Goal: Task Accomplishment & Management: Manage account settings

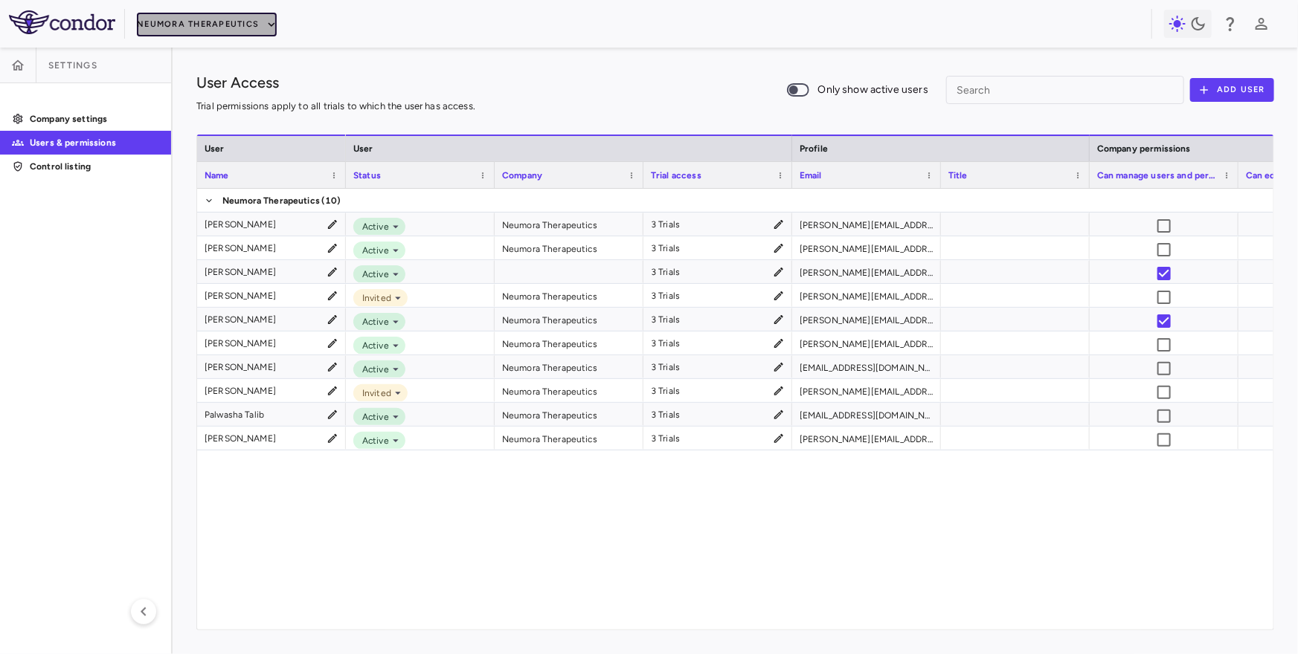
click at [150, 25] on button "Neumora Therapeutics" at bounding box center [207, 25] width 140 height 24
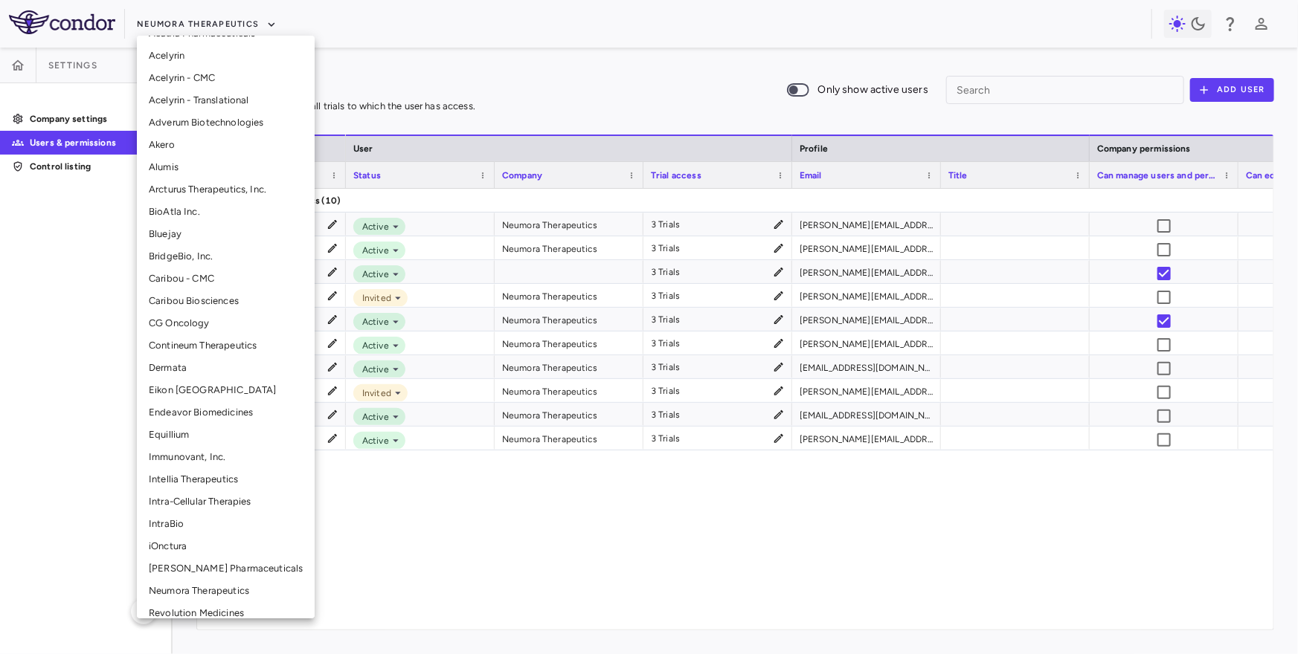
scroll to position [43, 0]
click at [190, 544] on li "iOnctura" at bounding box center [226, 545] width 178 height 22
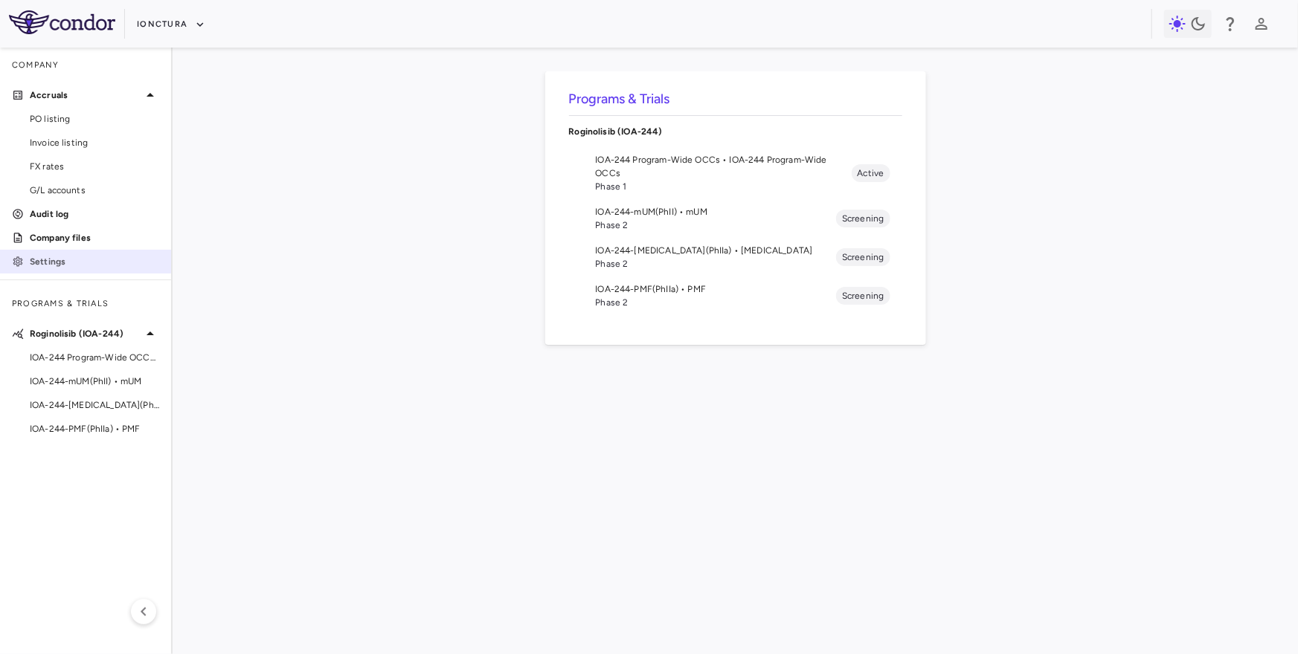
click at [80, 255] on p "Settings" at bounding box center [94, 261] width 129 height 13
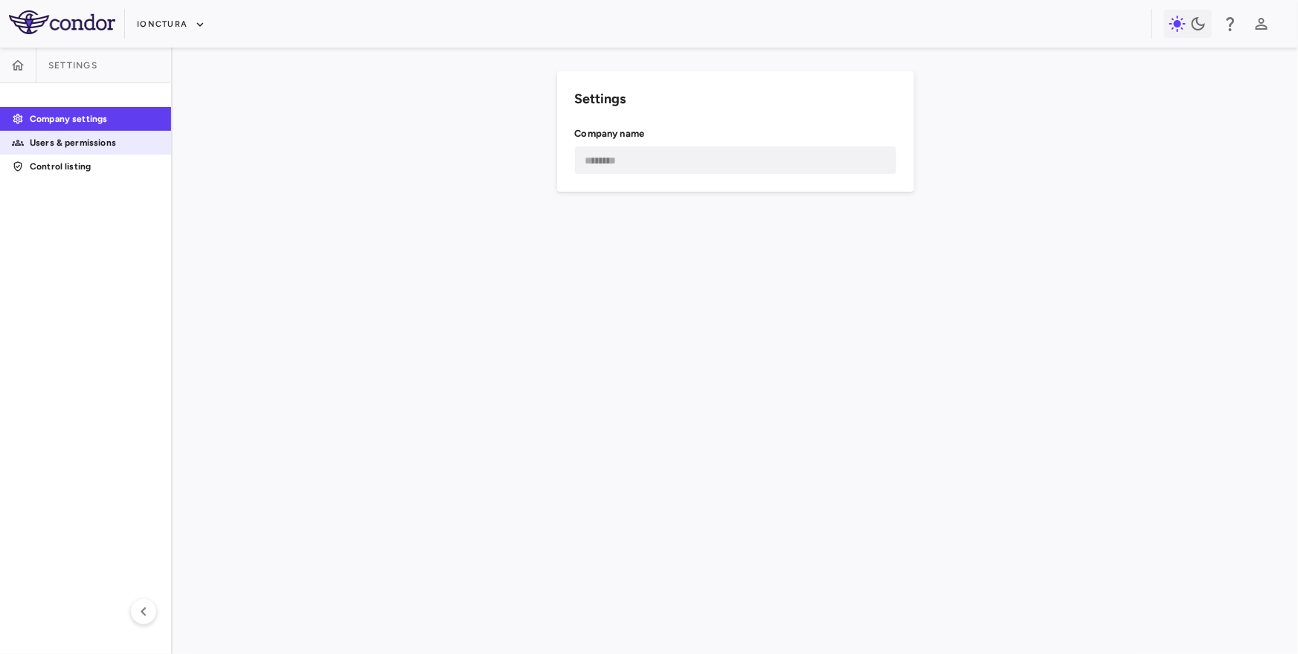
click at [112, 149] on p "Users & permissions" at bounding box center [94, 142] width 129 height 13
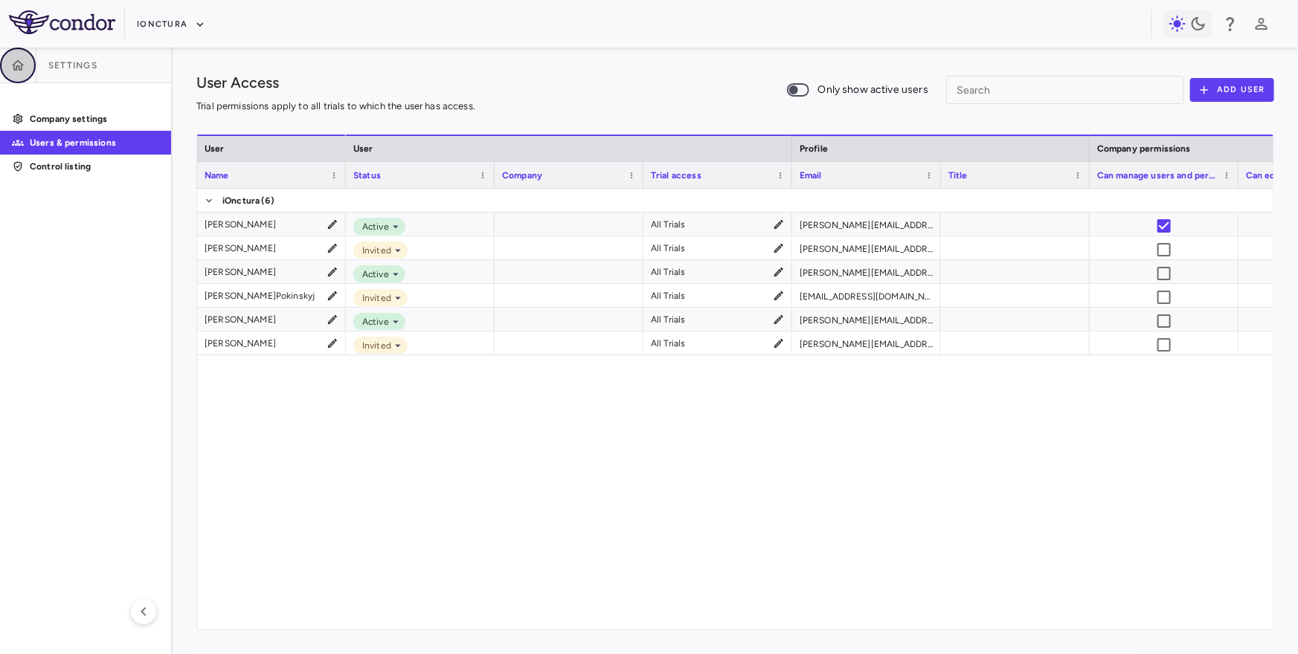
click at [17, 66] on icon "button" at bounding box center [17, 65] width 15 height 15
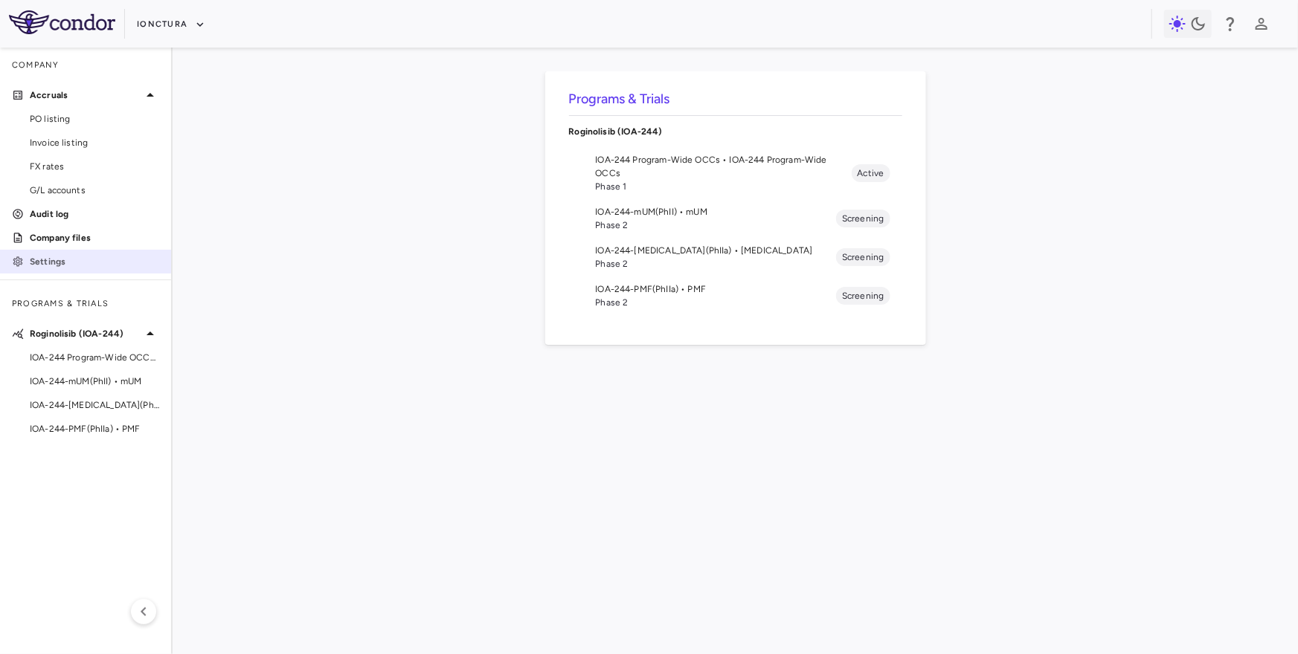
click at [86, 259] on p "Settings" at bounding box center [94, 261] width 129 height 13
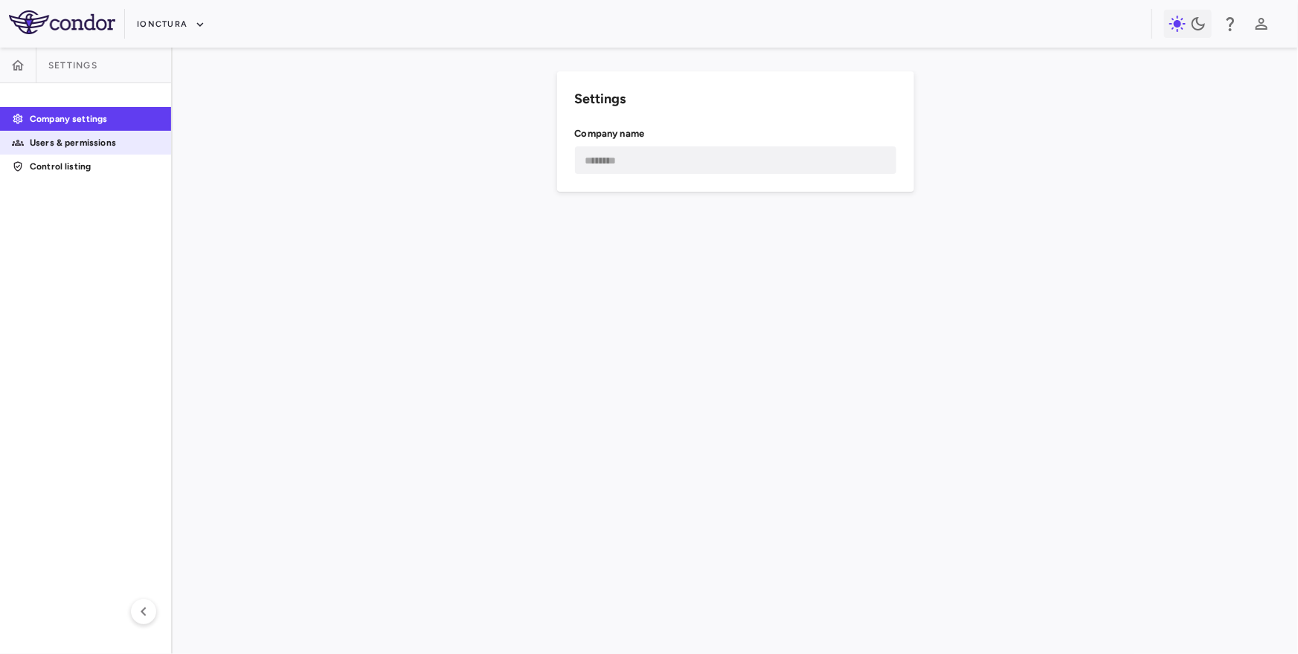
click at [101, 144] on p "Users & permissions" at bounding box center [94, 142] width 129 height 13
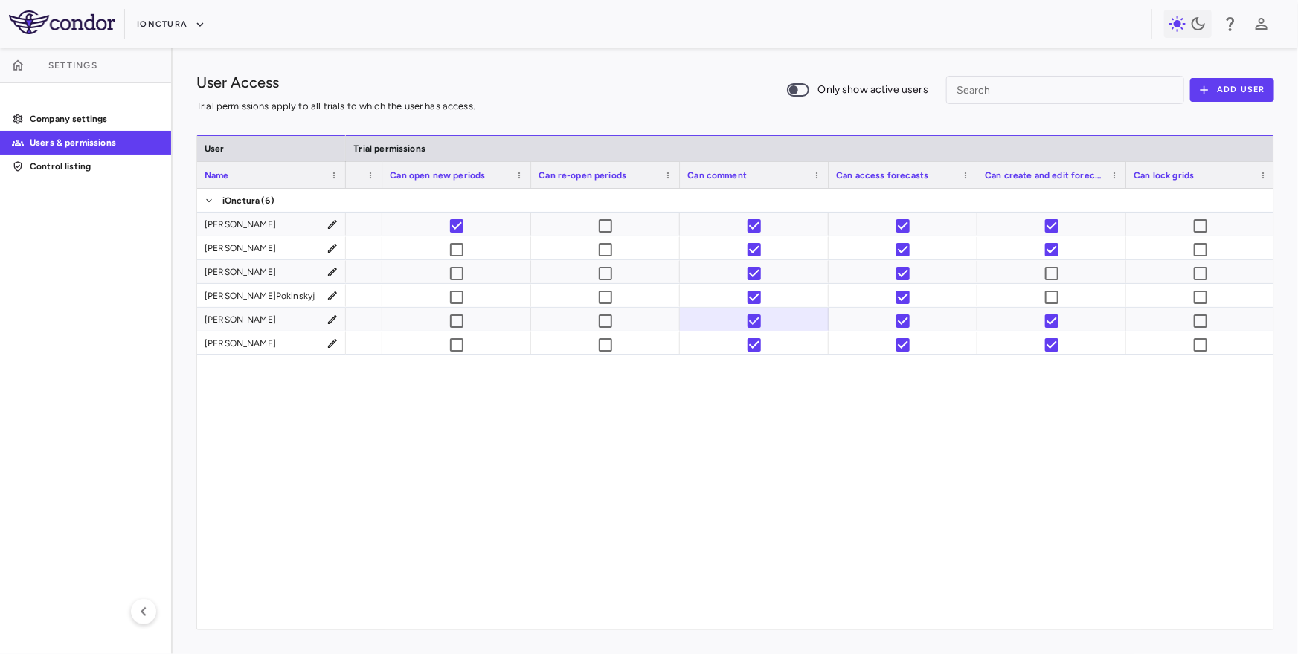
click at [669, 431] on div at bounding box center [809, 409] width 927 height 441
click at [1234, 21] on icon "button" at bounding box center [1230, 24] width 18 height 18
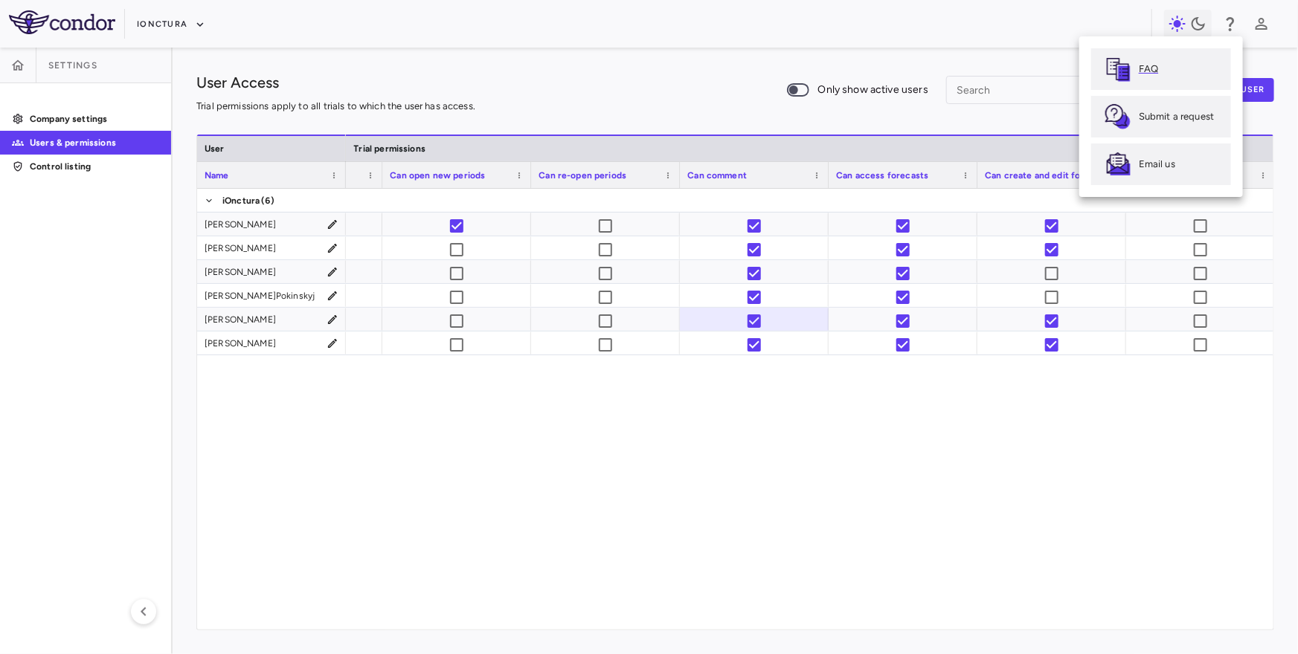
click at [1150, 64] on p "FAQ" at bounding box center [1148, 68] width 19 height 13
click at [1231, 27] on div at bounding box center [649, 327] width 1298 height 654
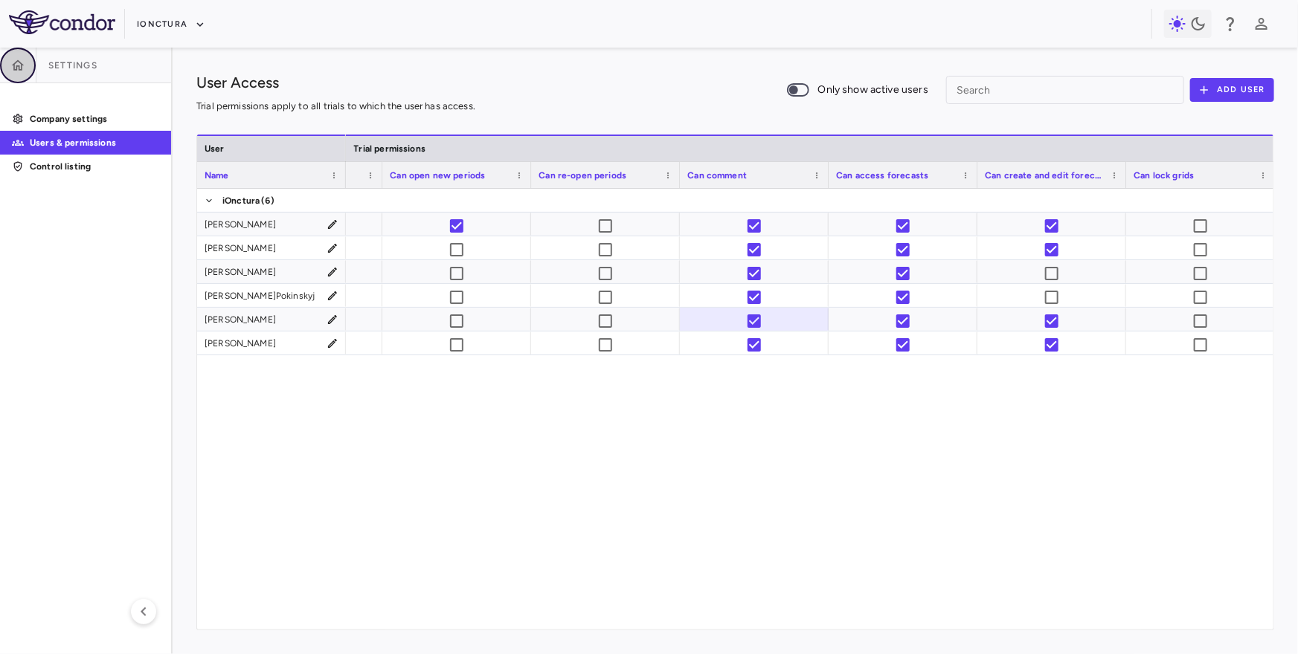
click at [20, 58] on icon "button" at bounding box center [17, 65] width 15 height 15
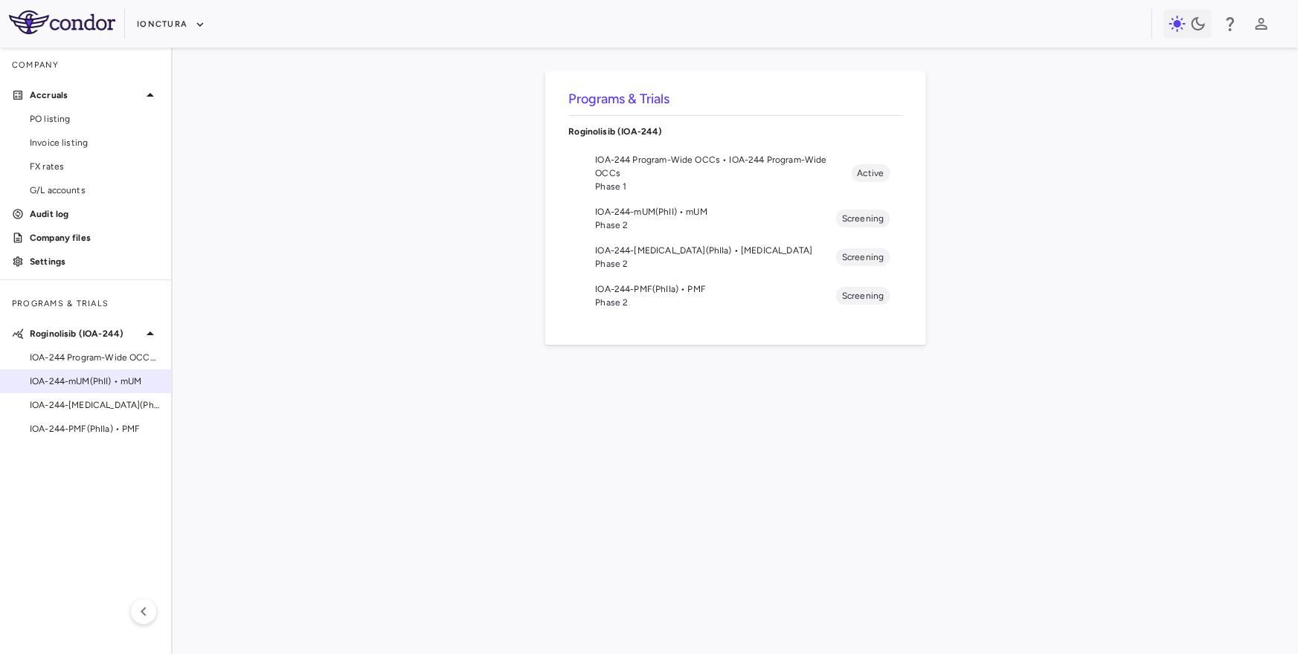
click at [94, 379] on span "IOA-244-mUM(PhII) • mUM" at bounding box center [94, 381] width 129 height 13
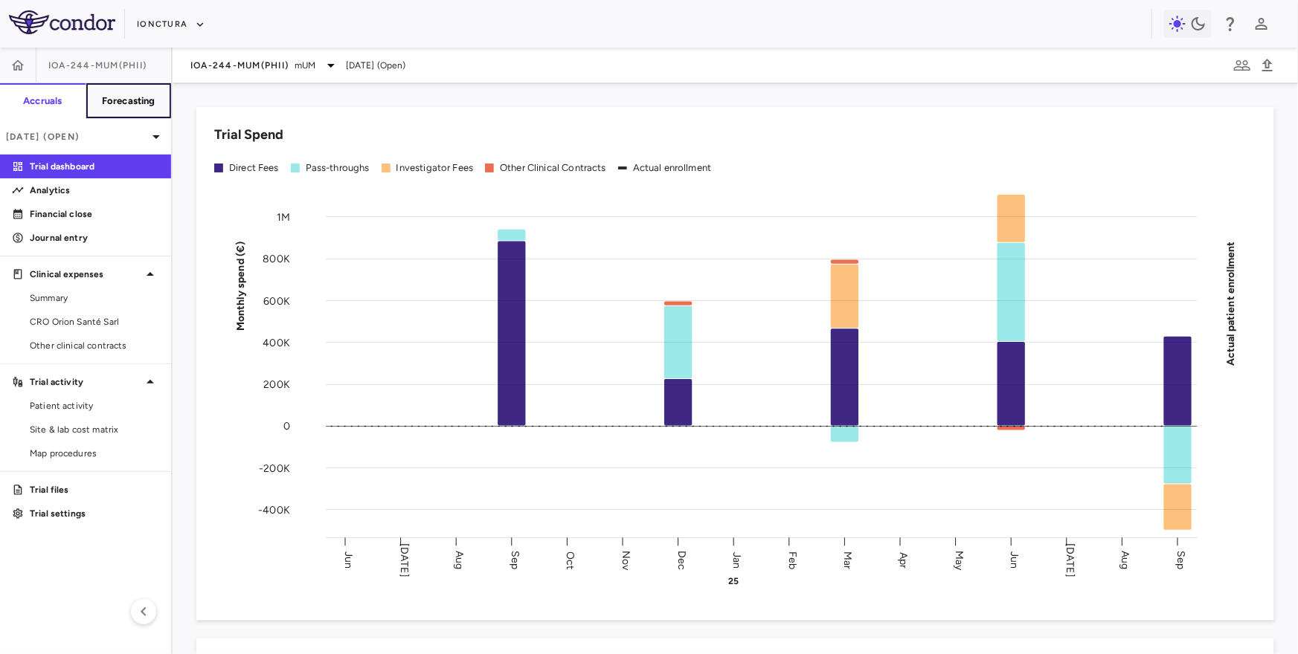
click at [144, 100] on h6 "Forecasting" at bounding box center [129, 100] width 54 height 13
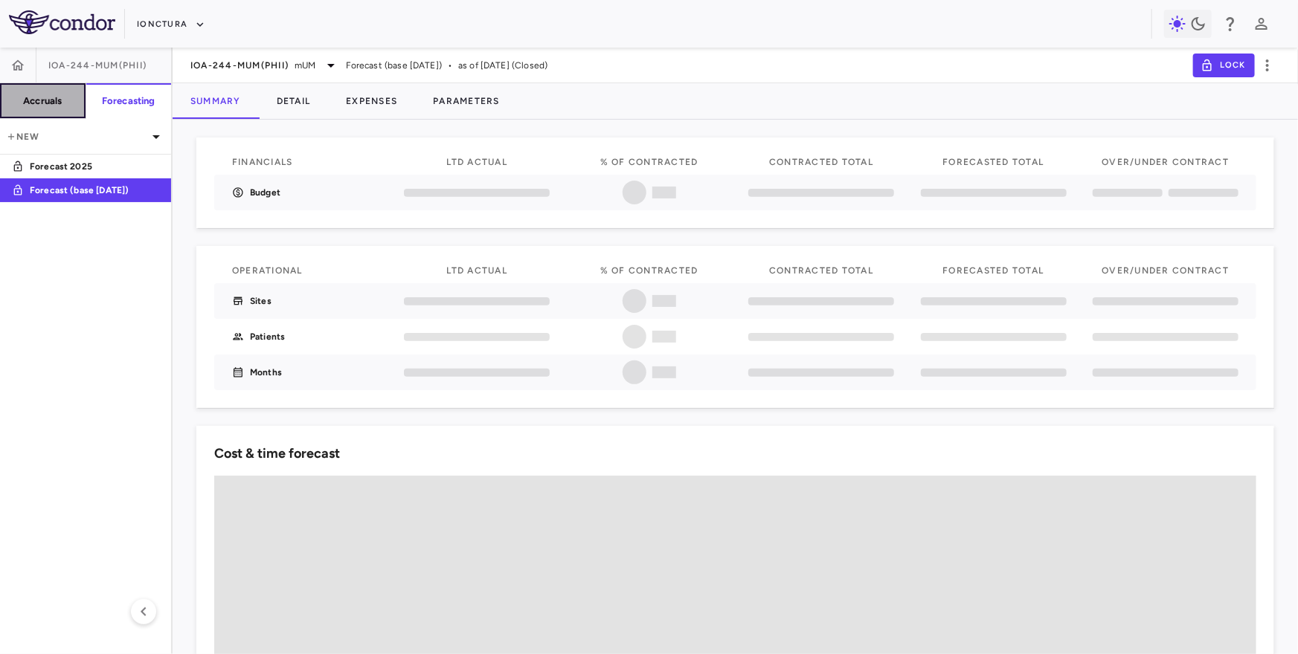
click at [49, 101] on h6 "Accruals" at bounding box center [42, 100] width 39 height 13
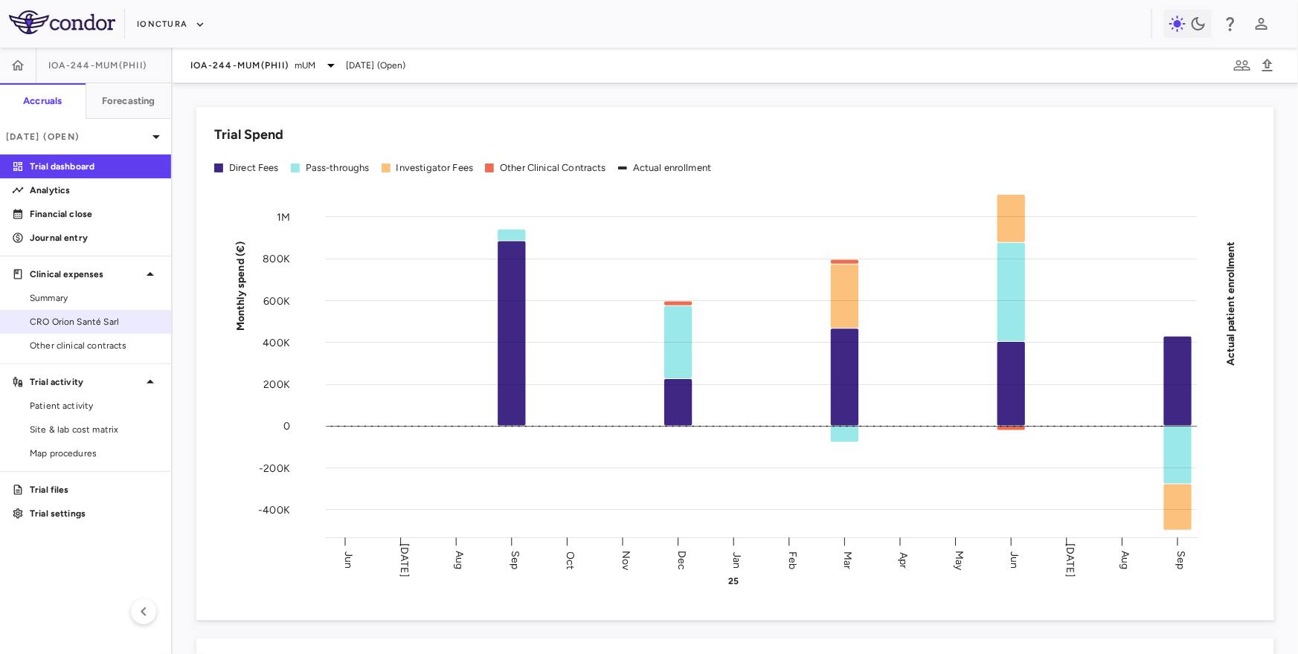
click at [87, 321] on span "CRO Orion Santé Sarl" at bounding box center [94, 321] width 129 height 13
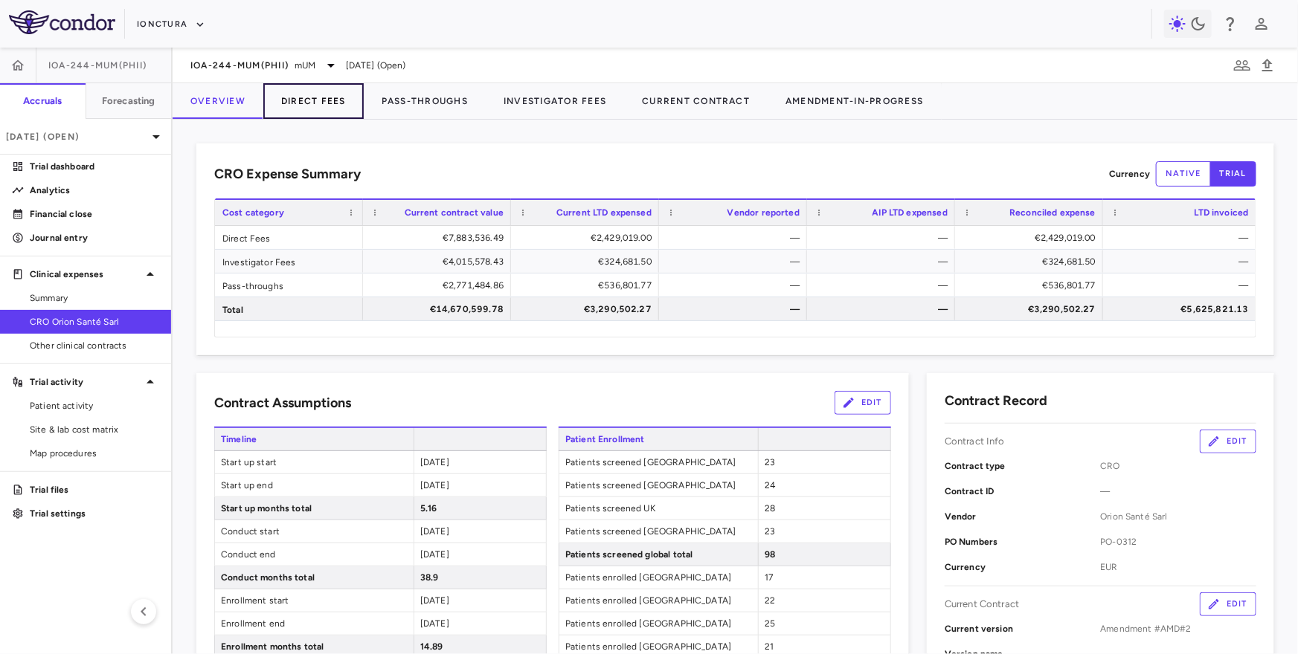
click at [332, 93] on button "Direct Fees" at bounding box center [313, 101] width 100 height 36
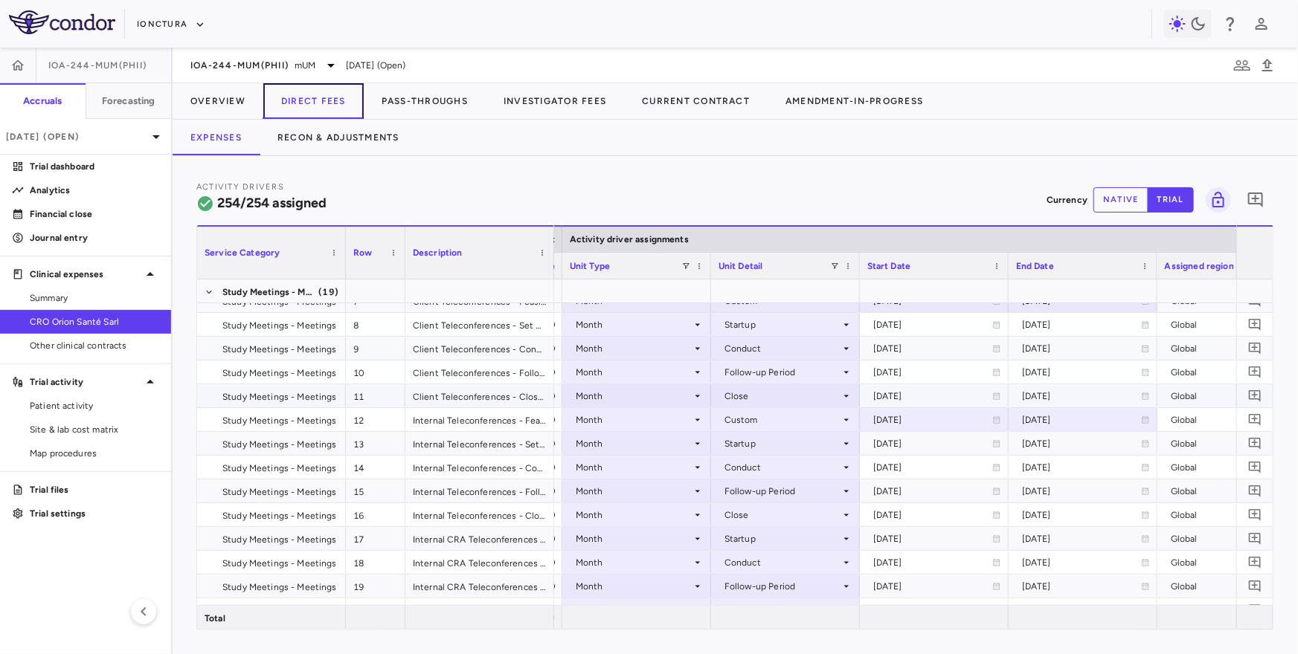
scroll to position [249, 0]
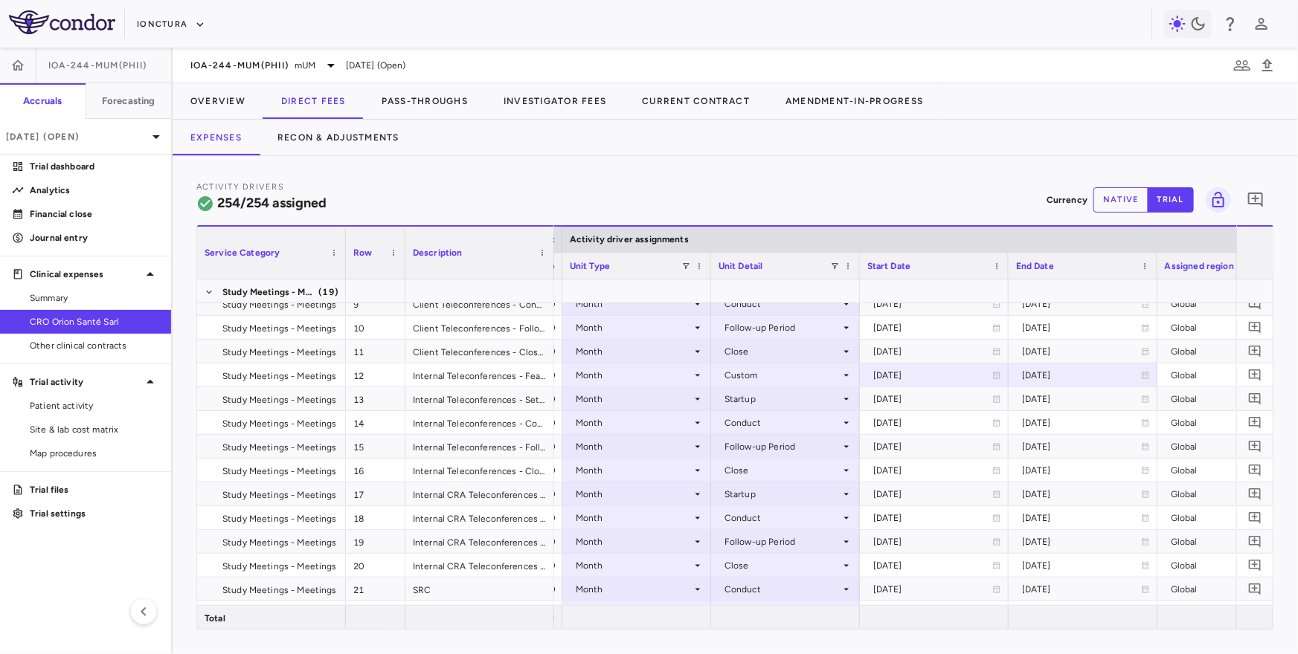
click at [685, 260] on div "Unit Type" at bounding box center [637, 266] width 134 height 26
click at [685, 264] on span at bounding box center [685, 266] width 9 height 9
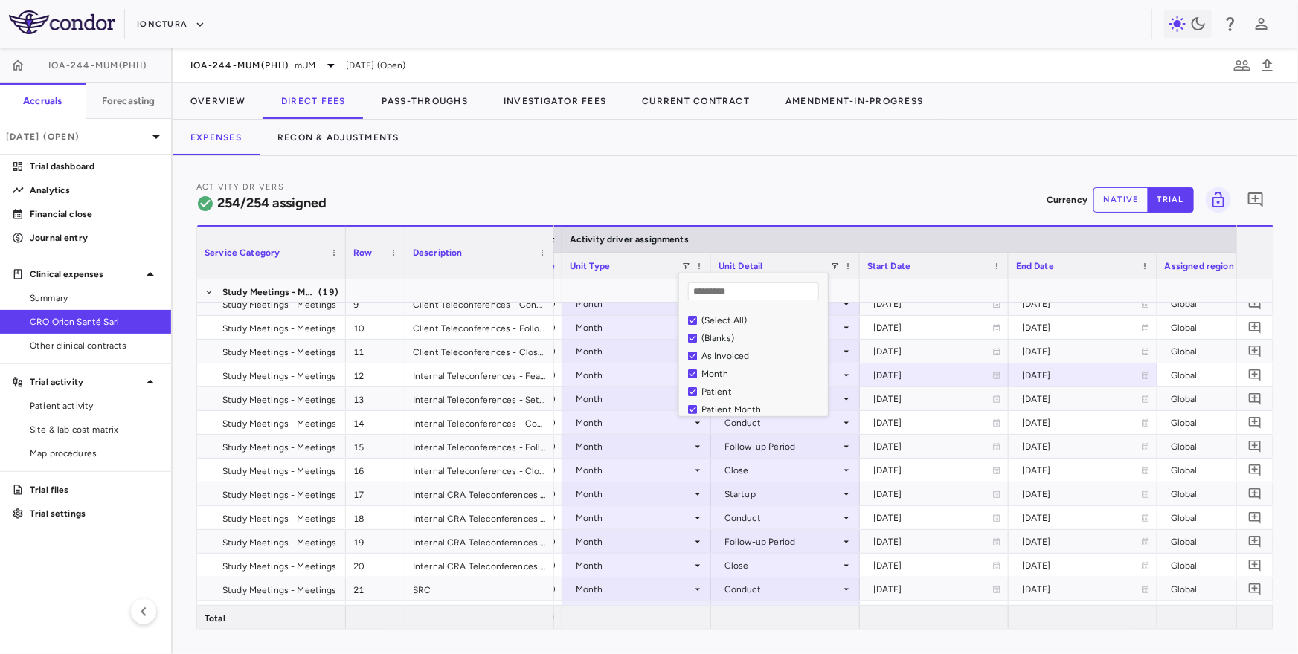
click at [700, 318] on div "(Select All)" at bounding box center [758, 321] width 140 height 18
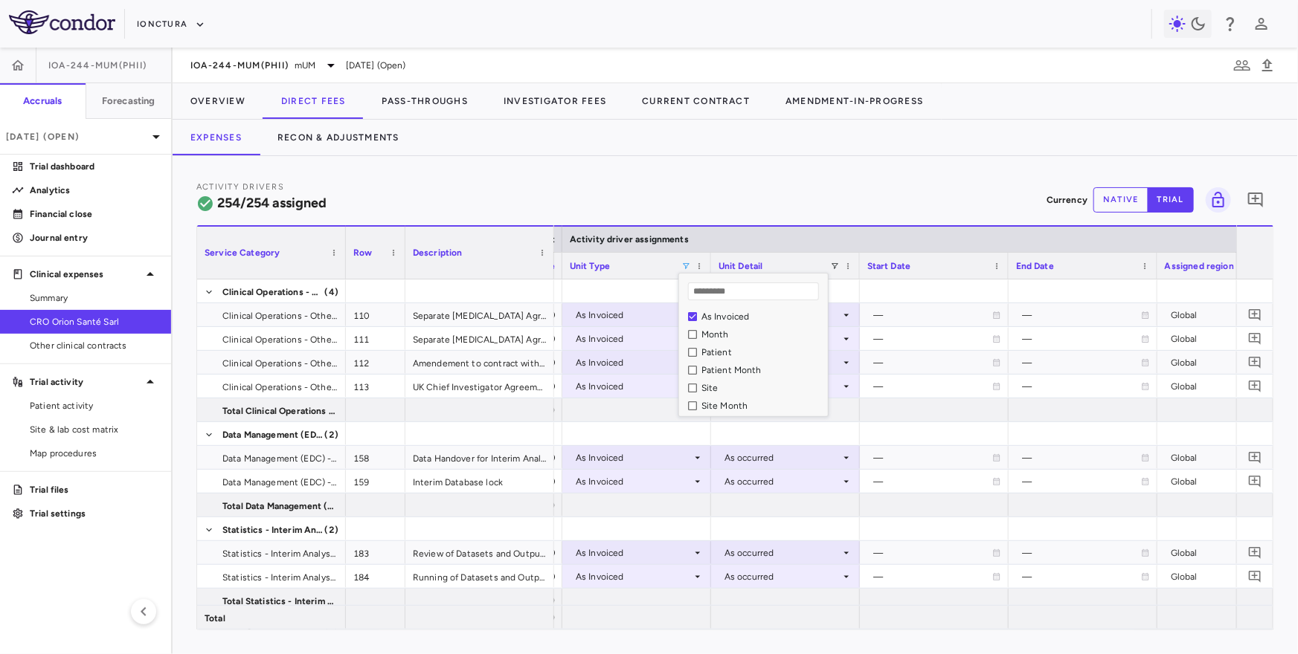
scroll to position [0, 0]
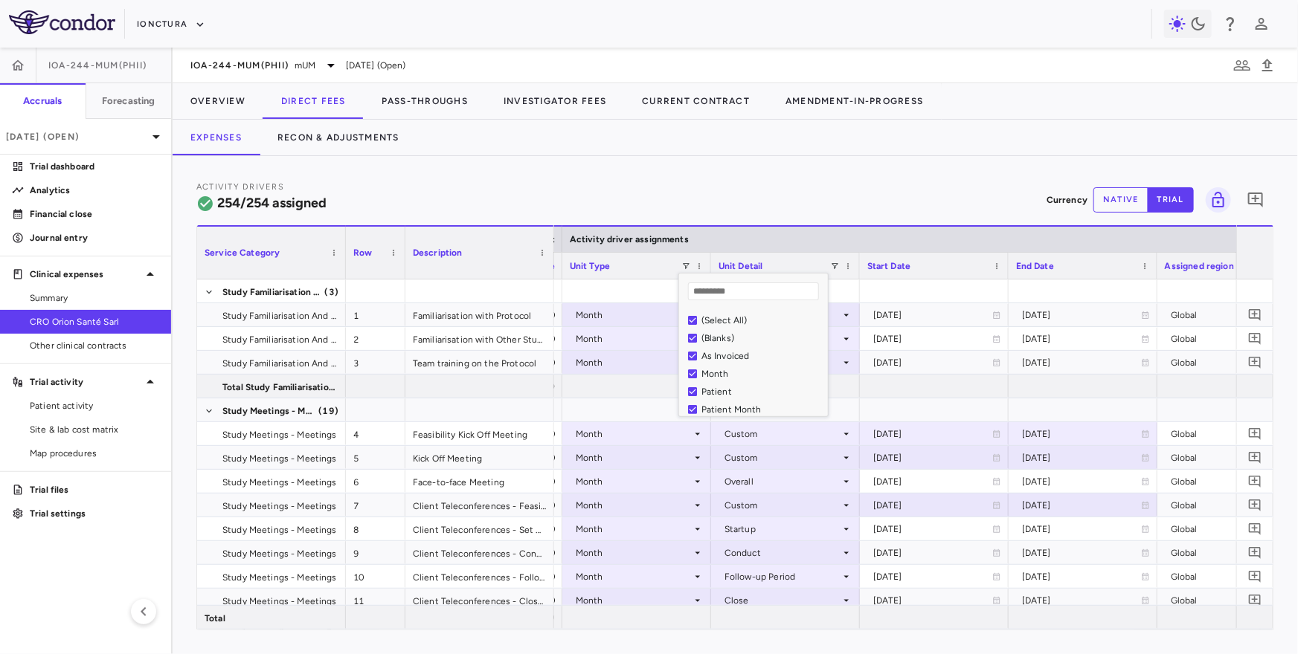
click at [701, 174] on div "Activity Drivers 254/254 assigned Currency native trial 0 Press ENTER to sort. …" at bounding box center [735, 405] width 1125 height 498
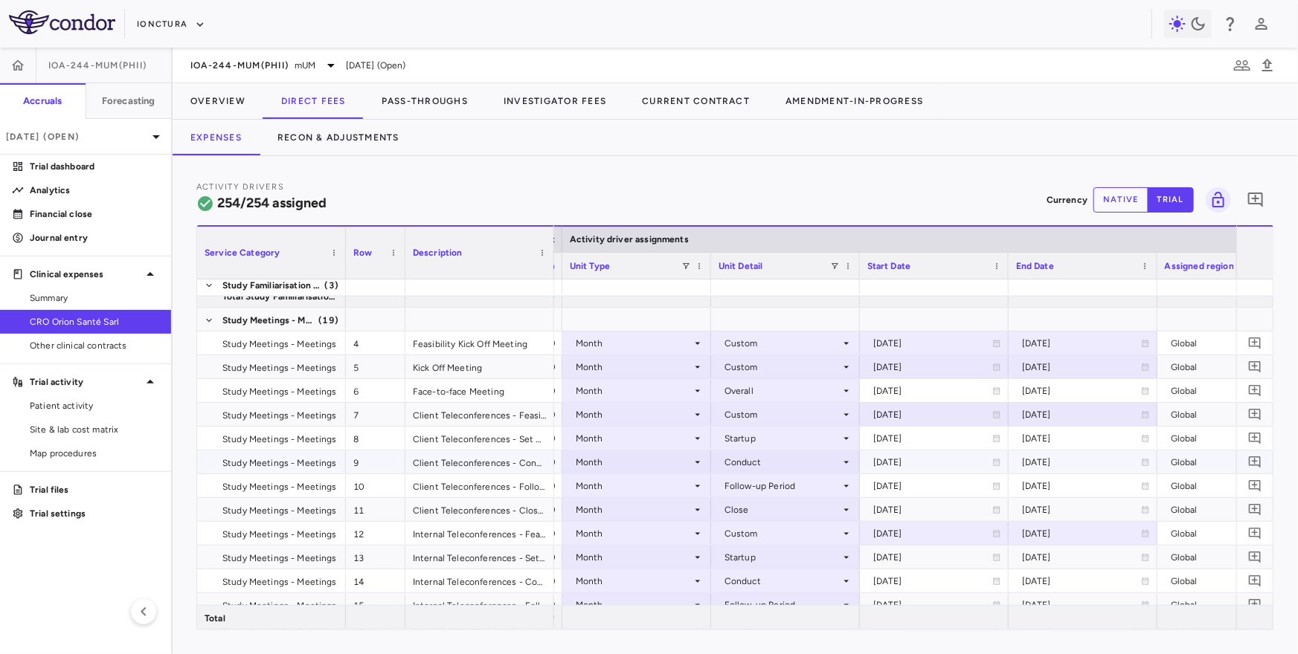
scroll to position [116, 0]
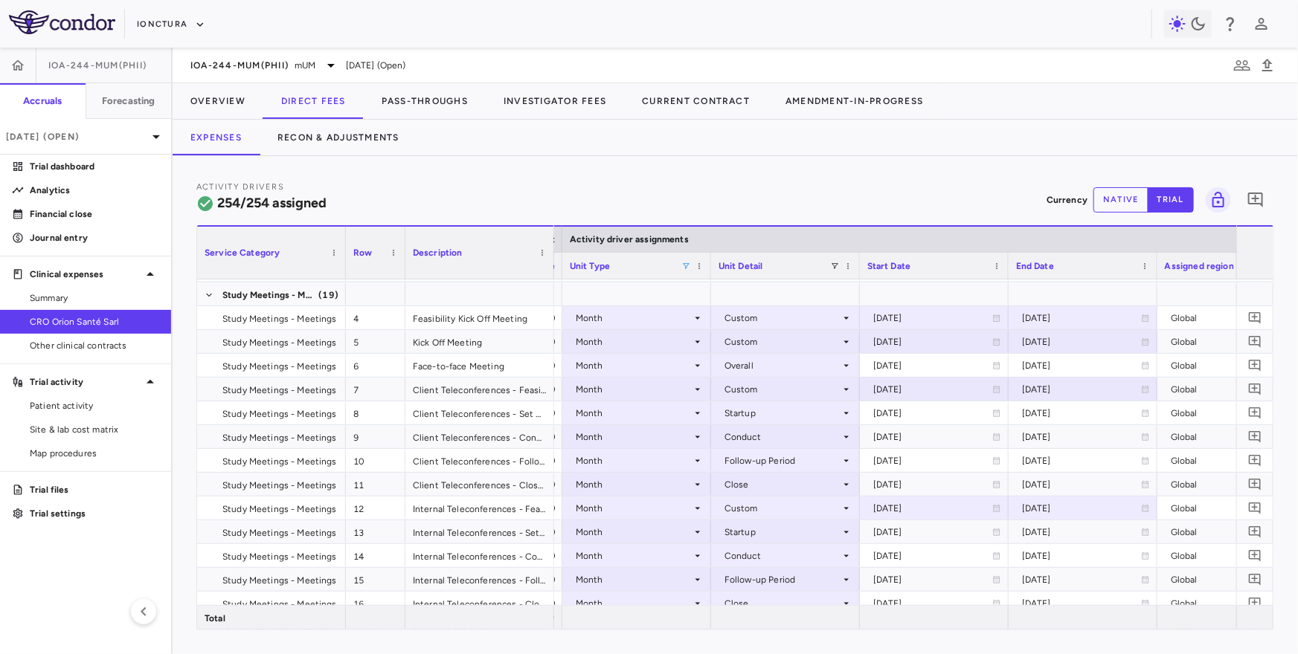
click at [686, 266] on span at bounding box center [685, 266] width 9 height 9
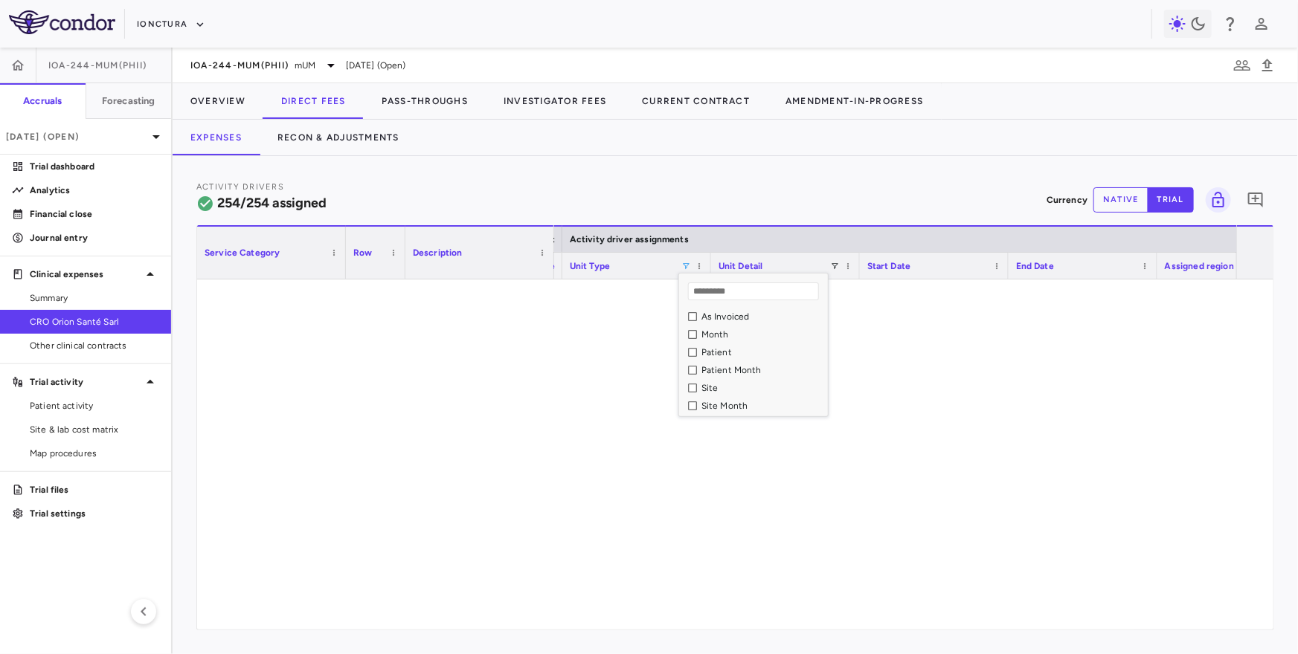
scroll to position [0, 0]
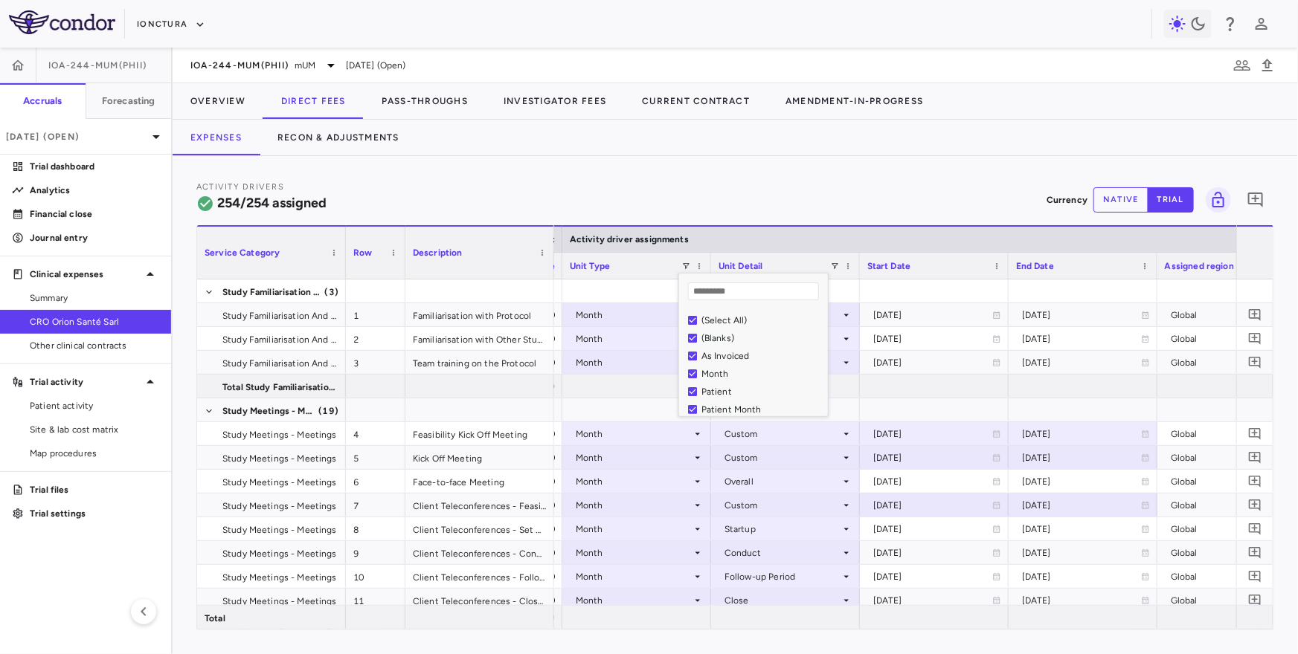
click at [713, 152] on div "Expenses Recon & Adjustments" at bounding box center [735, 138] width 1125 height 36
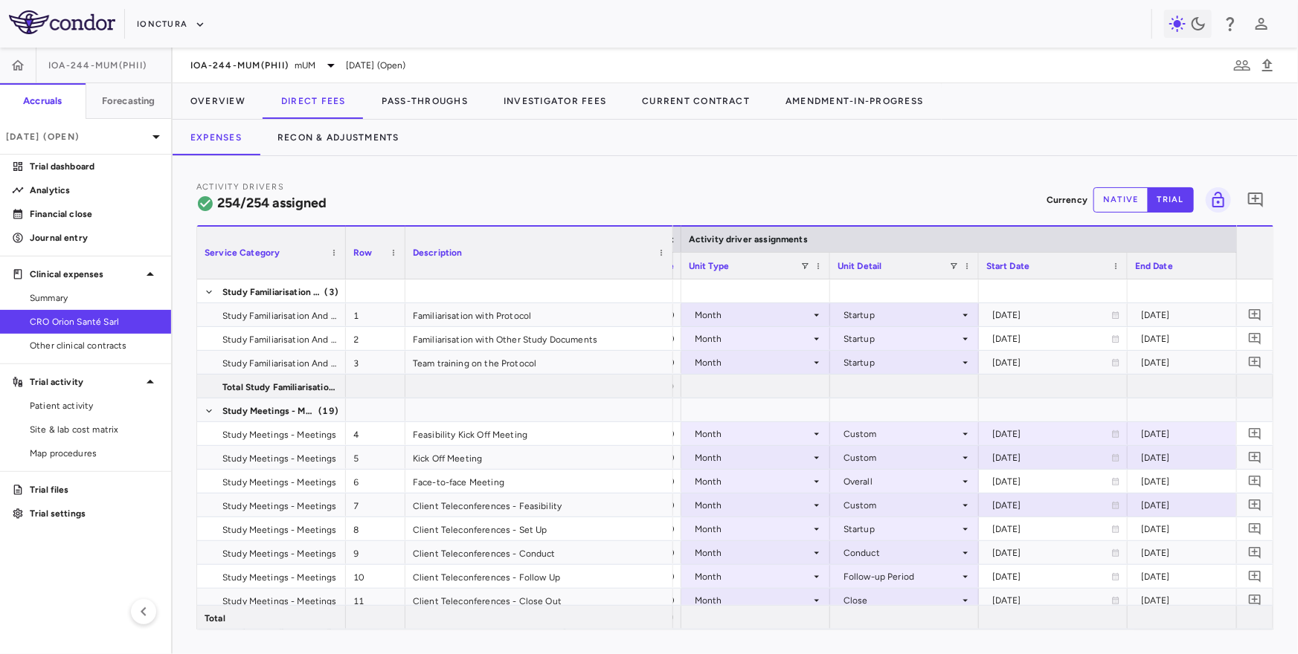
drag, startPoint x: 550, startPoint y: 261, endPoint x: 669, endPoint y: 261, distance: 119.0
click at [669, 261] on div at bounding box center [672, 253] width 6 height 52
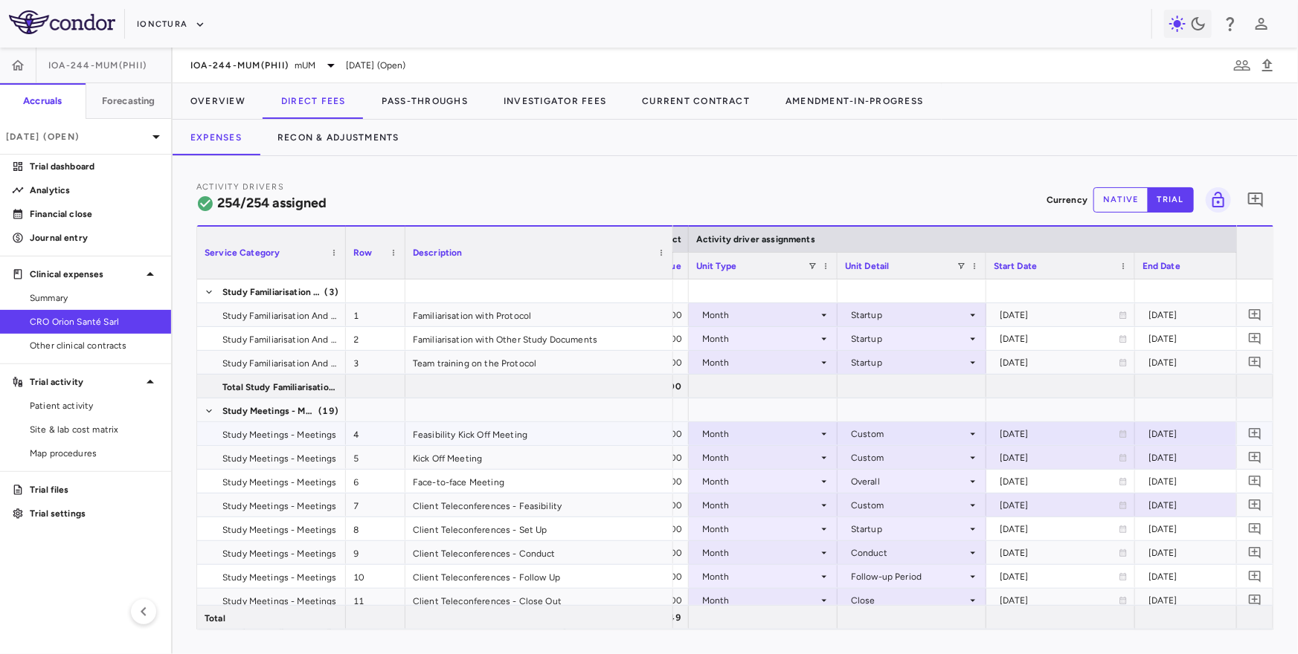
scroll to position [0, 810]
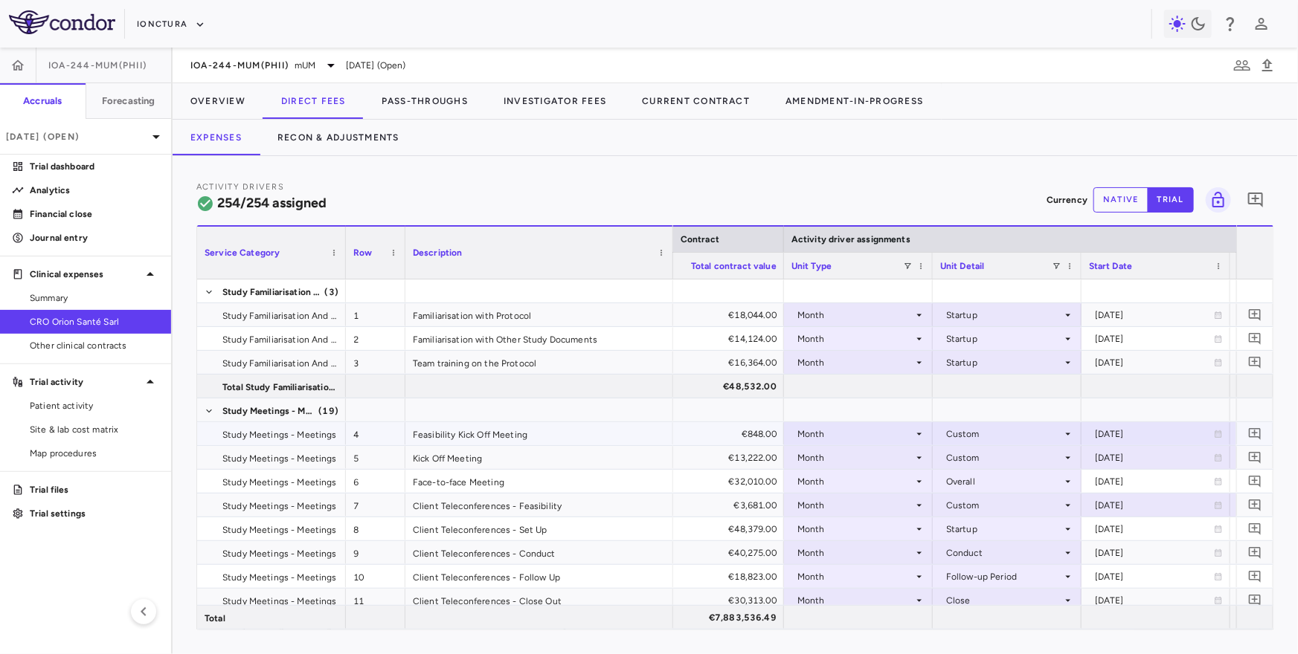
click at [770, 435] on div "€848.00" at bounding box center [712, 434] width 128 height 24
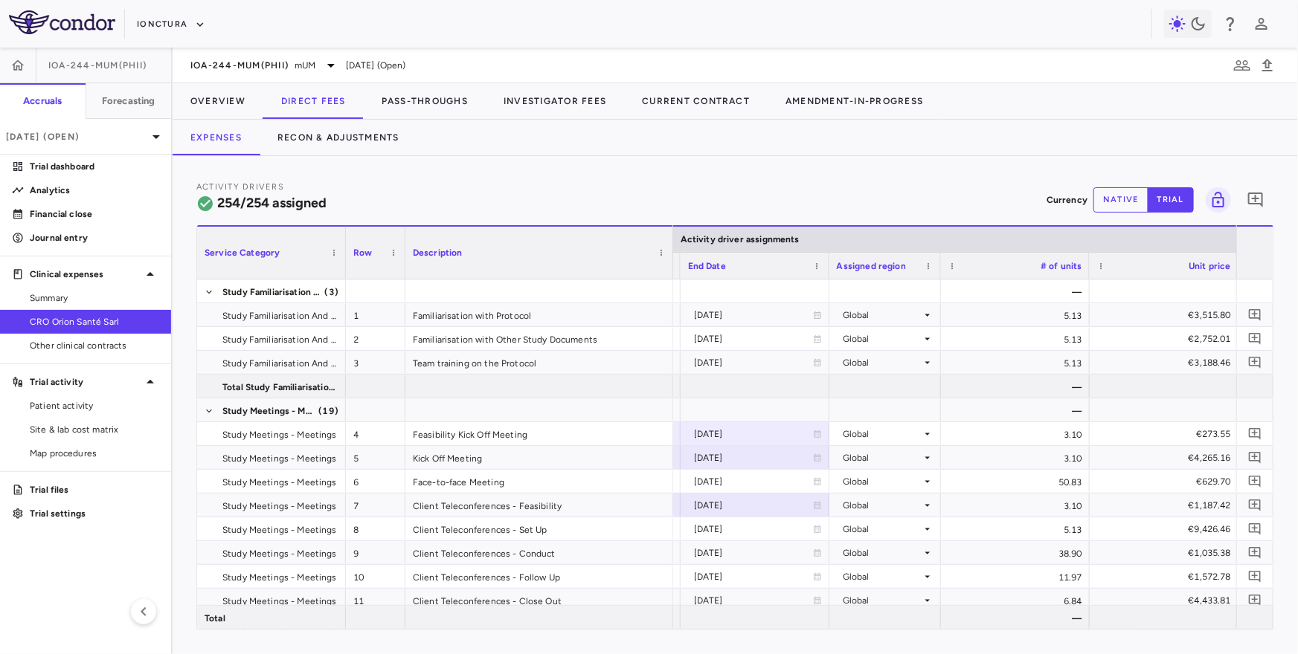
click at [1132, 186] on div "Activity Drivers 254/254 assigned Currency native trial 0" at bounding box center [735, 199] width 1078 height 39
click at [1125, 193] on button "native" at bounding box center [1120, 199] width 55 height 25
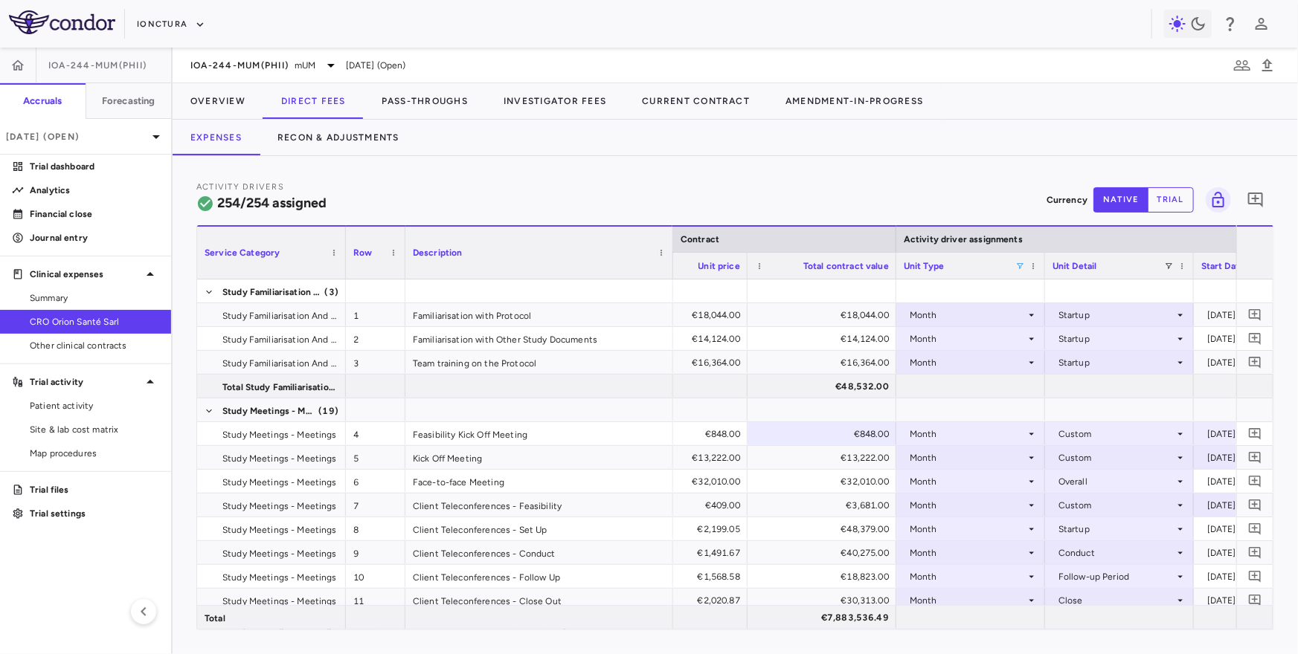
click at [1020, 267] on span at bounding box center [1019, 266] width 9 height 9
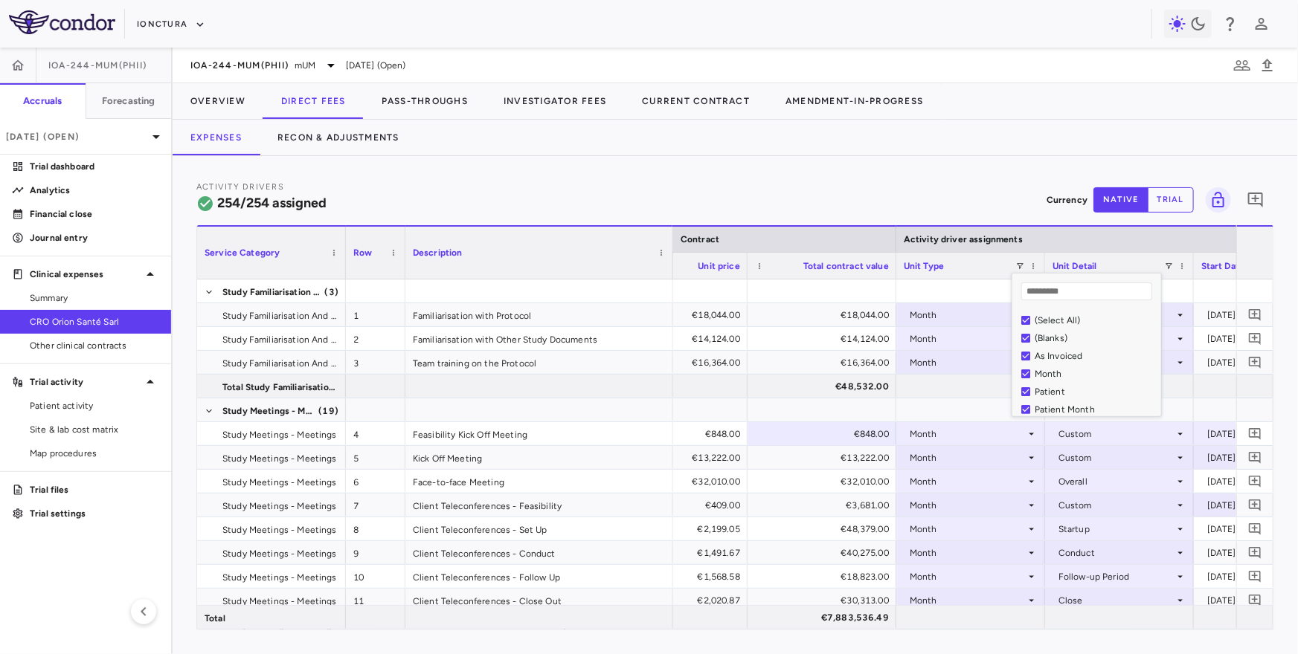
click at [1055, 320] on div "(Select All)" at bounding box center [1095, 320] width 122 height 10
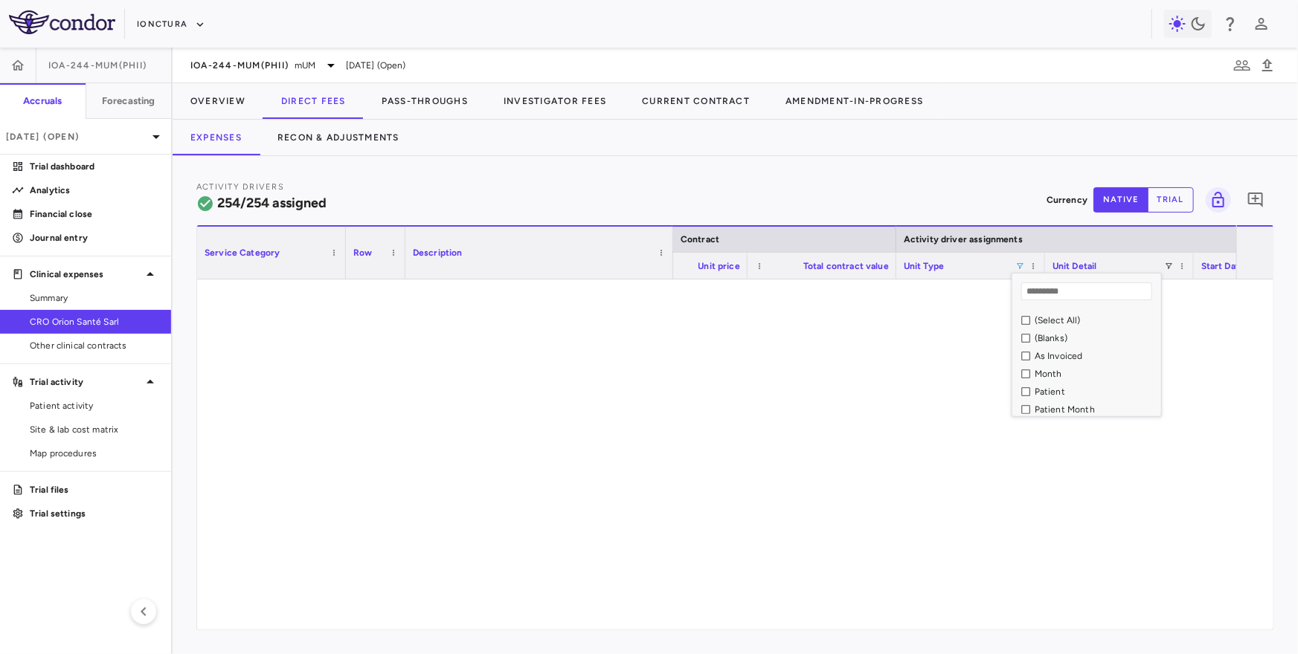
click at [1056, 361] on div "As Invoiced" at bounding box center [1095, 356] width 122 height 10
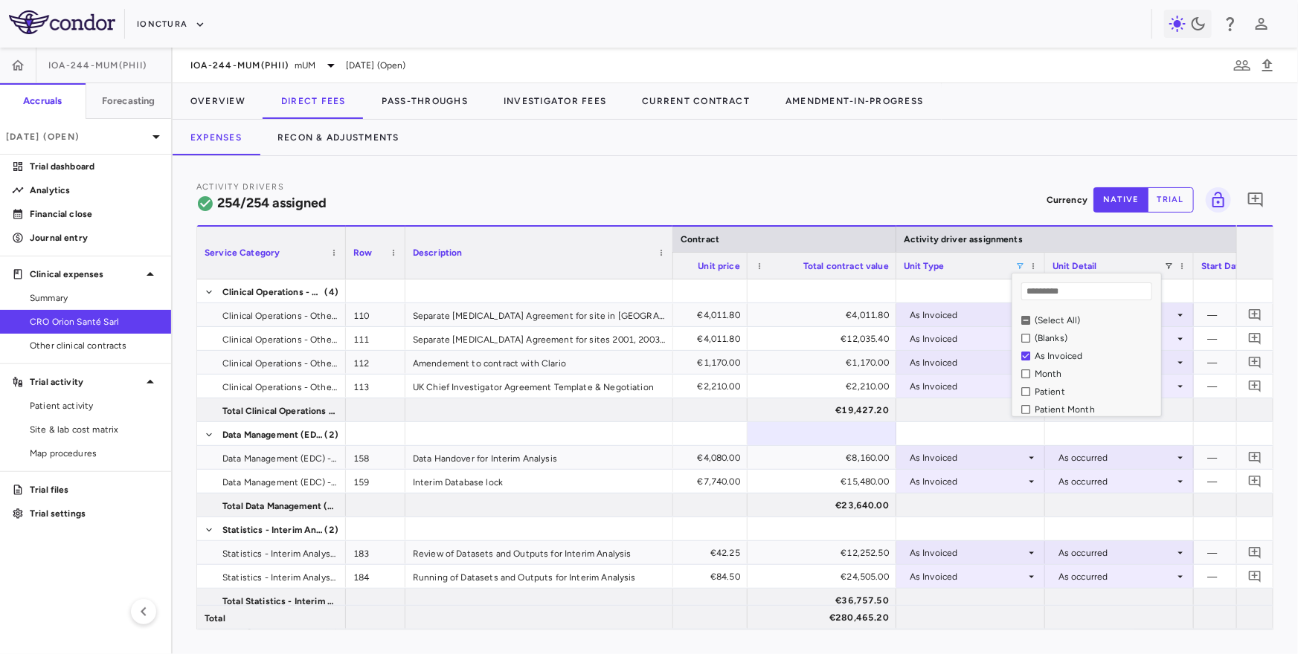
click at [941, 158] on div "Activity Drivers 254/254 assigned Currency native trial 0 Press ENTER to sort. …" at bounding box center [735, 405] width 1125 height 498
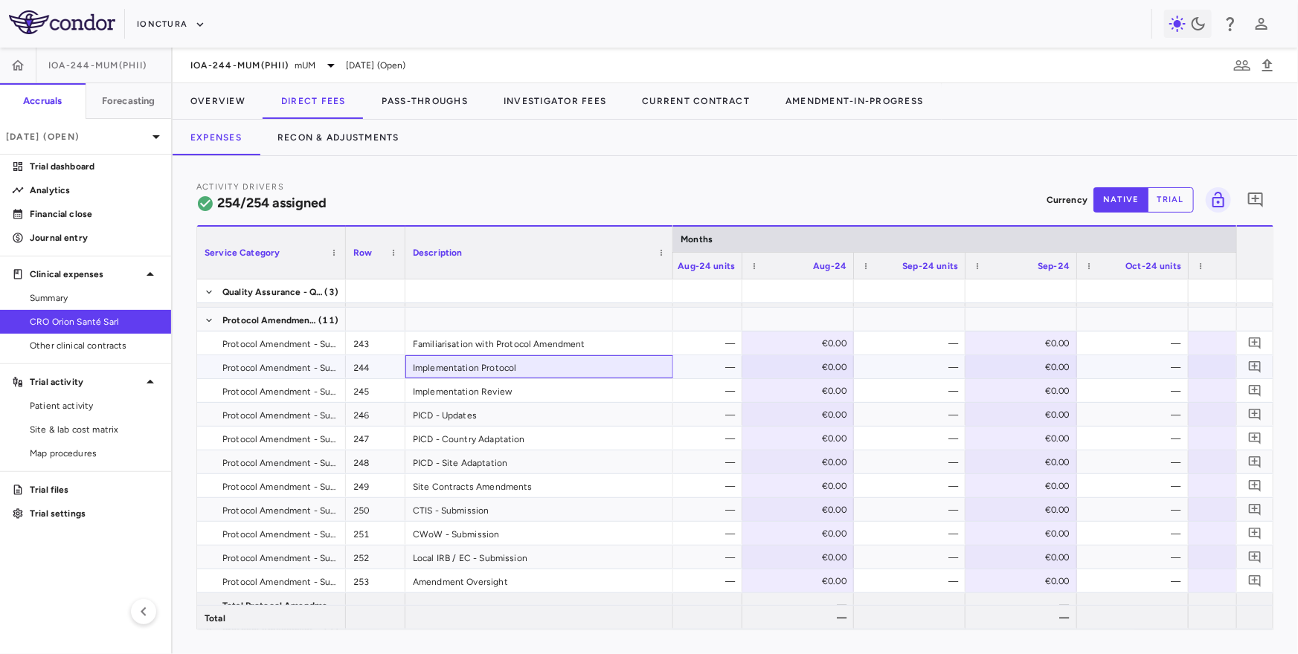
click at [488, 367] on div "Implementation Protocol" at bounding box center [539, 366] width 268 height 23
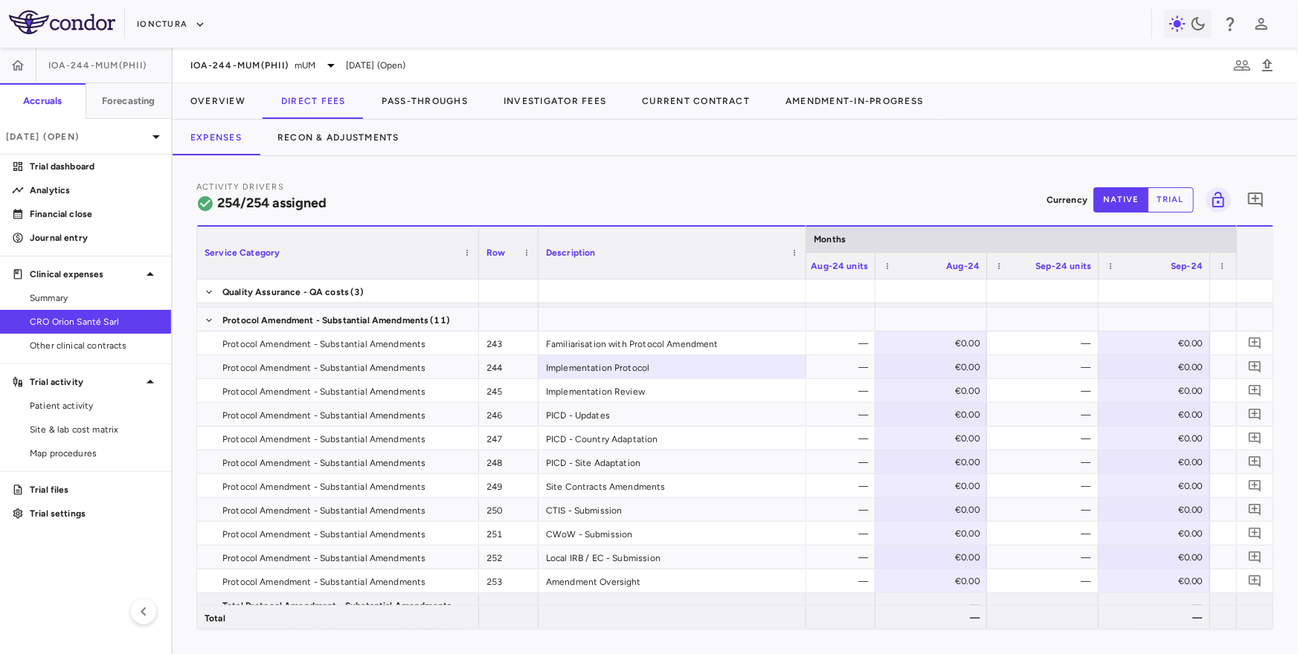
drag, startPoint x: 341, startPoint y: 266, endPoint x: 469, endPoint y: 265, distance: 127.2
click at [475, 266] on div at bounding box center [478, 253] width 6 height 52
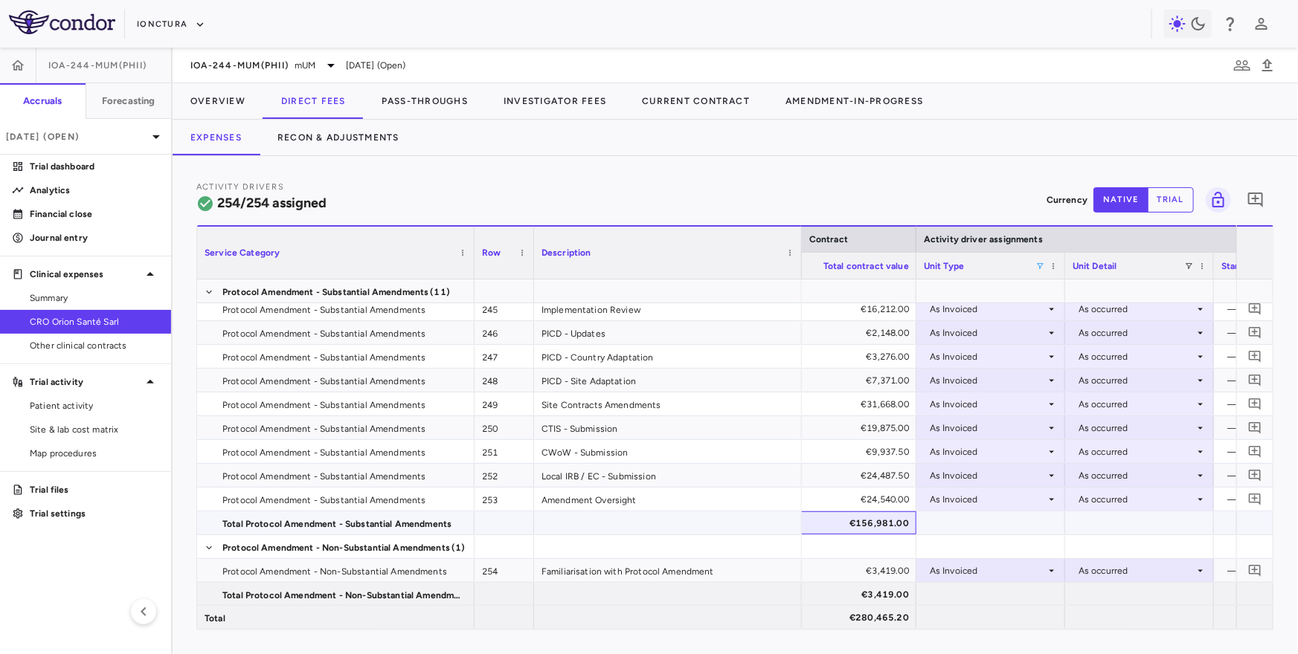
click at [878, 522] on div "€156,981.00" at bounding box center [845, 524] width 128 height 24
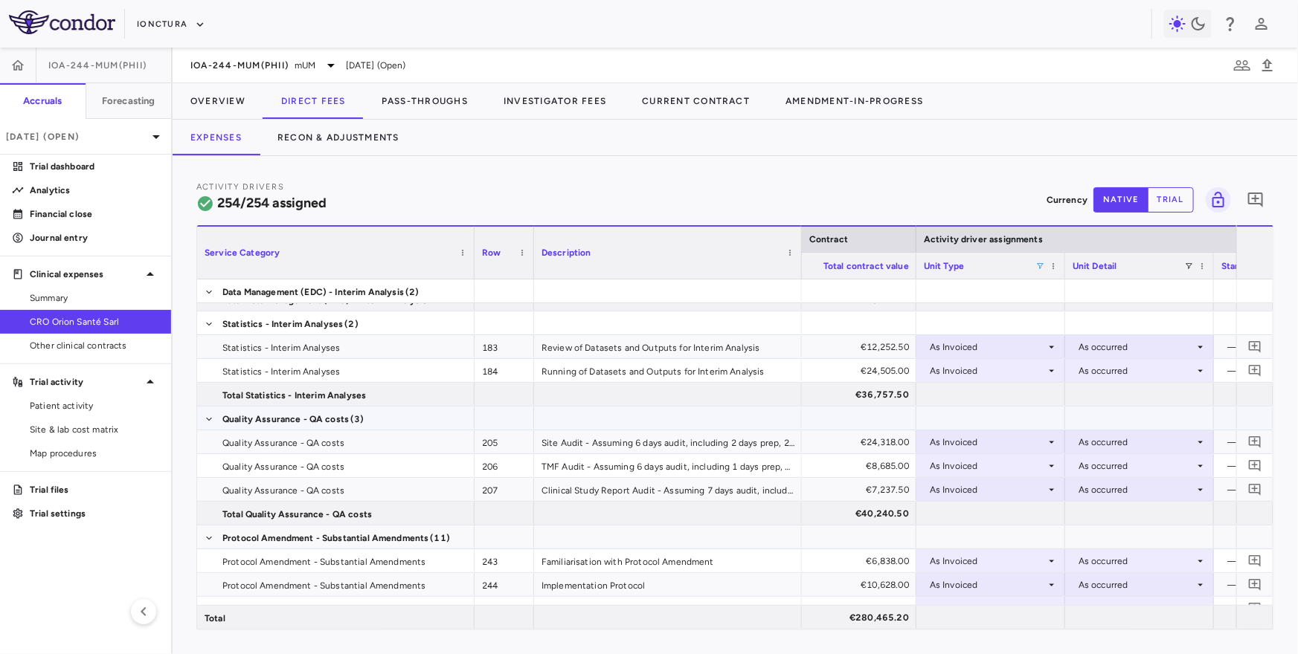
scroll to position [178, 0]
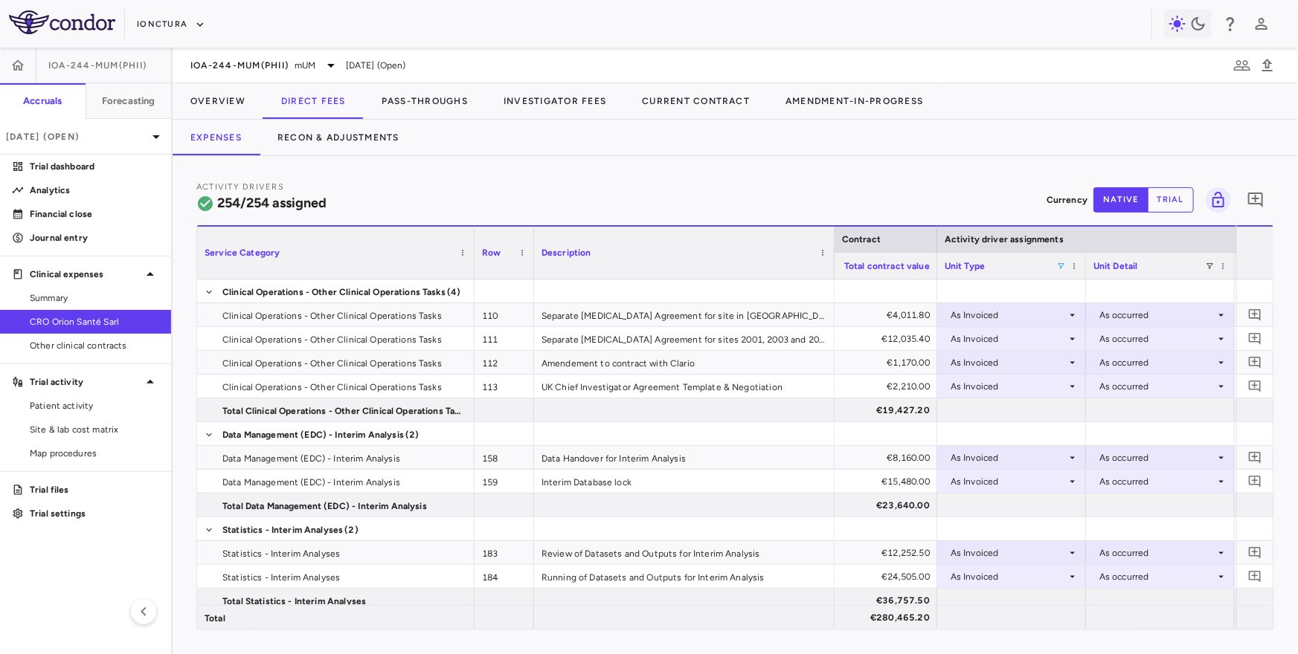
drag, startPoint x: 799, startPoint y: 259, endPoint x: 832, endPoint y: 271, distance: 35.1
click at [832, 271] on div at bounding box center [834, 253] width 6 height 52
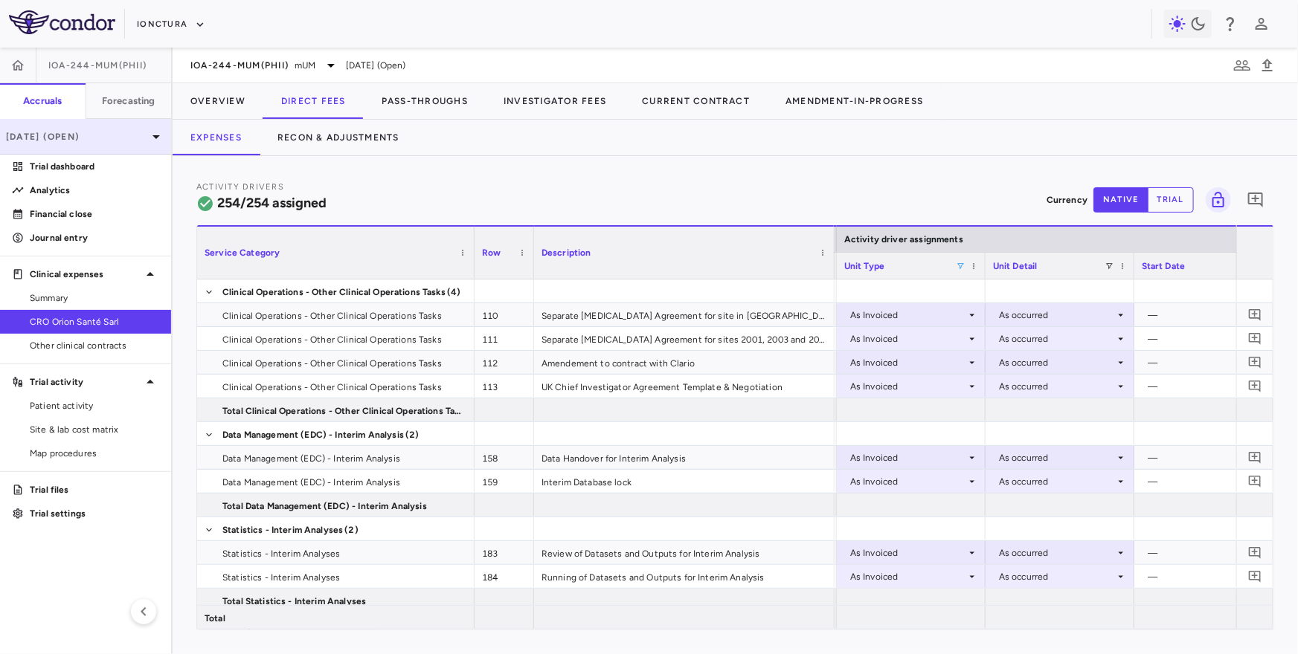
click at [112, 147] on div "Sep 2025 (Open)" at bounding box center [85, 137] width 171 height 36
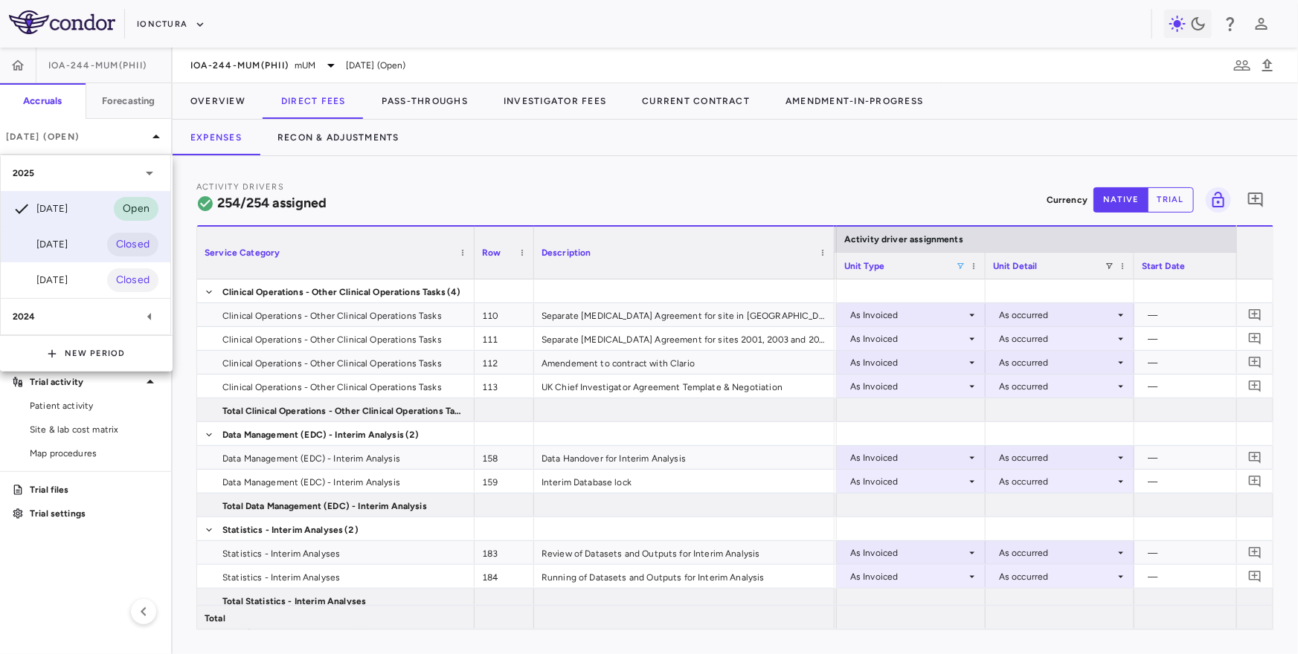
click at [84, 236] on div "Jun 2025 Closed" at bounding box center [86, 245] width 170 height 36
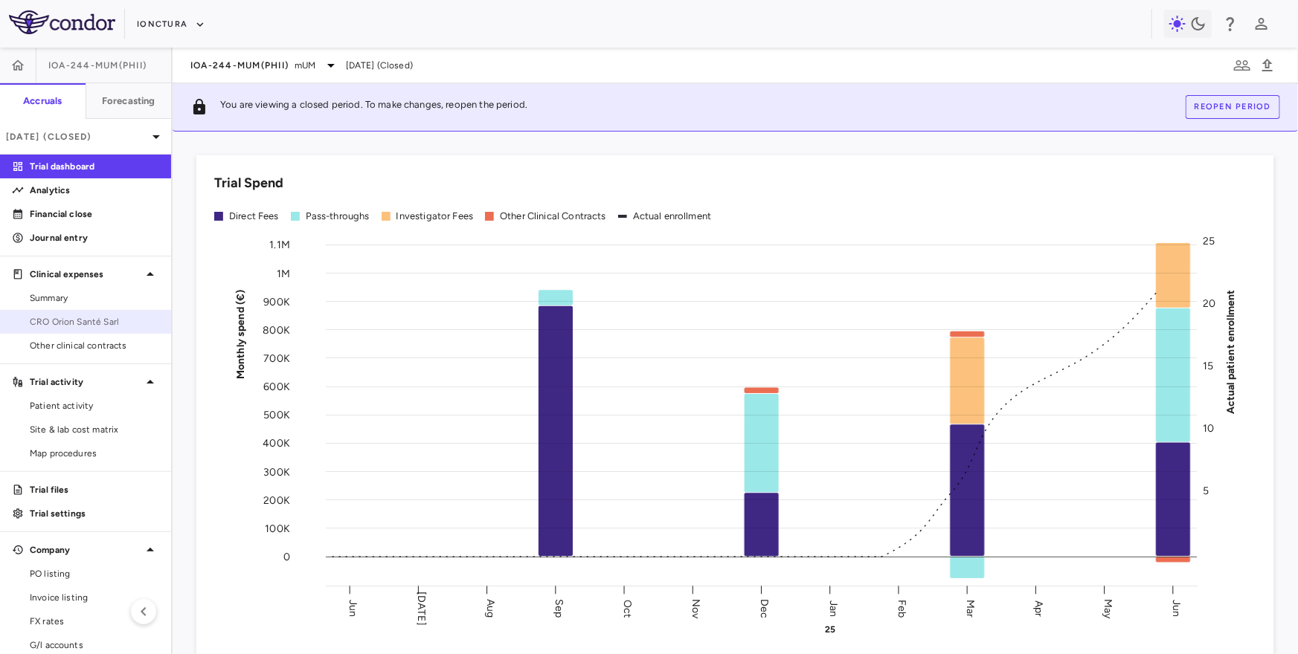
click at [66, 321] on span "CRO Orion Santé Sarl" at bounding box center [94, 321] width 129 height 13
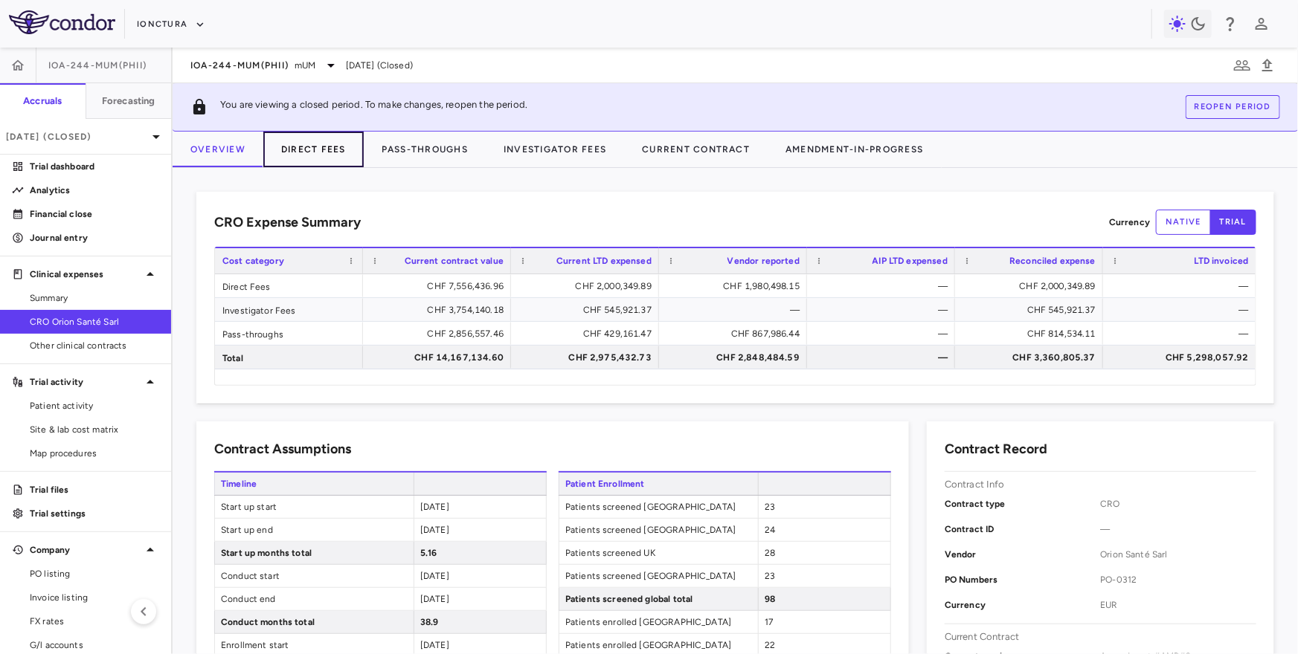
click at [292, 157] on button "Direct Fees" at bounding box center [313, 150] width 100 height 36
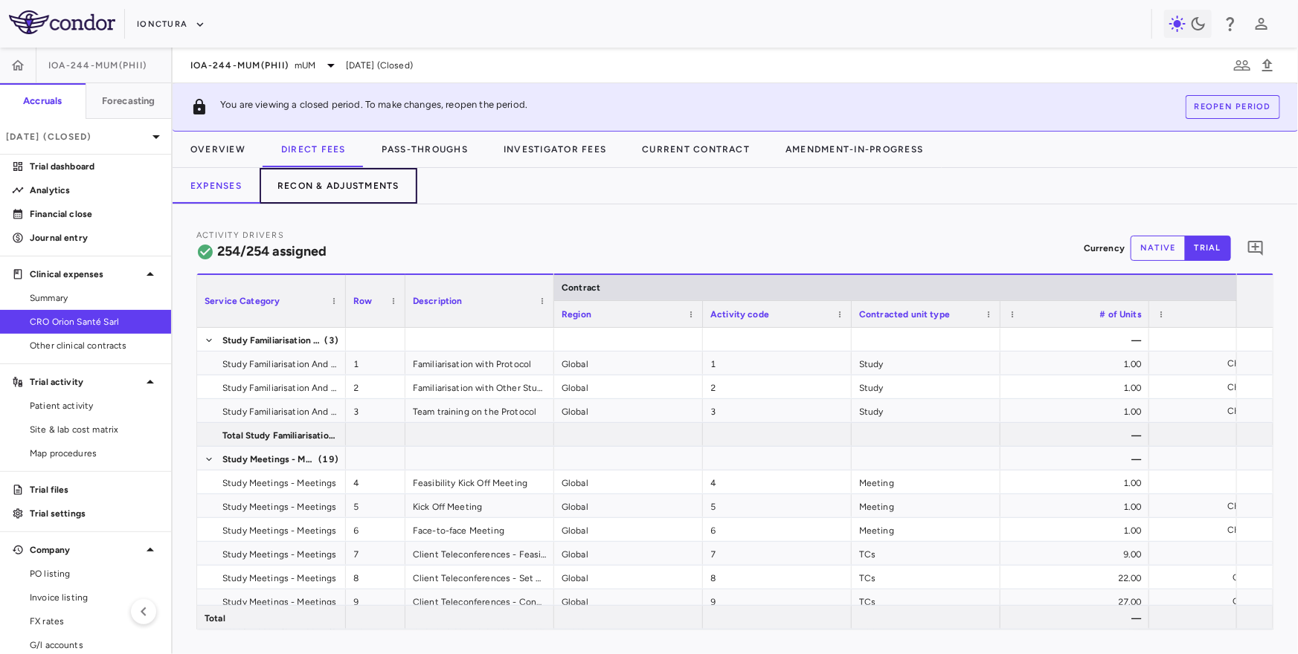
click at [316, 191] on button "Recon & Adjustments" at bounding box center [339, 186] width 158 height 36
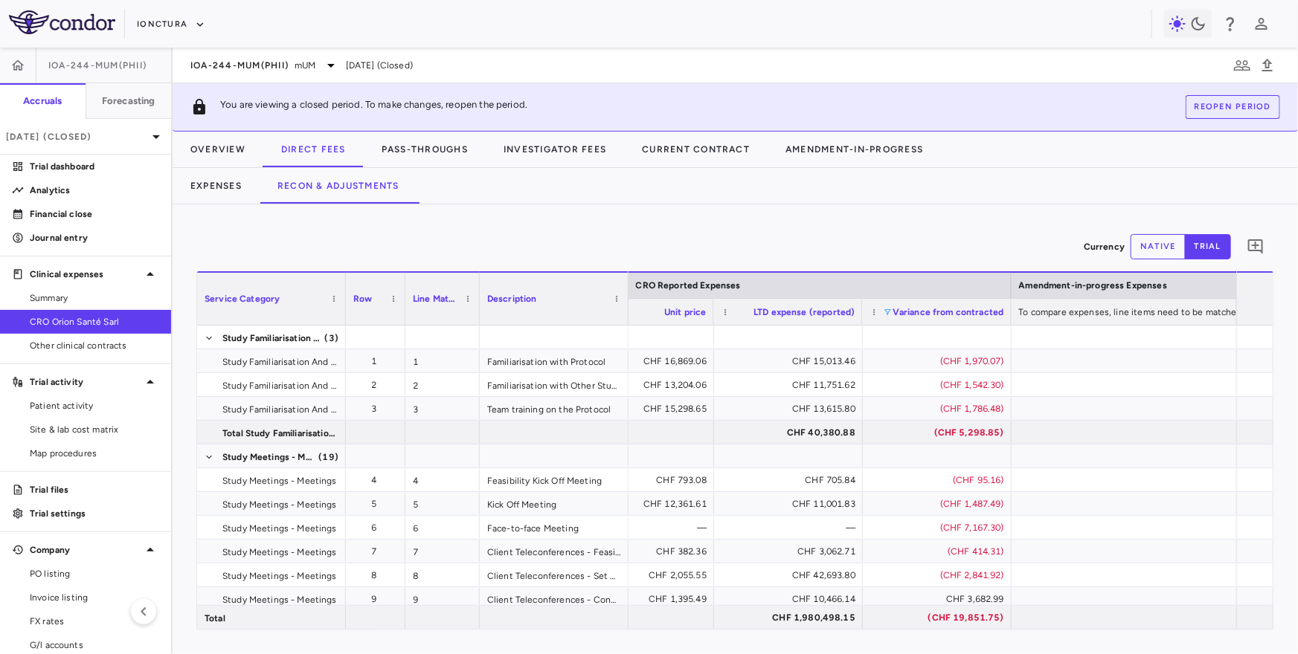
click at [889, 309] on span at bounding box center [887, 312] width 9 height 9
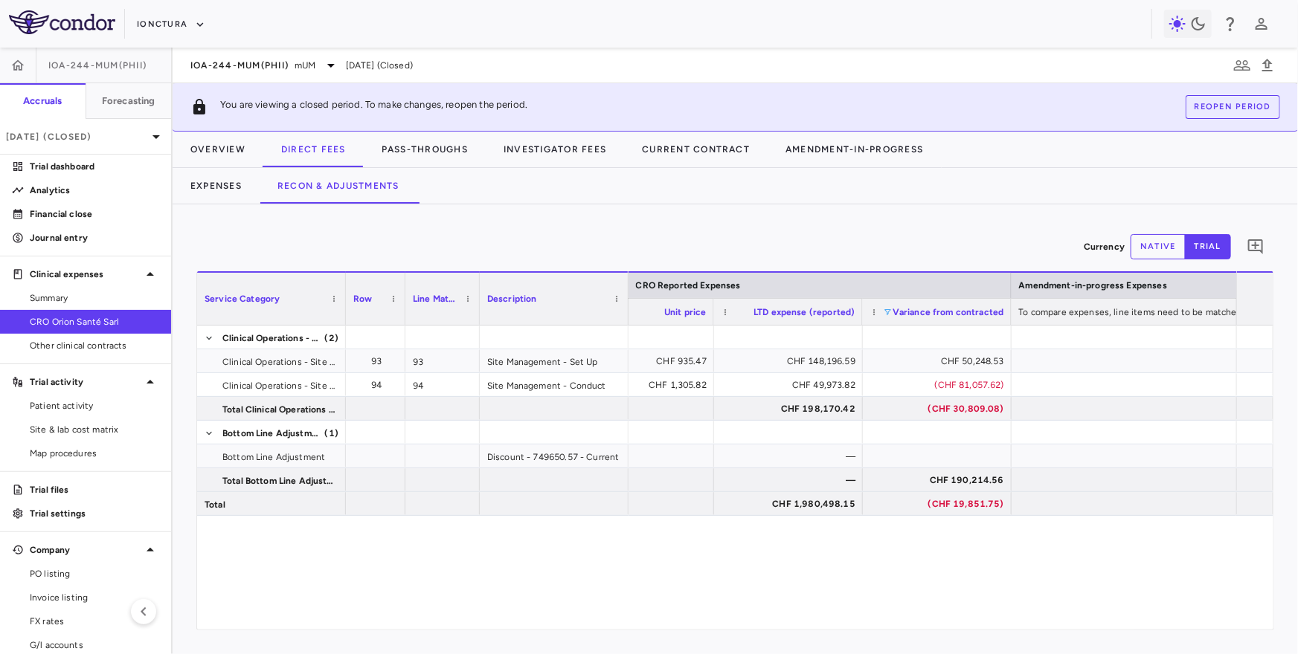
click at [921, 213] on div "Currency native trial 0 Press ENTER to sort. Press ALT DOWN to open column menu…" at bounding box center [735, 430] width 1125 height 450
click at [886, 309] on span at bounding box center [887, 312] width 9 height 9
click at [915, 245] on div "Currency native trial 0" at bounding box center [735, 246] width 1078 height 37
drag, startPoint x: 626, startPoint y: 306, endPoint x: 712, endPoint y: 315, distance: 86.0
click at [671, 315] on div at bounding box center [668, 299] width 6 height 52
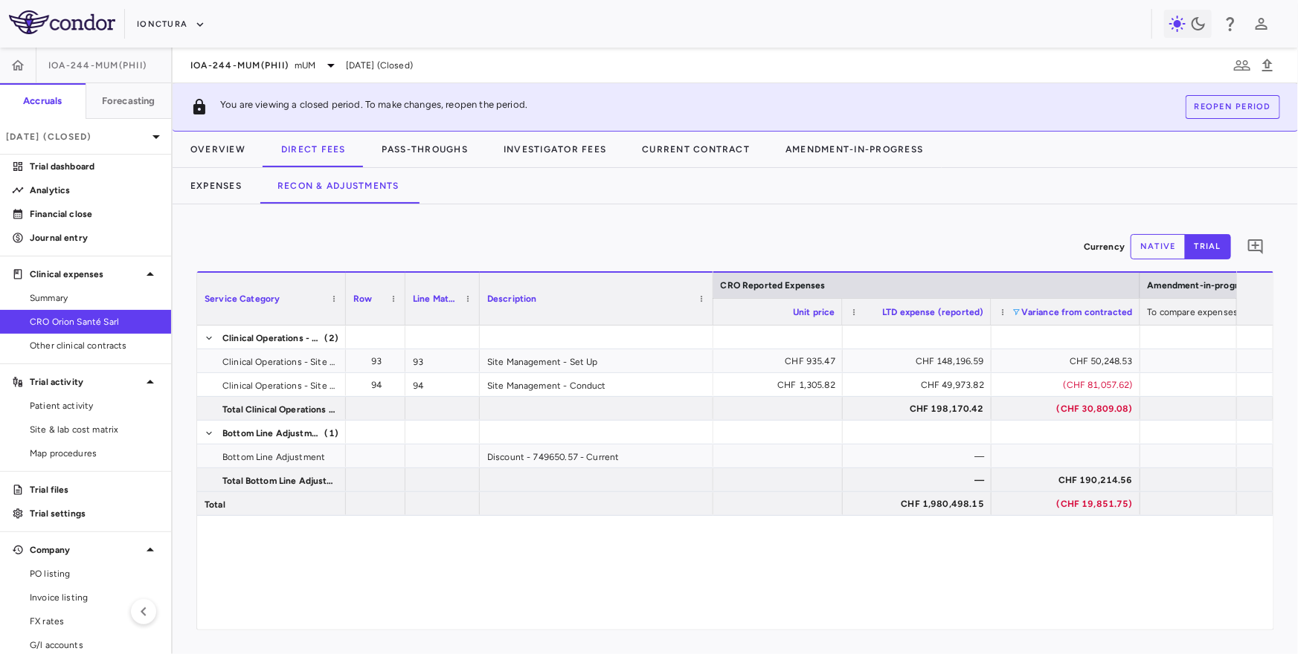
click at [1015, 315] on div "Variance from contracted" at bounding box center [1066, 312] width 134 height 26
click at [1014, 308] on span at bounding box center [1016, 312] width 9 height 9
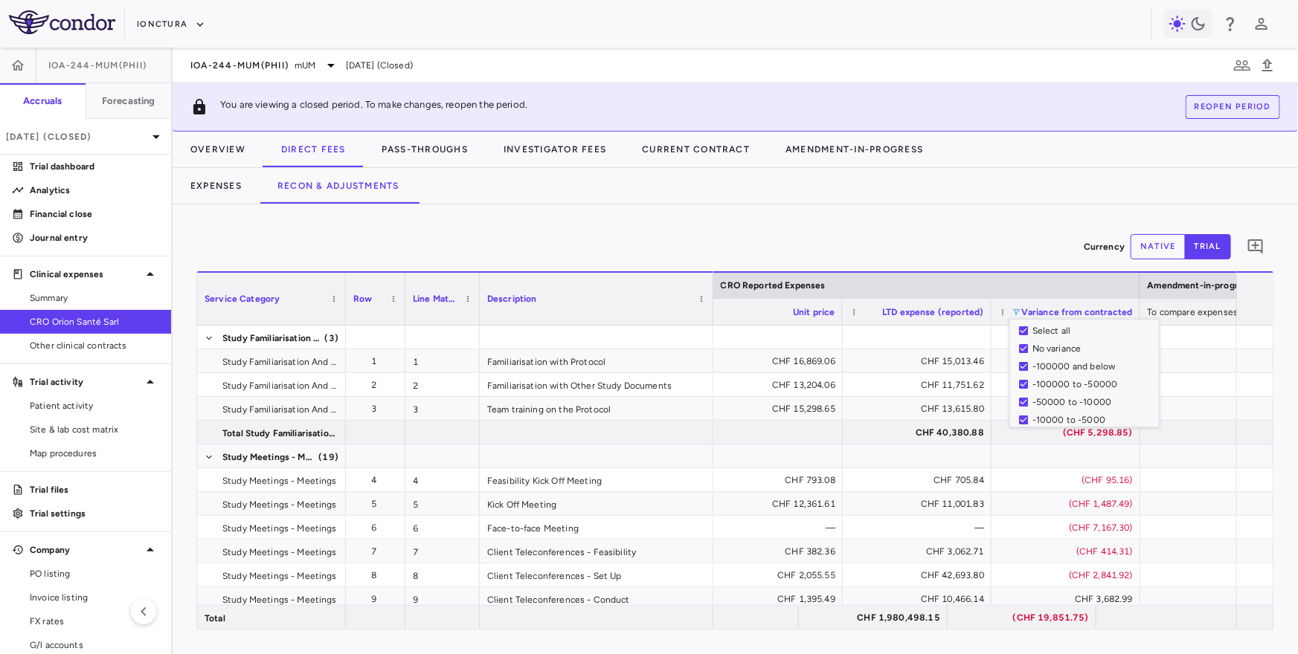
click at [1015, 258] on div "Currency native trial 0" at bounding box center [735, 246] width 1078 height 37
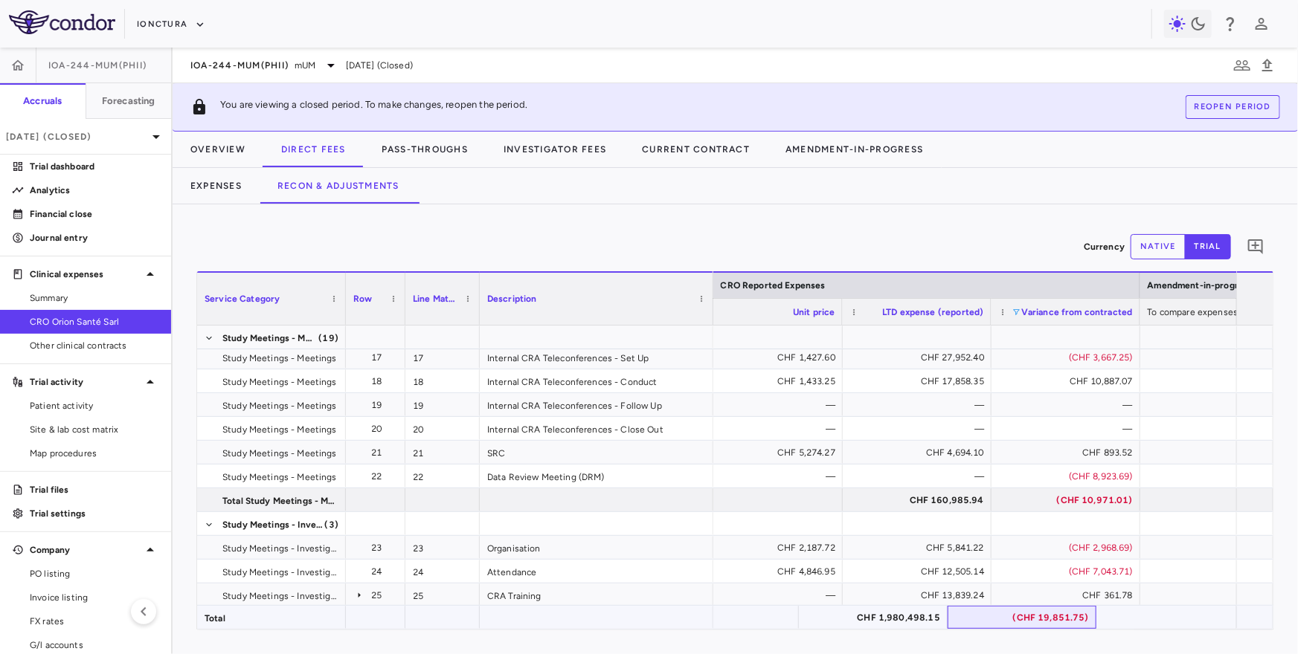
click at [1040, 619] on div "(CHF 19,851.75)" at bounding box center [1025, 618] width 128 height 24
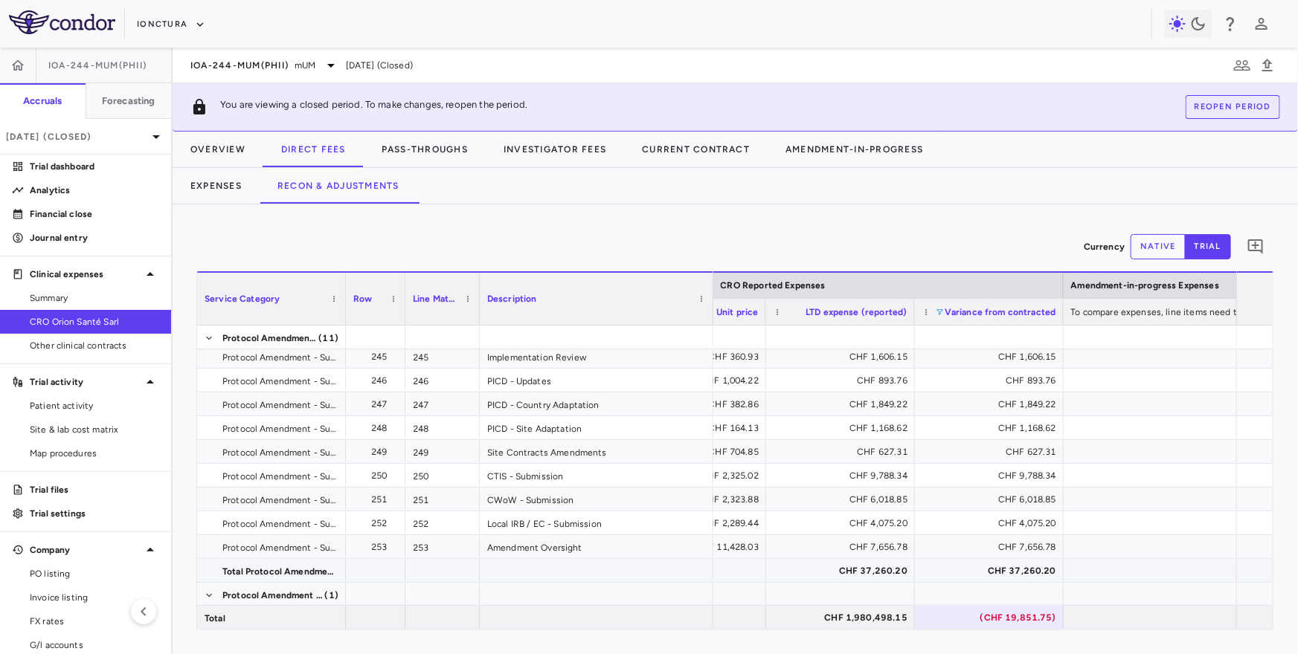
click at [1023, 565] on div "CHF 37,260.20" at bounding box center [992, 571] width 128 height 24
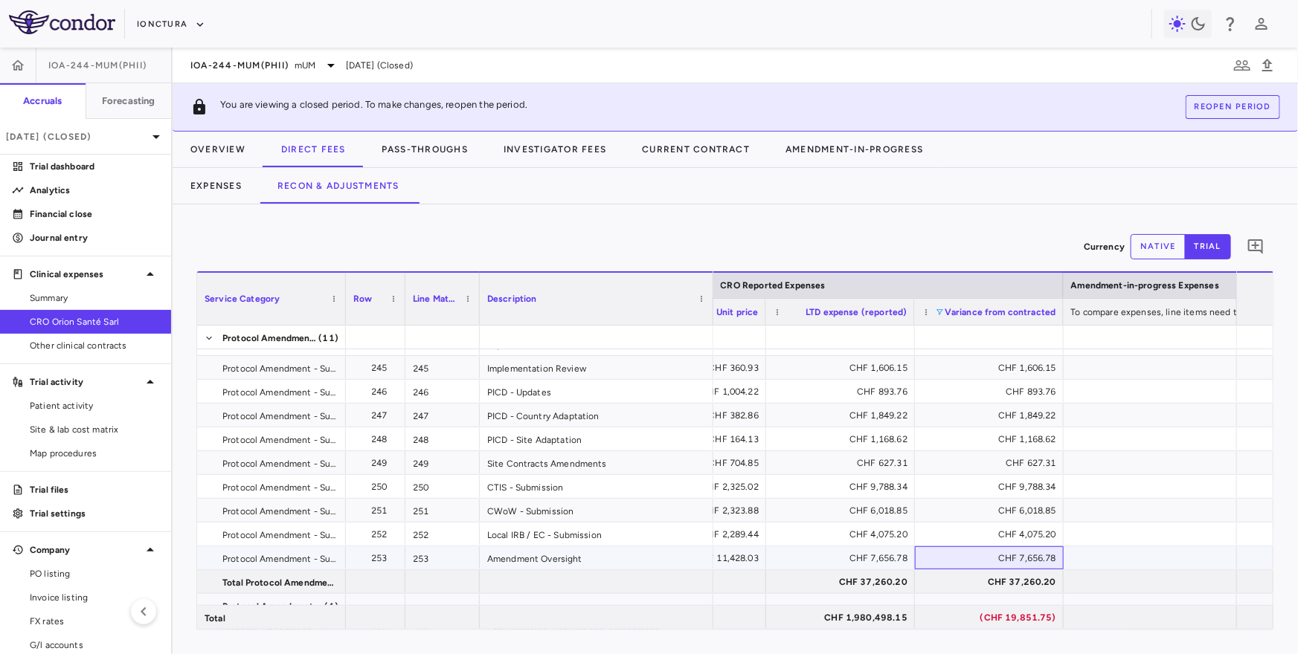
click at [968, 554] on div "CHF 7,656.78" at bounding box center [992, 559] width 128 height 24
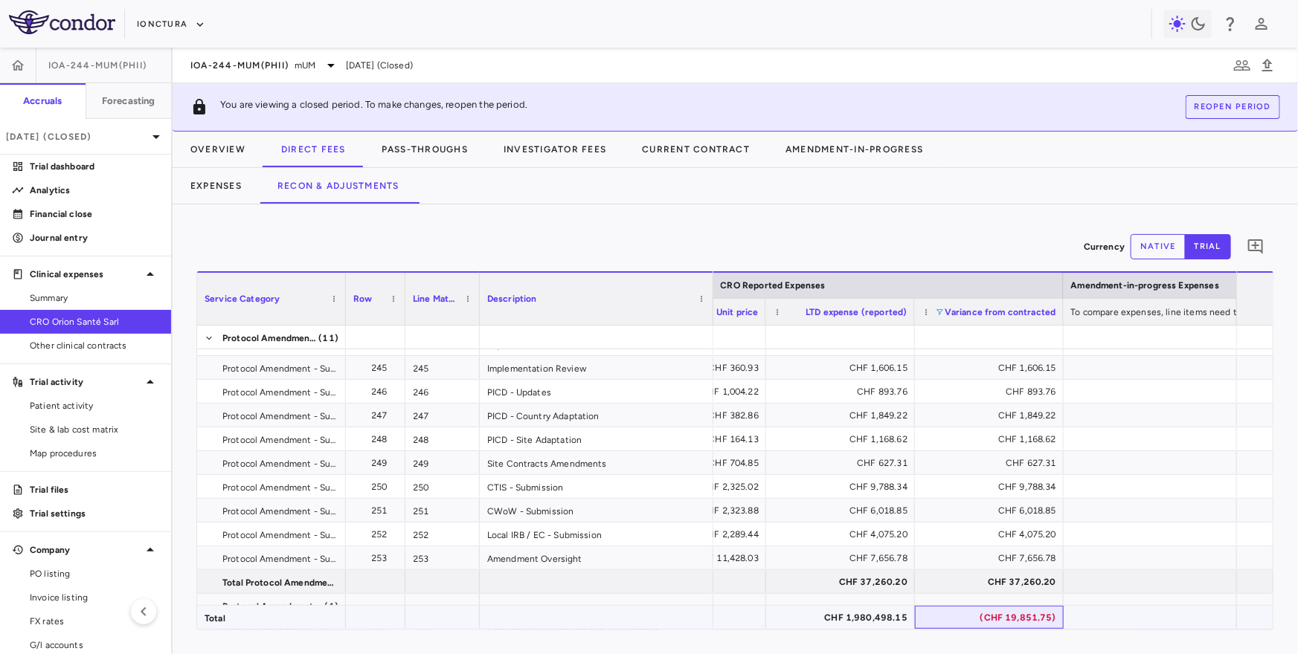
click at [947, 614] on div "(CHF 19,851.75)" at bounding box center [992, 618] width 128 height 24
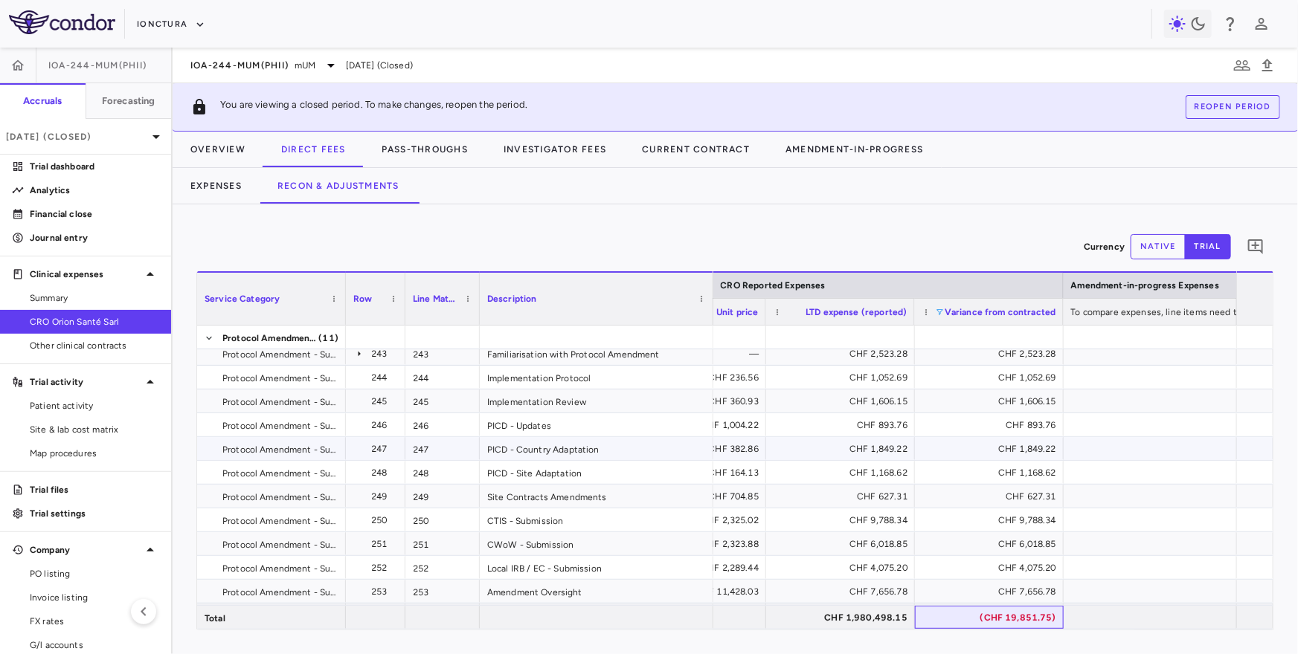
scroll to position [8573, 0]
click at [1014, 359] on div "CHF 2,523.28" at bounding box center [992, 356] width 128 height 24
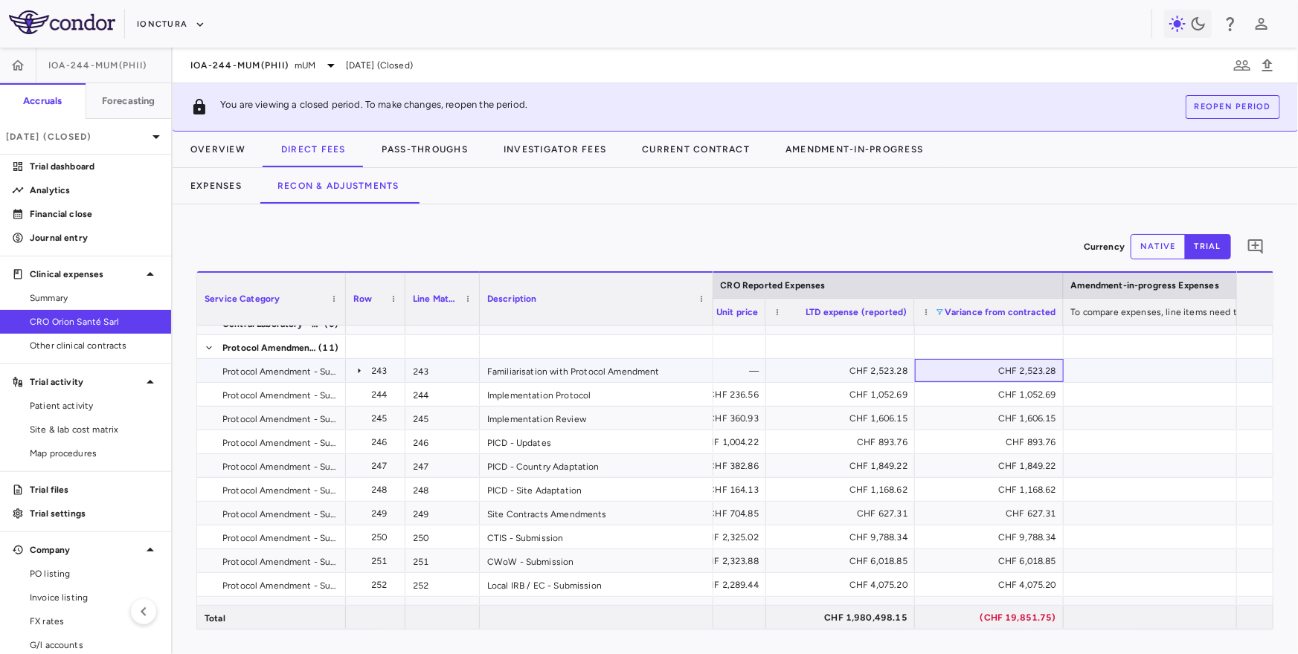
click at [965, 364] on div "CHF 2,523.28" at bounding box center [992, 371] width 128 height 24
click at [959, 395] on div "CHF 1,052.69" at bounding box center [992, 395] width 128 height 24
click at [959, 413] on div "CHF 1,606.15" at bounding box center [992, 419] width 128 height 24
click at [956, 440] on div "CHF 893.76" at bounding box center [992, 443] width 128 height 24
click at [956, 466] on div "CHF 1,849.22" at bounding box center [992, 466] width 128 height 24
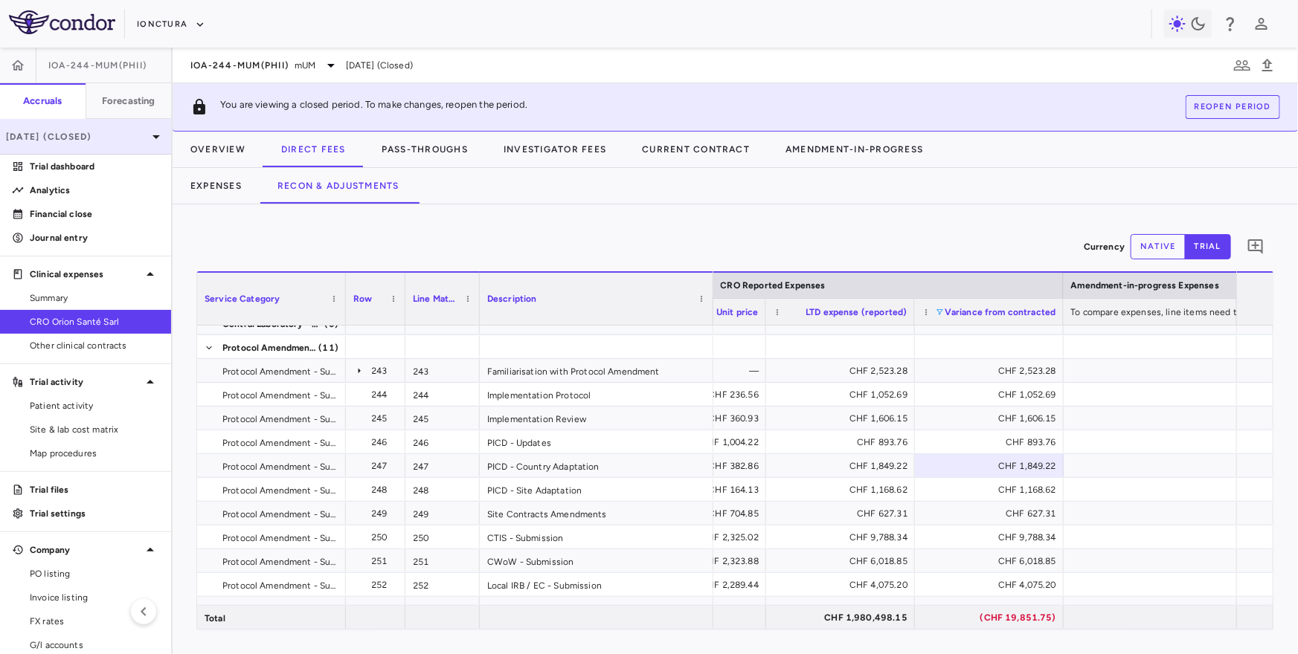
click at [116, 141] on p "Jun 2025 (Closed)" at bounding box center [76, 136] width 141 height 13
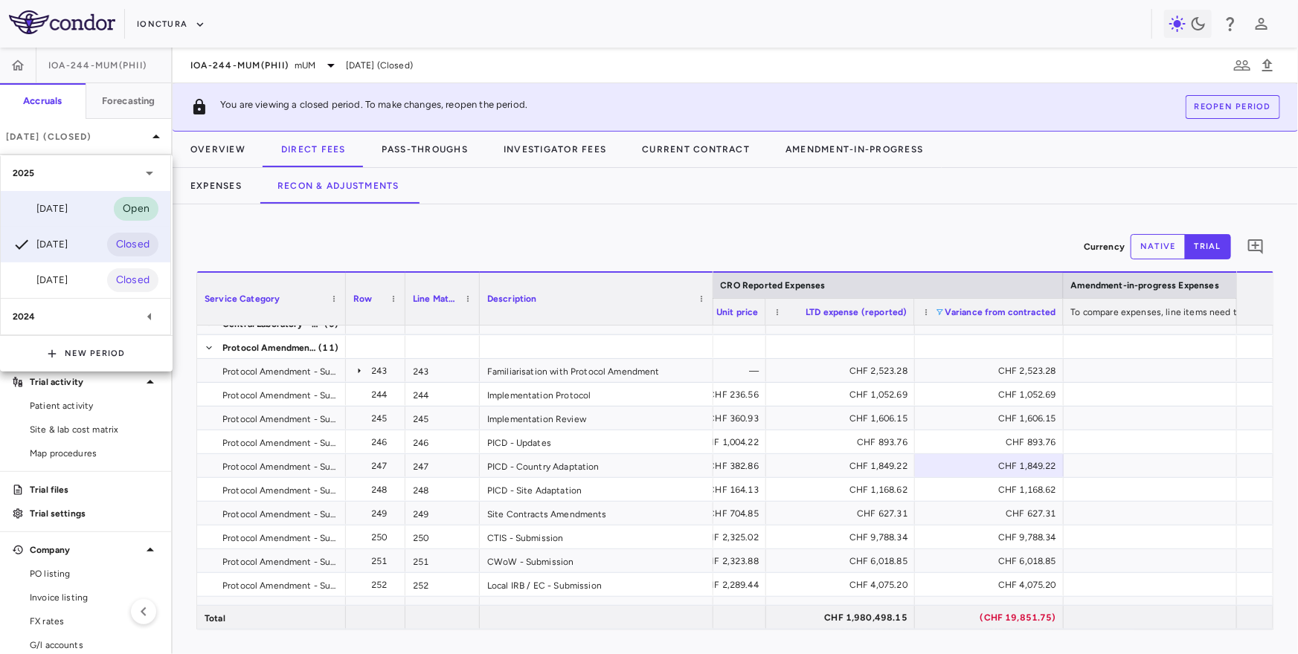
click at [68, 213] on div "Sep 2025" at bounding box center [40, 209] width 55 height 18
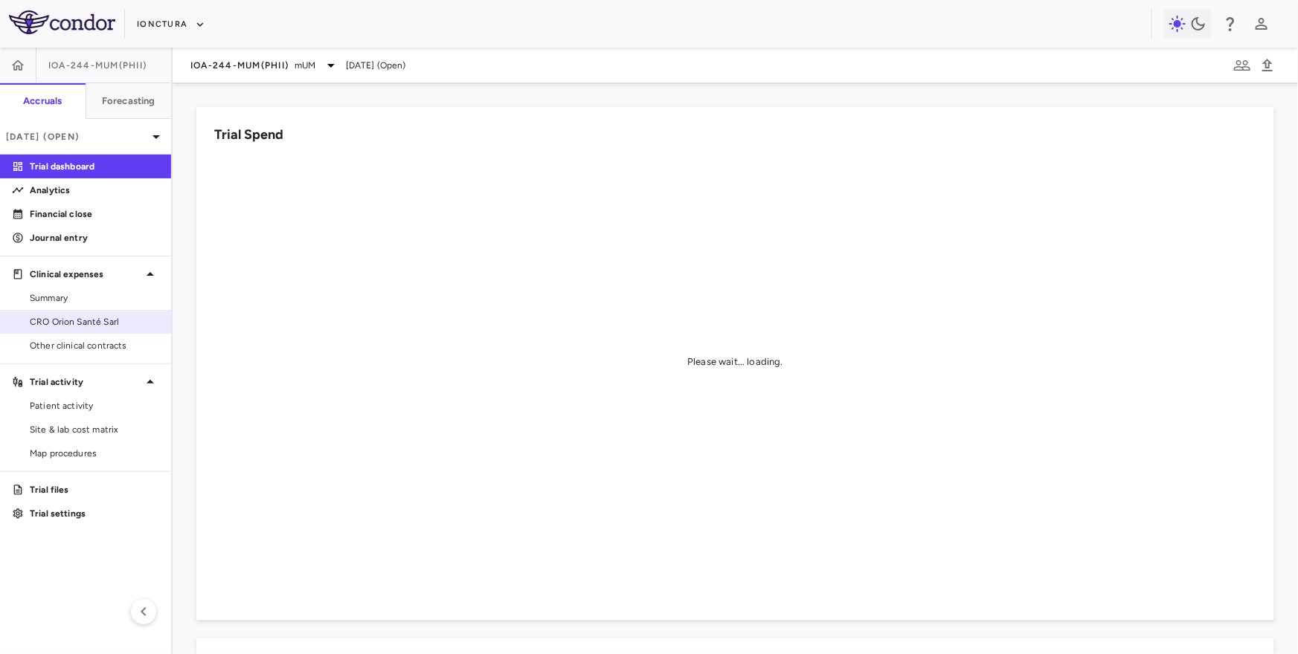
click at [112, 322] on span "CRO Orion Santé Sarl" at bounding box center [94, 321] width 129 height 13
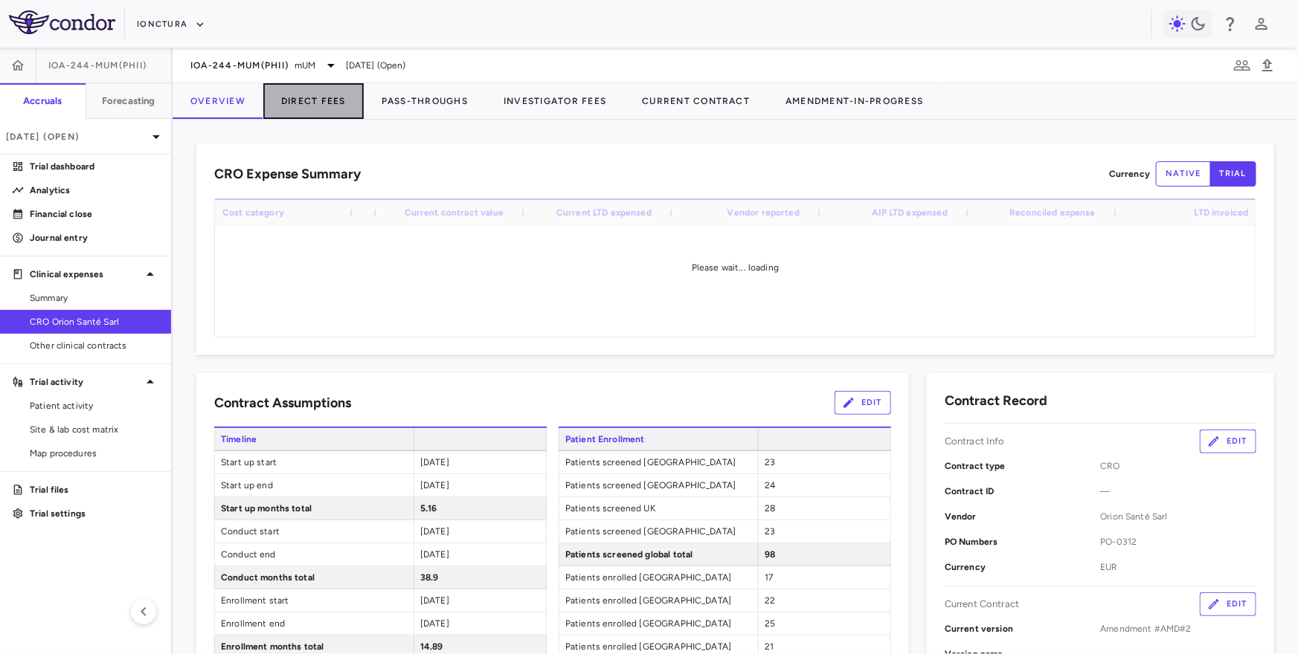
click at [309, 106] on button "Direct Fees" at bounding box center [313, 101] width 100 height 36
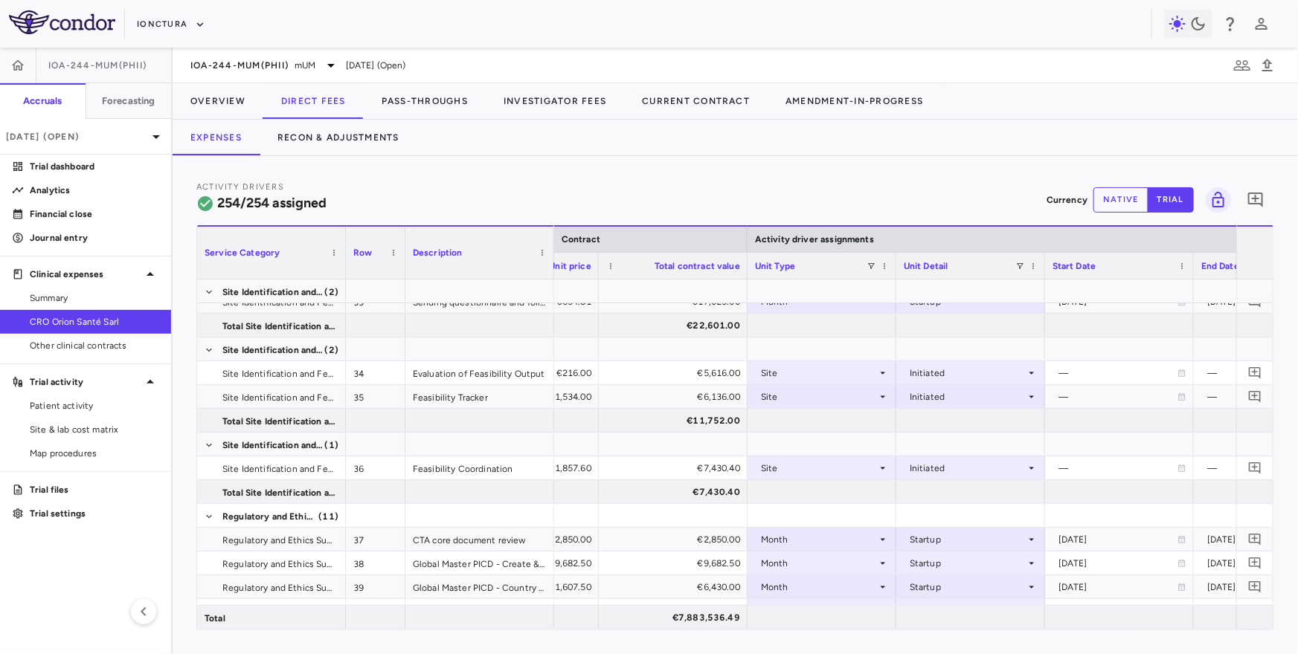
click at [868, 271] on div "Unit Type" at bounding box center [822, 266] width 134 height 26
click at [868, 267] on span at bounding box center [870, 266] width 9 height 9
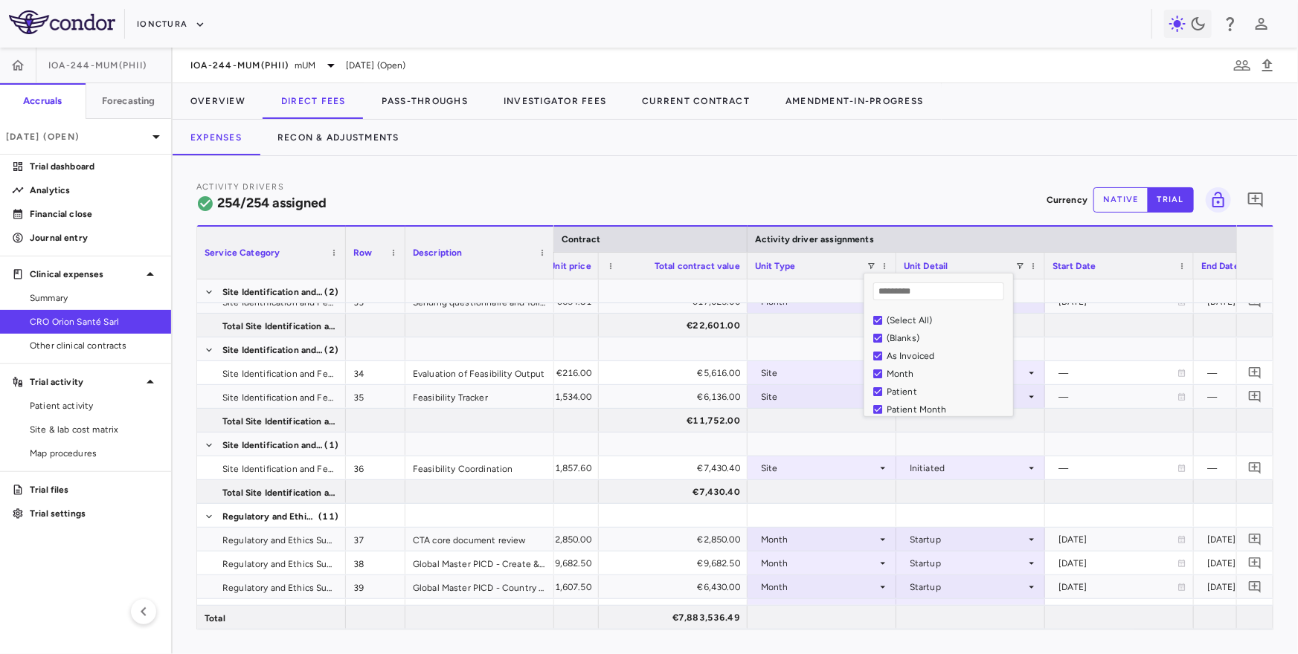
click at [901, 319] on div "(Select All)" at bounding box center [947, 320] width 122 height 10
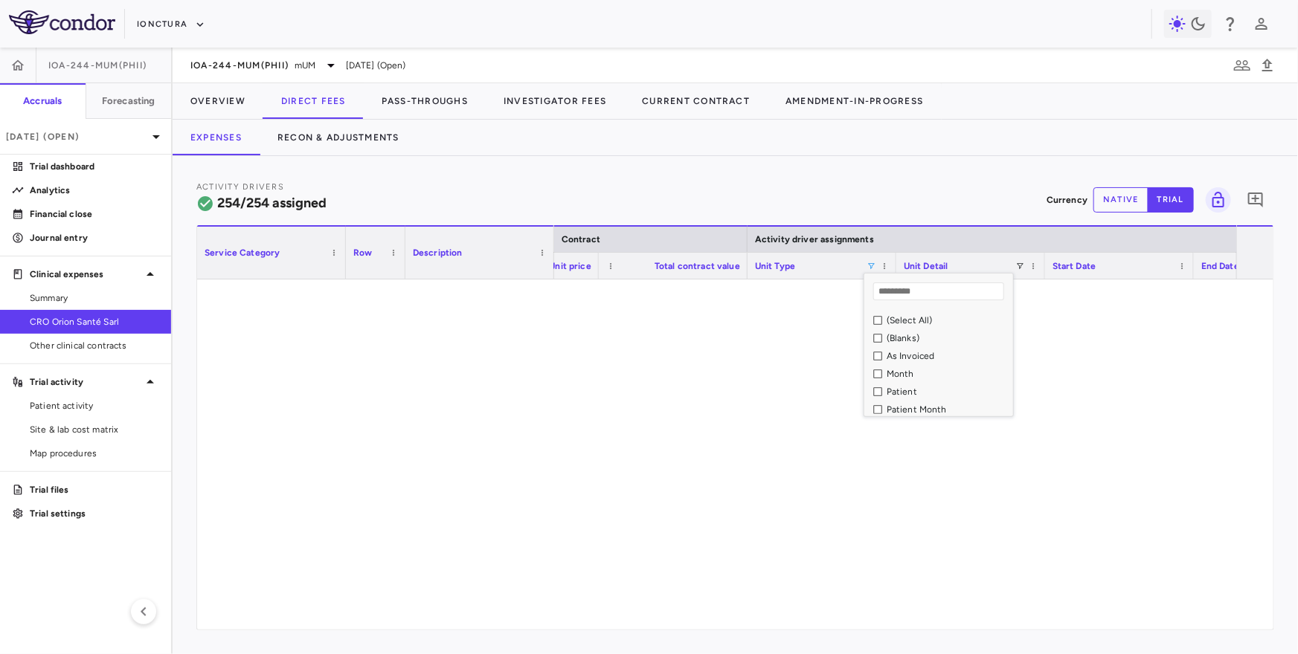
click at [907, 361] on div "As Invoiced" at bounding box center [947, 356] width 122 height 10
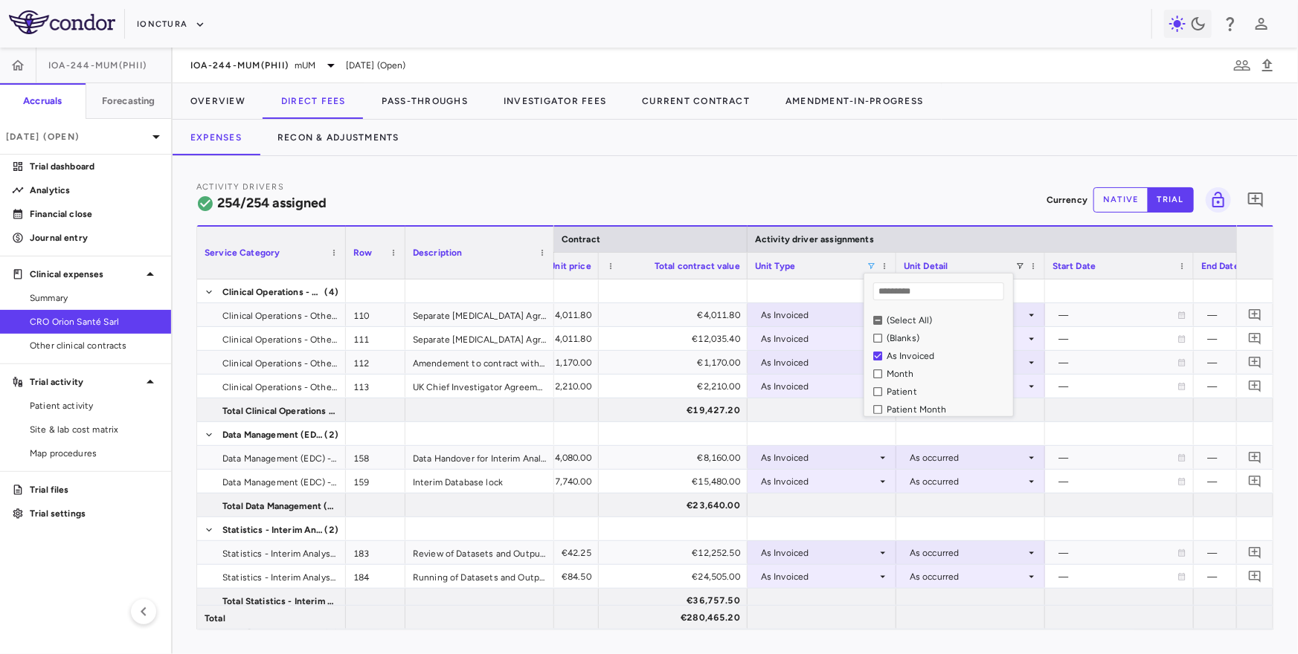
click at [855, 200] on div "Activity Drivers 254/254 assigned Currency native trial 0" at bounding box center [735, 199] width 1078 height 39
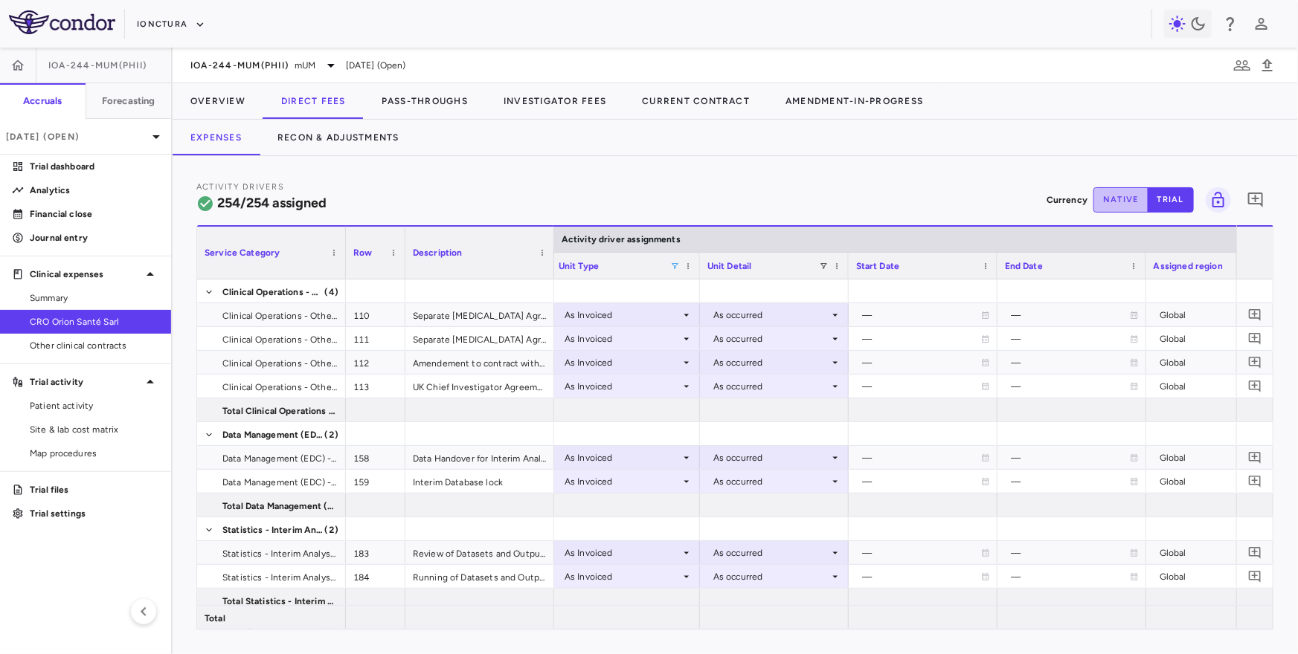
click at [1104, 200] on button "native" at bounding box center [1120, 199] width 55 height 25
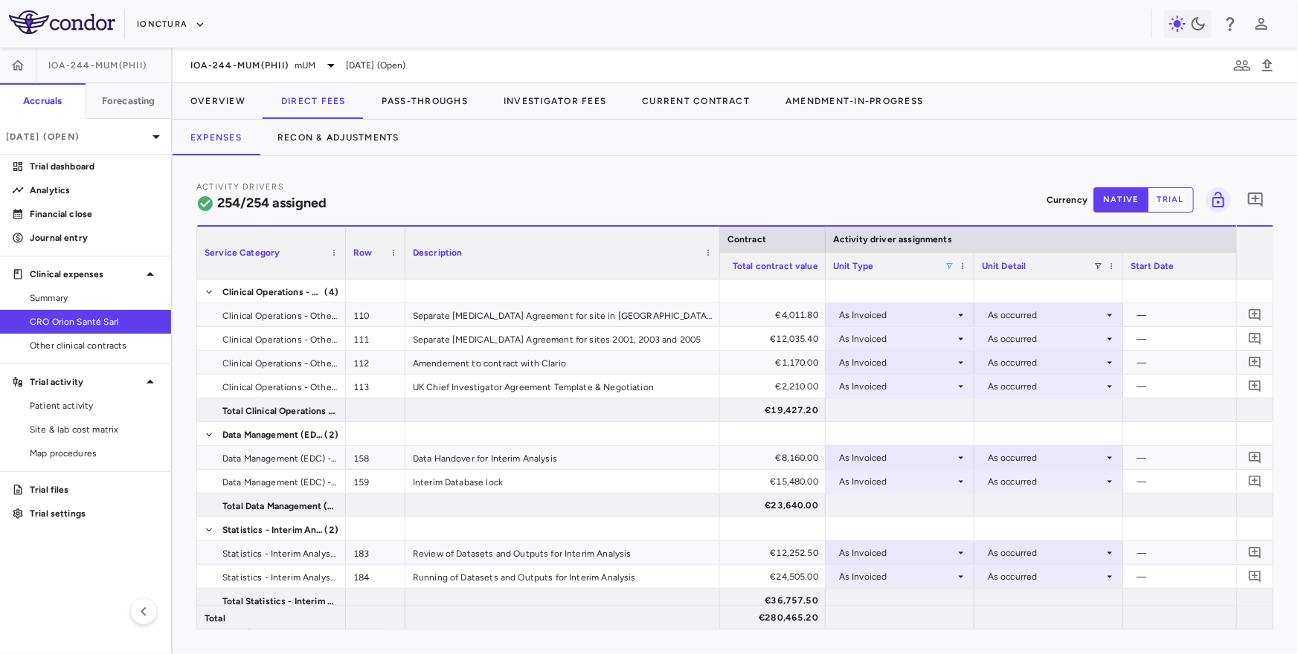
drag, startPoint x: 551, startPoint y: 267, endPoint x: 716, endPoint y: 267, distance: 165.1
click at [716, 267] on div at bounding box center [719, 253] width 6 height 52
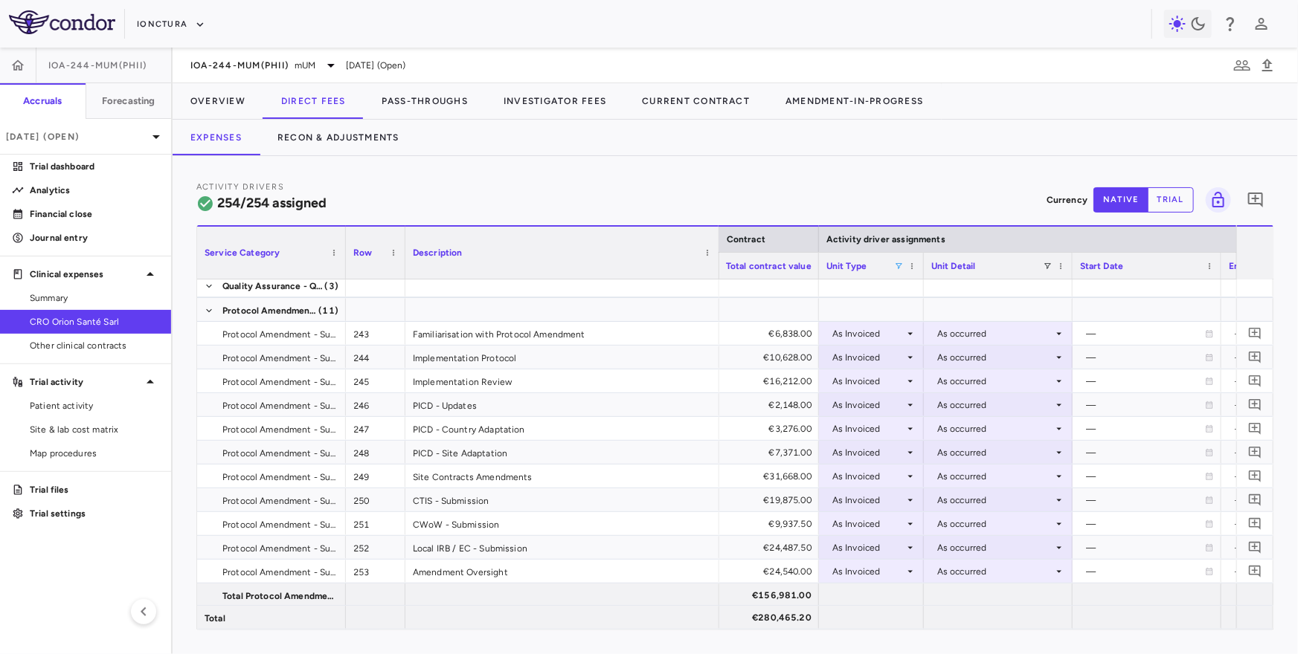
drag, startPoint x: 965, startPoint y: 265, endPoint x: 918, endPoint y: 264, distance: 46.1
click at [920, 264] on div at bounding box center [923, 266] width 6 height 26
click at [112, 97] on h6 "Forecasting" at bounding box center [129, 100] width 54 height 13
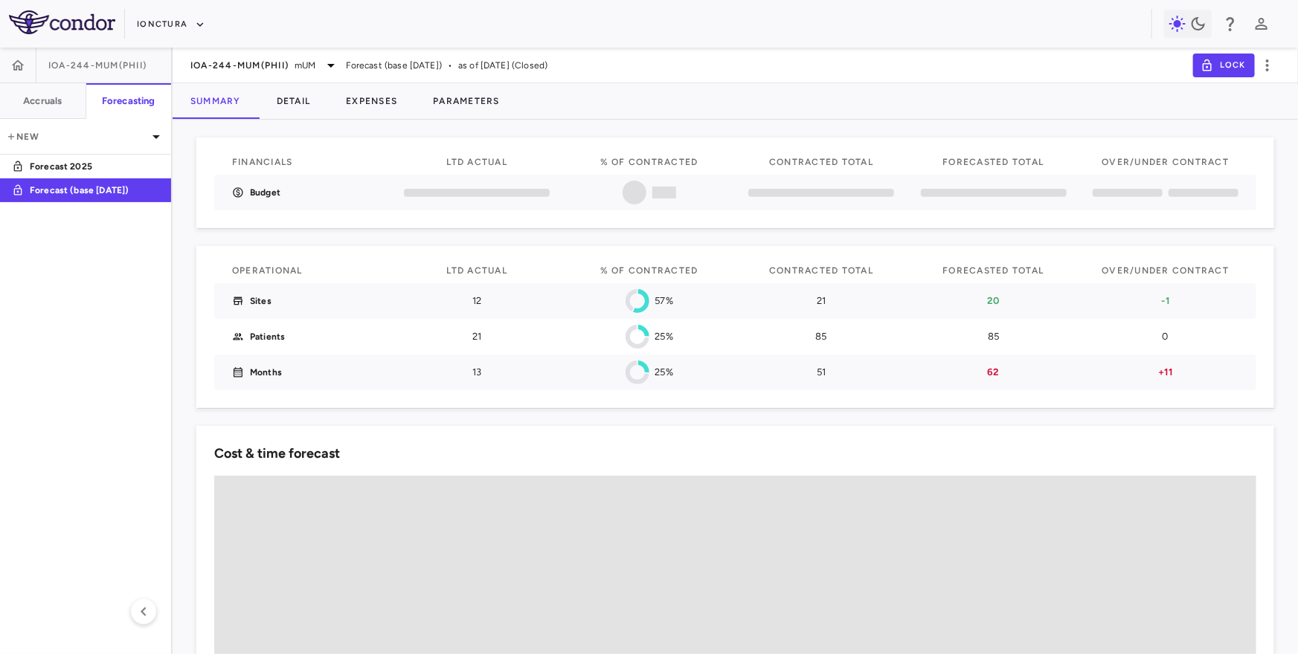
drag, startPoint x: 389, startPoint y: 63, endPoint x: 456, endPoint y: 63, distance: 66.9
click at [442, 63] on span "Forecast (base June 2025)" at bounding box center [394, 65] width 96 height 13
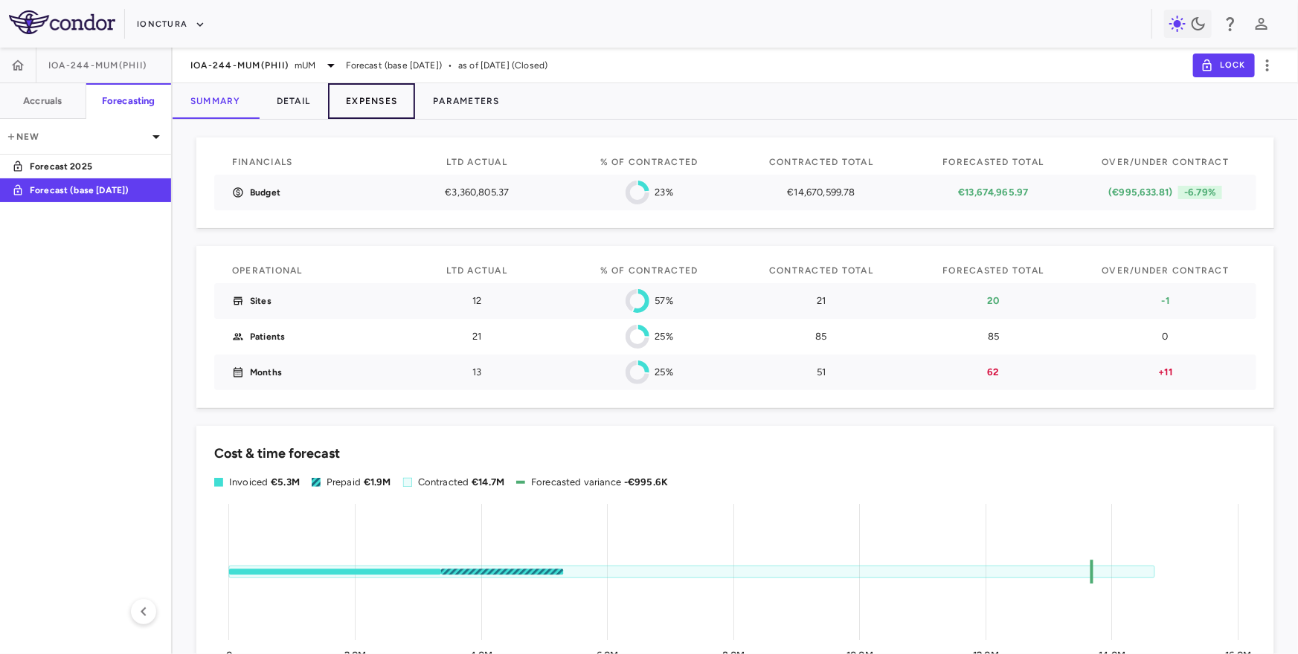
click at [358, 102] on button "Expenses" at bounding box center [371, 101] width 87 height 36
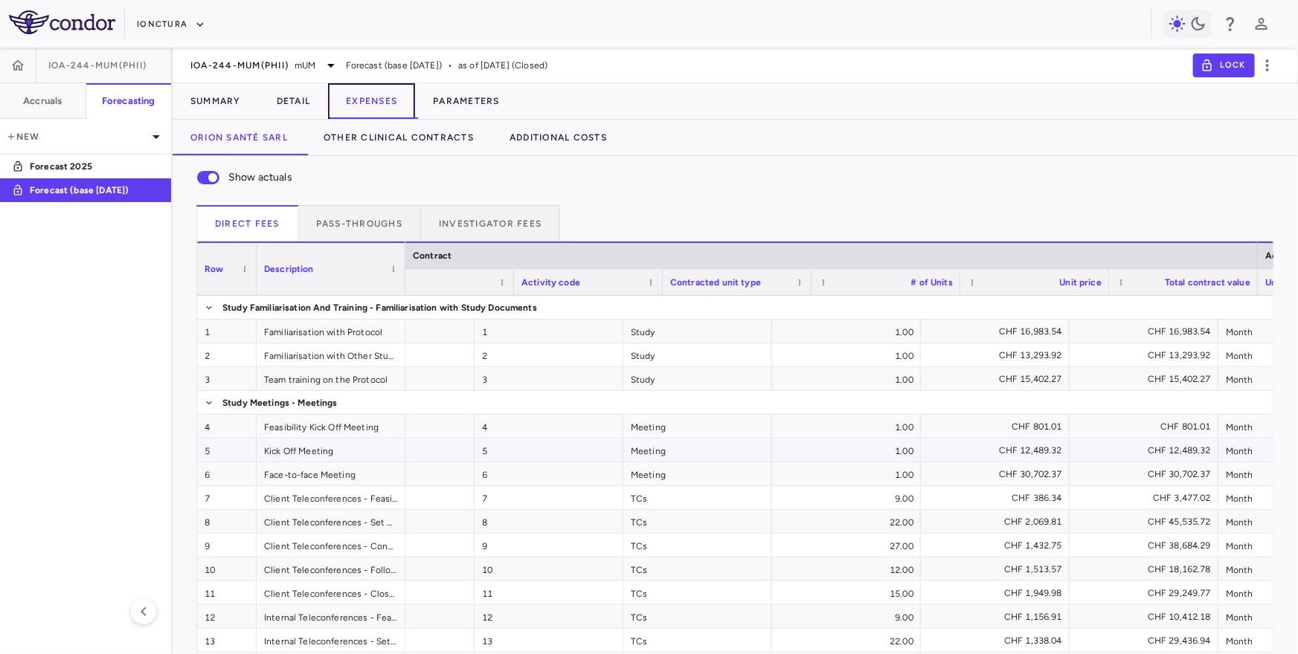
scroll to position [0, 80]
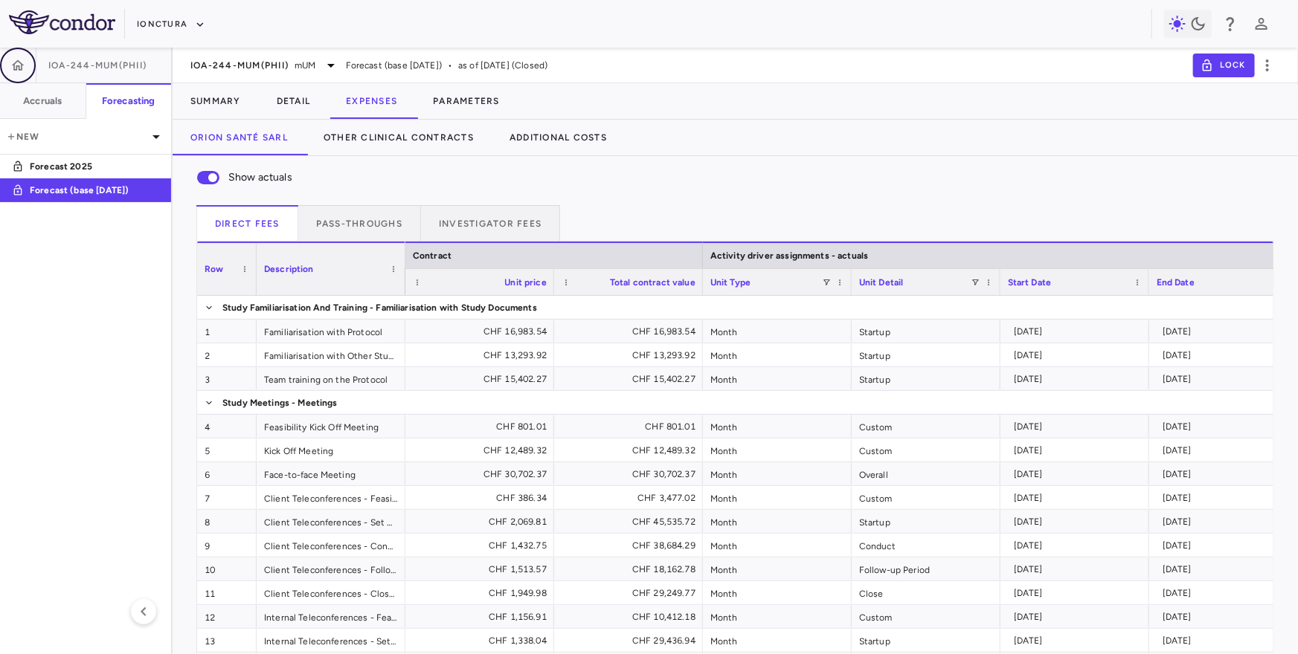
click at [17, 65] on icon "button" at bounding box center [17, 65] width 15 height 15
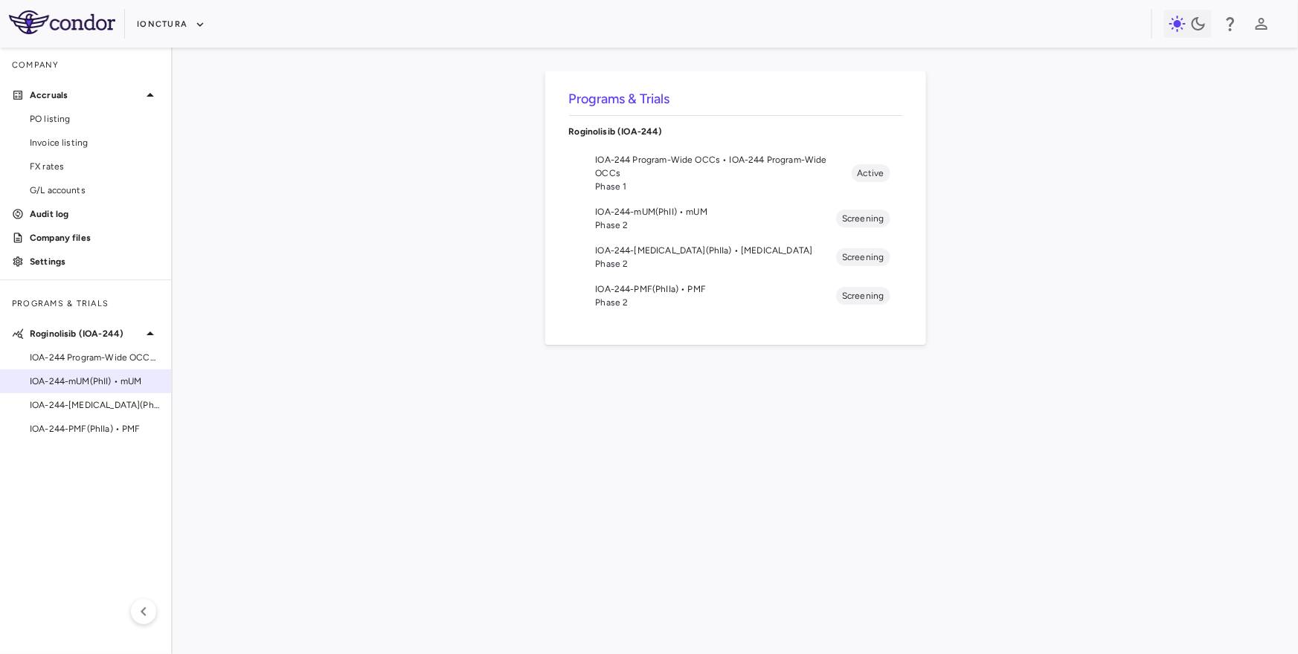
click at [92, 386] on span "IOA-244-mUM(PhII) • mUM" at bounding box center [94, 381] width 129 height 13
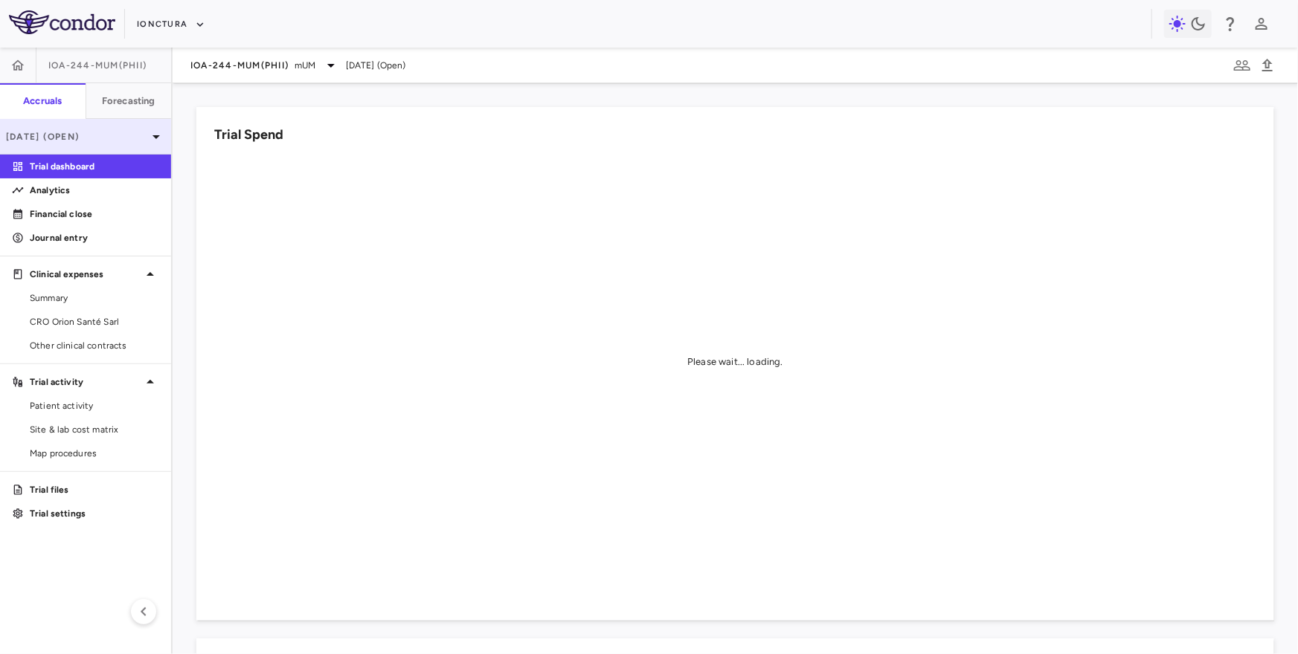
click at [88, 135] on p "Sep 2025 (Open)" at bounding box center [76, 136] width 141 height 13
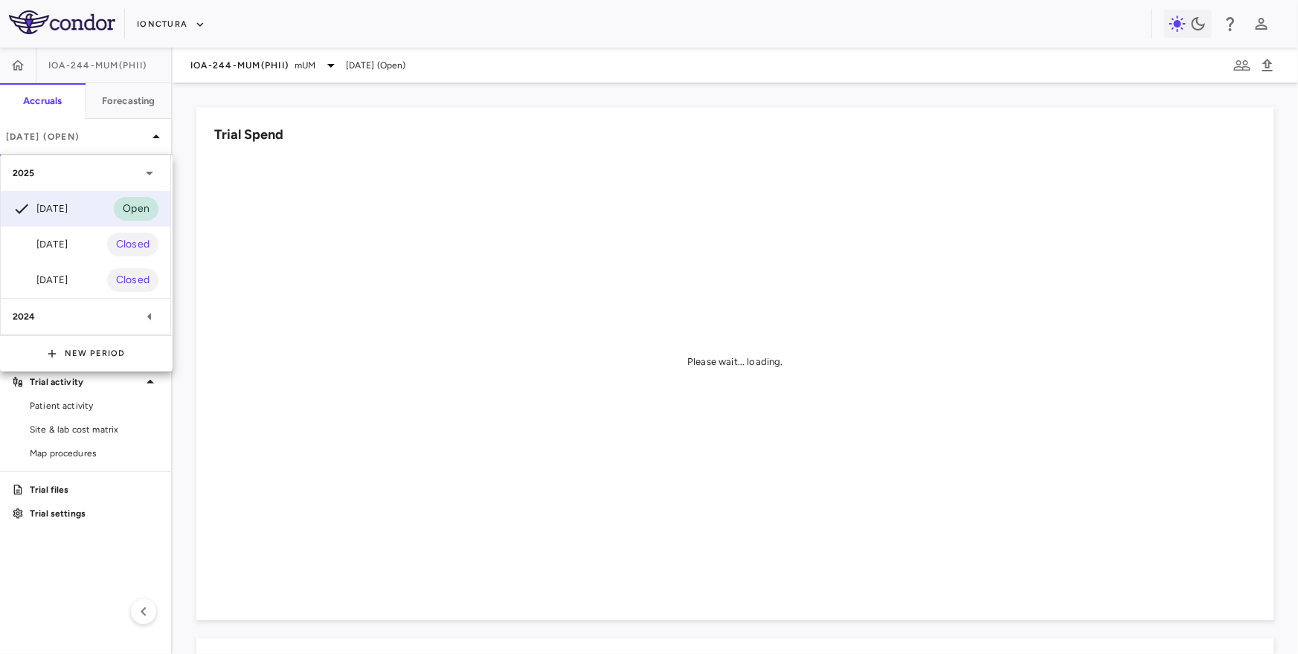
click at [115, 94] on div at bounding box center [649, 327] width 1298 height 654
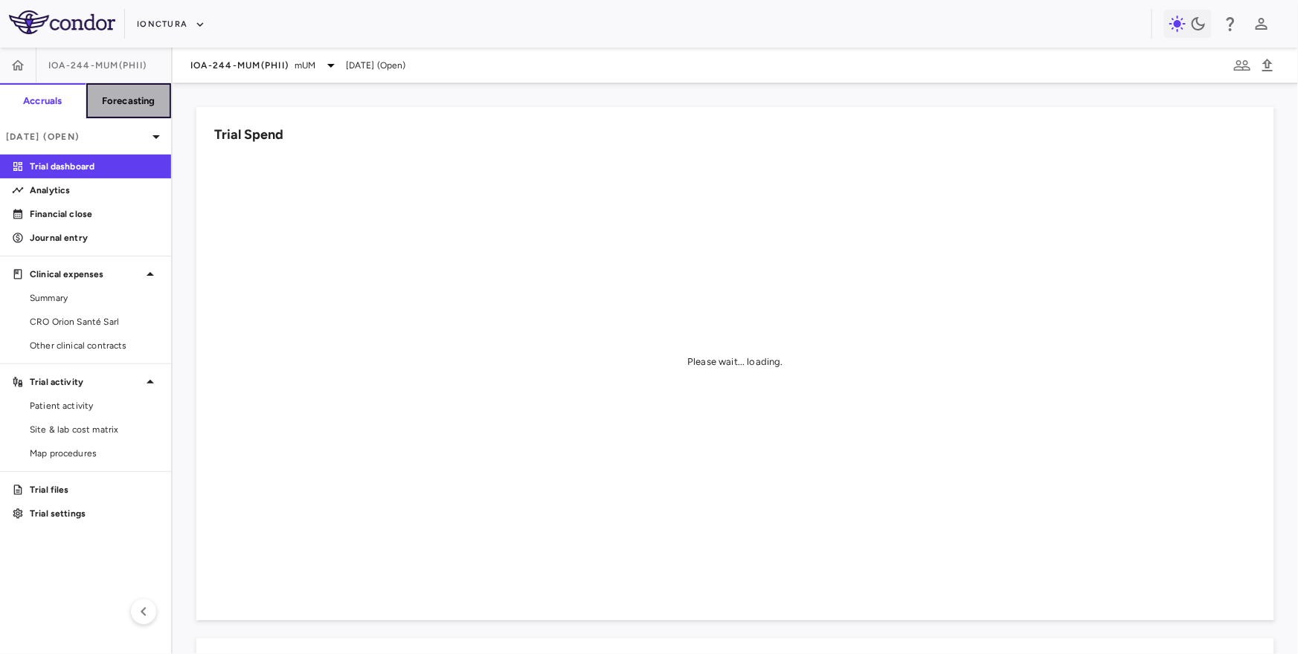
click at [132, 94] on h6 "Forecasting" at bounding box center [129, 100] width 54 height 13
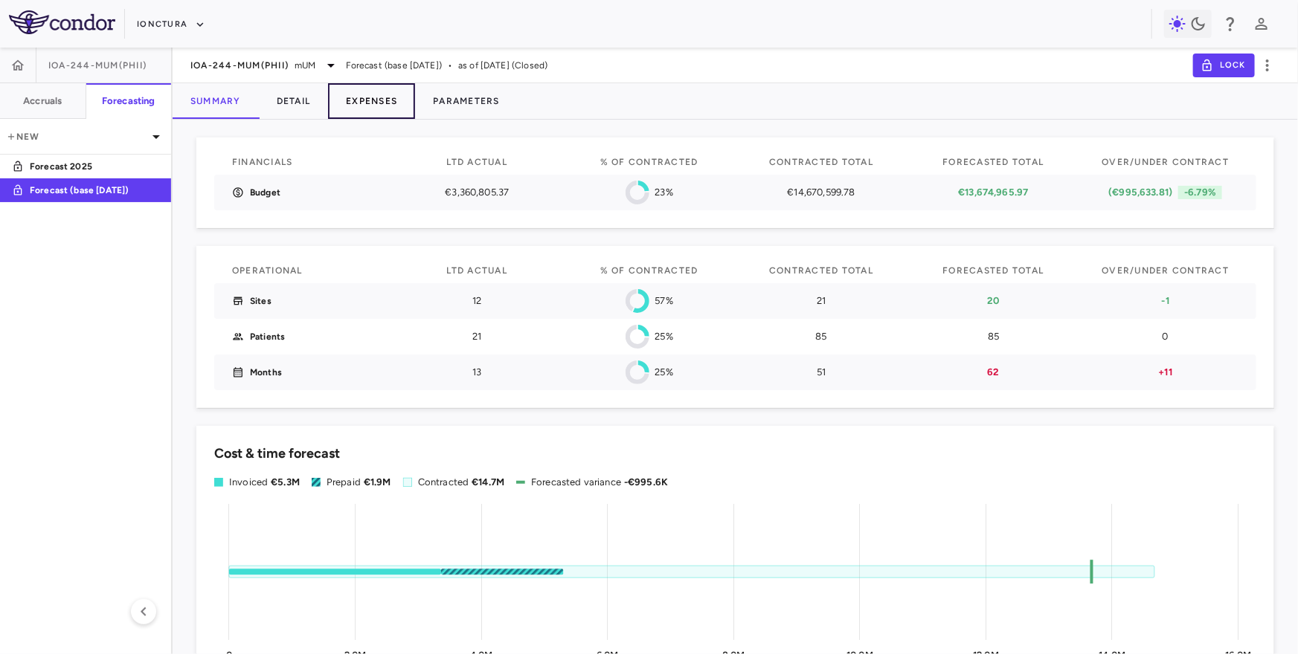
click at [364, 105] on button "Expenses" at bounding box center [371, 101] width 87 height 36
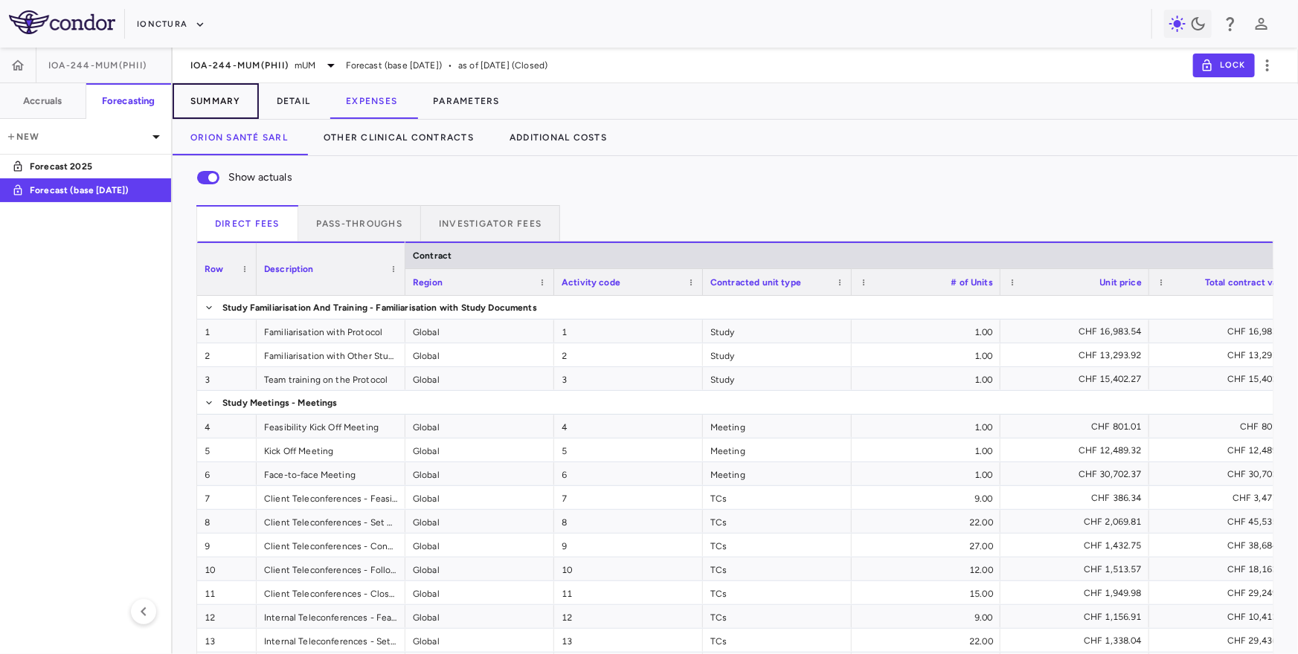
click at [195, 101] on button "Summary" at bounding box center [216, 101] width 86 height 36
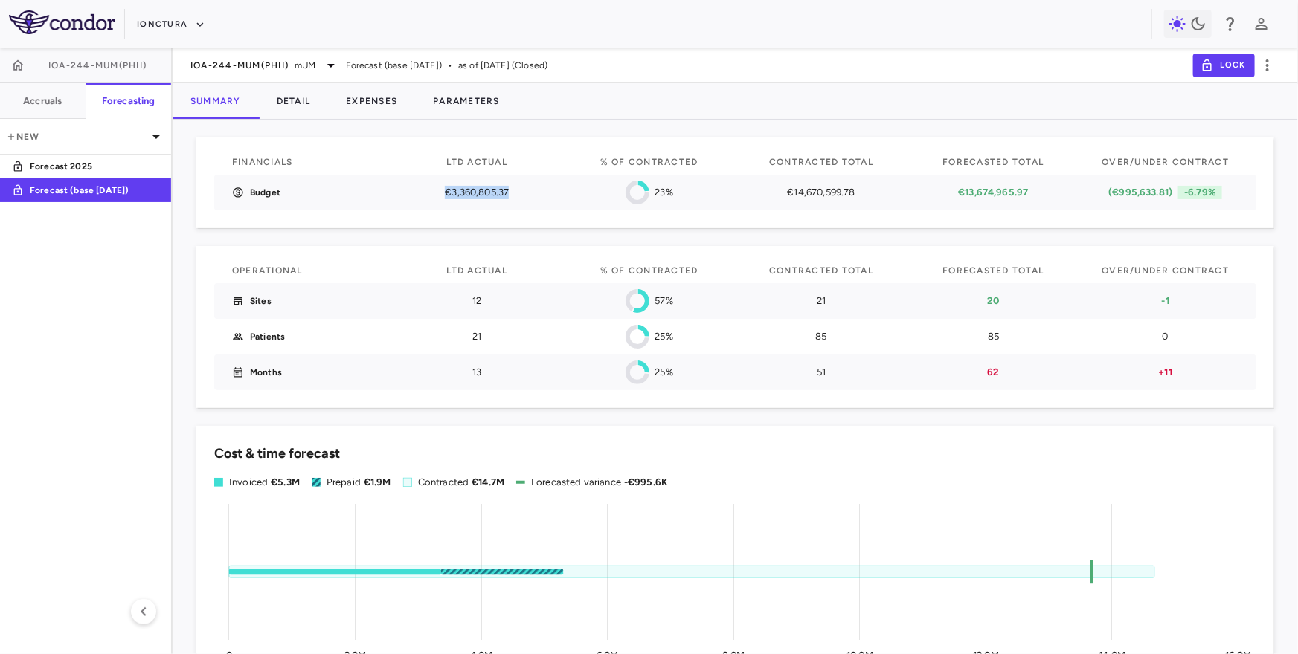
drag, startPoint x: 444, startPoint y: 193, endPoint x: 519, endPoint y: 196, distance: 75.2
click at [519, 196] on p "€3,360,805.37" at bounding box center [477, 192] width 146 height 13
click at [44, 98] on h6 "Accruals" at bounding box center [42, 100] width 39 height 13
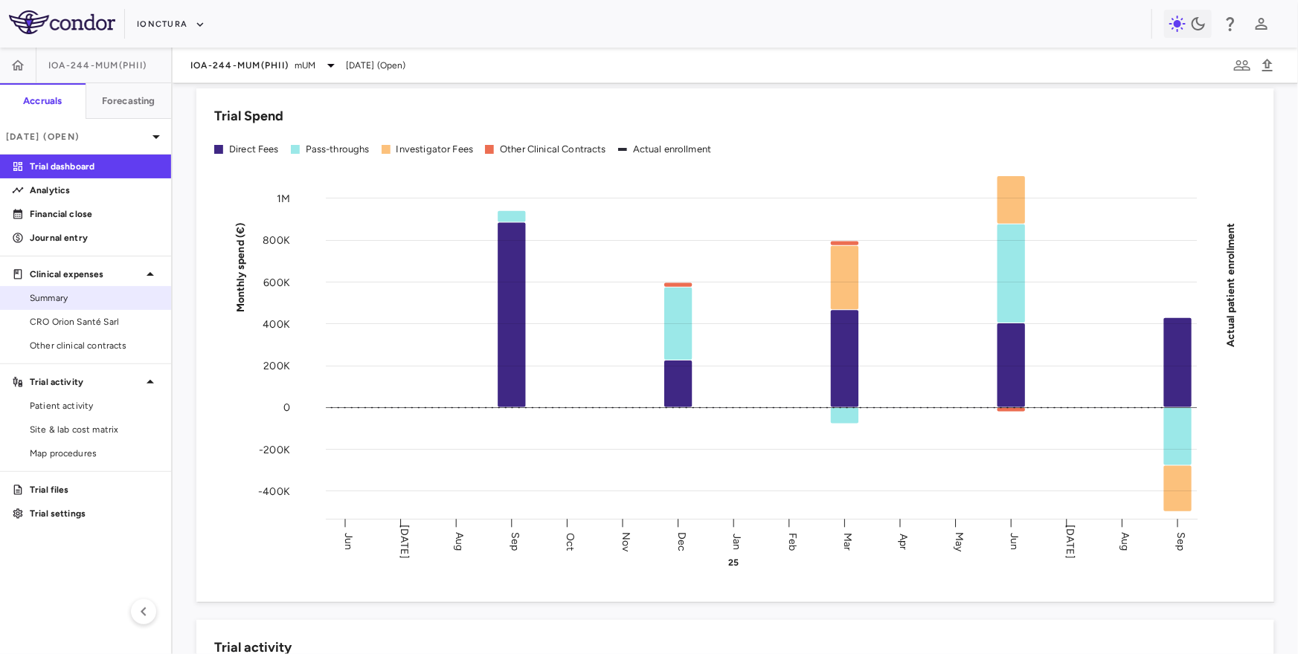
click at [76, 300] on span "Summary" at bounding box center [94, 298] width 129 height 13
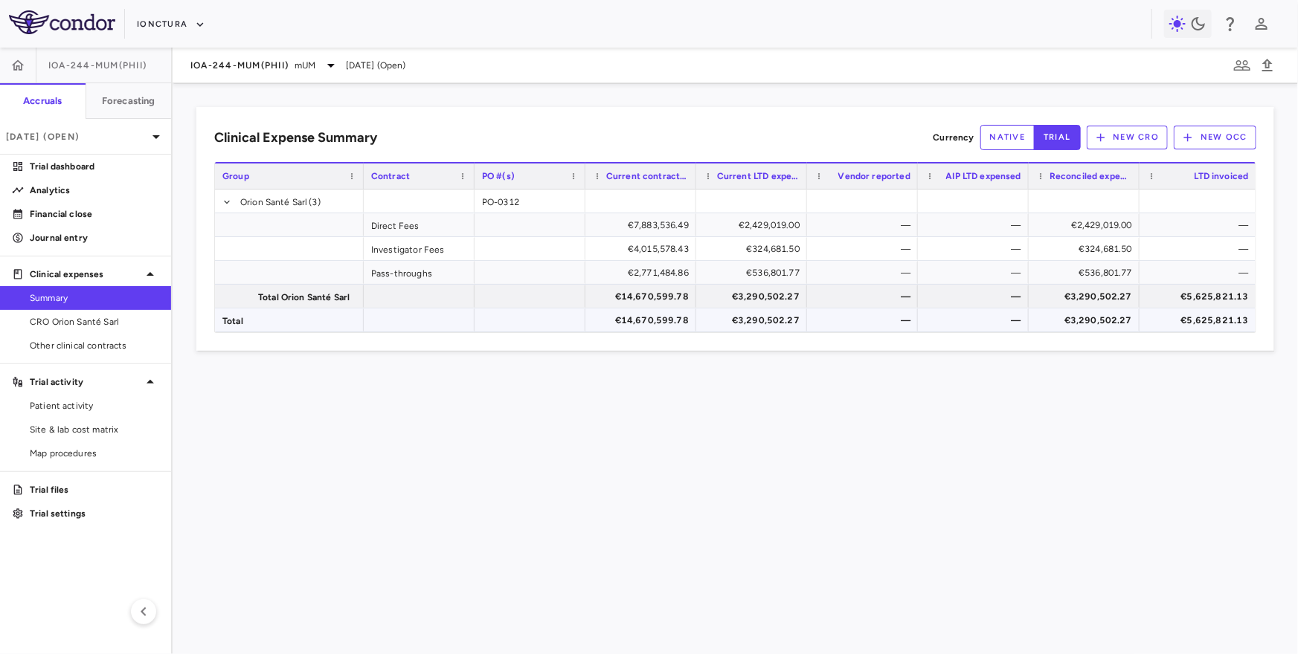
click at [1087, 320] on div "€3,290,502.27" at bounding box center [1087, 321] width 90 height 24
click at [89, 135] on p "Sep 2025 (Open)" at bounding box center [76, 136] width 141 height 13
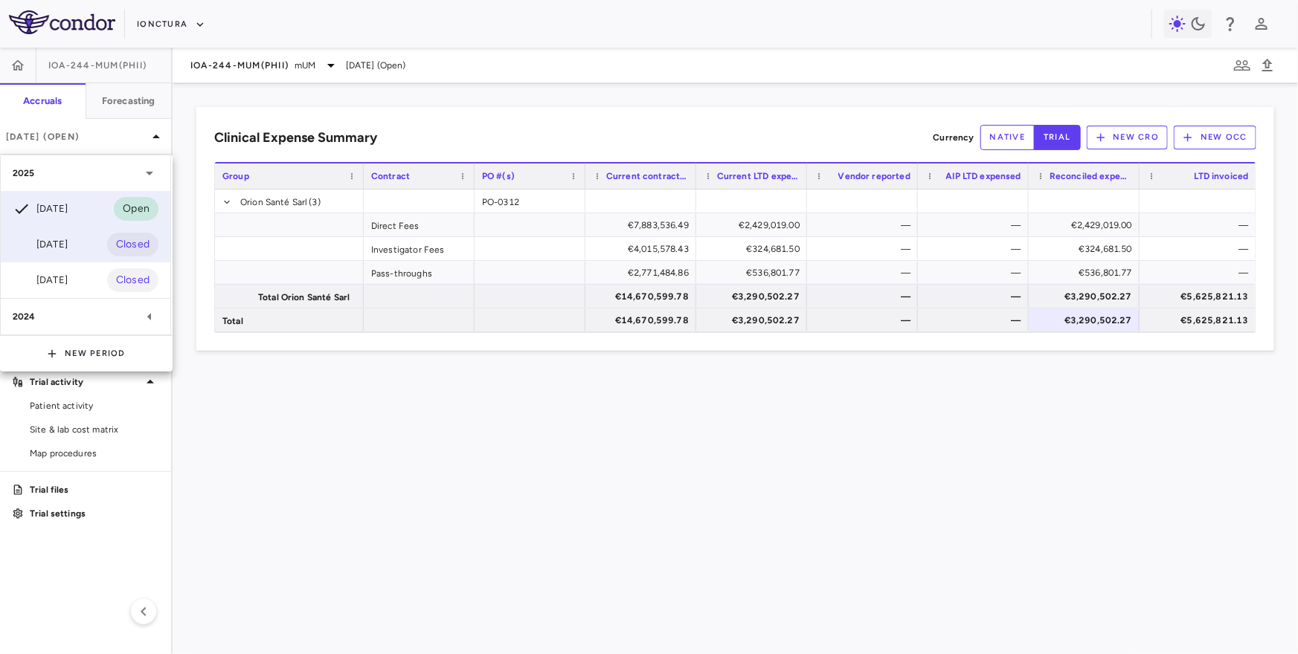
click at [62, 248] on div "Jun 2025" at bounding box center [40, 245] width 55 height 18
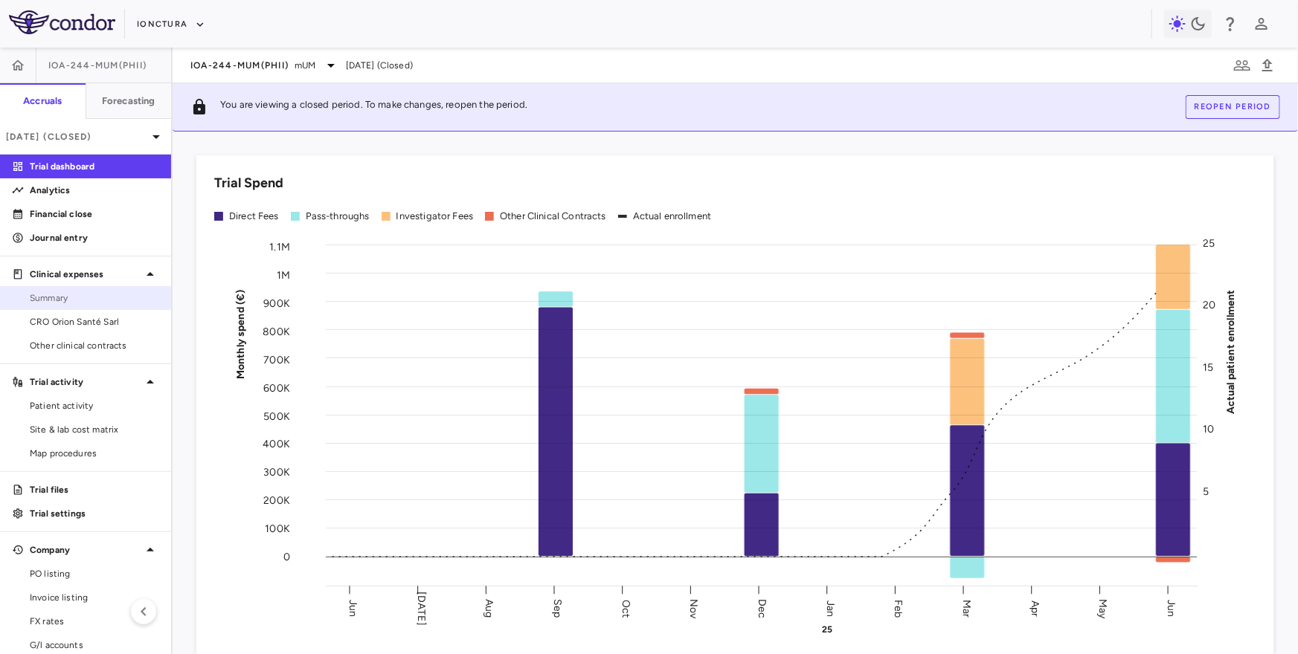
click at [67, 292] on span "Summary" at bounding box center [94, 298] width 129 height 13
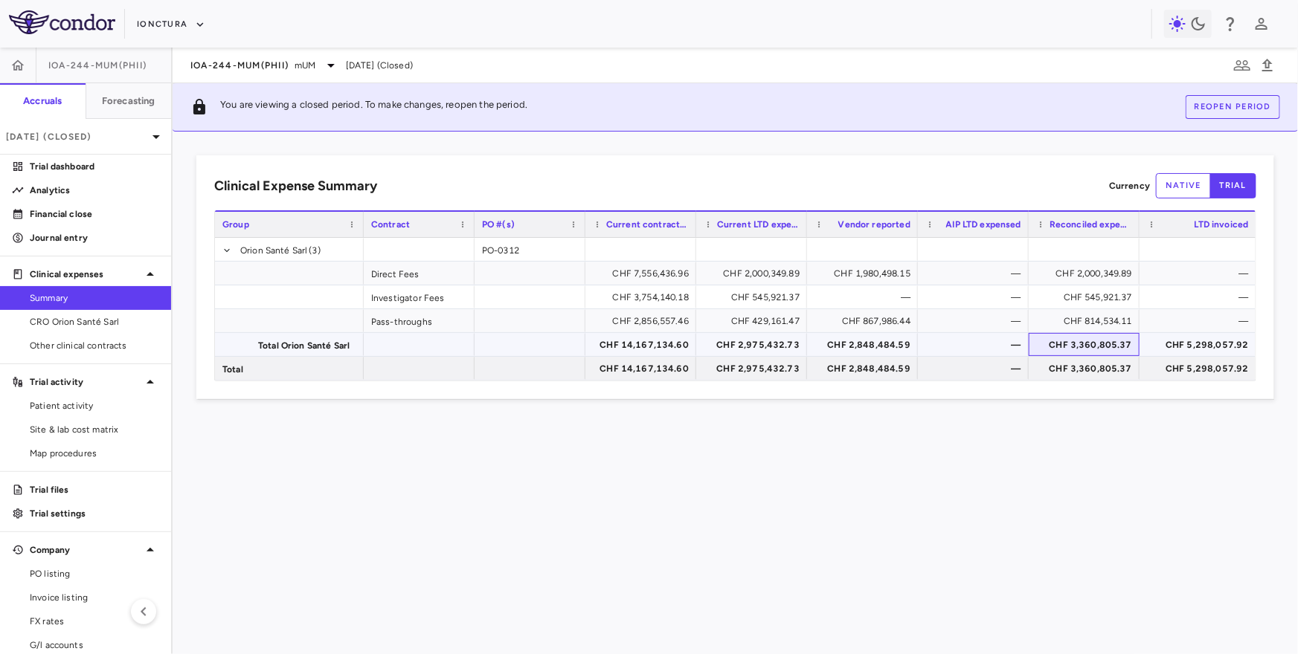
click at [1100, 343] on div "CHF 3,360,805.37" at bounding box center [1087, 345] width 90 height 24
click at [123, 84] on button "Forecasting" at bounding box center [129, 101] width 86 height 36
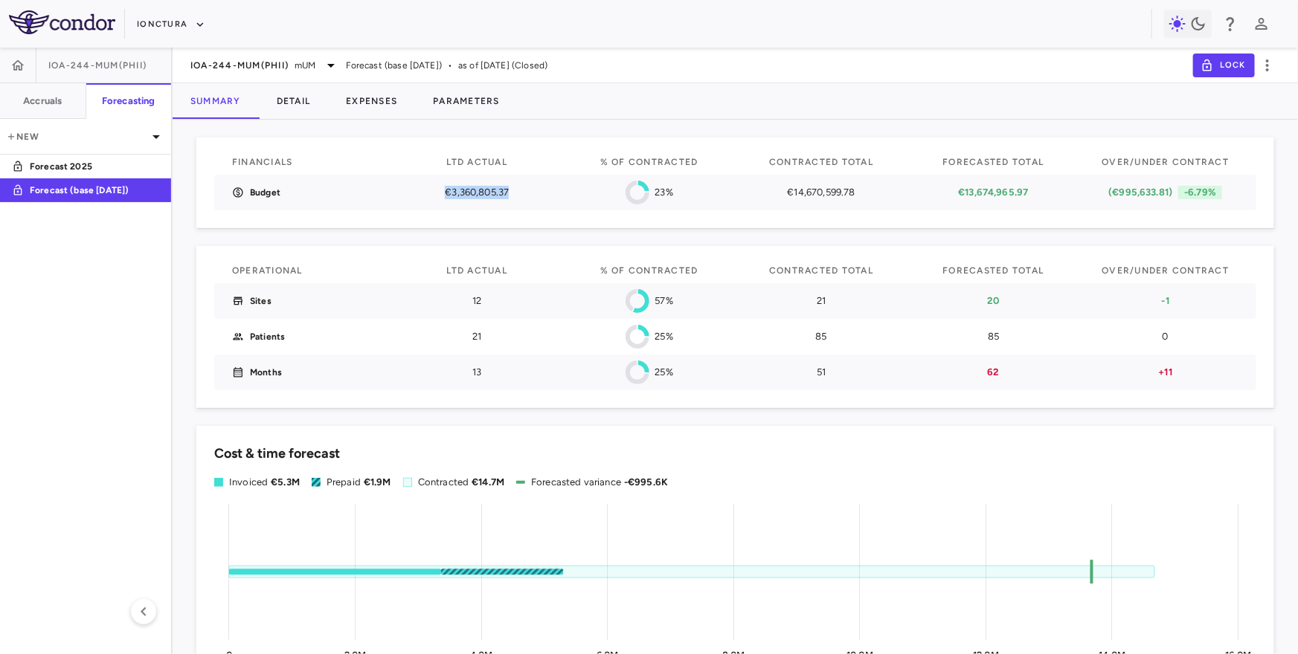
click at [512, 195] on p "€3,360,805.37" at bounding box center [477, 192] width 146 height 13
click at [462, 195] on p "€3,360,805.37" at bounding box center [477, 192] width 146 height 13
drag, startPoint x: 450, startPoint y: 193, endPoint x: 440, endPoint y: 192, distance: 9.8
click at [440, 192] on p "€3,360,805.37" at bounding box center [477, 192] width 146 height 13
click at [451, 194] on p "€3,360,805.37" at bounding box center [477, 192] width 146 height 13
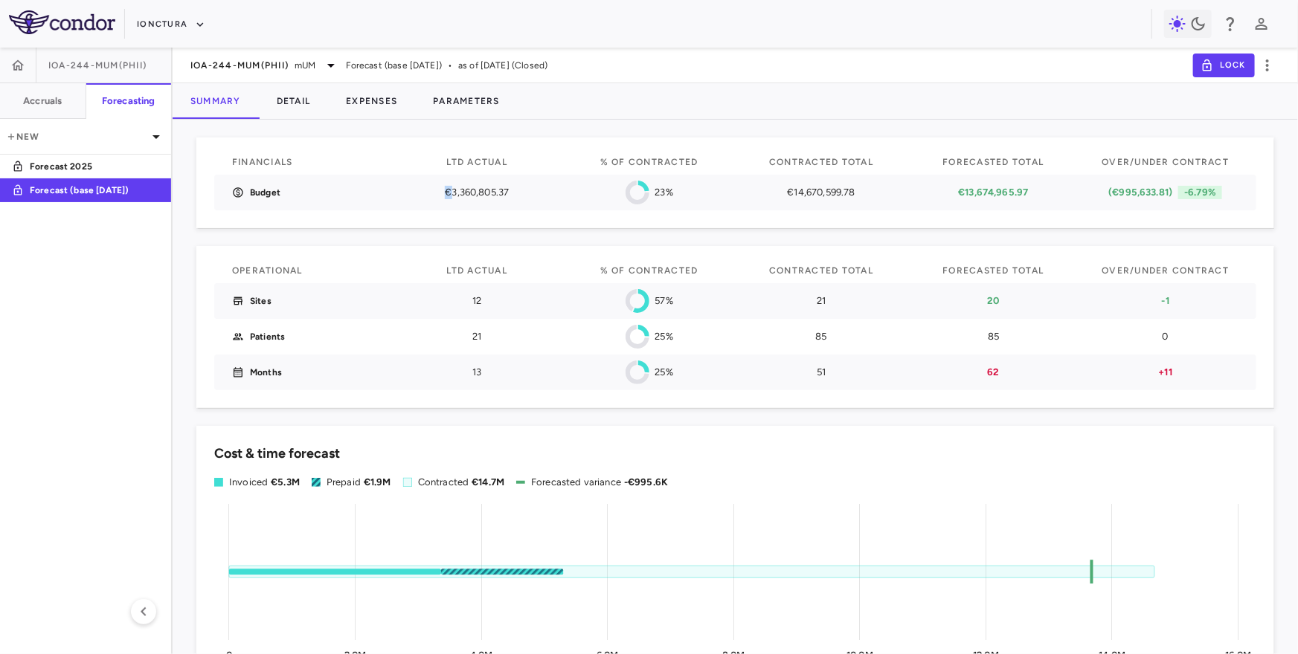
click at [443, 193] on p "€3,360,805.37" at bounding box center [477, 192] width 146 height 13
click at [447, 187] on p "€3,360,805.37" at bounding box center [477, 192] width 146 height 13
click at [457, 186] on p "€3,360,805.37" at bounding box center [477, 192] width 146 height 13
drag, startPoint x: 440, startPoint y: 193, endPoint x: 527, endPoint y: 193, distance: 87.8
click at [527, 193] on p "€3,360,805.37" at bounding box center [477, 192] width 146 height 13
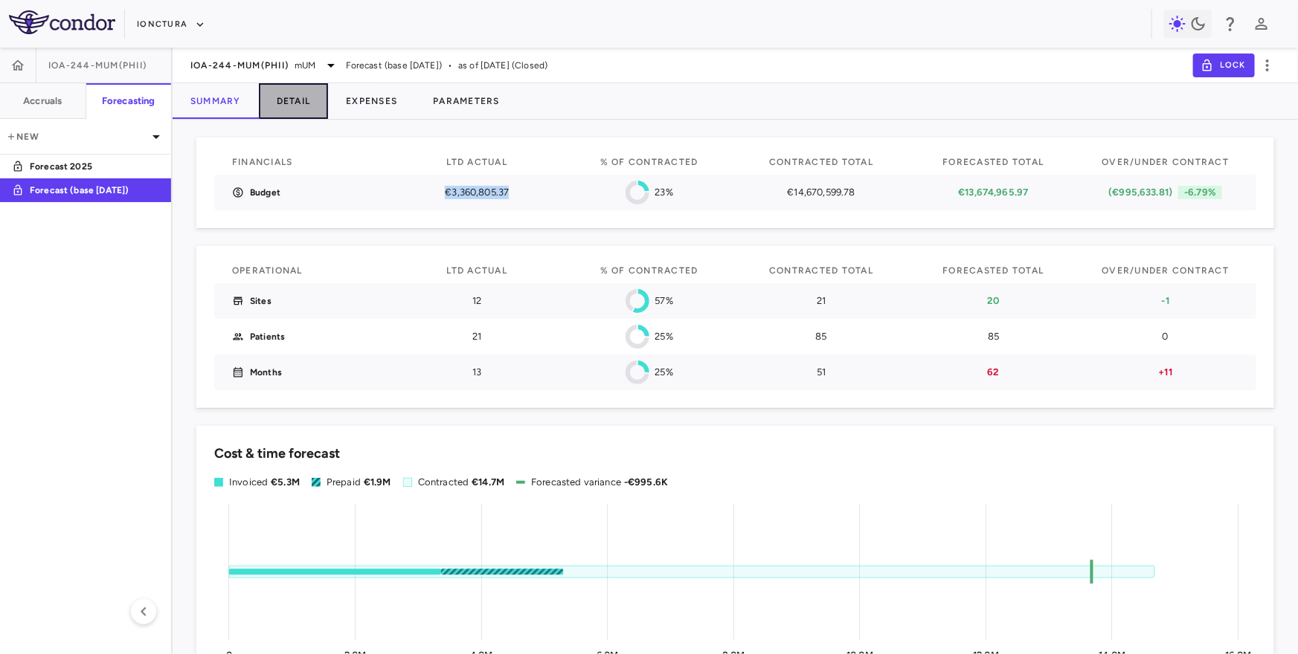
click at [306, 103] on button "Detail" at bounding box center [294, 101] width 70 height 36
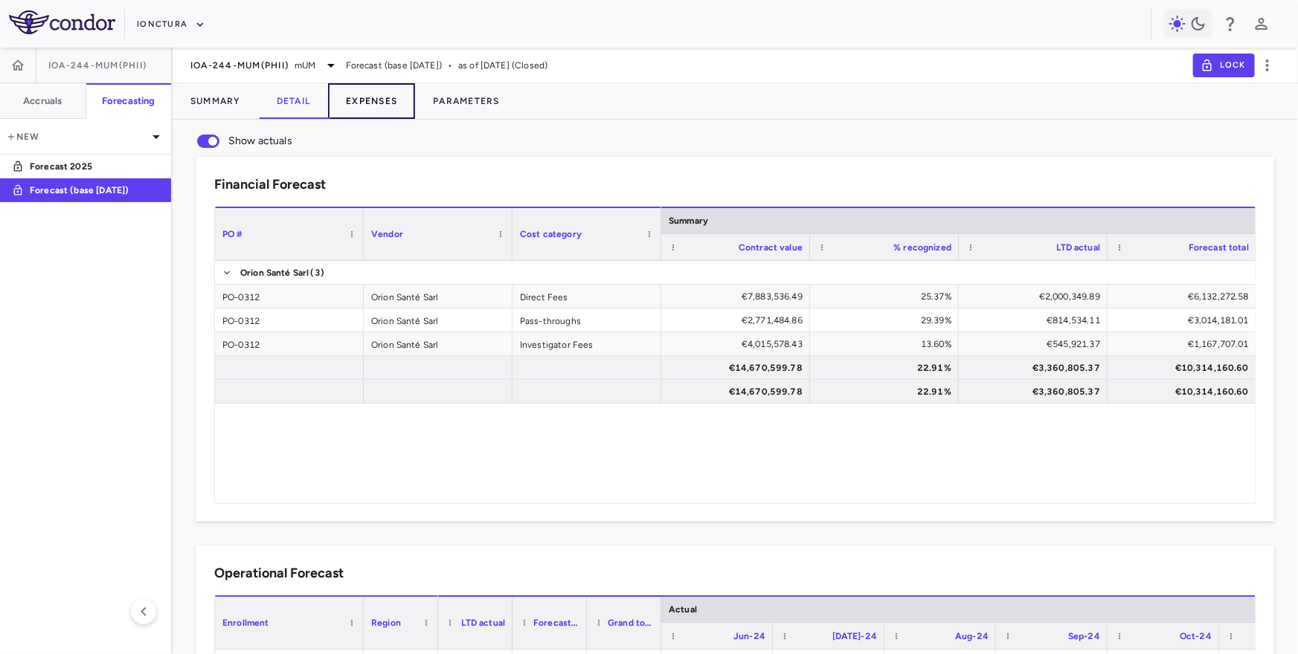
click at [348, 109] on button "Expenses" at bounding box center [371, 101] width 87 height 36
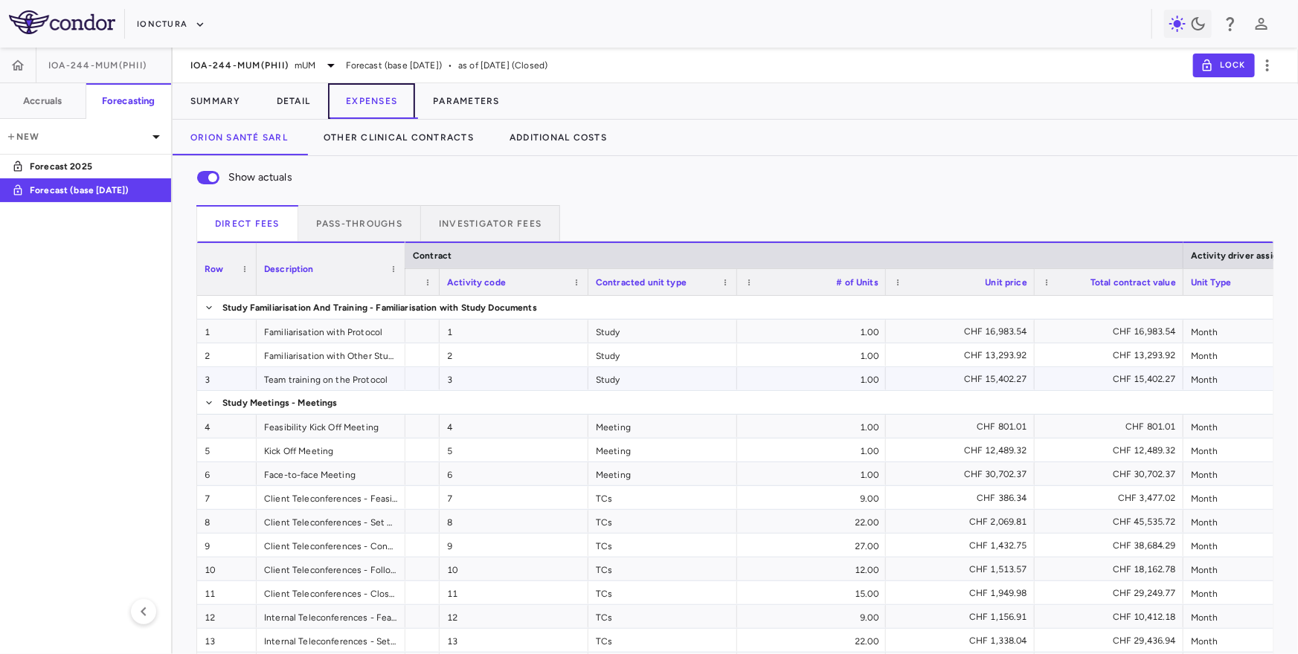
scroll to position [0, 217]
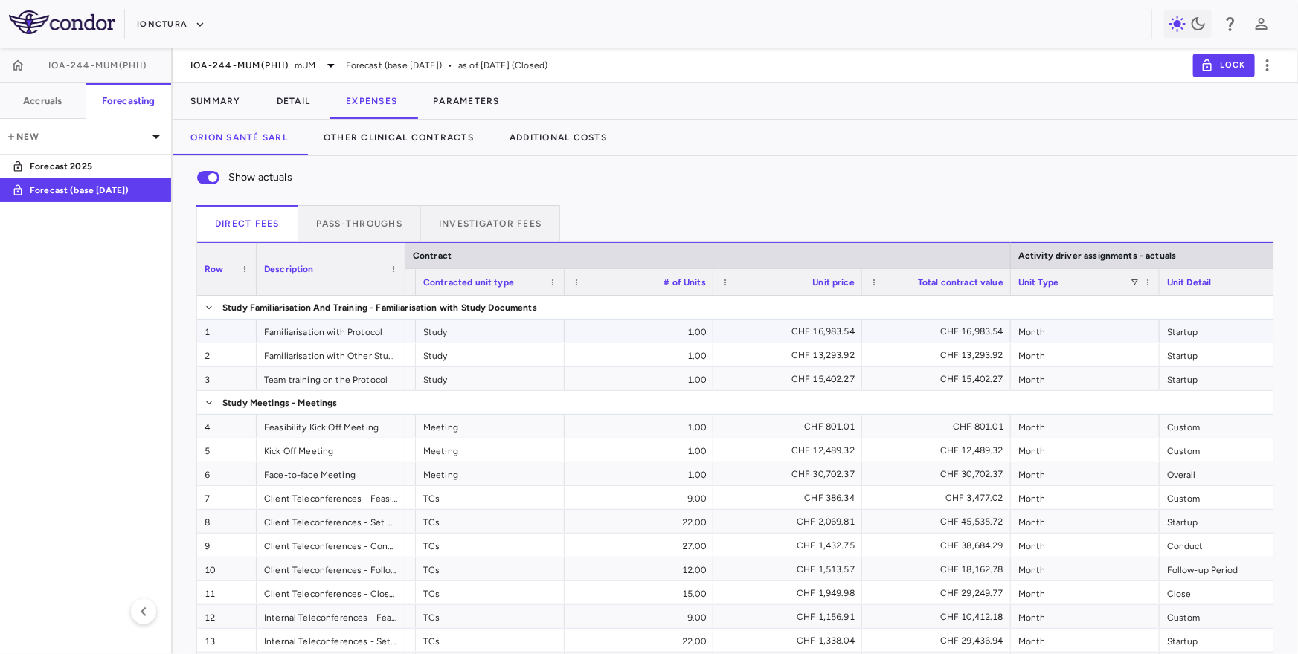
click at [800, 332] on div "CHF 16,983.54" at bounding box center [791, 332] width 128 height 24
click at [208, 101] on button "Summary" at bounding box center [216, 101] width 86 height 36
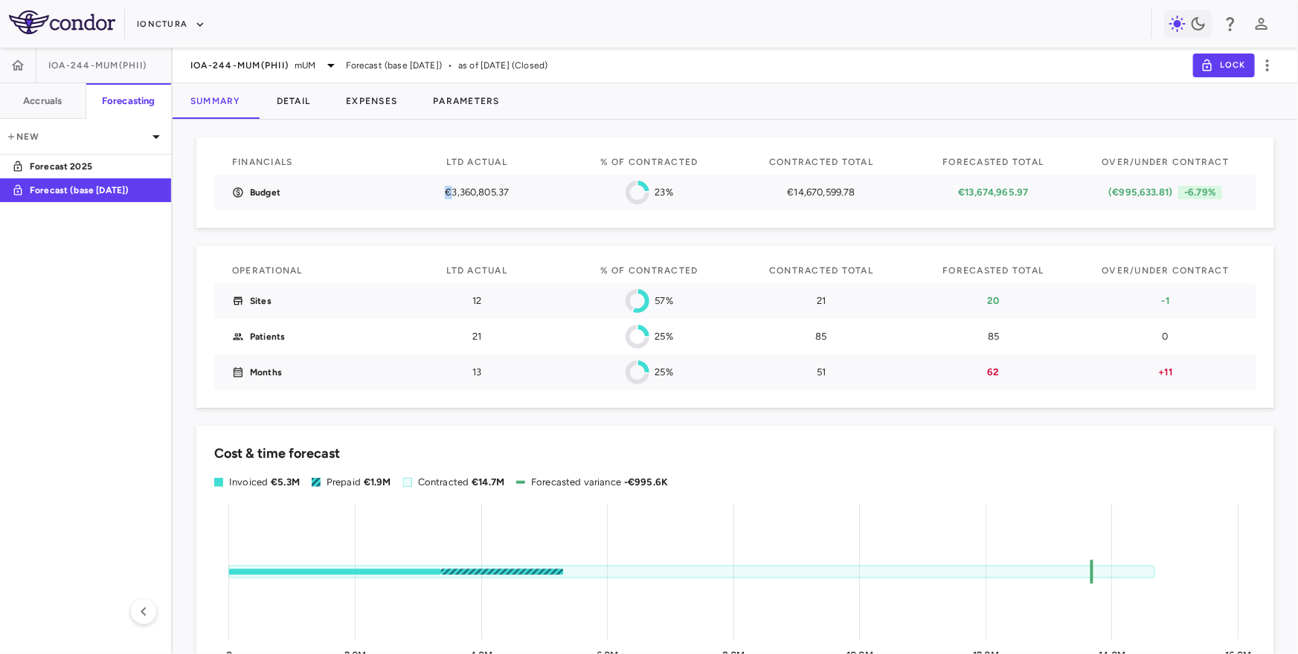
click at [447, 193] on p "€3,360,805.37" at bounding box center [477, 192] width 146 height 13
drag, startPoint x: 450, startPoint y: 193, endPoint x: 442, endPoint y: 193, distance: 8.2
click at [442, 193] on p "€3,360,805.37" at bounding box center [477, 192] width 146 height 13
click at [451, 193] on p "€3,360,805.37" at bounding box center [477, 192] width 146 height 13
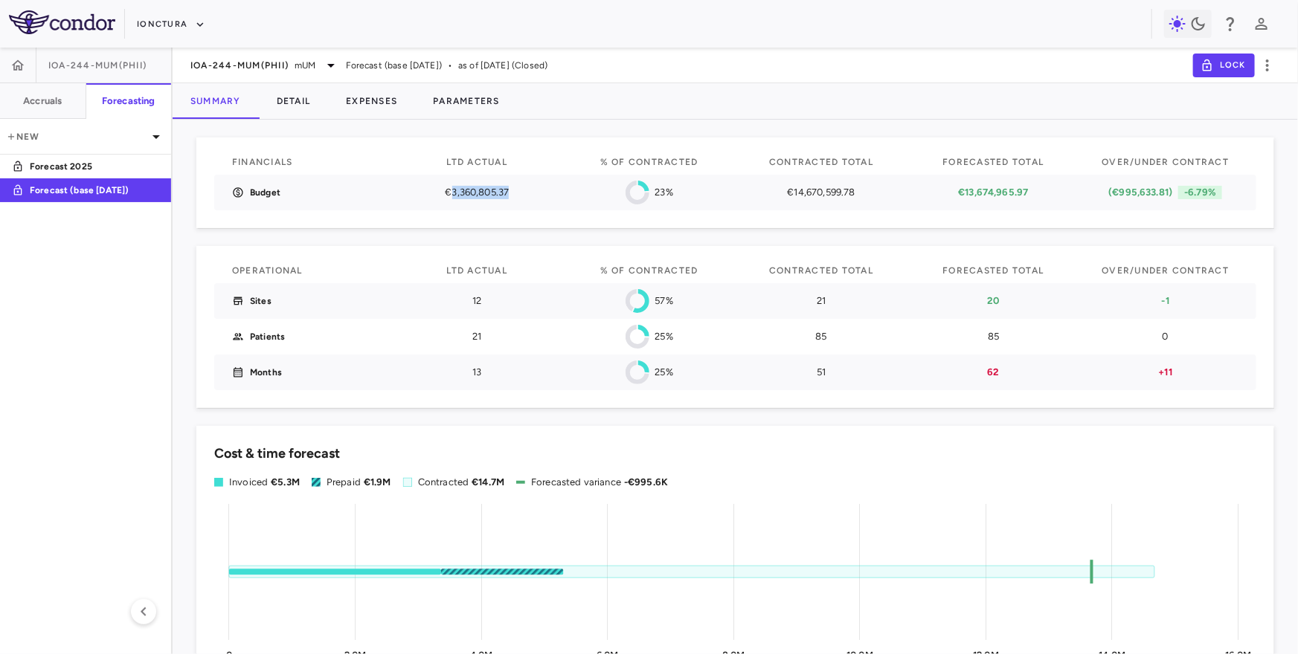
drag, startPoint x: 451, startPoint y: 193, endPoint x: 518, endPoint y: 194, distance: 67.7
click at [518, 194] on p "€3,360,805.37" at bounding box center [477, 192] width 146 height 13
click at [17, 68] on icon "button" at bounding box center [17, 65] width 15 height 15
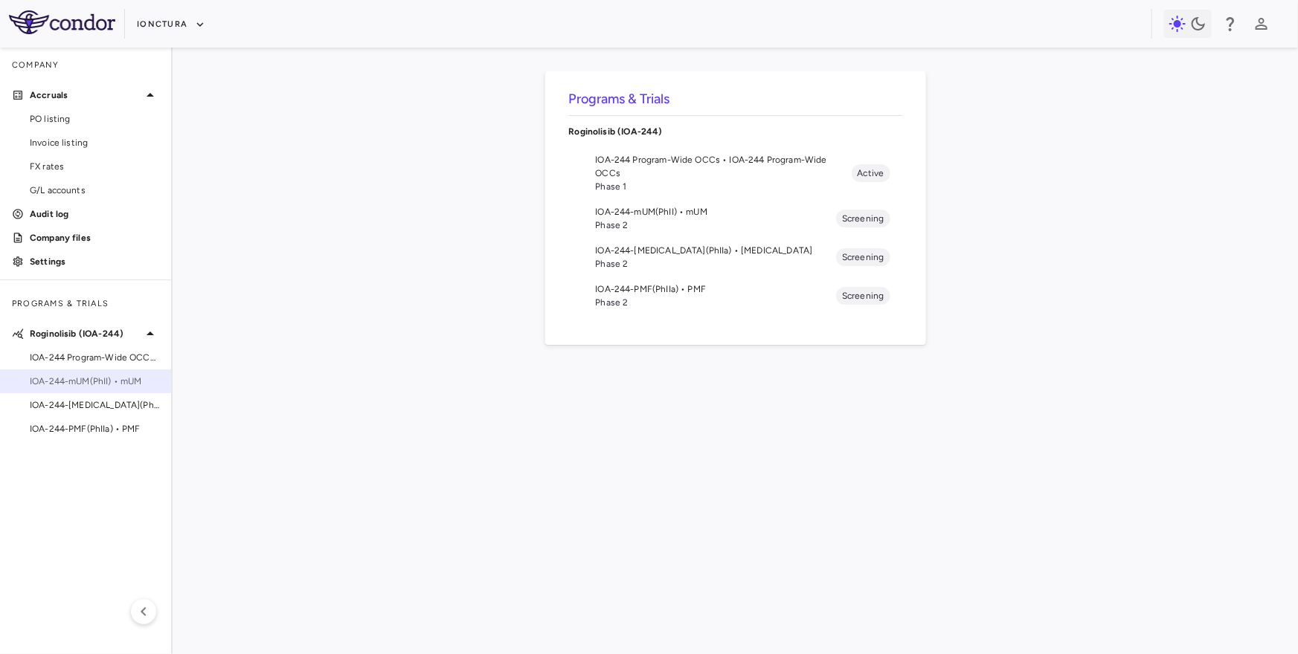
click at [58, 379] on span "IOA-244-mUM(PhII) • mUM" at bounding box center [94, 381] width 129 height 13
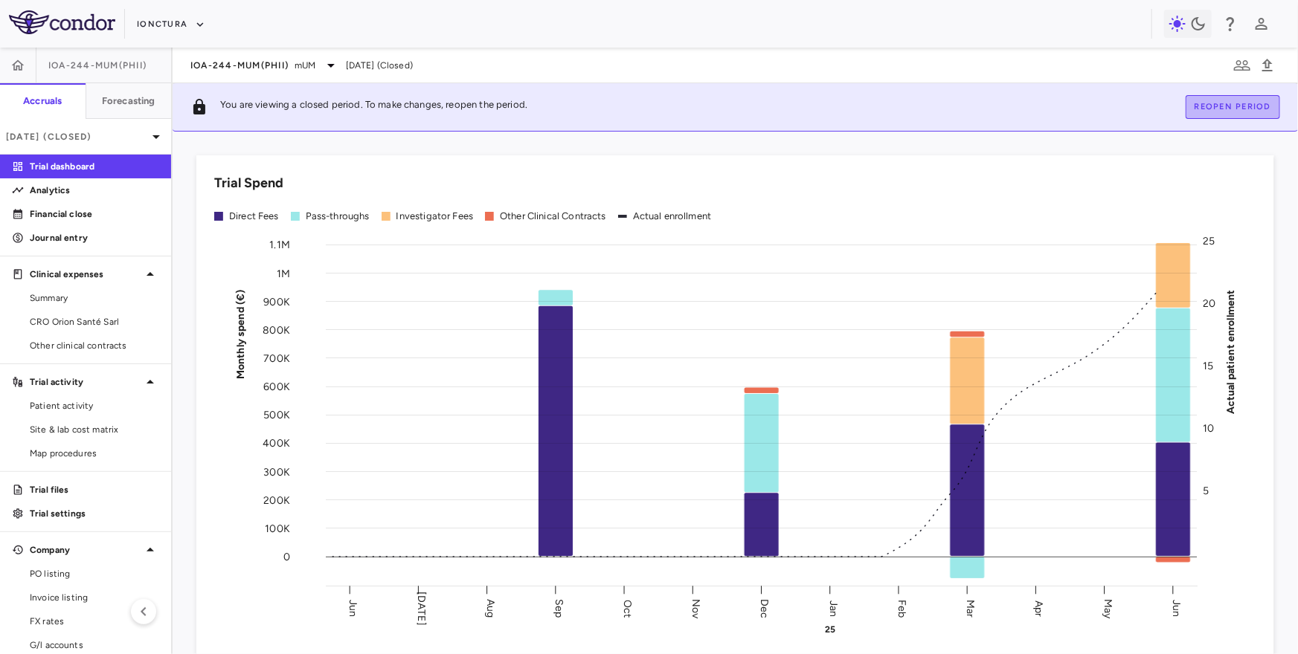
click at [1244, 98] on button "Reopen period" at bounding box center [1232, 107] width 94 height 24
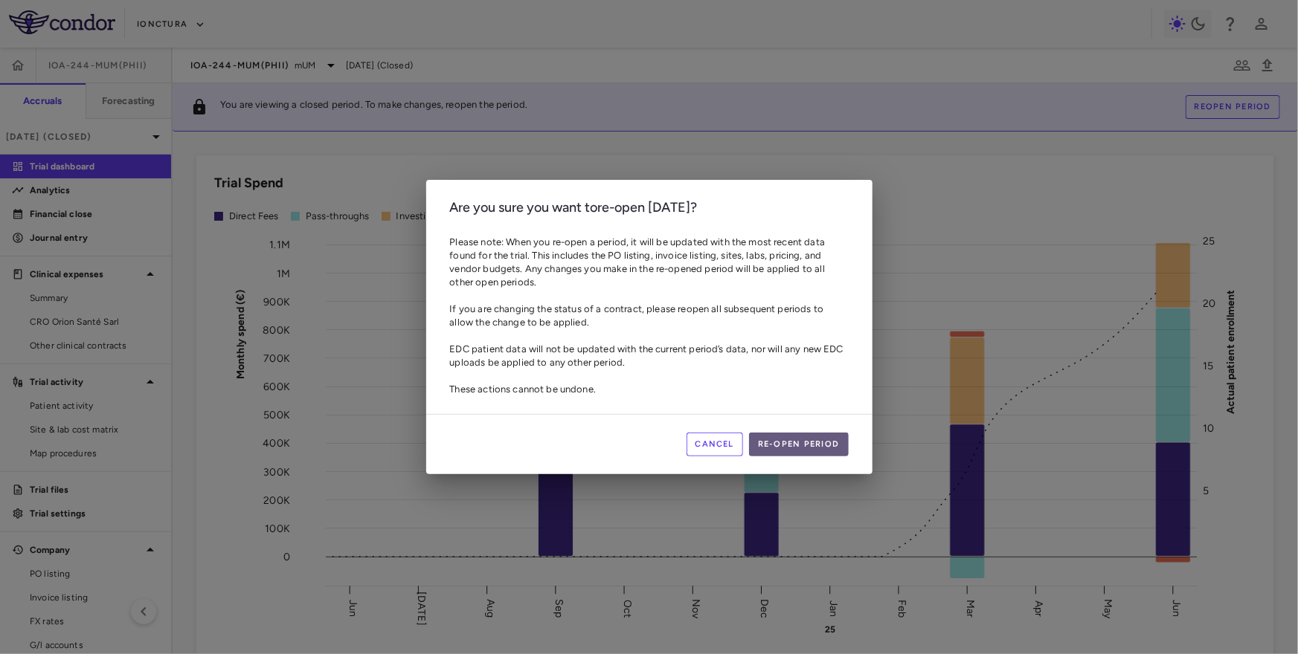
click at [808, 442] on button "Re-open period" at bounding box center [799, 445] width 100 height 24
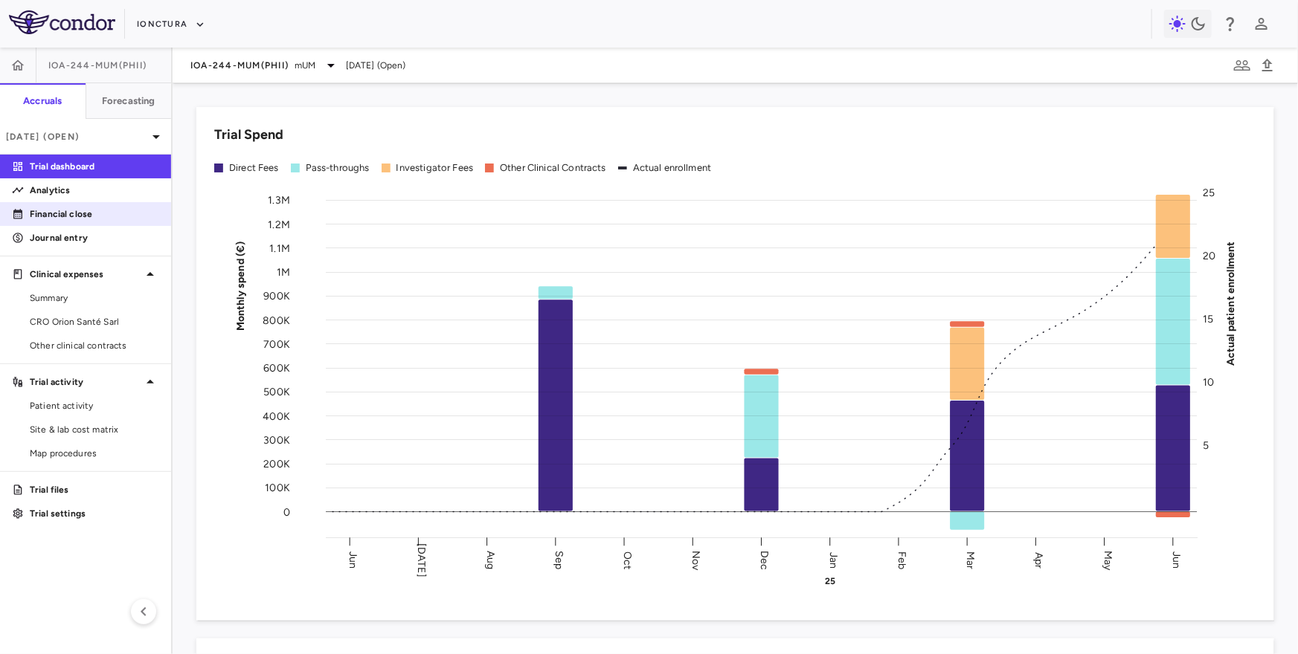
click at [115, 212] on p "Financial close" at bounding box center [94, 213] width 129 height 13
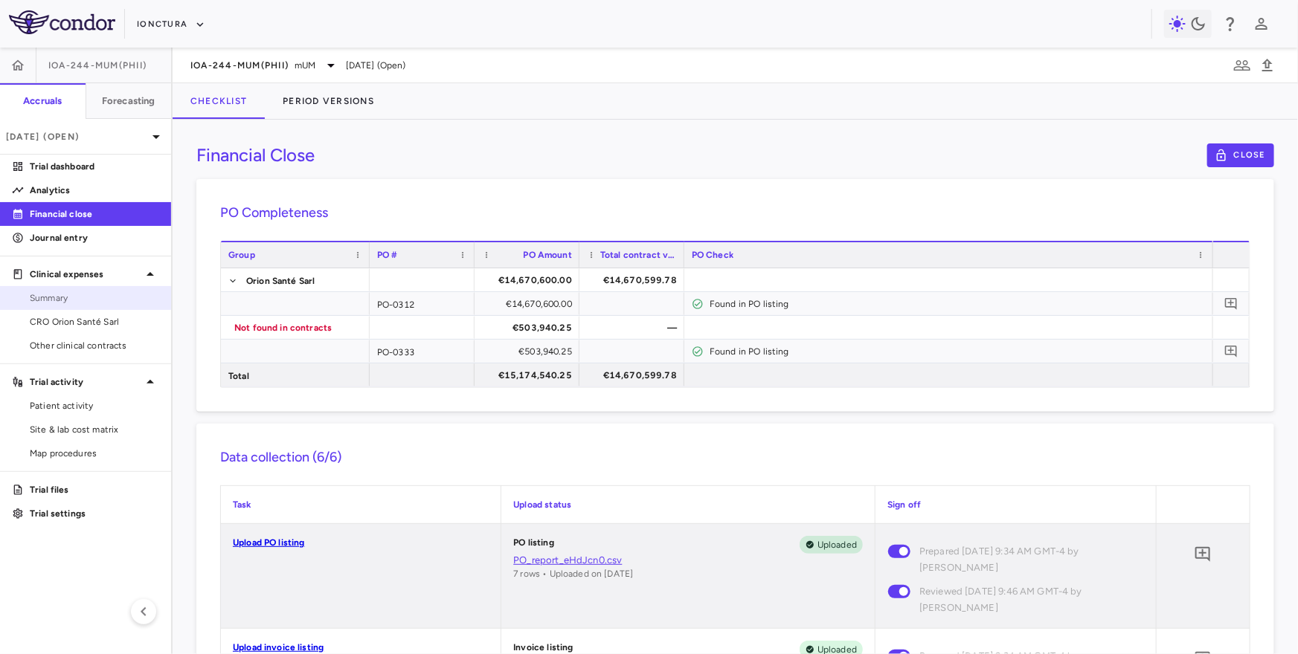
click at [104, 297] on span "Summary" at bounding box center [94, 298] width 129 height 13
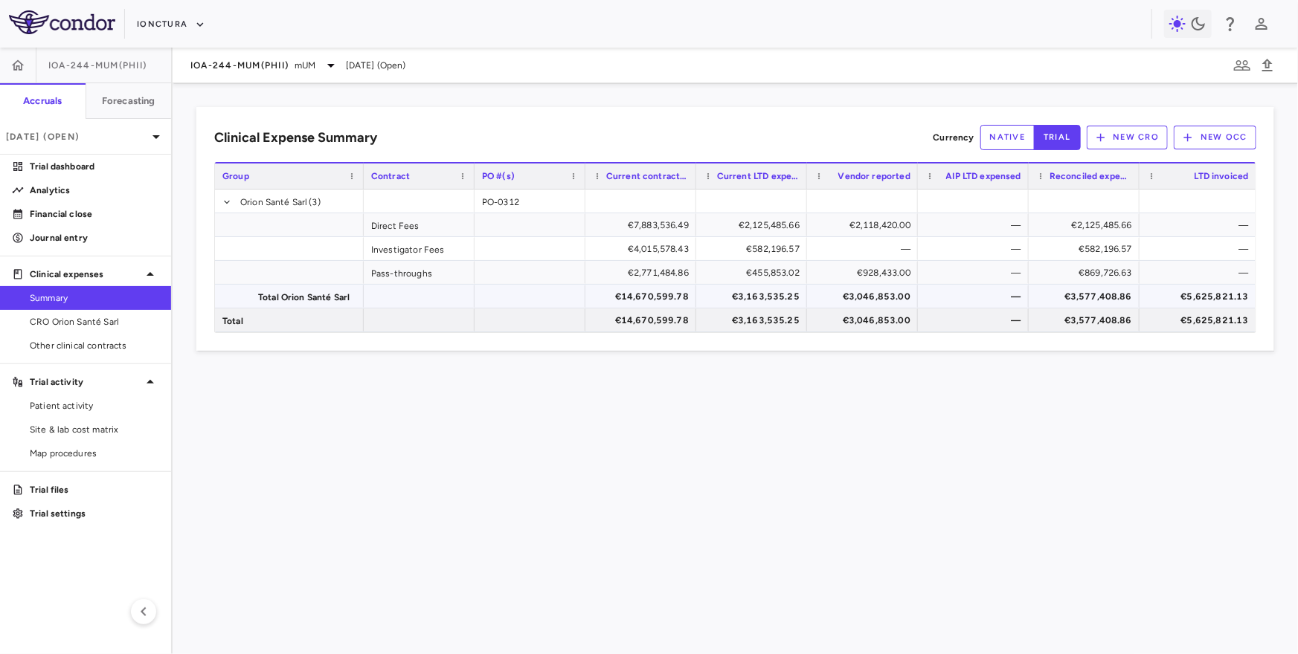
click at [1092, 297] on div "€3,577,408.86" at bounding box center [1087, 297] width 90 height 24
click at [112, 210] on p "Financial close" at bounding box center [94, 213] width 129 height 13
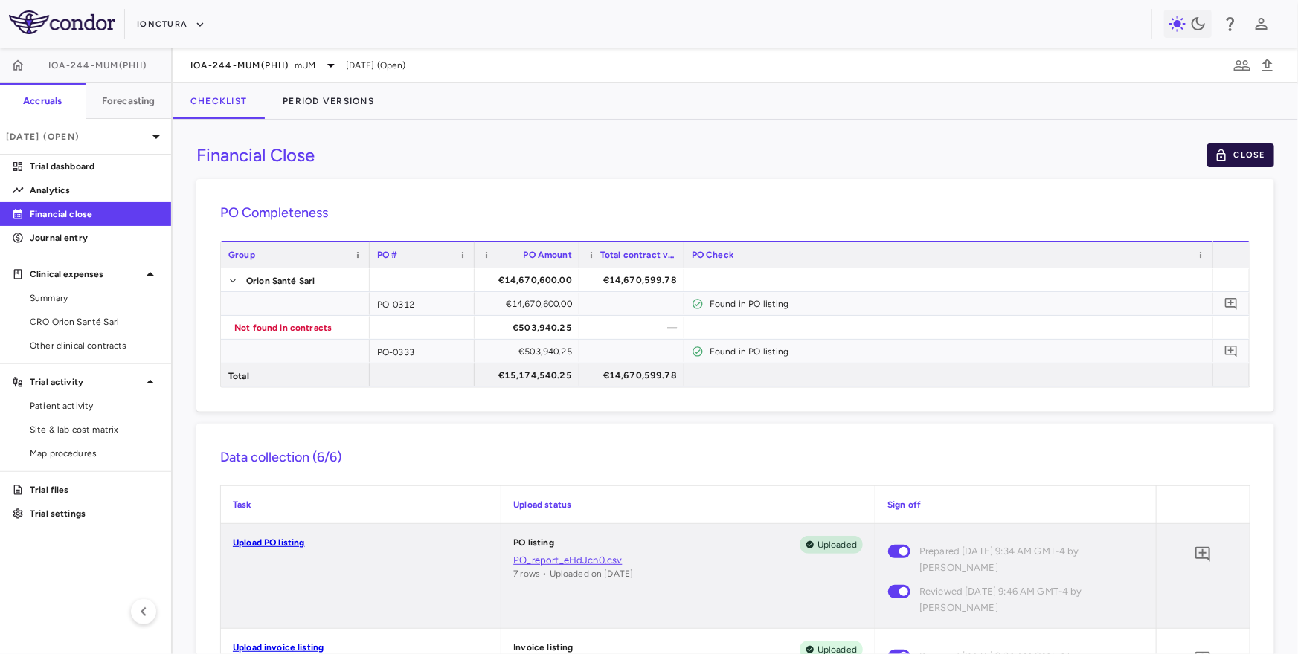
click at [1222, 151] on icon "button" at bounding box center [1220, 155] width 13 height 13
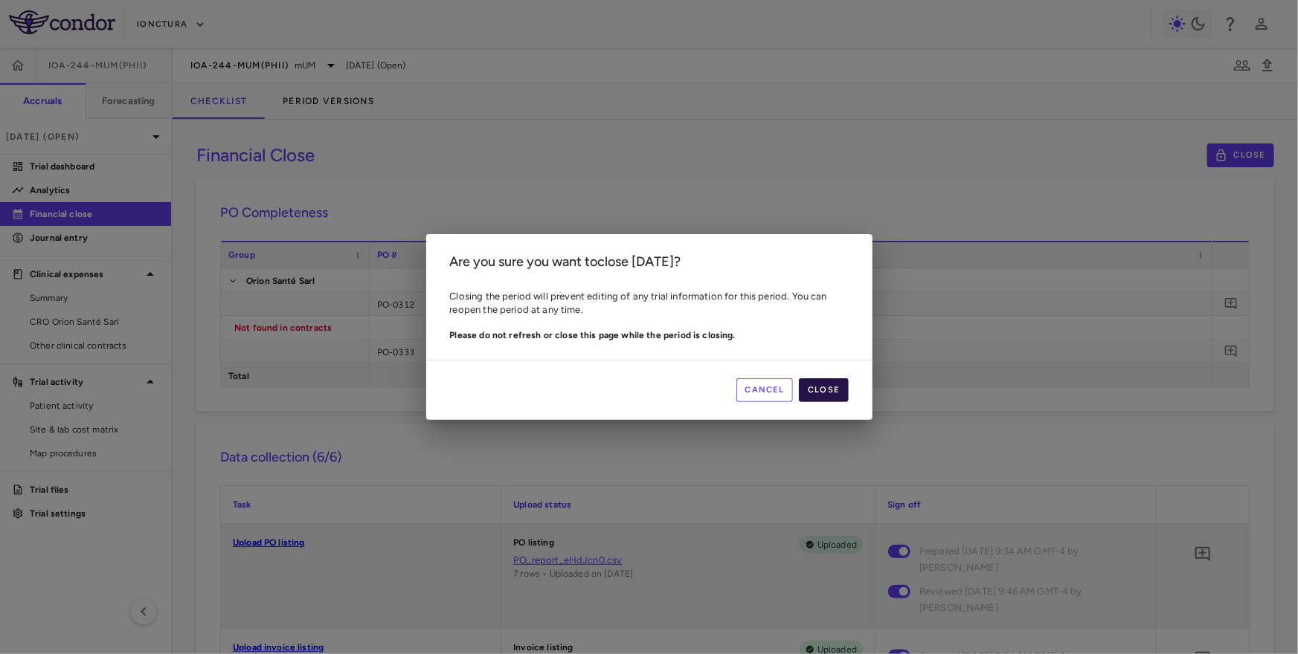
click at [822, 386] on button "Close" at bounding box center [823, 391] width 49 height 24
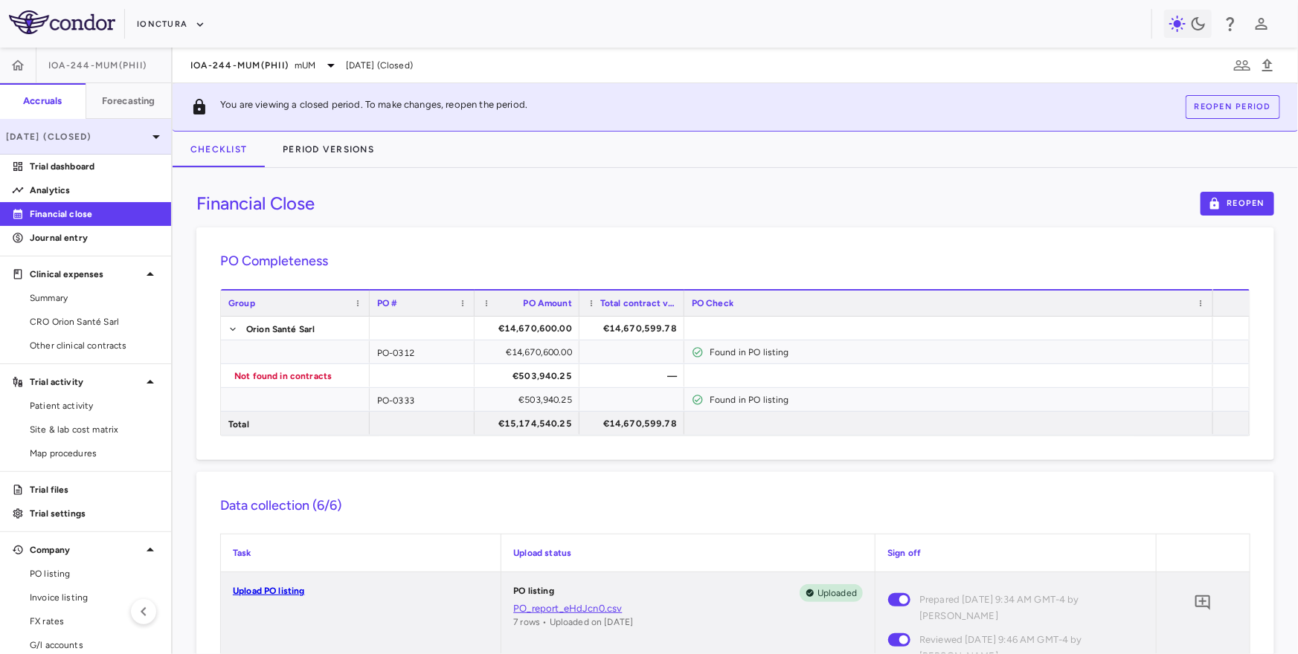
click at [126, 122] on div "Jun 2025 (Closed)" at bounding box center [85, 137] width 171 height 36
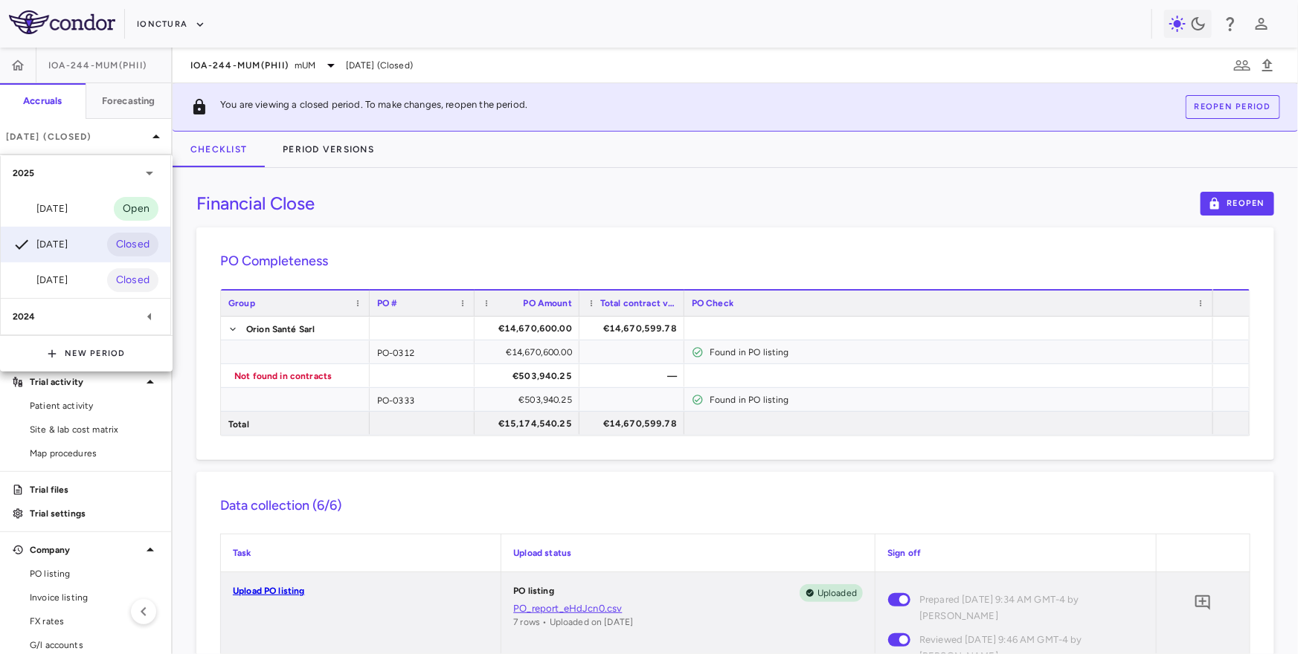
click at [129, 107] on div at bounding box center [649, 327] width 1298 height 654
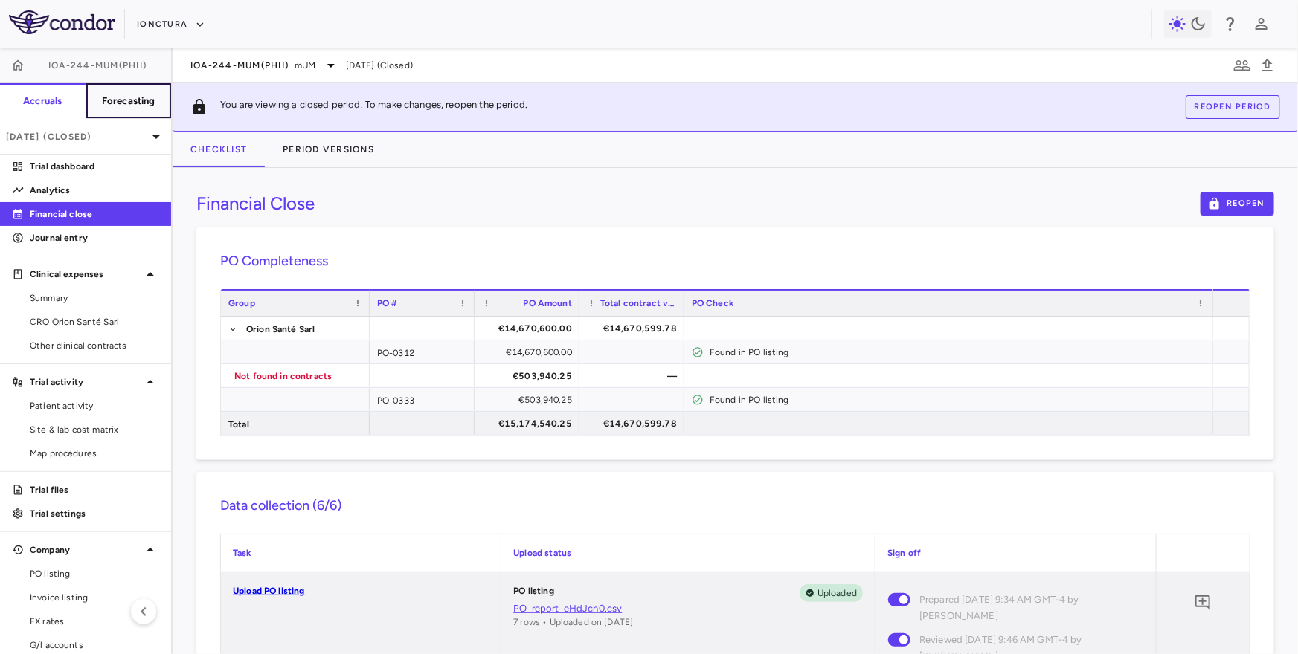
click at [122, 103] on h6 "Forecasting" at bounding box center [129, 100] width 54 height 13
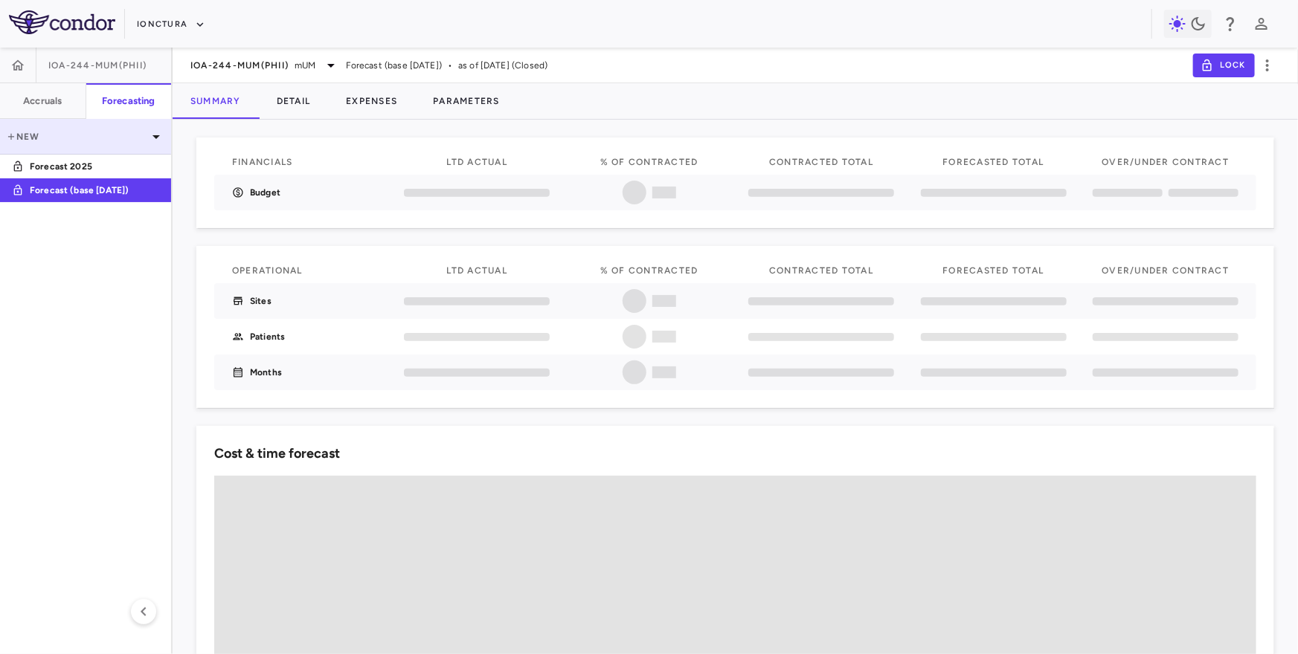
click at [72, 127] on div "New" at bounding box center [85, 137] width 171 height 36
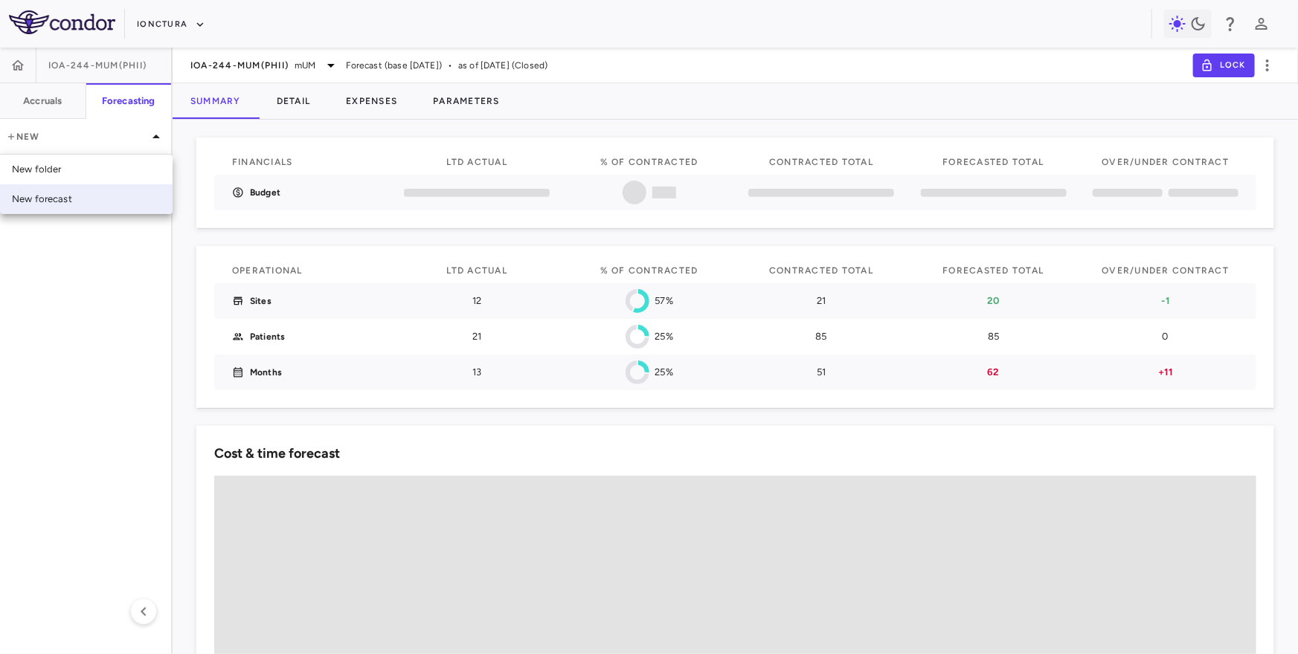
click at [64, 198] on div "New forecast" at bounding box center [42, 199] width 60 height 13
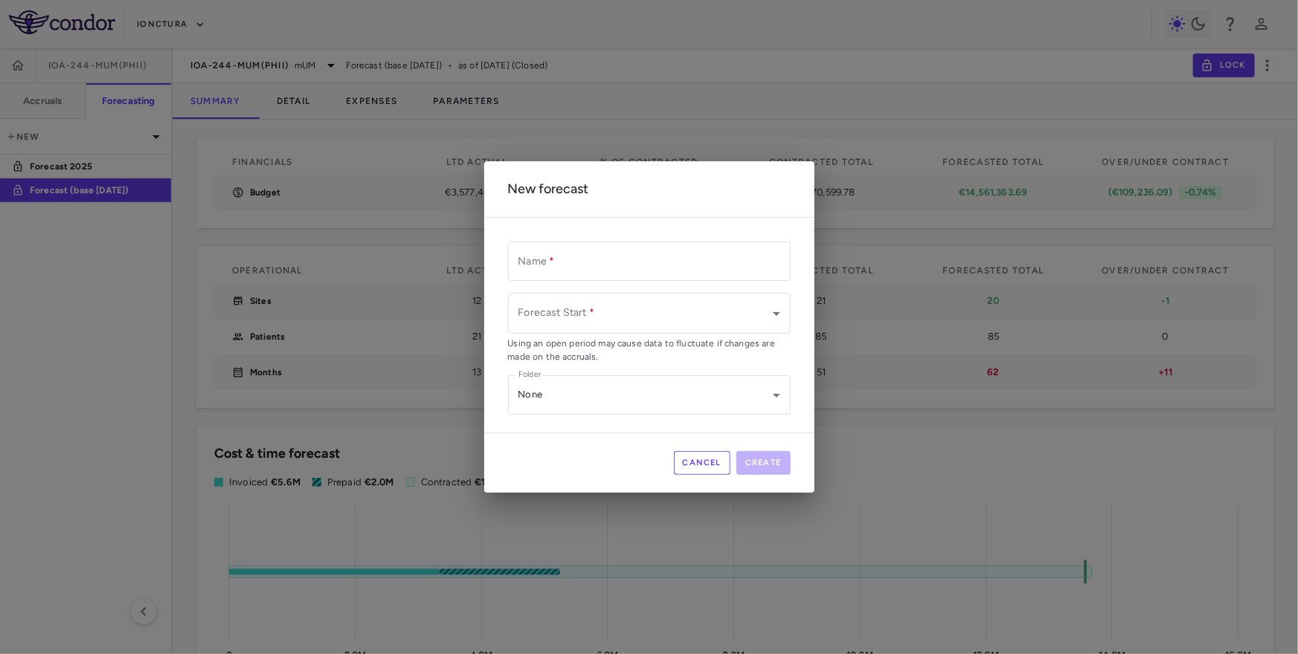
click at [599, 282] on div "Name   * Name   * Forecast Start   * ​ Forecast Start   * Using an open period …" at bounding box center [649, 328] width 283 height 173
click at [586, 260] on input "Name   *" at bounding box center [649, 261] width 283 height 39
type input "**********"
click at [634, 318] on body "Skip to sidebar Skip to main content iOnctura IOA-244-mUM(PhII) Accruals Foreca…" at bounding box center [649, 327] width 1298 height 654
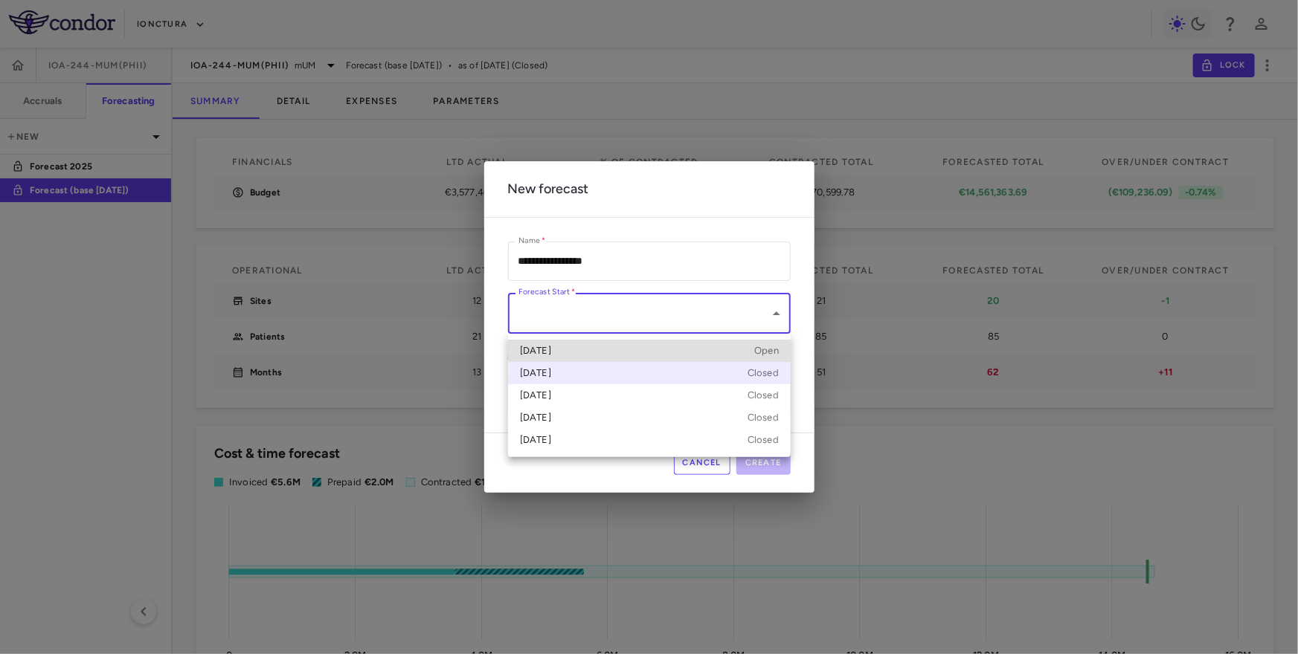
click at [615, 371] on div "Jun 2025 Closed" at bounding box center [649, 373] width 259 height 13
type input "**********"
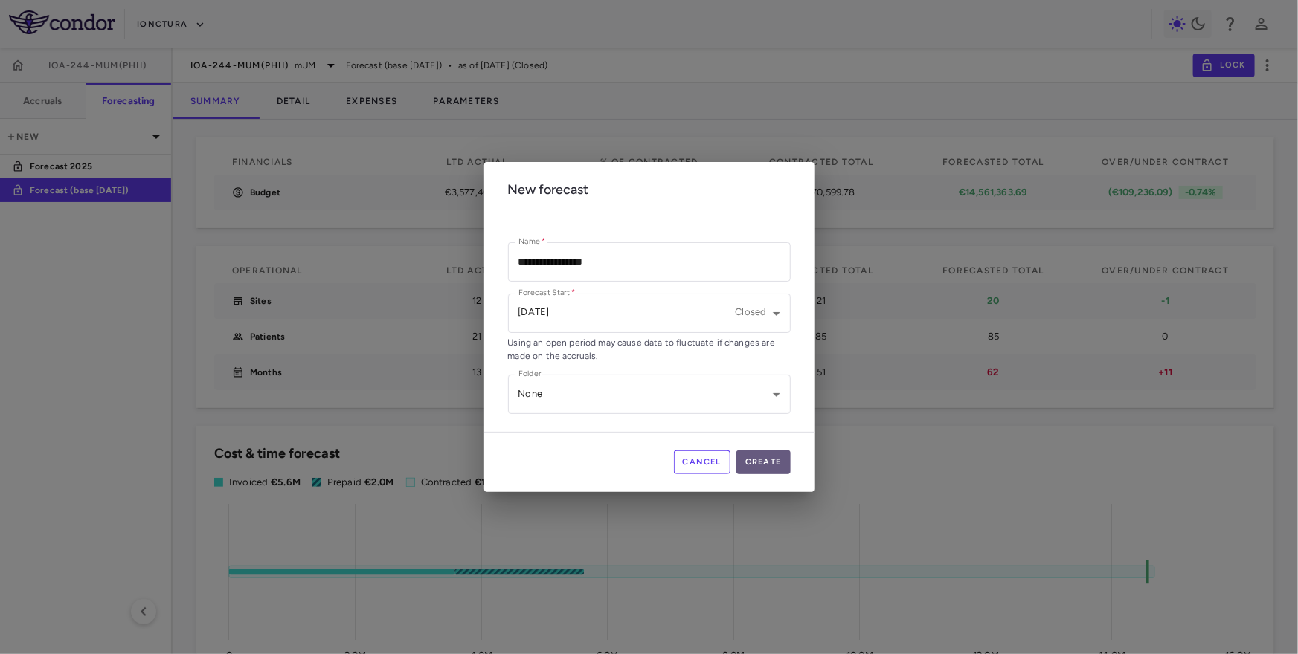
click at [766, 463] on button "Create" at bounding box center [763, 463] width 54 height 24
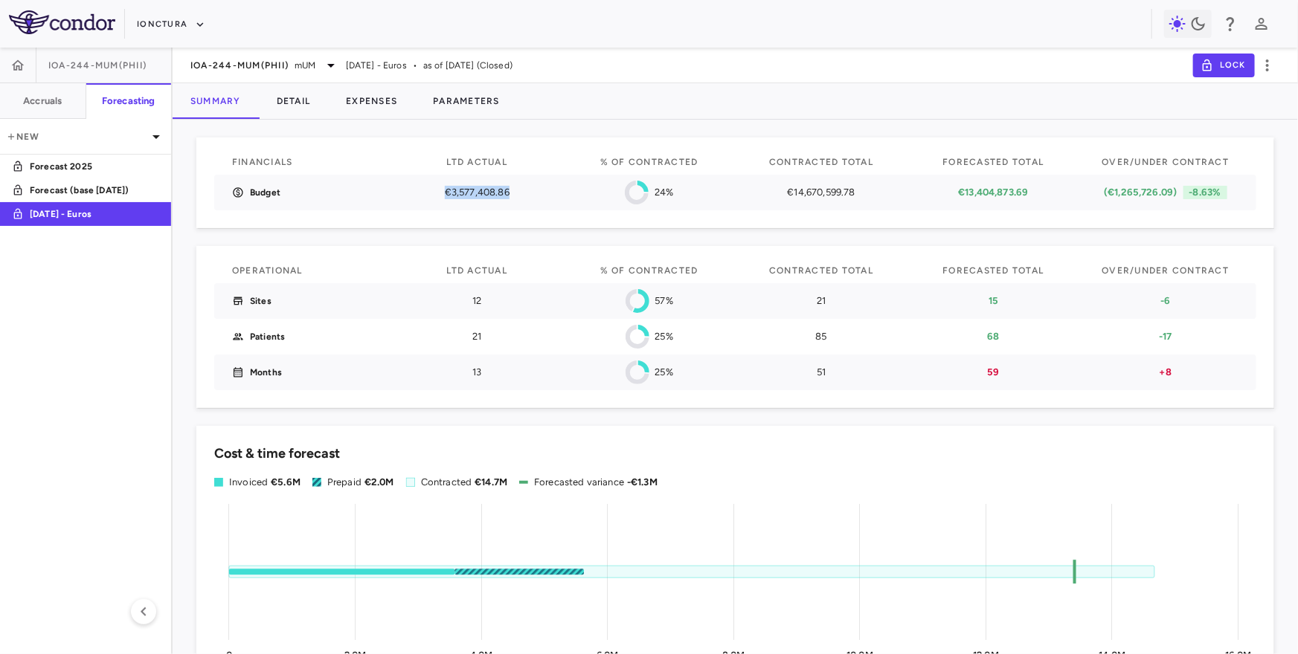
drag, startPoint x: 442, startPoint y: 196, endPoint x: 515, endPoint y: 192, distance: 73.0
click at [515, 192] on p "€3,577,408.86" at bounding box center [477, 192] width 146 height 13
click at [17, 61] on icon "button" at bounding box center [18, 64] width 13 height 10
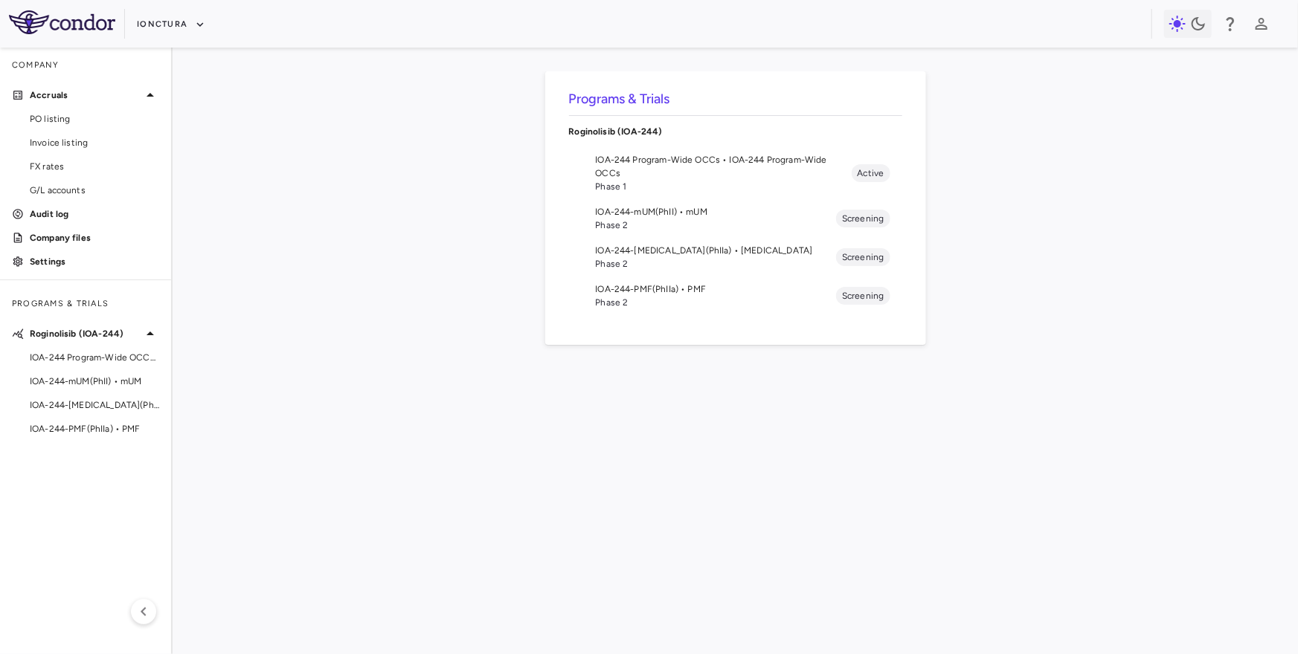
click at [671, 247] on span "IOA-244-NSCLC(PhIIa) • NSCLC" at bounding box center [716, 250] width 241 height 13
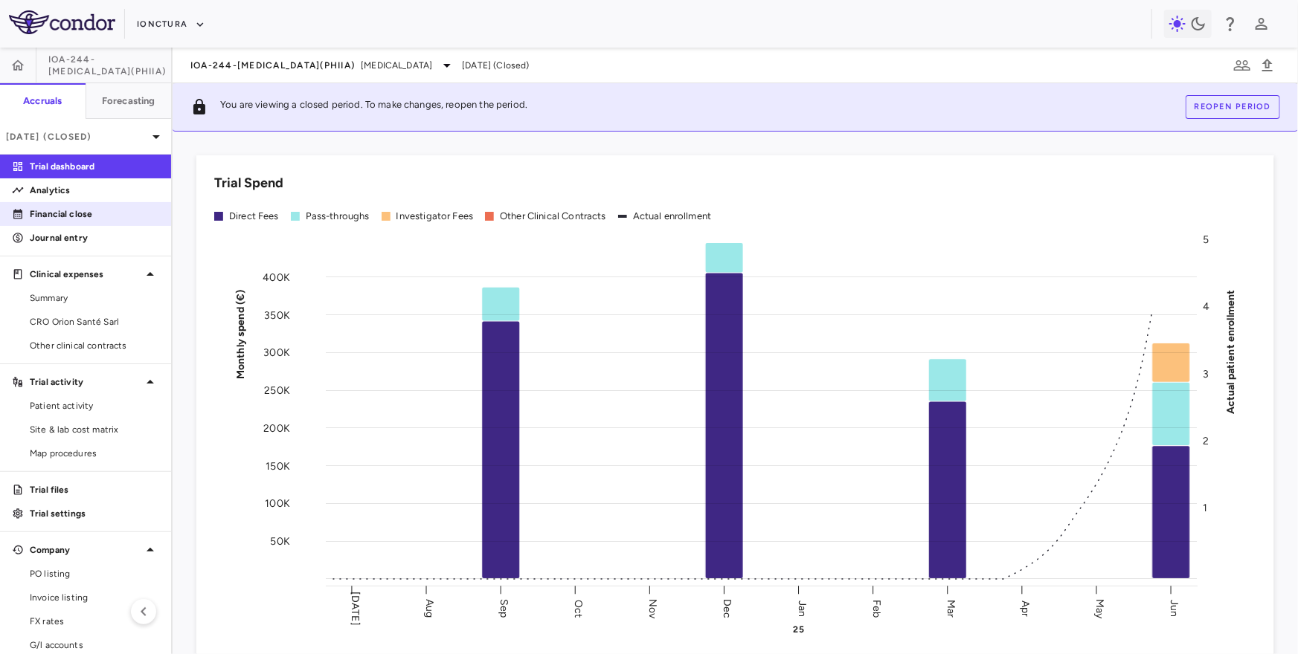
click at [118, 213] on p "Financial close" at bounding box center [94, 213] width 129 height 13
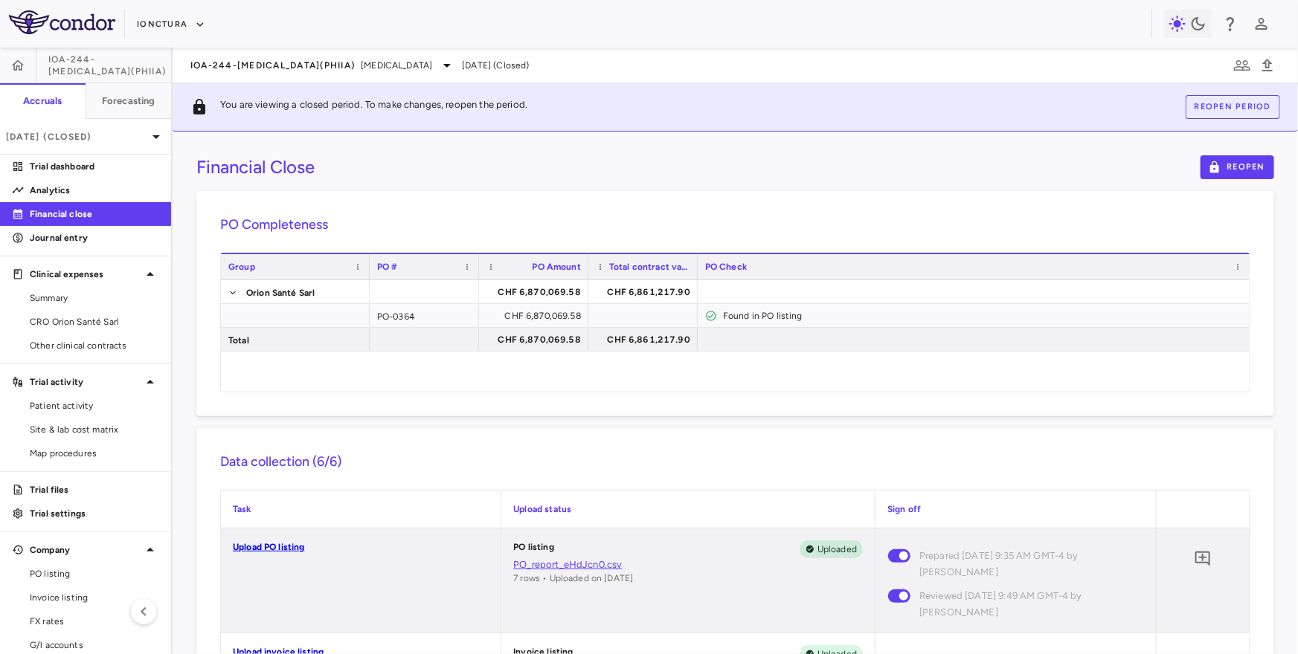
click at [1231, 98] on button "Reopen period" at bounding box center [1232, 107] width 94 height 24
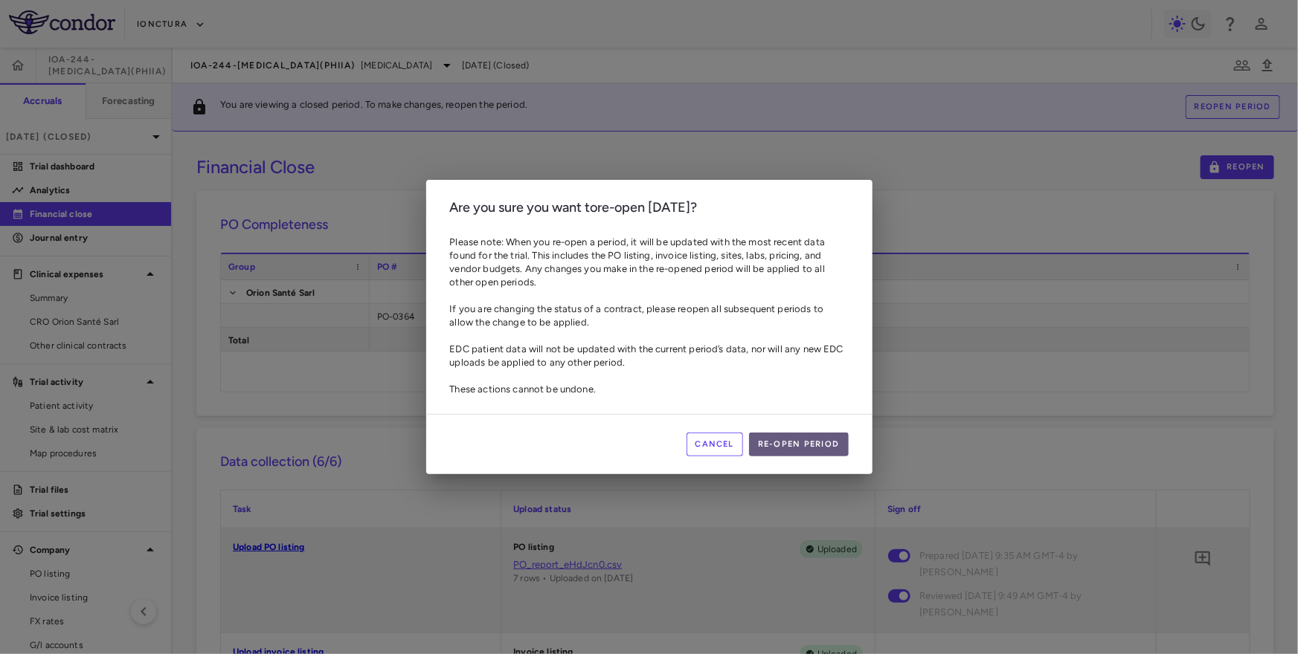
click at [791, 443] on button "Re-open period" at bounding box center [799, 445] width 100 height 24
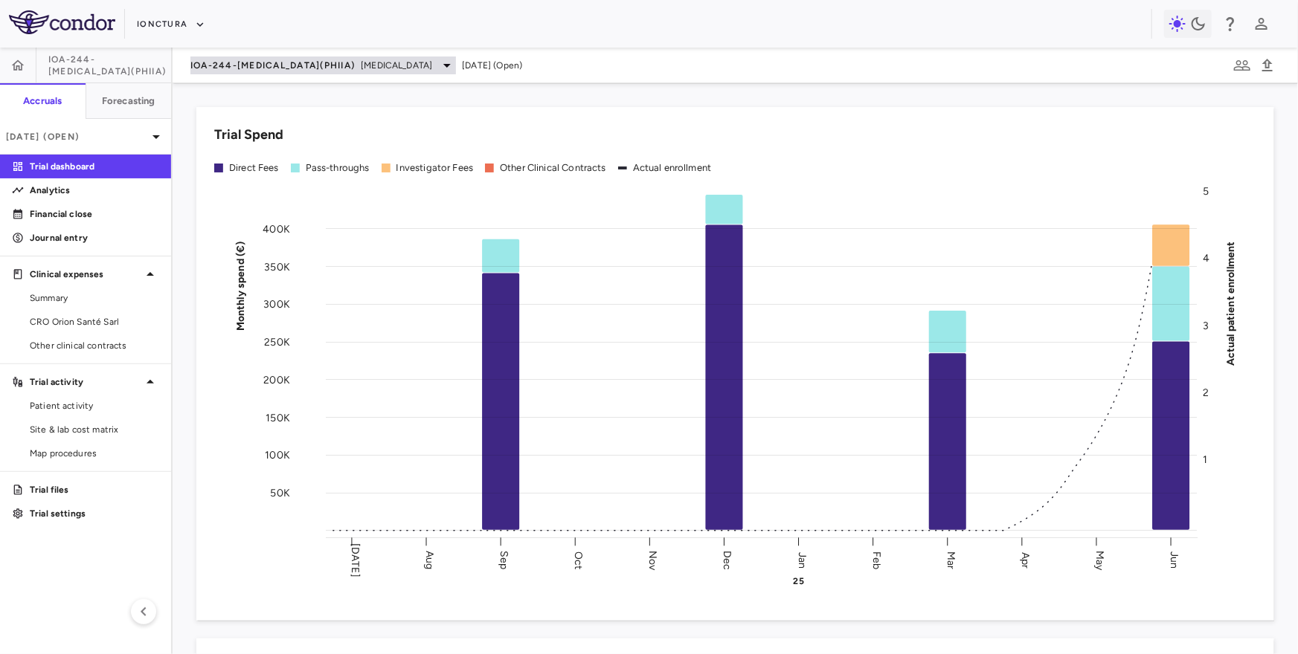
click at [290, 71] on div "IOA-244-NSCLC(PhIIa) NSCLC" at bounding box center [322, 66] width 265 height 18
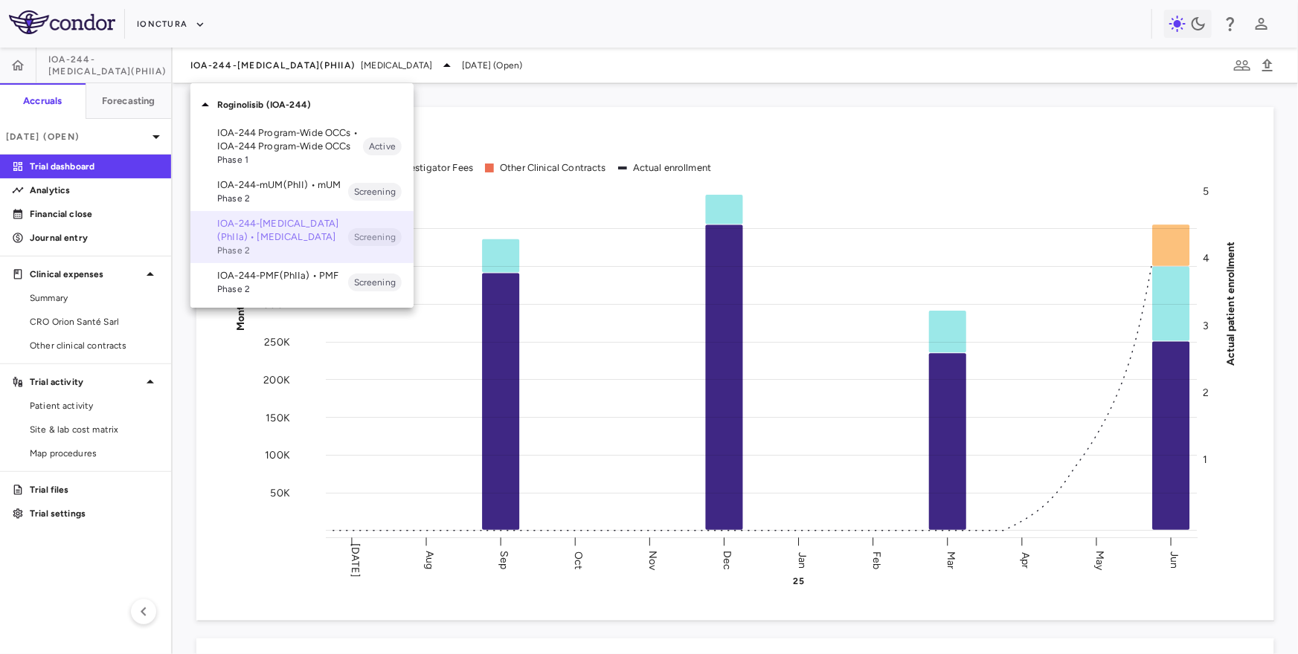
click at [277, 239] on p "IOA-244-NSCLC(PhIIa) • NSCLC" at bounding box center [282, 230] width 131 height 27
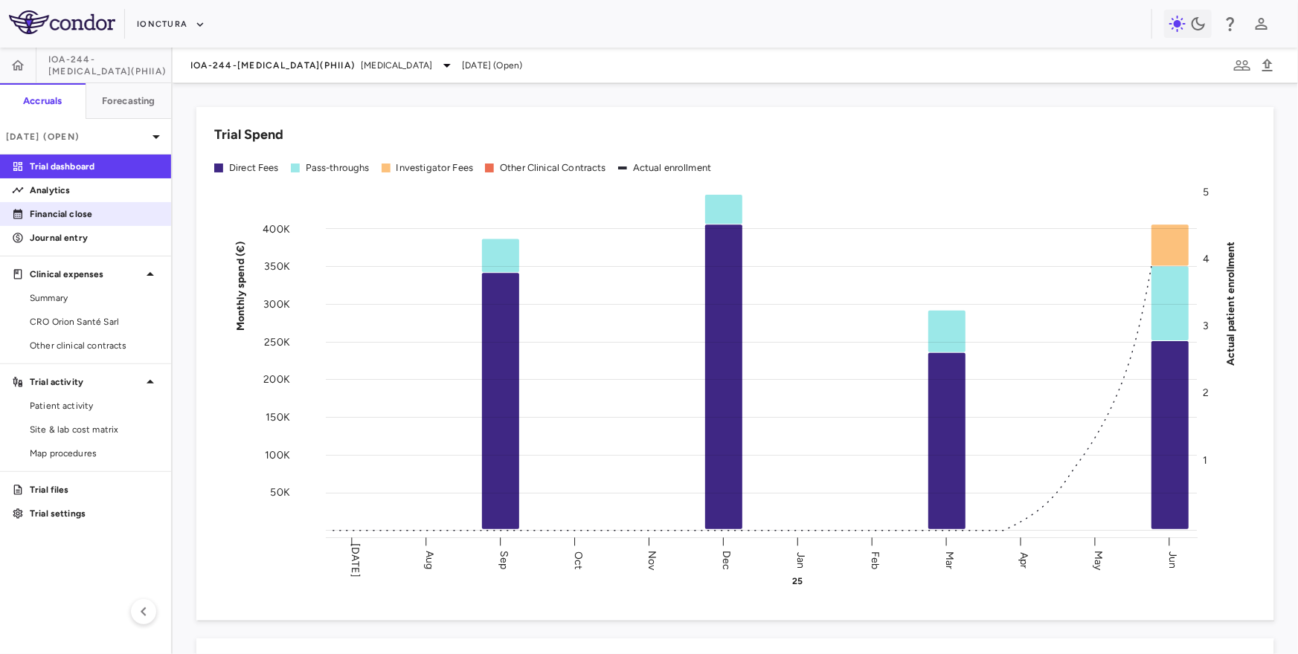
click at [111, 218] on p "Financial close" at bounding box center [94, 213] width 129 height 13
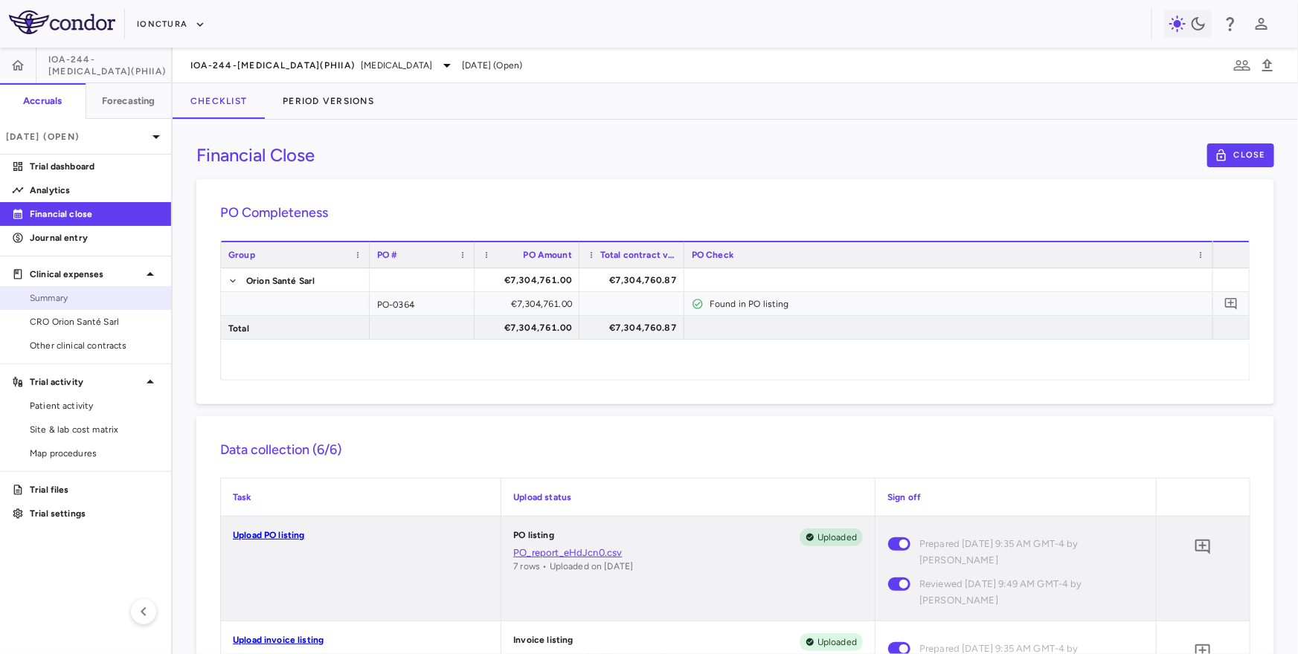
click at [81, 295] on span "Summary" at bounding box center [94, 298] width 129 height 13
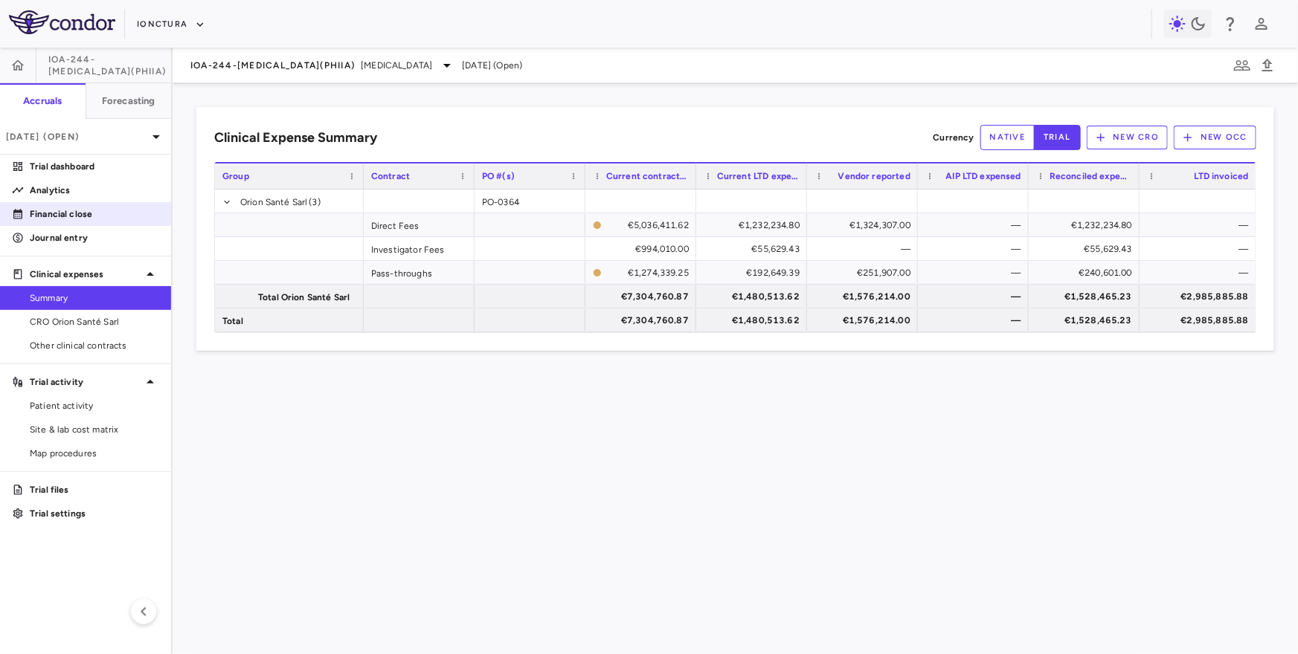
click at [99, 210] on p "Financial close" at bounding box center [94, 213] width 129 height 13
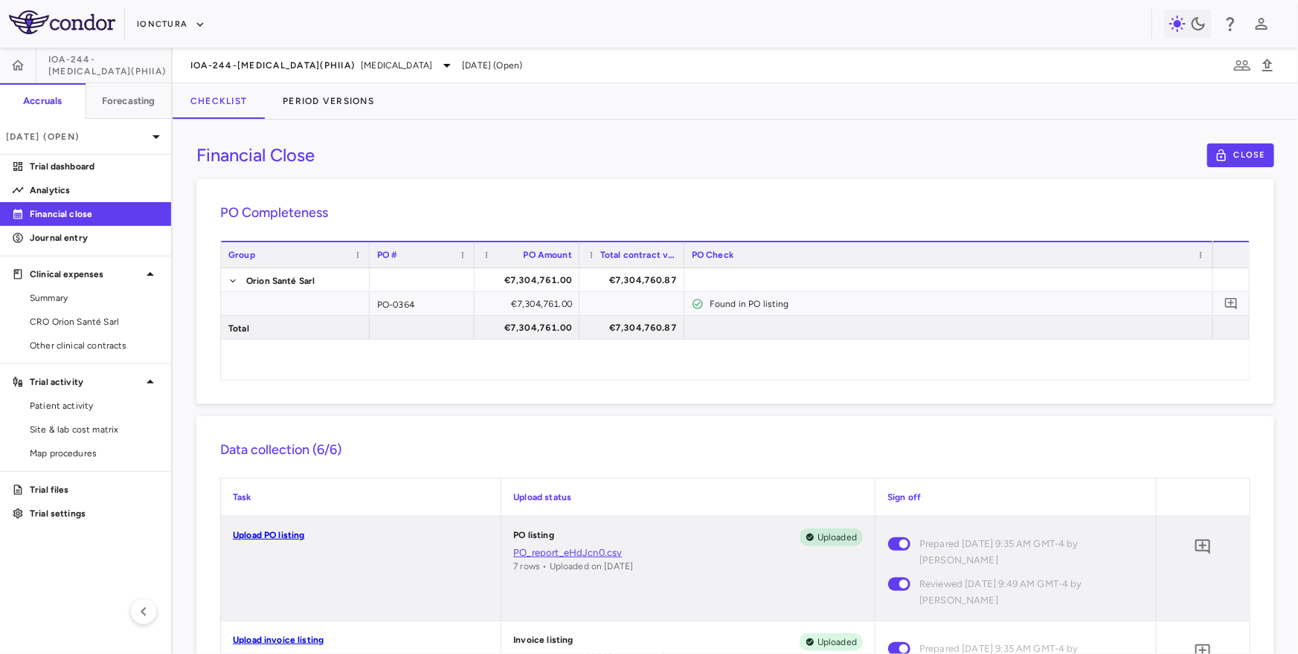
click at [1234, 172] on div "Financial Close Close PO Completeness Vendor Drag here to set column labels Gro…" at bounding box center [735, 387] width 1125 height 535
click at [76, 307] on link "Summary" at bounding box center [85, 298] width 171 height 22
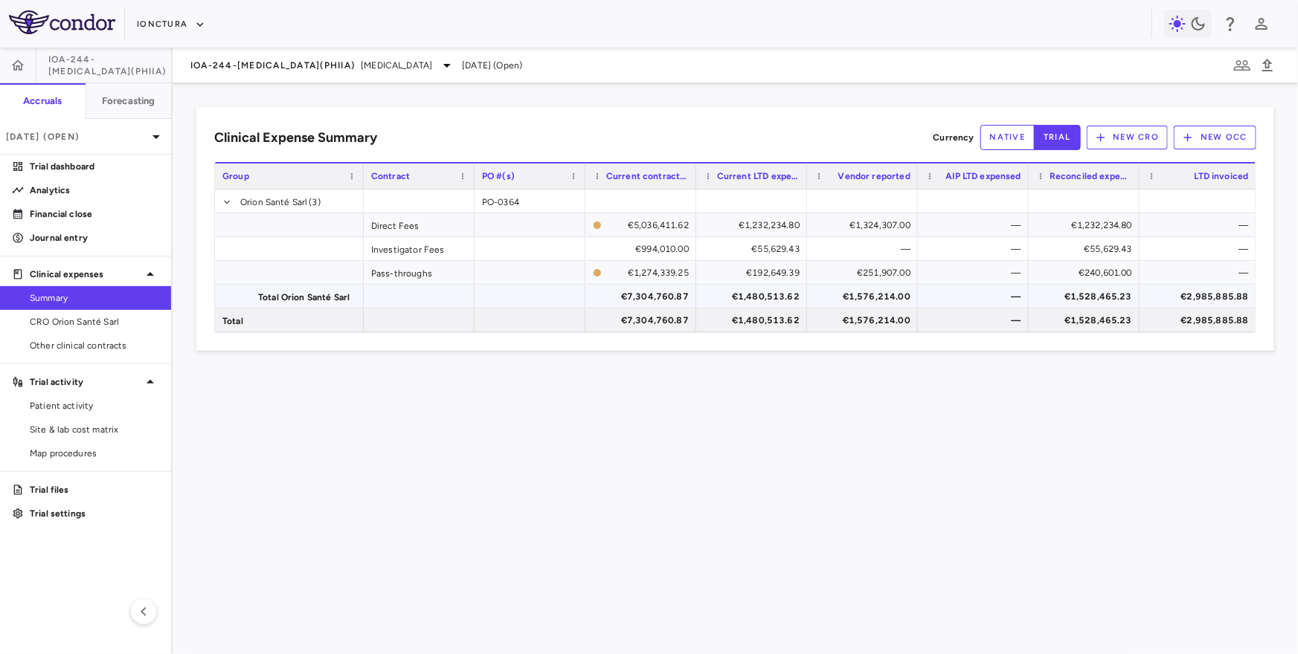
click at [1048, 292] on div "€1,528,465.23" at bounding box center [1087, 297] width 90 height 24
click at [308, 65] on div "IOA-244-NSCLC(PhIIa) NSCLC" at bounding box center [322, 66] width 265 height 18
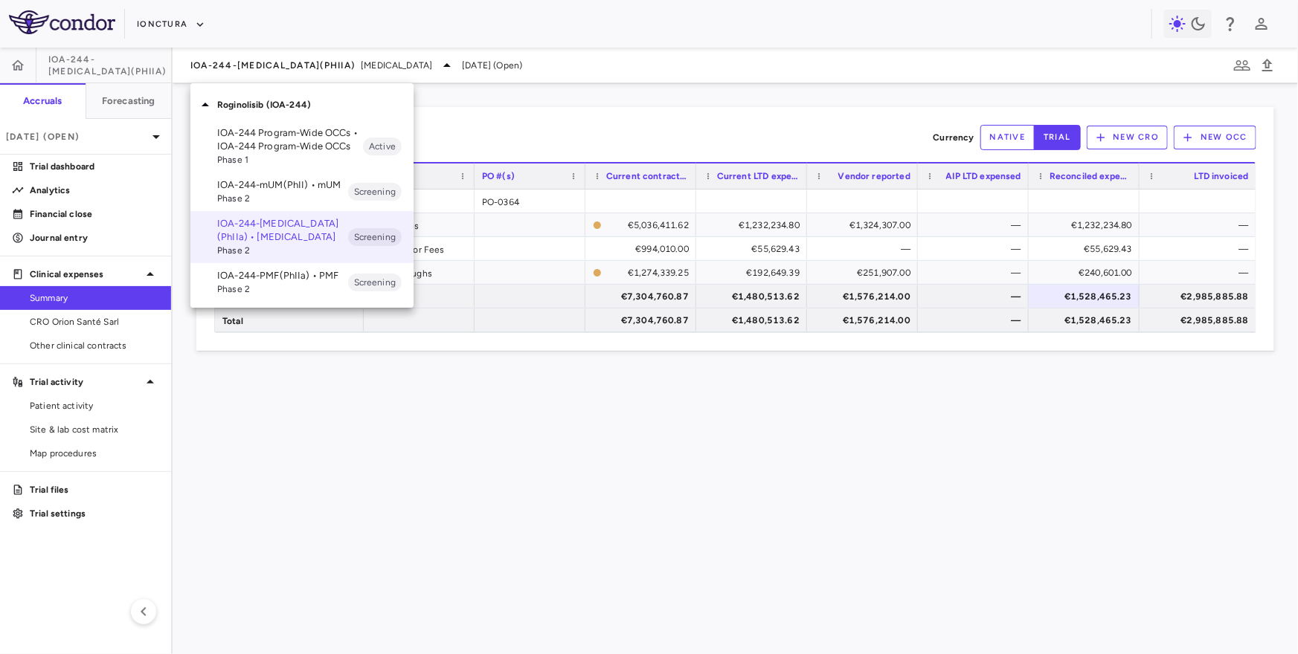
click at [238, 279] on p "IOA-244-PMF(PhIIa) • PMF" at bounding box center [282, 275] width 131 height 13
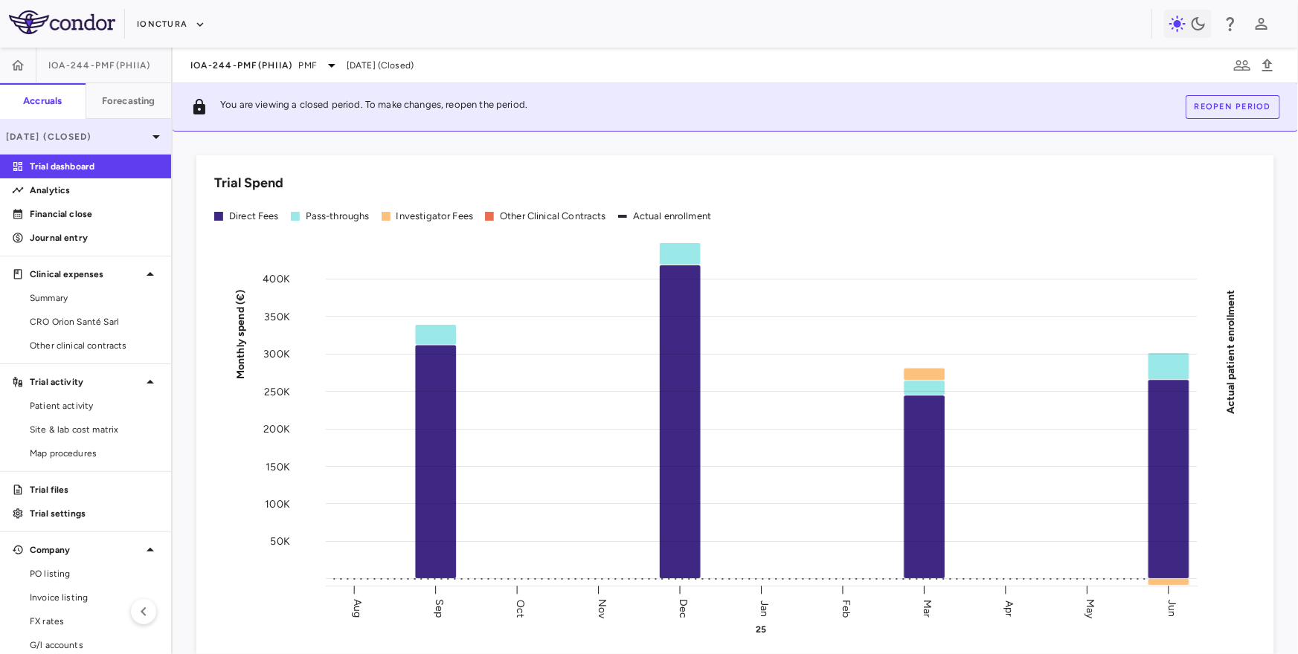
click at [106, 143] on div "Jun 2025 (Closed)" at bounding box center [85, 137] width 171 height 36
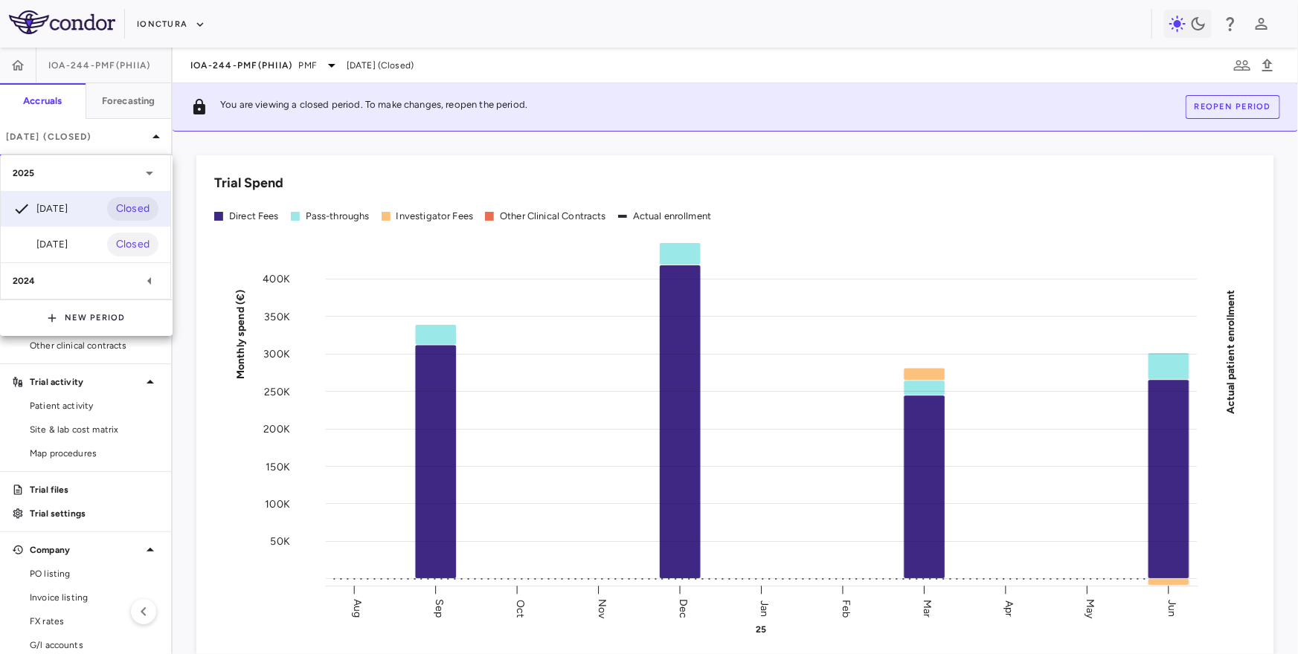
click at [107, 142] on div at bounding box center [649, 327] width 1298 height 654
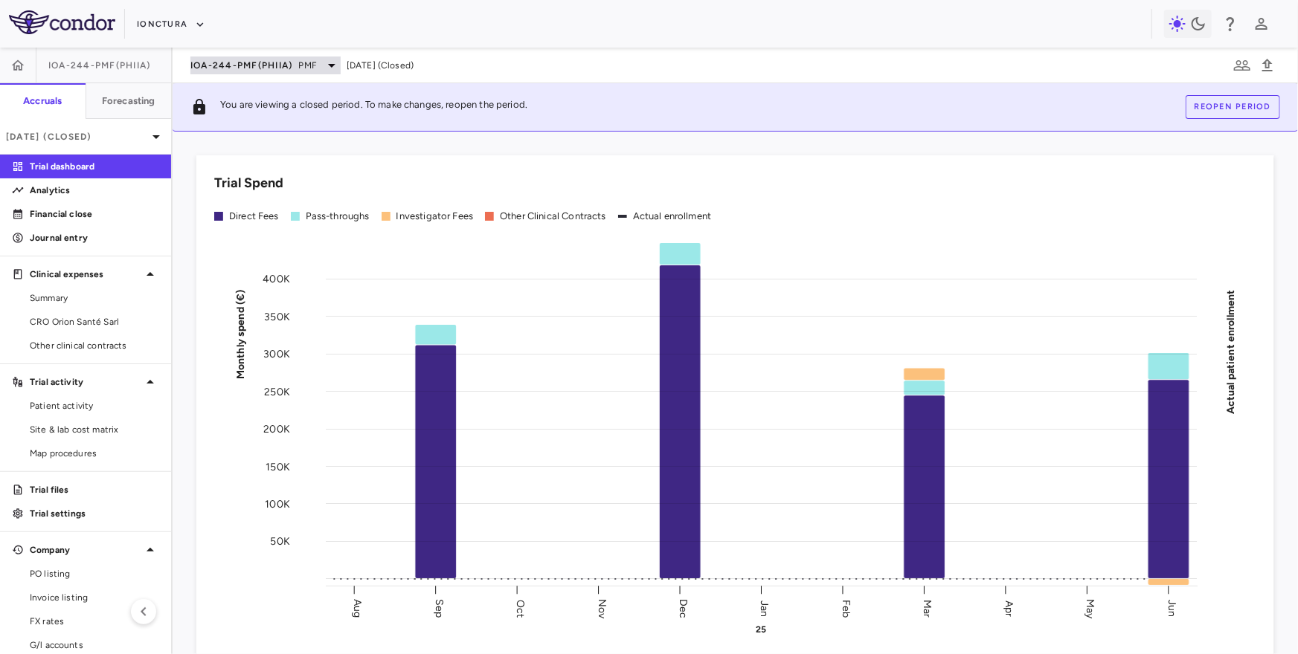
click at [266, 62] on span "IOA-244-PMF(PhIIa)" at bounding box center [241, 65] width 103 height 12
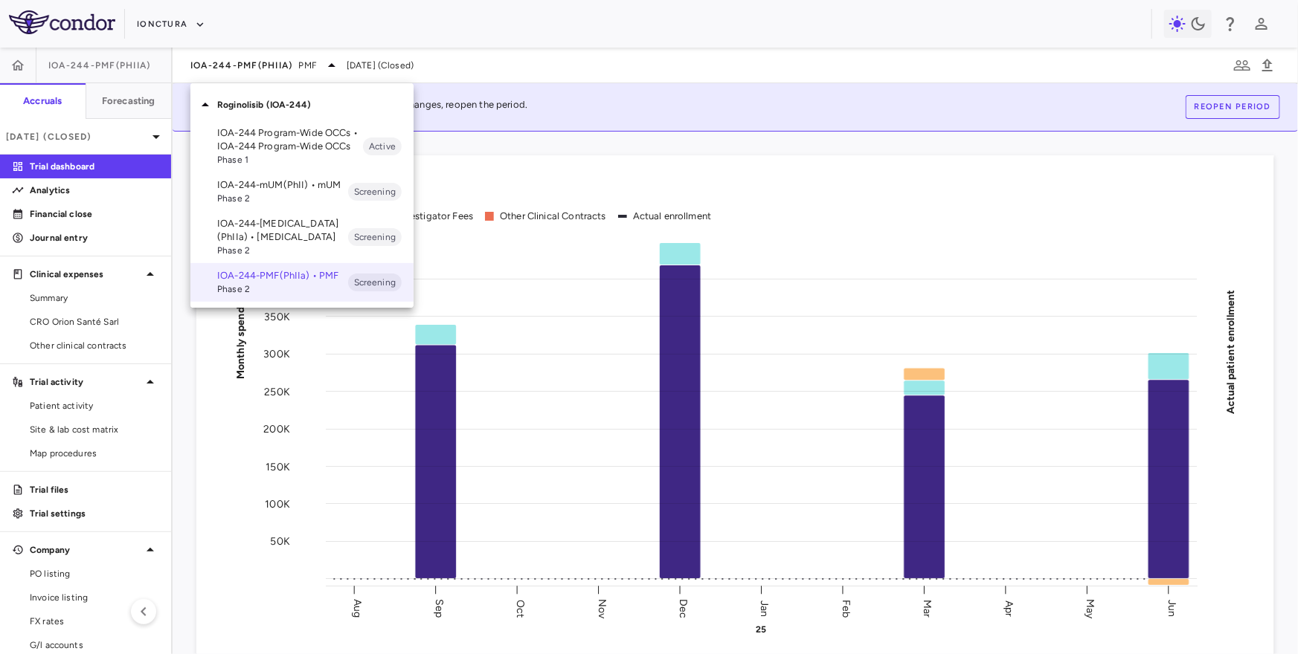
click at [266, 230] on p "IOA-244-NSCLC(PhIIa) • NSCLC" at bounding box center [282, 230] width 131 height 27
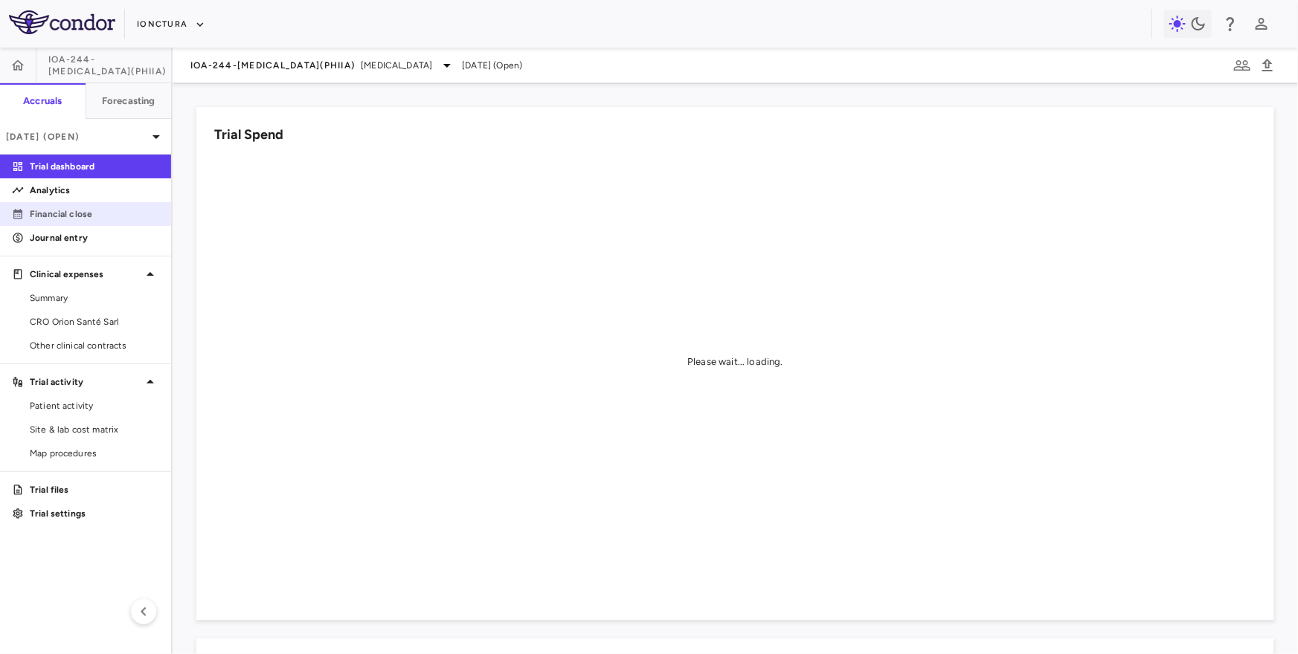
click at [99, 220] on p "Financial close" at bounding box center [94, 213] width 129 height 13
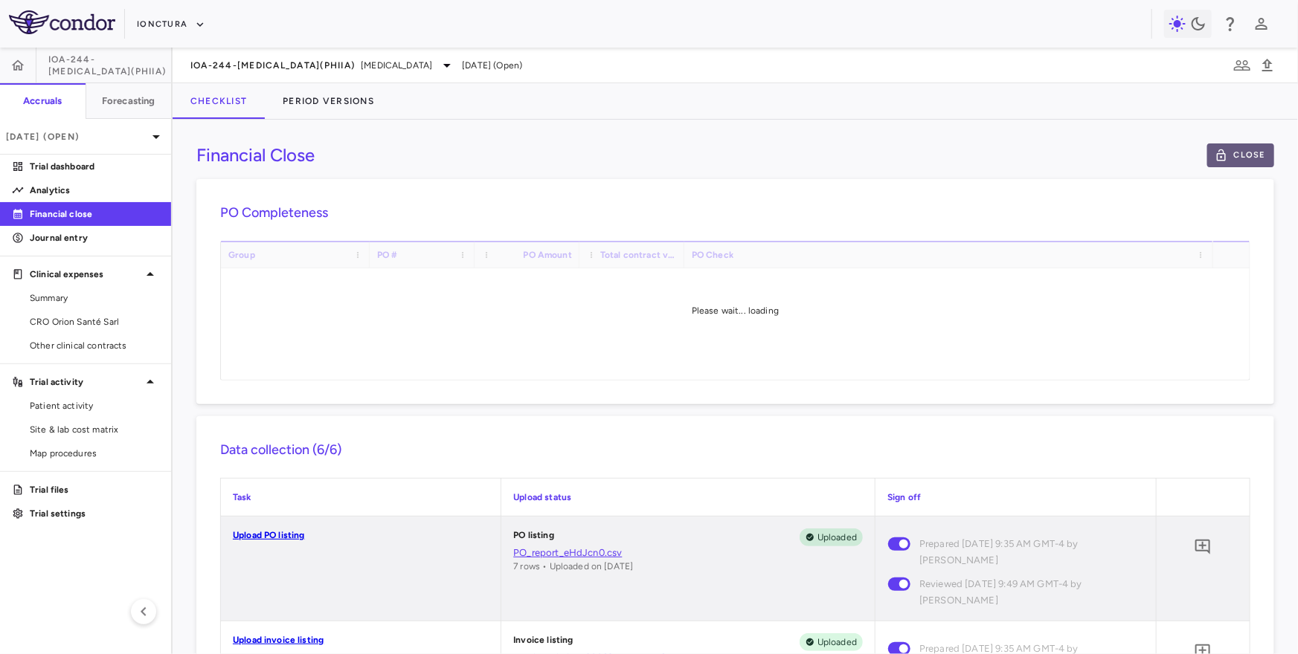
click at [1245, 152] on button "Close" at bounding box center [1240, 156] width 67 height 24
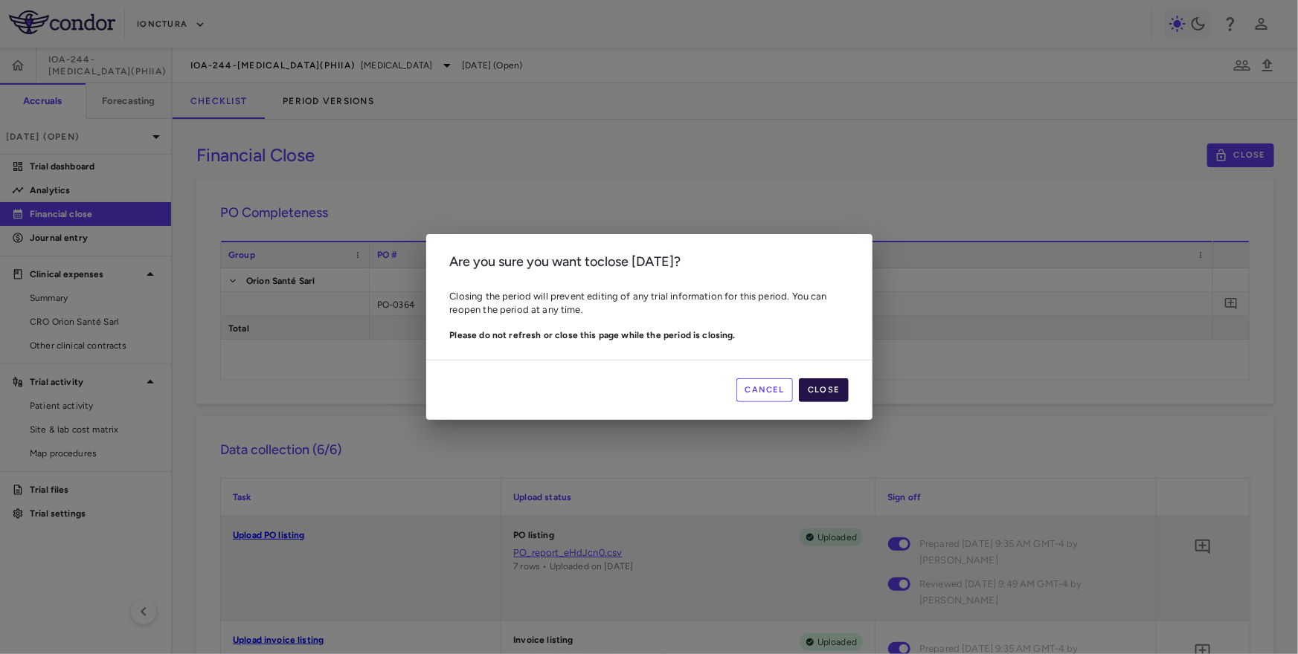
click at [819, 388] on button "Close" at bounding box center [823, 391] width 49 height 24
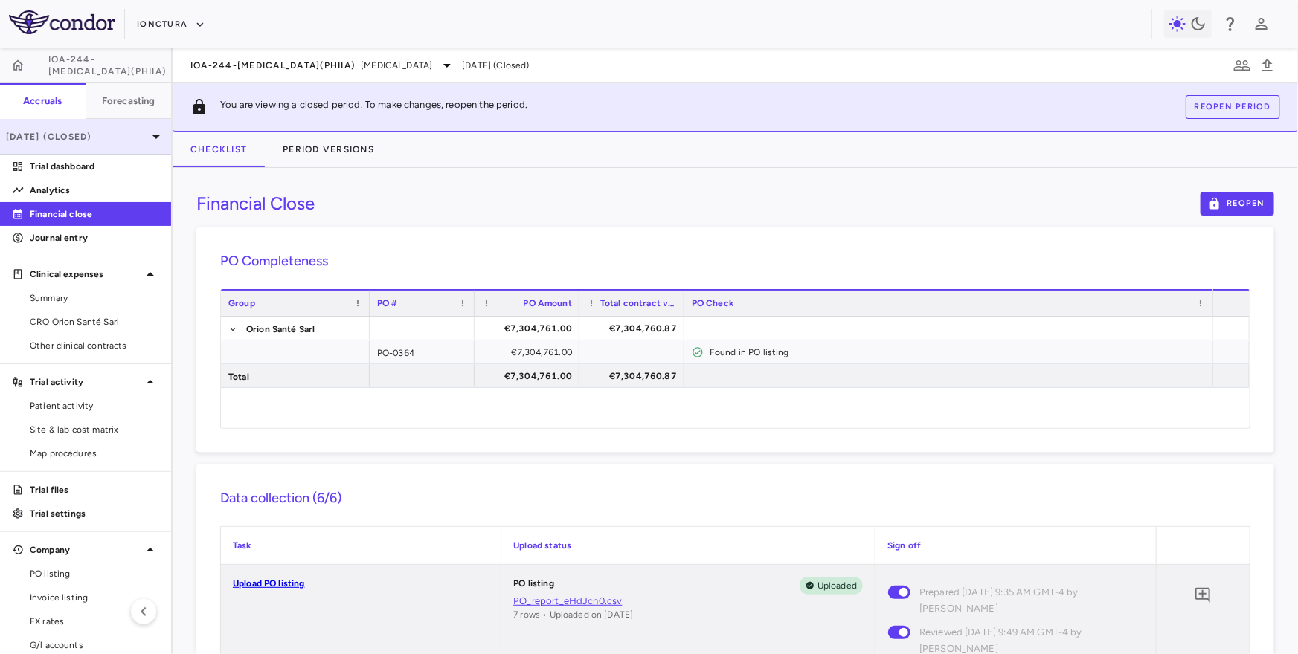
click at [135, 134] on p "Jun 2025 (Closed)" at bounding box center [76, 136] width 141 height 13
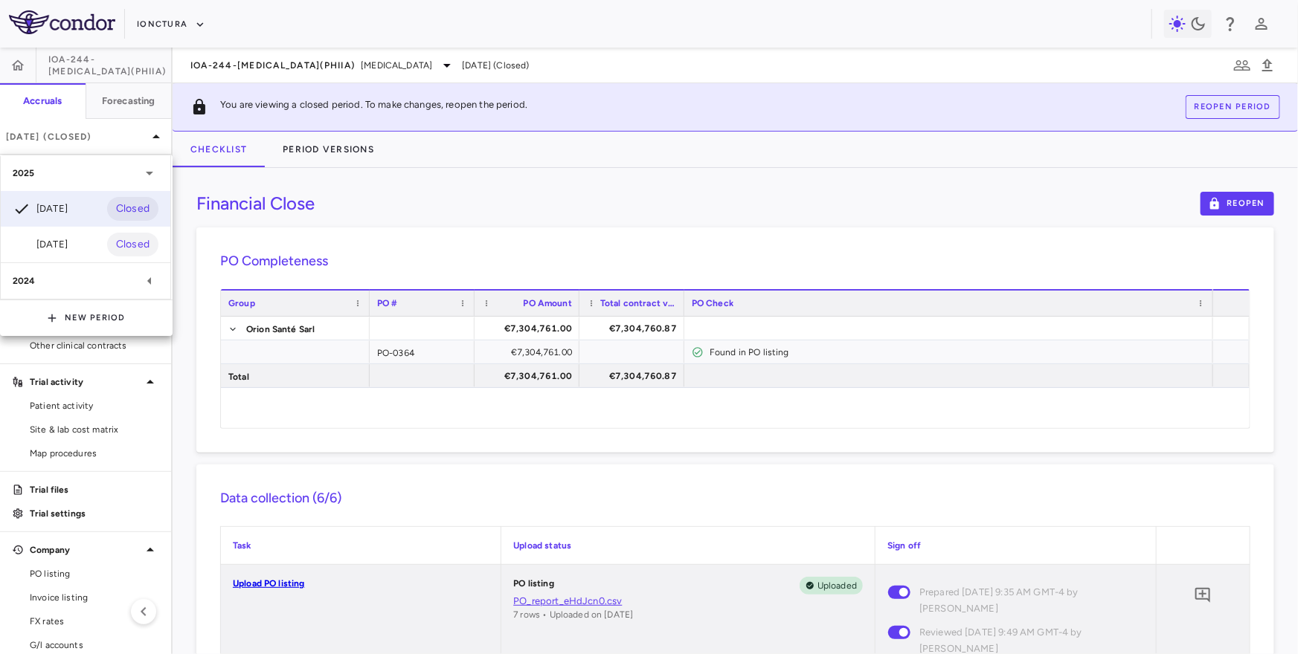
click at [235, 75] on div at bounding box center [649, 327] width 1298 height 654
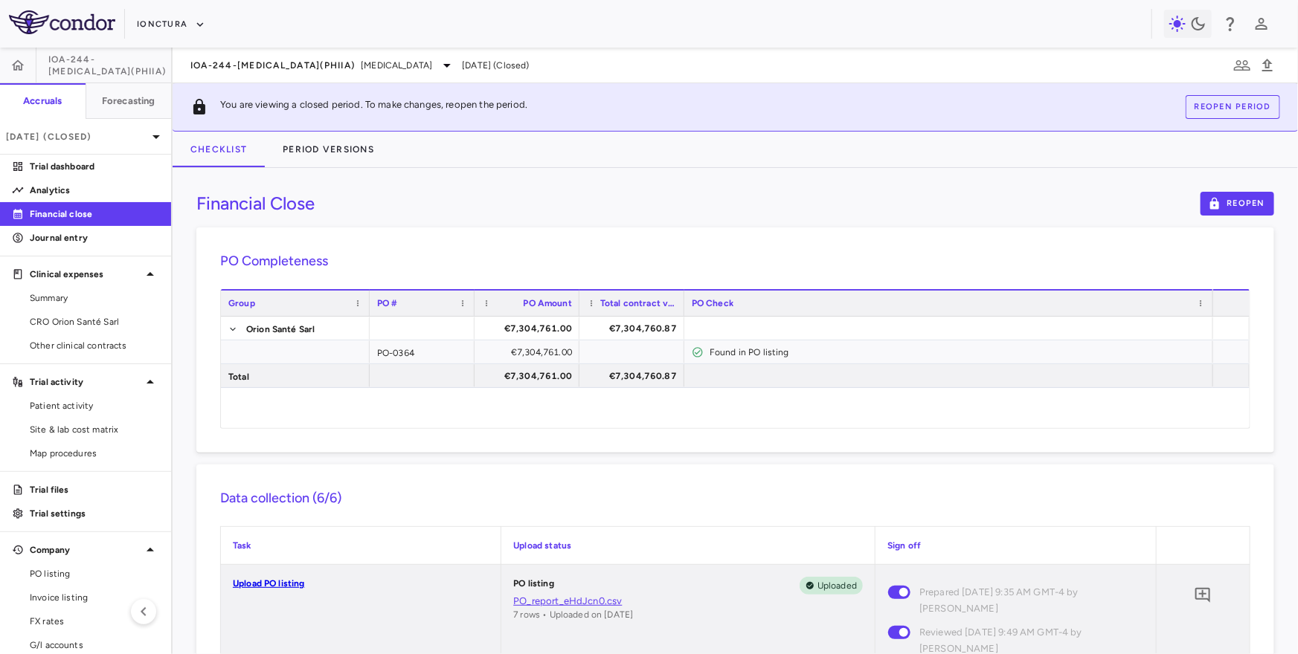
click at [235, 65] on span "IOA-244-NSCLC(PhIIa)" at bounding box center [272, 65] width 164 height 12
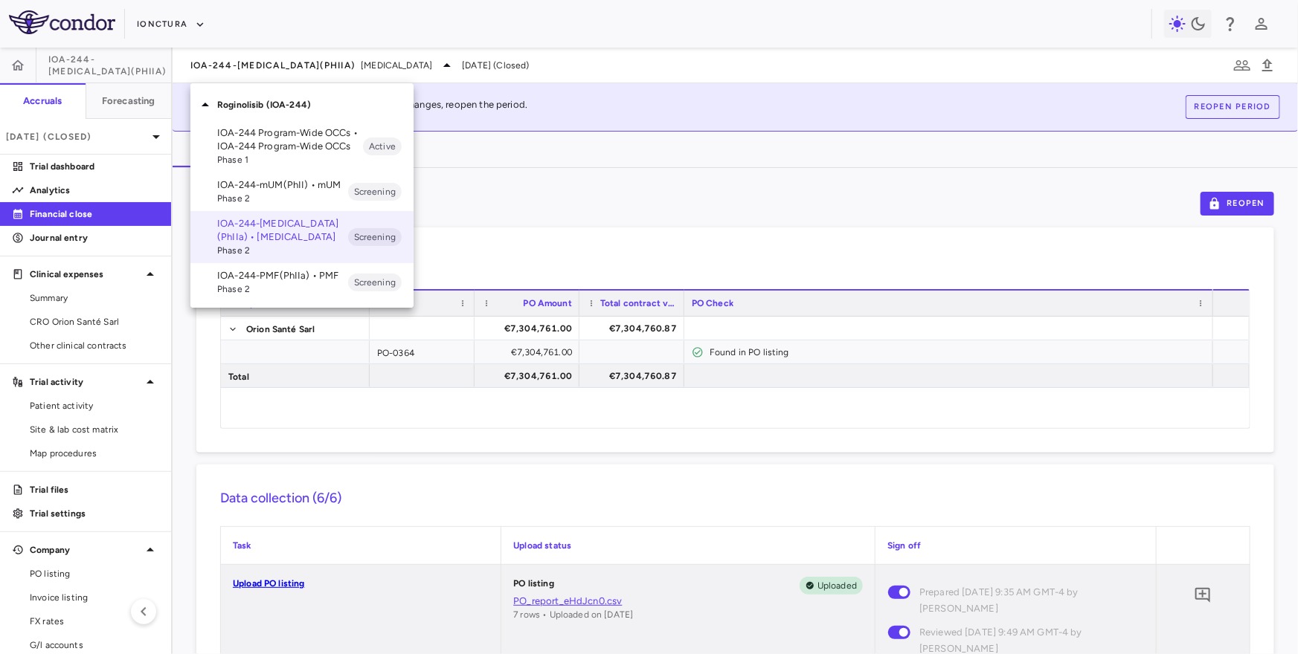
click at [278, 183] on p "IOA-244-mUM(PhII) • mUM" at bounding box center [282, 184] width 131 height 13
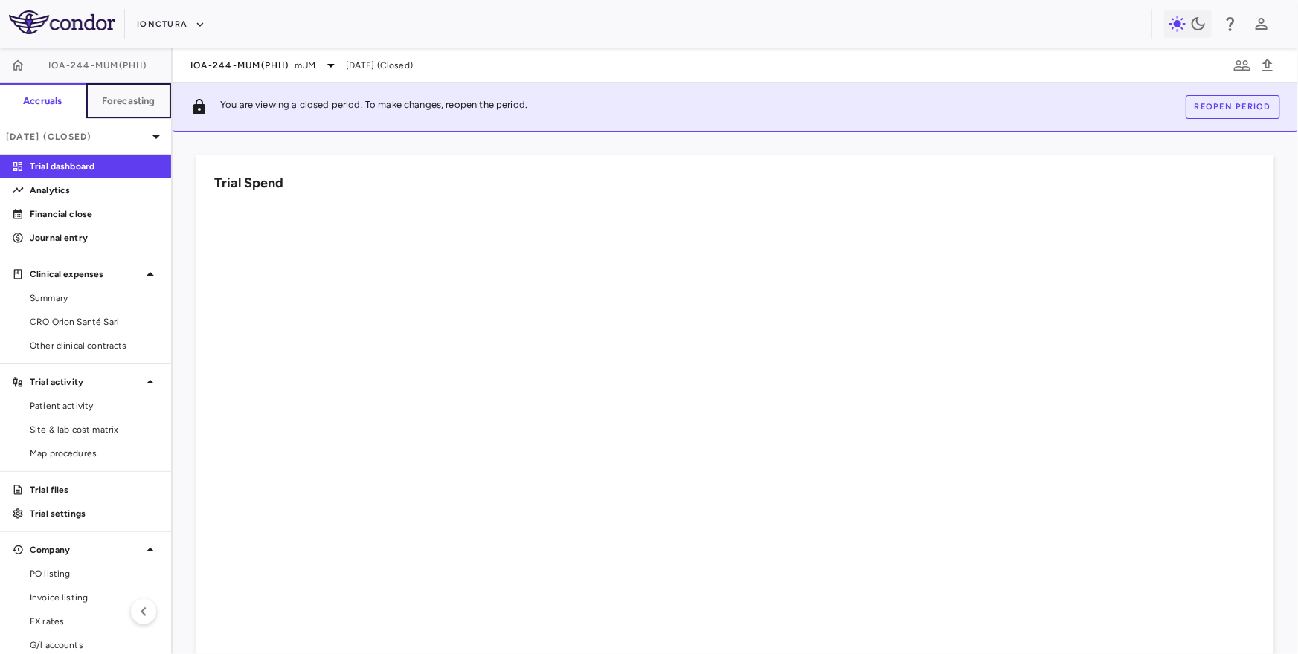
click at [152, 109] on button "Forecasting" at bounding box center [129, 101] width 86 height 36
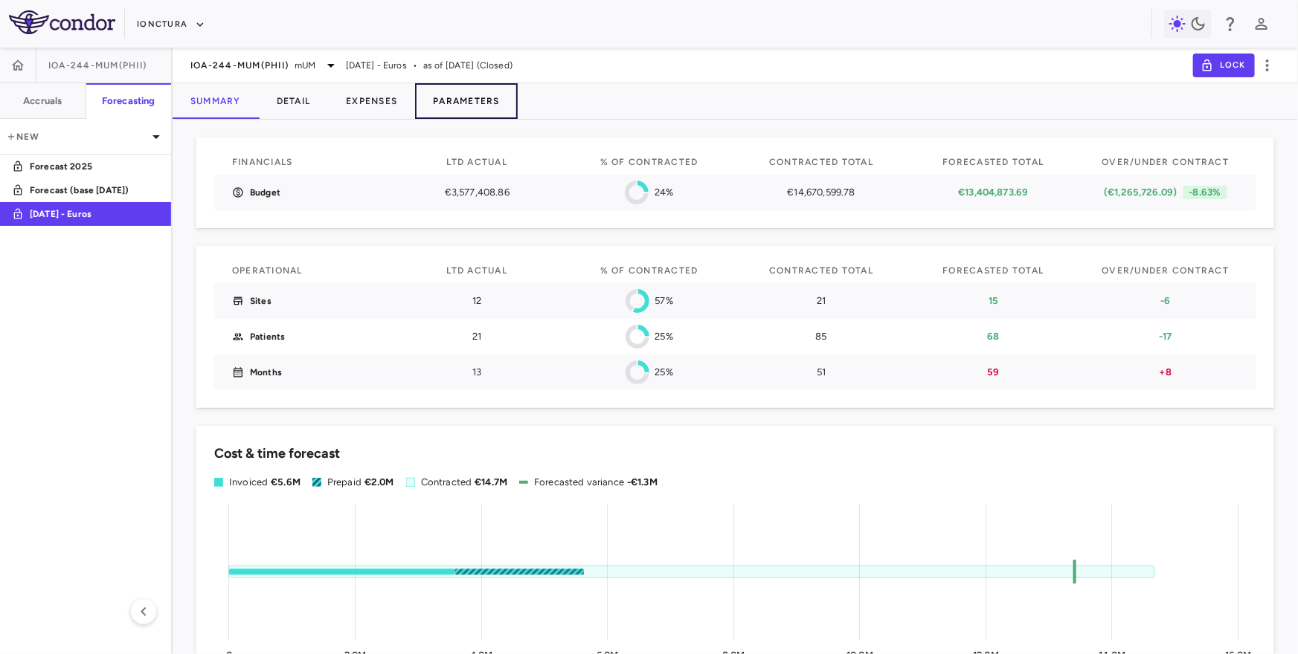
click at [480, 90] on button "Parameters" at bounding box center [466, 101] width 103 height 36
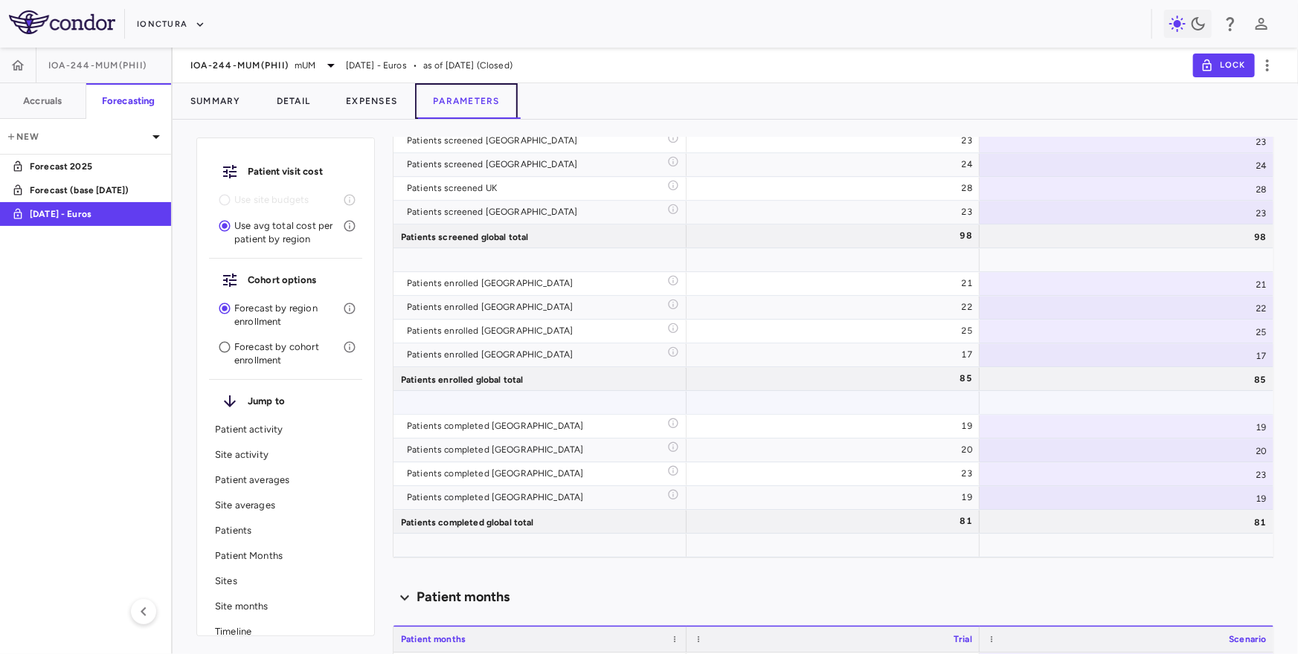
scroll to position [1718, 0]
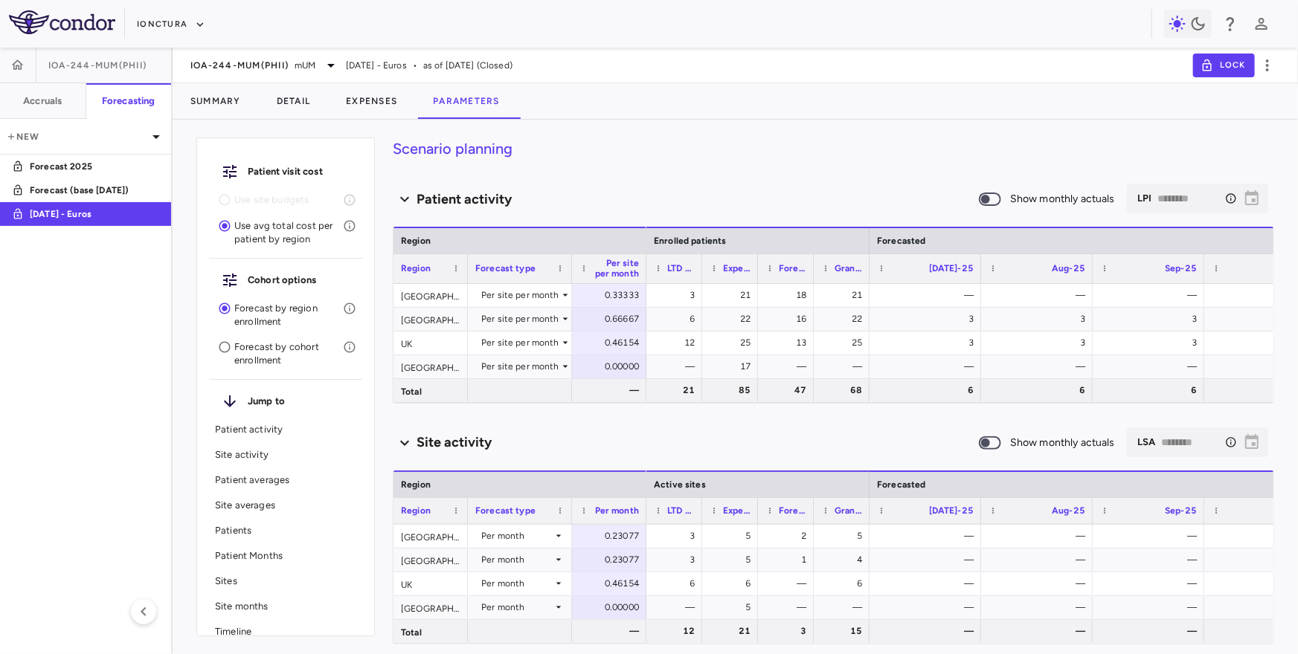
scroll to position [1718, 0]
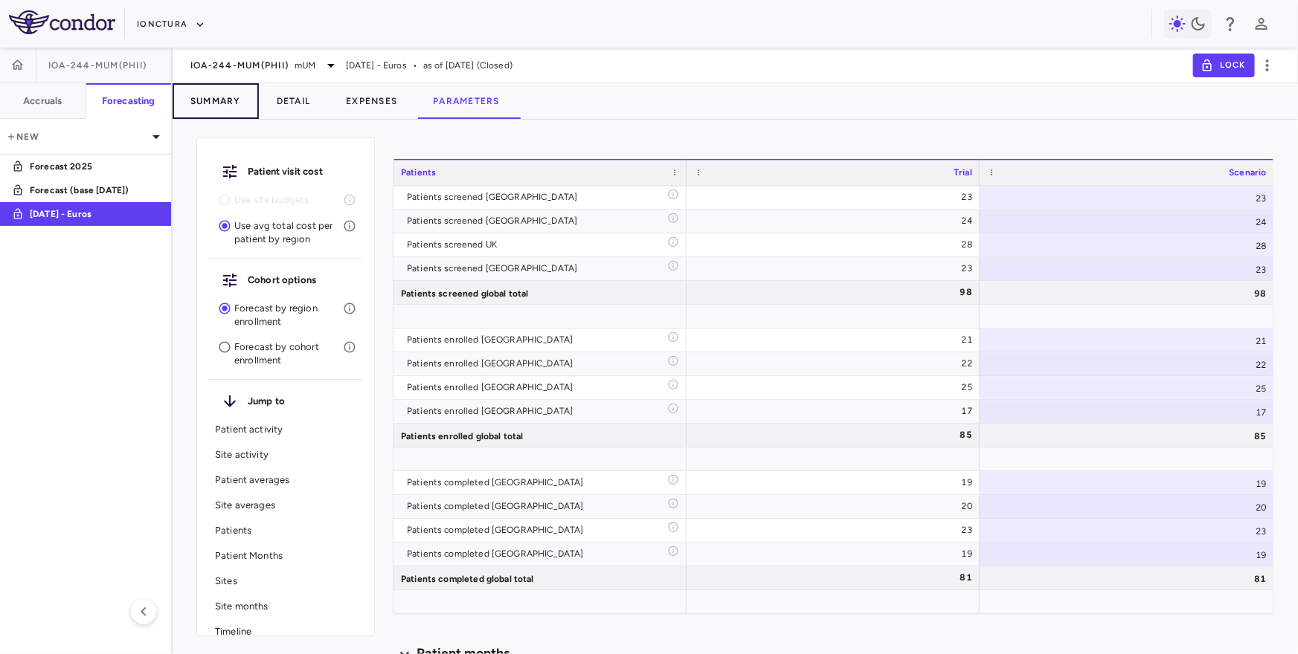
click at [225, 103] on button "Summary" at bounding box center [216, 101] width 86 height 36
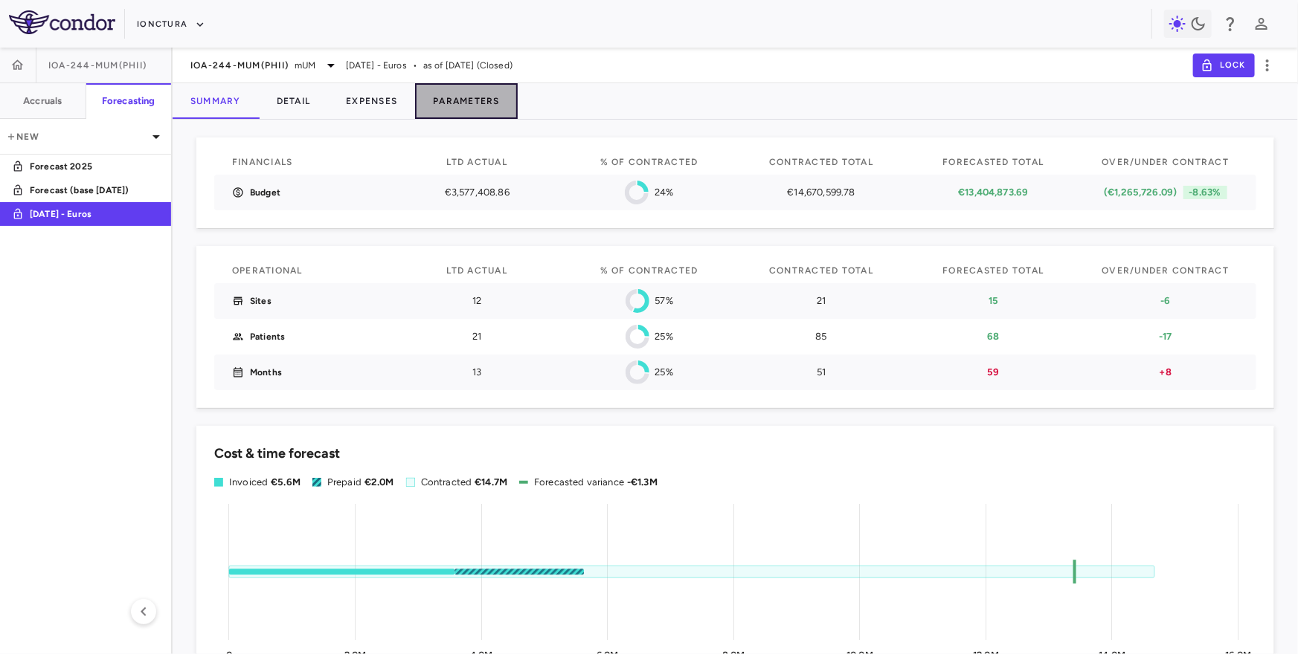
click at [456, 112] on button "Parameters" at bounding box center [466, 101] width 103 height 36
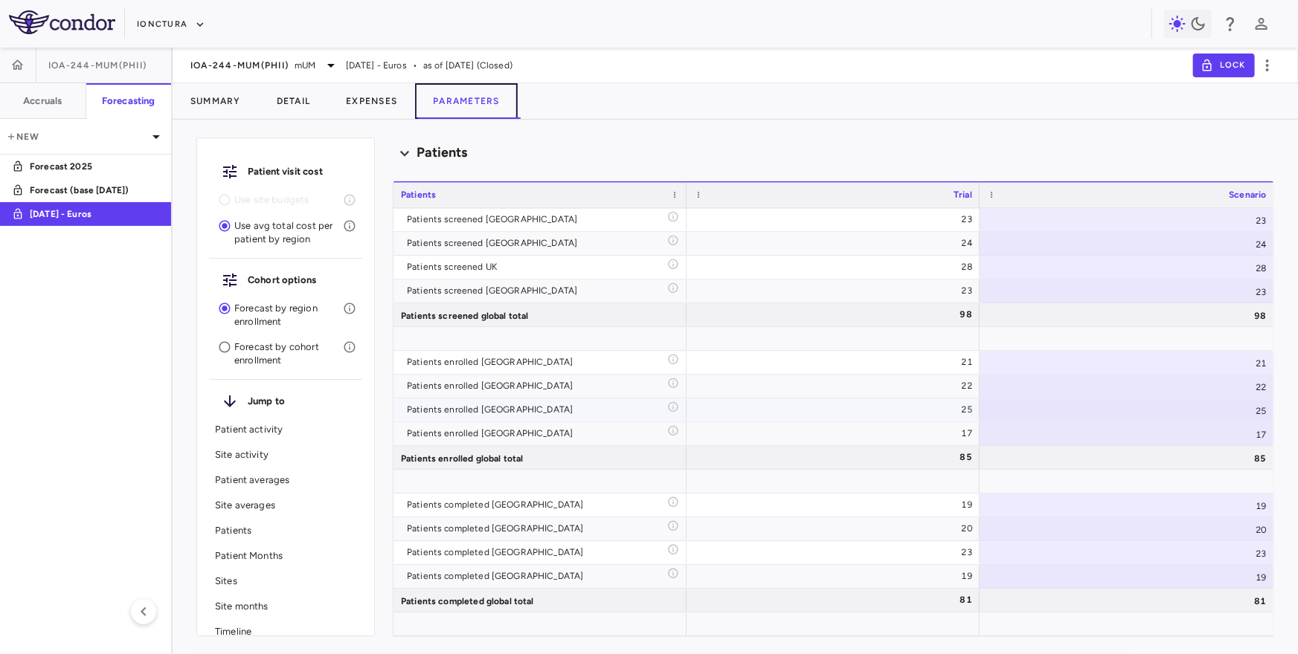
scroll to position [1691, 0]
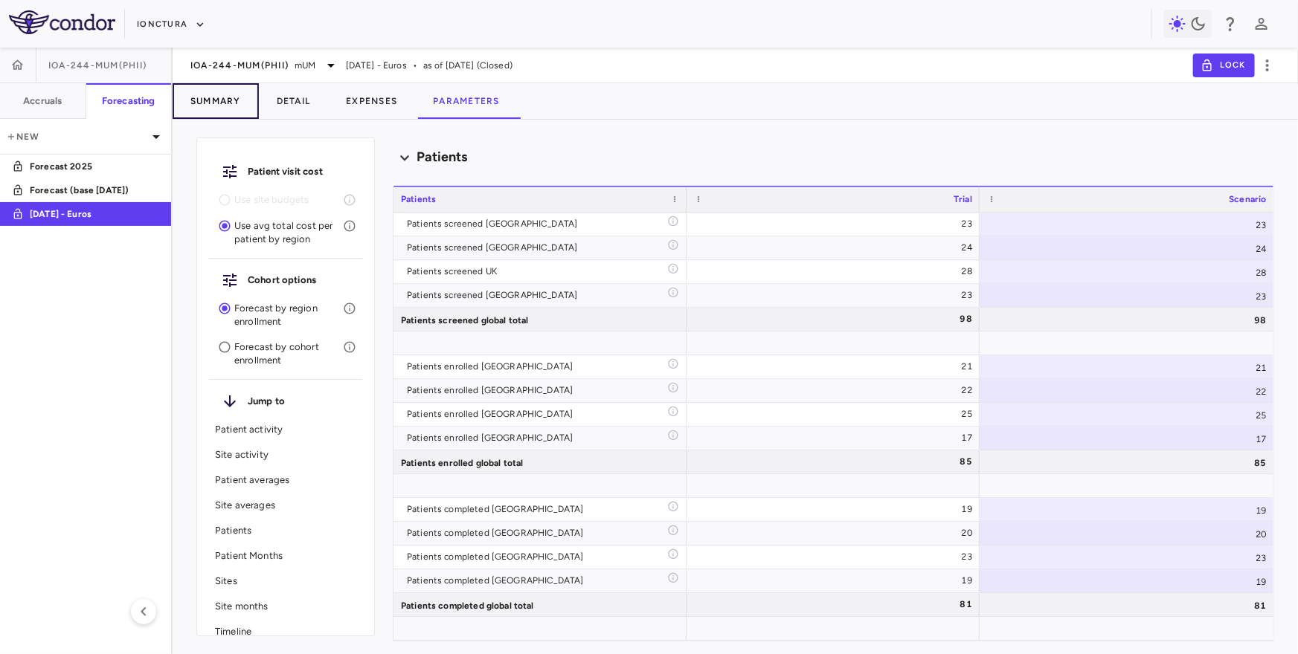
click at [205, 94] on button "Summary" at bounding box center [216, 101] width 86 height 36
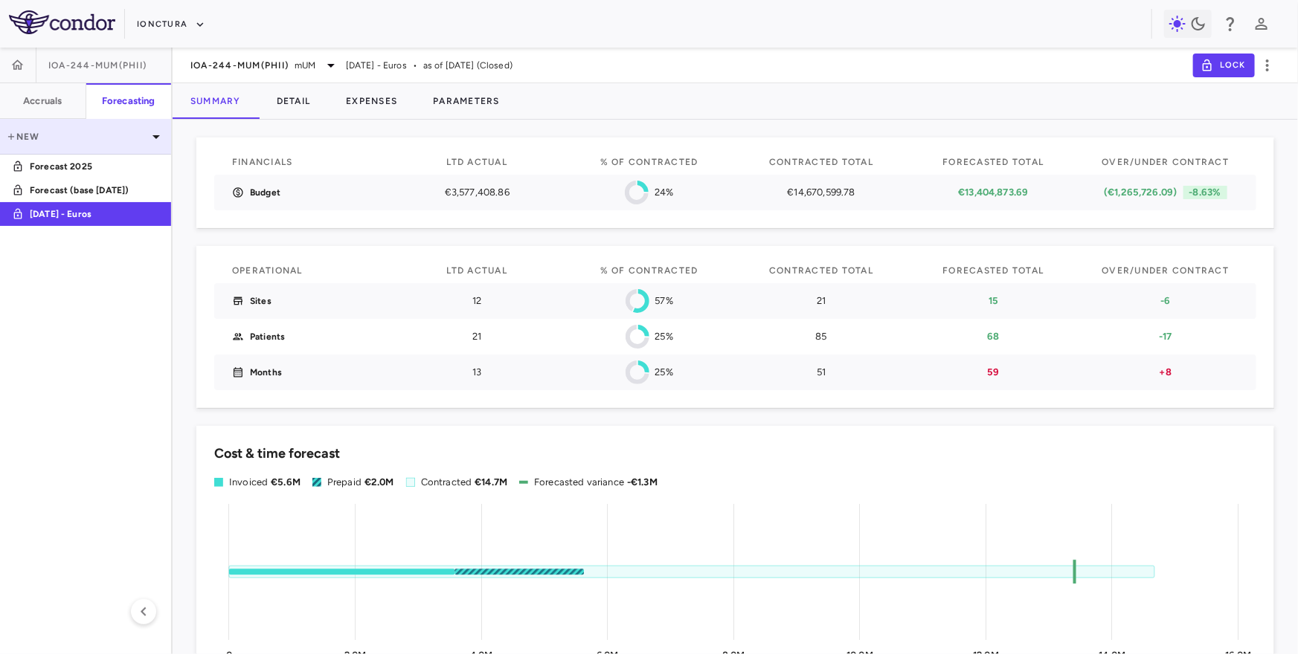
click at [163, 139] on icon at bounding box center [156, 137] width 18 height 18
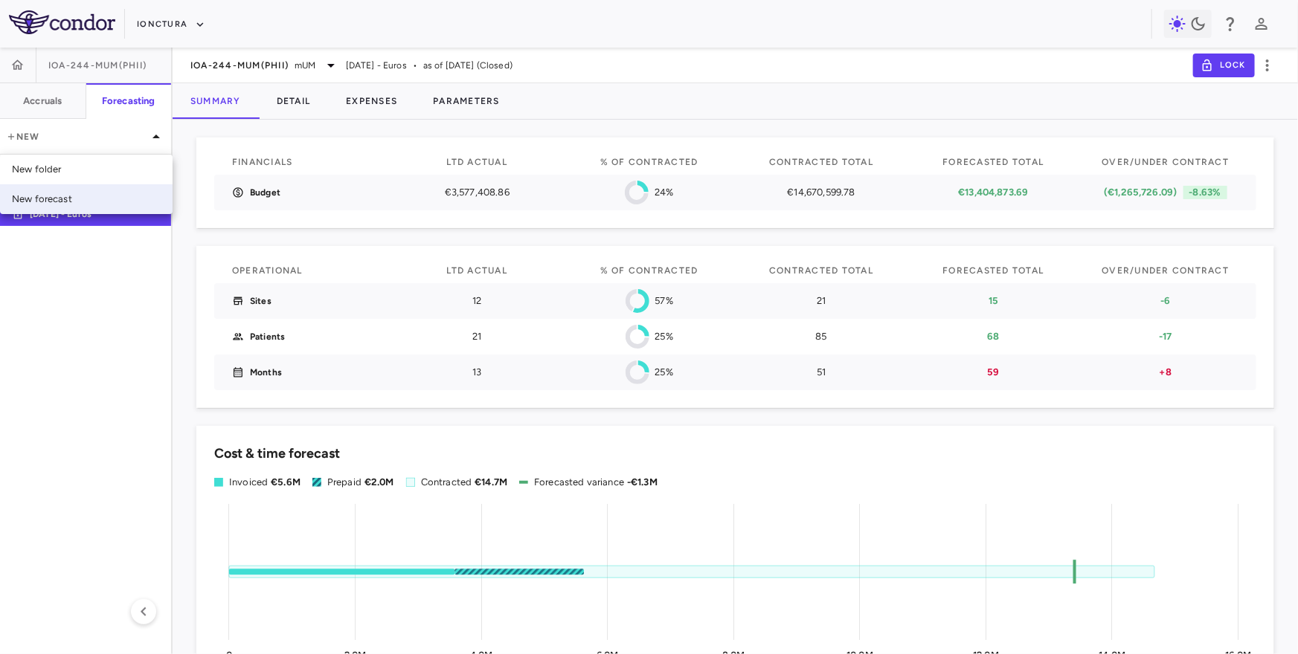
click at [78, 200] on div "New forecast" at bounding box center [86, 199] width 173 height 30
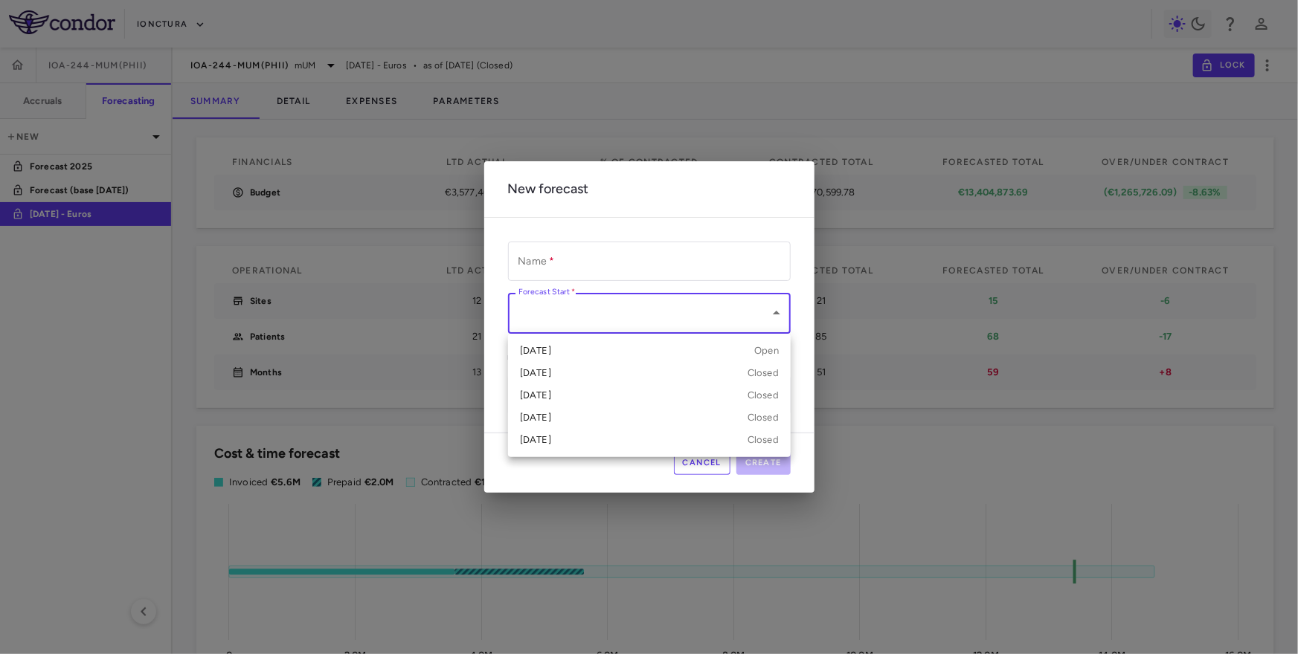
click at [646, 313] on body "Skip to sidebar Skip to main content iOnctura IOA-244-mUM(PhII) Accruals Foreca…" at bounding box center [649, 327] width 1298 height 654
click at [518, 472] on div at bounding box center [649, 327] width 1298 height 654
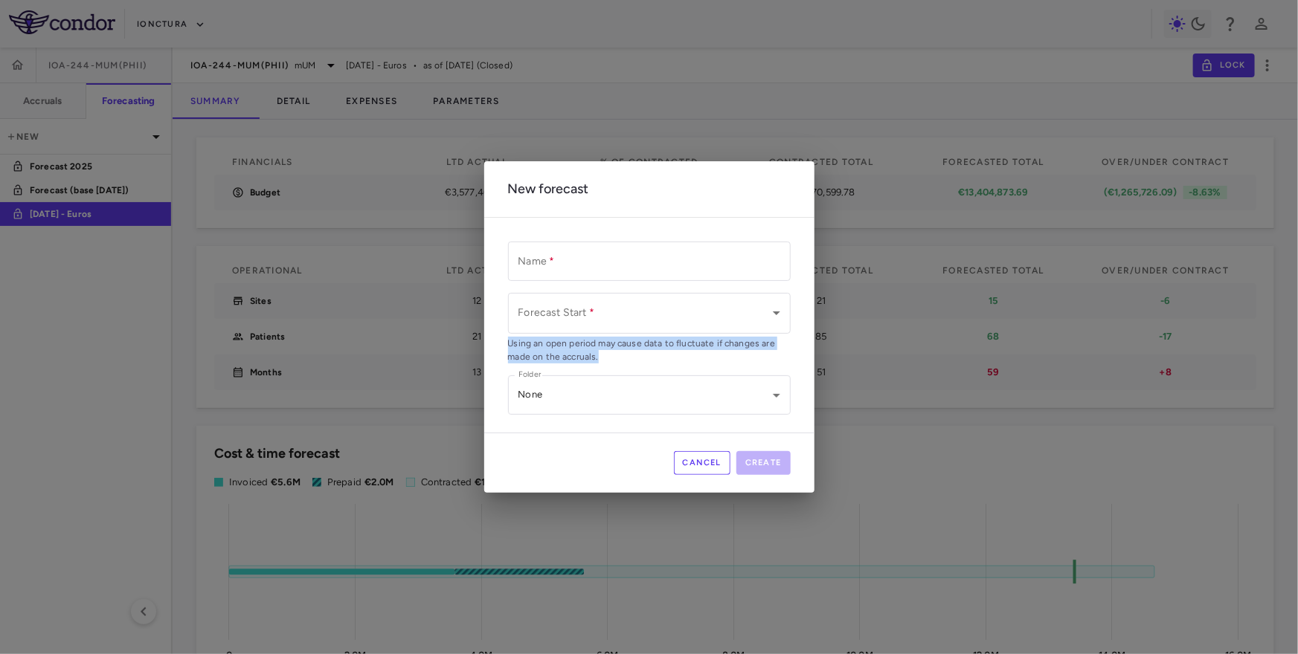
drag, startPoint x: 506, startPoint y: 343, endPoint x: 632, endPoint y: 361, distance: 126.9
click at [632, 361] on p "Using an open period may cause data to fluctuate if changes are made on the acc…" at bounding box center [649, 350] width 283 height 27
click at [708, 466] on button "Cancel" at bounding box center [702, 463] width 57 height 24
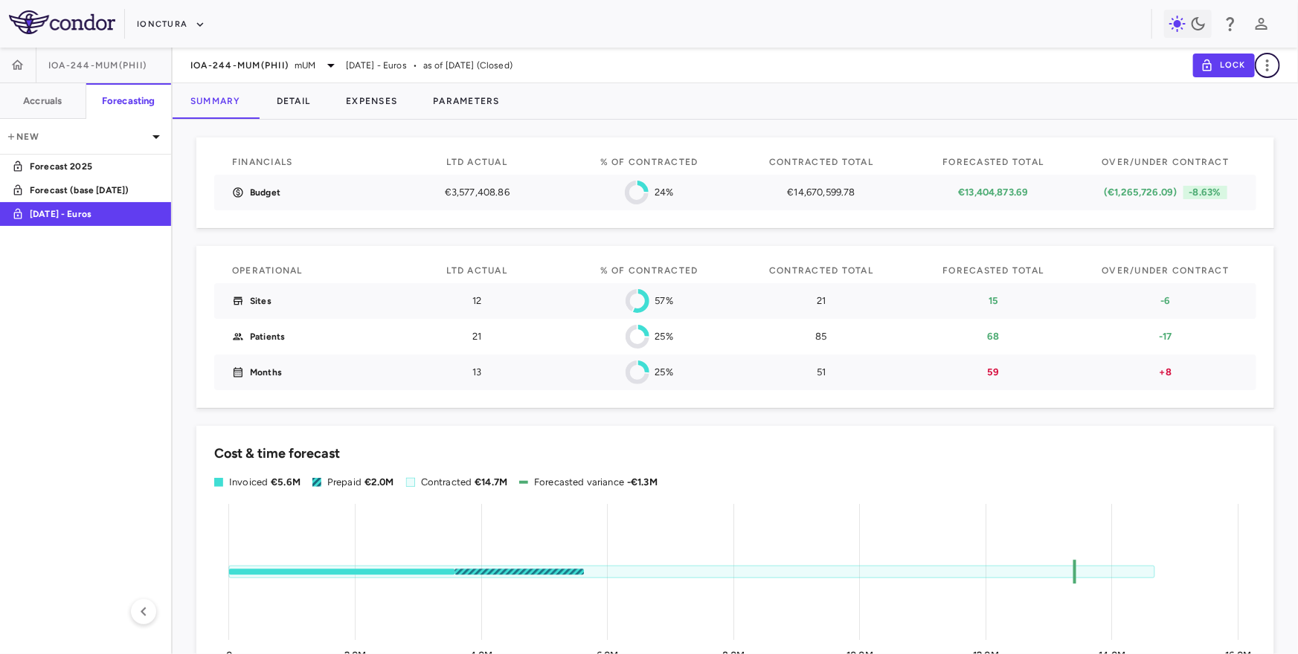
click at [1266, 62] on icon "button" at bounding box center [1267, 66] width 18 height 18
click at [178, 261] on div at bounding box center [649, 327] width 1298 height 654
click at [154, 212] on icon "button" at bounding box center [153, 214] width 18 height 18
click at [109, 267] on div at bounding box center [649, 327] width 1298 height 654
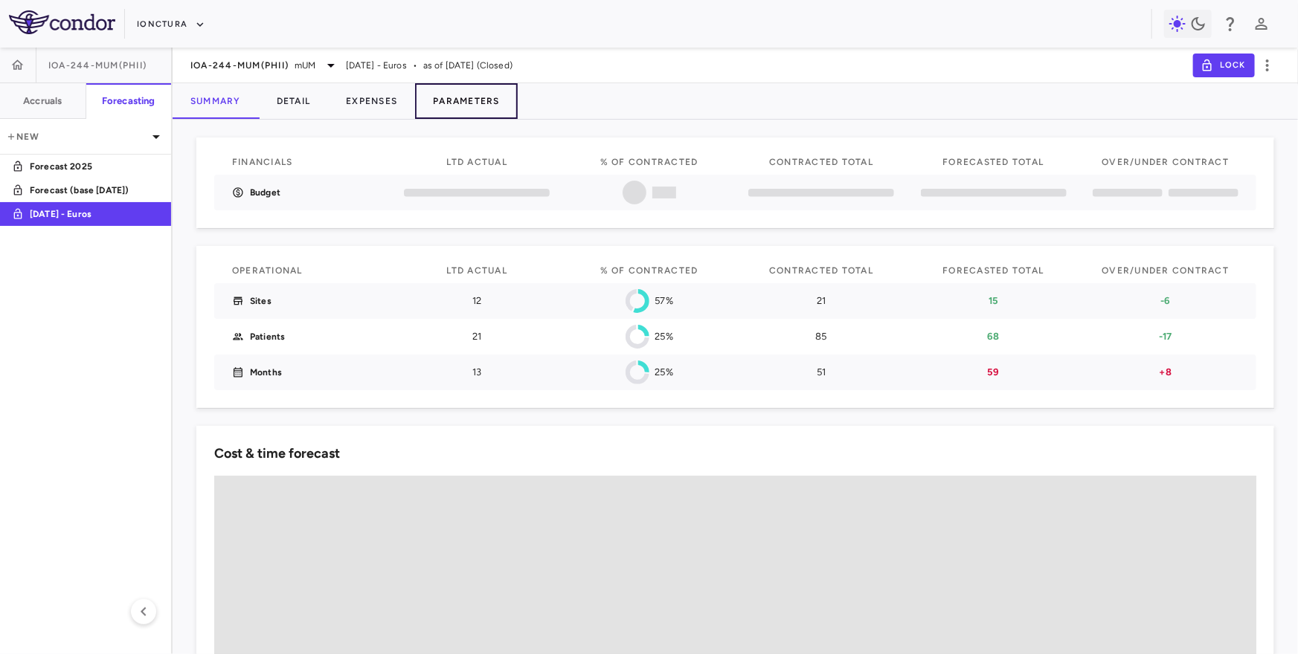
click at [467, 101] on button "Parameters" at bounding box center [466, 101] width 103 height 36
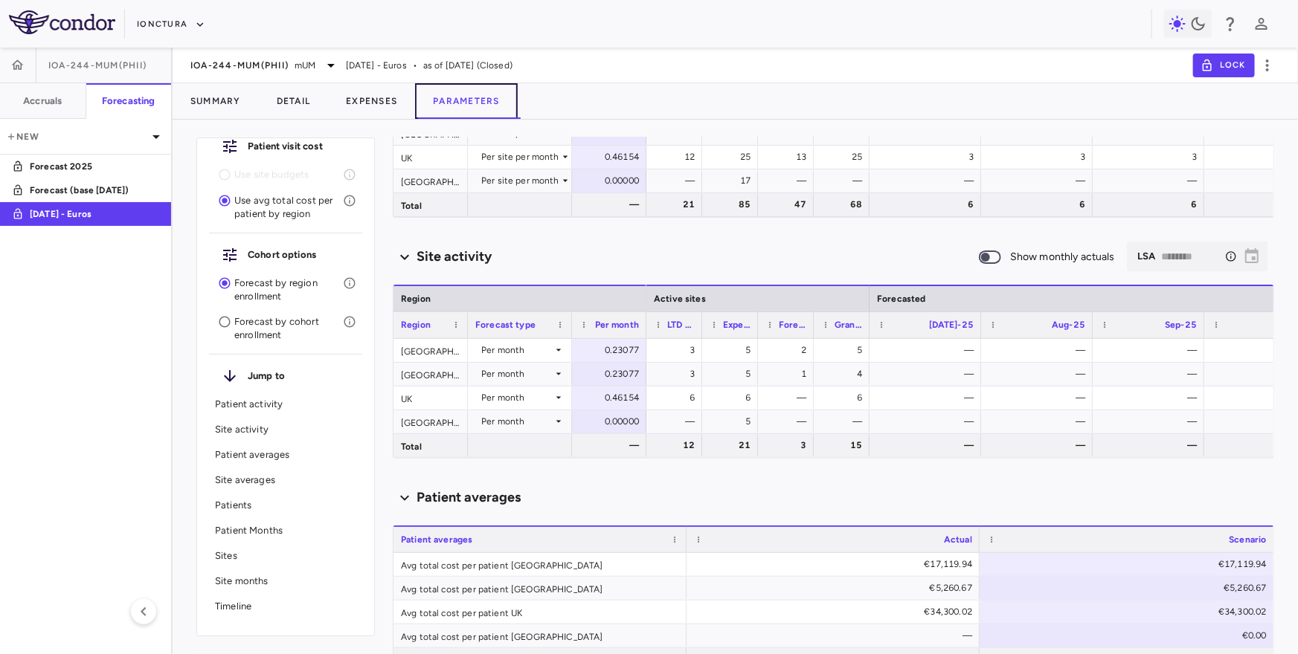
scroll to position [191, 0]
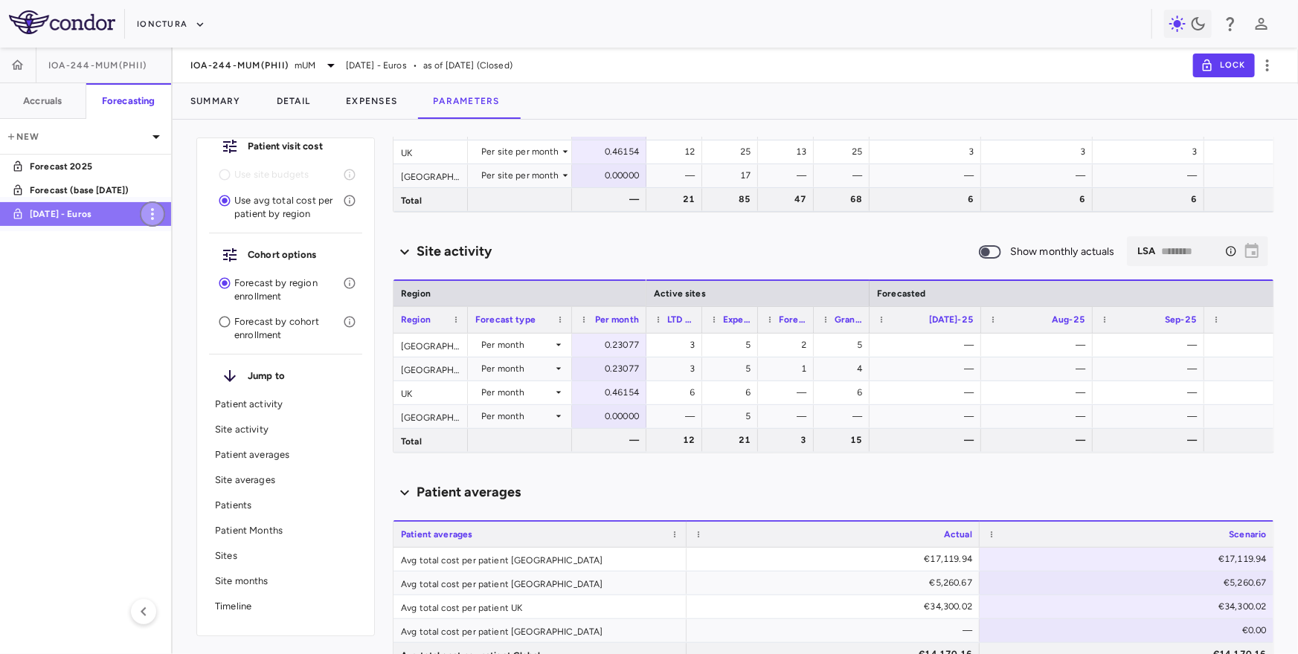
click at [152, 211] on icon "button" at bounding box center [153, 214] width 18 height 18
click at [95, 260] on div at bounding box center [649, 327] width 1298 height 654
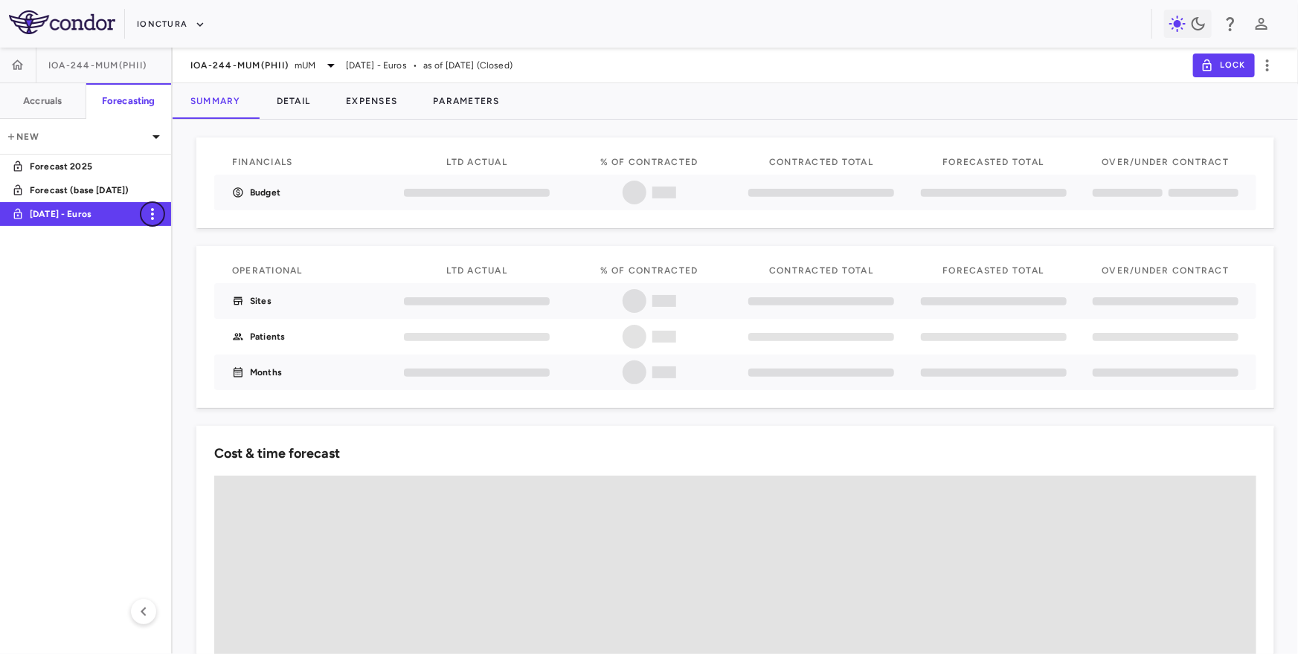
click at [152, 210] on icon "button" at bounding box center [152, 214] width 3 height 12
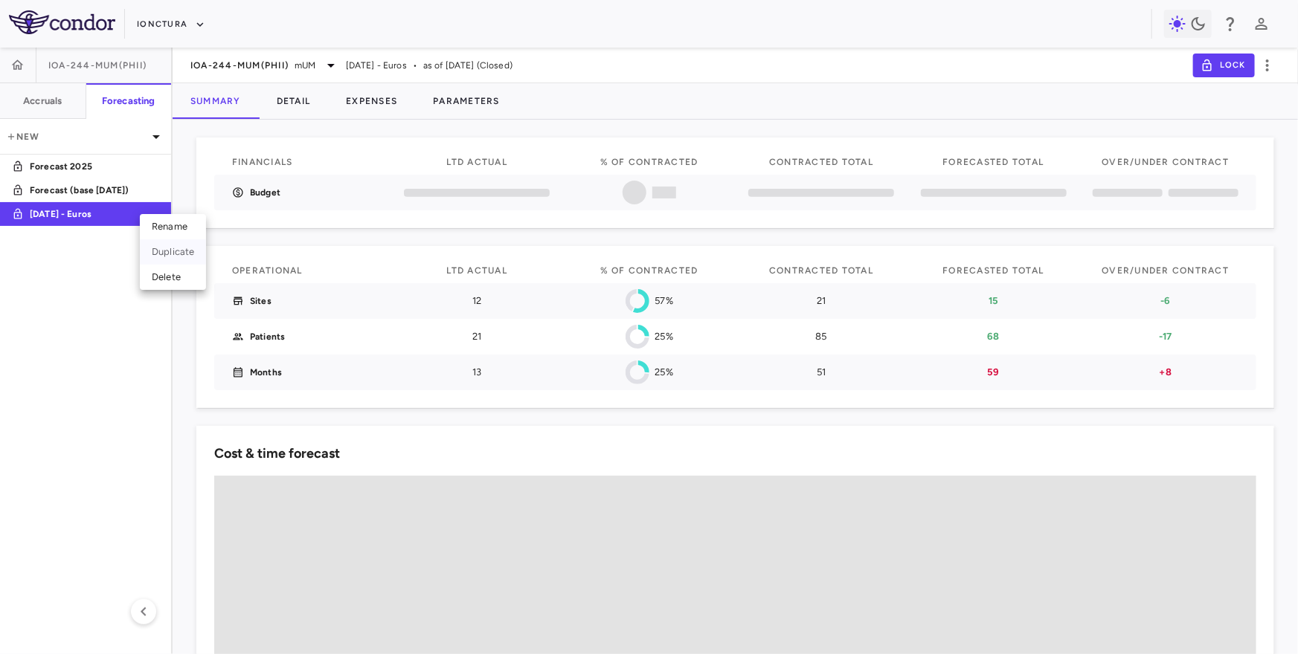
click at [167, 253] on div "Duplicate" at bounding box center [173, 251] width 66 height 25
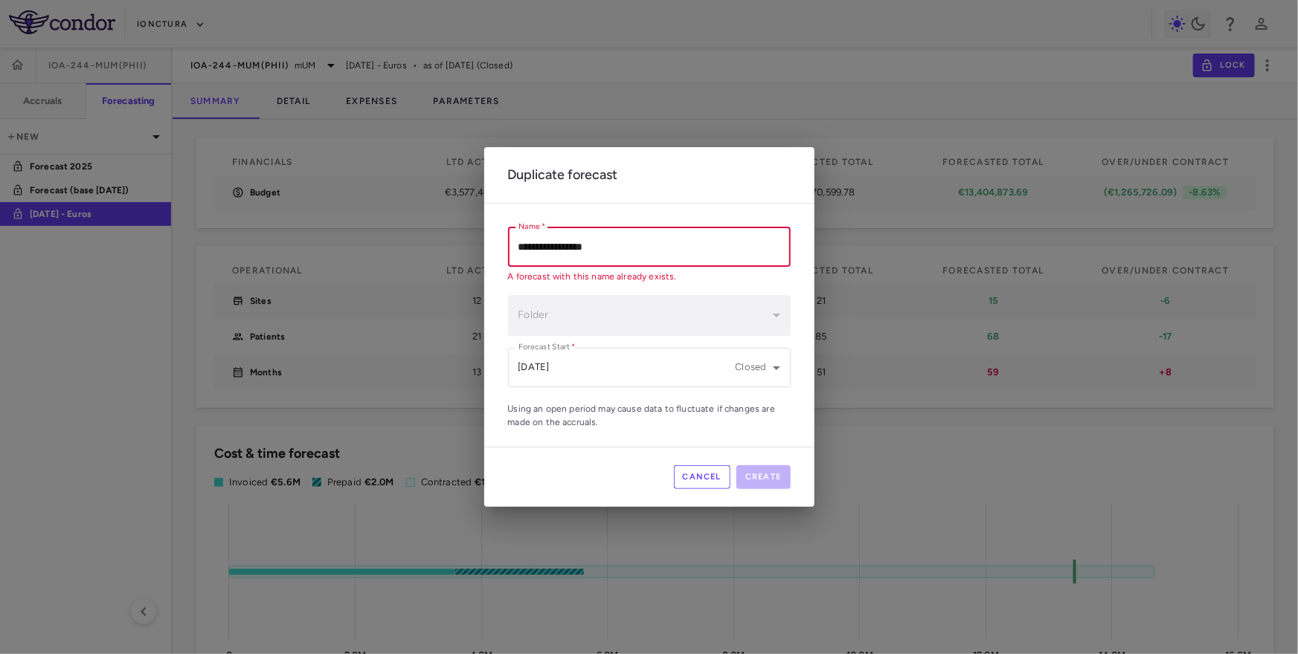
drag, startPoint x: 541, startPoint y: 250, endPoint x: 496, endPoint y: 243, distance: 45.1
click at [496, 243] on div "**********" at bounding box center [649, 325] width 330 height 243
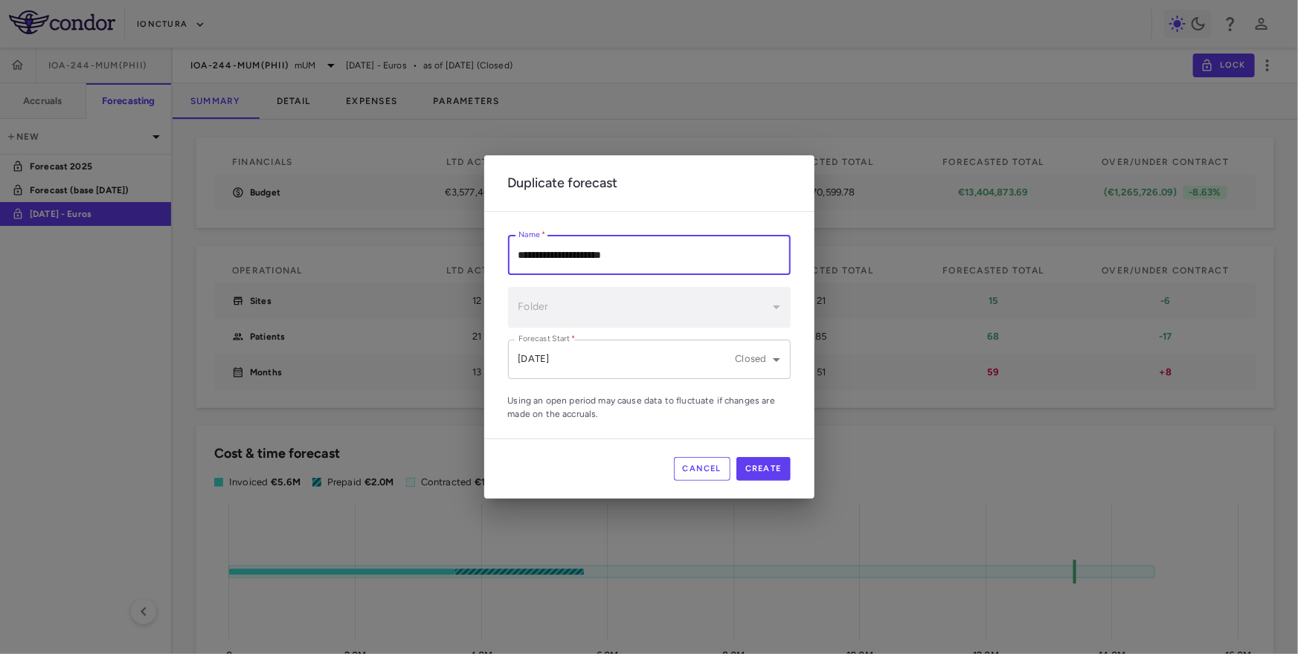
type input "**********"
click at [602, 357] on body "Skip to sidebar Skip to main content iOnctura IOA-244-mUM(PhII) Accruals Foreca…" at bounding box center [649, 327] width 1298 height 654
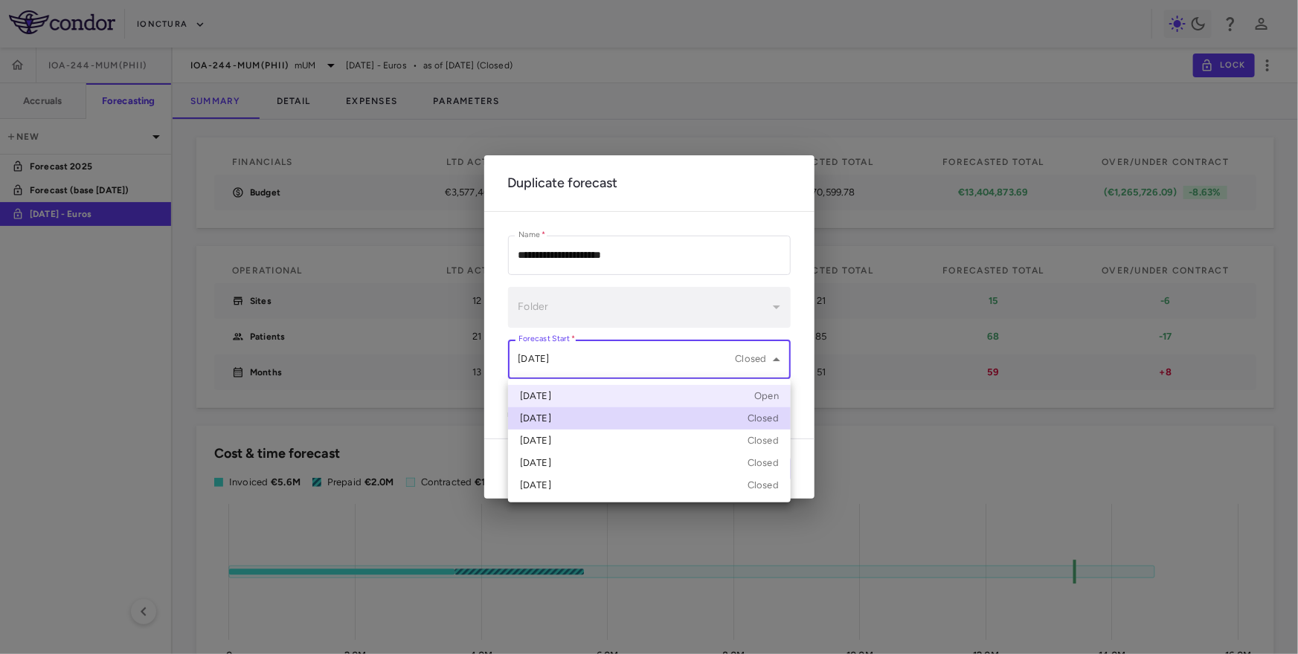
click at [582, 393] on div "Sep 2025 Open" at bounding box center [649, 396] width 259 height 13
type input "**********"
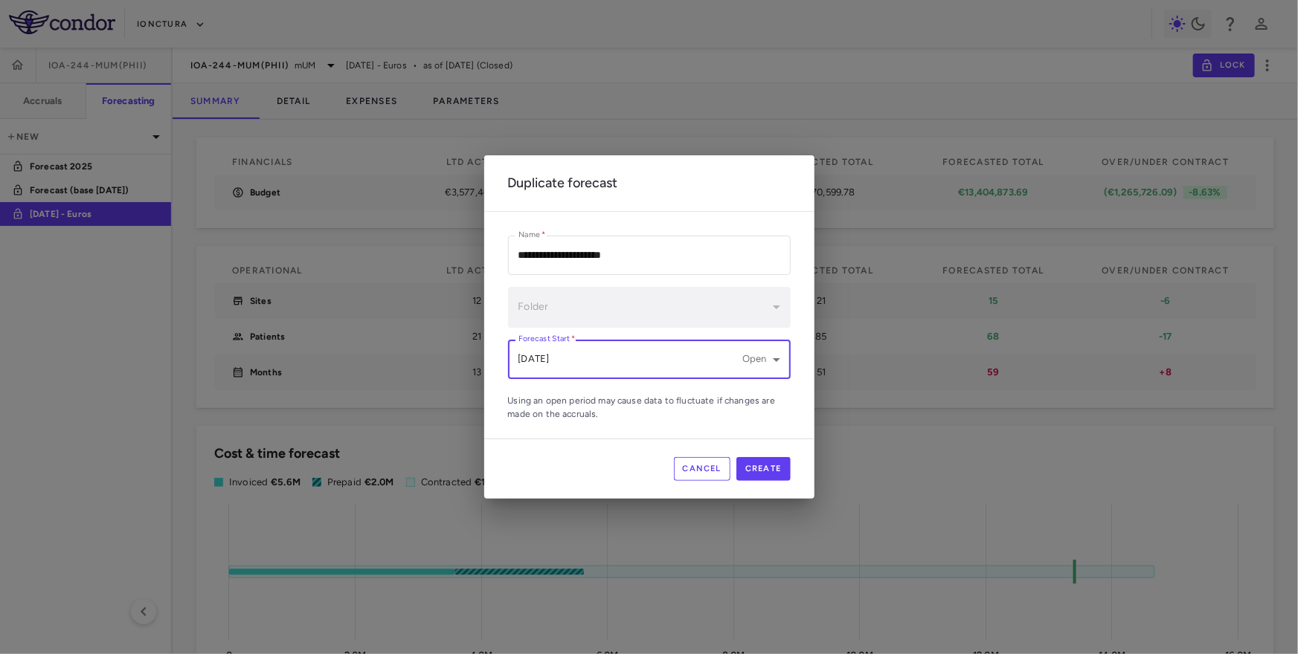
click at [708, 467] on button "Cancel" at bounding box center [702, 469] width 57 height 24
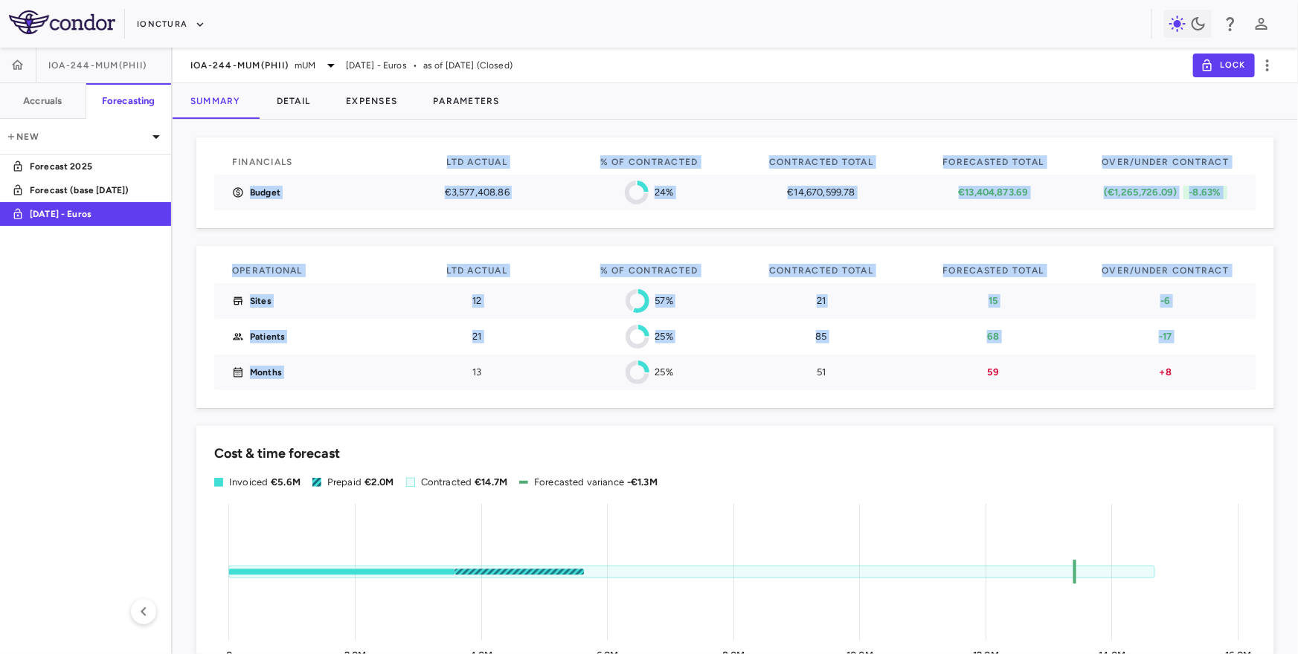
drag, startPoint x: 442, startPoint y: 158, endPoint x: 497, endPoint y: 365, distance: 213.8
click at [497, 365] on div "Financials LTD actual % of Contracted Contracted Total Forecasted Total Over/Un…" at bounding box center [735, 267] width 1078 height 283
click at [497, 366] on p "13" at bounding box center [477, 372] width 146 height 13
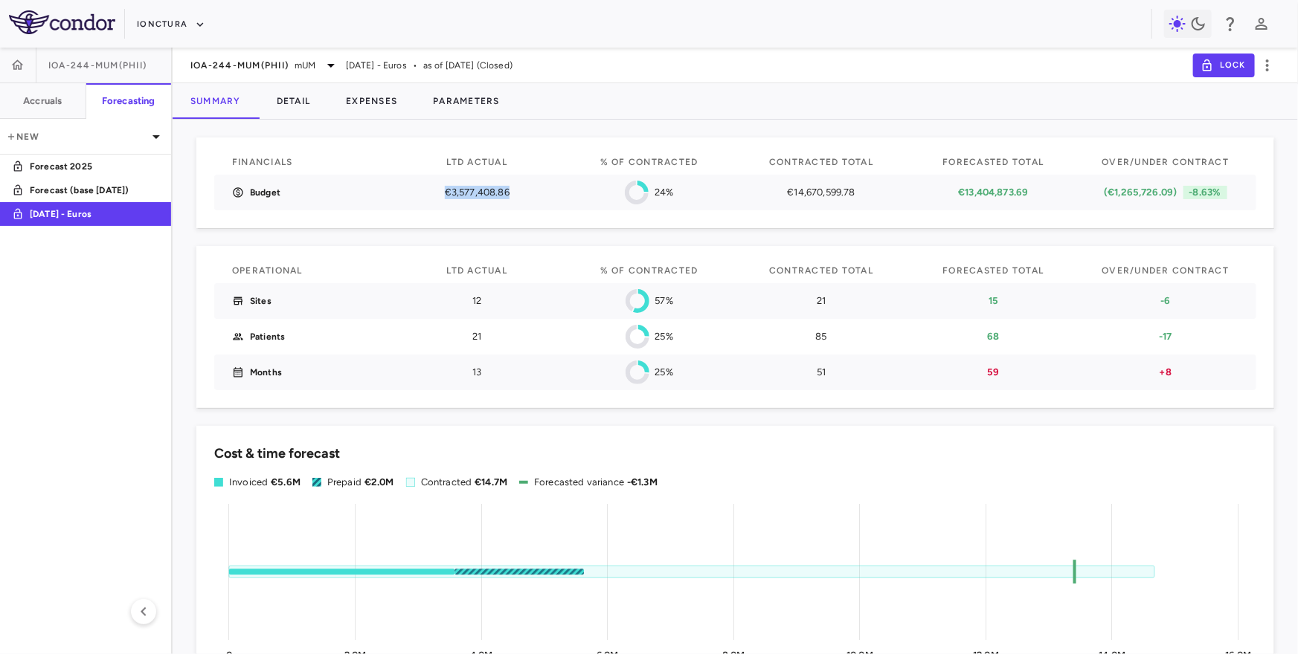
drag, startPoint x: 444, startPoint y: 194, endPoint x: 523, endPoint y: 196, distance: 78.8
click at [523, 196] on p "€3,577,408.86" at bounding box center [477, 192] width 146 height 13
drag, startPoint x: 469, startPoint y: 300, endPoint x: 483, endPoint y: 300, distance: 14.9
click at [483, 300] on p "12" at bounding box center [477, 300] width 146 height 13
drag, startPoint x: 472, startPoint y: 336, endPoint x: 483, endPoint y: 336, distance: 10.4
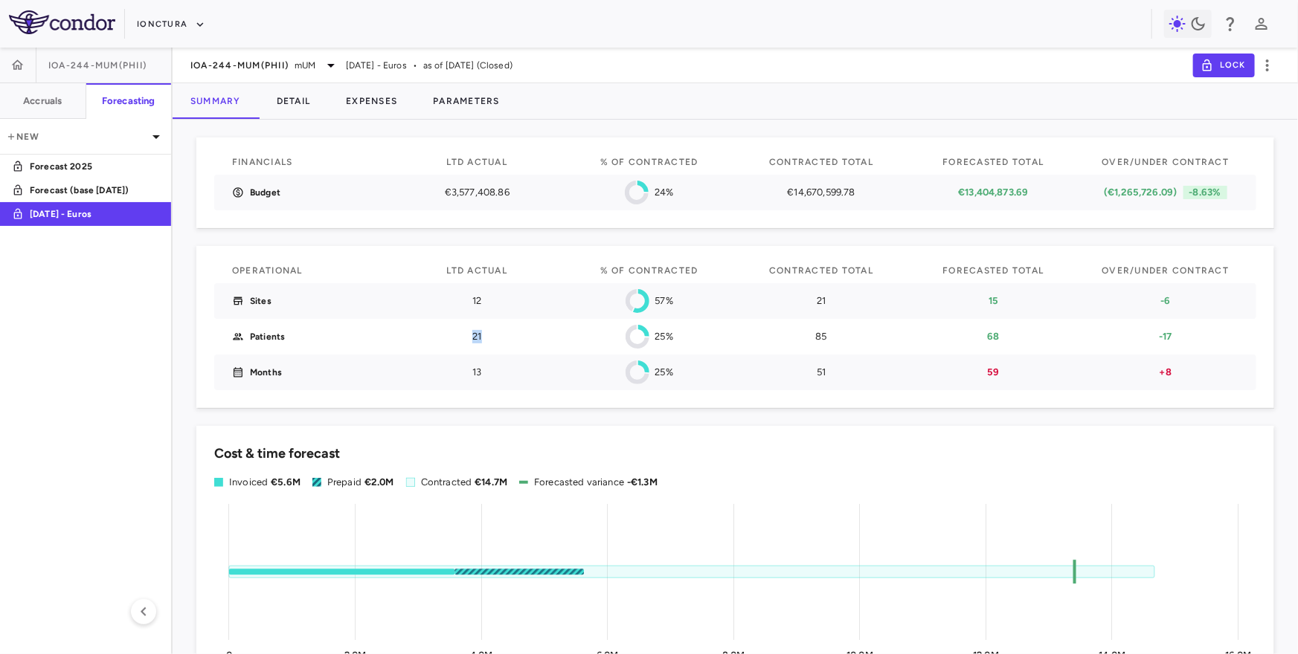
click at [483, 336] on p "21" at bounding box center [477, 336] width 146 height 13
drag, startPoint x: 471, startPoint y: 370, endPoint x: 486, endPoint y: 370, distance: 14.9
click at [486, 370] on p "13" at bounding box center [477, 372] width 146 height 13
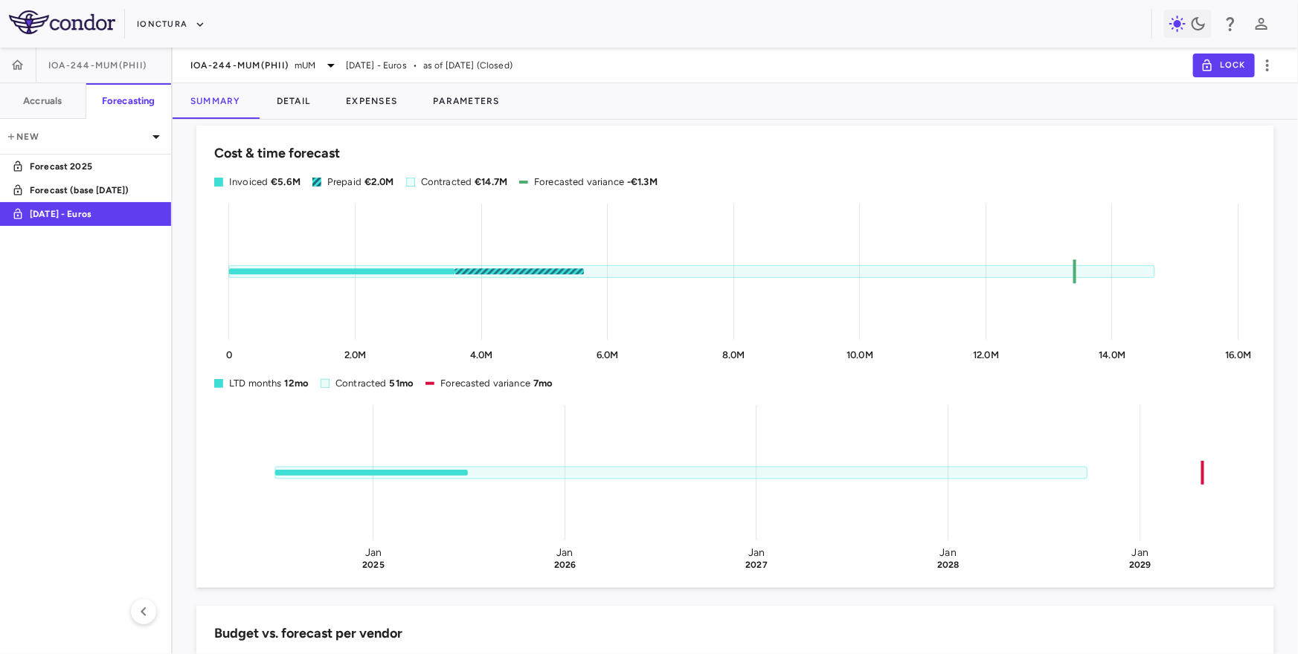
scroll to position [298, 0]
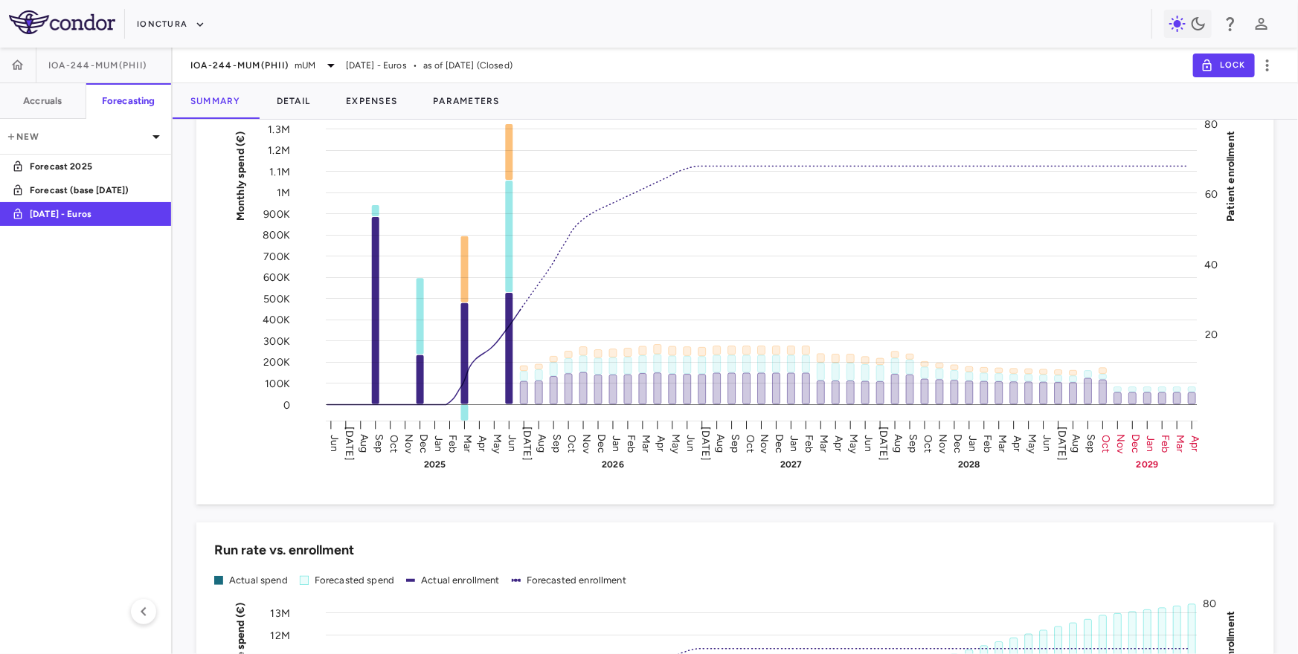
scroll to position [1371, 0]
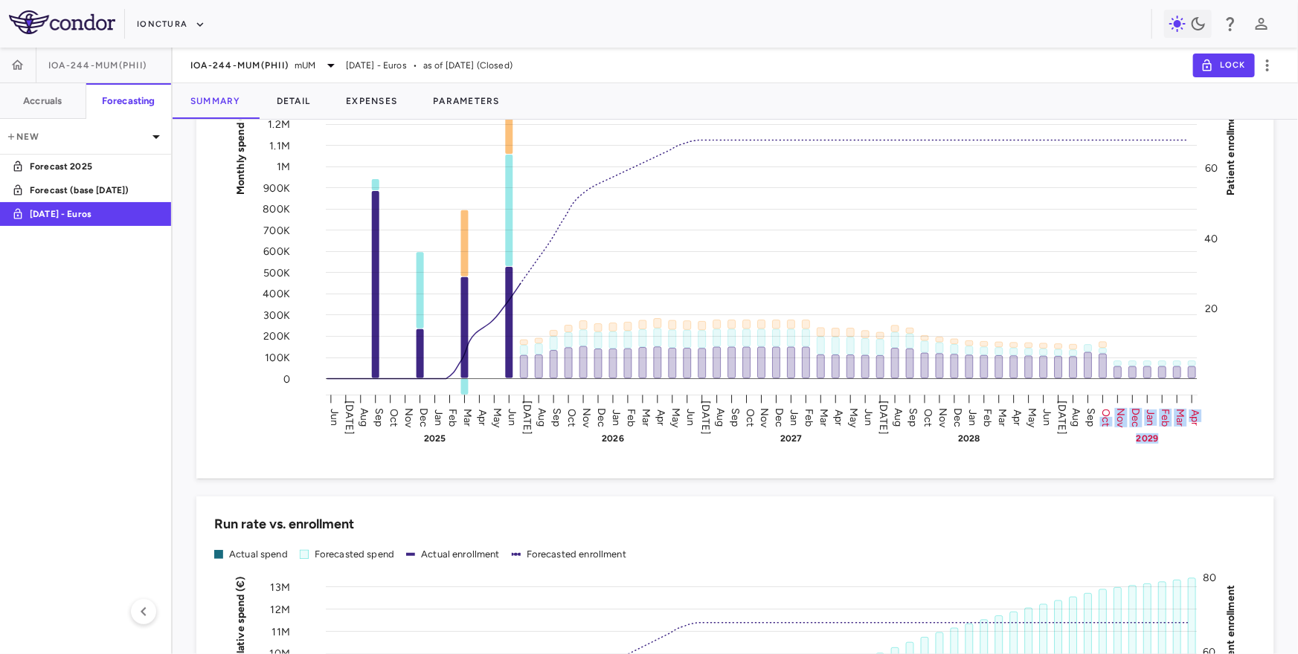
drag, startPoint x: 1103, startPoint y: 416, endPoint x: 1199, endPoint y: 421, distance: 96.0
click at [1199, 421] on g "Jun Jul Aug Sep Oct Nov Dec Jan 2025 Feb Mar Apr May Jun Jul Aug Sep Oct Nov De…" at bounding box center [763, 420] width 875 height 48
click at [1199, 421] on text "Apr" at bounding box center [1195, 417] width 13 height 16
drag, startPoint x: 1101, startPoint y: 410, endPoint x: 1204, endPoint y: 426, distance: 103.9
click at [1204, 426] on icon "Jun Jul Aug Sep Oct Nov Dec Jan 2025 Feb Mar Apr May Jun Jul Aug Sep Oct Nov De…" at bounding box center [735, 269] width 1043 height 372
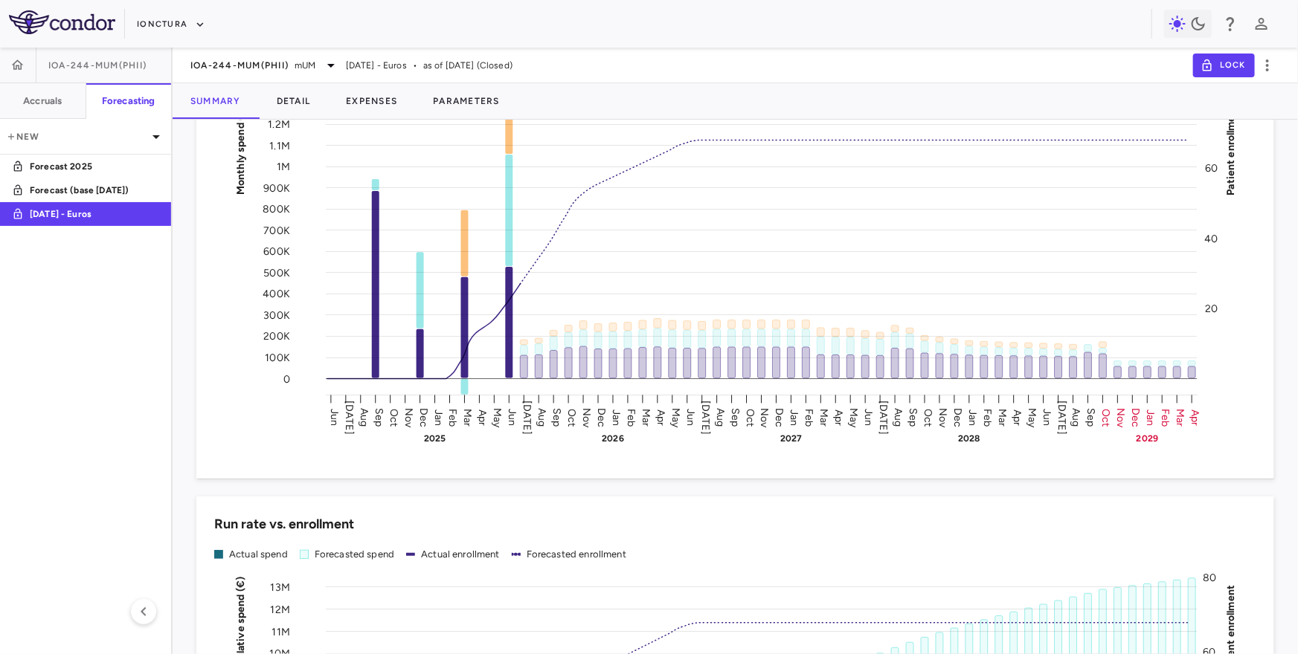
click at [1204, 427] on icon "Jun Jul Aug Sep Oct Nov Dec Jan 2025 Feb Mar Apr May Jun Jul Aug Sep Oct Nov De…" at bounding box center [735, 269] width 1043 height 372
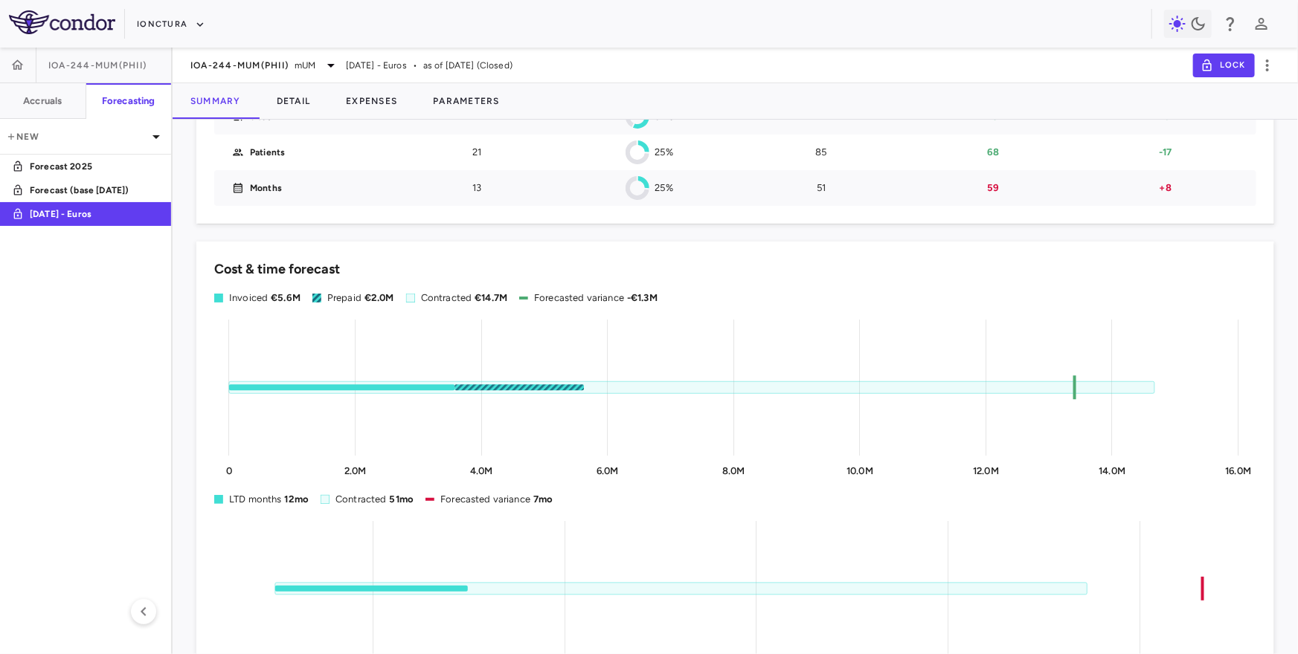
scroll to position [0, 0]
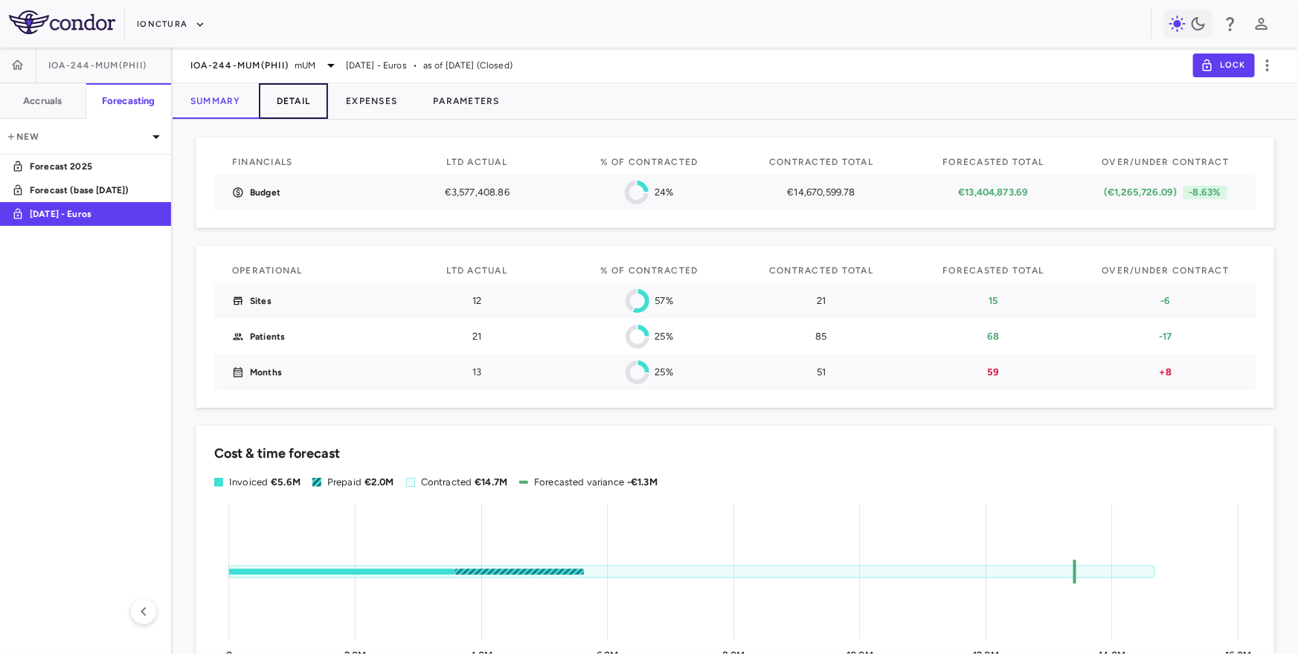
click at [303, 94] on button "Detail" at bounding box center [294, 101] width 70 height 36
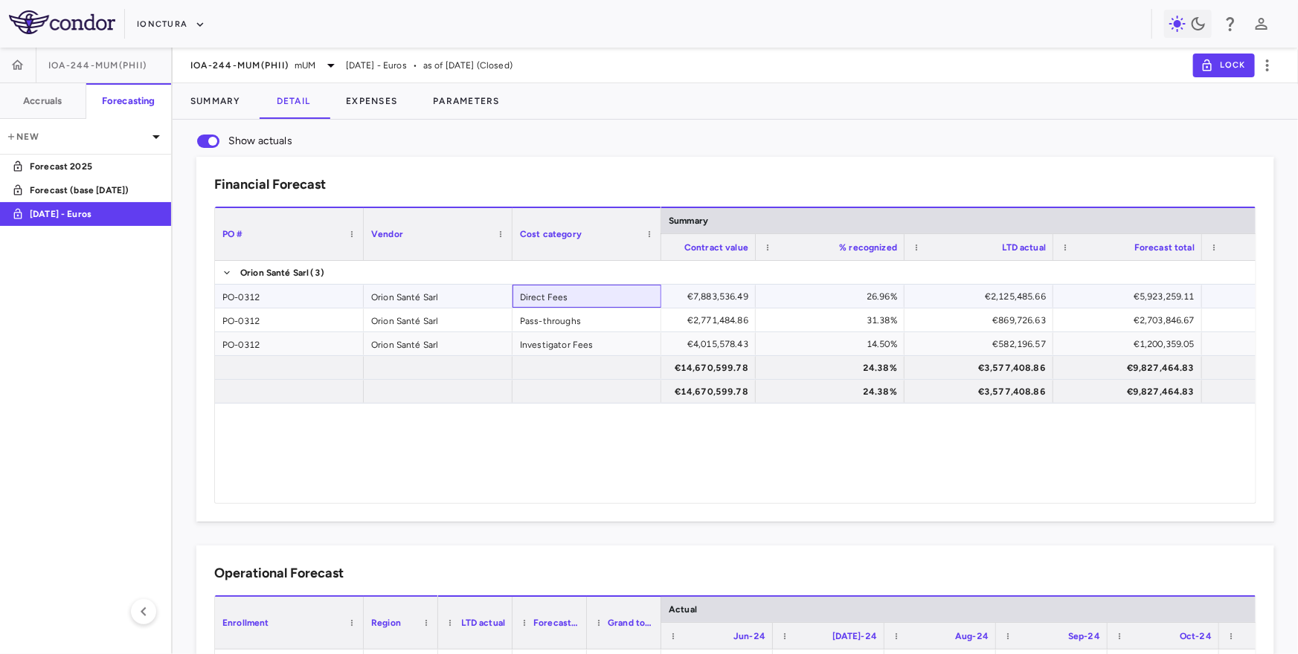
click at [576, 297] on div "Direct Fees" at bounding box center [586, 296] width 149 height 23
click at [590, 318] on div "Pass-throughs" at bounding box center [586, 320] width 149 height 23
click at [590, 339] on div "Investigator Fees" at bounding box center [586, 343] width 149 height 23
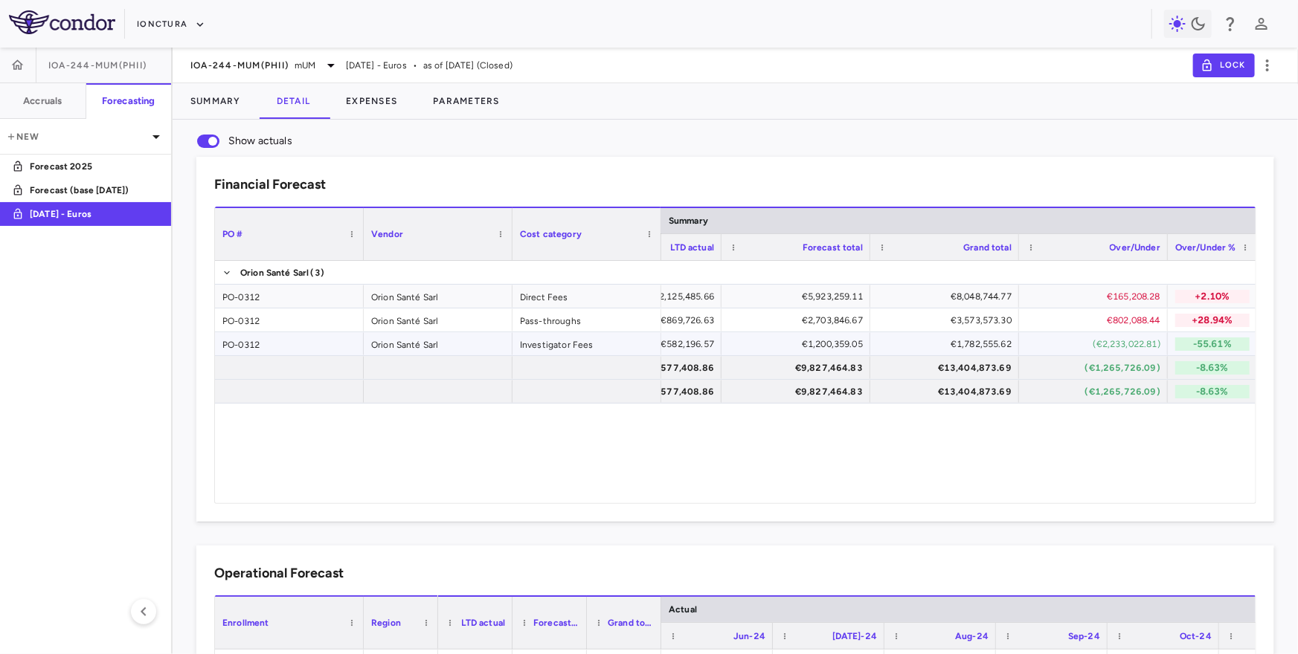
click at [1210, 344] on p "-55.61%" at bounding box center [1212, 344] width 74 height 13
click at [1188, 394] on p "-8.63%" at bounding box center [1212, 391] width 74 height 13
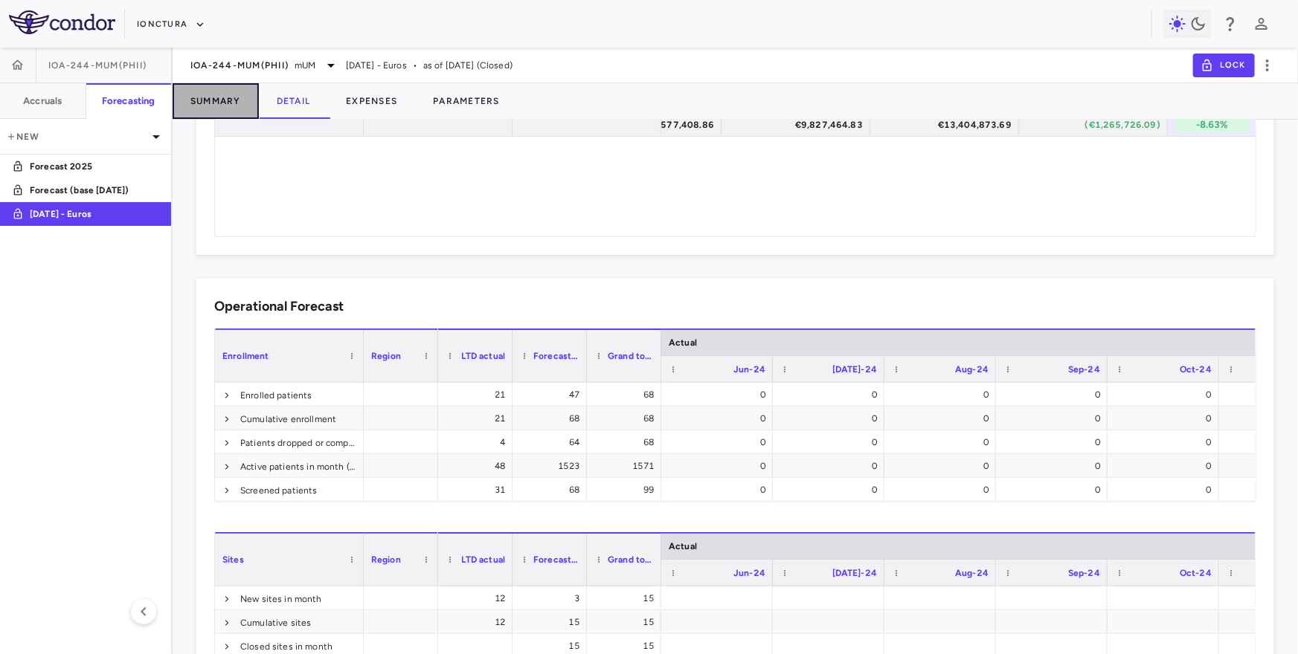
click at [199, 91] on button "Summary" at bounding box center [216, 101] width 86 height 36
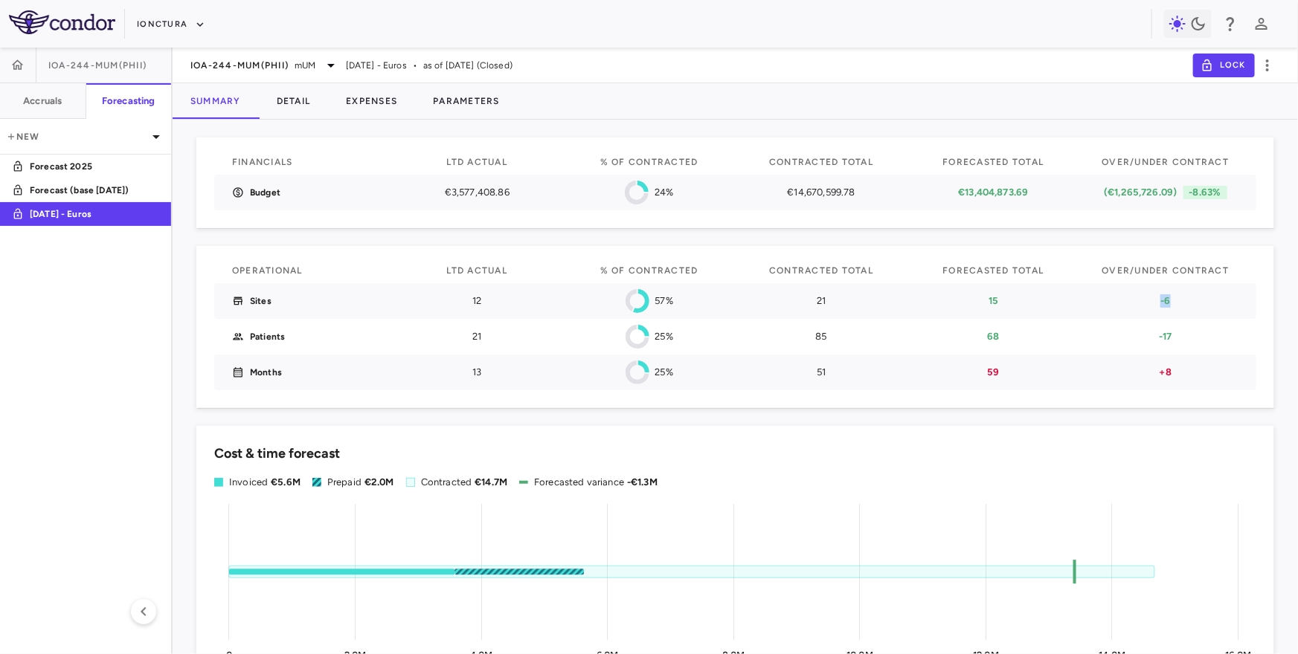
drag, startPoint x: 1159, startPoint y: 297, endPoint x: 1173, endPoint y: 300, distance: 14.3
click at [1173, 300] on p "-6" at bounding box center [1165, 300] width 146 height 13
drag, startPoint x: 1157, startPoint y: 335, endPoint x: 1180, endPoint y: 336, distance: 23.1
click at [1180, 336] on p "-17" at bounding box center [1165, 336] width 146 height 13
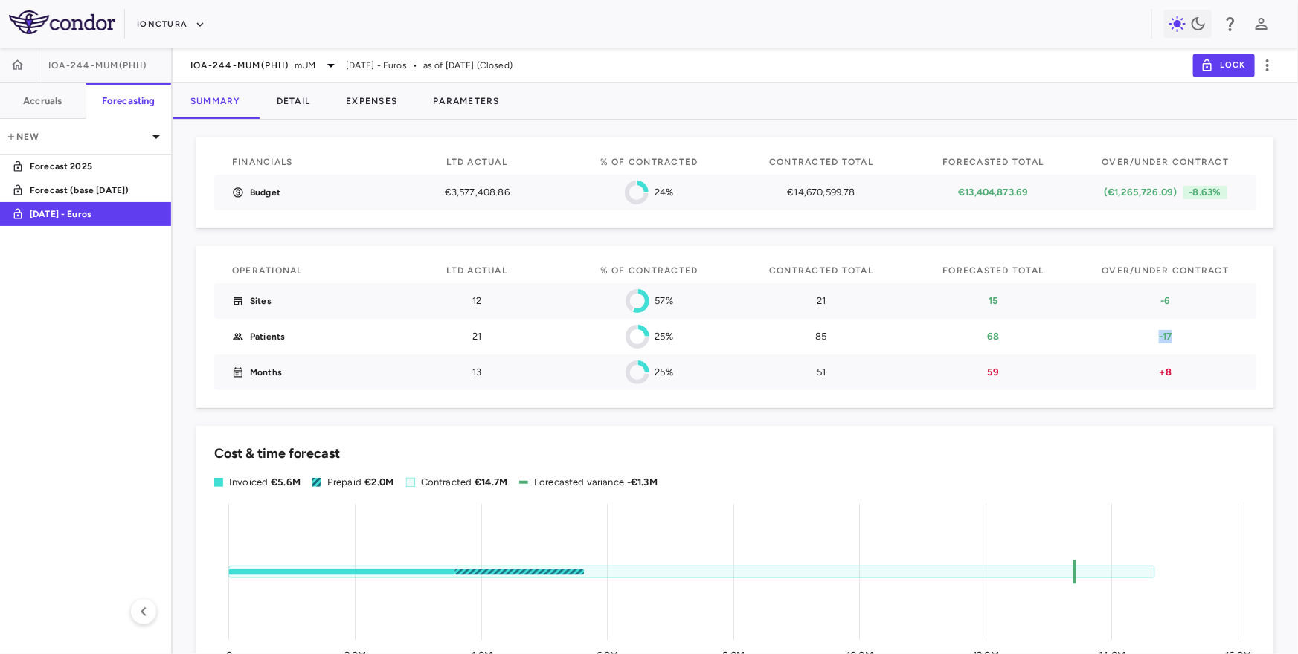
drag, startPoint x: 1158, startPoint y: 331, endPoint x: 1179, endPoint y: 332, distance: 20.8
click at [1179, 332] on p "-17" at bounding box center [1165, 336] width 146 height 13
click at [291, 97] on button "Detail" at bounding box center [294, 101] width 70 height 36
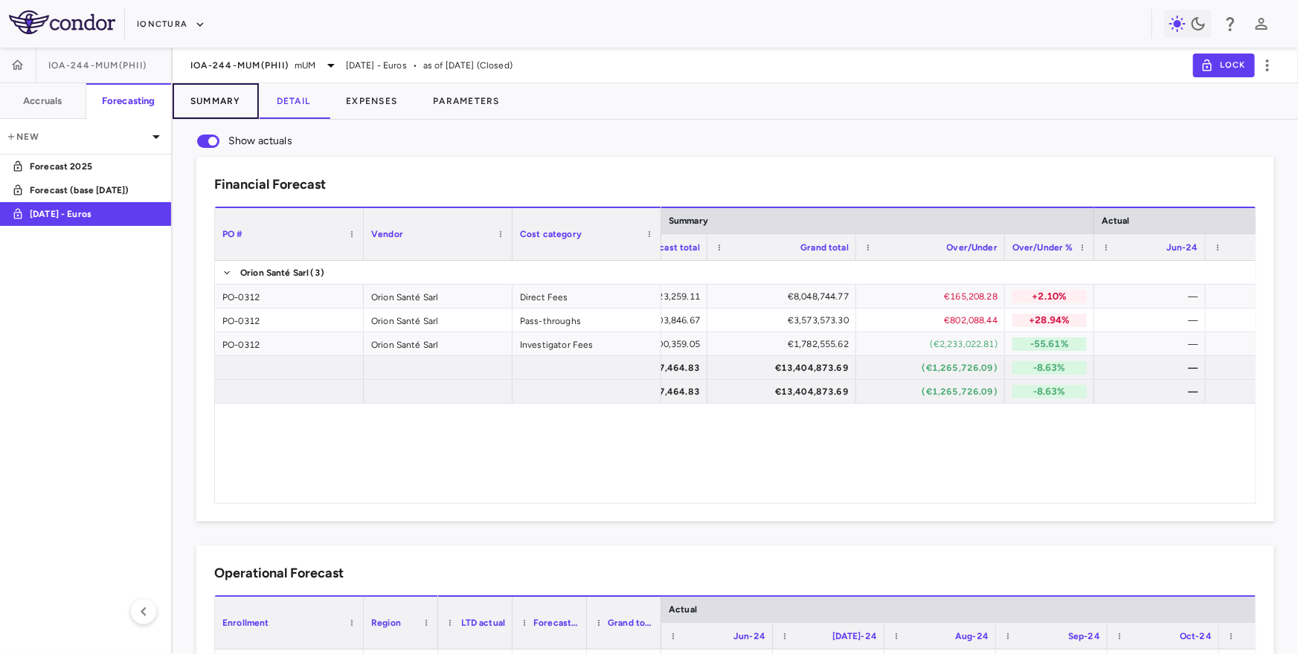
click at [233, 100] on button "Summary" at bounding box center [216, 101] width 86 height 36
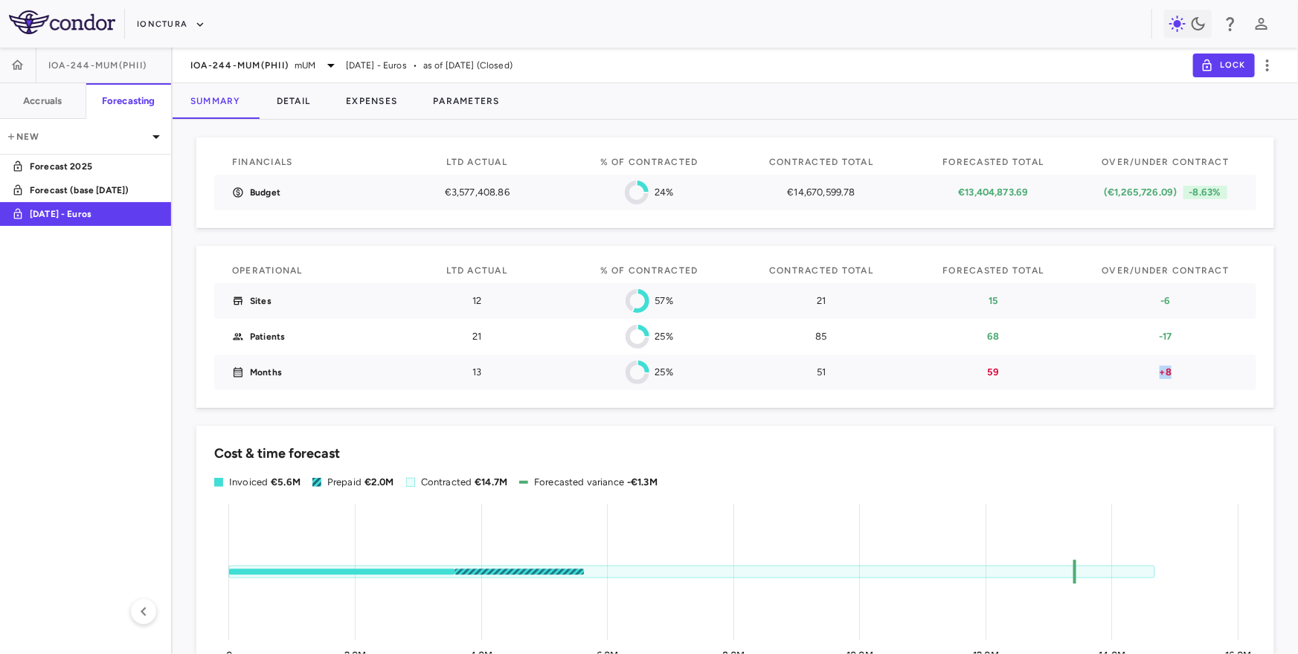
drag, startPoint x: 1157, startPoint y: 372, endPoint x: 1176, endPoint y: 372, distance: 18.6
click at [1176, 372] on p "+8" at bounding box center [1165, 372] width 146 height 13
click at [1170, 370] on p "+8" at bounding box center [1165, 372] width 146 height 13
drag, startPoint x: 1160, startPoint y: 372, endPoint x: 1175, endPoint y: 373, distance: 14.9
click at [1175, 373] on p "+8" at bounding box center [1165, 372] width 146 height 13
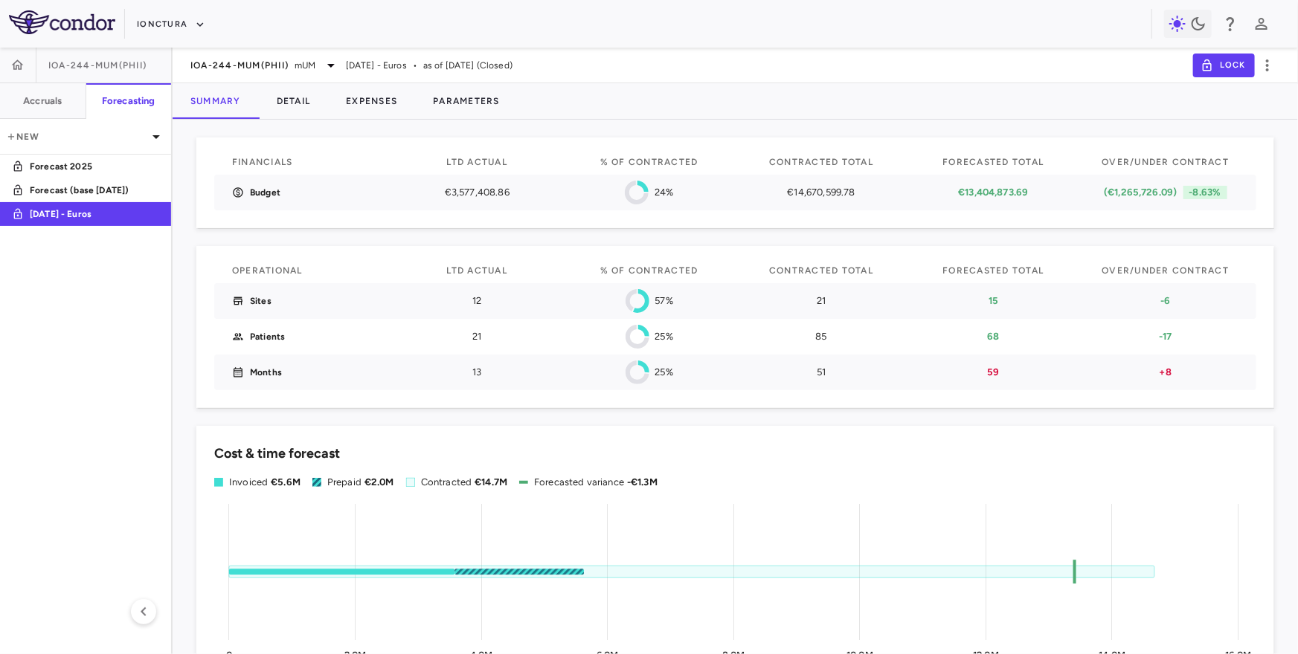
click at [1151, 376] on p "+8" at bounding box center [1165, 372] width 146 height 13
drag, startPoint x: 1155, startPoint y: 373, endPoint x: 1182, endPoint y: 373, distance: 26.8
click at [1182, 373] on p "+8" at bounding box center [1165, 372] width 146 height 13
click at [302, 94] on button "Detail" at bounding box center [294, 101] width 70 height 36
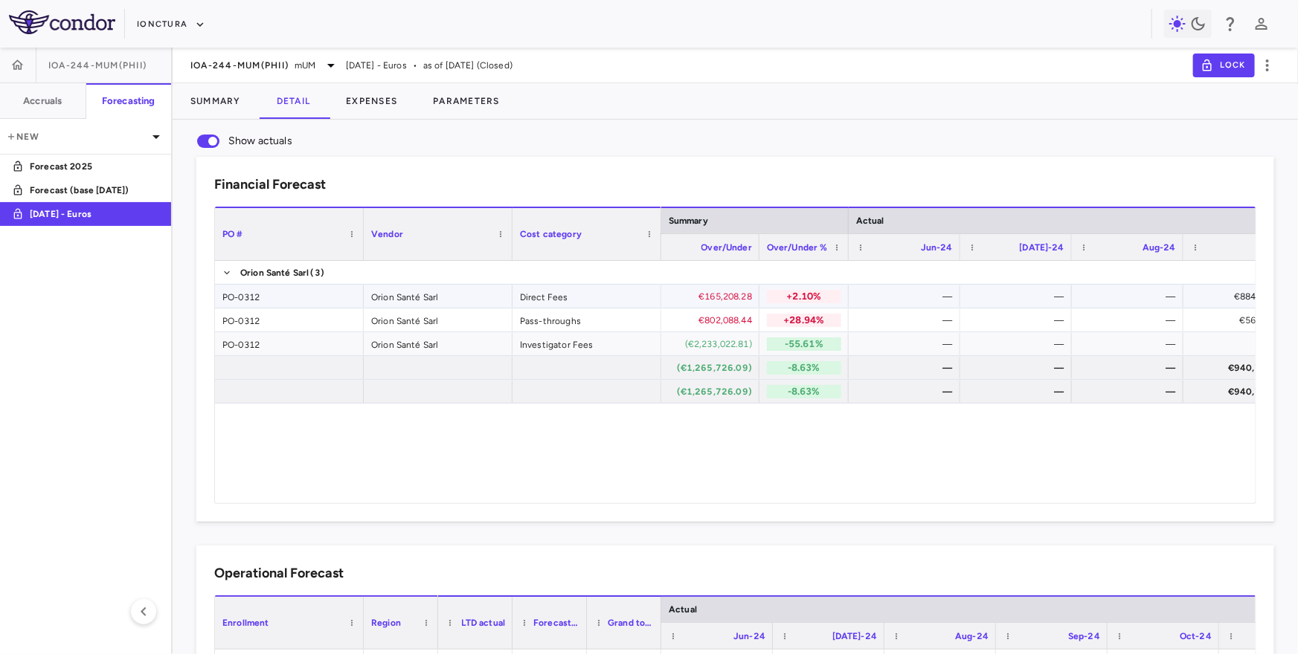
click at [738, 292] on div "€165,208.28" at bounding box center [688, 297] width 128 height 24
click at [728, 315] on div "€802,088.44" at bounding box center [688, 321] width 128 height 24
click at [718, 340] on div "(€2,233,022.81)" at bounding box center [688, 344] width 128 height 24
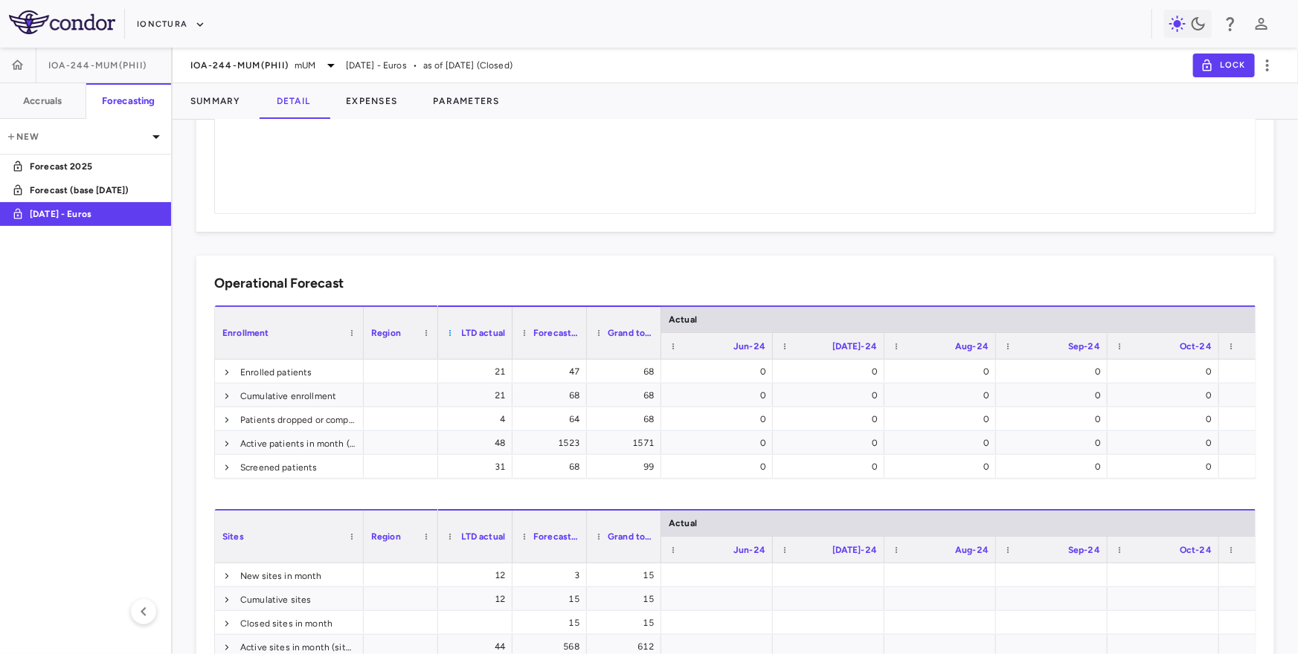
click at [450, 332] on span at bounding box center [449, 333] width 9 height 9
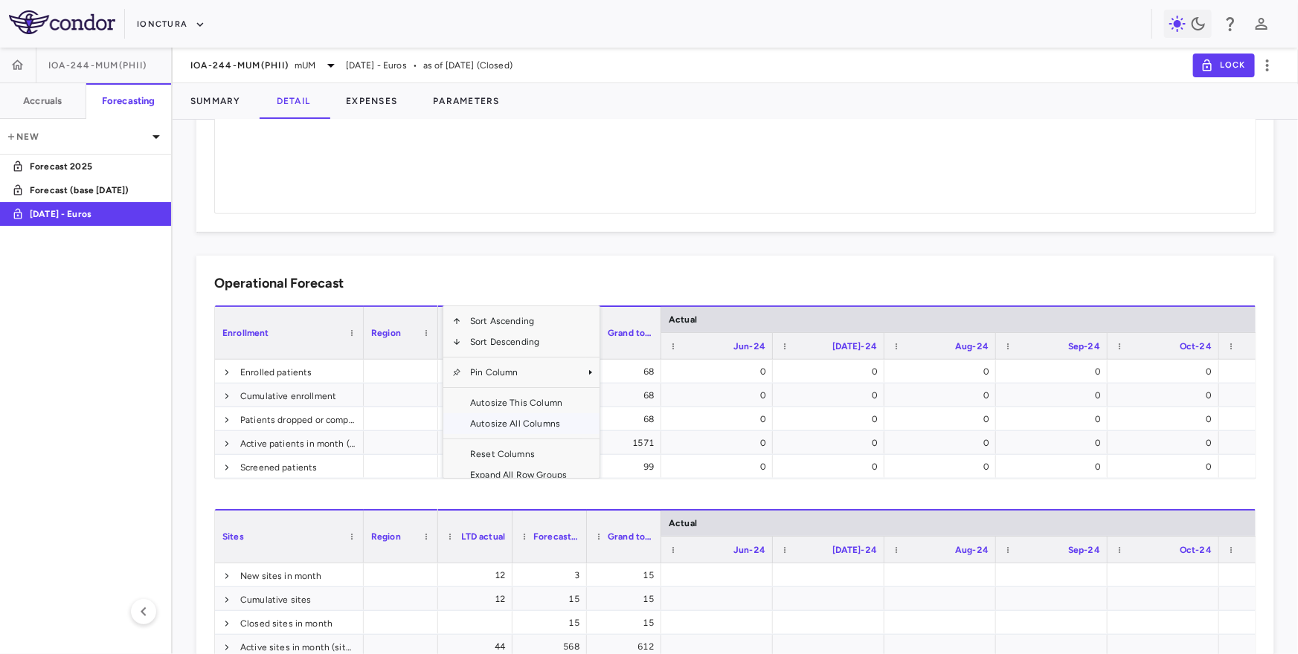
click at [495, 428] on span "Autosize All Columns" at bounding box center [521, 423] width 120 height 21
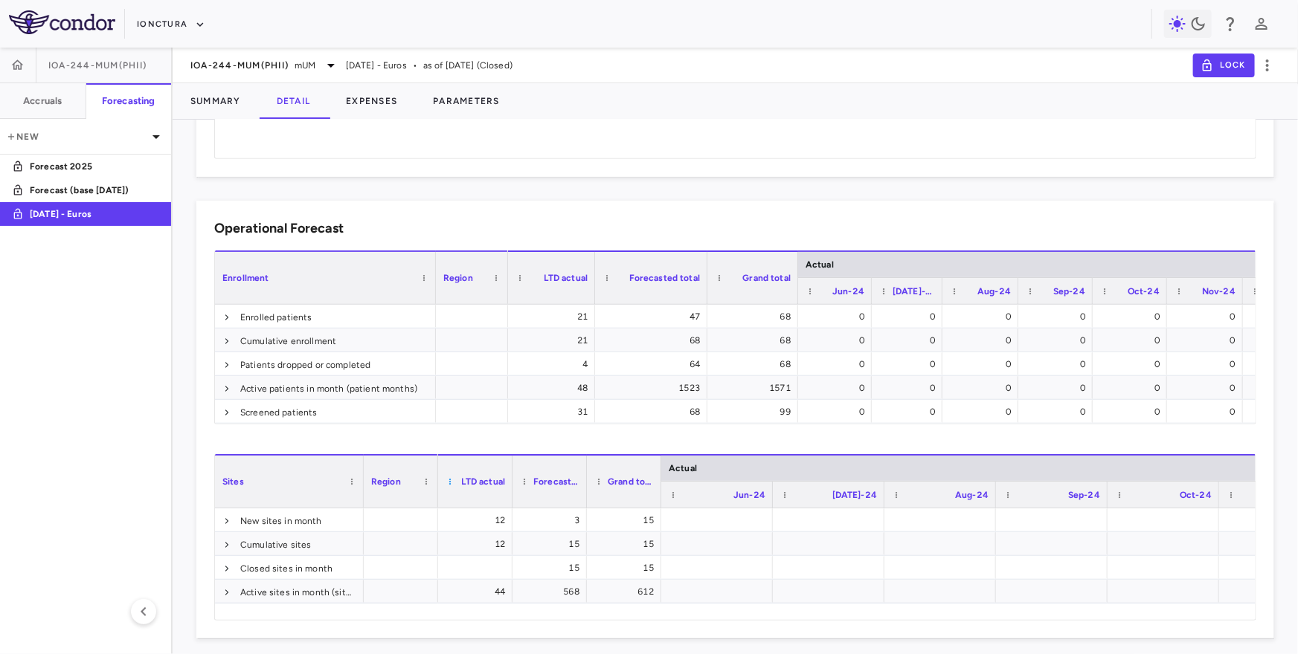
click at [448, 480] on span at bounding box center [449, 481] width 9 height 9
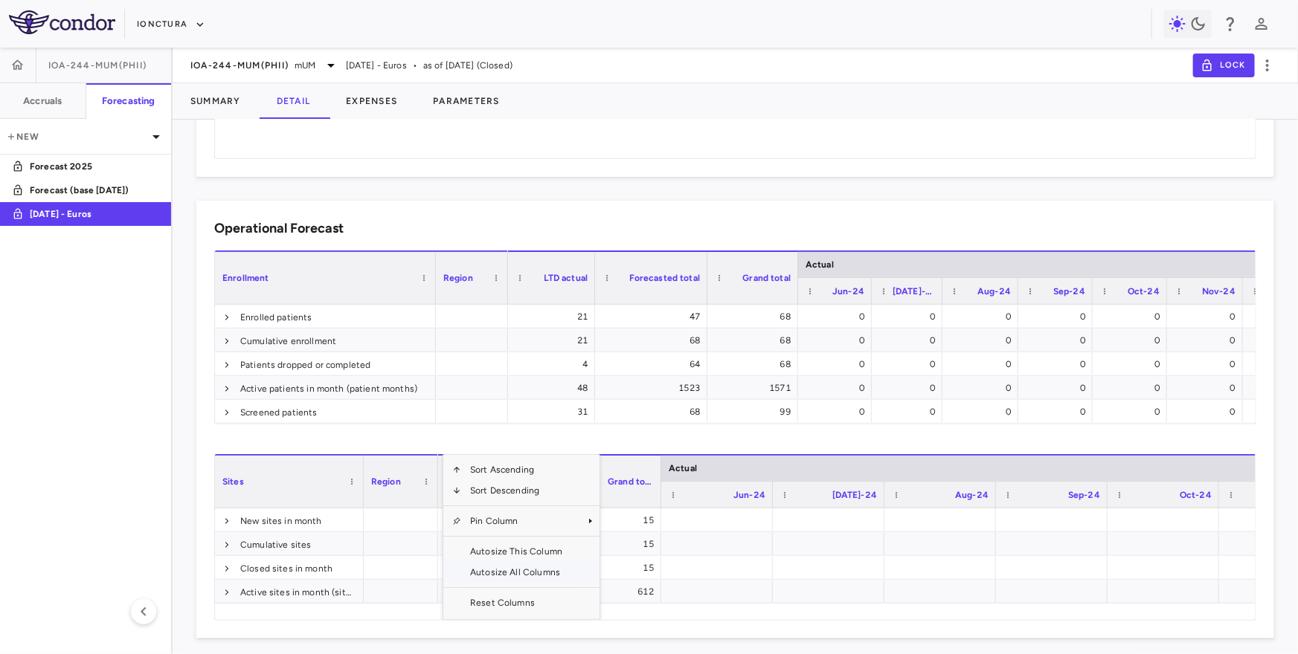
click at [486, 567] on span "Autosize All Columns" at bounding box center [521, 572] width 120 height 21
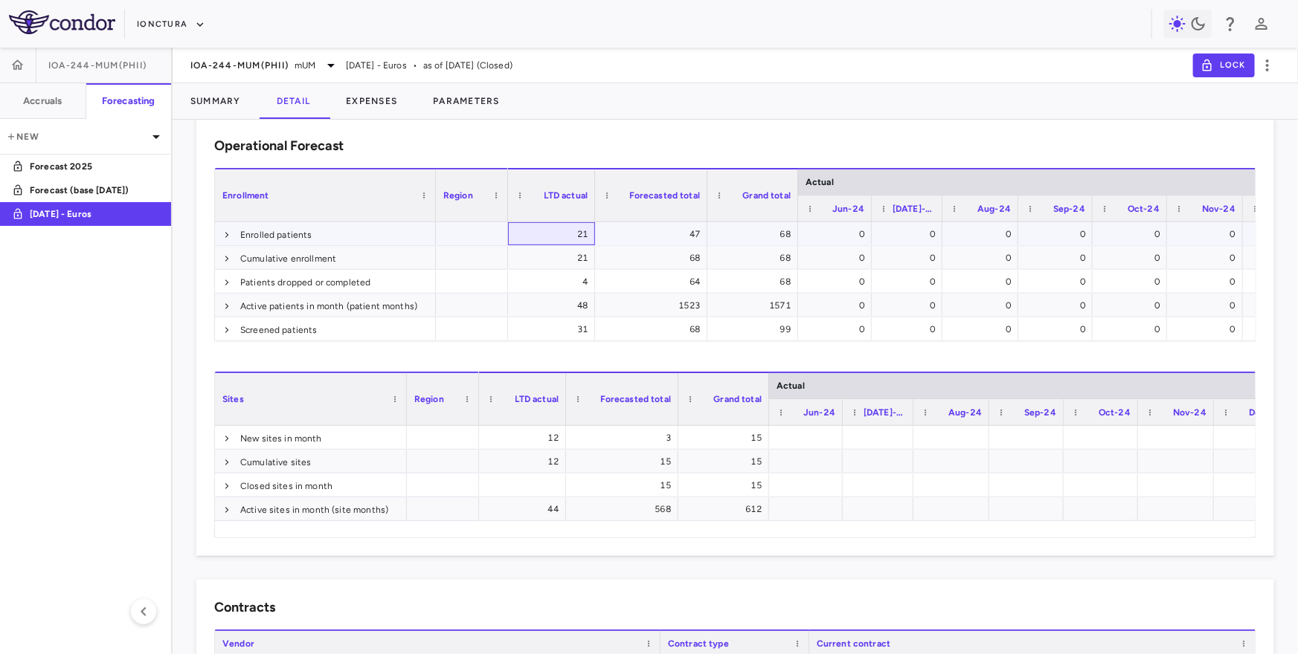
click at [570, 231] on div "21" at bounding box center [554, 234] width 66 height 24
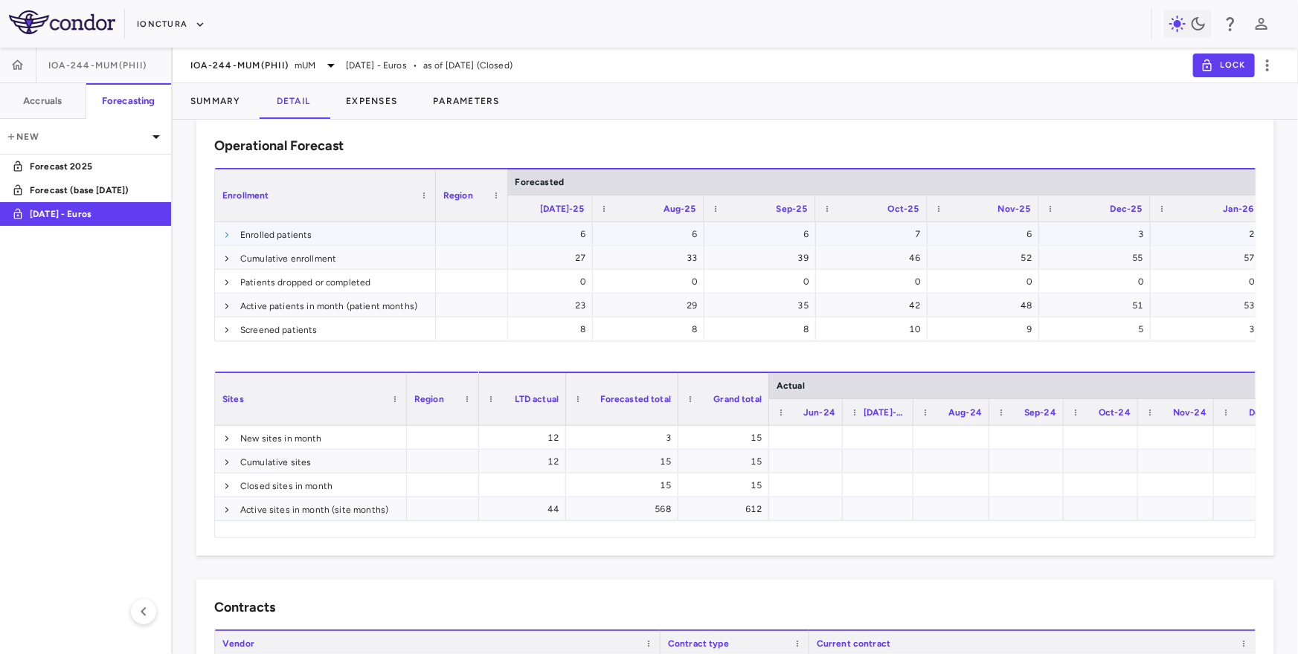
click at [228, 235] on span at bounding box center [226, 235] width 9 height 9
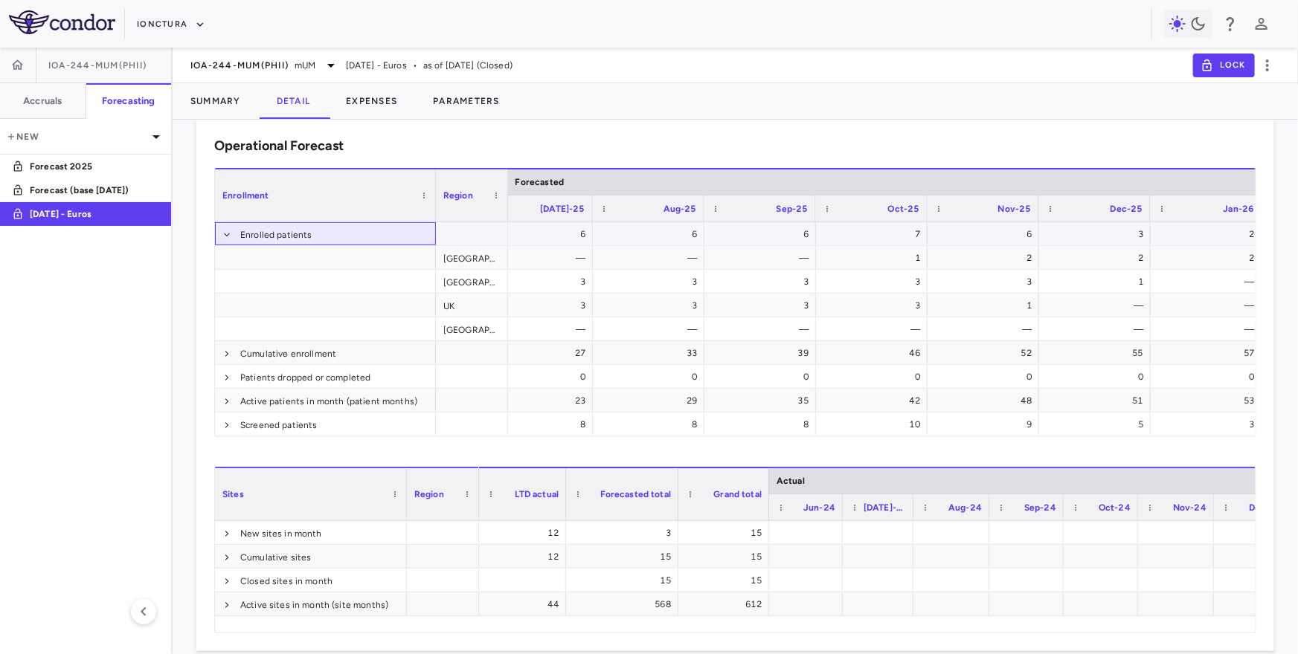
click at [228, 235] on span at bounding box center [226, 235] width 9 height 9
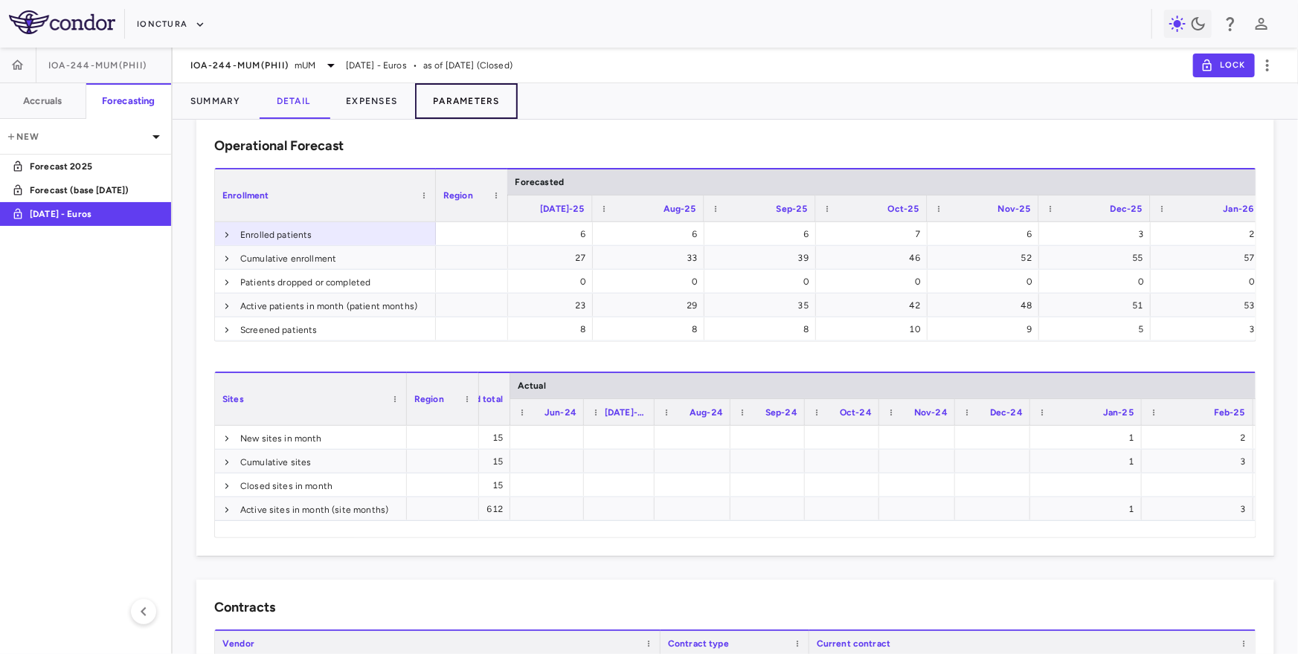
click at [474, 101] on button "Parameters" at bounding box center [466, 101] width 103 height 36
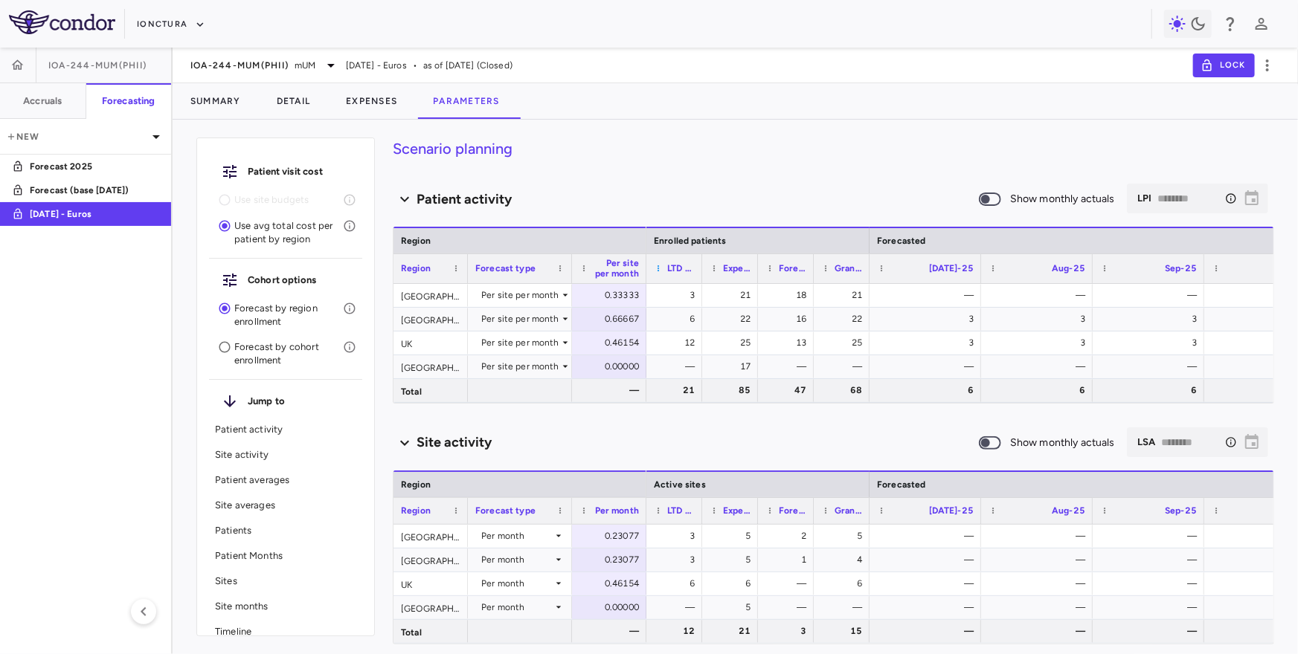
click at [658, 265] on span at bounding box center [658, 268] width 9 height 9
click at [689, 359] on span "Autosize All Columns" at bounding box center [724, 357] width 110 height 21
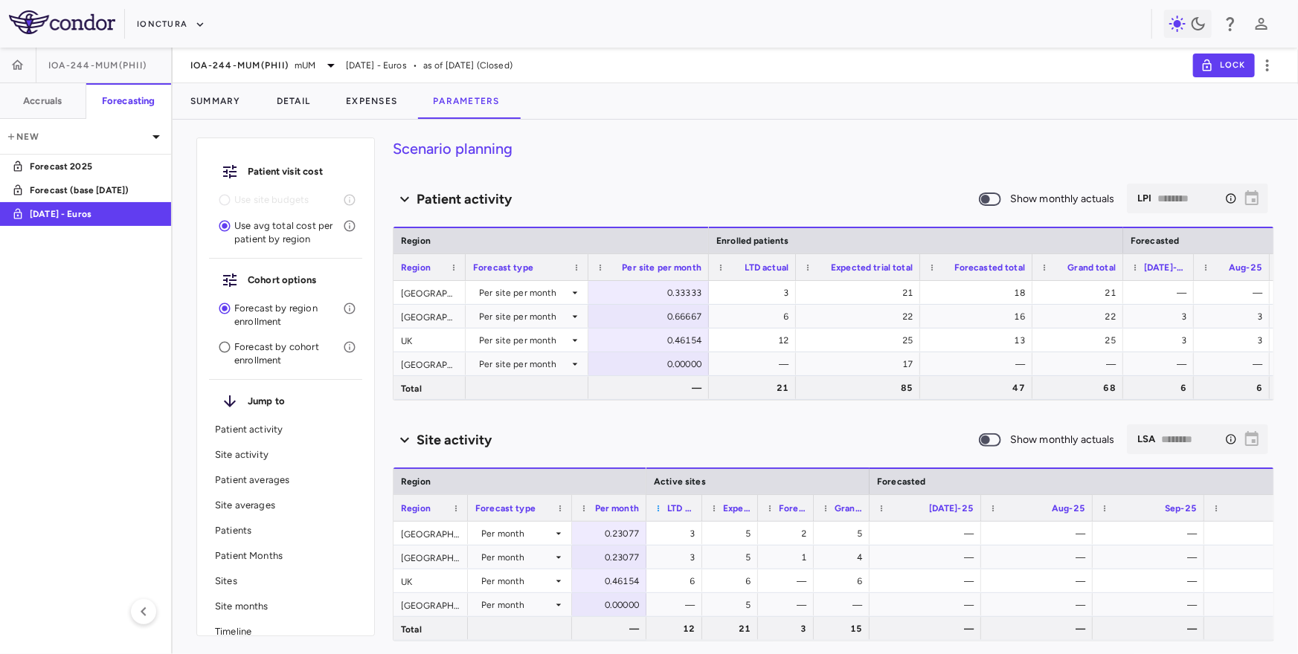
click at [657, 504] on span at bounding box center [658, 508] width 9 height 9
click at [653, 454] on div "Site activity Show monthly actuals ​ LSA ******** ​" at bounding box center [833, 440] width 881 height 31
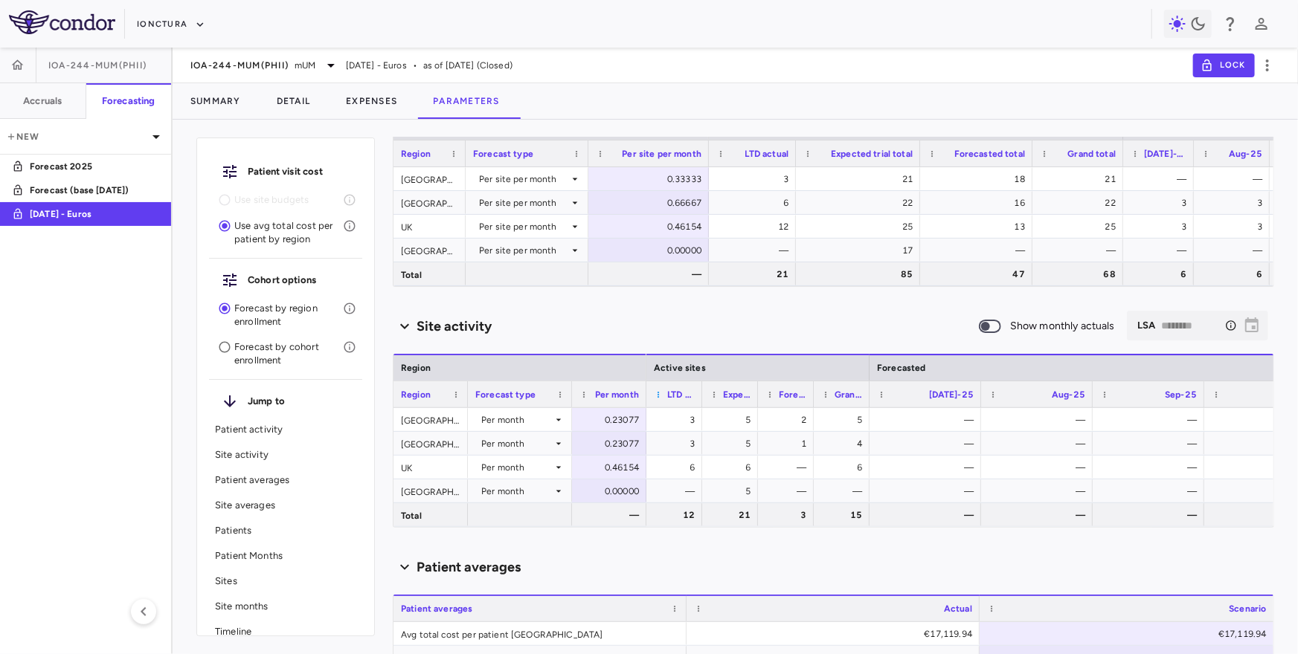
click at [660, 391] on span at bounding box center [658, 394] width 9 height 9
click at [703, 478] on span "Autosize All Columns" at bounding box center [724, 481] width 110 height 21
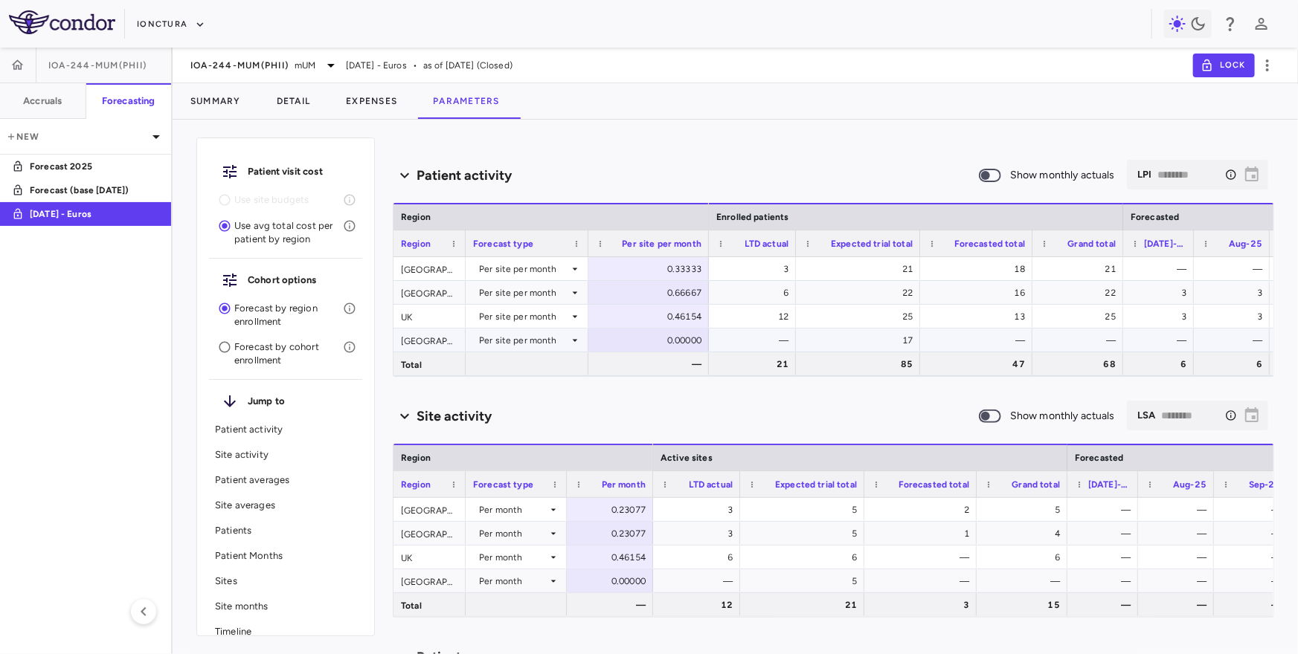
click at [886, 340] on div "17" at bounding box center [860, 341] width 103 height 24
click at [619, 581] on div "0.00000" at bounding box center [612, 582] width 65 height 24
type input "***"
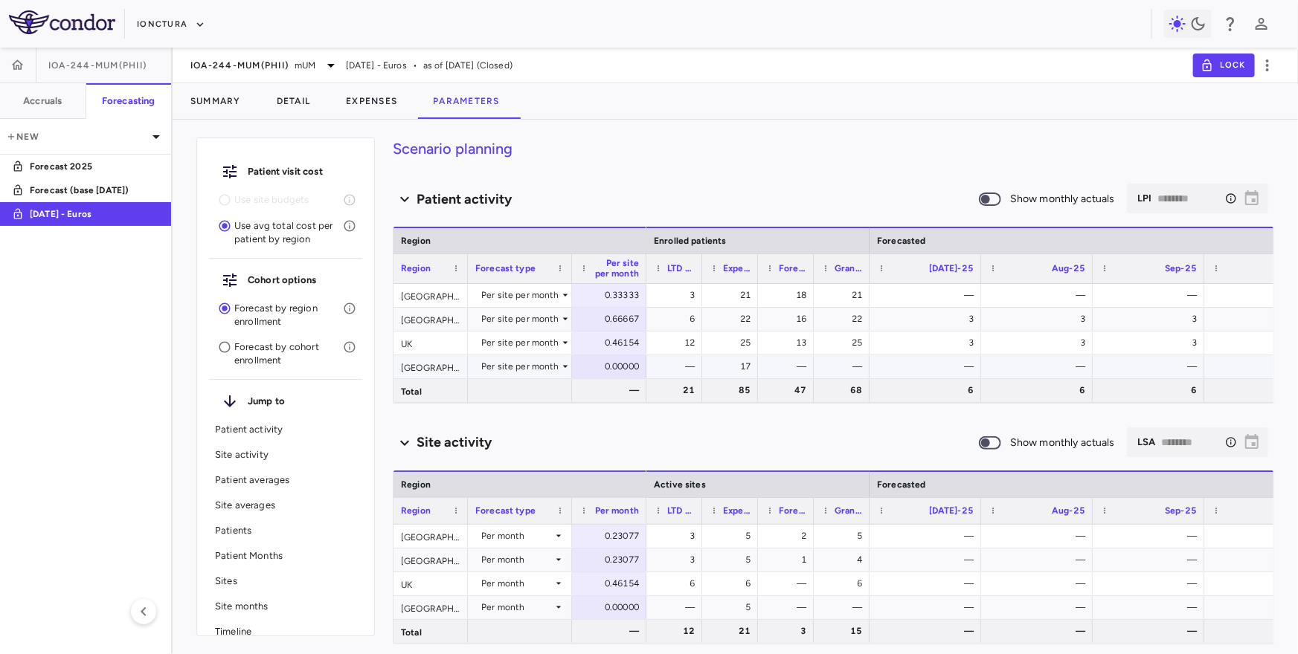
click at [617, 364] on div "0.00000" at bounding box center [612, 367] width 54 height 24
type input "********"
type input "****"
type input "********"
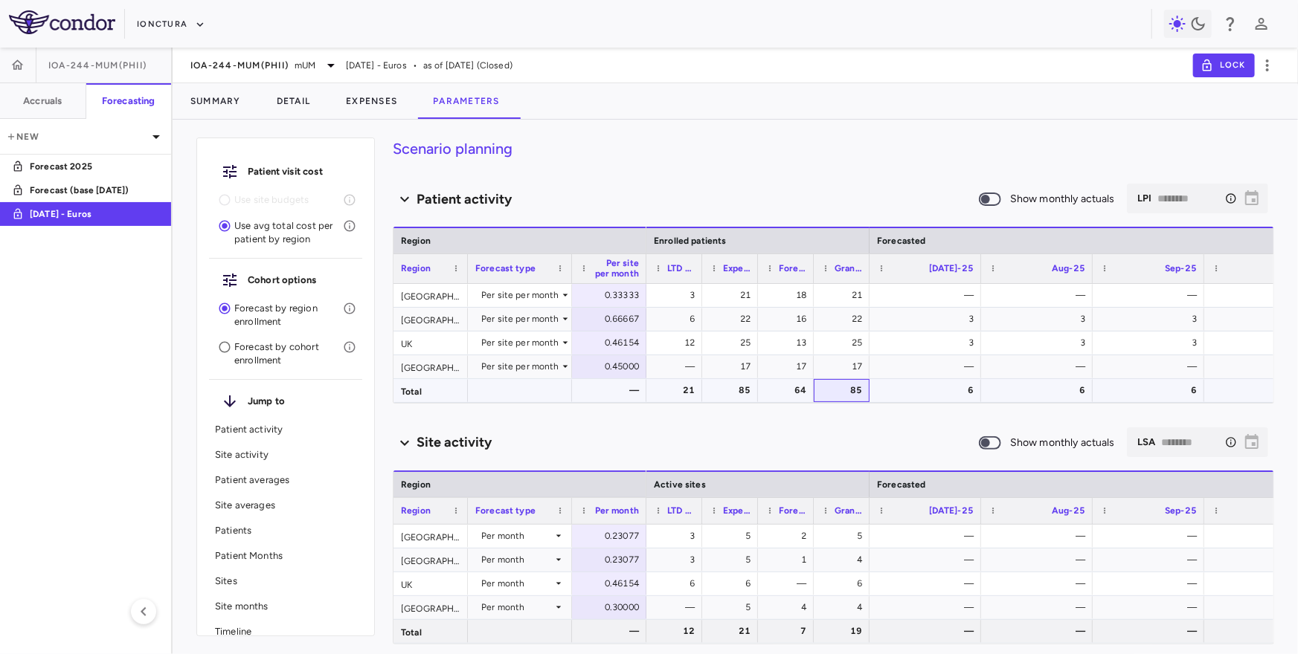
click at [855, 389] on div "85" at bounding box center [844, 391] width 35 height 24
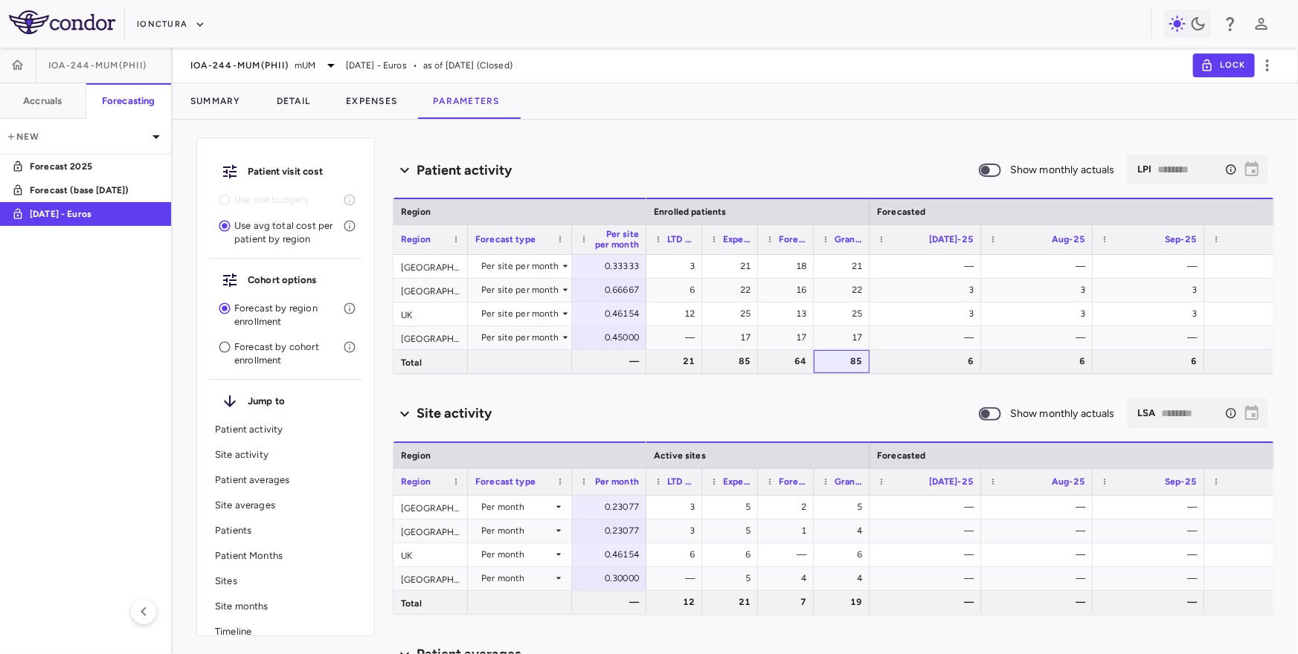
scroll to position [44, 0]
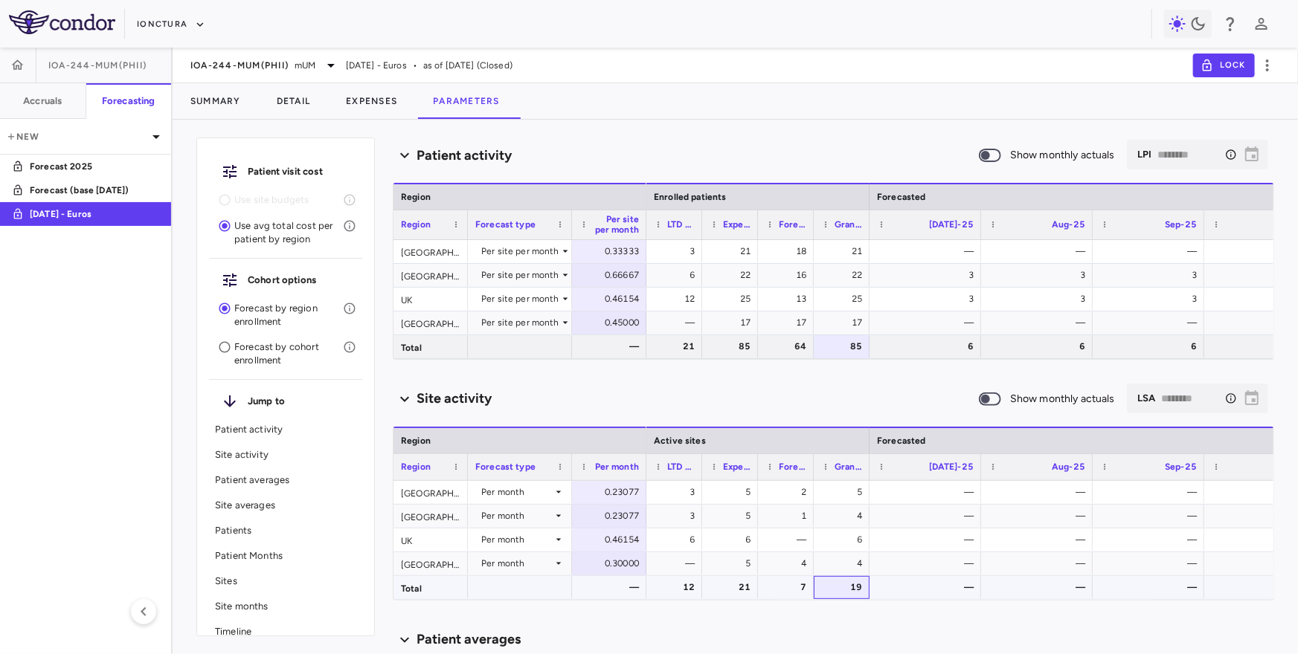
click at [853, 589] on div "19" at bounding box center [844, 588] width 35 height 24
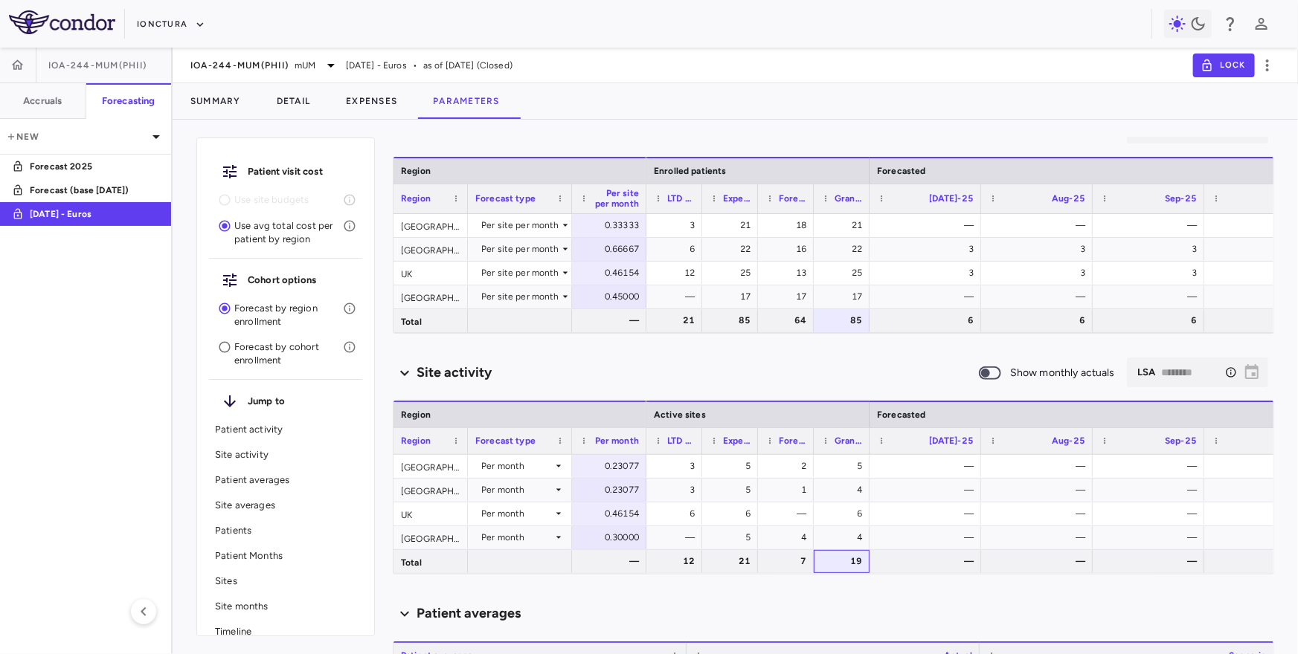
scroll to position [71, 0]
click at [611, 546] on div "0.30000" at bounding box center [612, 536] width 54 height 24
drag, startPoint x: 605, startPoint y: 539, endPoint x: 629, endPoint y: 539, distance: 23.8
click at [629, 539] on input "***" at bounding box center [620, 538] width 51 height 25
click at [608, 538] on input "***" at bounding box center [620, 538] width 51 height 25
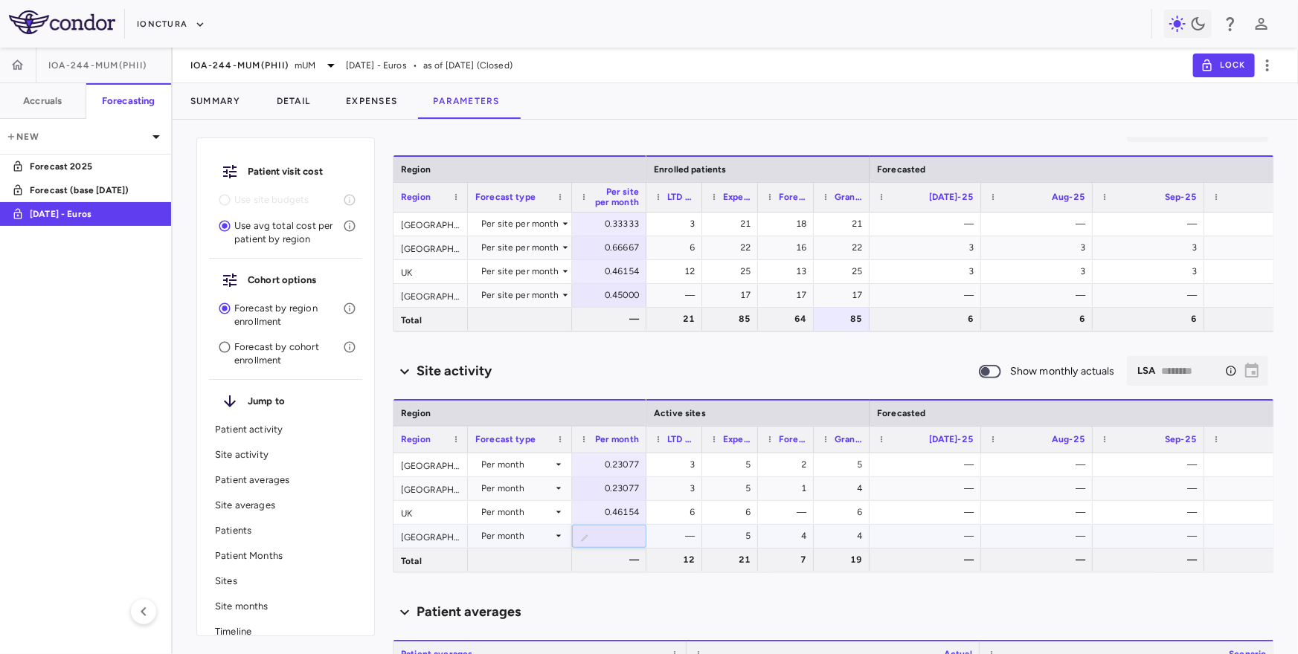
drag, startPoint x: 606, startPoint y: 538, endPoint x: 628, endPoint y: 538, distance: 21.6
click at [628, 538] on input "***" at bounding box center [620, 538] width 51 height 25
click at [601, 597] on div "Patient averages" at bounding box center [833, 612] width 881 height 31
click at [611, 576] on div "Scenario planning Patient activity Show monthly actuals ​ LPI ******** ​ Drag h…" at bounding box center [833, 396] width 881 height 517
click at [610, 567] on div "—" at bounding box center [612, 560] width 54 height 24
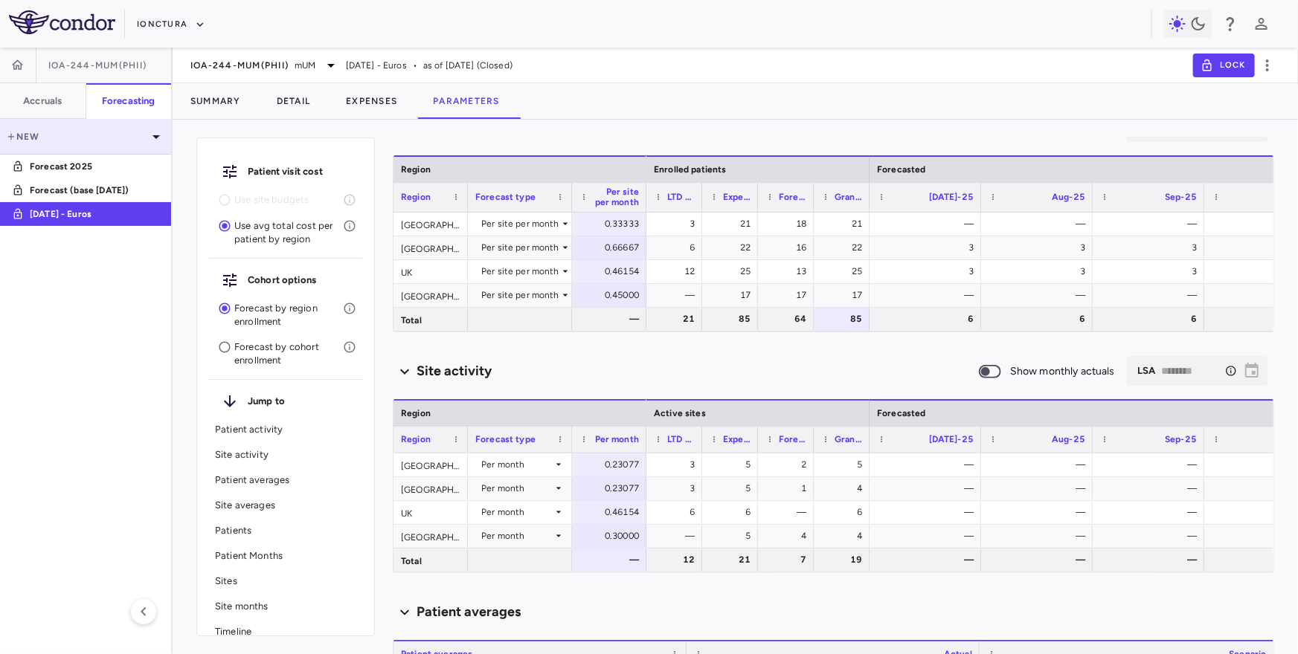
click at [157, 128] on icon at bounding box center [156, 137] width 18 height 18
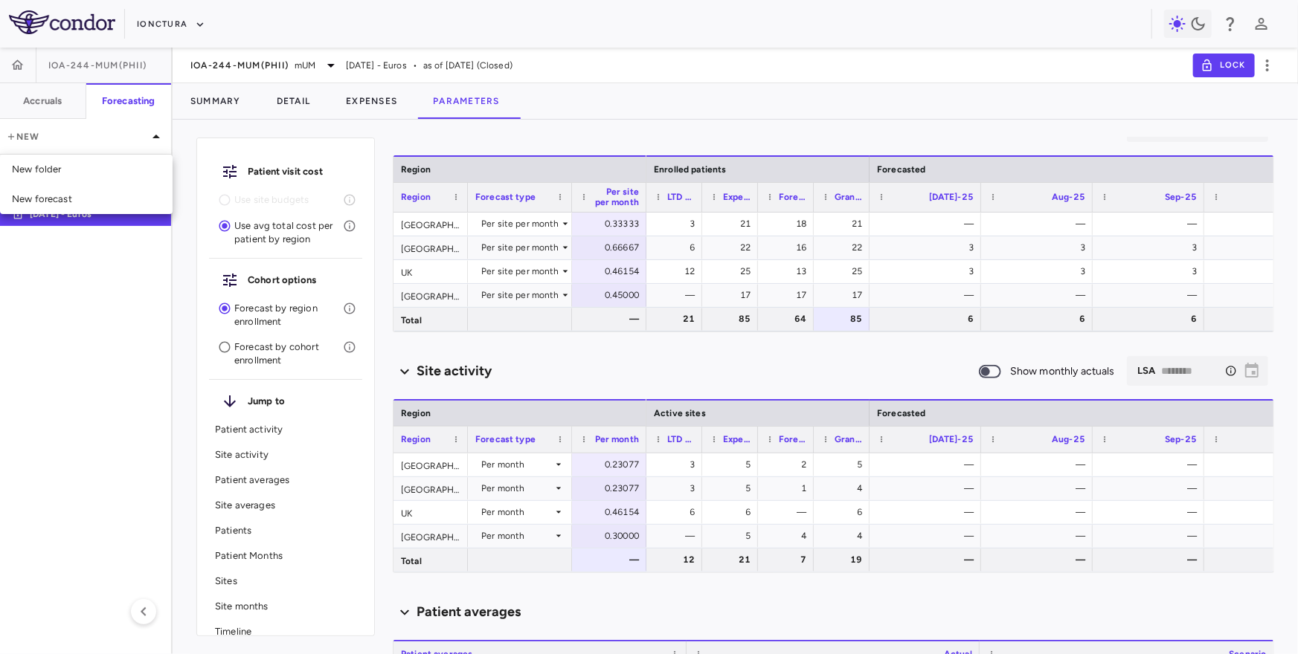
click at [156, 135] on div at bounding box center [649, 327] width 1298 height 654
click at [153, 211] on icon "button" at bounding box center [153, 214] width 18 height 18
click at [46, 327] on div at bounding box center [649, 327] width 1298 height 654
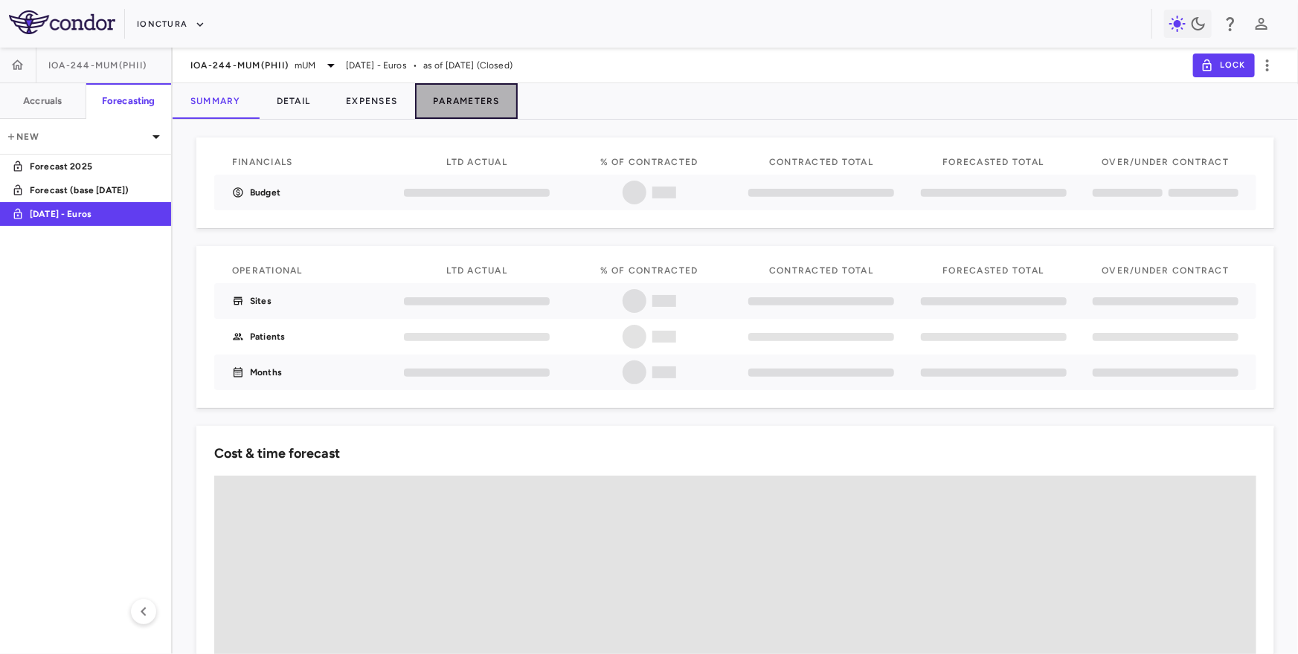
click at [456, 104] on button "Parameters" at bounding box center [466, 101] width 103 height 36
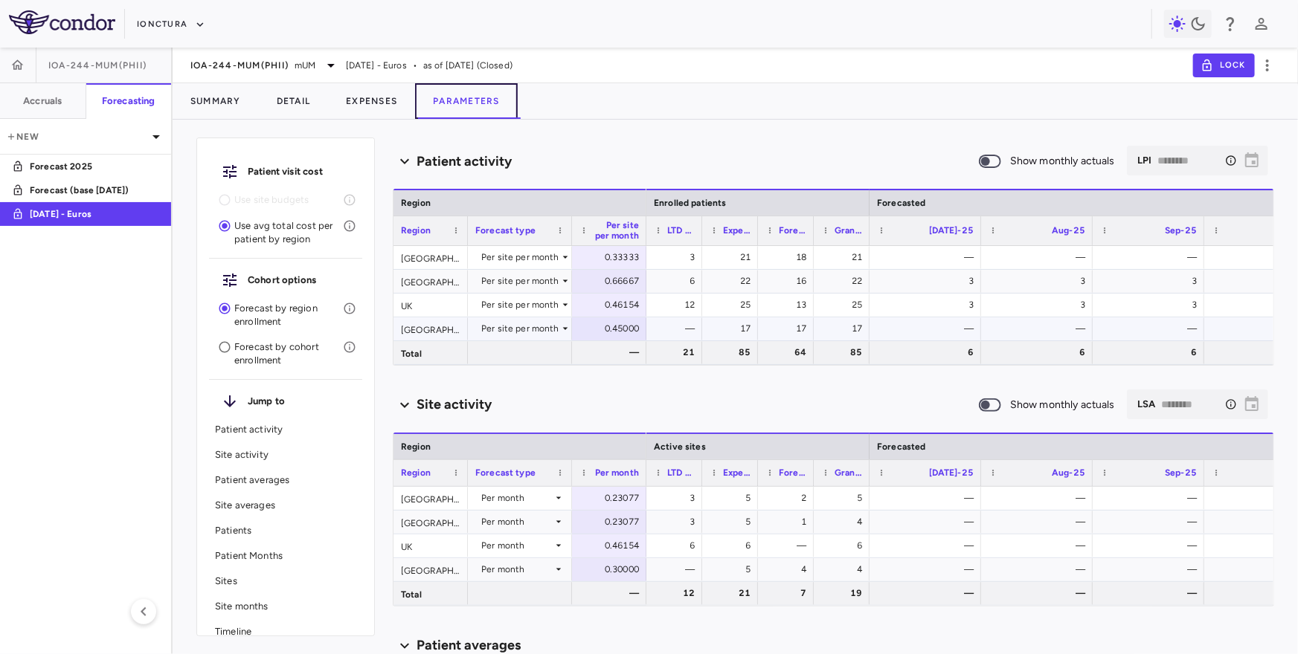
scroll to position [39, 0]
click at [236, 113] on button "Summary" at bounding box center [216, 101] width 86 height 36
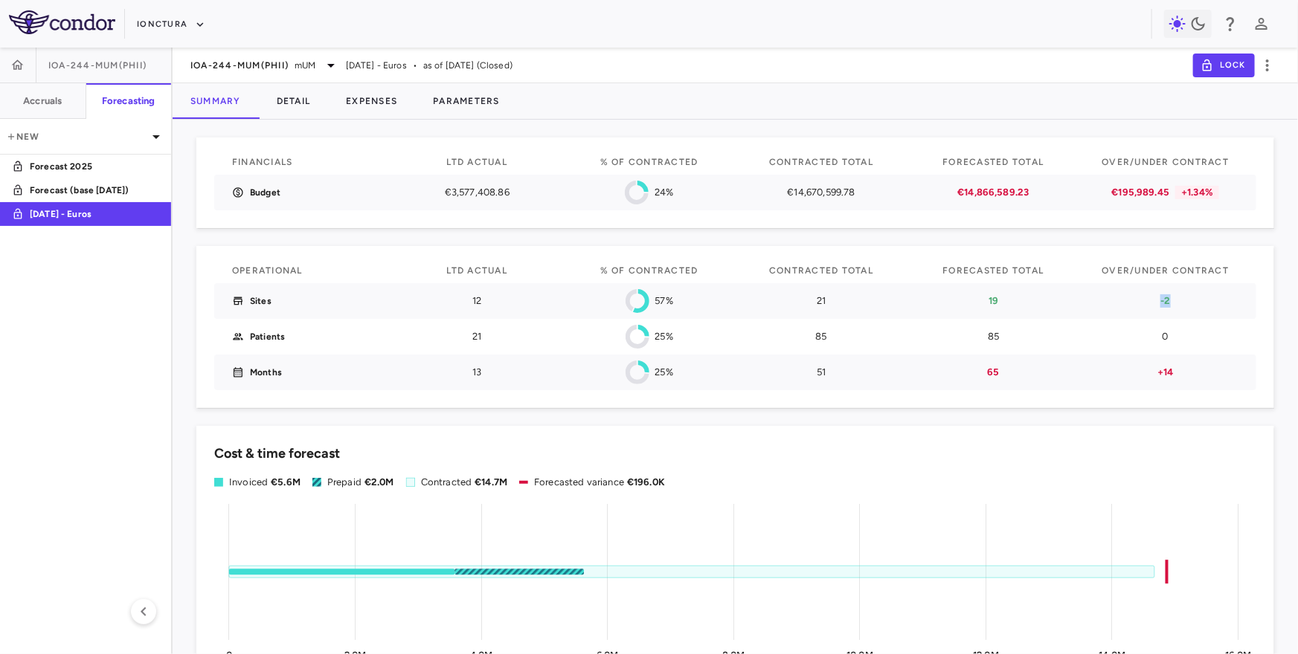
drag, startPoint x: 1155, startPoint y: 299, endPoint x: 1179, endPoint y: 299, distance: 24.5
click at [1179, 299] on p "-2" at bounding box center [1165, 300] width 146 height 13
drag, startPoint x: 1156, startPoint y: 373, endPoint x: 1192, endPoint y: 367, distance: 36.1
click at [1192, 367] on p "+14" at bounding box center [1165, 372] width 146 height 13
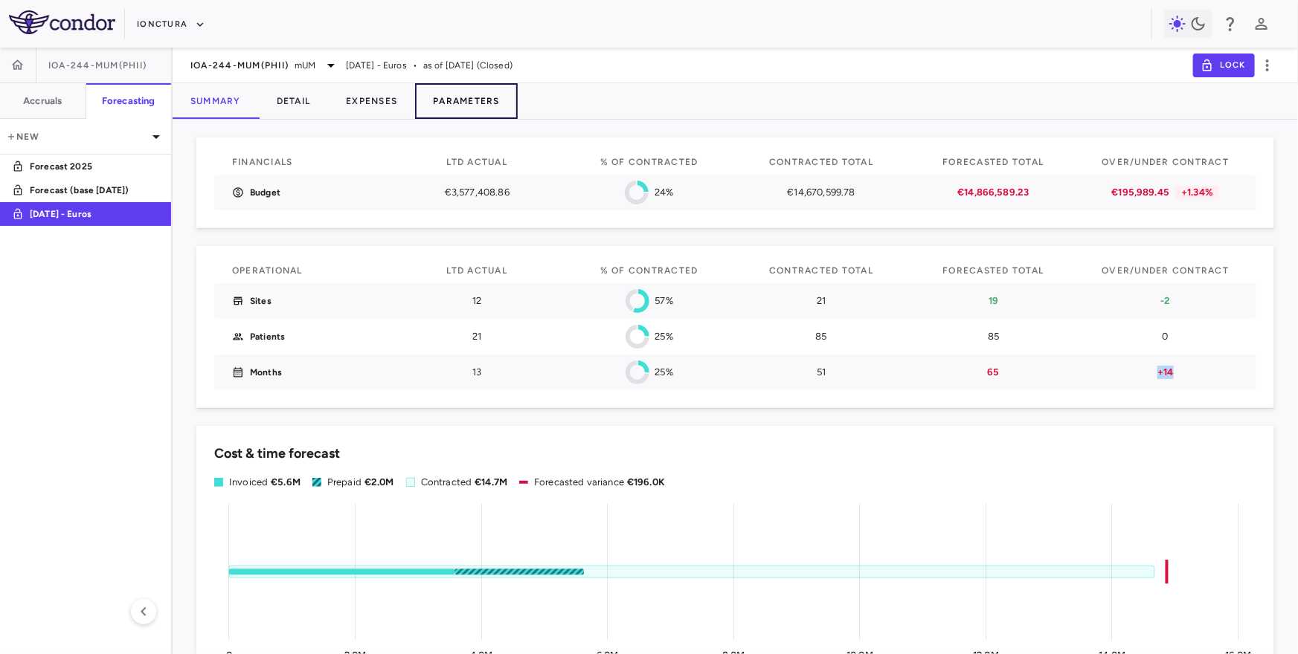
click at [463, 102] on button "Parameters" at bounding box center [466, 101] width 103 height 36
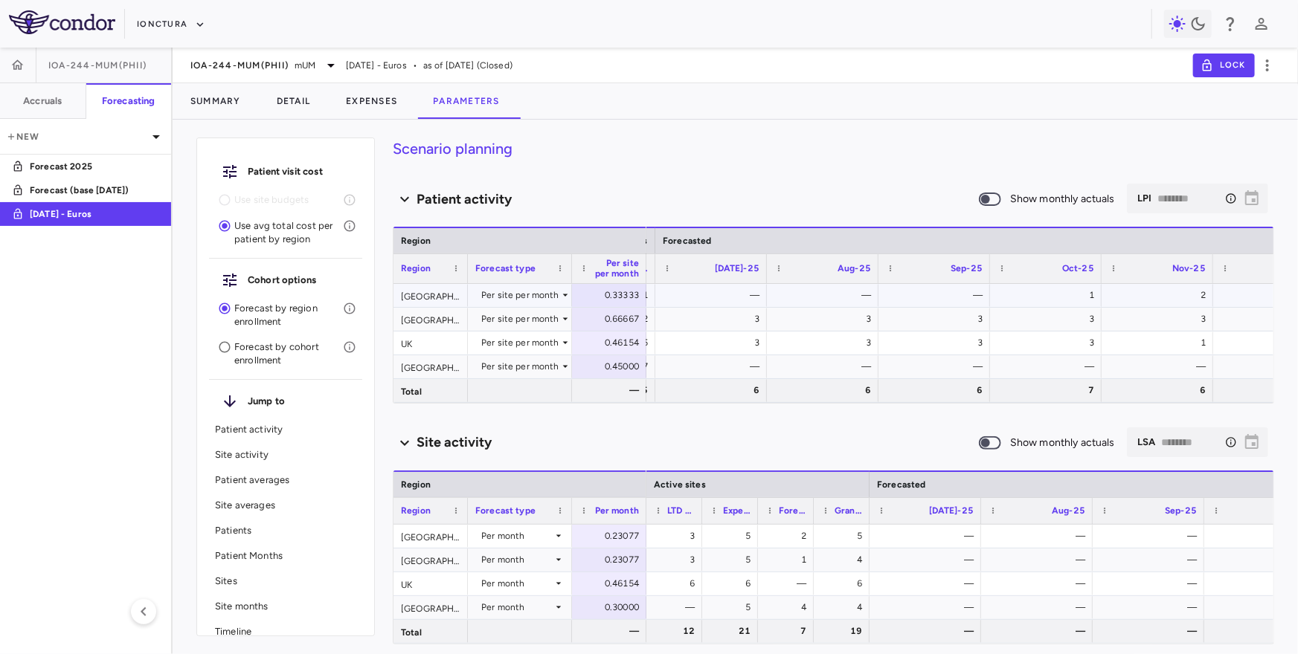
scroll to position [0, 245]
click at [1253, 358] on div "1" at bounding box center [1221, 367] width 91 height 24
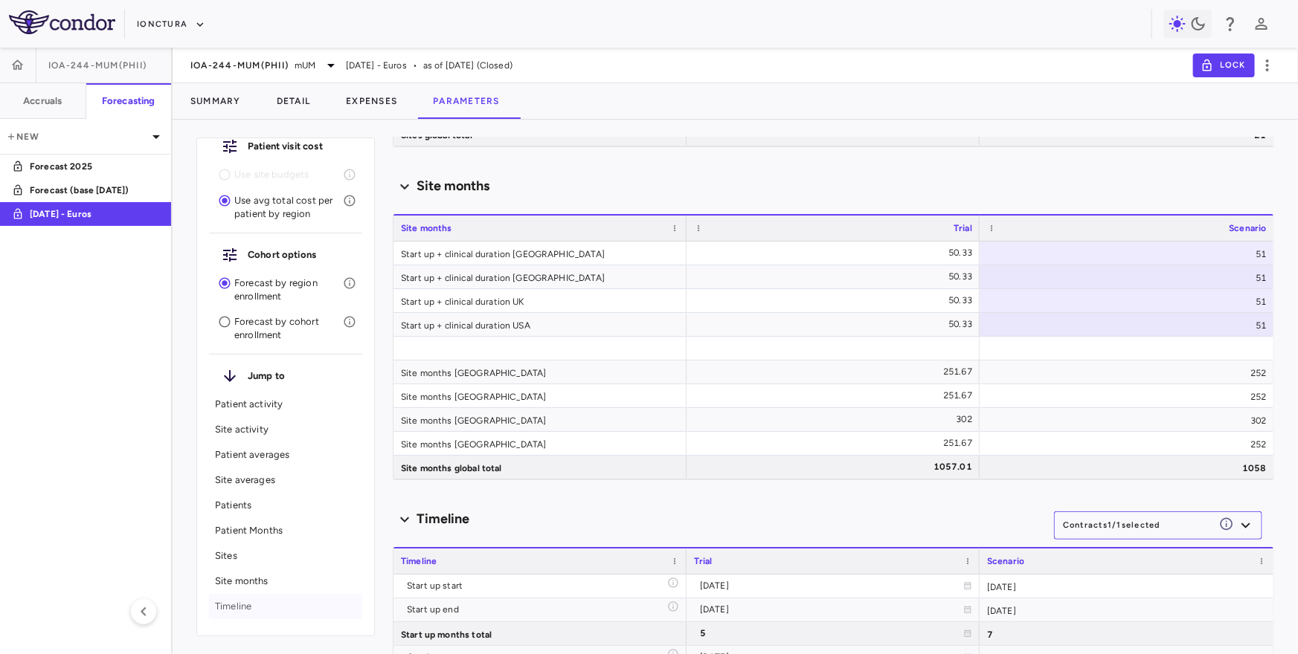
click at [228, 601] on p "Timeline" at bounding box center [285, 606] width 141 height 13
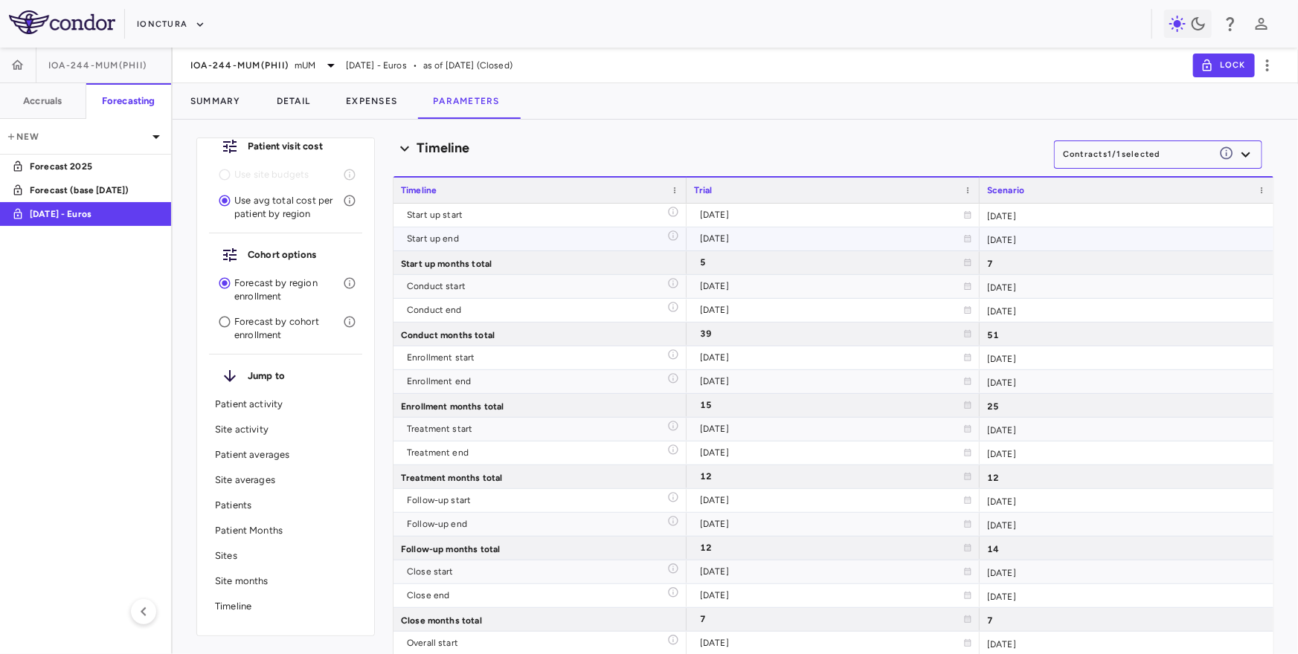
click at [1033, 241] on div "2024-12-31" at bounding box center [1126, 239] width 294 height 23
click at [1060, 289] on div "2025-01-01" at bounding box center [1126, 286] width 294 height 23
click at [949, 312] on div "2028-02-27" at bounding box center [831, 310] width 263 height 24
click at [1022, 311] on div "2029-03-31" at bounding box center [1126, 310] width 294 height 23
click at [897, 309] on div "2028-02-27" at bounding box center [831, 310] width 263 height 24
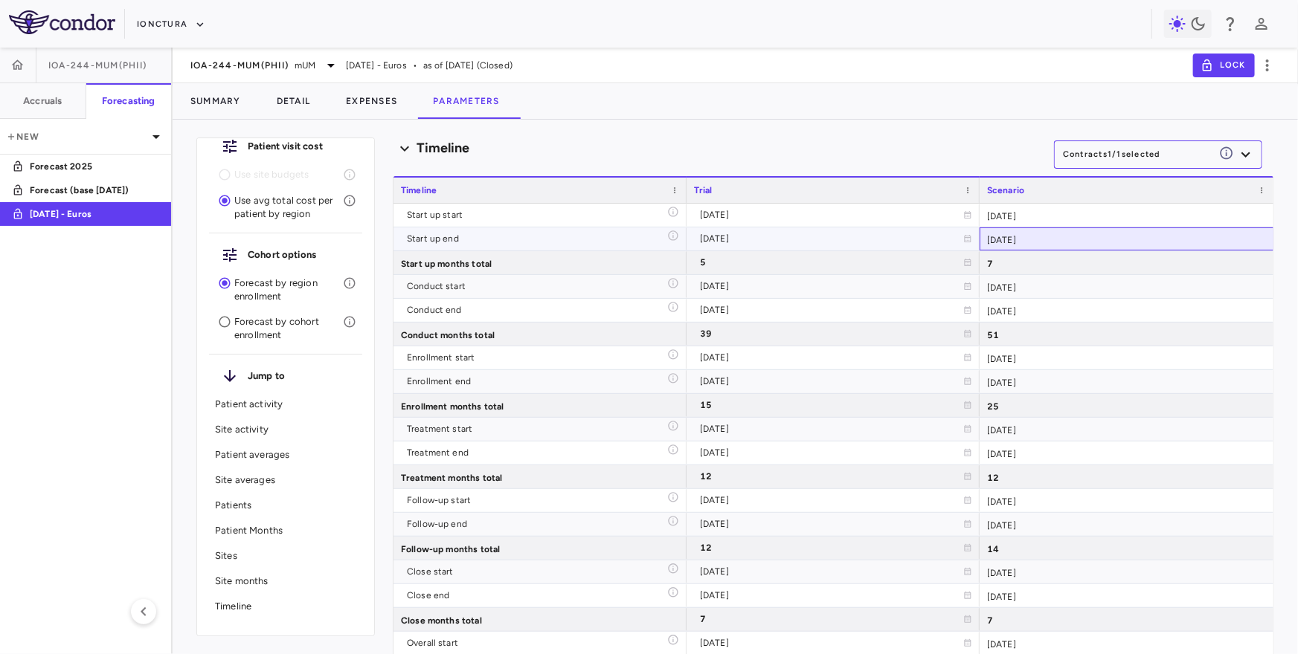
click at [1058, 242] on div "2024-12-31" at bounding box center [1126, 239] width 294 height 23
click at [858, 242] on div "2024-12-01" at bounding box center [831, 239] width 263 height 24
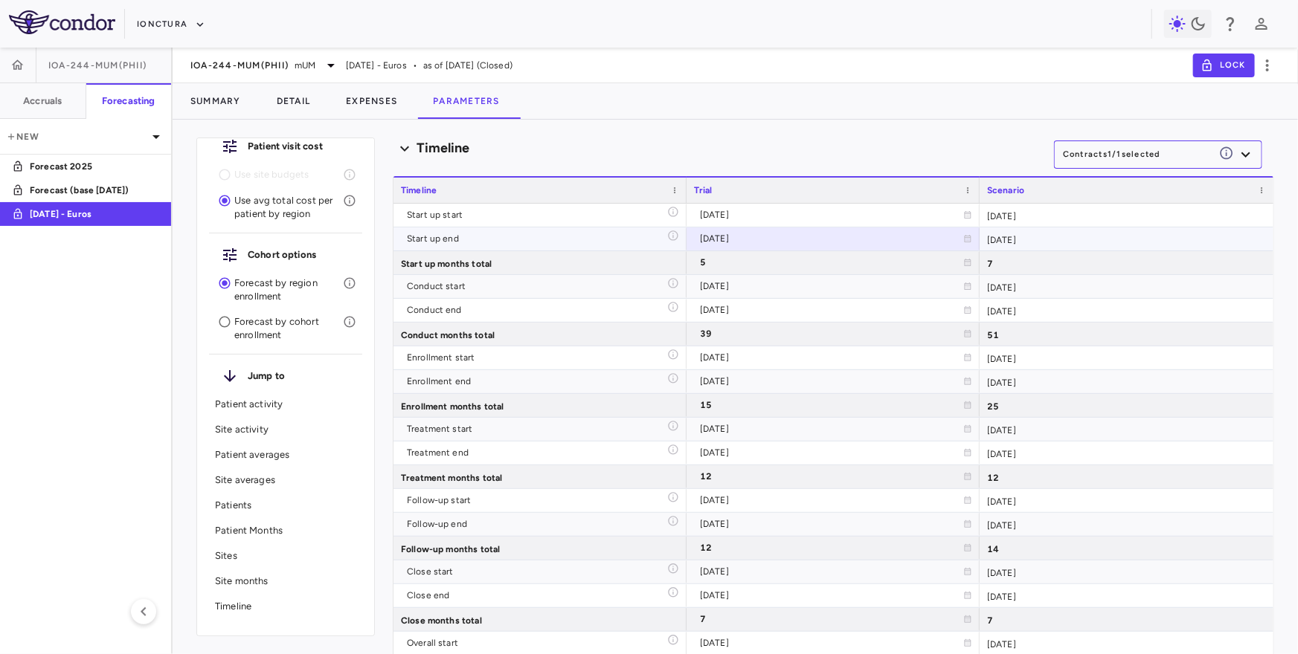
click at [1061, 241] on div "2024-12-31" at bounding box center [1126, 239] width 294 height 23
click at [1067, 216] on div "2024-06-01" at bounding box center [1126, 215] width 294 height 23
click at [1063, 238] on div "2024-12-31" at bounding box center [1126, 239] width 294 height 23
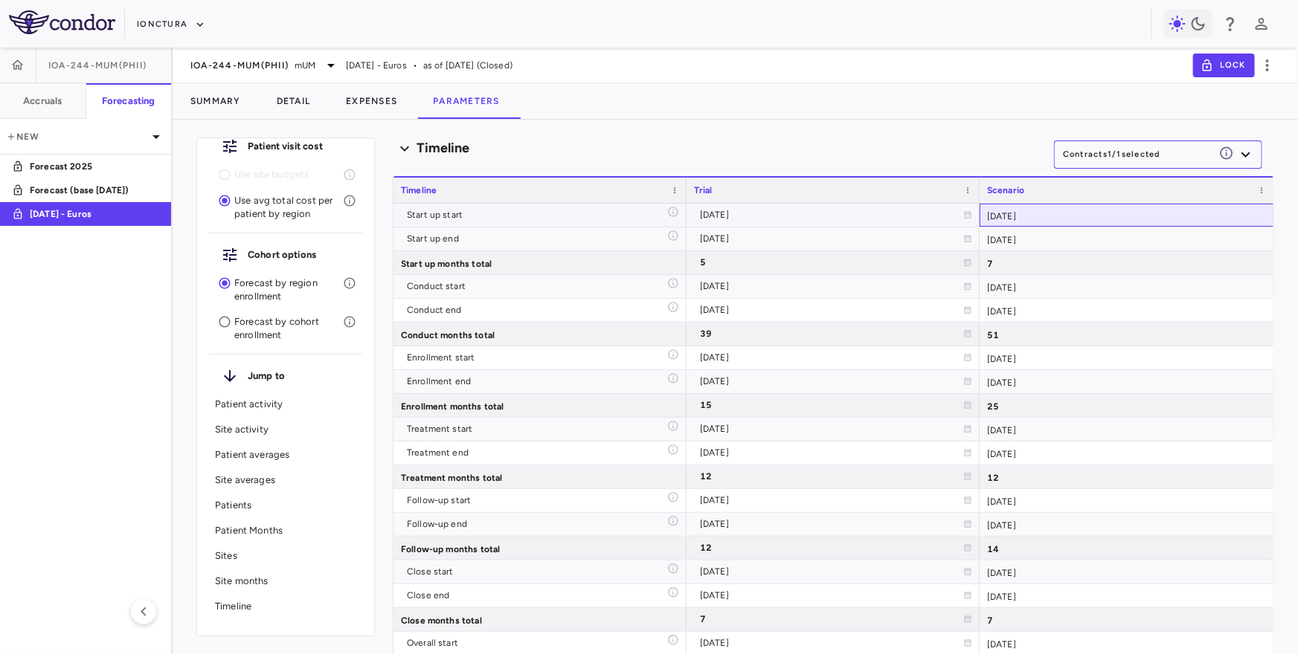
click at [1044, 207] on div "2024-06-01" at bounding box center [1126, 215] width 294 height 23
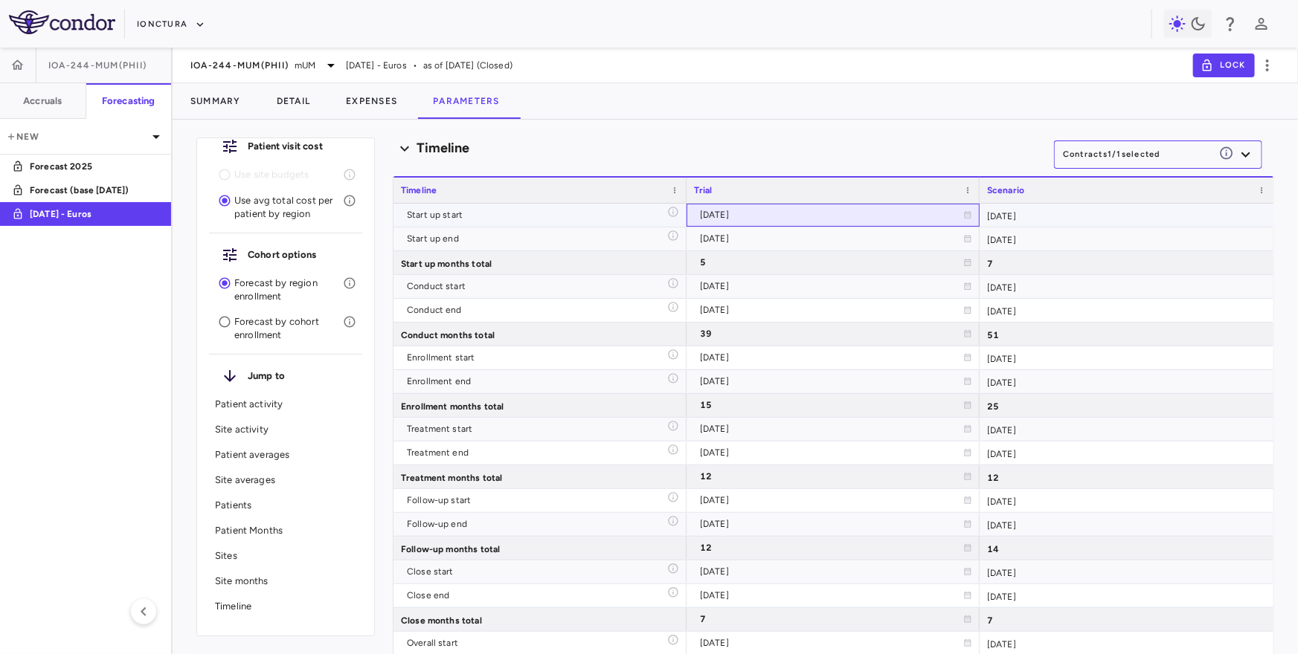
click at [798, 213] on div "2024-06-28" at bounding box center [831, 215] width 263 height 24
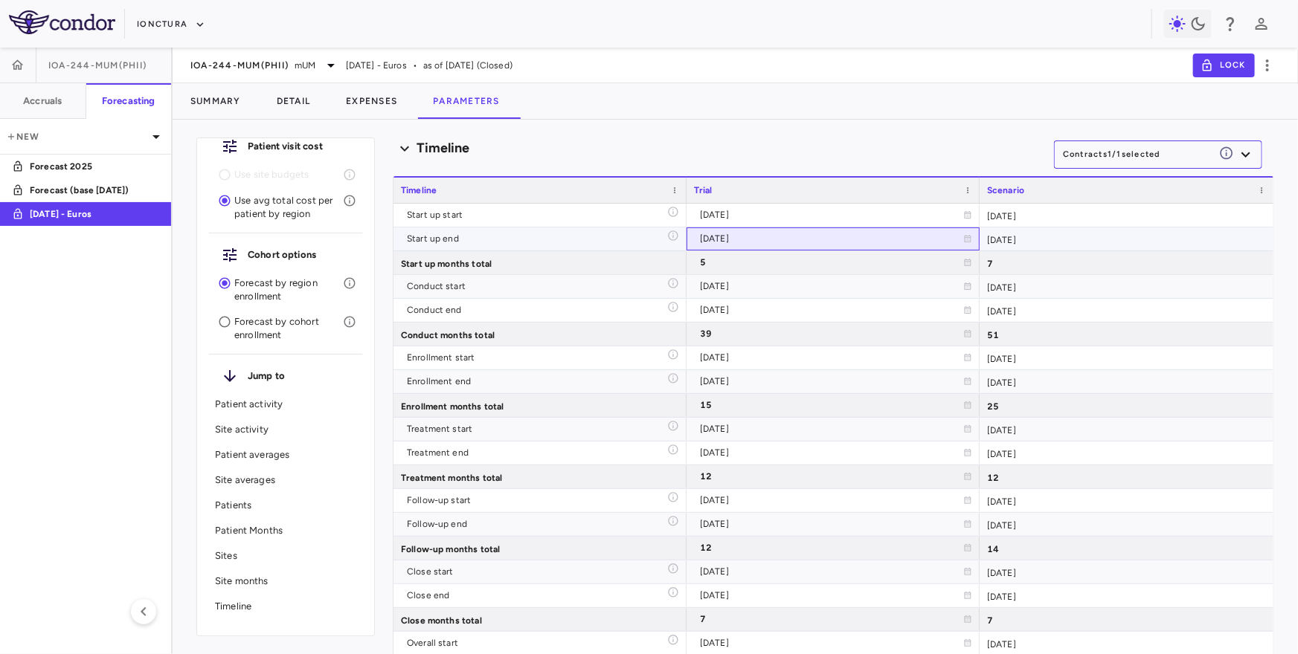
click at [860, 240] on div "2024-12-01" at bounding box center [831, 239] width 263 height 24
click at [1049, 216] on div "2024-06-01" at bounding box center [1126, 215] width 294 height 23
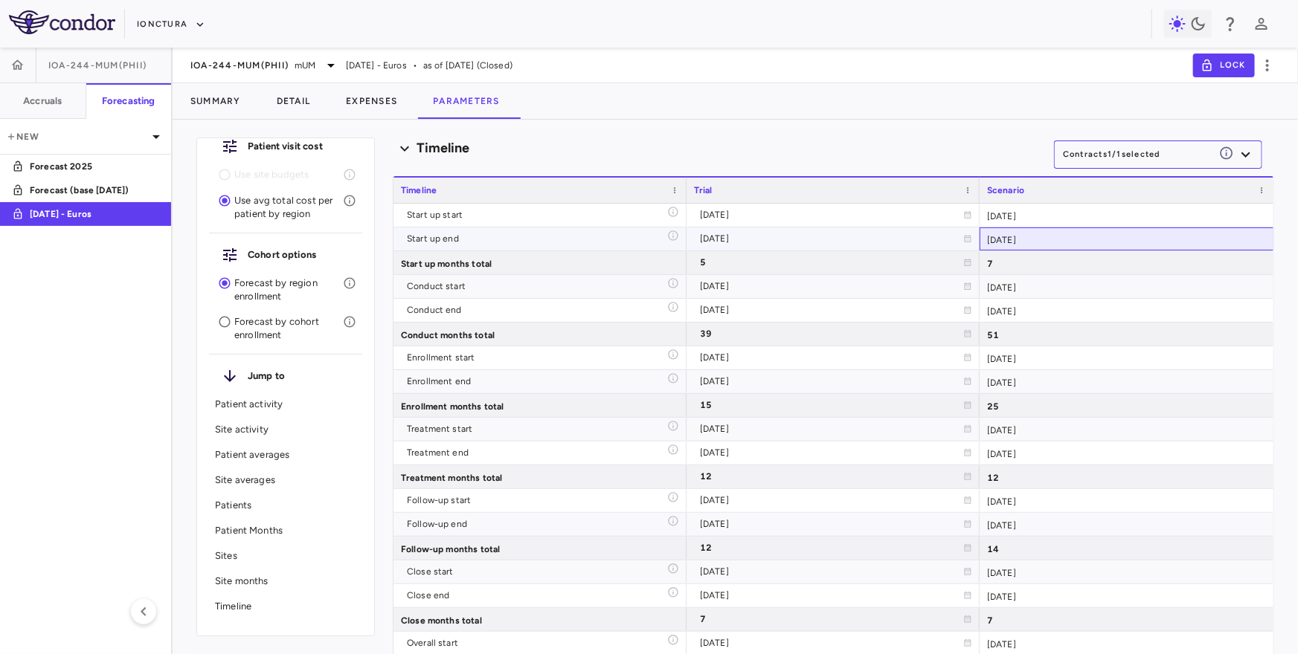
click at [1049, 236] on div "2024-12-31" at bounding box center [1126, 239] width 294 height 23
click at [971, 159] on div "Timeline Contracts 1 / 1 selected" at bounding box center [833, 148] width 881 height 31
click at [1066, 286] on div "2025-01-01" at bounding box center [1126, 286] width 294 height 23
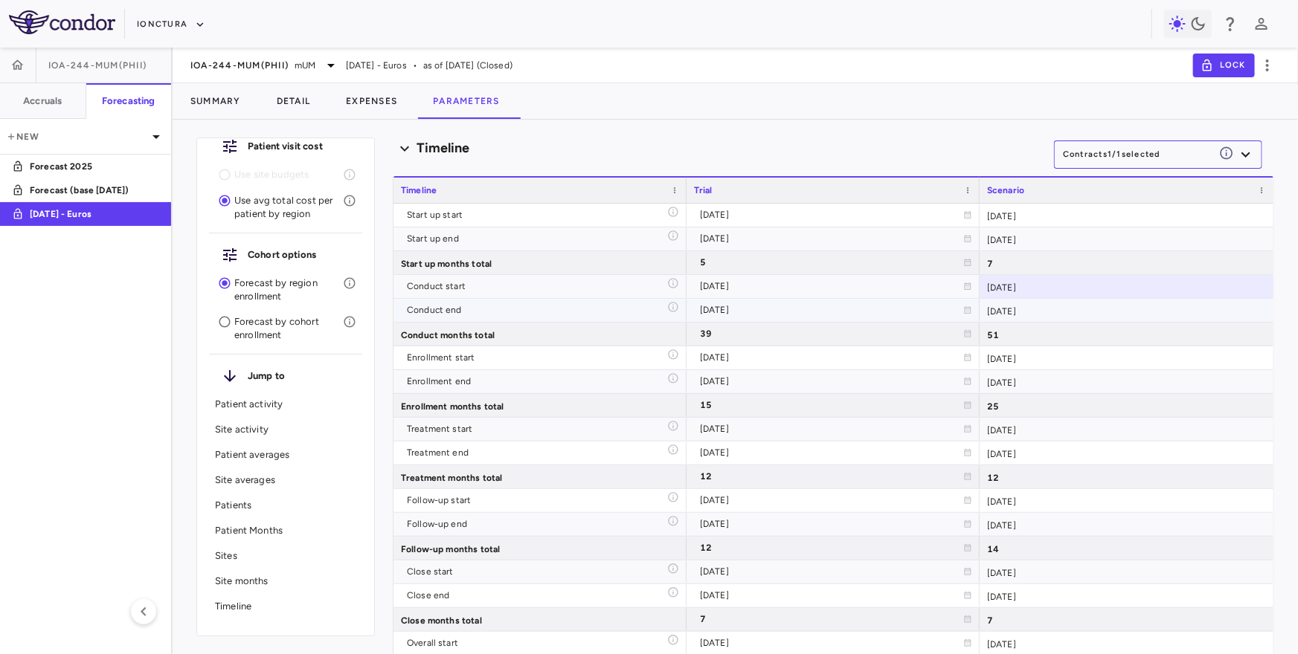
click at [1052, 305] on div "2029-03-31" at bounding box center [1126, 310] width 294 height 23
click at [1055, 288] on div "2025-01-01" at bounding box center [1126, 286] width 294 height 23
click at [1055, 310] on div "2029-03-31" at bounding box center [1126, 310] width 294 height 23
click at [1055, 289] on div "2025-01-01" at bounding box center [1126, 286] width 294 height 23
click at [1054, 306] on div "2029-03-31" at bounding box center [1126, 310] width 294 height 23
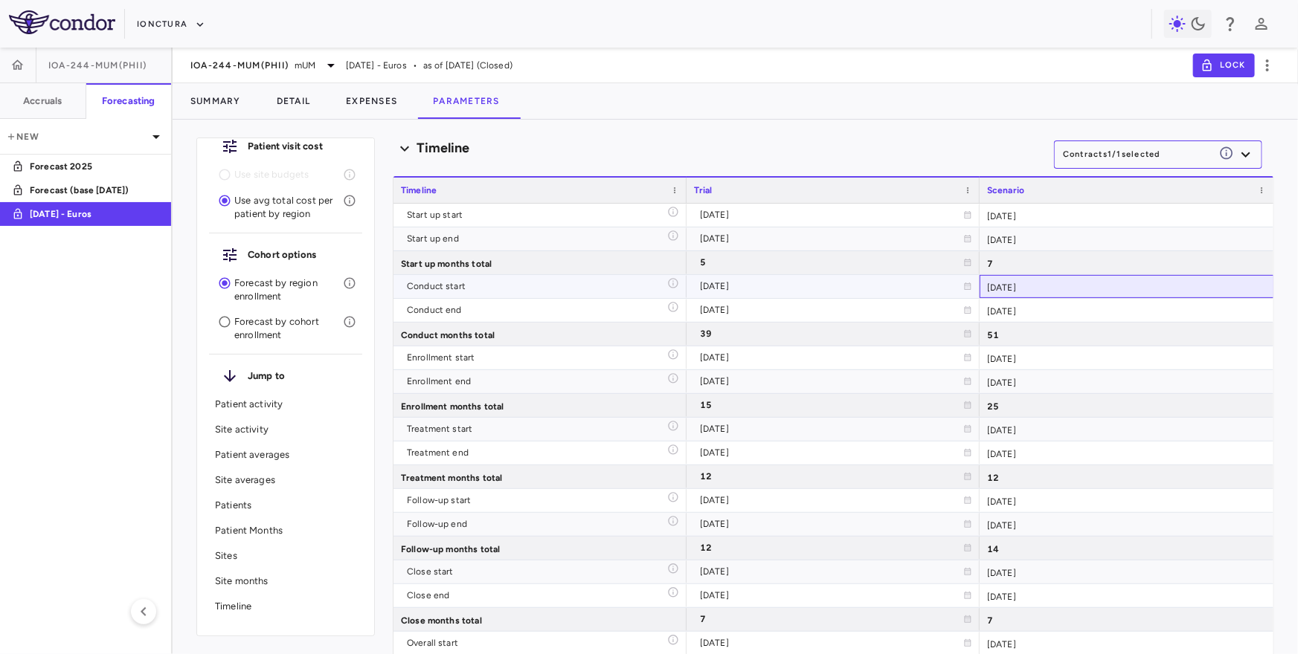
click at [1050, 286] on div "2025-01-01" at bounding box center [1126, 286] width 294 height 23
click at [1046, 308] on div "2029-03-31" at bounding box center [1126, 310] width 294 height 23
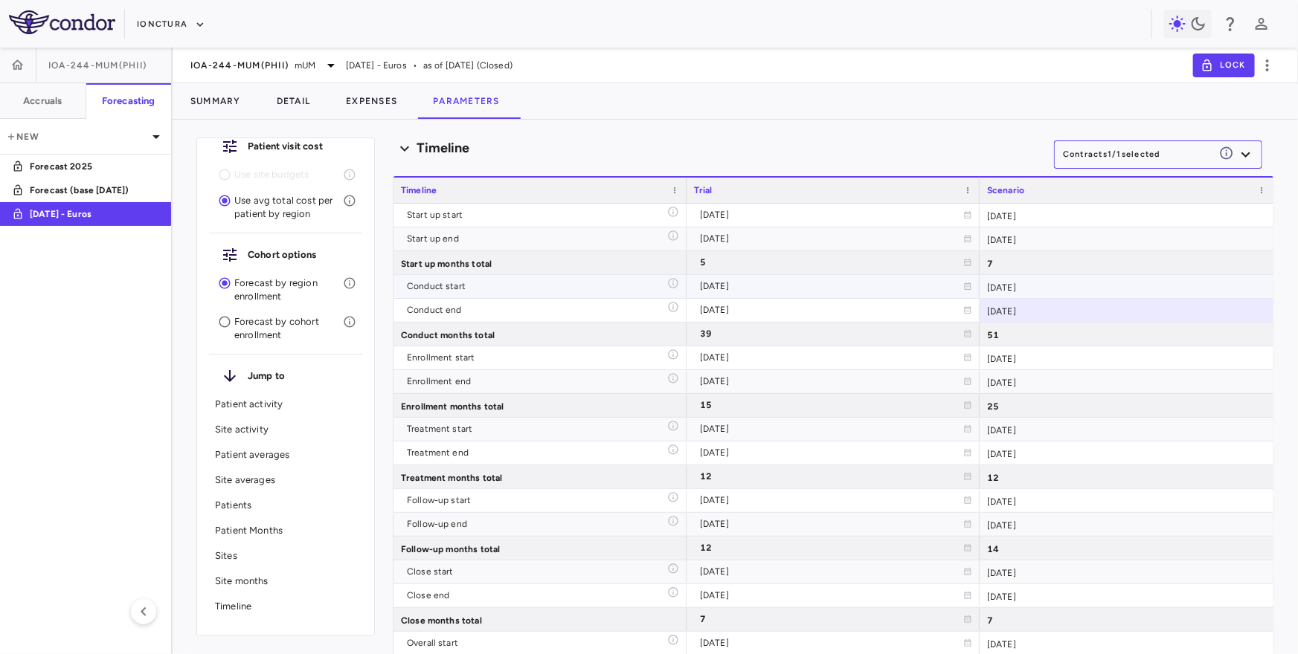
click at [1052, 282] on div "2025-01-01" at bounding box center [1126, 286] width 294 height 23
click at [1052, 303] on div "2029-03-31" at bounding box center [1126, 310] width 294 height 23
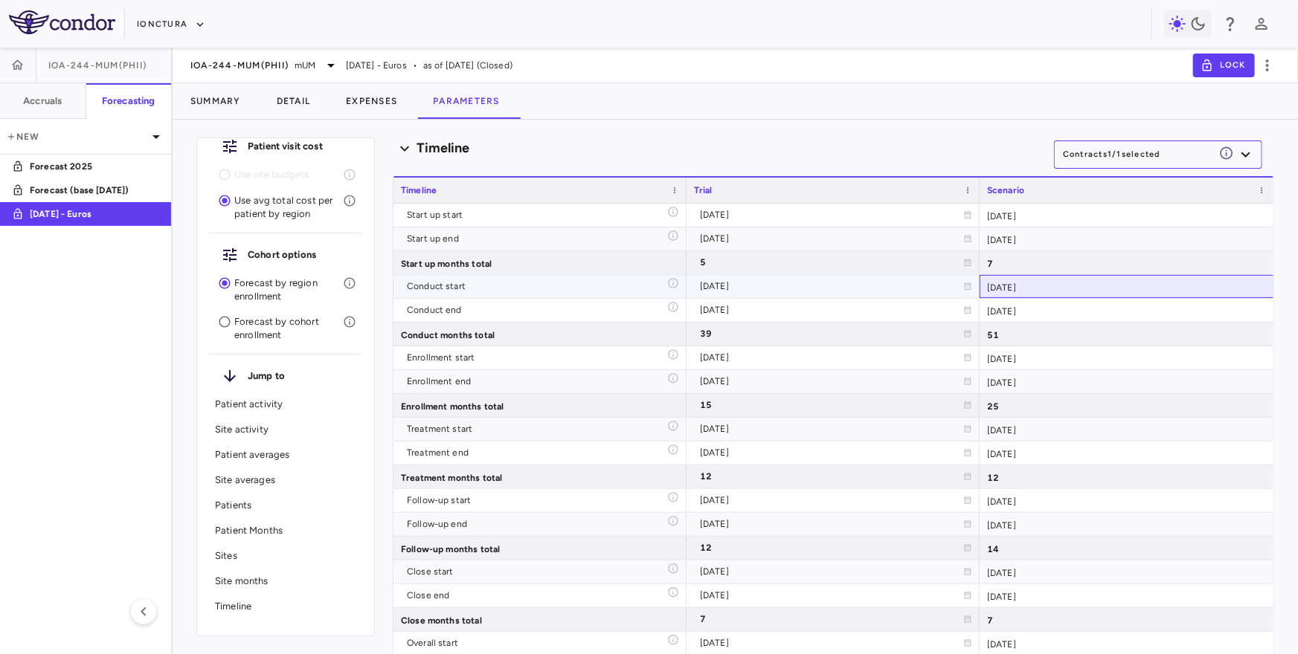
click at [1046, 286] on div "2025-01-01" at bounding box center [1126, 286] width 294 height 23
click at [471, 355] on div "Enrollment start" at bounding box center [537, 358] width 260 height 24
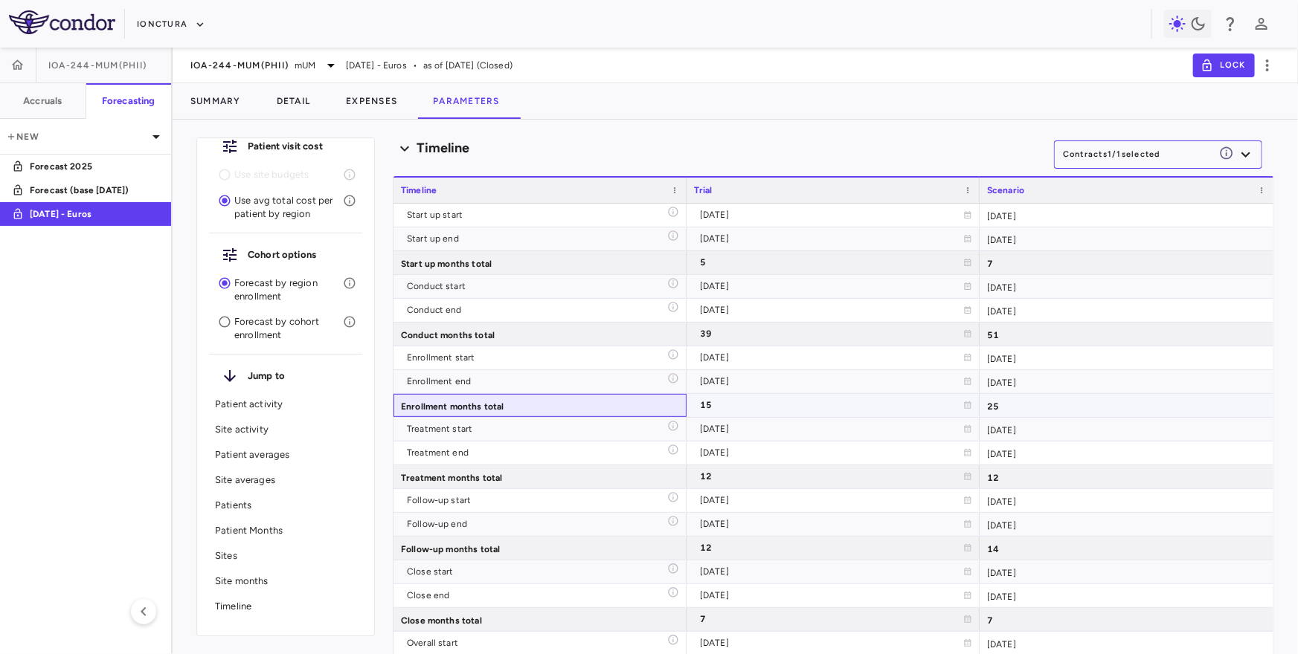
click at [453, 408] on div "Enrollment months total" at bounding box center [539, 405] width 293 height 23
click at [440, 477] on div "Treatment months total" at bounding box center [539, 477] width 293 height 23
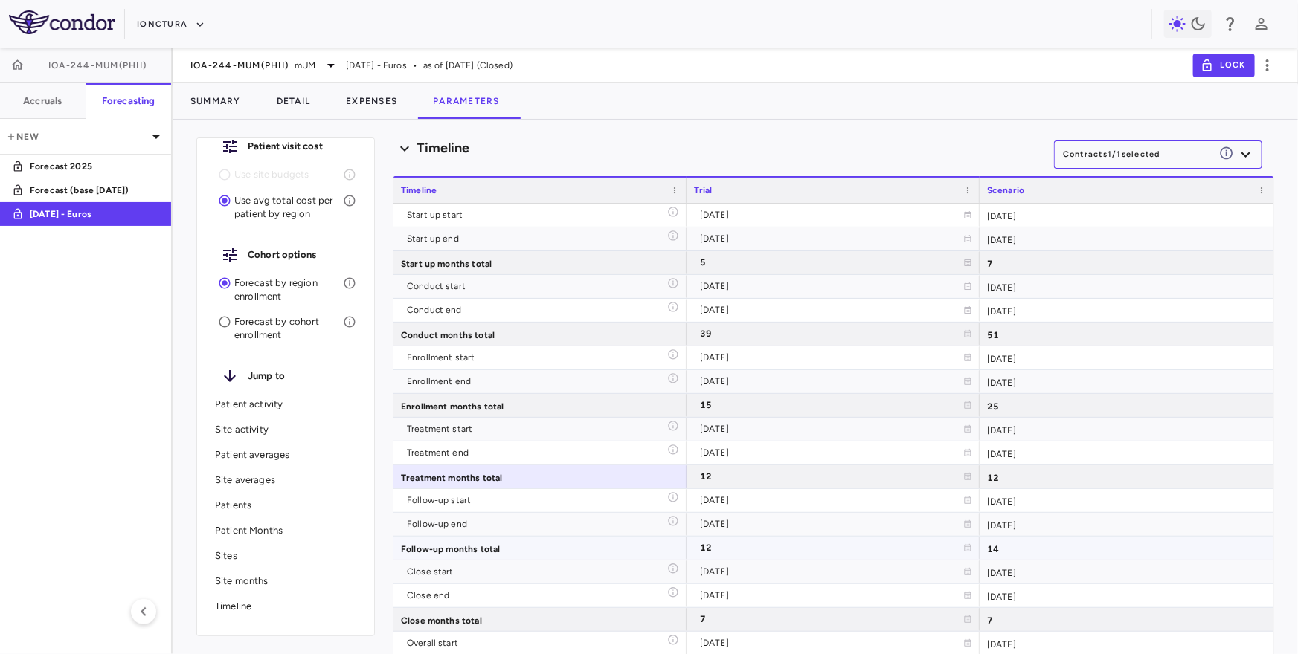
click at [431, 546] on div "Follow-up months total" at bounding box center [539, 548] width 293 height 23
click at [516, 351] on div "Enrollment start" at bounding box center [537, 358] width 260 height 24
click at [1088, 361] on div "2025-01-01" at bounding box center [1126, 358] width 294 height 23
click at [811, 361] on div "2024-12-02" at bounding box center [831, 358] width 263 height 24
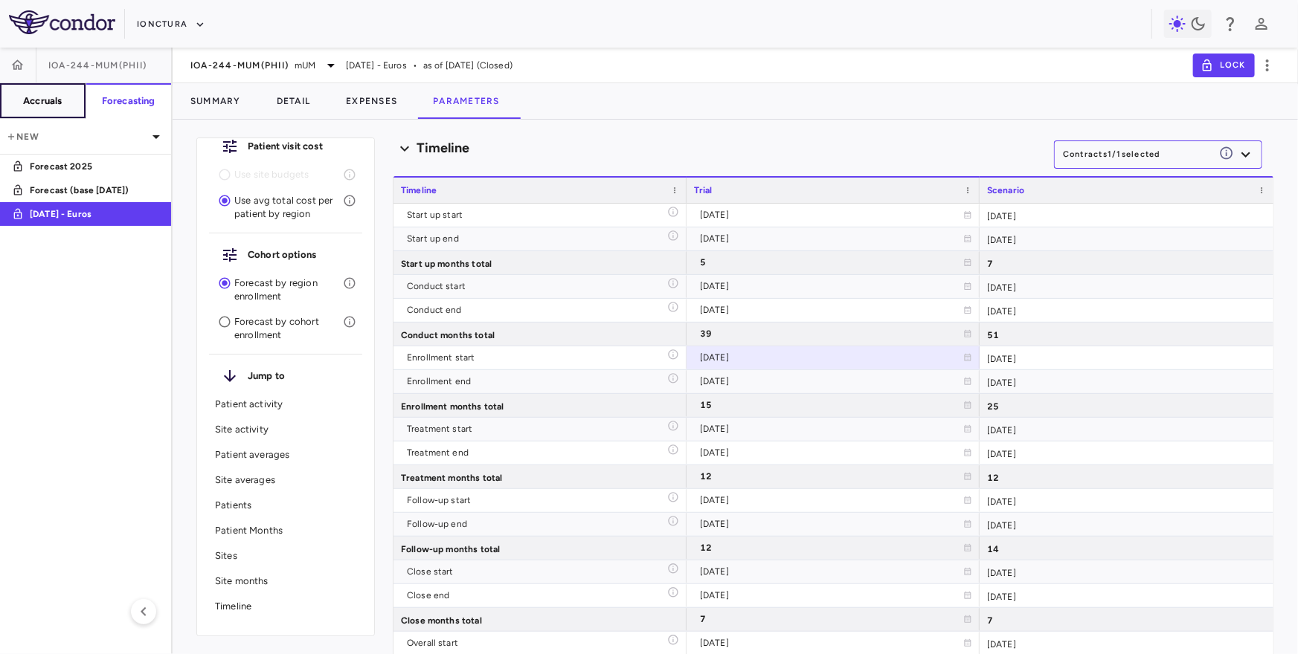
click at [34, 94] on h6 "Accruals" at bounding box center [42, 100] width 39 height 13
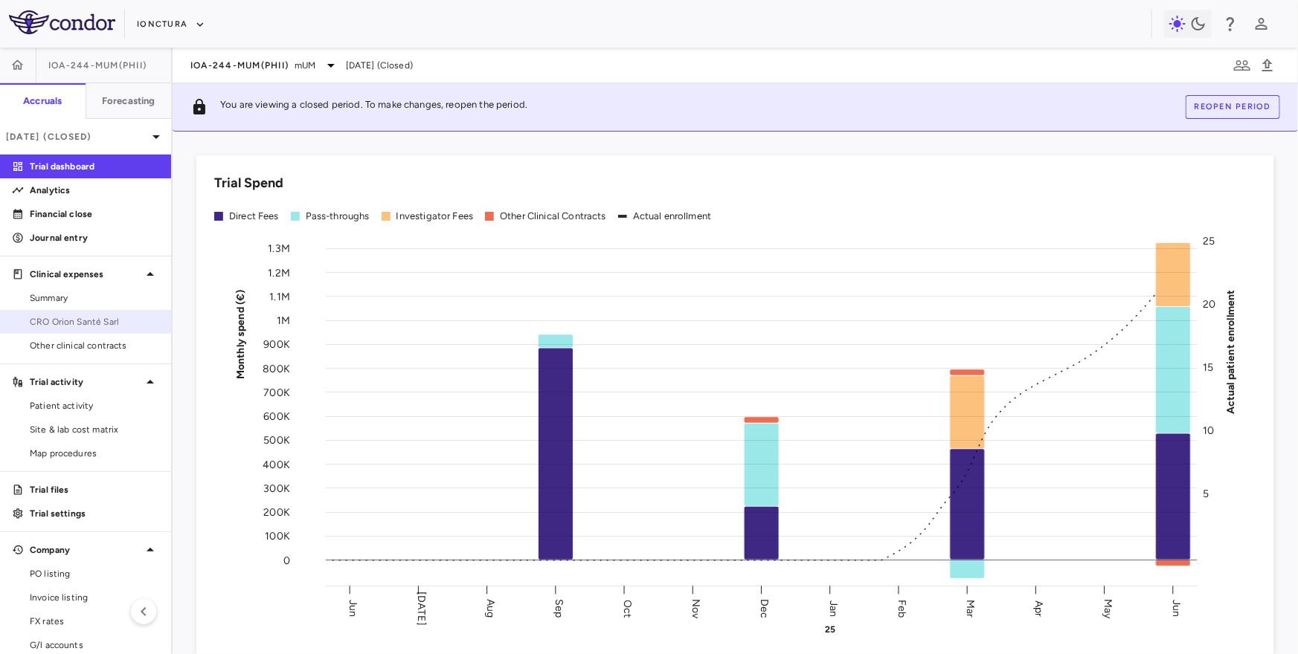
click at [86, 320] on span "CRO Orion Santé Sarl" at bounding box center [94, 321] width 129 height 13
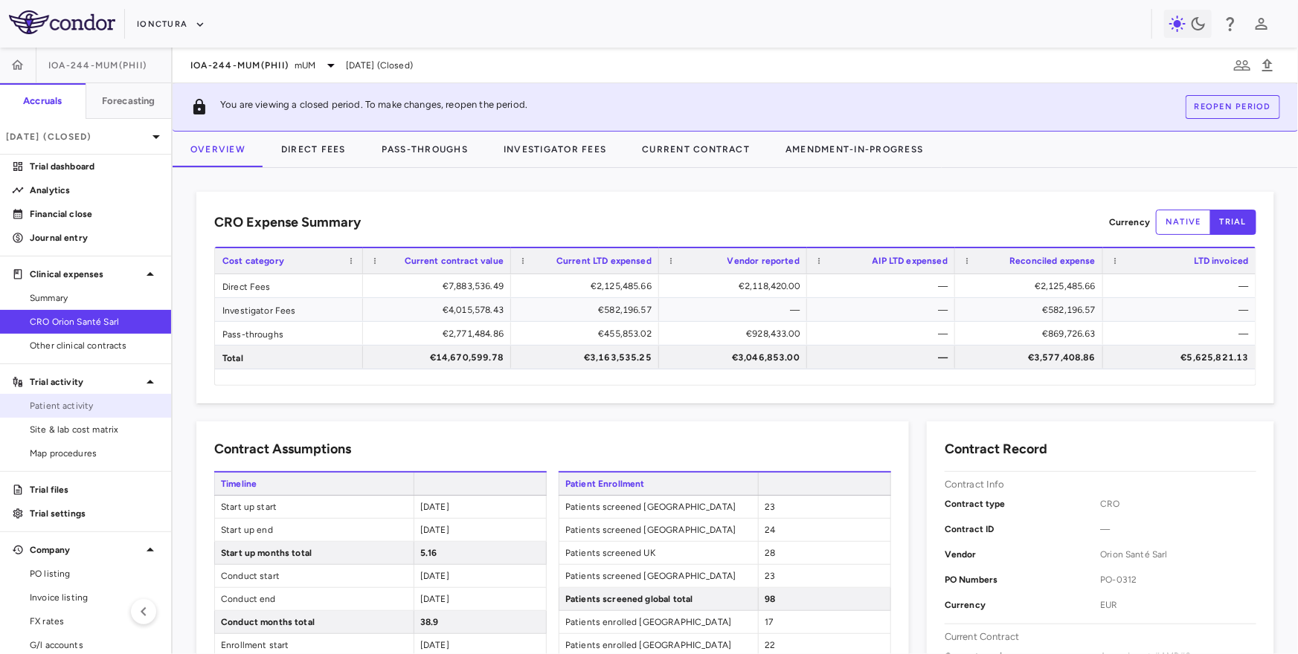
click at [78, 411] on span "Patient activity" at bounding box center [94, 405] width 129 height 13
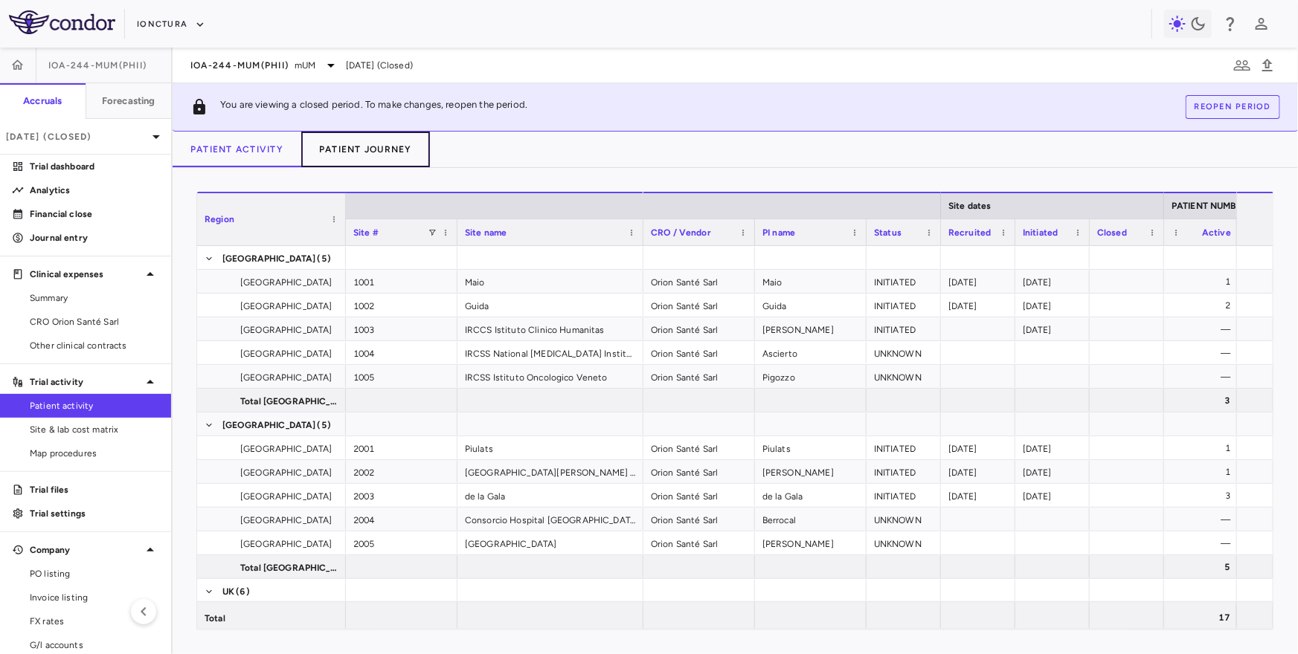
click at [393, 153] on button "Patient Journey" at bounding box center [365, 150] width 129 height 36
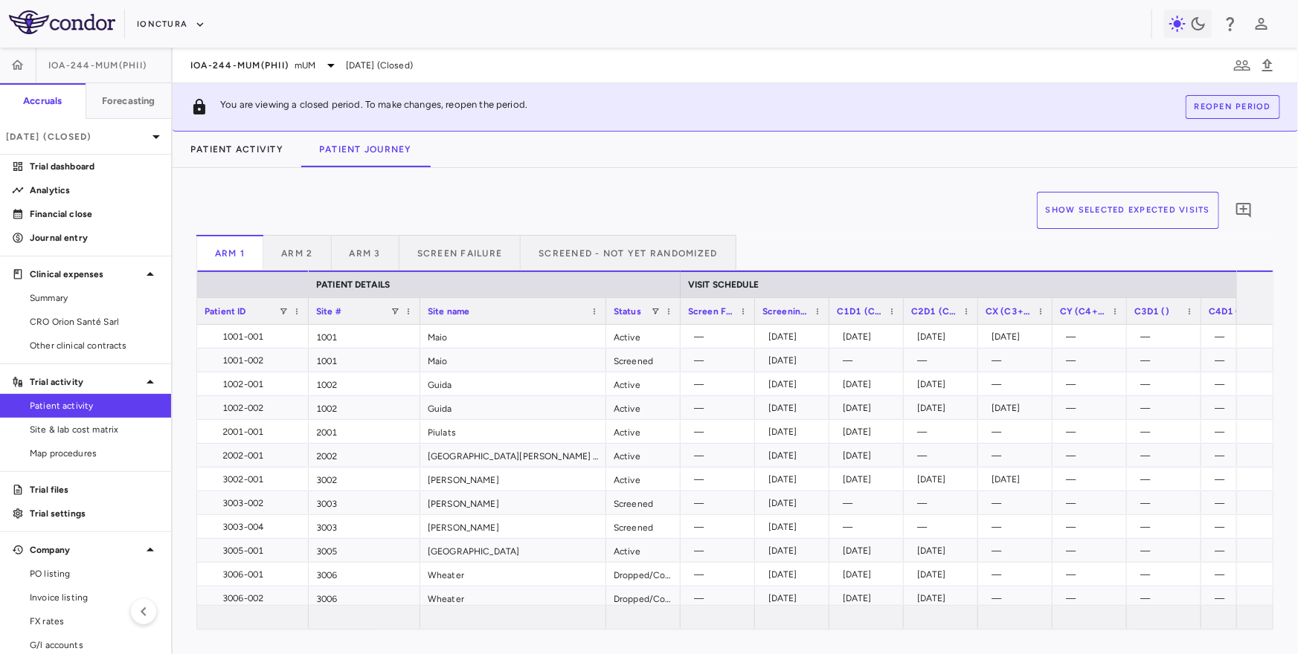
click at [787, 315] on span "Screening (Screening)" at bounding box center [785, 311] width 46 height 10
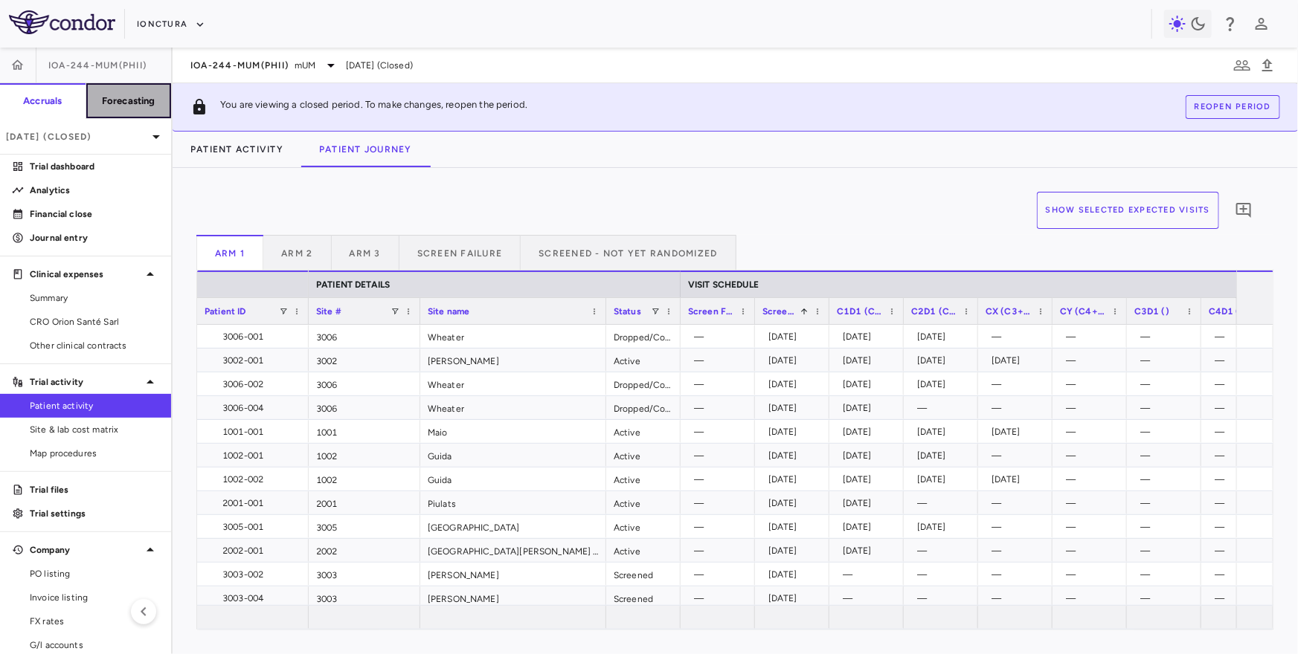
click at [138, 95] on h6 "Forecasting" at bounding box center [129, 100] width 54 height 13
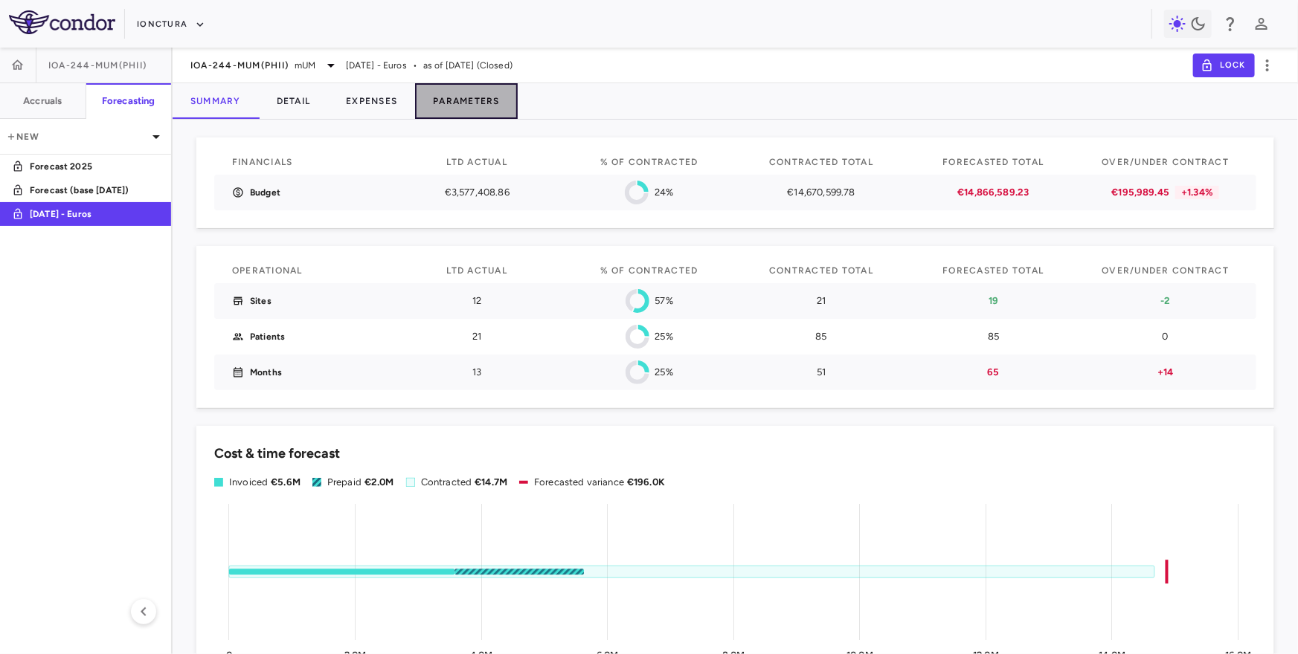
click at [448, 97] on button "Parameters" at bounding box center [466, 101] width 103 height 36
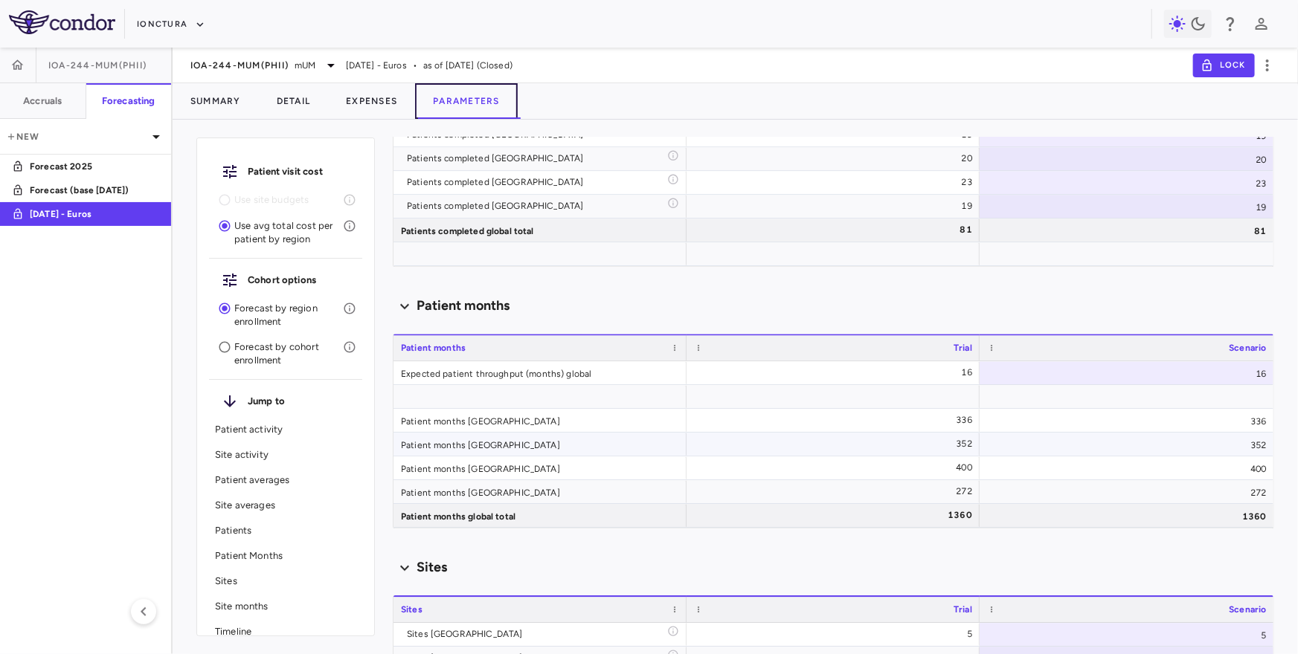
scroll to position [2075, 0]
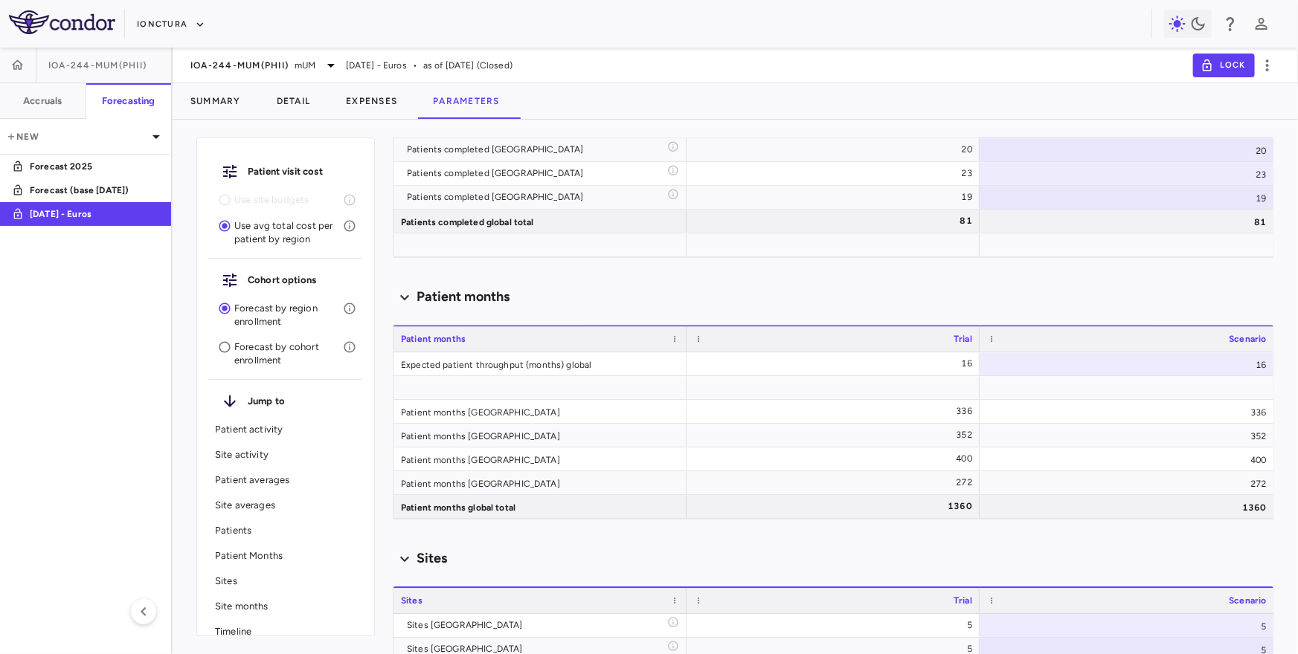
click at [230, 629] on p "Timeline" at bounding box center [285, 631] width 141 height 13
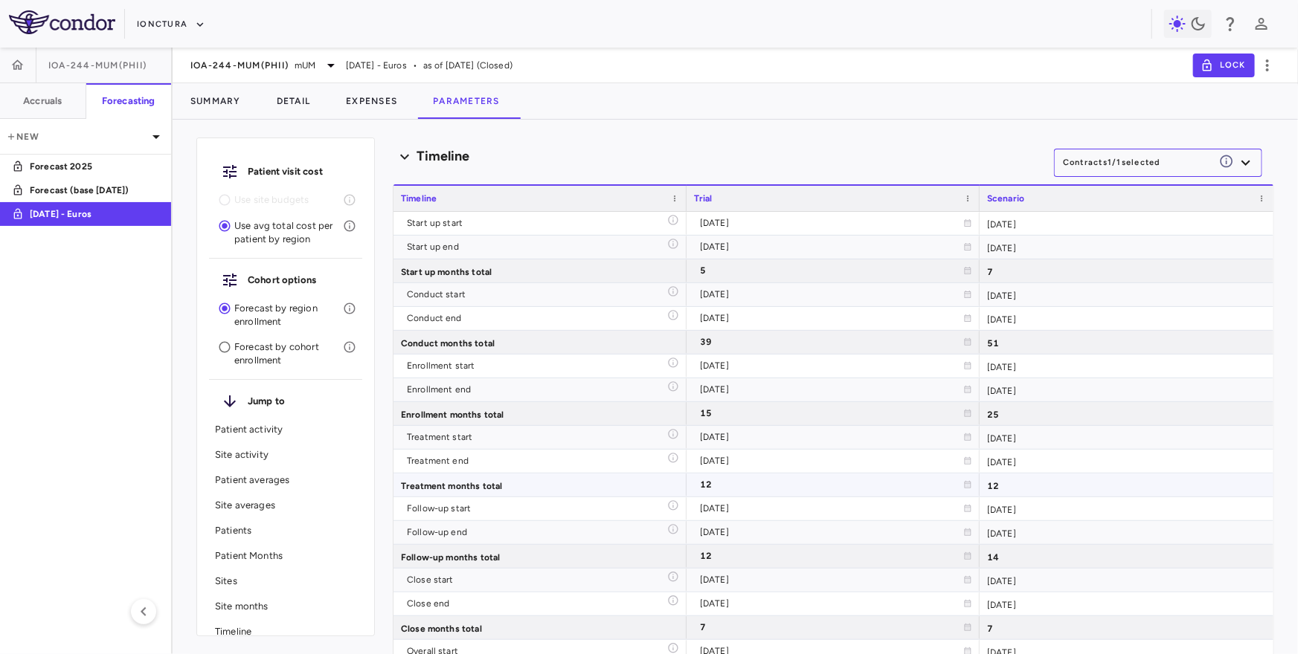
scroll to position [3033, 0]
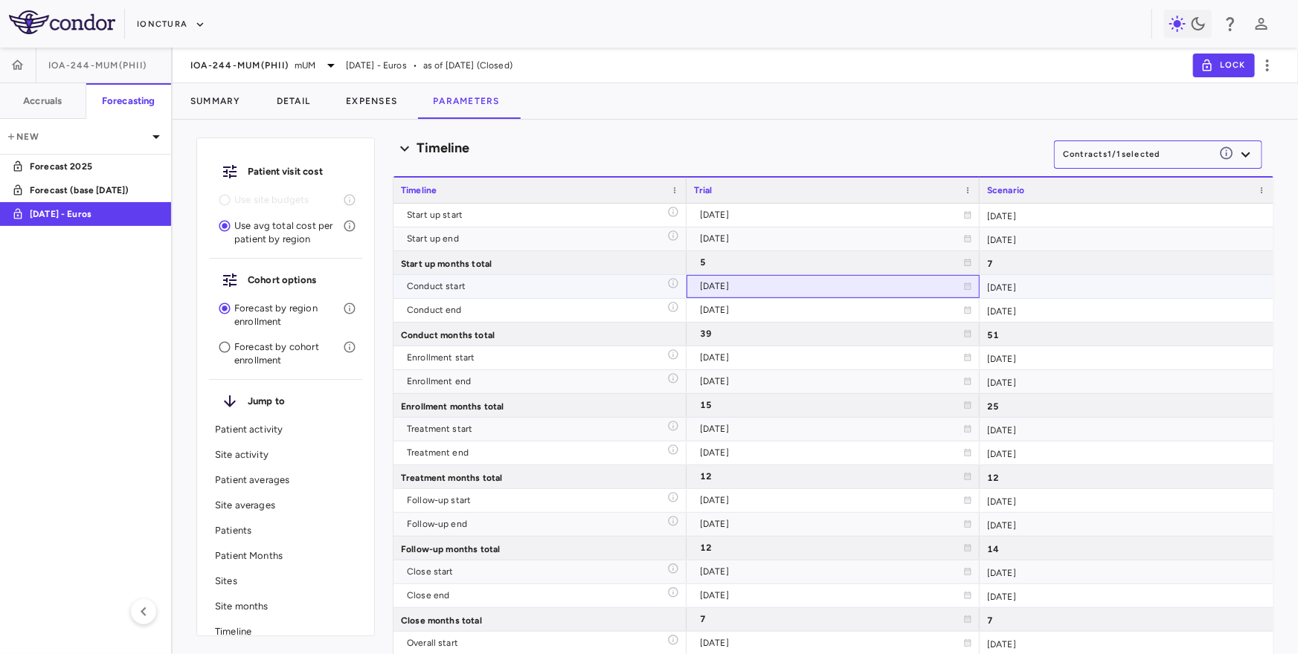
click at [831, 293] on div "2024-12-02" at bounding box center [831, 286] width 263 height 24
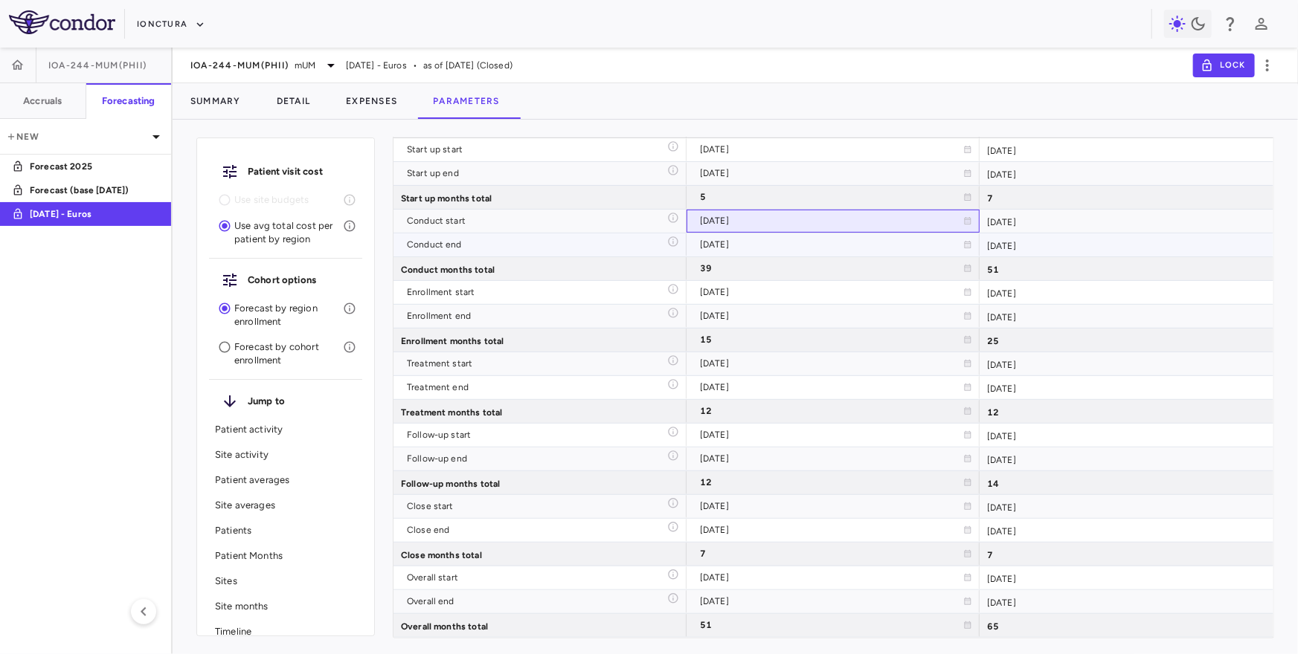
scroll to position [3099, 0]
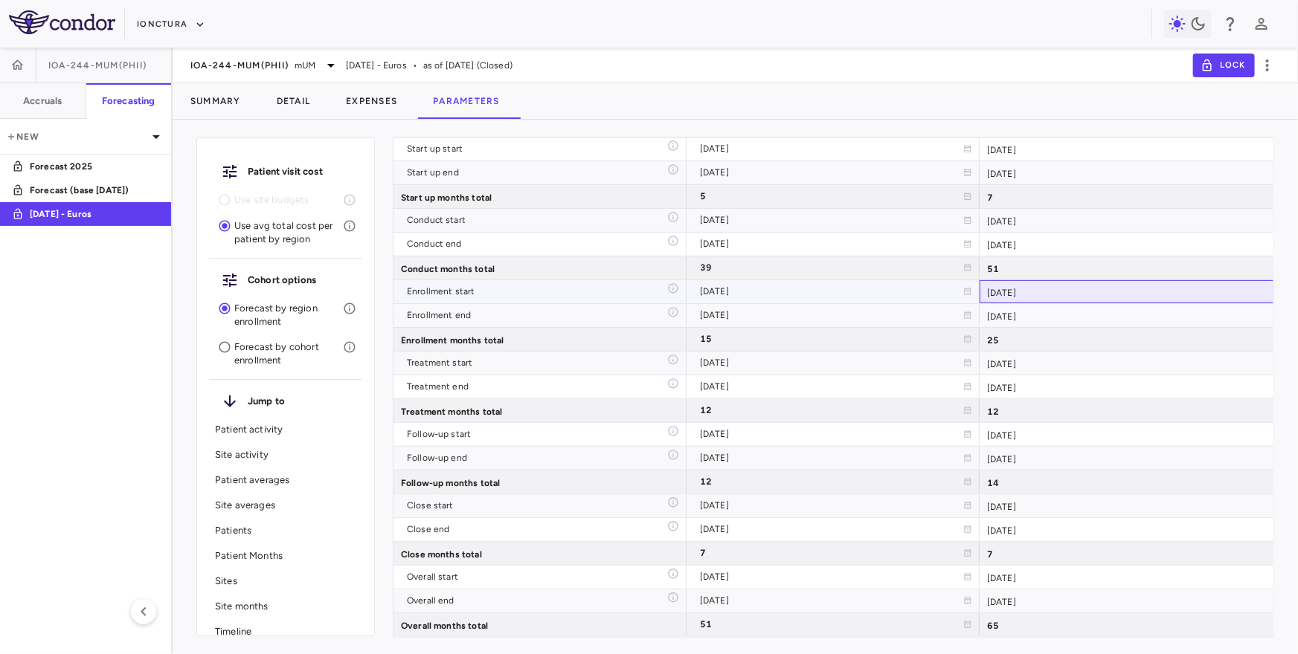
click at [1060, 286] on div "2025-01-01" at bounding box center [1126, 291] width 294 height 23
click at [1046, 324] on div "2027-01-31" at bounding box center [1126, 315] width 294 height 23
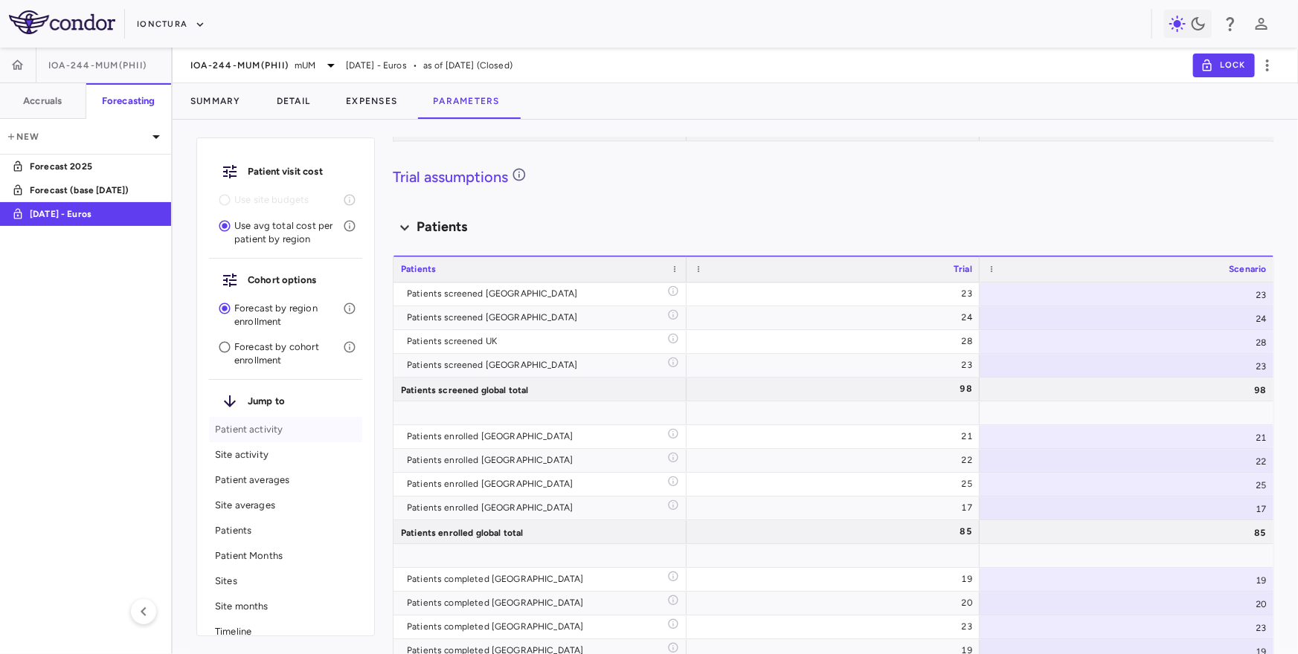
click at [249, 429] on p "Patient activity" at bounding box center [285, 429] width 141 height 13
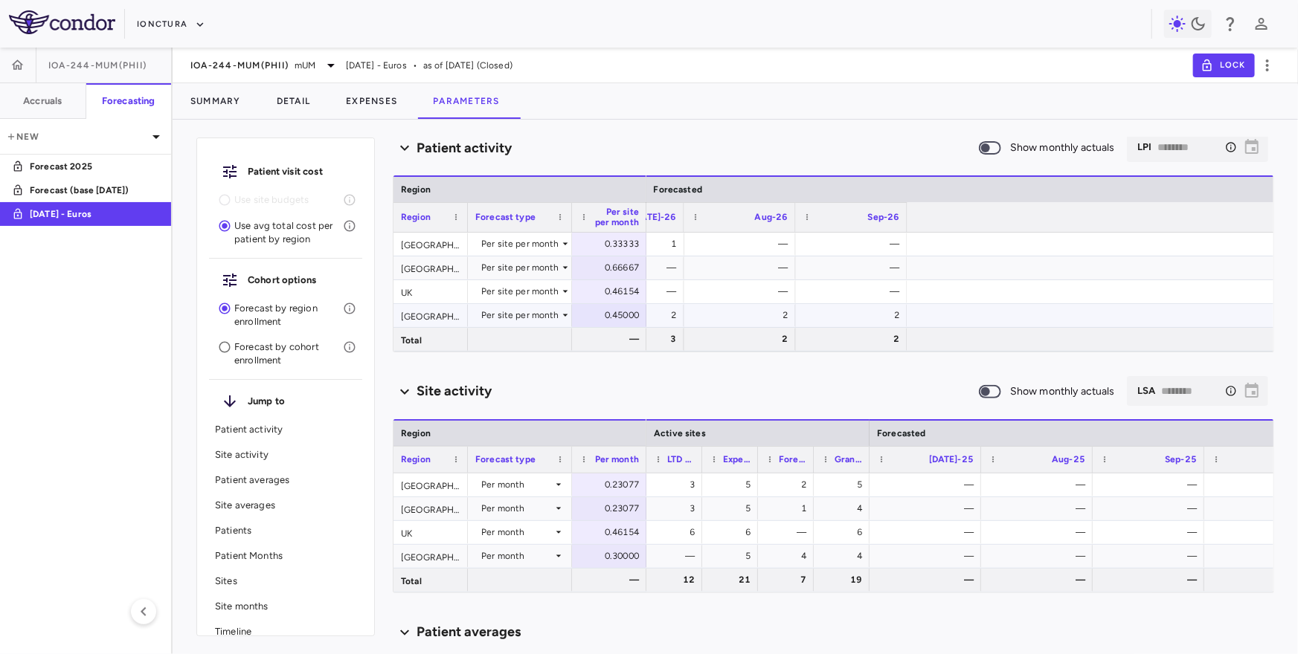
scroll to position [0, 1715]
click at [1240, 318] on div "1" at bounding box center [1221, 315] width 91 height 24
click at [1250, 316] on div "1" at bounding box center [1221, 315] width 91 height 24
click at [247, 625] on p "Timeline" at bounding box center [285, 631] width 141 height 13
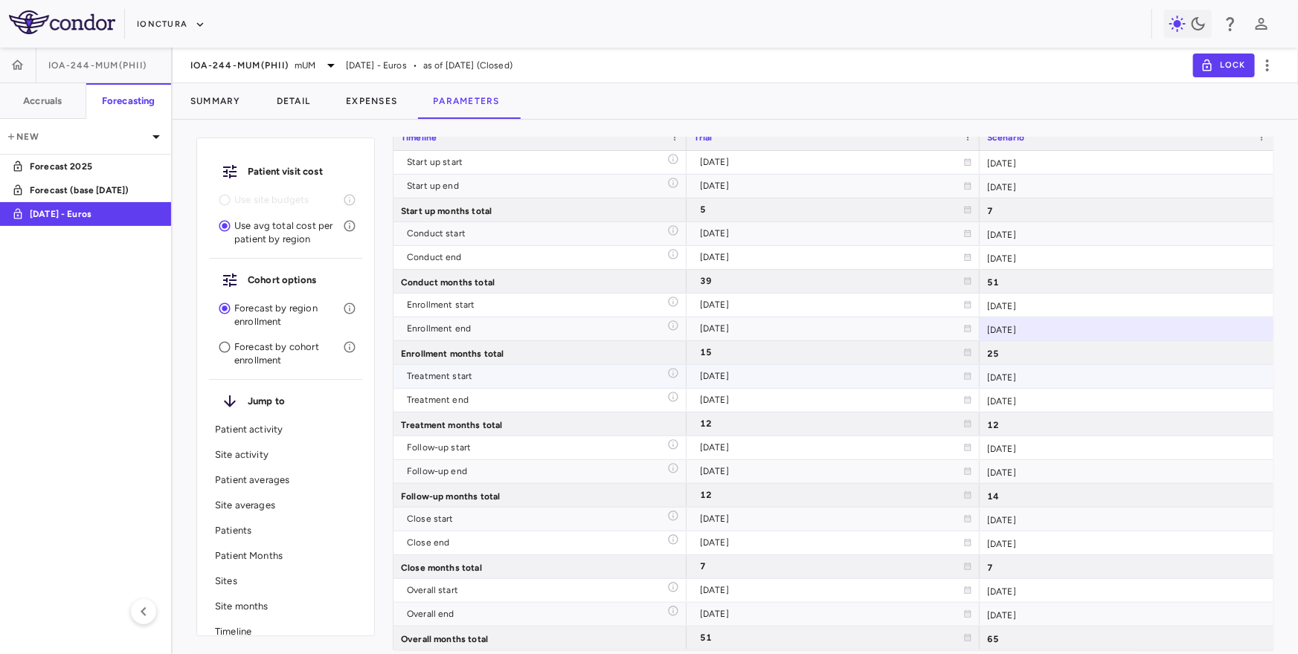
scroll to position [3099, 0]
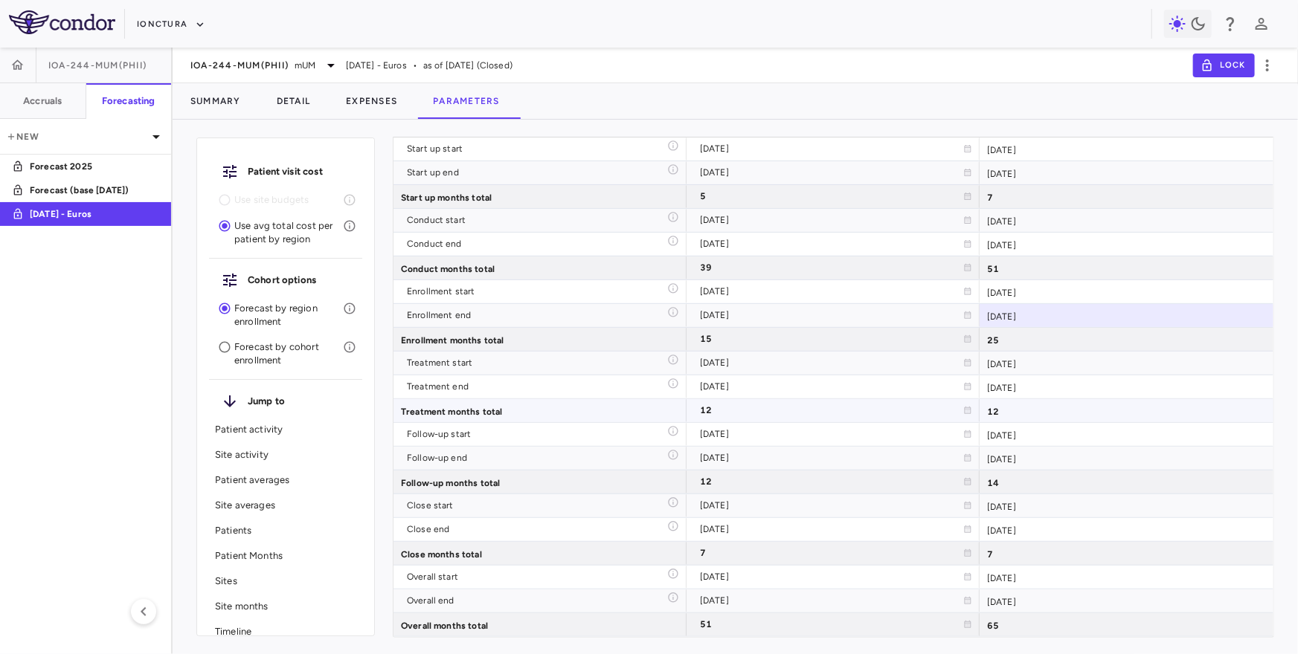
click at [1026, 408] on div "12" at bounding box center [1126, 410] width 294 height 23
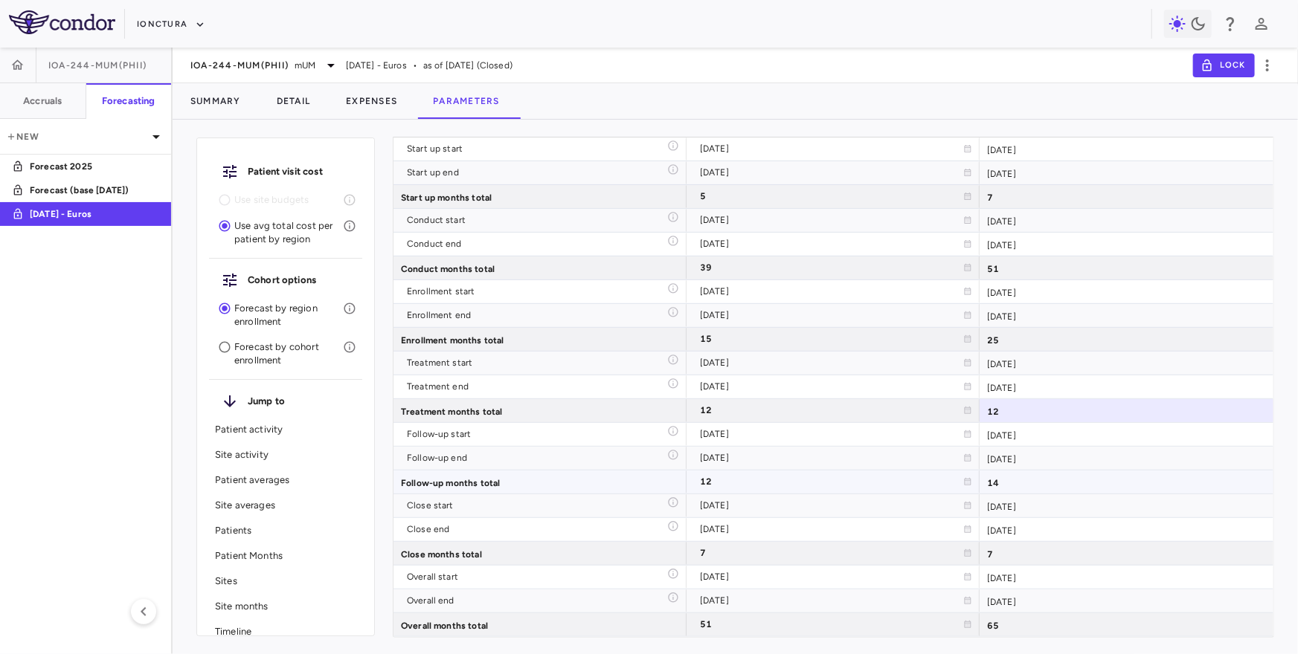
click at [1011, 477] on div "14" at bounding box center [1126, 482] width 294 height 23
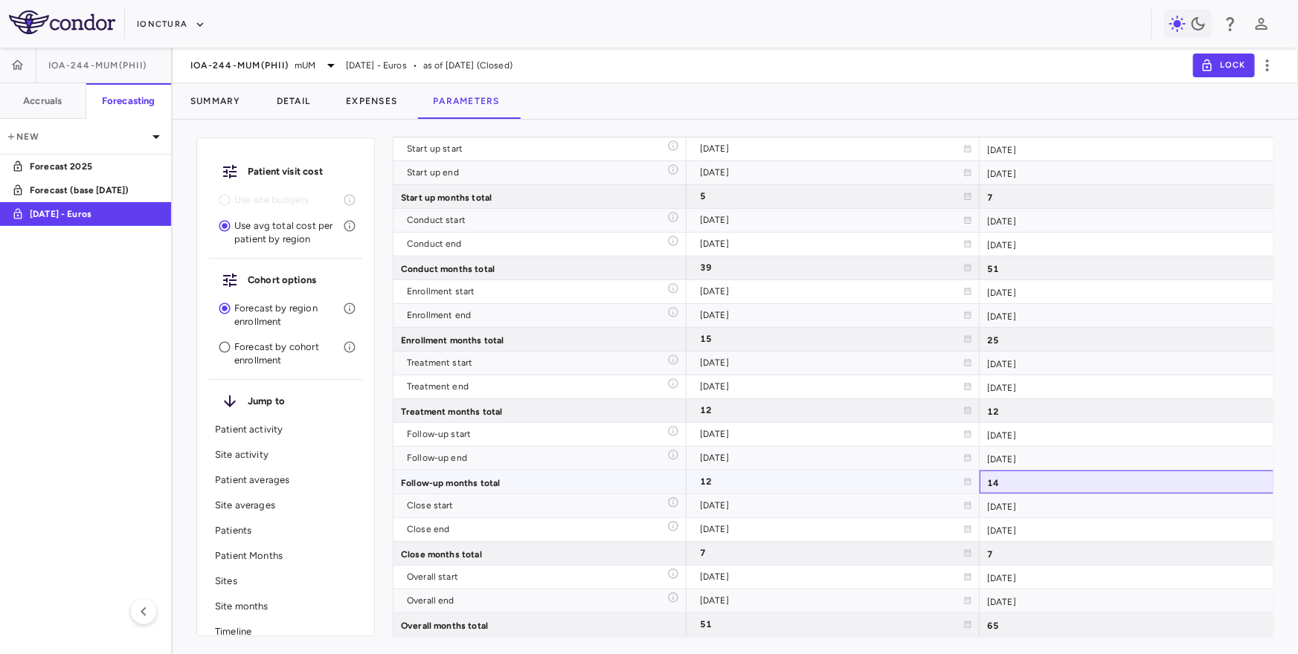
click at [1079, 480] on div "14" at bounding box center [1126, 482] width 294 height 23
click at [1023, 456] on div "2029-03-31" at bounding box center [1126, 458] width 294 height 23
click at [995, 514] on div "2029-04-01" at bounding box center [1126, 506] width 294 height 23
click at [1012, 454] on div "2029-03-31" at bounding box center [1126, 458] width 294 height 23
click at [1002, 502] on div "2029-04-01" at bounding box center [1126, 506] width 294 height 23
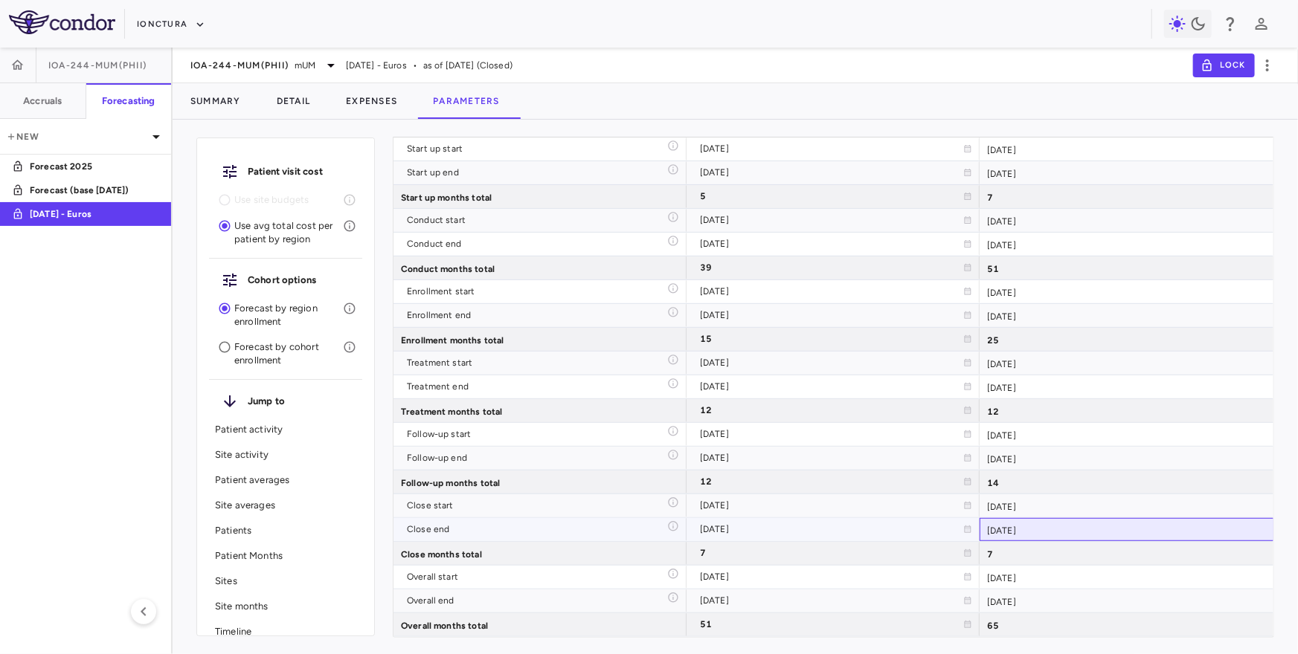
click at [1032, 527] on div "2029-10-31" at bounding box center [1126, 529] width 294 height 23
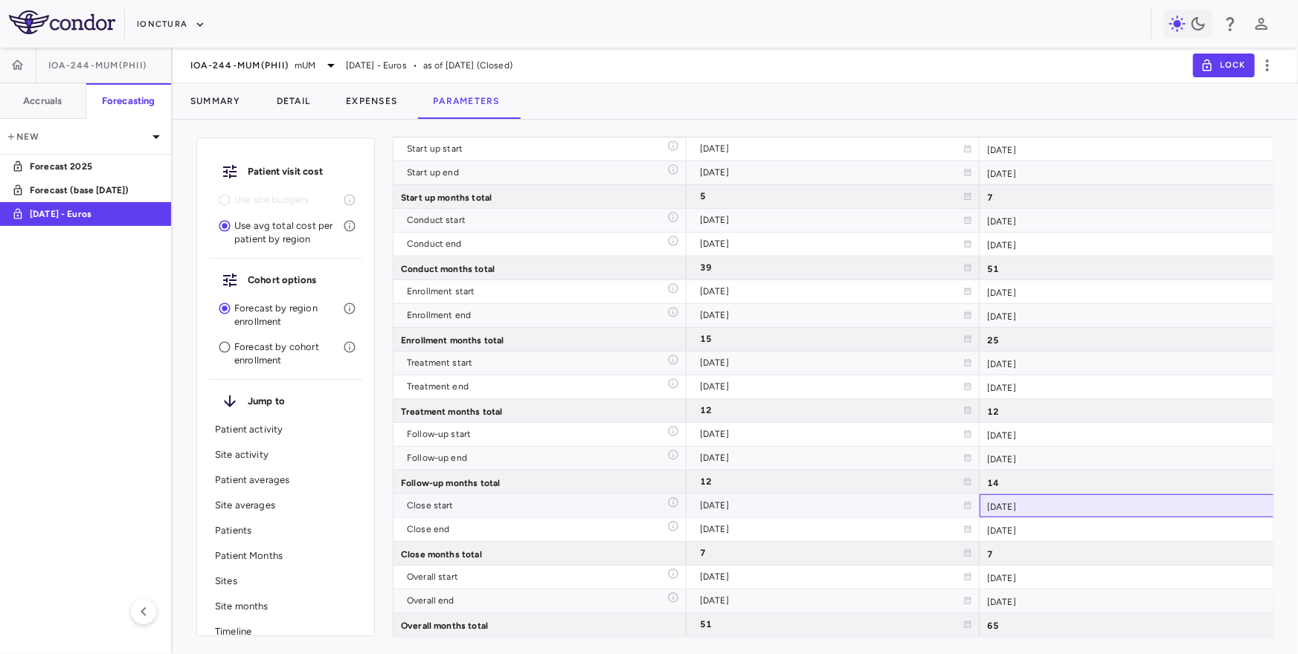
click at [1074, 506] on div "2029-04-01" at bounding box center [1126, 506] width 294 height 23
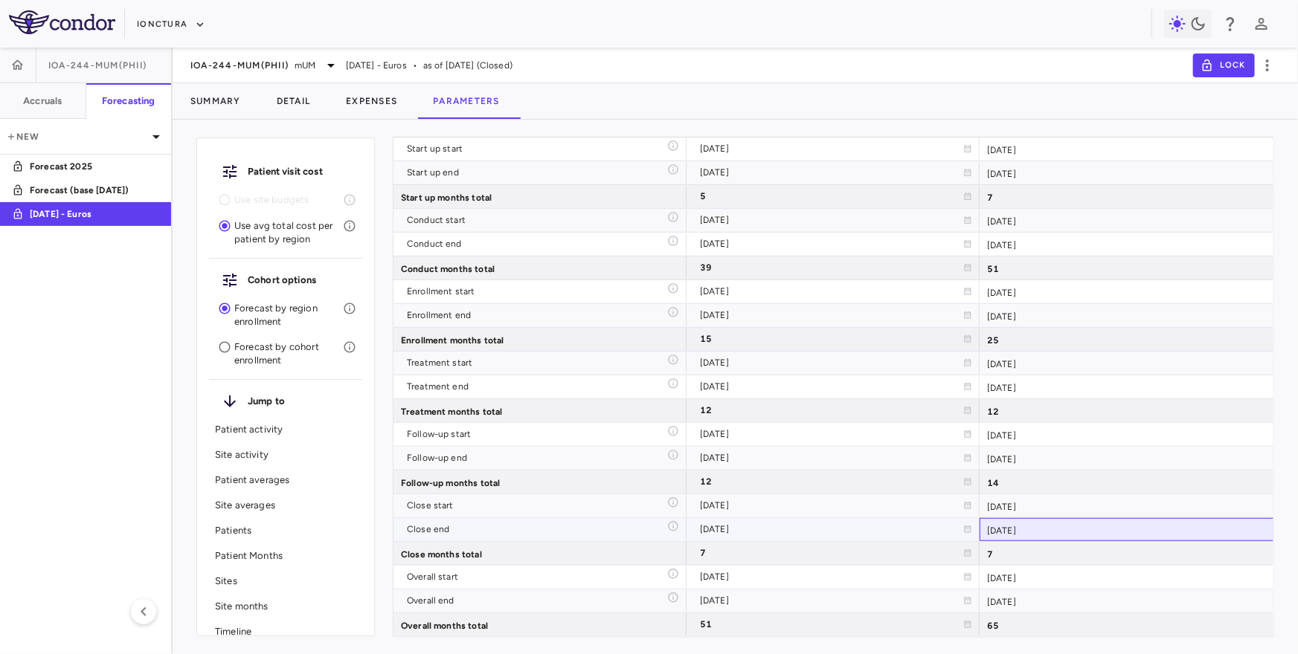
click at [1067, 527] on div "2029-10-31" at bounding box center [1126, 529] width 294 height 23
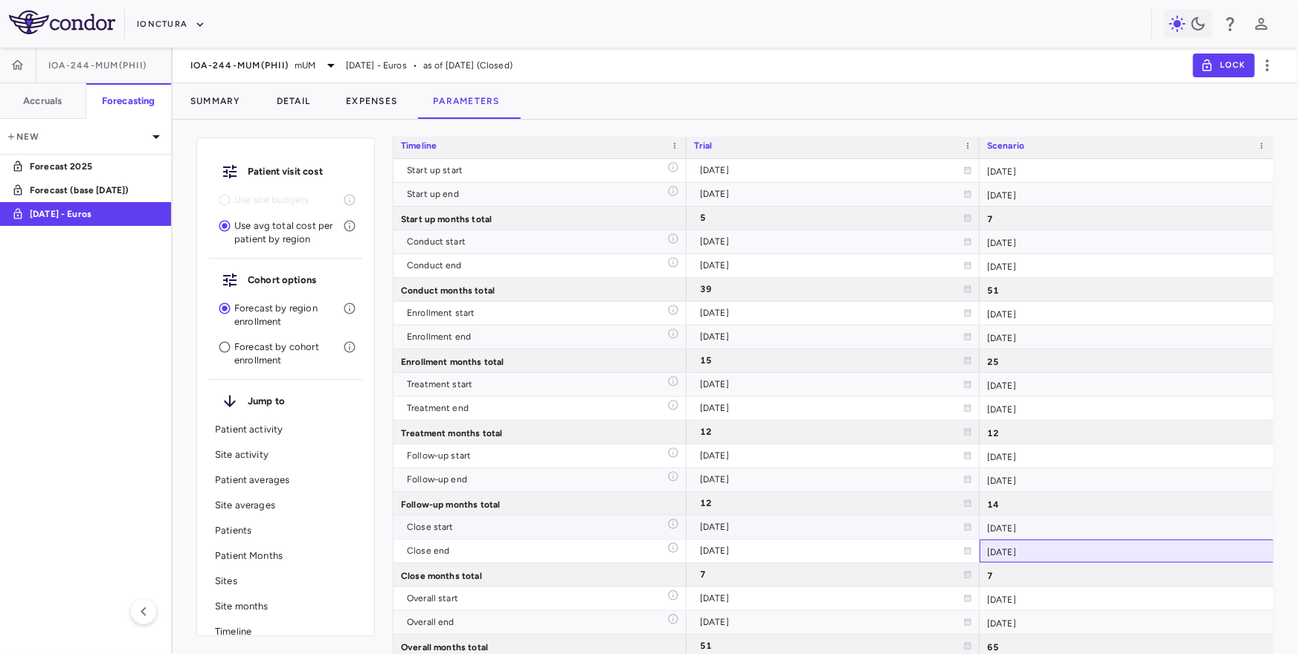
scroll to position [3070, 0]
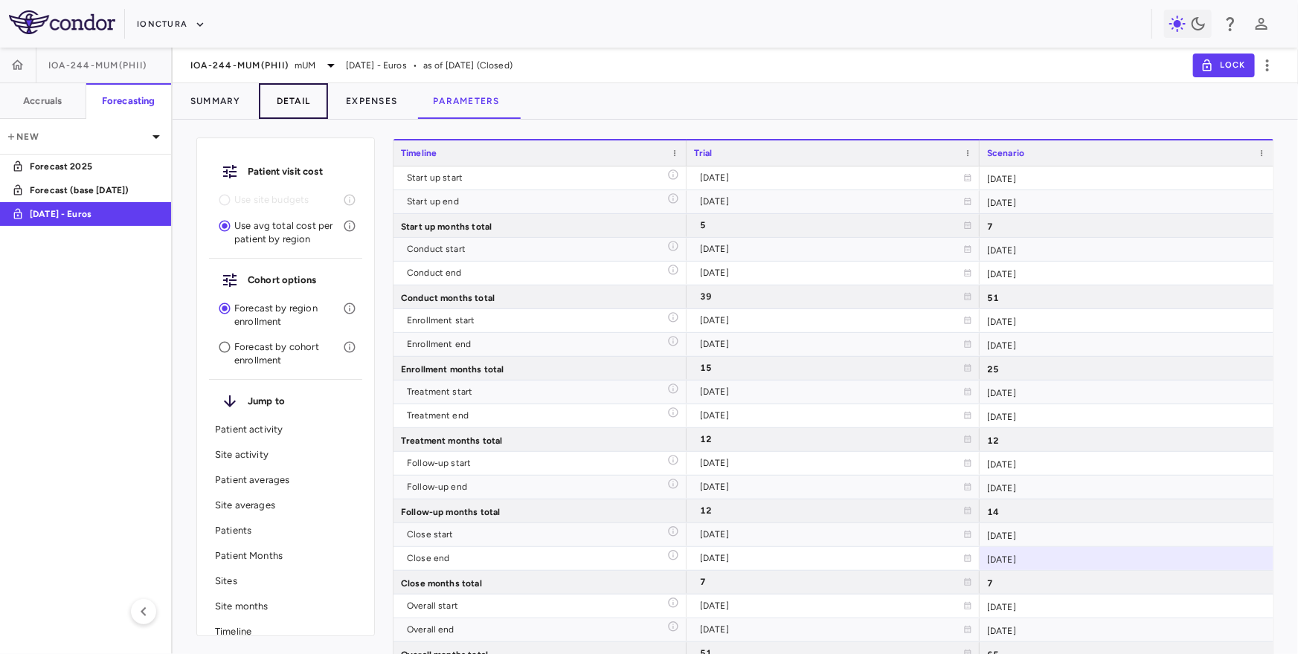
click at [283, 97] on button "Detail" at bounding box center [294, 101] width 70 height 36
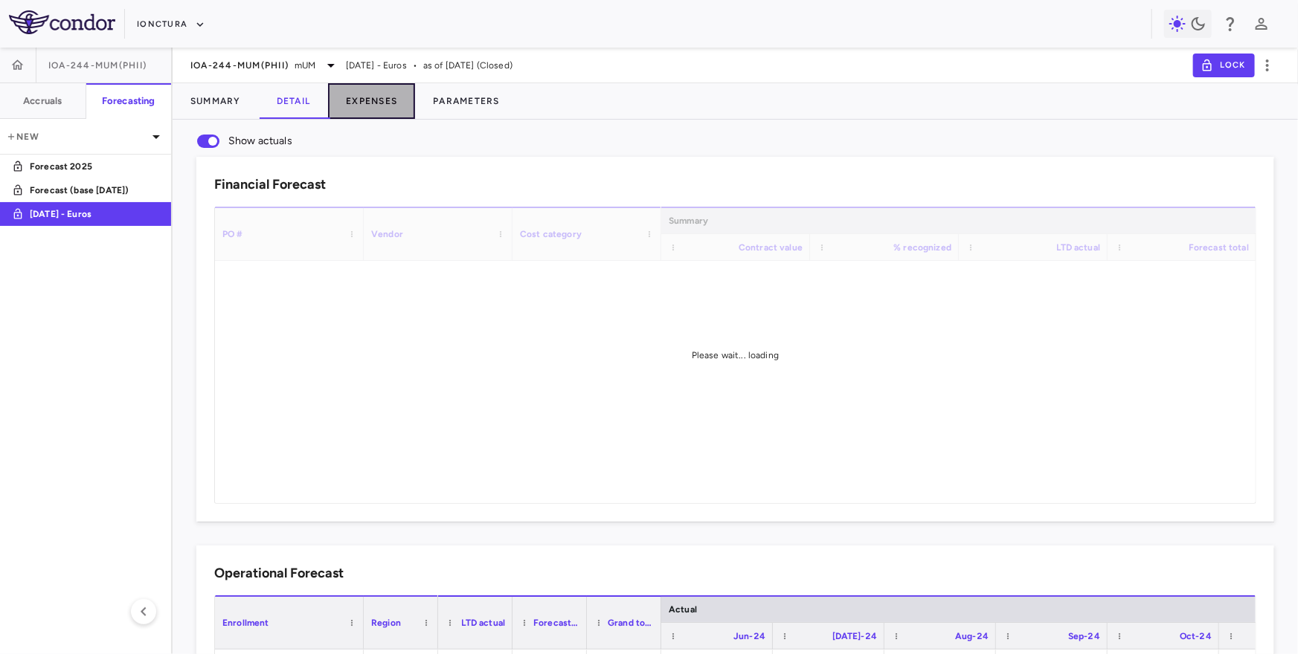
click at [361, 98] on button "Expenses" at bounding box center [371, 101] width 87 height 36
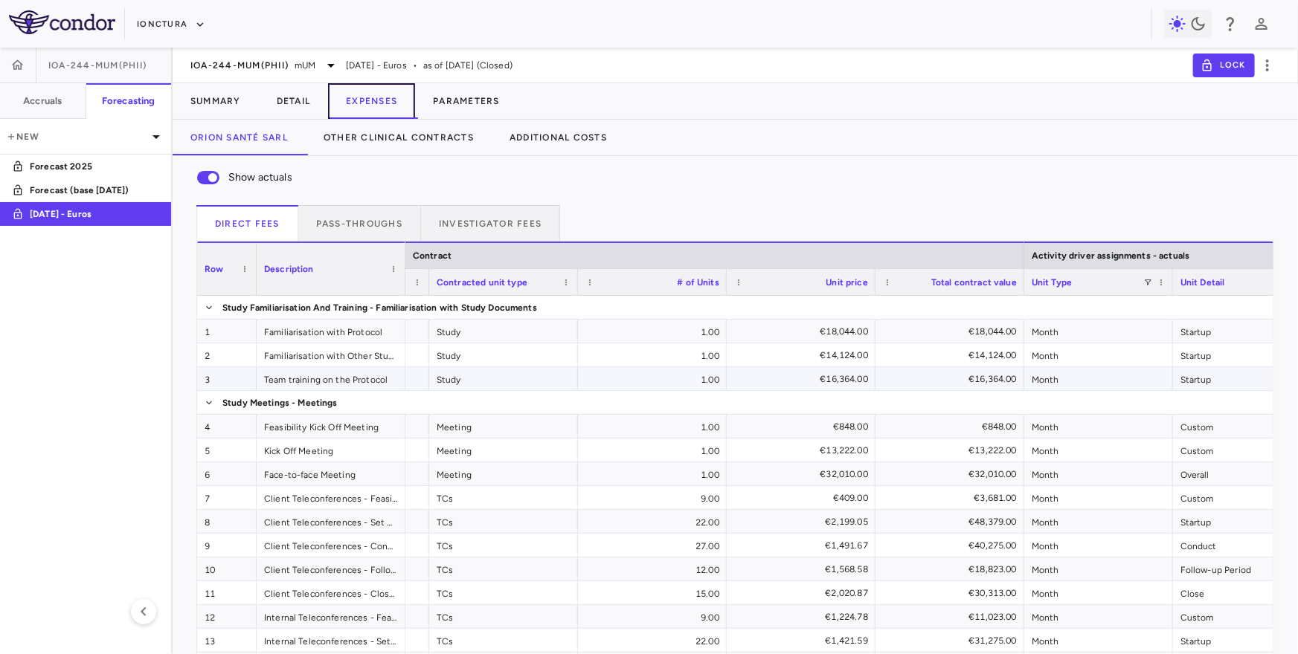
scroll to position [0, 484]
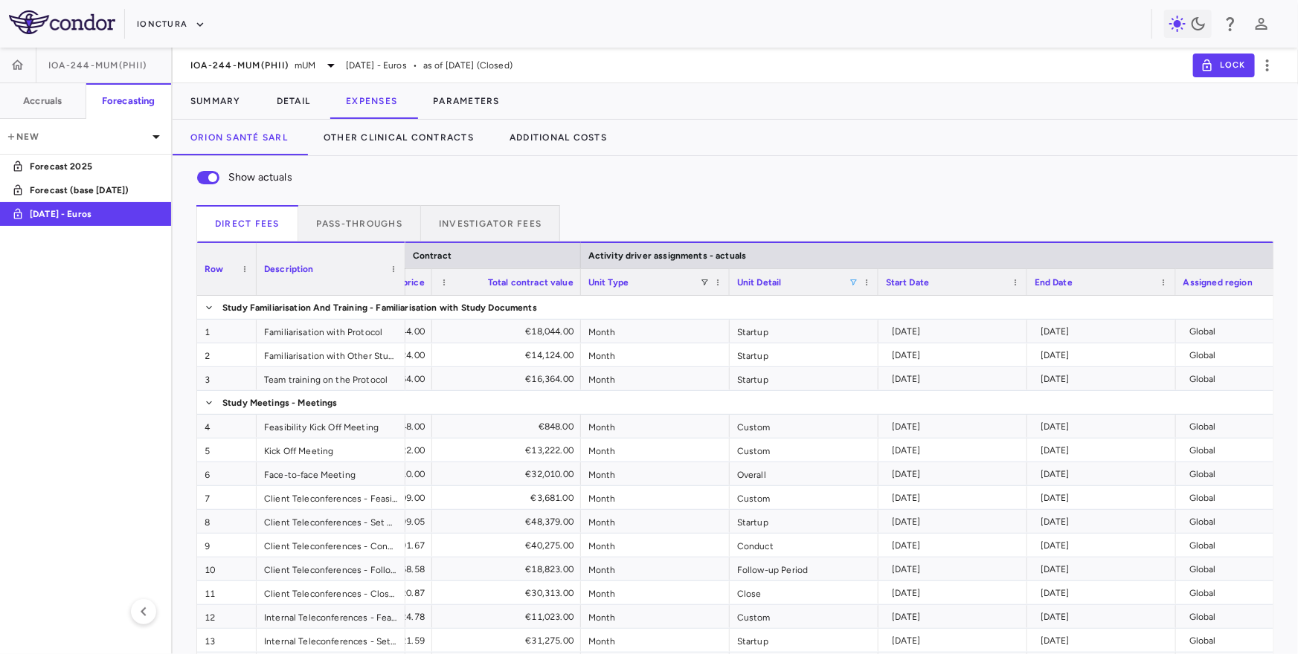
click at [854, 282] on span at bounding box center [853, 282] width 9 height 9
click at [882, 332] on div "(Select All)" at bounding box center [929, 337] width 122 height 10
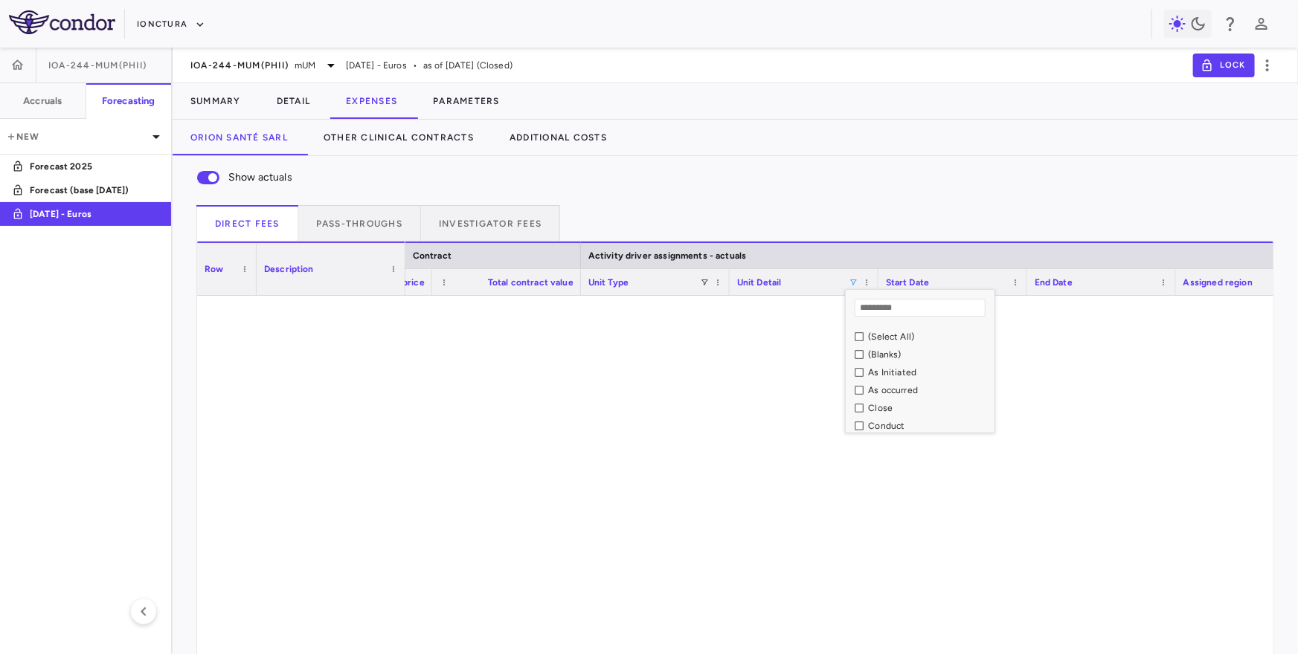
click at [880, 429] on div "Column Filter" at bounding box center [919, 431] width 141 height 4
click at [879, 422] on div "Conduct" at bounding box center [929, 426] width 122 height 10
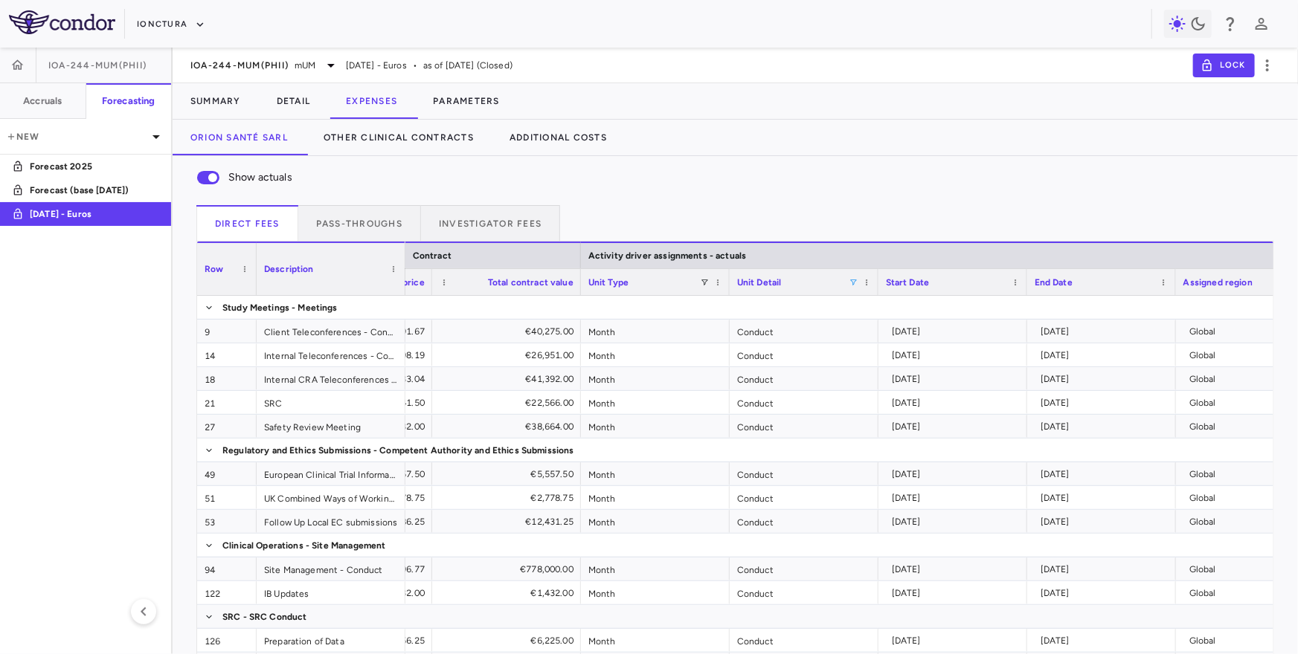
click at [878, 210] on div "Direct Fees Pass-throughs Investigator Fees" at bounding box center [735, 223] width 1078 height 36
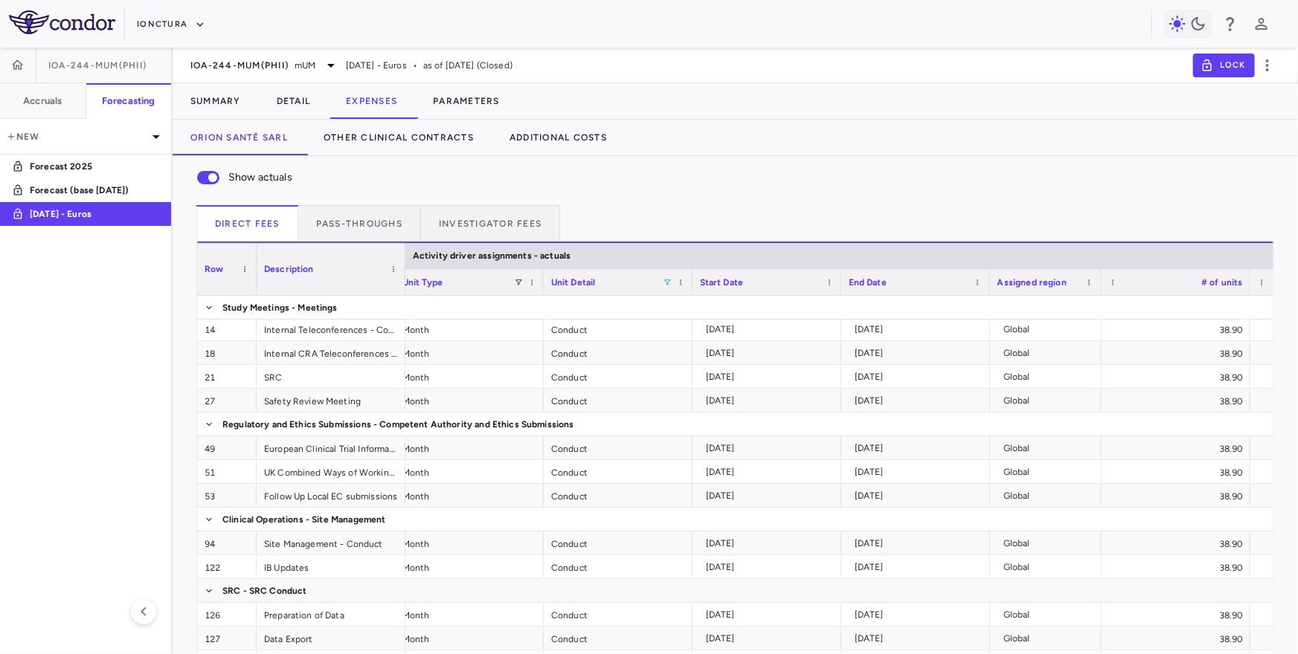
scroll to position [0, 907]
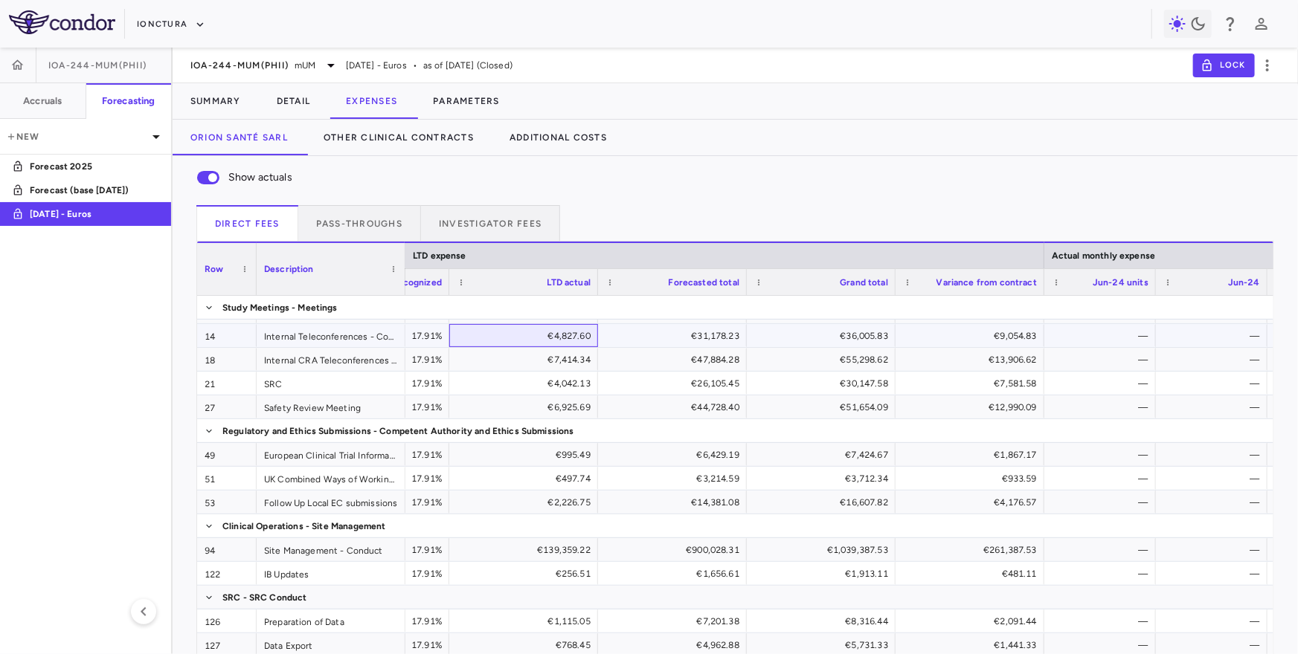
click at [546, 330] on div "€4,827.60" at bounding box center [527, 336] width 128 height 24
click at [683, 333] on div "€31,178.23" at bounding box center [675, 336] width 128 height 24
click at [791, 344] on div "€36,005.83" at bounding box center [824, 336] width 128 height 24
click at [947, 338] on div "€9,054.83" at bounding box center [973, 336] width 128 height 24
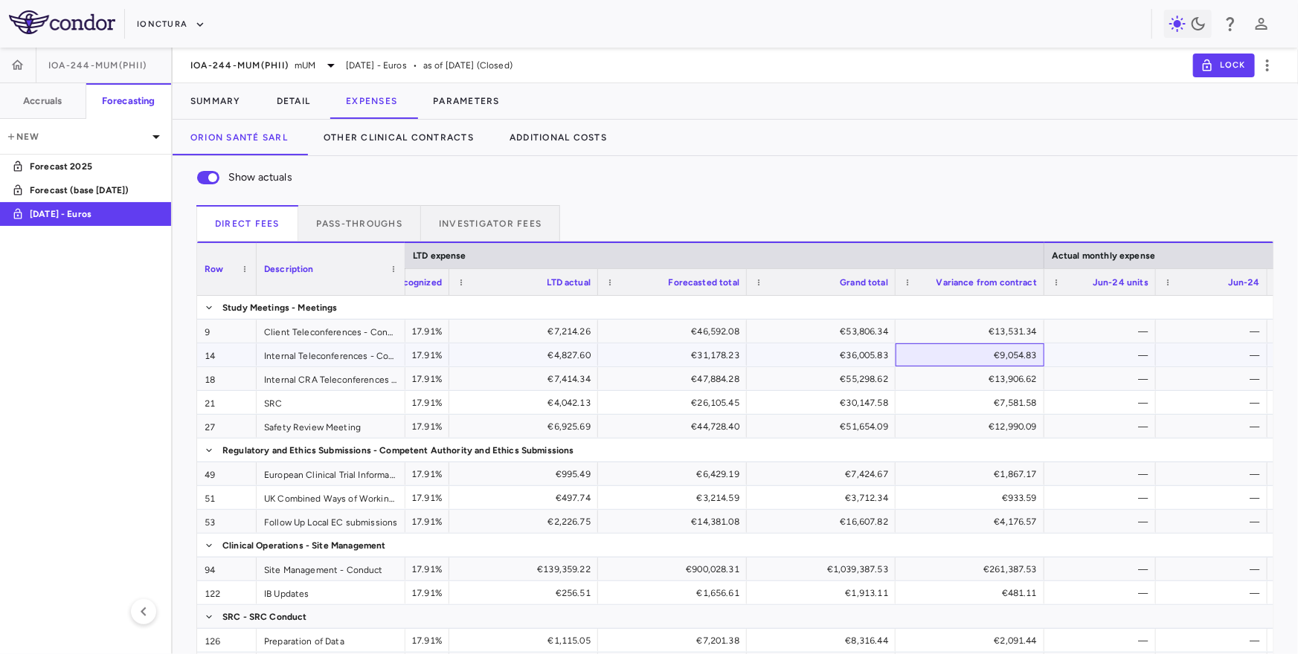
click at [950, 353] on div "€9,054.83" at bounding box center [973, 356] width 128 height 24
click at [462, 97] on button "Parameters" at bounding box center [466, 101] width 103 height 36
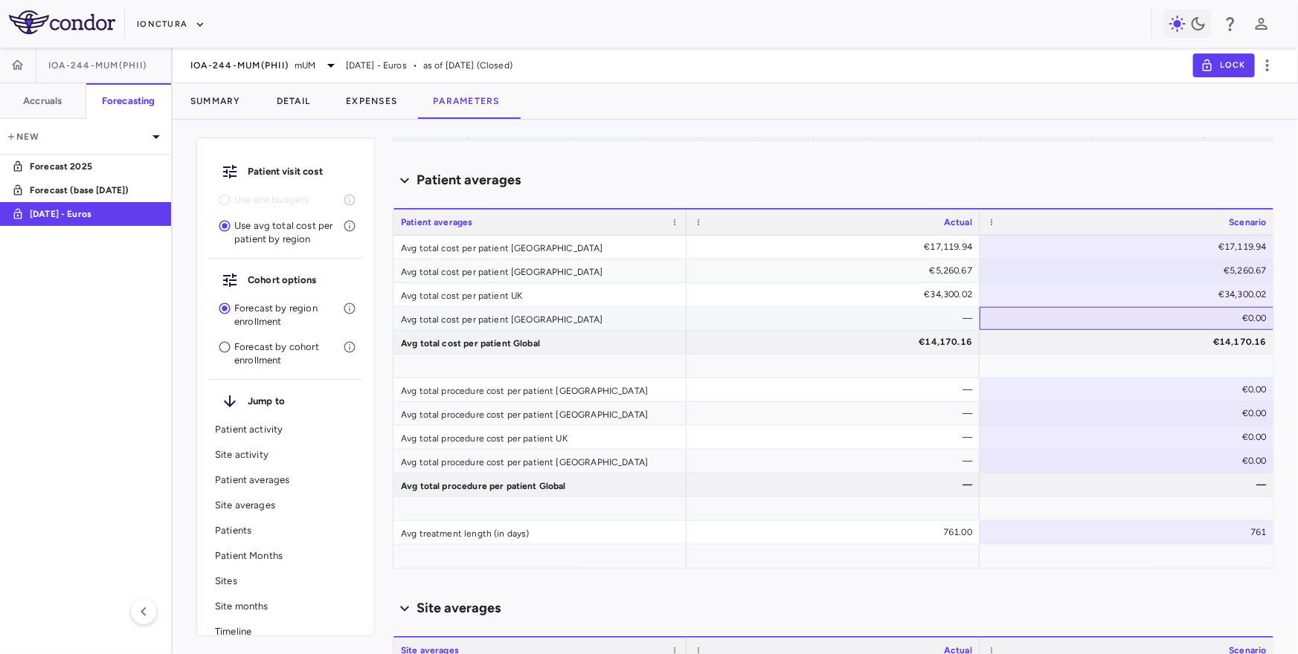
click at [1180, 312] on div "€0.00" at bounding box center [1130, 318] width 274 height 24
drag, startPoint x: 1197, startPoint y: 318, endPoint x: 1284, endPoint y: 321, distance: 87.1
click at [1284, 321] on div "Patient visit cost Use site budgets Use avg total cost per patient by region Co…" at bounding box center [735, 393] width 1125 height 523
click at [1225, 318] on input "*" at bounding box center [1137, 320] width 271 height 25
drag, startPoint x: 1217, startPoint y: 316, endPoint x: 1245, endPoint y: 315, distance: 28.3
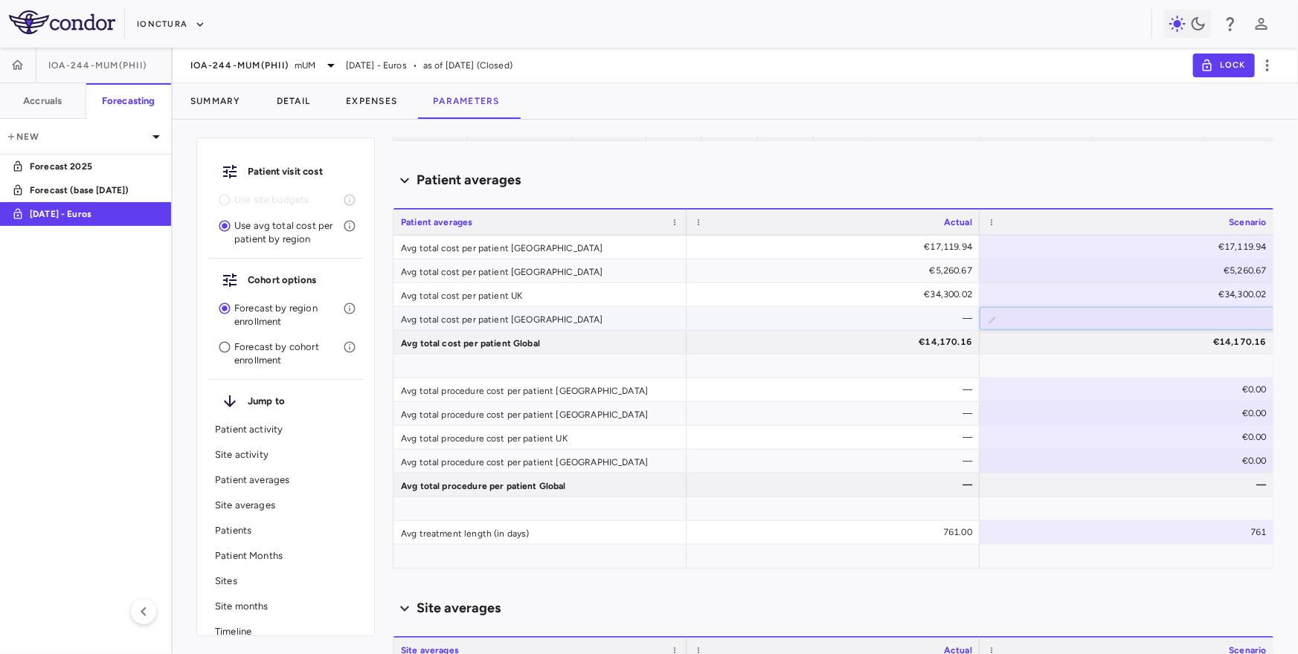
click at [1245, 315] on input "*" at bounding box center [1137, 320] width 271 height 25
drag, startPoint x: 1233, startPoint y: 318, endPoint x: 1269, endPoint y: 318, distance: 35.7
click at [1269, 318] on input "*" at bounding box center [1137, 320] width 271 height 25
click at [1179, 355] on div at bounding box center [1126, 366] width 294 height 23
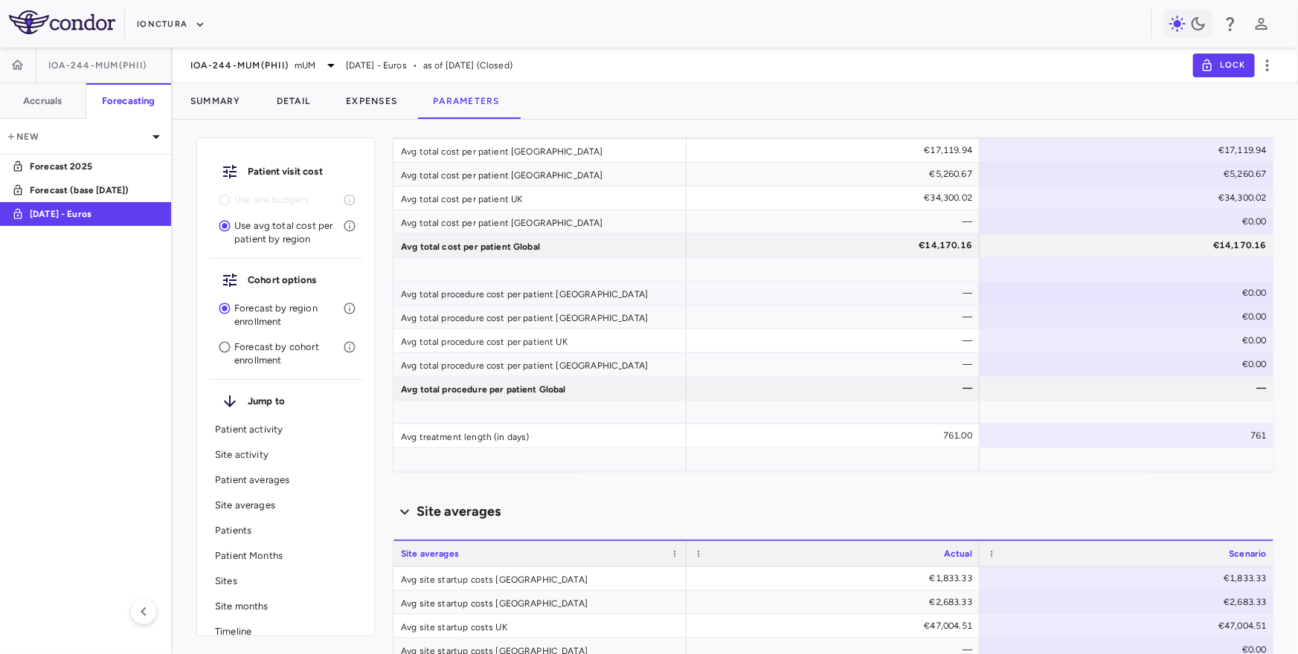
click at [1191, 297] on div "€0.00" at bounding box center [1130, 293] width 274 height 24
drag, startPoint x: 1203, startPoint y: 297, endPoint x: 1269, endPoint y: 297, distance: 66.9
click at [1269, 297] on input "*" at bounding box center [1137, 295] width 271 height 25
click at [1082, 268] on div at bounding box center [1126, 269] width 294 height 23
click at [30, 97] on h6 "Accruals" at bounding box center [42, 100] width 39 height 13
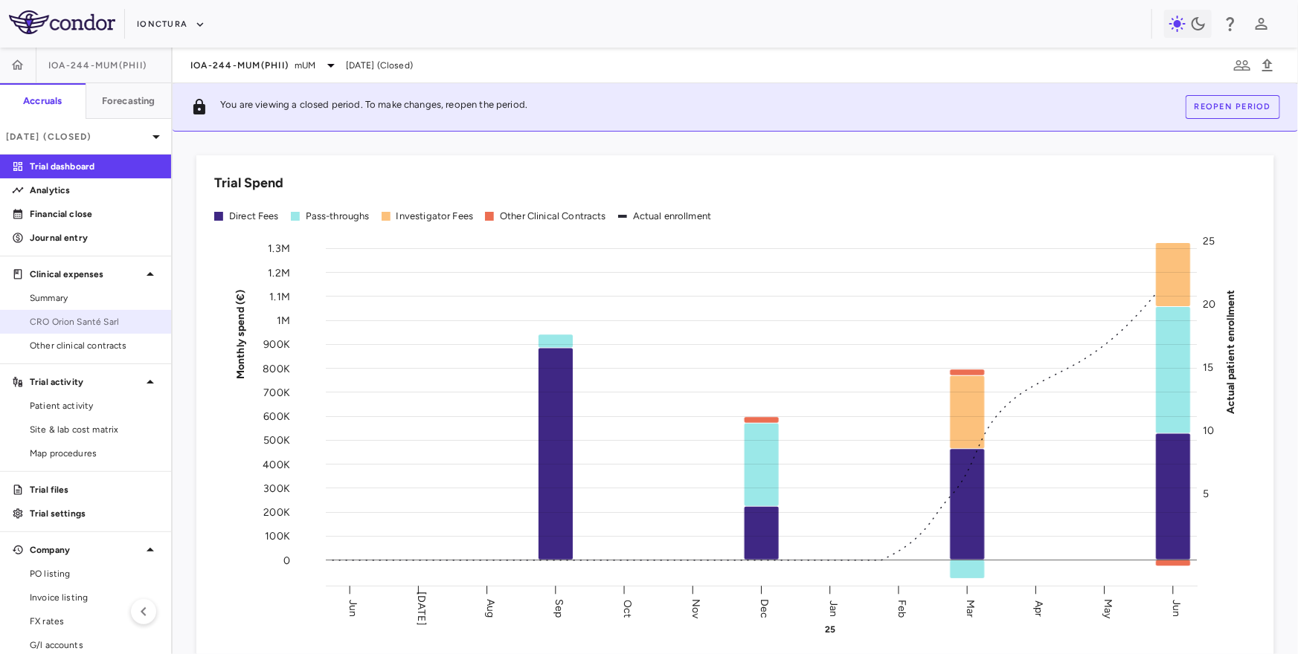
click at [109, 316] on span "CRO Orion Santé Sarl" at bounding box center [94, 321] width 129 height 13
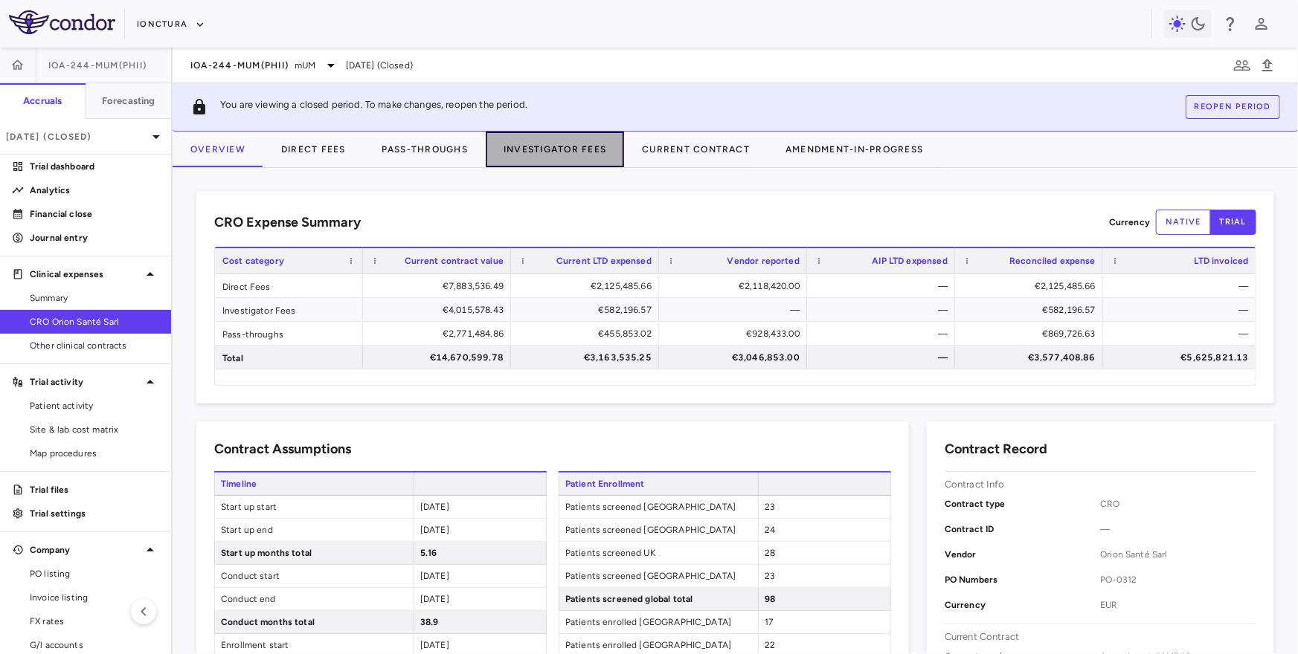
click at [587, 140] on button "Investigator Fees" at bounding box center [555, 150] width 138 height 36
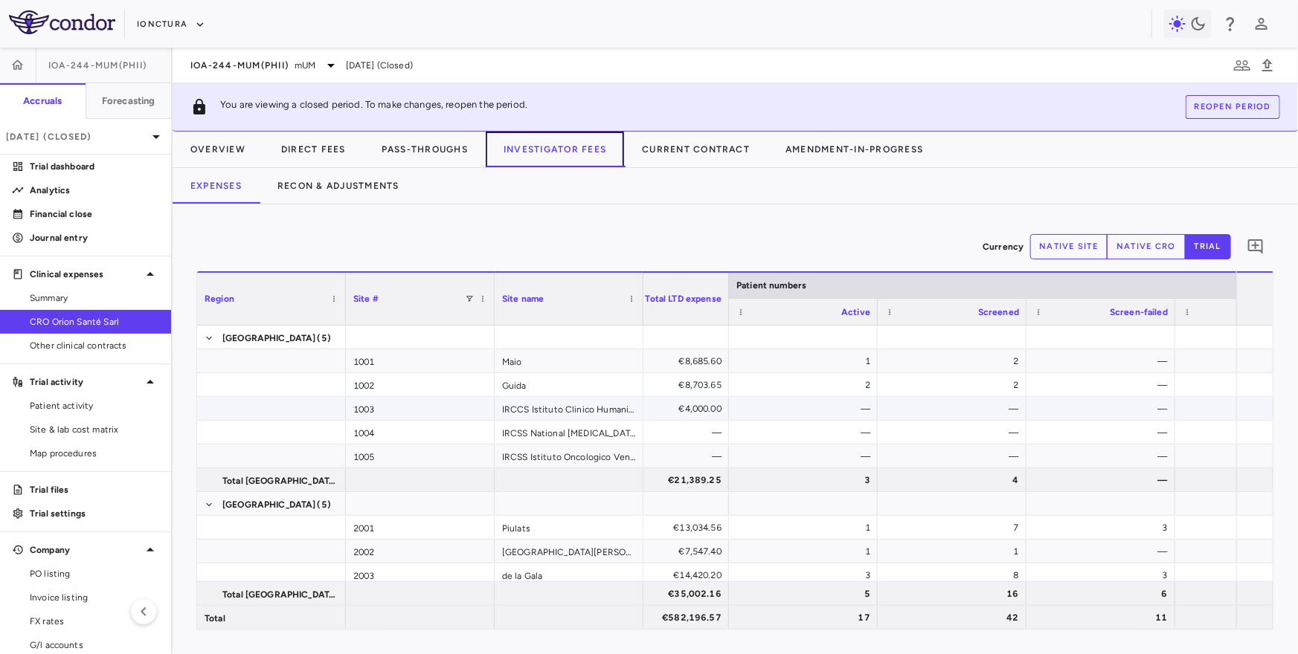
scroll to position [0, 86]
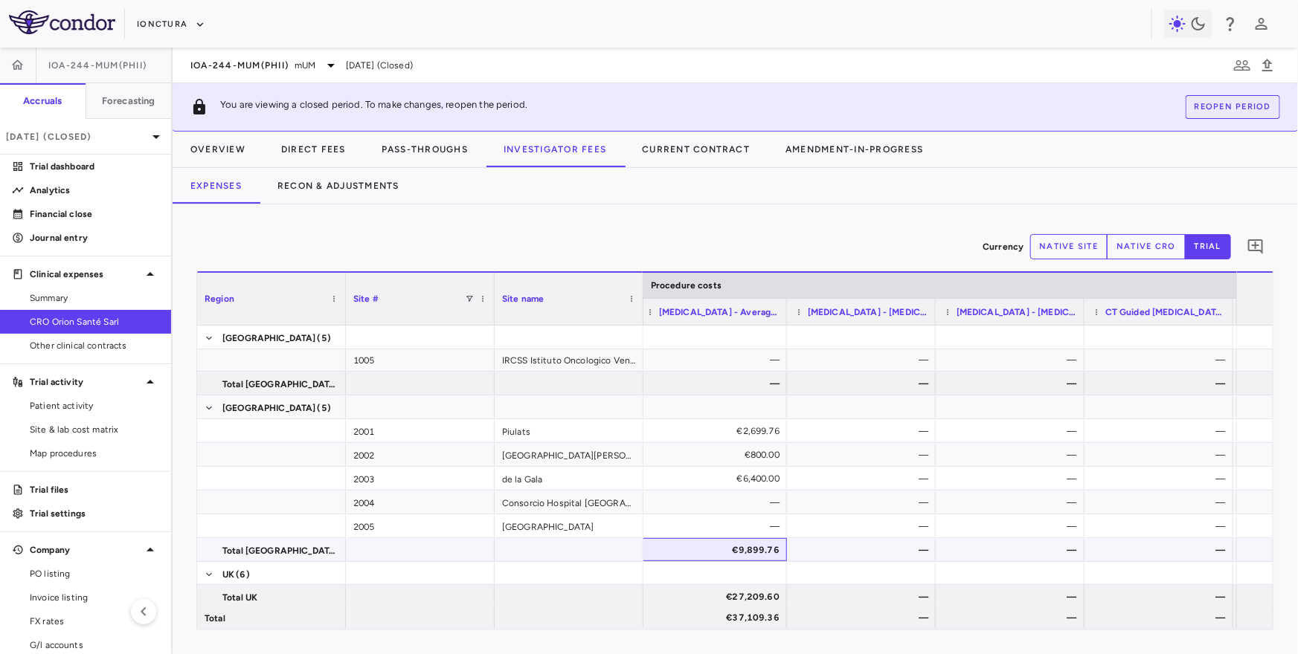
click at [728, 558] on div "€9,899.76" at bounding box center [715, 550] width 128 height 24
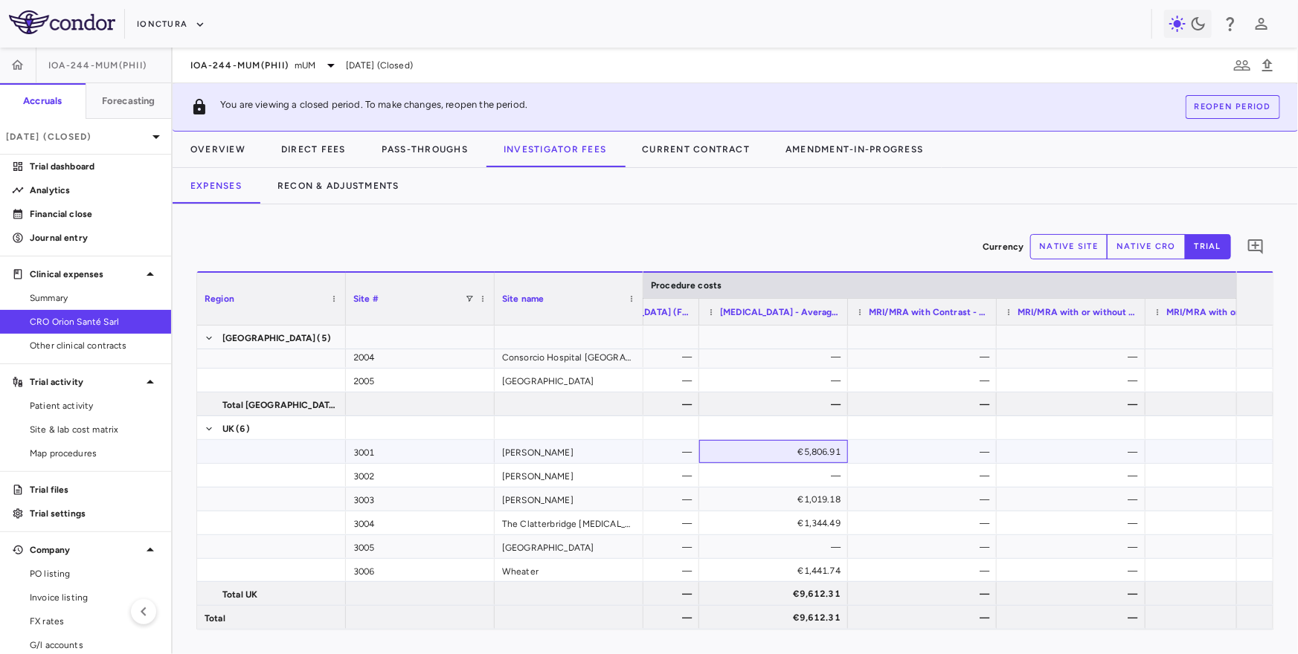
click at [814, 454] on div "€5,806.91" at bounding box center [776, 452] width 128 height 24
click at [94, 403] on span "Patient activity" at bounding box center [94, 405] width 129 height 13
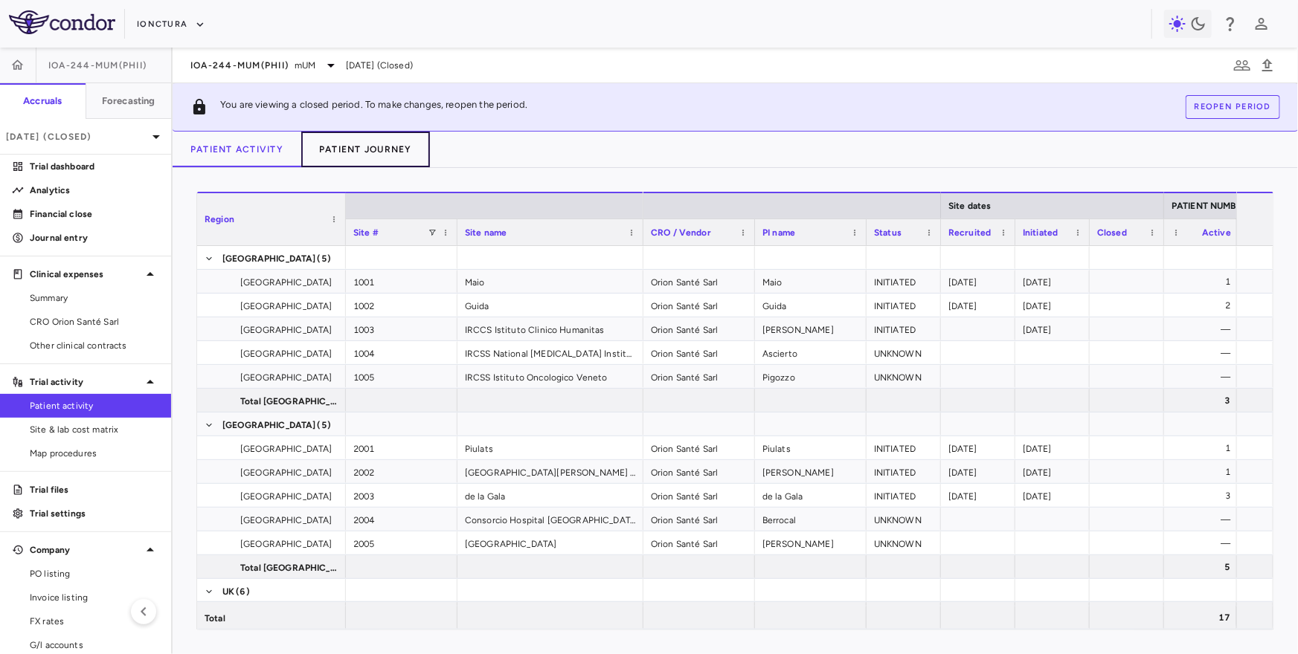
click at [364, 141] on button "Patient Journey" at bounding box center [365, 150] width 129 height 36
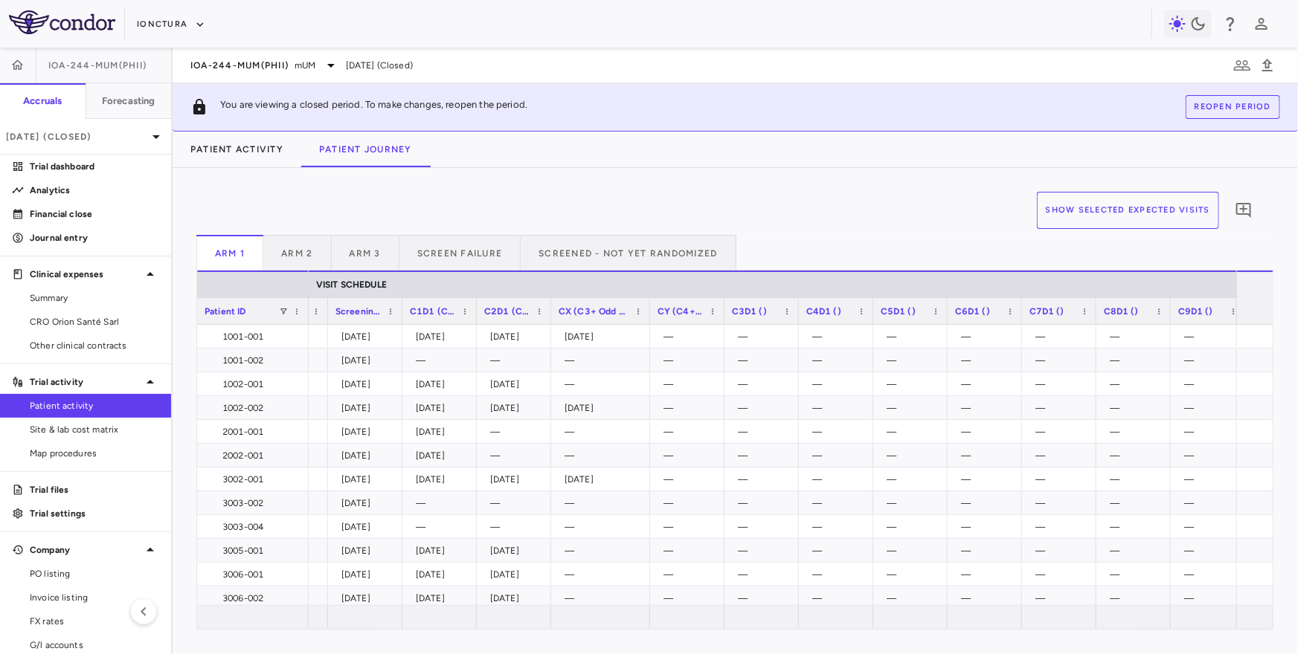
drag, startPoint x: 622, startPoint y: 317, endPoint x: 646, endPoint y: 321, distance: 24.8
click at [294, 245] on button "Arm 2" at bounding box center [297, 253] width 68 height 36
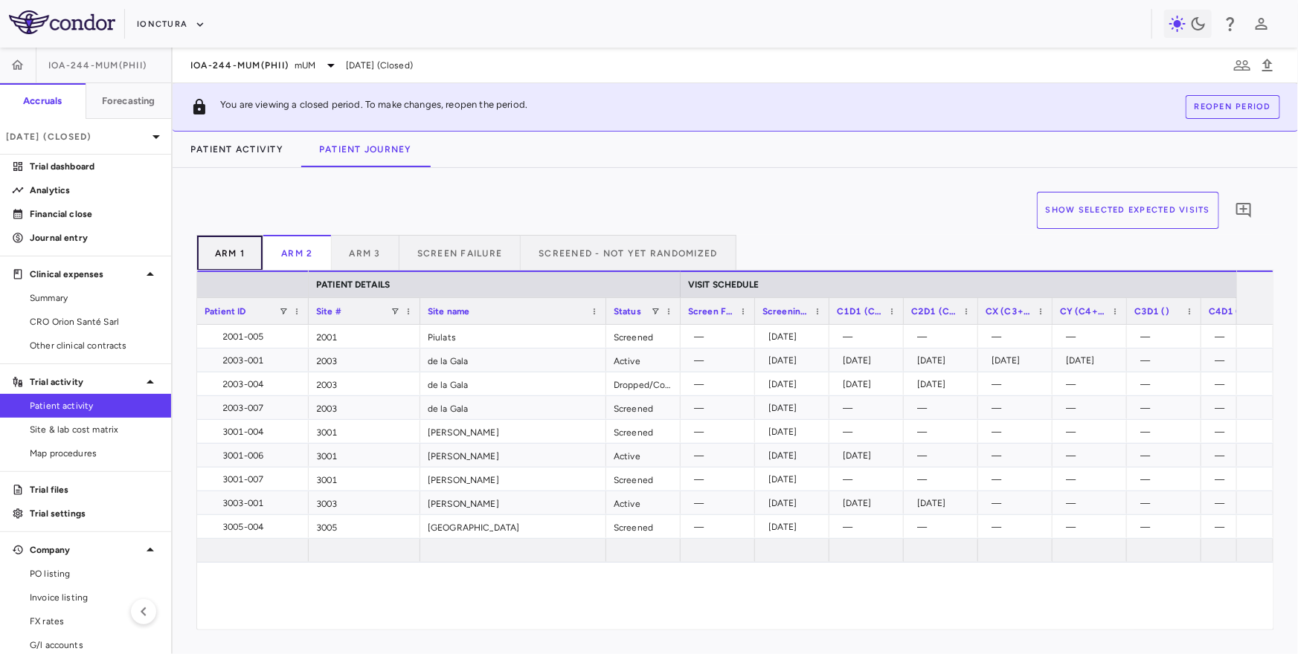
click at [242, 251] on button "Arm 1" at bounding box center [229, 253] width 67 height 36
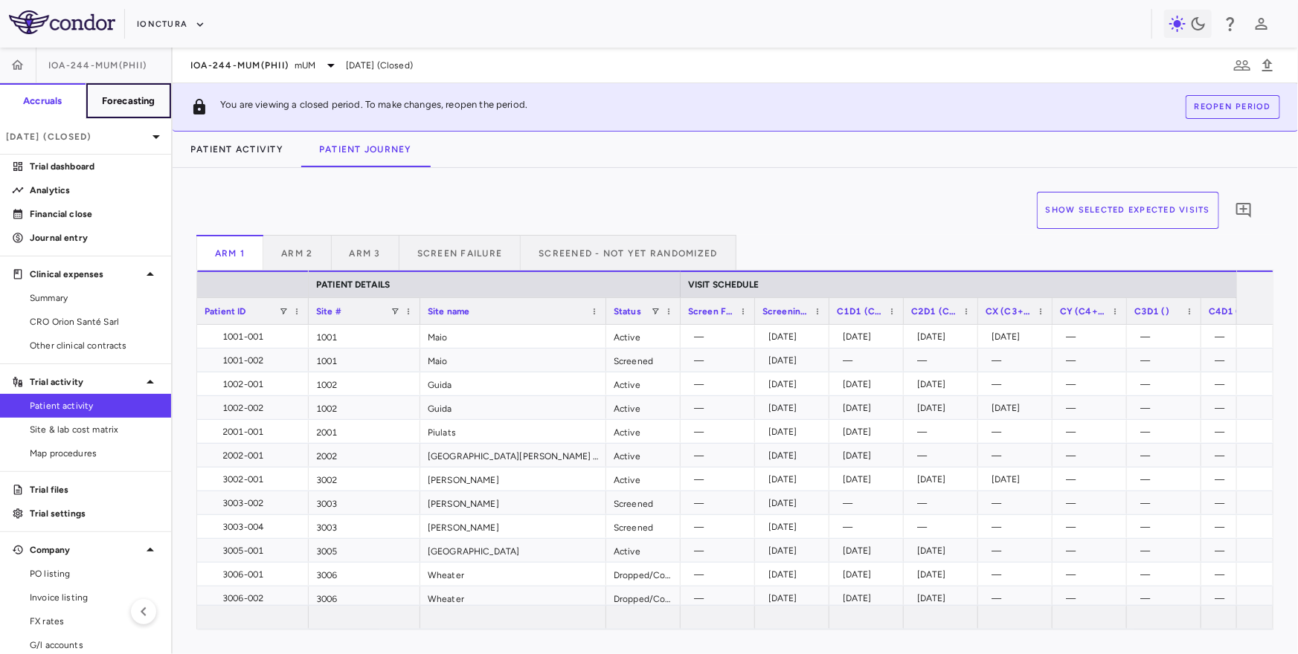
click at [110, 100] on h6 "Forecasting" at bounding box center [129, 100] width 54 height 13
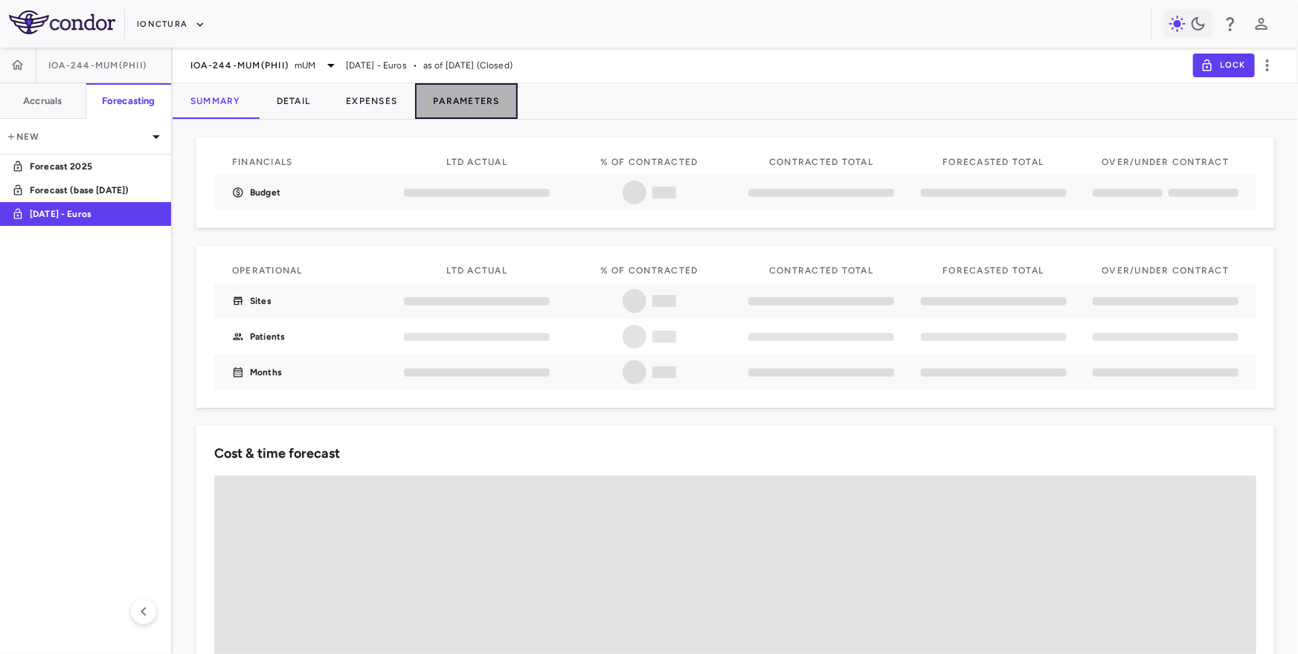
click at [494, 100] on button "Parameters" at bounding box center [466, 101] width 103 height 36
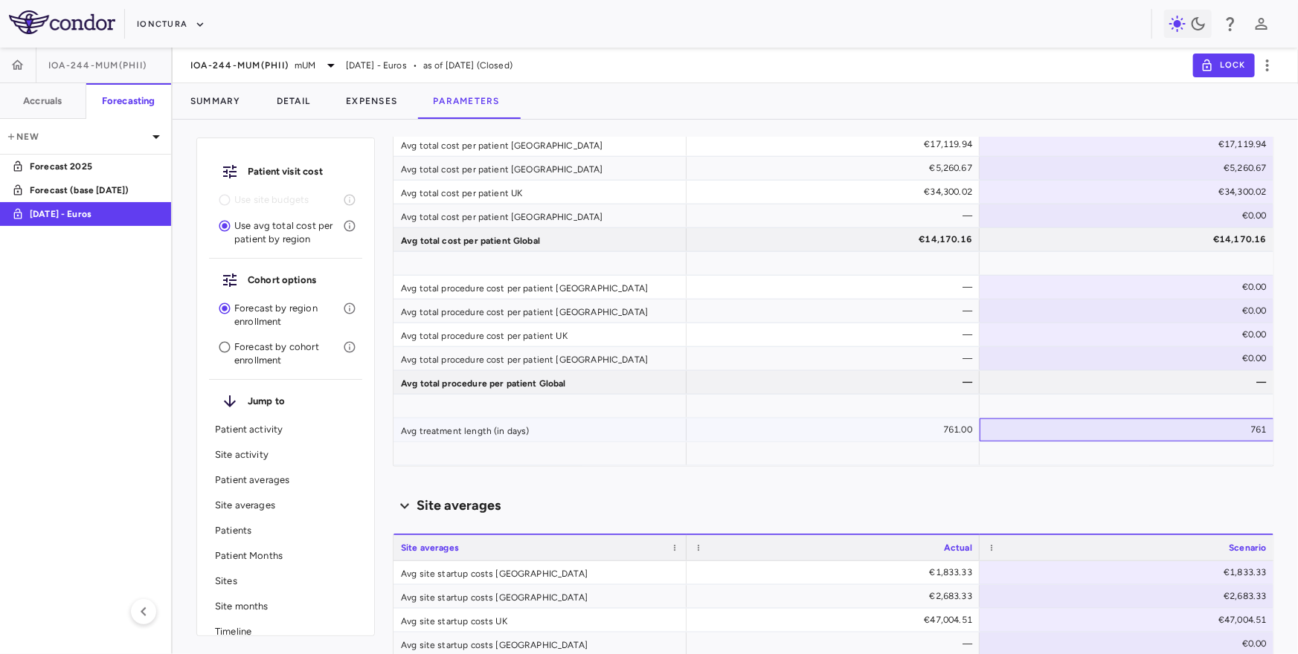
click at [1214, 428] on div "761" at bounding box center [1130, 430] width 274 height 24
drag, startPoint x: 1204, startPoint y: 428, endPoint x: 1292, endPoint y: 428, distance: 87.8
click at [1293, 428] on div "Patient visit cost Use site budgets Use avg total cost per patient by region Co…" at bounding box center [735, 393] width 1125 height 523
click at [1231, 476] on div "Scenario planning Patient activity Show monthly actuals ​ LPI ******** ​ Drag h…" at bounding box center [833, 396] width 881 height 517
drag, startPoint x: 1224, startPoint y: 427, endPoint x: 1266, endPoint y: 428, distance: 42.4
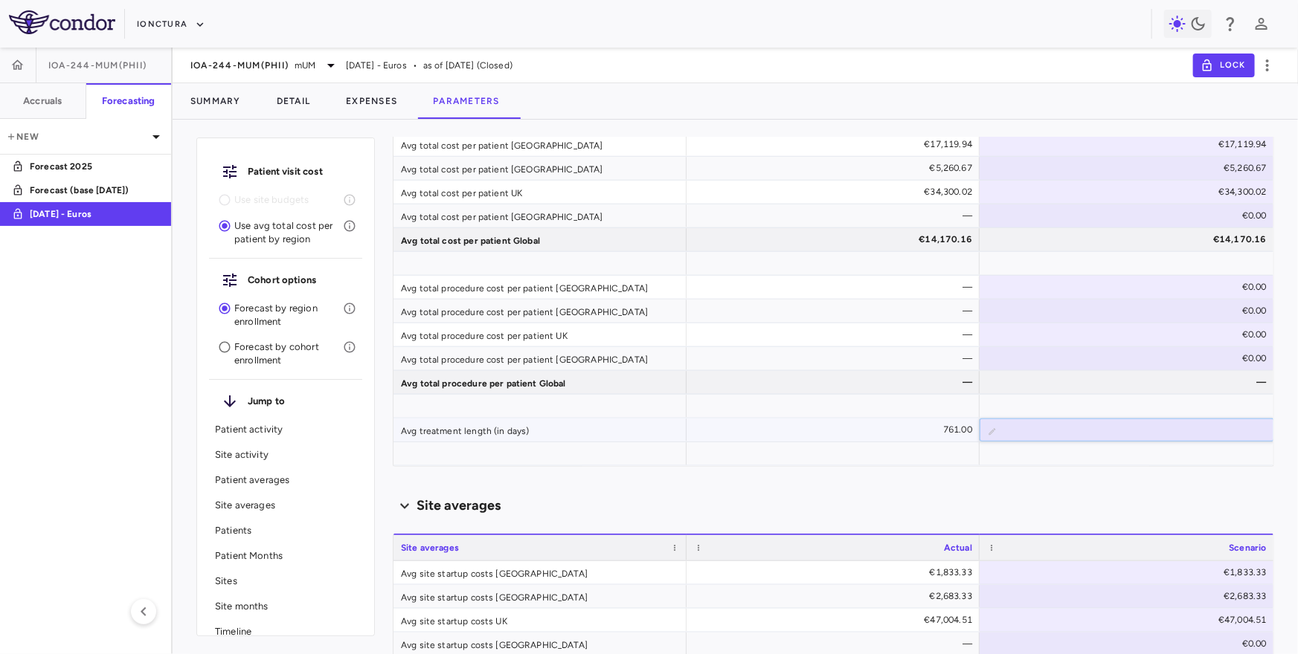
click at [1266, 428] on input "***" at bounding box center [1137, 431] width 271 height 25
click at [1200, 478] on div "Scenario planning Patient activity Show monthly actuals ​ LPI ******** ​ Drag h…" at bounding box center [833, 396] width 881 height 517
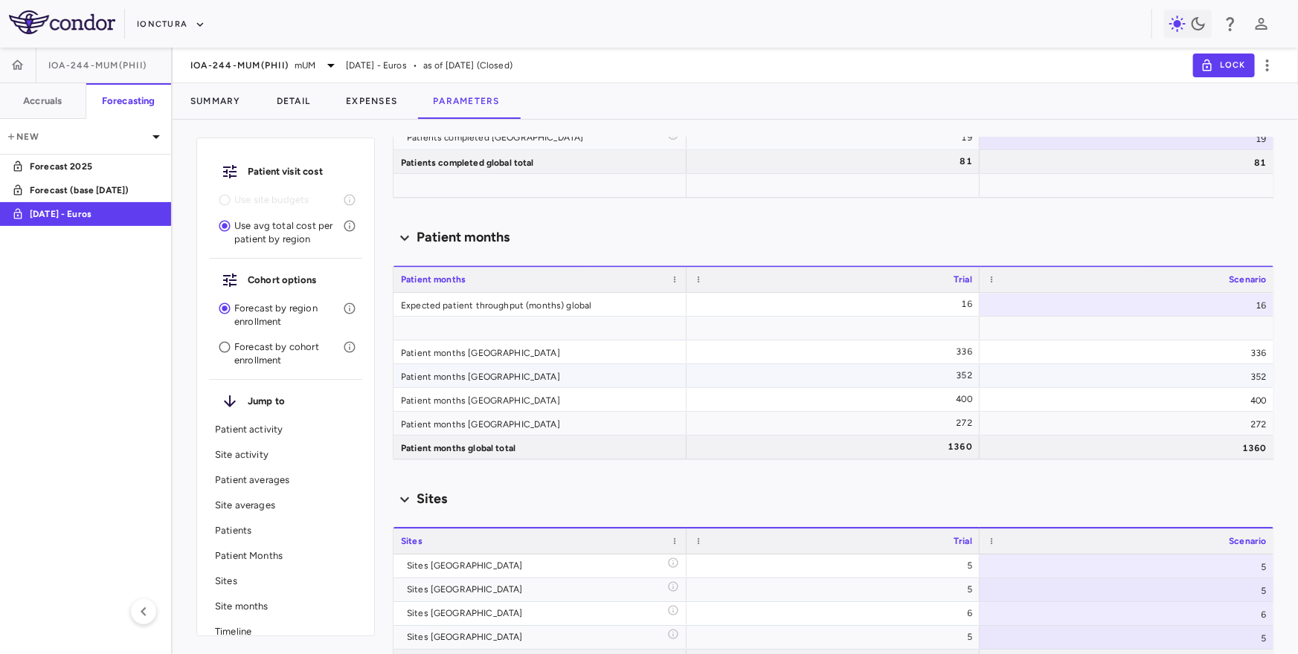
scroll to position [2144, 0]
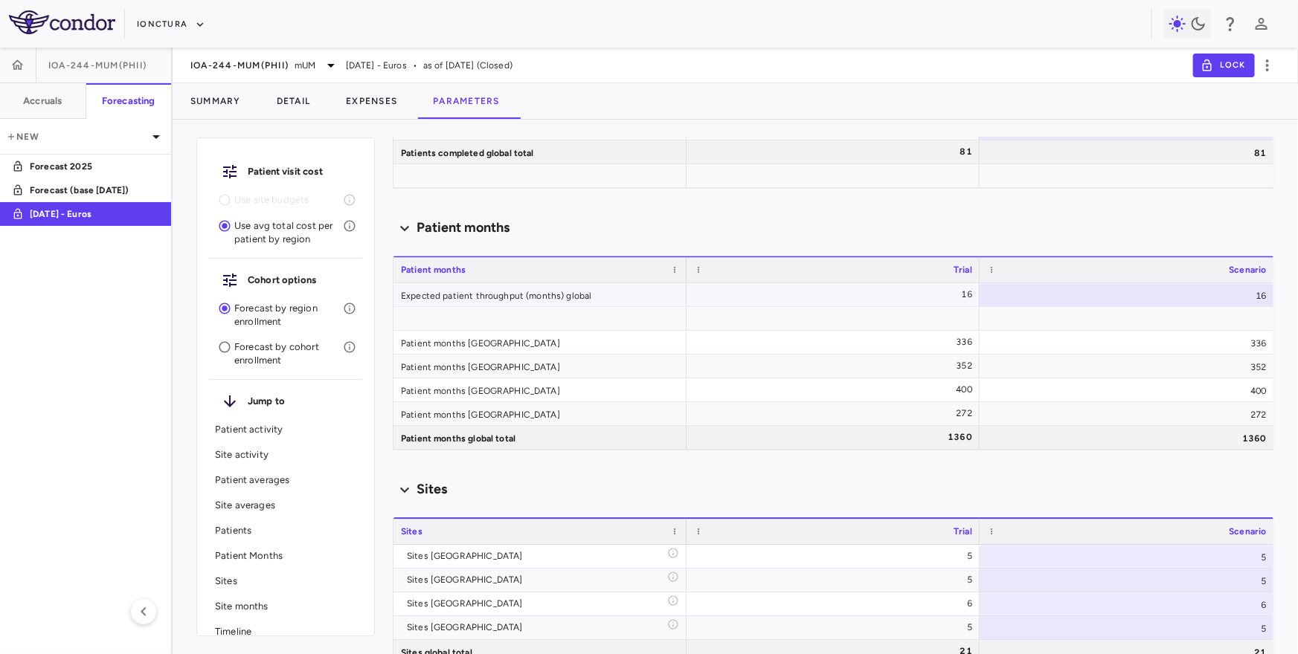
click at [1220, 289] on div "16" at bounding box center [1126, 294] width 294 height 23
drag, startPoint x: 1225, startPoint y: 294, endPoint x: 1275, endPoint y: 294, distance: 50.6
click at [1275, 294] on div "Patient visit cost Use site budgets Use avg total cost per patient by region Co…" at bounding box center [735, 393] width 1125 height 523
click at [1153, 484] on div "Sites" at bounding box center [833, 490] width 881 height 20
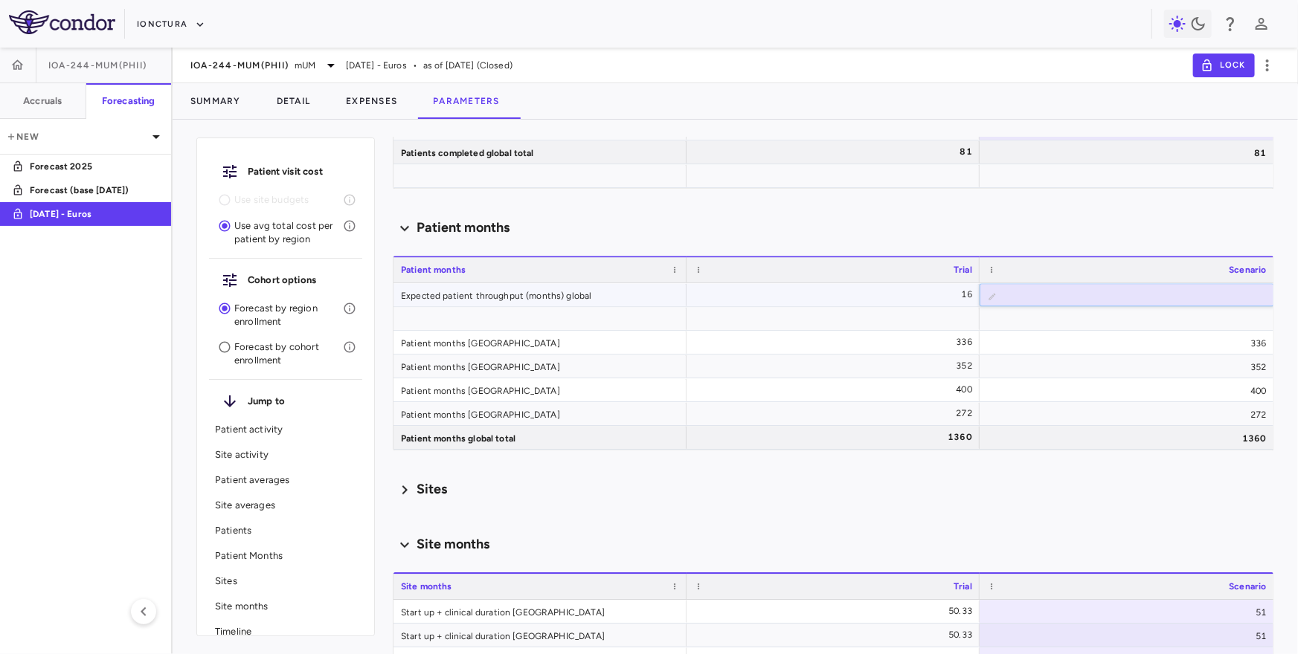
drag, startPoint x: 1234, startPoint y: 300, endPoint x: 1255, endPoint y: 300, distance: 21.6
click at [1255, 300] on input "**" at bounding box center [1137, 296] width 271 height 25
click at [1209, 296] on input "**" at bounding box center [1137, 296] width 271 height 25
drag, startPoint x: 1216, startPoint y: 296, endPoint x: 1254, endPoint y: 296, distance: 37.9
click at [1254, 296] on input "**" at bounding box center [1137, 296] width 271 height 25
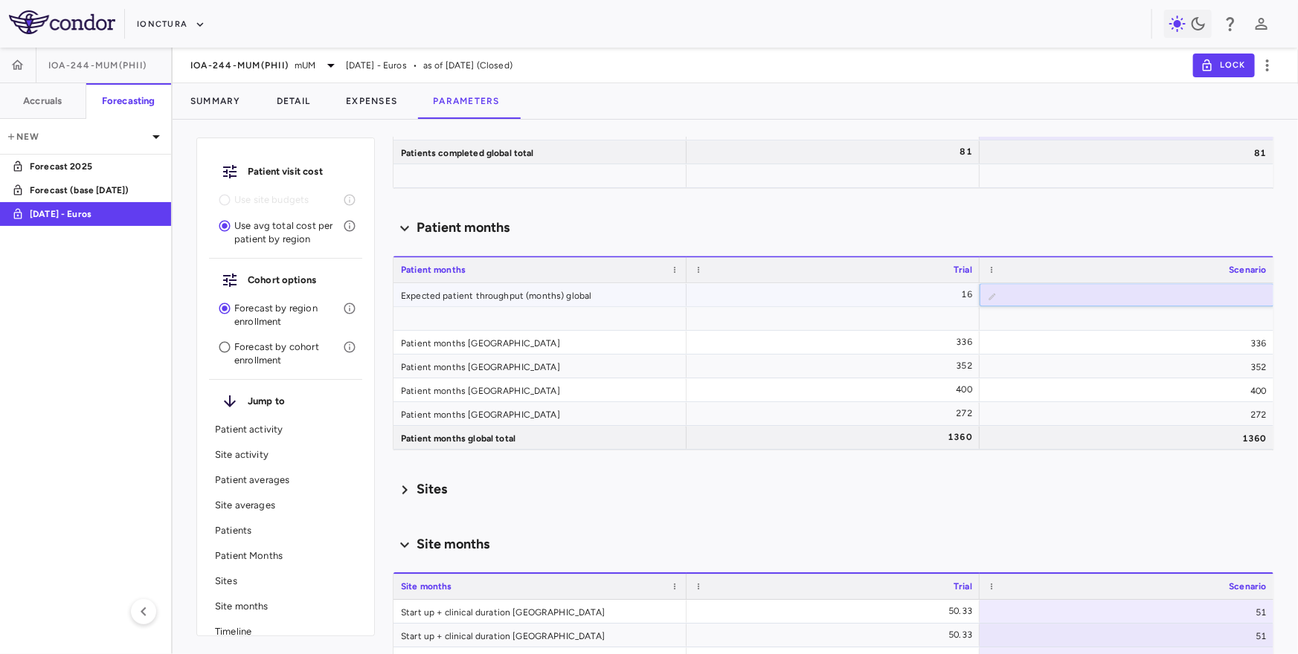
click at [1224, 290] on input "**" at bounding box center [1137, 296] width 271 height 25
drag, startPoint x: 1224, startPoint y: 294, endPoint x: 1258, endPoint y: 294, distance: 34.2
click at [1259, 294] on input "**" at bounding box center [1137, 296] width 271 height 25
click at [398, 492] on icon at bounding box center [405, 490] width 18 height 24
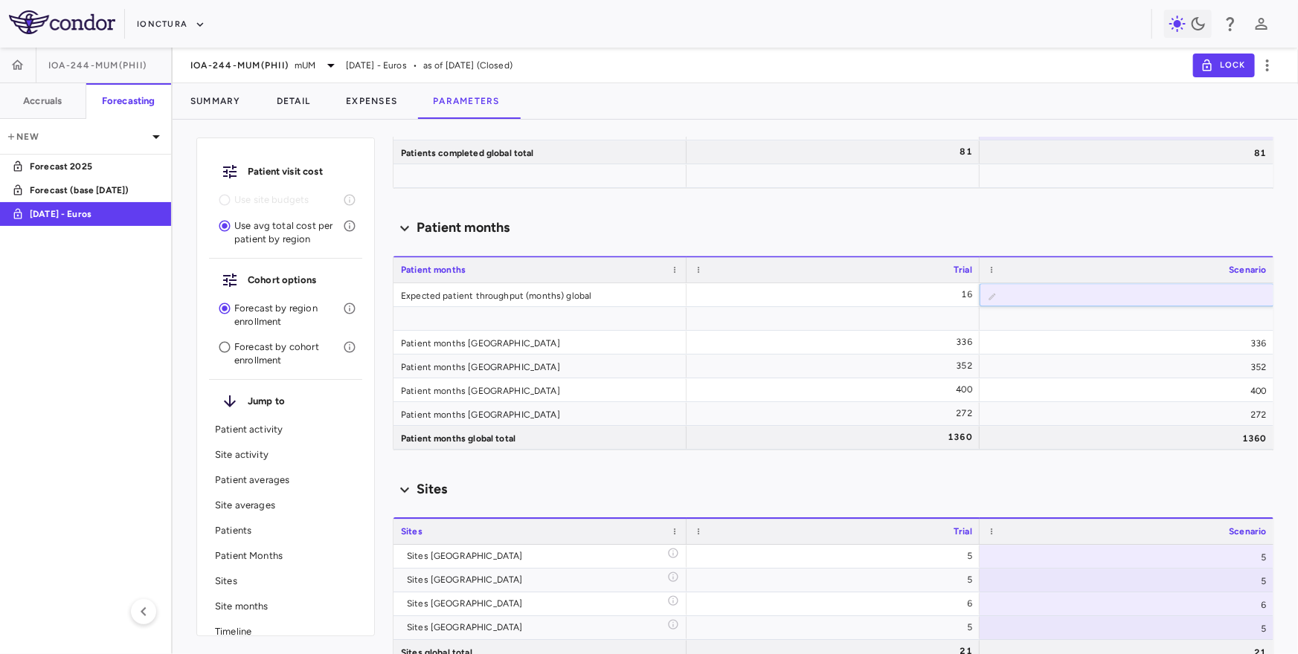
click at [817, 221] on div "Patient months" at bounding box center [833, 228] width 881 height 20
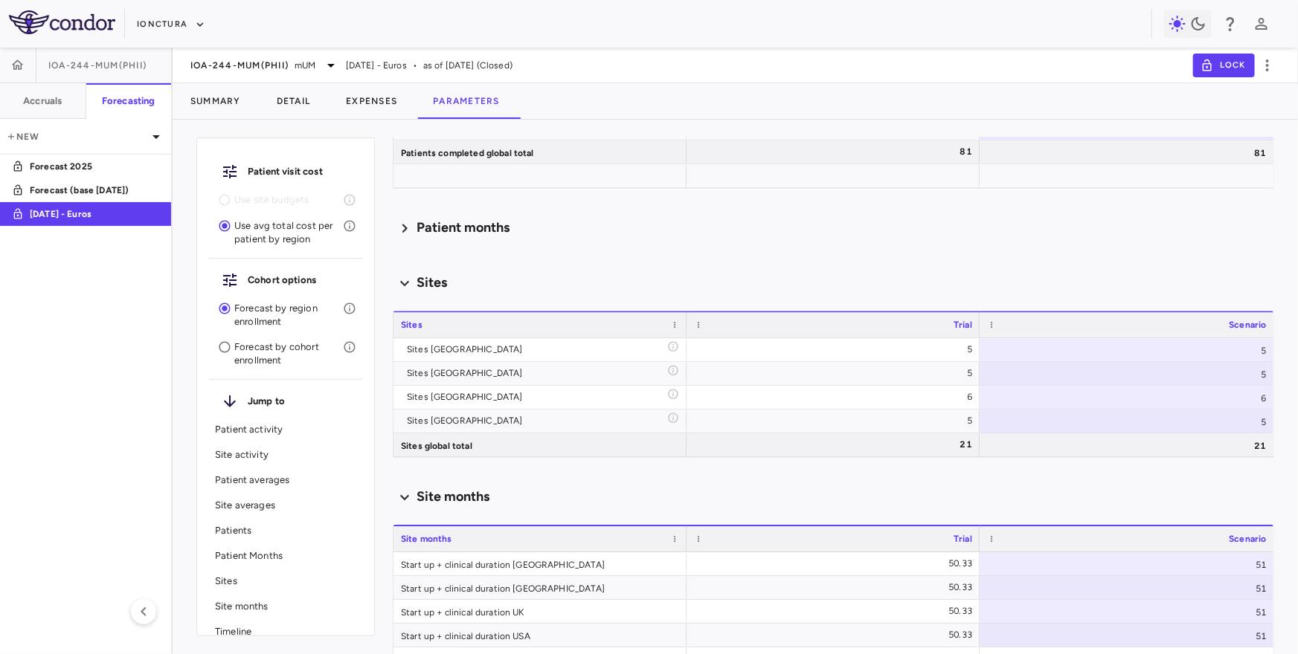
click at [817, 221] on div "Patient months" at bounding box center [833, 228] width 881 height 20
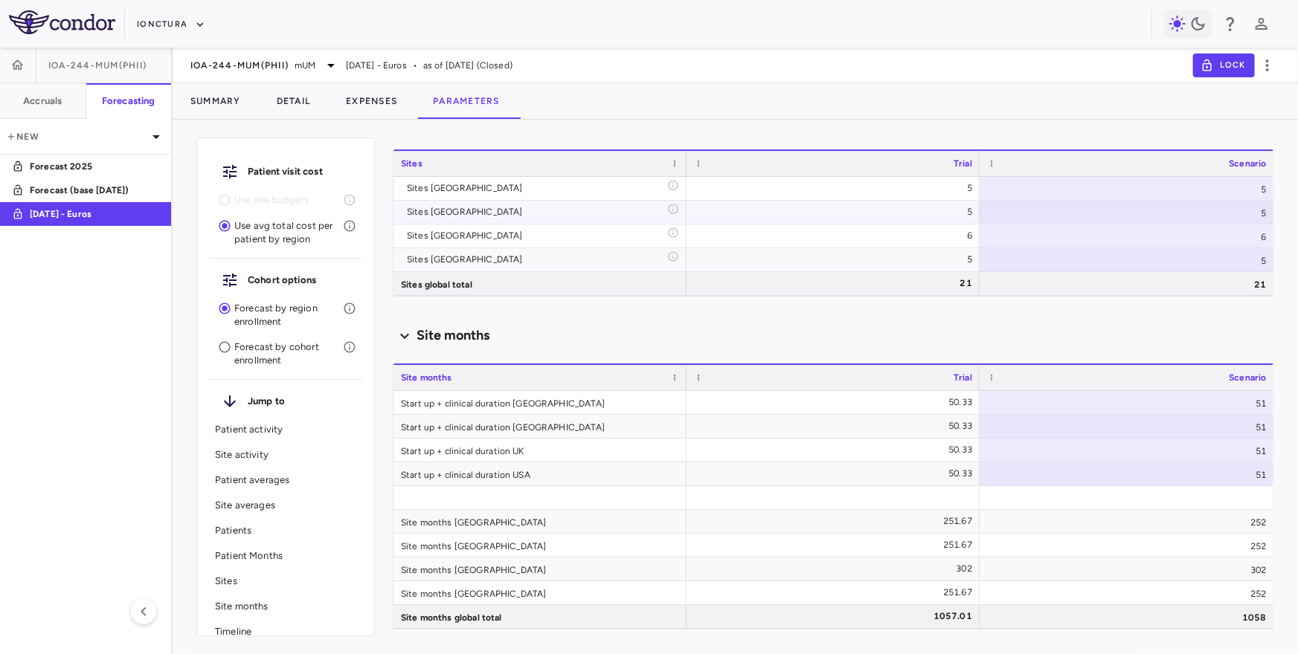
scroll to position [2514, 0]
click at [1249, 399] on div "51" at bounding box center [1126, 401] width 294 height 23
drag, startPoint x: 1235, startPoint y: 399, endPoint x: 1264, endPoint y: 399, distance: 29.0
click at [1264, 399] on input "**" at bounding box center [1137, 402] width 271 height 25
click at [1136, 333] on div "Site months" at bounding box center [833, 334] width 881 height 20
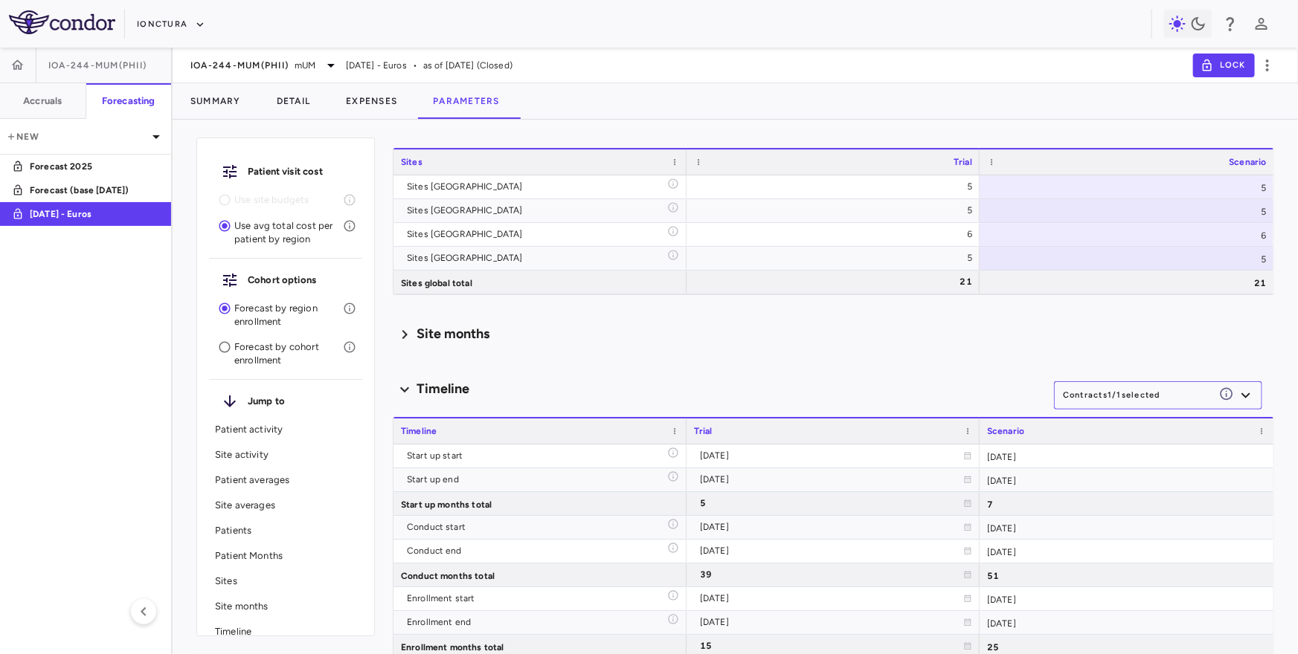
click at [1136, 333] on div "Site months" at bounding box center [833, 334] width 881 height 20
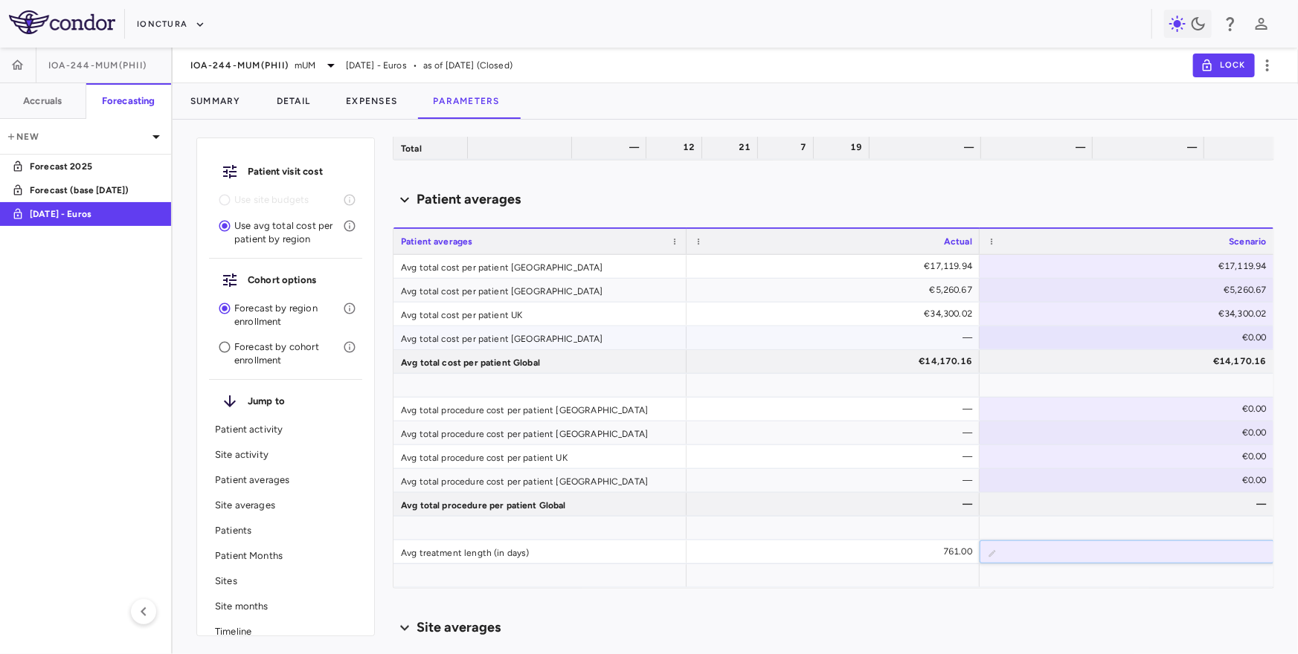
scroll to position [480, 0]
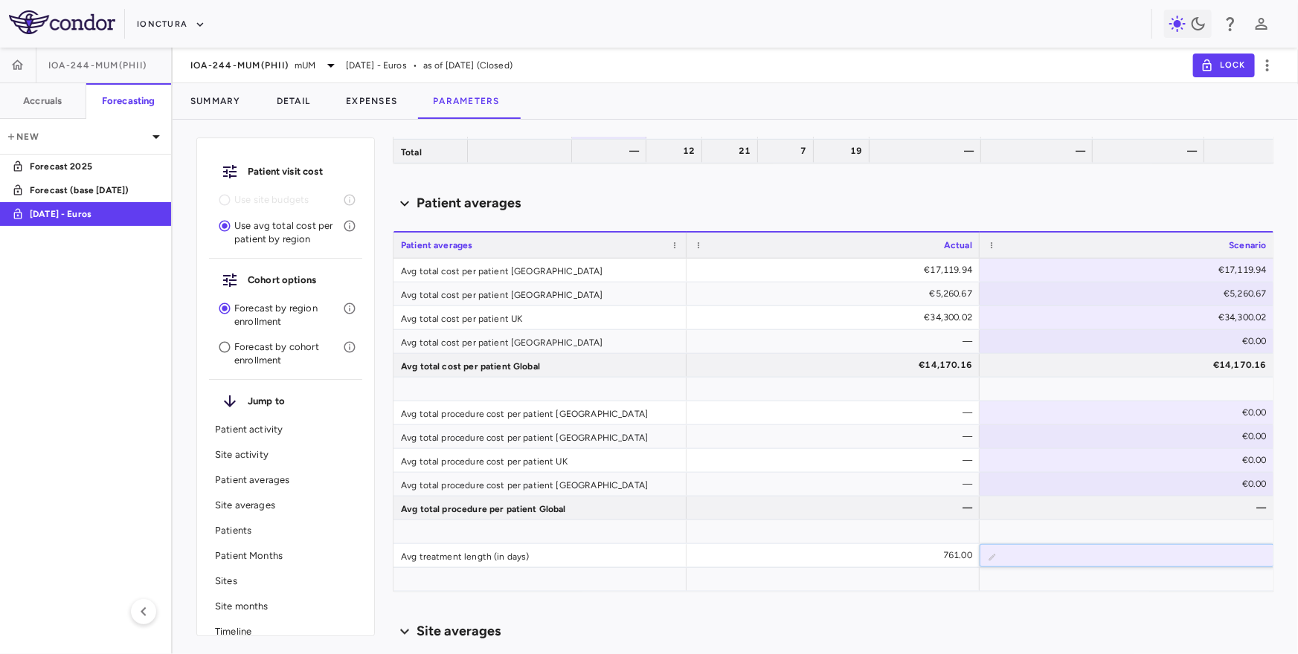
click at [248, 356] on p "Forecast by cohort enrollment" at bounding box center [288, 354] width 109 height 27
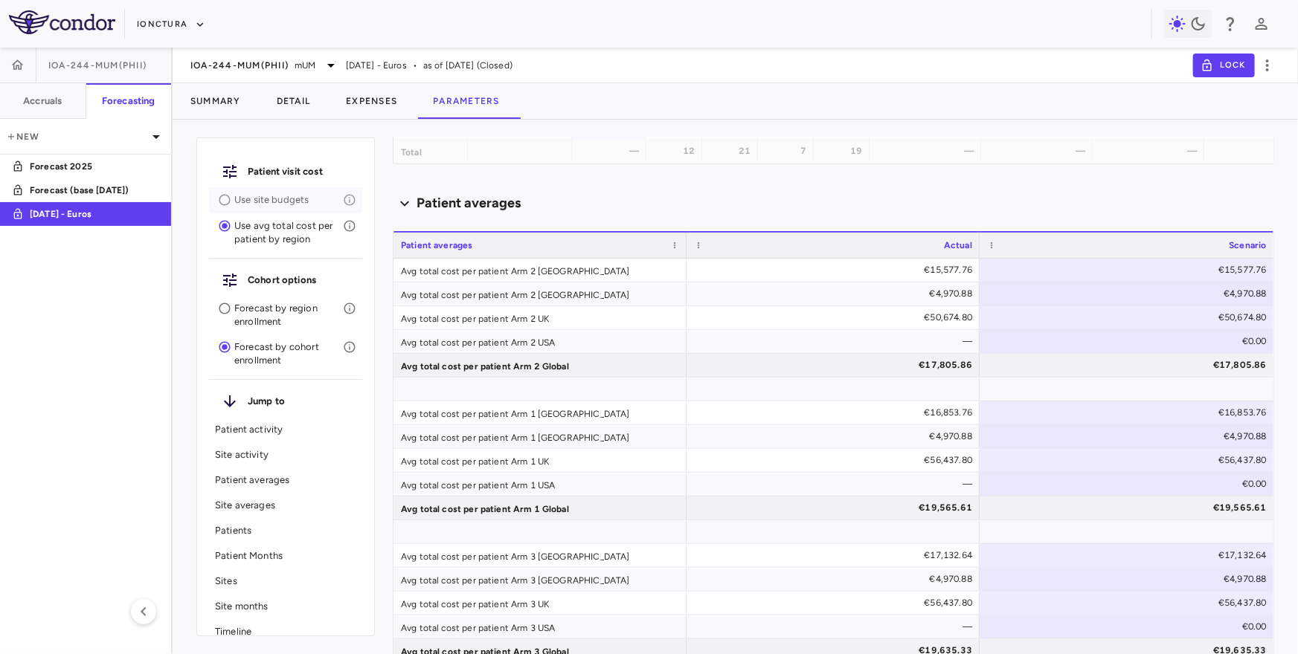
click at [269, 200] on p "Use site budgets" at bounding box center [288, 199] width 109 height 13
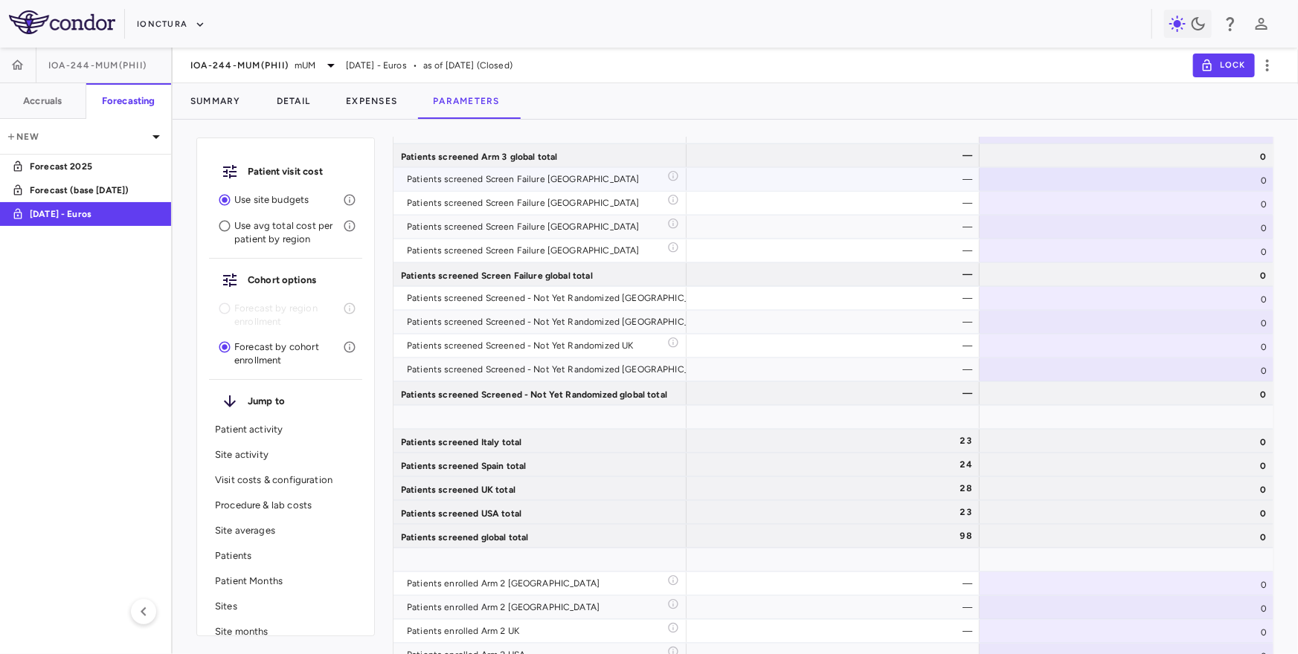
scroll to position [3689, 0]
click at [242, 236] on p "Use avg total cost per patient by region" at bounding box center [288, 232] width 109 height 27
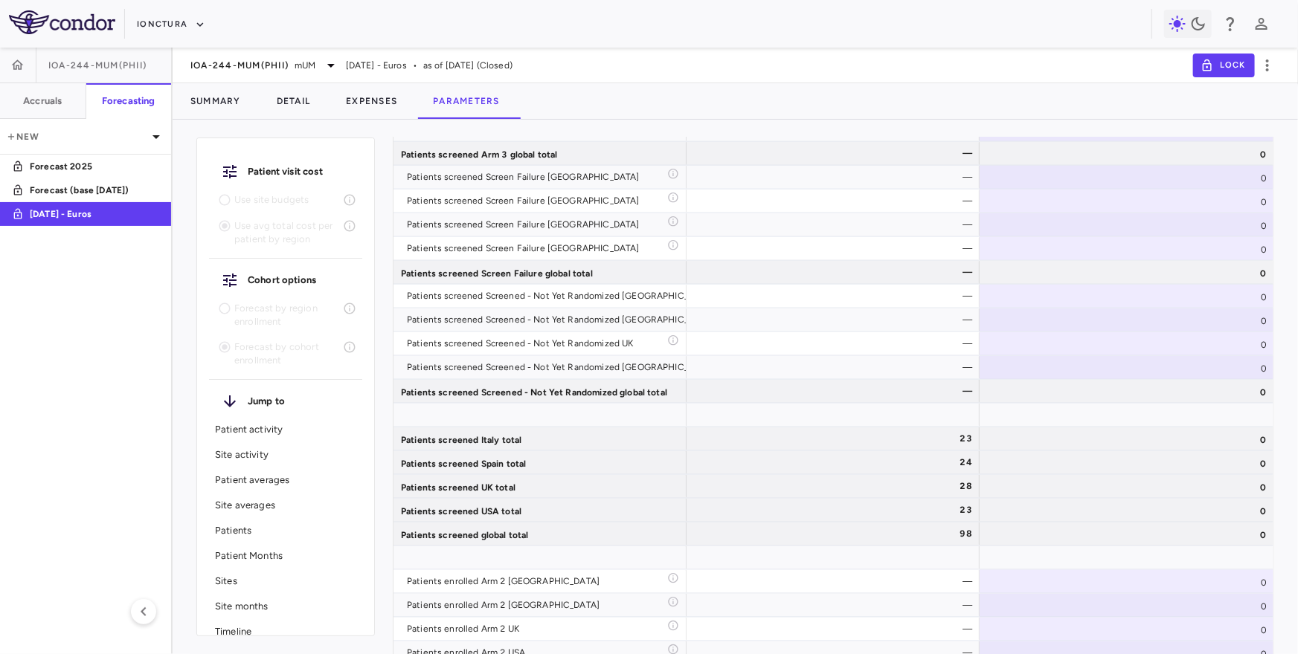
scroll to position [3206, 0]
click at [242, 309] on p "Forecast by region enrollment" at bounding box center [288, 315] width 109 height 27
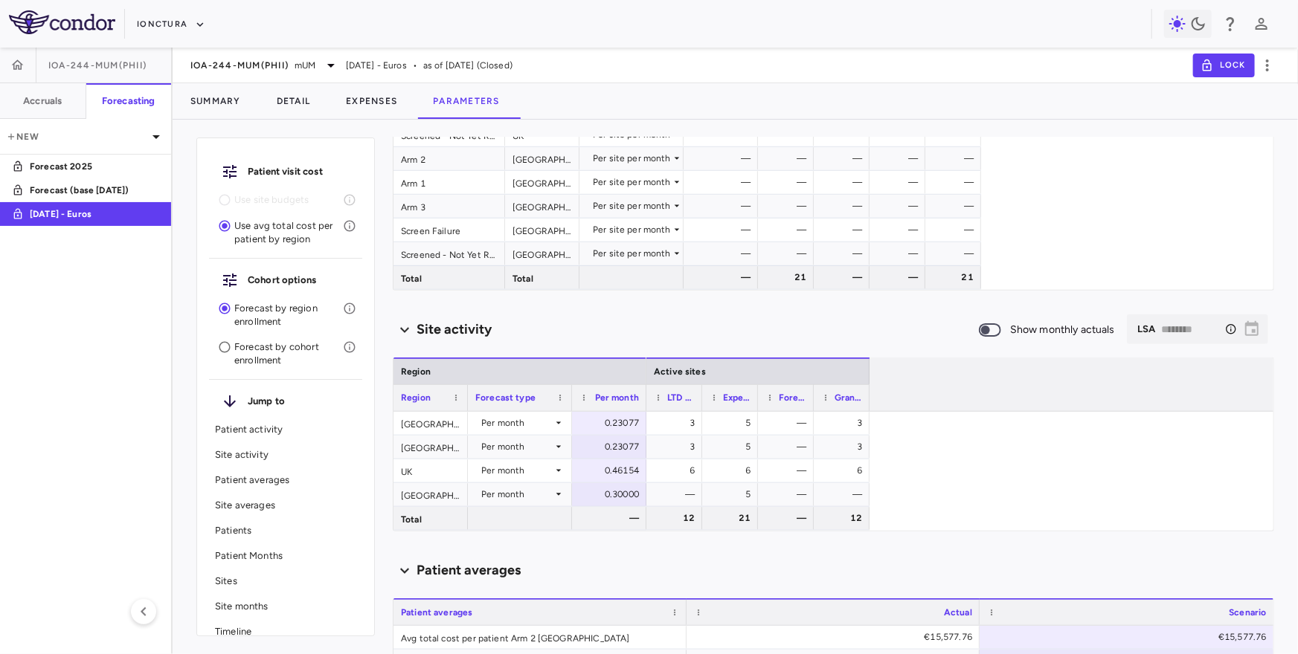
scroll to position [411, 0]
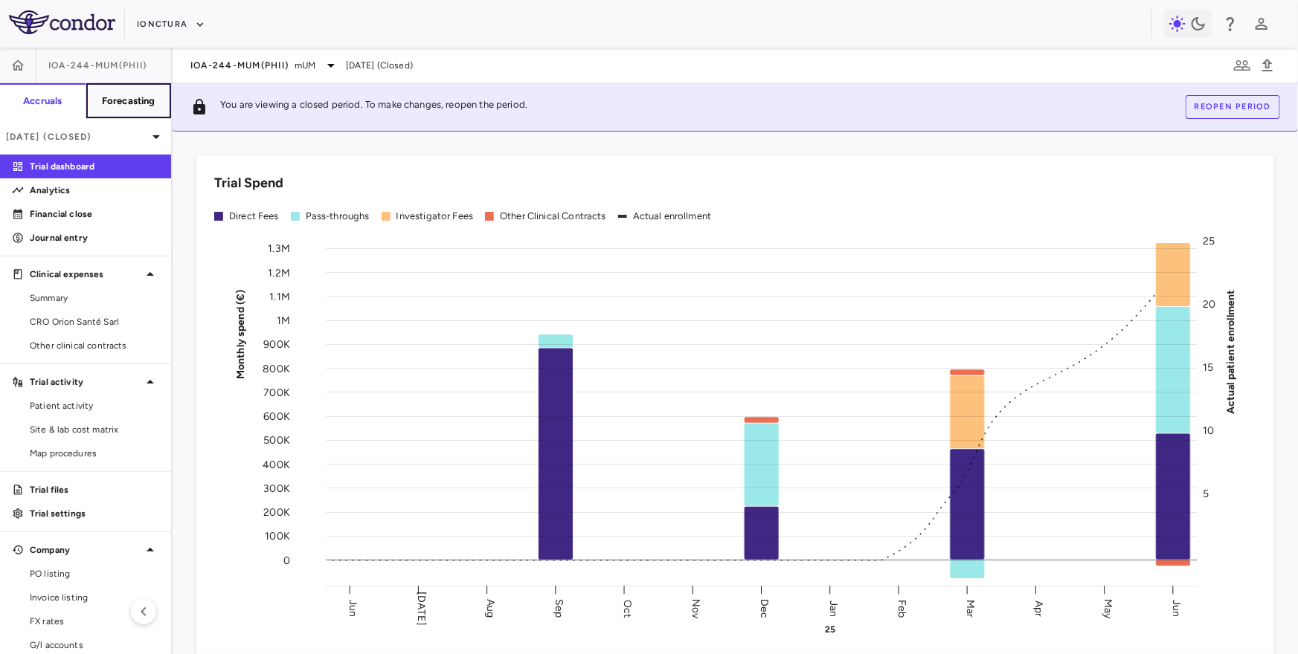
click at [128, 92] on button "Forecasting" at bounding box center [129, 101] width 86 height 36
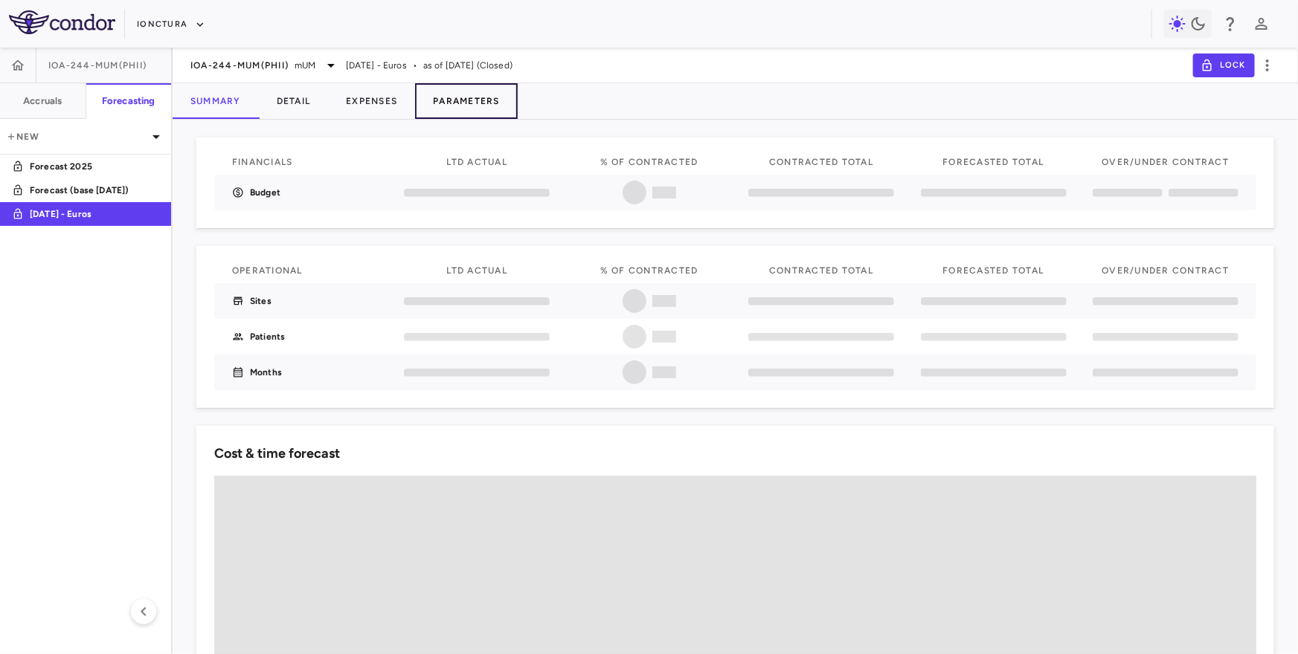
click at [466, 97] on button "Parameters" at bounding box center [466, 101] width 103 height 36
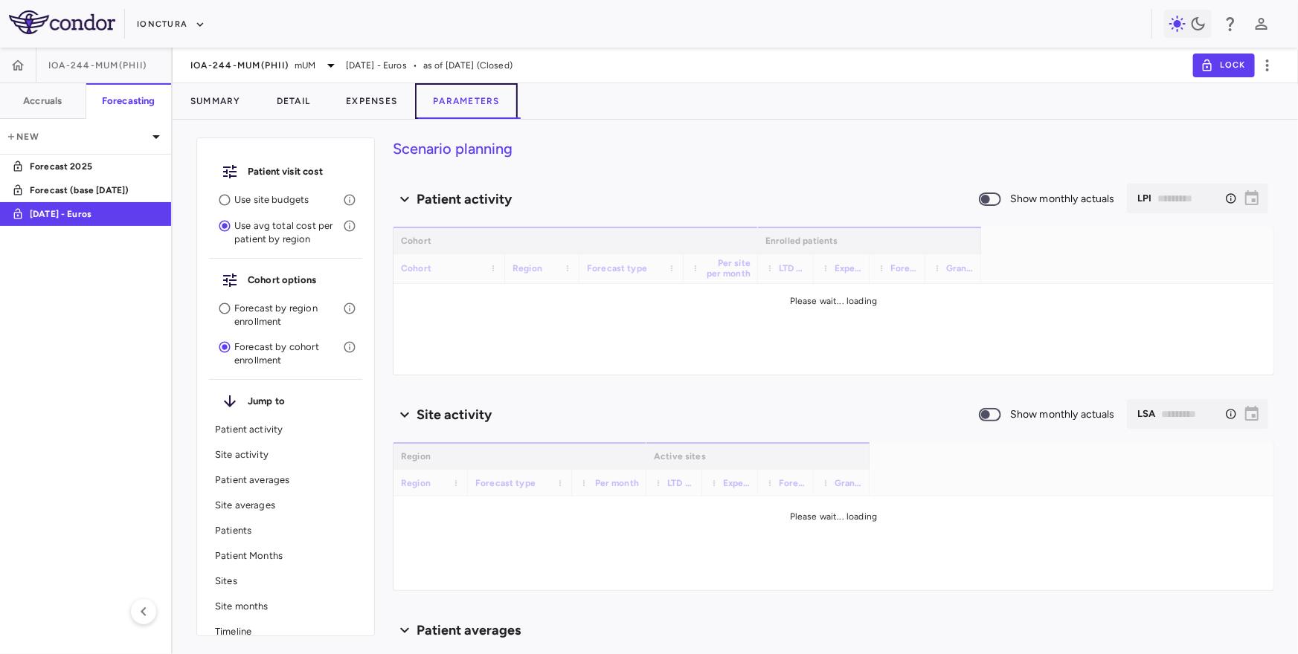
type input "********"
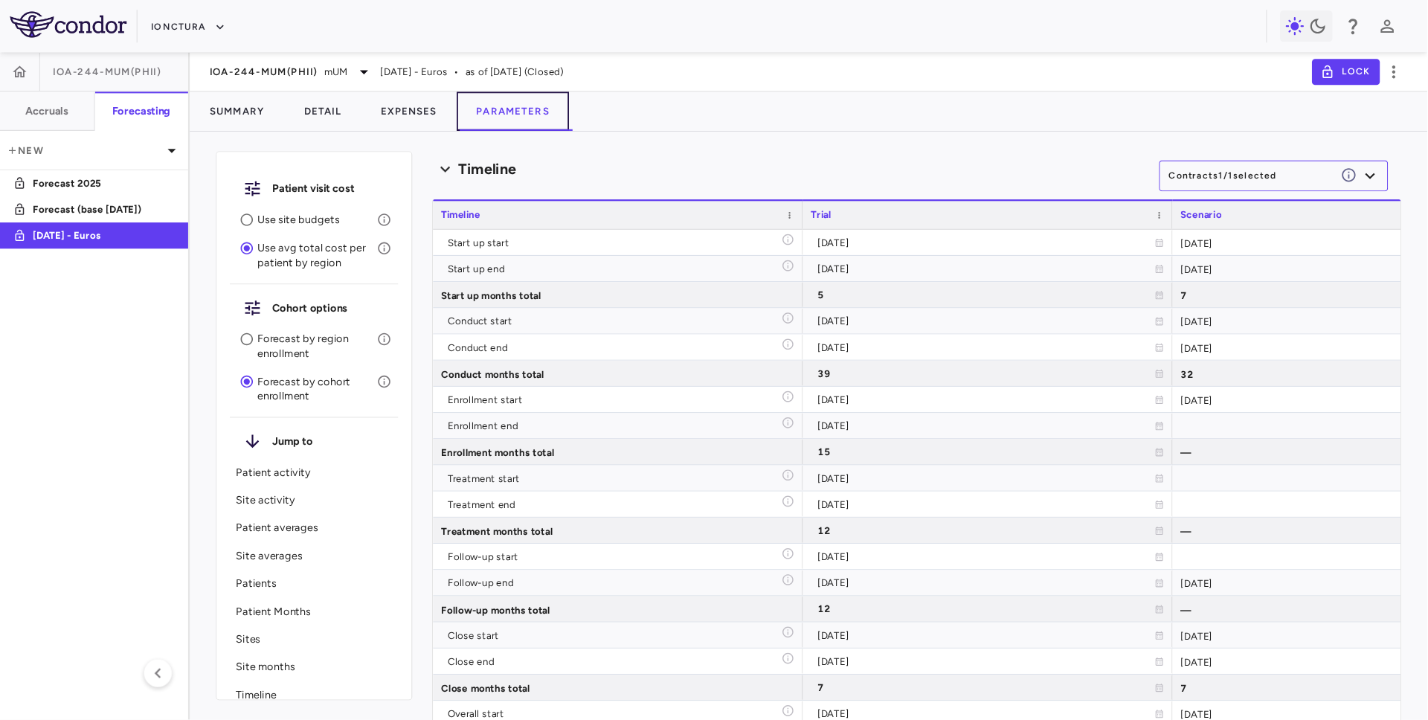
scroll to position [7191, 0]
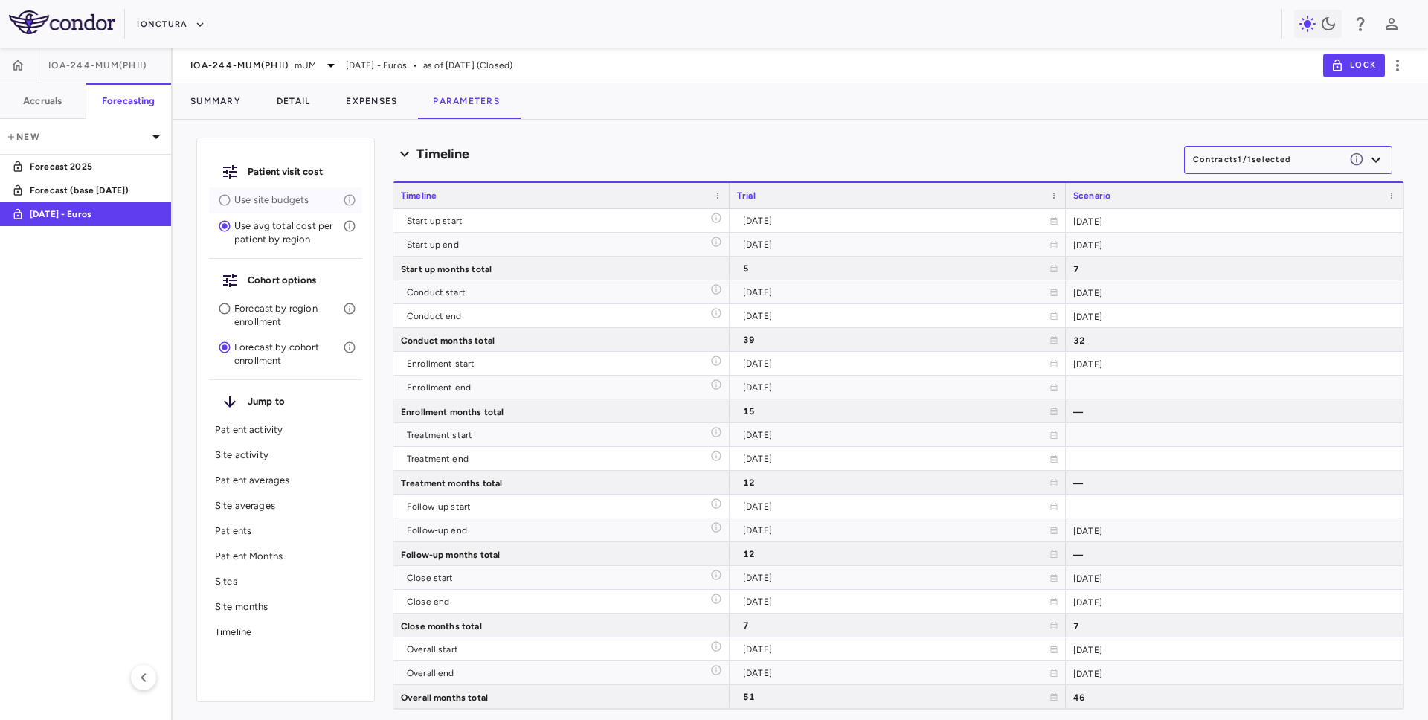
click at [263, 199] on p "Use site budgets" at bounding box center [288, 199] width 109 height 13
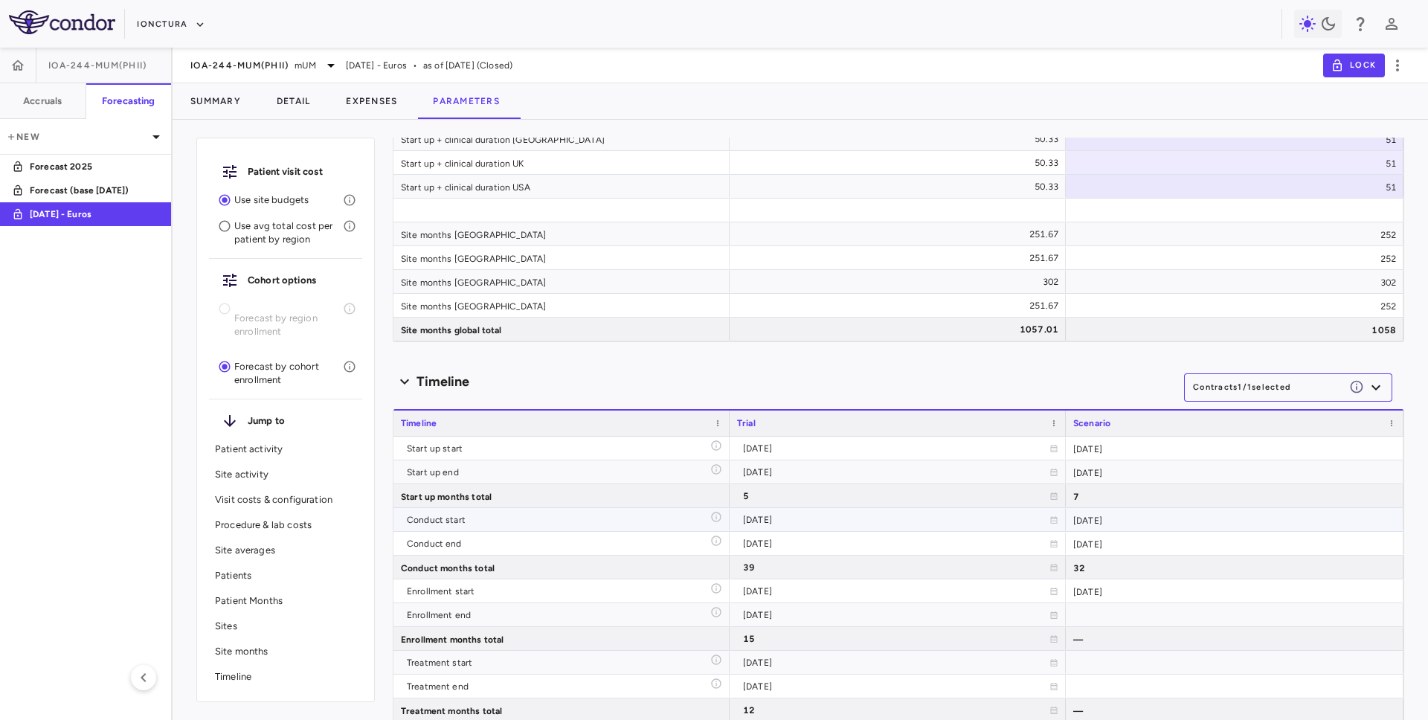
scroll to position [7318, 0]
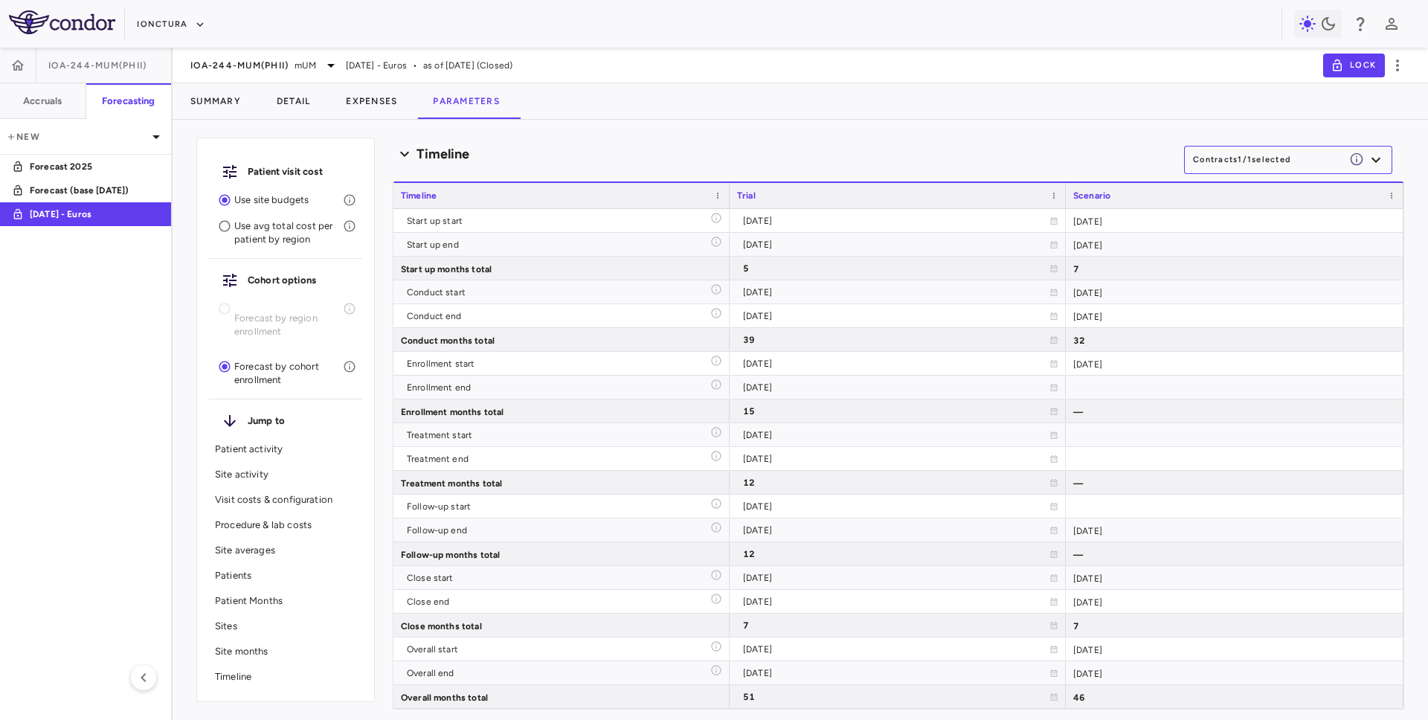
click at [298, 231] on p "Use avg total cost per patient by region" at bounding box center [288, 232] width 109 height 27
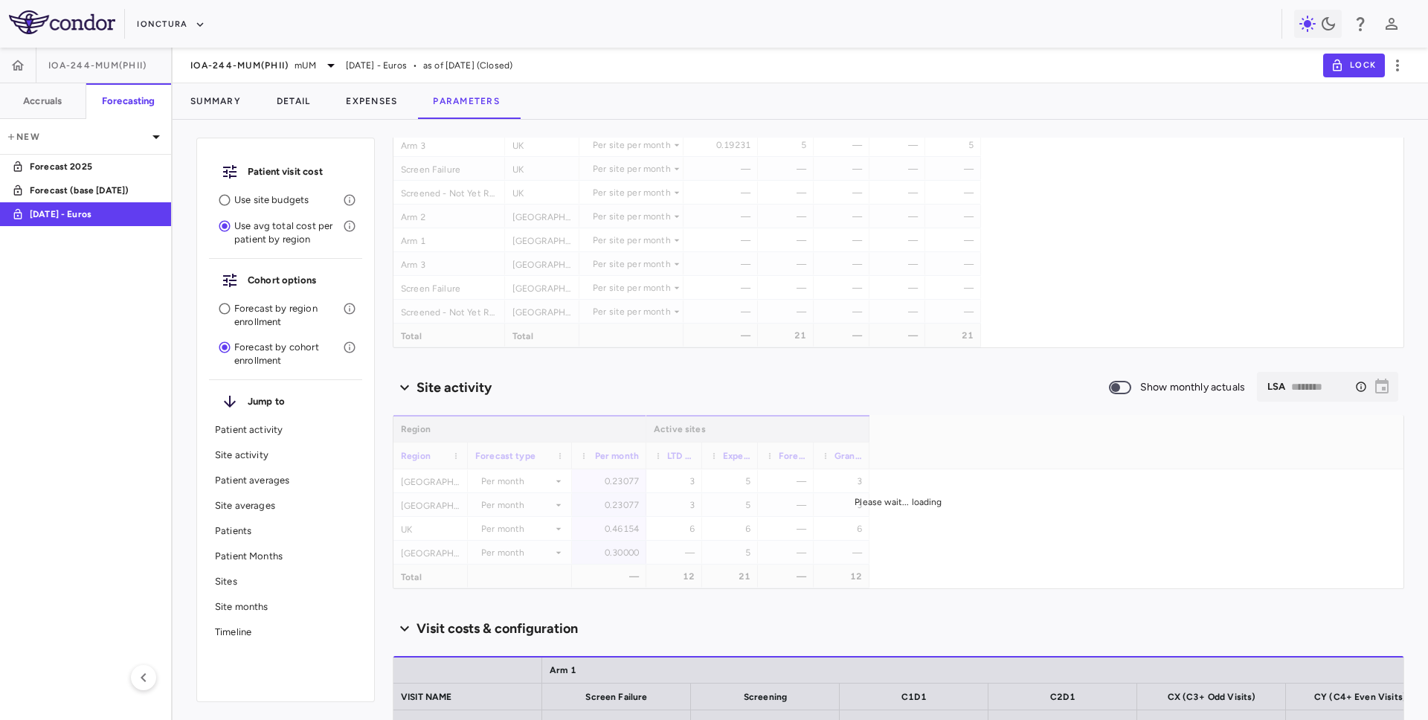
scroll to position [0, 0]
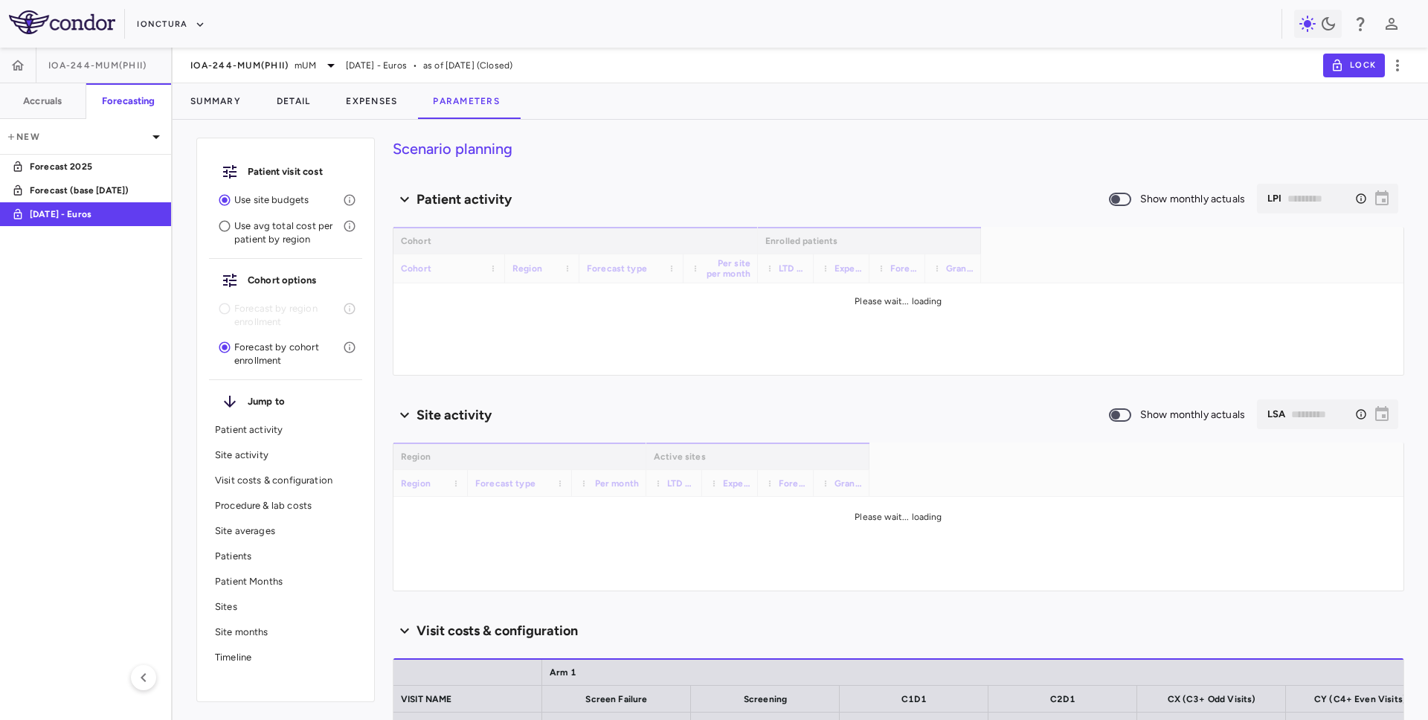
click at [260, 230] on p "Use avg total cost per patient by region" at bounding box center [288, 232] width 109 height 27
click at [247, 320] on p "Forecast by region enrollment" at bounding box center [288, 315] width 109 height 27
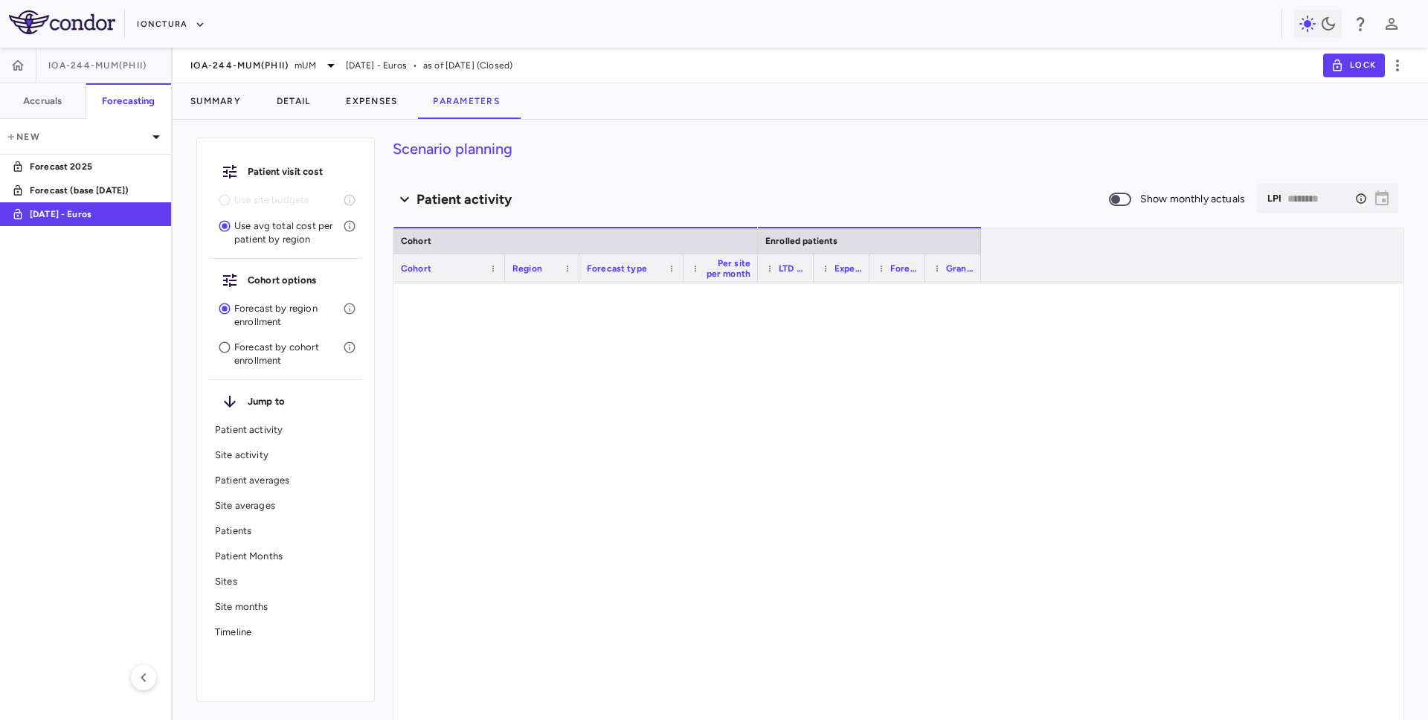
type input "********"
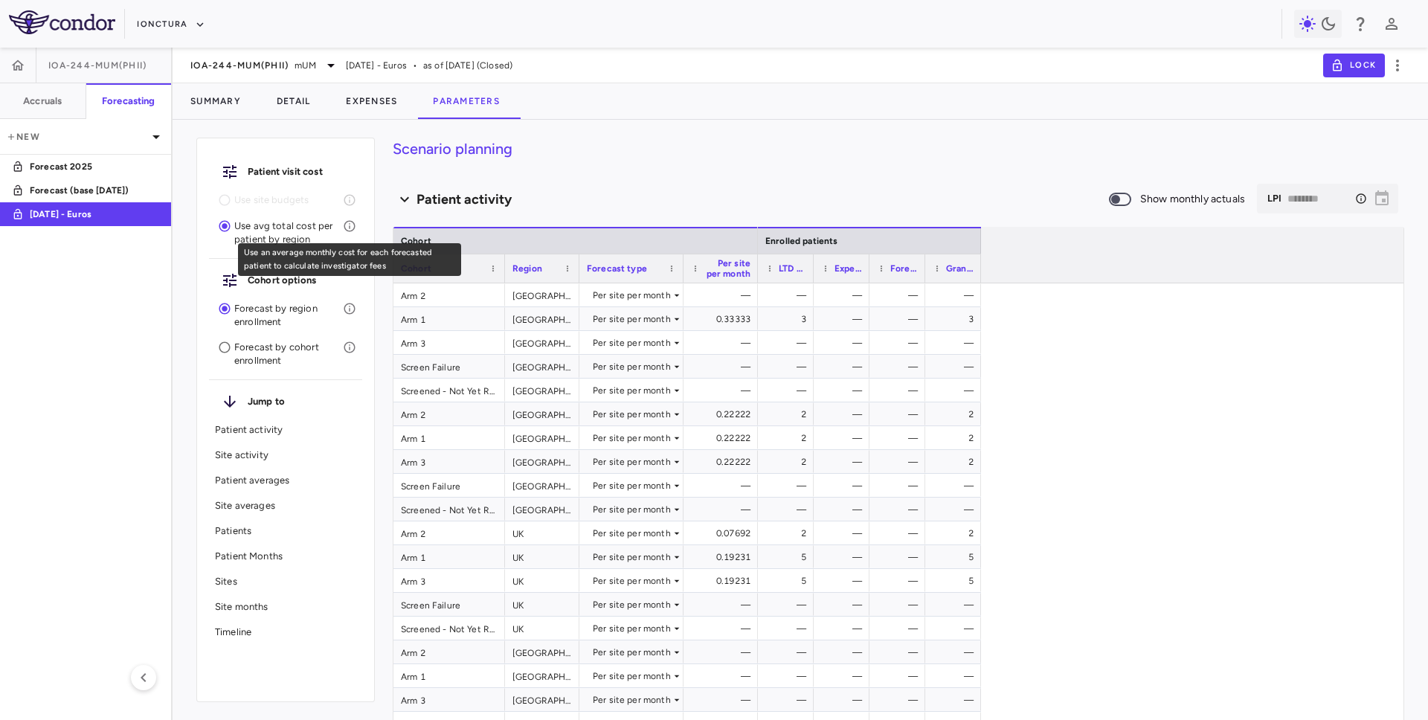
click at [350, 225] on icon "Use an average monthly cost for each forecasted patient to calculate investigat…" at bounding box center [349, 225] width 13 height 13
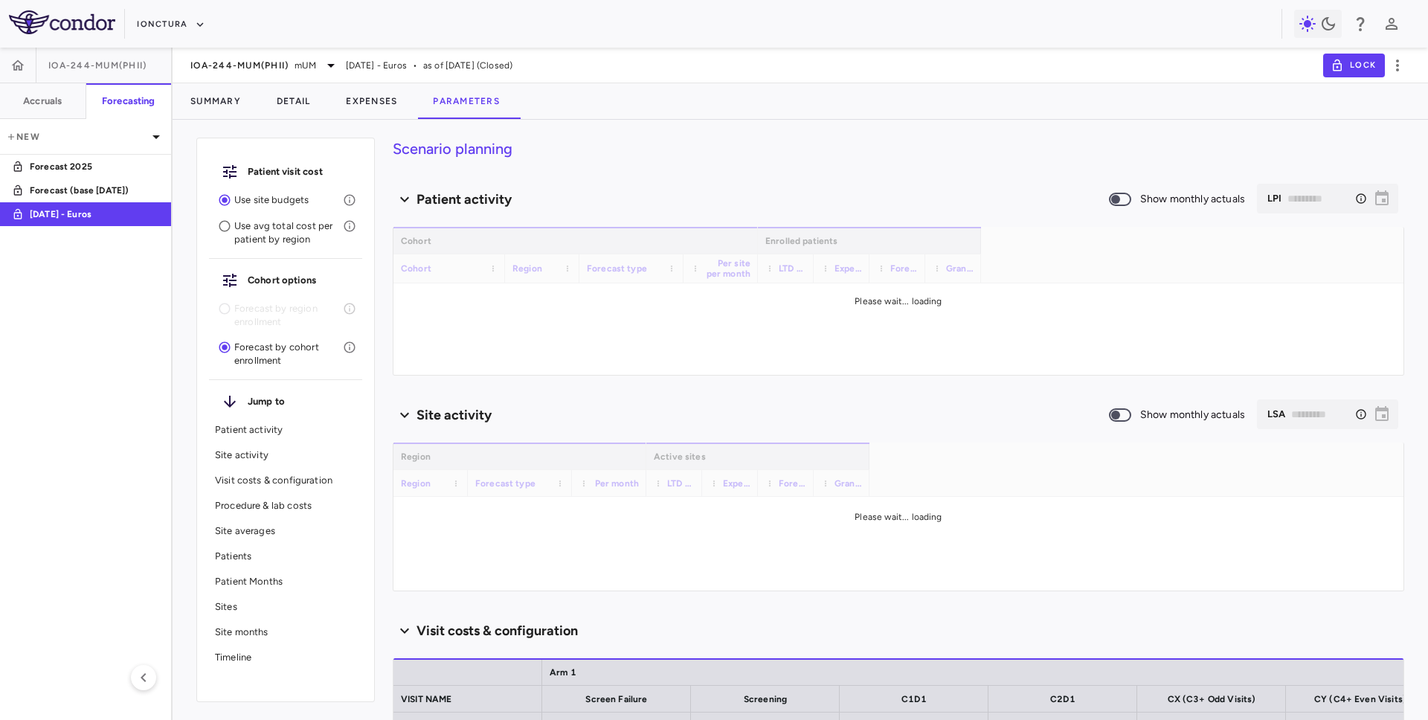
type input "********"
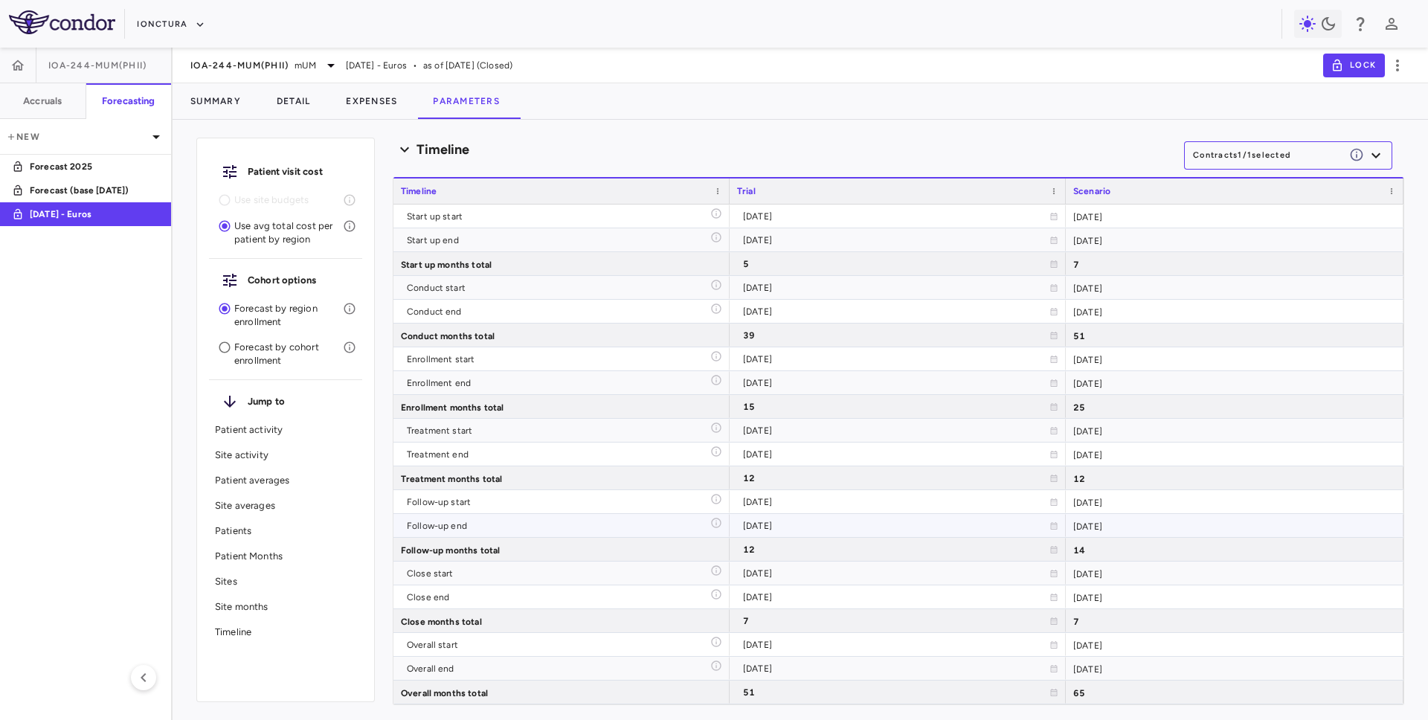
scroll to position [3034, 0]
click at [265, 429] on p "Patient activity" at bounding box center [285, 429] width 141 height 13
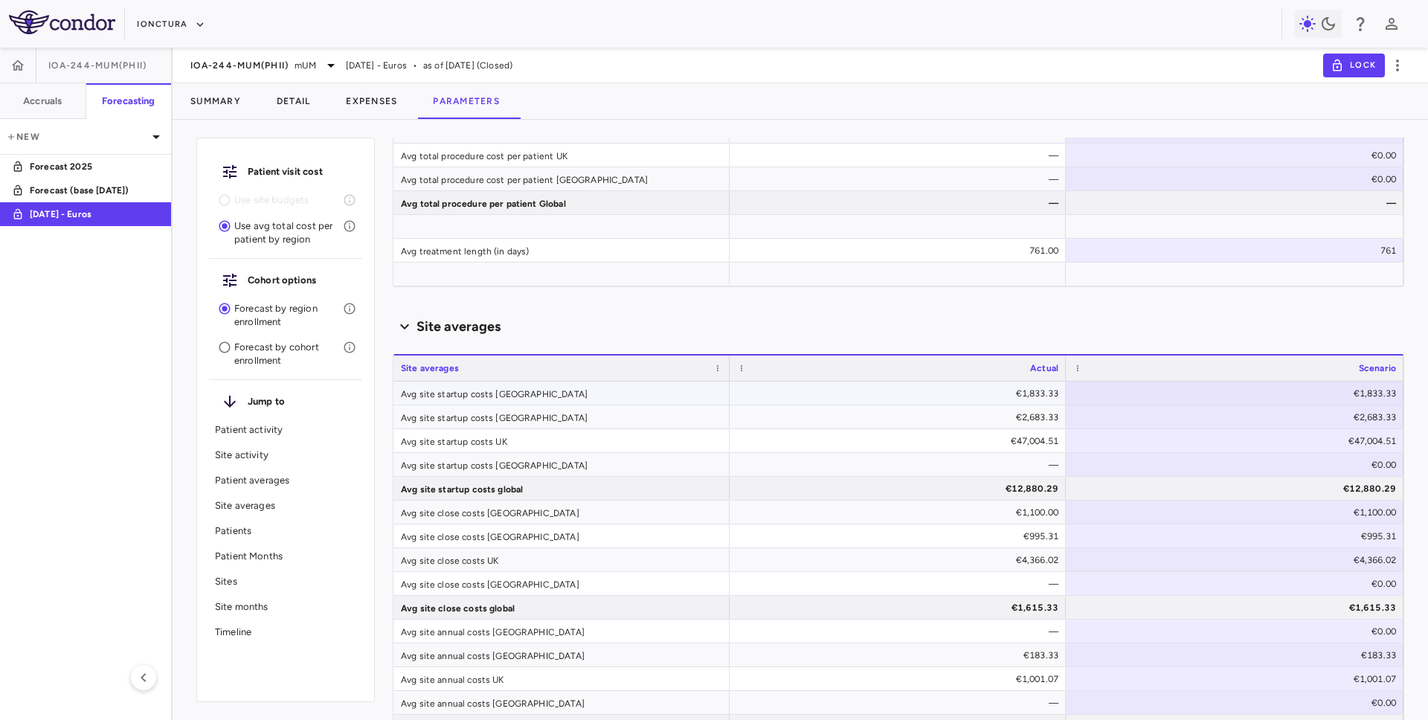
scroll to position [782, 0]
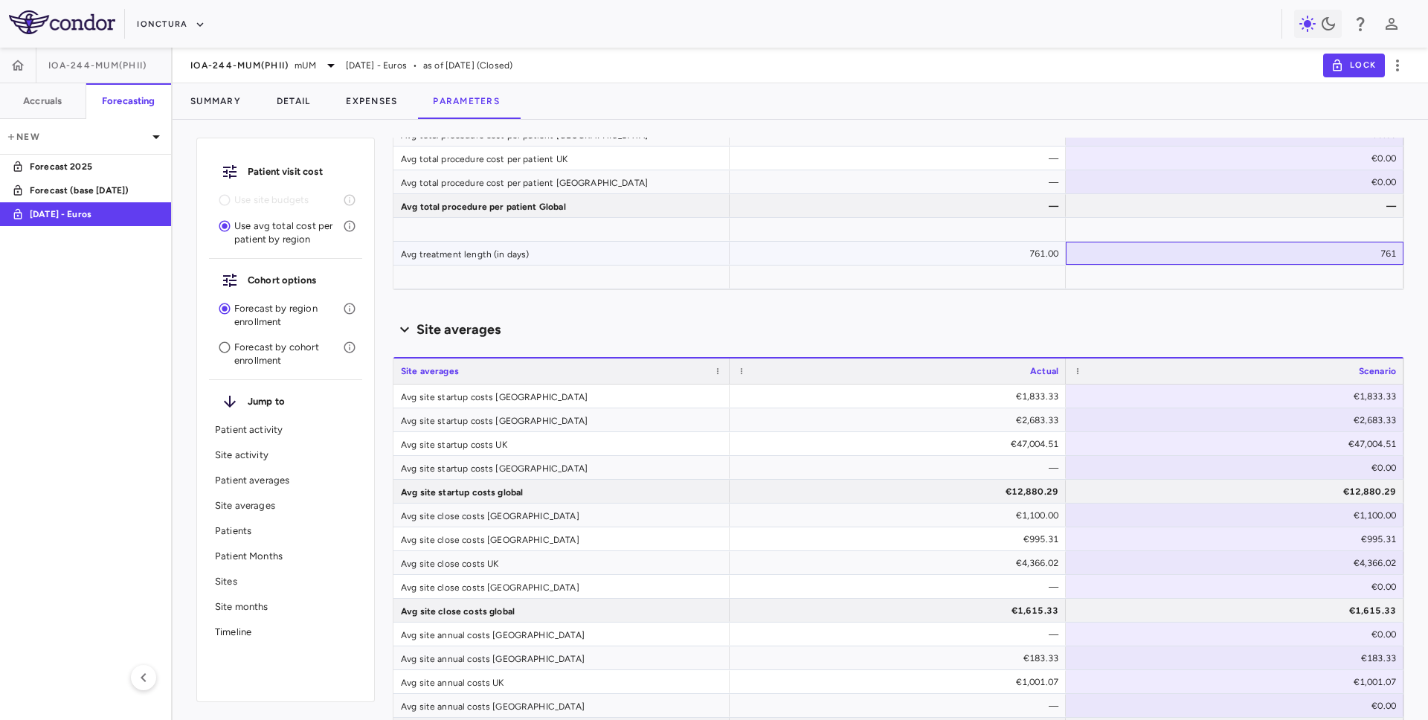
click at [1375, 254] on div "761" at bounding box center [1237, 254] width 317 height 24
type input "***"
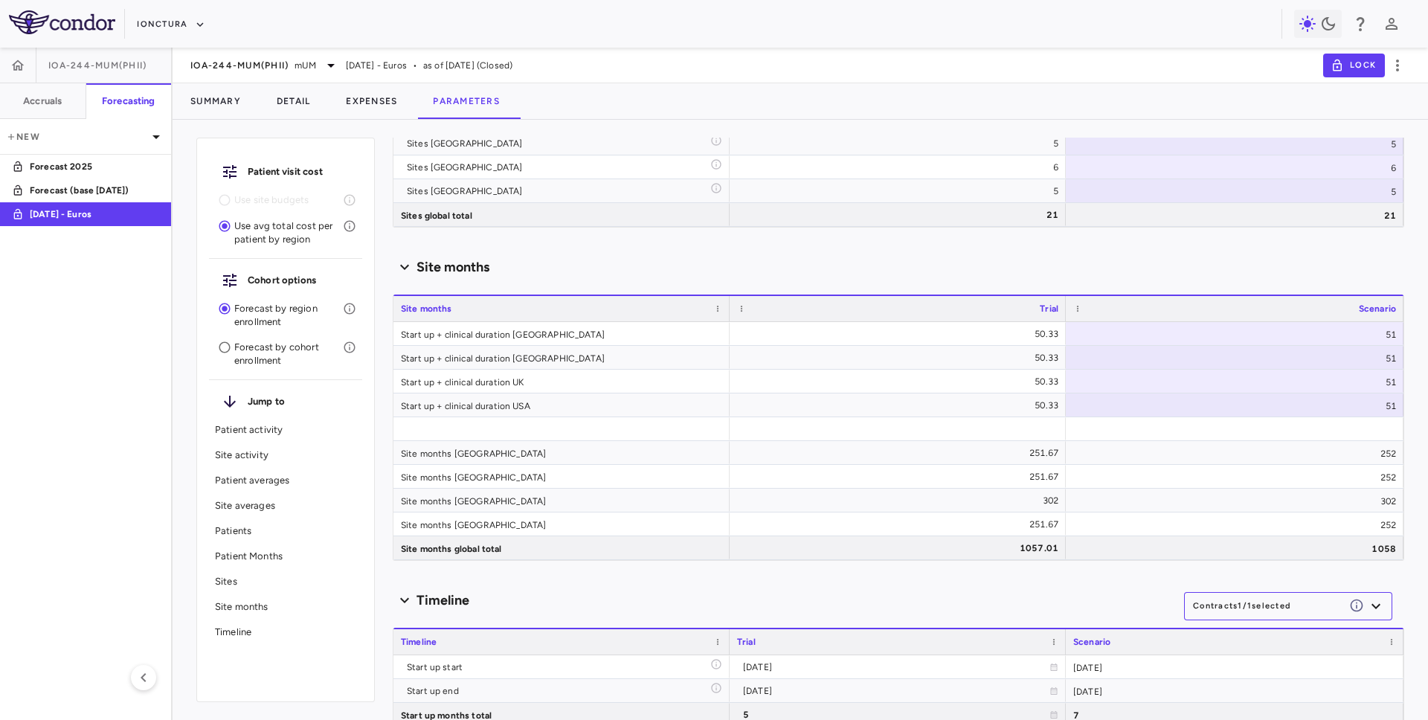
scroll to position [3034, 0]
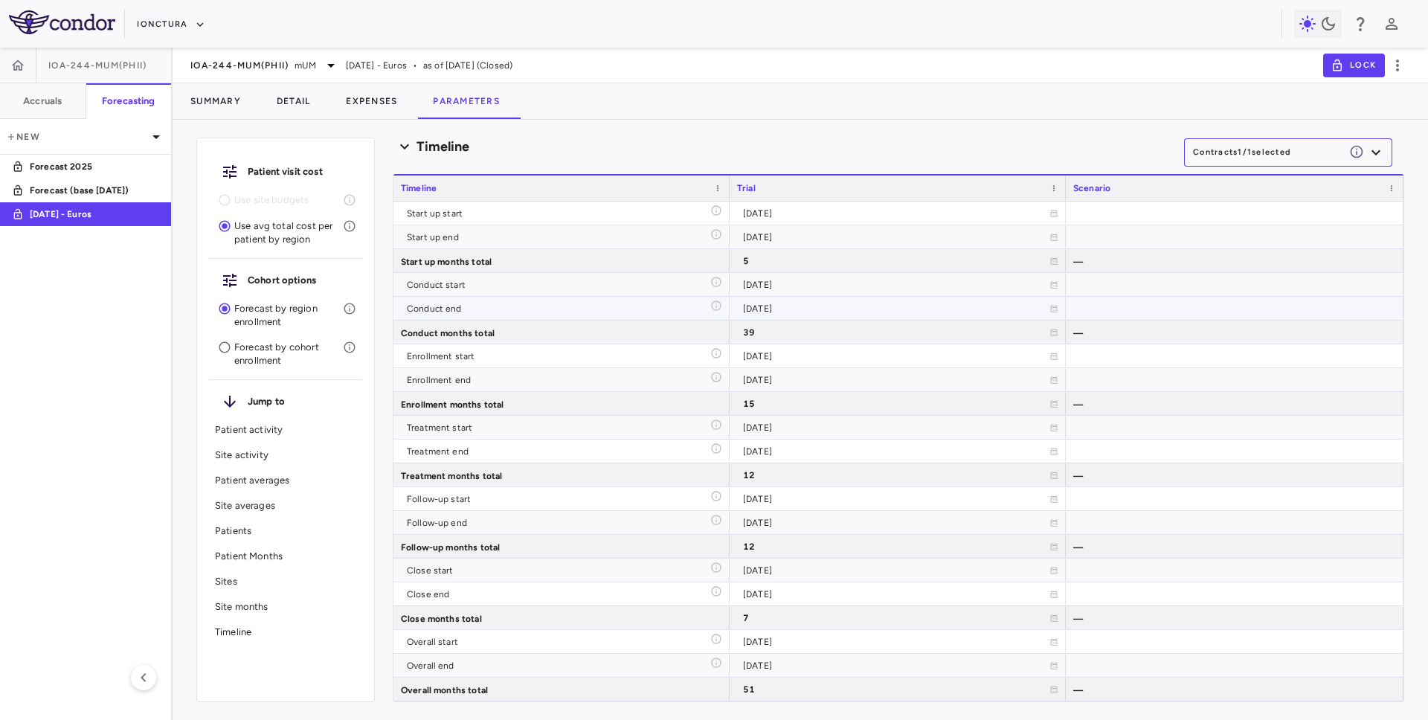
type input "********"
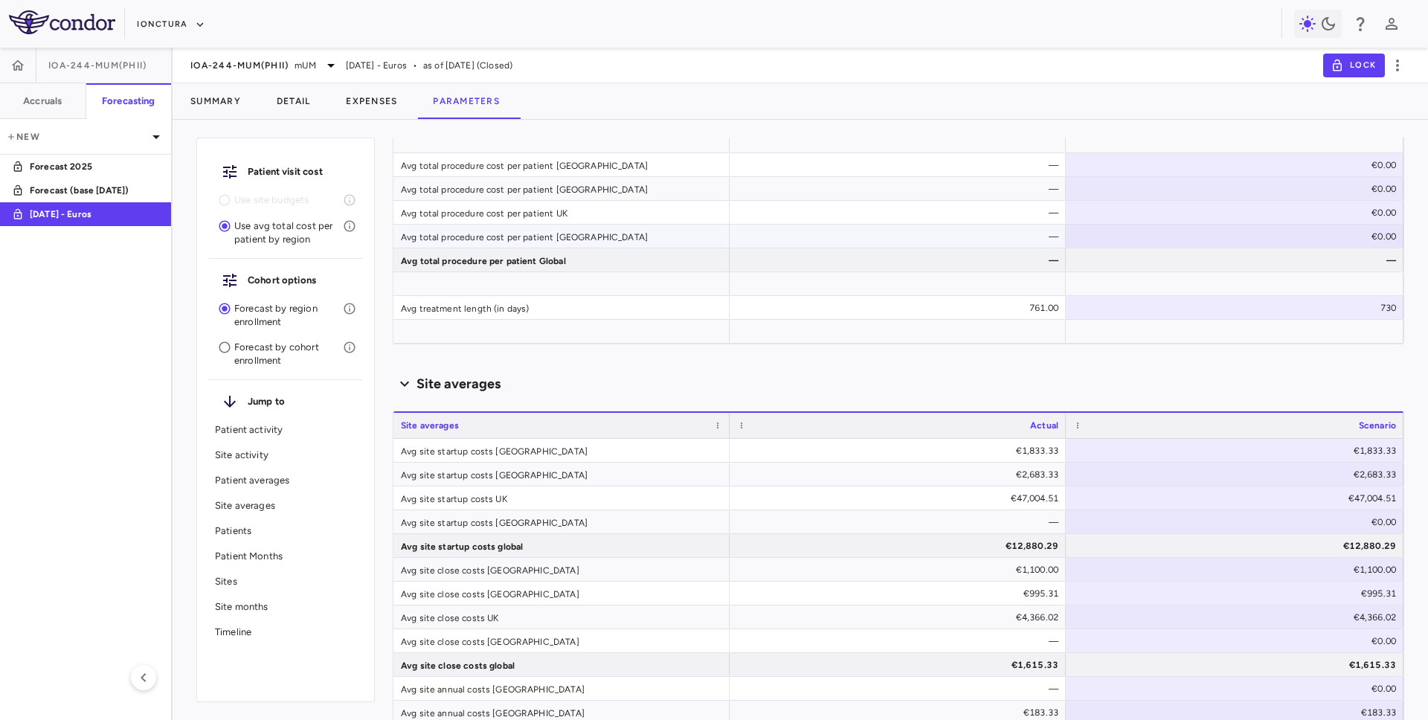
scroll to position [727, 0]
click at [1336, 306] on div "730" at bounding box center [1237, 309] width 317 height 24
type input "***"
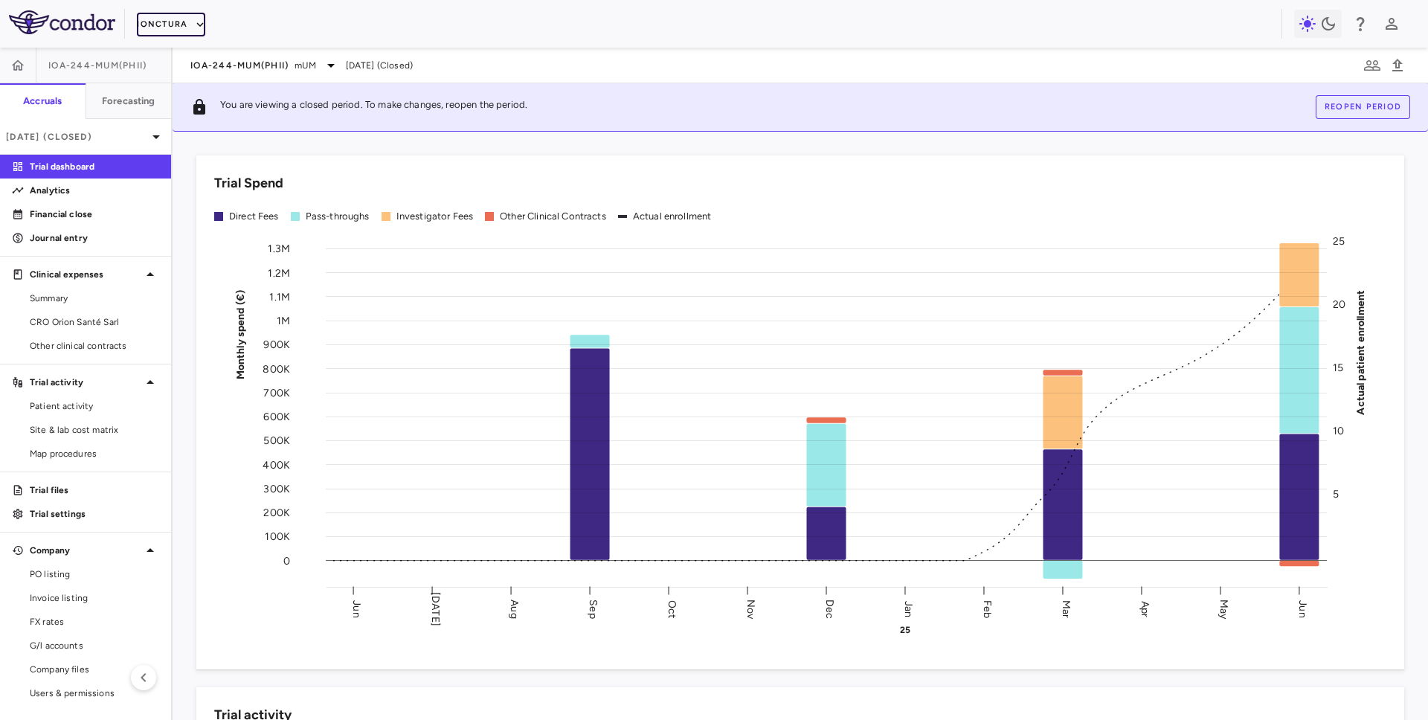
click at [160, 14] on button "iOnctura" at bounding box center [171, 25] width 68 height 24
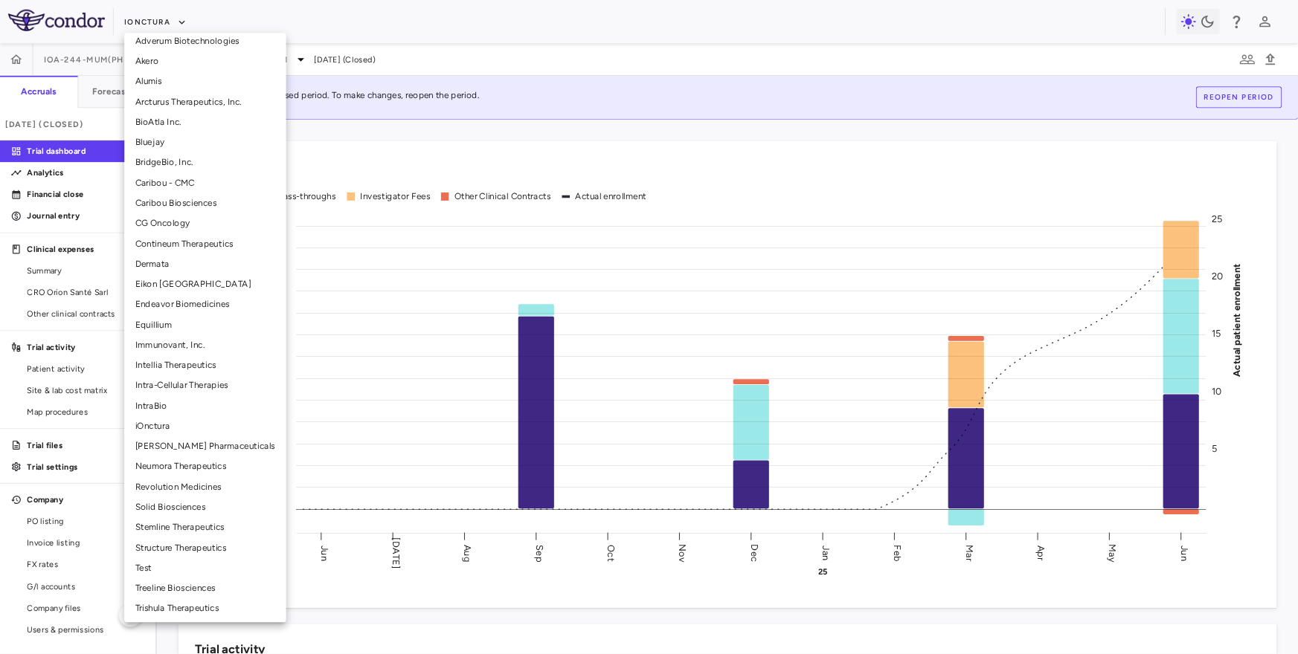
scroll to position [167, 0]
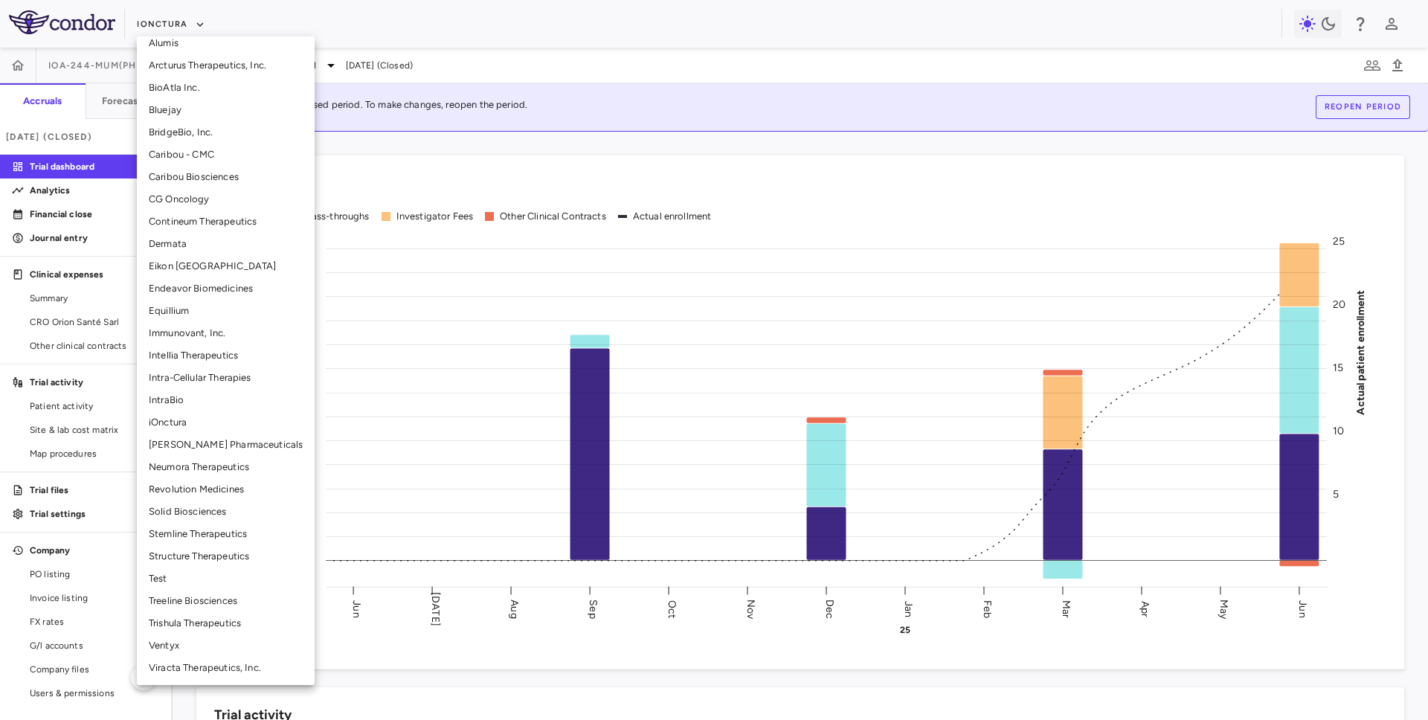
click at [191, 468] on li "Neumora Therapeutics" at bounding box center [226, 467] width 178 height 22
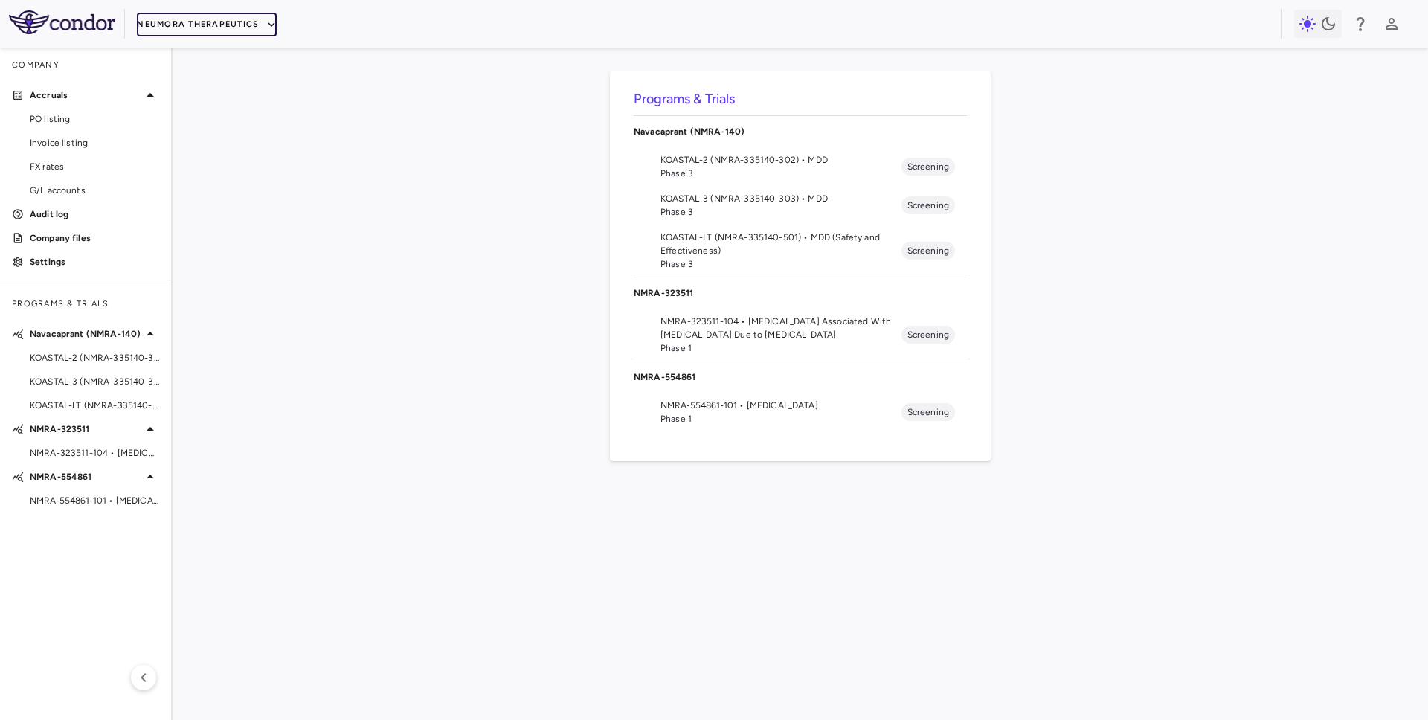
click at [172, 26] on button "Neumora Therapeutics" at bounding box center [207, 25] width 140 height 24
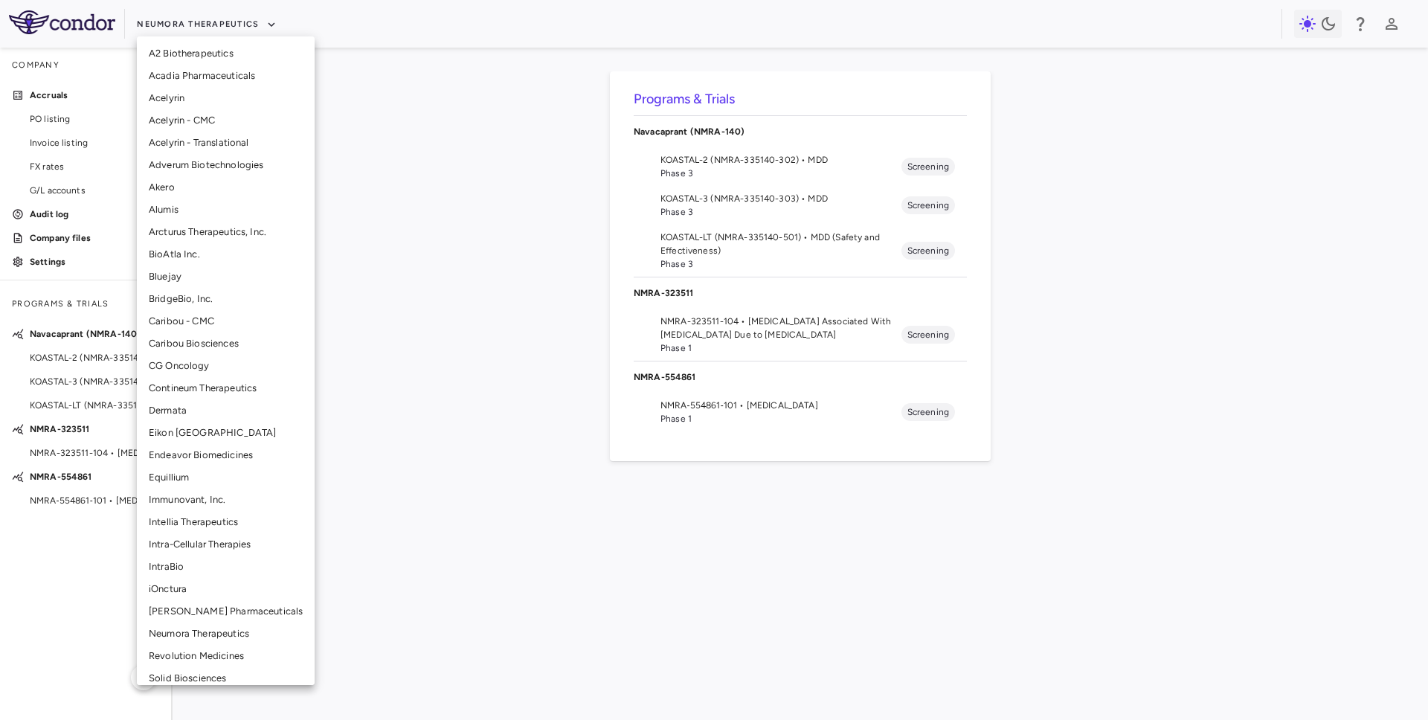
click at [187, 586] on li "iOnctura" at bounding box center [226, 589] width 178 height 22
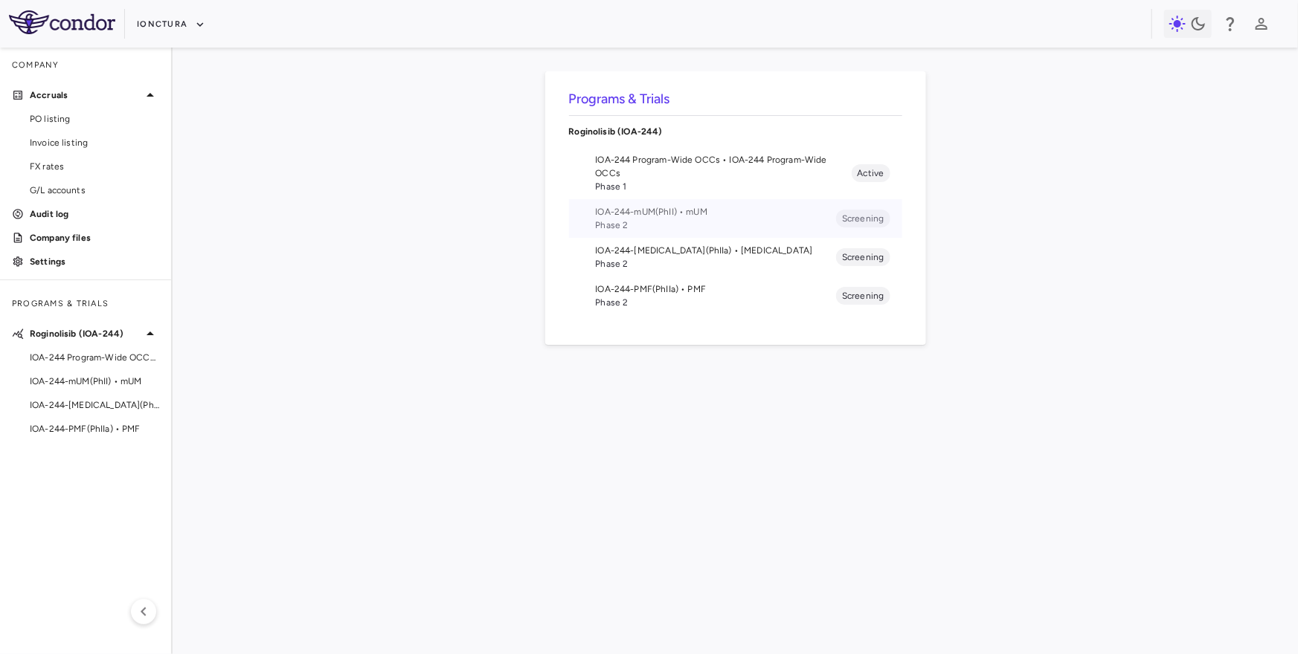
click at [652, 207] on span "IOA-244-mUM(PhII) • mUM" at bounding box center [716, 211] width 241 height 13
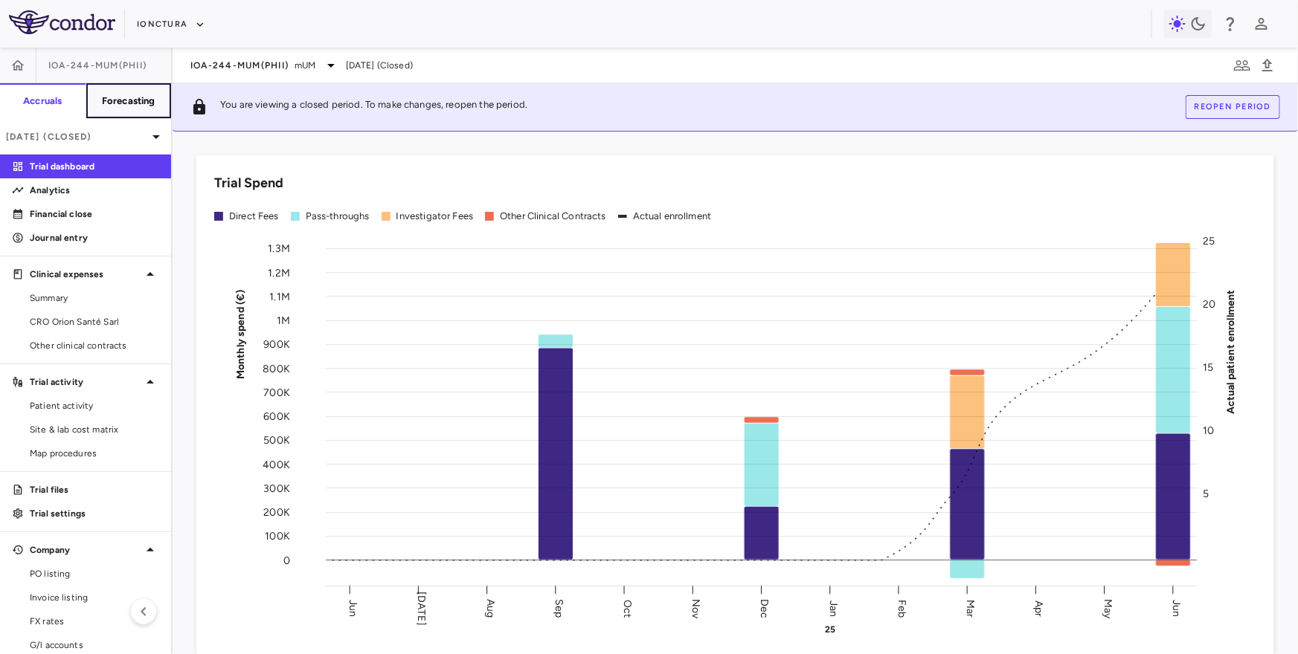
click at [149, 106] on h6 "Forecasting" at bounding box center [129, 100] width 54 height 13
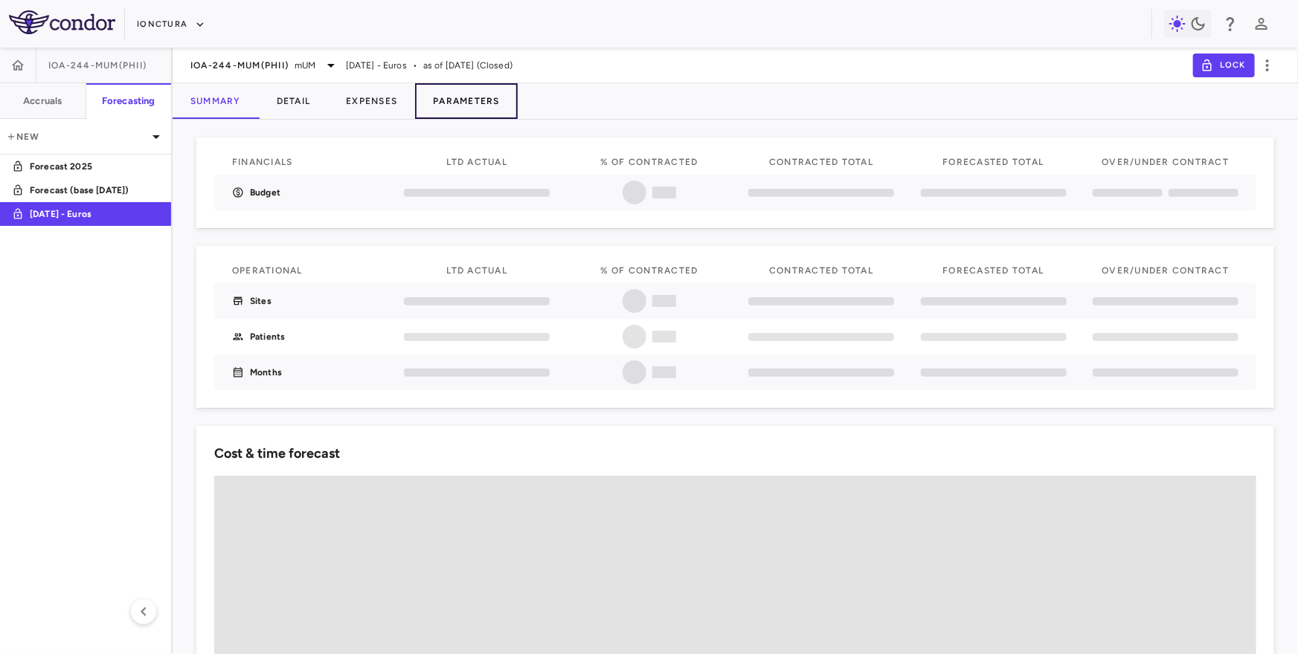
click at [497, 83] on button "Parameters" at bounding box center [466, 101] width 103 height 36
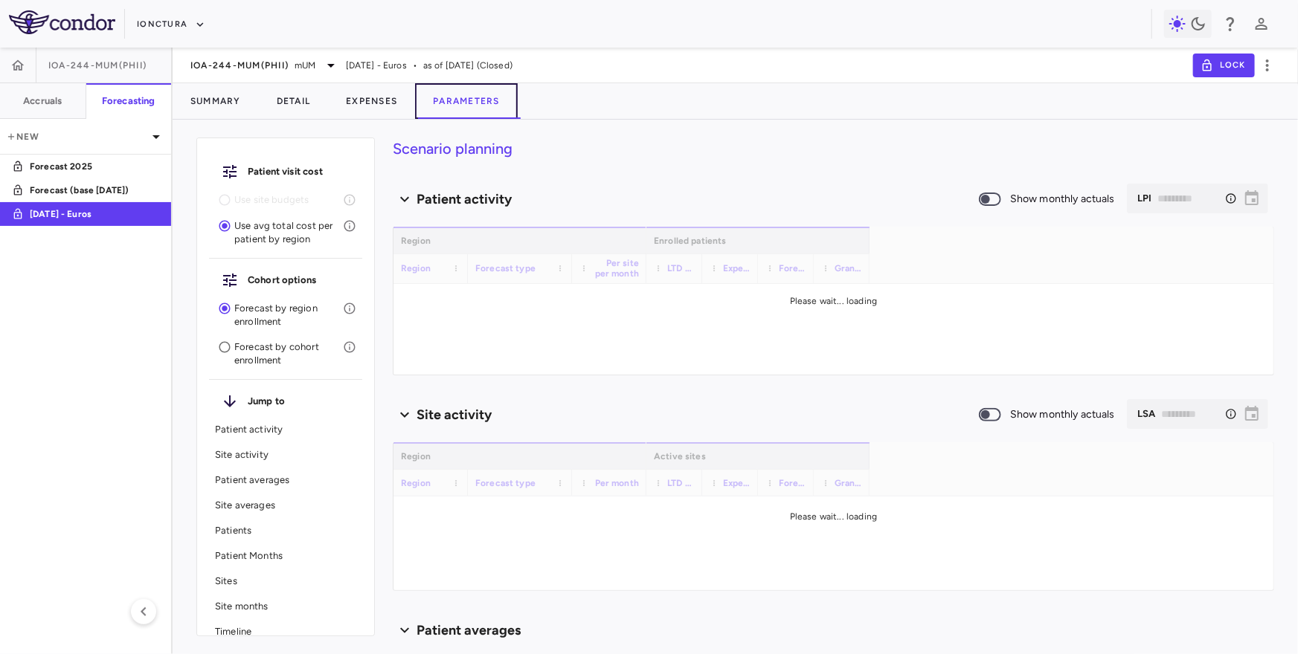
type input "********"
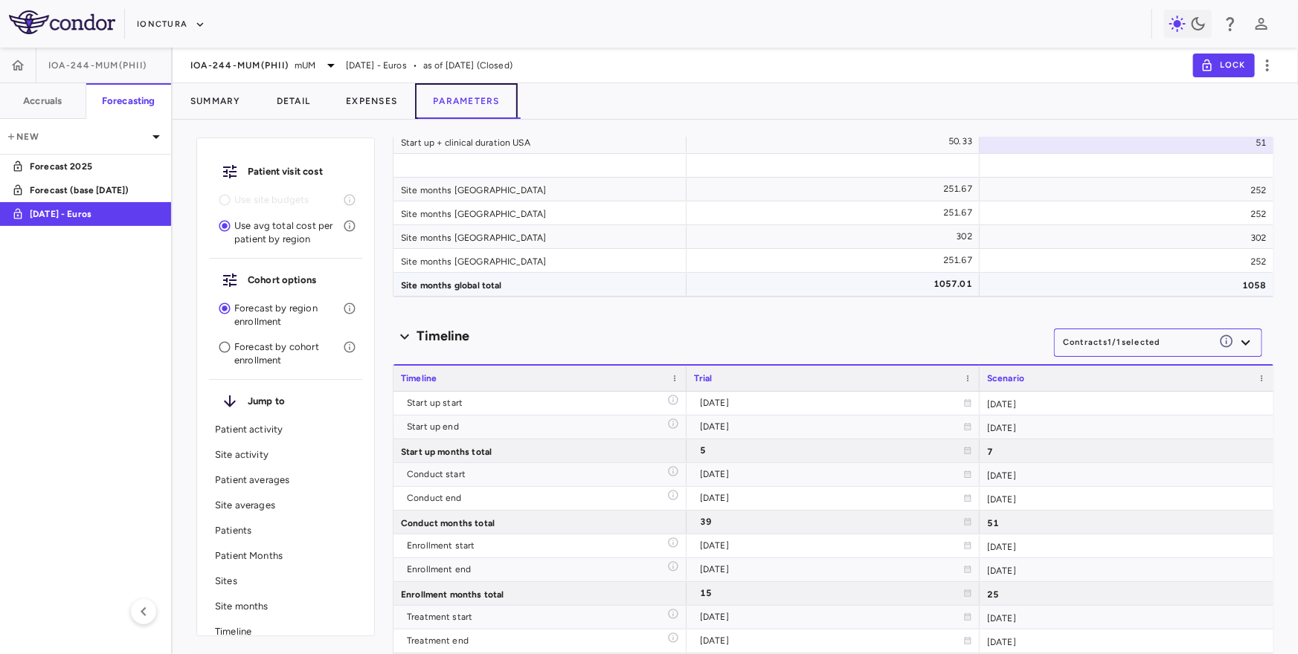
scroll to position [2849, 0]
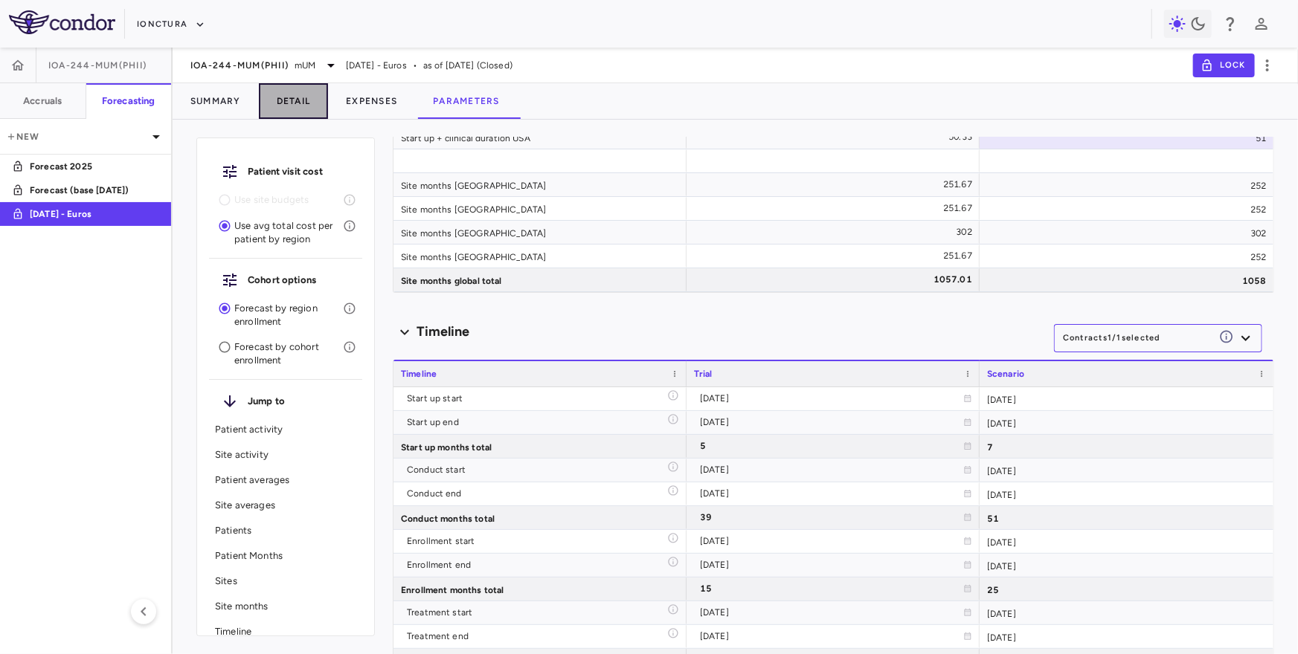
click at [306, 91] on button "Detail" at bounding box center [294, 101] width 70 height 36
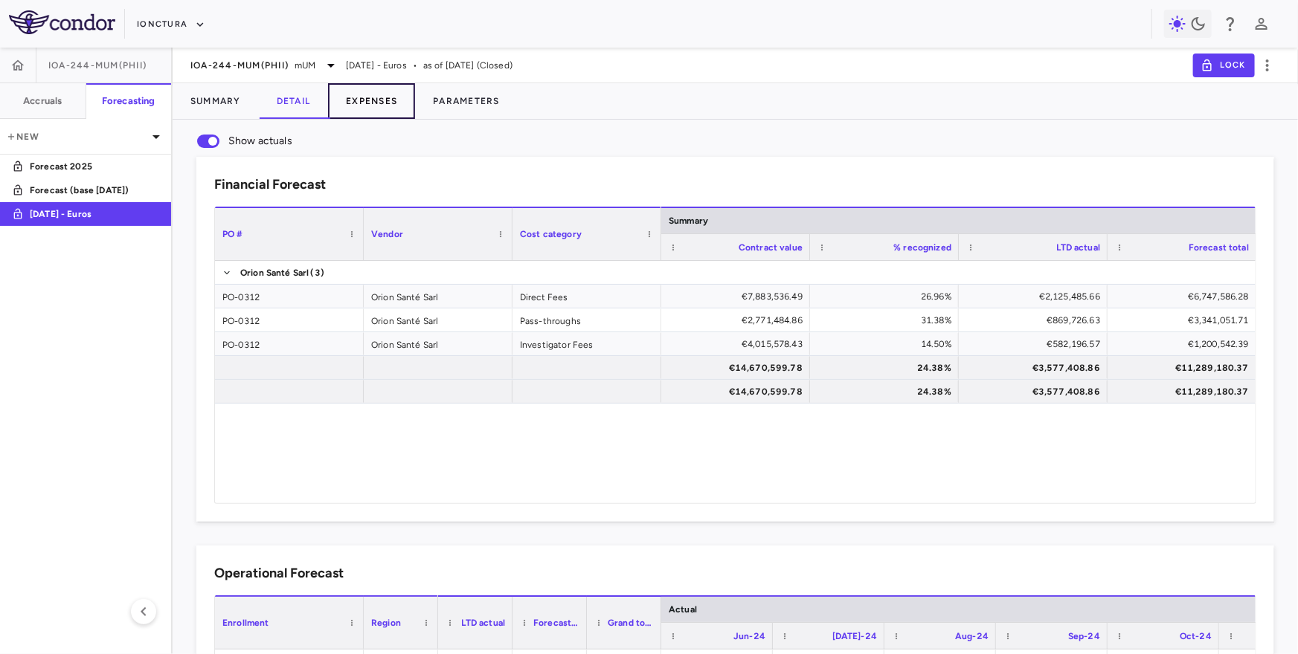
click at [370, 106] on button "Expenses" at bounding box center [371, 101] width 87 height 36
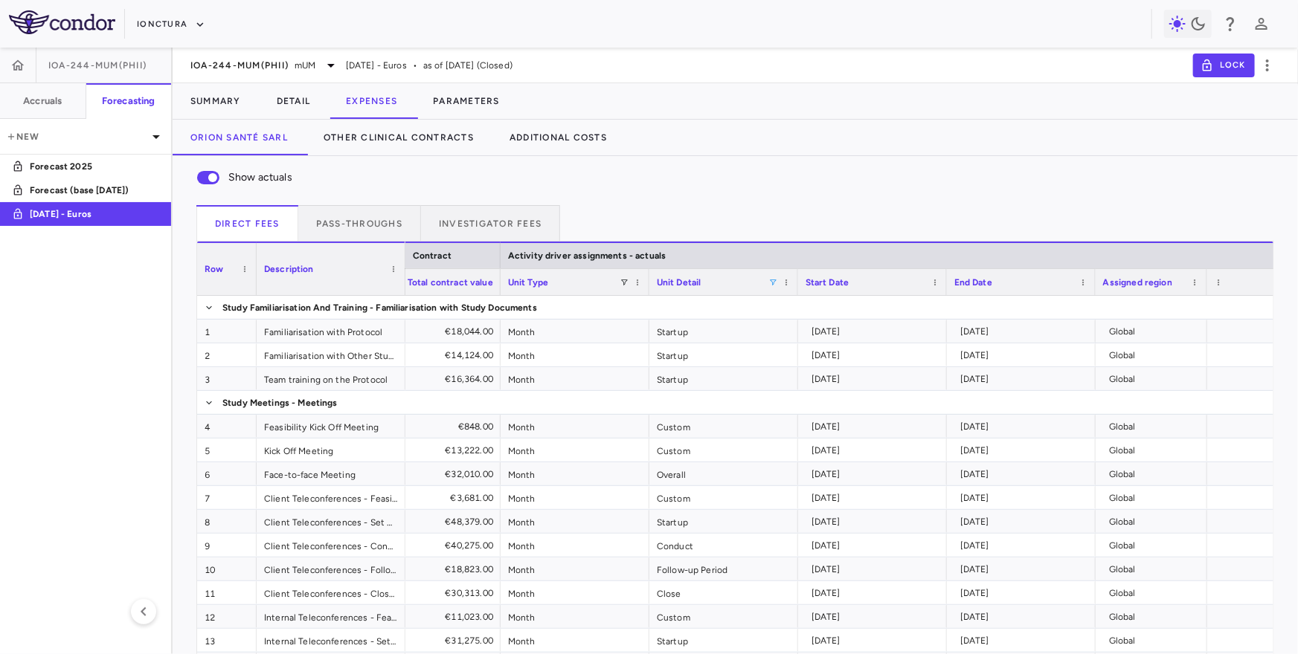
click at [773, 281] on span at bounding box center [772, 282] width 9 height 9
click at [803, 335] on div "(Select All)" at bounding box center [849, 337] width 122 height 10
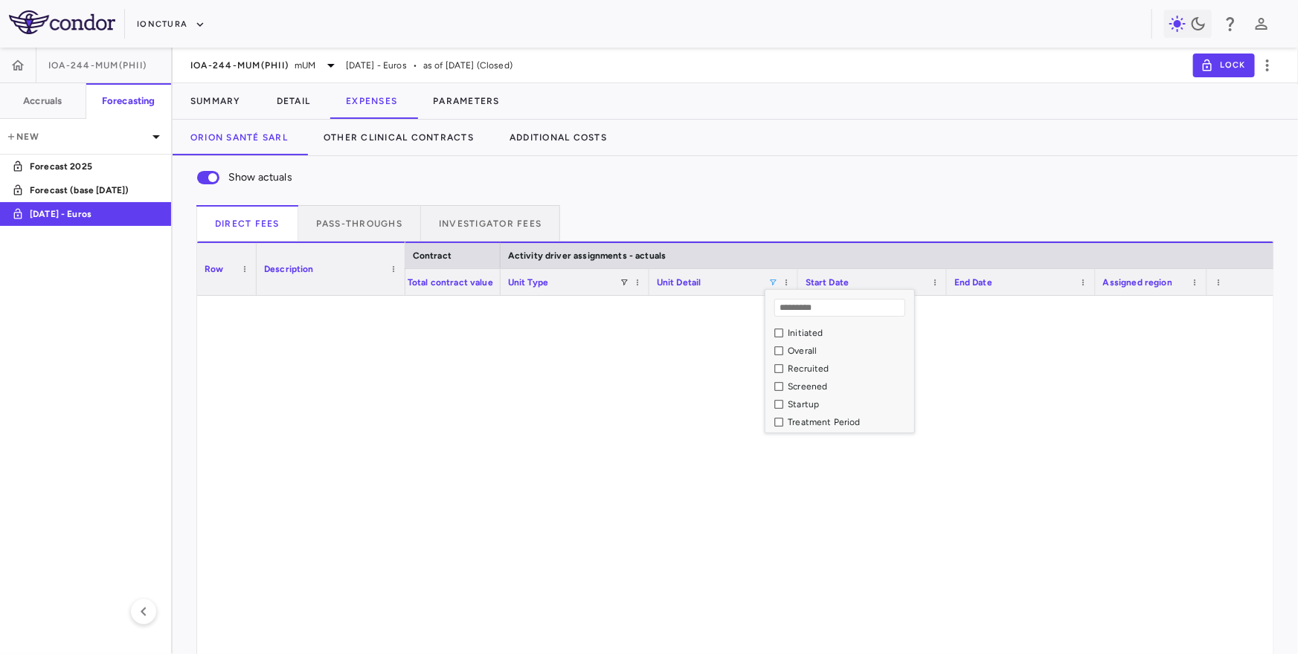
click at [799, 402] on div "Startup" at bounding box center [849, 404] width 122 height 10
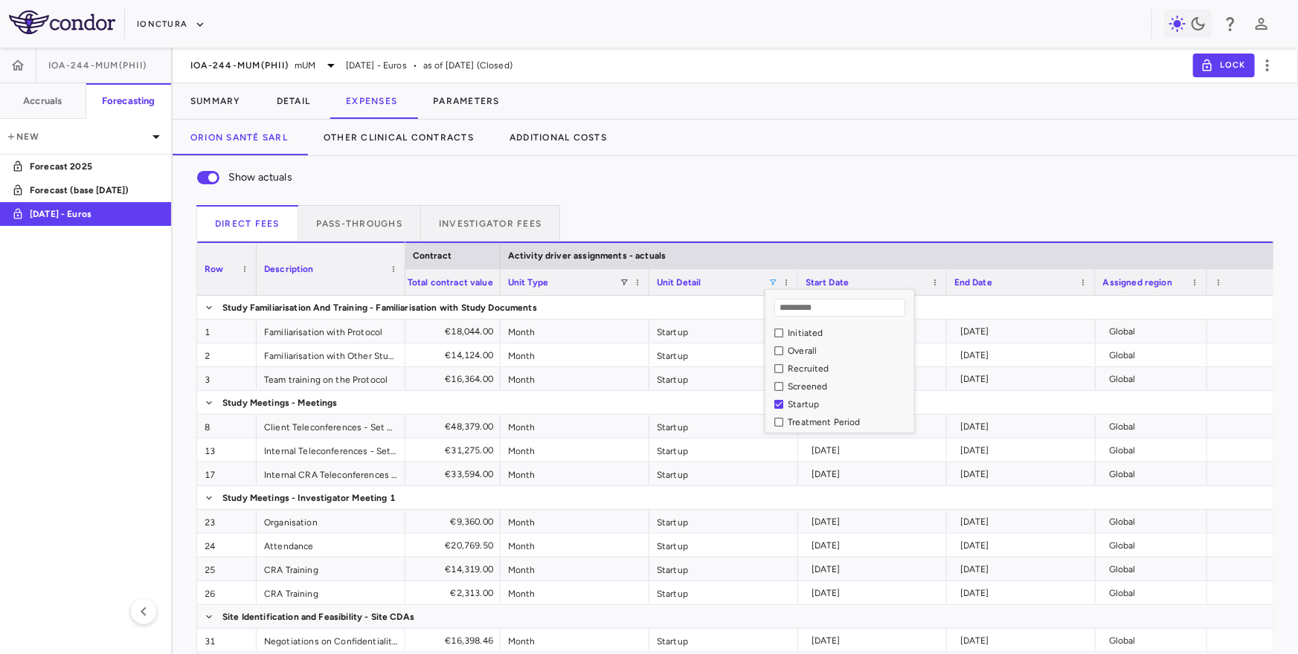
click at [836, 190] on div "Show actuals" at bounding box center [735, 177] width 1078 height 31
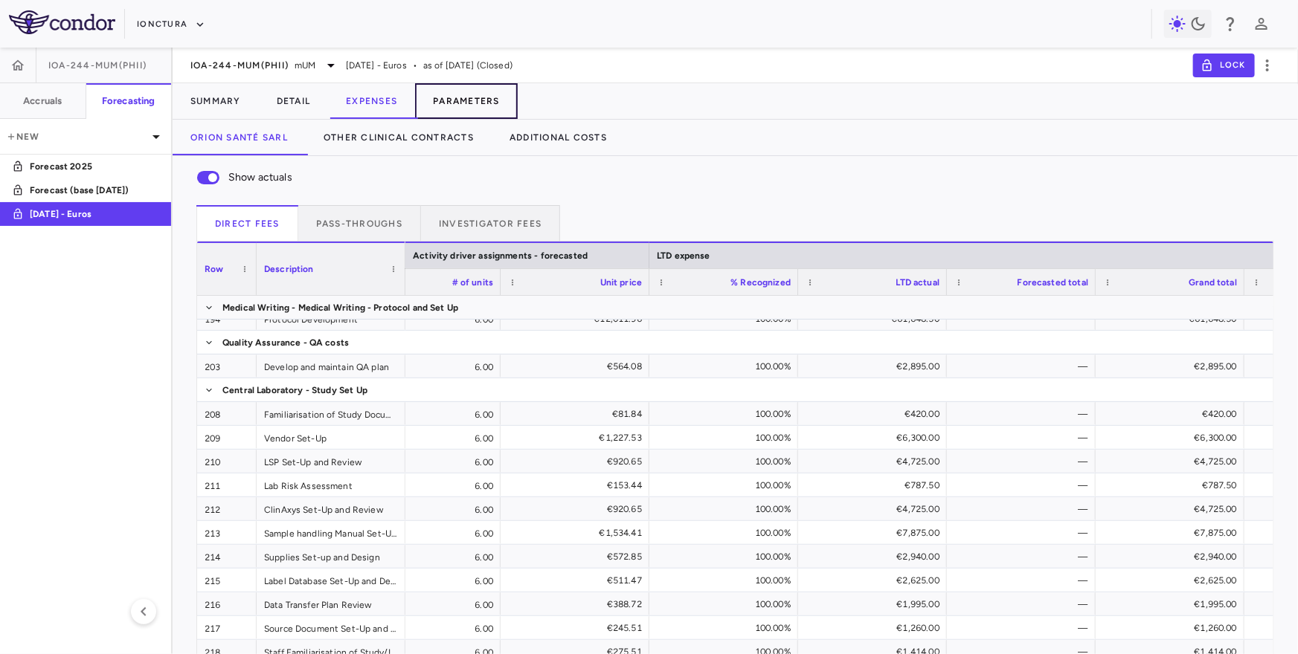
click at [500, 100] on button "Parameters" at bounding box center [466, 101] width 103 height 36
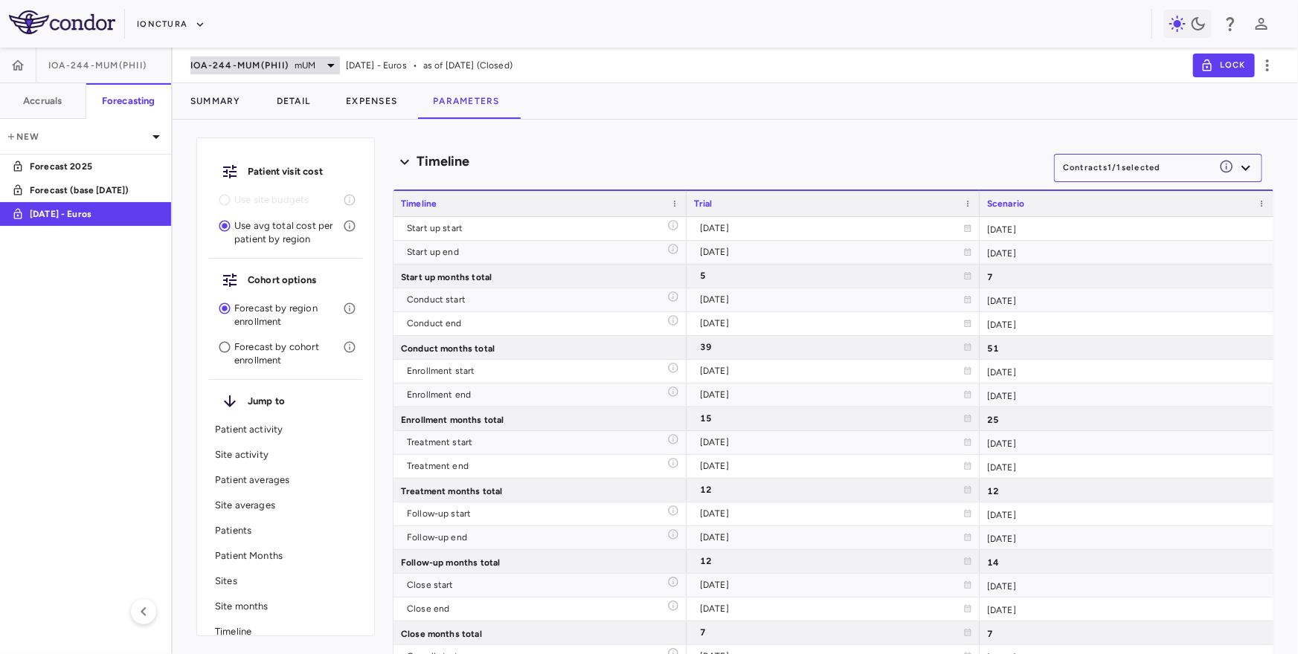
click at [279, 60] on span "IOA-244-mUM(PhII)" at bounding box center [239, 65] width 98 height 12
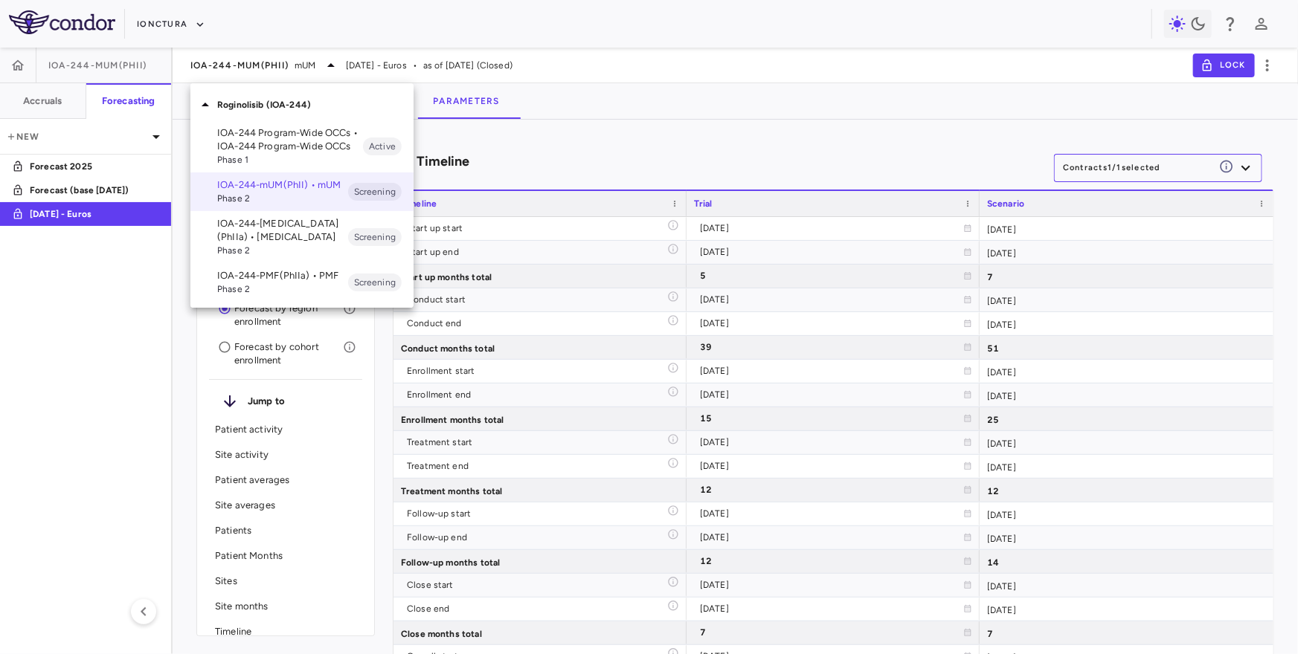
click at [187, 34] on div at bounding box center [649, 327] width 1298 height 654
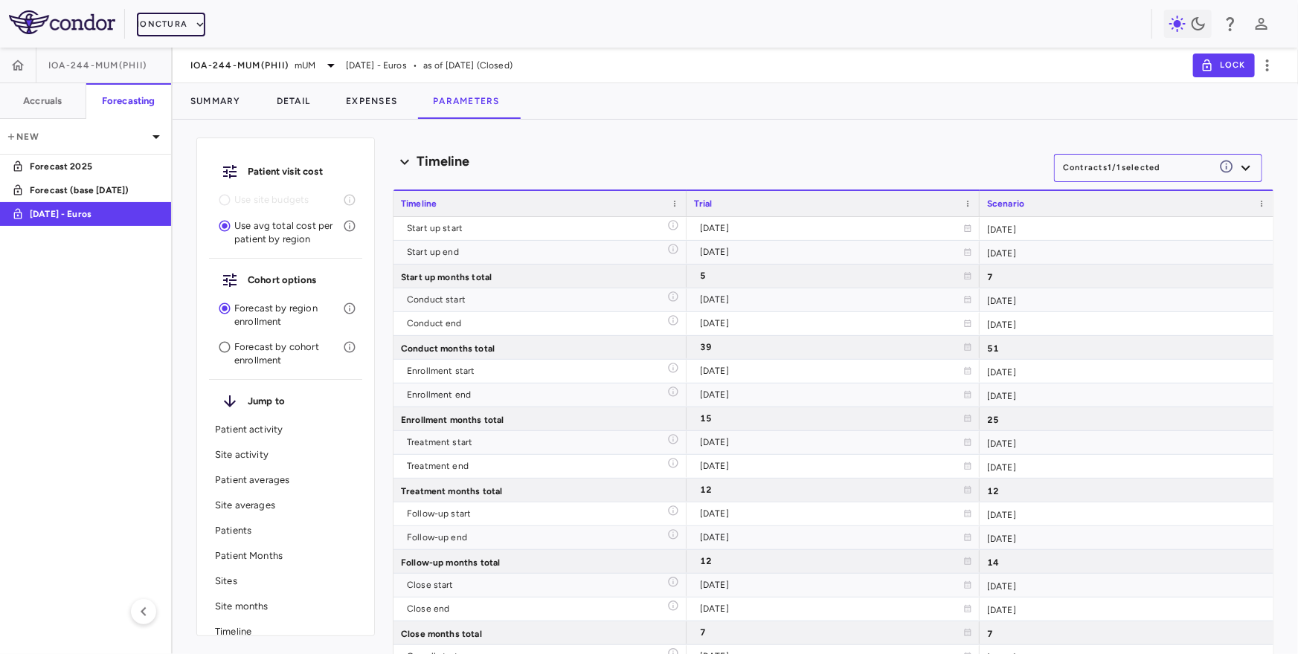
click at [185, 23] on button "iOnctura" at bounding box center [171, 25] width 68 height 24
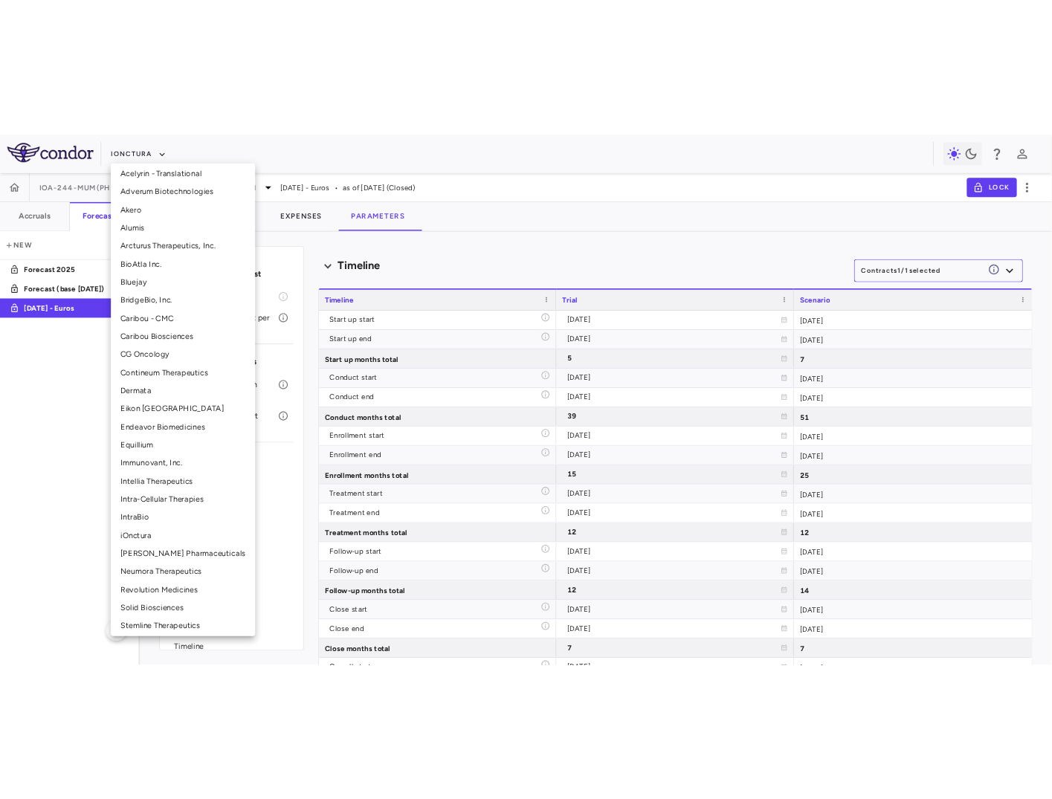
scroll to position [100, 0]
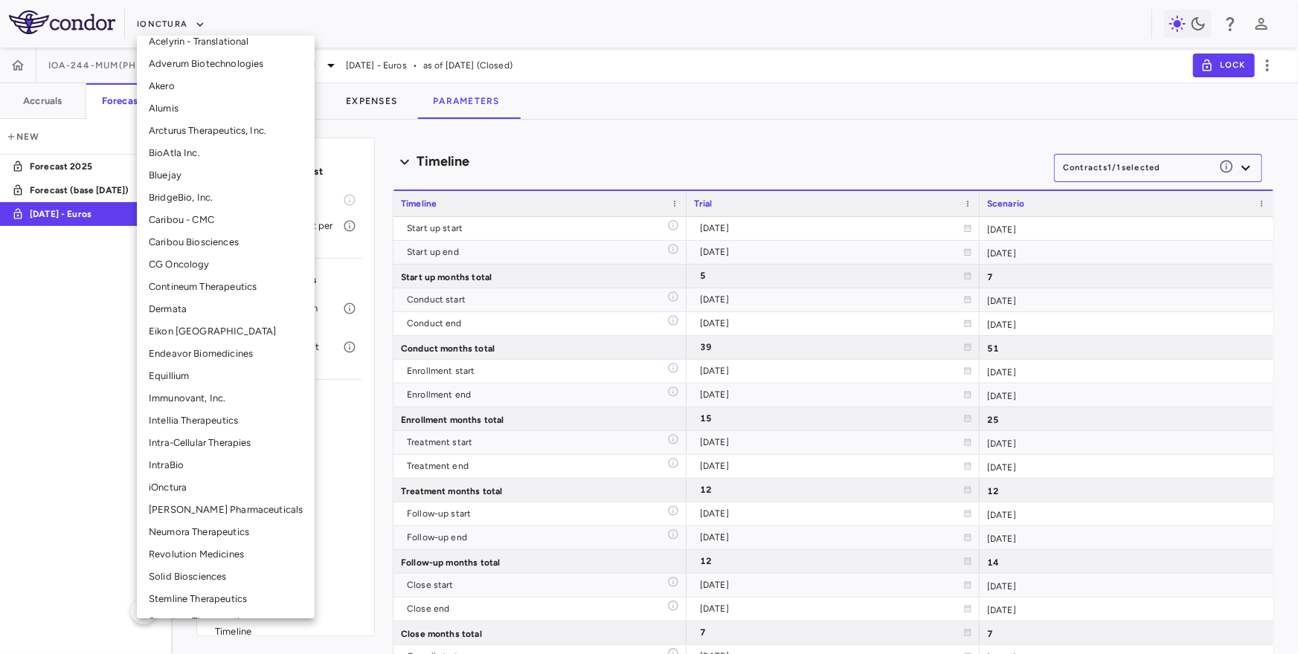
click at [184, 536] on li "Neumora Therapeutics" at bounding box center [226, 532] width 178 height 22
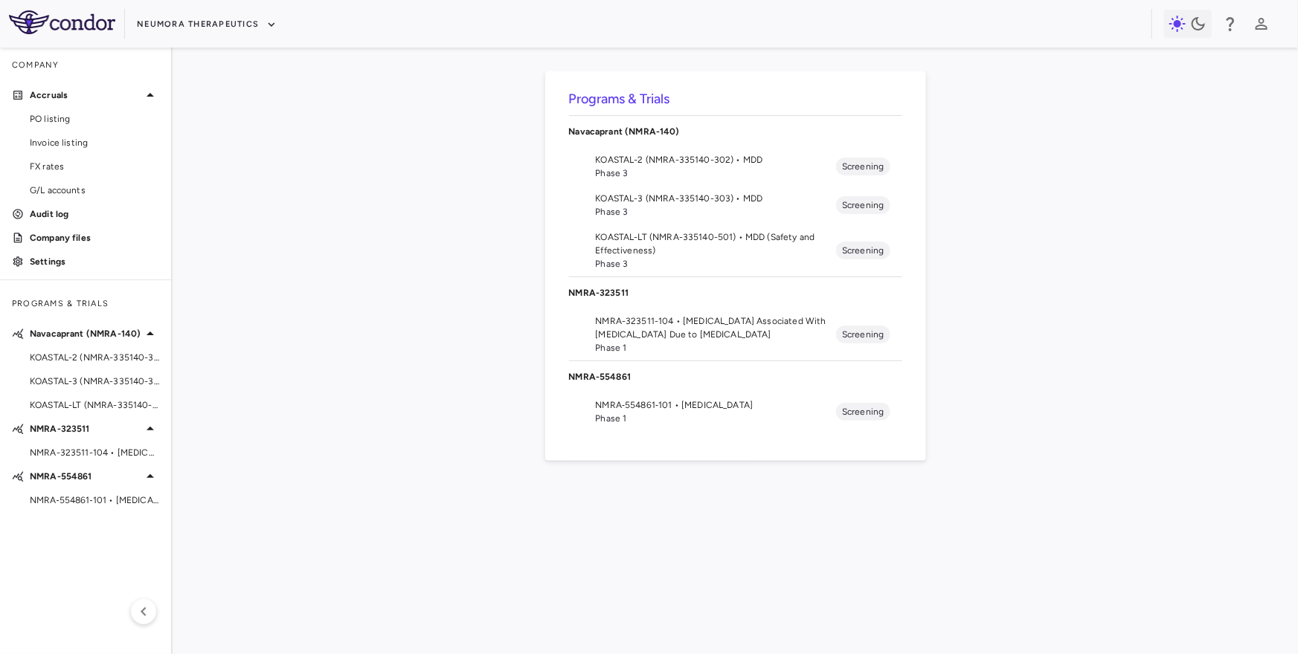
click at [655, 245] on span "KOASTAL-LT (NMRA-335140-501) • MDD (Safety and Effectiveness)" at bounding box center [716, 244] width 241 height 27
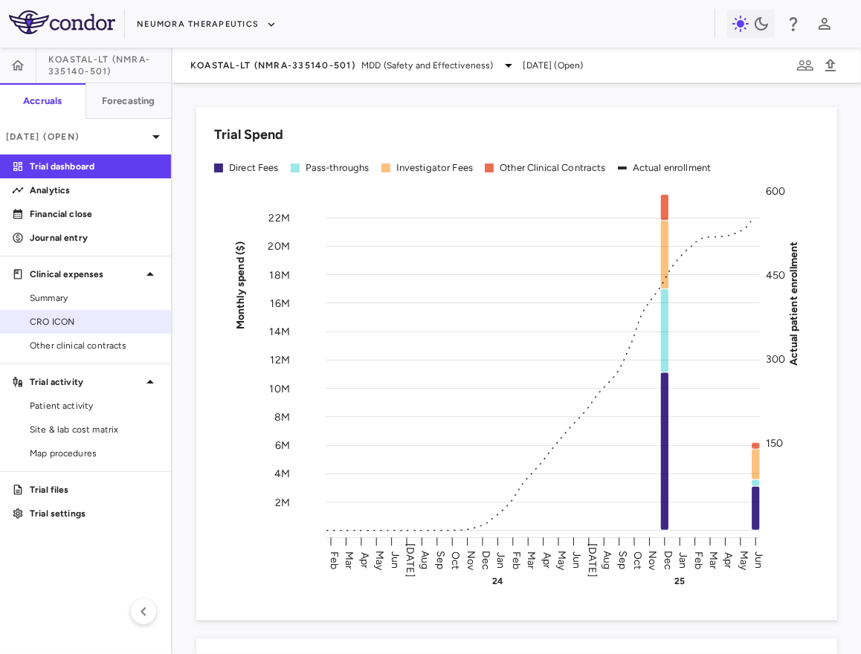
click at [70, 320] on span "CRO ICON" at bounding box center [94, 321] width 129 height 13
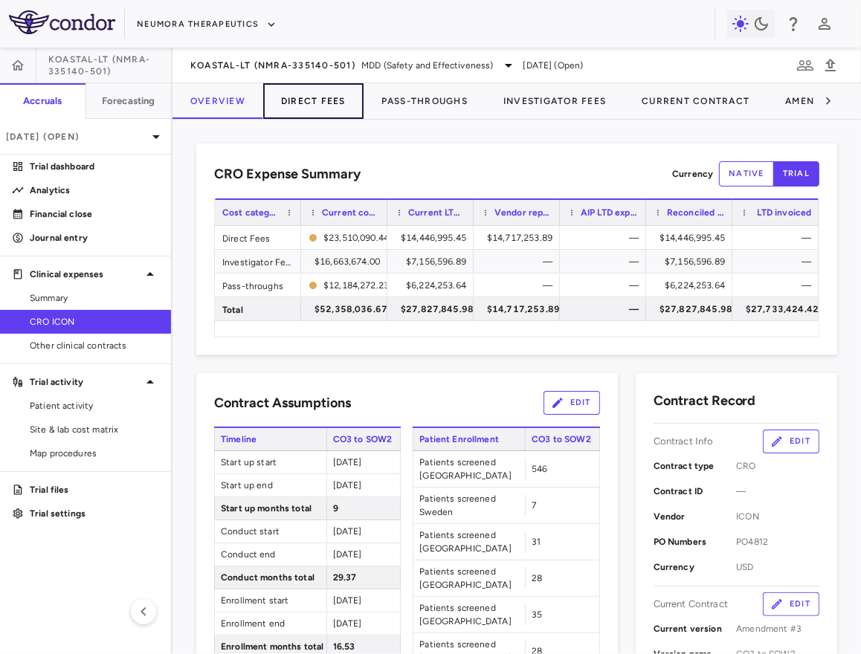
click at [315, 98] on button "Direct Fees" at bounding box center [313, 101] width 100 height 36
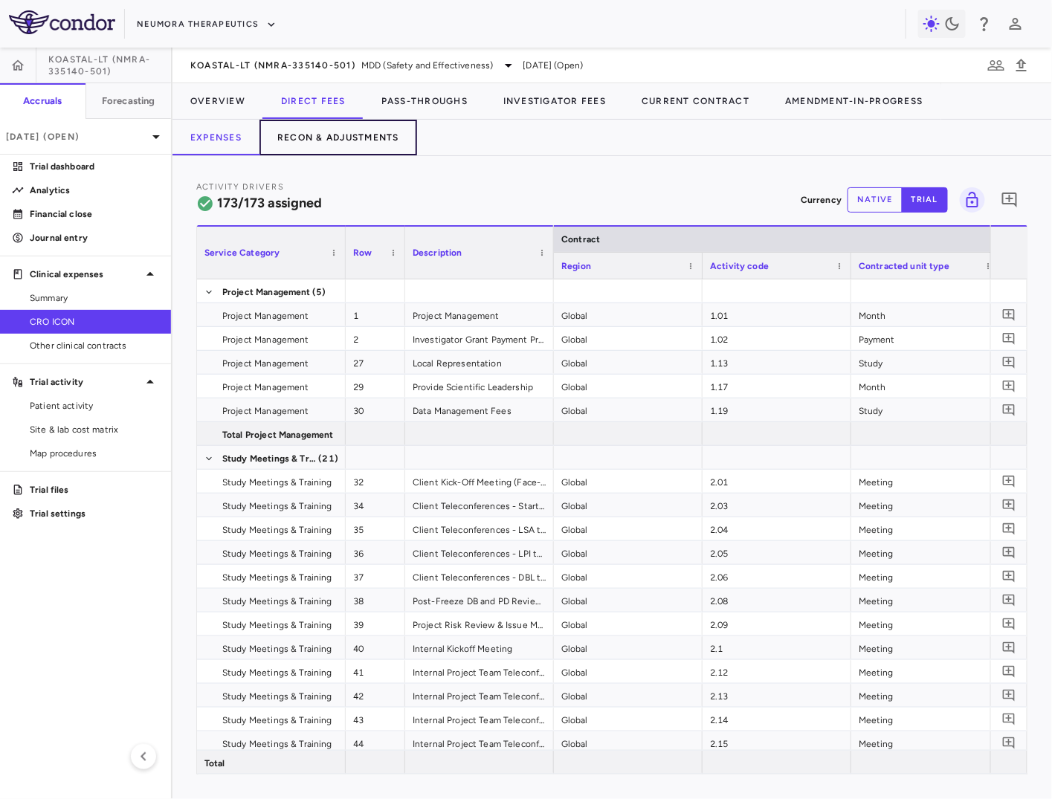
click at [352, 145] on button "Recon & Adjustments" at bounding box center [339, 138] width 158 height 36
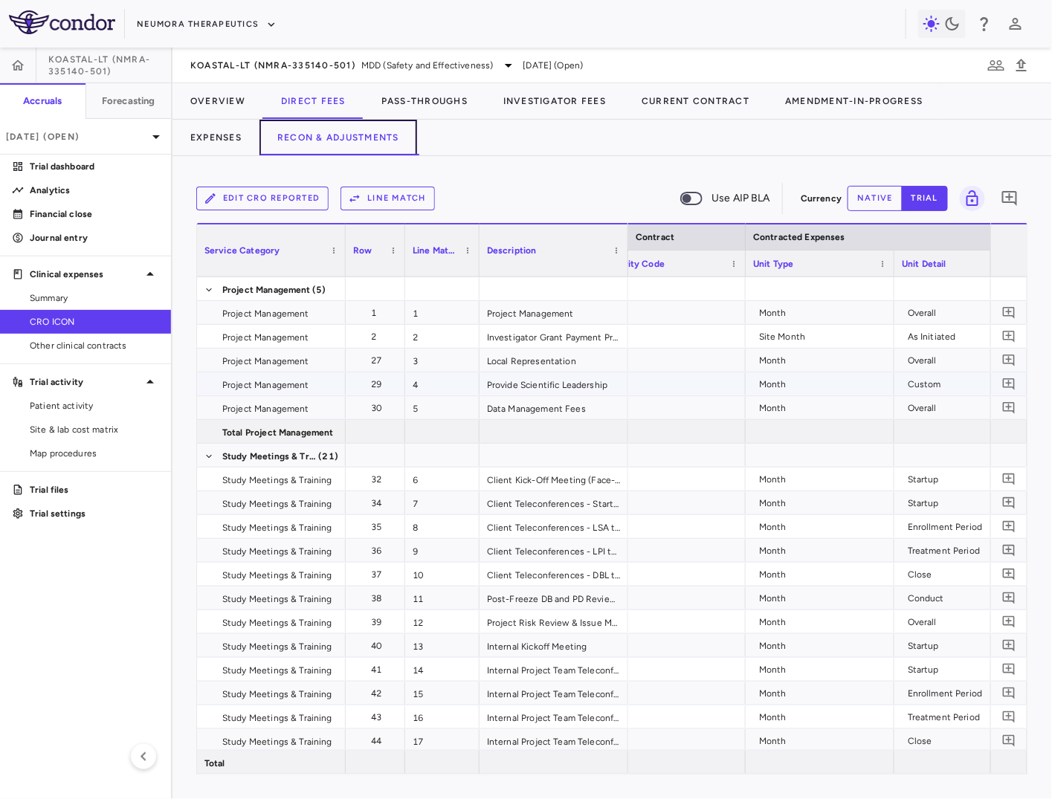
scroll to position [0, 294]
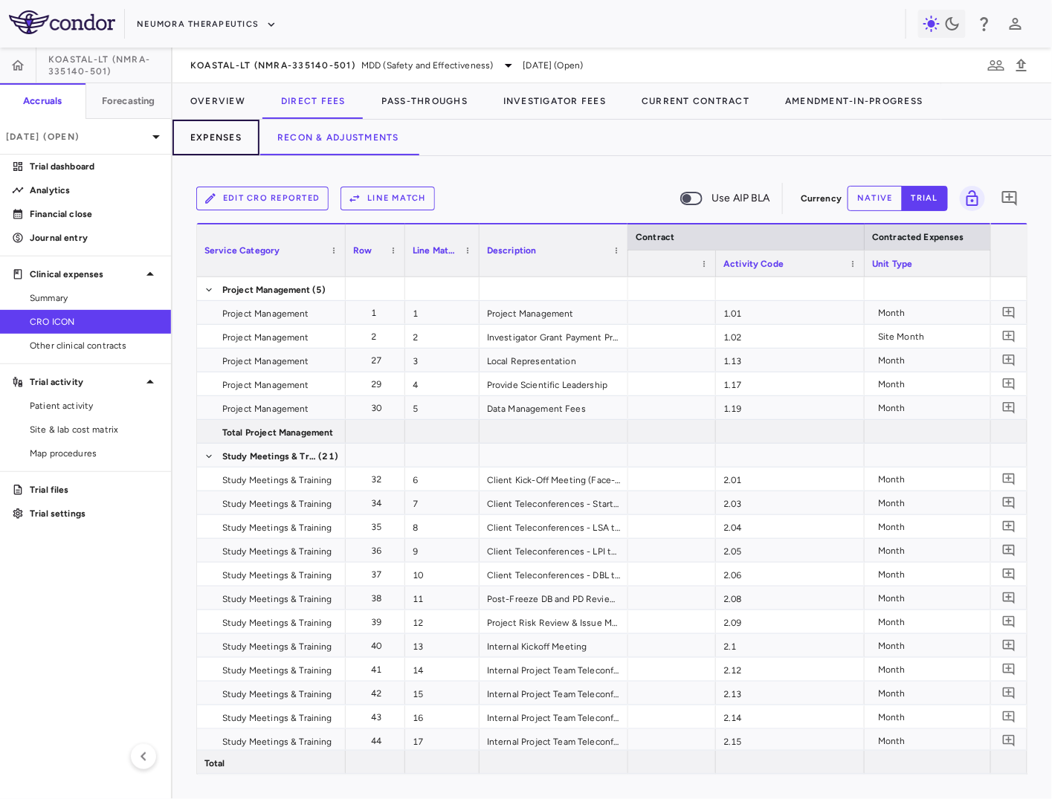
click at [216, 133] on button "Expenses" at bounding box center [216, 138] width 87 height 36
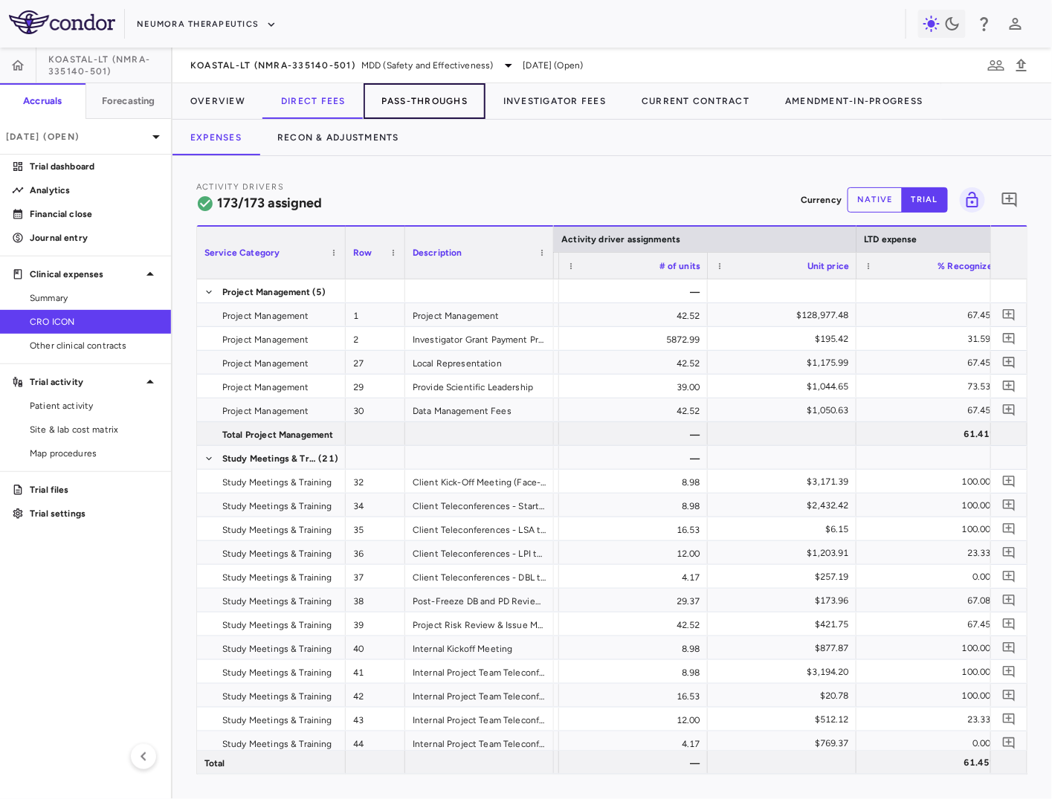
click at [396, 115] on button "Pass-Throughs" at bounding box center [425, 101] width 122 height 36
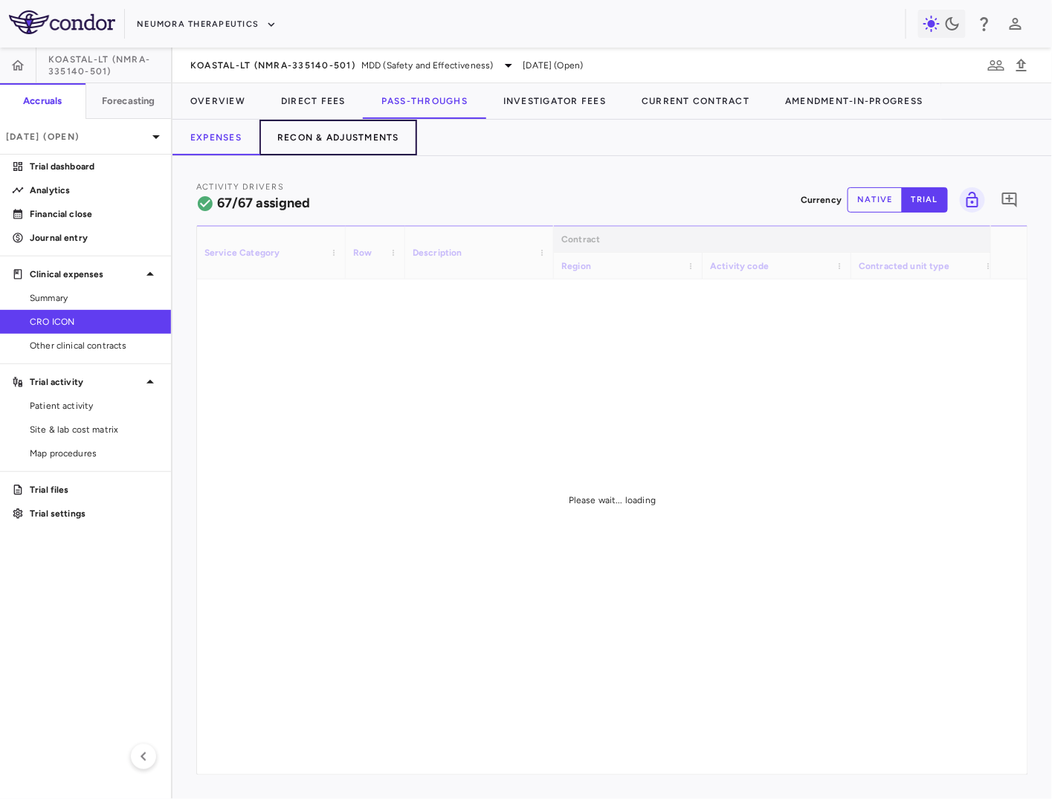
click at [345, 126] on button "Recon & Adjustments" at bounding box center [339, 138] width 158 height 36
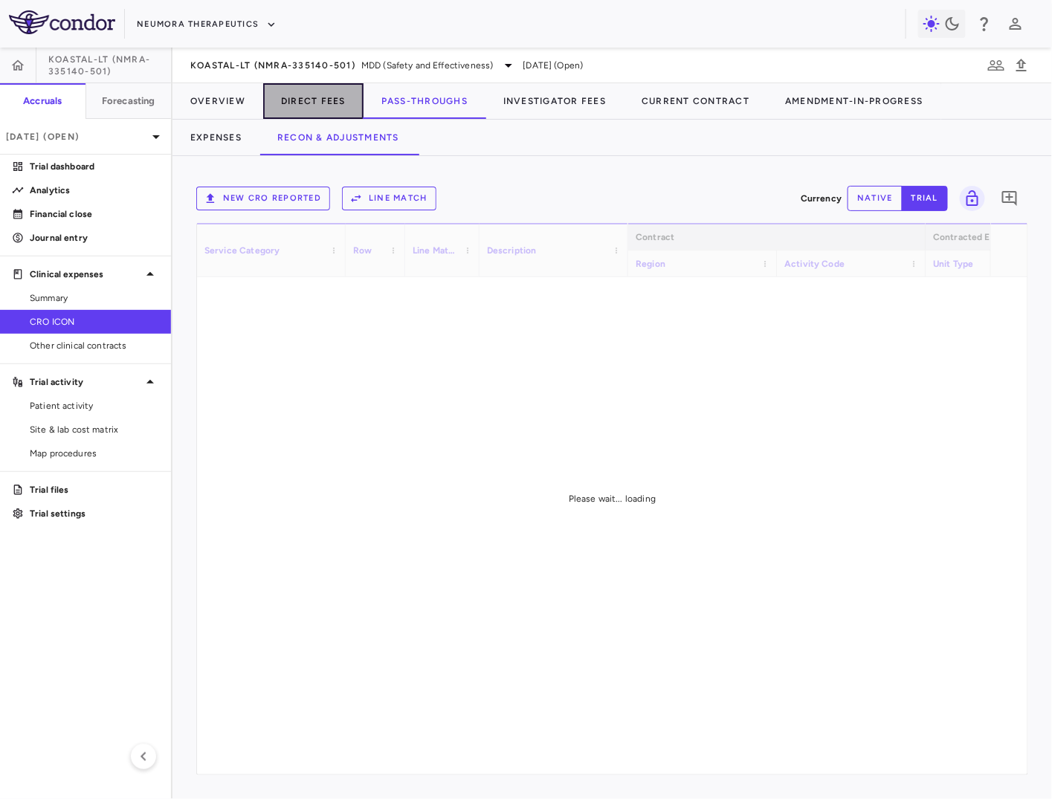
click at [310, 91] on button "Direct Fees" at bounding box center [313, 101] width 100 height 36
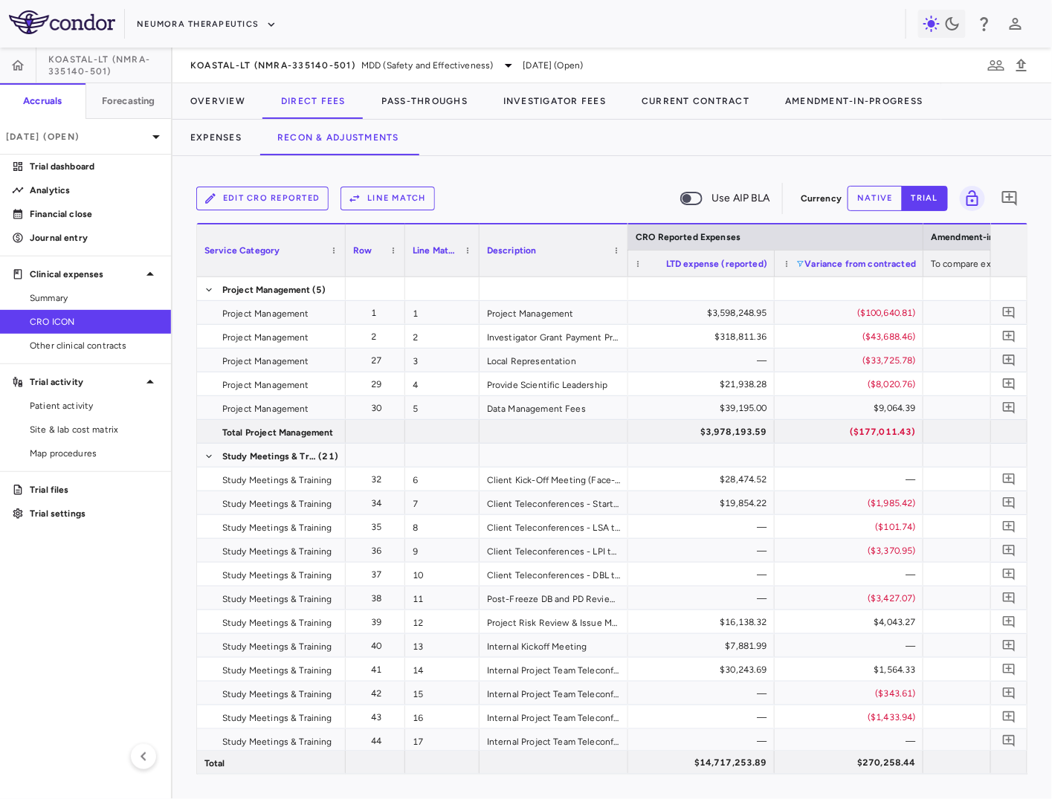
click at [796, 263] on span at bounding box center [800, 264] width 9 height 9
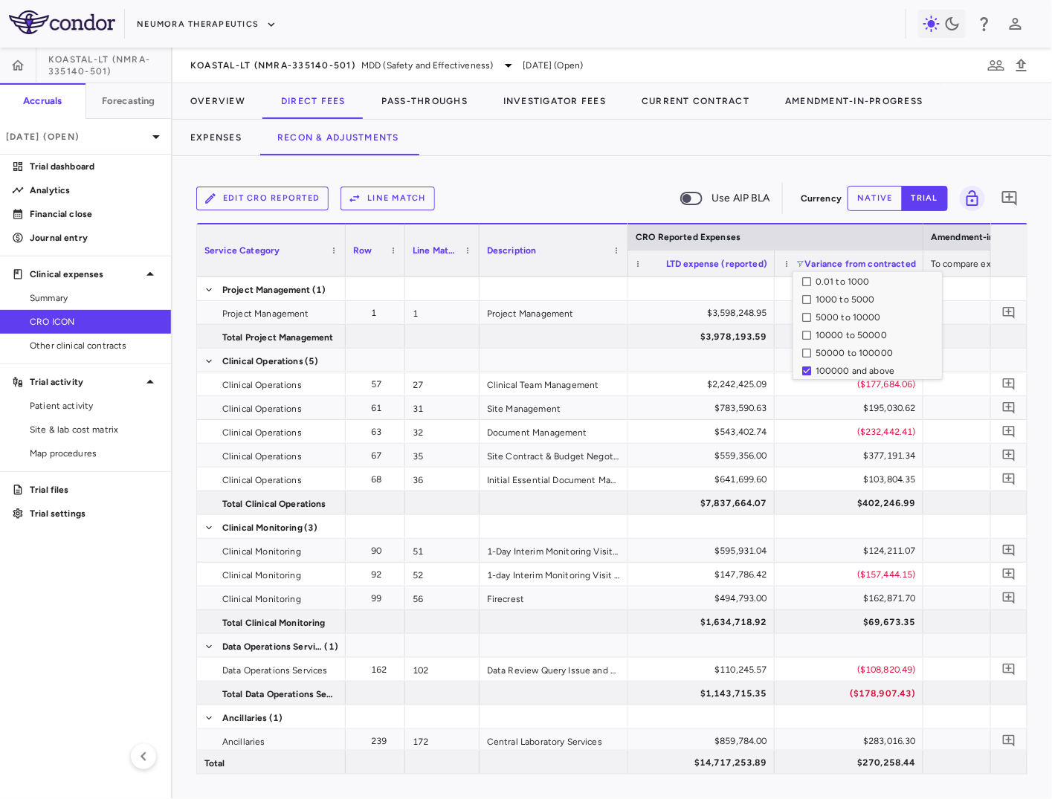
click at [608, 204] on div "Edit CRO reported Line Match Use AIP BLA" at bounding box center [495, 198] width 599 height 31
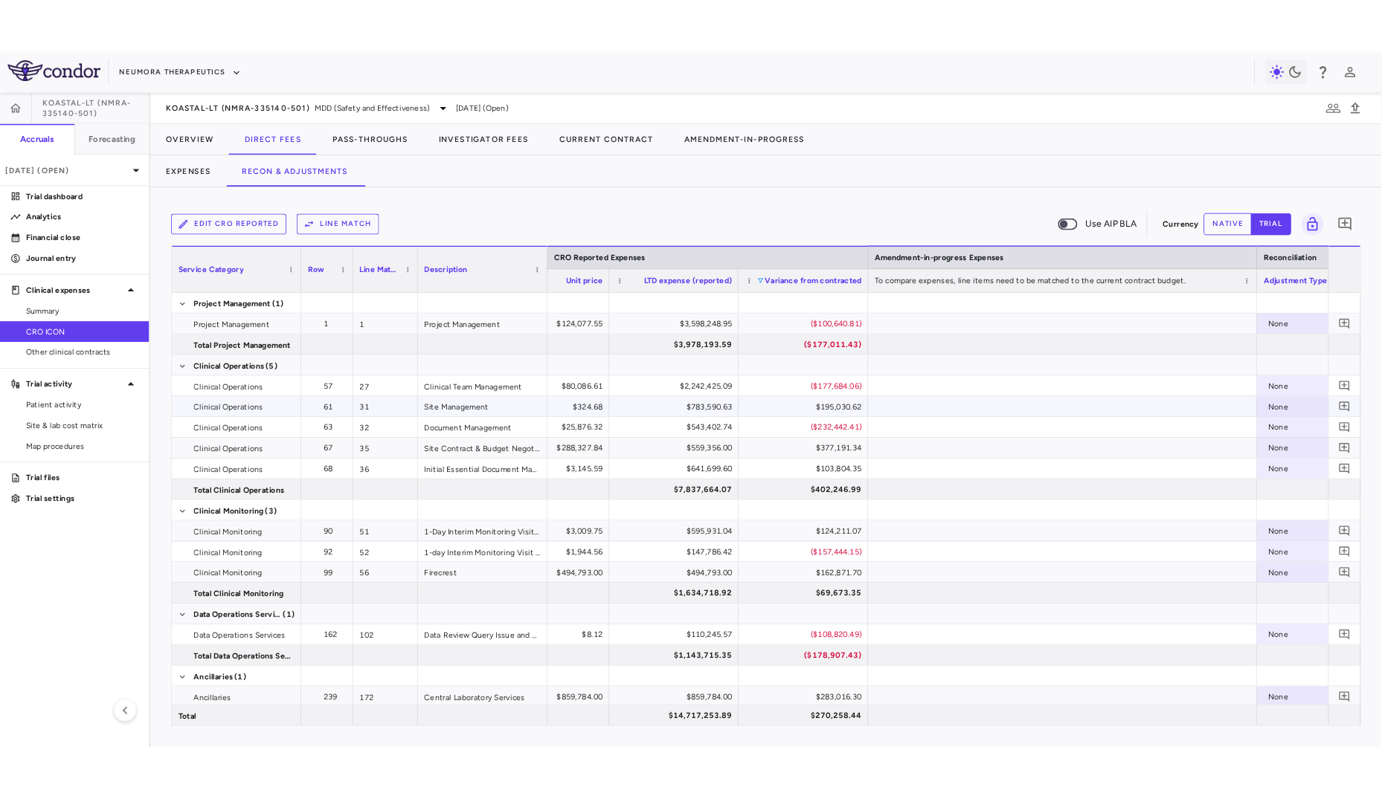
scroll to position [0, 1460]
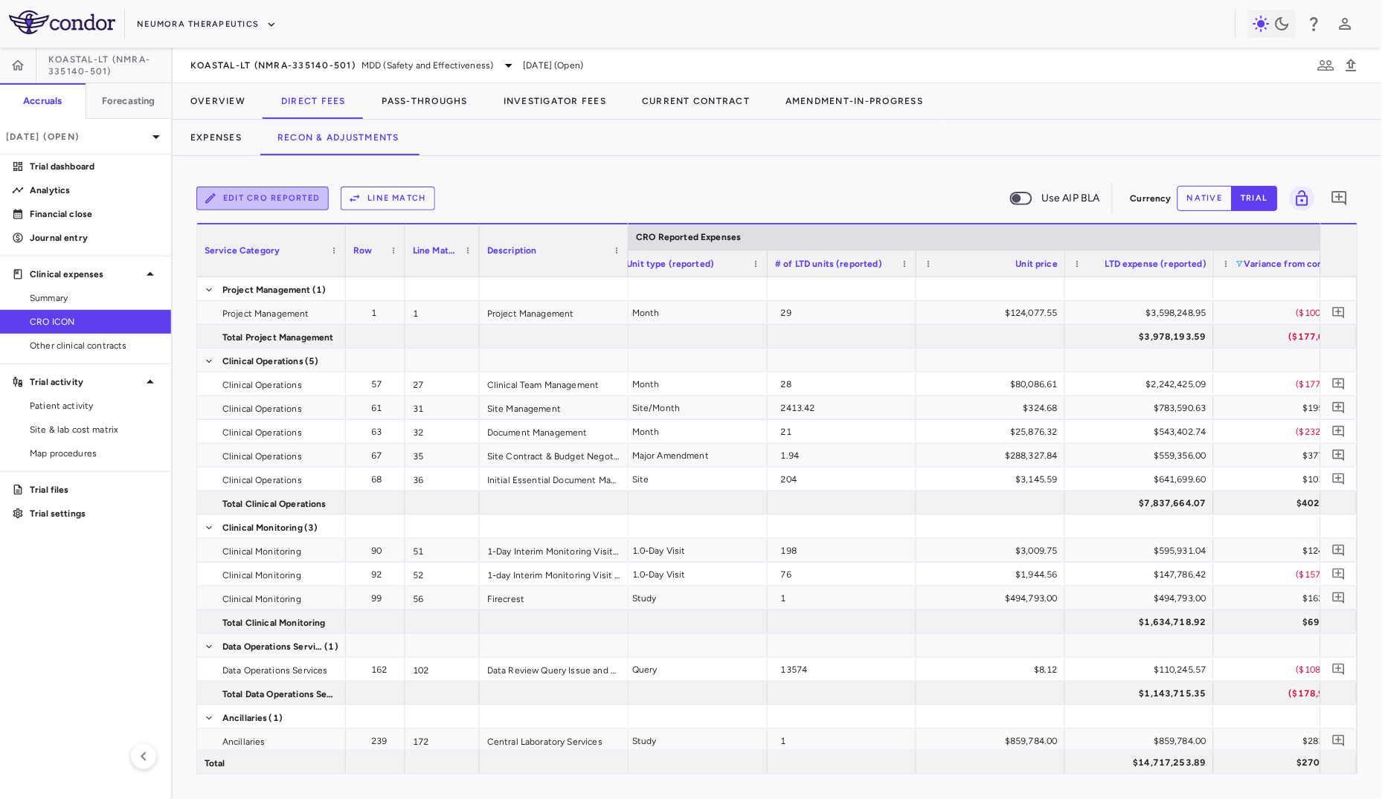
click at [306, 190] on button "Edit CRO reported" at bounding box center [262, 199] width 132 height 24
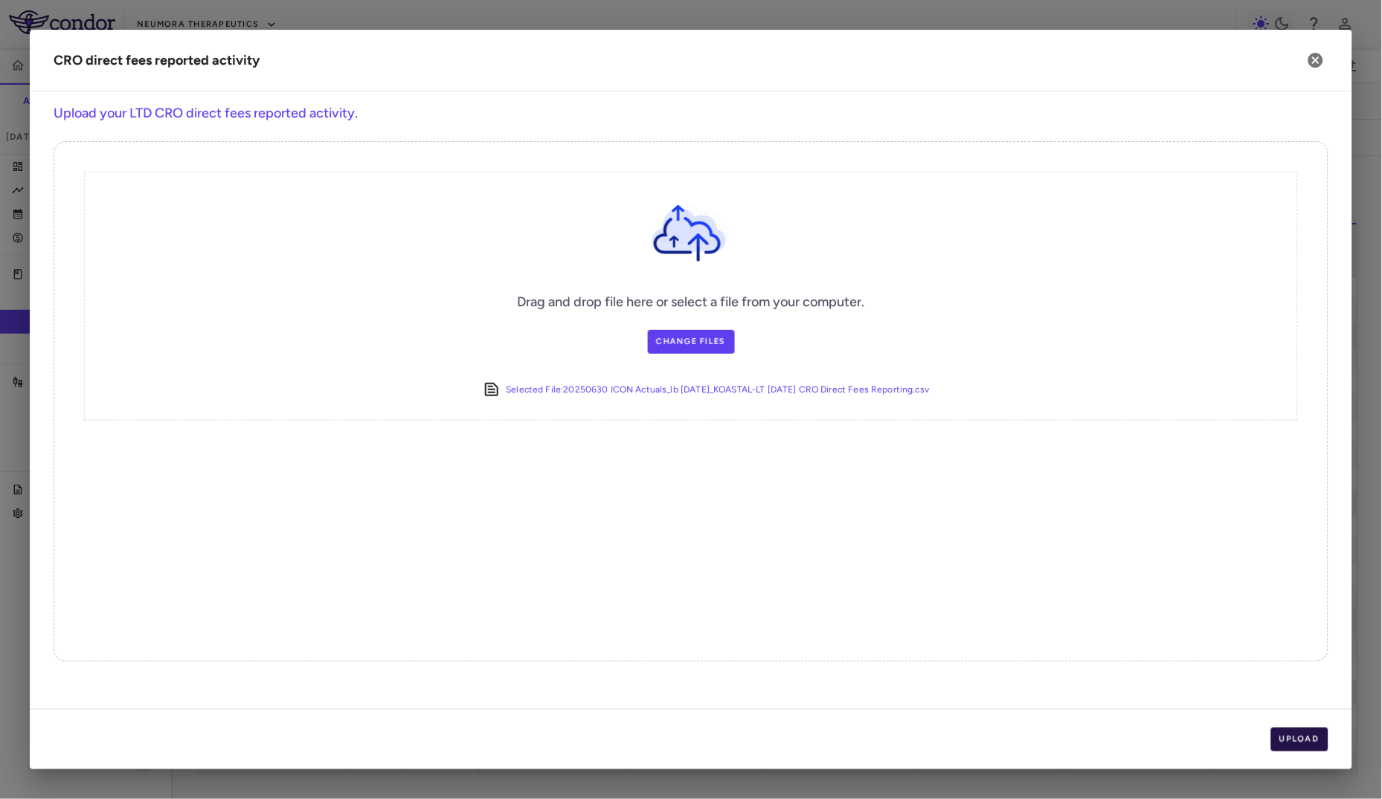
click at [1289, 719] on button "Upload" at bounding box center [1300, 740] width 58 height 24
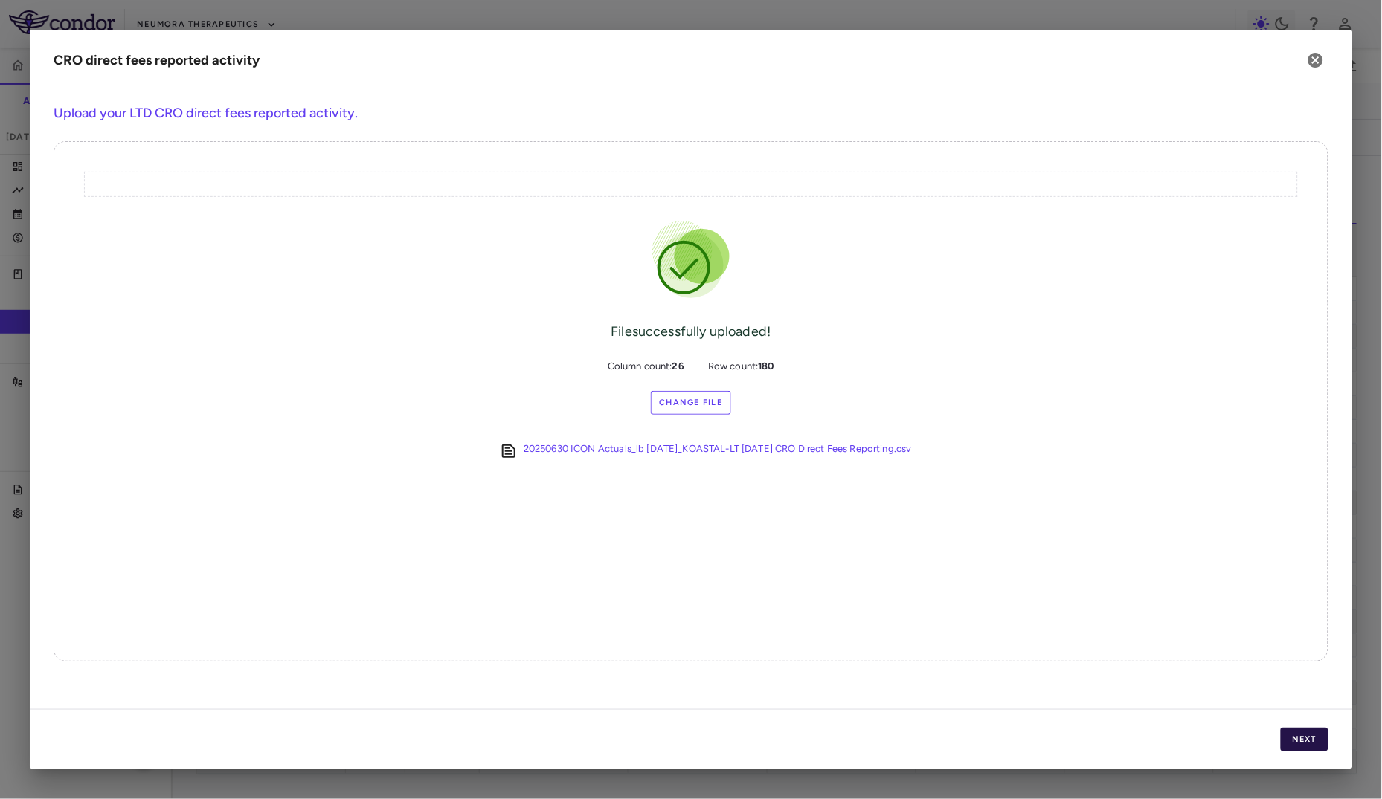
click at [1290, 719] on button "Next" at bounding box center [1305, 740] width 48 height 24
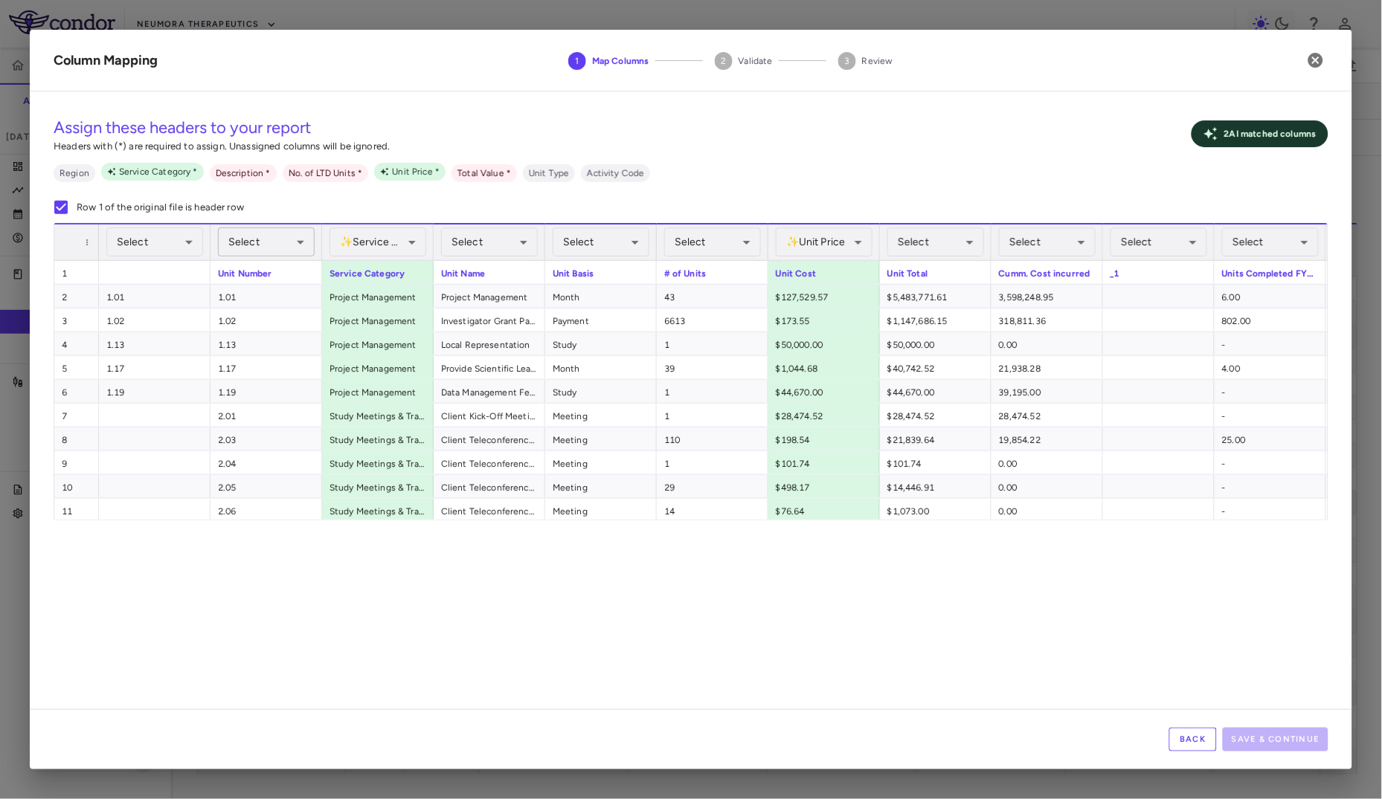
click at [241, 254] on body "Skip to sidebar Skip to main content Neumora Therapeutics KOASTAL-LT (NMRA-3351…" at bounding box center [691, 399] width 1382 height 799
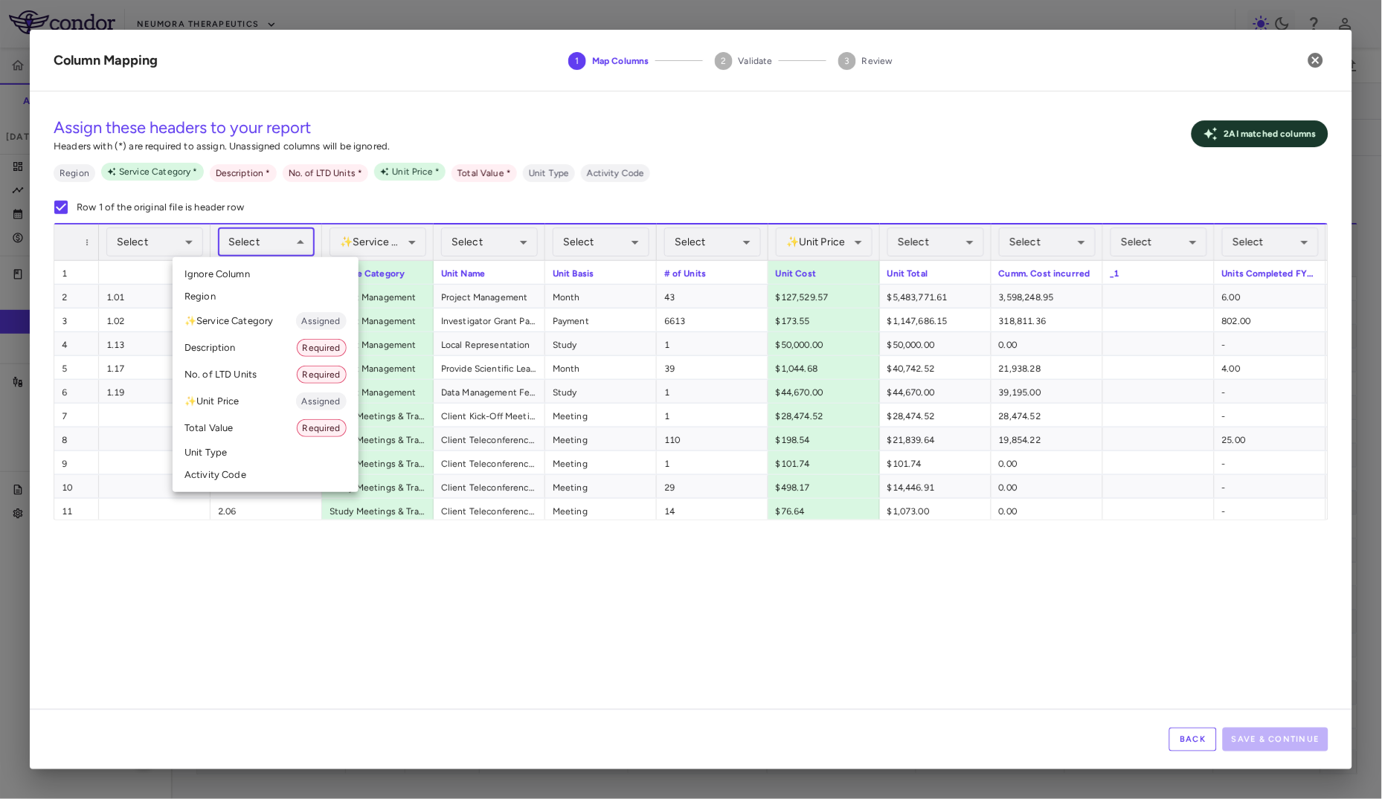
click at [234, 475] on li "Activity Code" at bounding box center [266, 475] width 186 height 22
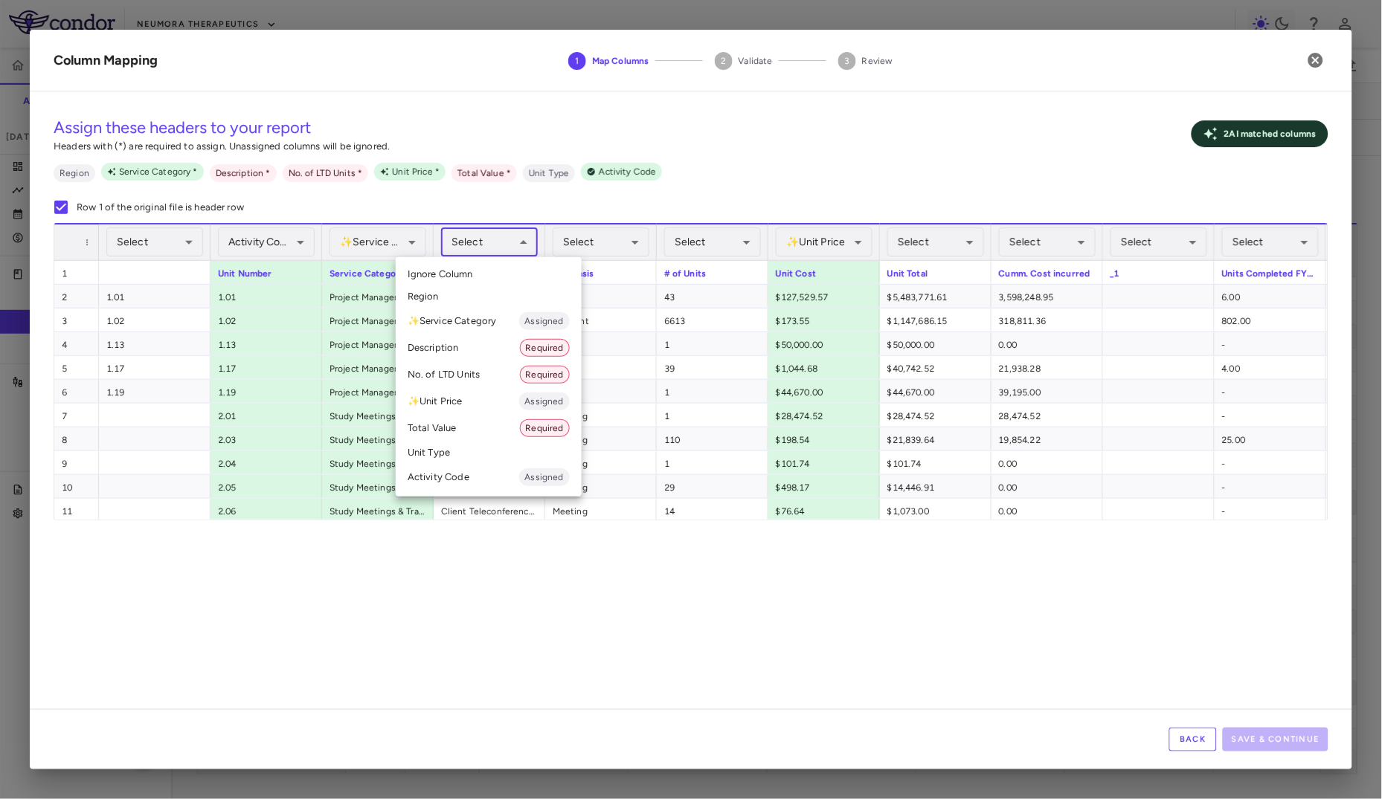
click at [466, 254] on body "Skip to sidebar Skip to main content Neumora Therapeutics KOASTAL-LT (NMRA-3351…" at bounding box center [691, 399] width 1382 height 799
click at [461, 359] on li "Description Required" at bounding box center [489, 348] width 186 height 27
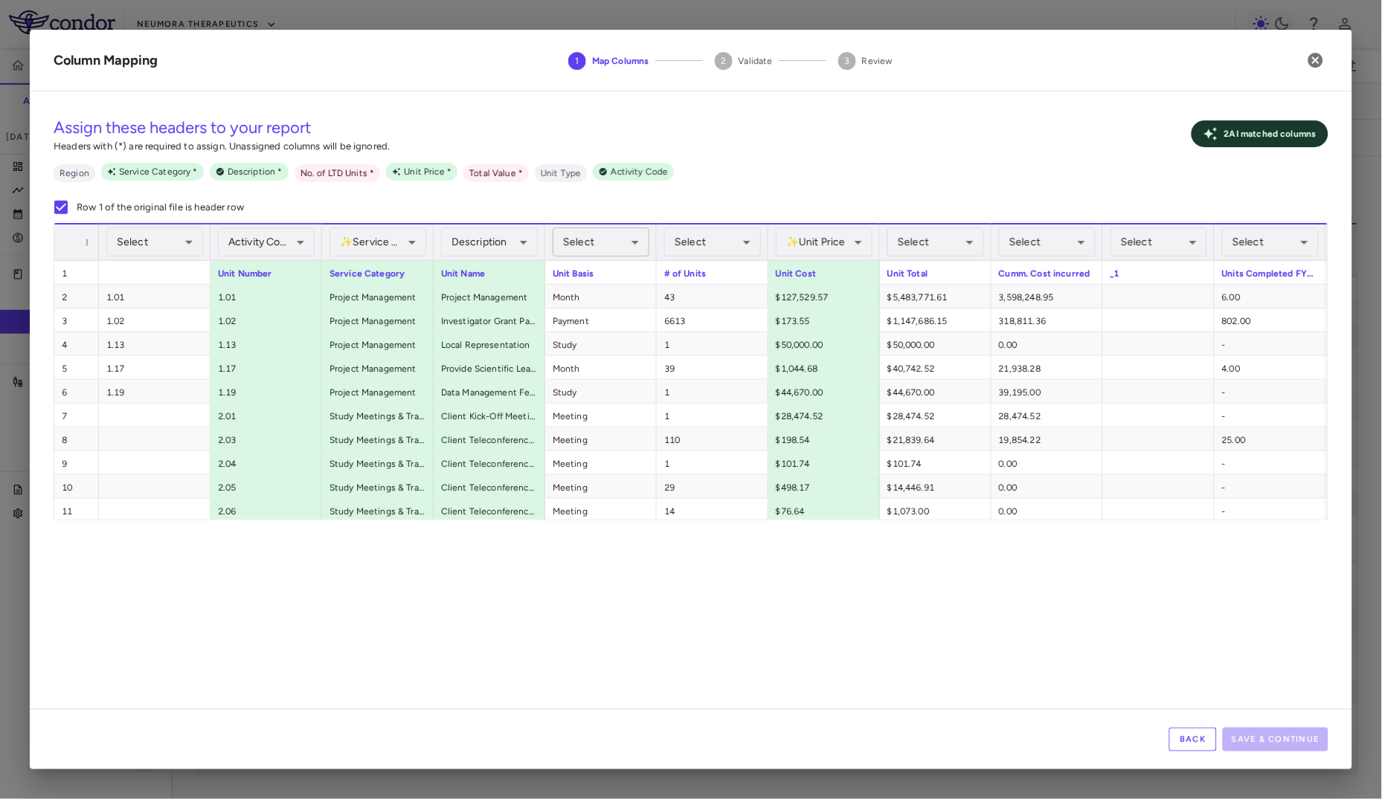
click at [604, 249] on body "Skip to sidebar Skip to main content Neumora Therapeutics KOASTAL-LT (NMRA-3351…" at bounding box center [691, 399] width 1382 height 799
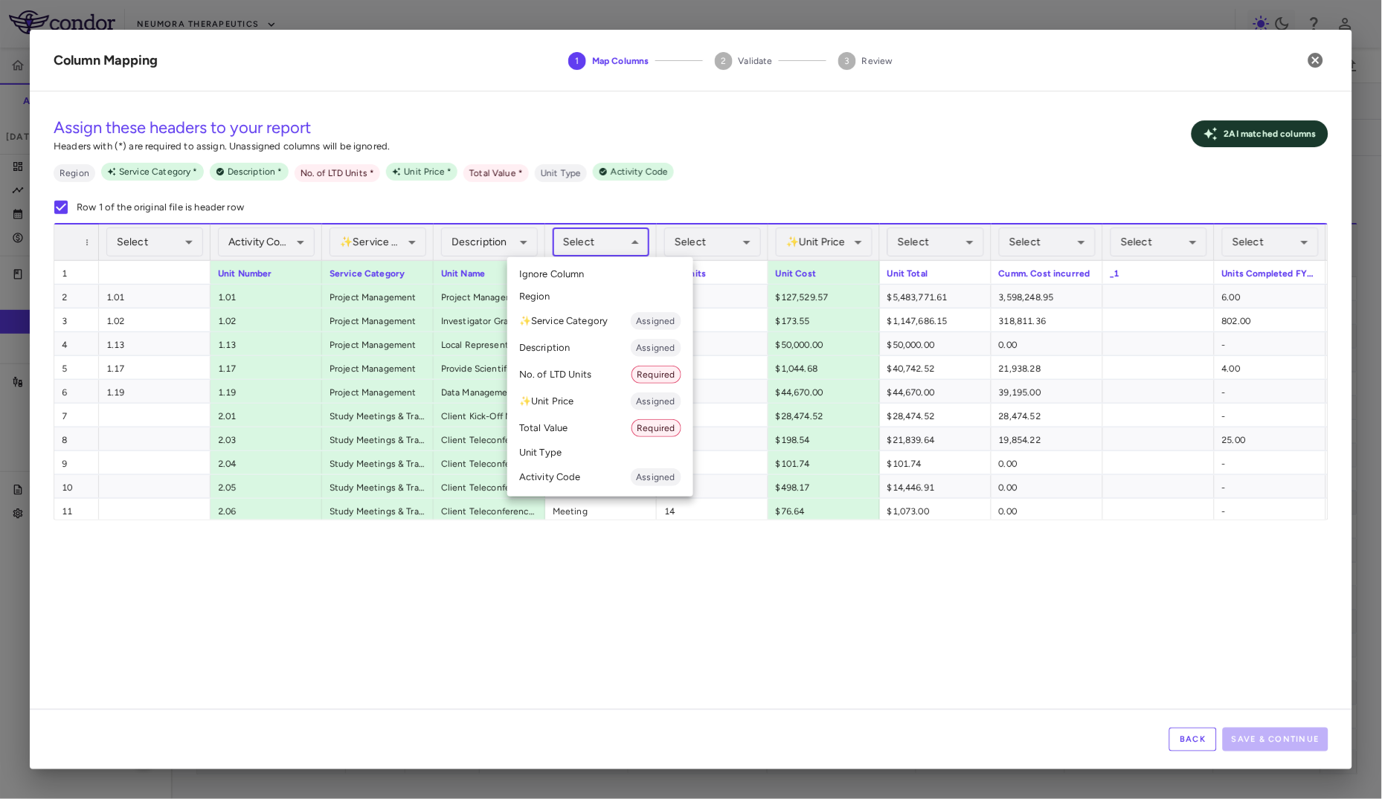
click at [590, 236] on div at bounding box center [691, 399] width 1382 height 799
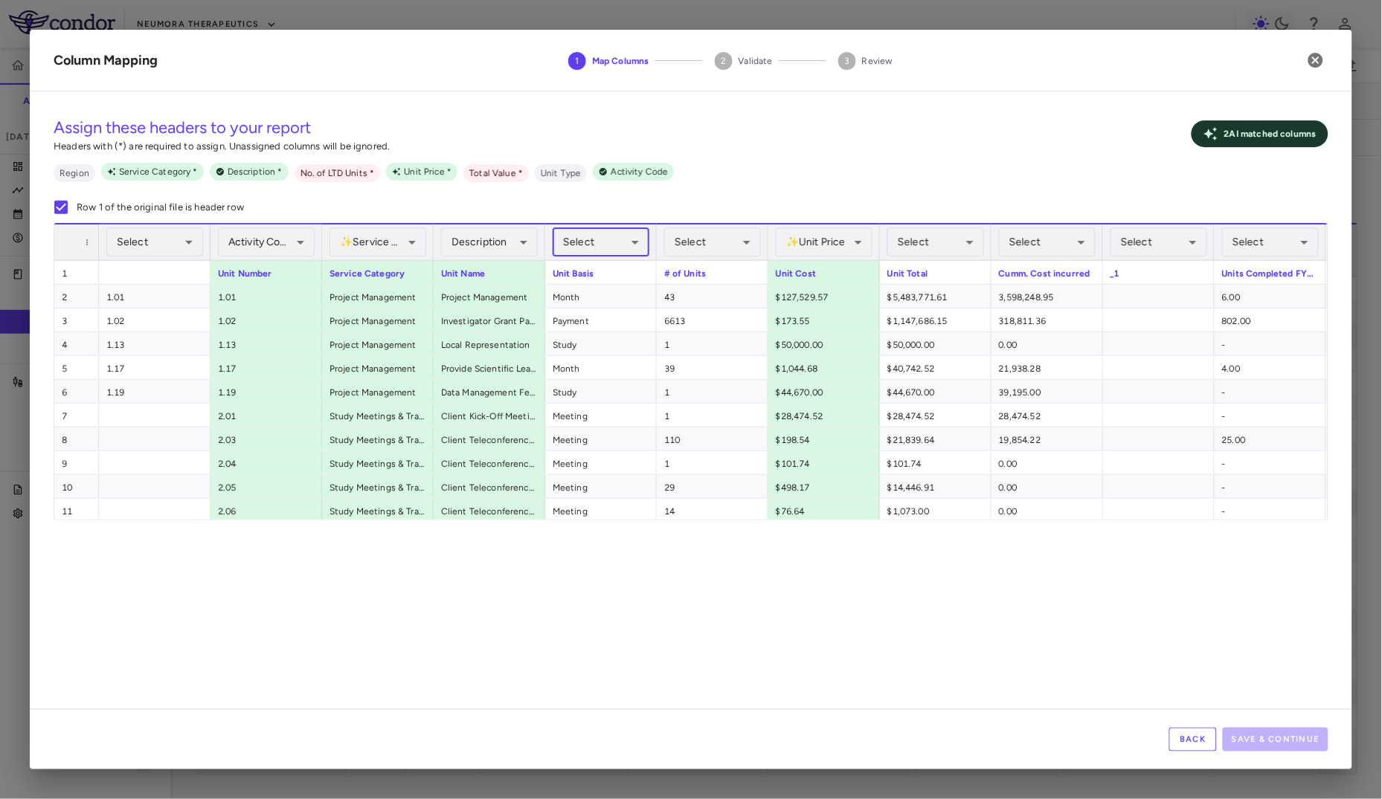
click at [593, 242] on body "Skip to sidebar Skip to main content Neumora Therapeutics KOASTAL-LT (NMRA-3351…" at bounding box center [691, 399] width 1382 height 799
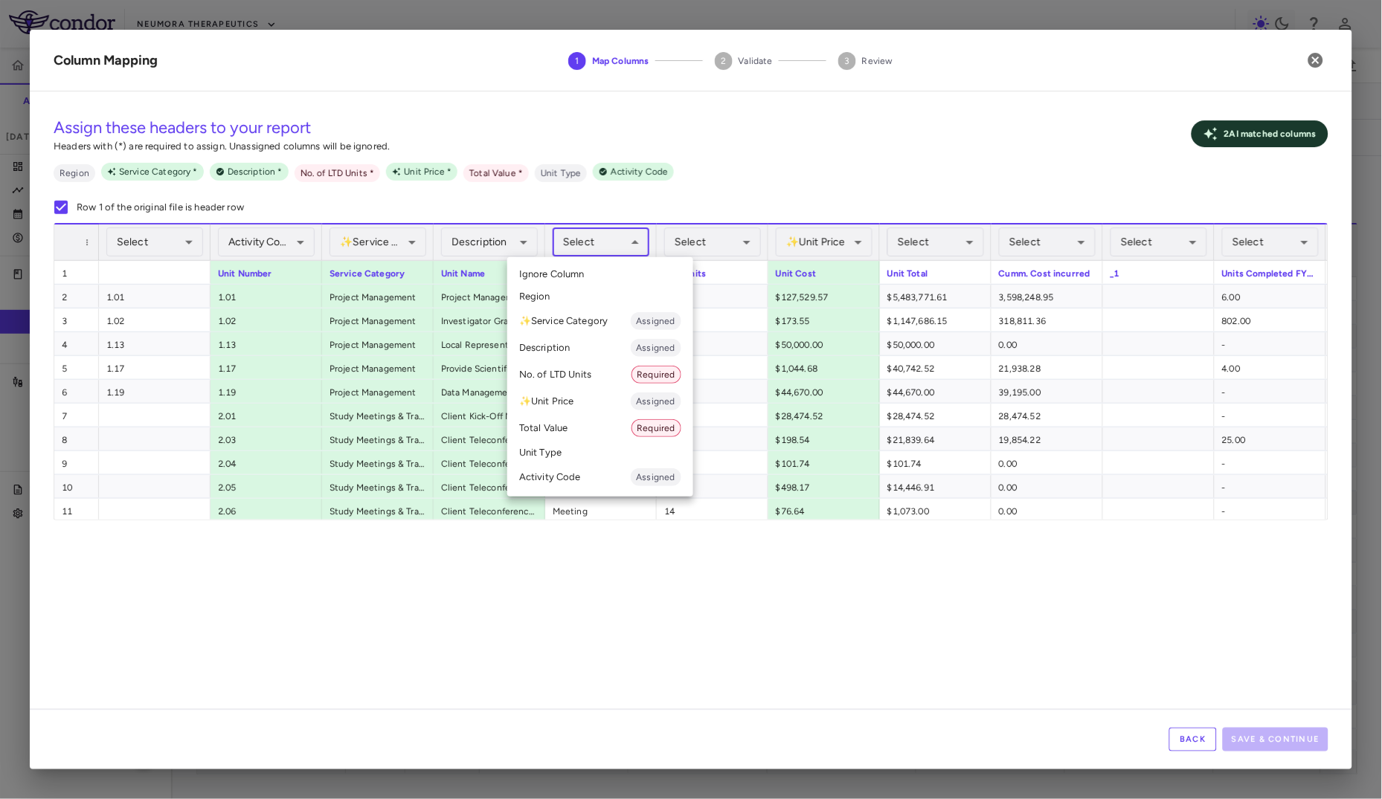
click at [567, 460] on li "Unit Type" at bounding box center [600, 453] width 186 height 22
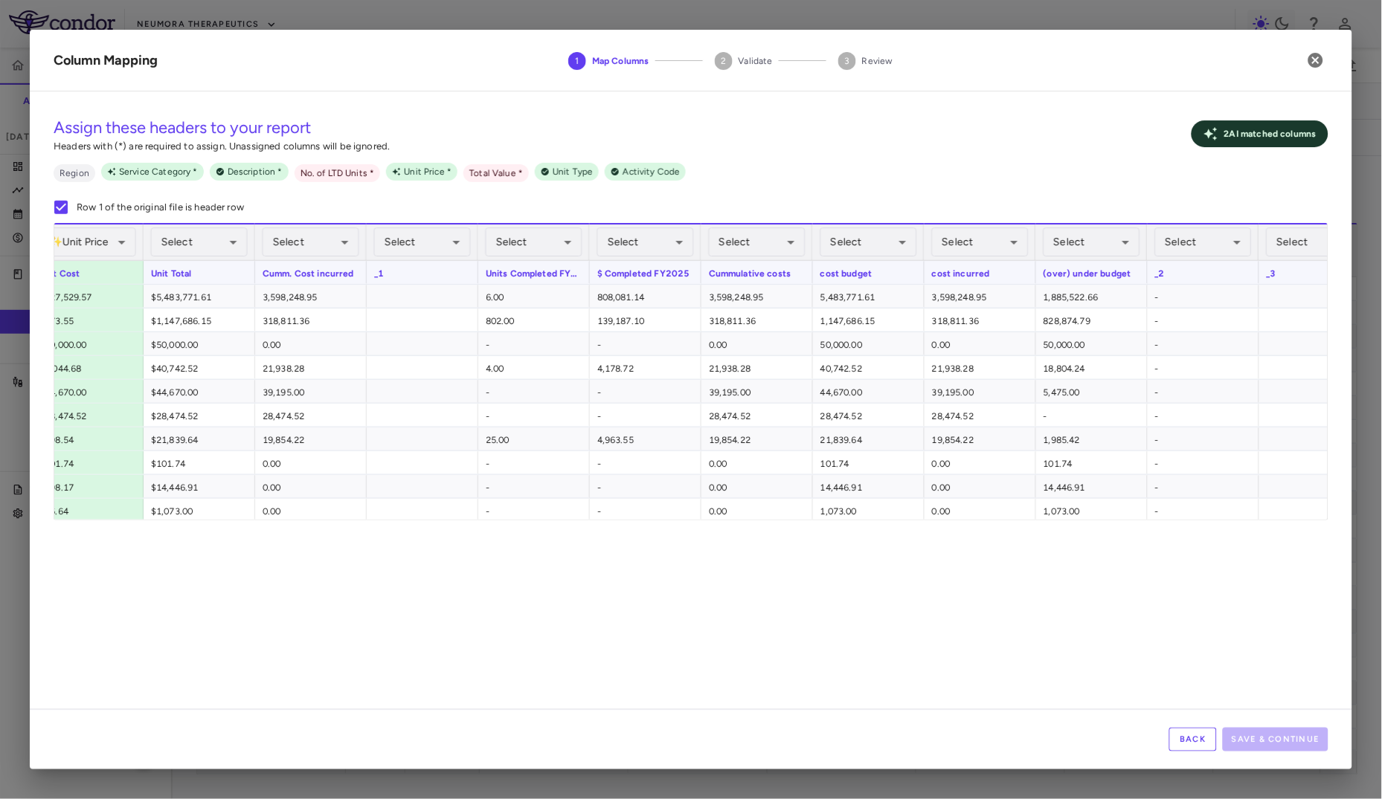
scroll to position [0, 892]
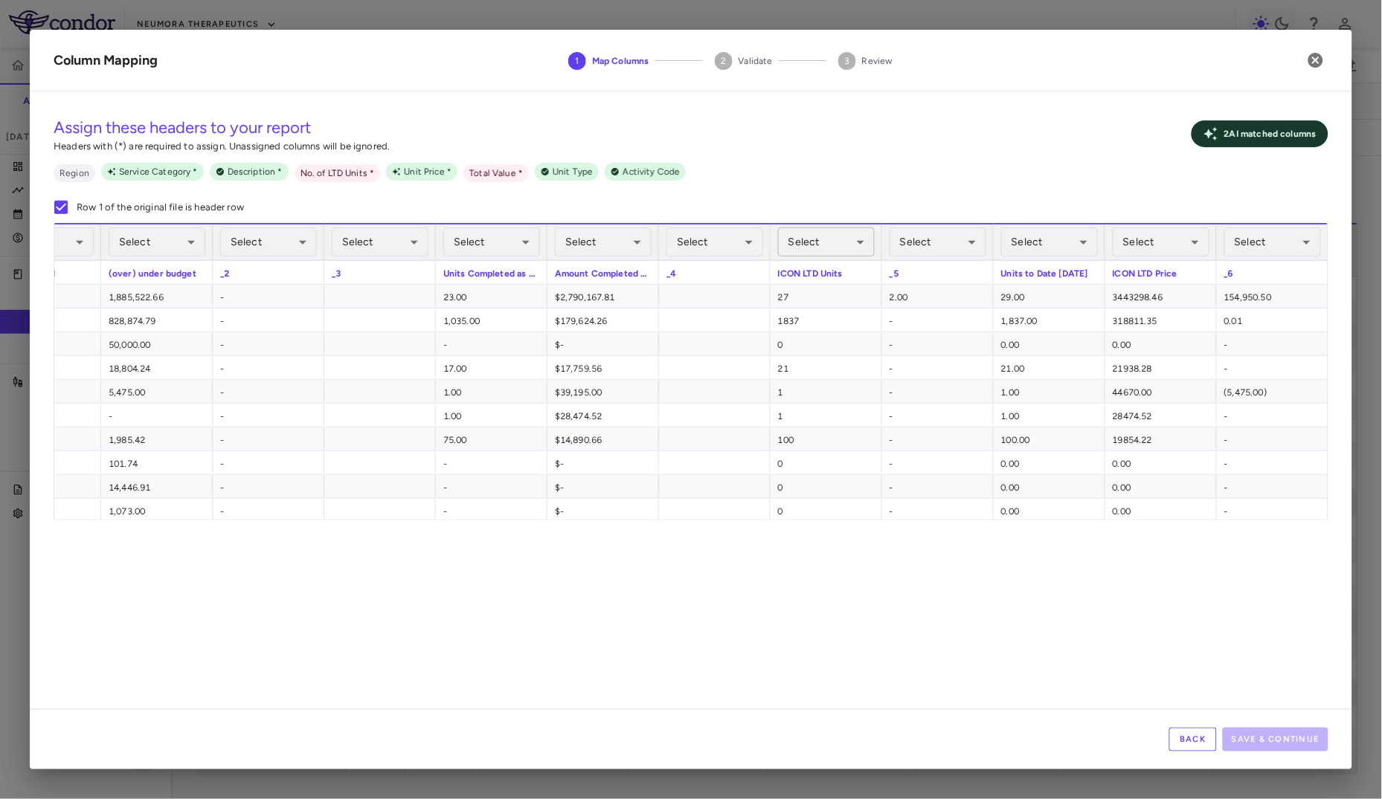
click at [791, 243] on body "Skip to sidebar Skip to main content Neumora Therapeutics KOASTAL-LT (NMRA-3351…" at bounding box center [691, 399] width 1382 height 799
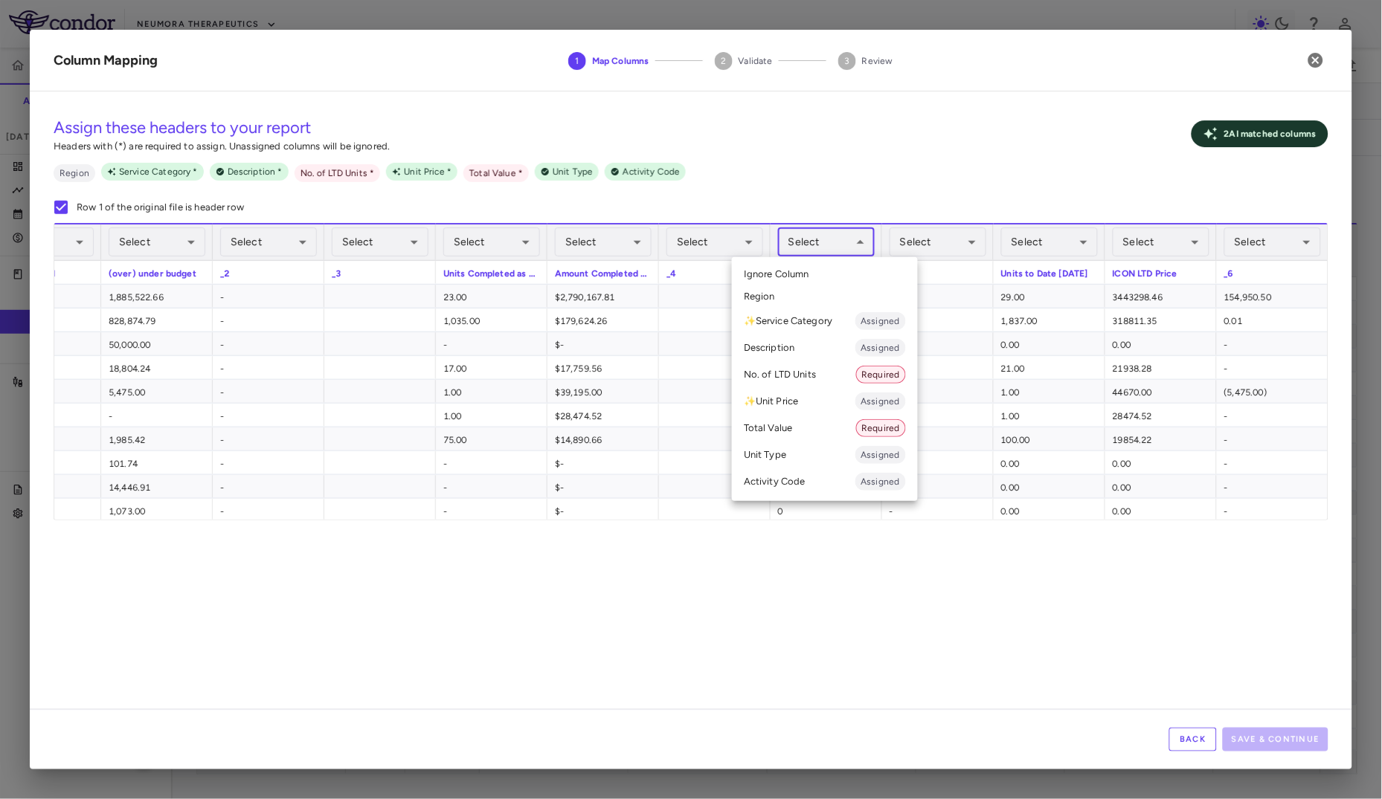
click at [782, 374] on li "No. of LTD Units Required" at bounding box center [825, 374] width 186 height 27
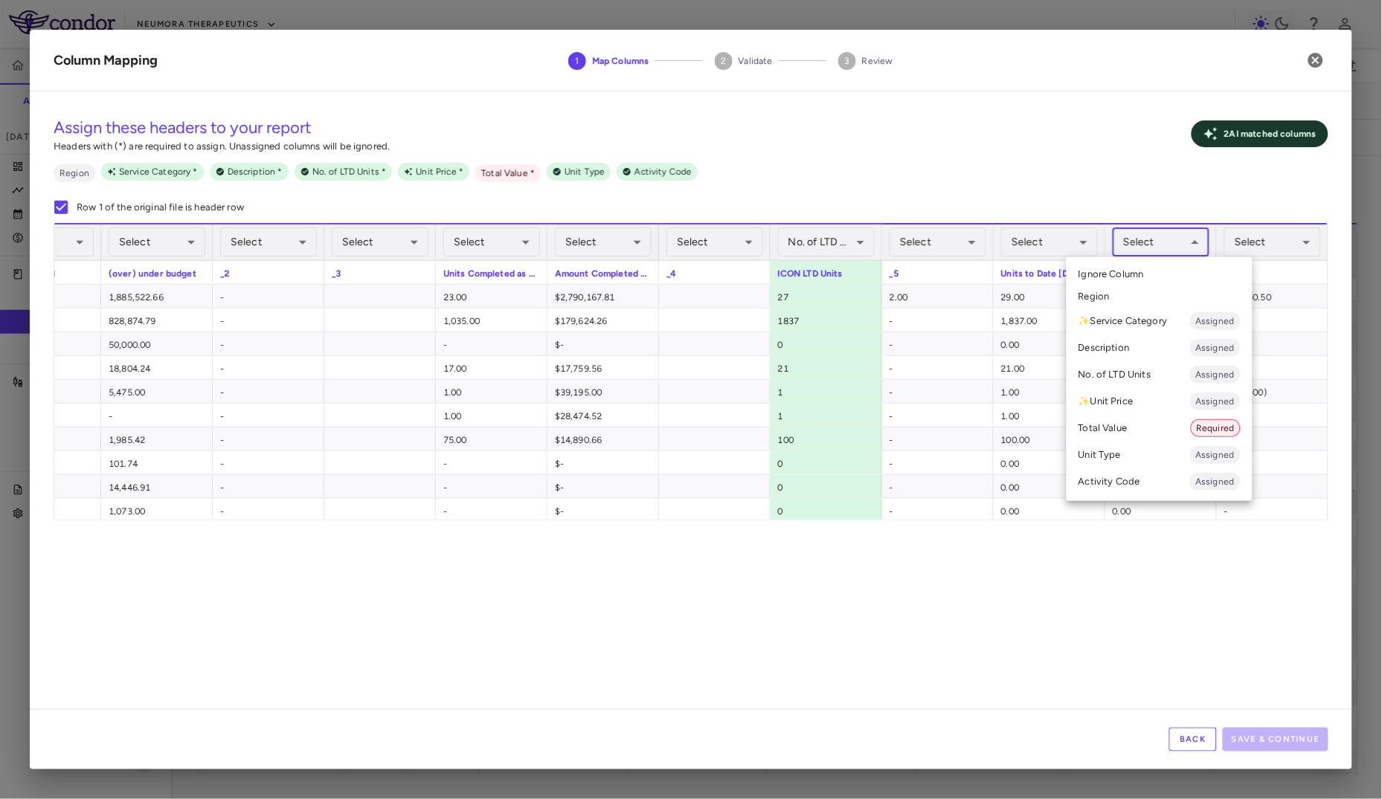
click at [1164, 245] on body "Skip to sidebar Skip to main content Neumora Therapeutics KOASTAL-LT (NMRA-3351…" at bounding box center [691, 399] width 1382 height 799
click at [1134, 431] on li "Total Value Required" at bounding box center [1159, 428] width 186 height 27
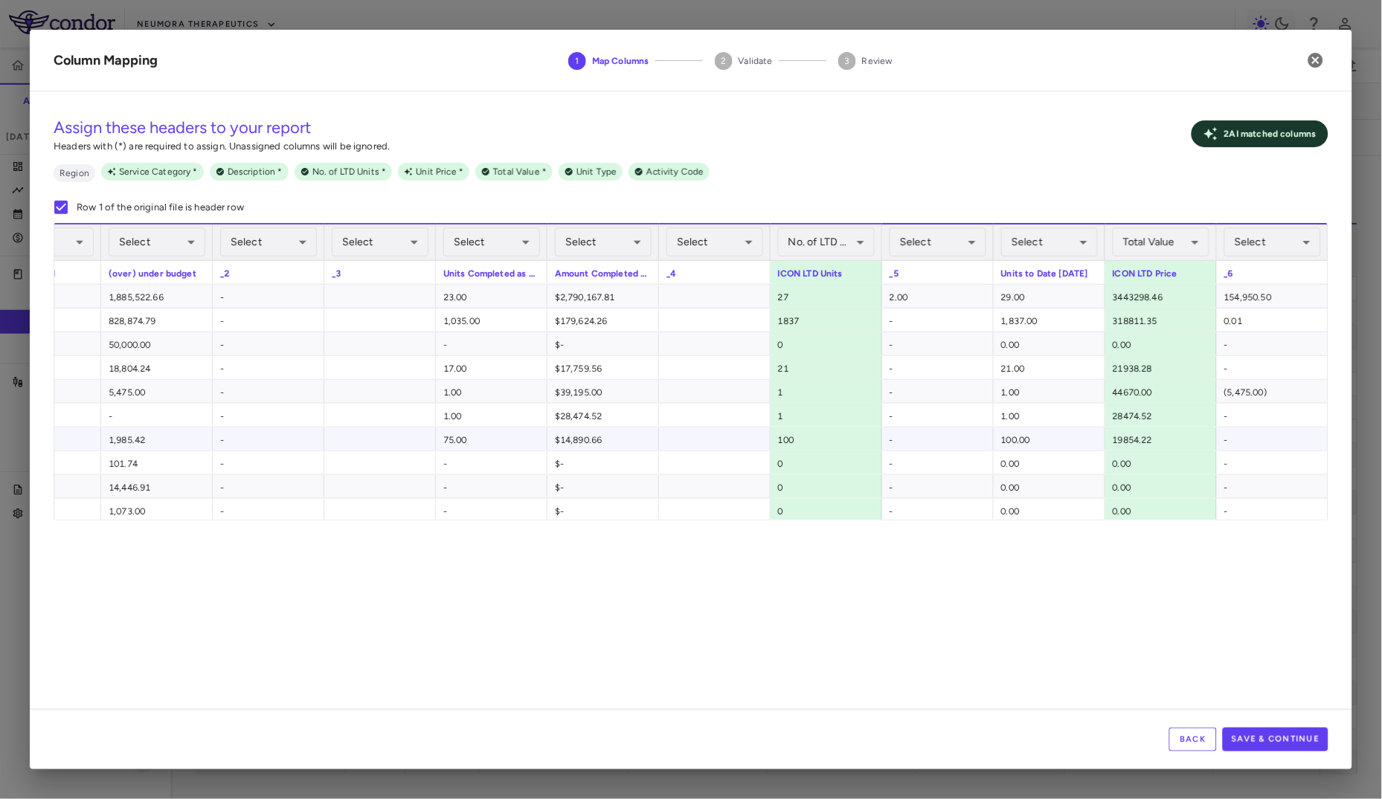
scroll to position [0, 1389]
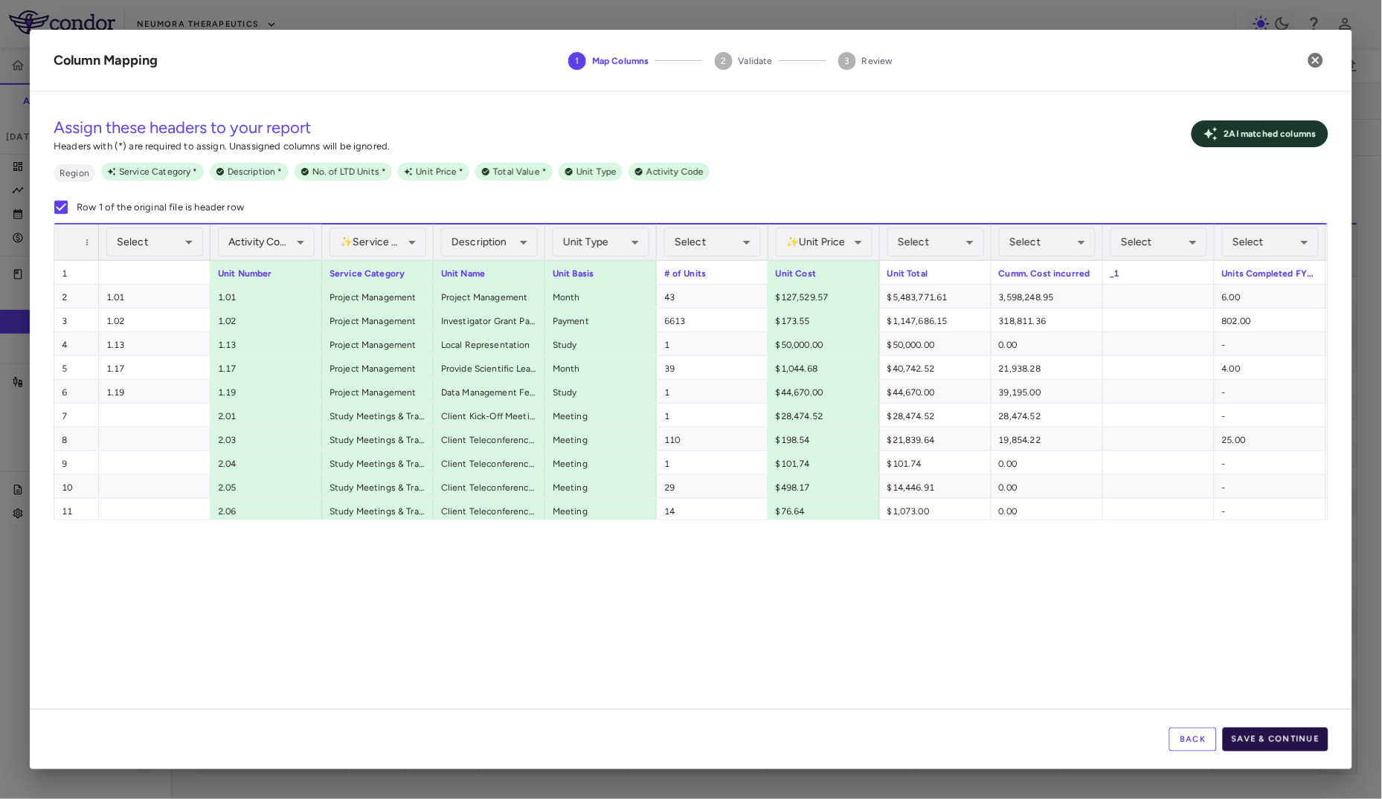
click at [1257, 719] on button "Save & Continue" at bounding box center [1276, 740] width 106 height 24
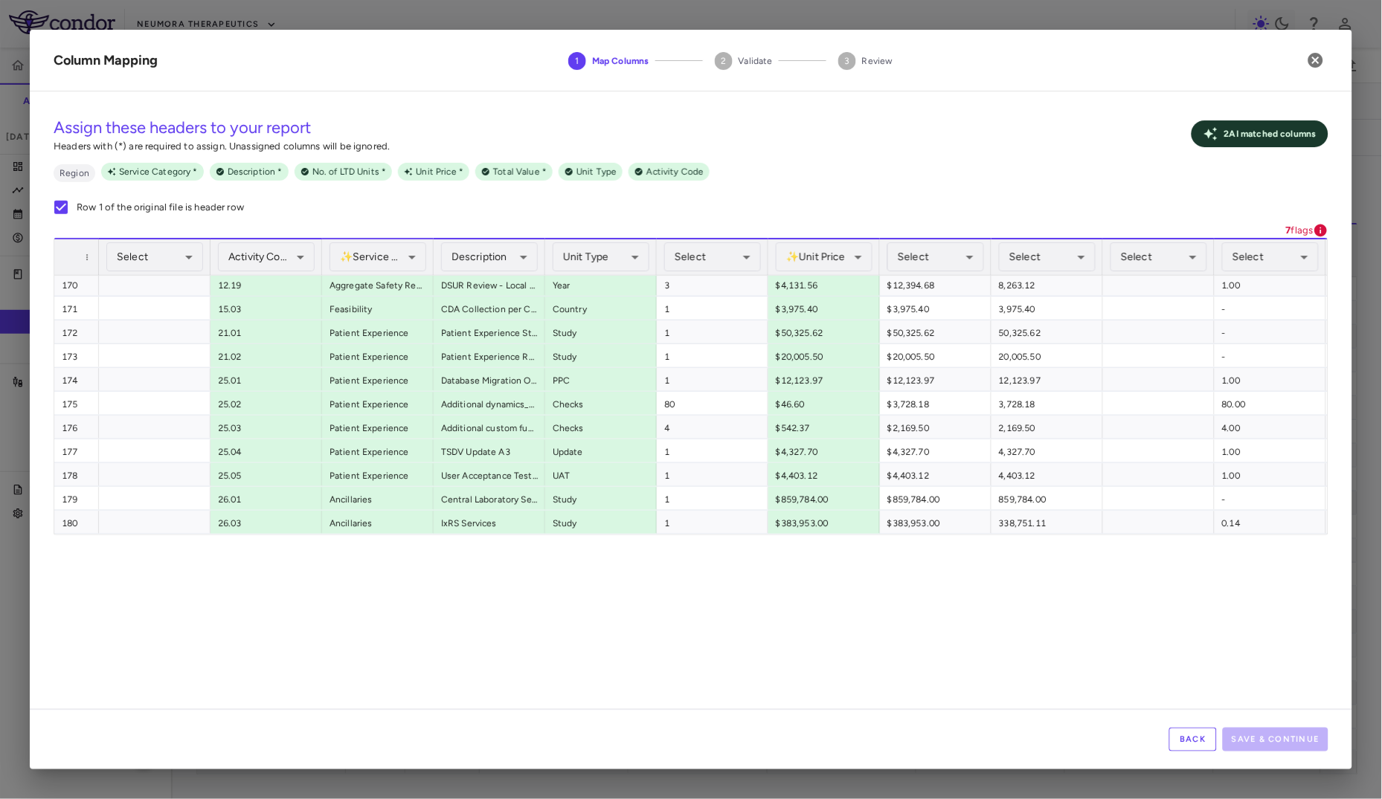
click at [1186, 719] on div "Back Save & Continue" at bounding box center [691, 739] width 1322 height 60
click at [1187, 719] on button "Back" at bounding box center [1193, 740] width 48 height 24
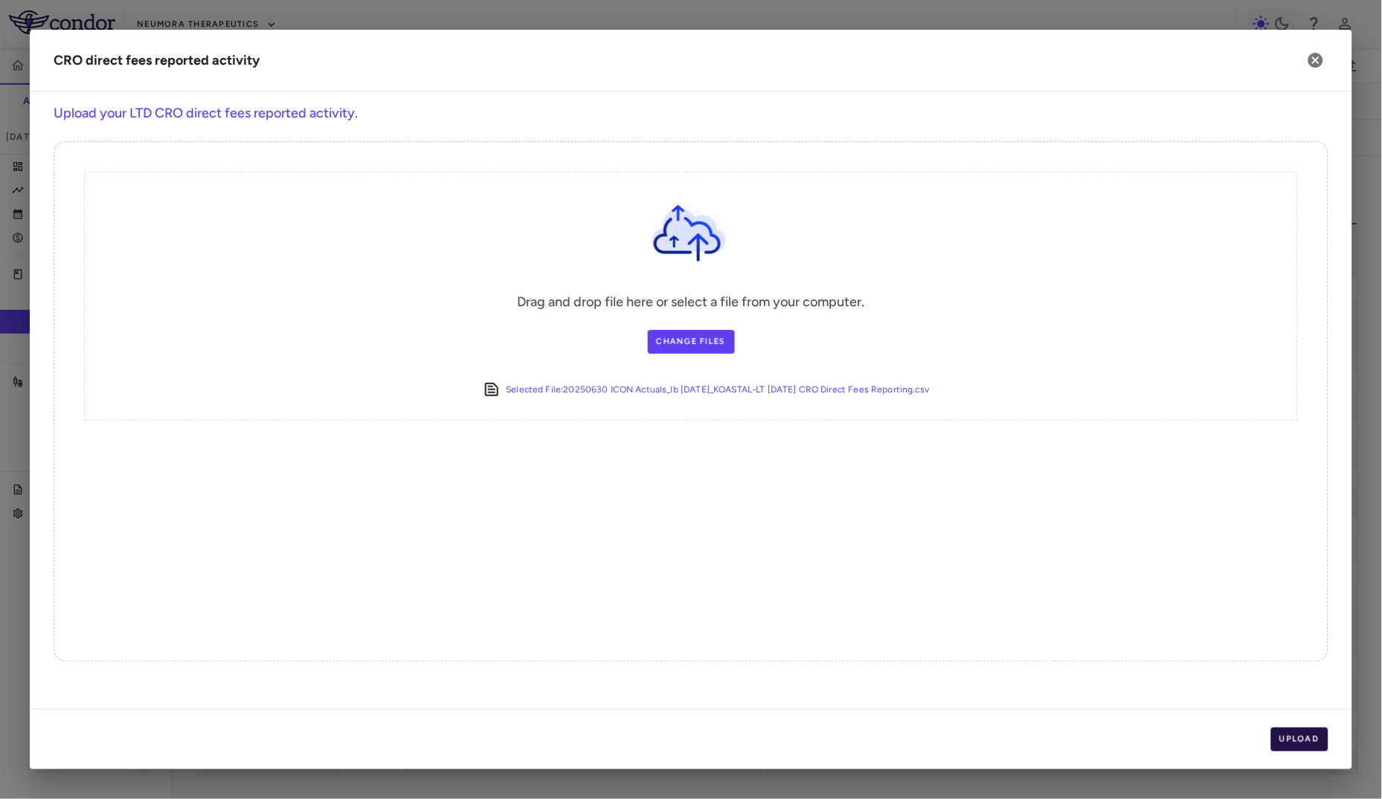
click at [1312, 719] on button "Upload" at bounding box center [1300, 740] width 58 height 24
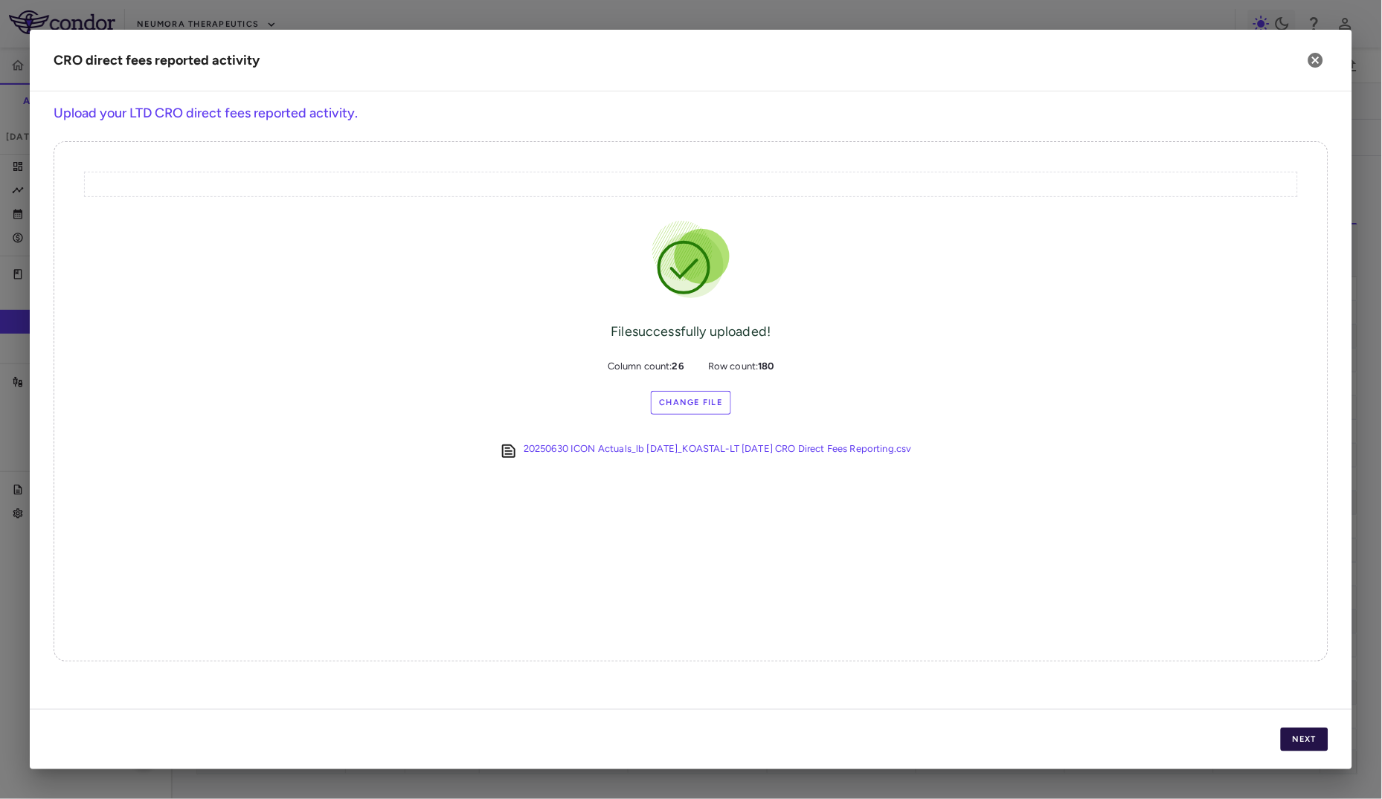
click at [1312, 719] on button "Next" at bounding box center [1305, 740] width 48 height 24
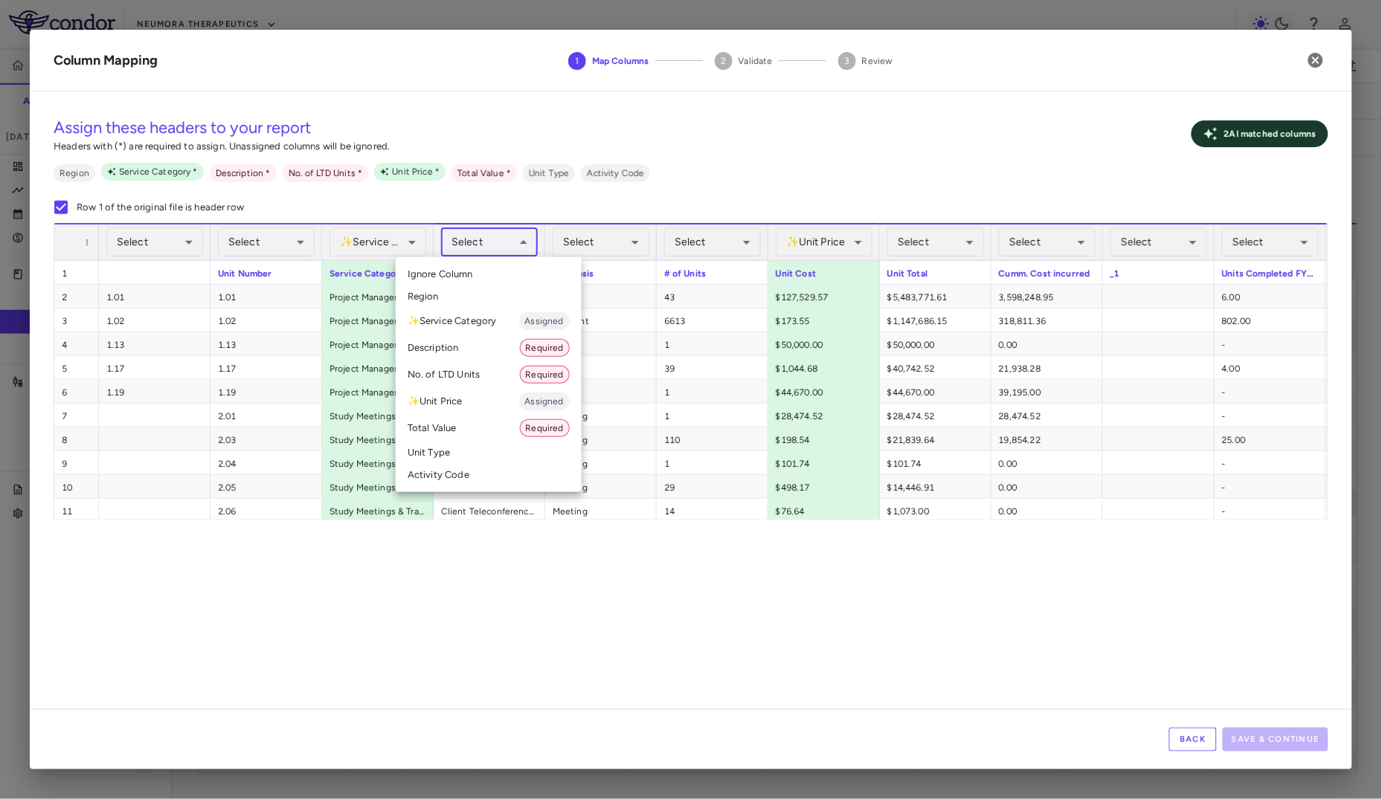
click at [482, 256] on body "Skip to sidebar Skip to main content Neumora Therapeutics KOASTAL-LT (NMRA-3351…" at bounding box center [691, 399] width 1382 height 799
click at [470, 347] on li "Description Required" at bounding box center [489, 348] width 186 height 27
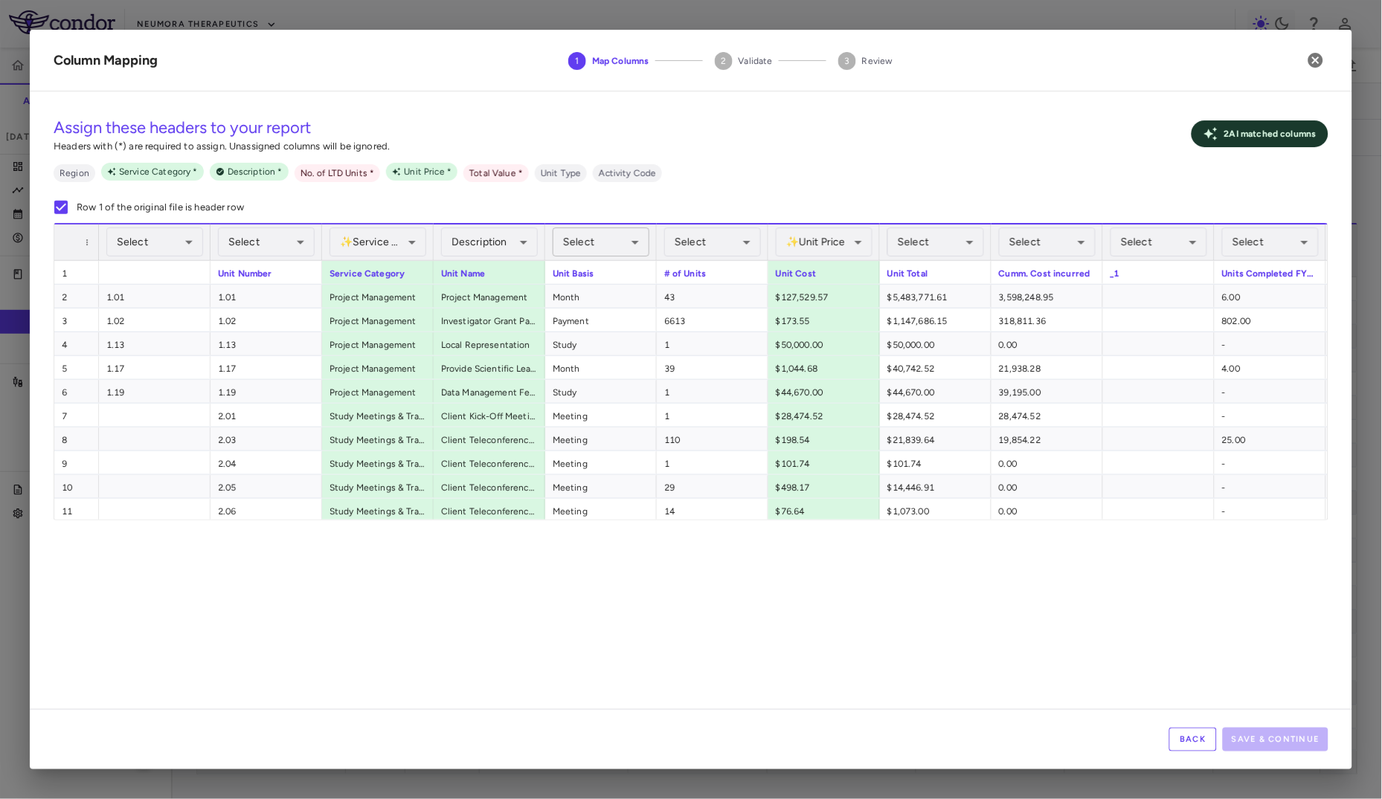
click at [581, 256] on body "Skip to sidebar Skip to main content Neumora Therapeutics KOASTAL-LT (NMRA-3351…" at bounding box center [691, 399] width 1382 height 799
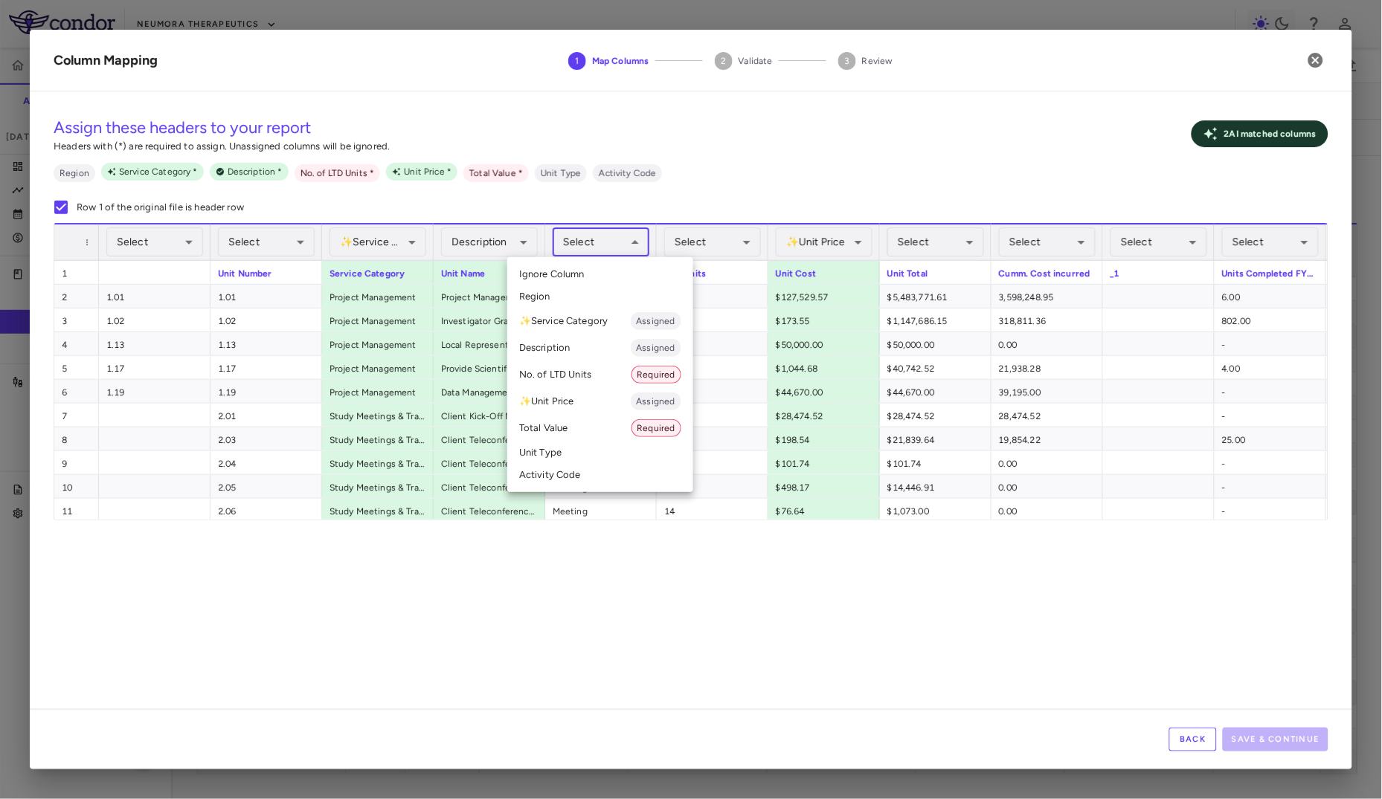
click at [550, 461] on li "Unit Type" at bounding box center [600, 453] width 186 height 22
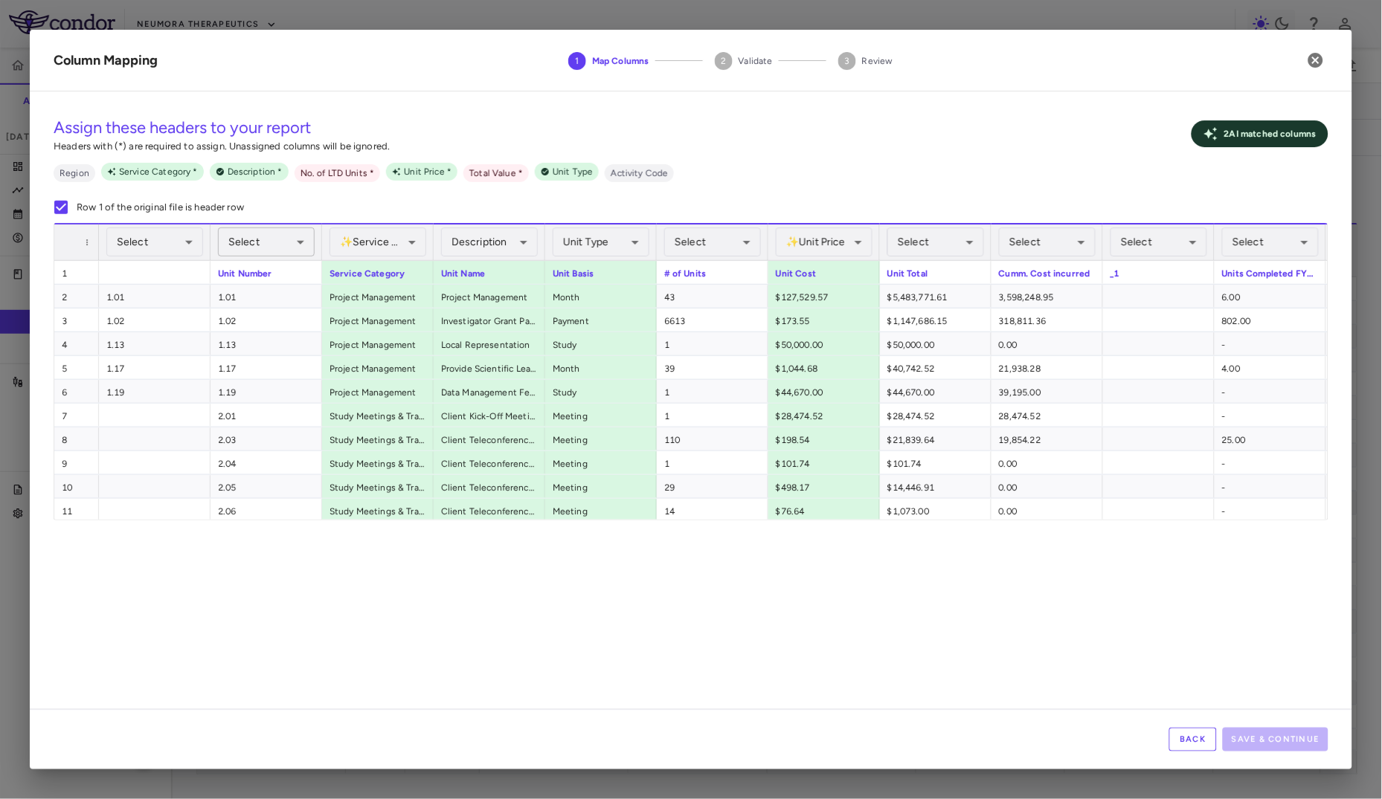
click at [251, 236] on body "Skip to sidebar Skip to main content Neumora Therapeutics KOASTAL-LT (NMRA-3351…" at bounding box center [691, 399] width 1382 height 799
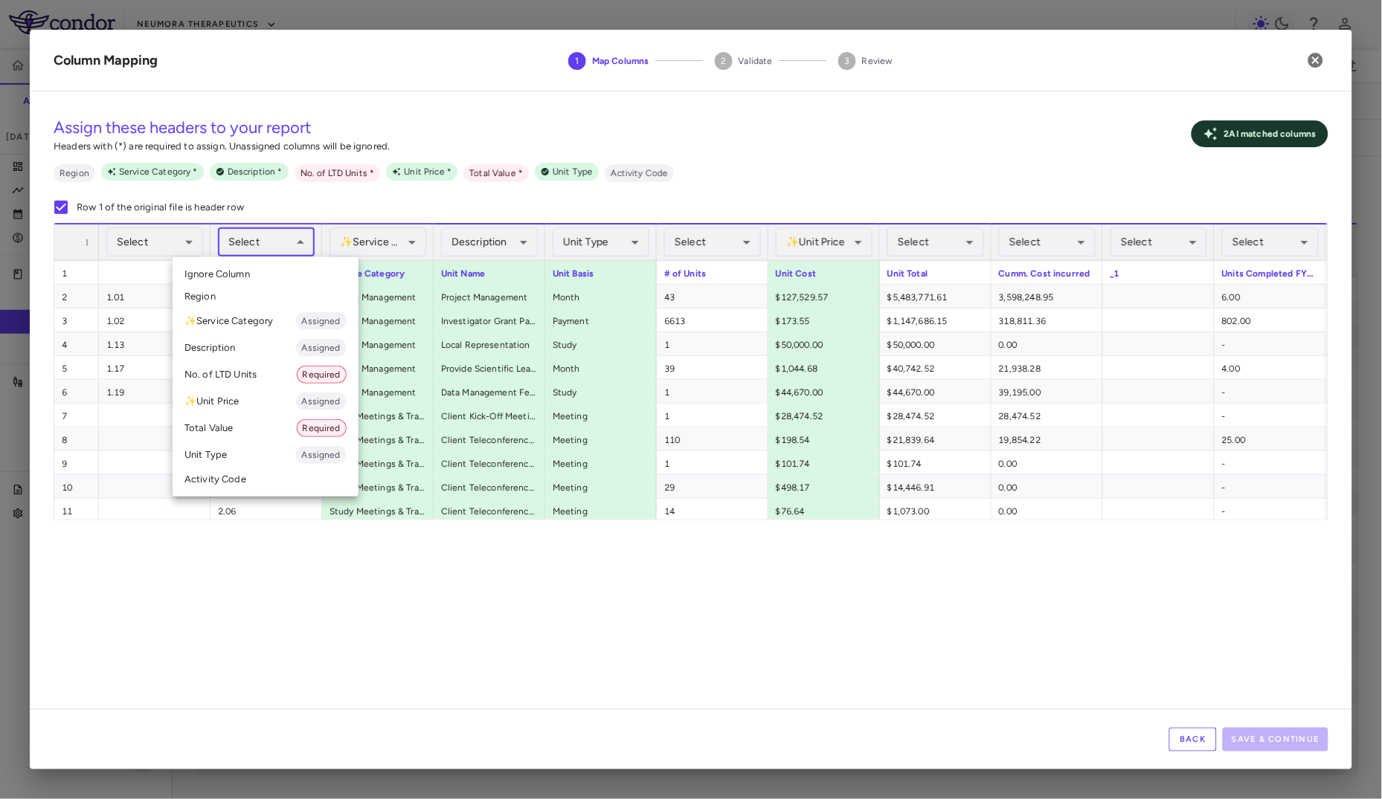
click at [264, 474] on li "Activity Code" at bounding box center [266, 480] width 186 height 22
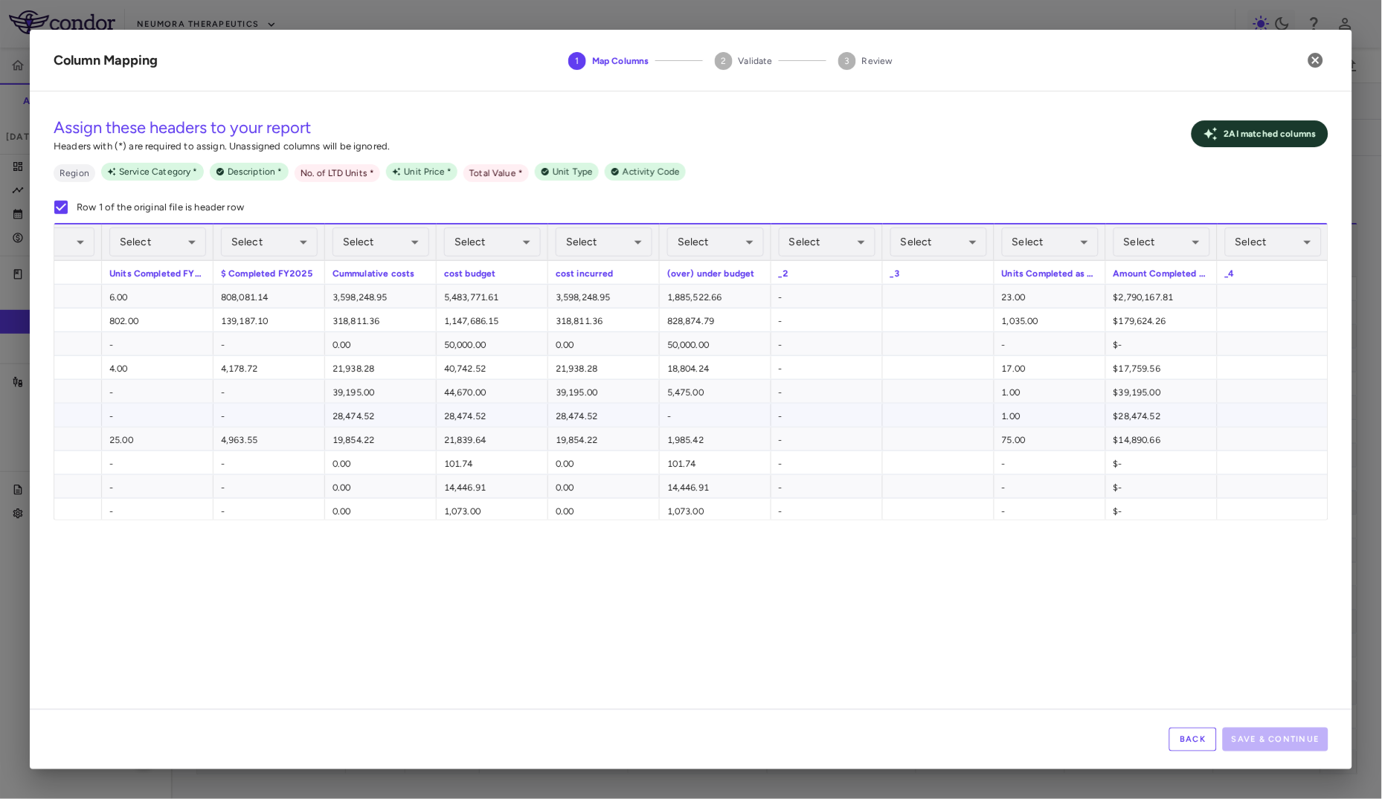
scroll to position [0, 1433]
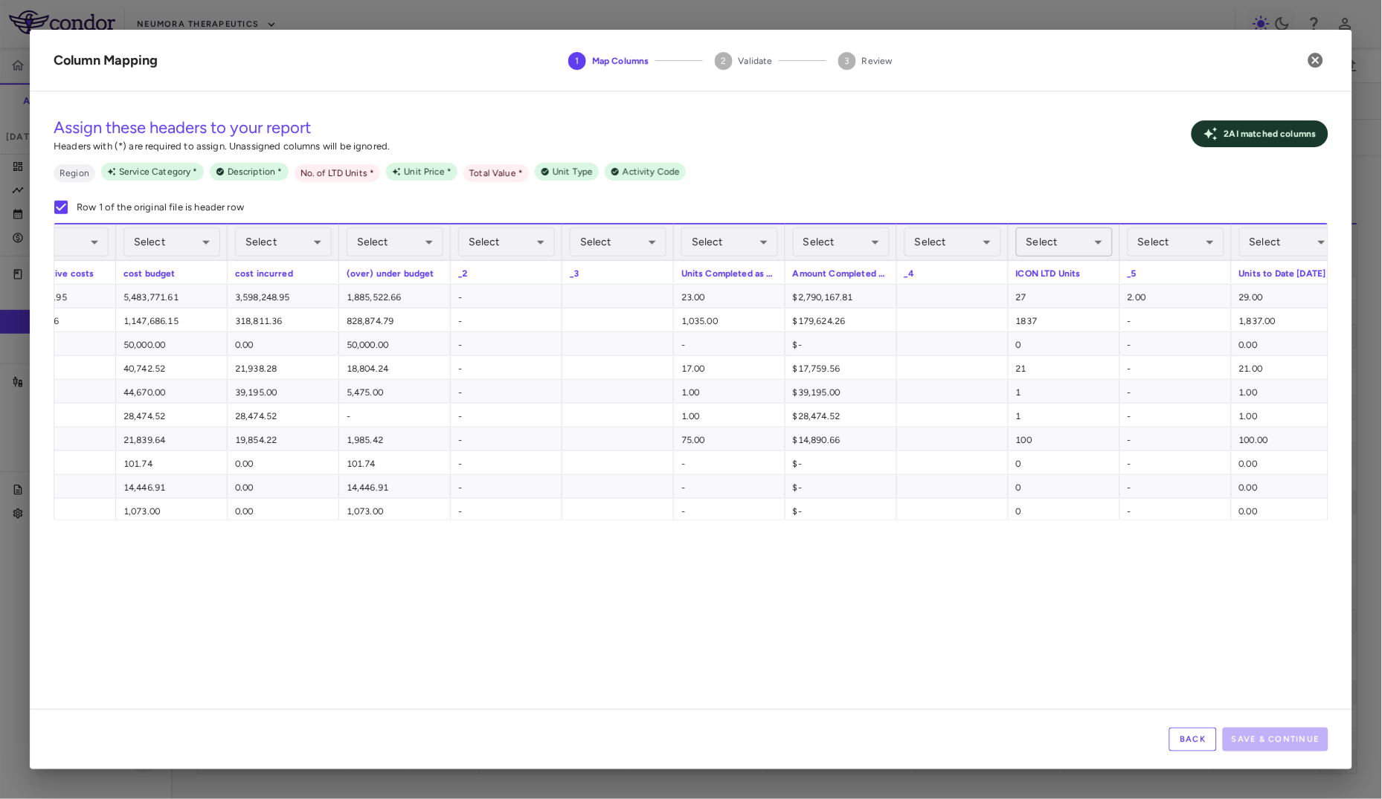
click at [1067, 237] on body "Skip to sidebar Skip to main content Neumora Therapeutics KOASTAL-LT (NMRA-3351…" at bounding box center [691, 399] width 1382 height 799
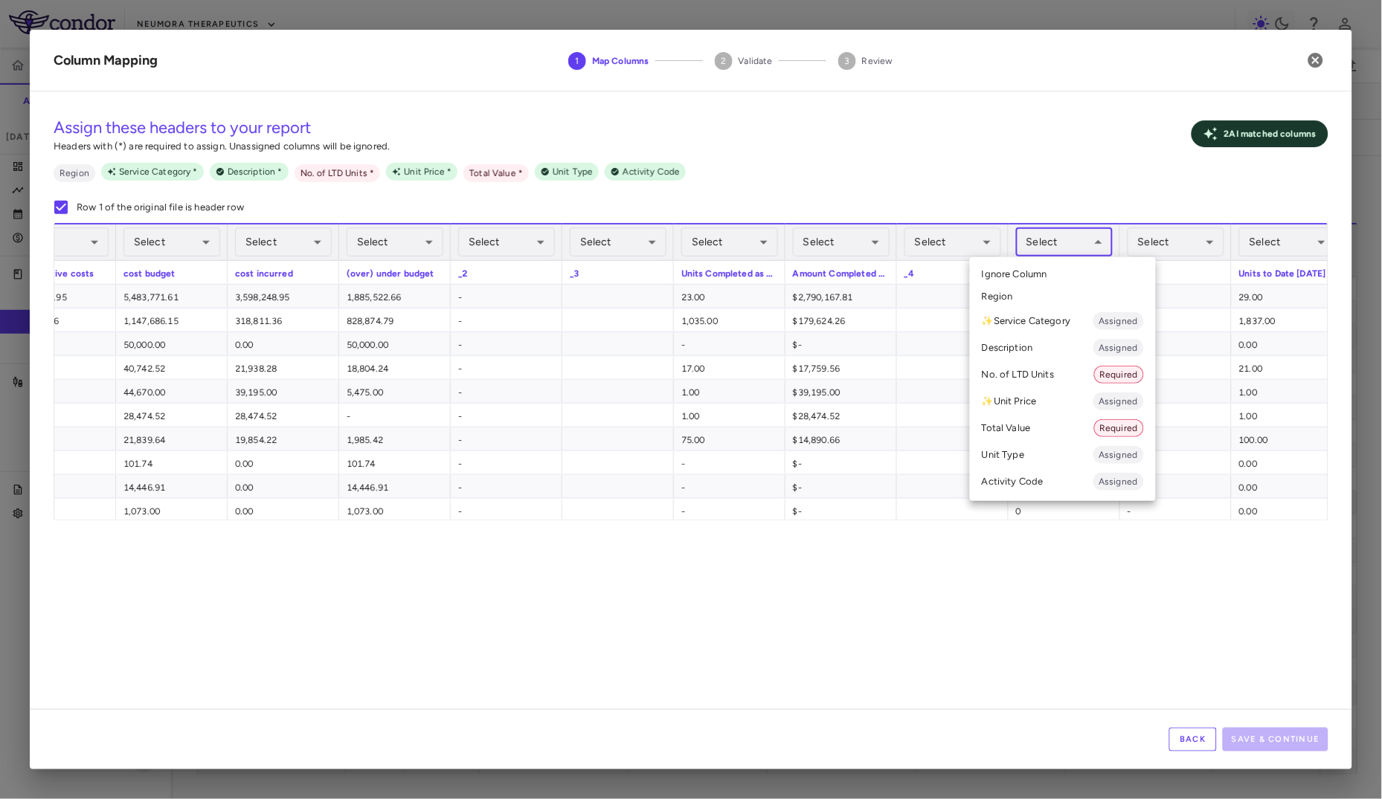
click at [1010, 379] on li "No. of LTD Units Required" at bounding box center [1063, 374] width 186 height 27
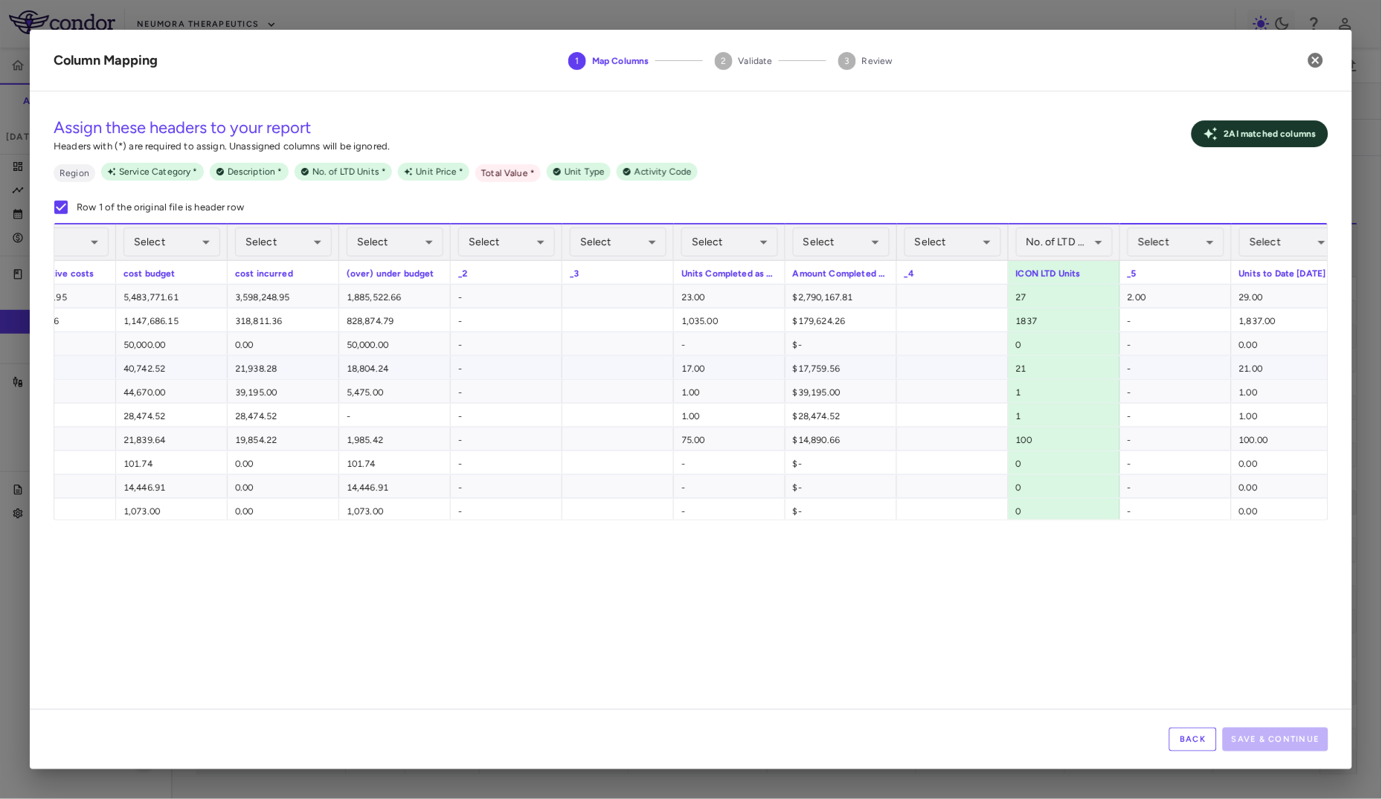
scroll to position [0, 1671]
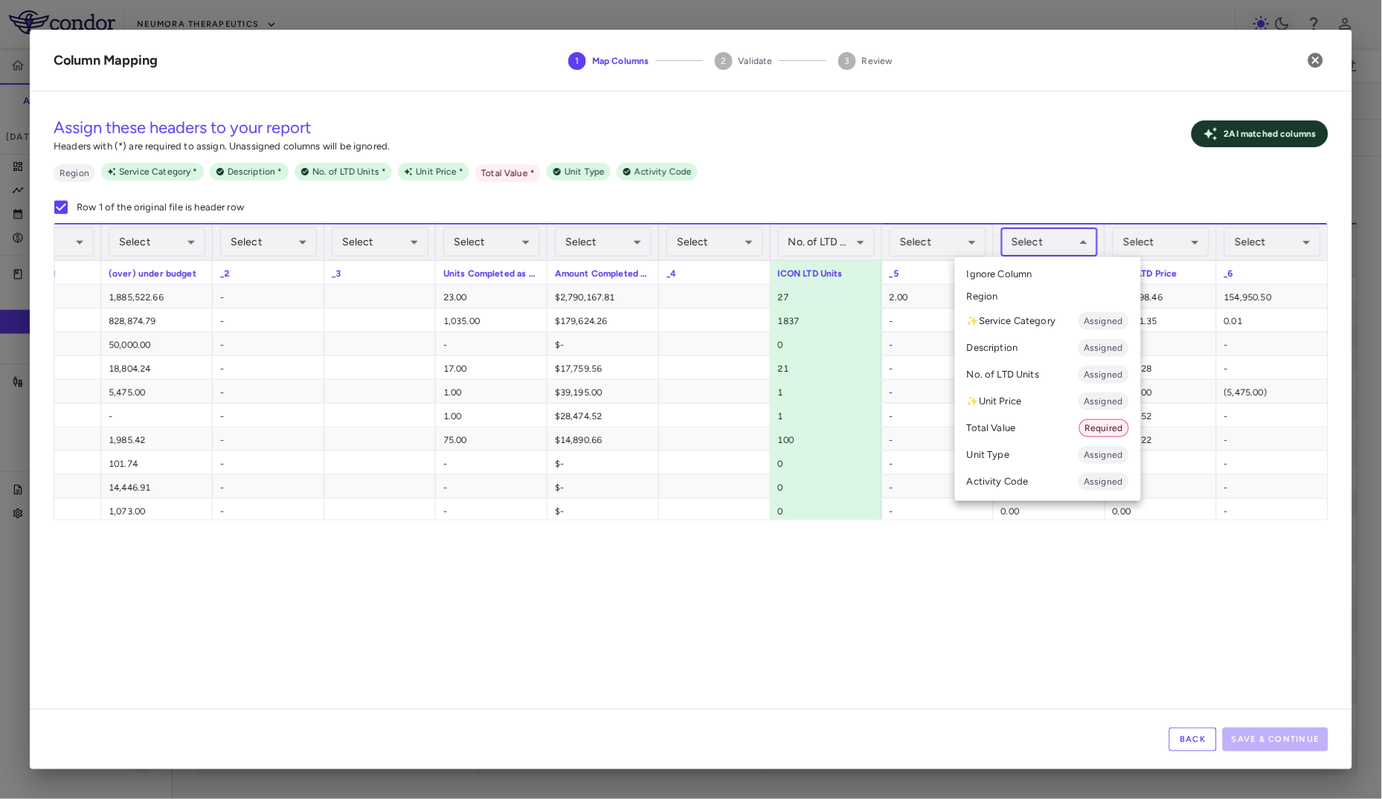
click at [1019, 243] on body "Skip to sidebar Skip to main content Neumora Therapeutics KOASTAL-LT (NMRA-3351…" at bounding box center [691, 399] width 1382 height 799
click at [1215, 234] on div at bounding box center [691, 399] width 1382 height 799
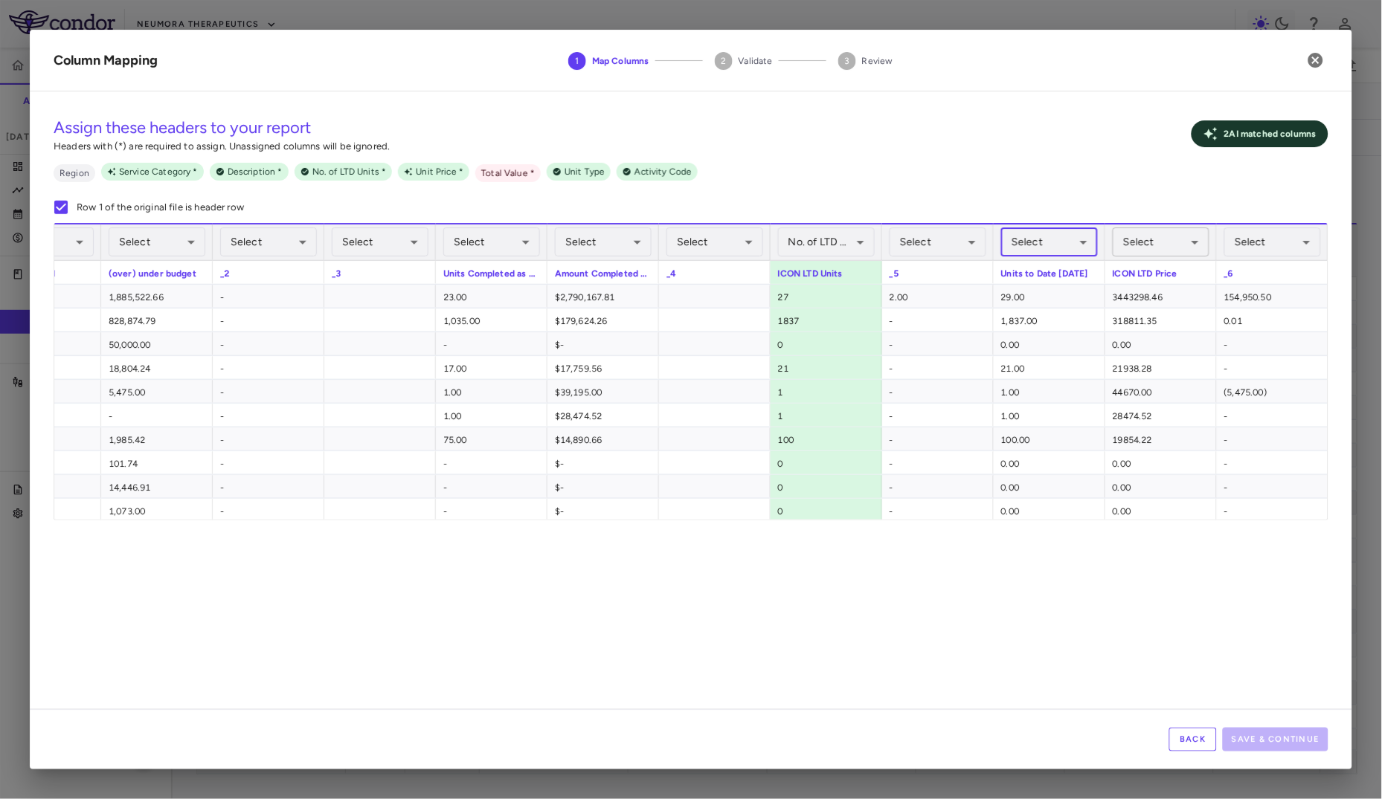
click at [1152, 242] on body "Skip to sidebar Skip to main content Neumora Therapeutics KOASTAL-LT (NMRA-3351…" at bounding box center [691, 399] width 1382 height 799
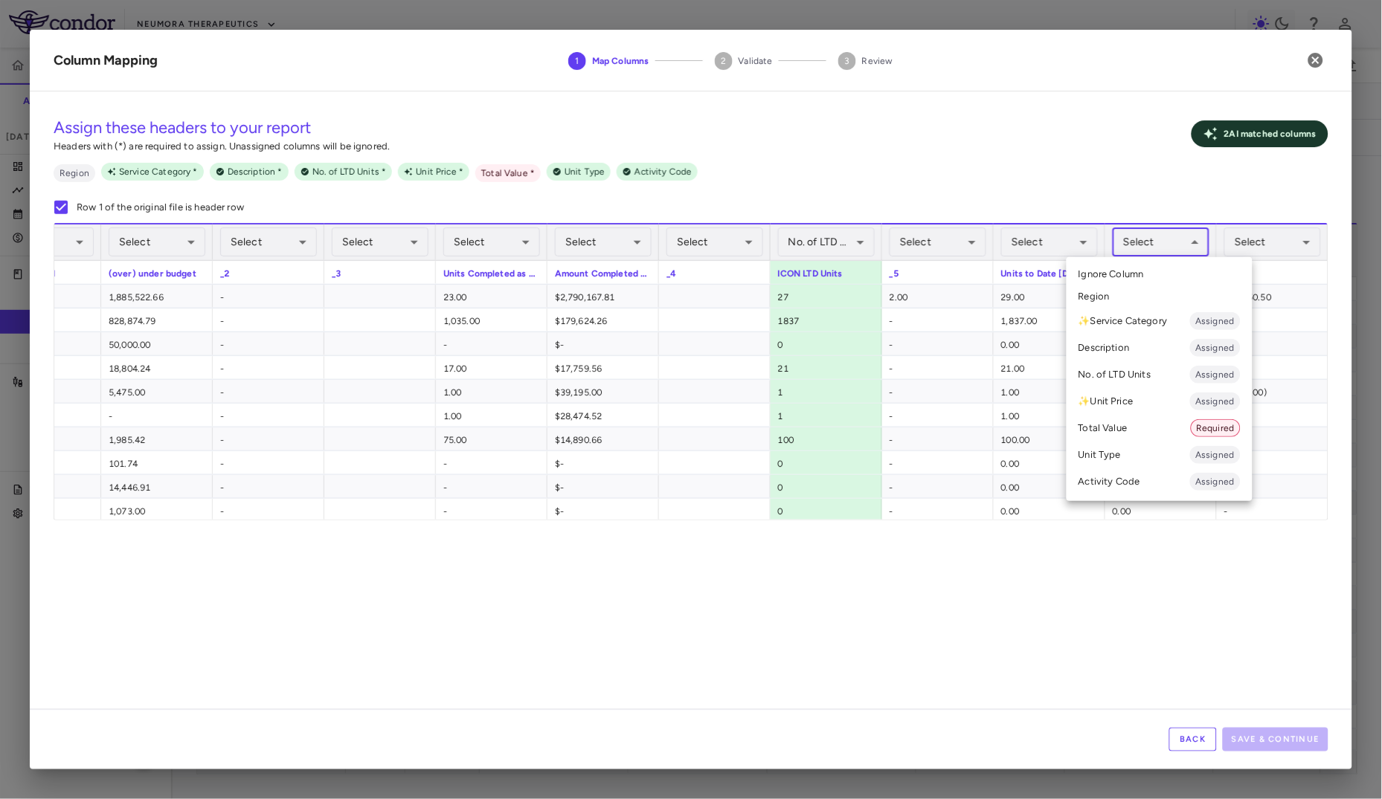
click at [1116, 431] on li "Total Value Required" at bounding box center [1159, 428] width 186 height 27
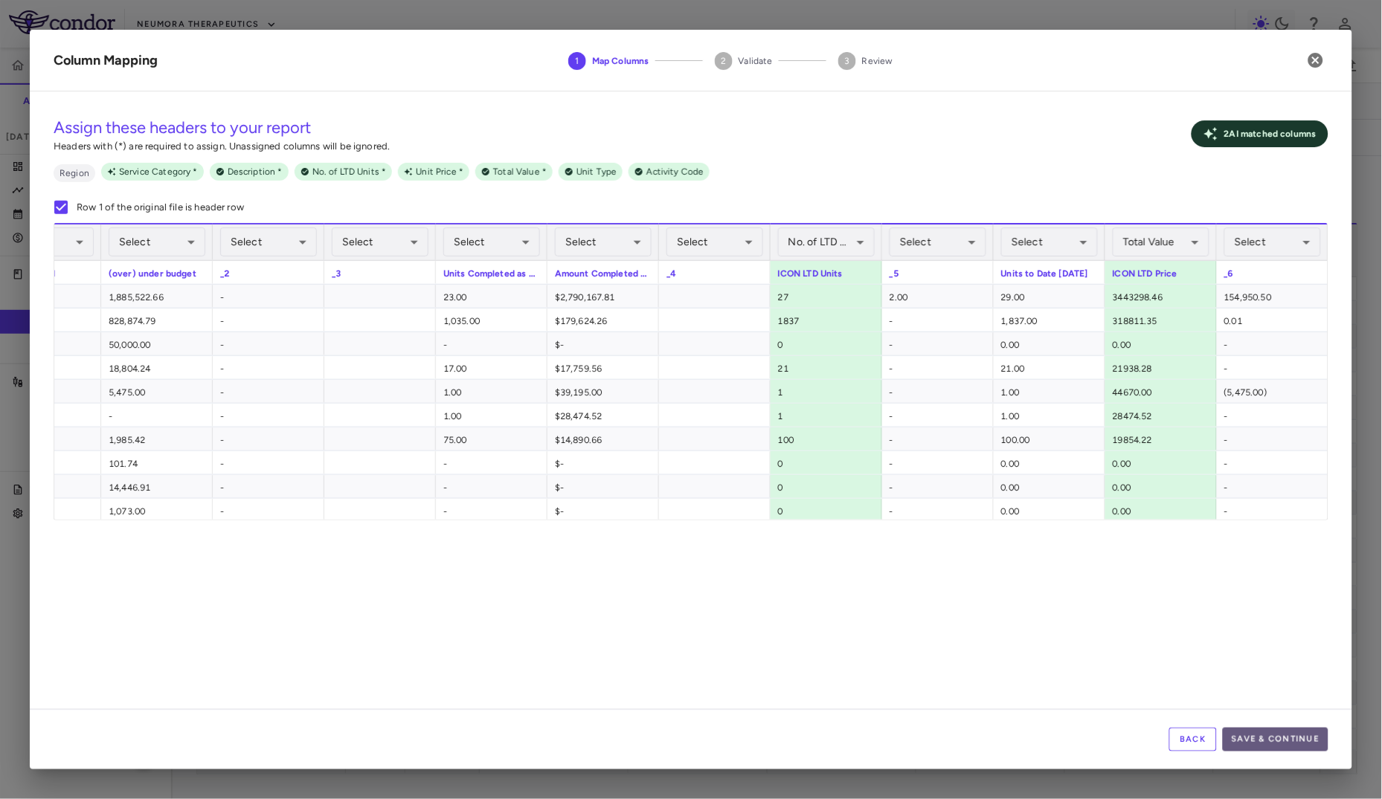
click at [1254, 719] on button "Save & Continue" at bounding box center [1276, 740] width 106 height 24
click at [1282, 719] on div "Back Save & Continue" at bounding box center [691, 739] width 1322 height 60
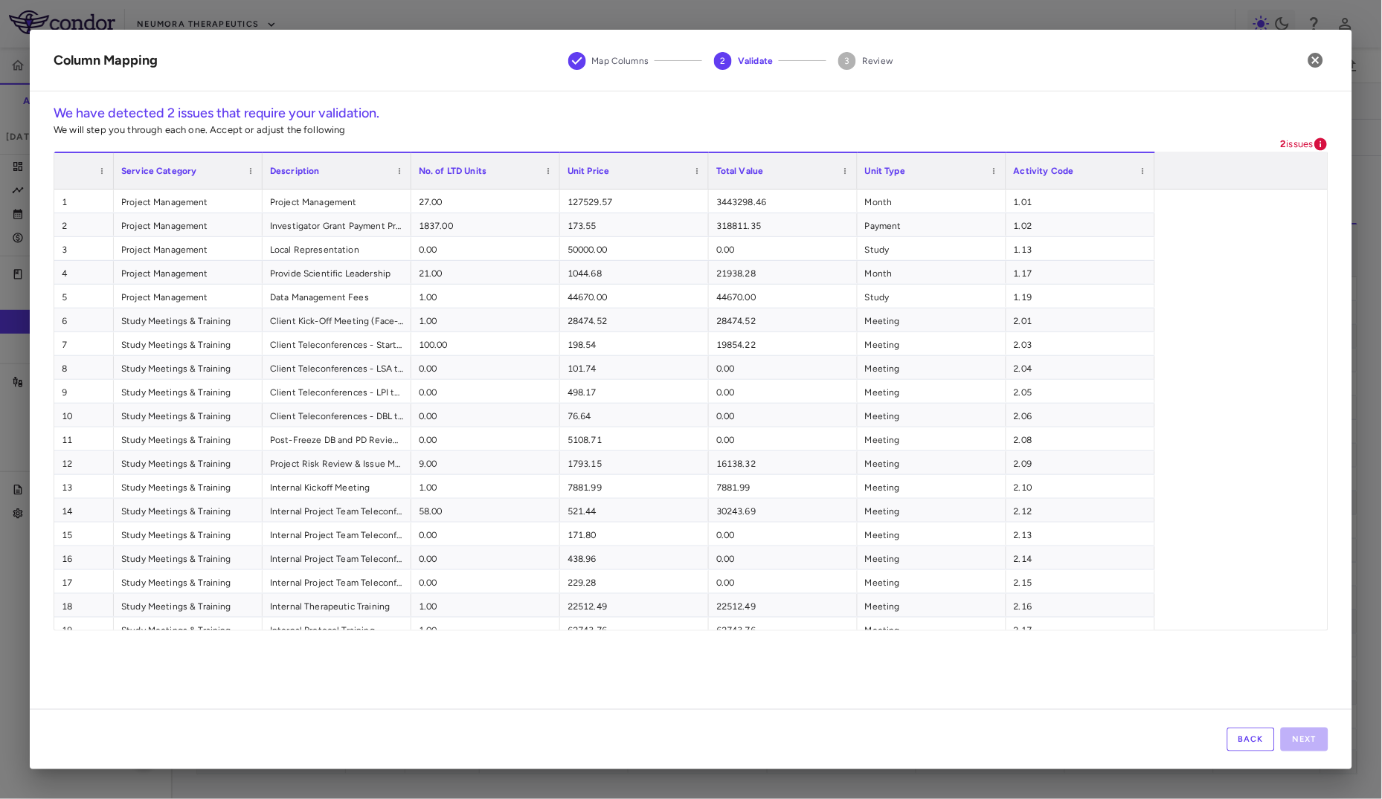
click at [1303, 719] on div "Back Next" at bounding box center [691, 739] width 1322 height 60
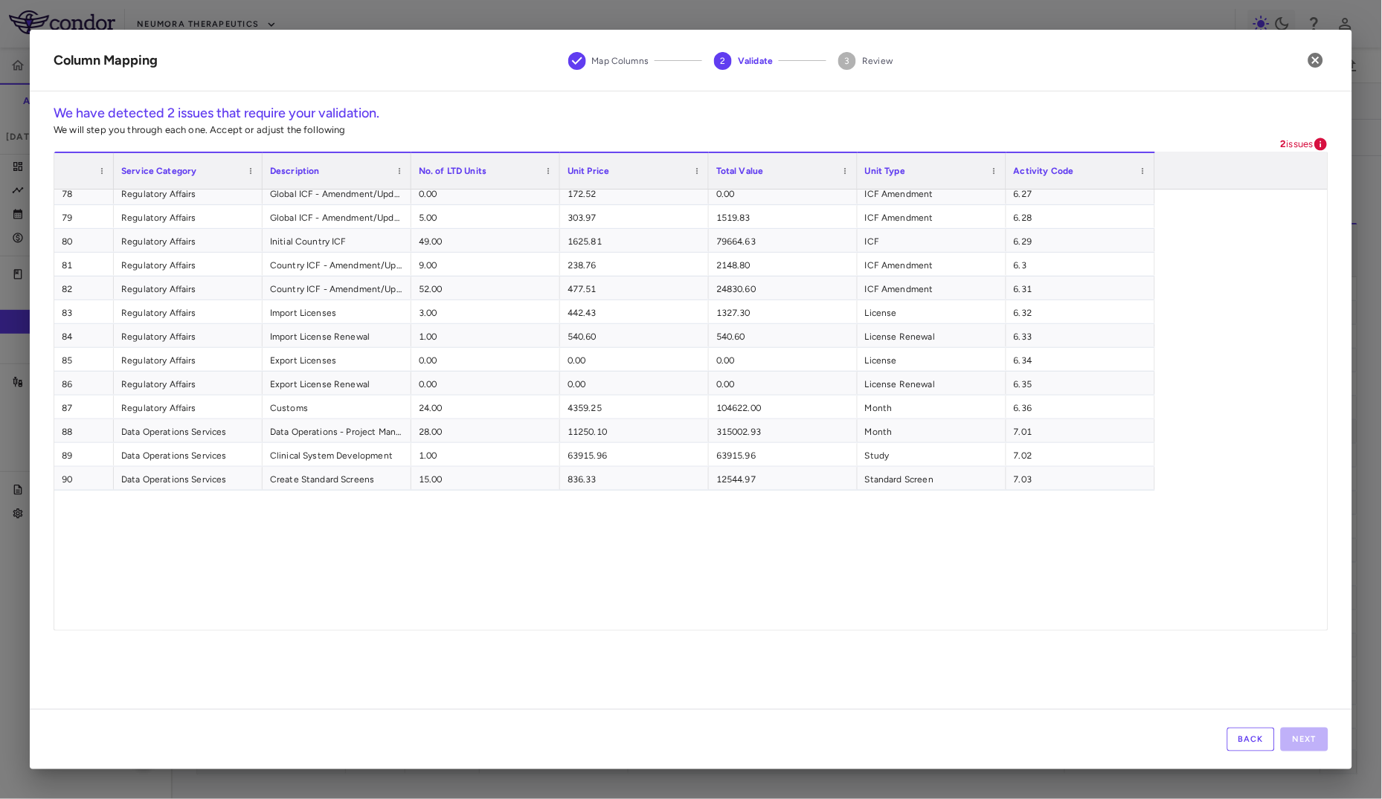
scroll to position [581, 0]
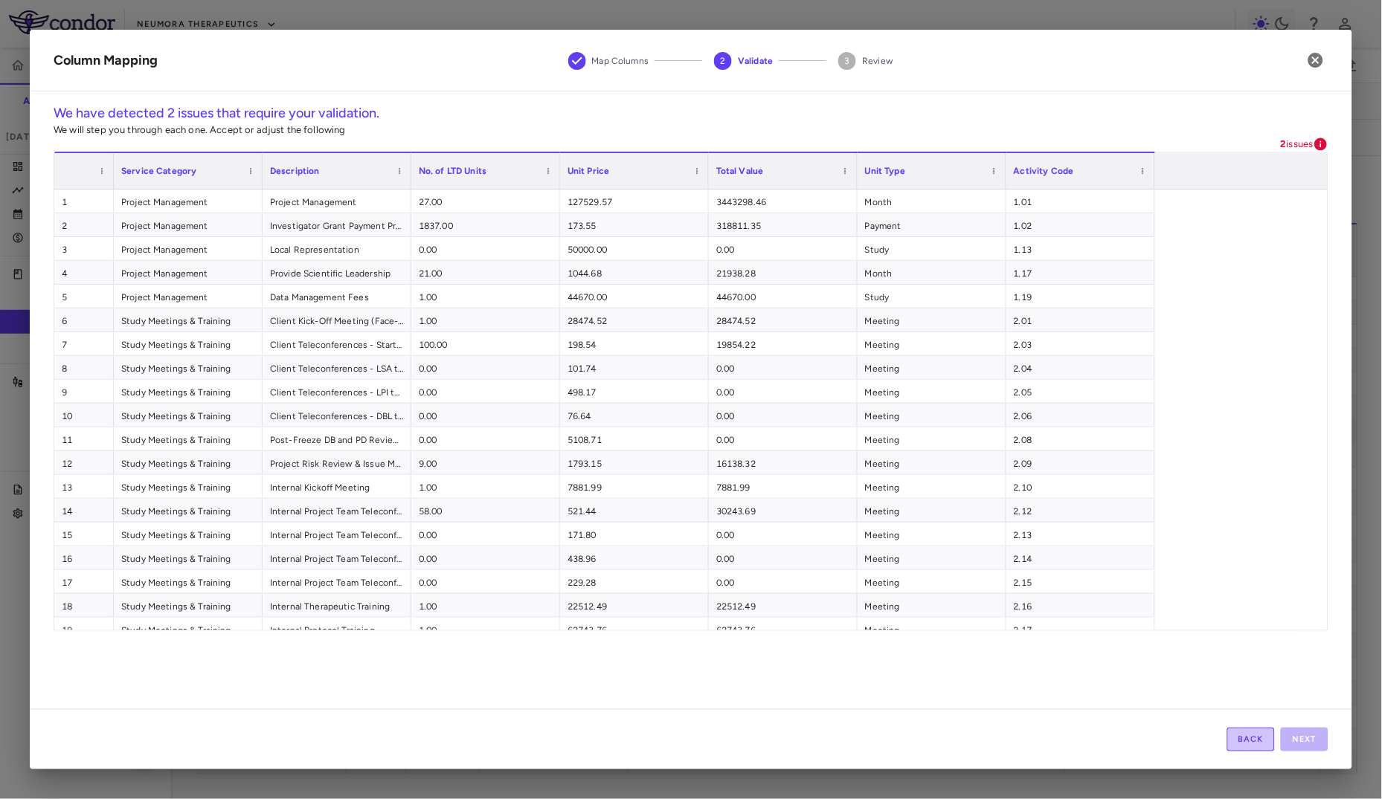
click at [1243, 719] on button "Back" at bounding box center [1251, 740] width 48 height 24
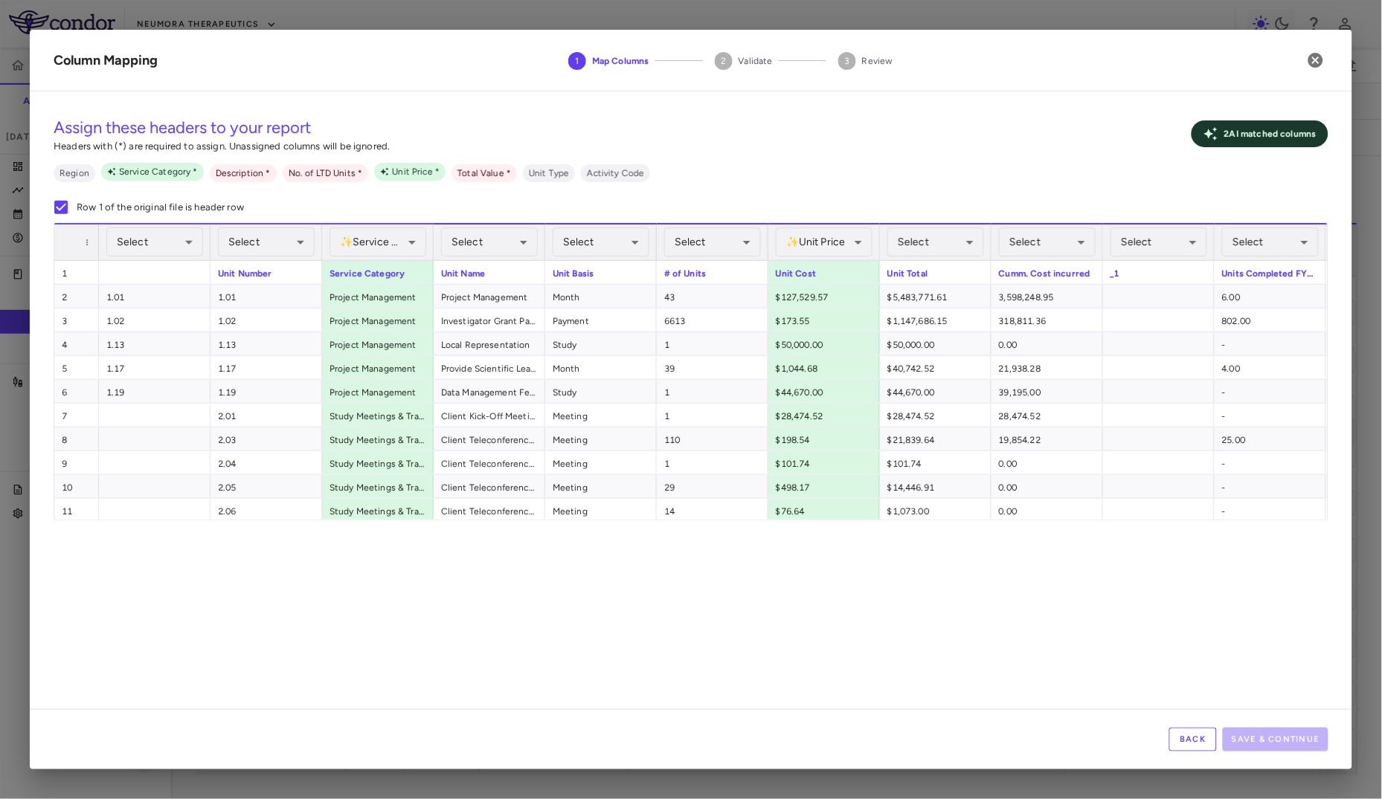
click at [1268, 136] on p "2 AI matched column s" at bounding box center [1270, 133] width 92 height 13
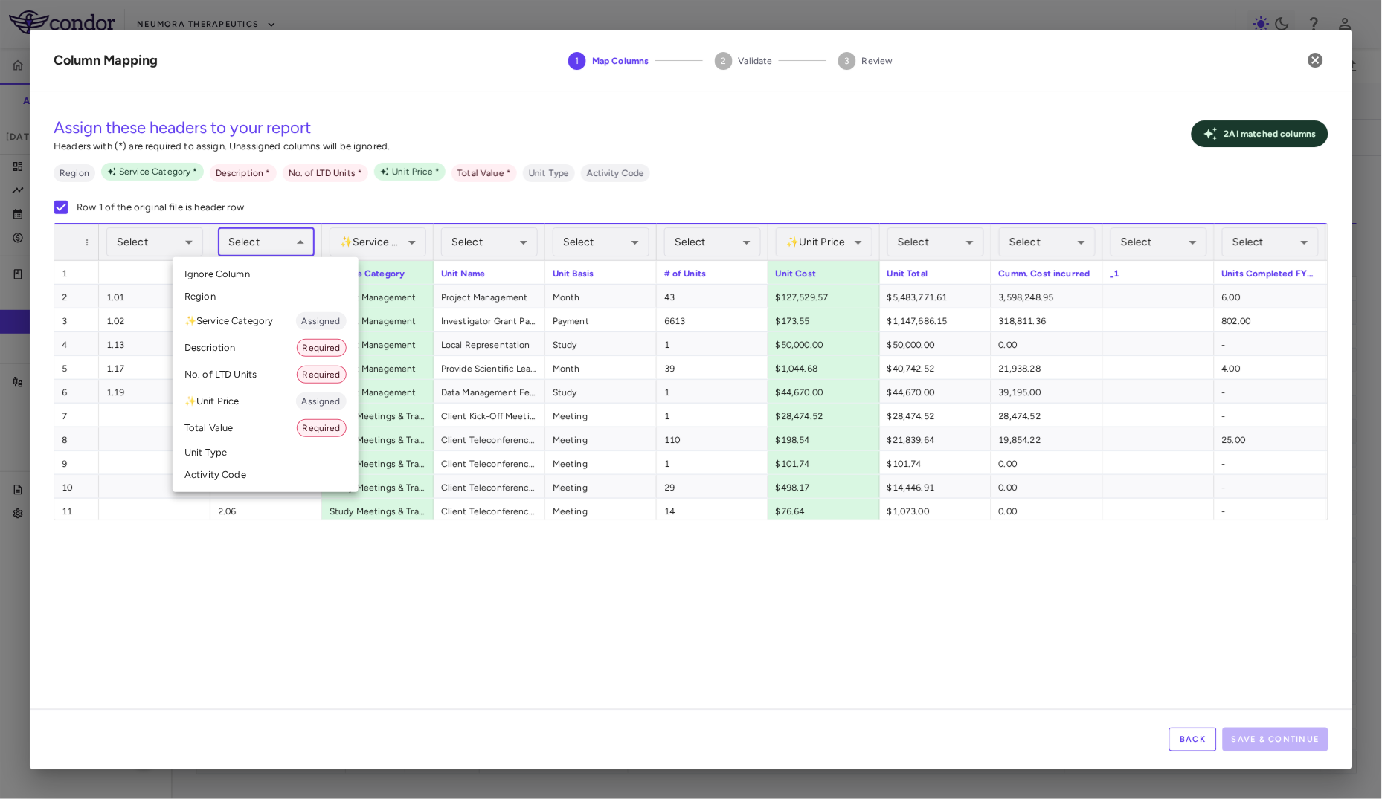
click at [277, 243] on body "Skip to sidebar Skip to main content Neumora Therapeutics KOASTAL-LT (NMRA-3351…" at bounding box center [691, 399] width 1382 height 799
click at [262, 473] on li "Activity Code" at bounding box center [266, 475] width 186 height 22
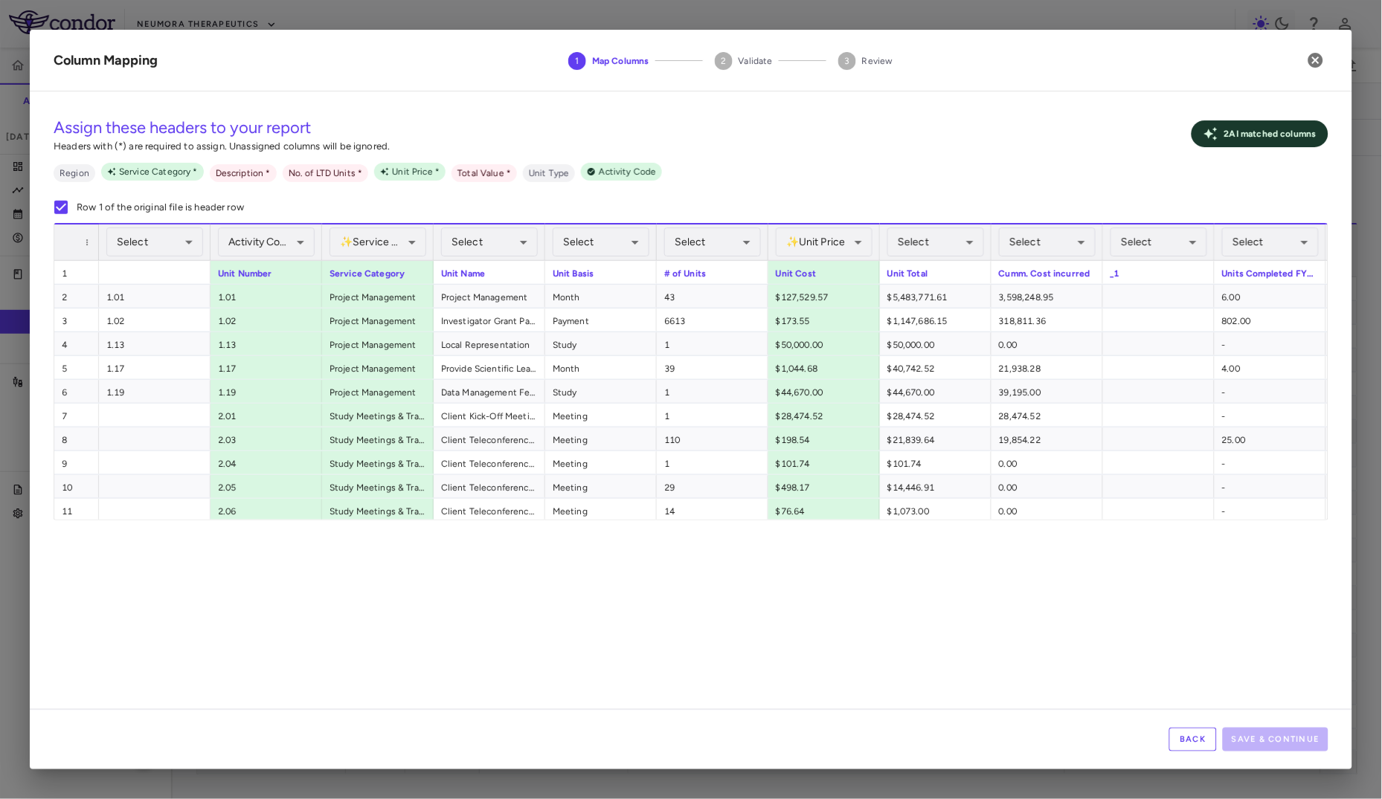
click at [1188, 719] on button "Back" at bounding box center [1193, 740] width 48 height 24
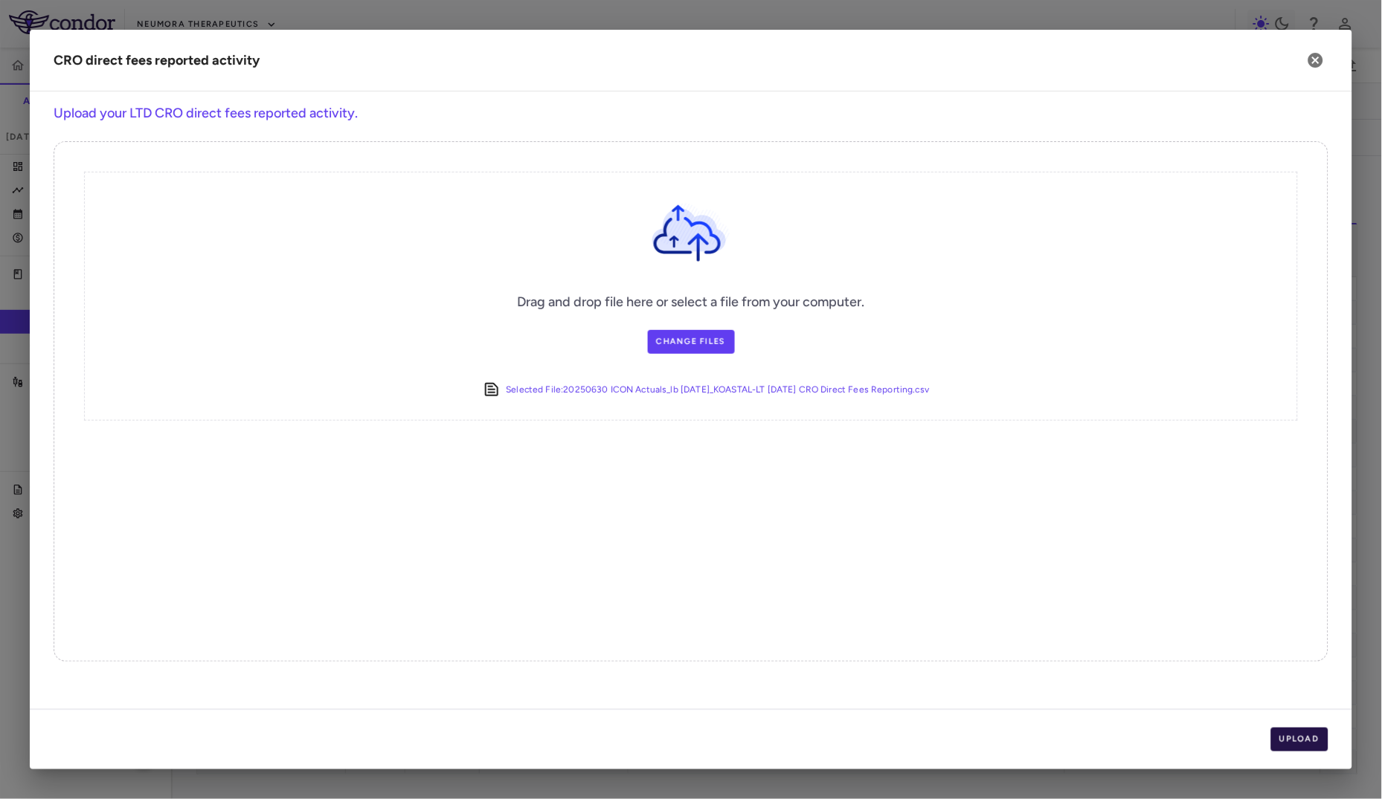
click at [1294, 719] on button "Upload" at bounding box center [1300, 740] width 58 height 24
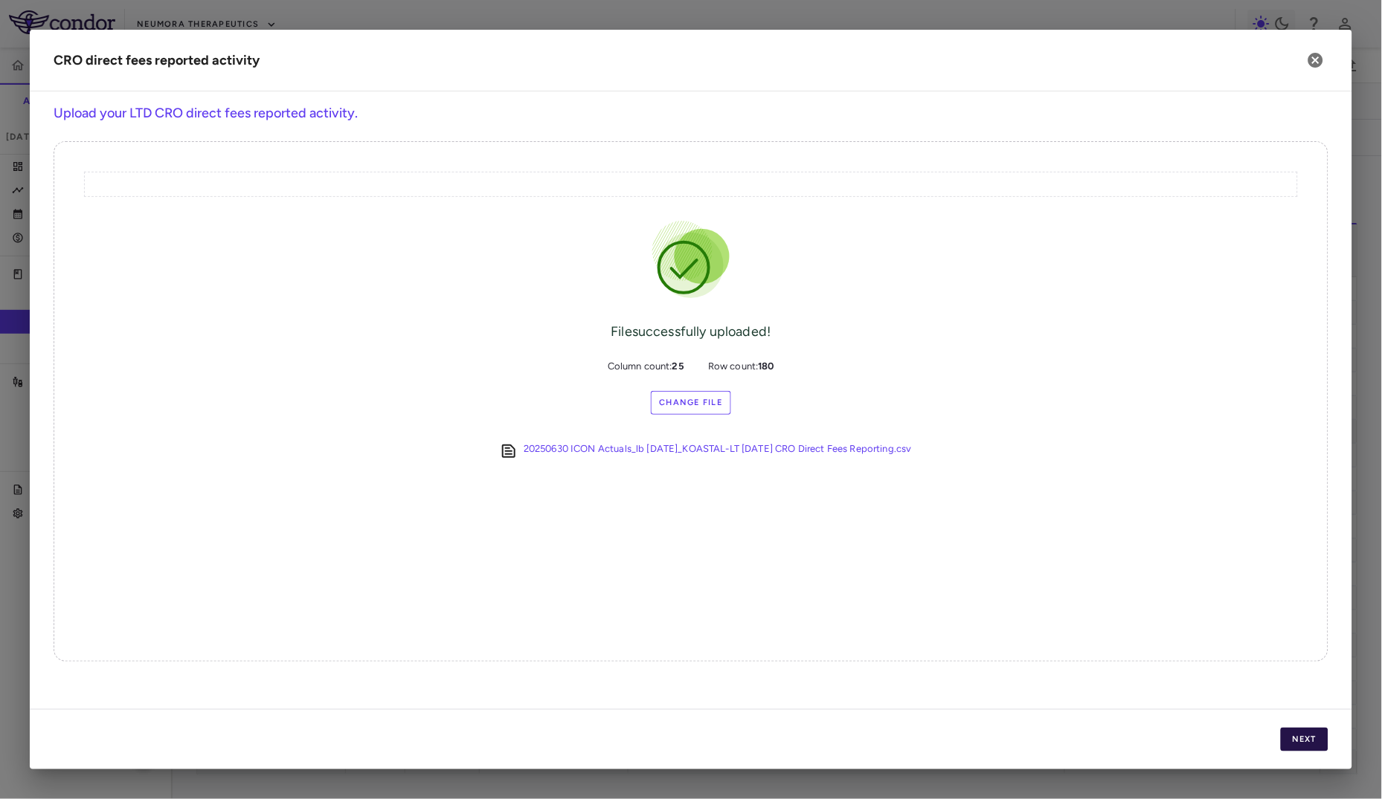
click at [1294, 719] on button "Next" at bounding box center [1305, 740] width 48 height 24
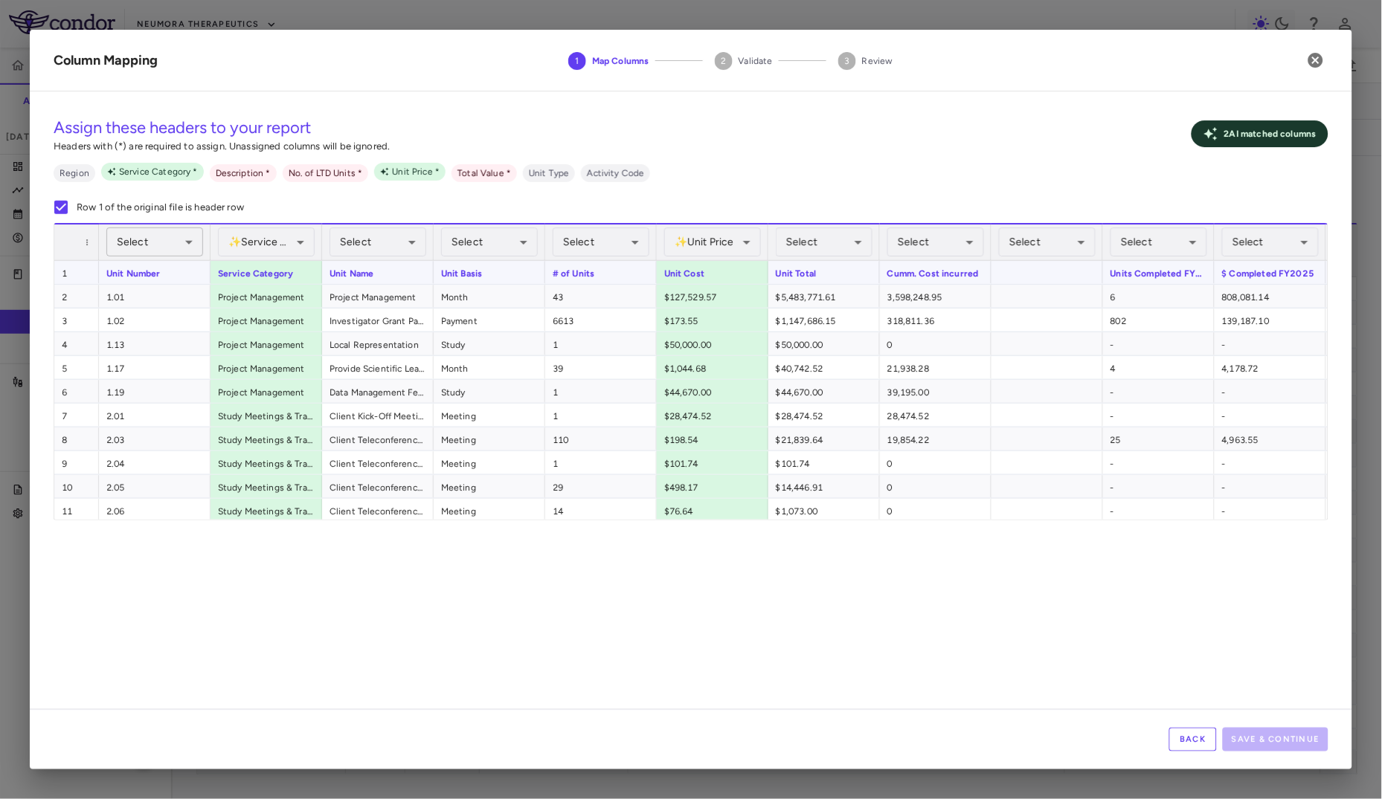
click at [173, 249] on body "Skip to sidebar Skip to main content Neumora Therapeutics KOASTAL-LT (NMRA-3351…" at bounding box center [691, 399] width 1382 height 799
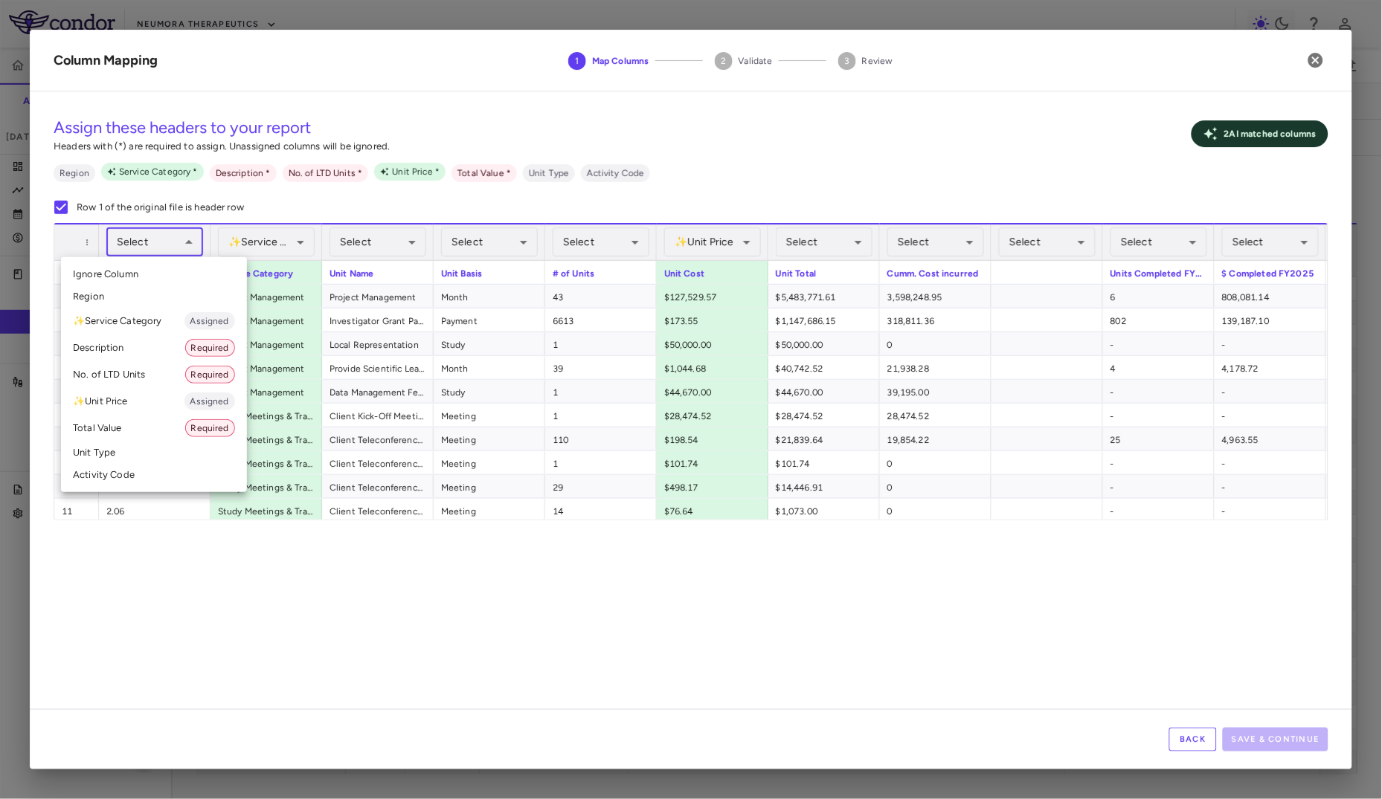
click at [144, 468] on li "Activity Code" at bounding box center [154, 475] width 186 height 22
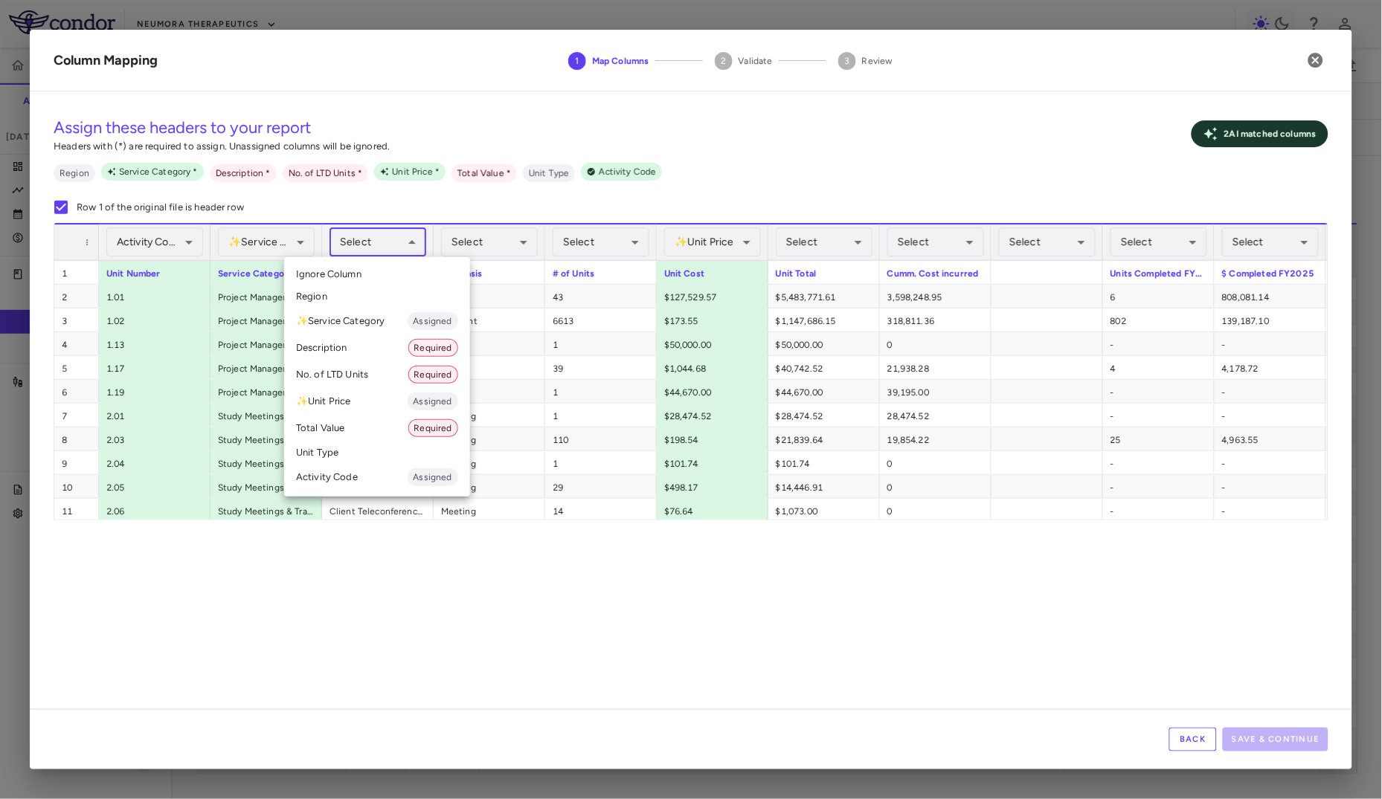
click at [387, 244] on body "Skip to sidebar Skip to main content Neumora Therapeutics KOASTAL-LT (NMRA-3351…" at bounding box center [691, 399] width 1382 height 799
click at [347, 355] on li "Description Required" at bounding box center [377, 348] width 186 height 27
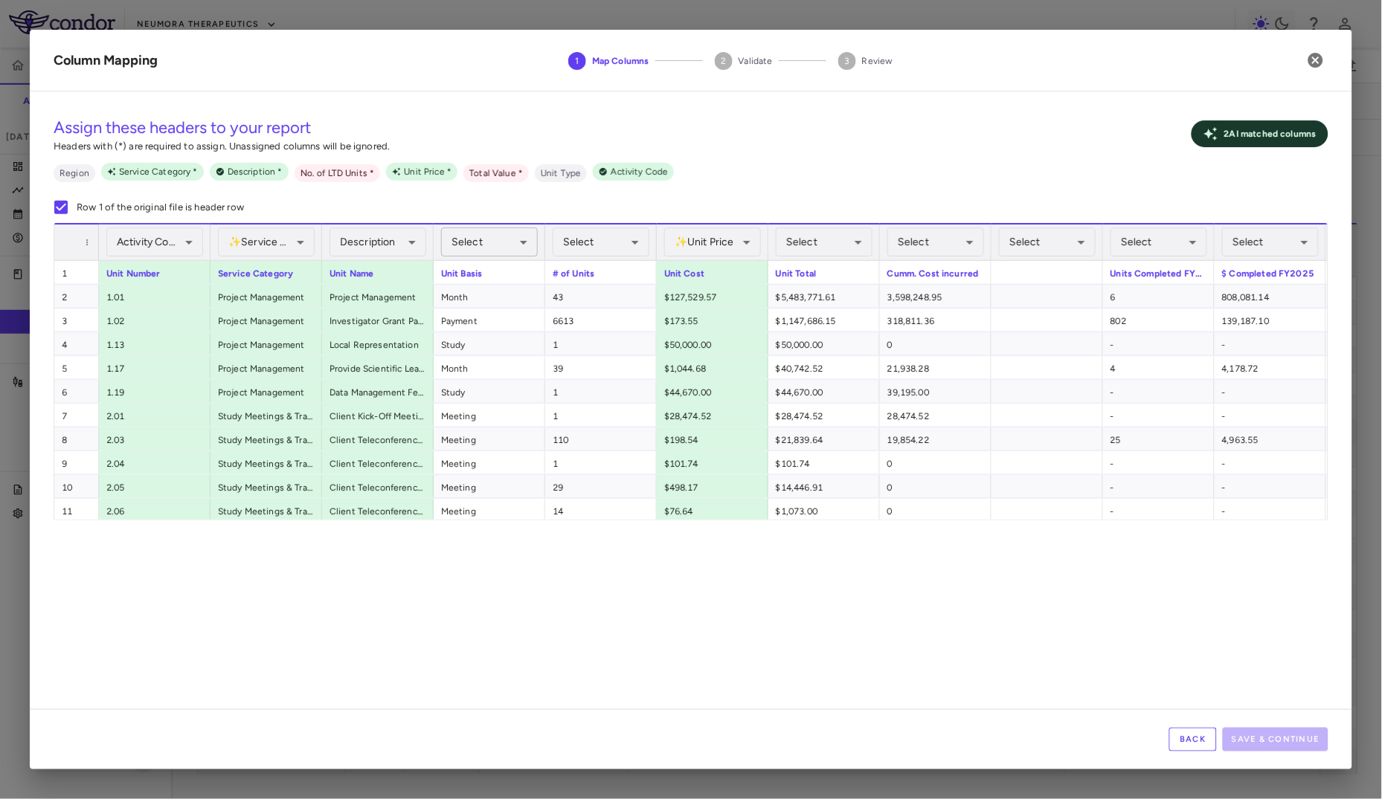
click at [489, 251] on body "Skip to sidebar Skip to main content Neumora Therapeutics KOASTAL-LT (NMRA-3351…" at bounding box center [691, 399] width 1382 height 799
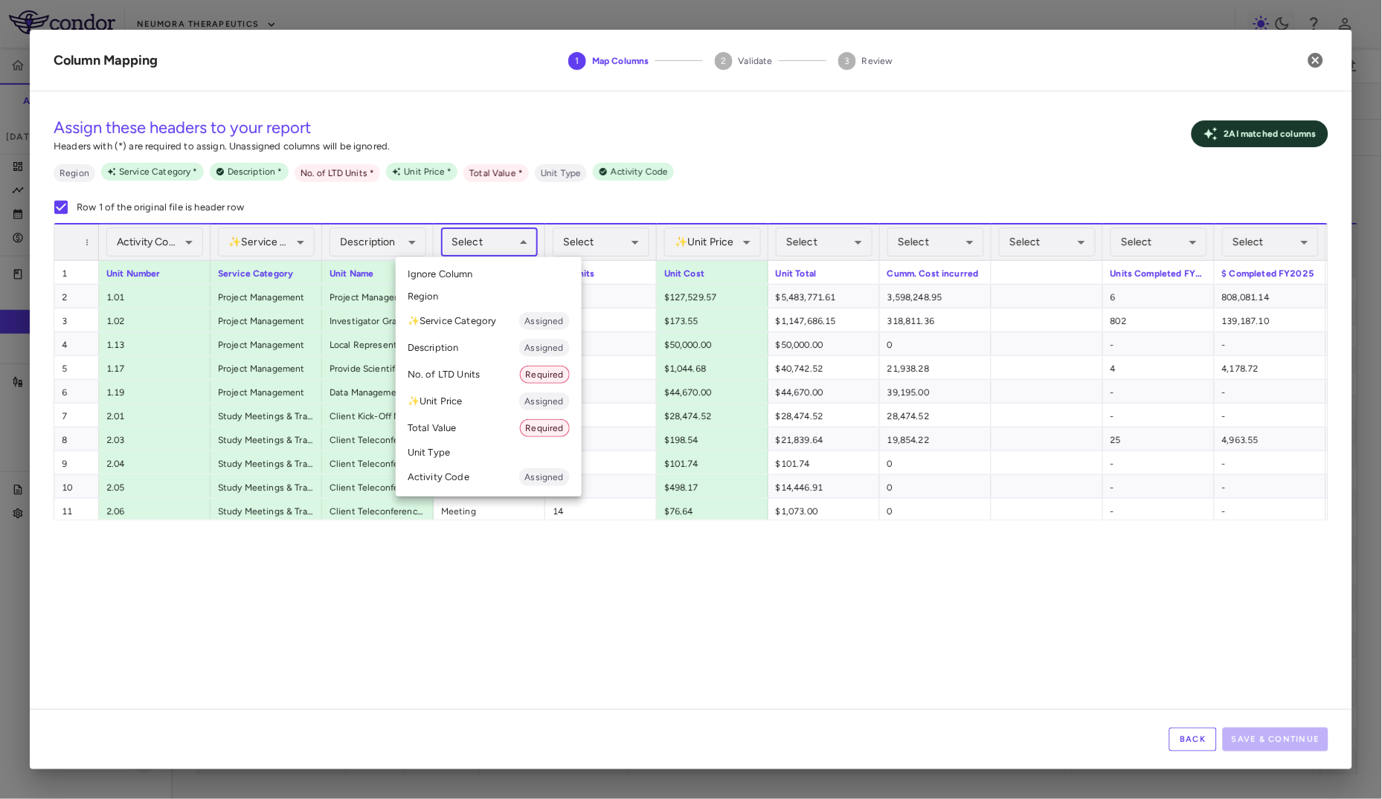
drag, startPoint x: 463, startPoint y: 438, endPoint x: 457, endPoint y: 454, distance: 16.7
click at [457, 454] on ul "Select Ignore Column Region ✨ Service Category Assigned Description Assigned No…" at bounding box center [489, 376] width 186 height 239
click at [457, 454] on li "Unit Type" at bounding box center [489, 453] width 186 height 22
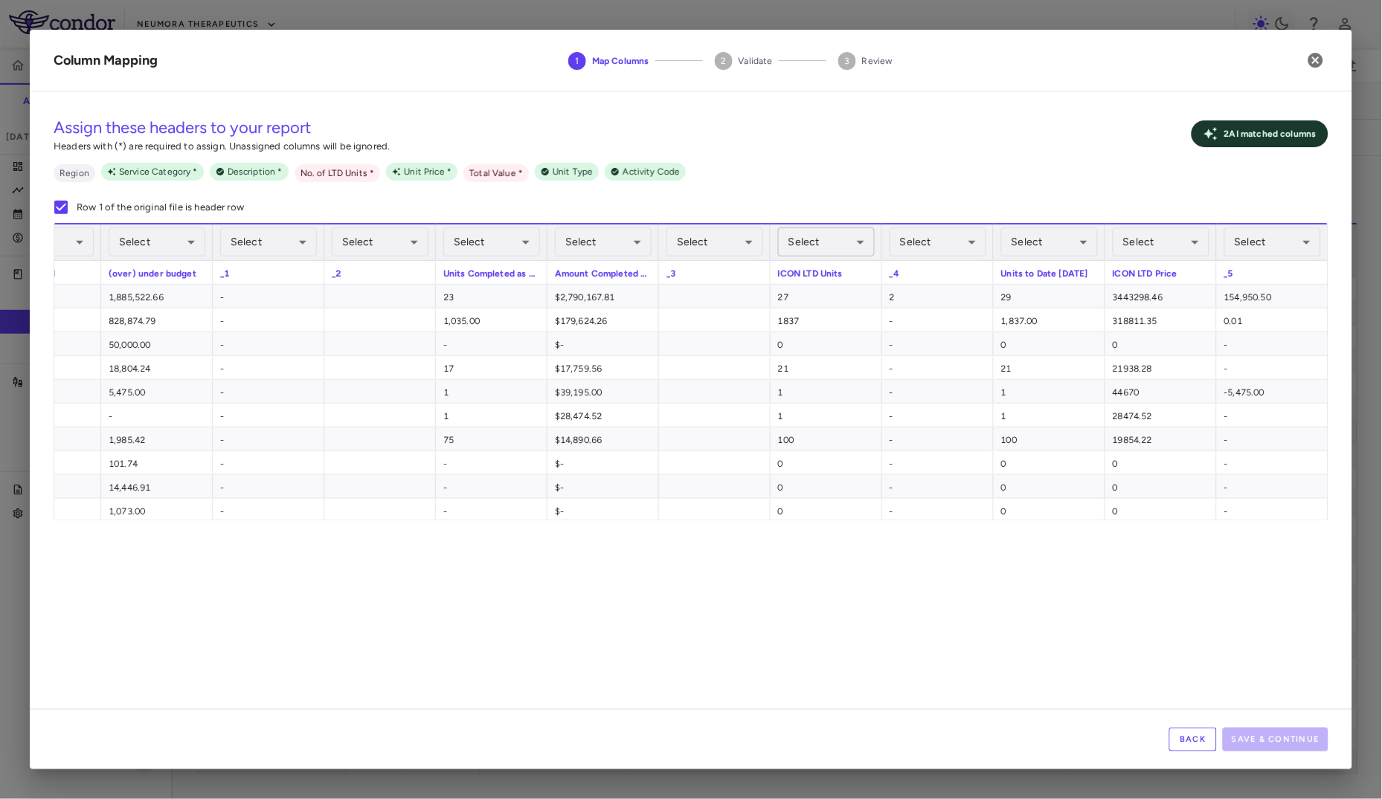
click at [805, 237] on body "Skip to sidebar Skip to main content Neumora Therapeutics KOASTAL-LT (NMRA-3351…" at bounding box center [691, 399] width 1382 height 799
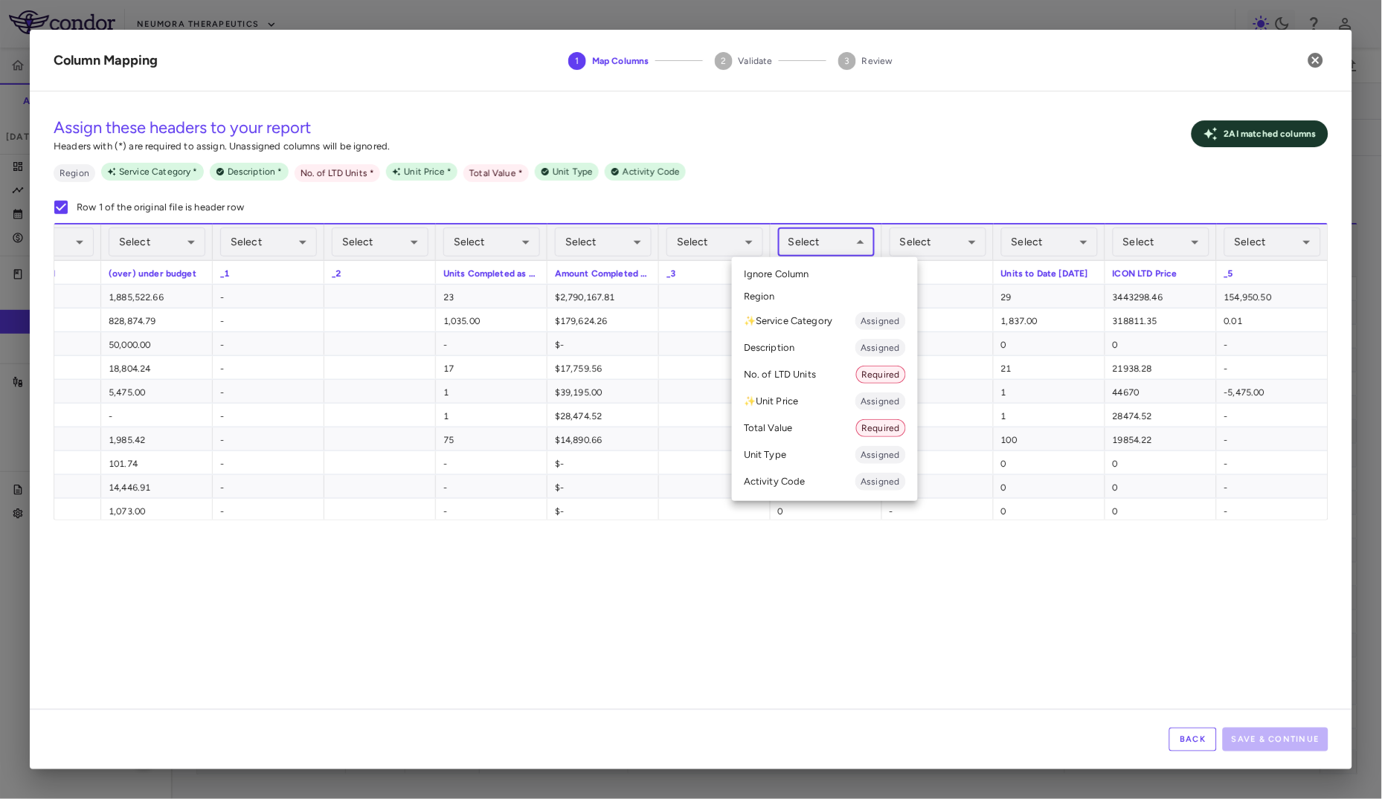
click at [794, 375] on li "No. of LTD Units Required" at bounding box center [825, 374] width 186 height 27
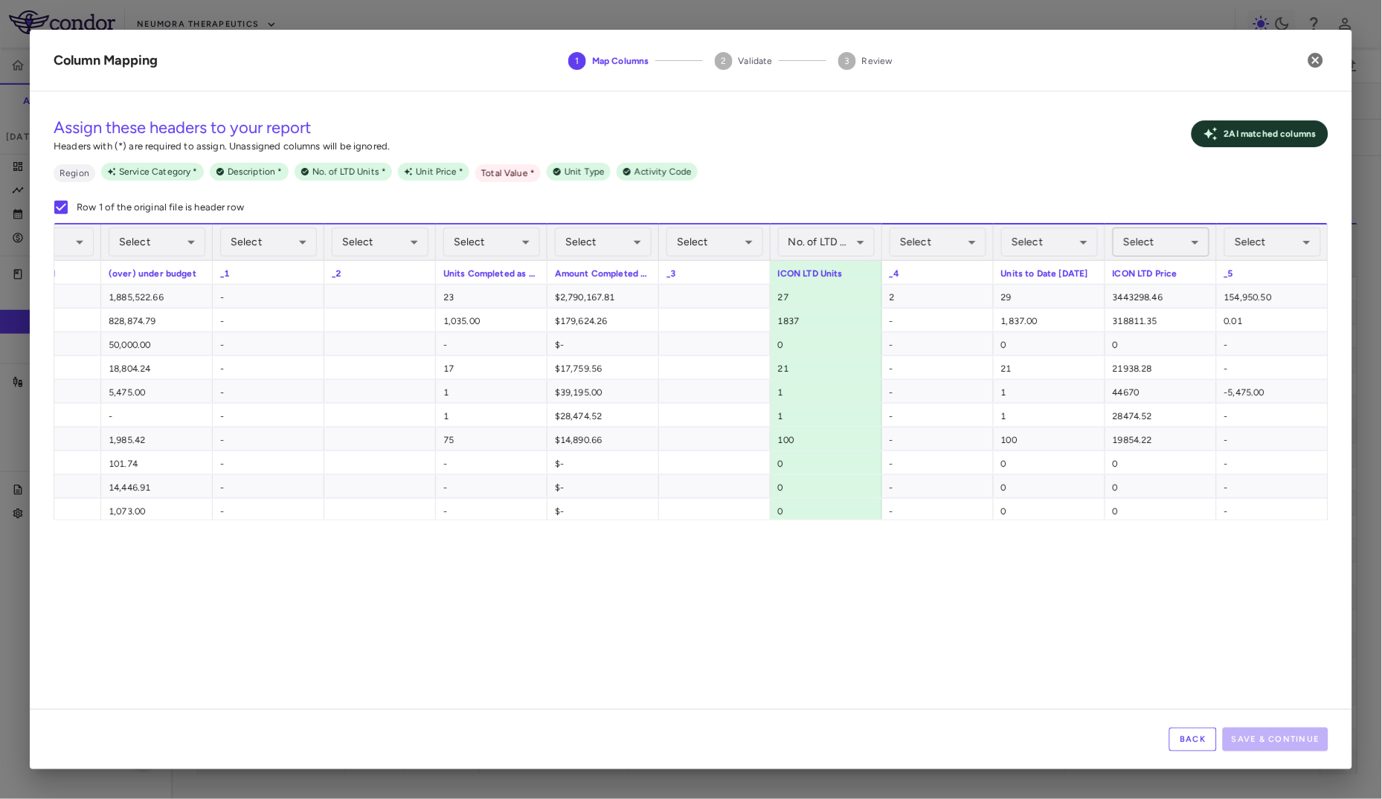
click at [1149, 240] on body "Skip to sidebar Skip to main content Neumora Therapeutics KOASTAL-LT (NMRA-3351…" at bounding box center [691, 399] width 1382 height 799
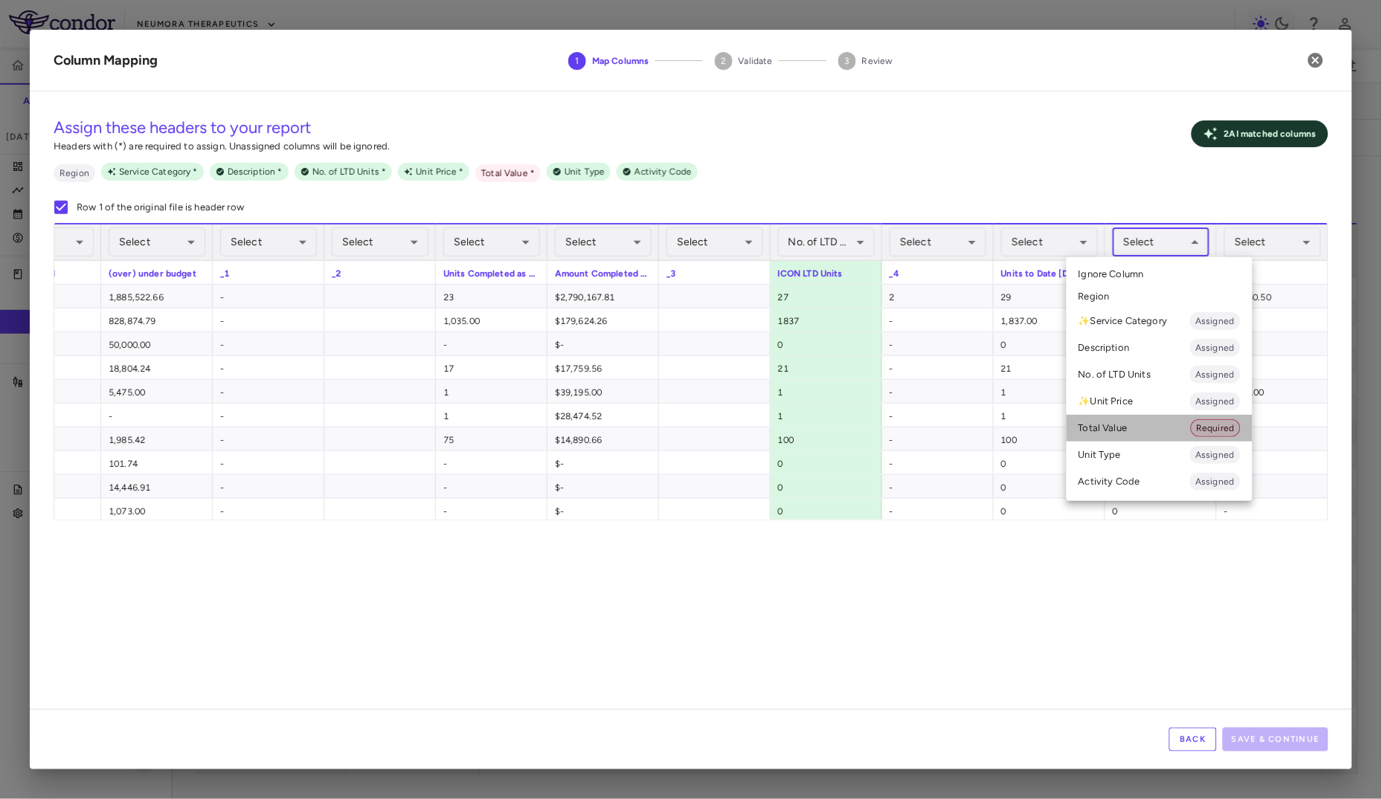
click at [1132, 432] on li "Total Value Required" at bounding box center [1159, 428] width 186 height 27
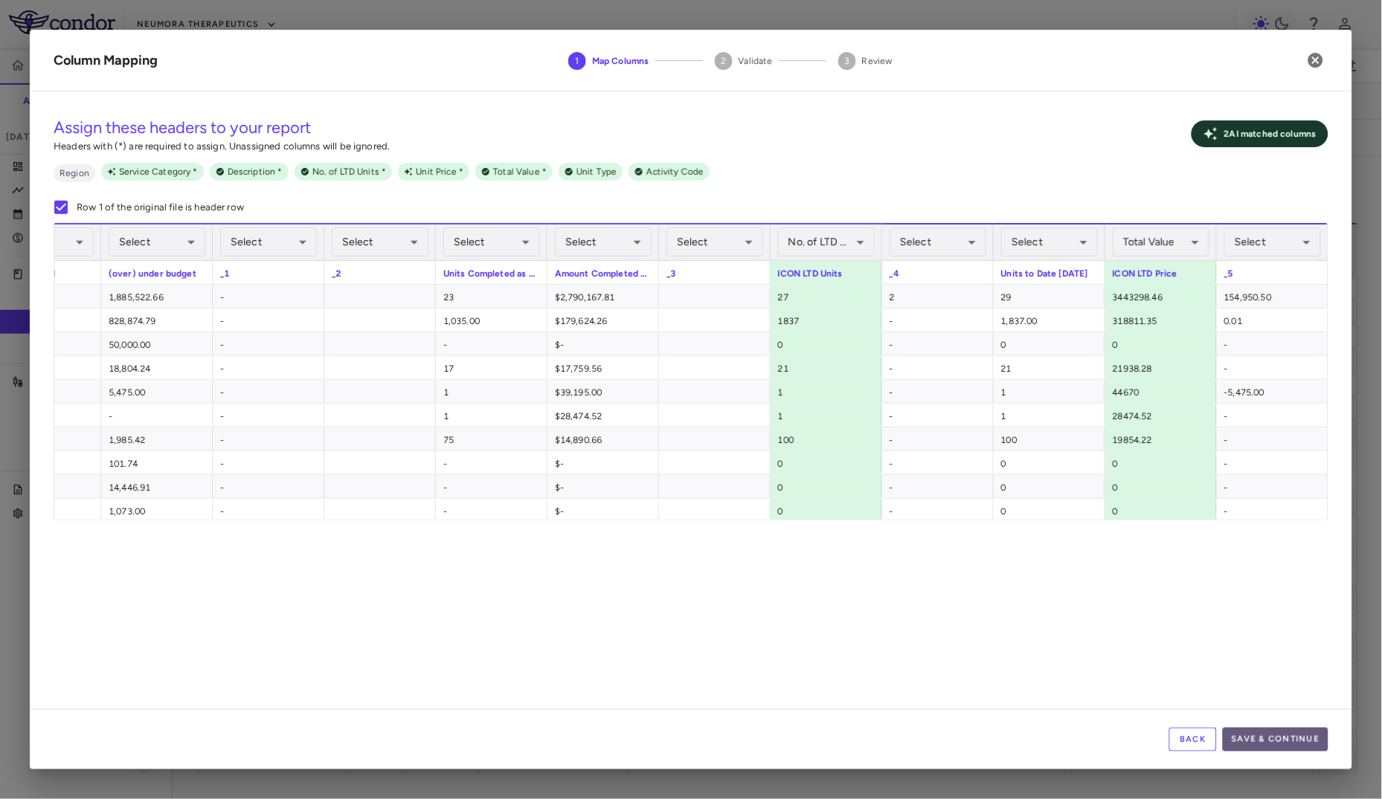
click at [1249, 719] on button "Save & Continue" at bounding box center [1276, 740] width 106 height 24
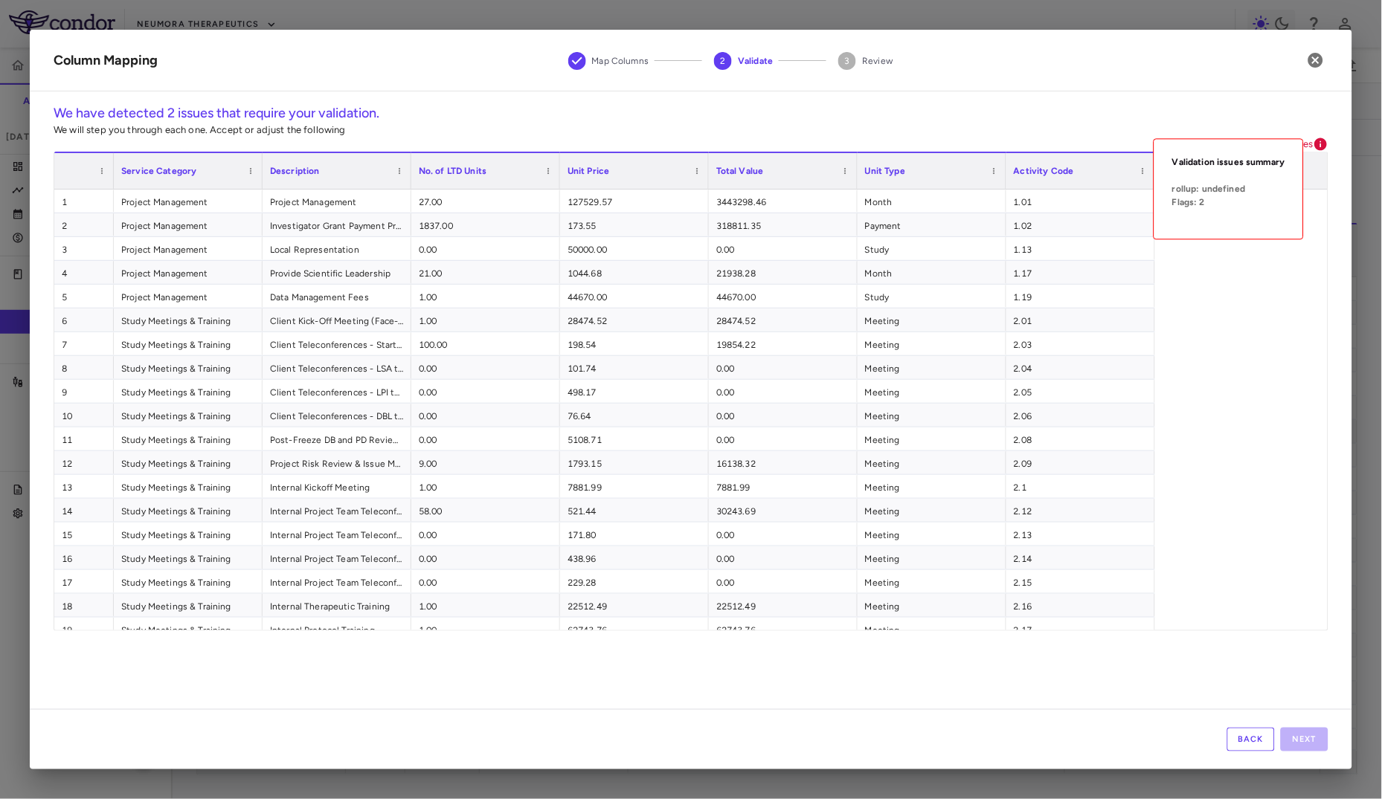
click at [1321, 140] on icon at bounding box center [1321, 144] width 13 height 13
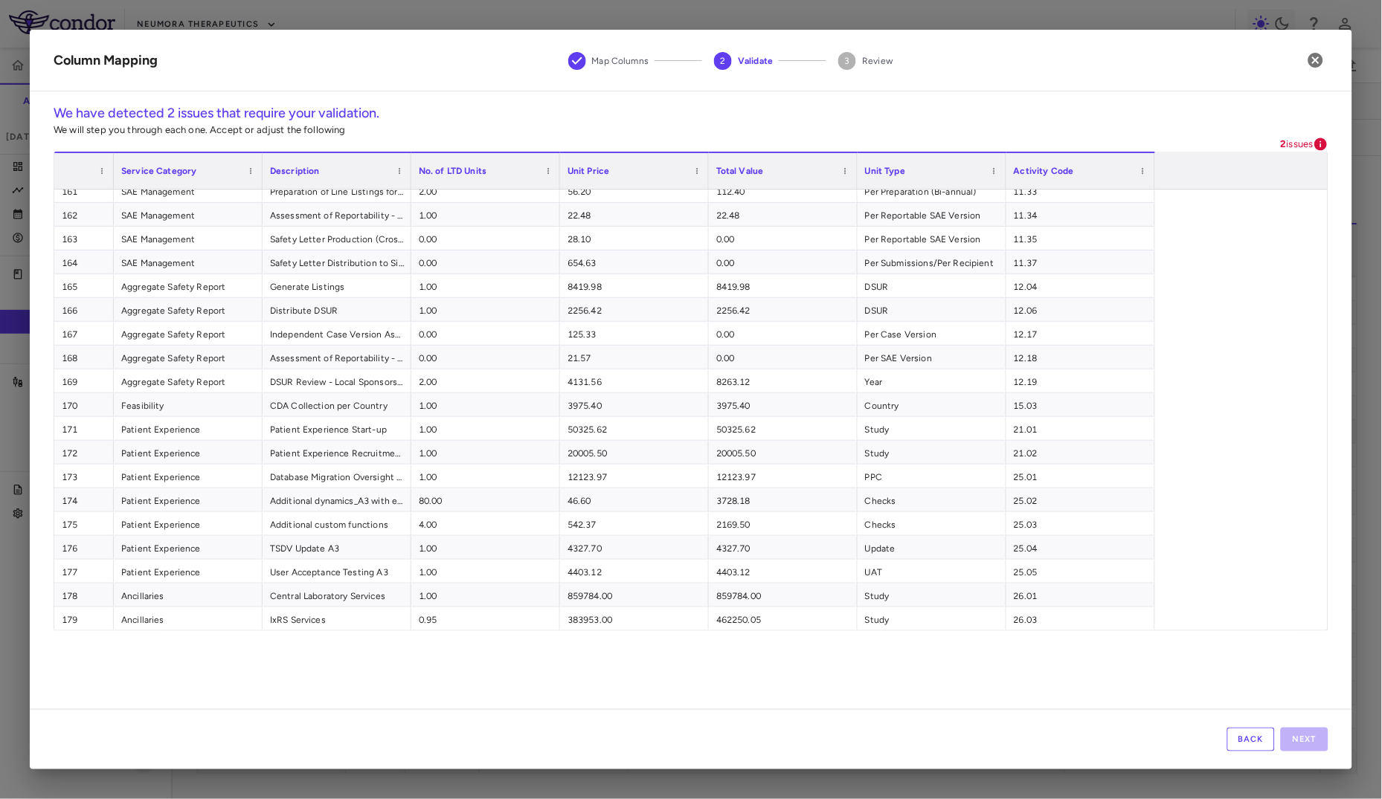
click at [1239, 719] on button "Back" at bounding box center [1251, 740] width 48 height 24
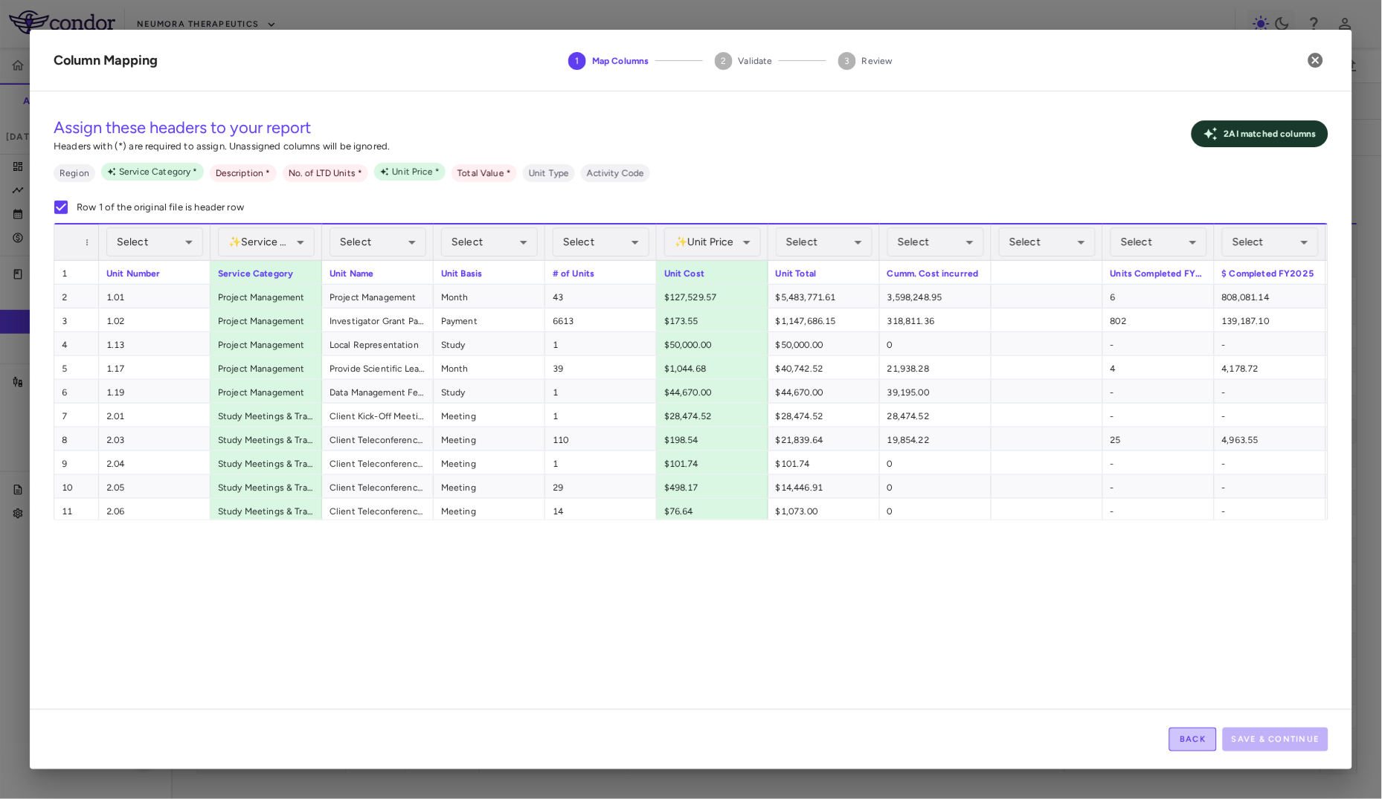
click at [1188, 719] on button "Back" at bounding box center [1193, 740] width 48 height 24
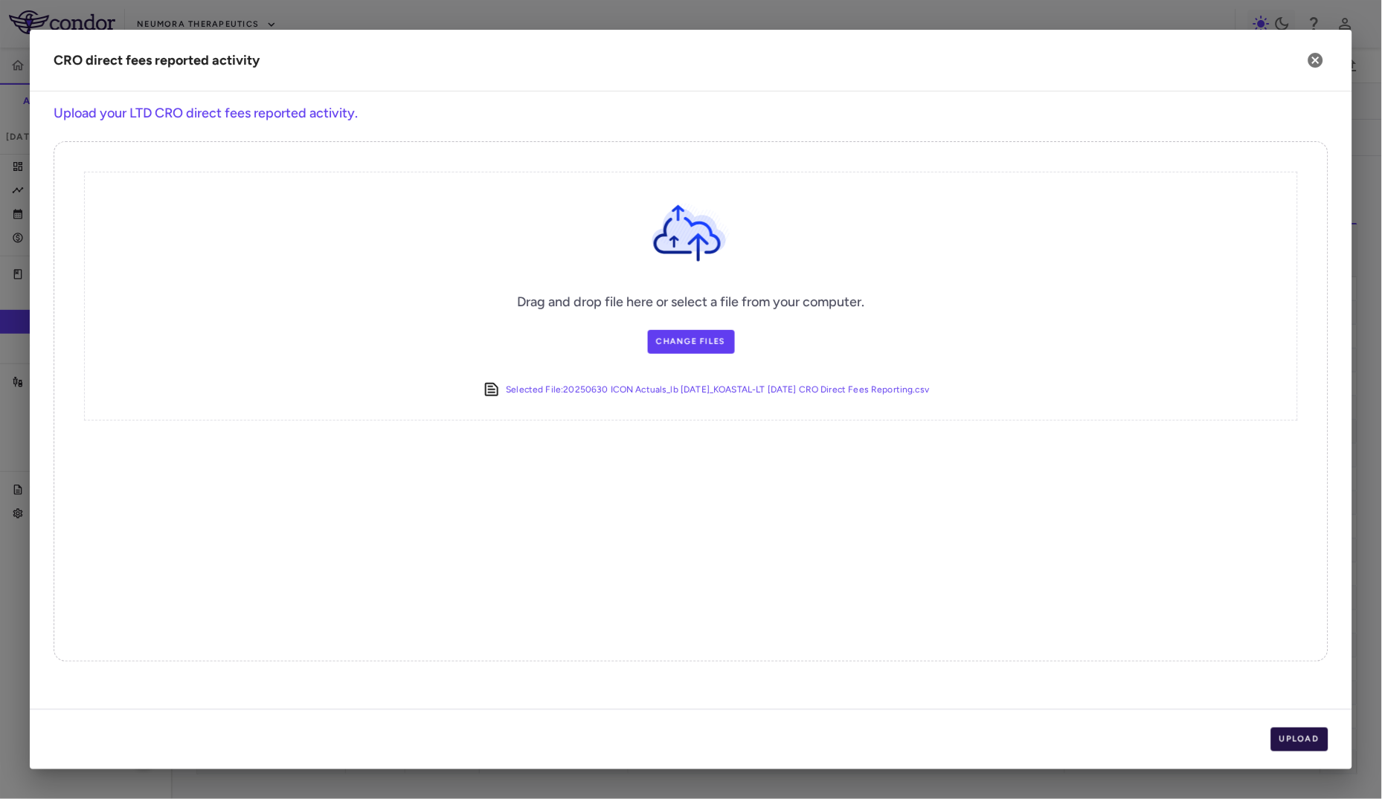
click at [1321, 719] on button "Upload" at bounding box center [1300, 740] width 58 height 24
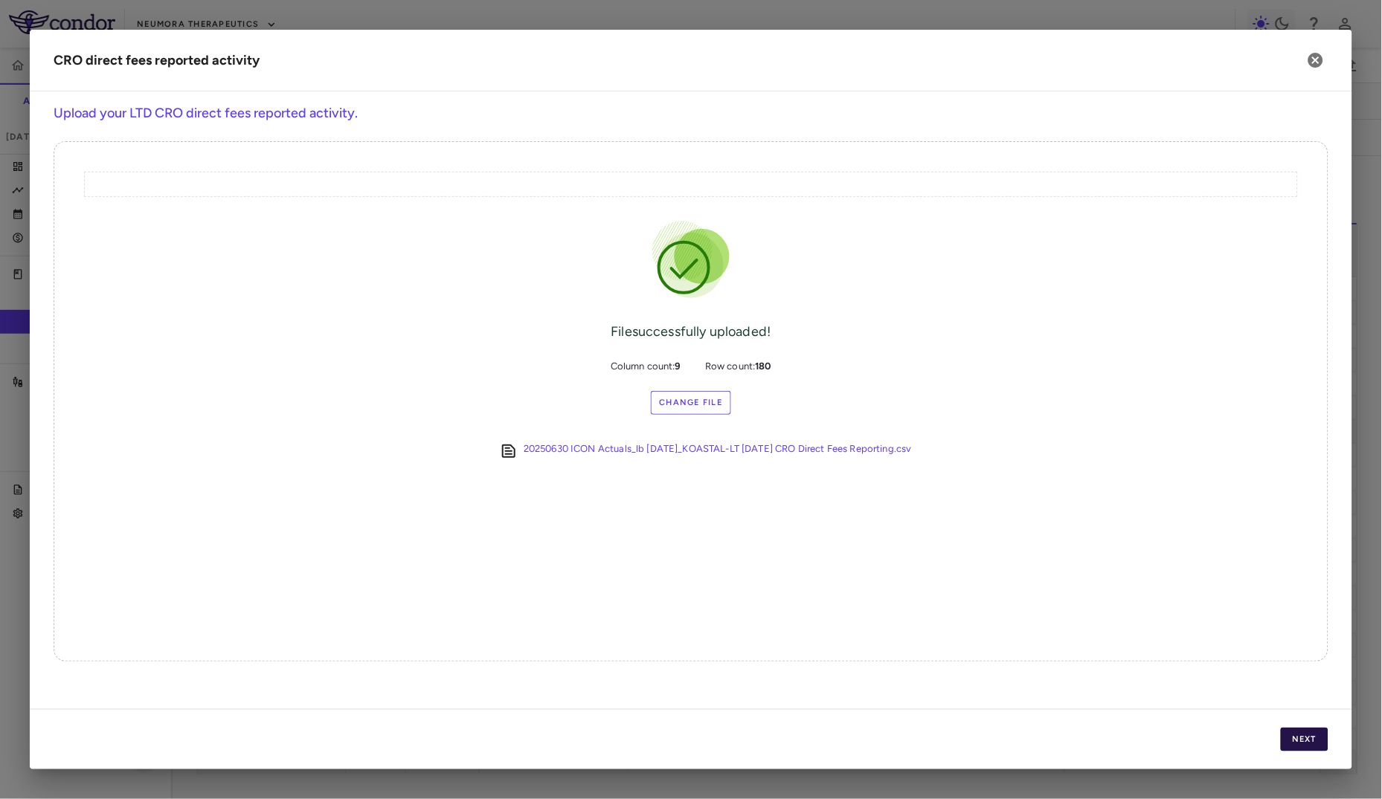
click at [1308, 719] on button "Next" at bounding box center [1305, 740] width 48 height 24
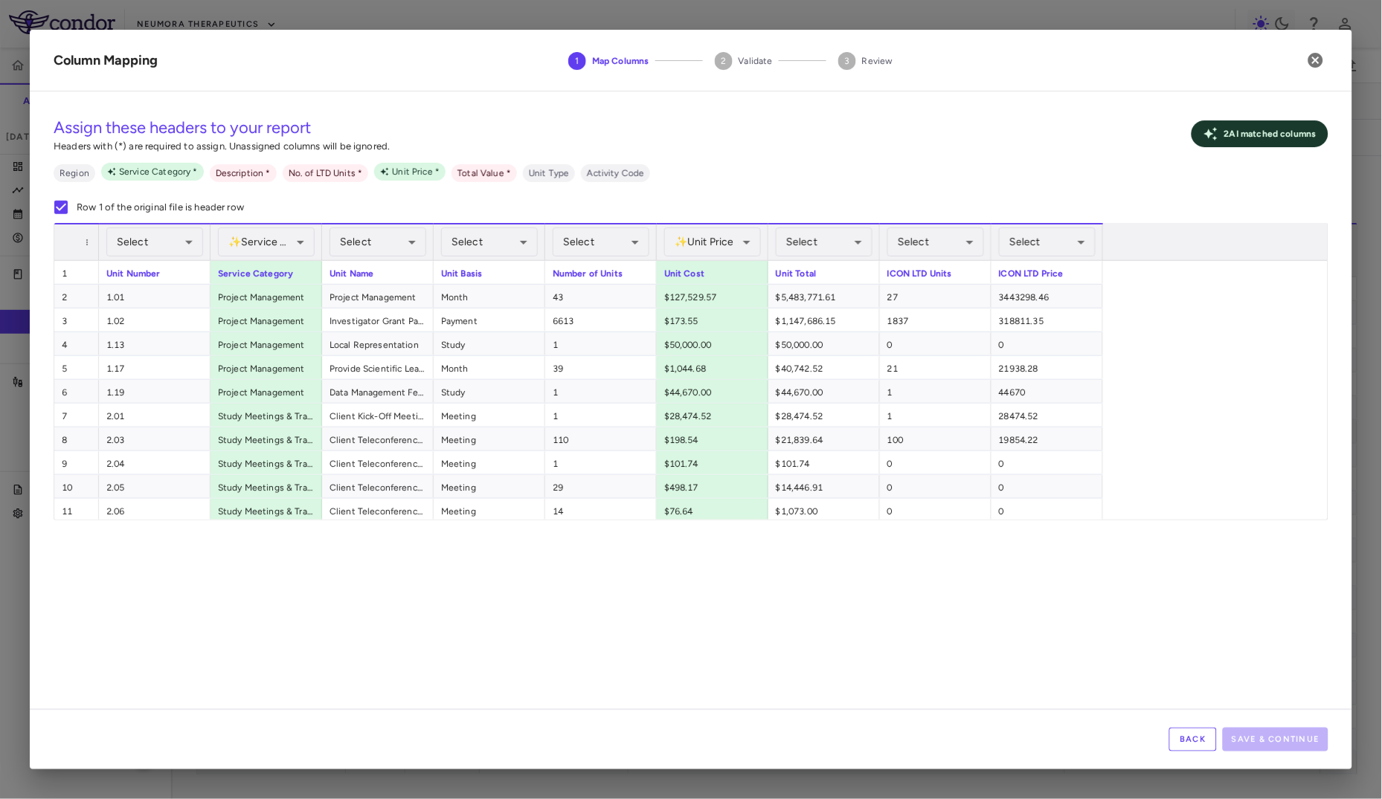
click at [167, 218] on label "Row 1 of the original file is header row" at bounding box center [144, 207] width 199 height 31
click at [159, 241] on body "Skip to sidebar Skip to main content Neumora Therapeutics KOASTAL-LT (NMRA-3351…" at bounding box center [691, 399] width 1382 height 799
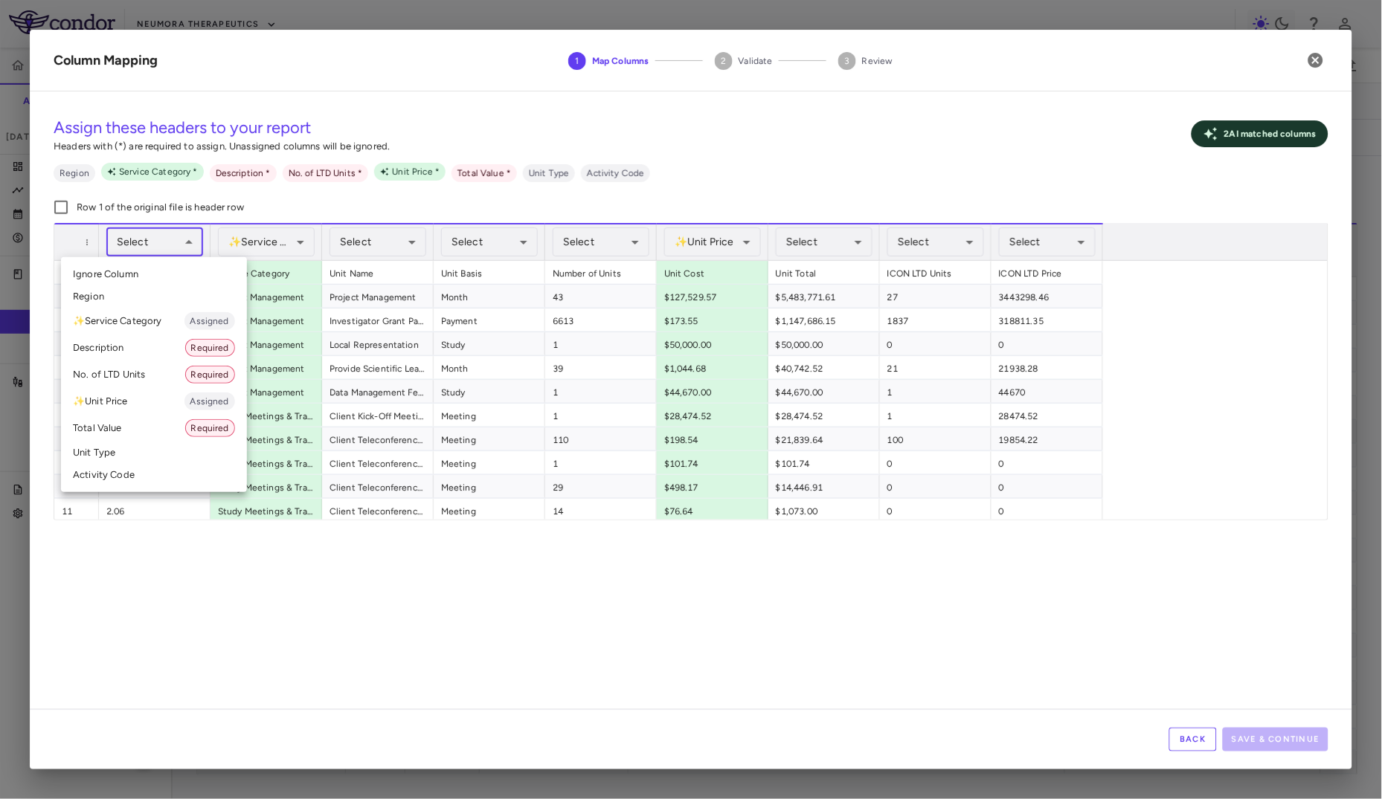
click at [166, 202] on div at bounding box center [691, 399] width 1382 height 799
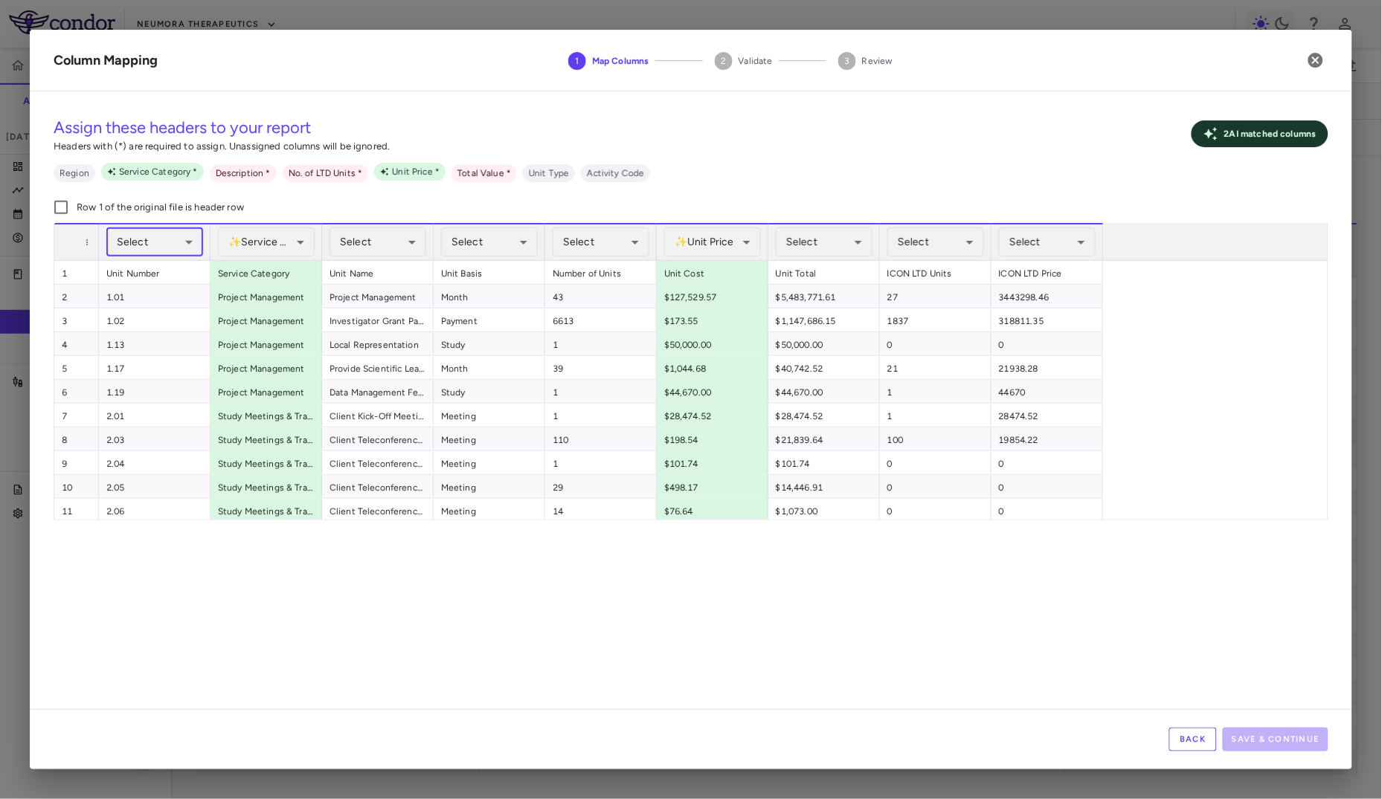
click at [163, 207] on p "Row 1 of the original file is header row" at bounding box center [160, 207] width 167 height 13
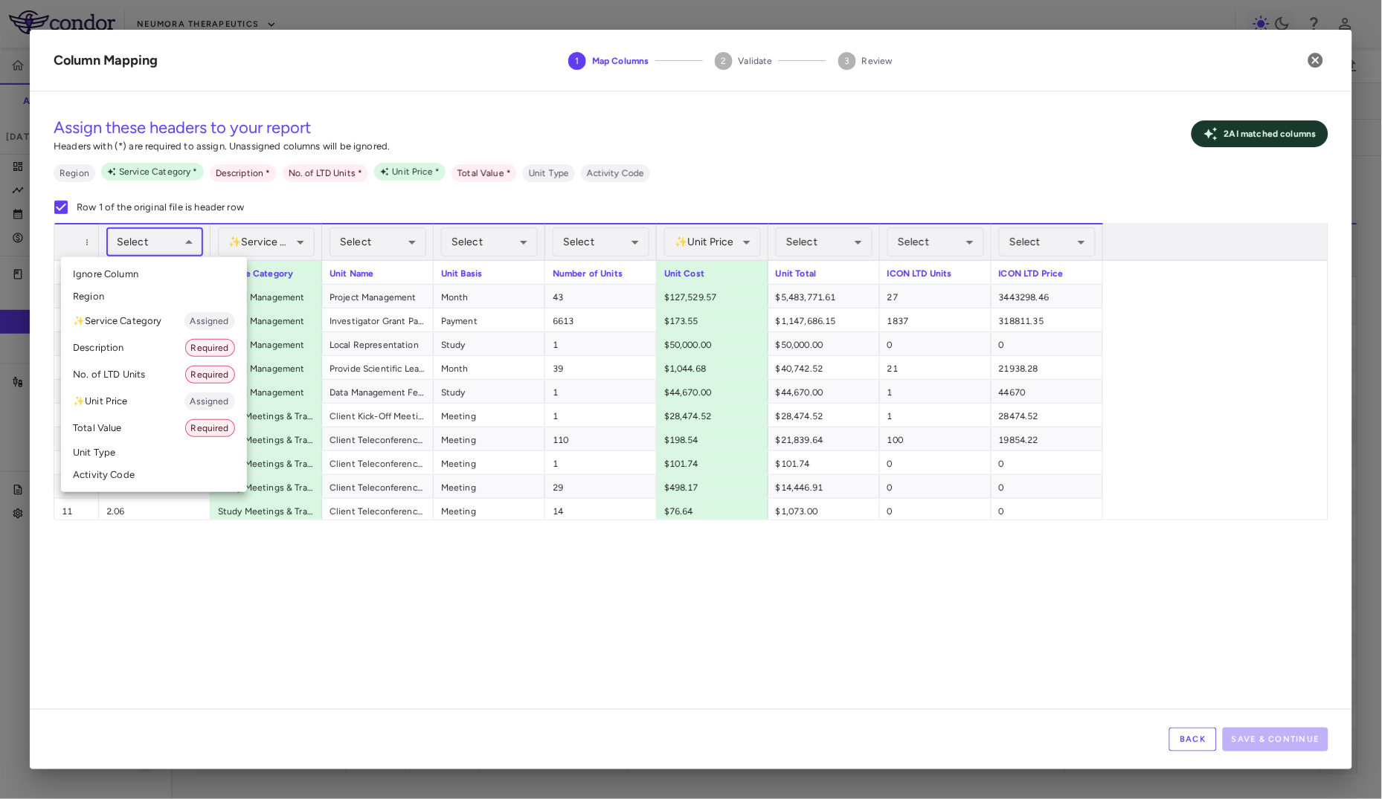
click at [148, 244] on body "Skip to sidebar Skip to main content Neumora Therapeutics KOASTAL-LT (NMRA-3351…" at bounding box center [691, 399] width 1382 height 799
click at [153, 468] on li "Activity Code" at bounding box center [154, 475] width 186 height 22
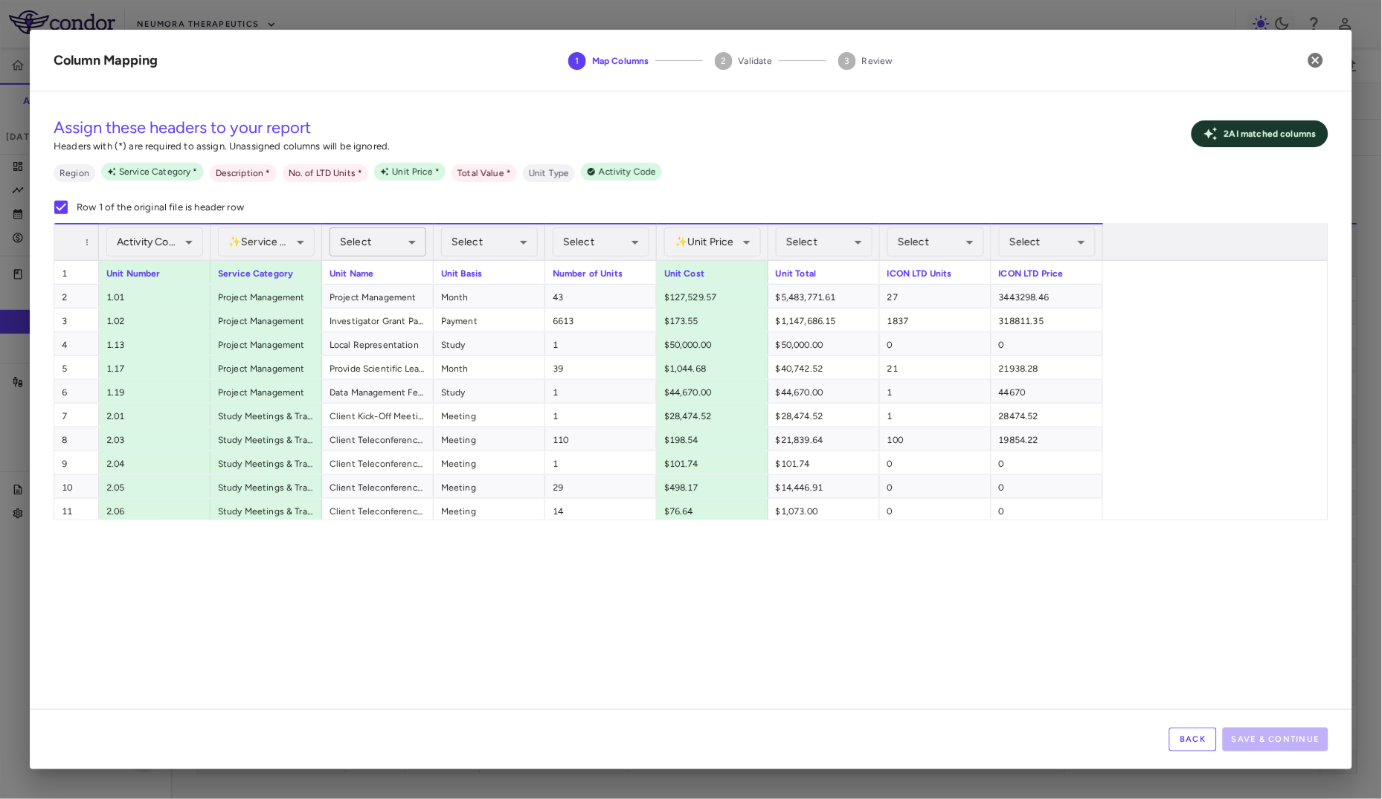
click at [372, 239] on body "Skip to sidebar Skip to main content Neumora Therapeutics KOASTAL-LT (NMRA-3351…" at bounding box center [691, 399] width 1382 height 799
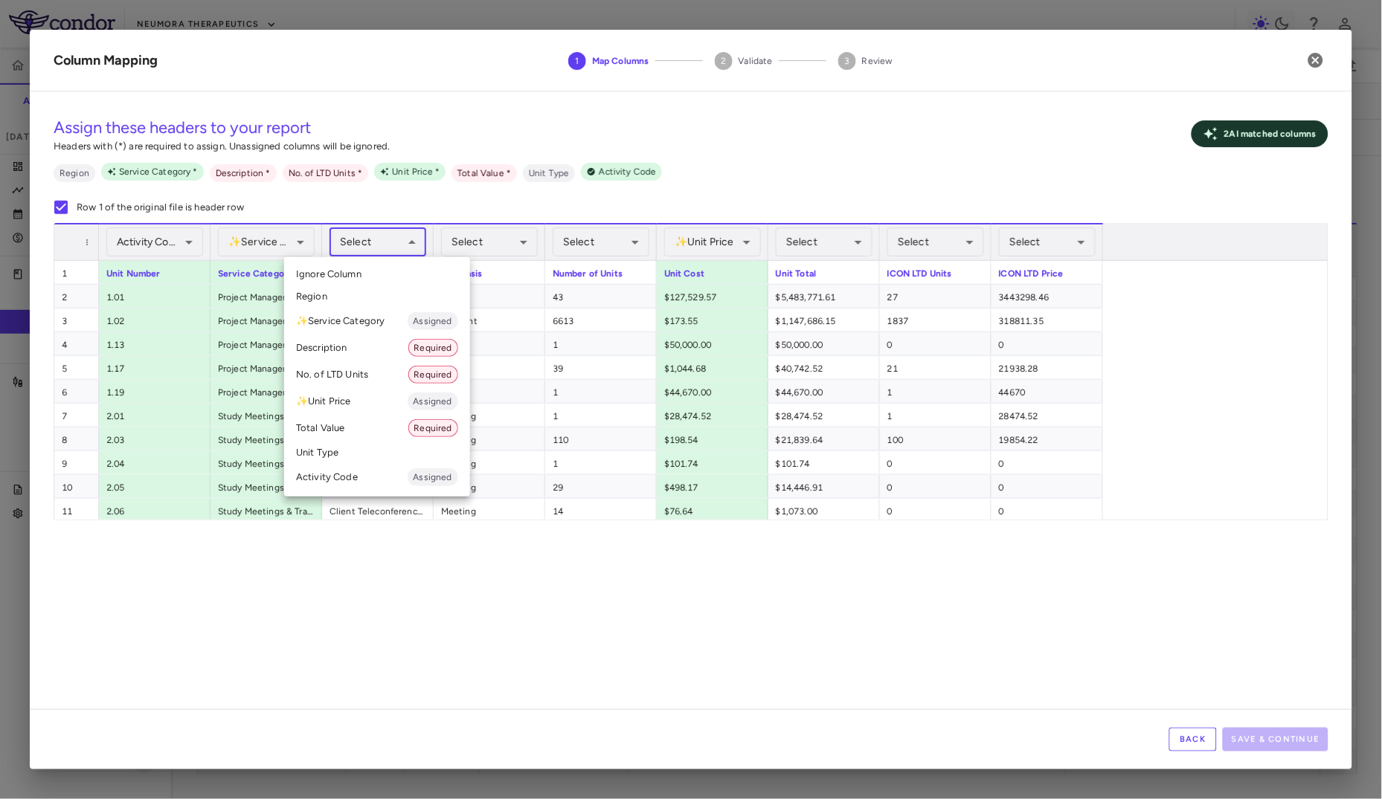
click at [370, 346] on li "Description Required" at bounding box center [377, 348] width 186 height 27
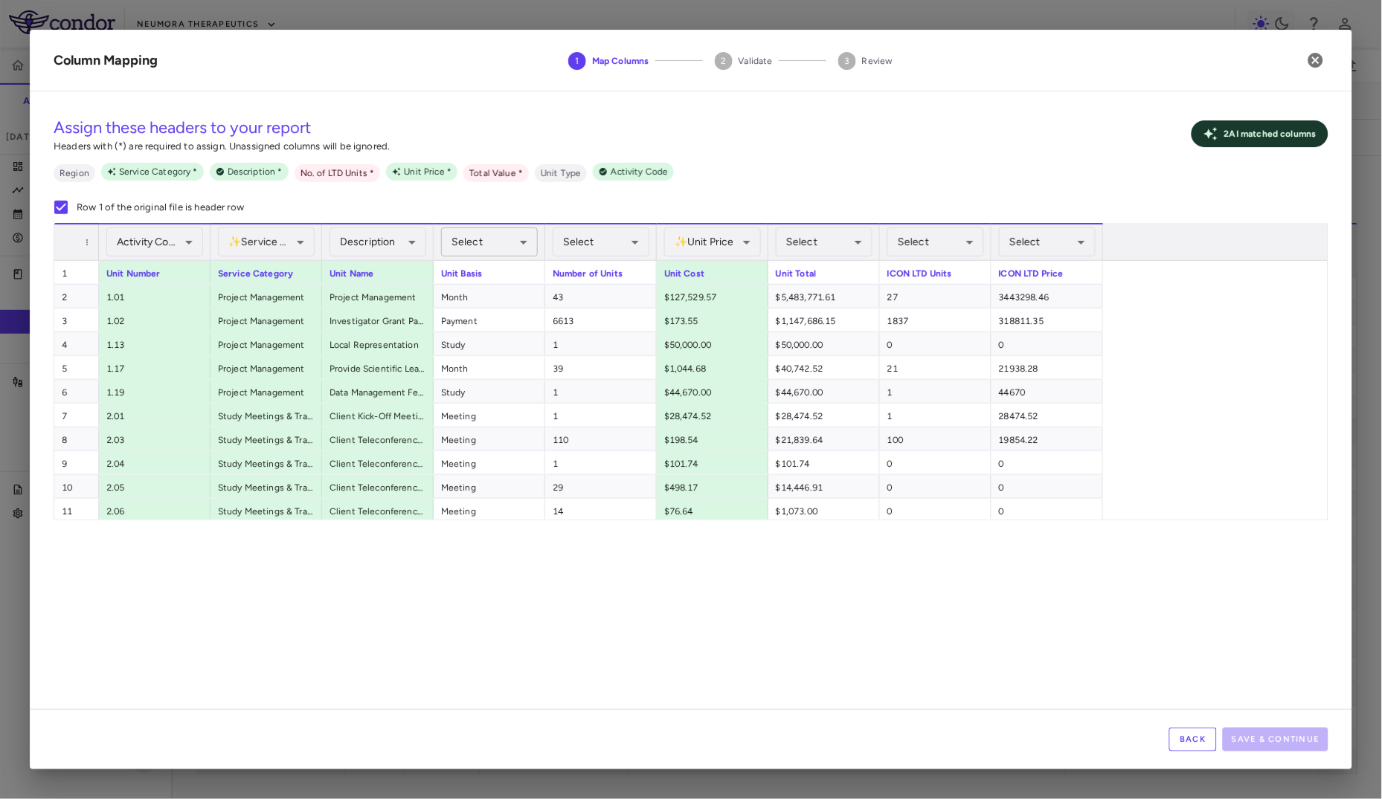
click at [484, 247] on body "Skip to sidebar Skip to main content Neumora Therapeutics KOASTAL-LT (NMRA-3351…" at bounding box center [691, 399] width 1382 height 799
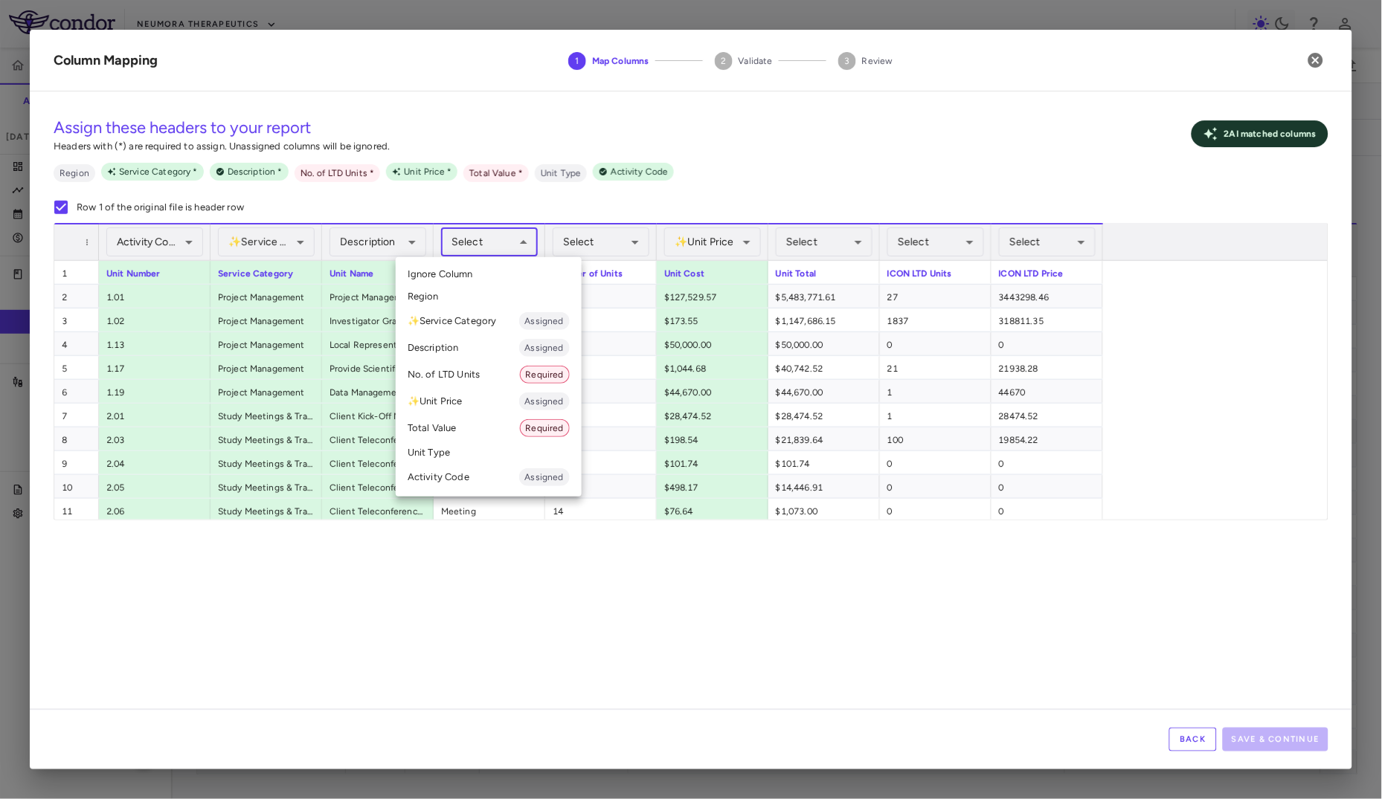
click at [468, 453] on li "Unit Type" at bounding box center [489, 453] width 186 height 22
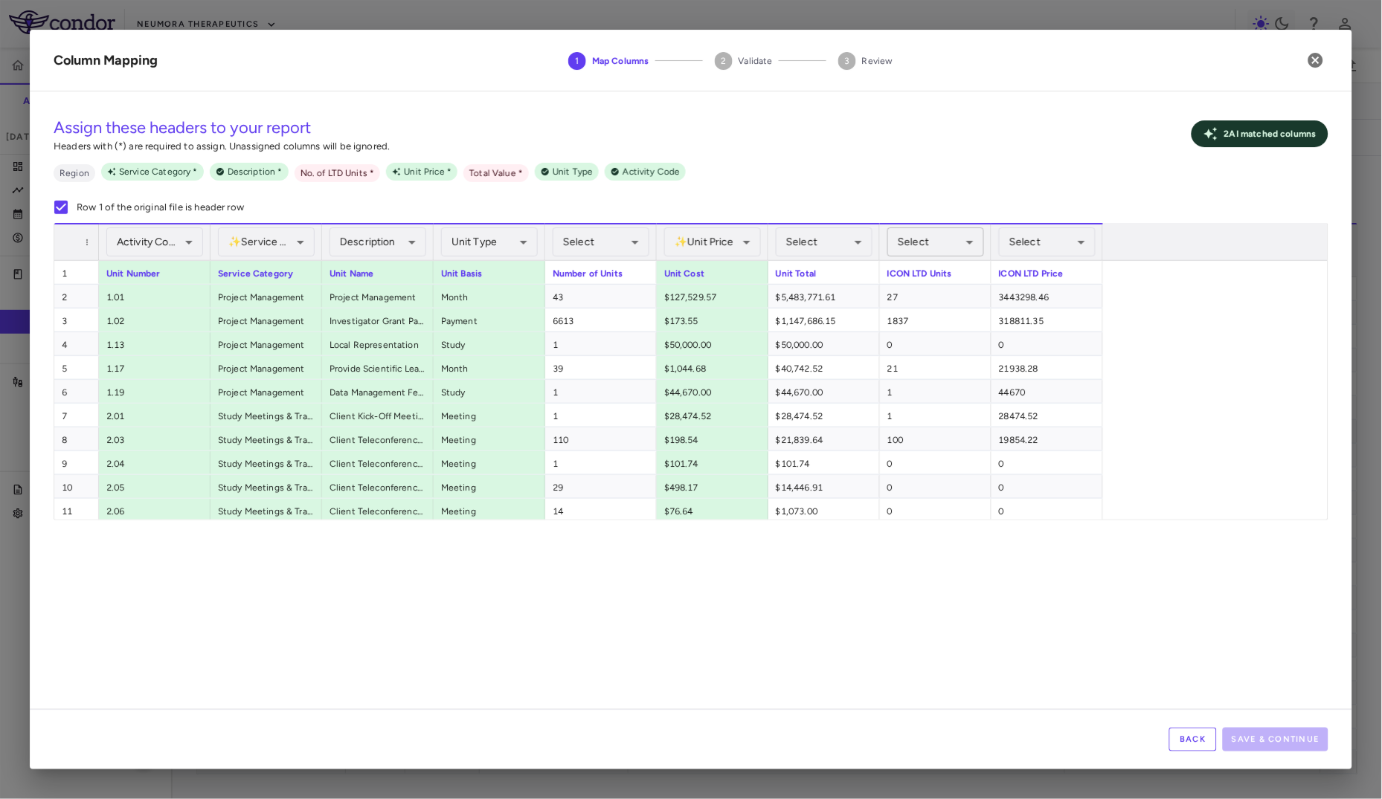
click at [915, 245] on body "Skip to sidebar Skip to main content Neumora Therapeutics KOASTAL-LT (NMRA-3351…" at bounding box center [691, 399] width 1382 height 799
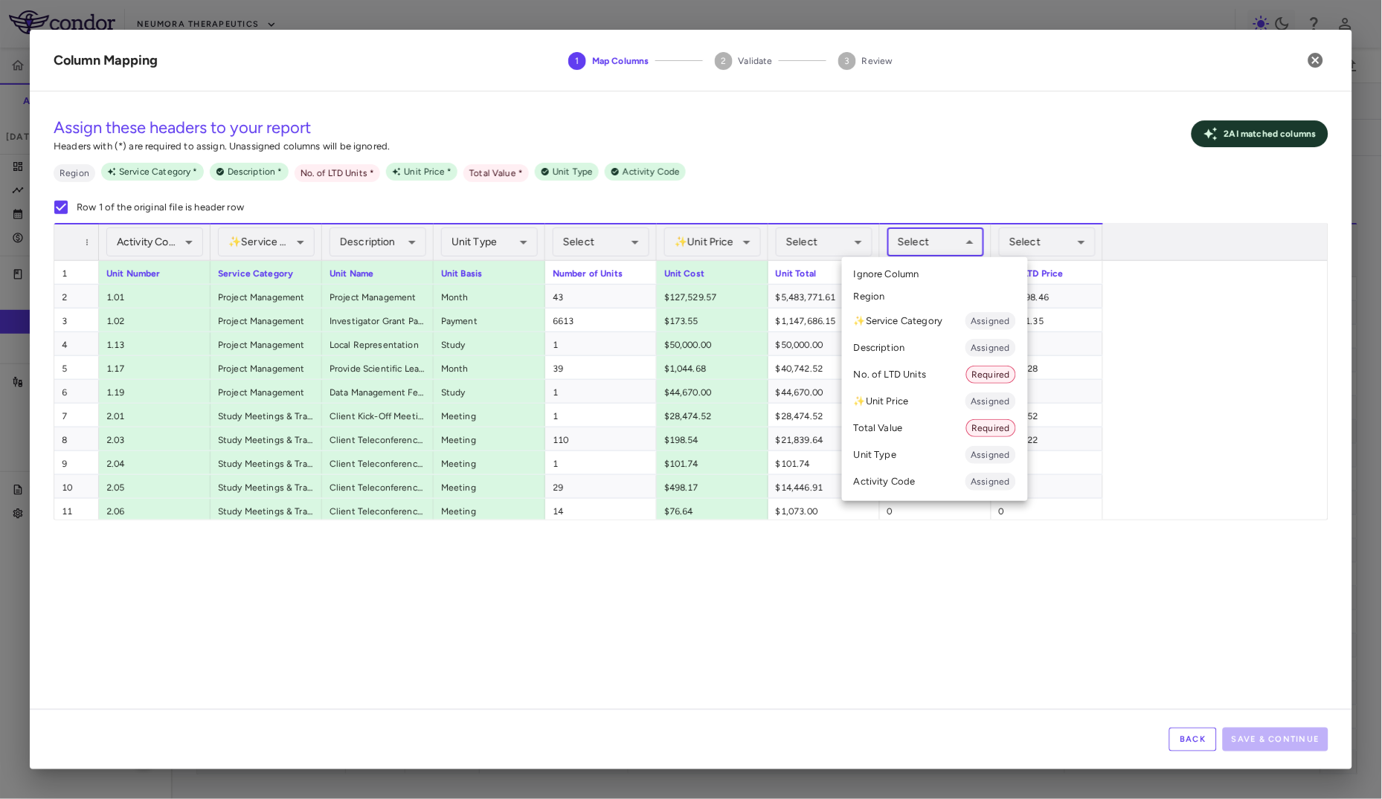
click at [936, 370] on li "No. of LTD Units Required" at bounding box center [935, 374] width 186 height 27
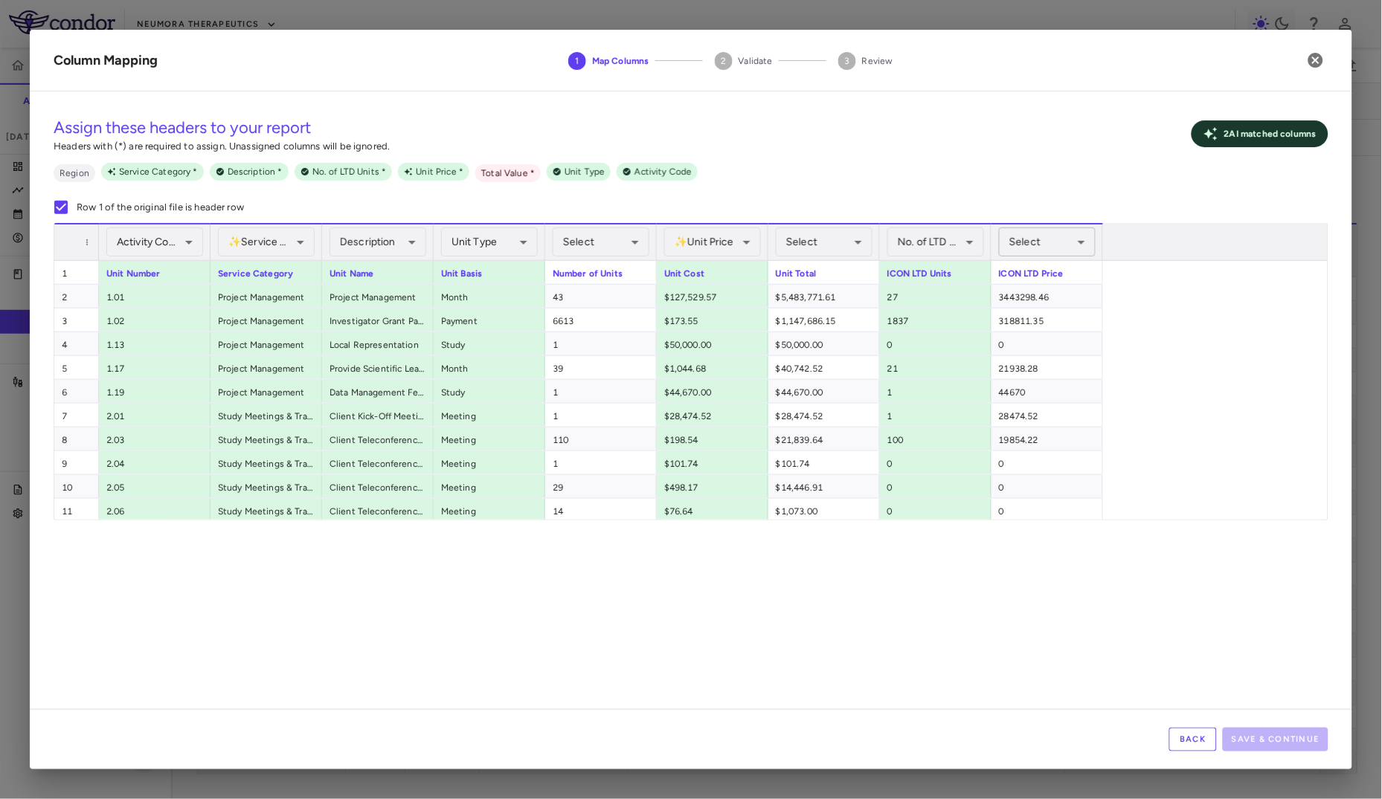
click at [1040, 236] on body "Skip to sidebar Skip to main content Neumora Therapeutics KOASTAL-LT (NMRA-3351…" at bounding box center [691, 399] width 1382 height 799
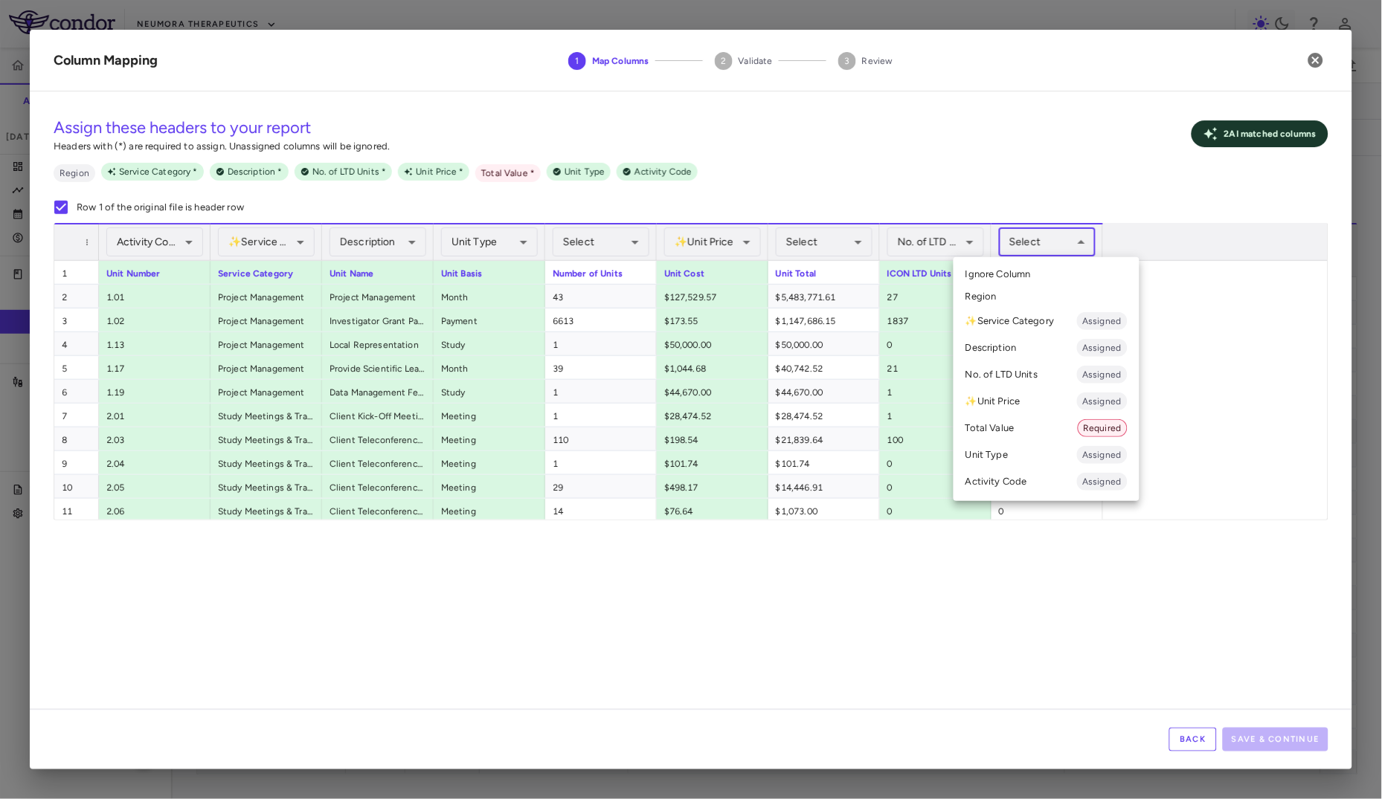
click at [1040, 426] on li "Total Value Required" at bounding box center [1046, 428] width 186 height 27
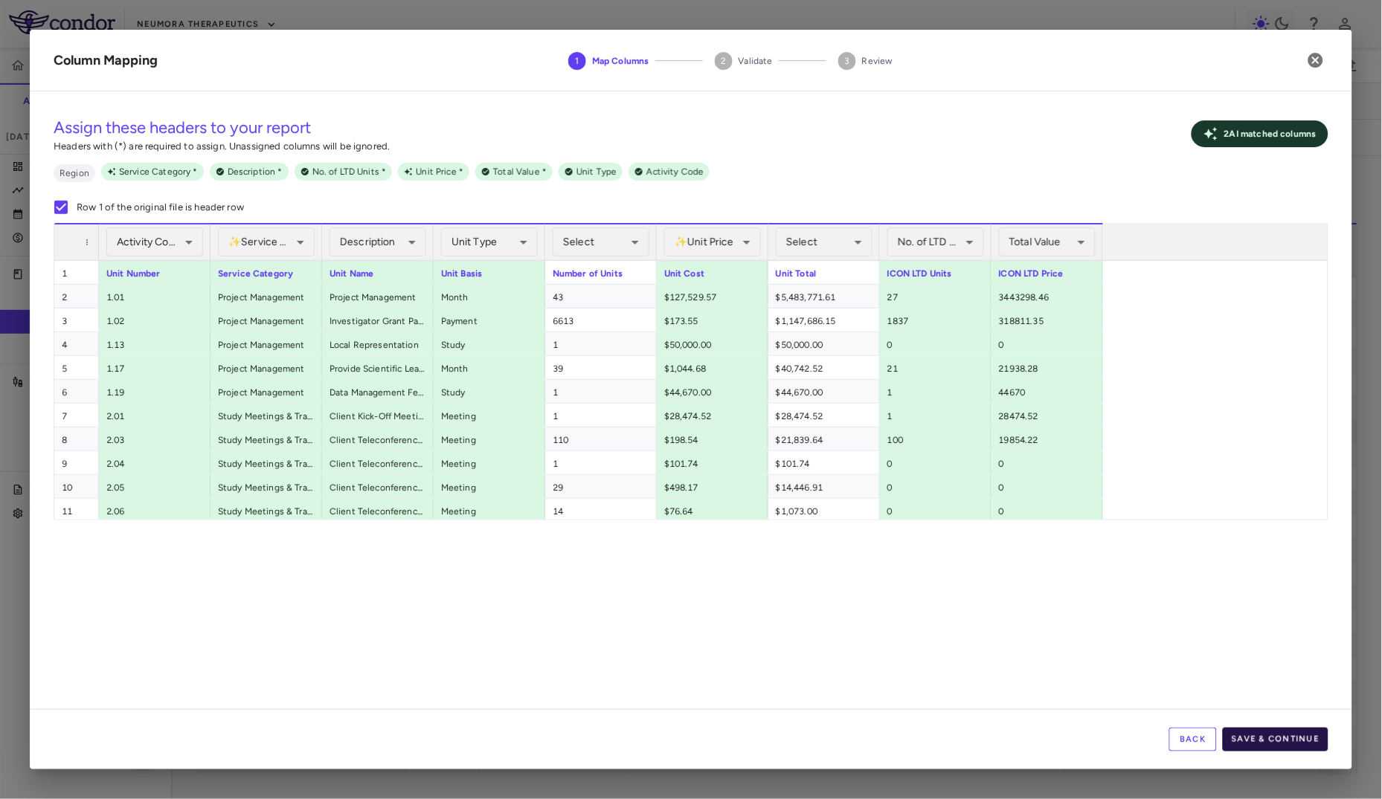
click at [1244, 719] on button "Save & Continue" at bounding box center [1276, 740] width 106 height 24
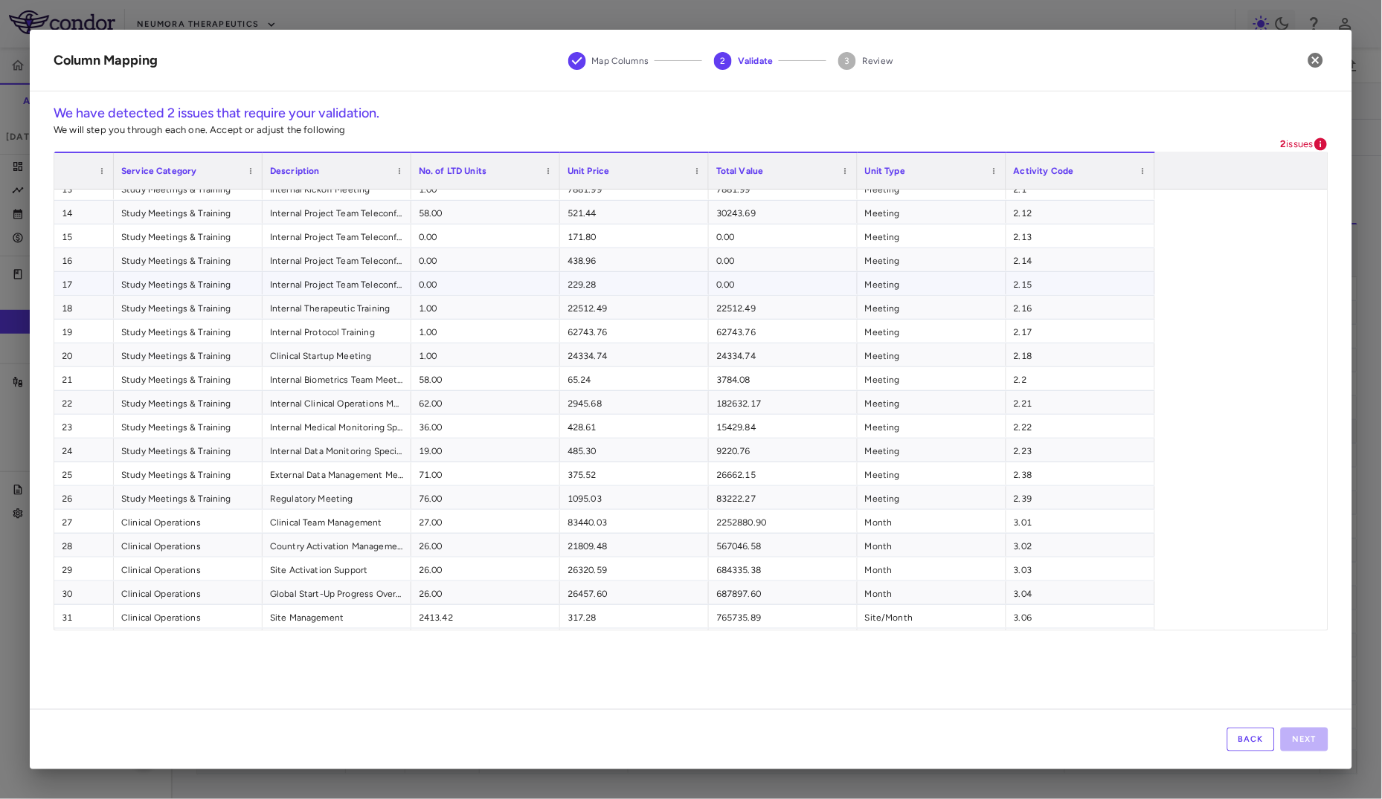
scroll to position [0, 0]
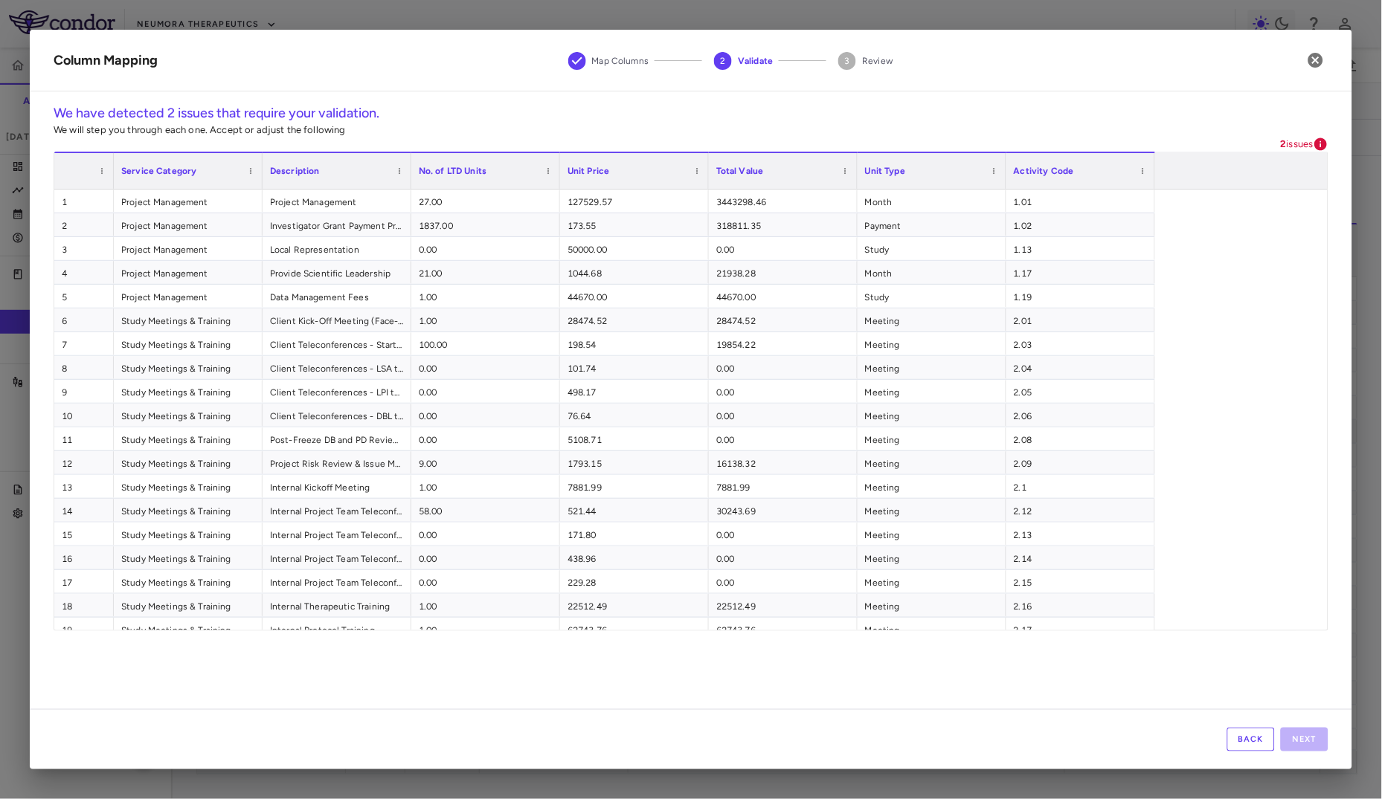
click at [1314, 147] on body "Skip to sidebar Skip to main content Neumora Therapeutics KOASTAL-LT (NMRA-3351…" at bounding box center [691, 399] width 1382 height 799
click at [1250, 719] on button "Back" at bounding box center [1251, 740] width 48 height 24
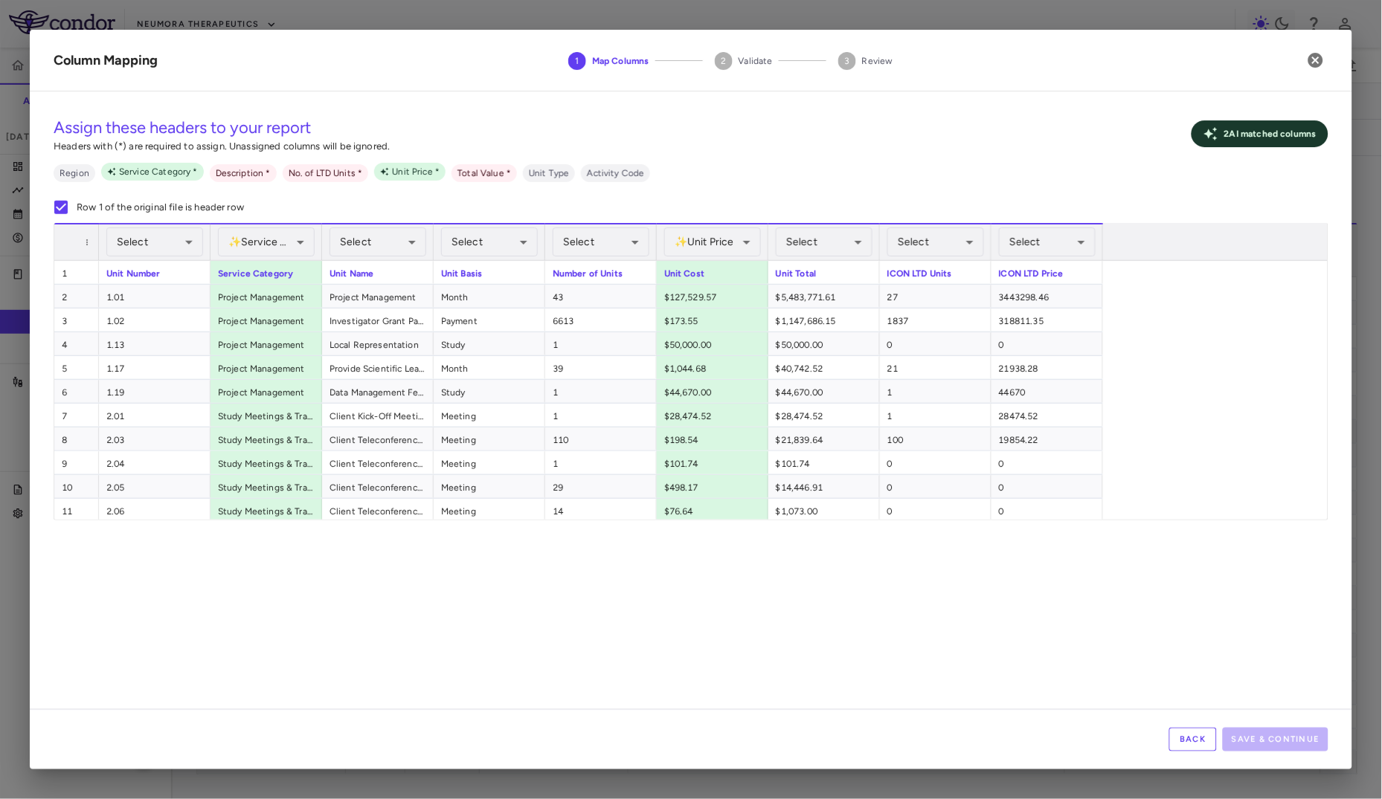
click at [1189, 719] on button "Back" at bounding box center [1193, 740] width 48 height 24
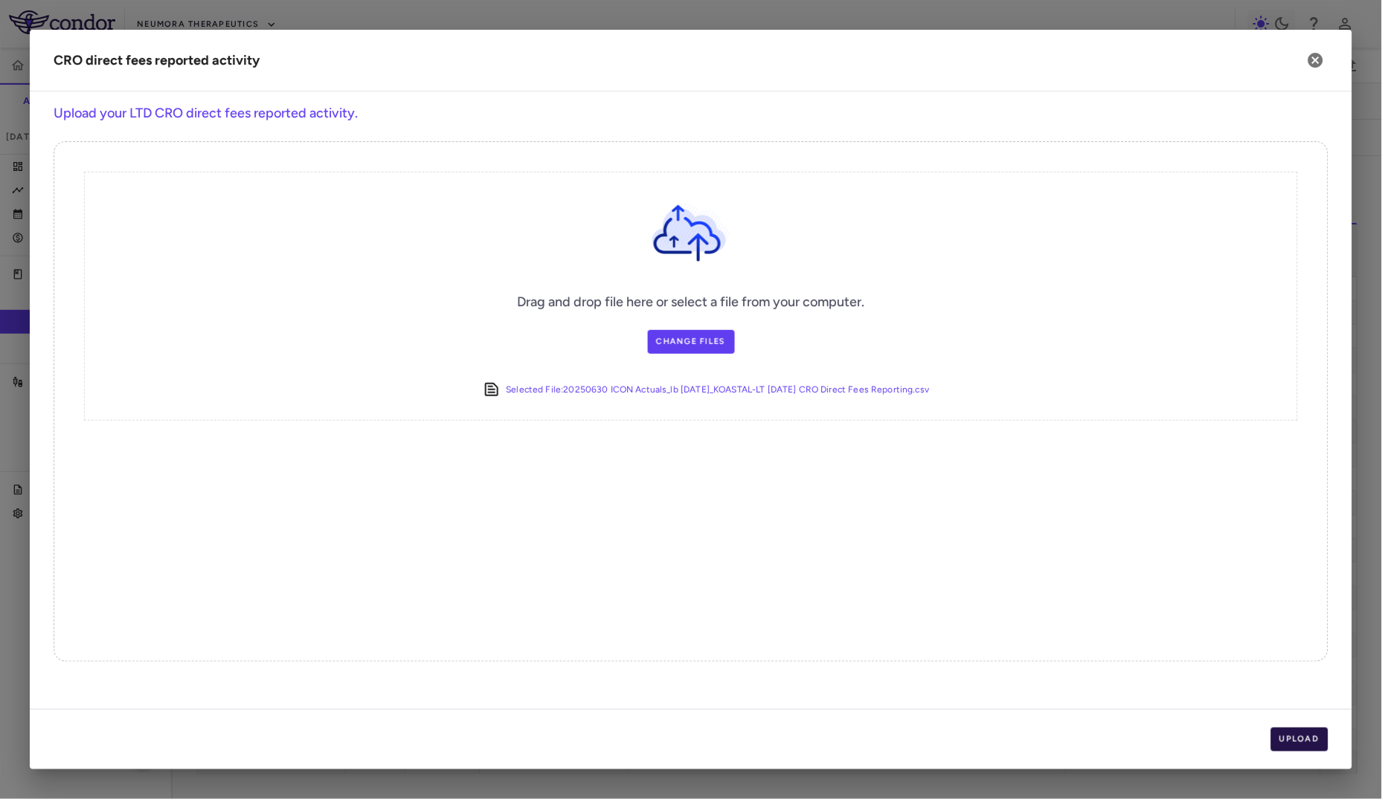
click at [1325, 719] on button "Upload" at bounding box center [1300, 740] width 58 height 24
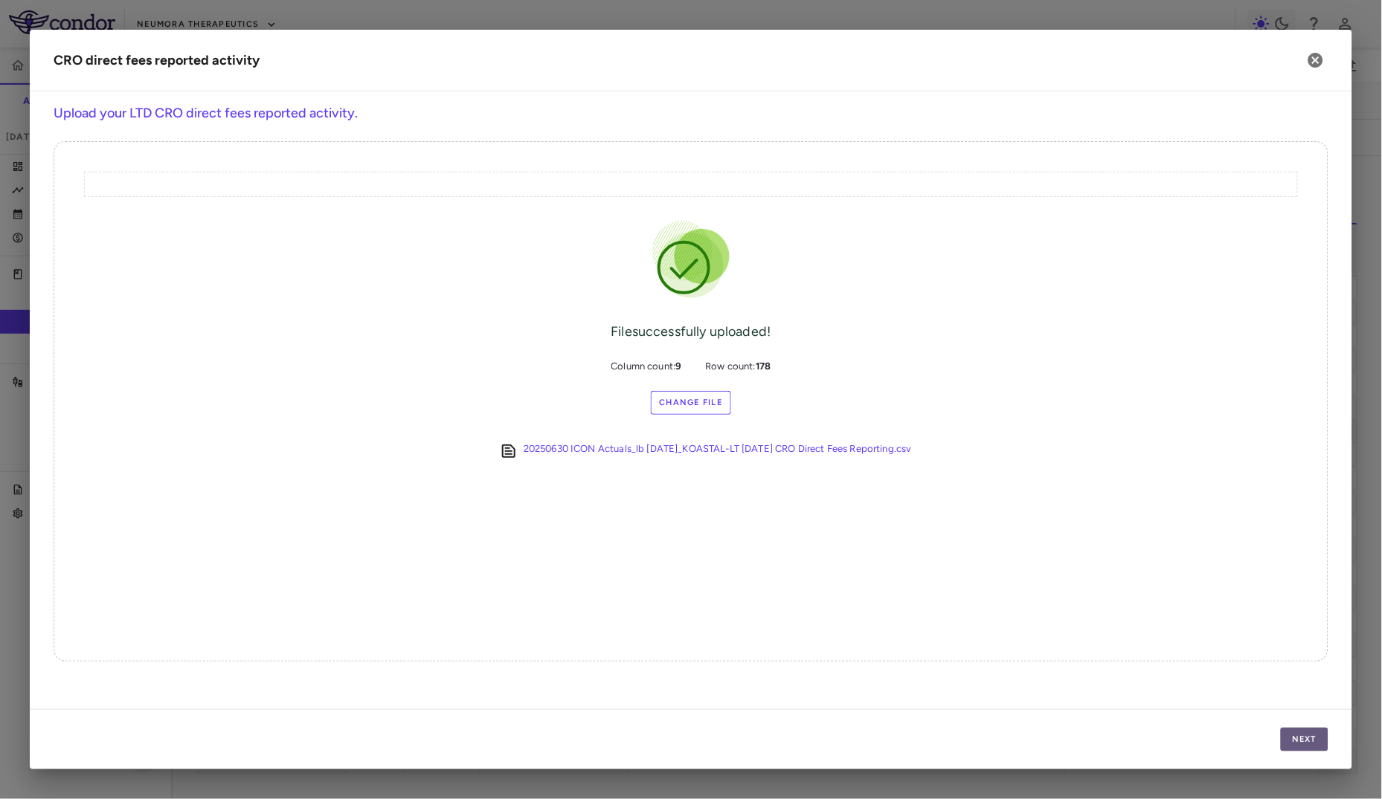
click at [1313, 719] on button "Next" at bounding box center [1305, 740] width 48 height 24
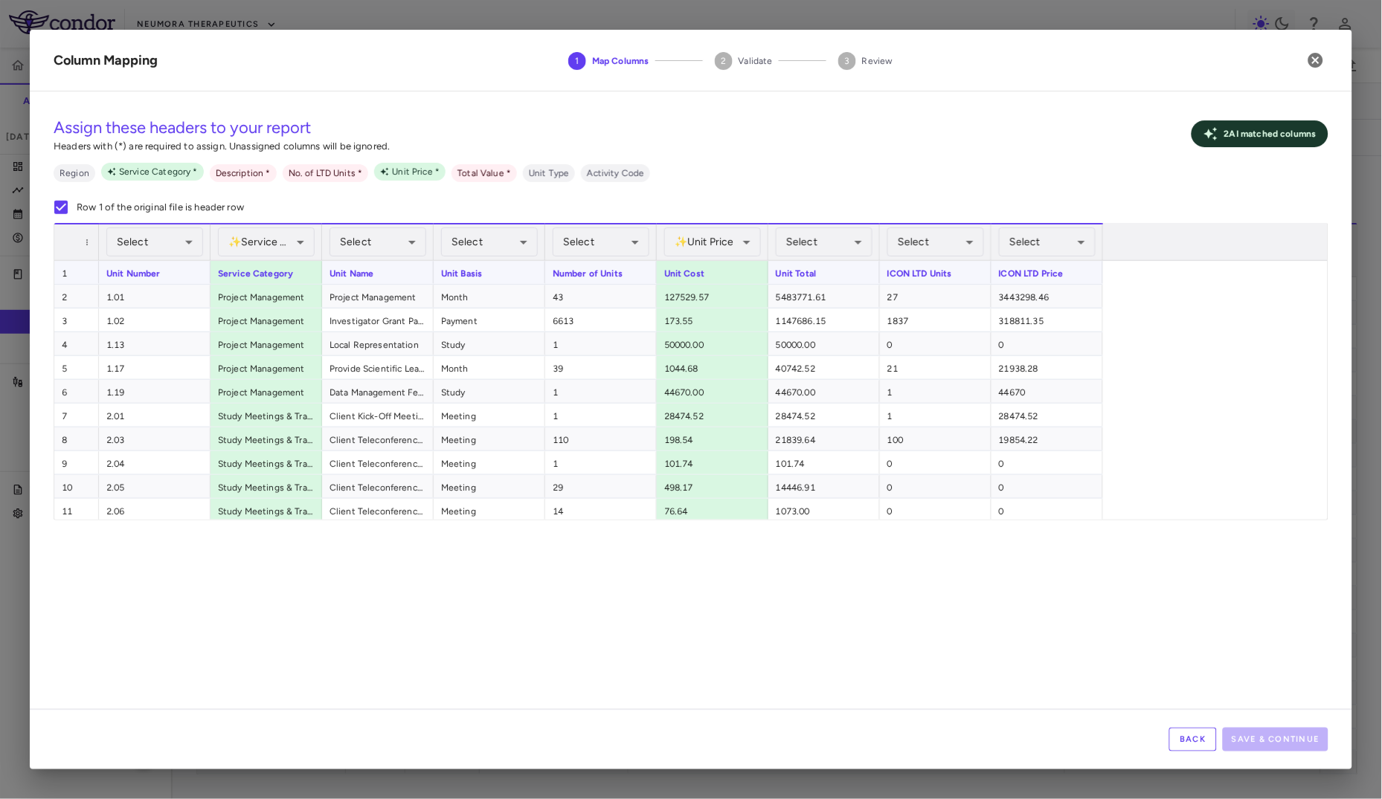
click at [146, 264] on div "Unit Number" at bounding box center [155, 272] width 112 height 23
click at [155, 248] on body "Skip to sidebar Skip to main content Neumora Therapeutics KOASTAL-LT (NMRA-3351…" at bounding box center [691, 399] width 1382 height 799
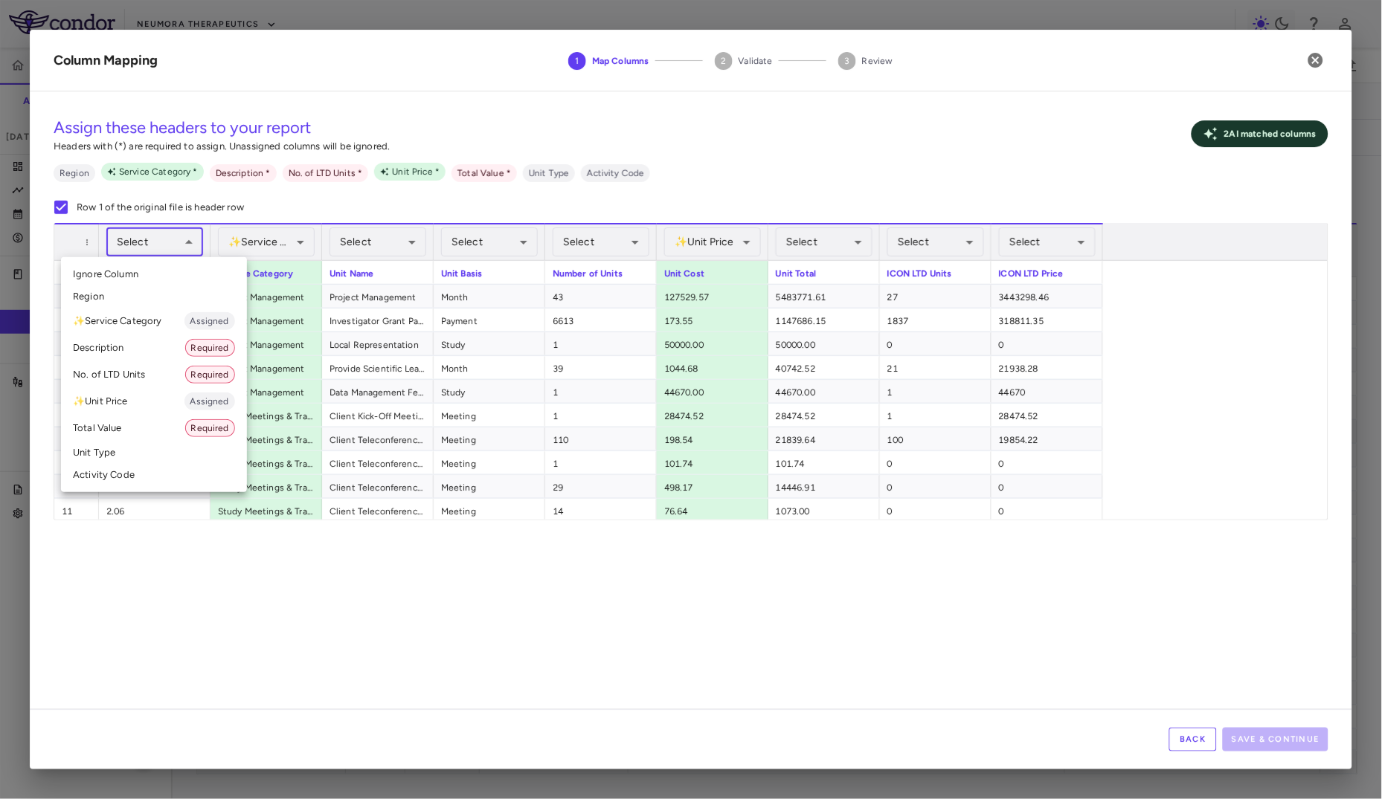
click at [154, 464] on li "Activity Code" at bounding box center [154, 475] width 186 height 22
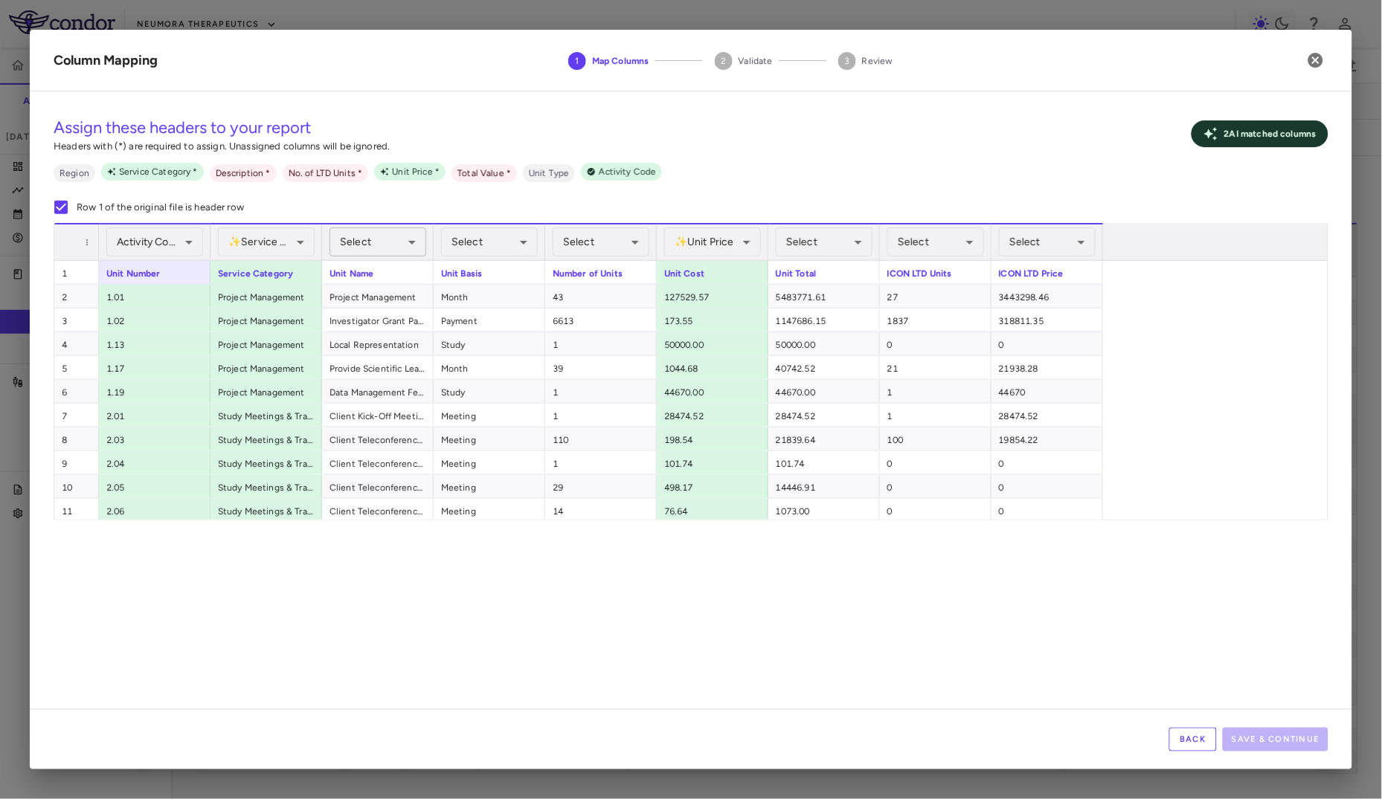
click at [378, 247] on body "Skip to sidebar Skip to main content Neumora Therapeutics KOASTAL-LT (NMRA-3351…" at bounding box center [691, 399] width 1382 height 799
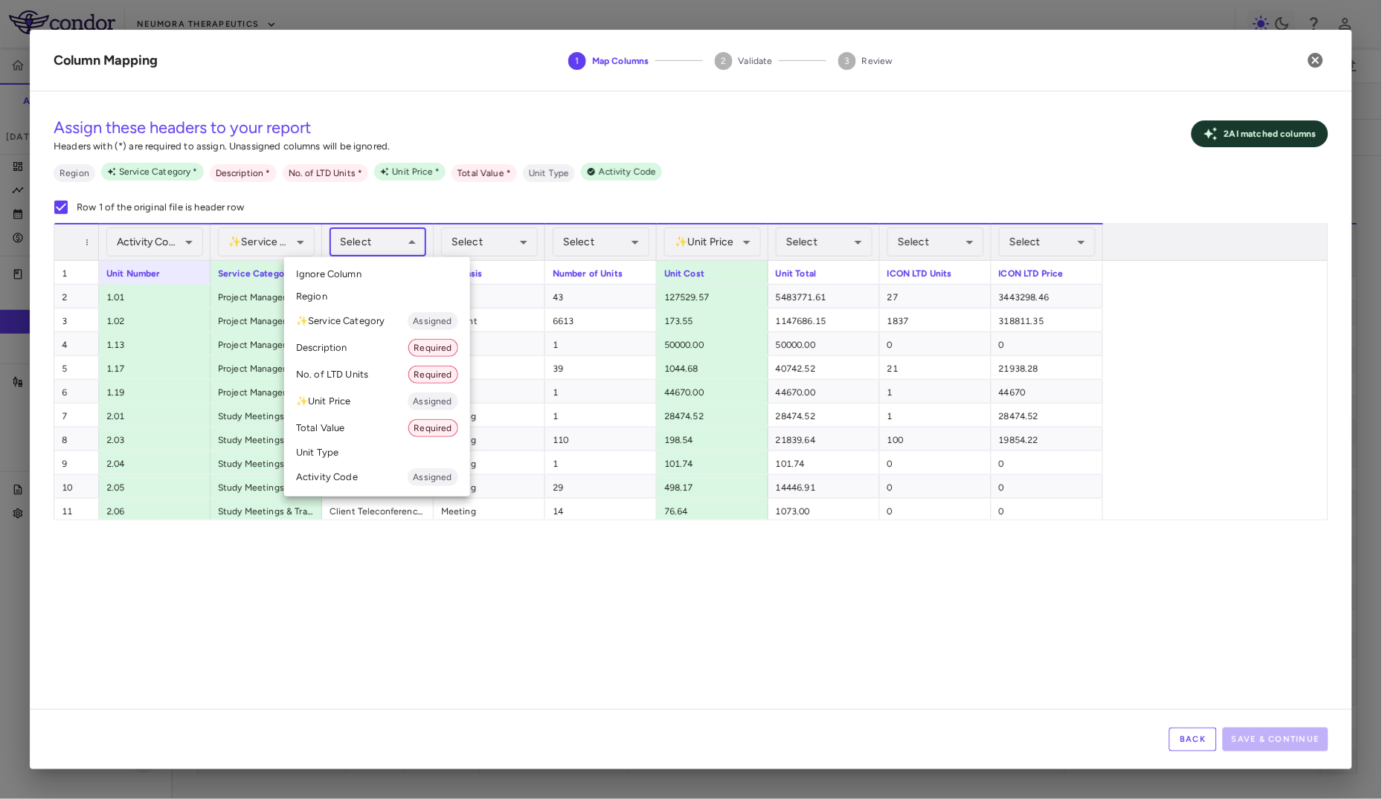
click at [355, 352] on li "Description Required" at bounding box center [377, 348] width 186 height 27
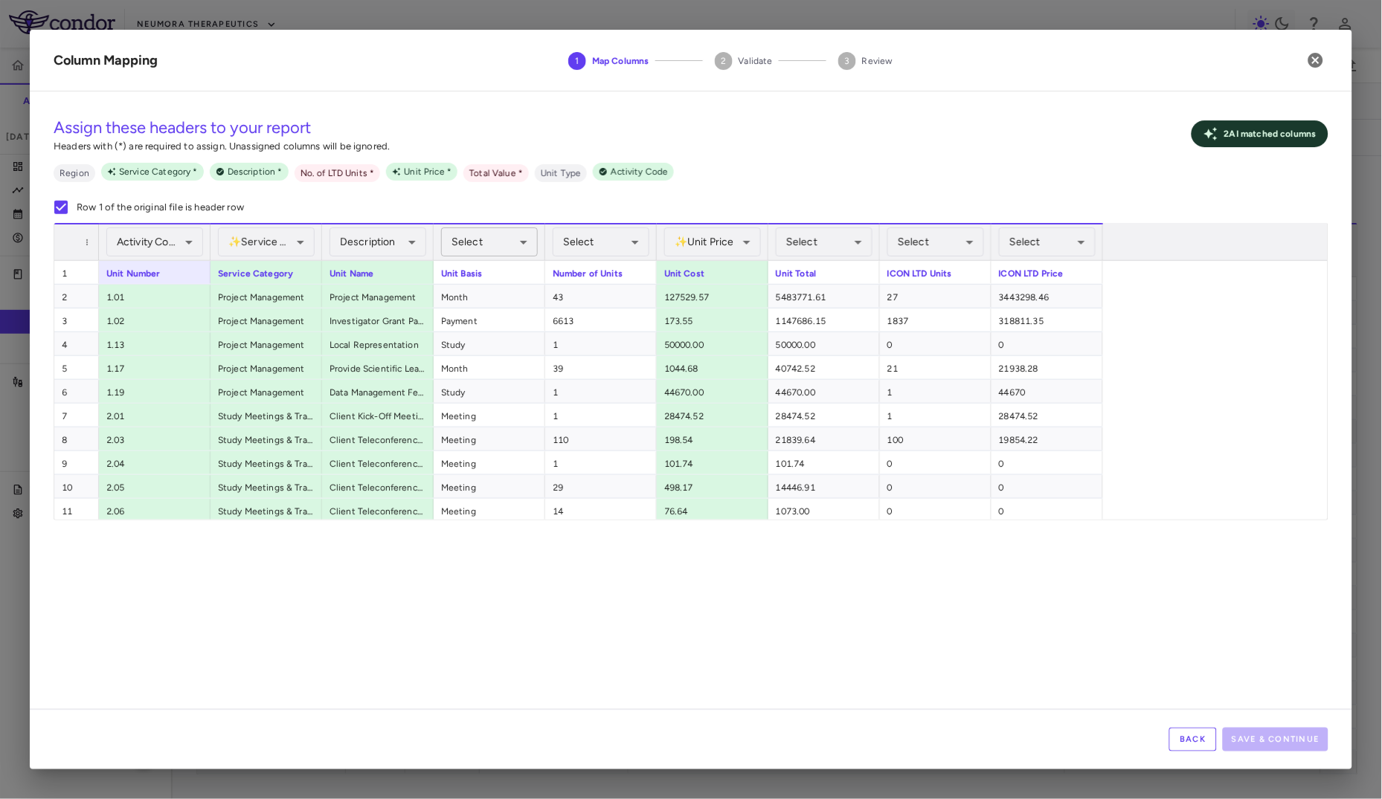
click at [515, 248] on body "Skip to sidebar Skip to main content Neumora Therapeutics KOASTAL-LT (NMRA-3351…" at bounding box center [691, 399] width 1382 height 799
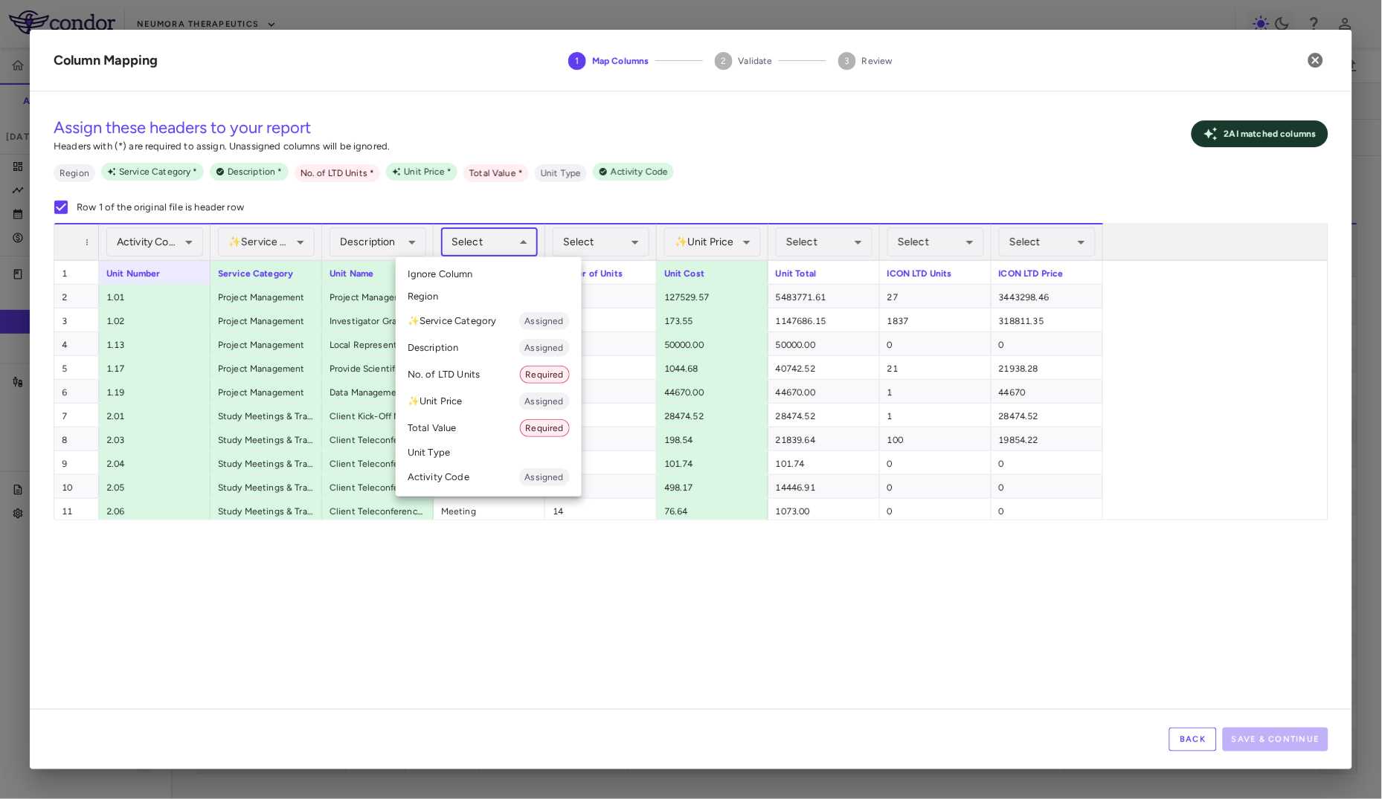
click at [471, 459] on li "Unit Type" at bounding box center [489, 453] width 186 height 22
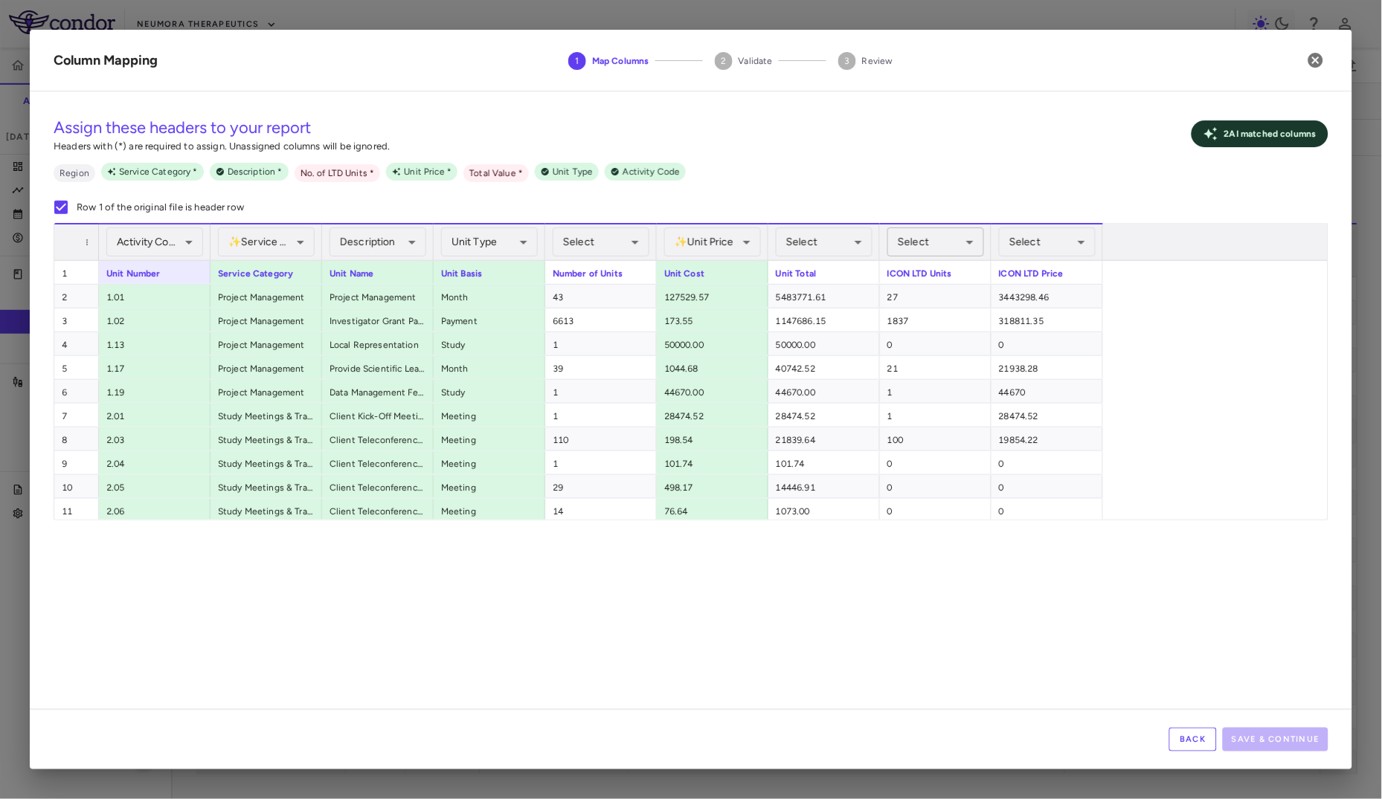
click at [918, 245] on body "Skip to sidebar Skip to main content Neumora Therapeutics KOASTAL-LT (NMRA-3351…" at bounding box center [691, 399] width 1382 height 799
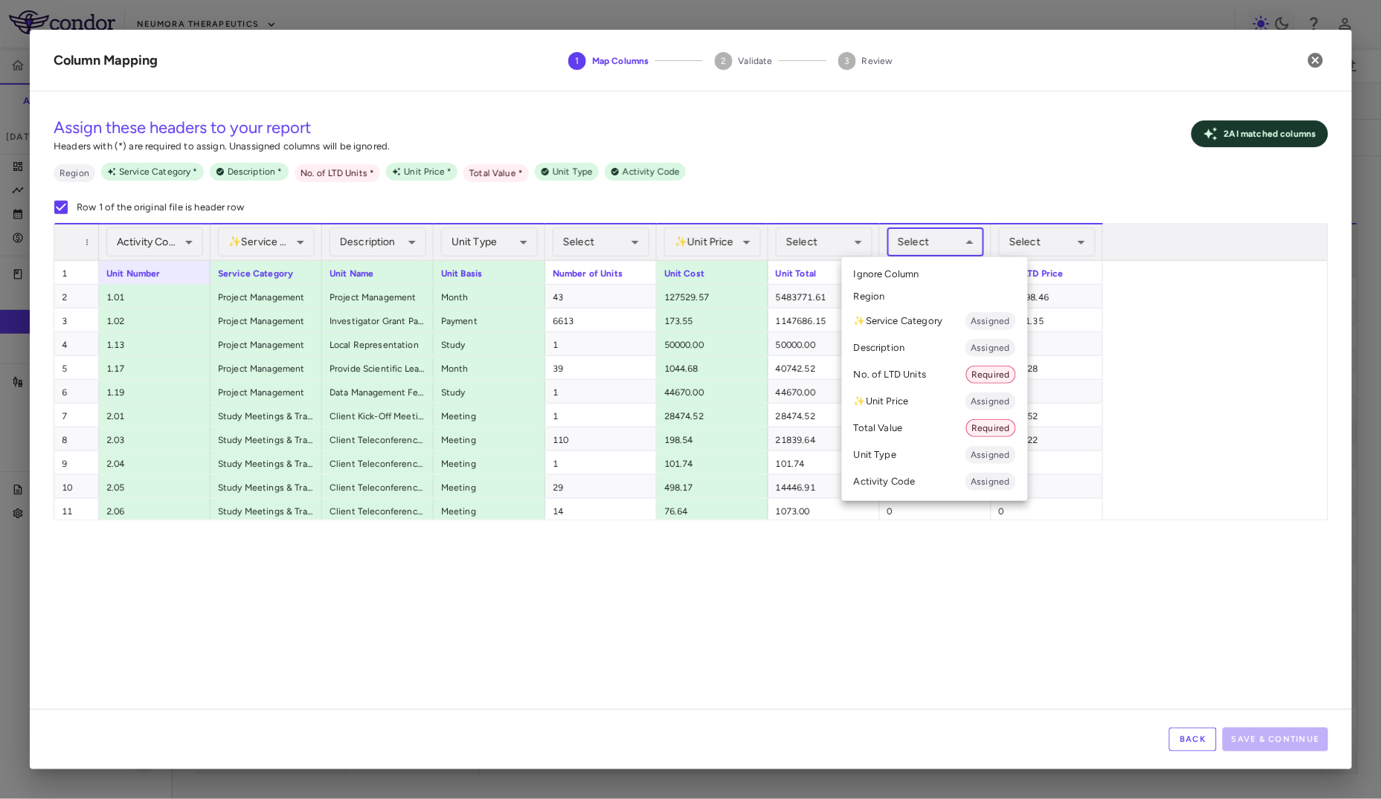
click at [936, 376] on li "No. of LTD Units Required" at bounding box center [935, 374] width 186 height 27
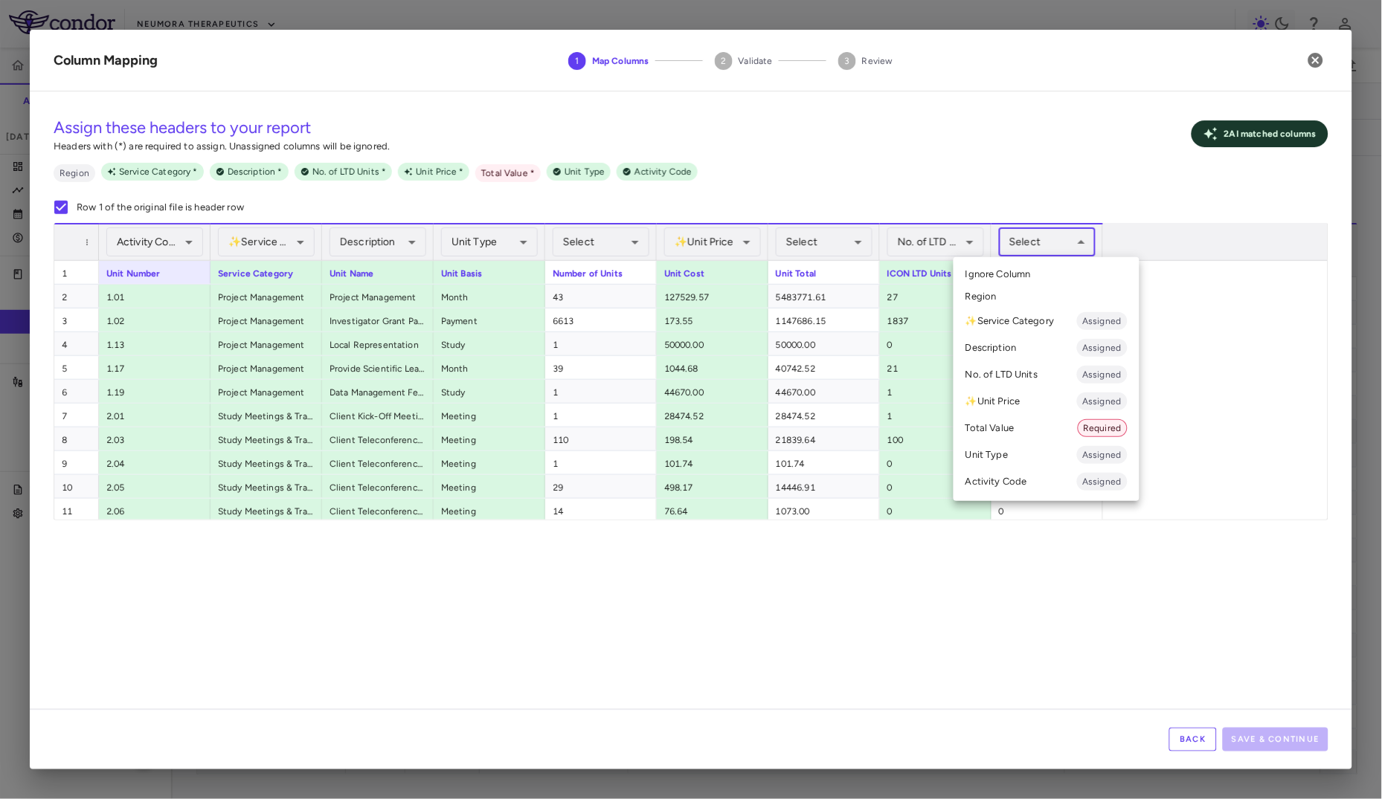
click at [1050, 236] on body "Skip to sidebar Skip to main content Neumora Therapeutics KOASTAL-LT (NMRA-3351…" at bounding box center [691, 399] width 1382 height 799
click at [1048, 426] on li "Total Value Required" at bounding box center [1046, 428] width 186 height 27
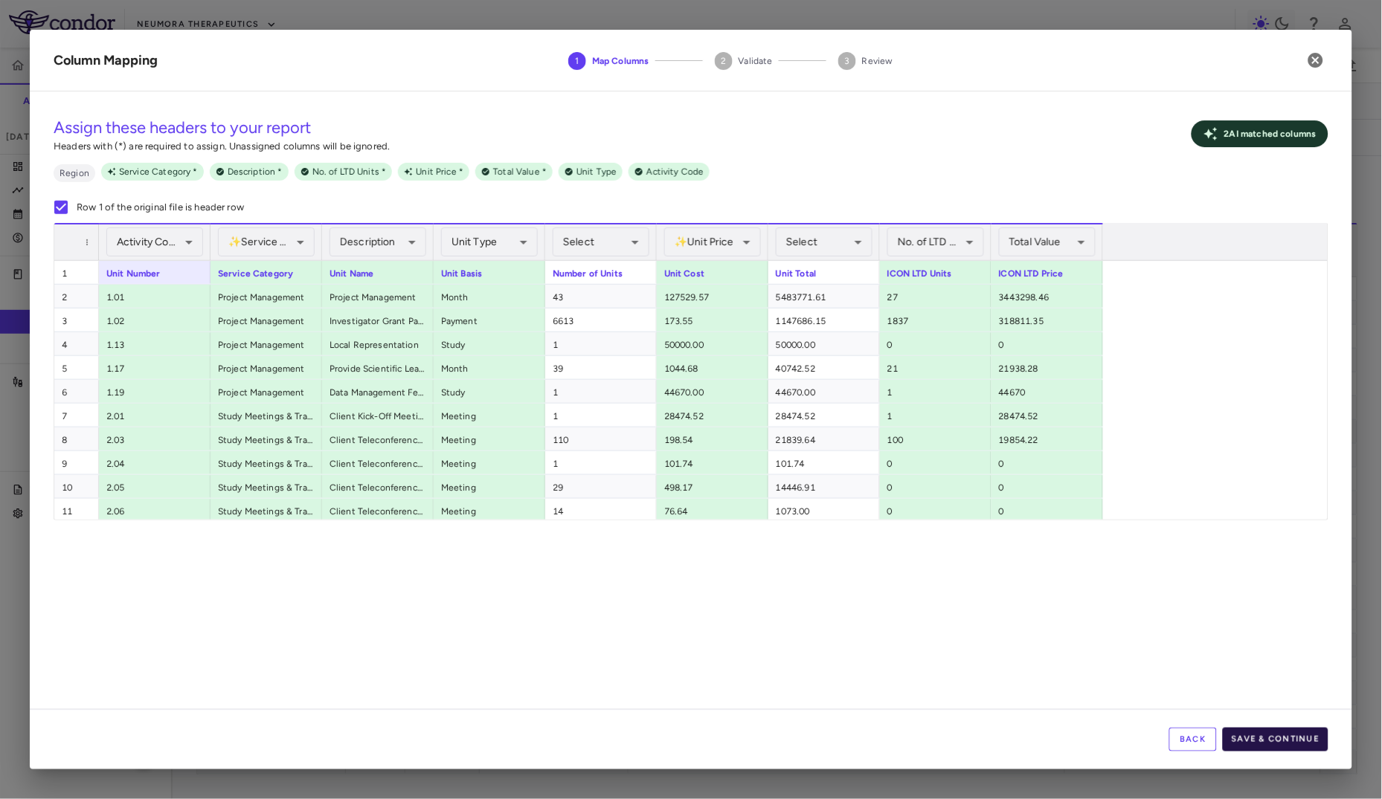
click at [1253, 719] on button "Save & Continue" at bounding box center [1276, 740] width 106 height 24
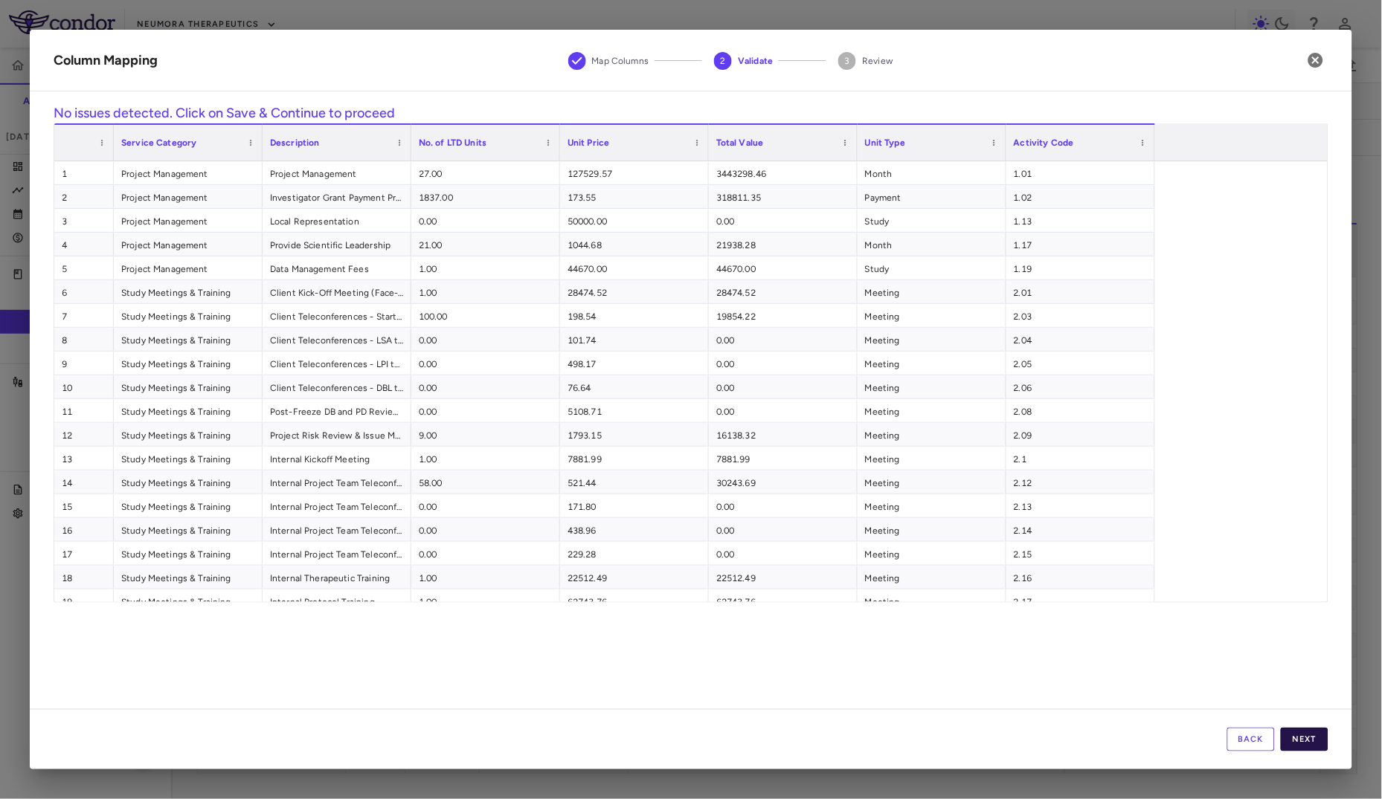
click at [1316, 719] on button "Next" at bounding box center [1305, 740] width 48 height 24
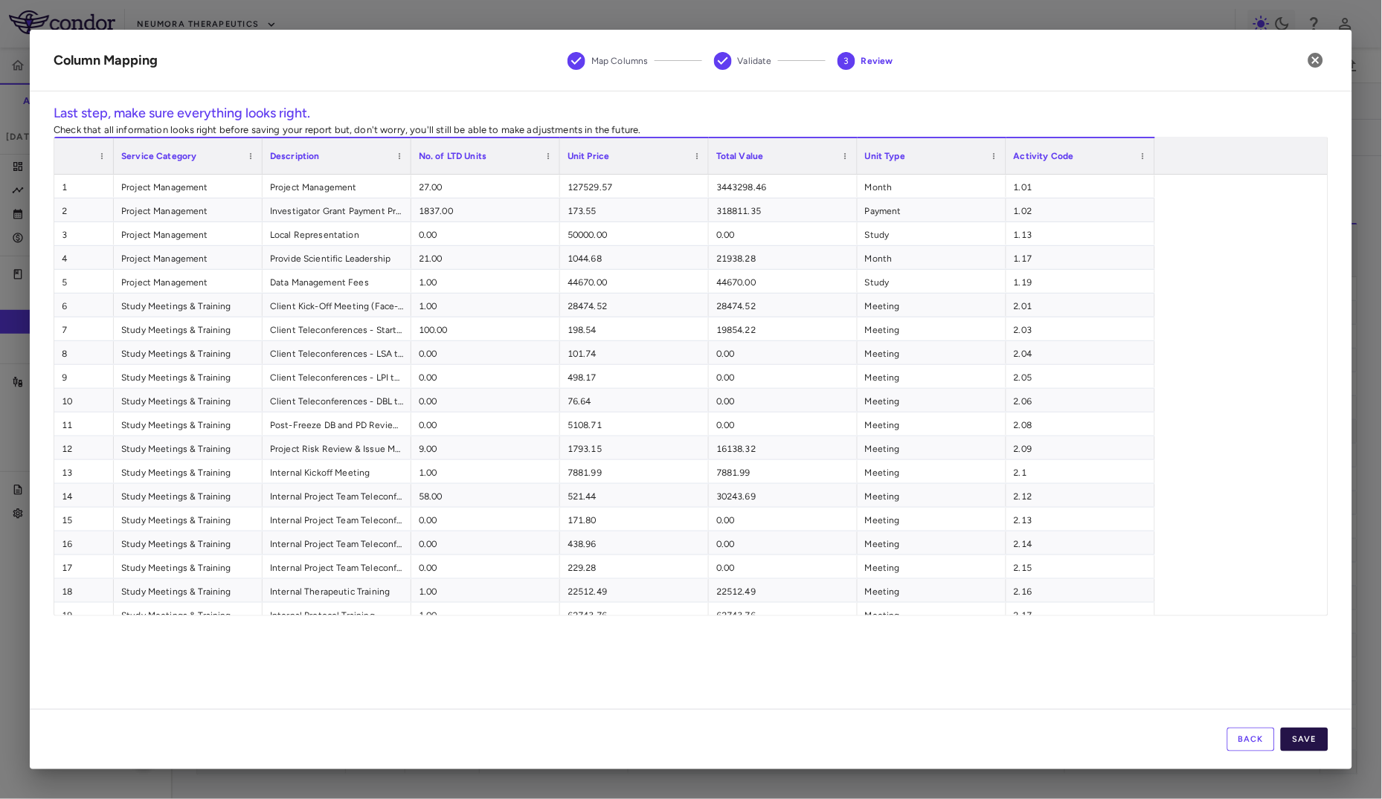
click at [1311, 719] on button "Save" at bounding box center [1305, 740] width 48 height 24
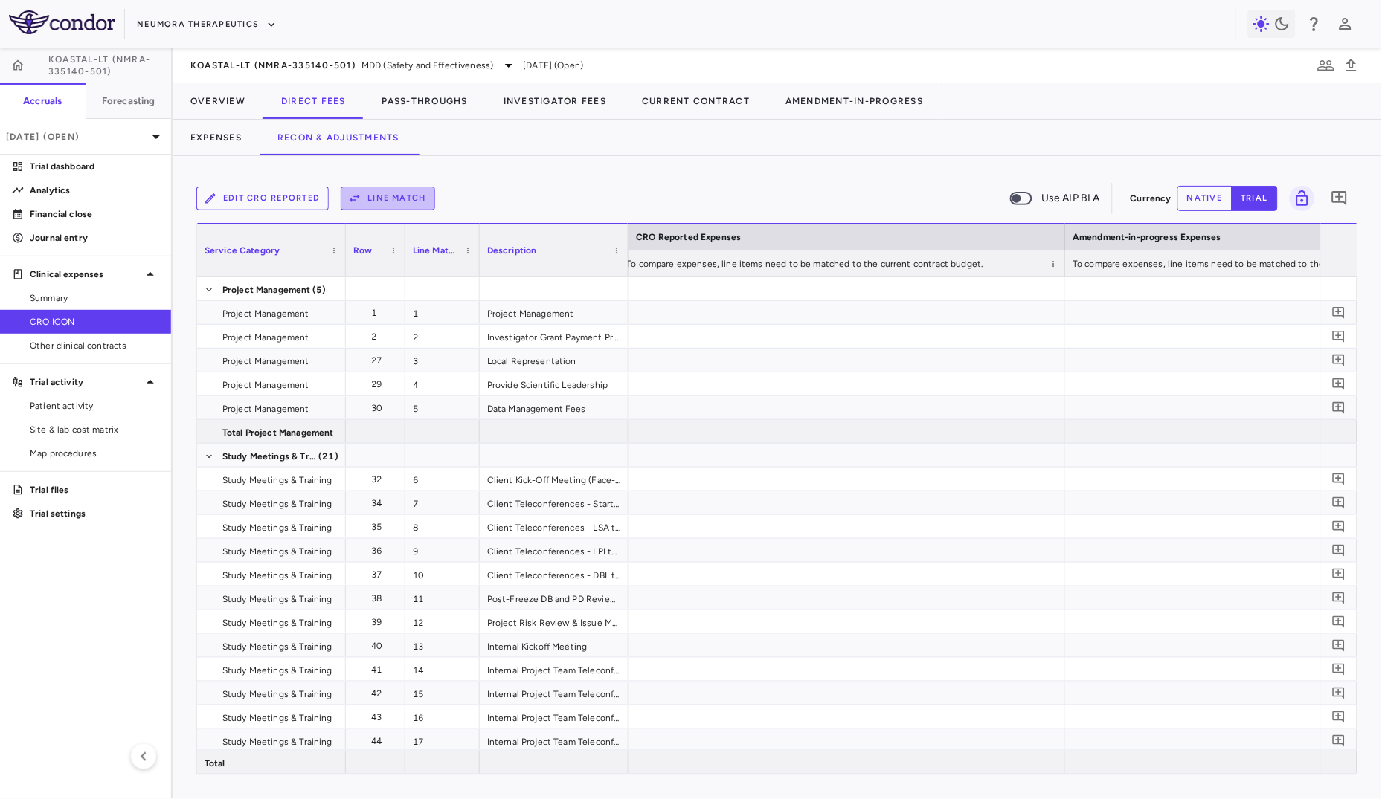
click at [372, 193] on button "Line Match" at bounding box center [388, 199] width 94 height 24
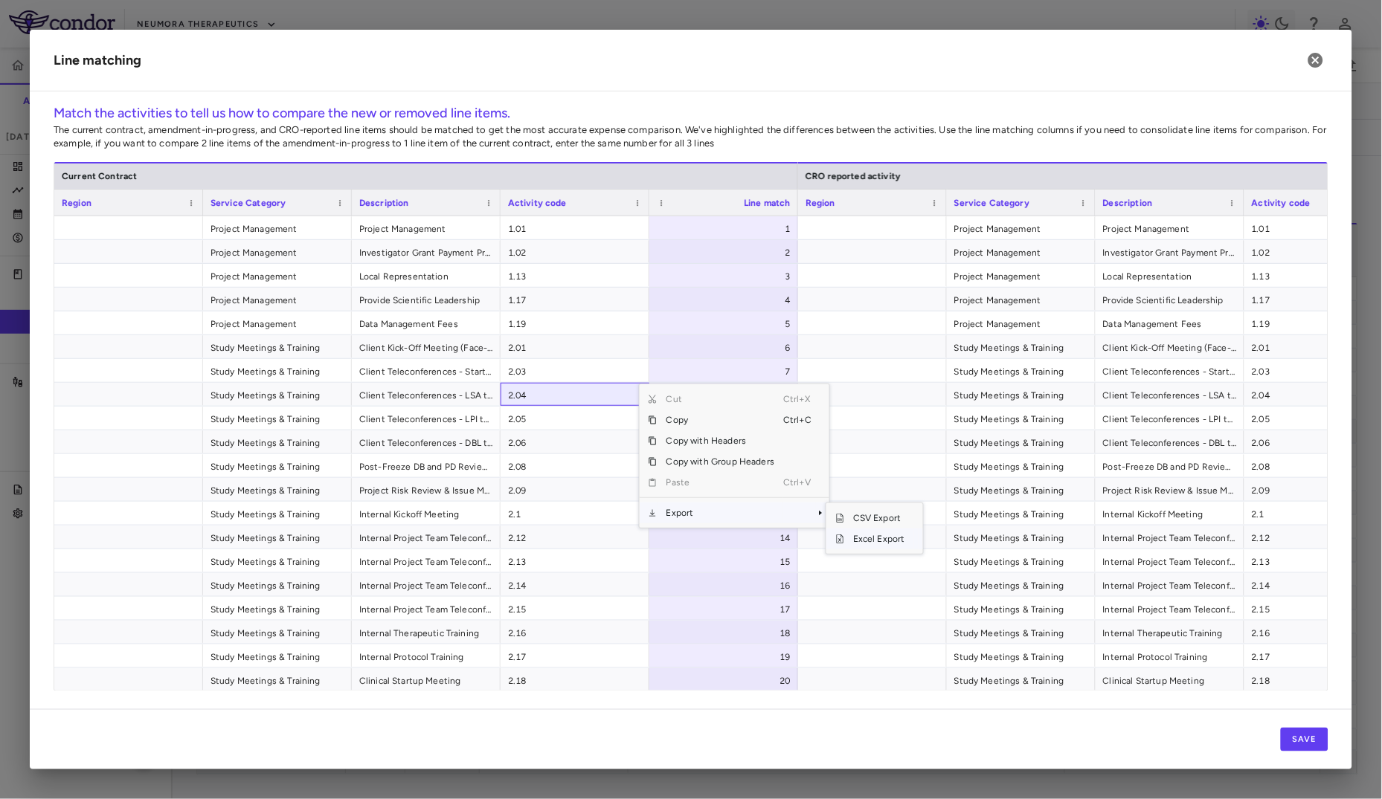
click at [869, 539] on span "Excel Export" at bounding box center [879, 539] width 70 height 21
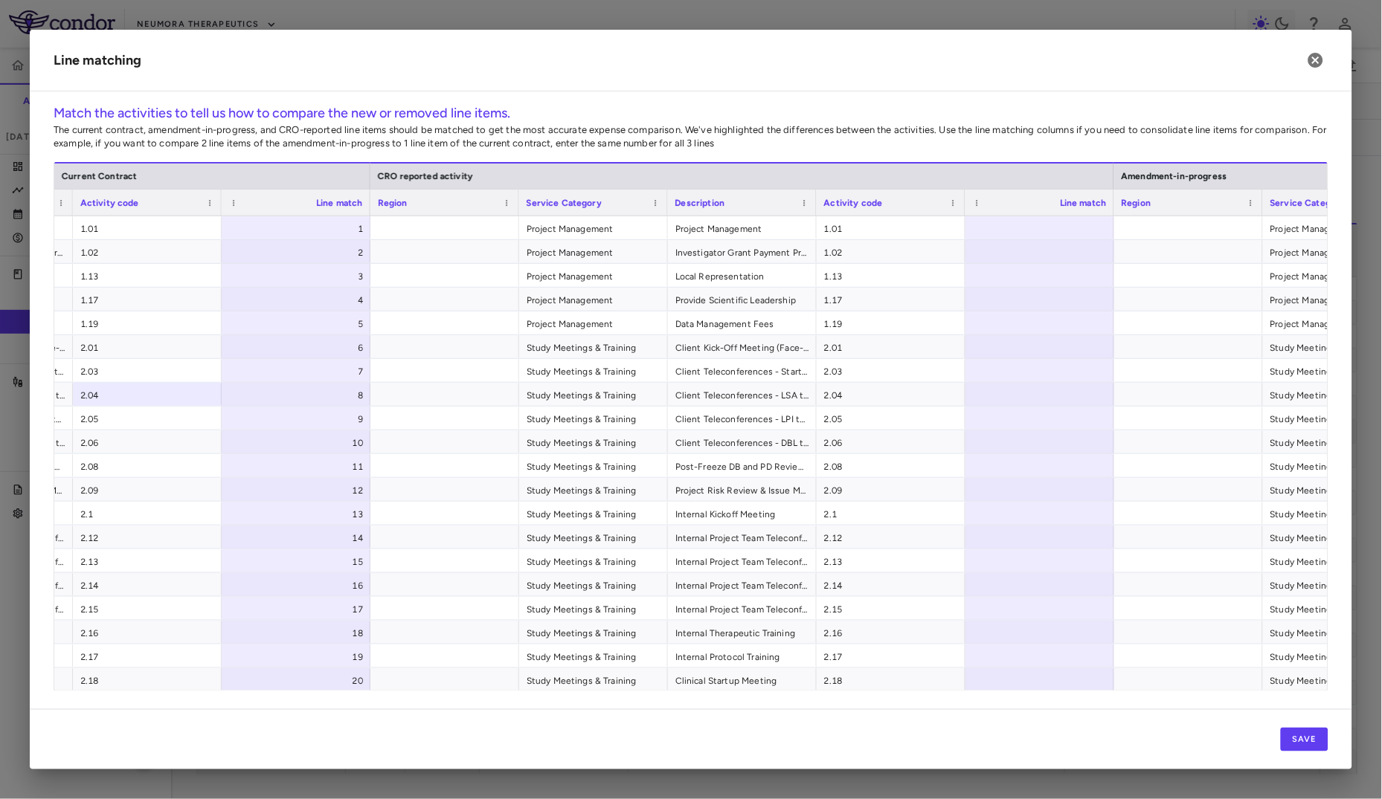
scroll to position [0, 469]
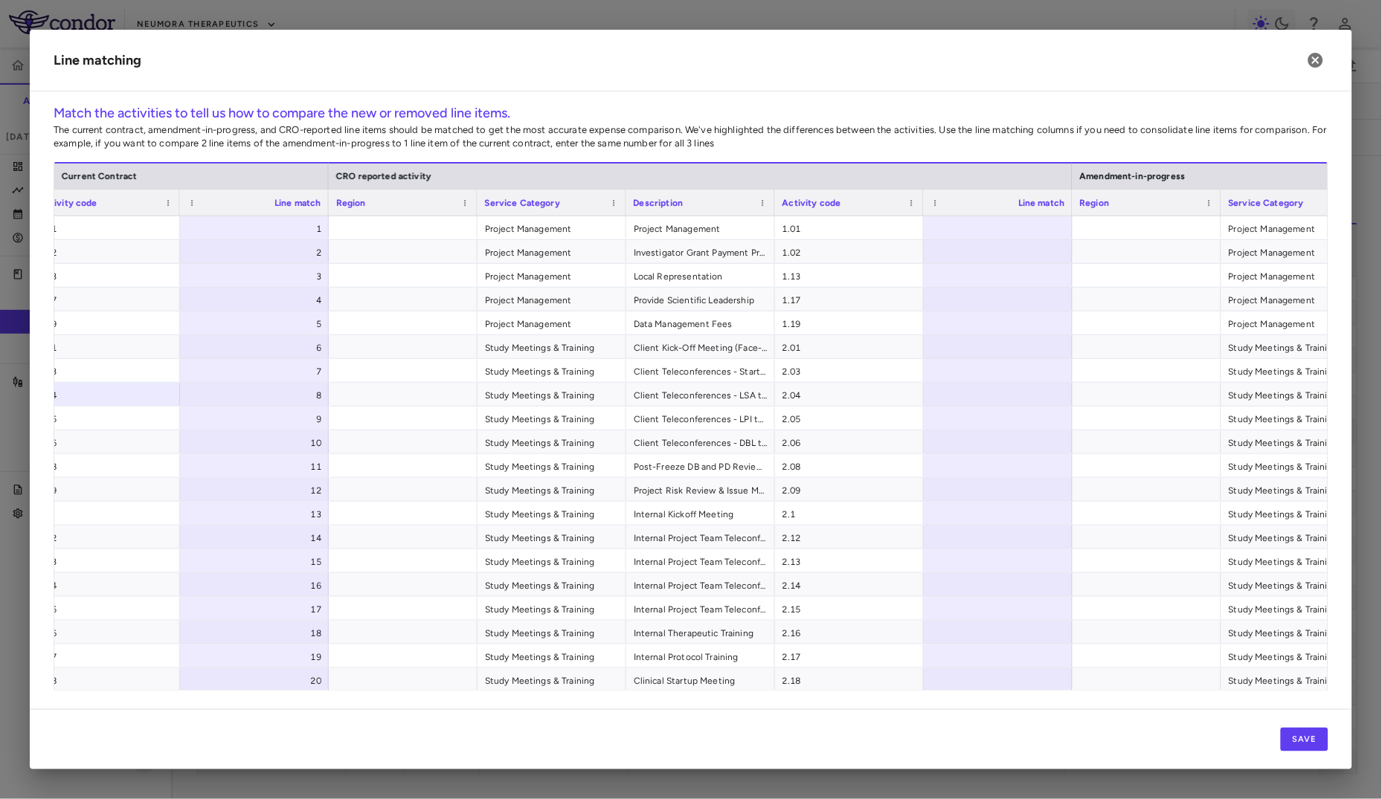
click at [997, 224] on div at bounding box center [998, 227] width 149 height 23
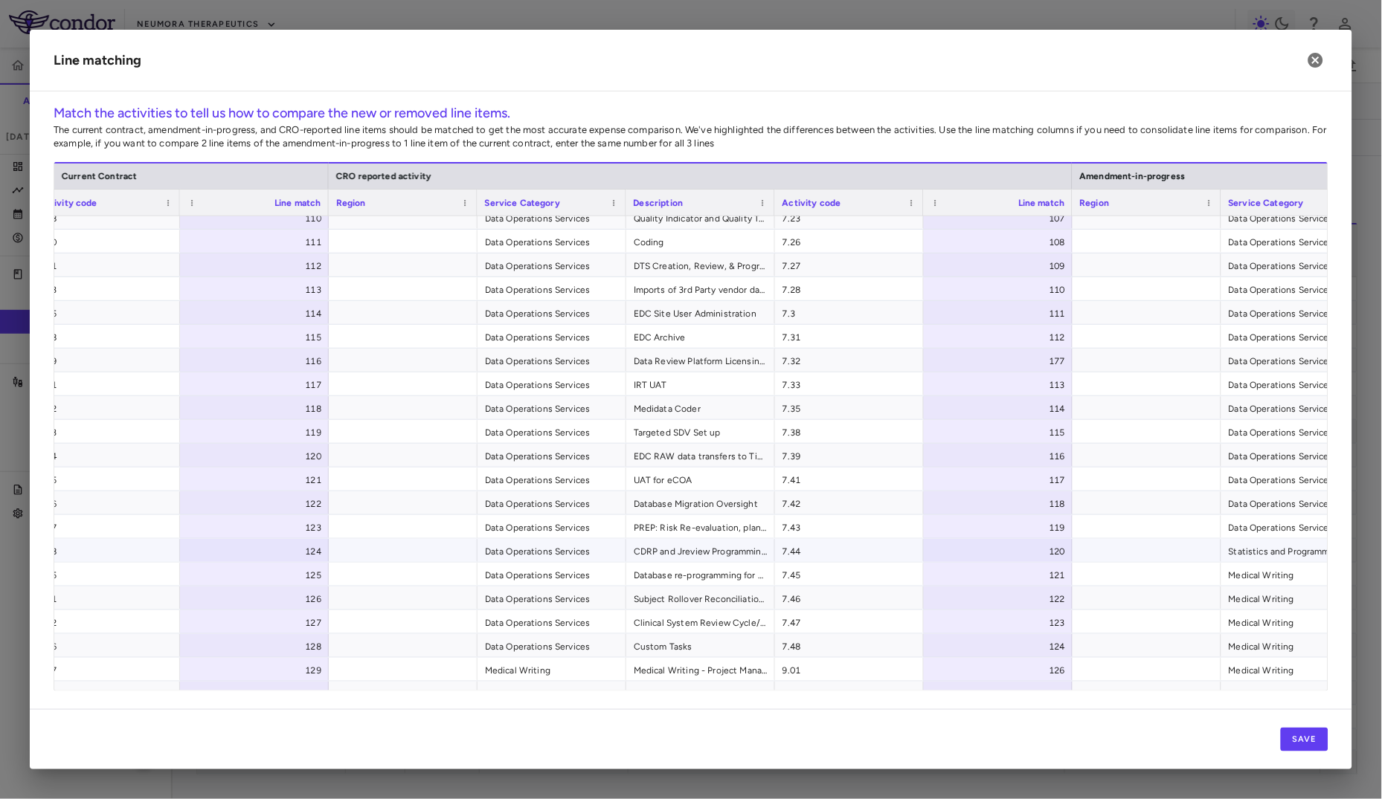
scroll to position [3738, 0]
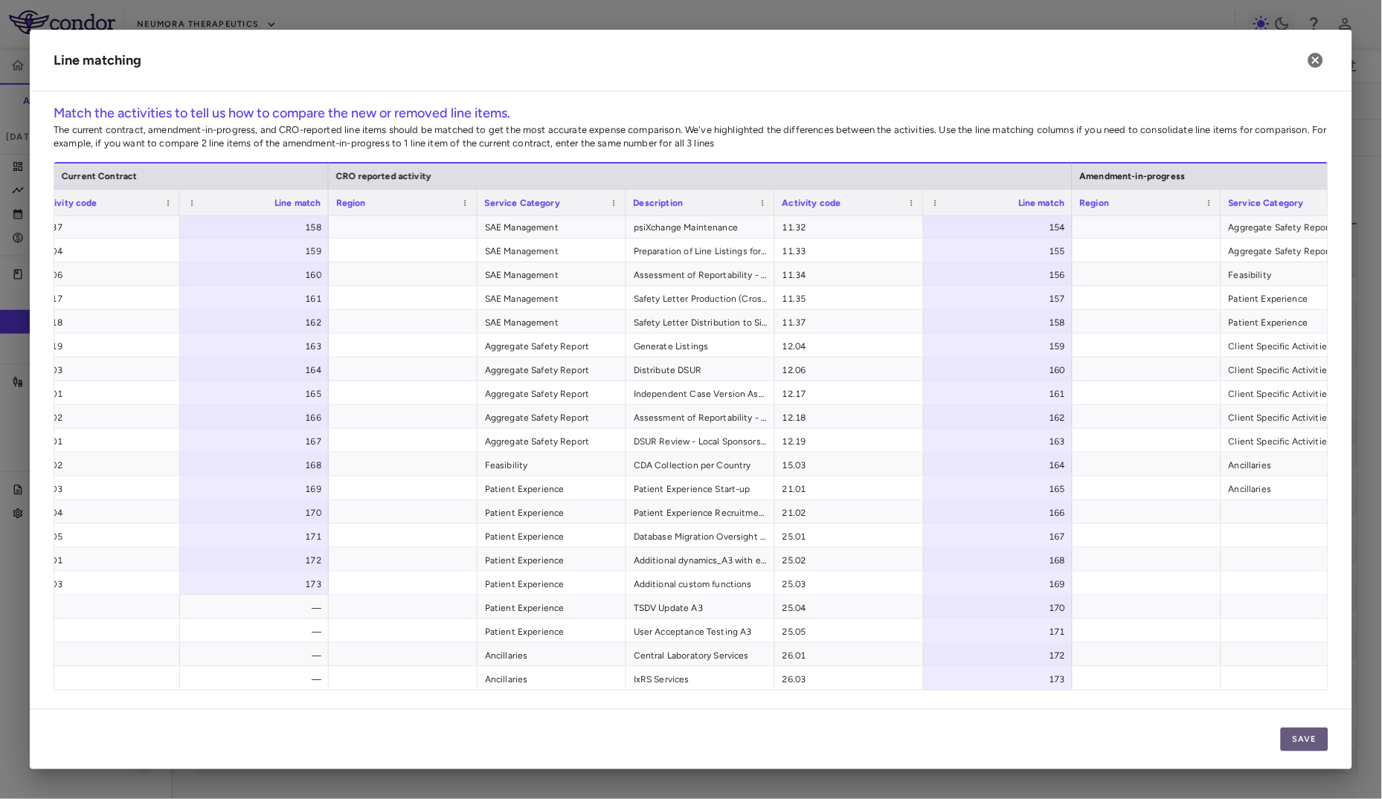
click at [1319, 719] on button "Save" at bounding box center [1305, 740] width 48 height 24
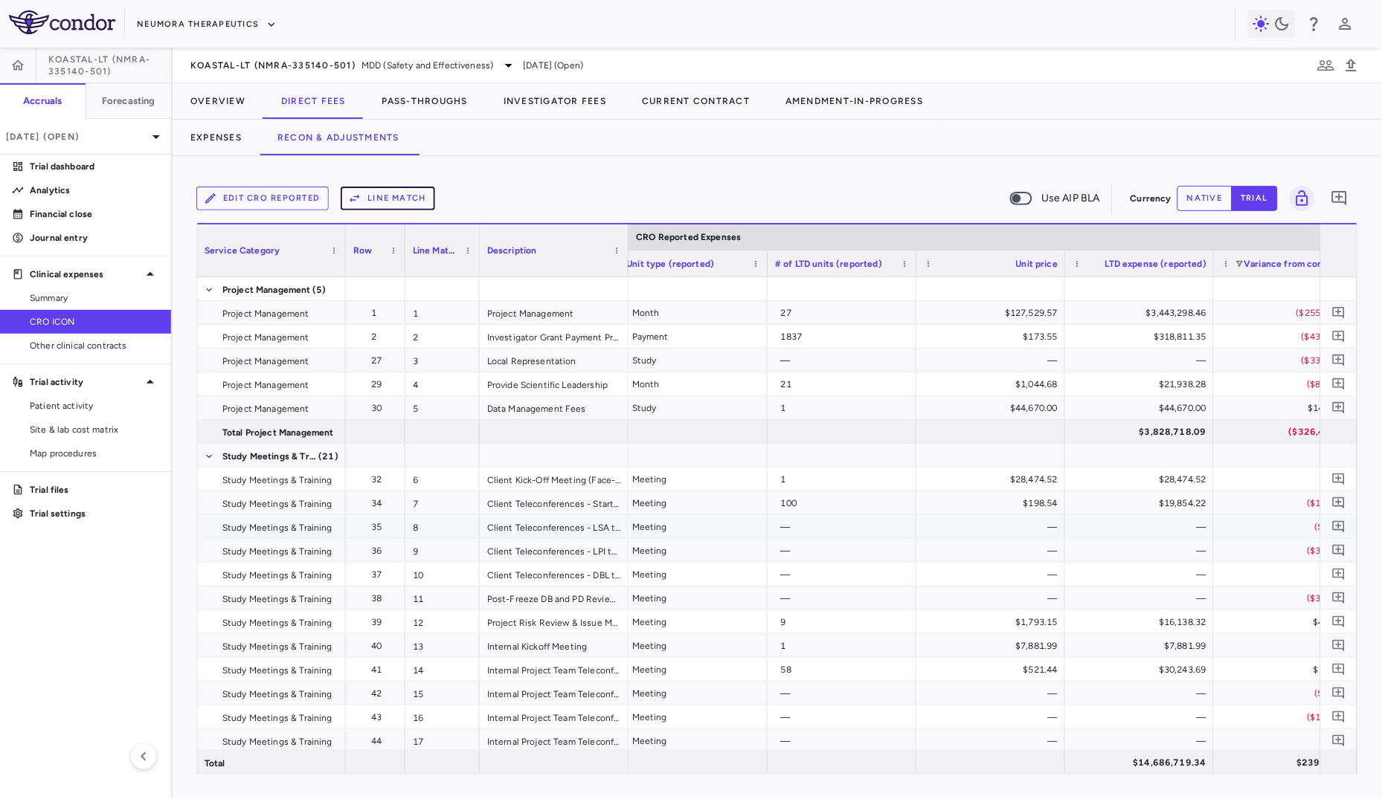
scroll to position [0, 1565]
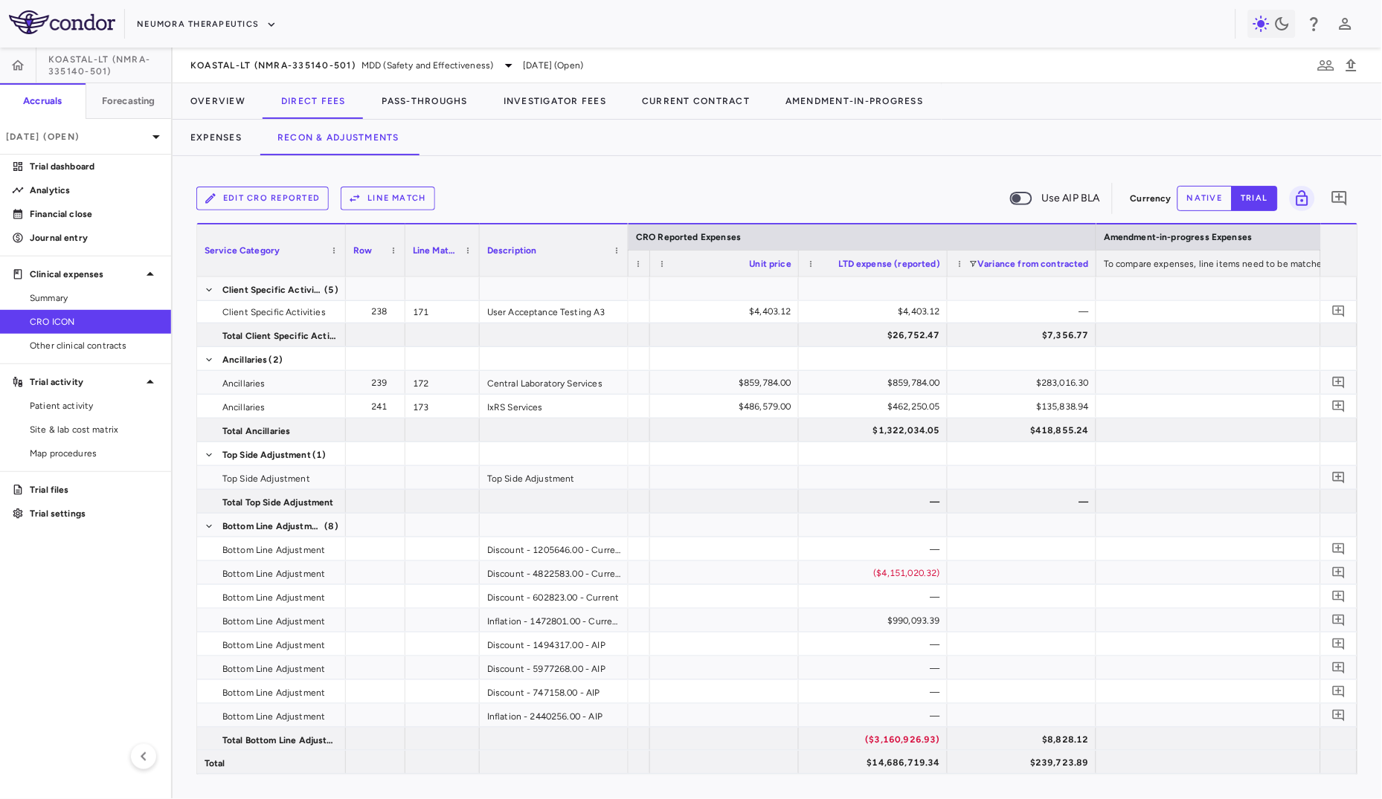
click at [1192, 202] on button "native" at bounding box center [1204, 198] width 55 height 25
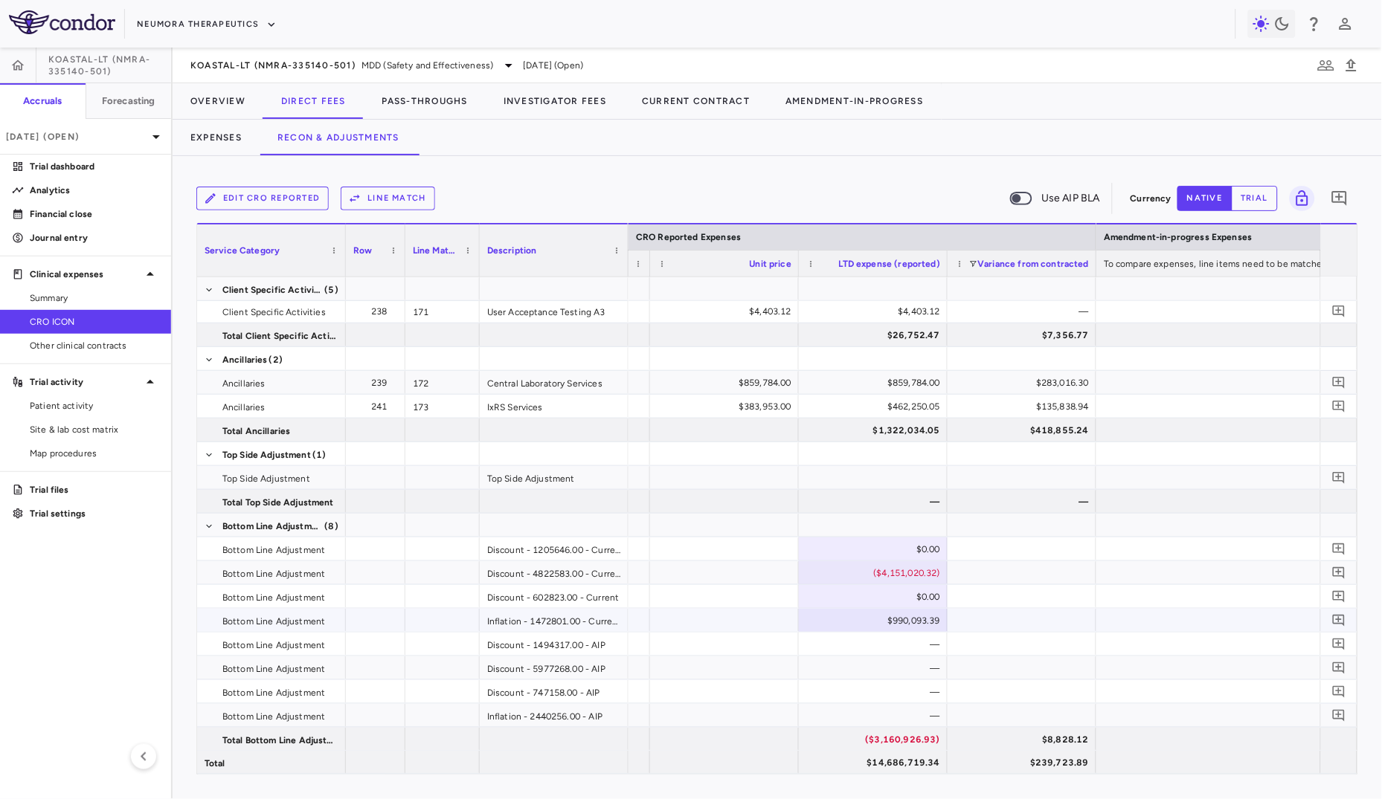
click at [898, 617] on div "$990,093.39" at bounding box center [876, 621] width 128 height 24
click at [898, 617] on input "*********" at bounding box center [884, 622] width 125 height 25
type input "********"
click at [899, 565] on div "($4,151,020.32)" at bounding box center [876, 573] width 128 height 24
click at [898, 565] on input "**********" at bounding box center [884, 574] width 125 height 25
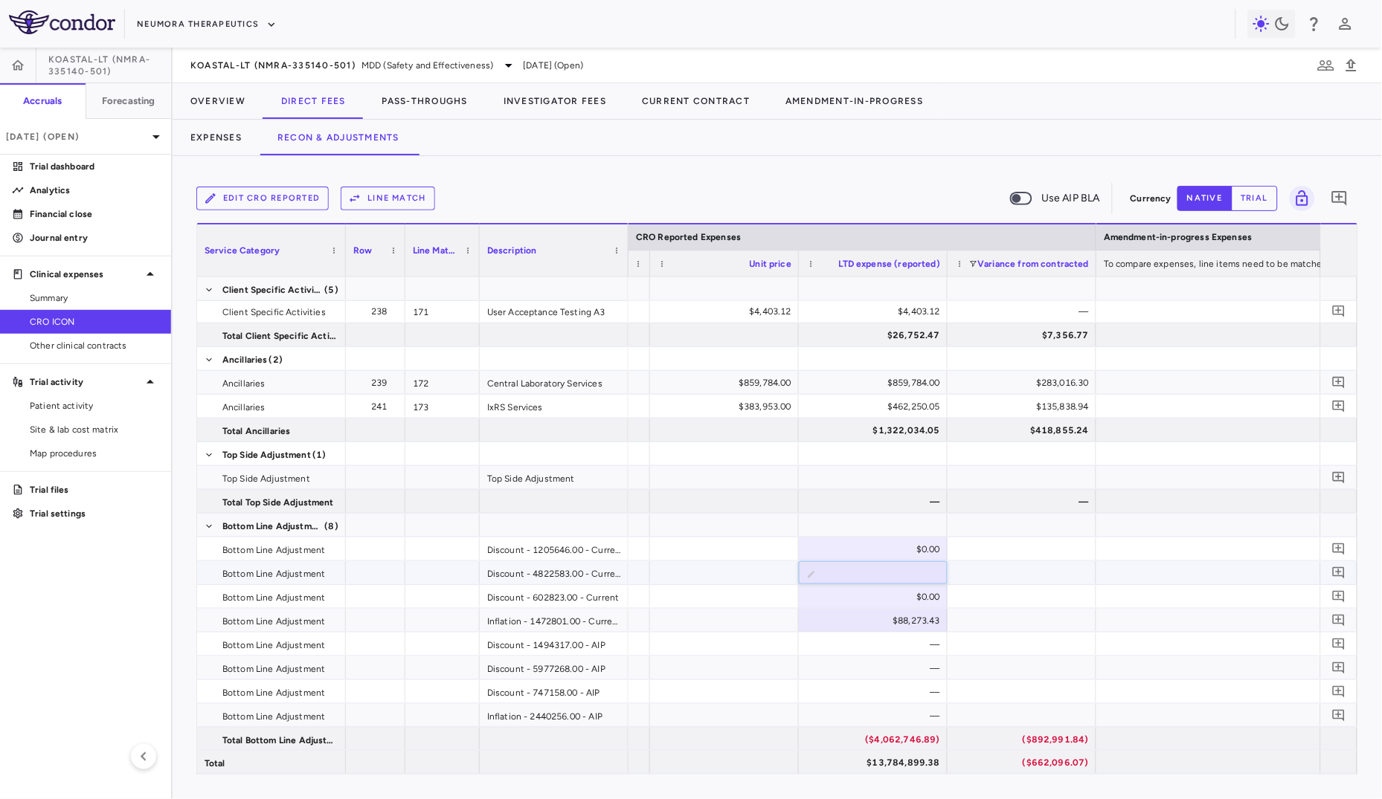
click at [898, 565] on input "**********" at bounding box center [884, 574] width 125 height 25
type input "**********"
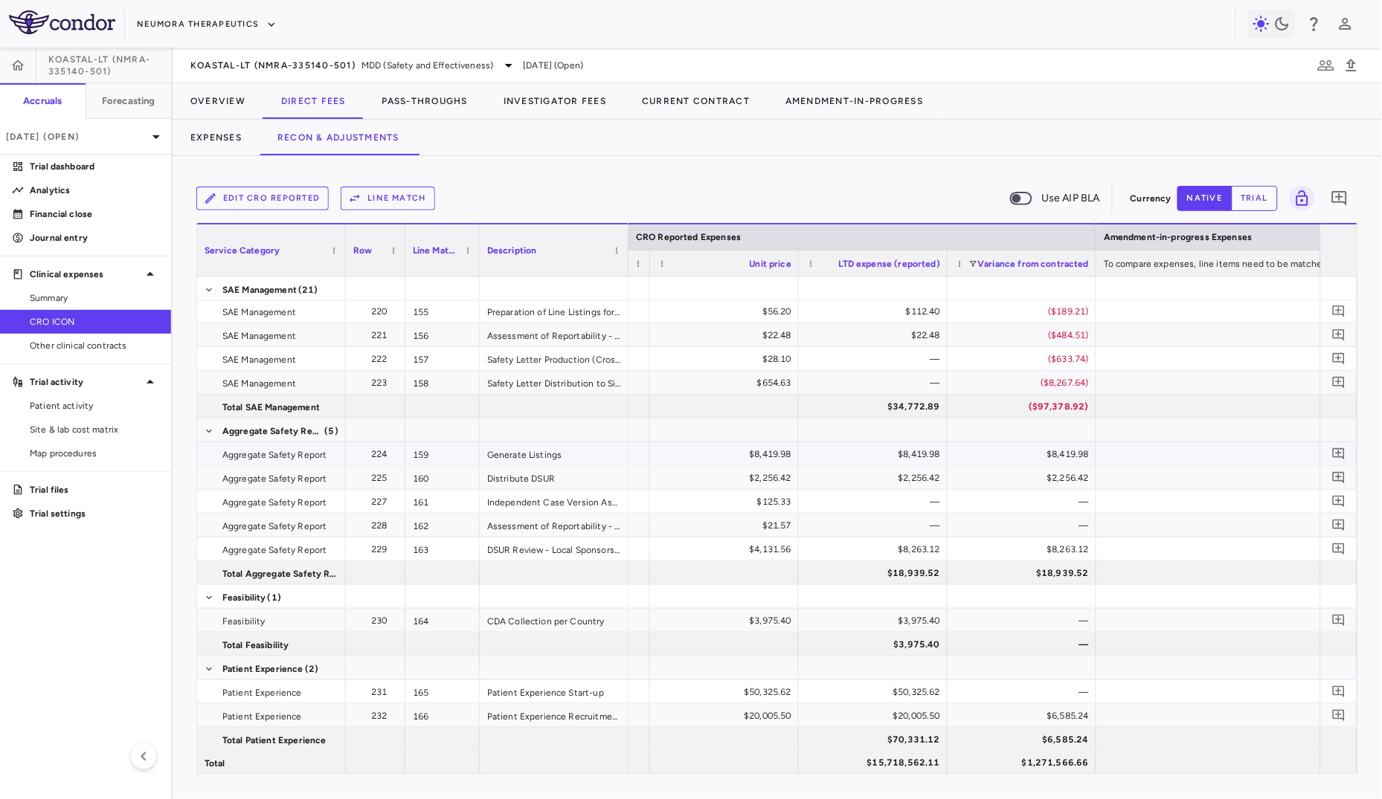
scroll to position [3764, 0]
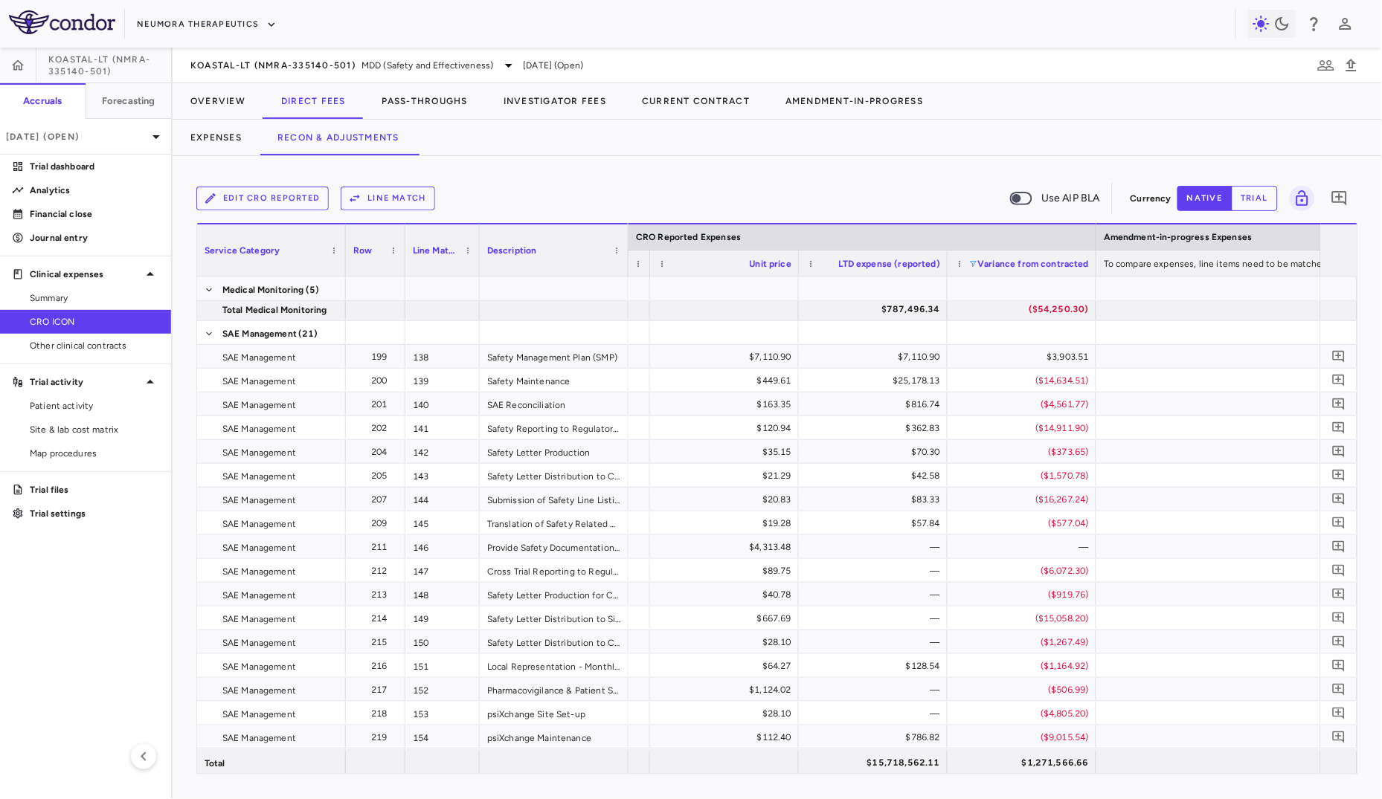
click at [968, 260] on span at bounding box center [972, 264] width 9 height 9
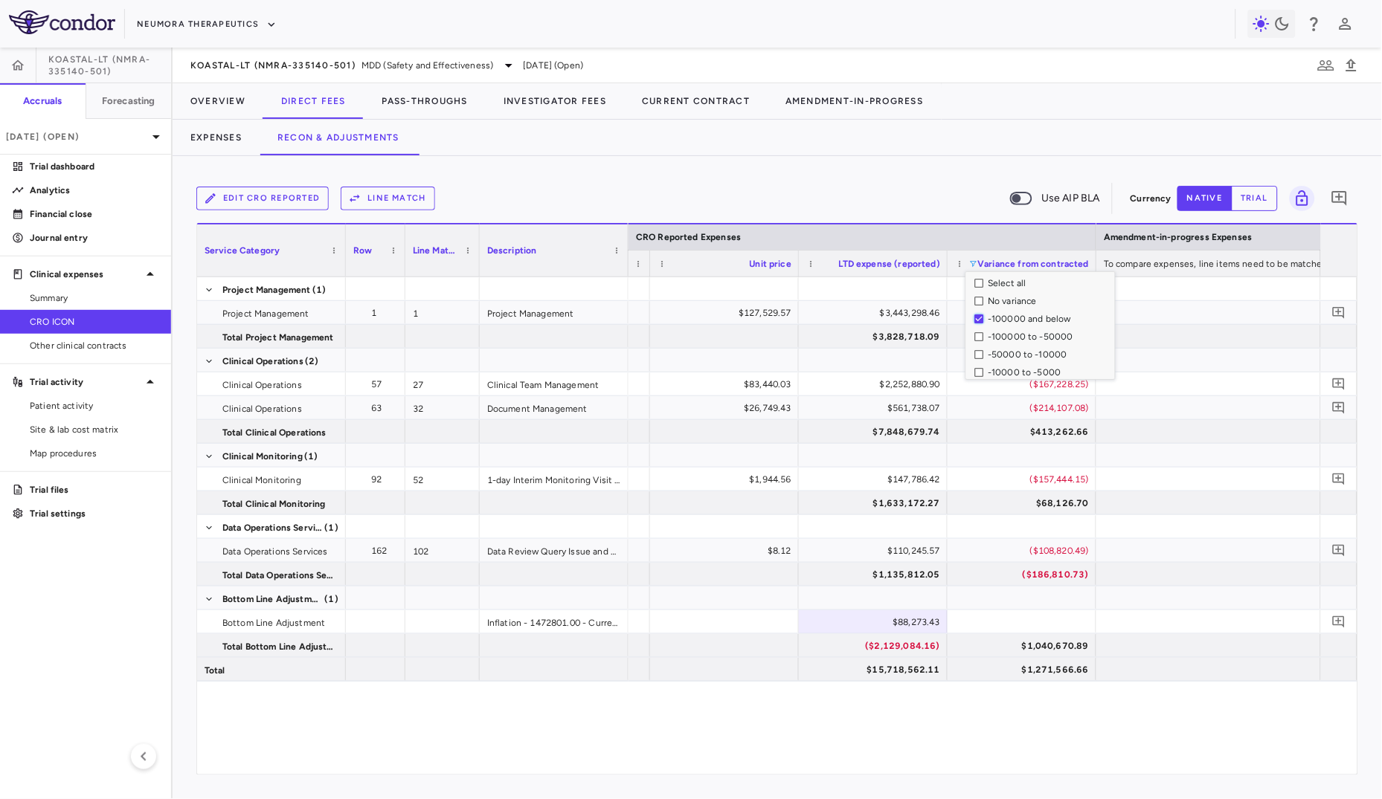
scroll to position [144, 0]
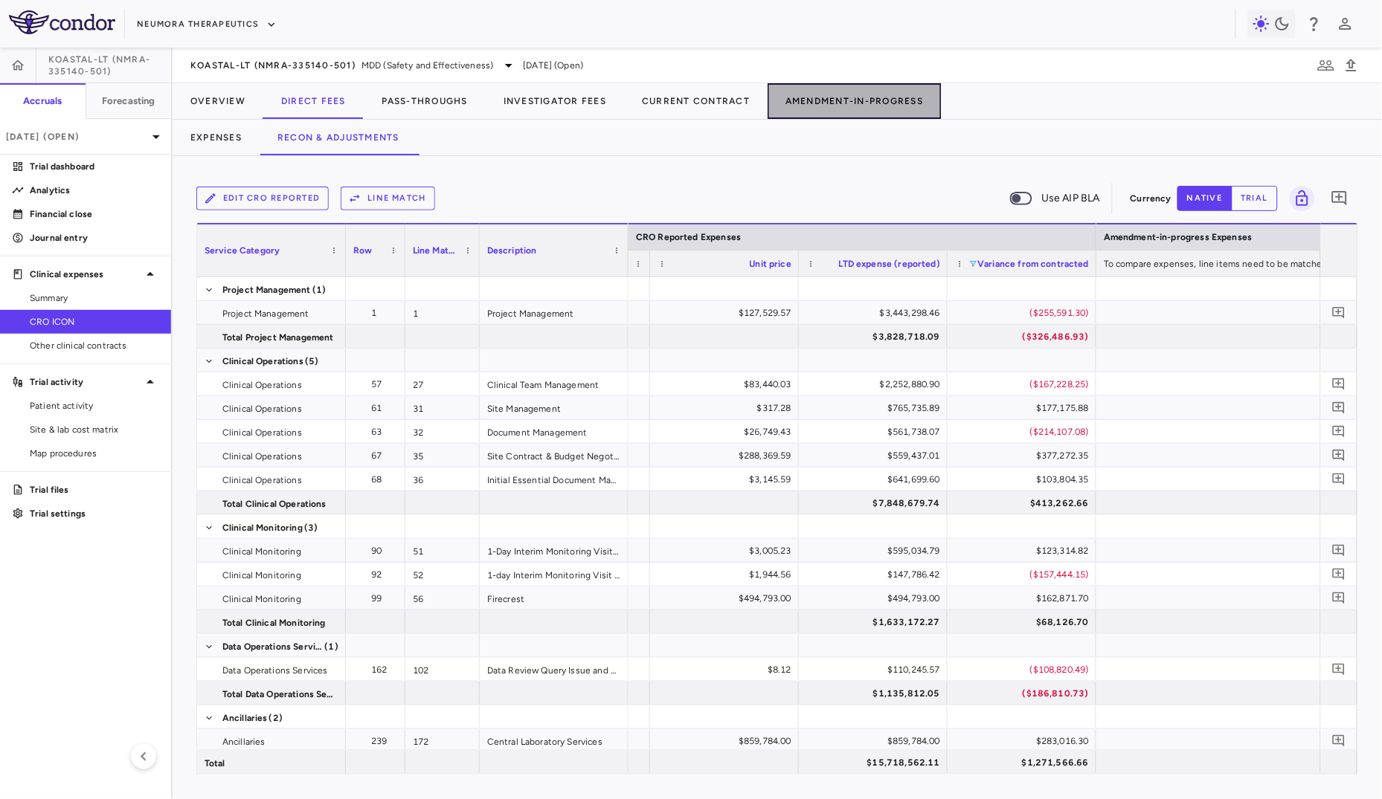
click at [889, 113] on button "Amendment-In-Progress" at bounding box center [853, 101] width 173 height 36
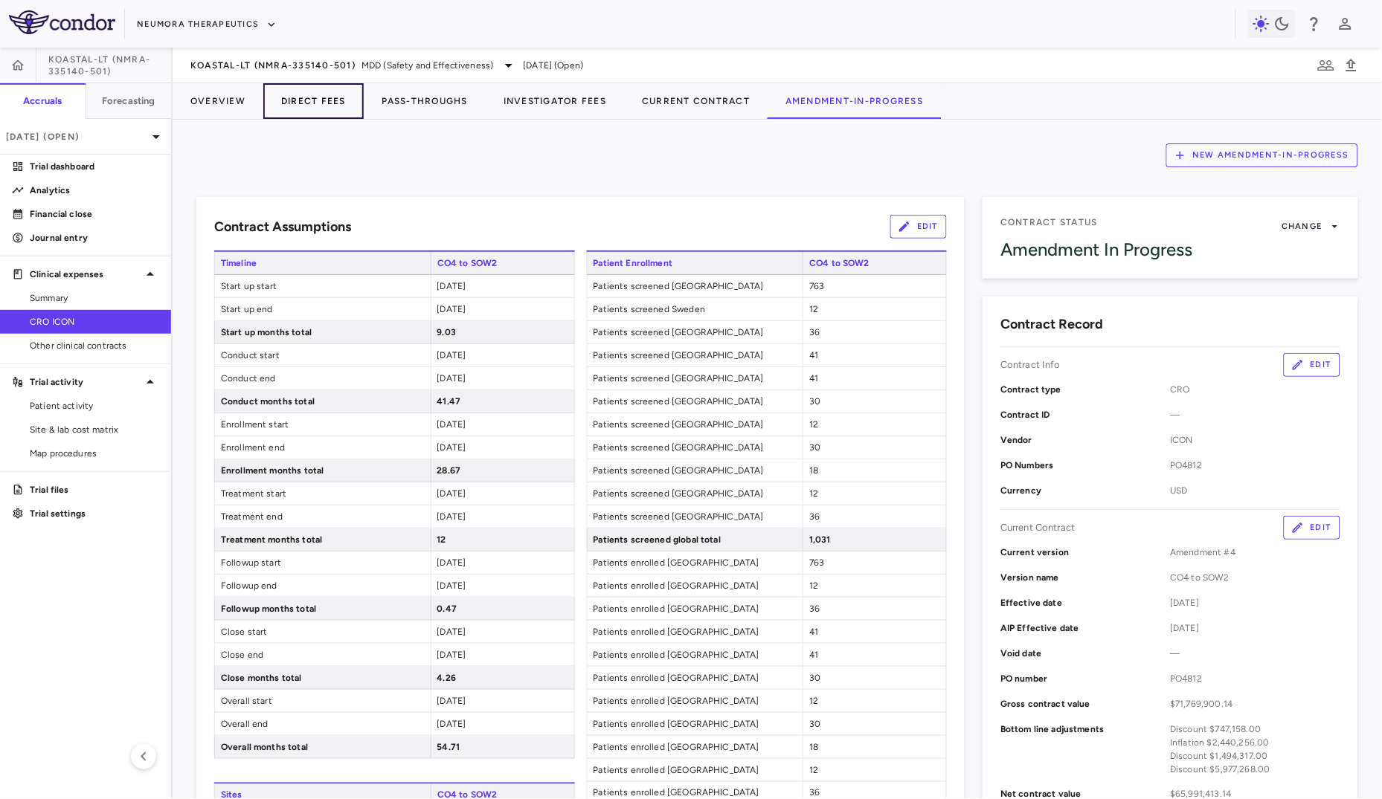
click at [353, 106] on button "Direct Fees" at bounding box center [313, 101] width 100 height 36
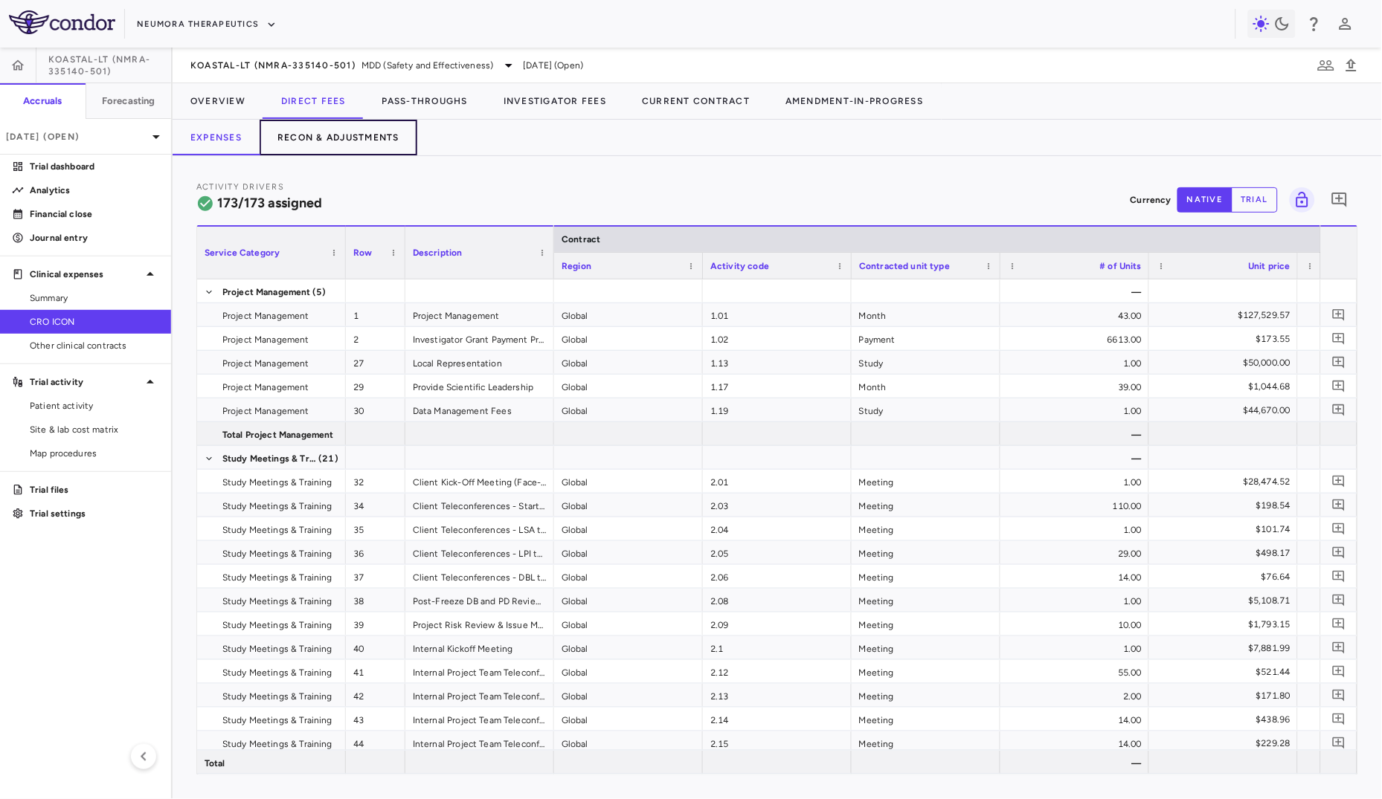
click at [324, 146] on button "Recon & Adjustments" at bounding box center [339, 138] width 158 height 36
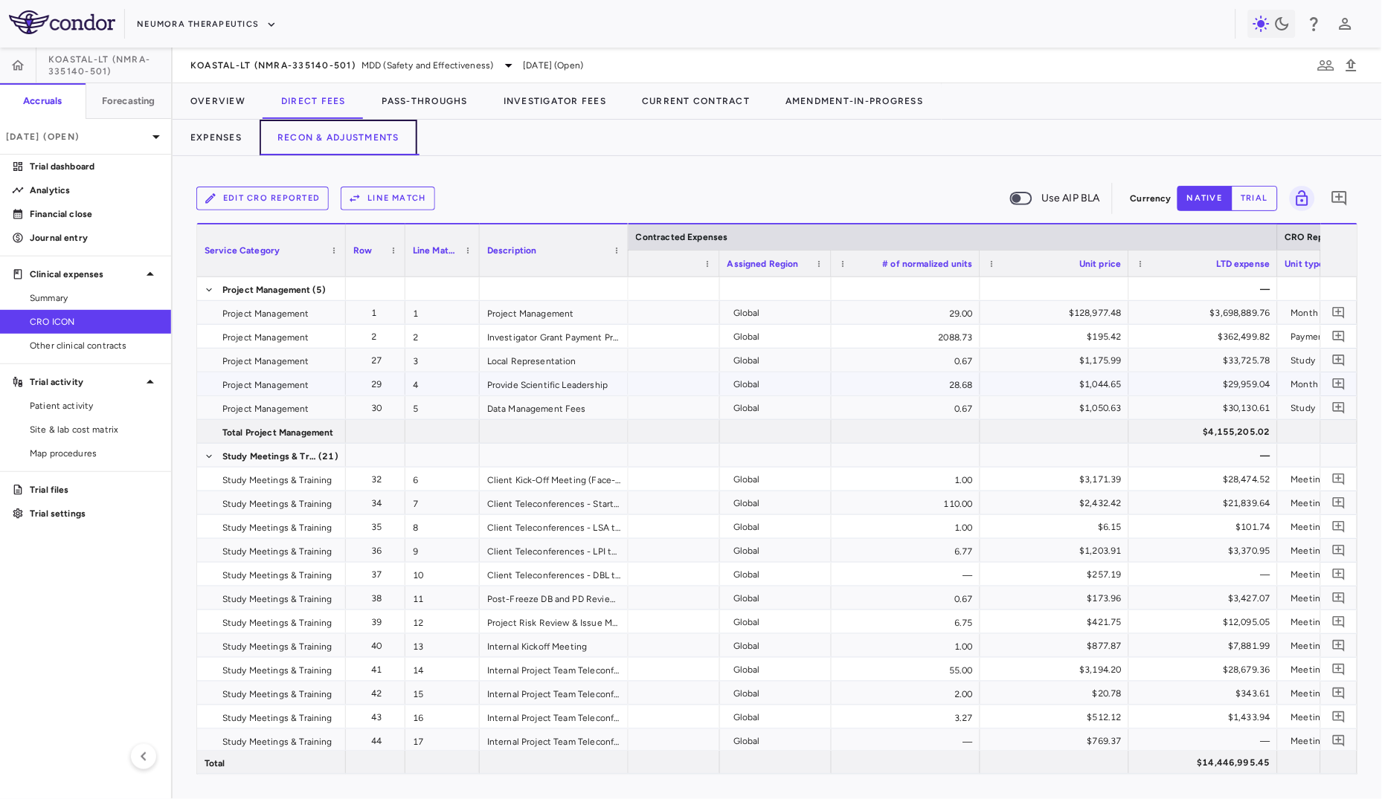
scroll to position [0, 1475]
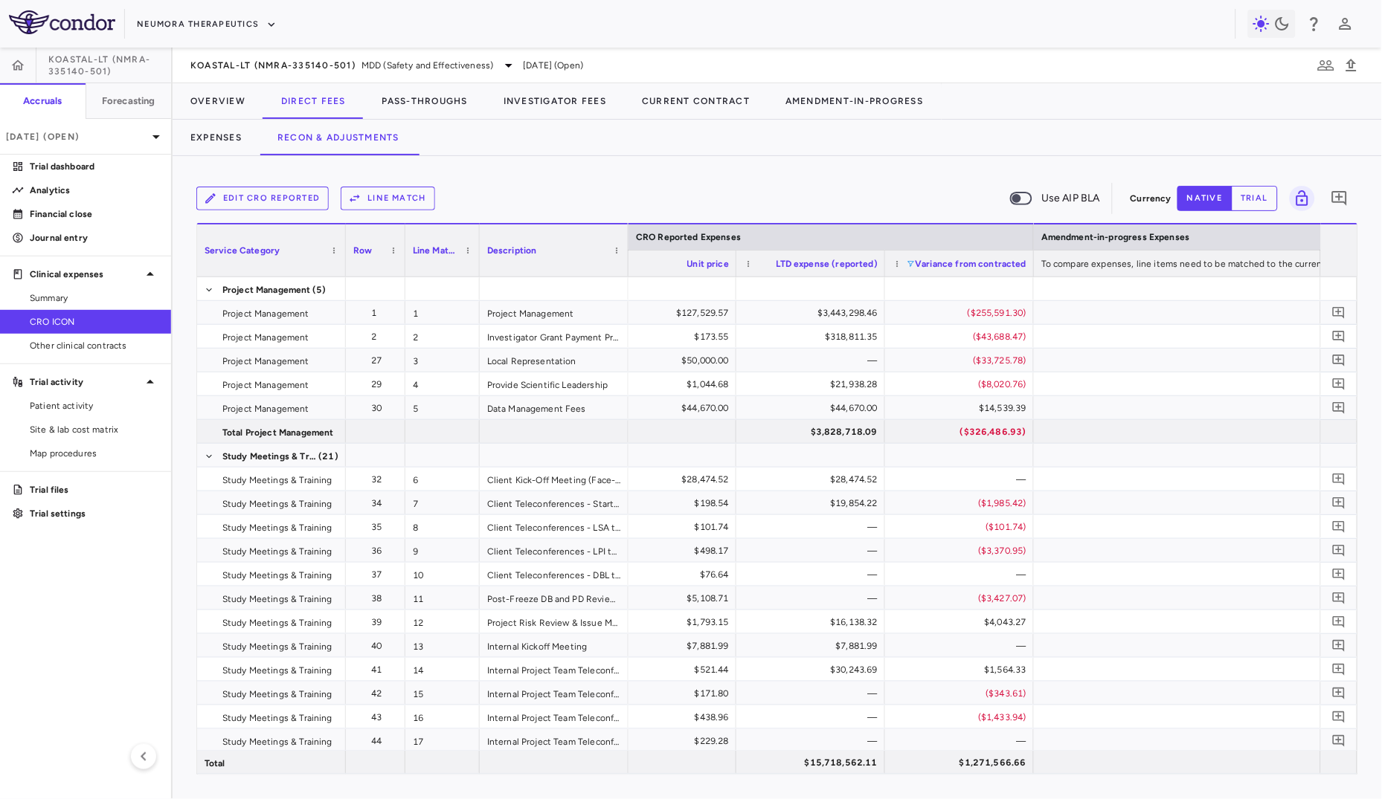
click at [907, 263] on span at bounding box center [910, 264] width 9 height 9
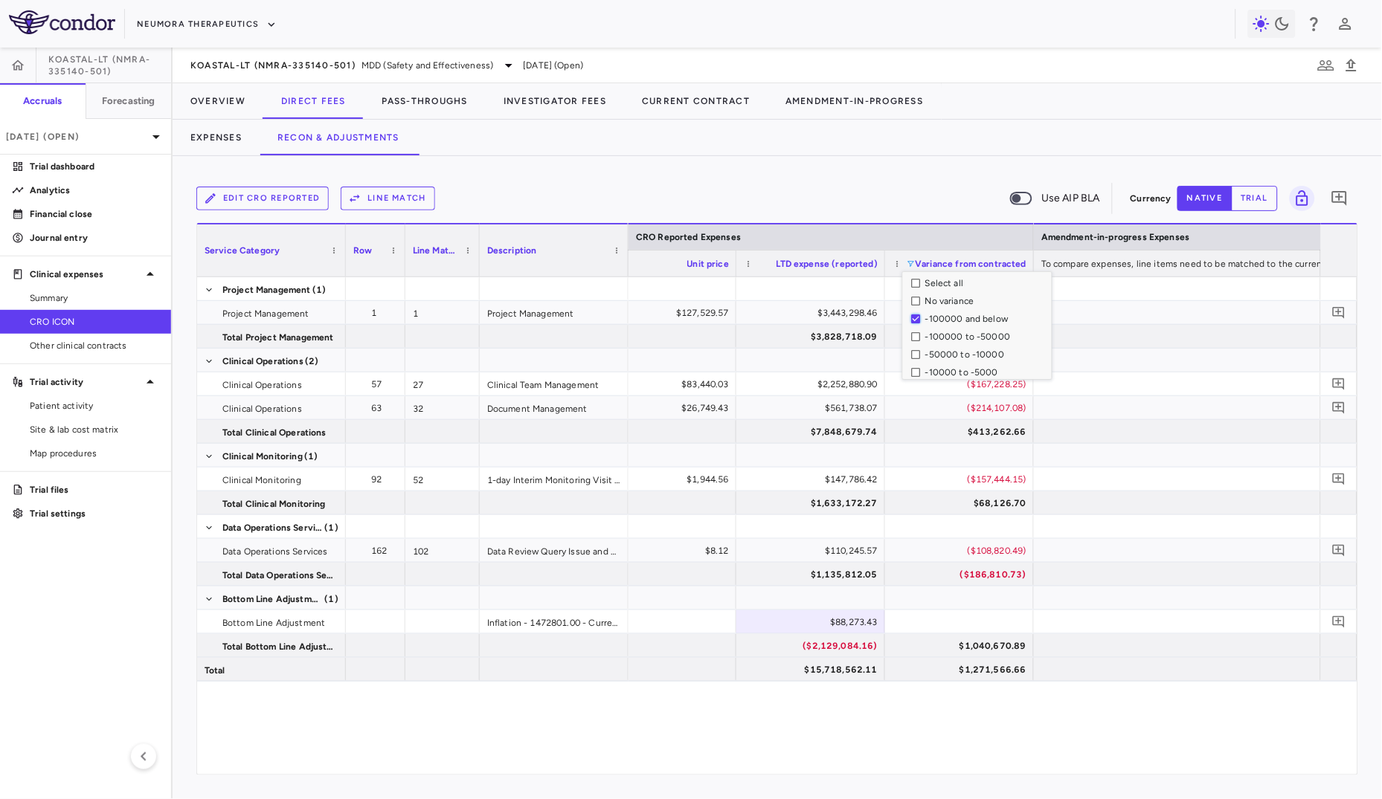
scroll to position [144, 0]
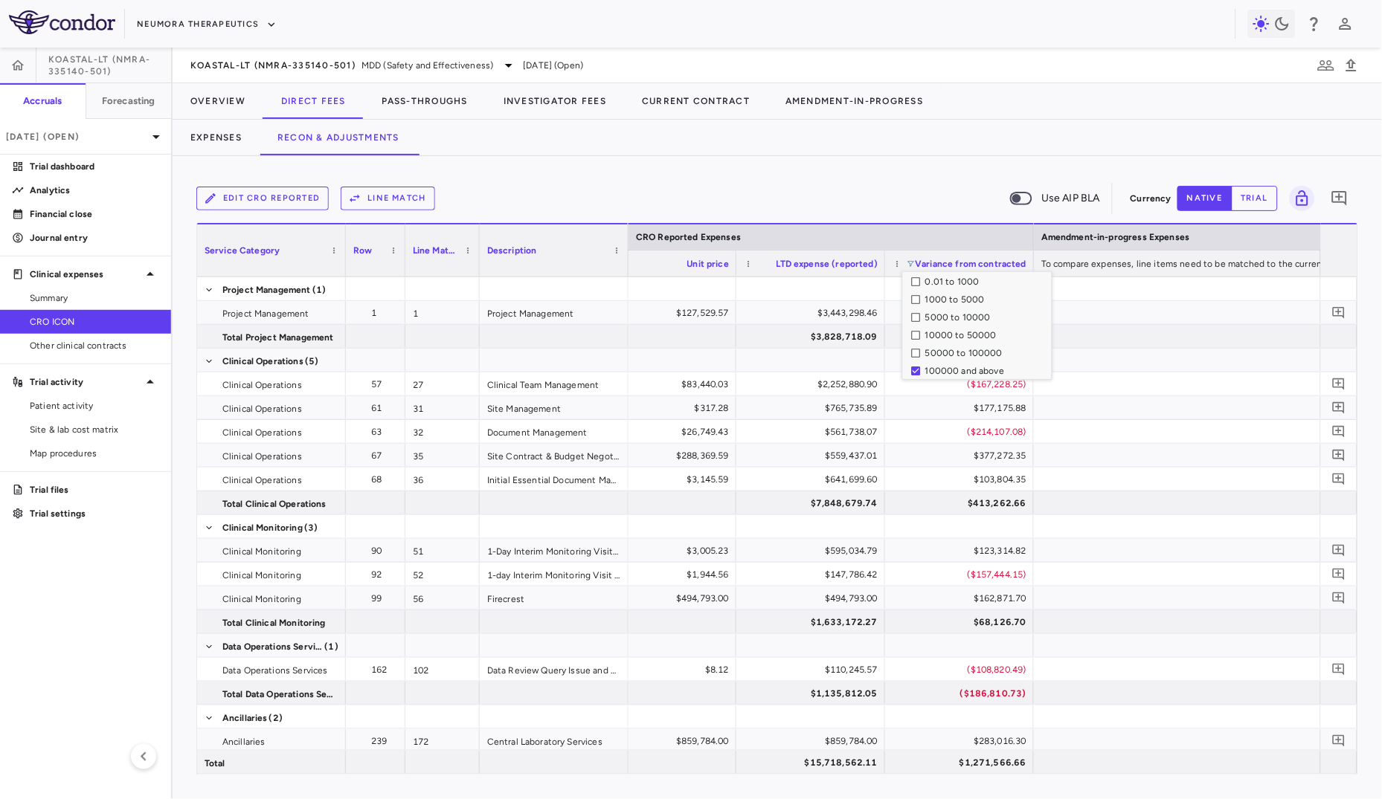
click at [916, 161] on div "Edit CRO reported Line Match Use AIP BLA Currency native trial 0 Press ENTER to…" at bounding box center [777, 477] width 1209 height 643
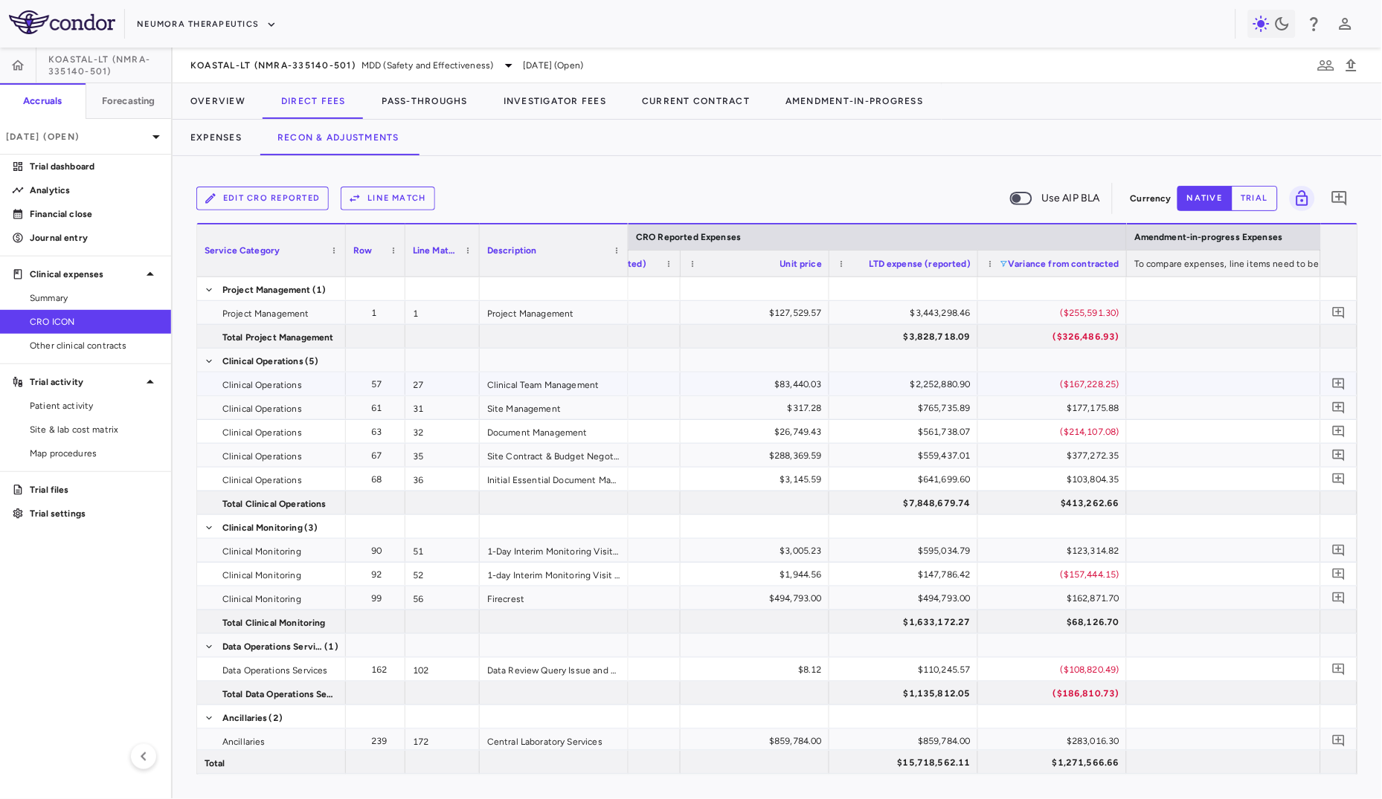
scroll to position [0, 1670]
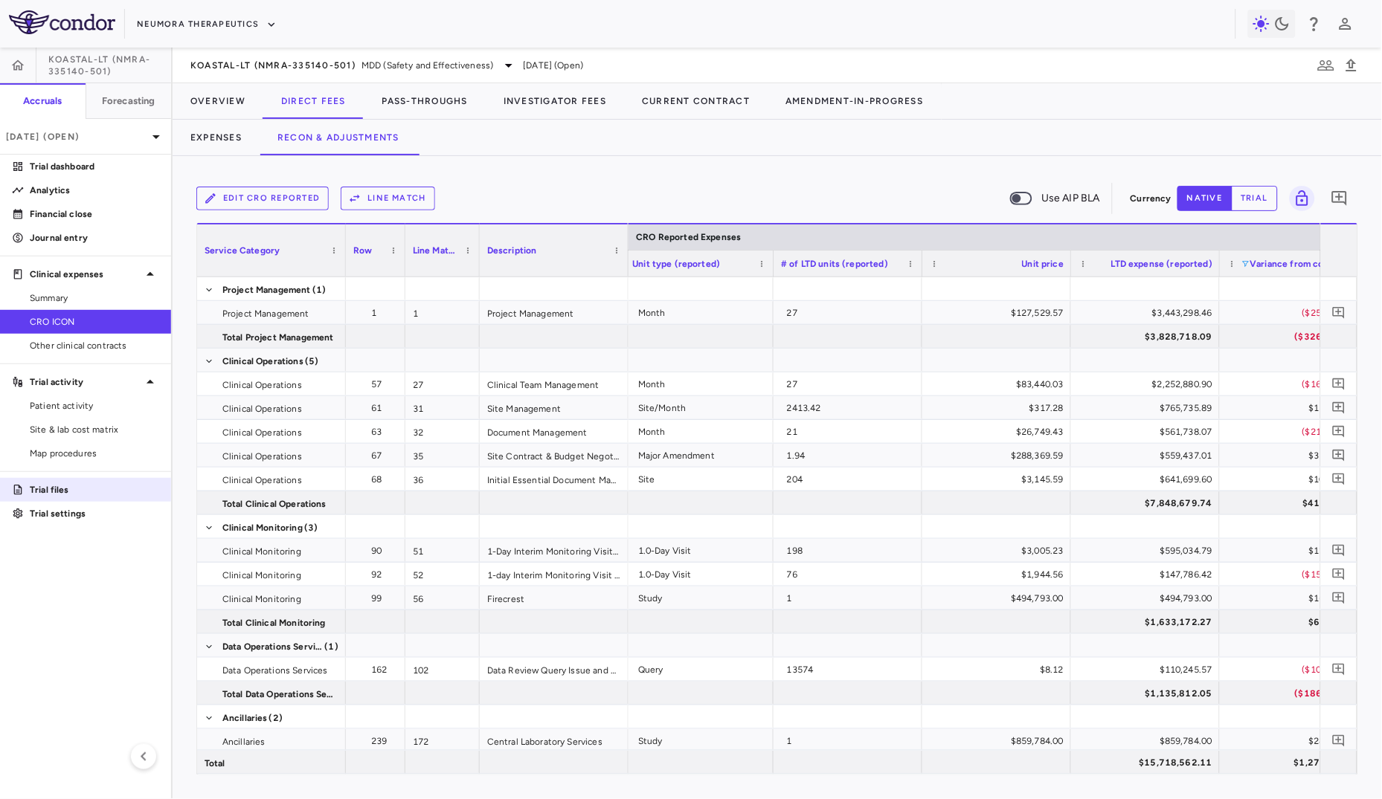
click at [65, 495] on p "Trial files" at bounding box center [94, 489] width 129 height 13
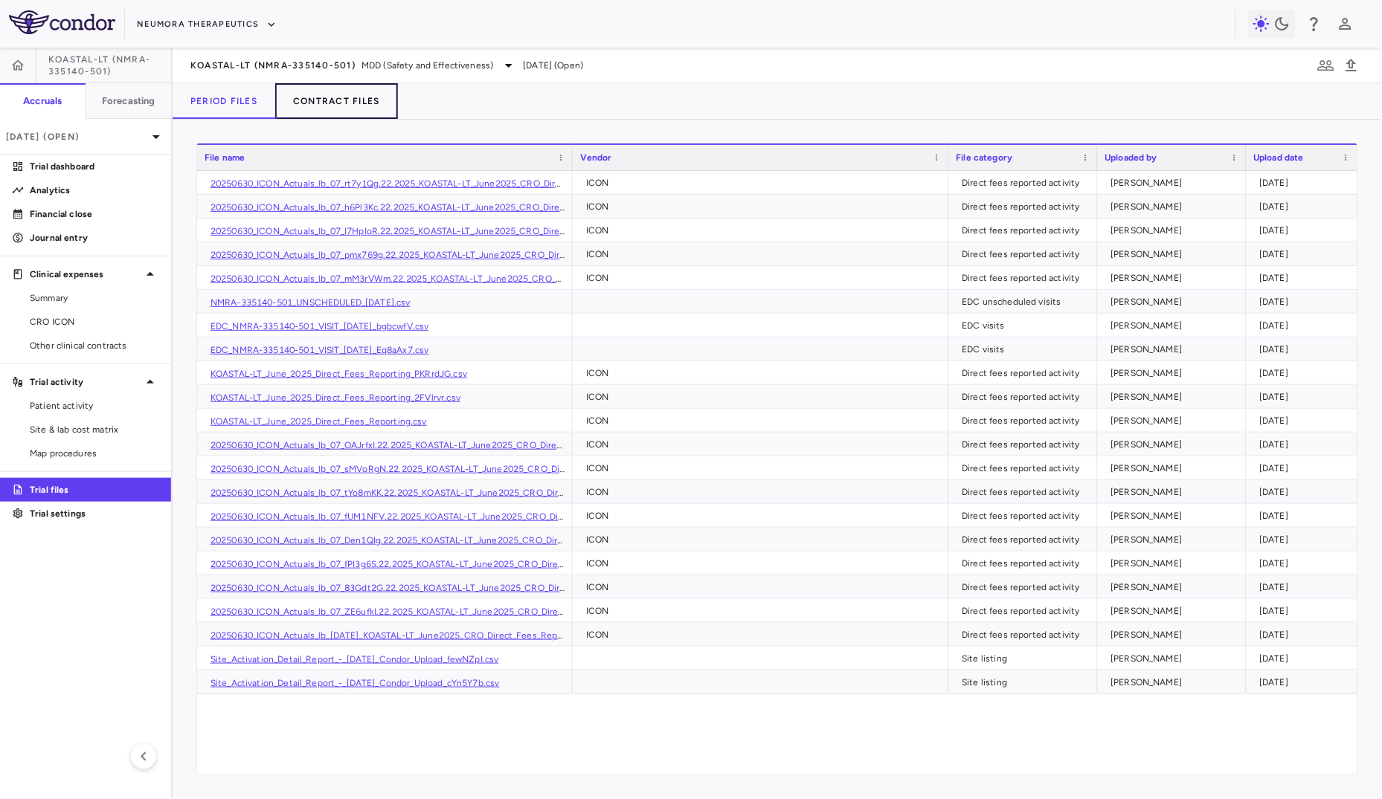
click at [315, 95] on button "Contract Files" at bounding box center [336, 101] width 123 height 36
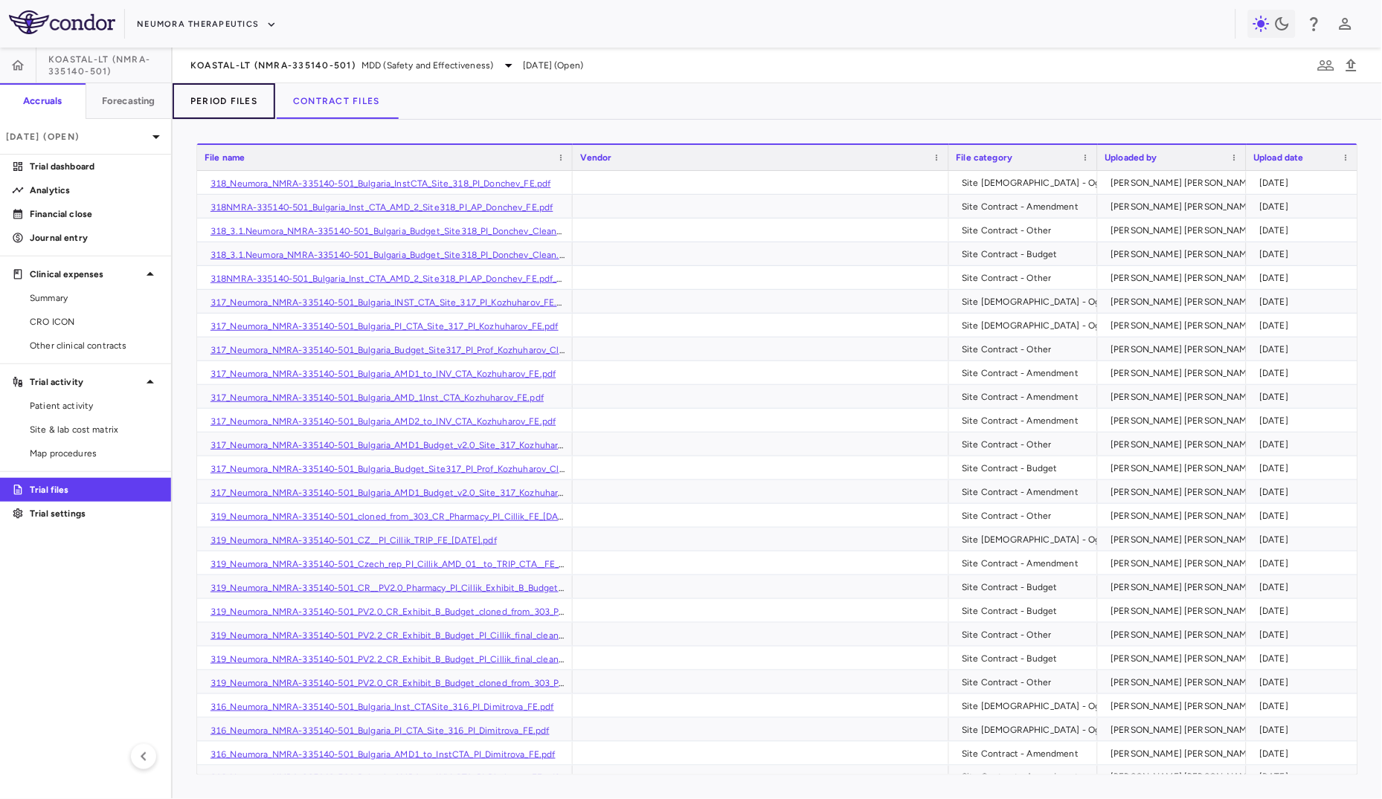
click at [222, 83] on button "Period Files" at bounding box center [224, 101] width 103 height 36
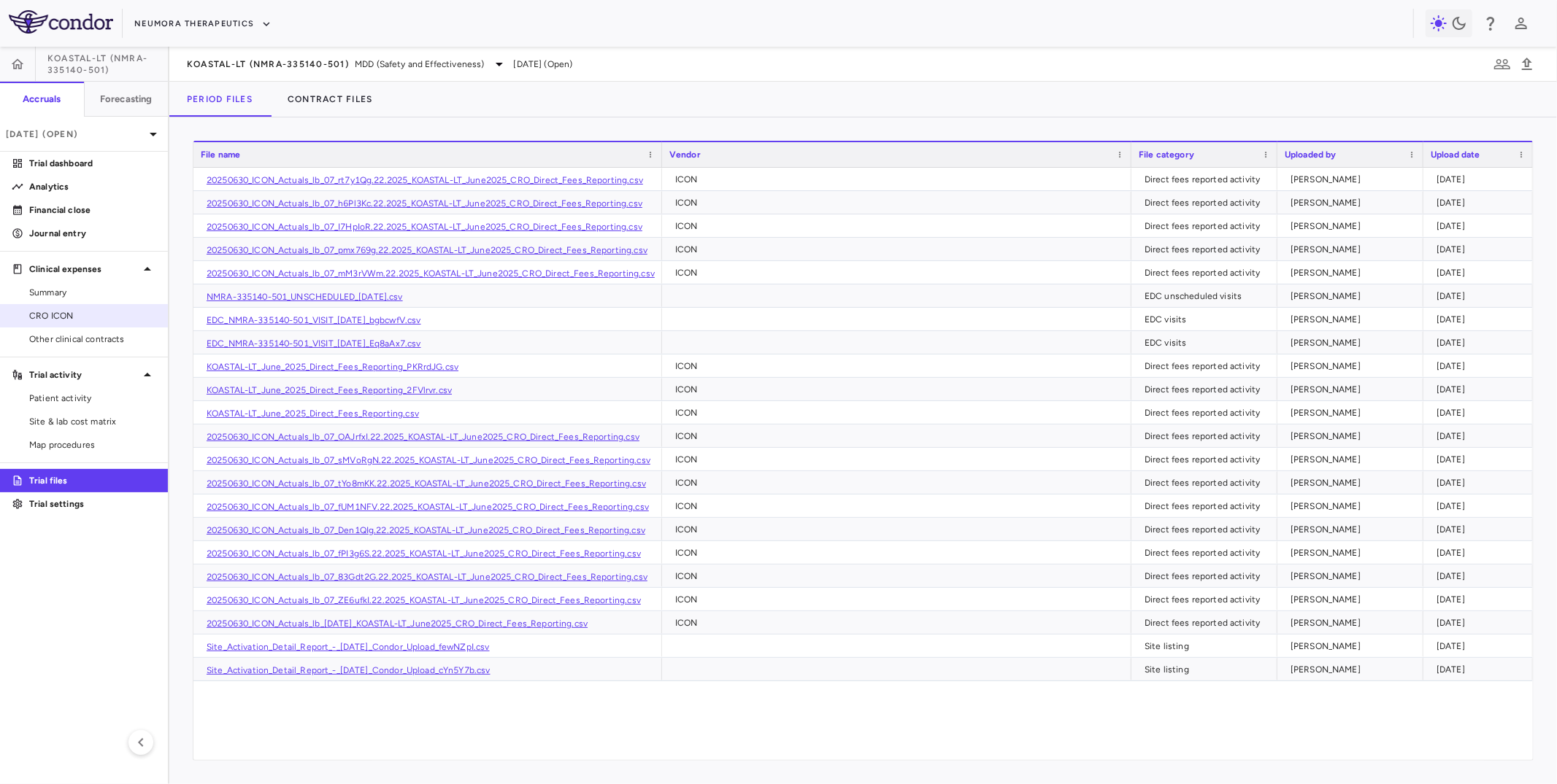
click at [102, 322] on span "CRO ICON" at bounding box center [92, 315] width 127 height 13
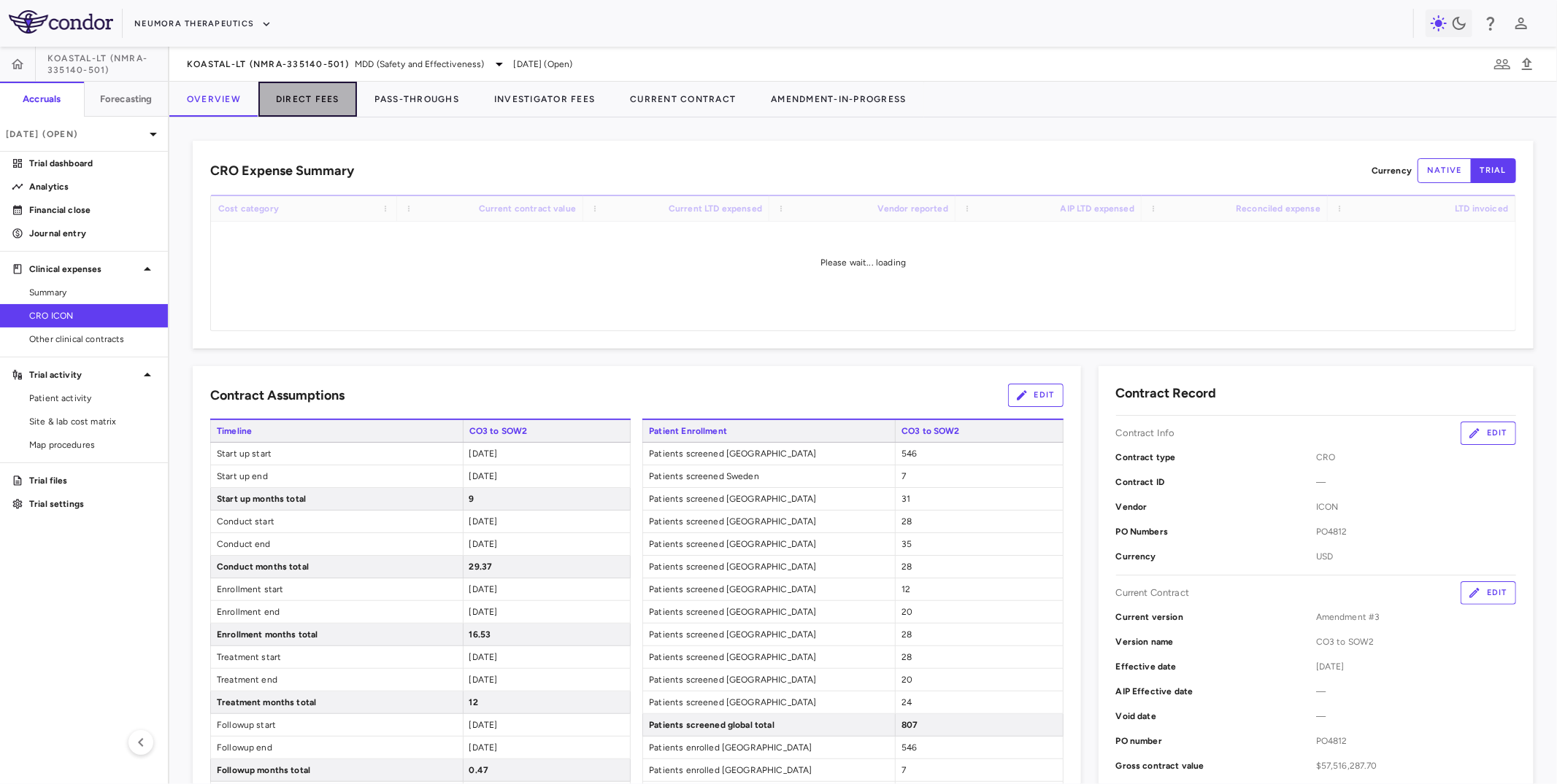
click at [323, 86] on button "Direct Fees" at bounding box center [307, 99] width 98 height 35
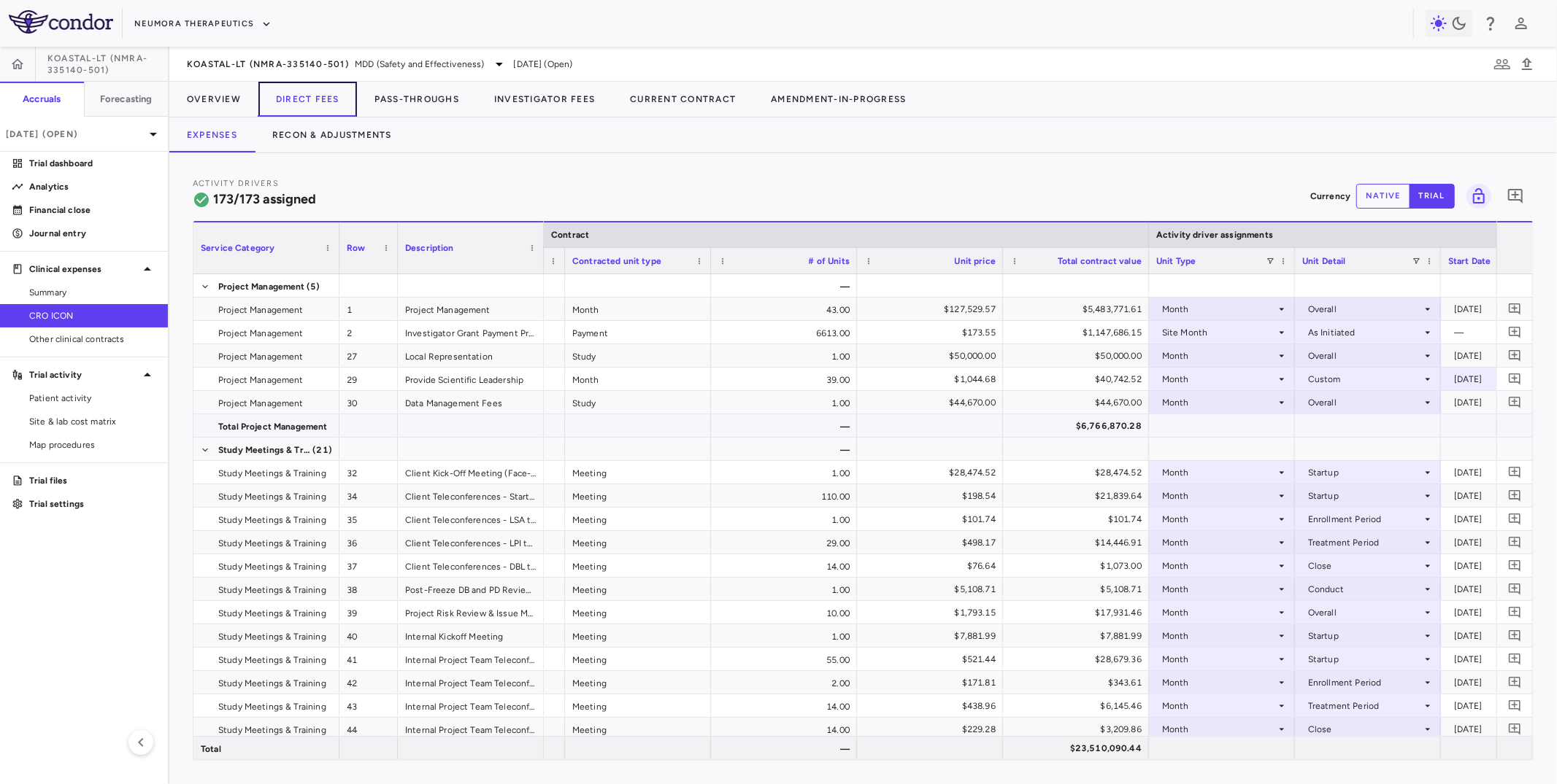
scroll to position [0, 679]
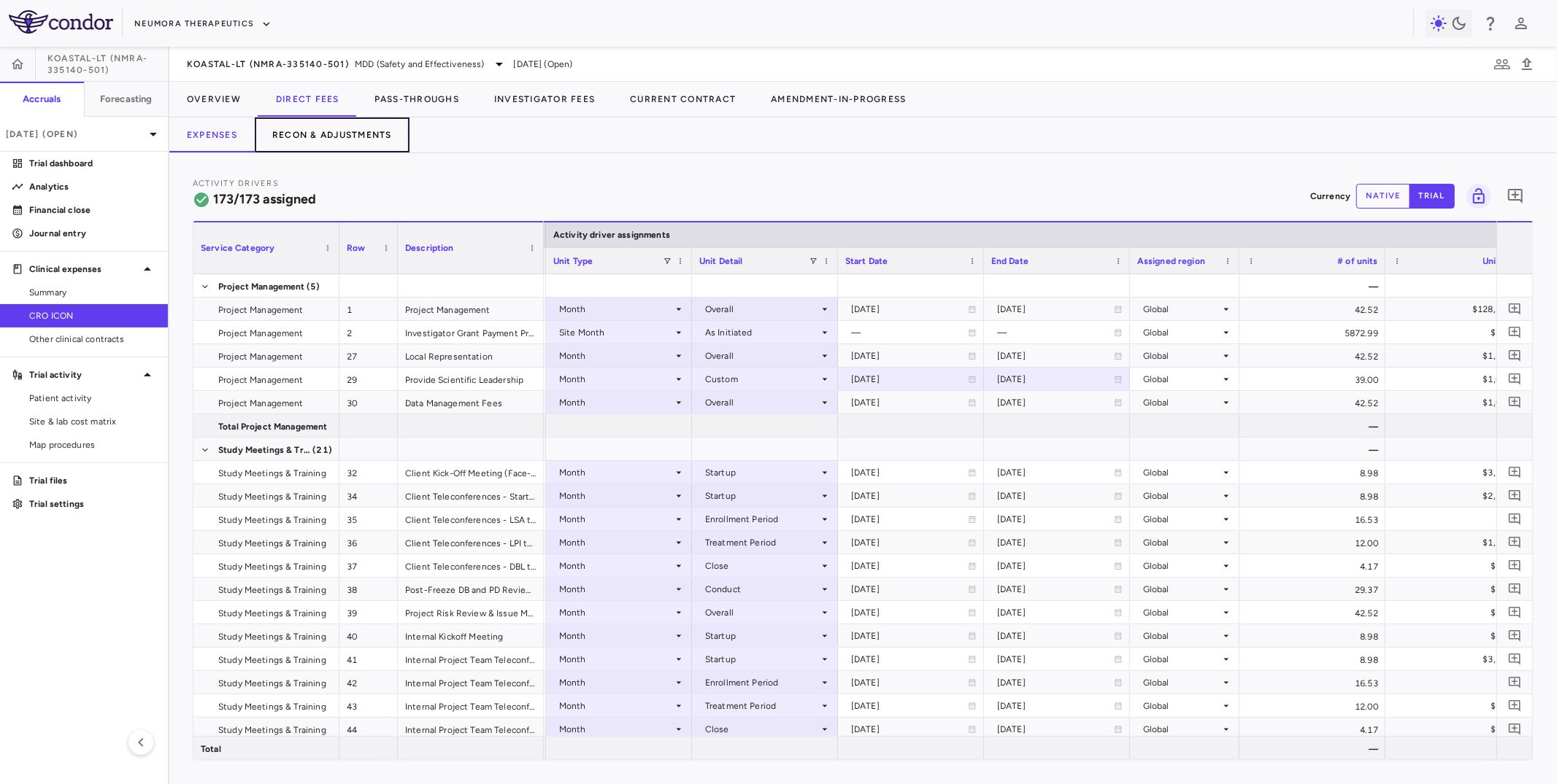
click at [332, 133] on button "Recon & Adjustments" at bounding box center [333, 135] width 155 height 35
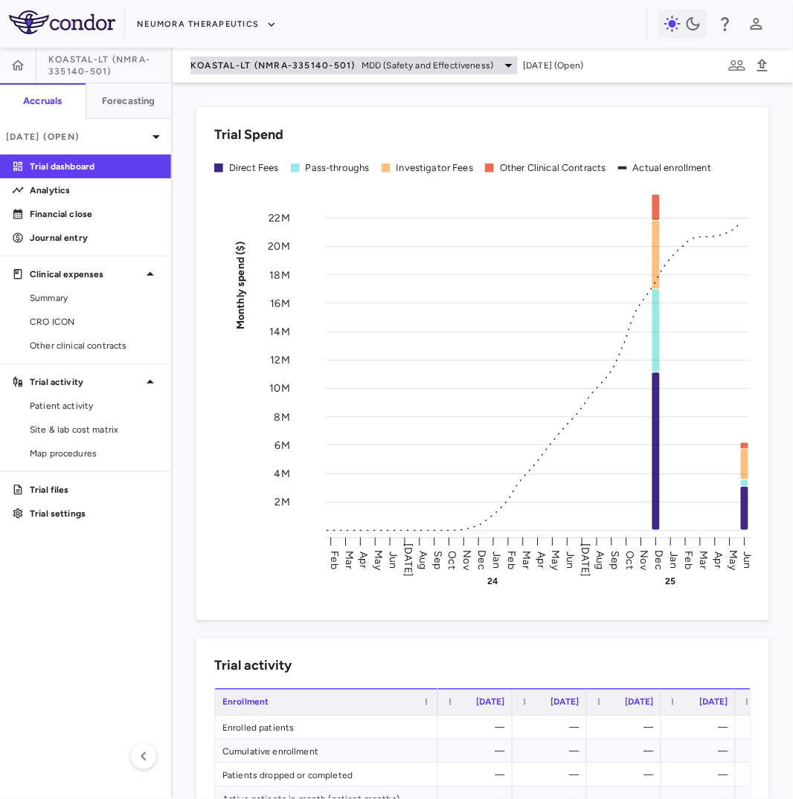
click at [254, 63] on span "KOASTAL-LT (NMRA-335140-501)" at bounding box center [272, 65] width 165 height 12
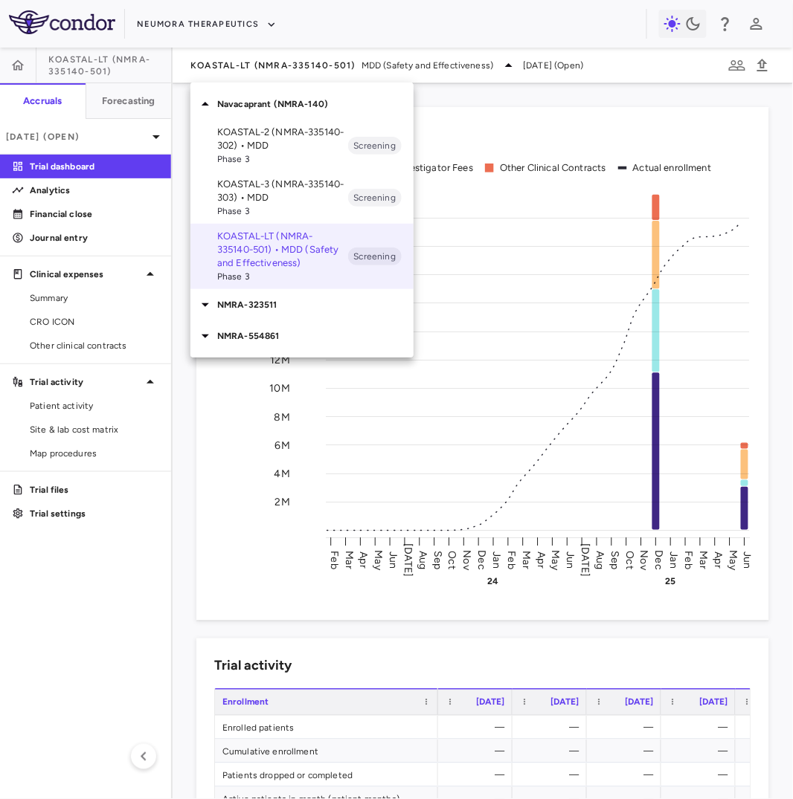
click at [254, 153] on span "Phase 3" at bounding box center [282, 158] width 131 height 13
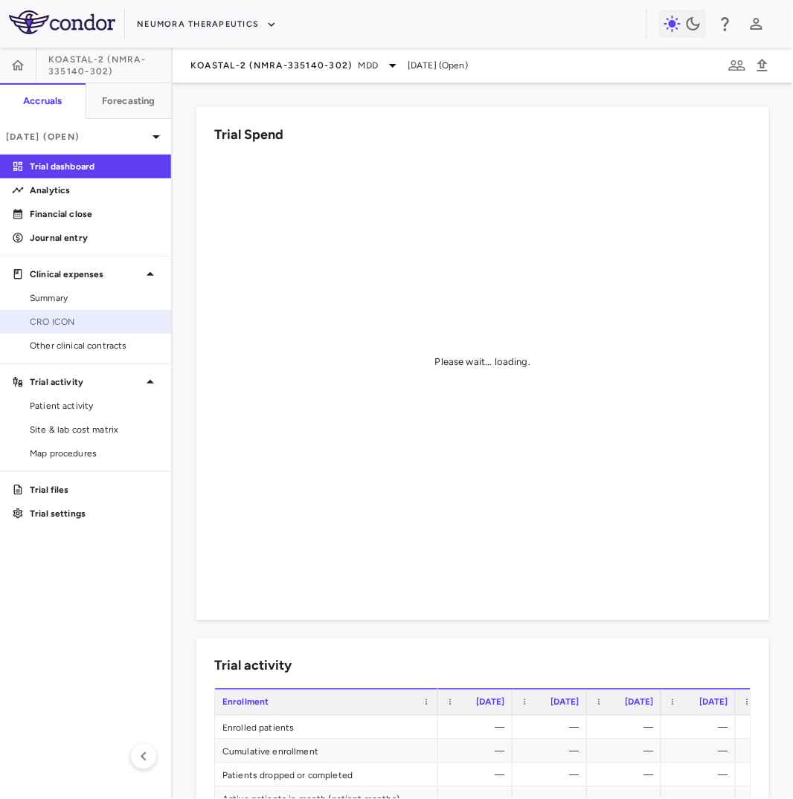
click at [115, 317] on span "CRO ICON" at bounding box center [94, 321] width 129 height 13
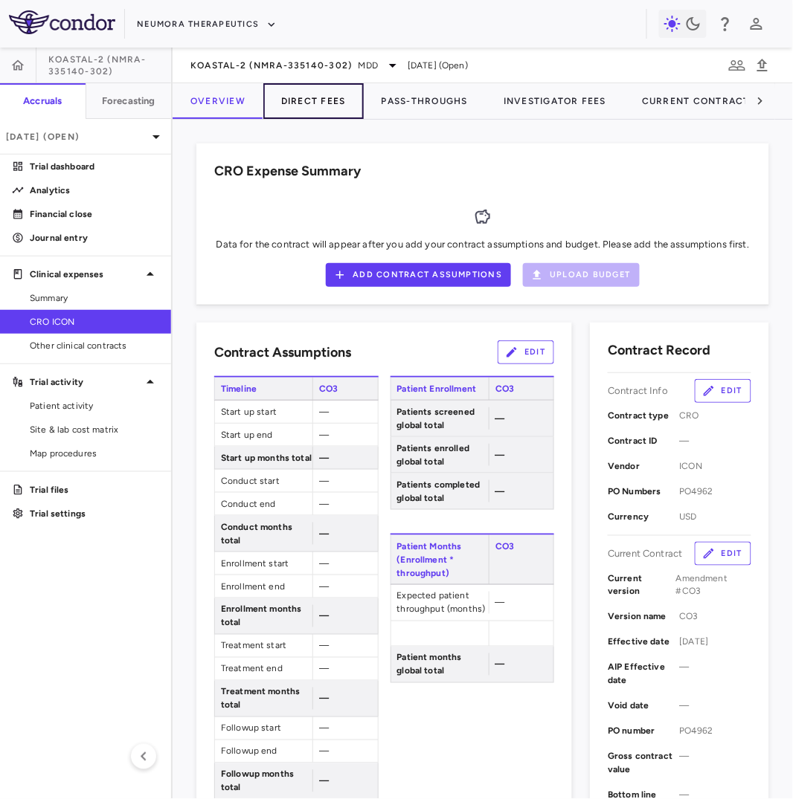
click at [332, 112] on button "Direct Fees" at bounding box center [313, 101] width 100 height 36
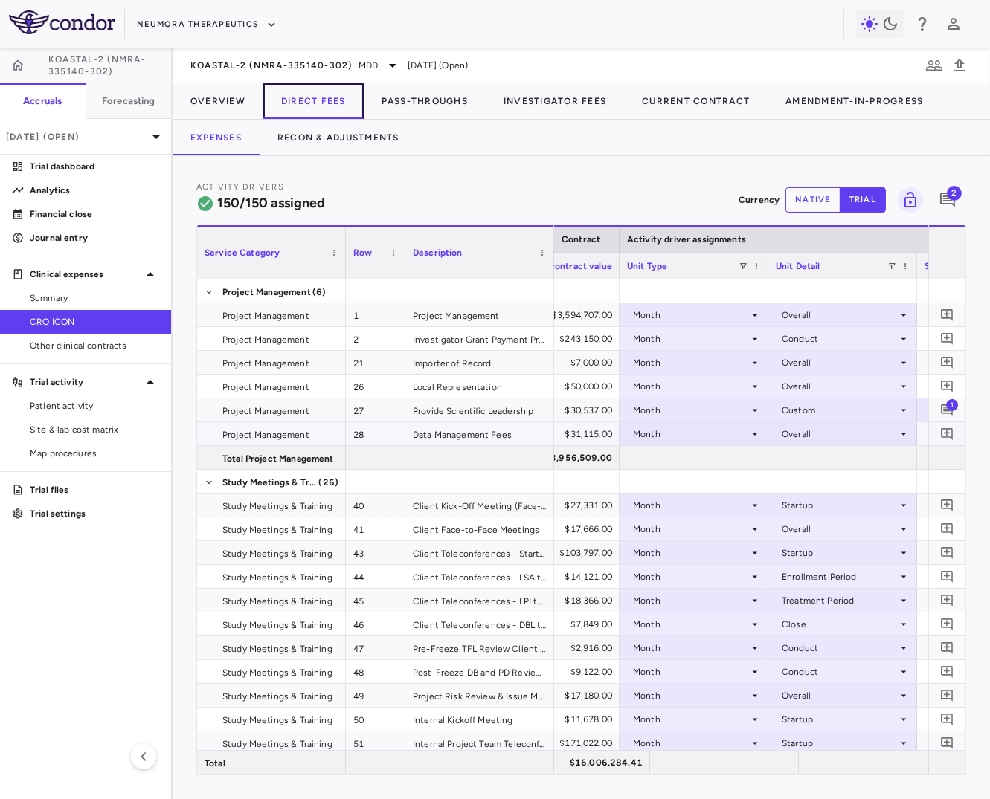
scroll to position [0, 827]
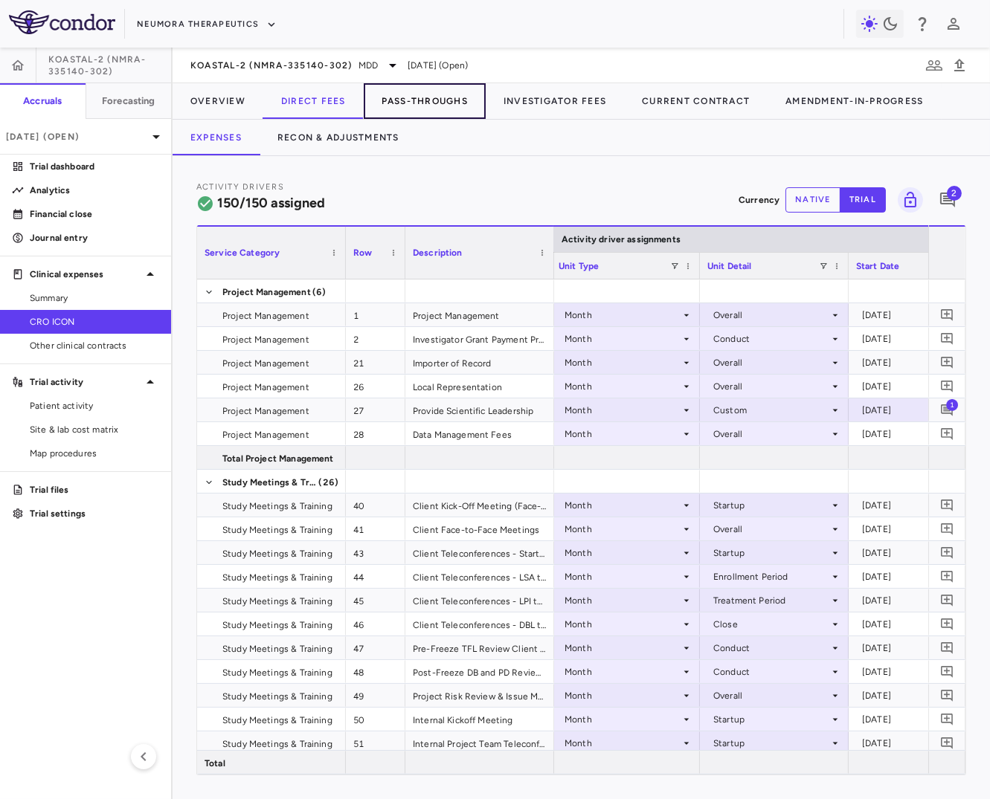
click at [429, 97] on button "Pass-Throughs" at bounding box center [425, 101] width 122 height 36
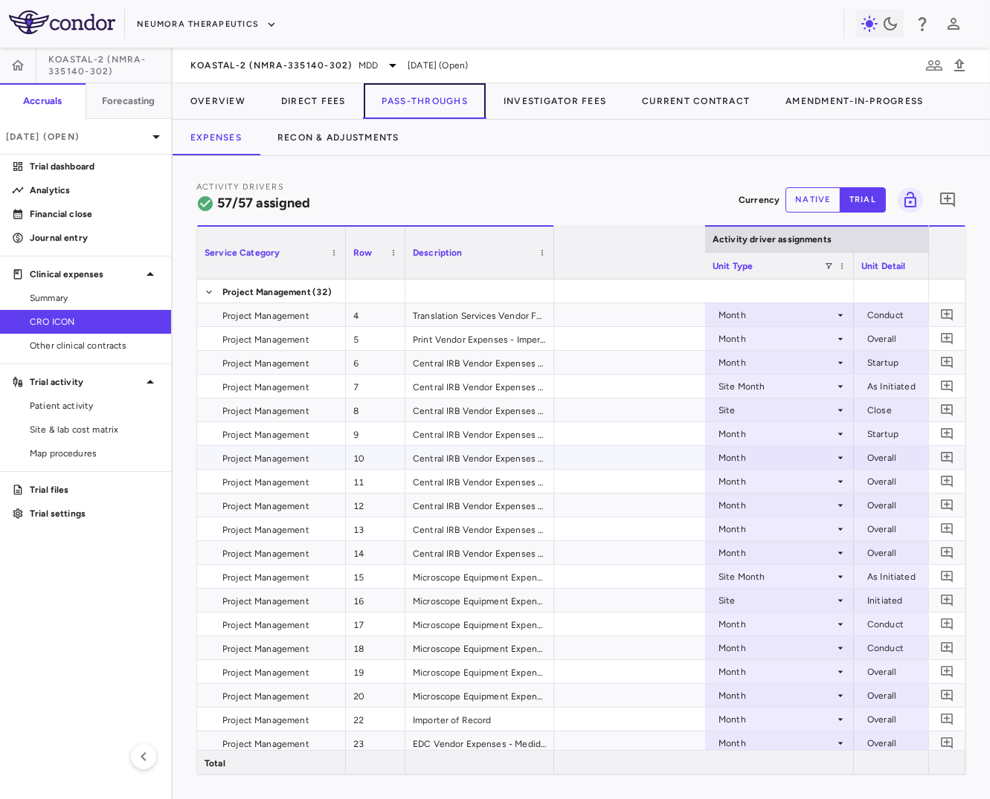
scroll to position [0, 1051]
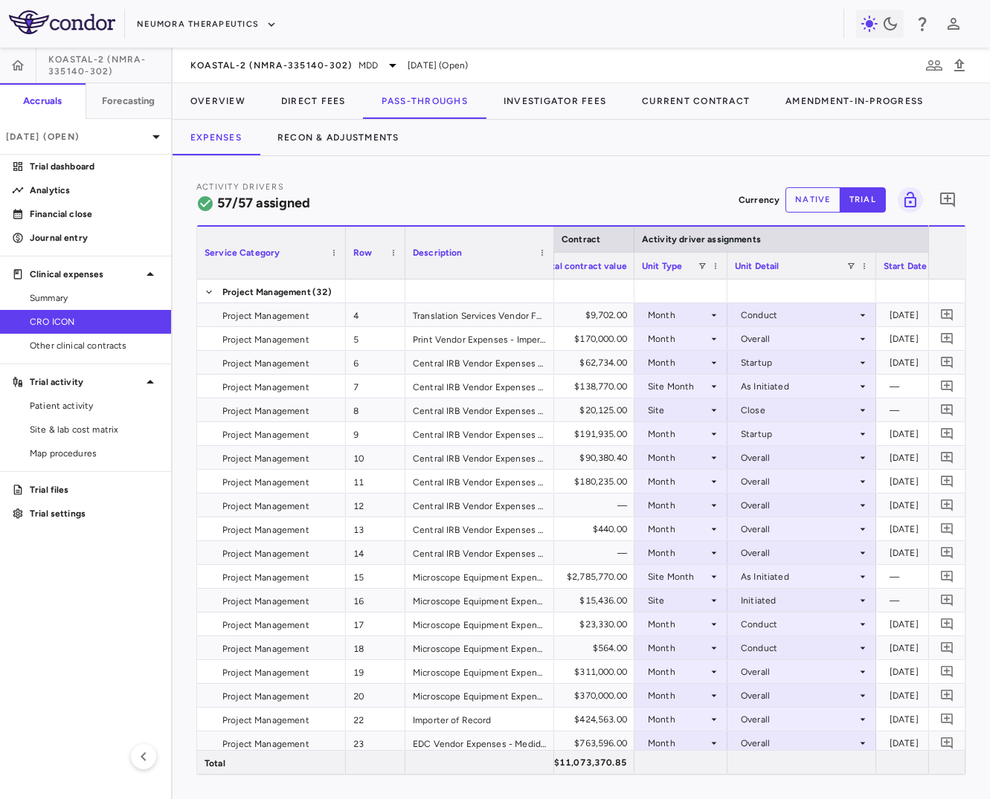
drag, startPoint x: 781, startPoint y: 269, endPoint x: 721, endPoint y: 281, distance: 61.4
click at [648, 281] on div "Service Category Row Description Activity driver assignments Contract 4" at bounding box center [581, 500] width 768 height 550
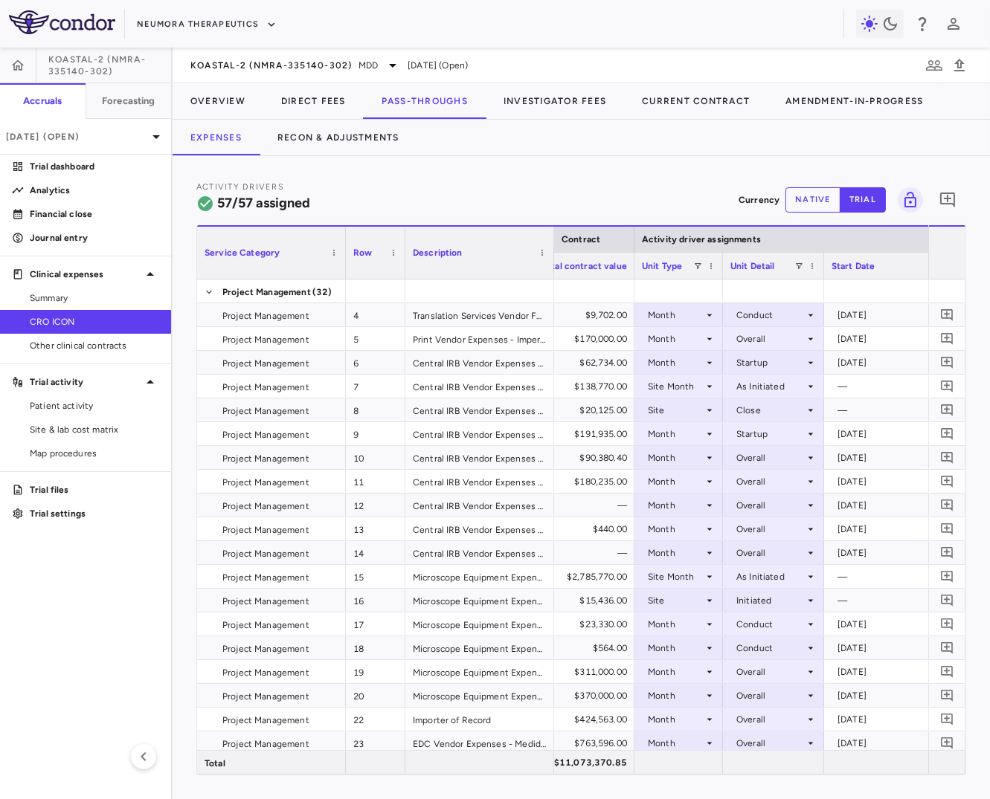
drag, startPoint x: 870, startPoint y: 271, endPoint x: 814, endPoint y: 280, distance: 57.2
click at [648, 280] on div "Service Category Row Description Activity driver assignments Contract 4" at bounding box center [581, 500] width 768 height 550
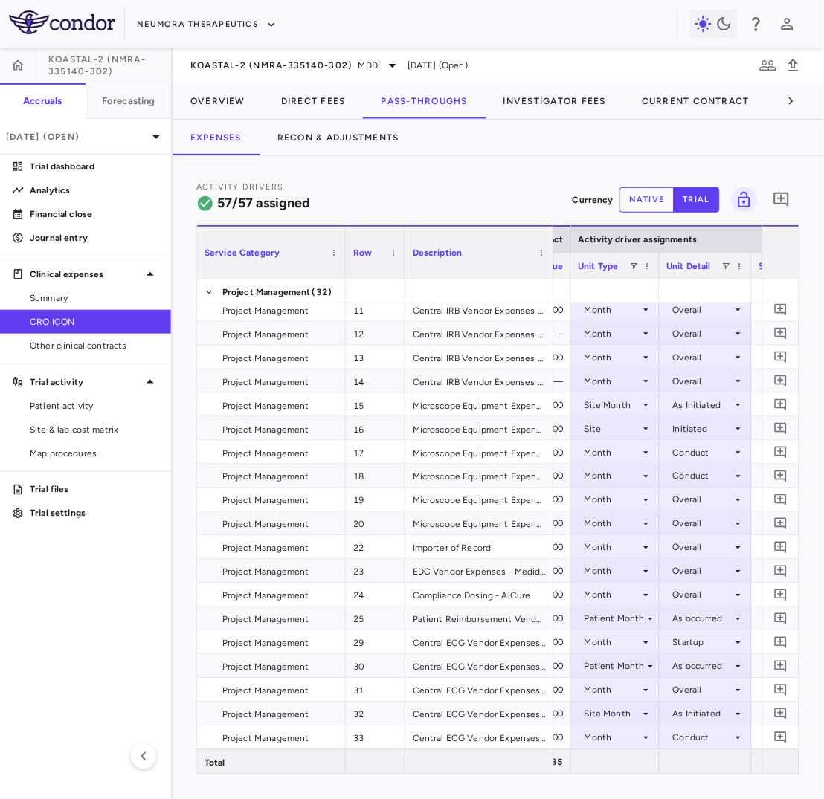
scroll to position [192, 0]
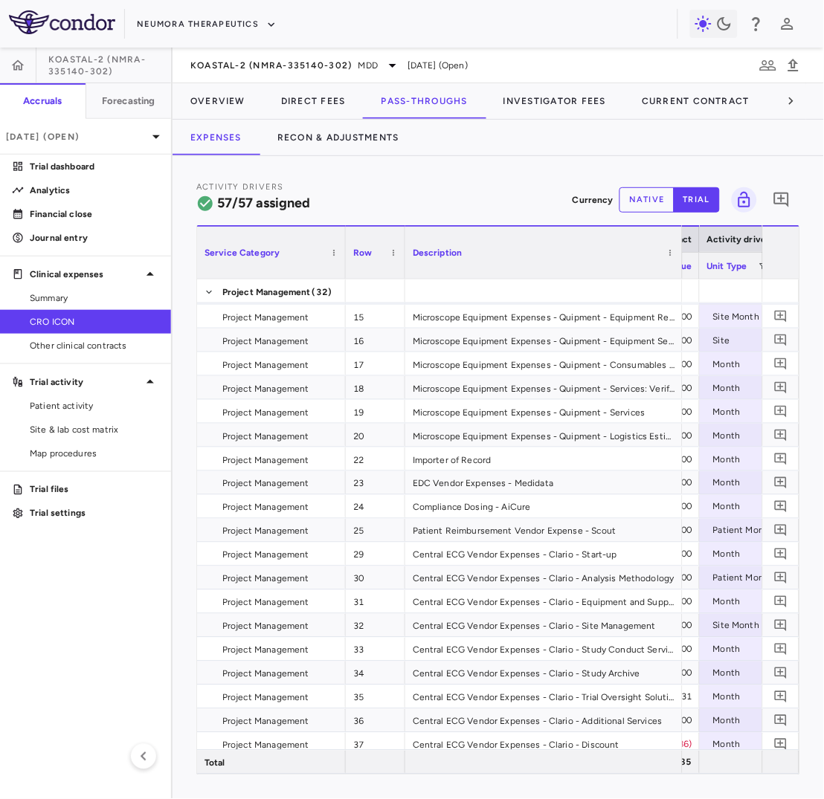
drag, startPoint x: 550, startPoint y: 271, endPoint x: 686, endPoint y: 273, distance: 135.4
click at [648, 273] on div at bounding box center [682, 253] width 6 height 52
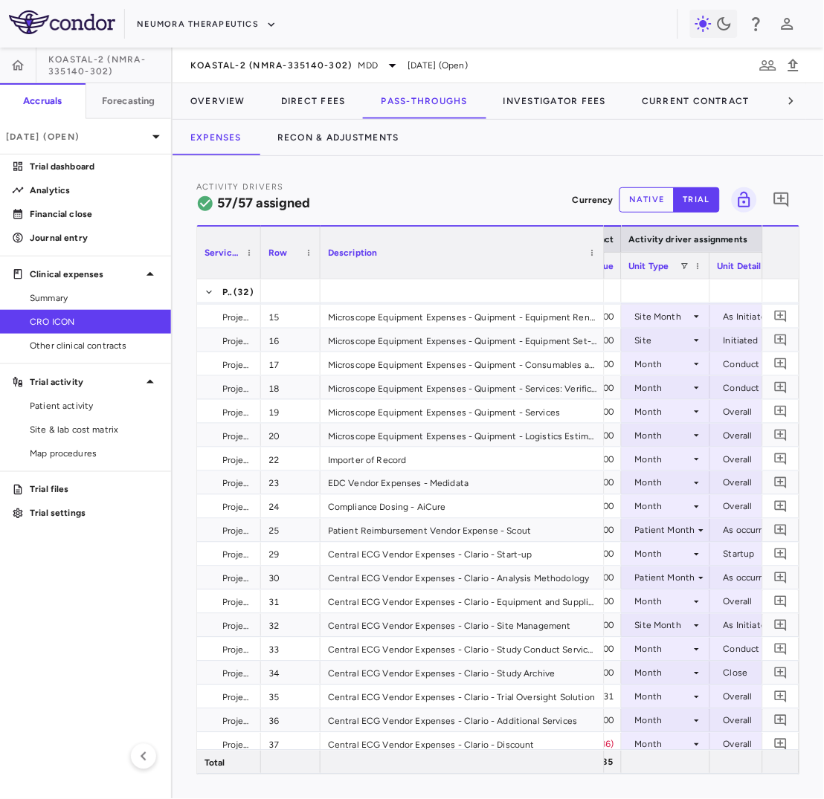
drag, startPoint x: 344, startPoint y: 268, endPoint x: 258, endPoint y: 277, distance: 86.0
click at [258, 277] on div at bounding box center [260, 253] width 6 height 52
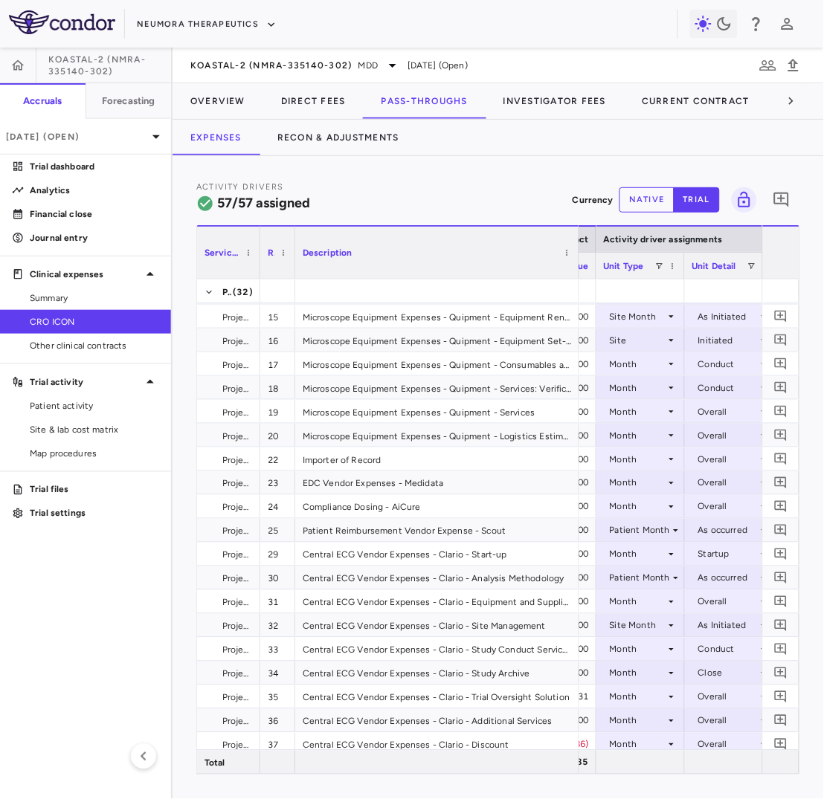
drag, startPoint x: 318, startPoint y: 263, endPoint x: 289, endPoint y: 265, distance: 28.4
click at [292, 265] on div at bounding box center [295, 253] width 6 height 52
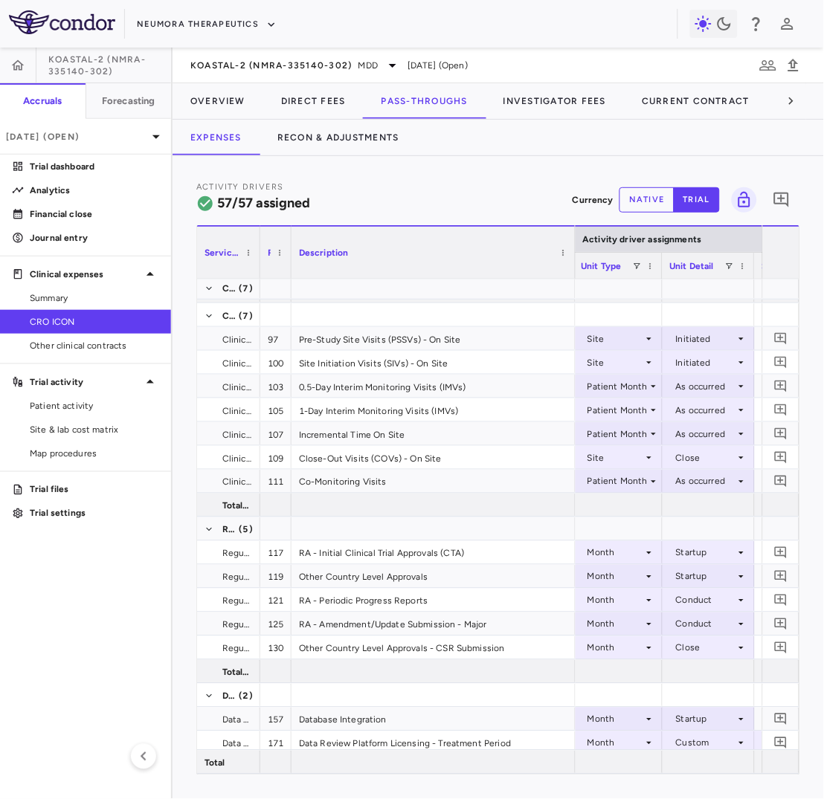
scroll to position [1217, 0]
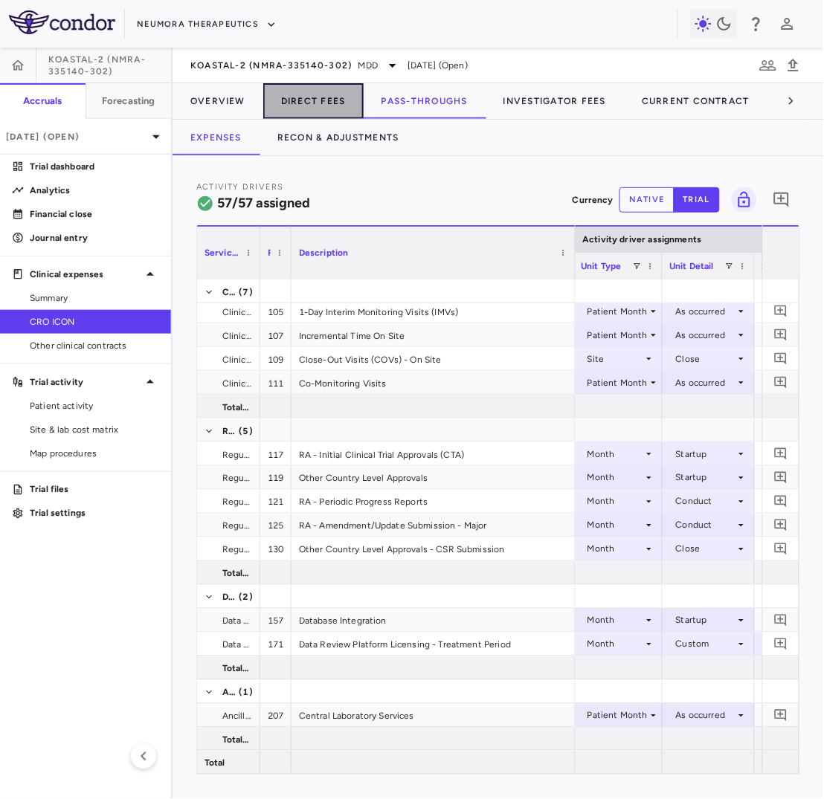
click at [303, 101] on button "Direct Fees" at bounding box center [313, 101] width 100 height 36
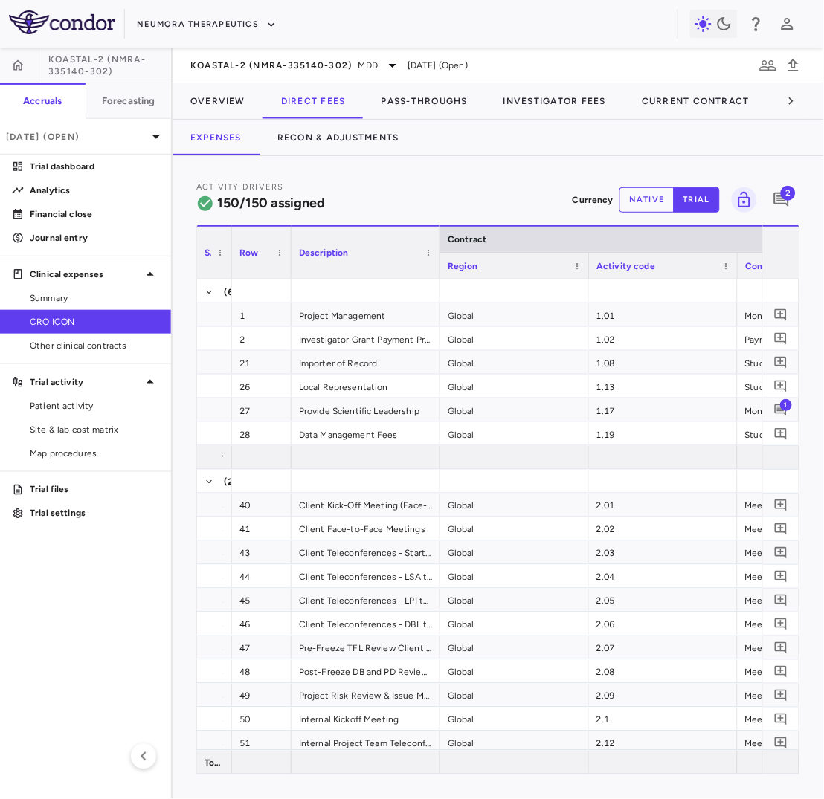
drag, startPoint x: 344, startPoint y: 254, endPoint x: 231, endPoint y: 279, distance: 116.4
click at [231, 279] on div "Service Category Row Description Contract" at bounding box center [498, 500] width 602 height 550
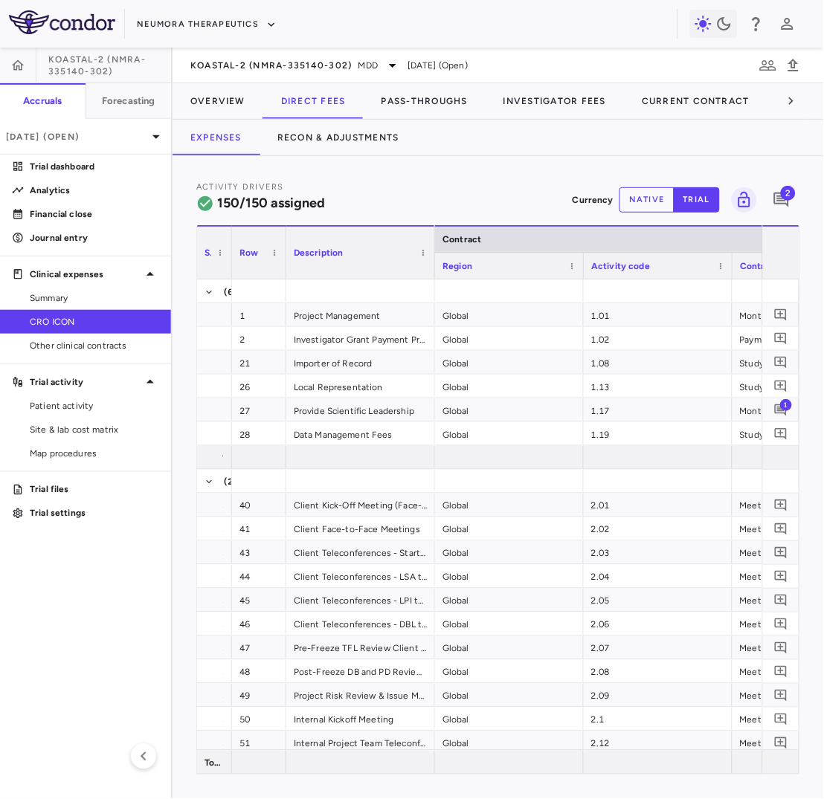
drag, startPoint x: 290, startPoint y: 265, endPoint x: 262, endPoint y: 265, distance: 28.3
click at [283, 265] on div at bounding box center [286, 253] width 6 height 52
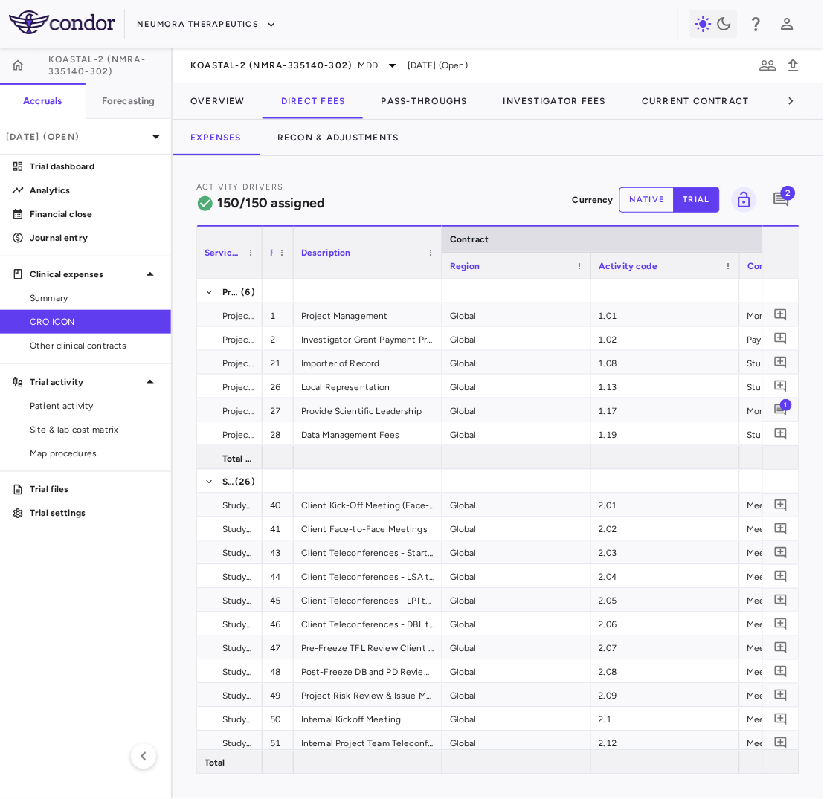
drag, startPoint x: 228, startPoint y: 264, endPoint x: 258, endPoint y: 267, distance: 30.6
click at [259, 267] on div at bounding box center [262, 253] width 6 height 52
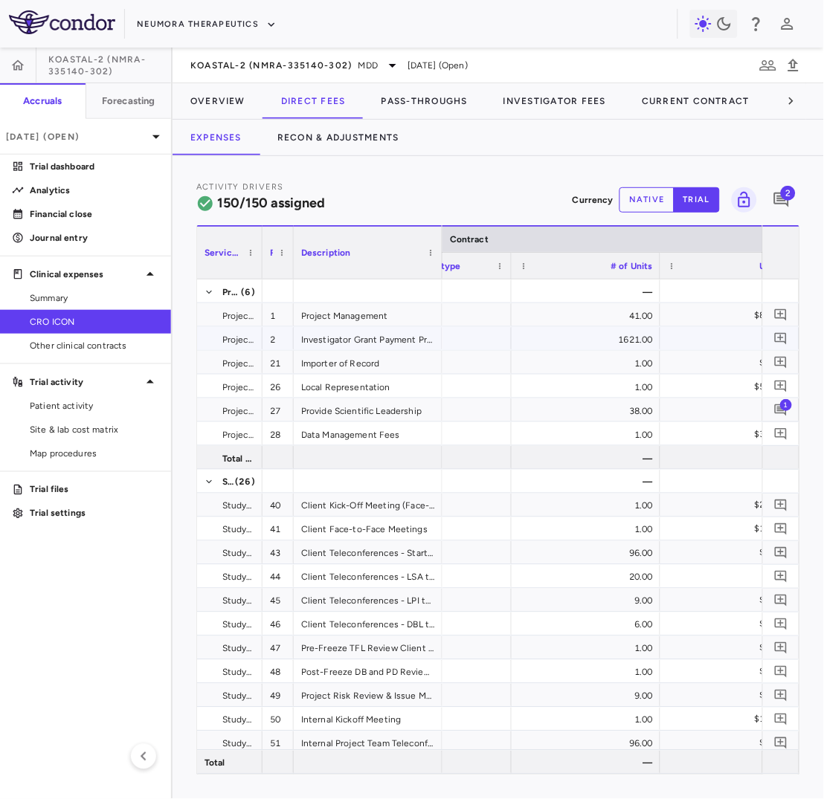
scroll to position [0, 512]
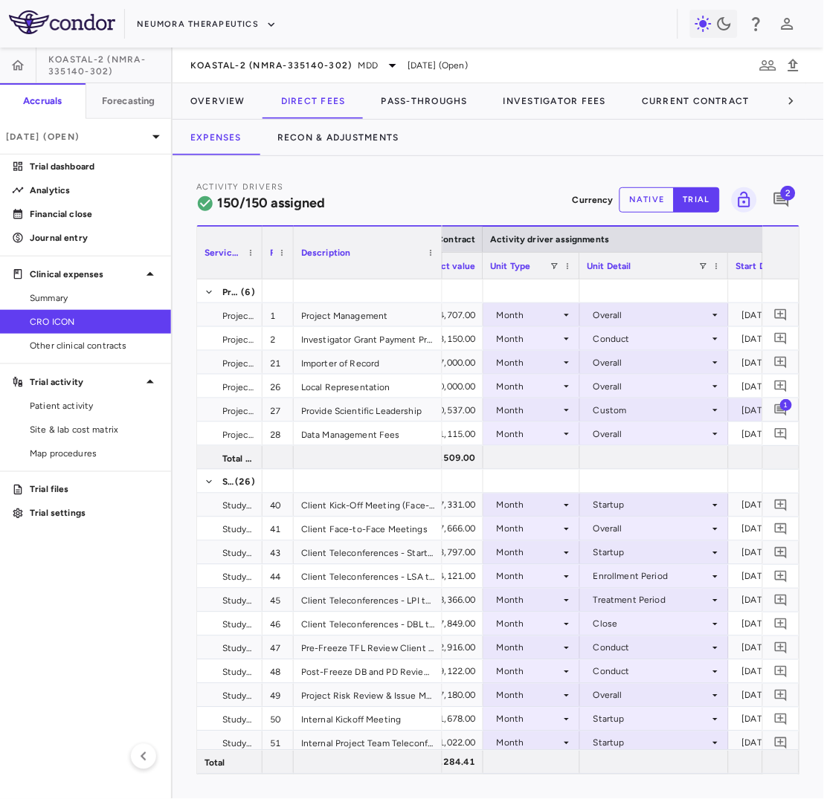
drag, startPoint x: 630, startPoint y: 271, endPoint x: 557, endPoint y: 277, distance: 73.1
click at [576, 277] on div at bounding box center [579, 266] width 6 height 26
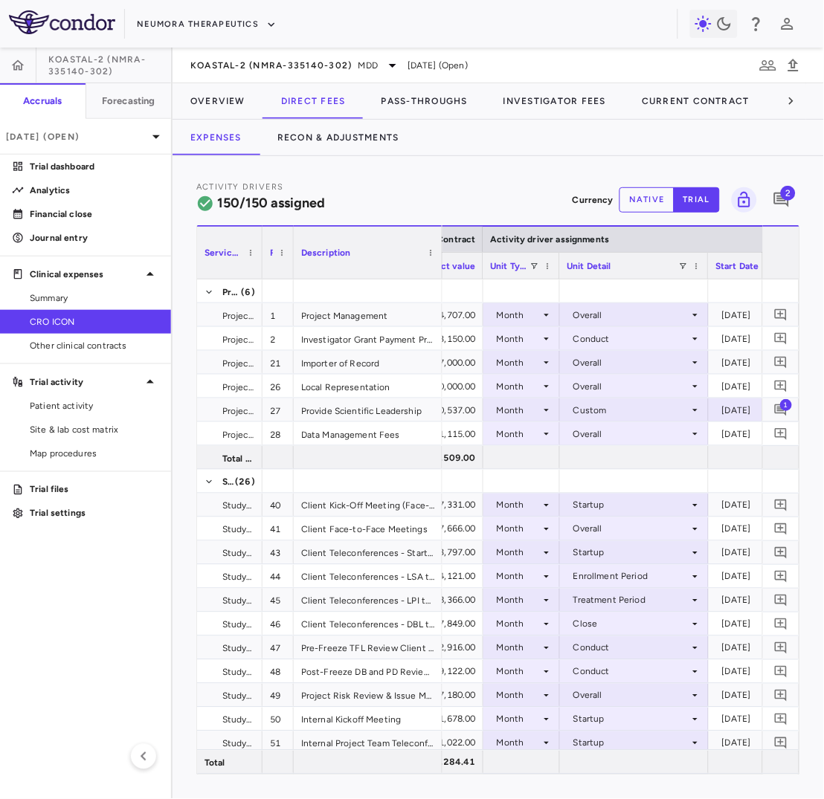
click at [648, 268] on div "Unit Detail" at bounding box center [634, 265] width 149 height 27
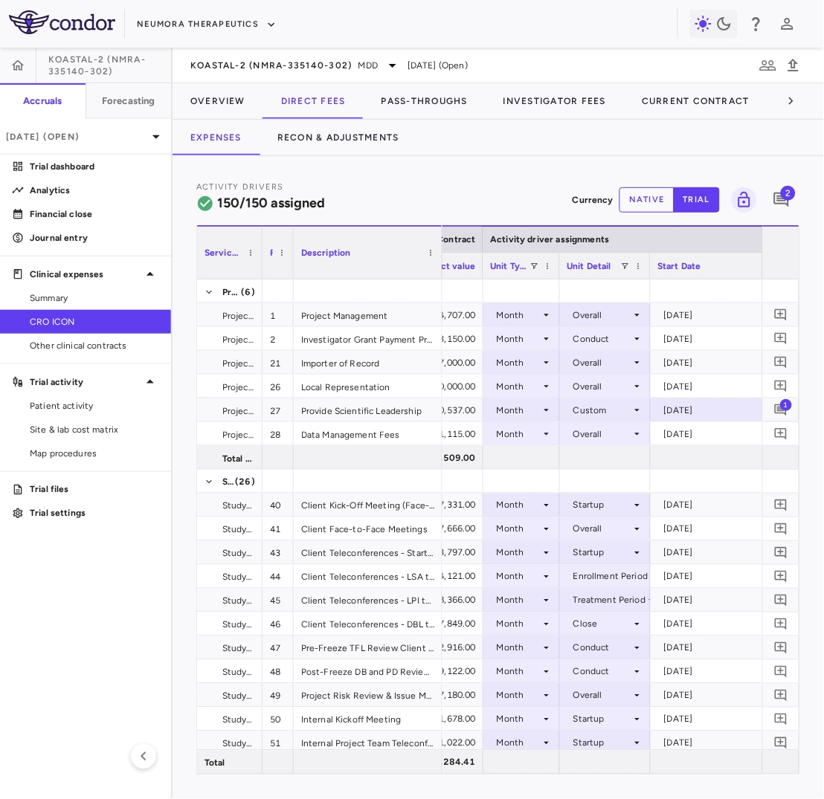
drag, startPoint x: 704, startPoint y: 268, endPoint x: 644, endPoint y: 275, distance: 59.9
click at [644, 275] on div "Unit Detail" at bounding box center [605, 265] width 91 height 27
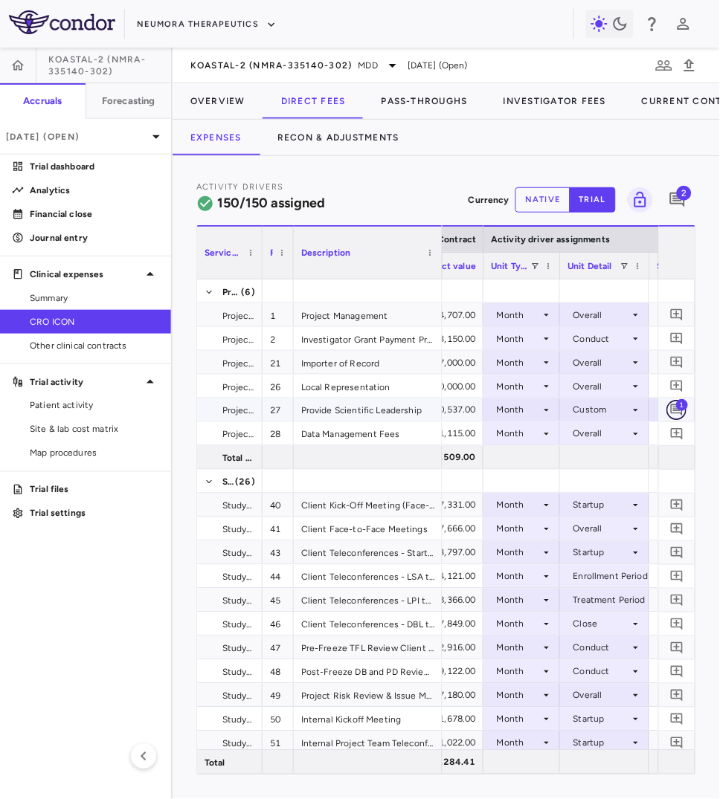
click at [648, 408] on icon "Add comment" at bounding box center [677, 411] width 12 height 12
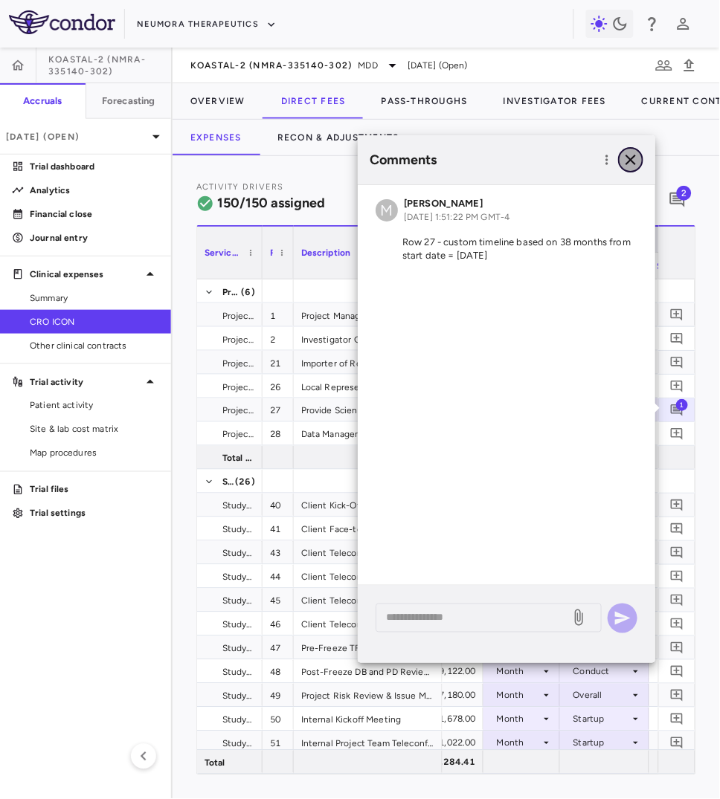
click at [634, 167] on icon "button" at bounding box center [631, 160] width 18 height 18
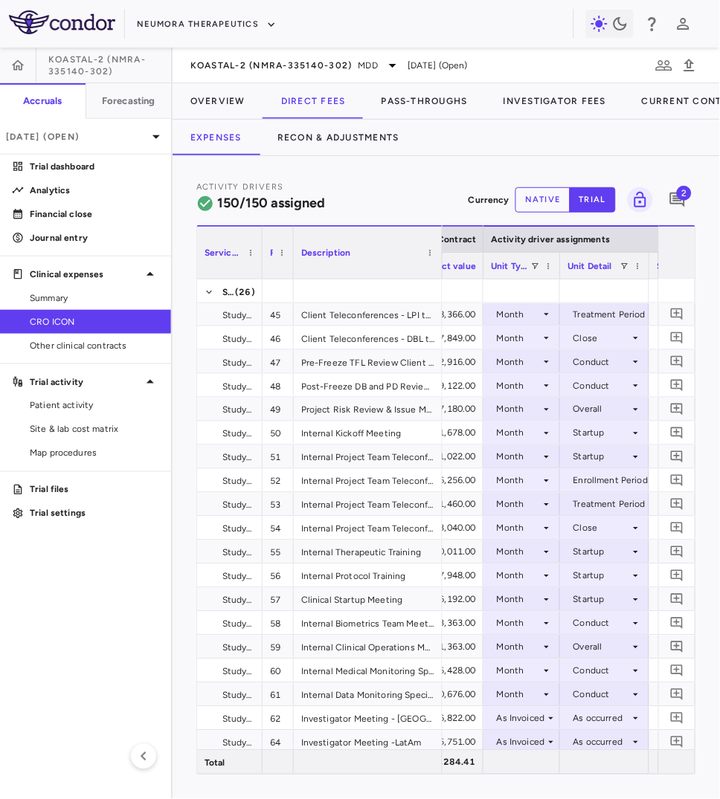
scroll to position [292, 0]
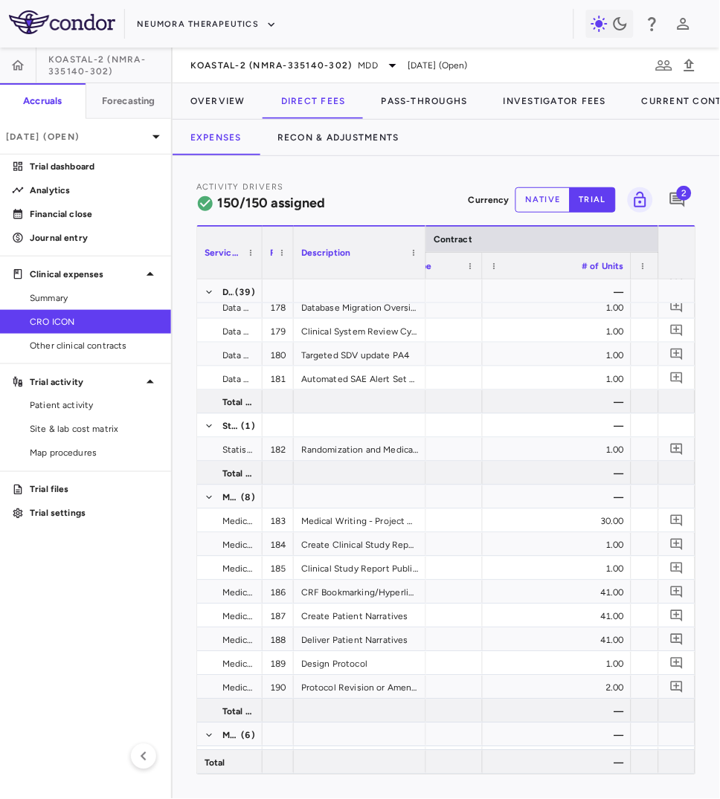
drag, startPoint x: 441, startPoint y: 263, endPoint x: 422, endPoint y: 284, distance: 27.9
click at [422, 284] on div "Service Category Row Description Contract" at bounding box center [446, 500] width 498 height 550
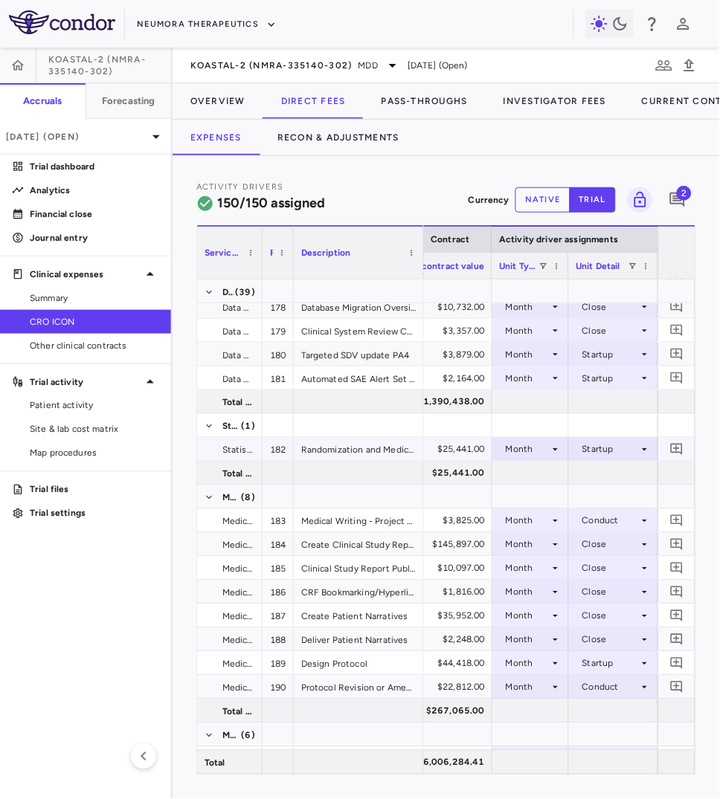
click at [535, 451] on div "Month" at bounding box center [528, 450] width 44 height 24
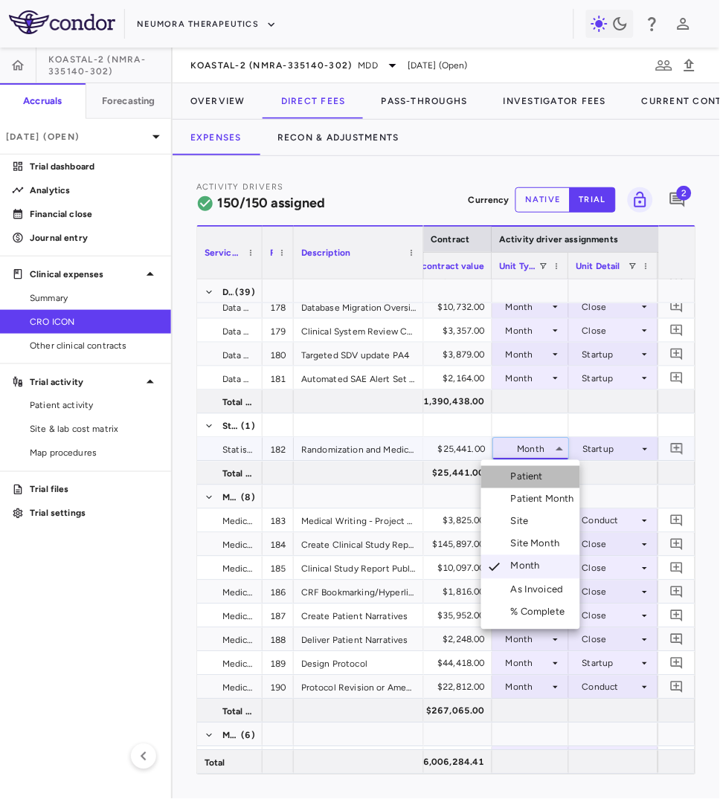
click at [539, 479] on div "Patient" at bounding box center [530, 477] width 38 height 13
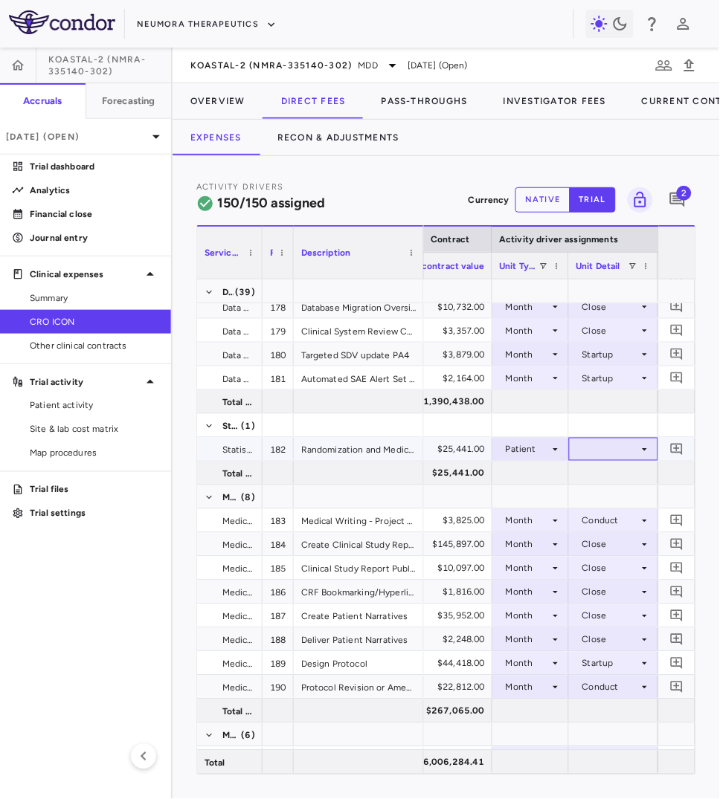
click at [596, 439] on div at bounding box center [613, 450] width 74 height 22
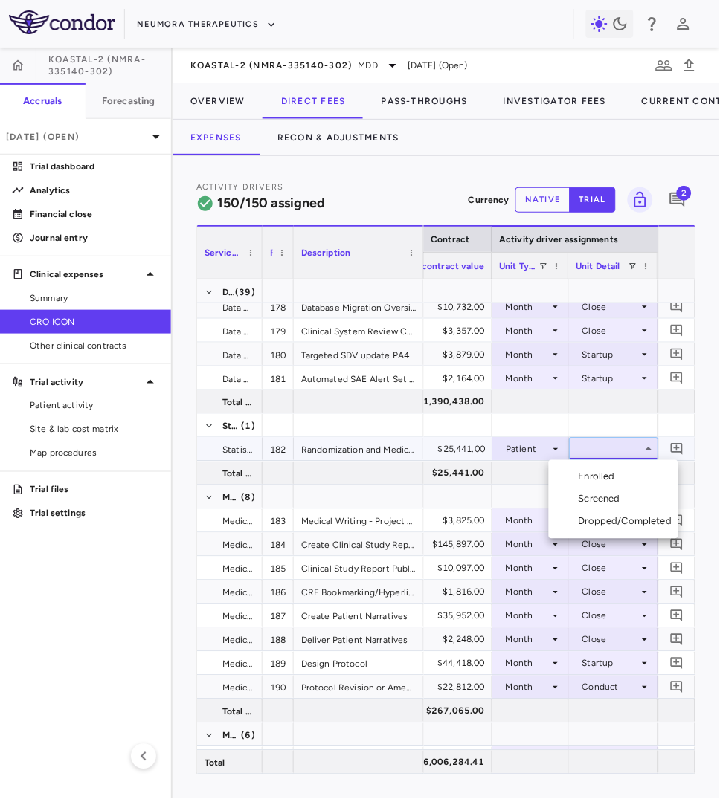
click at [611, 480] on div "Enrolled" at bounding box center [600, 477] width 42 height 13
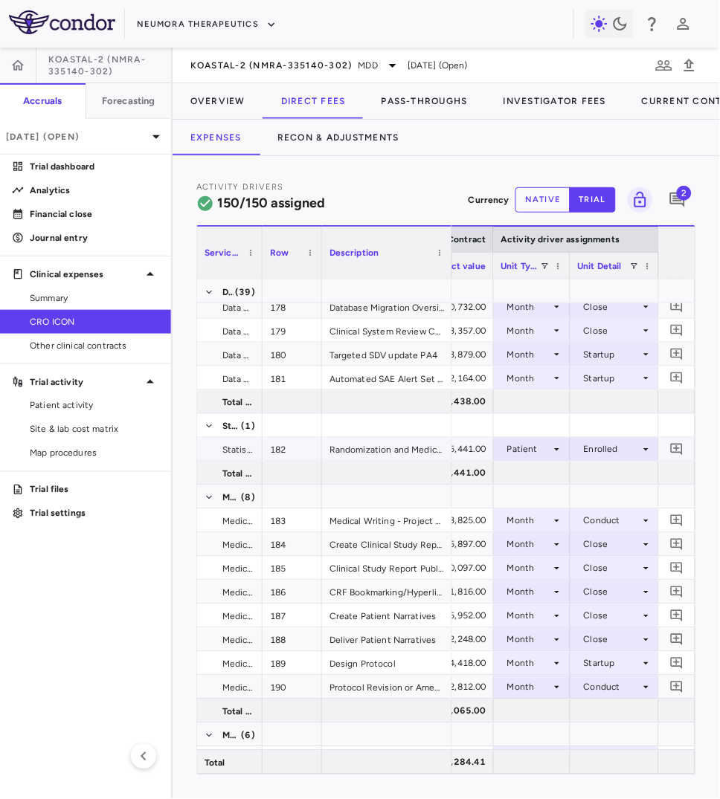
click at [535, 458] on div "Patient" at bounding box center [529, 450] width 44 height 24
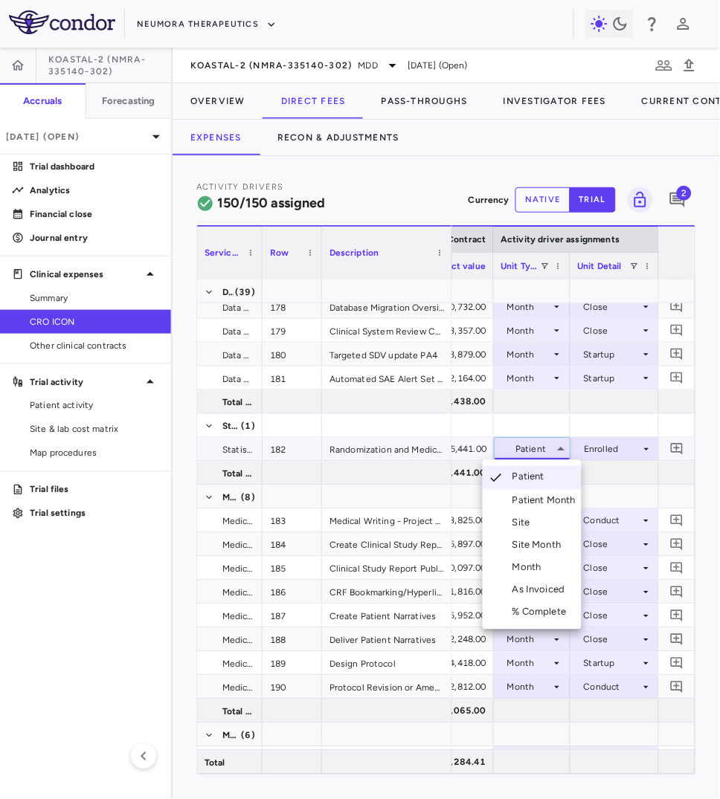
click at [542, 562] on div "Month" at bounding box center [529, 567] width 35 height 13
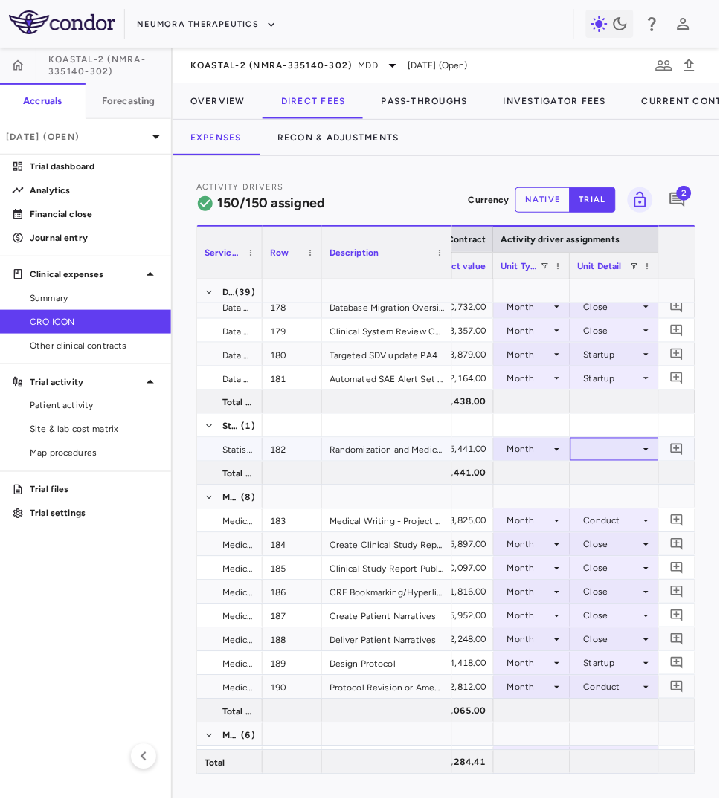
click at [603, 453] on div at bounding box center [615, 450] width 74 height 22
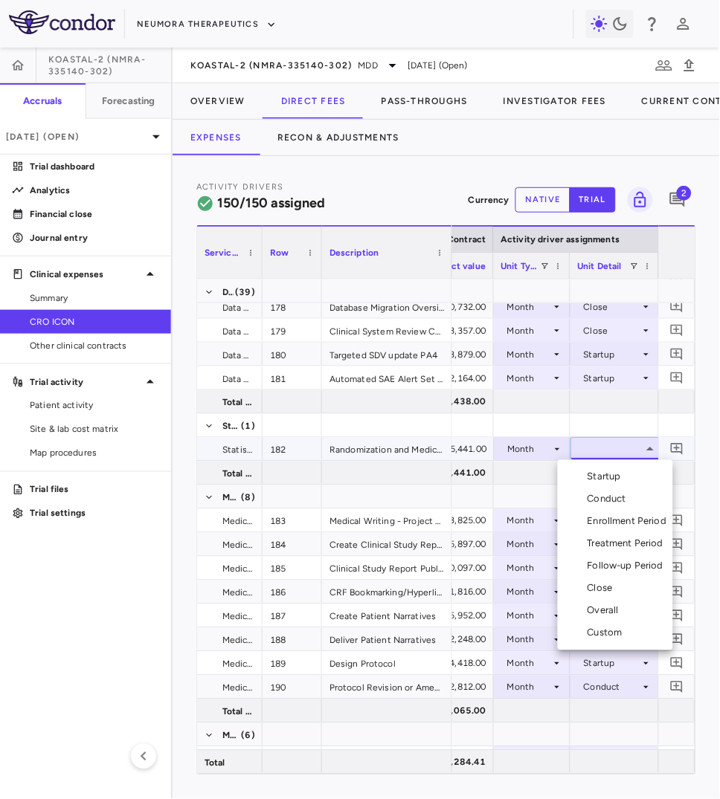
click at [605, 478] on div "Startup" at bounding box center [607, 477] width 39 height 13
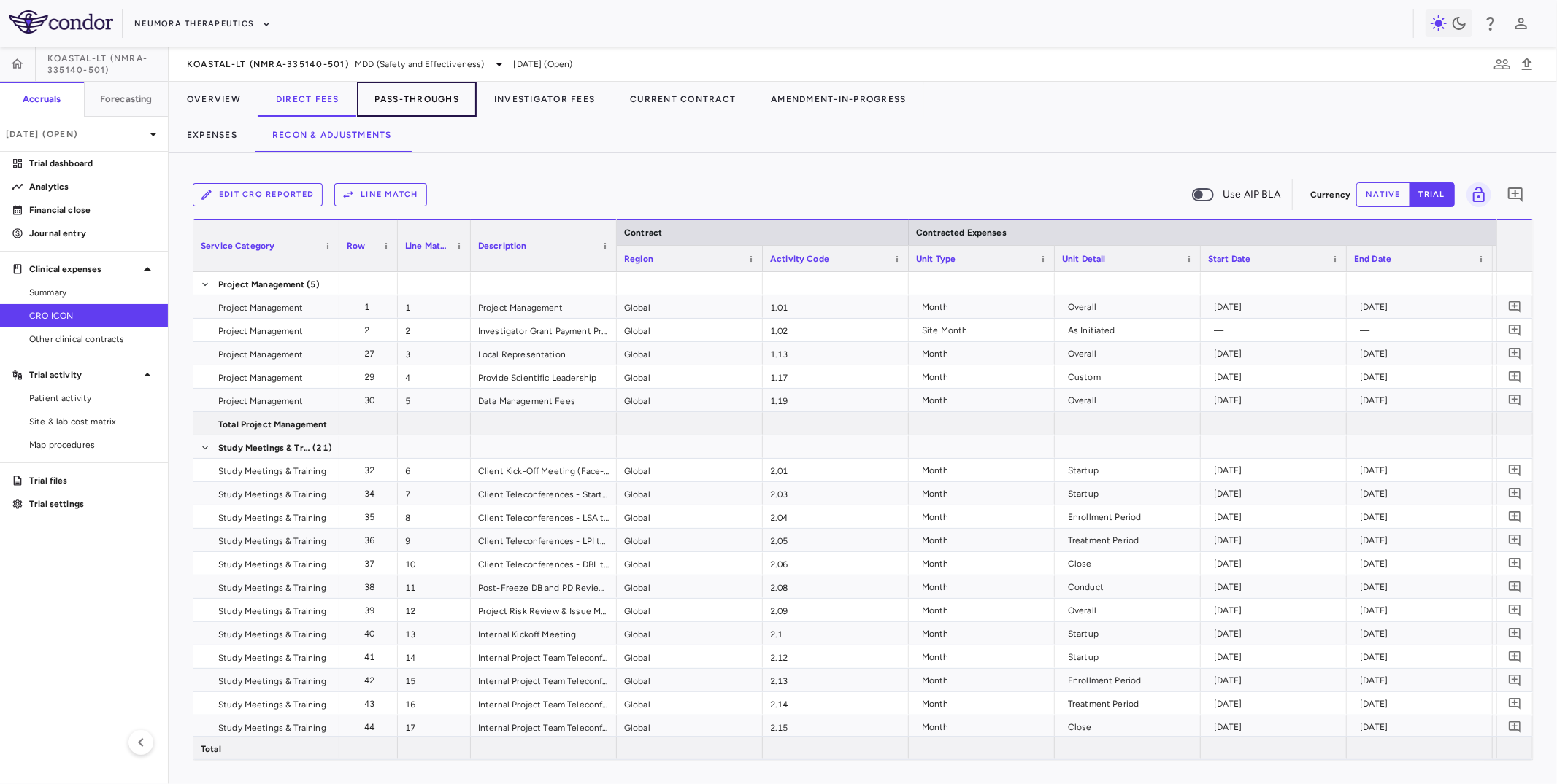
click at [392, 90] on button "Pass-Throughs" at bounding box center [417, 99] width 120 height 35
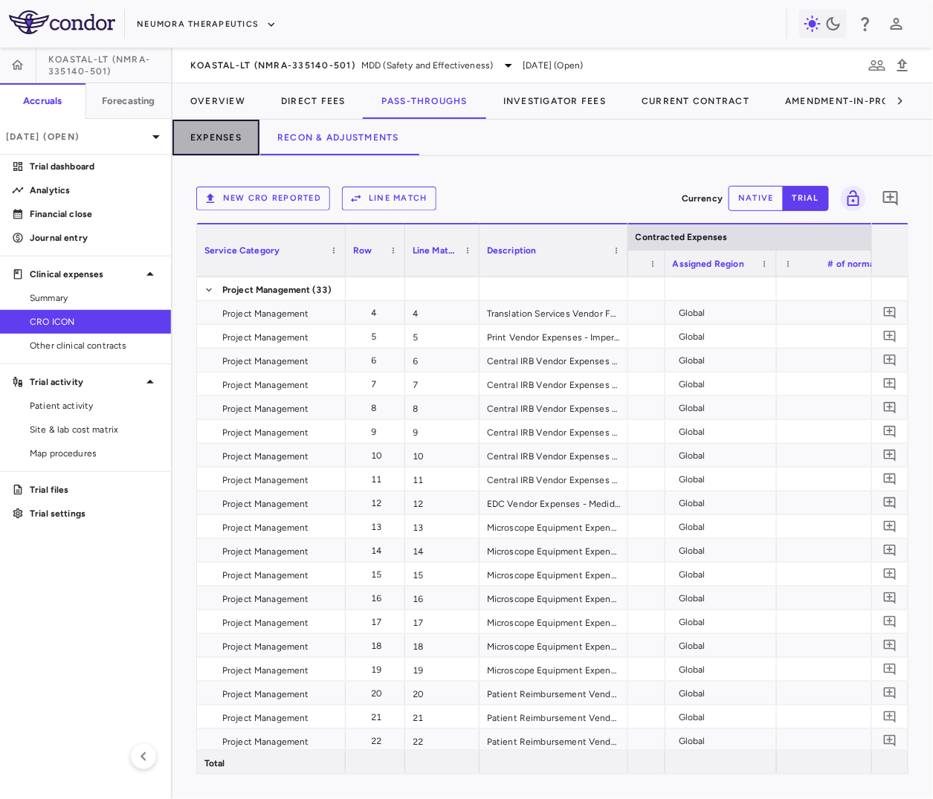
click at [204, 144] on button "Expenses" at bounding box center [216, 138] width 87 height 36
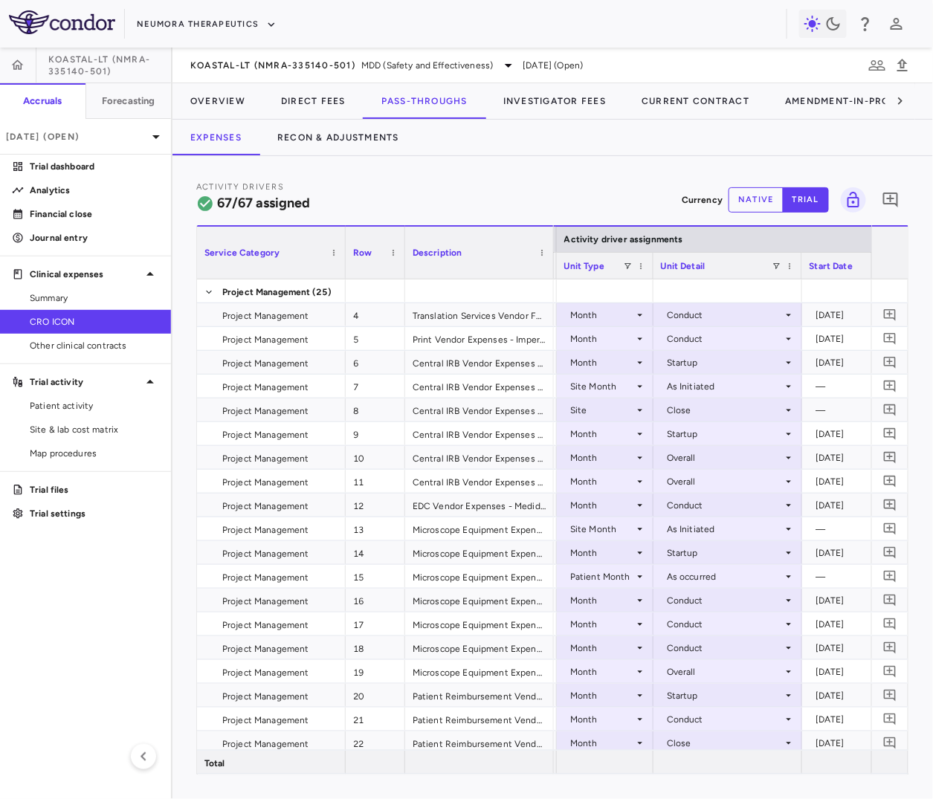
drag, startPoint x: 702, startPoint y: 273, endPoint x: 643, endPoint y: 283, distance: 59.7
click at [644, 283] on div "Service Category Row Description Contract Activity driver assignments 4" at bounding box center [553, 500] width 712 height 550
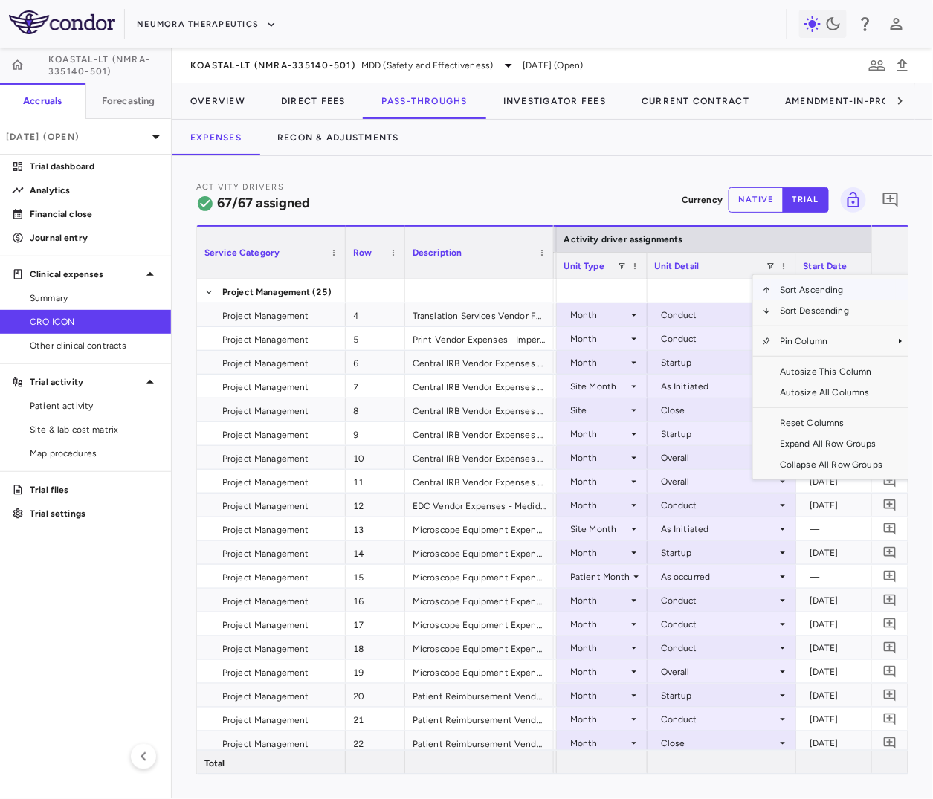
drag, startPoint x: 794, startPoint y: 274, endPoint x: 709, endPoint y: 221, distance: 99.6
click at [599, 199] on div "Activity Drivers 67/67 assigned Currency native trial 0" at bounding box center [552, 199] width 713 height 39
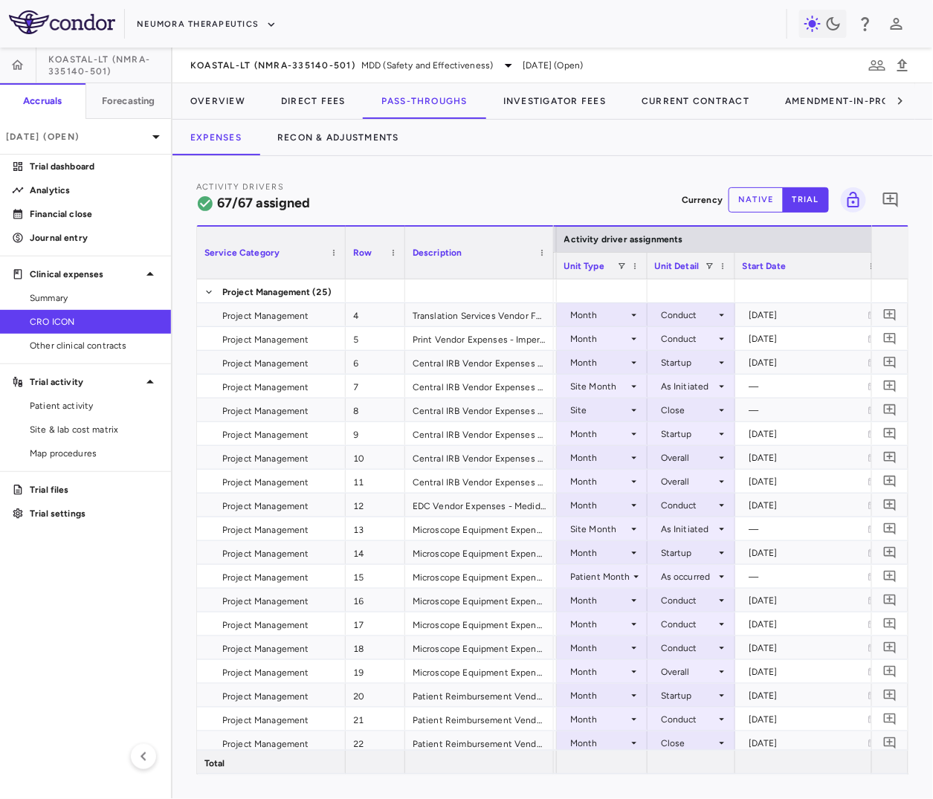
drag, startPoint x: 794, startPoint y: 265, endPoint x: 727, endPoint y: 271, distance: 67.2
click at [732, 271] on div at bounding box center [735, 266] width 6 height 26
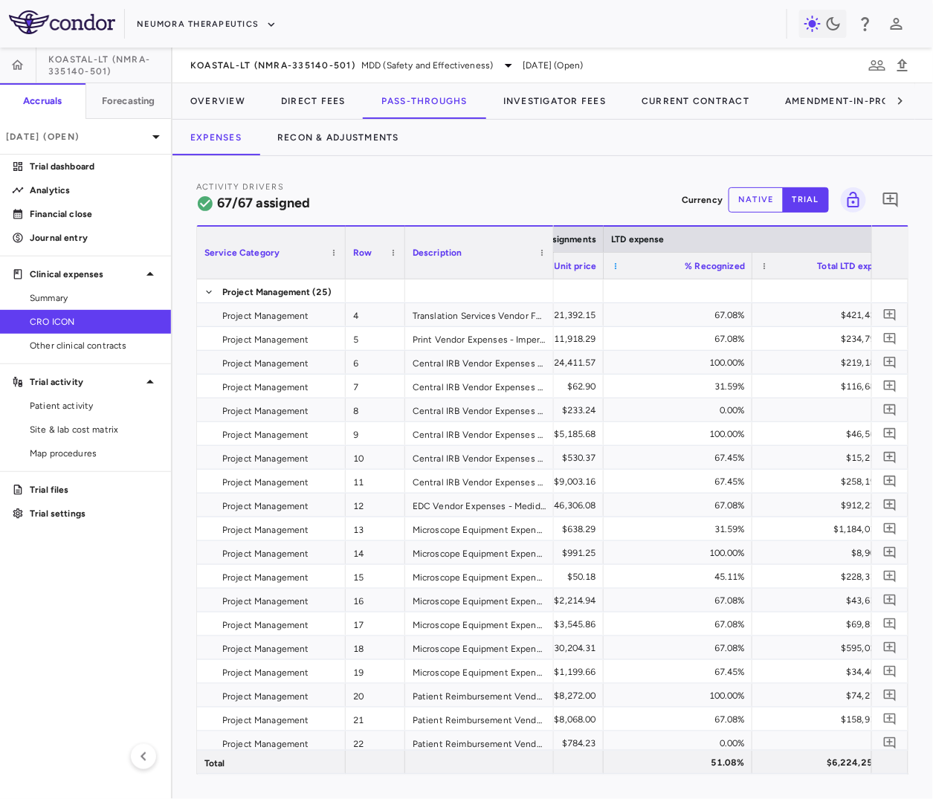
click at [616, 269] on span at bounding box center [615, 266] width 9 height 9
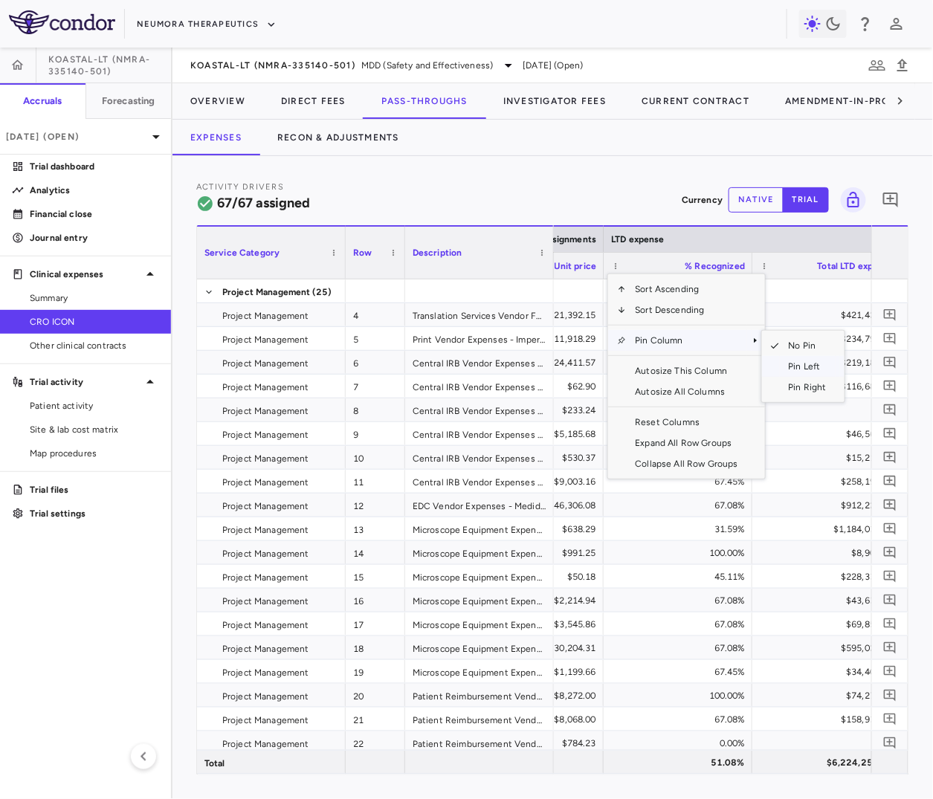
click at [791, 361] on span "Pin Left" at bounding box center [808, 366] width 56 height 21
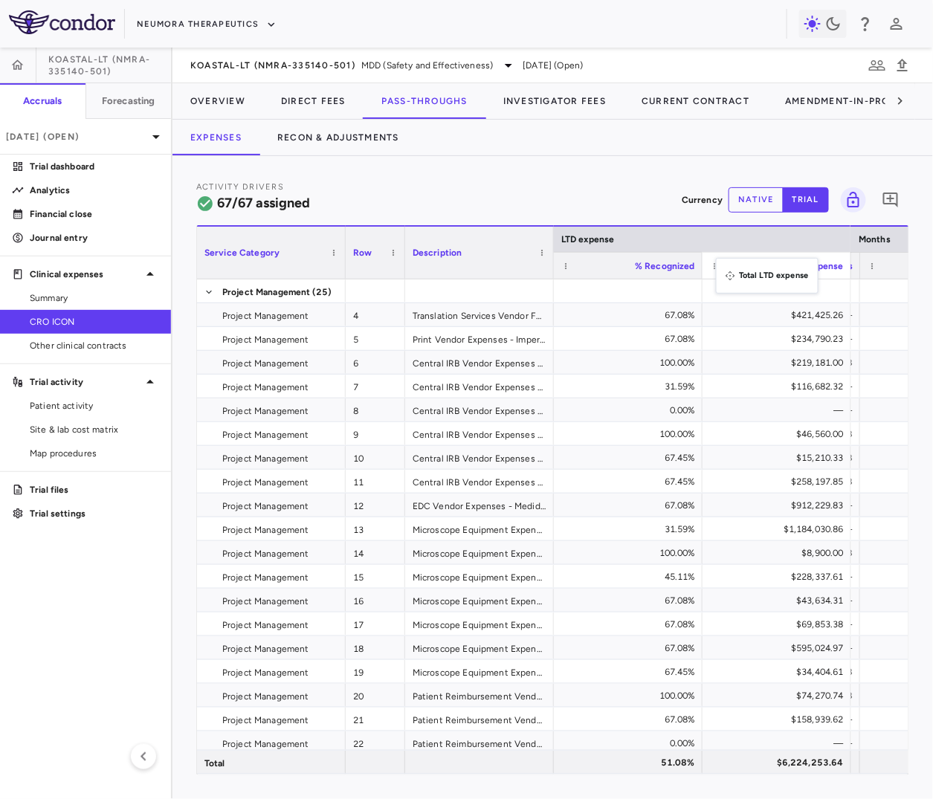
drag, startPoint x: 702, startPoint y: 266, endPoint x: 724, endPoint y: 267, distance: 22.3
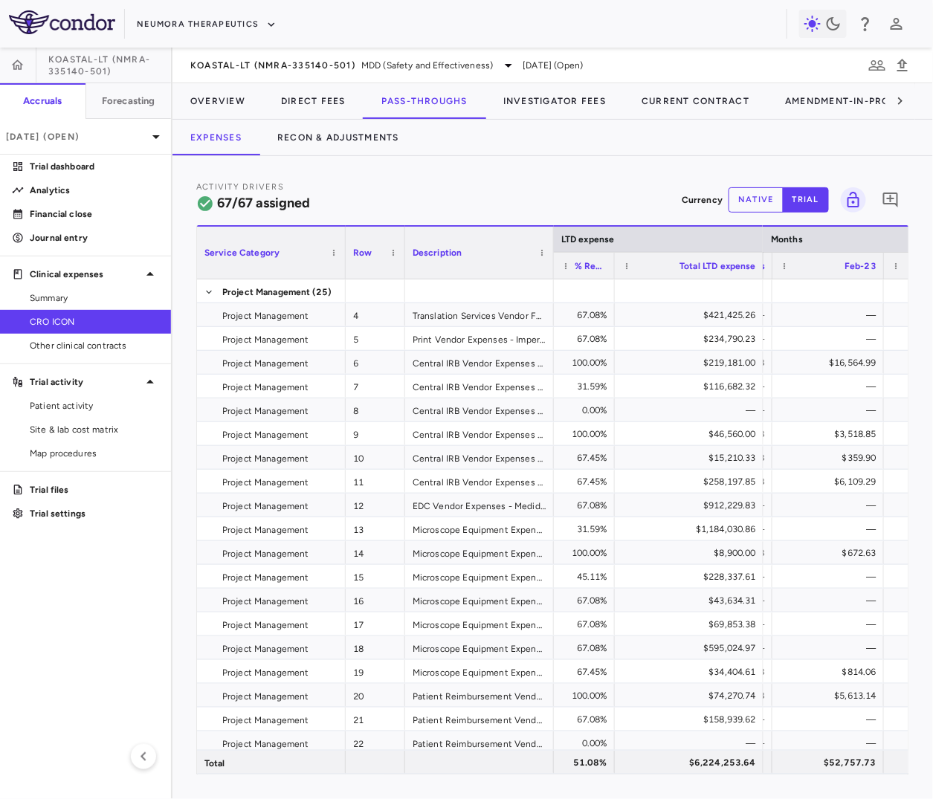
drag, startPoint x: 701, startPoint y: 269, endPoint x: 610, endPoint y: 276, distance: 91.0
click at [611, 276] on div at bounding box center [614, 266] width 6 height 26
click at [628, 263] on span at bounding box center [623, 266] width 9 height 9
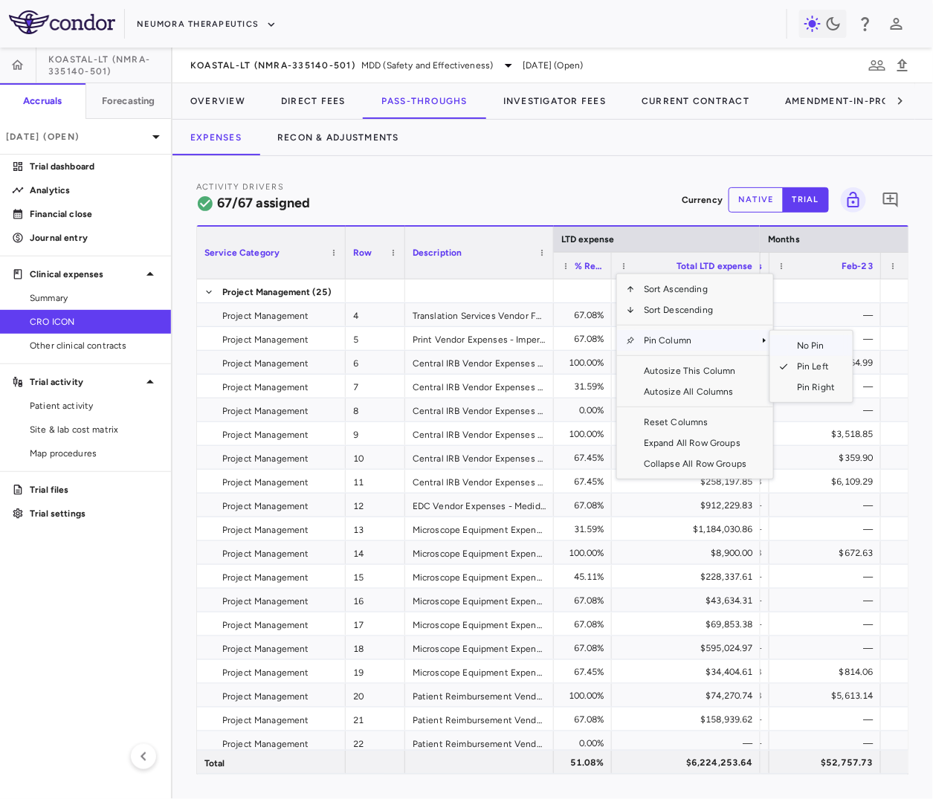
click at [801, 350] on span "No Pin" at bounding box center [816, 345] width 56 height 21
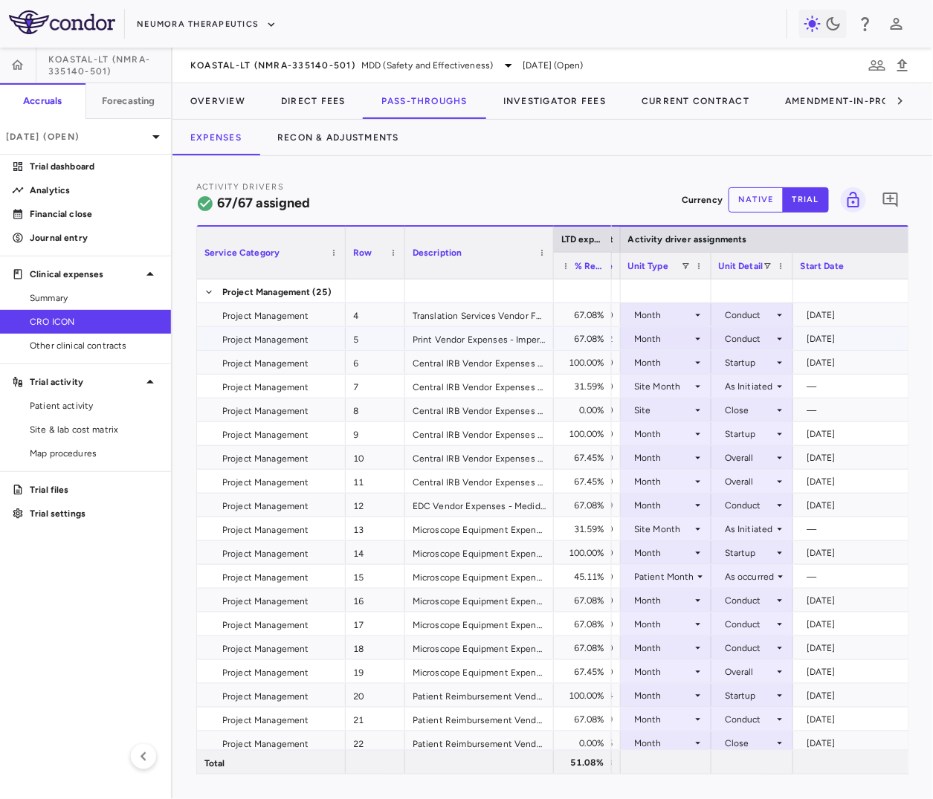
click at [766, 339] on div "Conduct" at bounding box center [749, 339] width 49 height 24
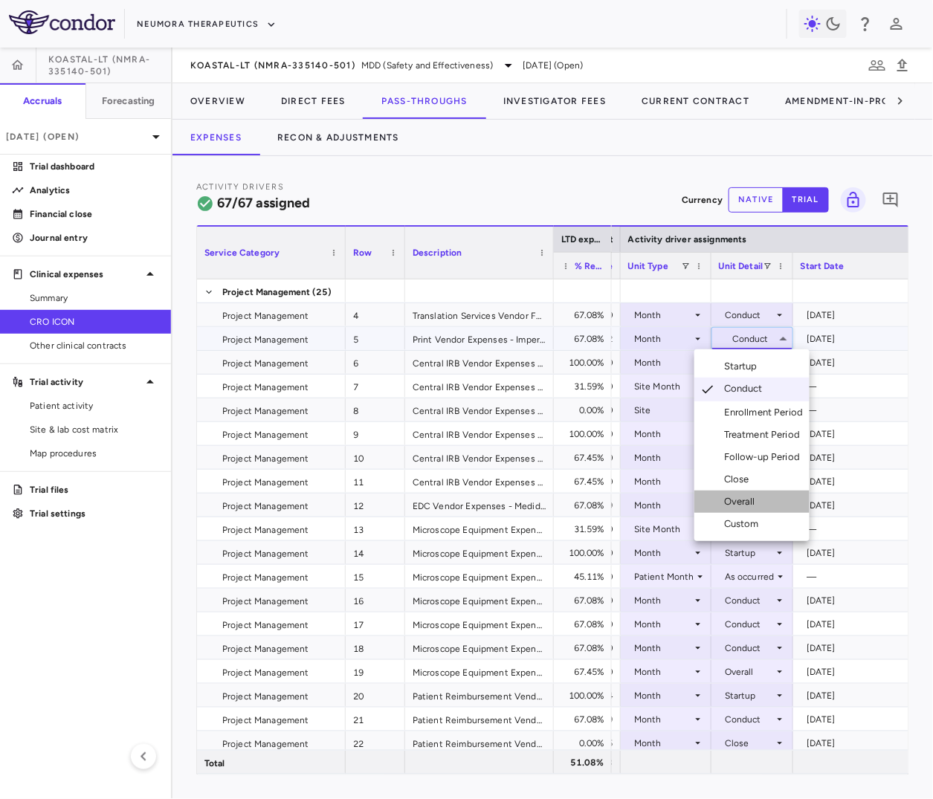
click at [755, 500] on div "Overall" at bounding box center [742, 501] width 37 height 13
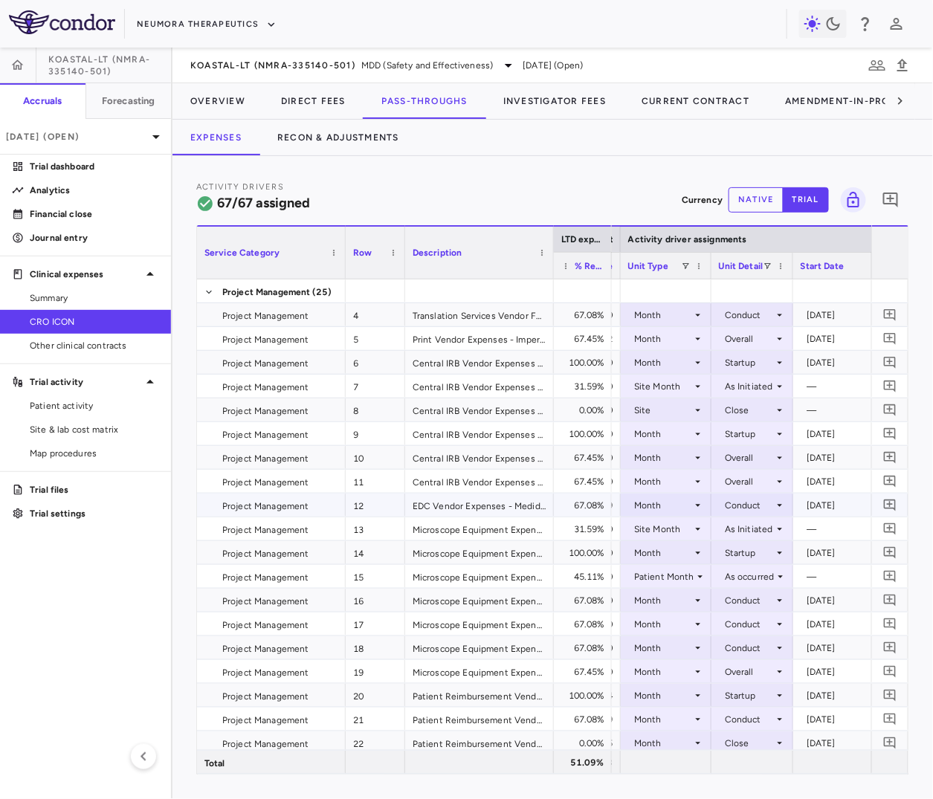
click at [744, 506] on div "Conduct" at bounding box center [749, 506] width 49 height 24
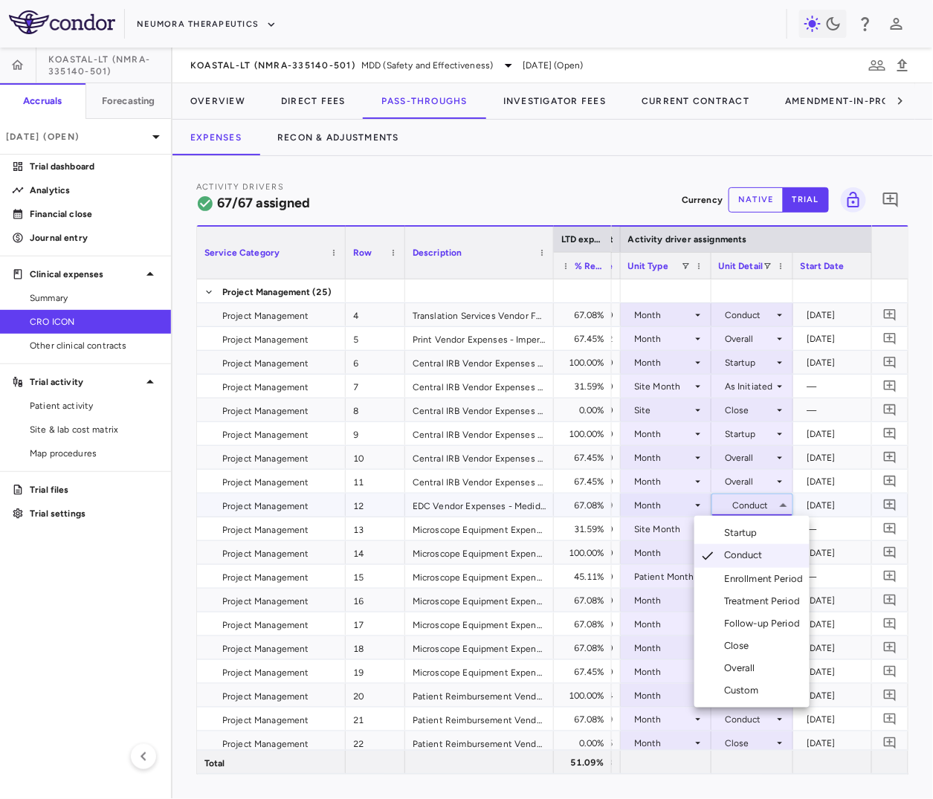
click at [750, 669] on div "Overall" at bounding box center [742, 668] width 37 height 13
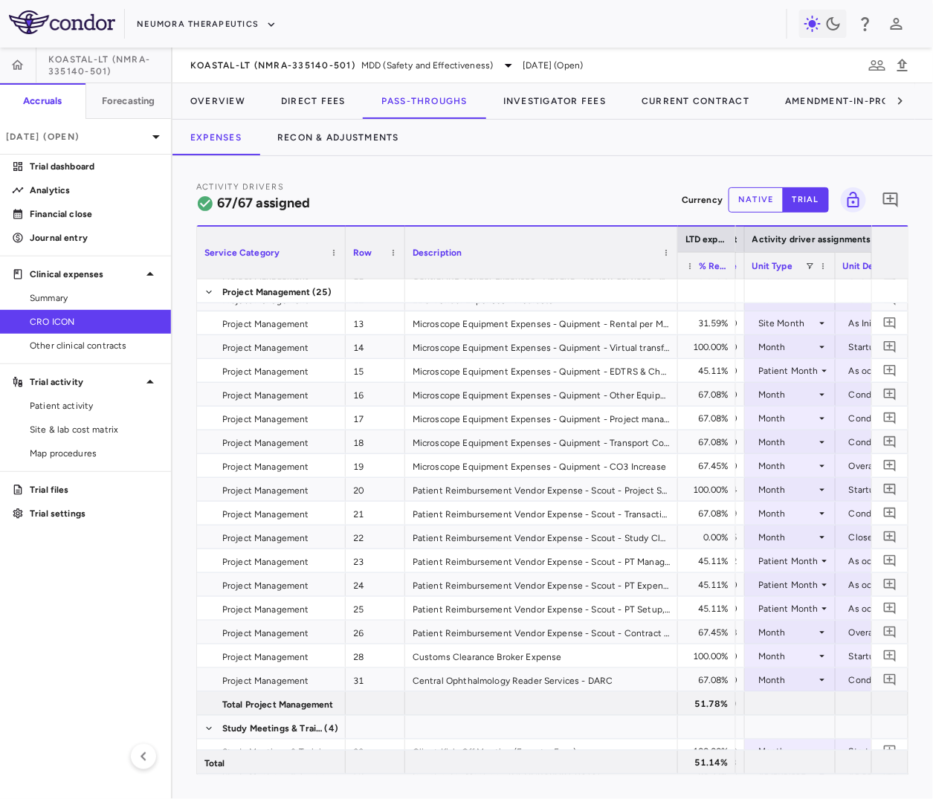
drag, startPoint x: 550, startPoint y: 268, endPoint x: 674, endPoint y: 273, distance: 124.3
click at [675, 273] on div at bounding box center [678, 253] width 6 height 52
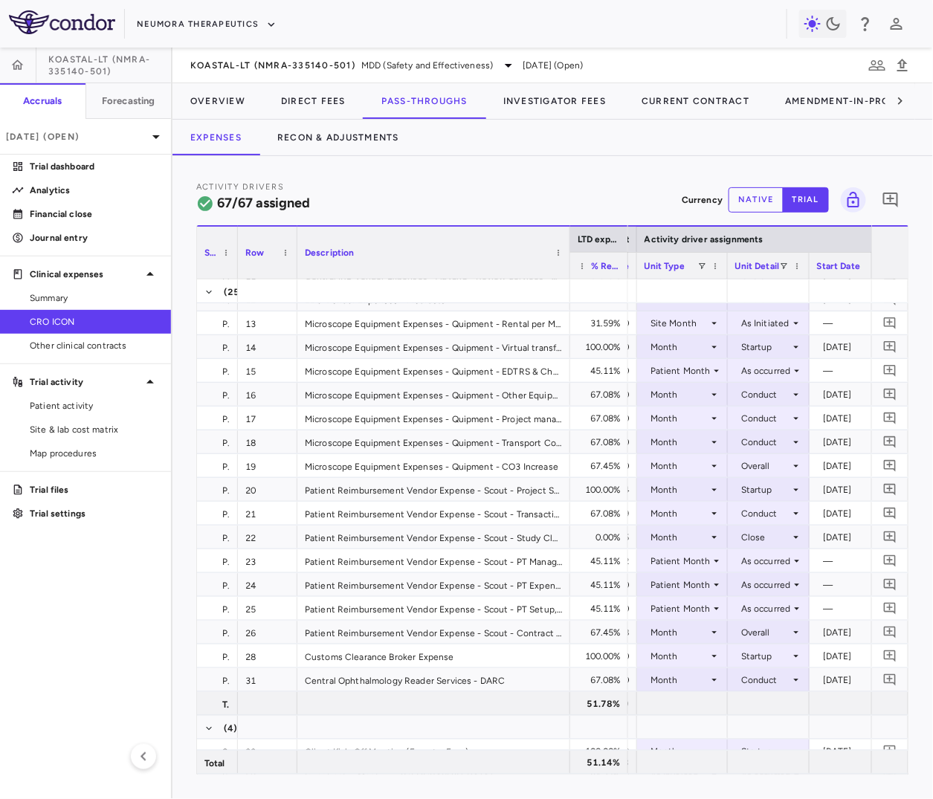
drag, startPoint x: 344, startPoint y: 272, endPoint x: 234, endPoint y: 280, distance: 110.4
click at [234, 280] on div "LTD expense Service Category Row Description 4" at bounding box center [553, 500] width 712 height 550
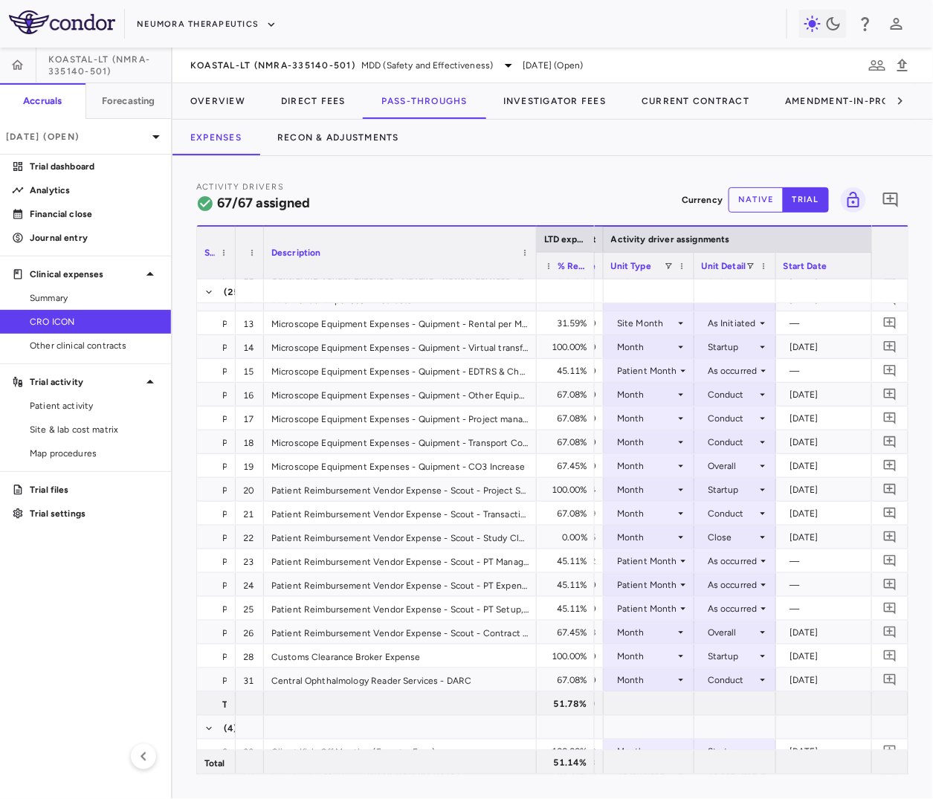
drag, startPoint x: 294, startPoint y: 267, endPoint x: 263, endPoint y: 271, distance: 31.5
click at [263, 271] on div at bounding box center [263, 253] width 6 height 52
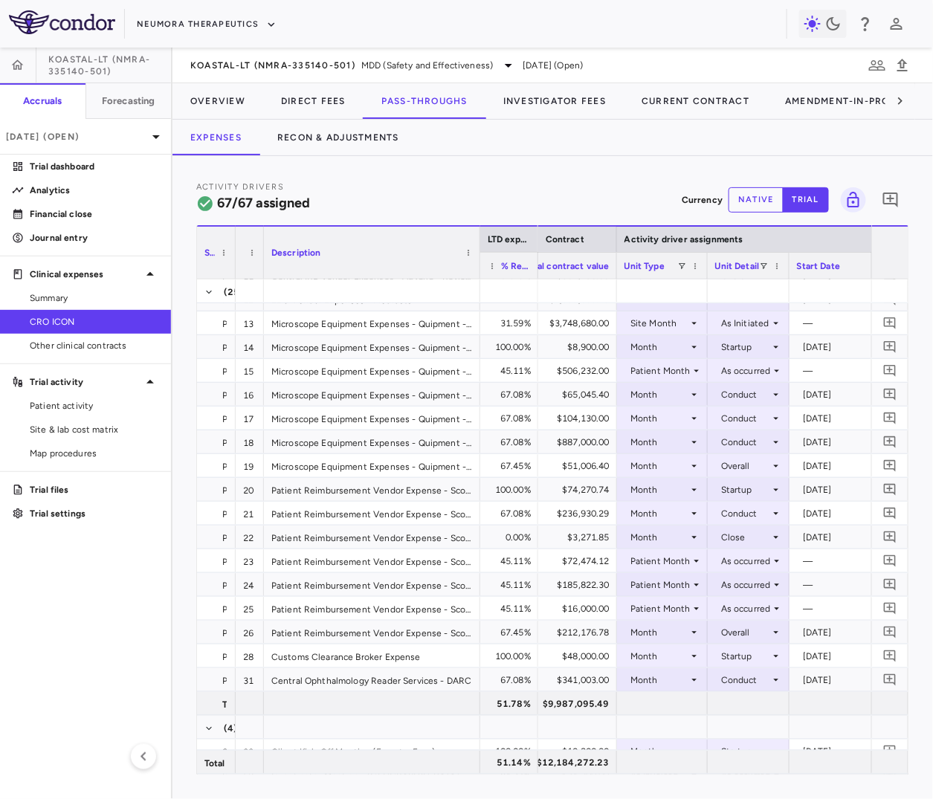
drag, startPoint x: 536, startPoint y: 268, endPoint x: 480, endPoint y: 283, distance: 58.6
click at [480, 283] on div "LTD expense Service Category Row Description 4" at bounding box center [553, 500] width 712 height 550
click at [671, 373] on div "Patient Month" at bounding box center [661, 371] width 60 height 24
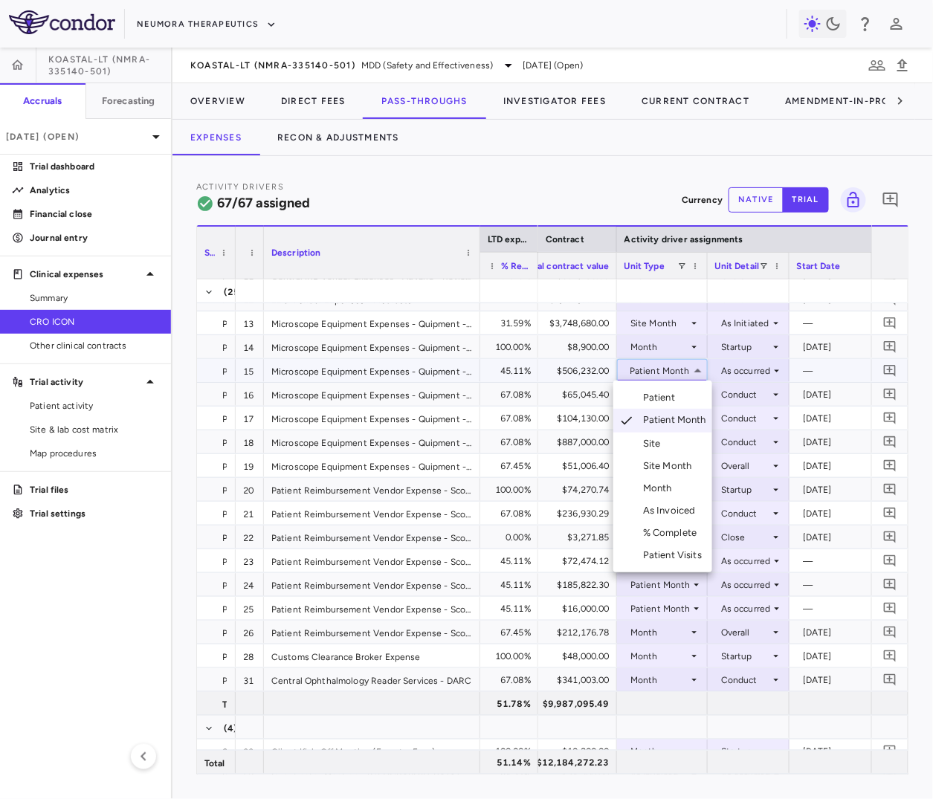
click at [660, 463] on div "Site Month" at bounding box center [670, 466] width 55 height 13
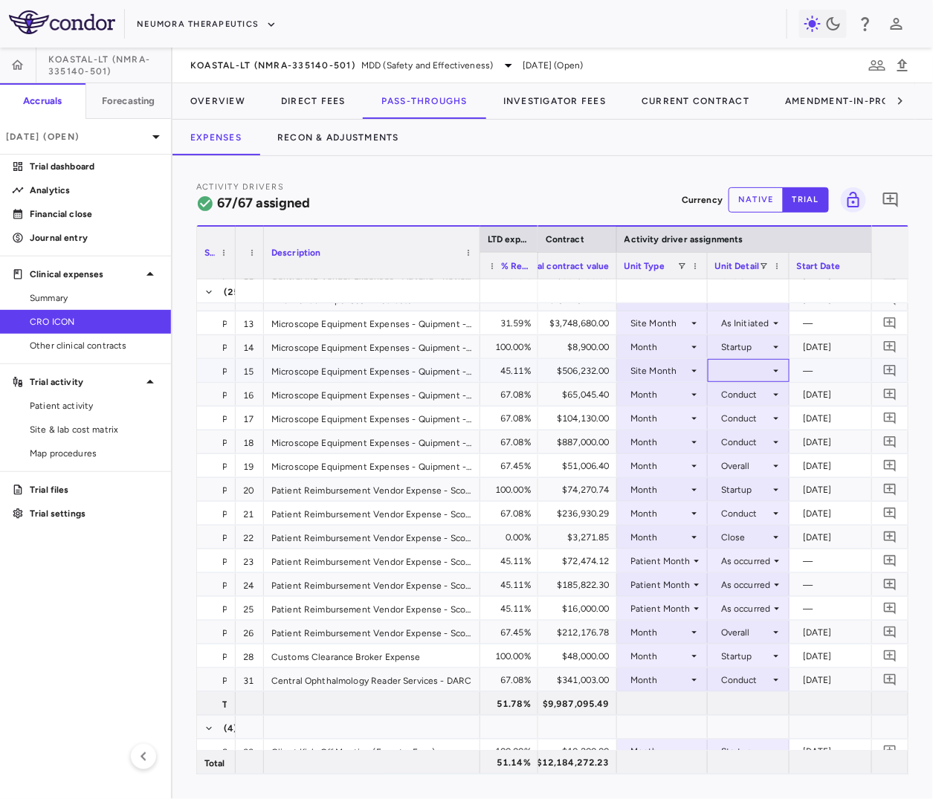
click at [749, 368] on div at bounding box center [748, 371] width 67 height 22
click at [749, 403] on div "As Initiated" at bounding box center [761, 397] width 57 height 13
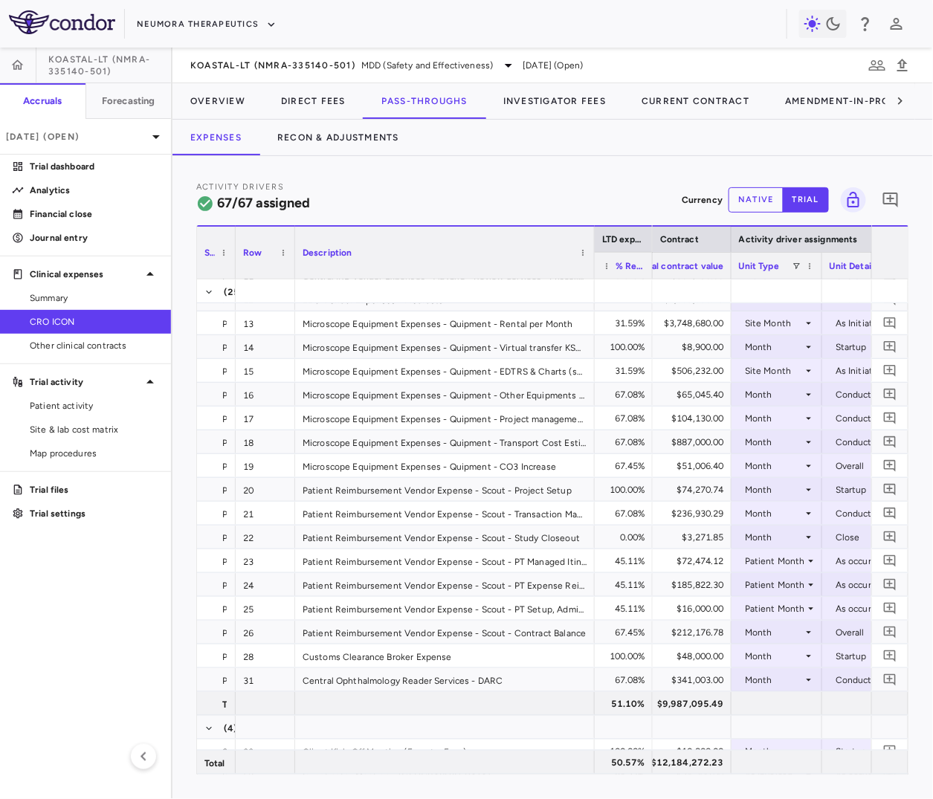
drag, startPoint x: 509, startPoint y: 267, endPoint x: 593, endPoint y: 269, distance: 83.3
click at [593, 269] on div at bounding box center [594, 253] width 6 height 52
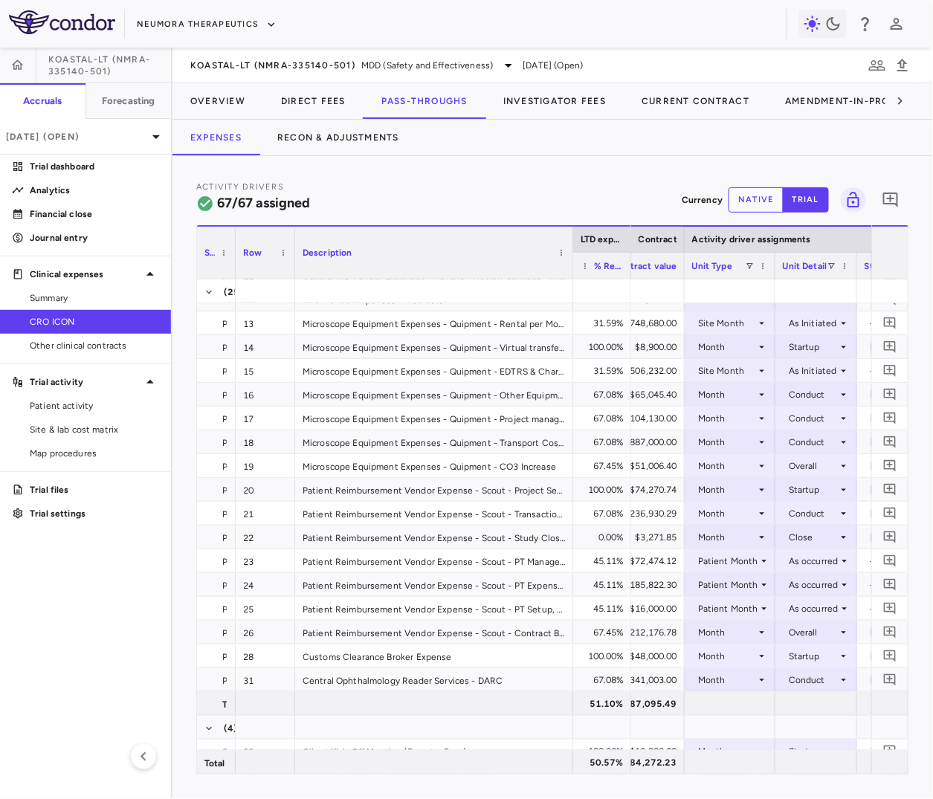
drag, startPoint x: 593, startPoint y: 265, endPoint x: 571, endPoint y: 274, distance: 23.1
click at [571, 274] on div at bounding box center [573, 253] width 6 height 52
click at [736, 390] on div "Month" at bounding box center [727, 395] width 58 height 24
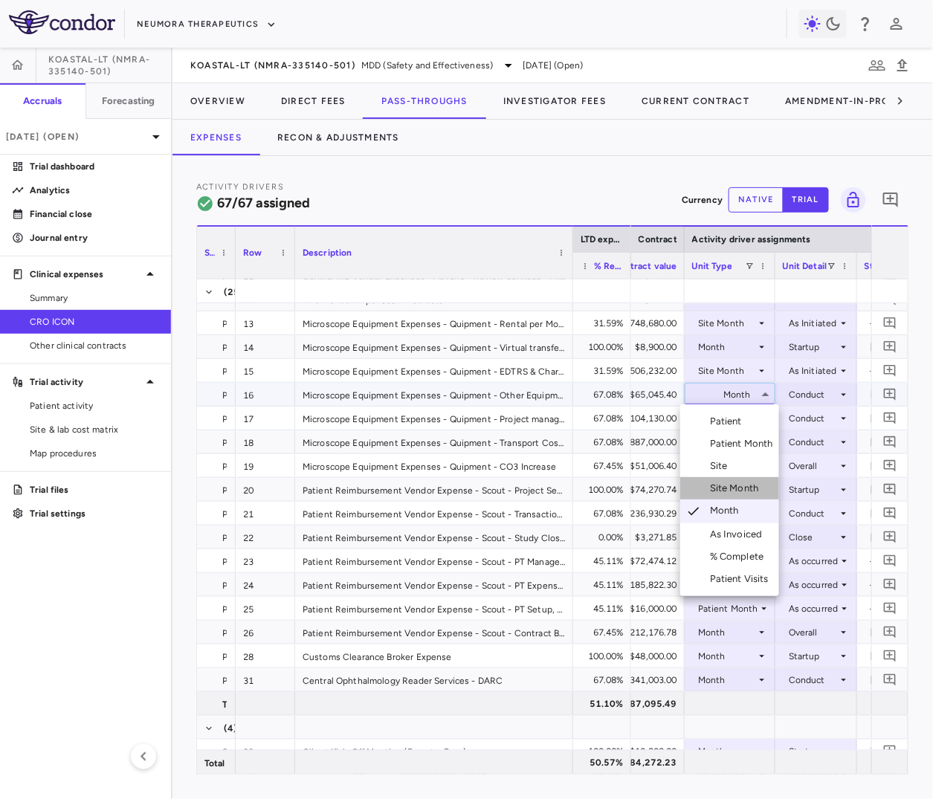
click at [747, 484] on div "Site Month" at bounding box center [737, 488] width 55 height 13
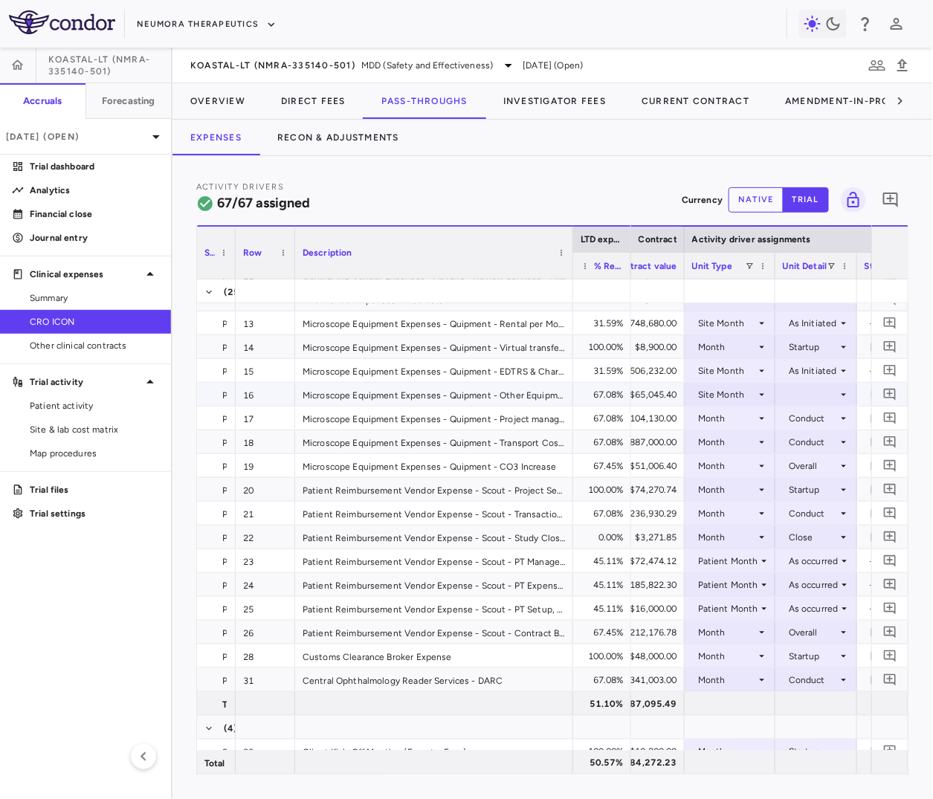
click at [793, 401] on div at bounding box center [816, 395] width 67 height 22
click at [803, 425] on div "As Initiated" at bounding box center [827, 421] width 57 height 13
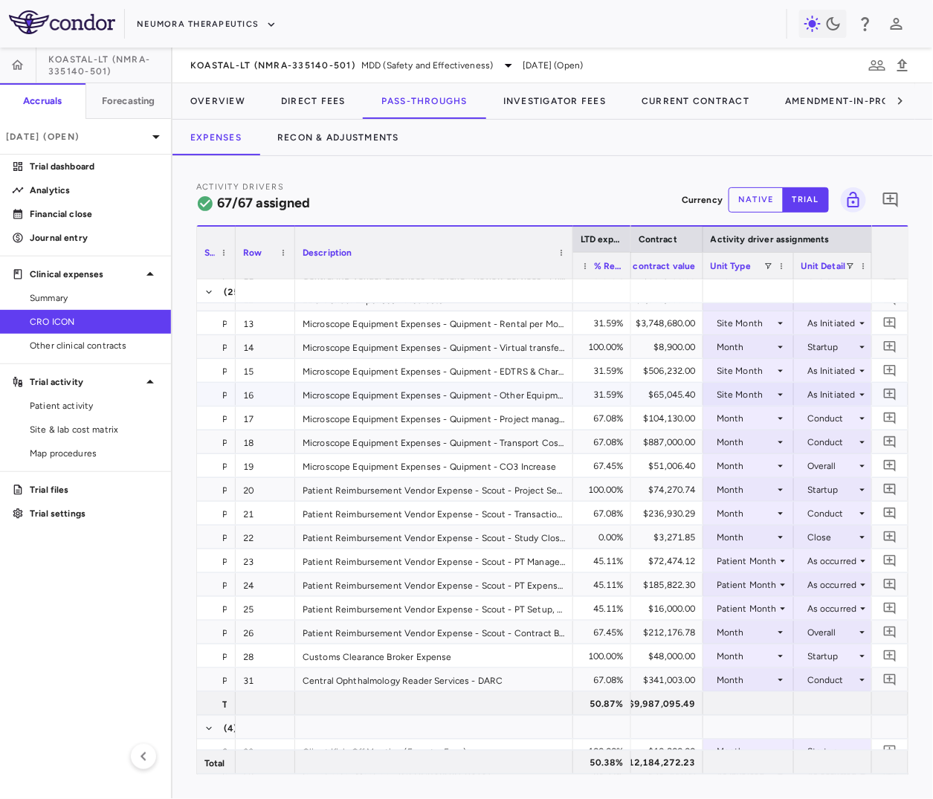
click at [765, 389] on div "Site Month" at bounding box center [746, 395] width 58 height 24
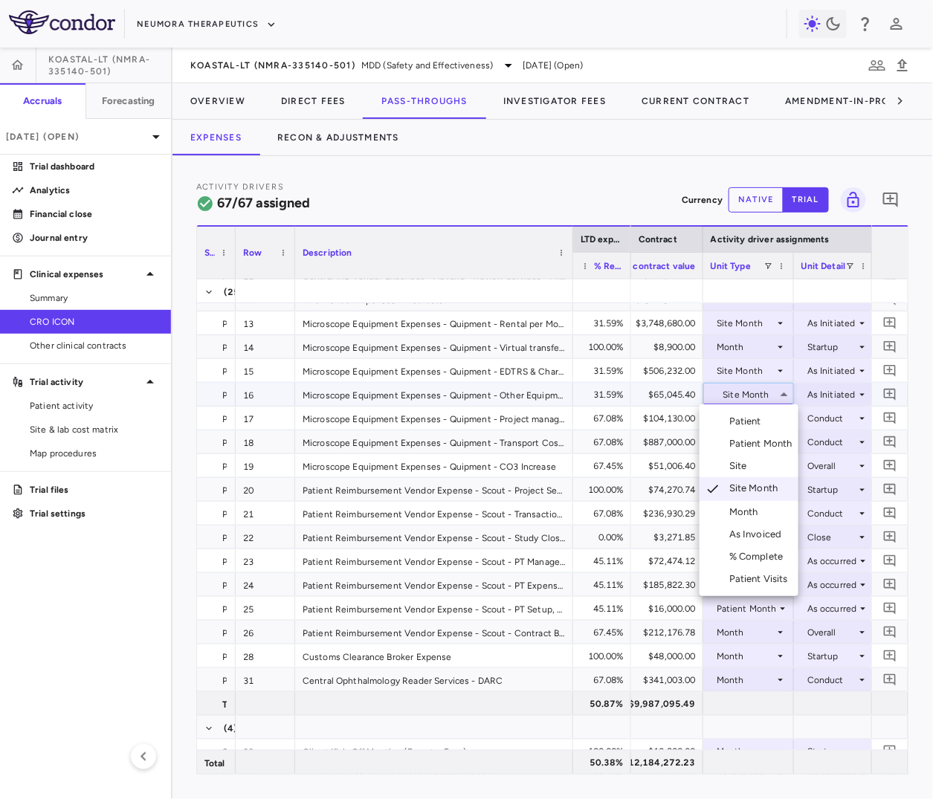
click at [759, 520] on li "Month" at bounding box center [749, 512] width 99 height 22
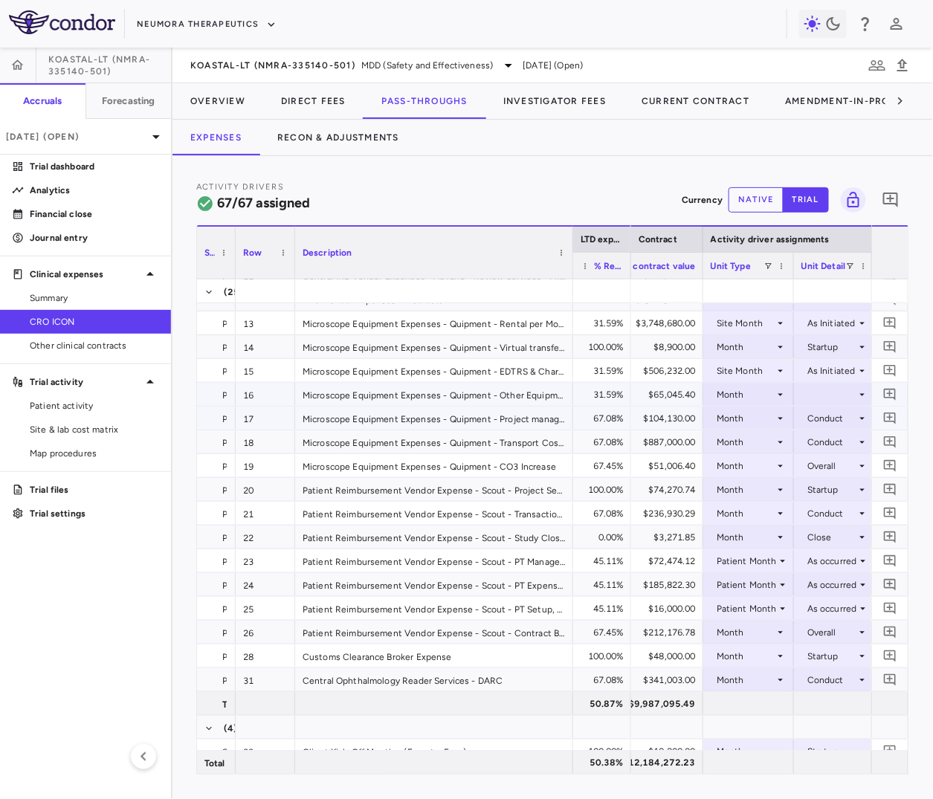
click at [825, 403] on div at bounding box center [835, 395] width 67 height 22
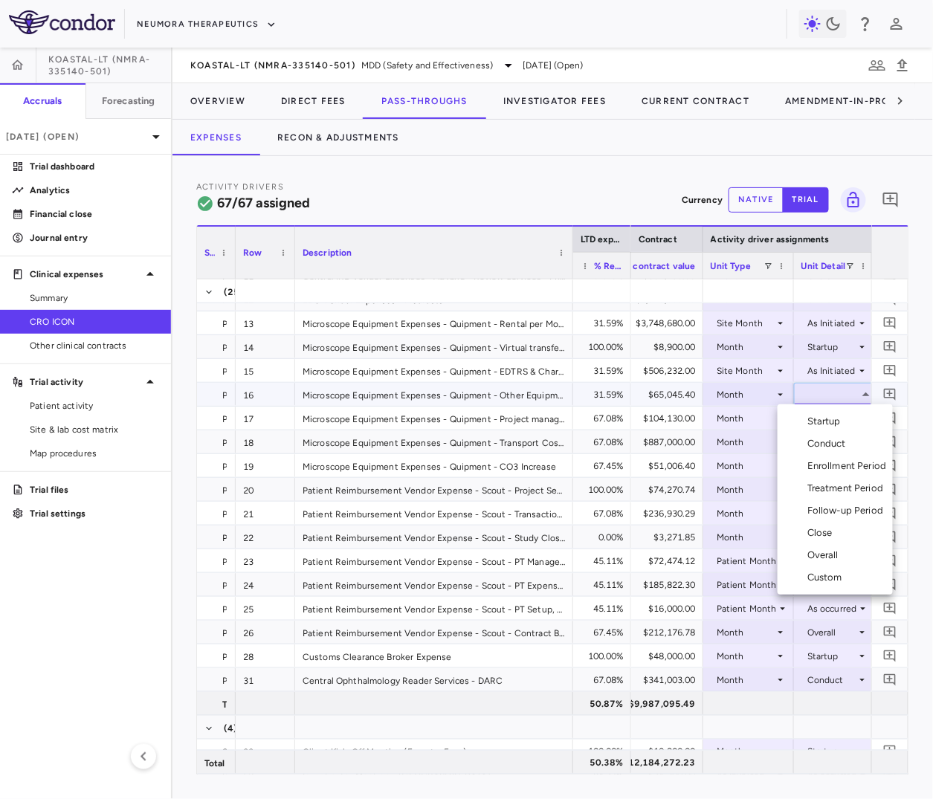
click at [828, 440] on div "Conduct" at bounding box center [830, 443] width 45 height 13
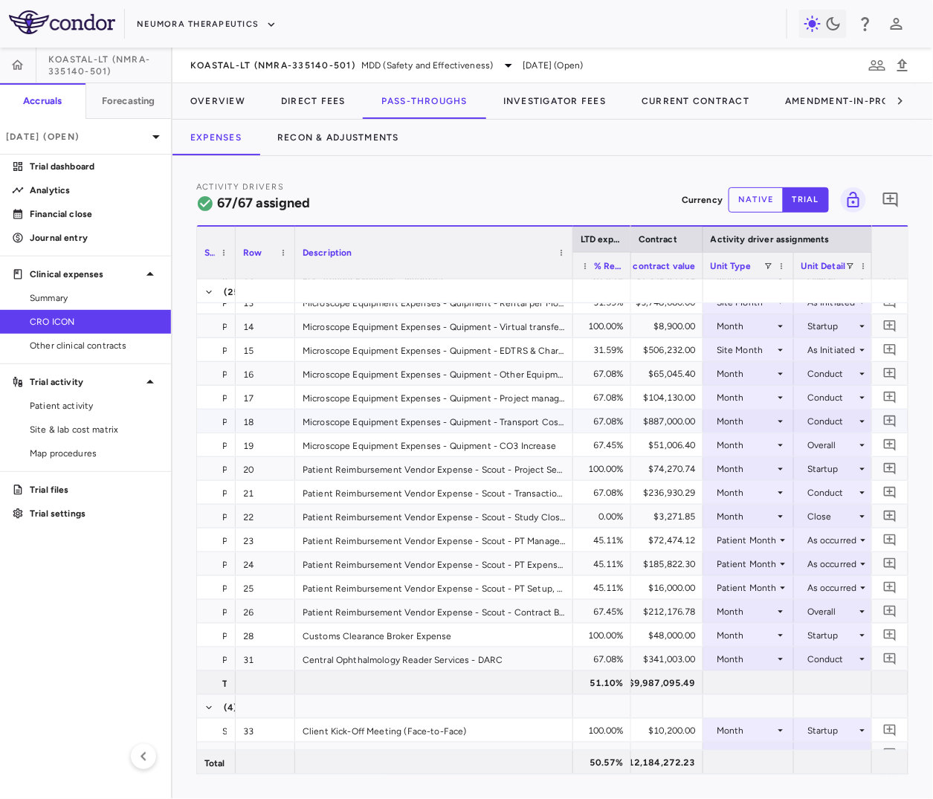
scroll to position [229, 0]
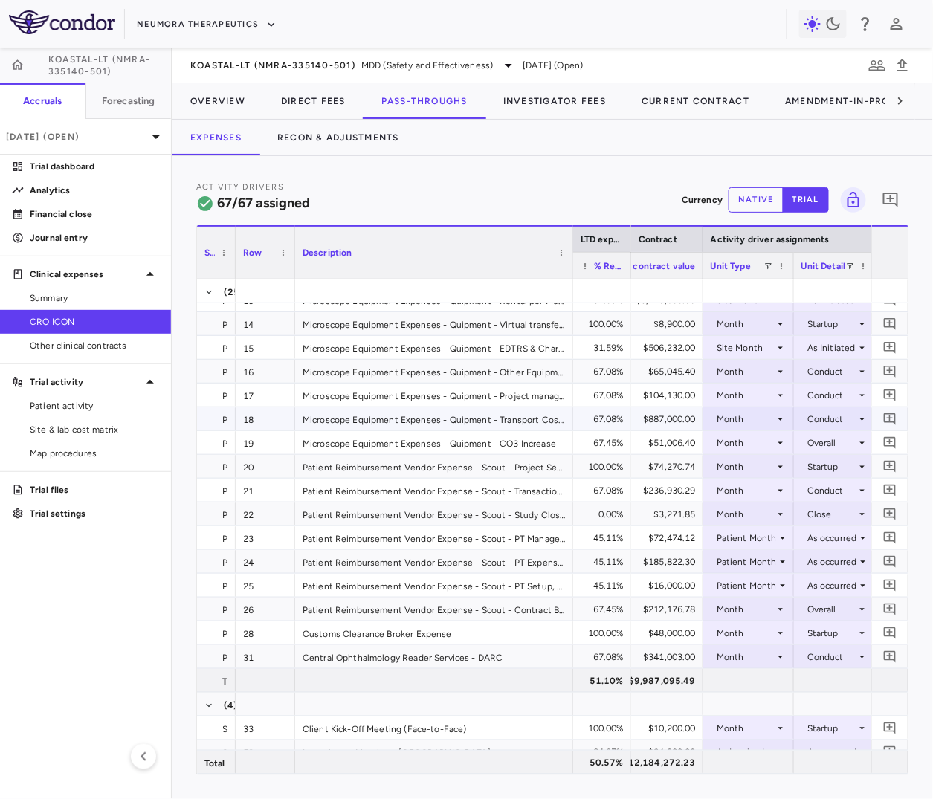
click at [735, 413] on div "Month" at bounding box center [746, 420] width 58 height 24
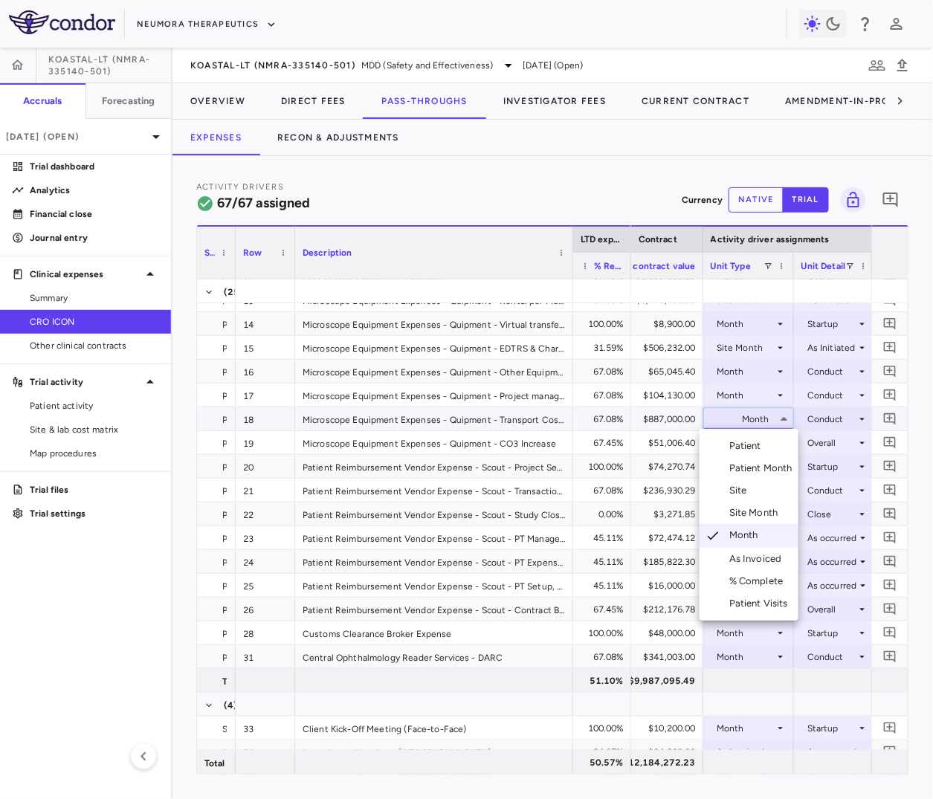
click at [735, 413] on div at bounding box center [466, 399] width 933 height 799
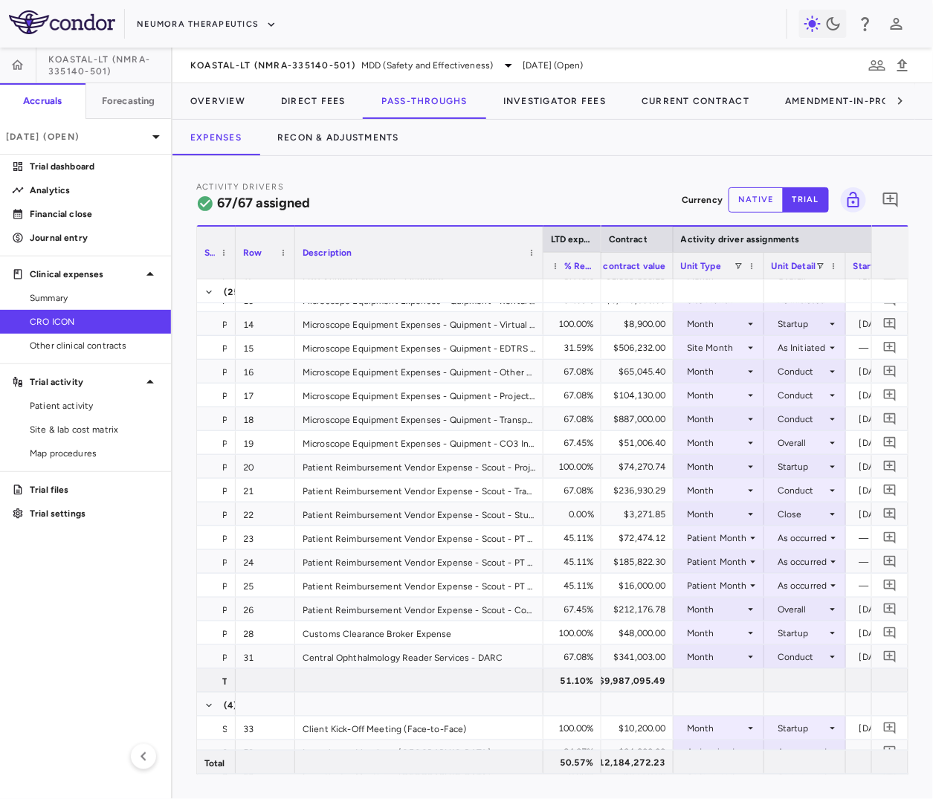
drag, startPoint x: 572, startPoint y: 270, endPoint x: 542, endPoint y: 282, distance: 32.0
click at [542, 282] on div "LTD expense Service Category Row Description 4" at bounding box center [553, 500] width 712 height 550
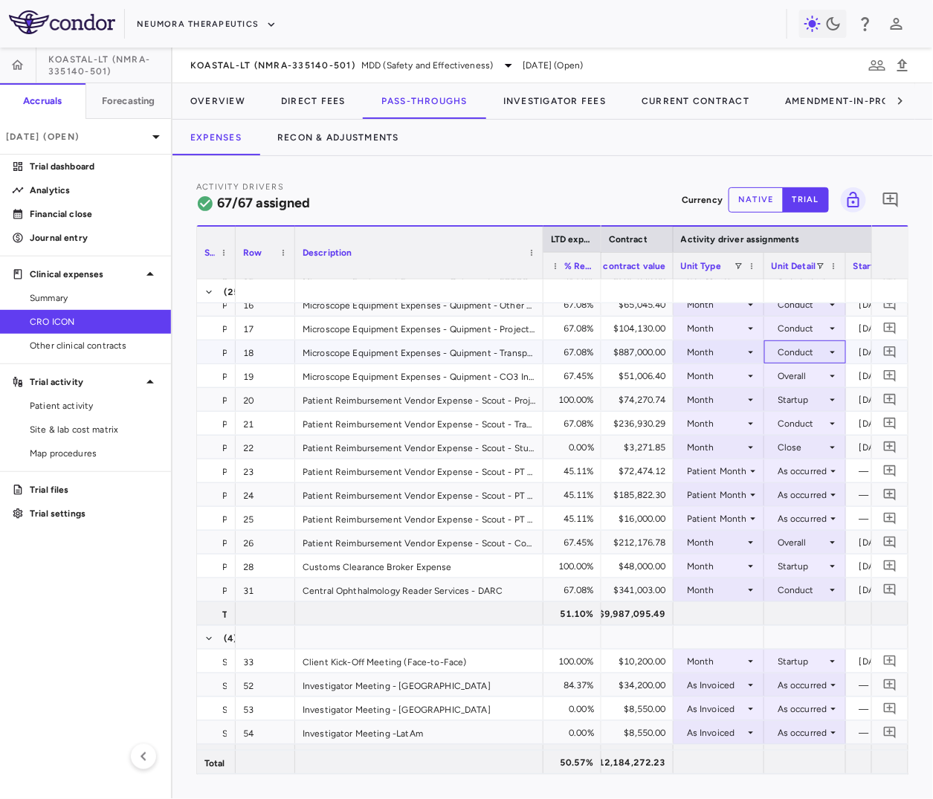
click at [788, 360] on div "Conduct" at bounding box center [802, 353] width 49 height 24
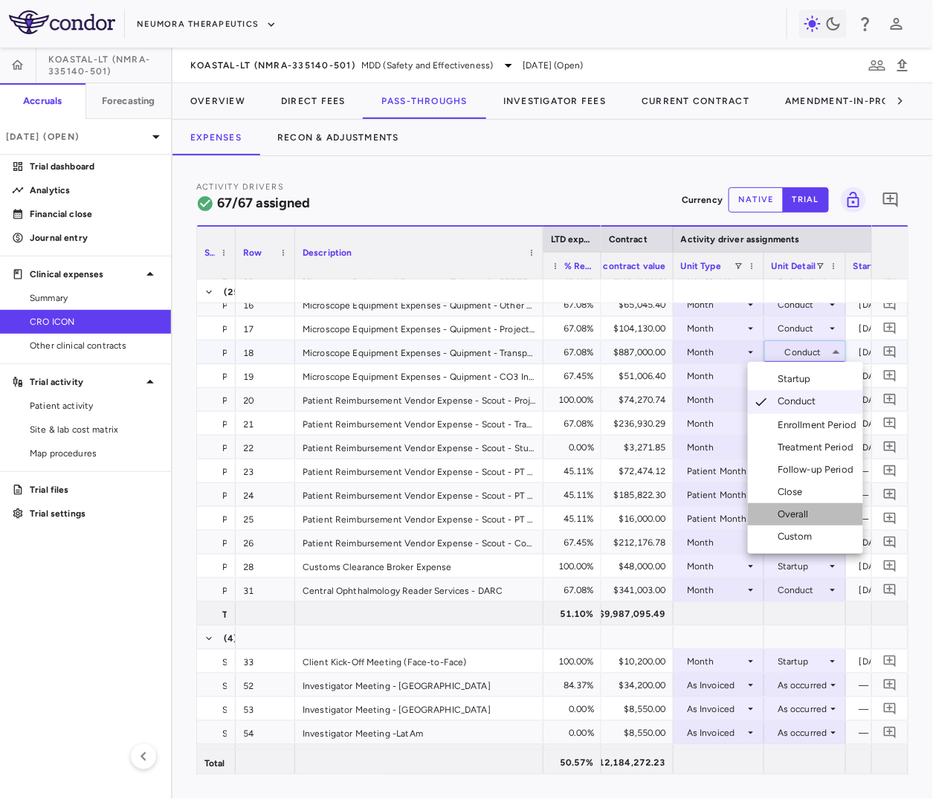
click at [807, 519] on div "Overall" at bounding box center [796, 514] width 37 height 13
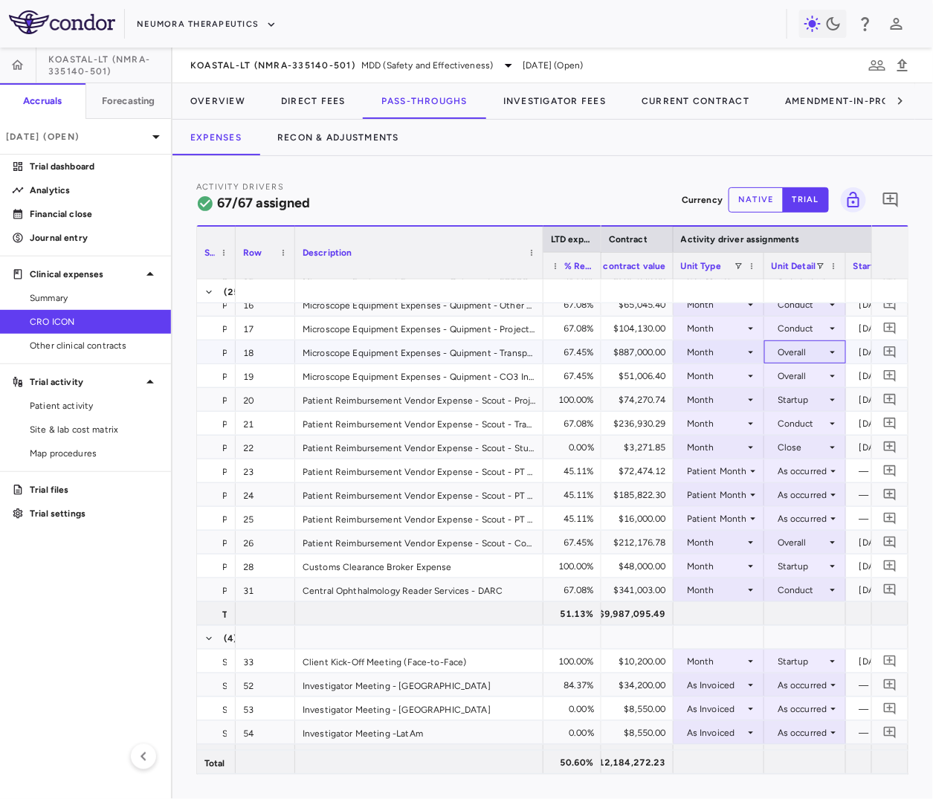
click at [789, 357] on div "Overall" at bounding box center [802, 353] width 49 height 24
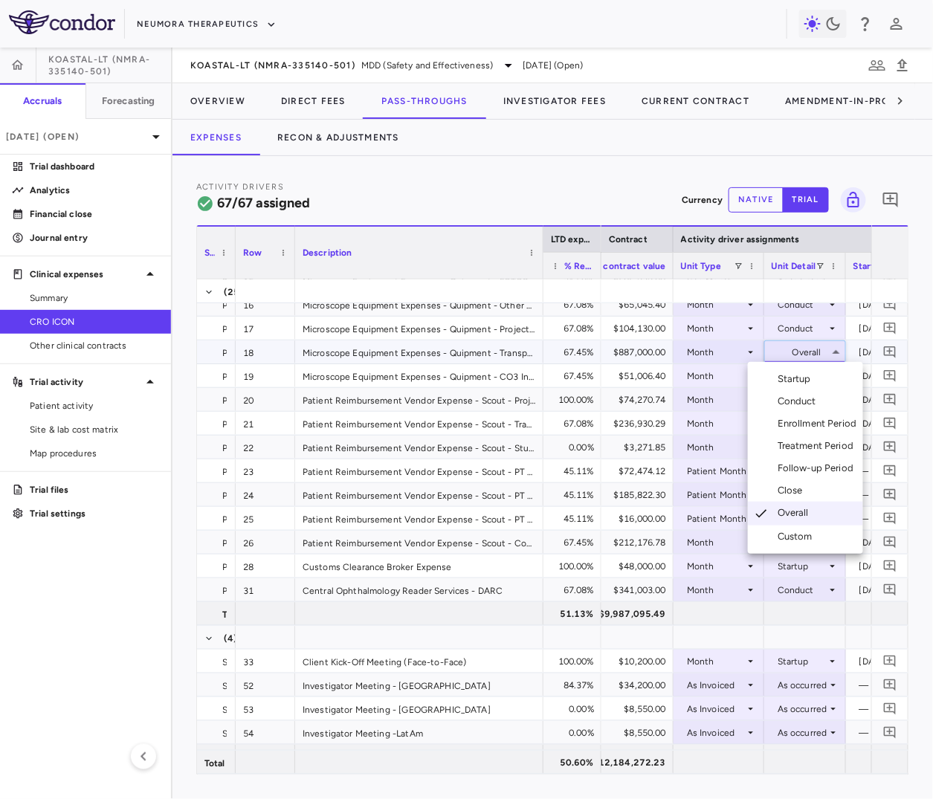
click at [799, 400] on div "Conduct" at bounding box center [800, 401] width 45 height 13
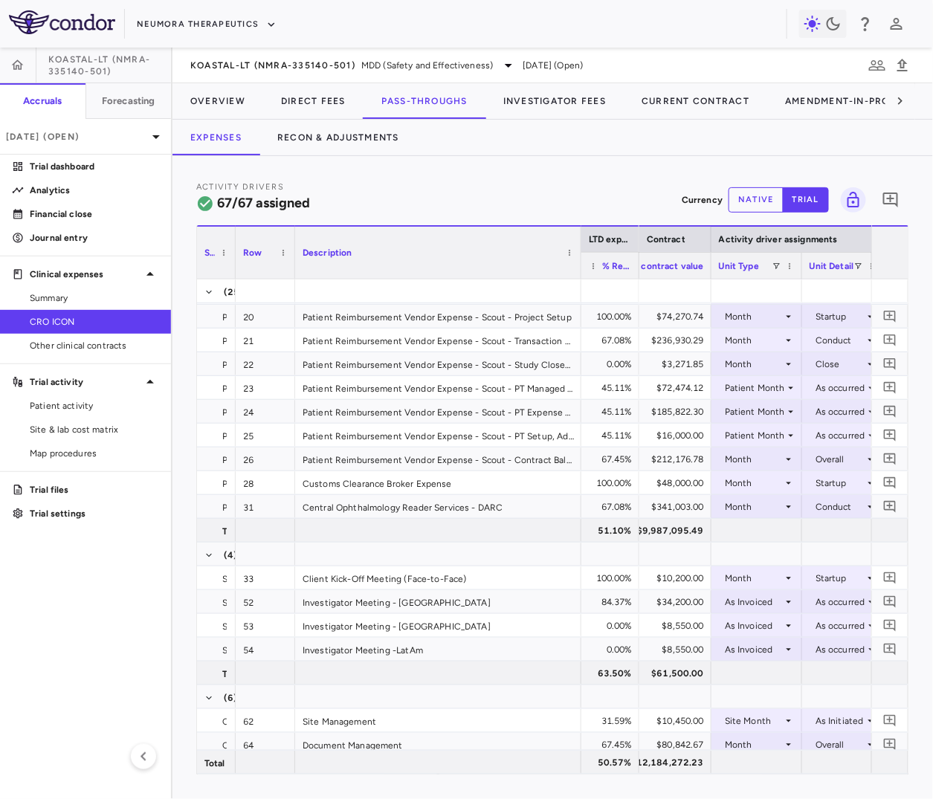
drag, startPoint x: 541, startPoint y: 270, endPoint x: 579, endPoint y: 271, distance: 37.9
click at [579, 271] on div at bounding box center [581, 253] width 6 height 52
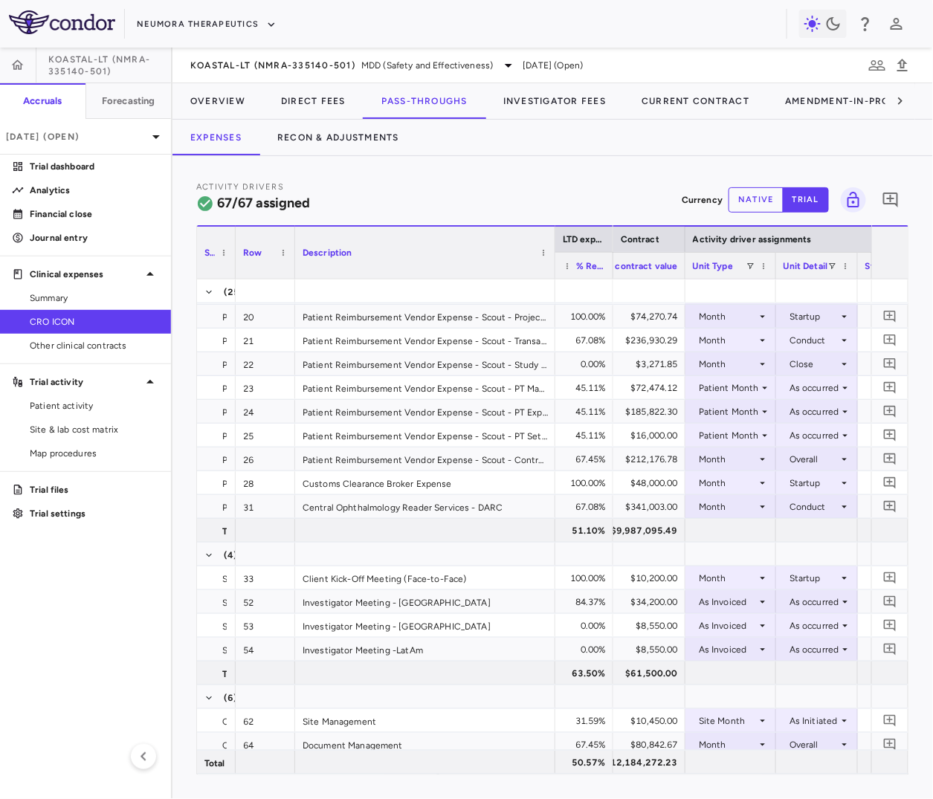
drag, startPoint x: 578, startPoint y: 264, endPoint x: 552, endPoint y: 277, distance: 29.3
click at [552, 277] on div at bounding box center [555, 253] width 6 height 52
click at [721, 341] on div "Month" at bounding box center [728, 341] width 58 height 24
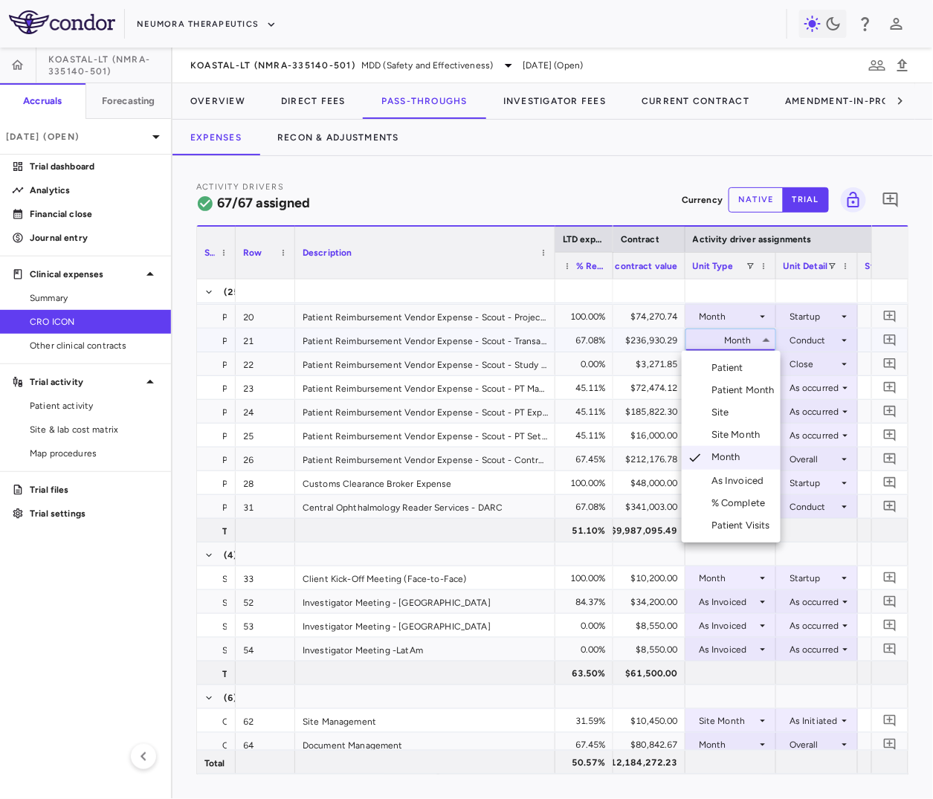
click at [726, 388] on div "Patient Month" at bounding box center [746, 390] width 69 height 13
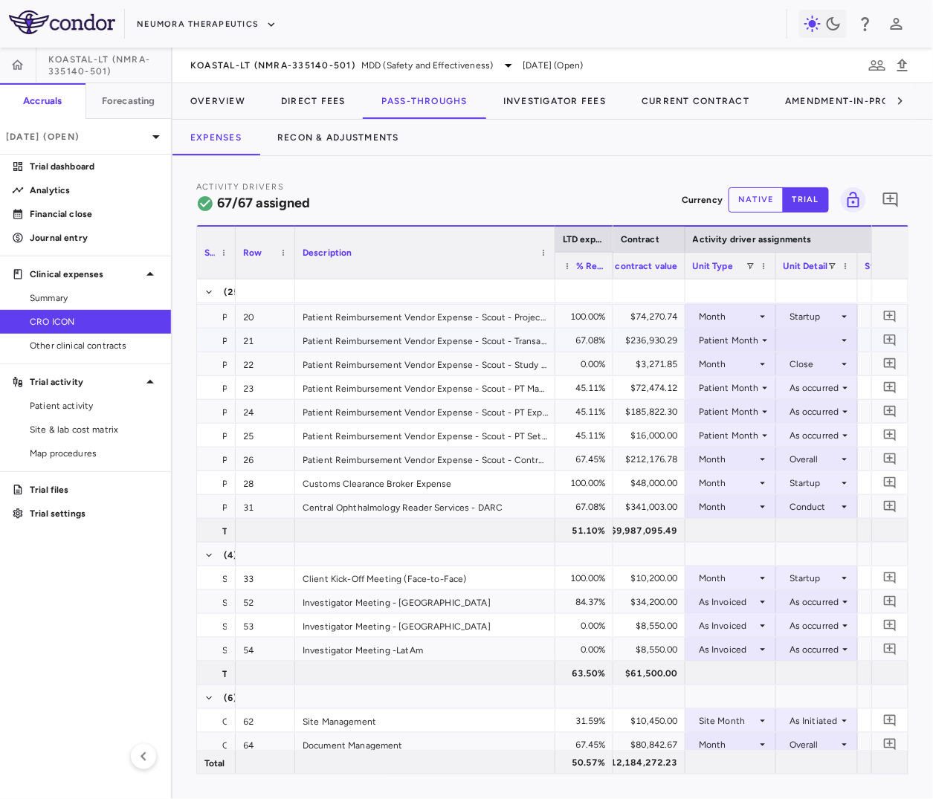
click at [807, 337] on div at bounding box center [817, 340] width 67 height 22
click at [809, 364] on div "As occurred" at bounding box center [831, 367] width 59 height 13
drag, startPoint x: 553, startPoint y: 268, endPoint x: 549, endPoint y: 300, distance: 32.2
click at [549, 300] on div "LTD expense Service Category Row Description 8" at bounding box center [553, 500] width 712 height 550
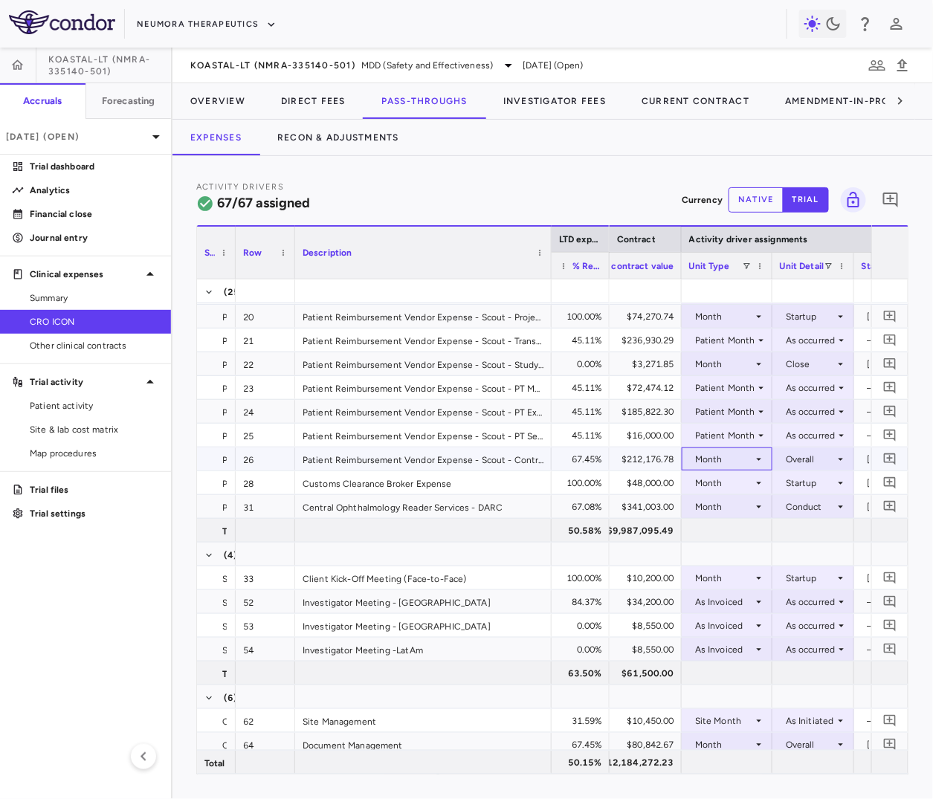
click at [730, 458] on div "Month" at bounding box center [724, 460] width 58 height 24
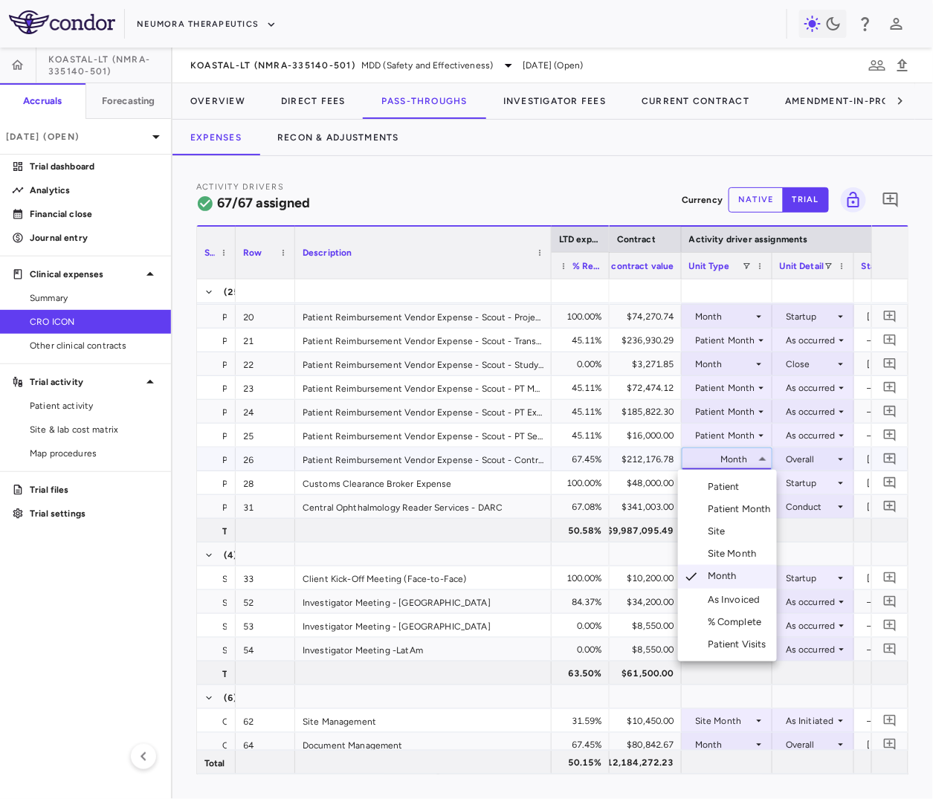
click at [746, 458] on div at bounding box center [466, 399] width 933 height 799
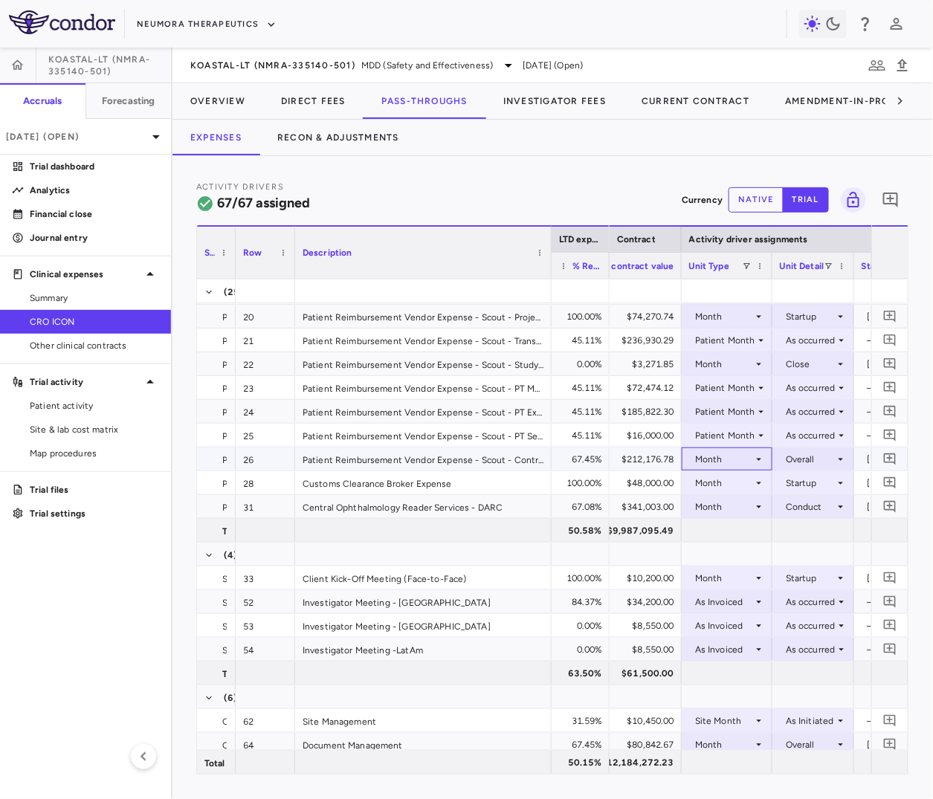
click at [746, 458] on div "Month" at bounding box center [724, 460] width 58 height 24
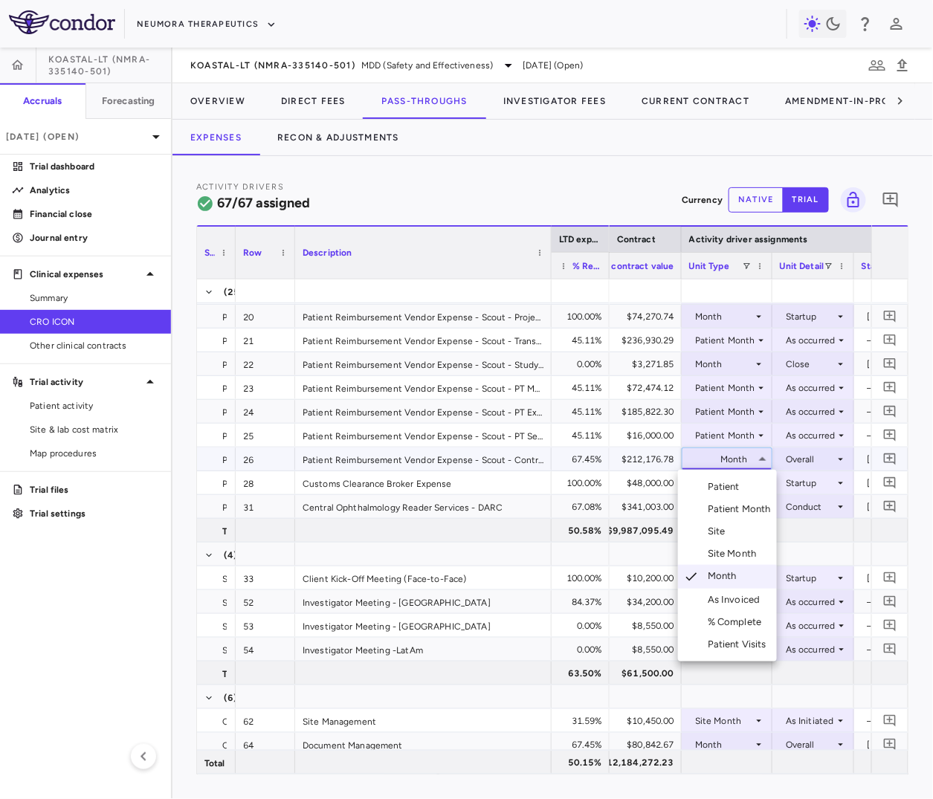
click at [745, 512] on div "Patient Month" at bounding box center [742, 509] width 69 height 13
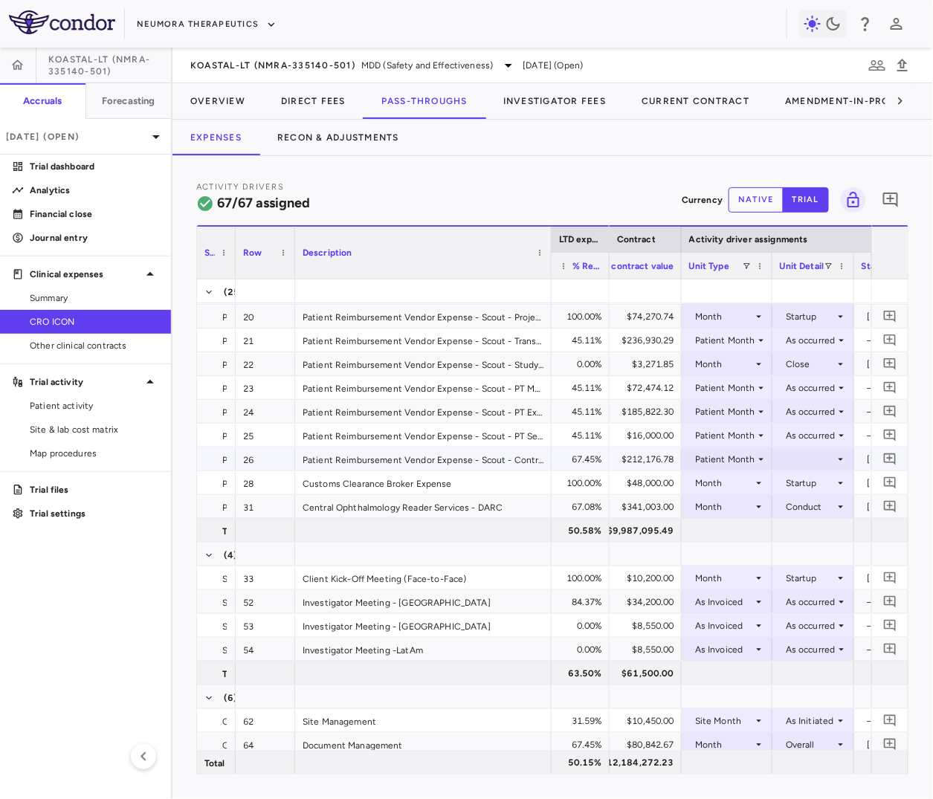
click at [796, 467] on div at bounding box center [813, 459] width 67 height 22
click at [799, 483] on div "As occurred" at bounding box center [828, 486] width 59 height 13
click at [817, 483] on div "Startup" at bounding box center [810, 483] width 49 height 24
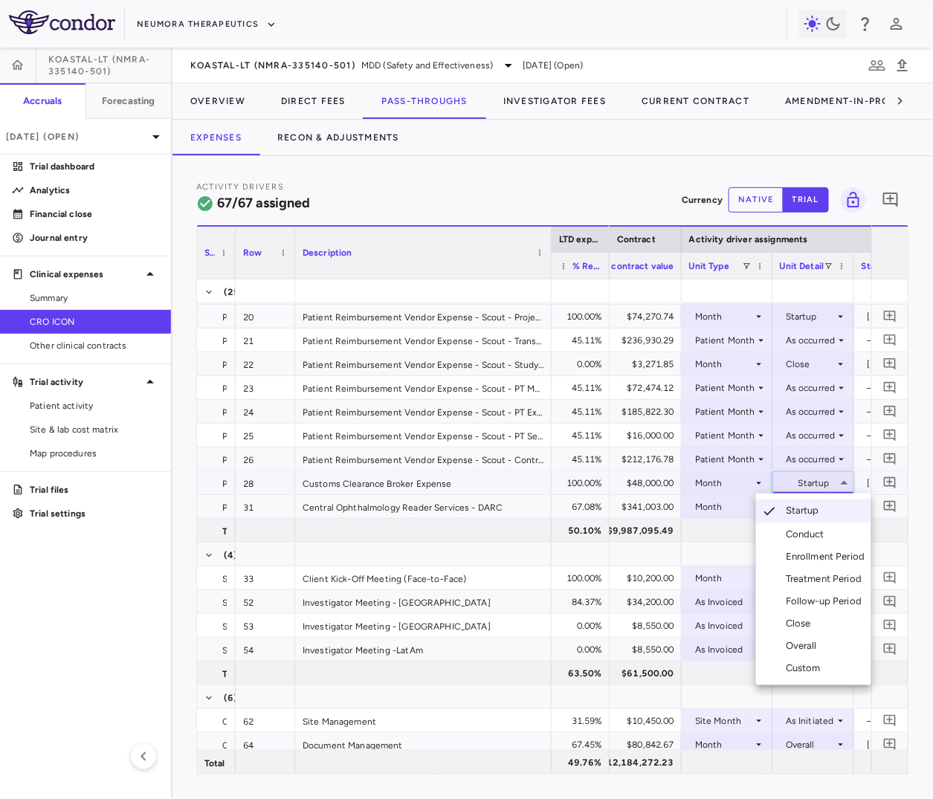
click at [823, 532] on div "Conduct" at bounding box center [808, 534] width 45 height 13
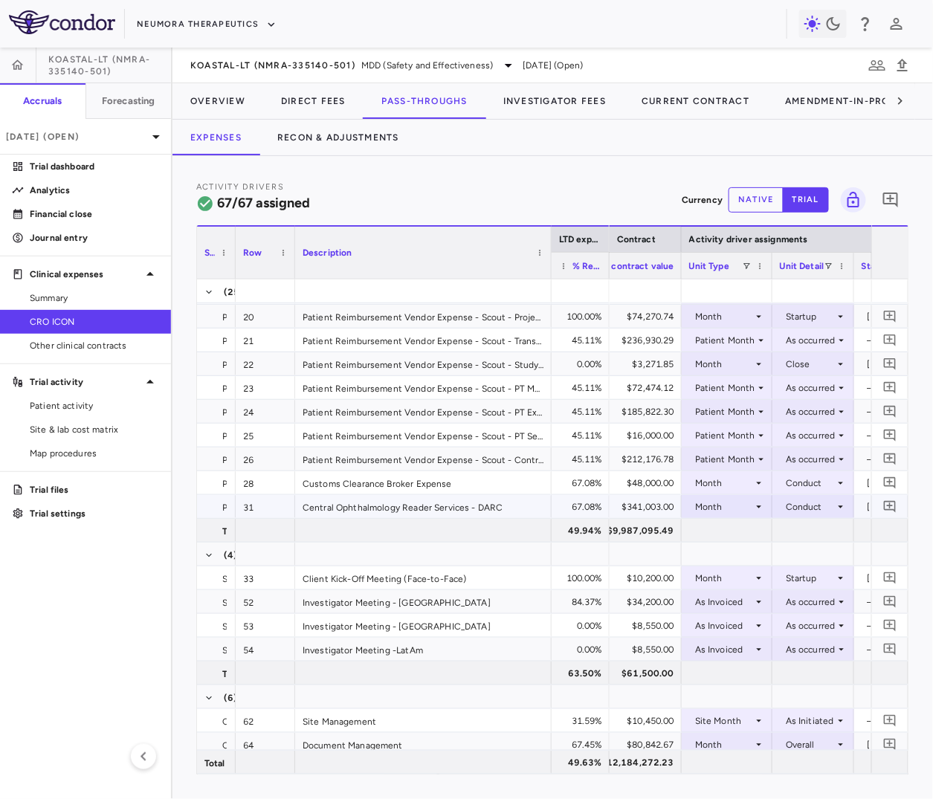
click at [738, 503] on div "Month" at bounding box center [724, 507] width 58 height 24
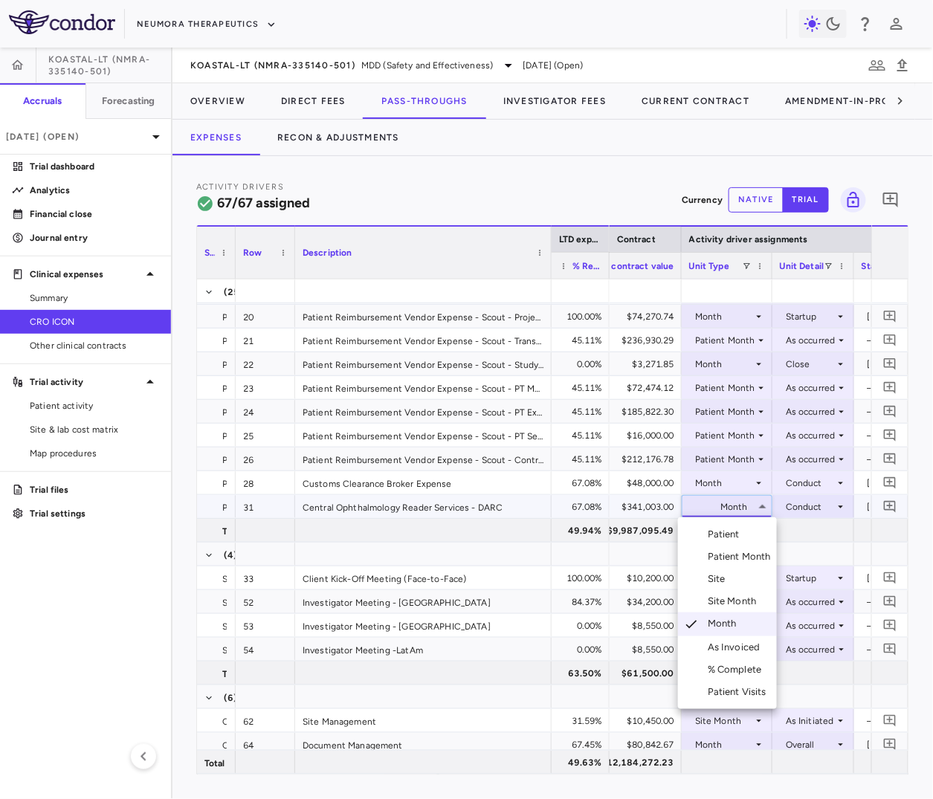
click at [737, 552] on div "Patient Month" at bounding box center [742, 556] width 69 height 13
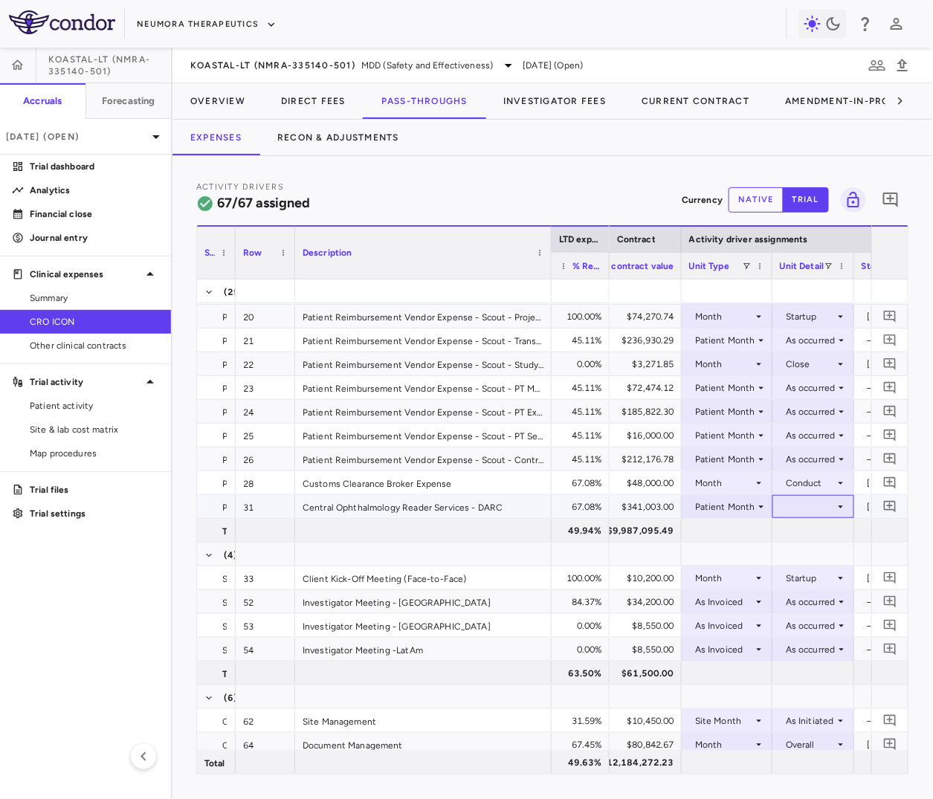
click at [805, 508] on div at bounding box center [813, 507] width 67 height 22
click at [806, 535] on div "As occurred" at bounding box center [828, 534] width 59 height 13
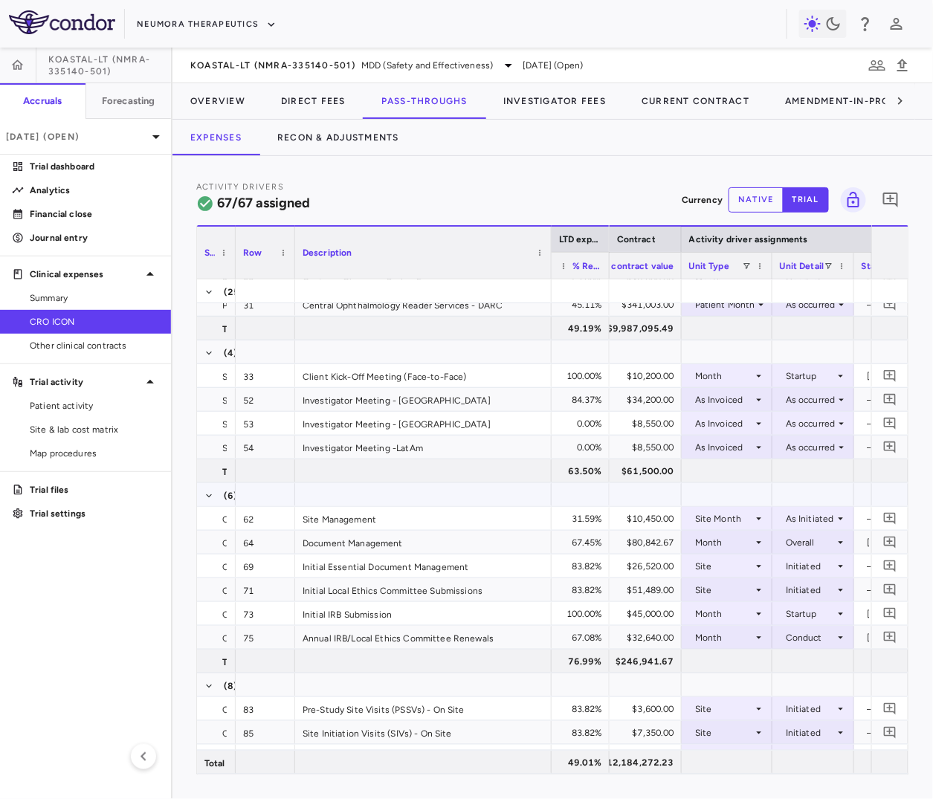
scroll to position [579, 0]
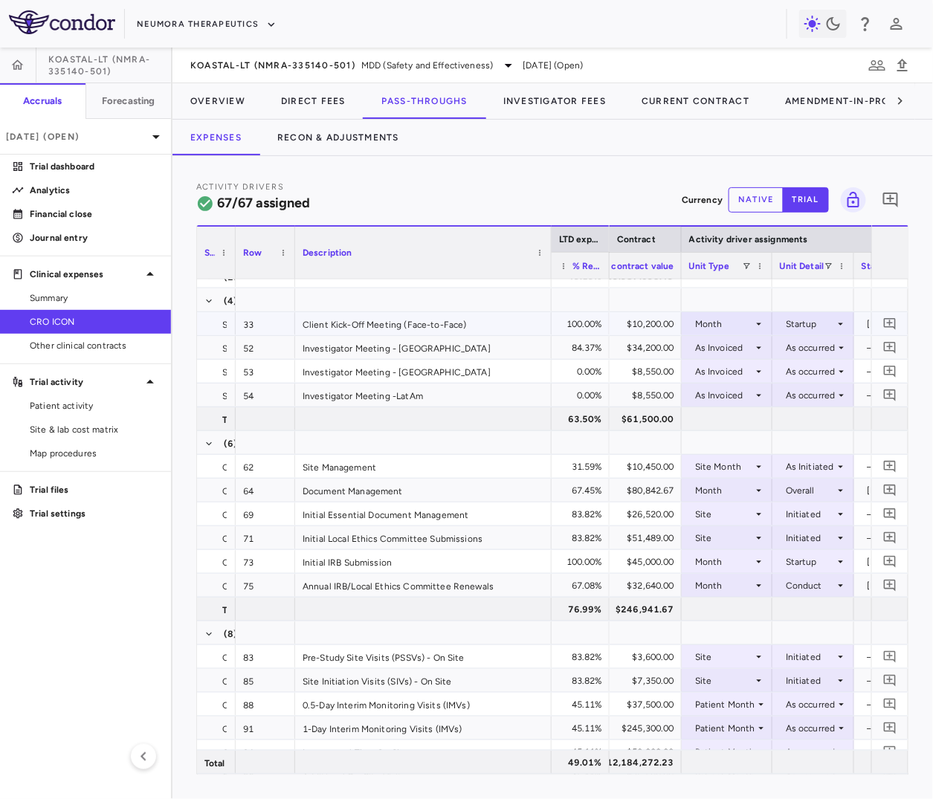
click at [798, 328] on div "Startup" at bounding box center [810, 324] width 49 height 24
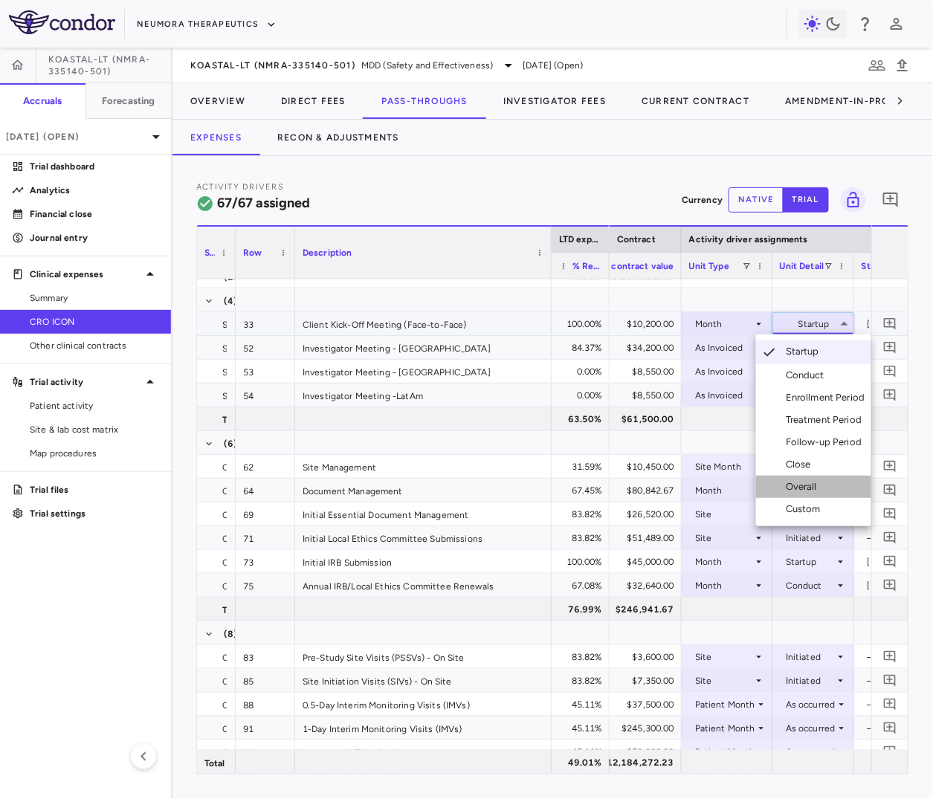
click at [817, 486] on div "Overall" at bounding box center [804, 486] width 37 height 13
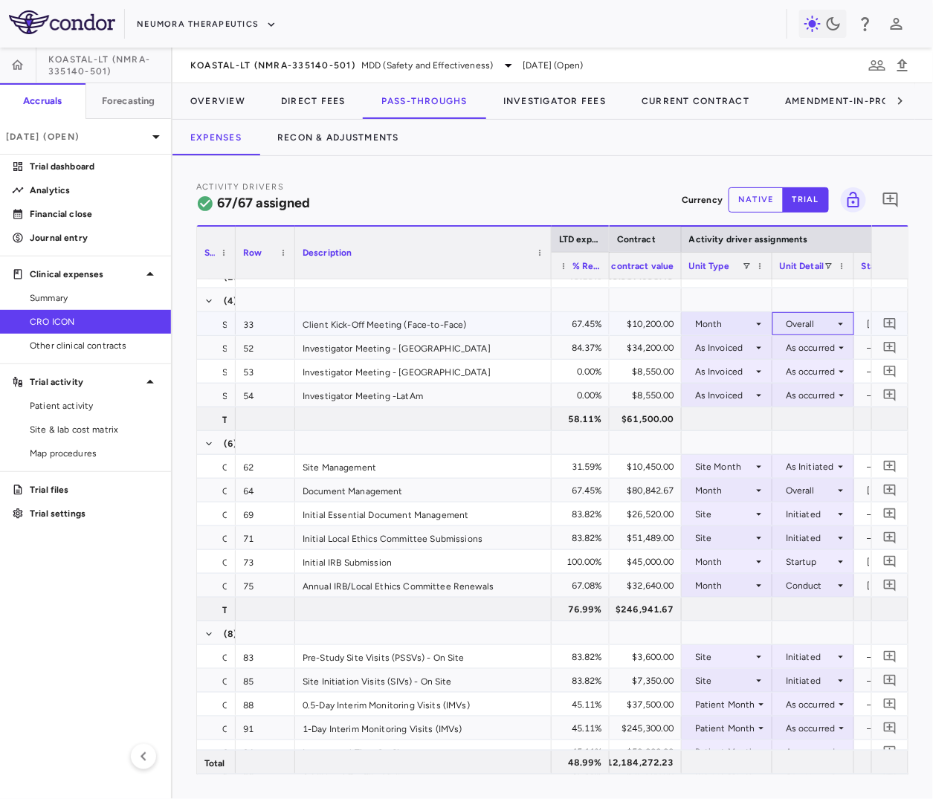
click at [815, 324] on div "Overall" at bounding box center [810, 324] width 49 height 24
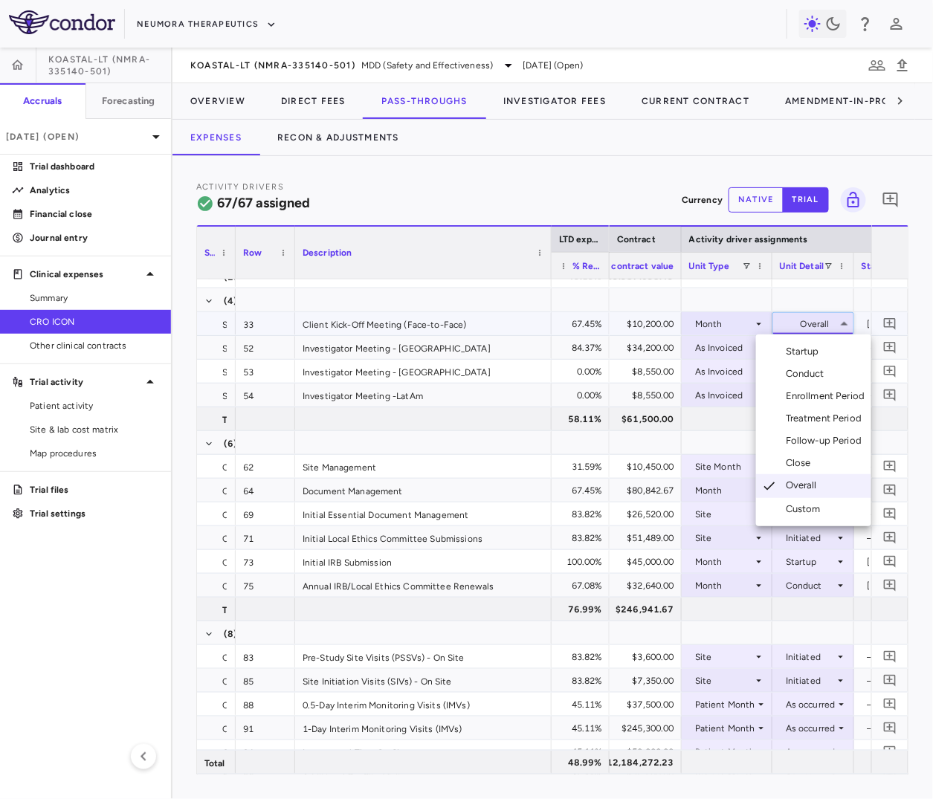
click at [811, 352] on div "Startup" at bounding box center [805, 351] width 39 height 13
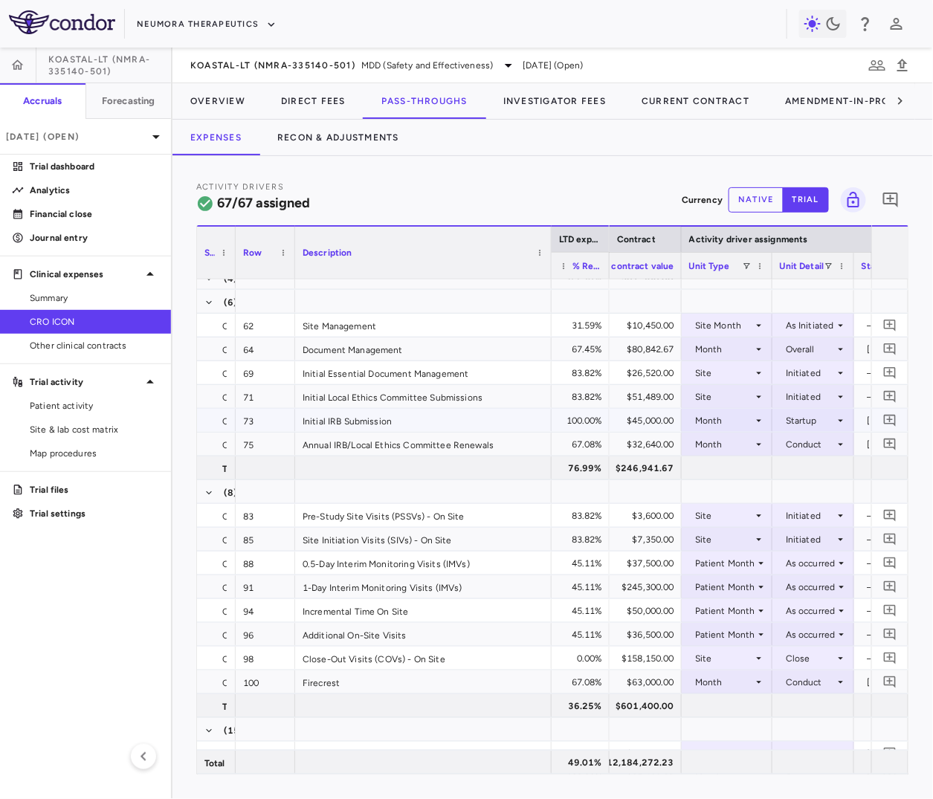
click at [724, 421] on div "Month" at bounding box center [724, 421] width 58 height 24
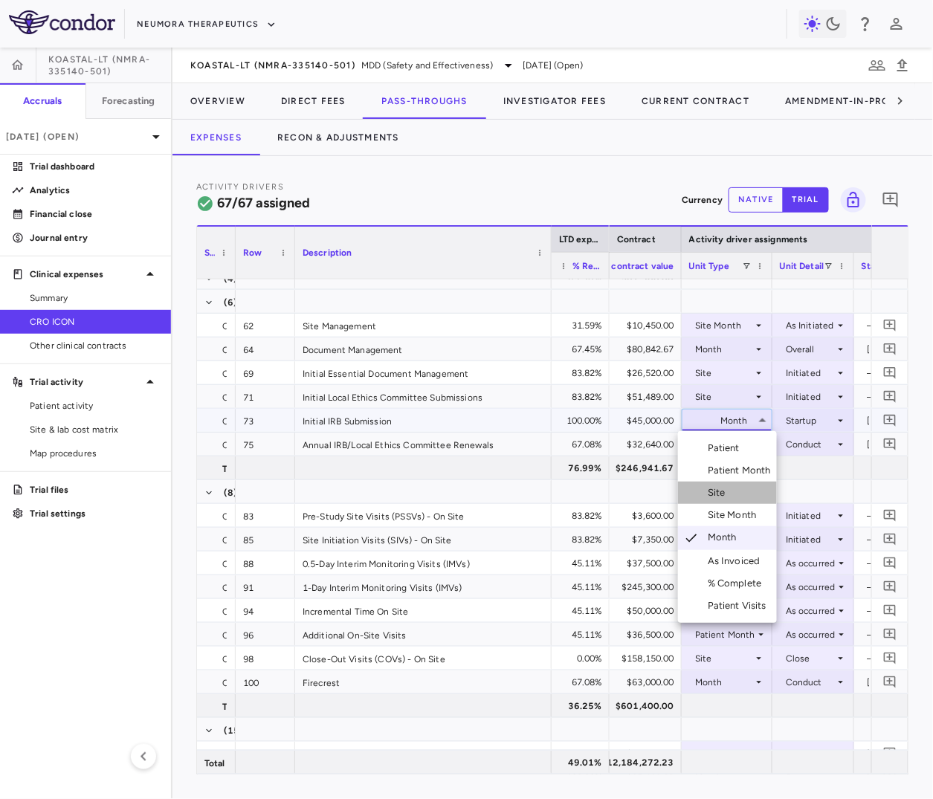
click at [719, 492] on div "Site" at bounding box center [720, 492] width 24 height 13
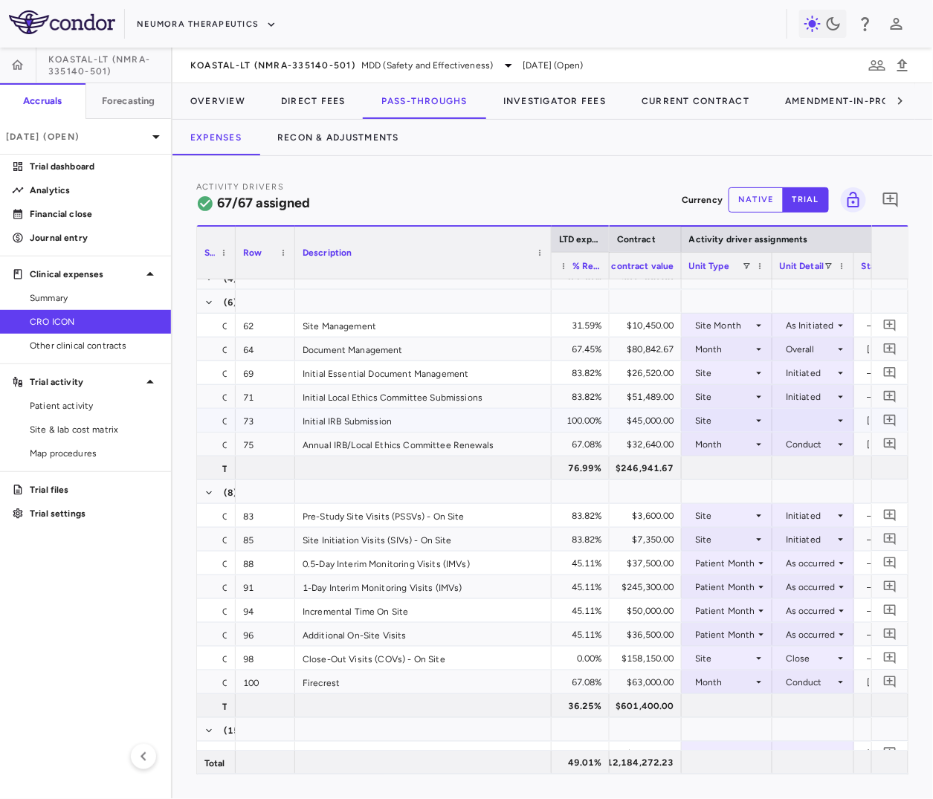
click at [823, 423] on div at bounding box center [813, 421] width 67 height 22
click at [818, 474] on div "Initiated" at bounding box center [824, 470] width 43 height 13
click at [737, 445] on div "Month" at bounding box center [724, 445] width 58 height 24
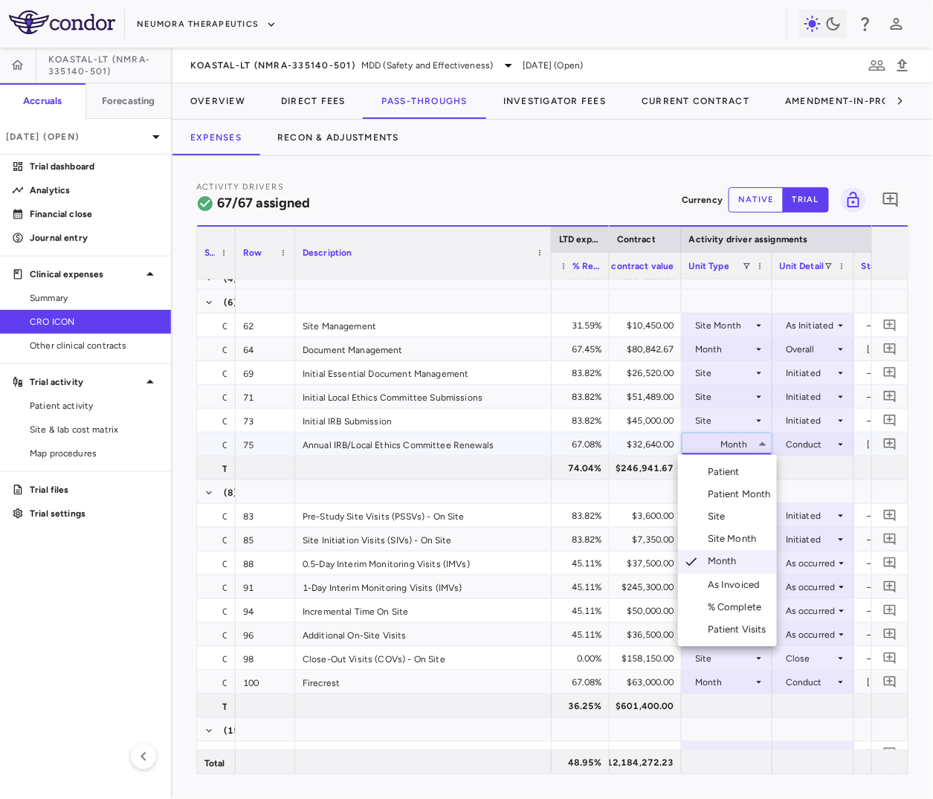
click at [737, 535] on div "Site Month" at bounding box center [735, 538] width 55 height 13
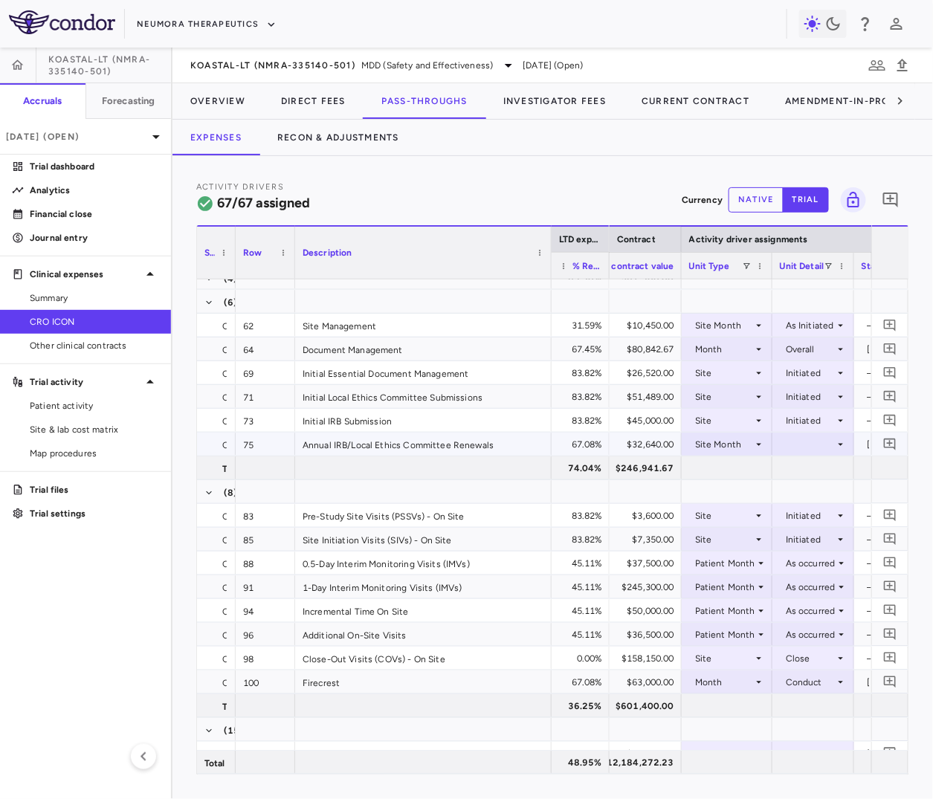
click at [808, 438] on div at bounding box center [813, 445] width 67 height 22
click at [810, 472] on div "As Initiated" at bounding box center [825, 472] width 57 height 13
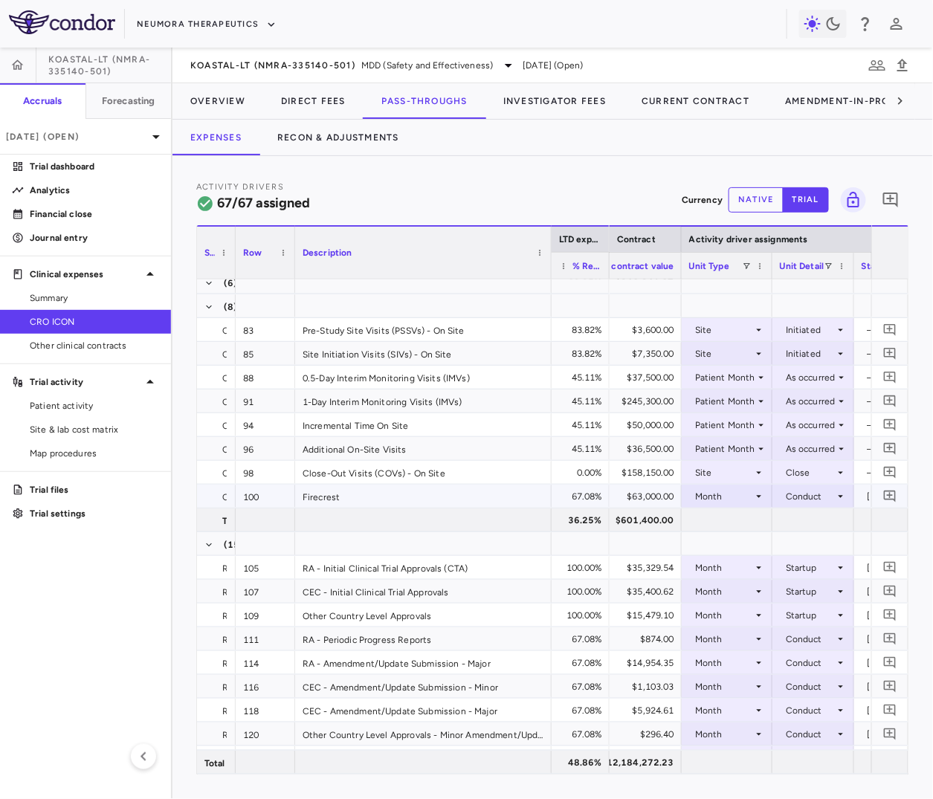
click at [720, 495] on div "Month" at bounding box center [724, 497] width 58 height 24
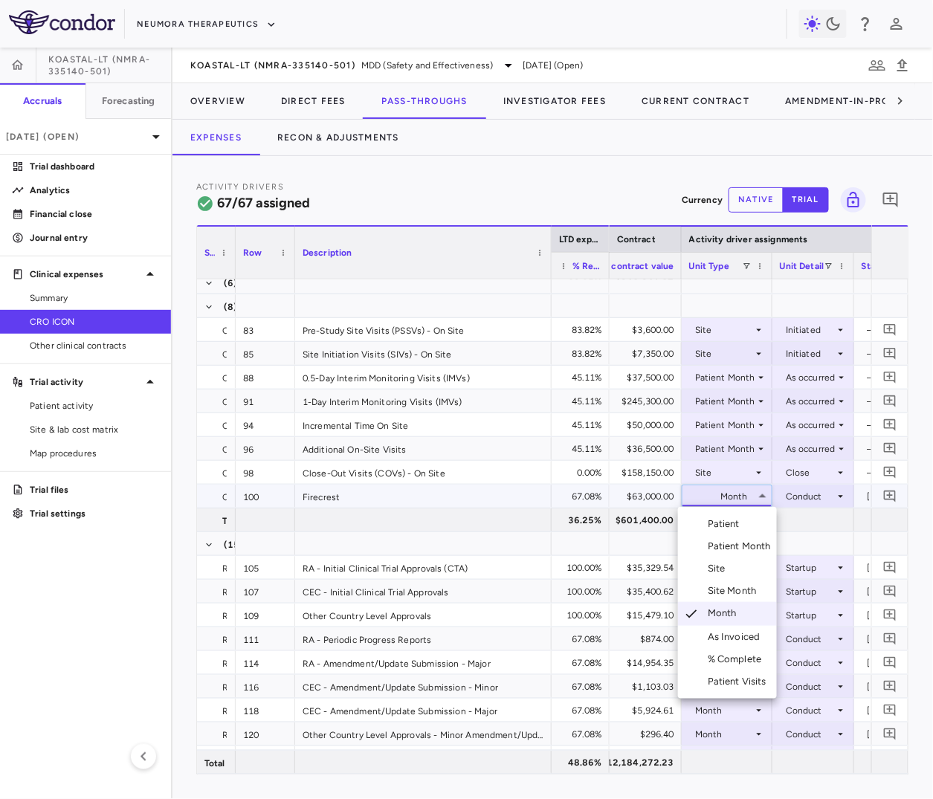
click at [726, 593] on div "Site Month" at bounding box center [735, 591] width 55 height 13
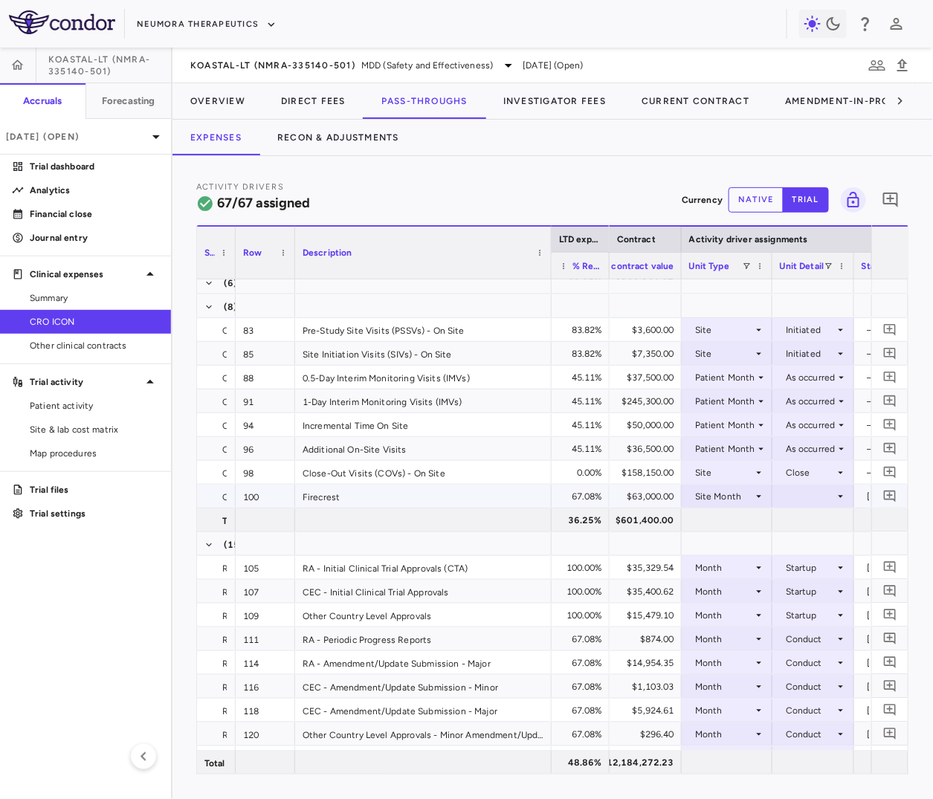
click at [827, 491] on div at bounding box center [813, 497] width 67 height 22
click at [826, 527] on div "As Initiated" at bounding box center [825, 524] width 57 height 13
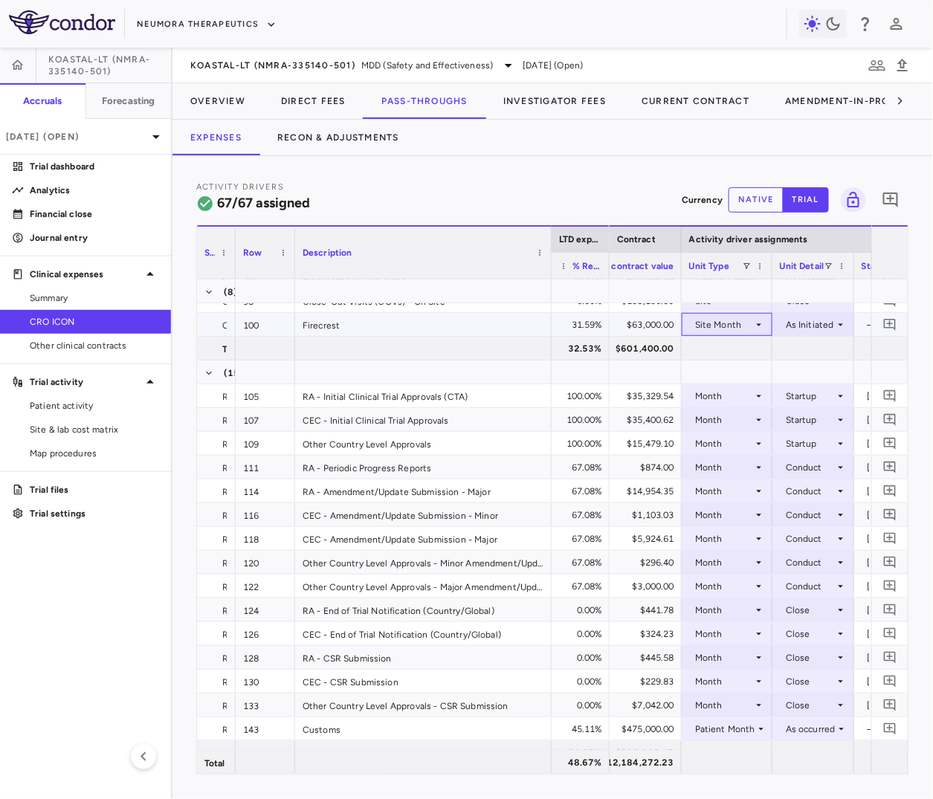
click at [741, 321] on div "Site Month" at bounding box center [724, 325] width 58 height 24
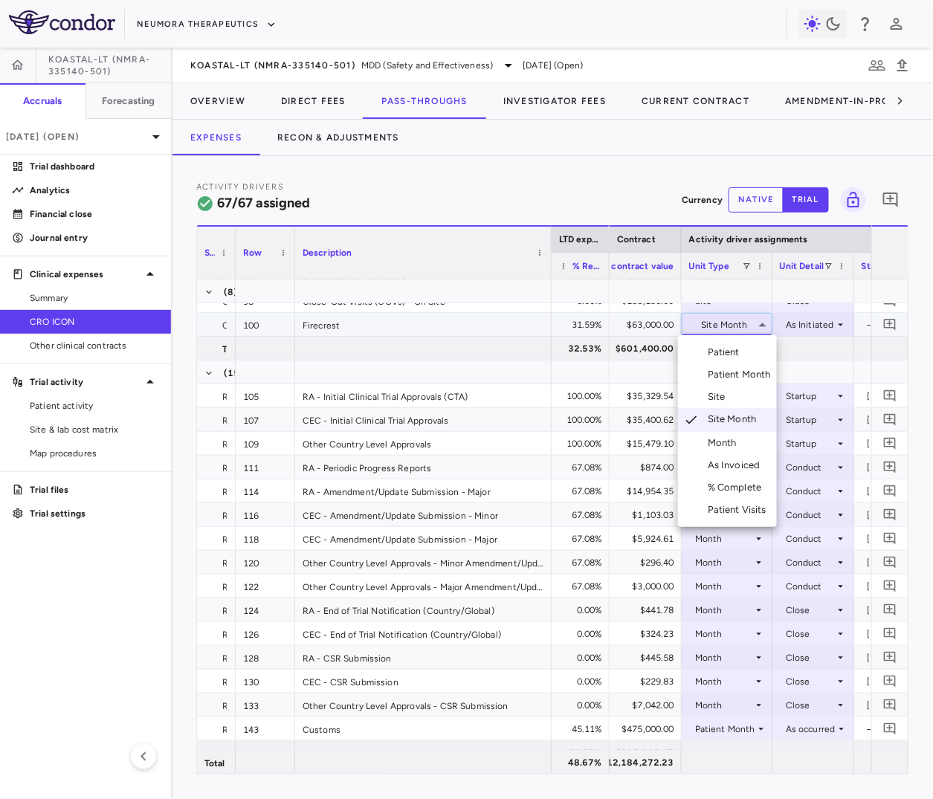
click at [733, 442] on div "Month" at bounding box center [725, 443] width 35 height 13
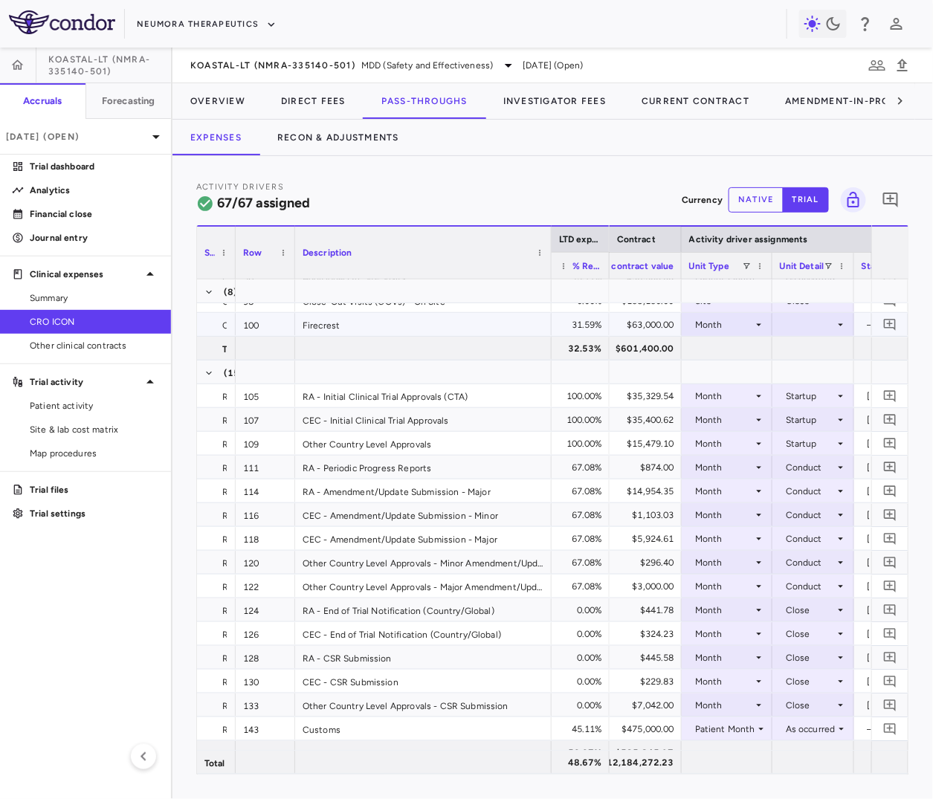
click at [828, 321] on div at bounding box center [813, 325] width 67 height 22
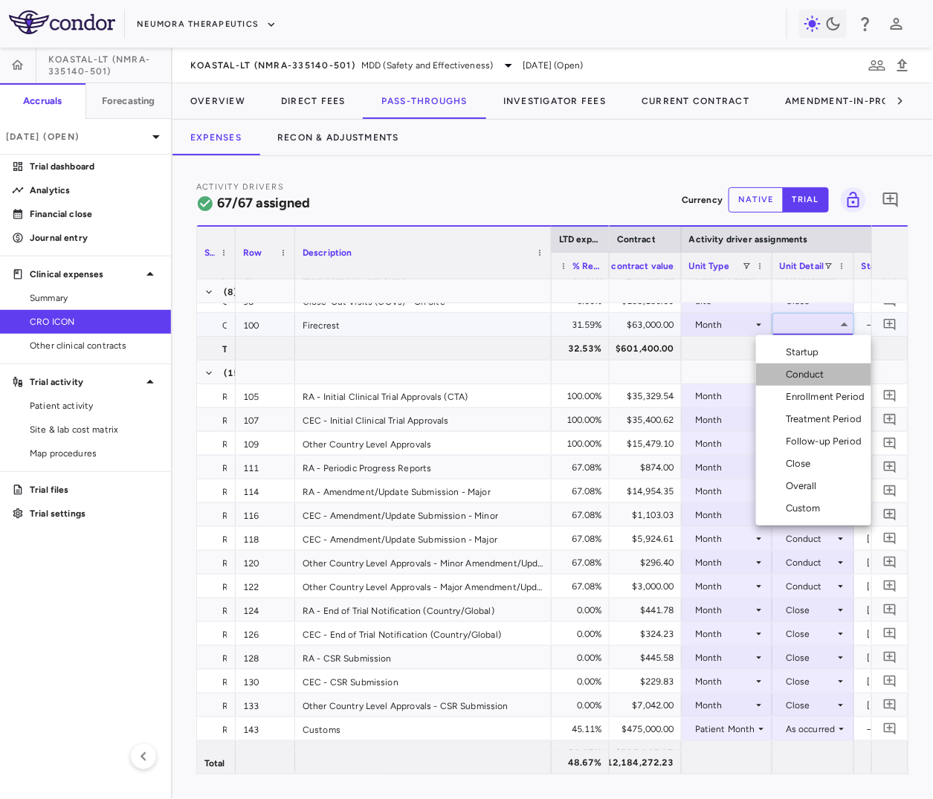
click at [819, 365] on li "Conduct" at bounding box center [813, 375] width 115 height 22
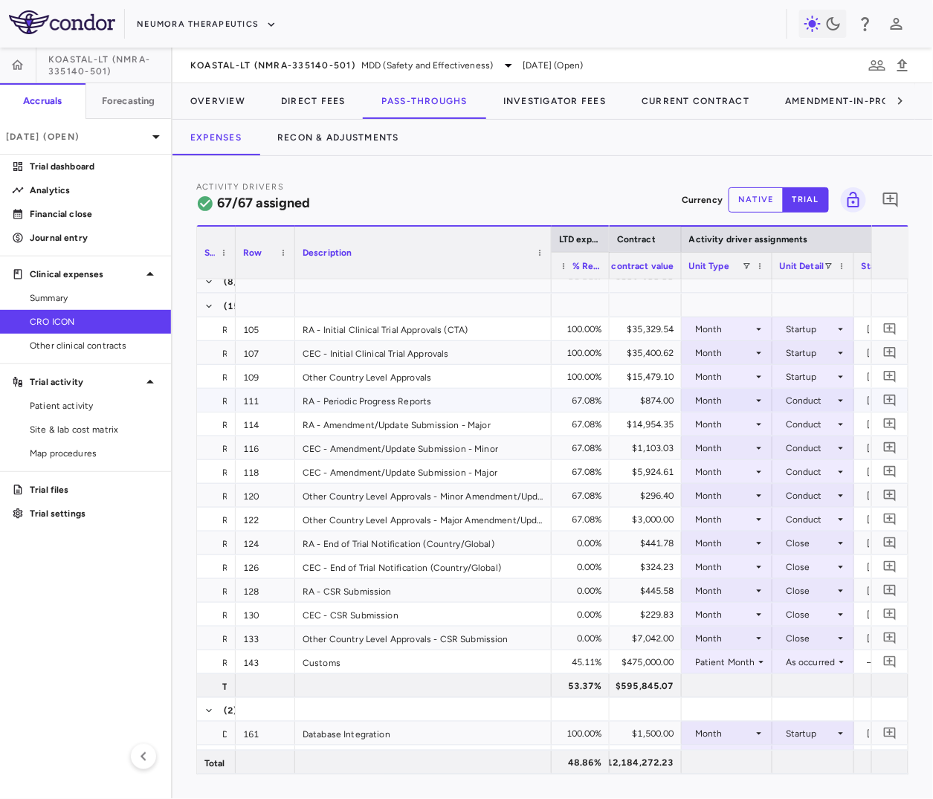
click at [726, 403] on div "Month" at bounding box center [724, 401] width 58 height 24
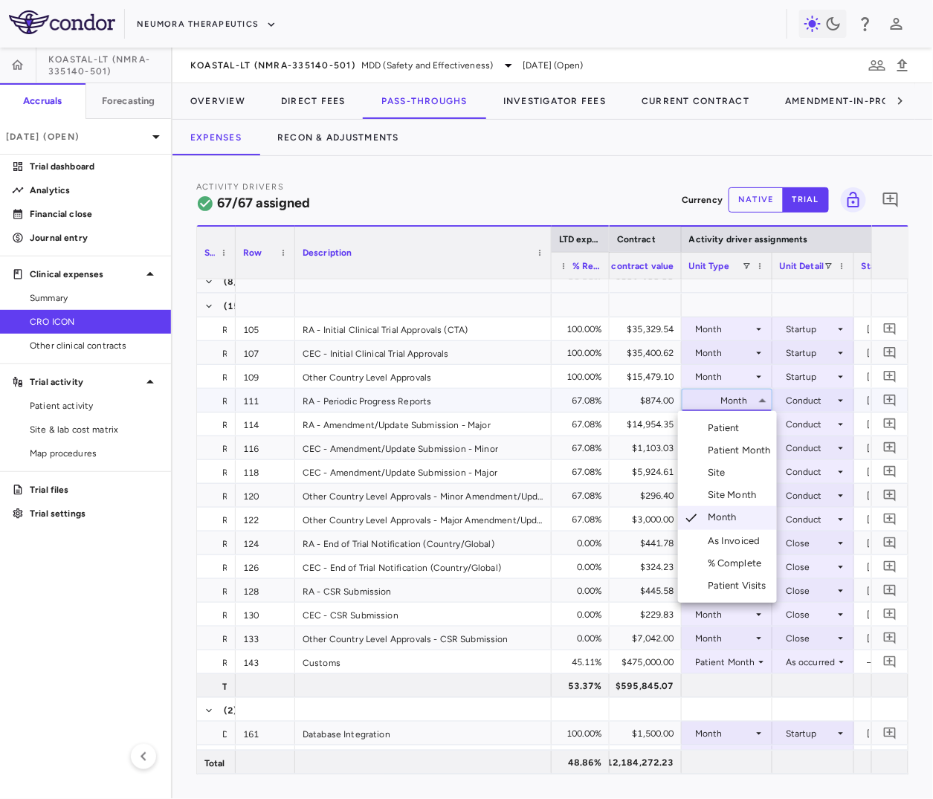
click at [736, 498] on div "Site Month" at bounding box center [735, 495] width 55 height 13
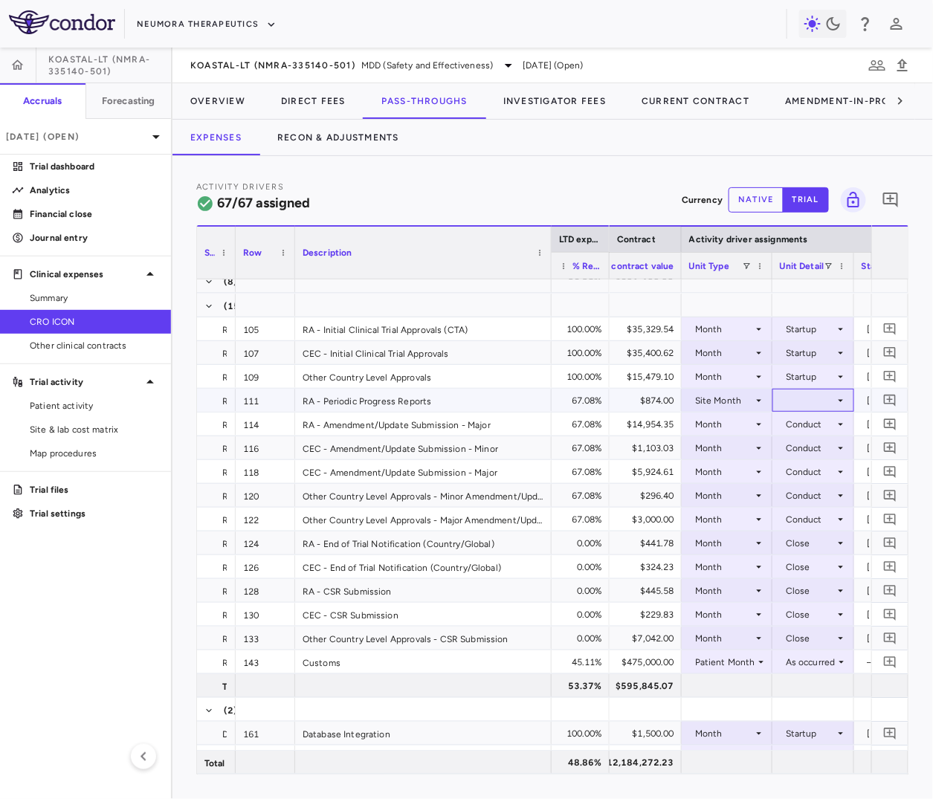
click at [816, 392] on div at bounding box center [813, 401] width 67 height 22
click at [816, 415] on ul "Select As Initiated As Recruited" at bounding box center [813, 439] width 92 height 57
click at [815, 424] on div "As Initiated" at bounding box center [825, 428] width 57 height 13
click at [730, 399] on div "Site Month" at bounding box center [724, 401] width 58 height 24
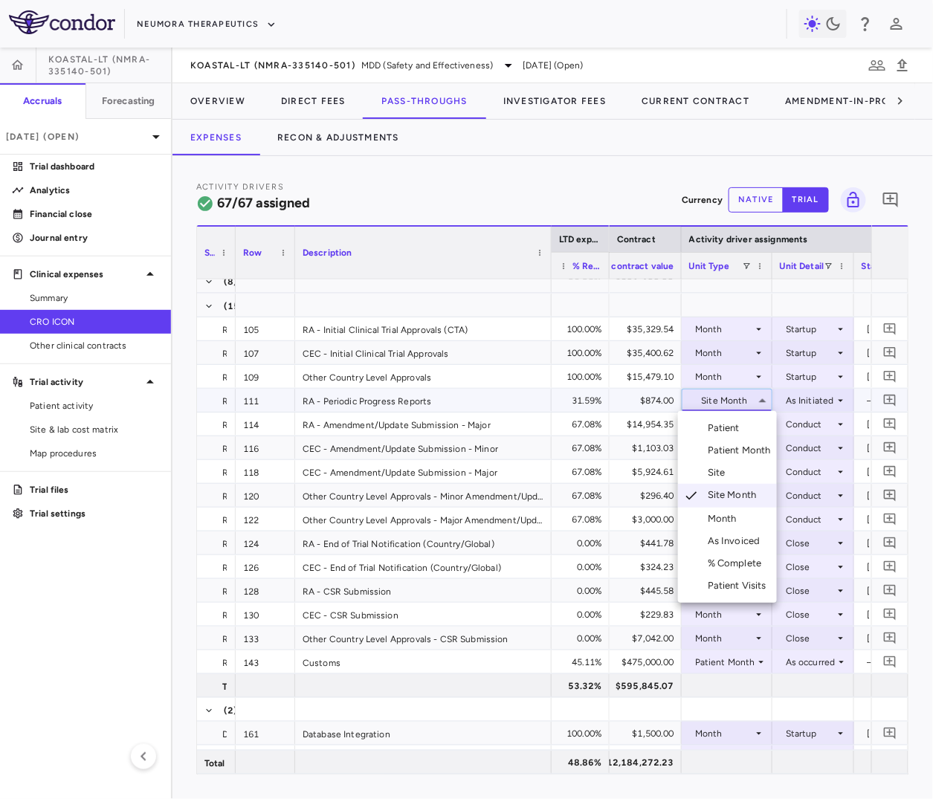
click at [724, 516] on div "Month" at bounding box center [725, 518] width 35 height 13
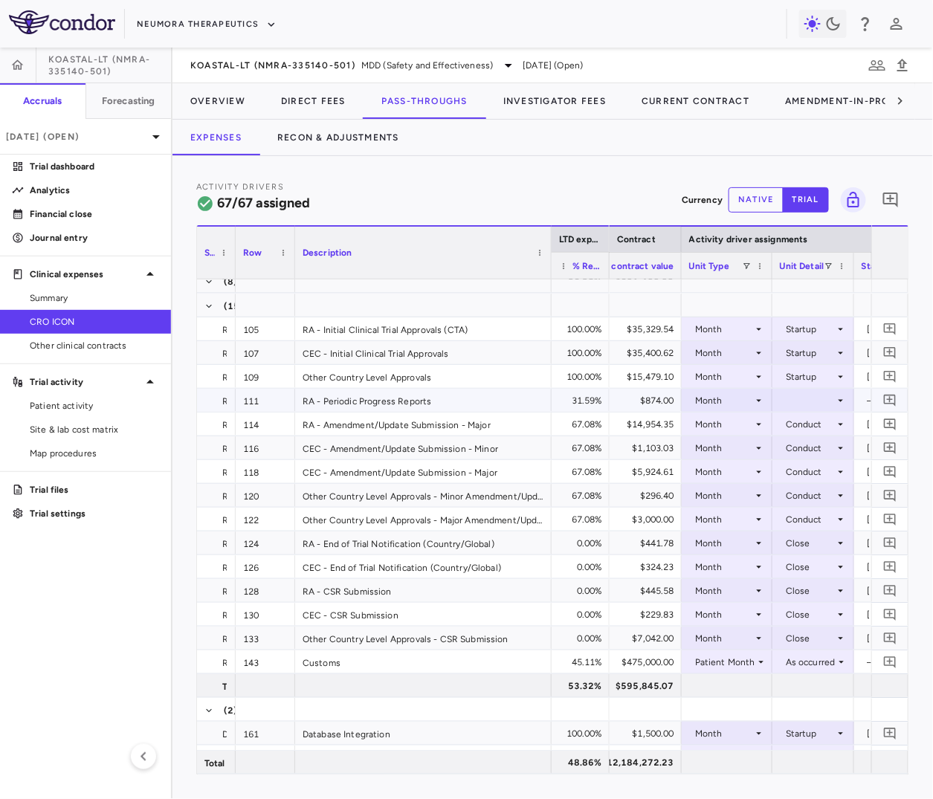
click at [801, 402] on div at bounding box center [813, 401] width 67 height 22
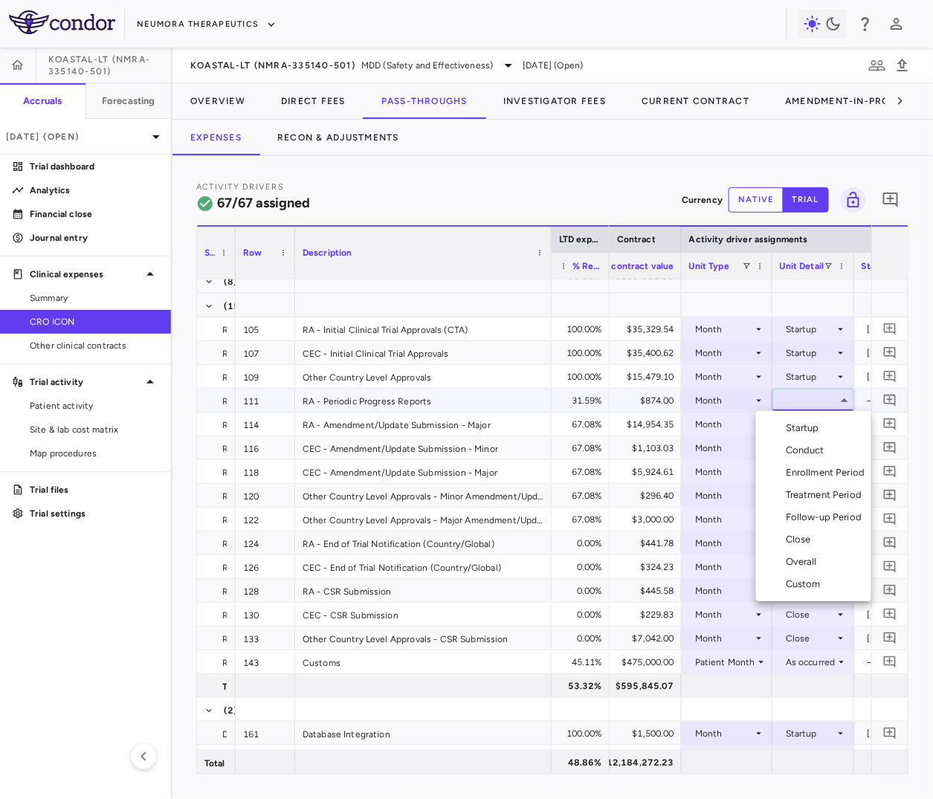
click at [805, 444] on div "Conduct" at bounding box center [808, 450] width 45 height 13
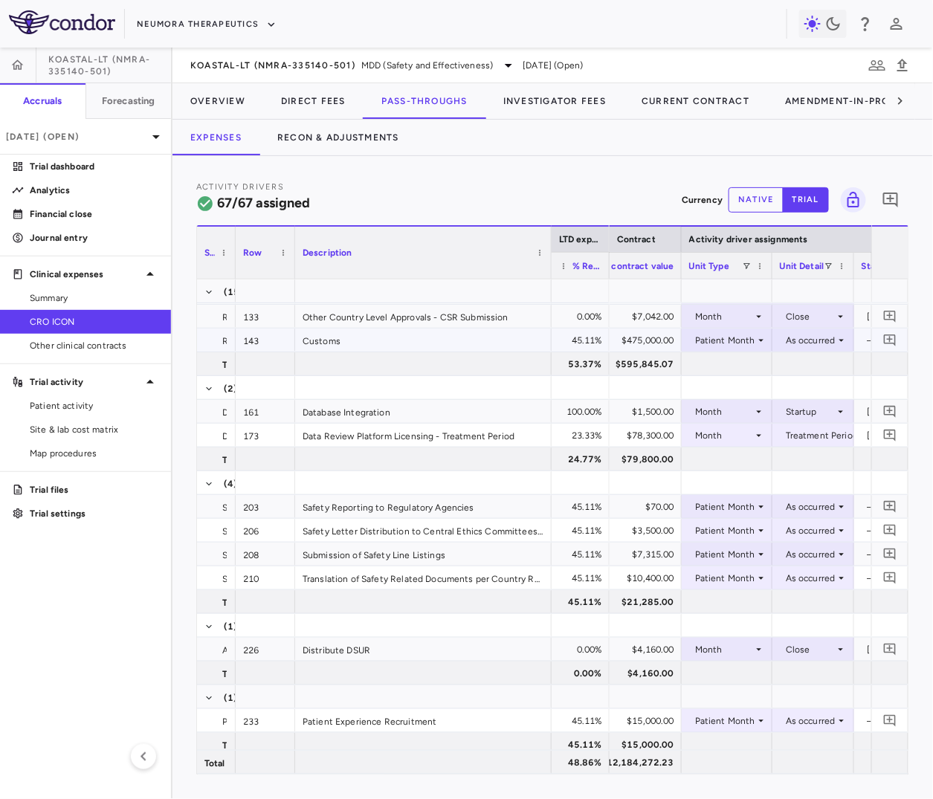
click at [738, 338] on div "Patient Month" at bounding box center [725, 341] width 60 height 24
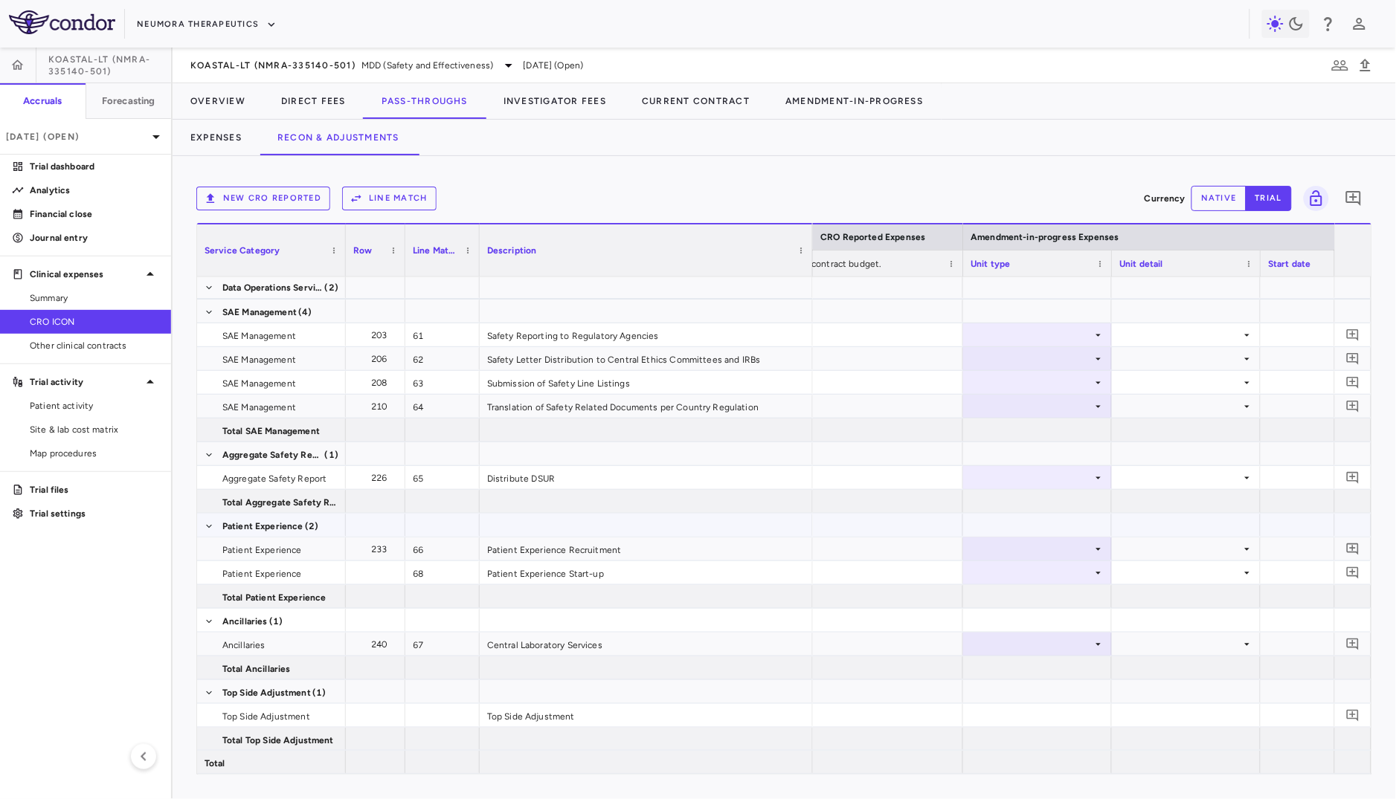
scroll to position [0, 1734]
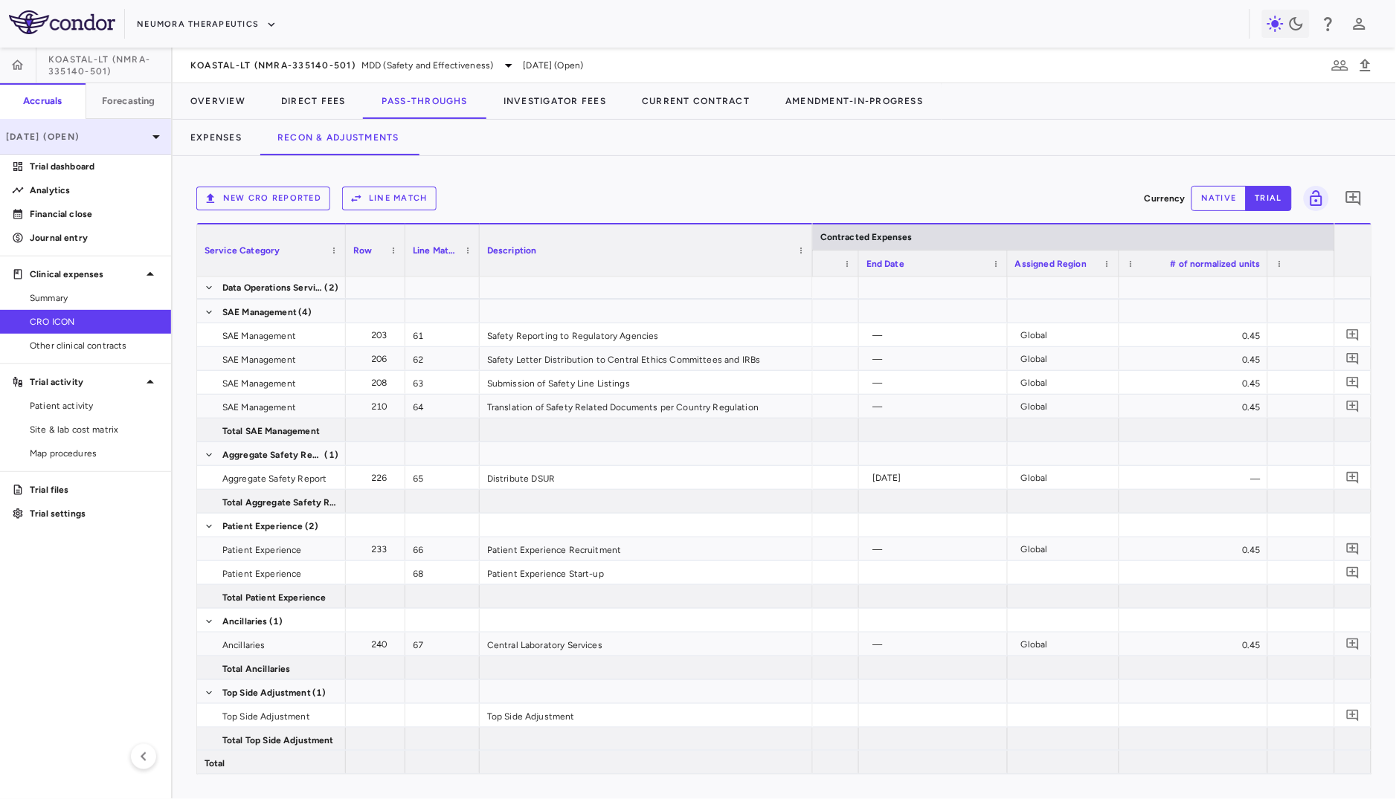
click at [117, 135] on p "[DATE] (Open)" at bounding box center [76, 136] width 141 height 13
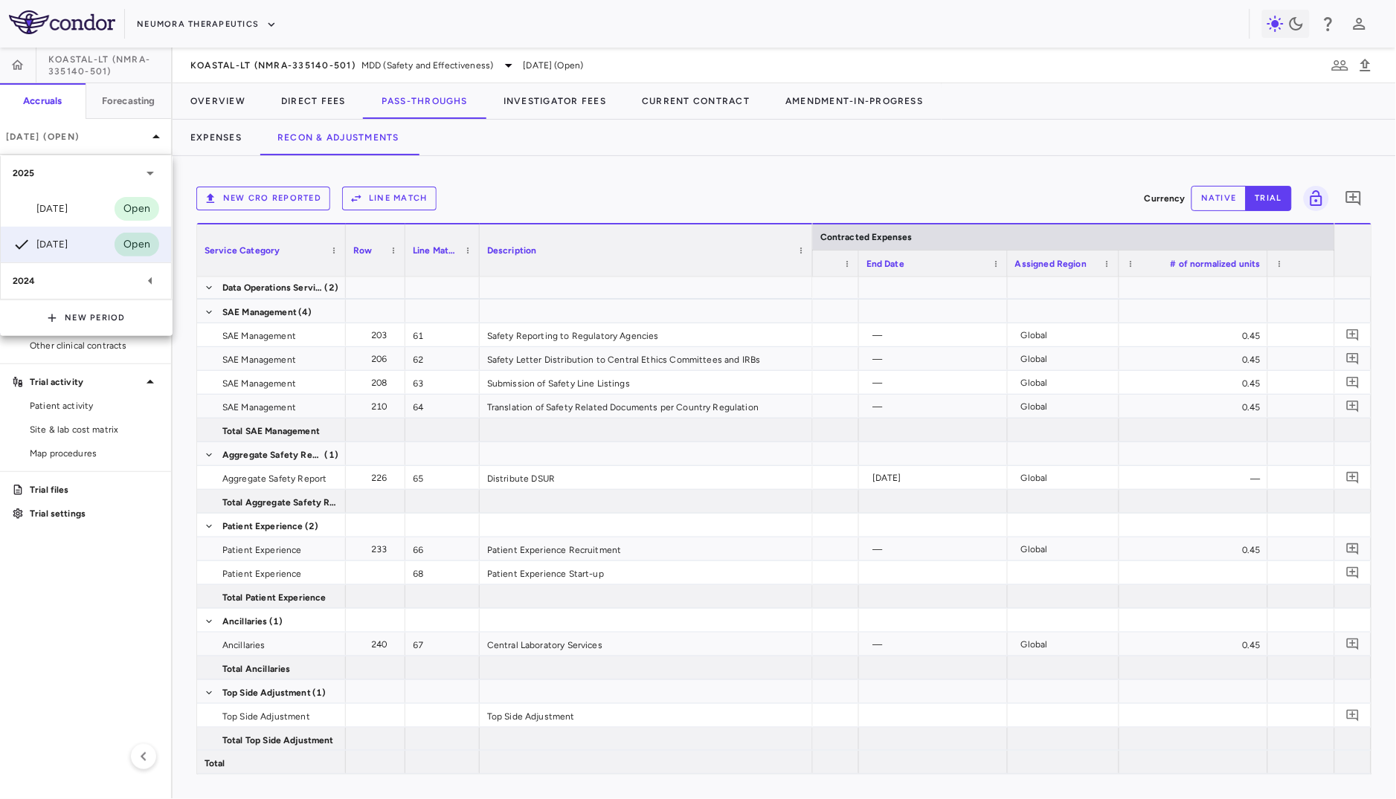
click at [117, 131] on div at bounding box center [698, 399] width 1396 height 799
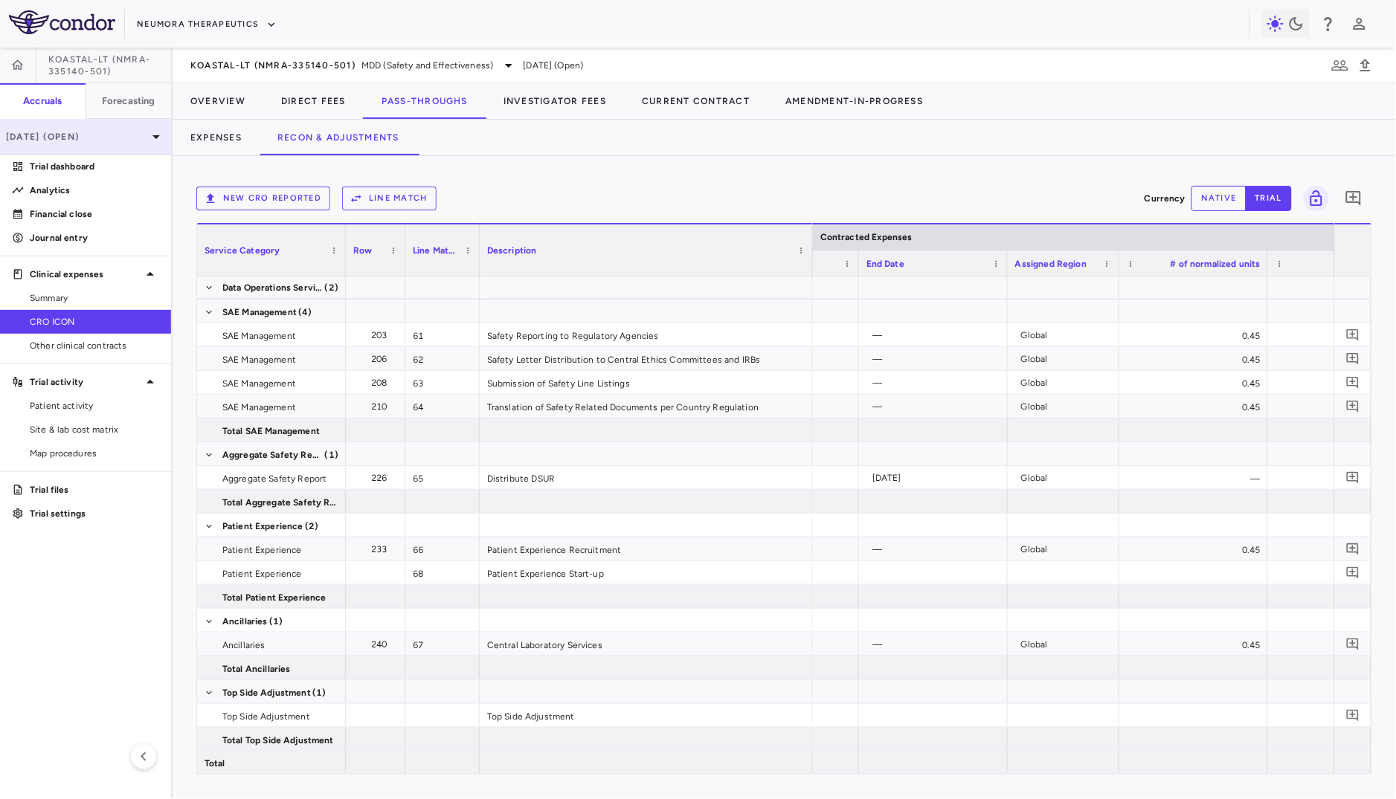
click at [120, 133] on p "[DATE] (Open)" at bounding box center [76, 136] width 141 height 13
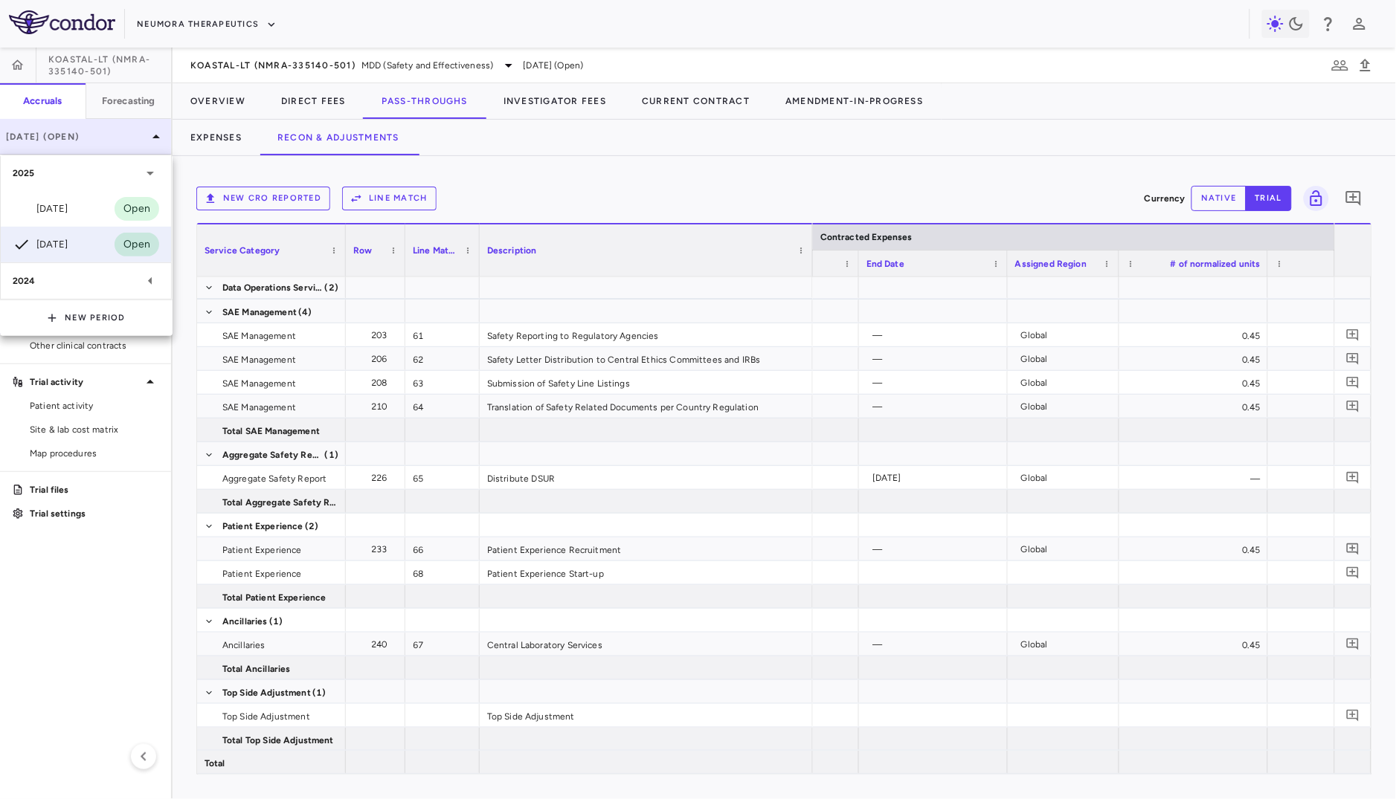
click at [120, 133] on div at bounding box center [698, 399] width 1396 height 799
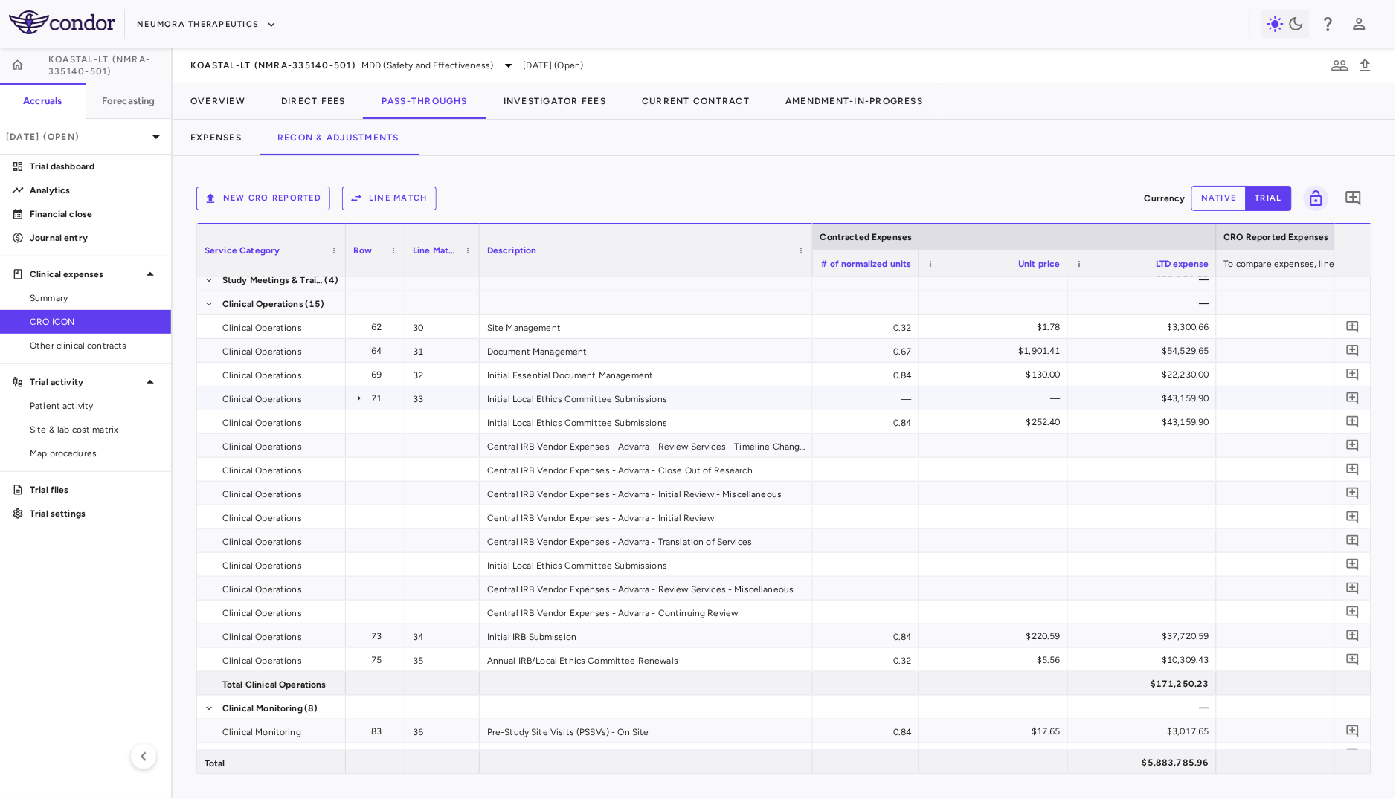
click at [357, 401] on icon at bounding box center [359, 399] width 12 height 12
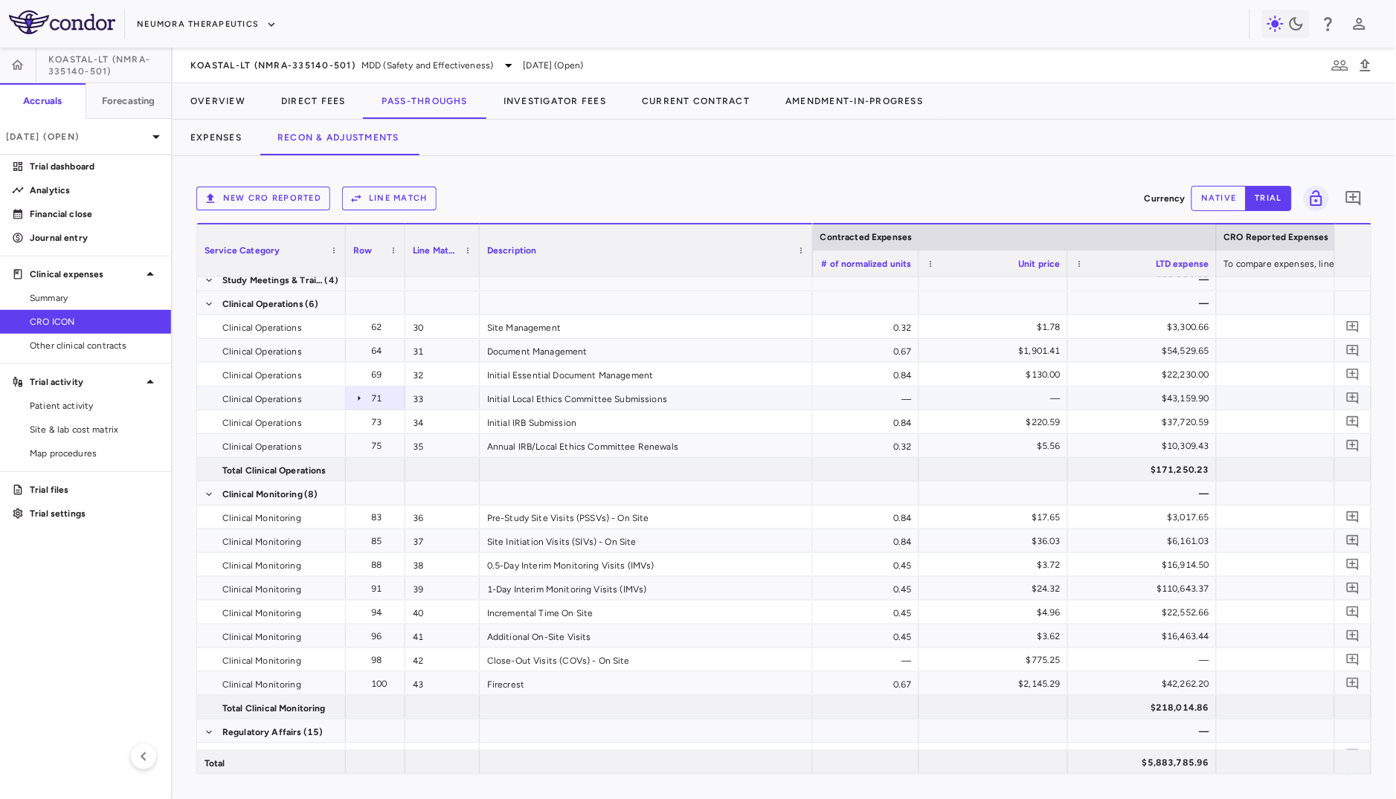
click at [355, 400] on icon at bounding box center [359, 399] width 12 height 12
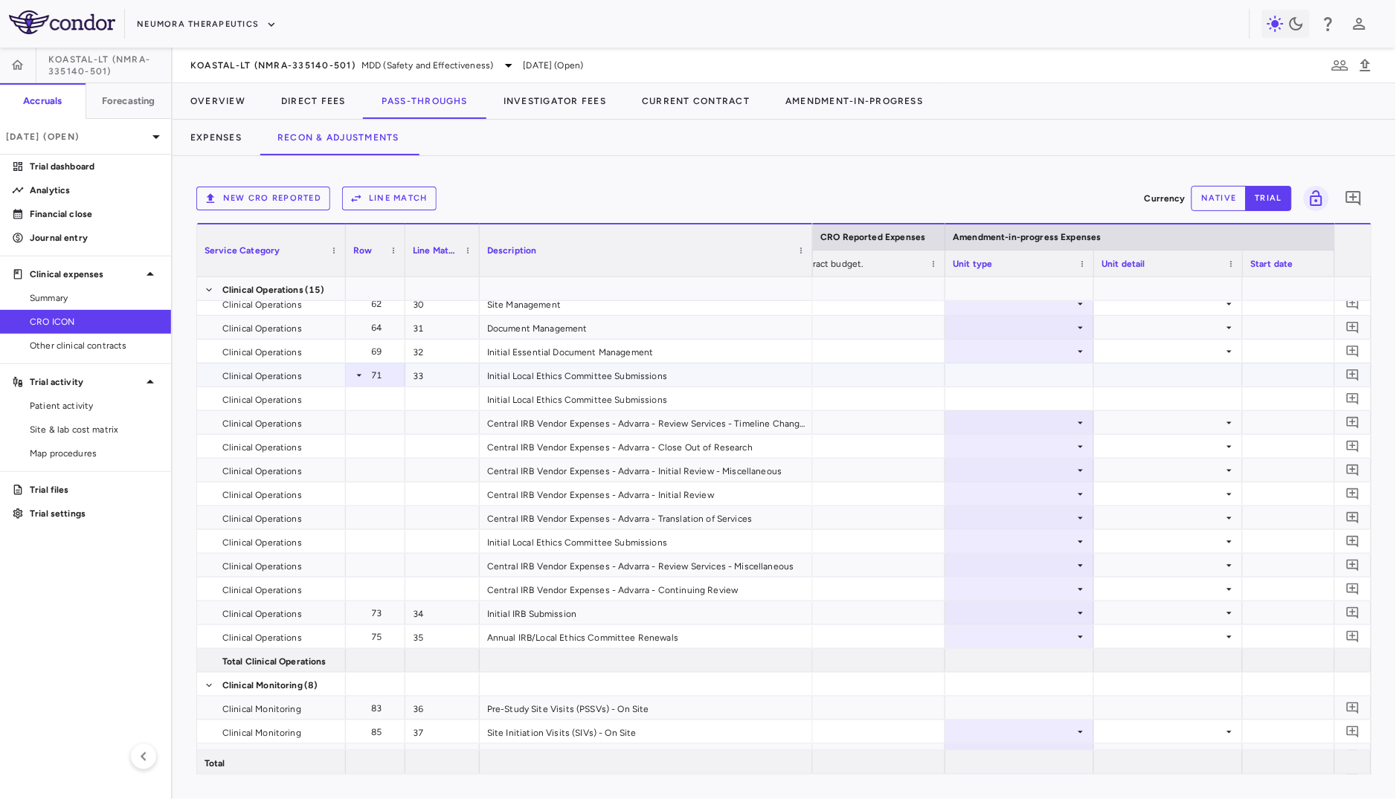
click at [358, 375] on icon at bounding box center [359, 376] width 12 height 12
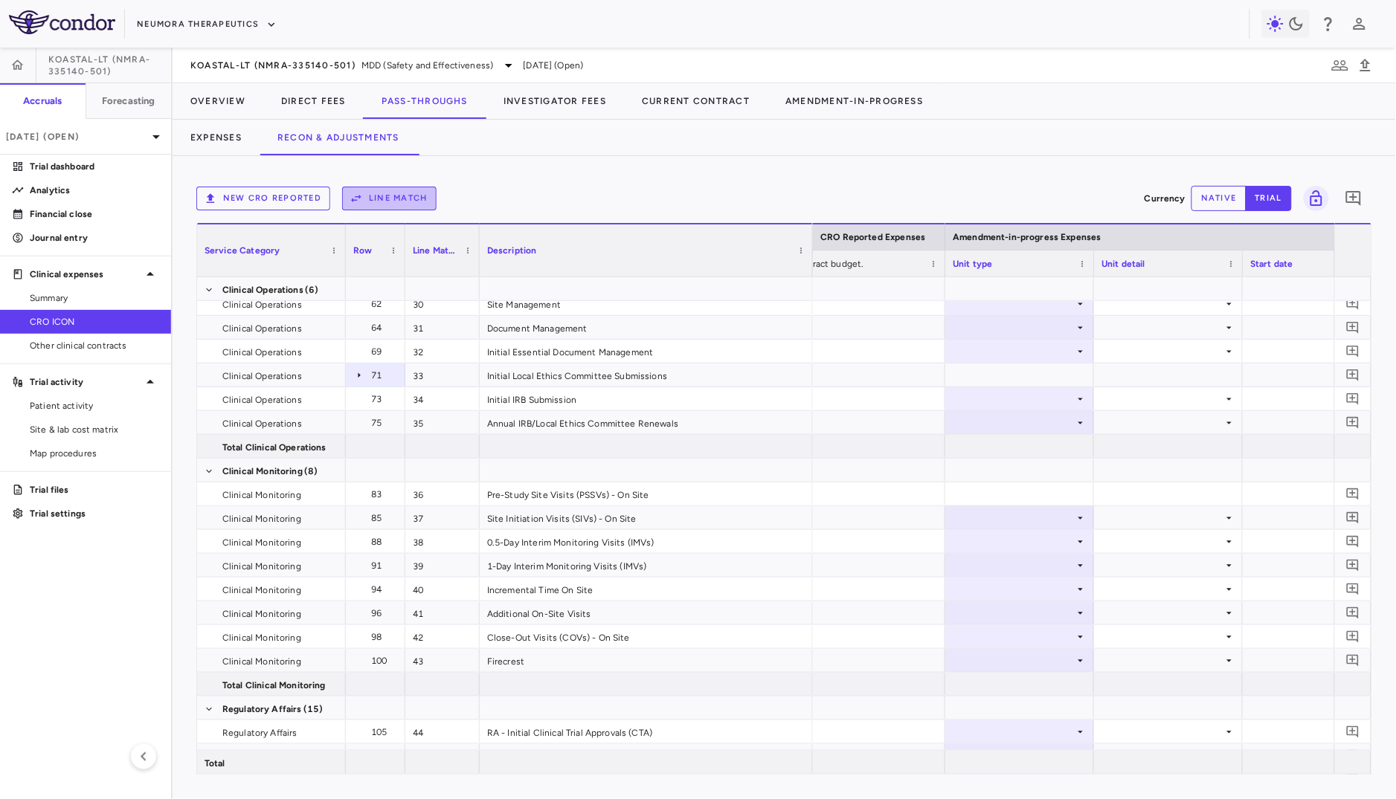
click at [405, 207] on button "Line Match" at bounding box center [389, 199] width 94 height 24
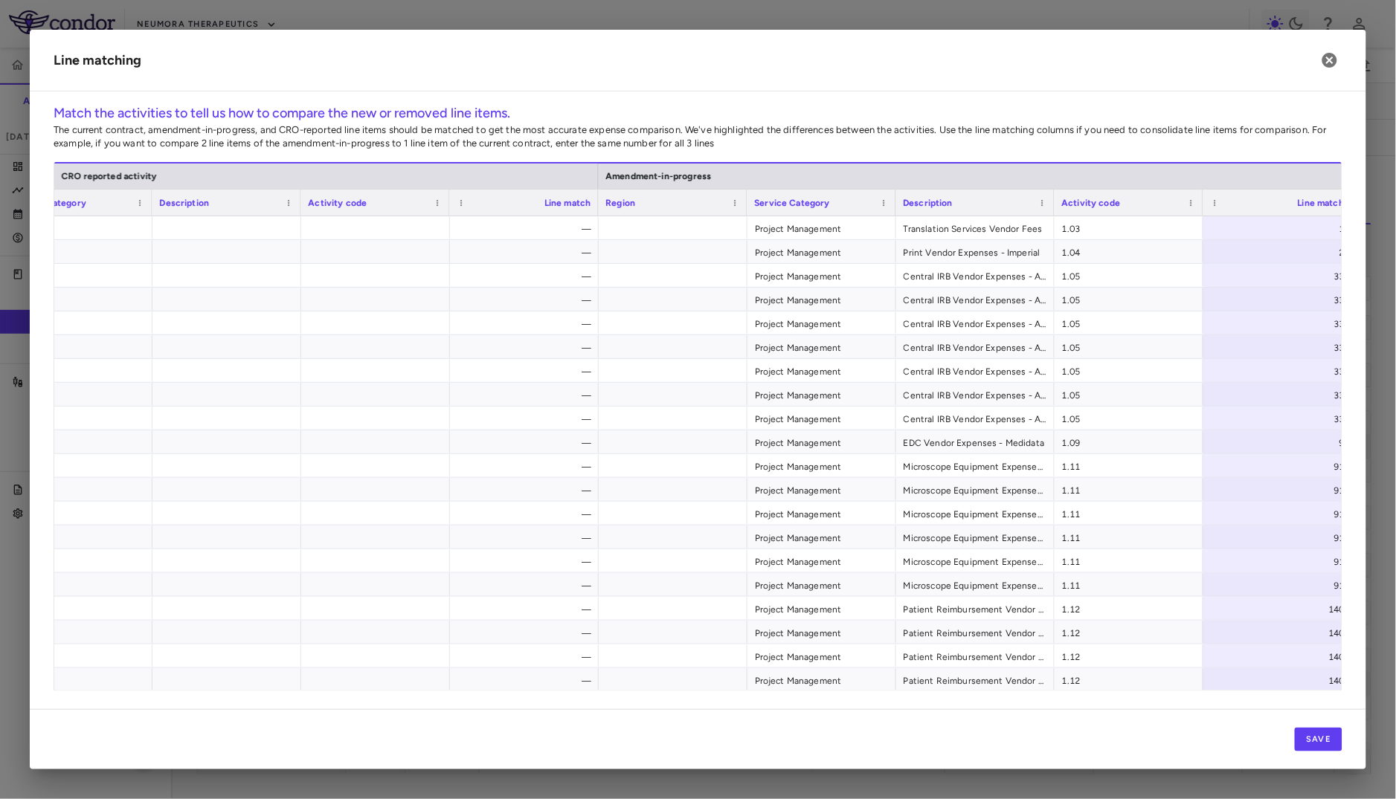
drag, startPoint x: 1042, startPoint y: 199, endPoint x: 1052, endPoint y: 210, distance: 14.8
click at [1052, 210] on div at bounding box center [1054, 203] width 6 height 26
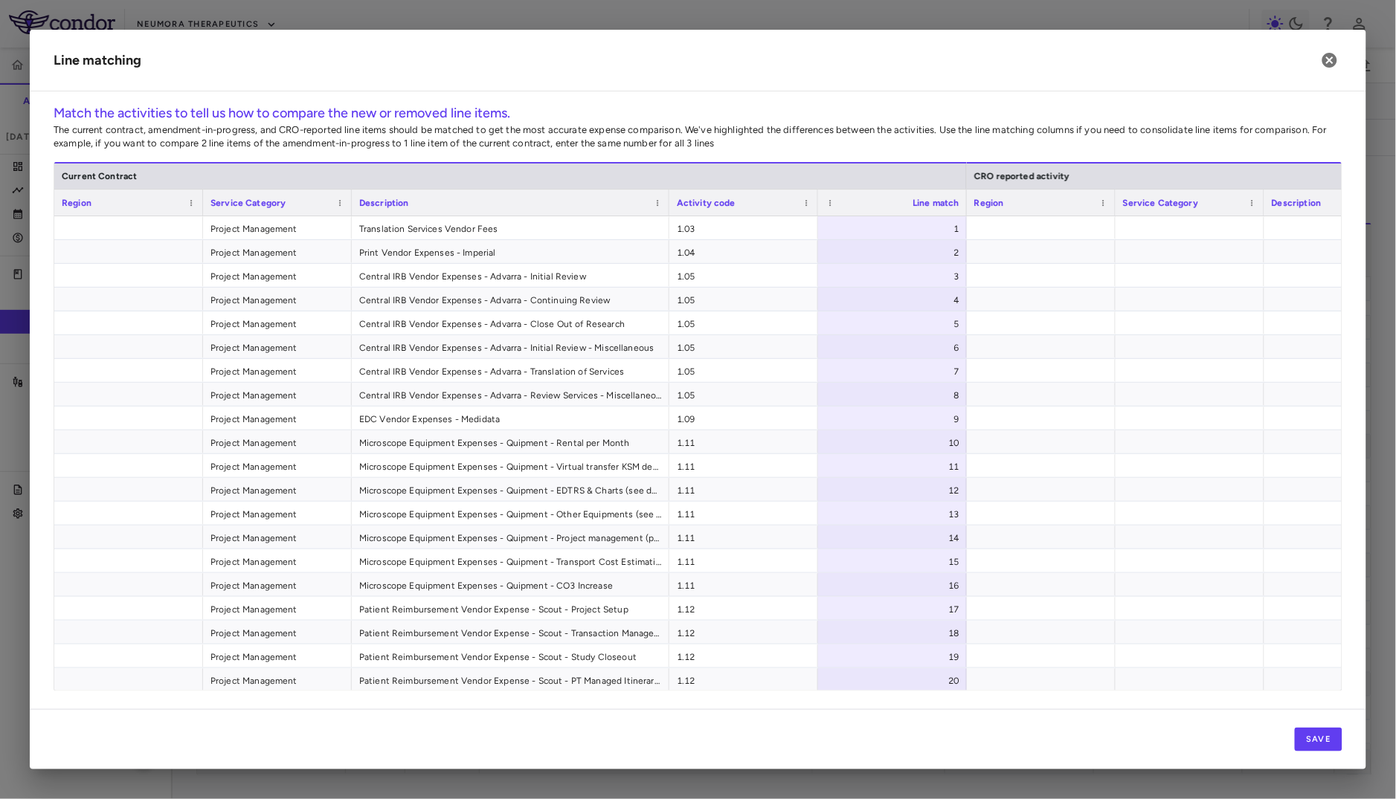
drag, startPoint x: 499, startPoint y: 202, endPoint x: 668, endPoint y: 205, distance: 168.8
click at [668, 205] on div at bounding box center [669, 203] width 6 height 26
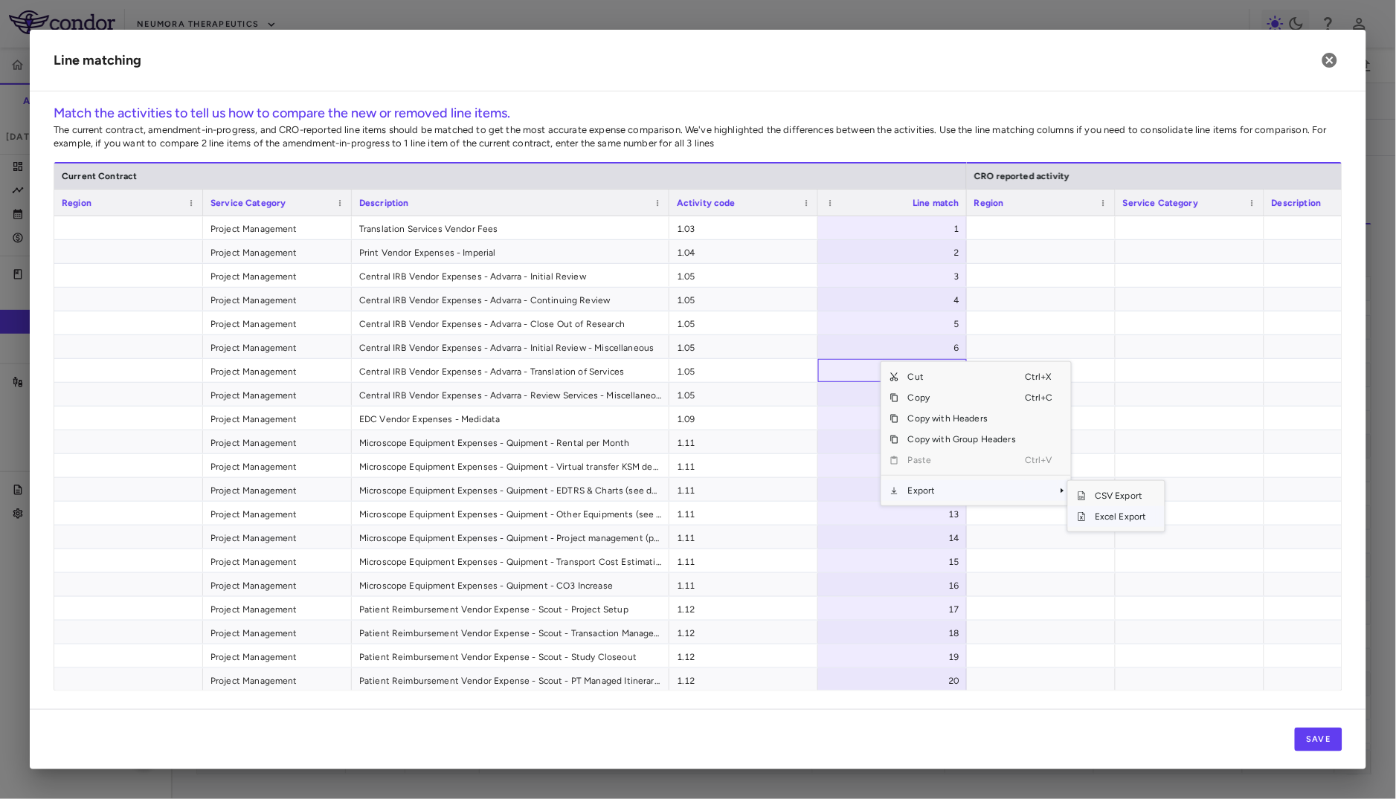
click at [1097, 515] on span "Excel Export" at bounding box center [1121, 516] width 70 height 21
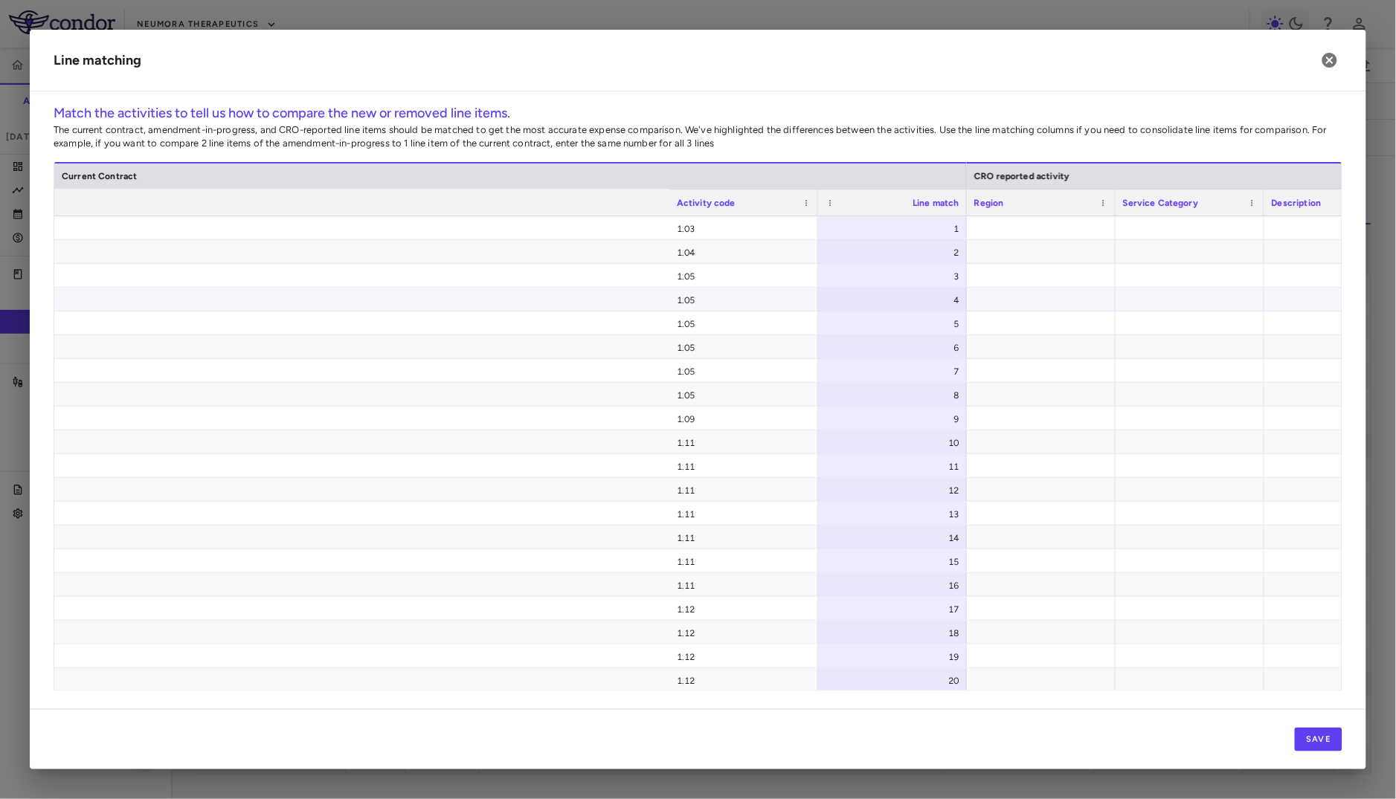
scroll to position [0, 1121]
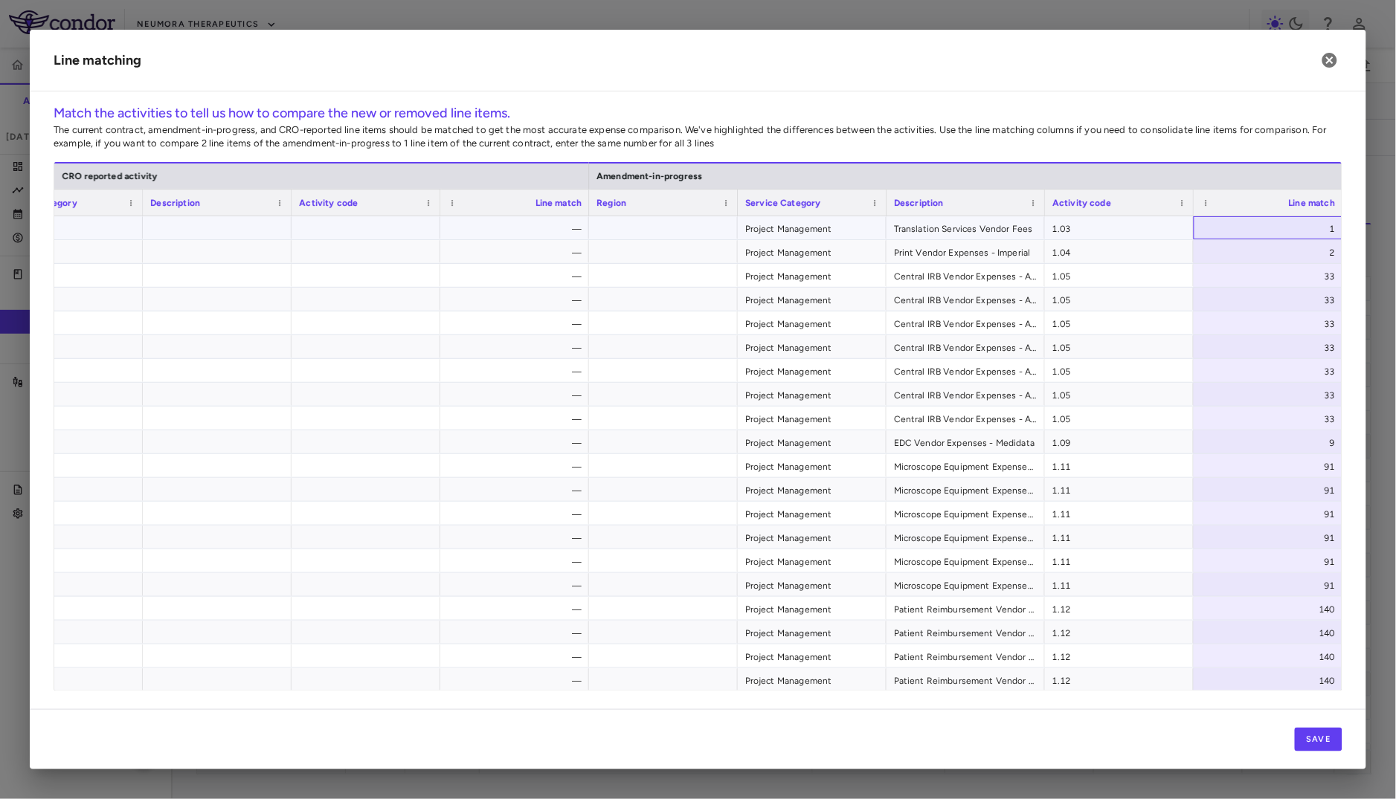
click at [1275, 222] on div "1" at bounding box center [1271, 229] width 128 height 24
click at [1314, 739] on button "Save" at bounding box center [1319, 740] width 48 height 24
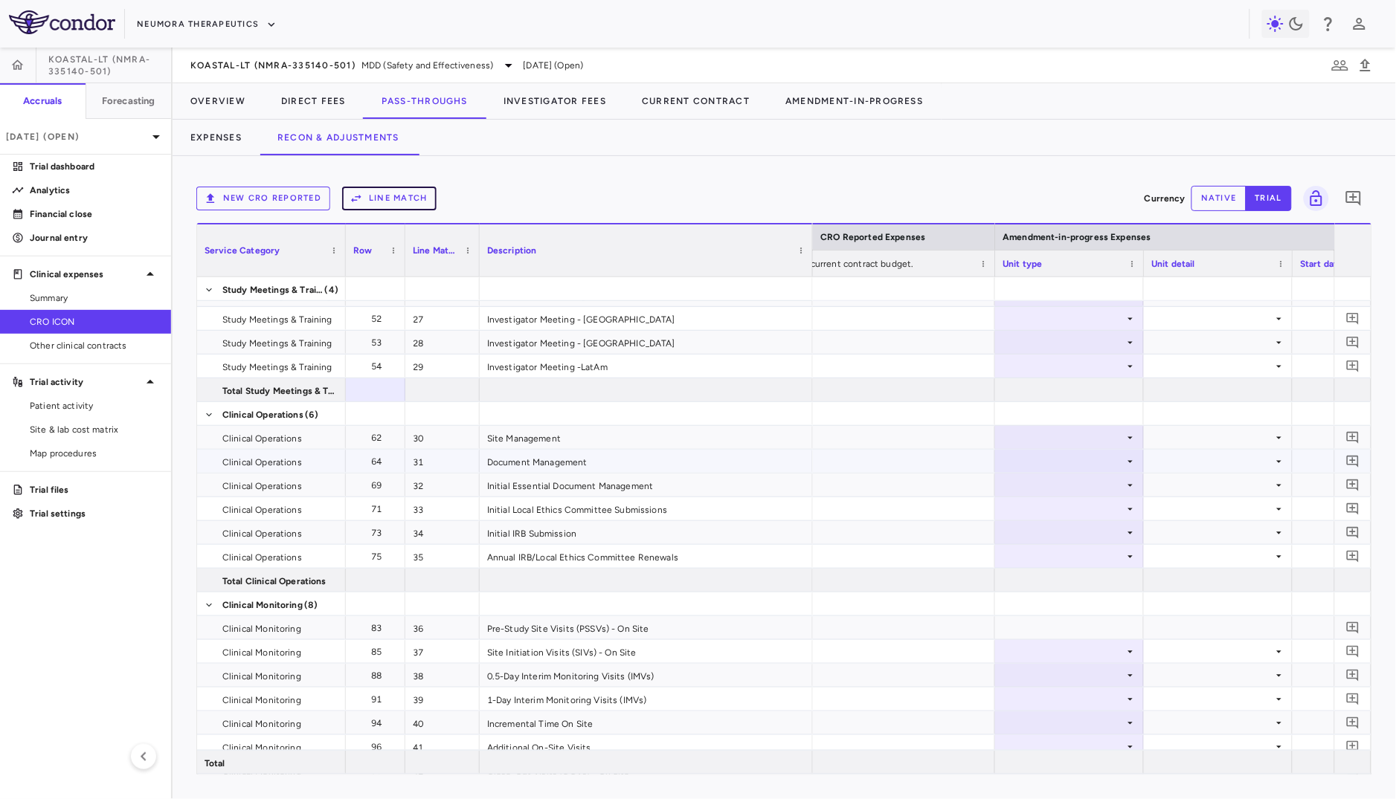
scroll to position [0, 1696]
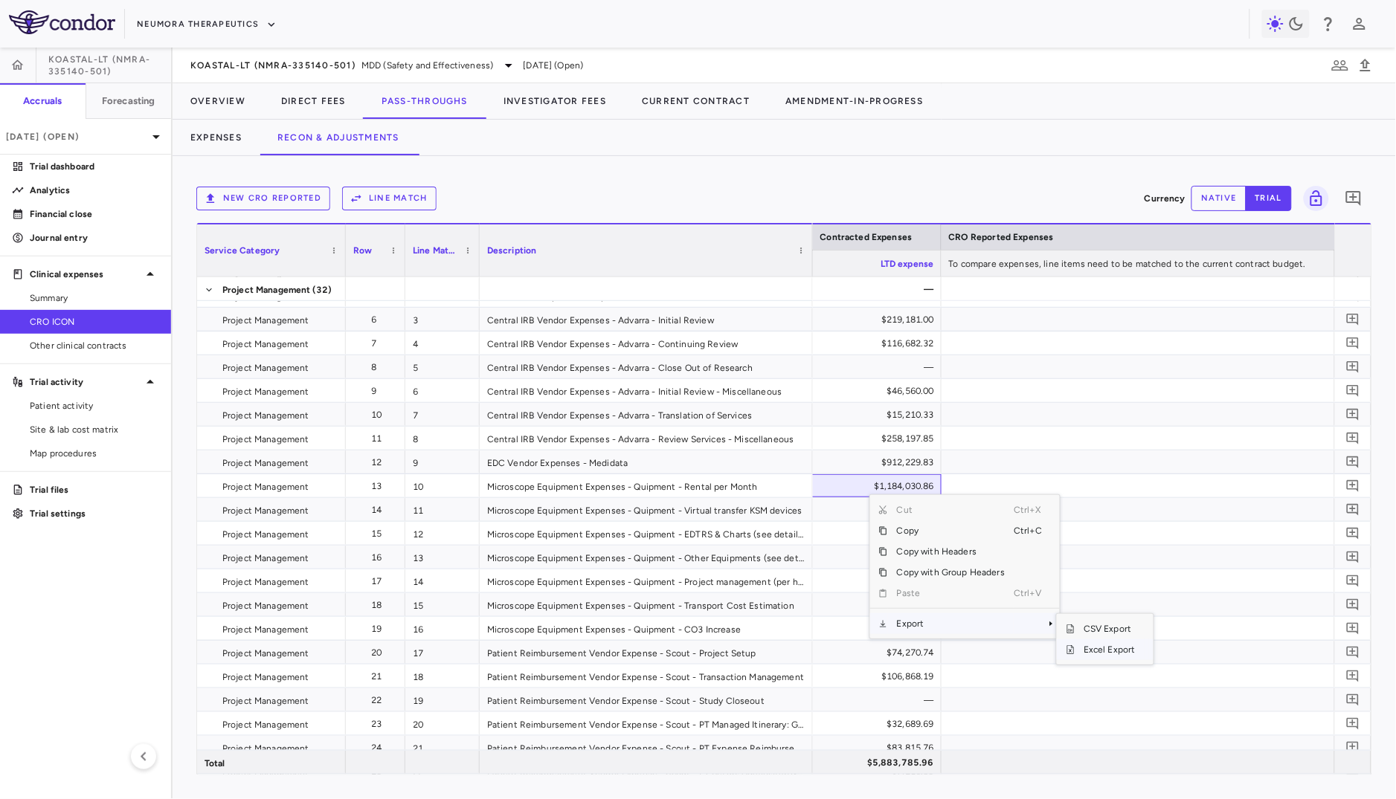
click at [1101, 646] on span "Excel Export" at bounding box center [1110, 650] width 70 height 21
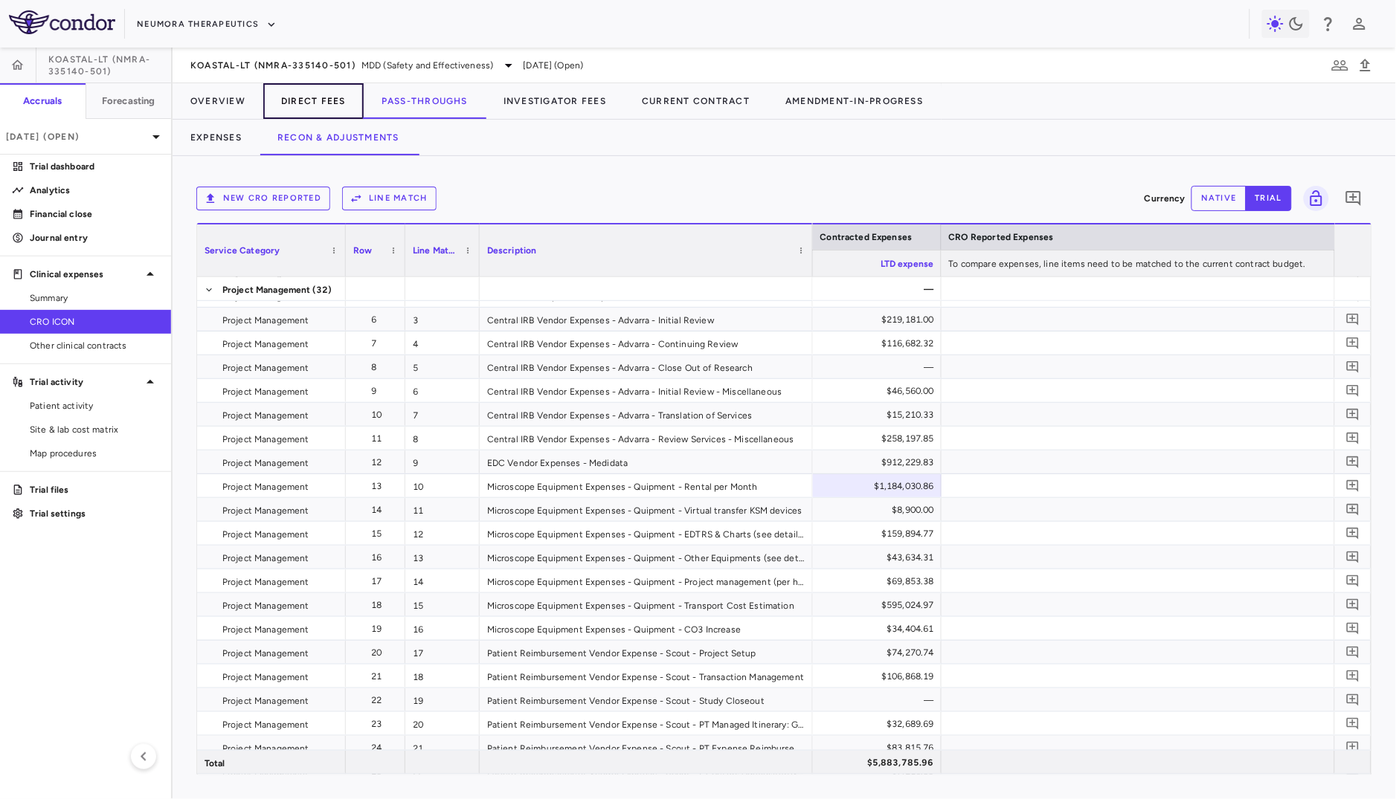
click at [320, 100] on button "Direct Fees" at bounding box center [313, 101] width 100 height 36
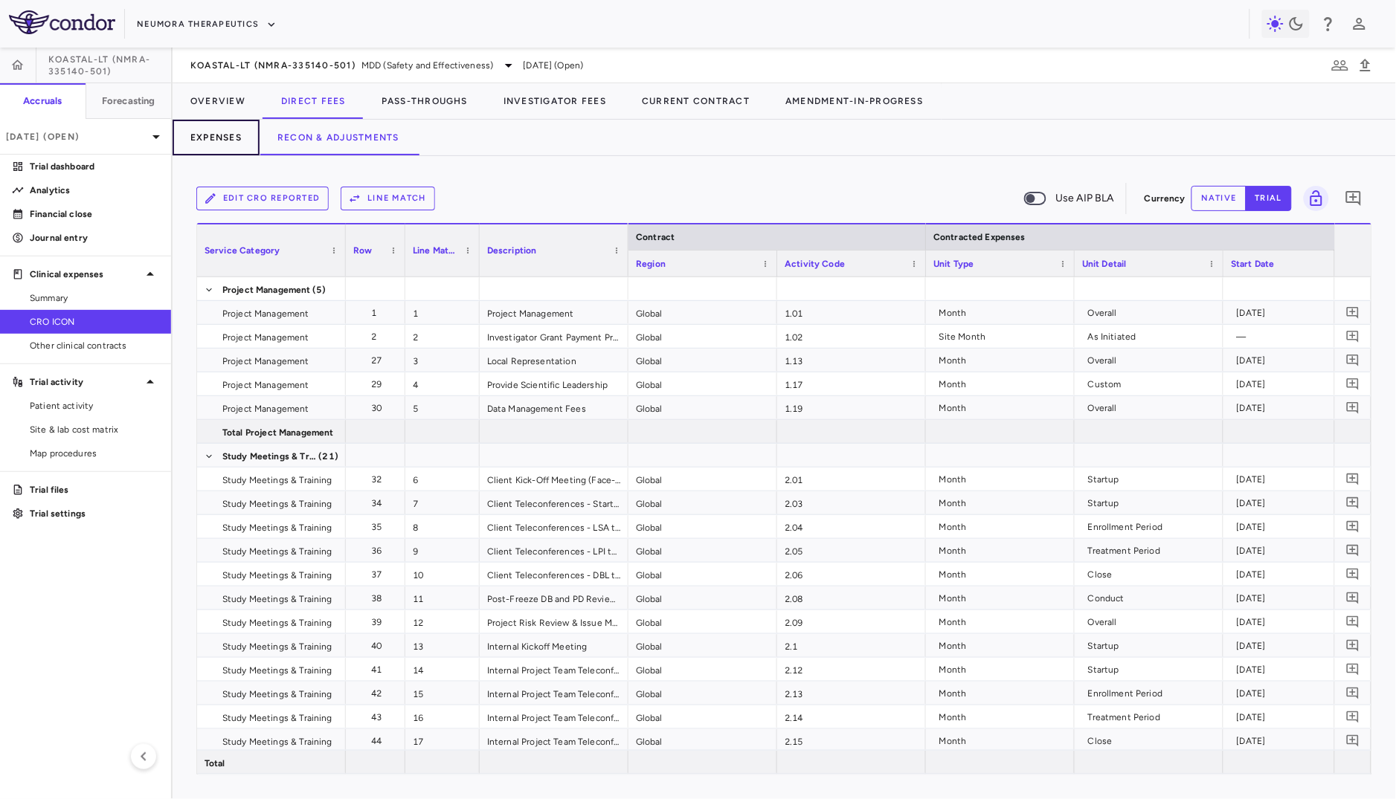
click at [221, 142] on button "Expenses" at bounding box center [216, 138] width 87 height 36
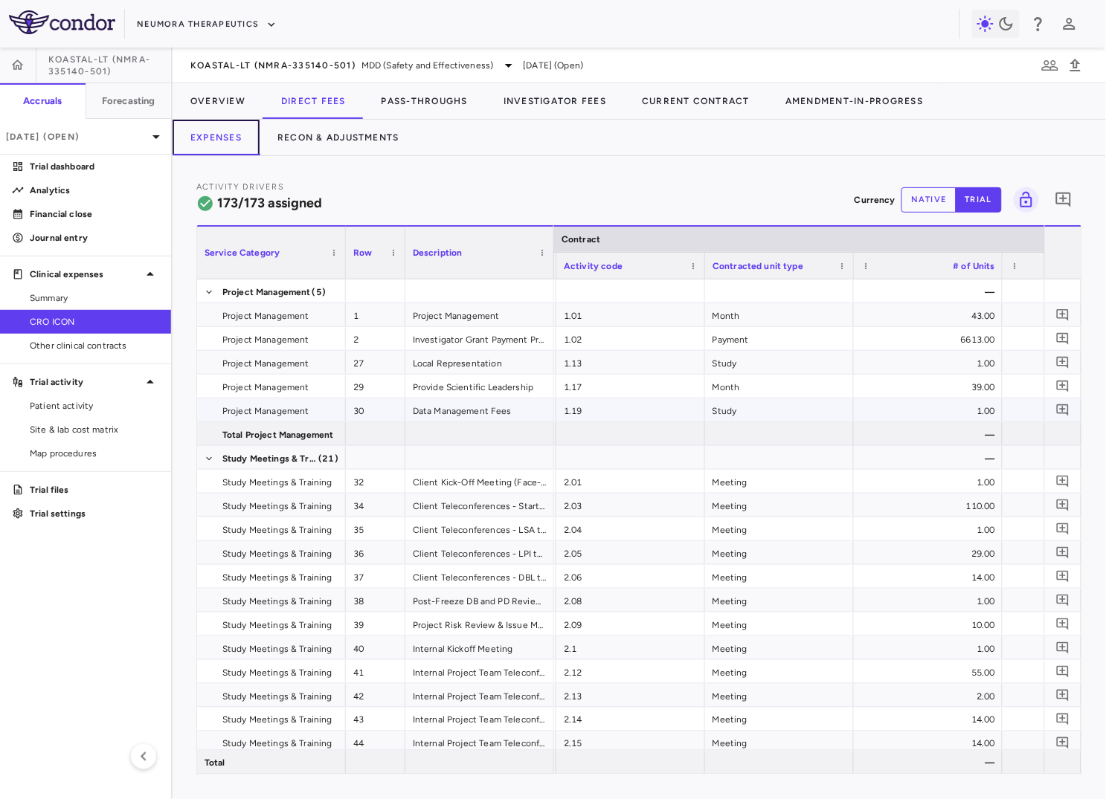
scroll to position [0, 439]
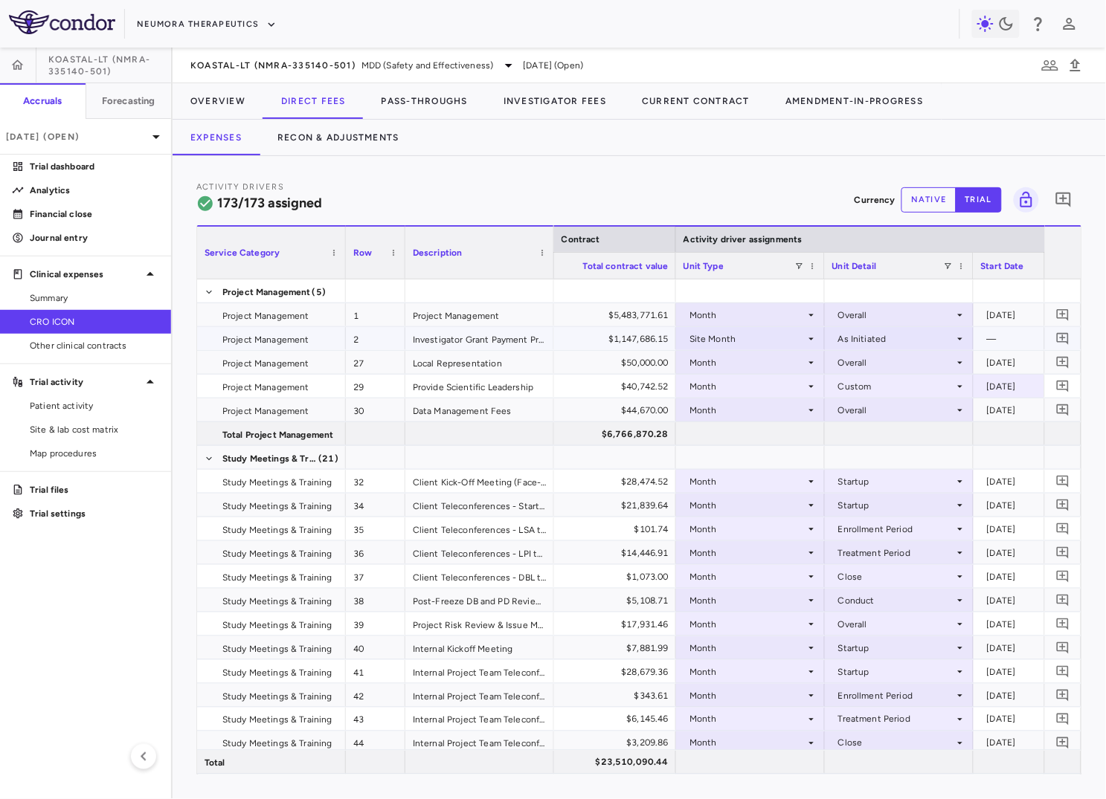
click at [703, 337] on div "Site Month" at bounding box center [747, 339] width 116 height 24
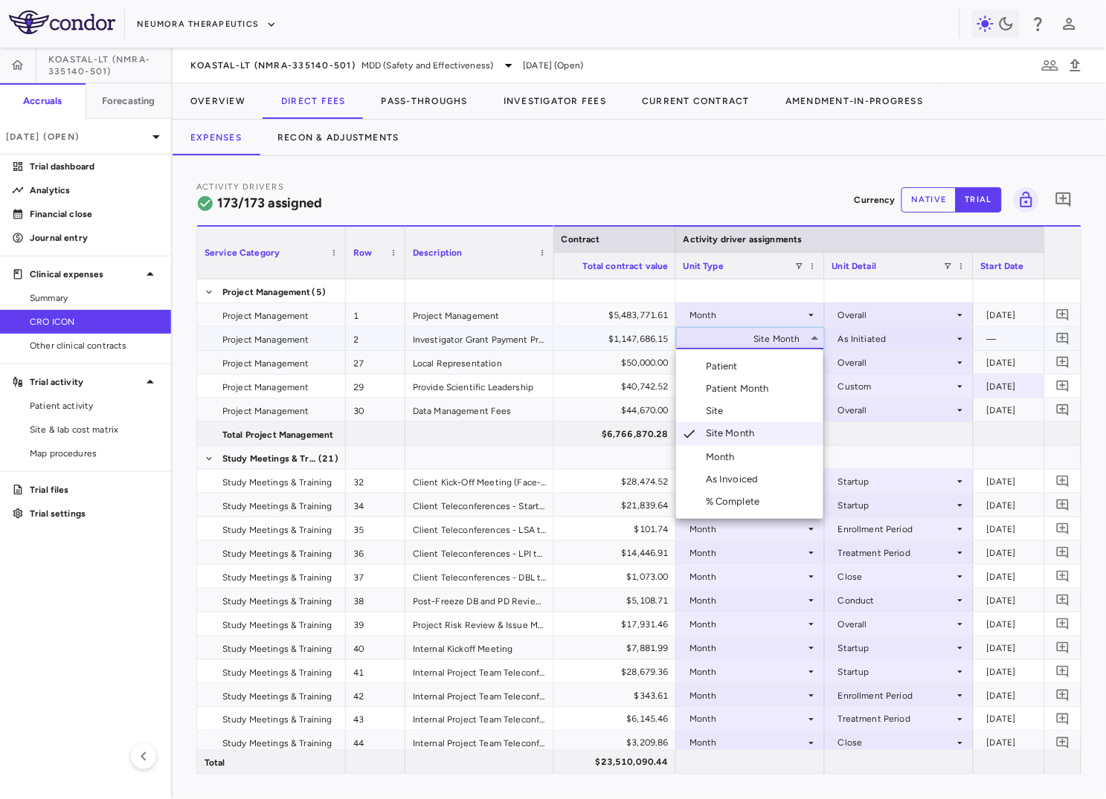
click at [860, 333] on div at bounding box center [553, 399] width 1106 height 799
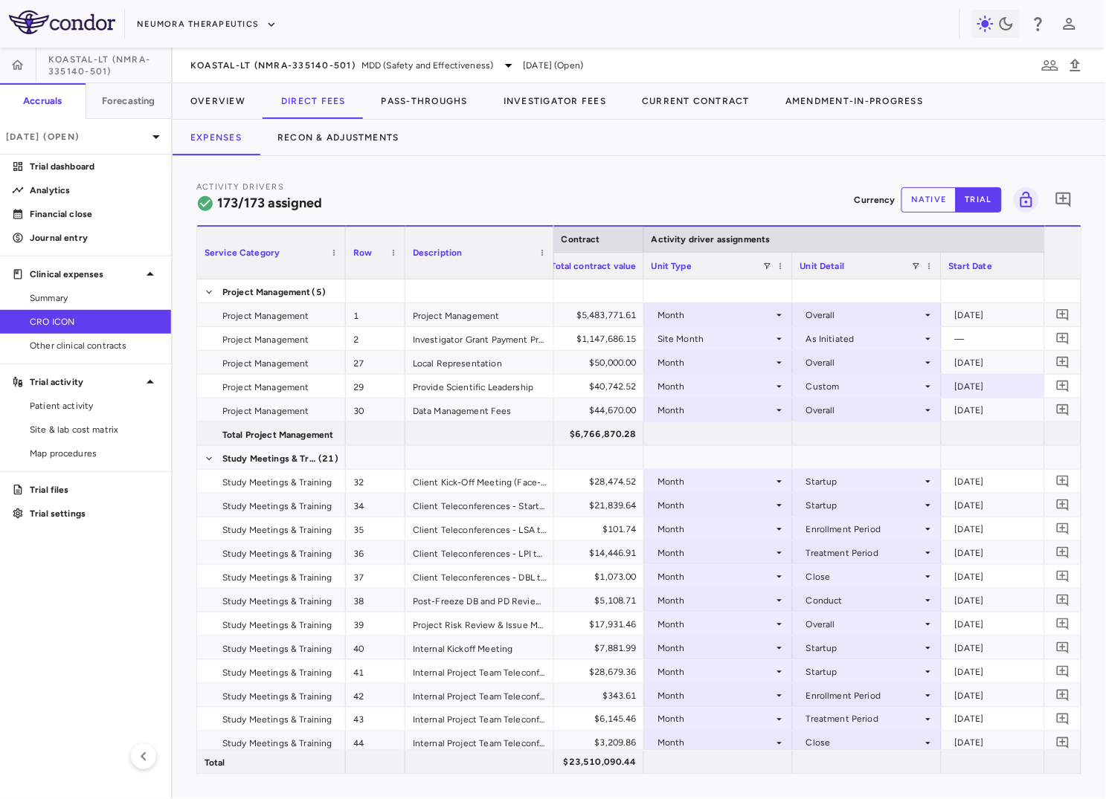
drag, startPoint x: 672, startPoint y: 268, endPoint x: 640, endPoint y: 268, distance: 32.0
click at [640, 268] on div at bounding box center [643, 266] width 6 height 26
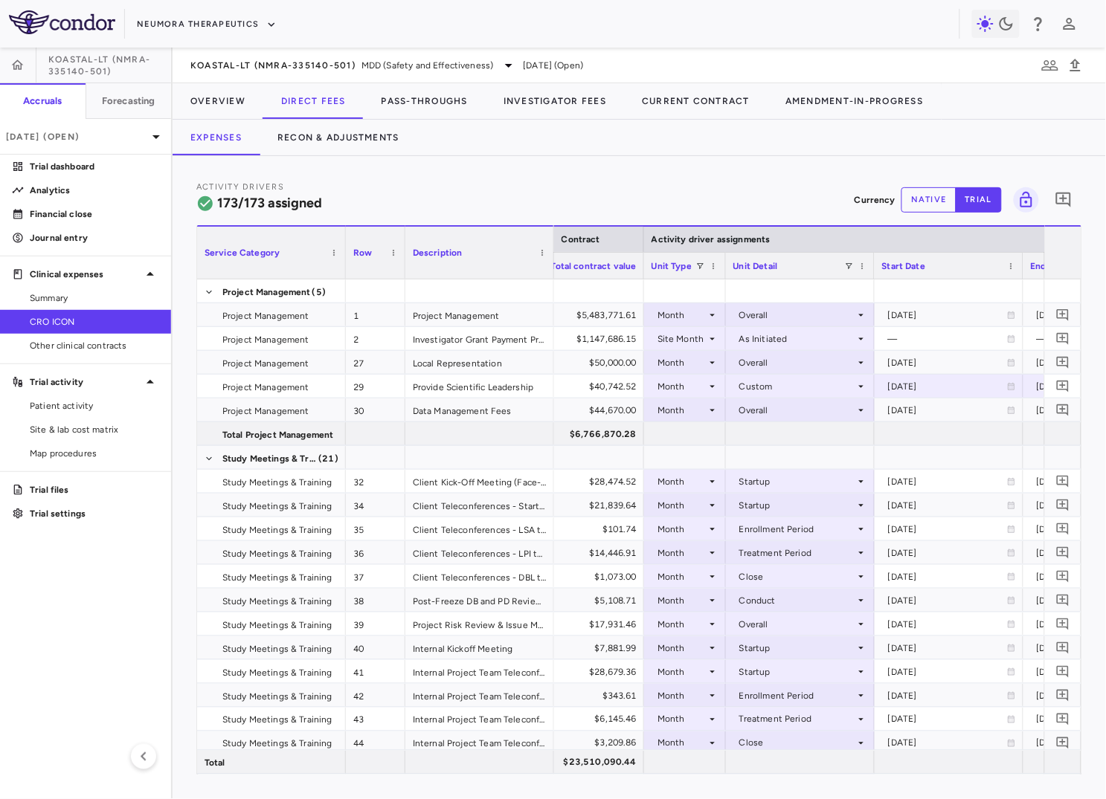
drag, startPoint x: 788, startPoint y: 265, endPoint x: 721, endPoint y: 269, distance: 67.1
click at [722, 269] on div at bounding box center [725, 266] width 6 height 26
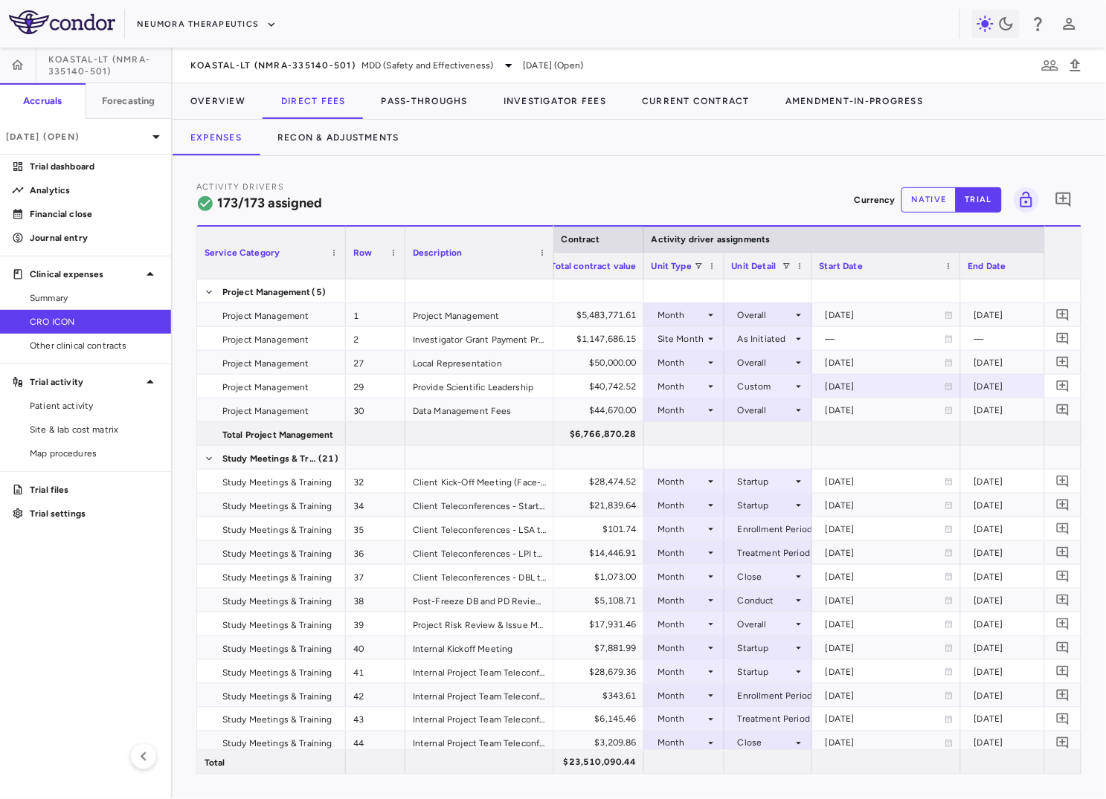
drag, startPoint x: 872, startPoint y: 268, endPoint x: 808, endPoint y: 277, distance: 63.9
click at [808, 277] on div at bounding box center [811, 266] width 6 height 26
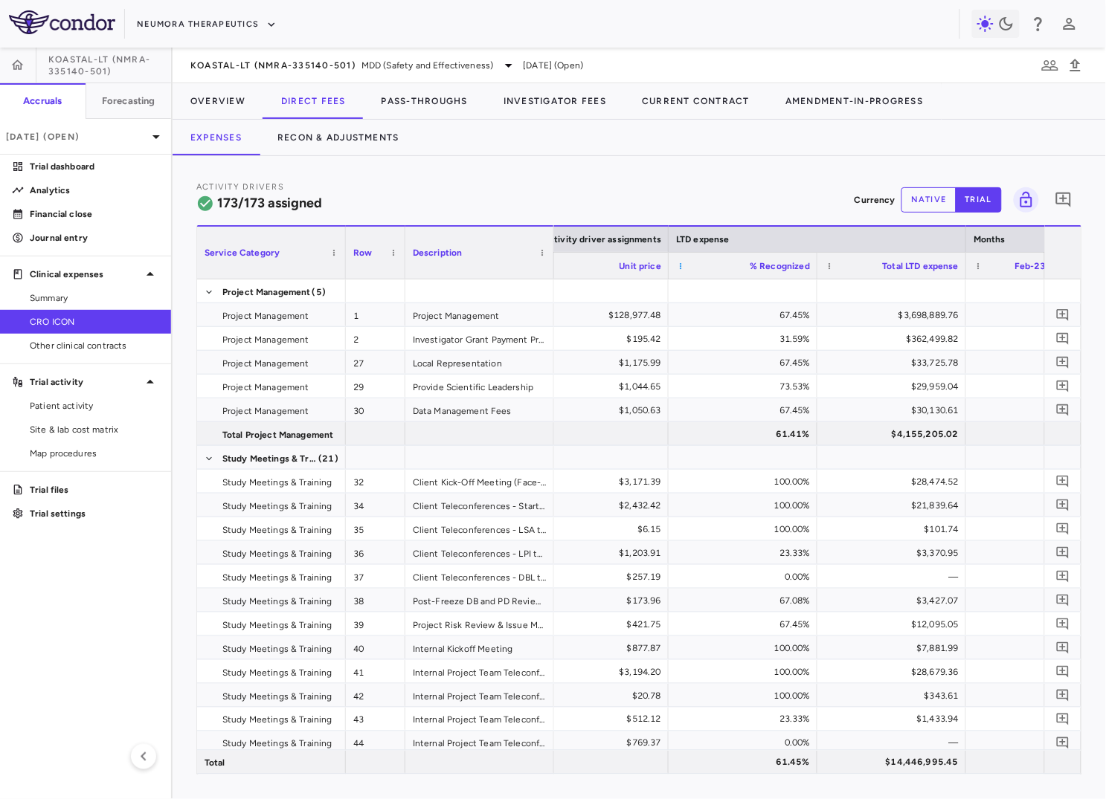
click at [680, 265] on span at bounding box center [680, 266] width 9 height 9
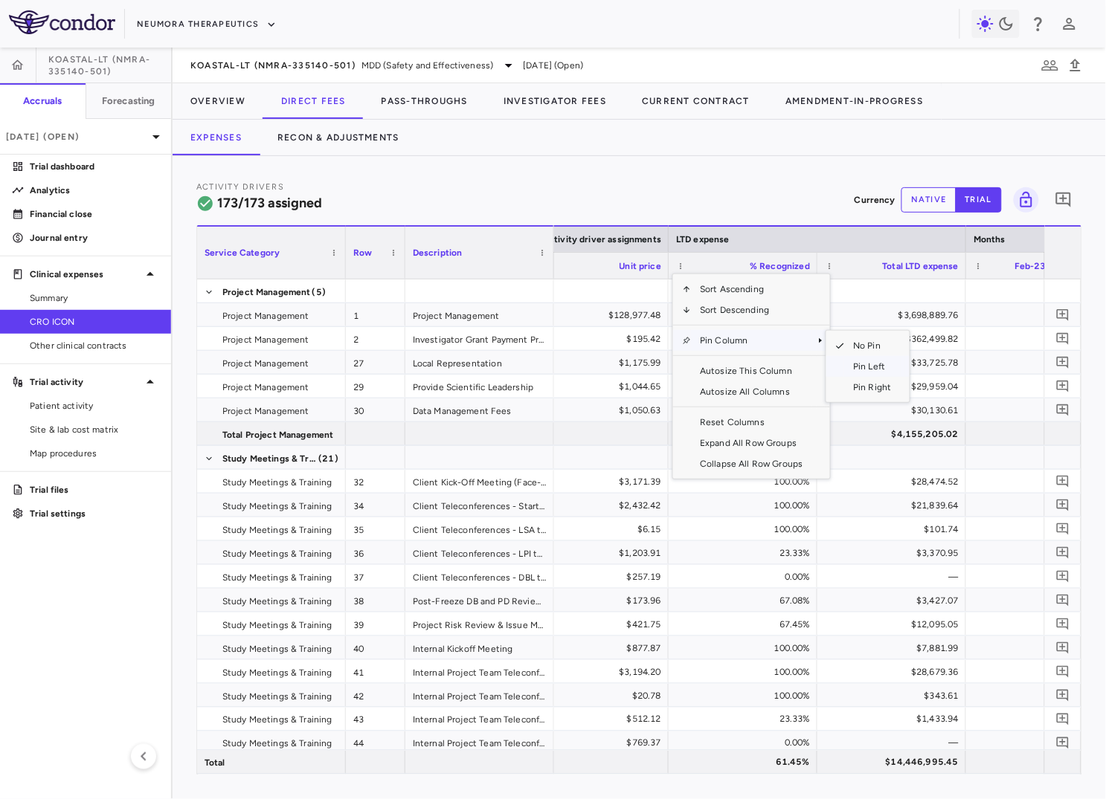
click at [854, 365] on span "Pin Left" at bounding box center [872, 366] width 56 height 21
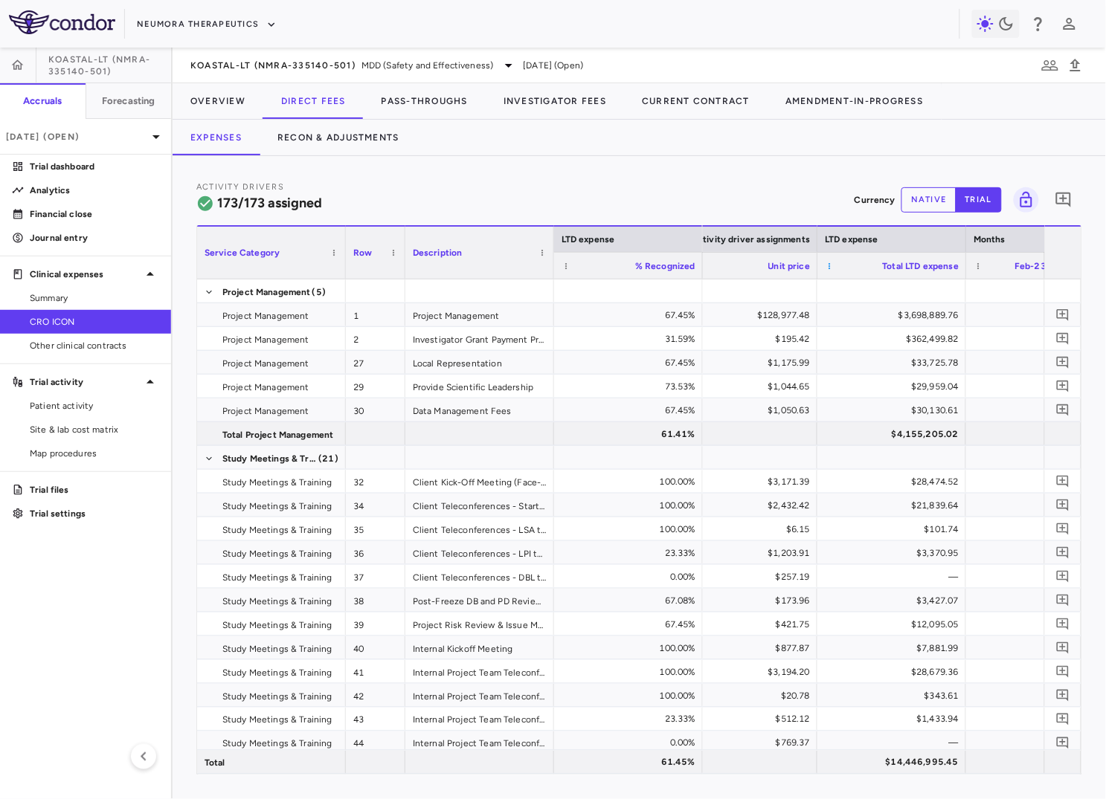
click at [830, 266] on span at bounding box center [829, 266] width 9 height 9
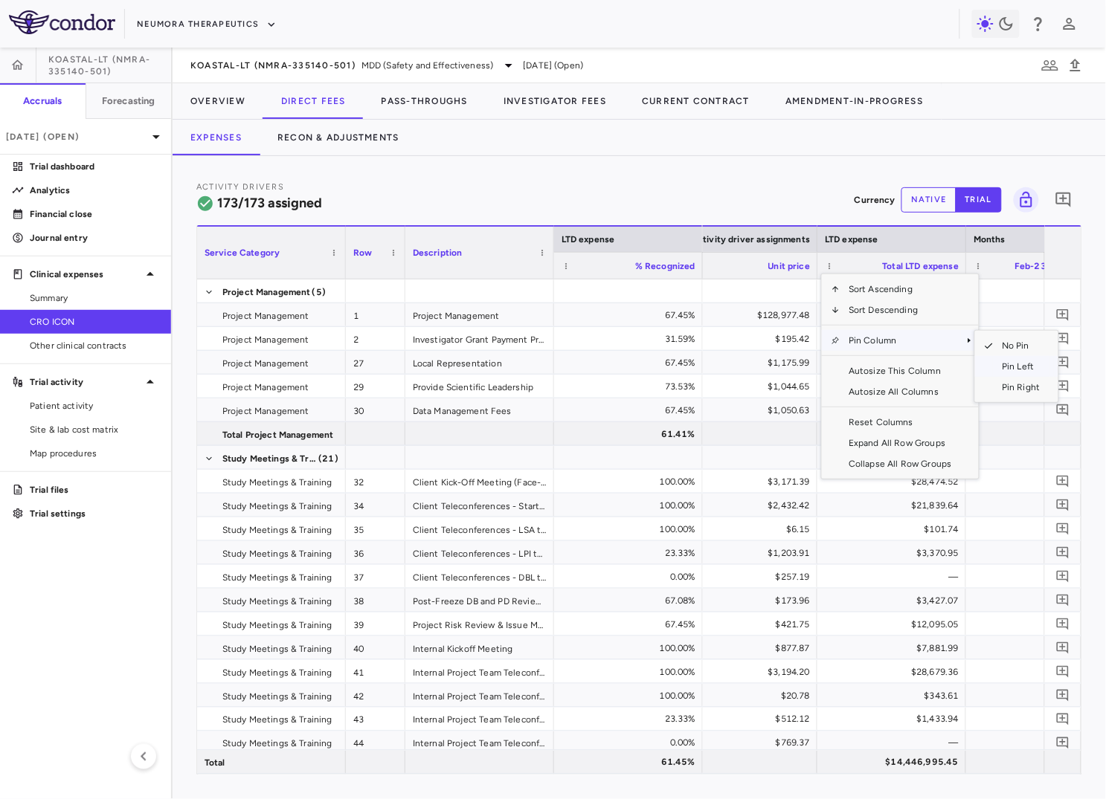
click at [1010, 364] on span "Pin Left" at bounding box center [1021, 366] width 56 height 21
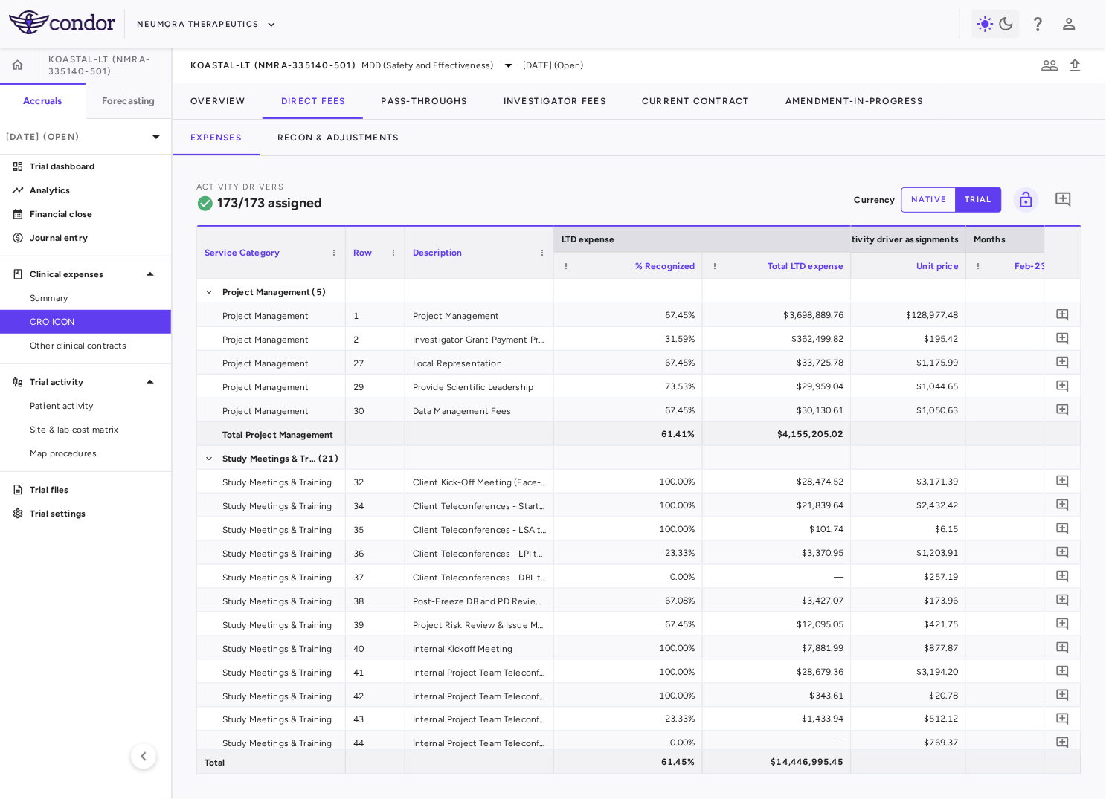
click at [703, 269] on div "Total LTD expense" at bounding box center [777, 265] width 149 height 27
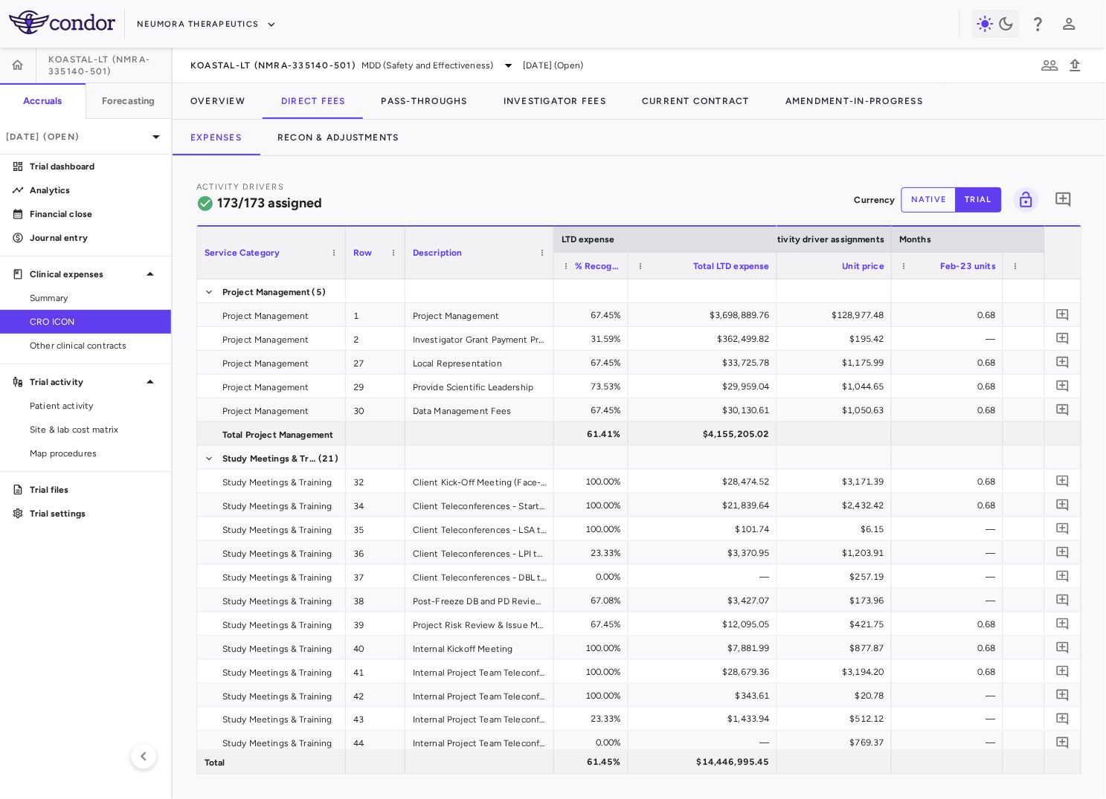
drag, startPoint x: 702, startPoint y: 270, endPoint x: 628, endPoint y: 270, distance: 74.4
click at [628, 270] on div at bounding box center [628, 266] width 6 height 26
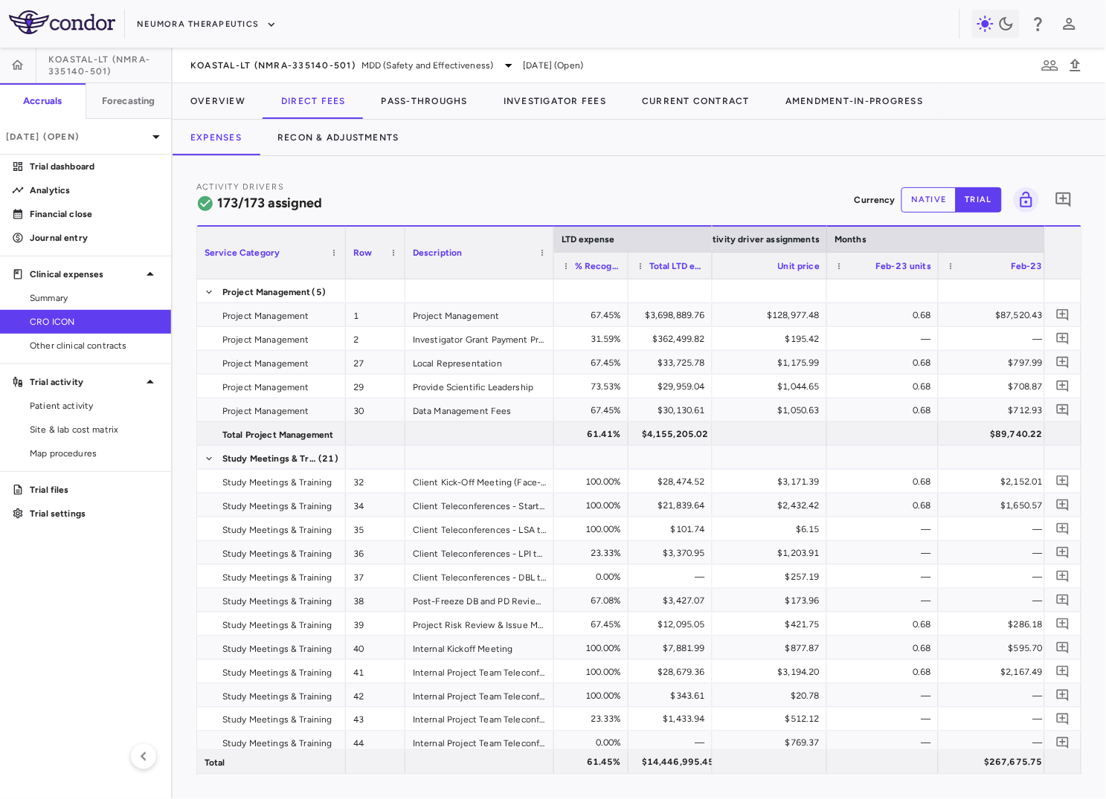
drag, startPoint x: 775, startPoint y: 270, endPoint x: 710, endPoint y: 270, distance: 64.7
click at [710, 270] on div at bounding box center [712, 266] width 6 height 26
drag, startPoint x: 625, startPoint y: 273, endPoint x: 616, endPoint y: 273, distance: 8.9
click at [622, 273] on div at bounding box center [625, 266] width 6 height 26
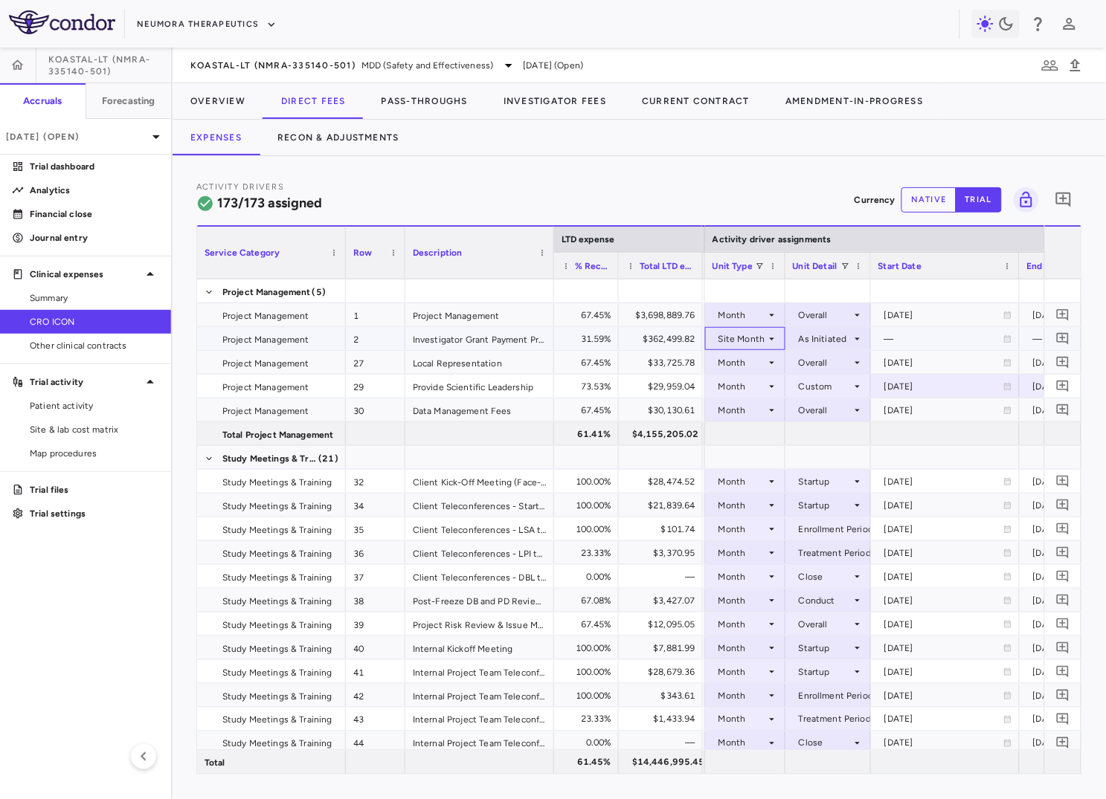
click at [741, 335] on div "Site Month" at bounding box center [742, 339] width 48 height 24
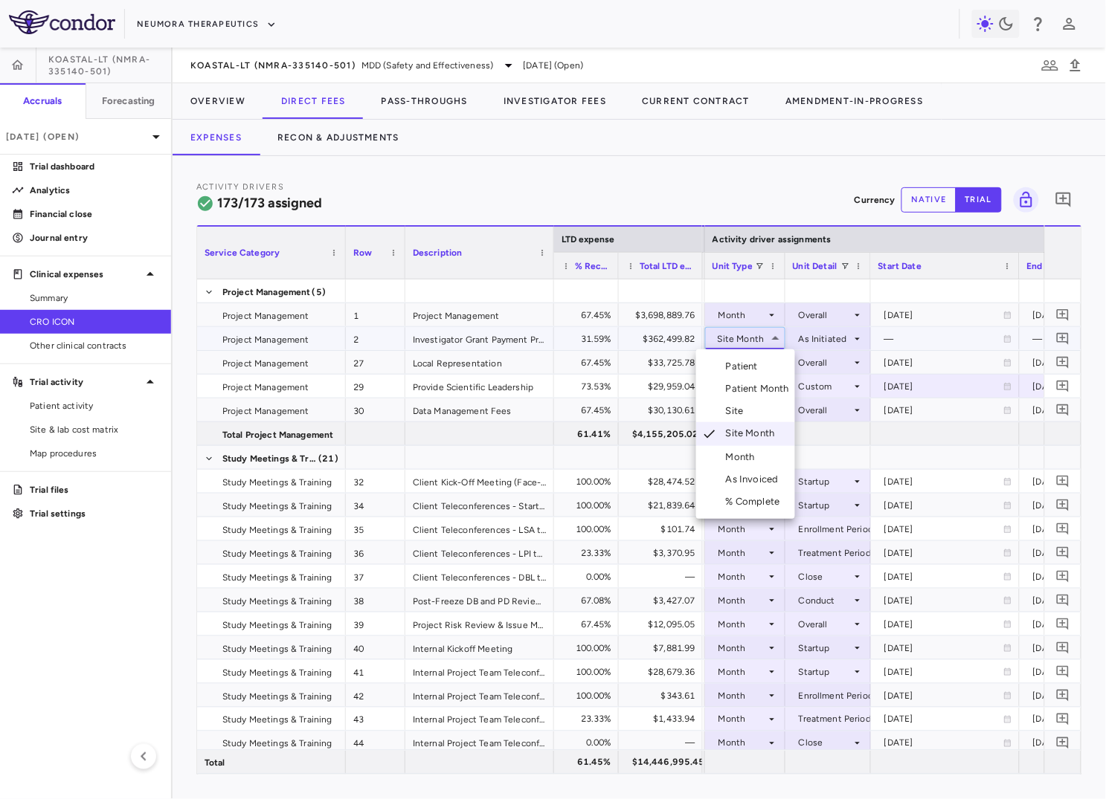
click at [762, 454] on li "Month" at bounding box center [745, 457] width 99 height 22
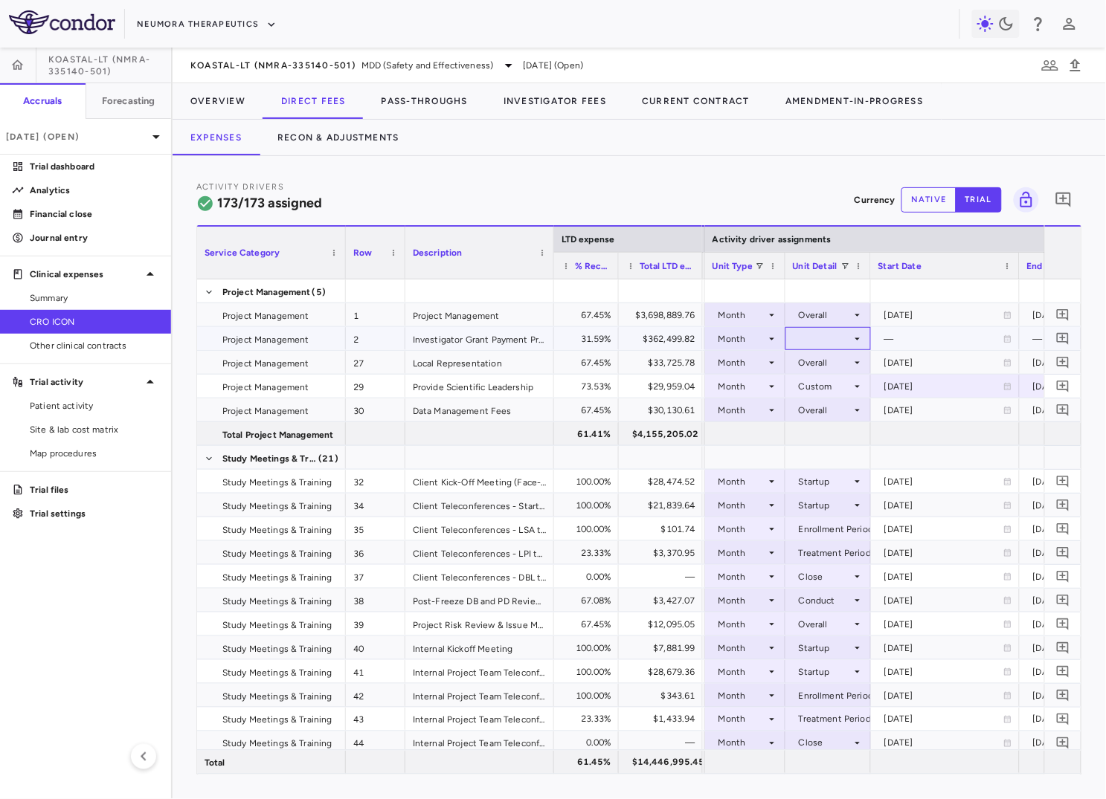
click at [829, 340] on div at bounding box center [828, 339] width 71 height 22
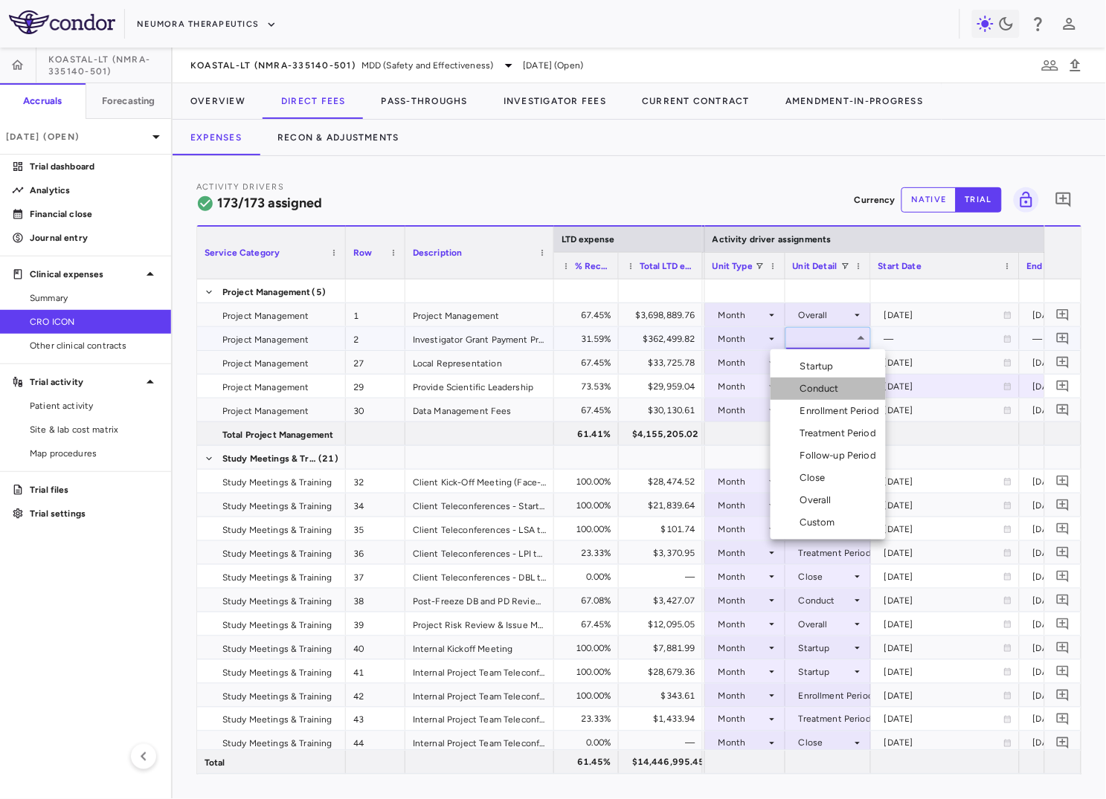
click at [830, 390] on div "Conduct" at bounding box center [822, 388] width 45 height 13
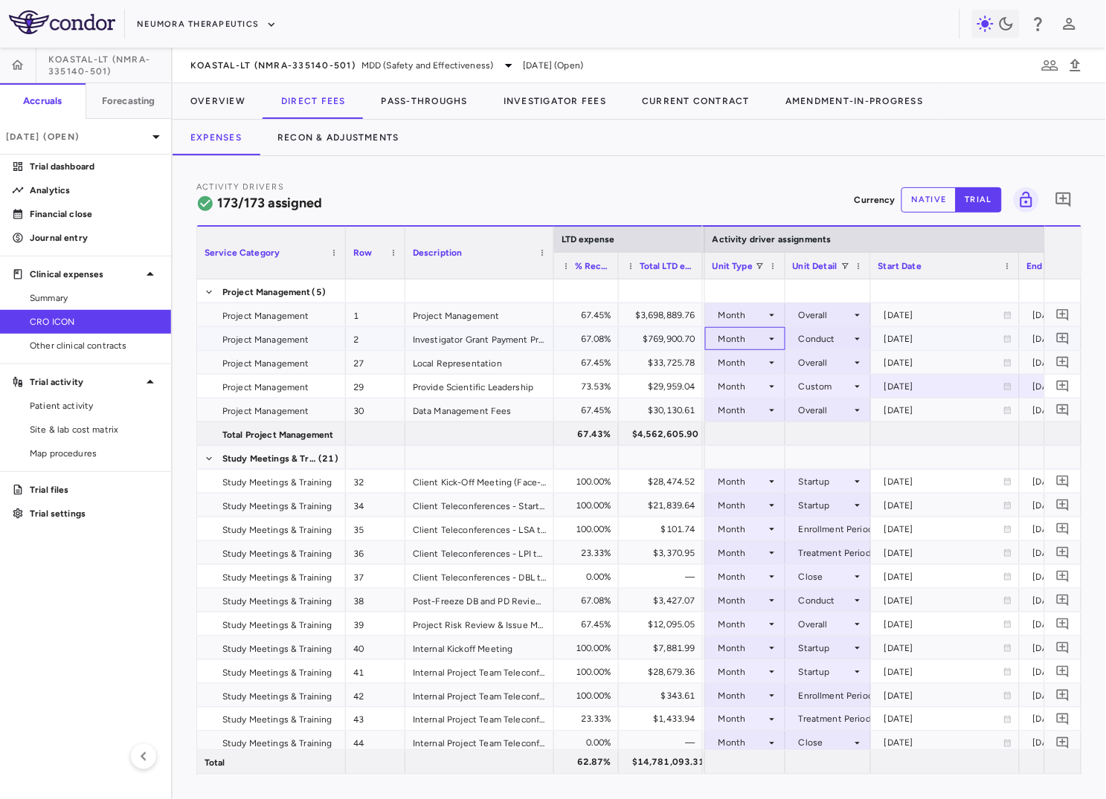
click at [736, 335] on div "Month" at bounding box center [742, 339] width 48 height 24
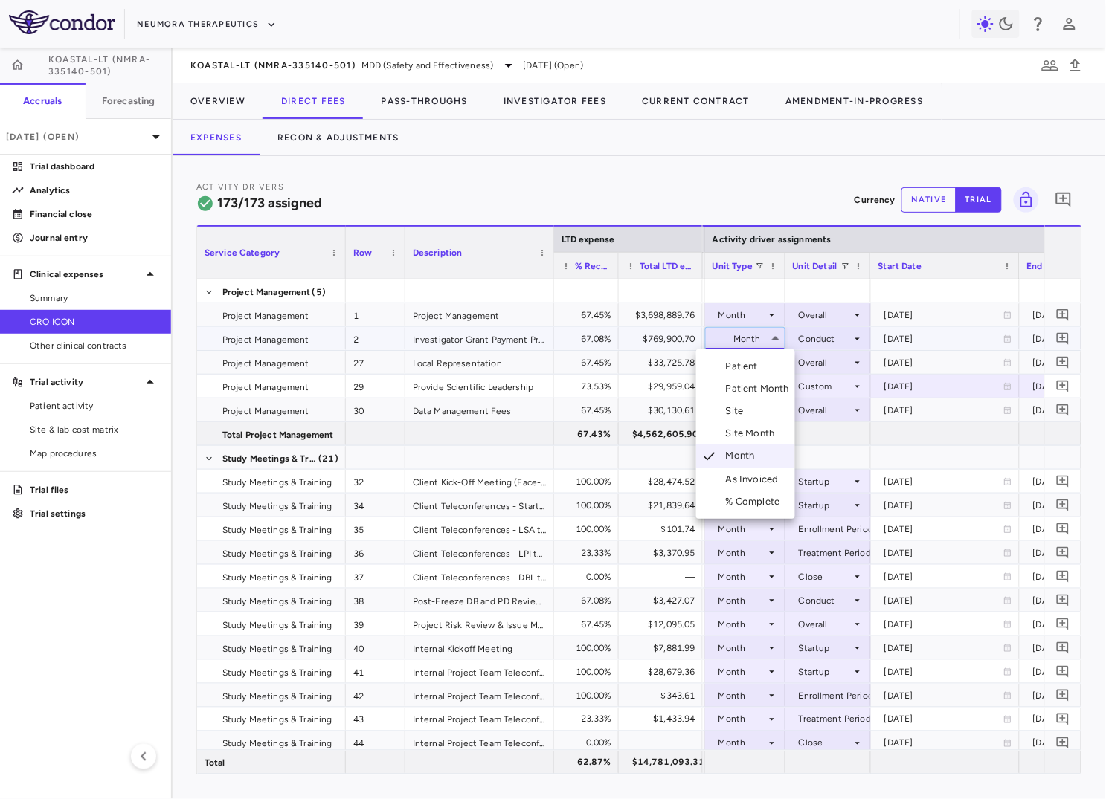
click at [760, 427] on div "Site Month" at bounding box center [753, 433] width 55 height 13
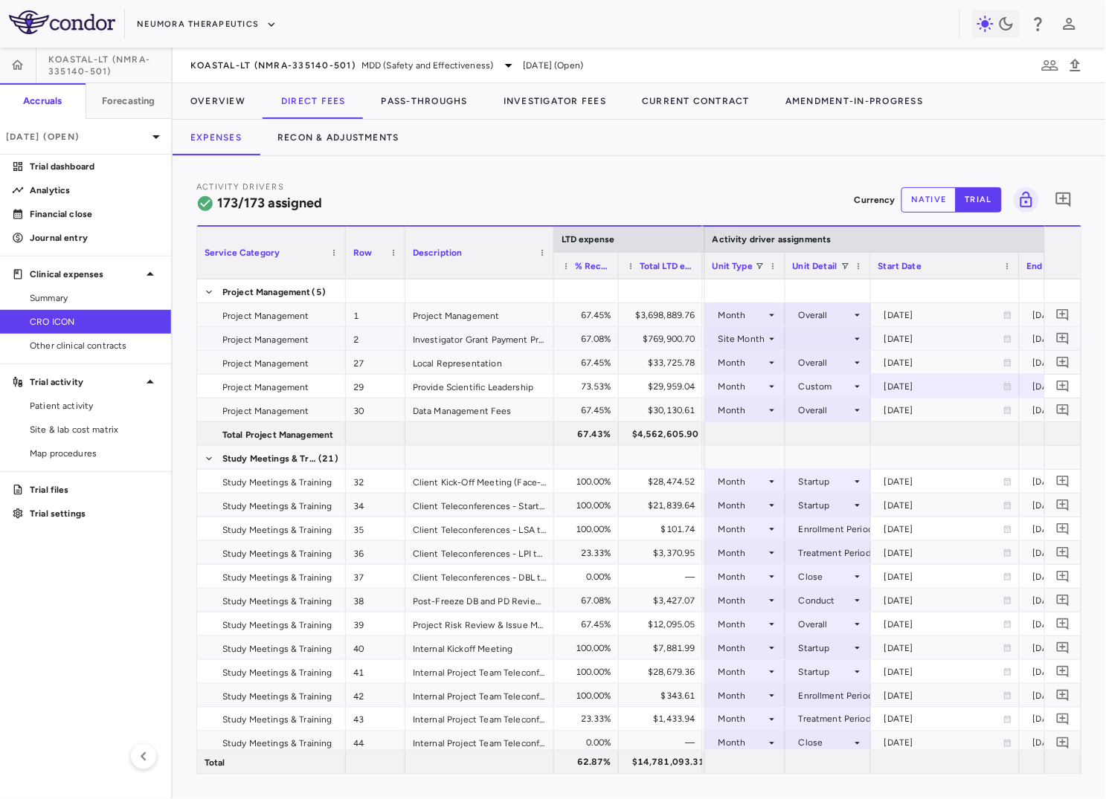
click at [823, 342] on div at bounding box center [828, 339] width 71 height 22
click at [823, 368] on div "As Initiated" at bounding box center [839, 366] width 57 height 13
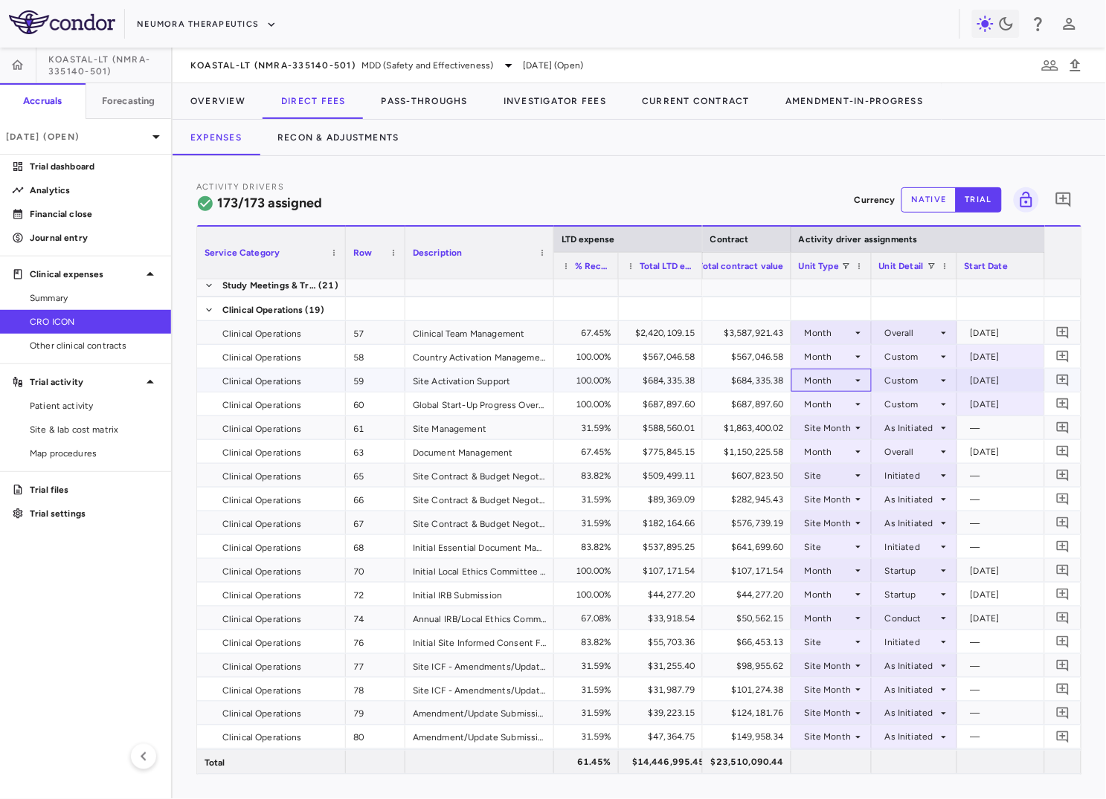
click at [811, 382] on div "Month" at bounding box center [829, 381] width 48 height 24
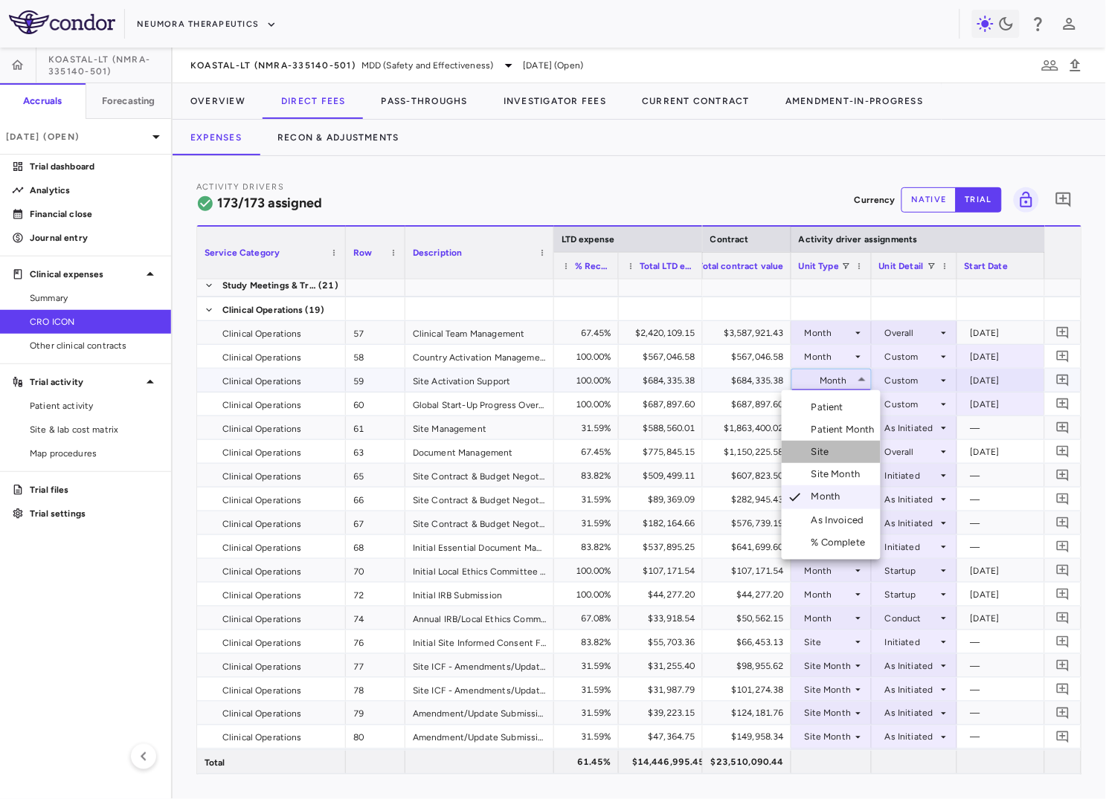
click at [826, 448] on div "Site" at bounding box center [823, 451] width 24 height 13
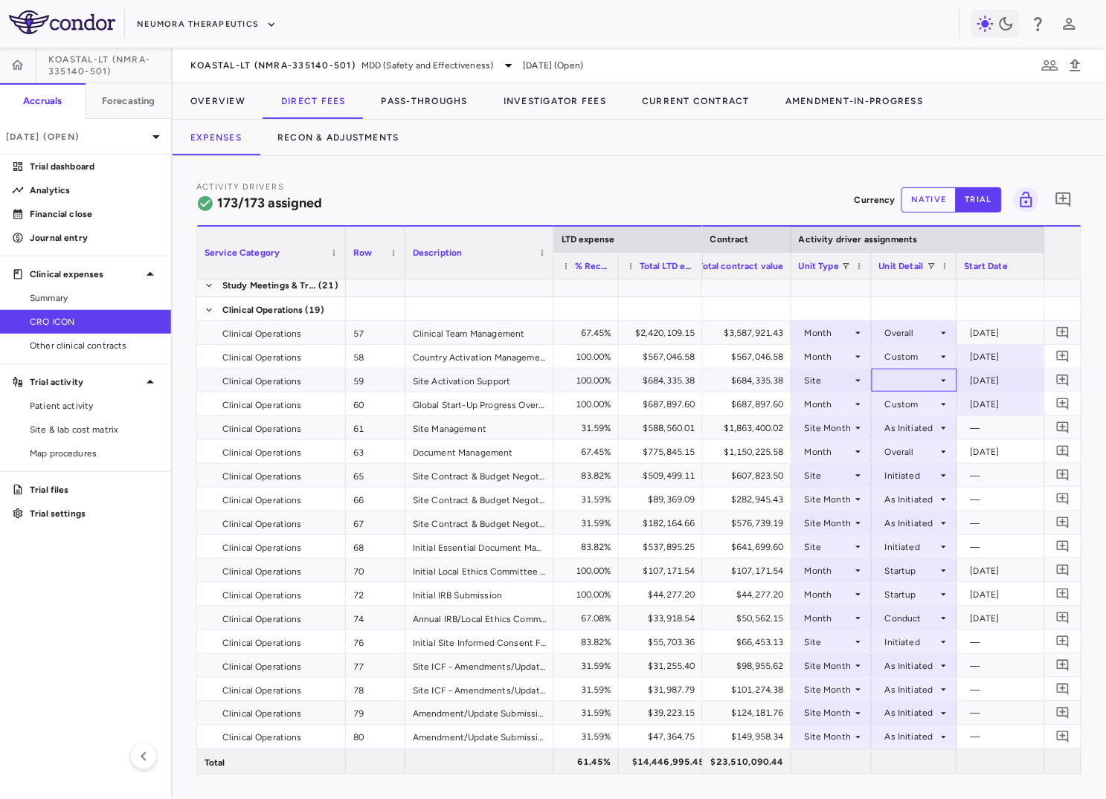
click at [916, 382] on div at bounding box center [914, 381] width 71 height 22
click at [921, 432] on div "Initiated" at bounding box center [922, 429] width 43 height 13
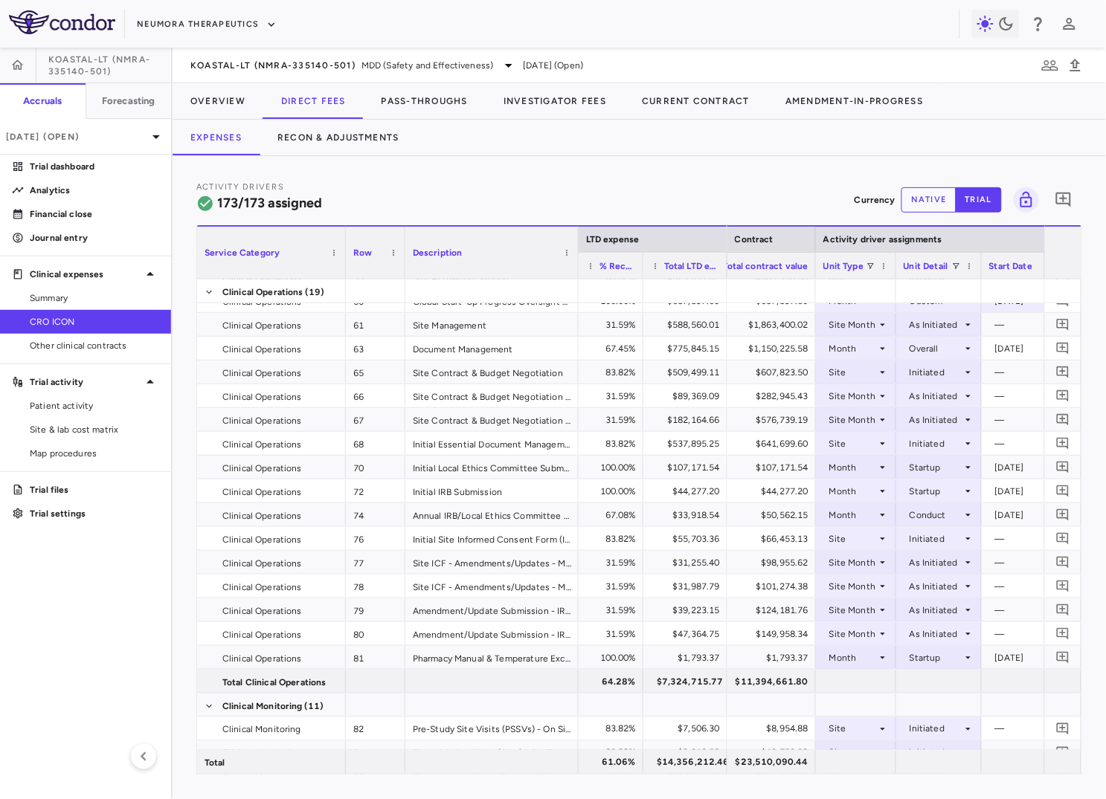
drag, startPoint x: 550, startPoint y: 270, endPoint x: 575, endPoint y: 265, distance: 25.1
click at [575, 265] on div at bounding box center [578, 253] width 6 height 52
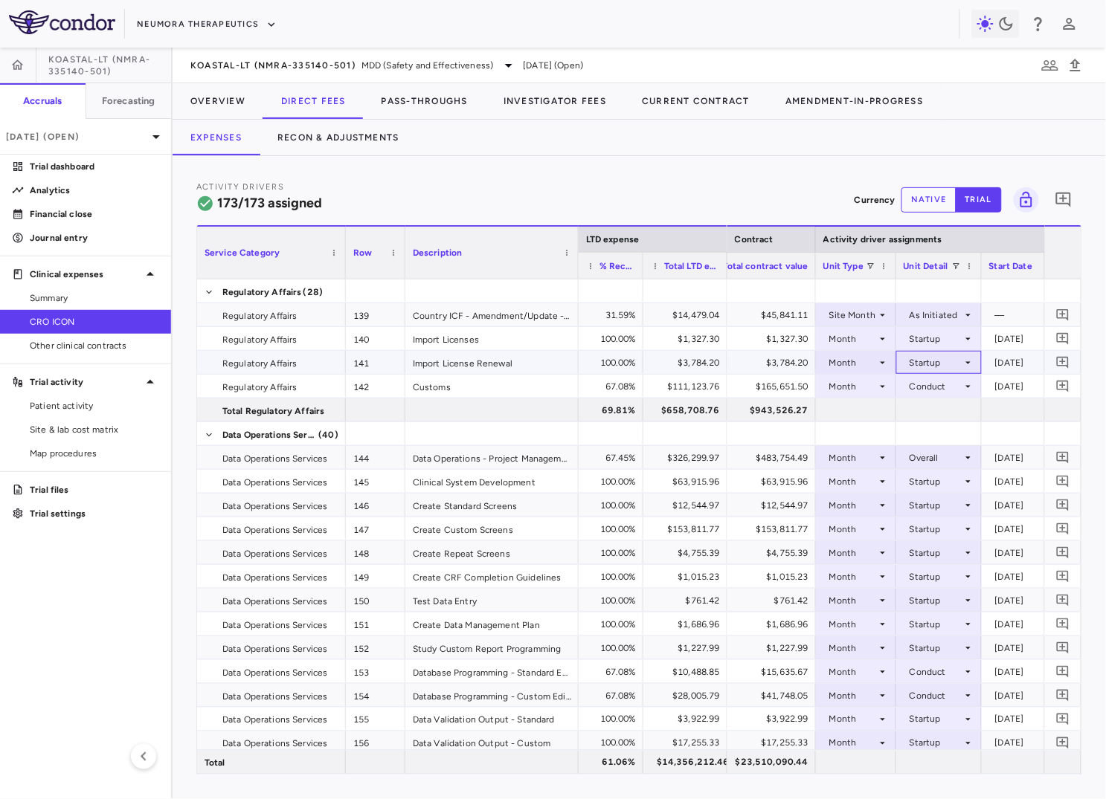
click at [936, 365] on div "Startup" at bounding box center [936, 363] width 53 height 24
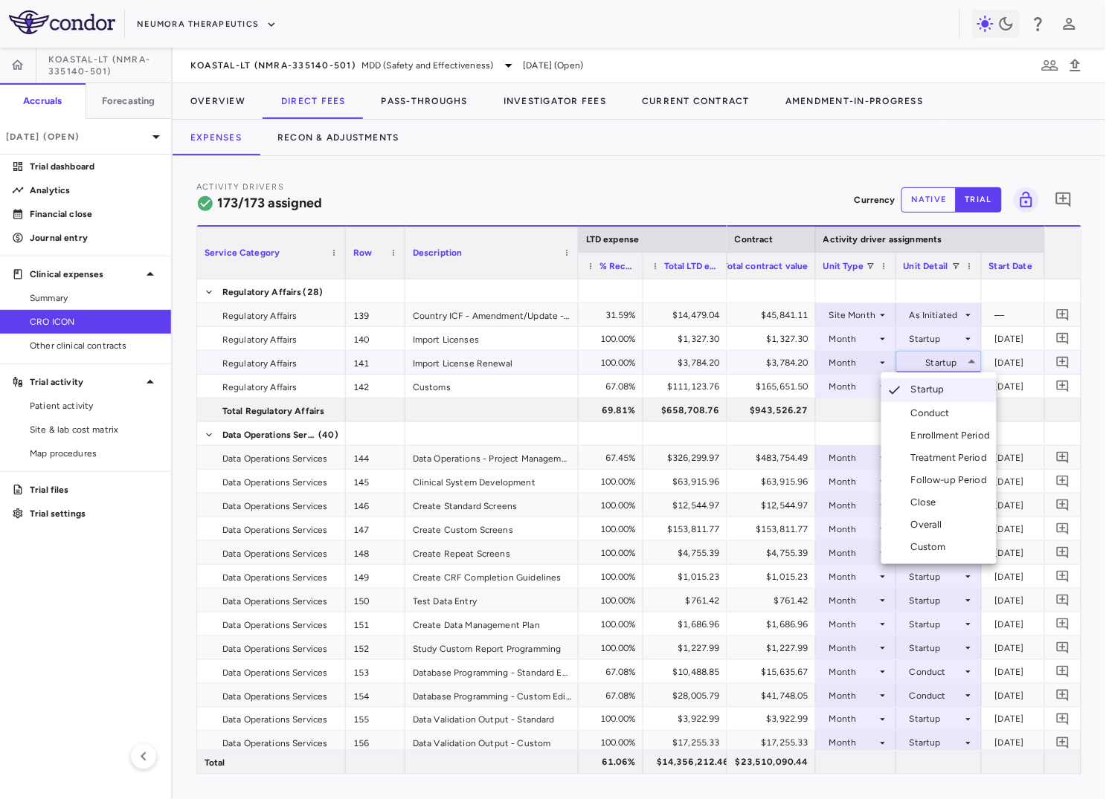
click at [945, 415] on div "Conduct" at bounding box center [933, 413] width 45 height 13
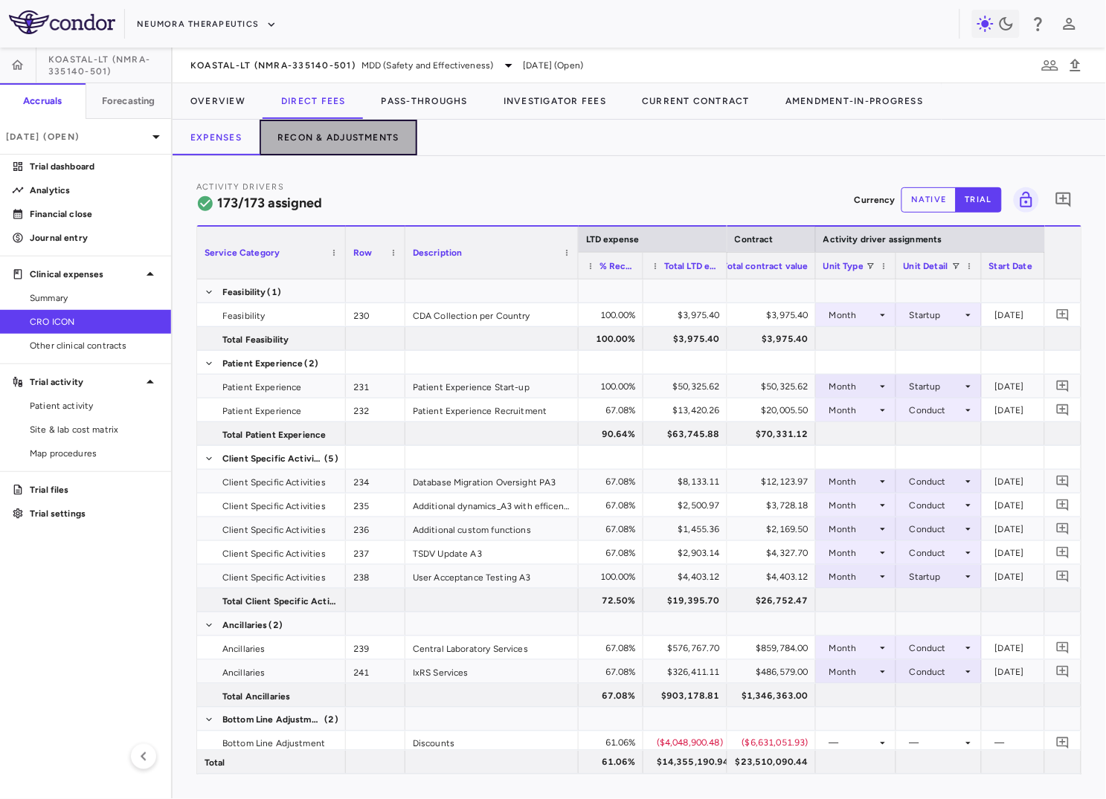
click at [361, 129] on button "Recon & Adjustments" at bounding box center [339, 138] width 158 height 36
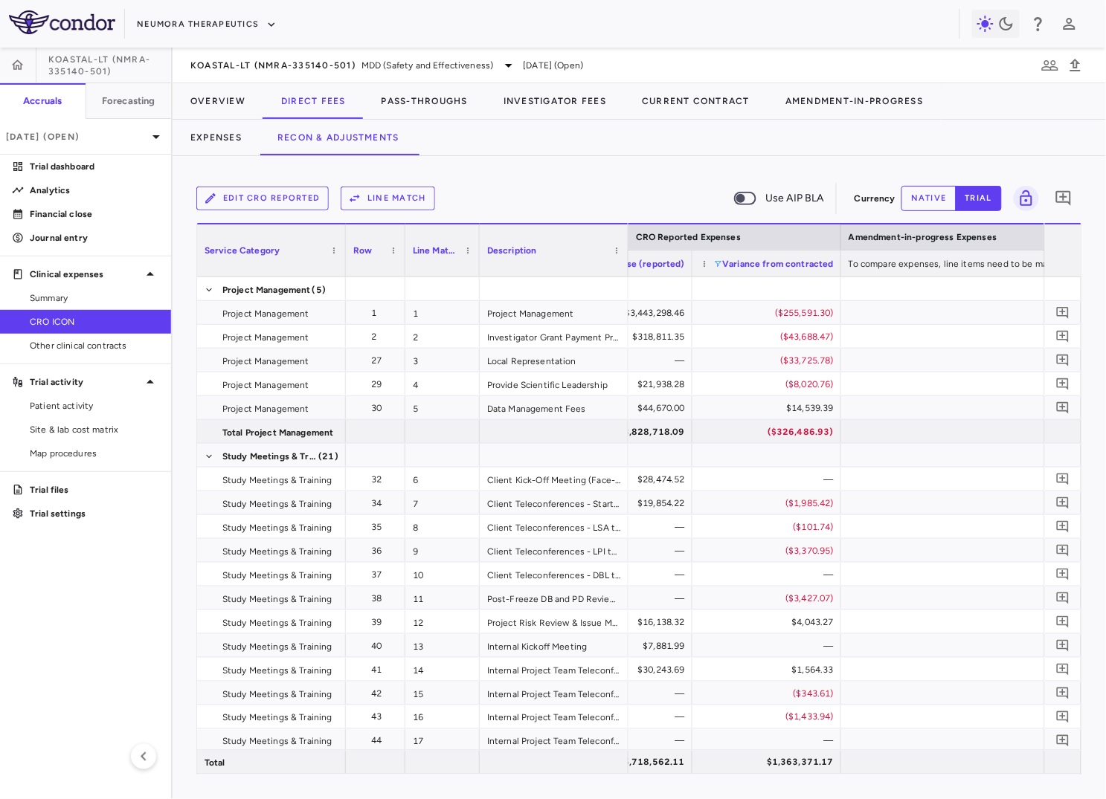
click at [721, 265] on span at bounding box center [717, 264] width 9 height 9
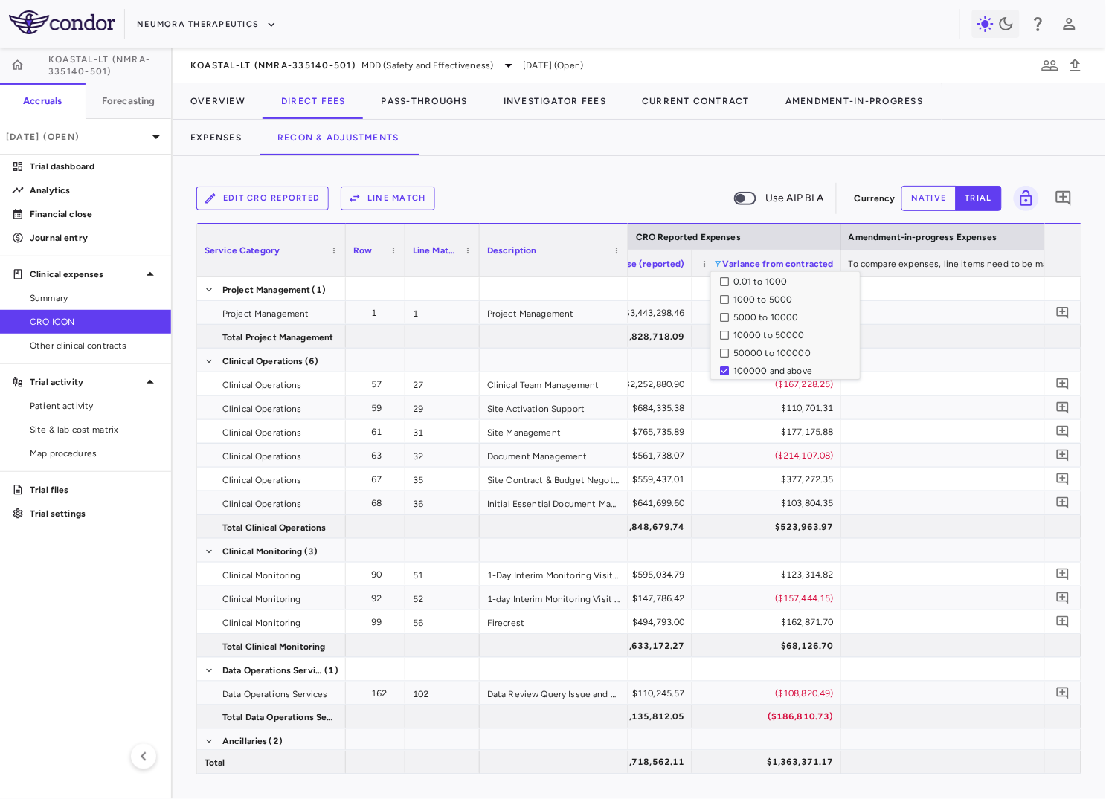
click at [656, 193] on div "Edit CRO reported Line Match Use AIP BLA" at bounding box center [522, 198] width 652 height 31
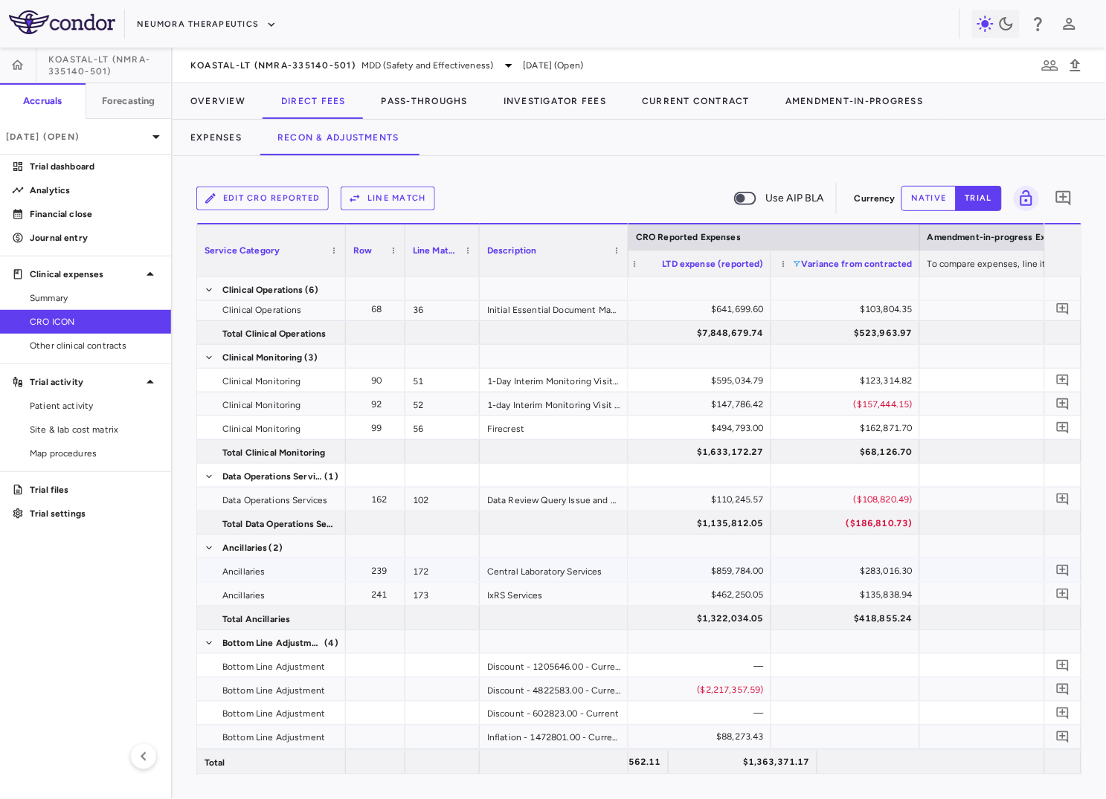
scroll to position [173, 0]
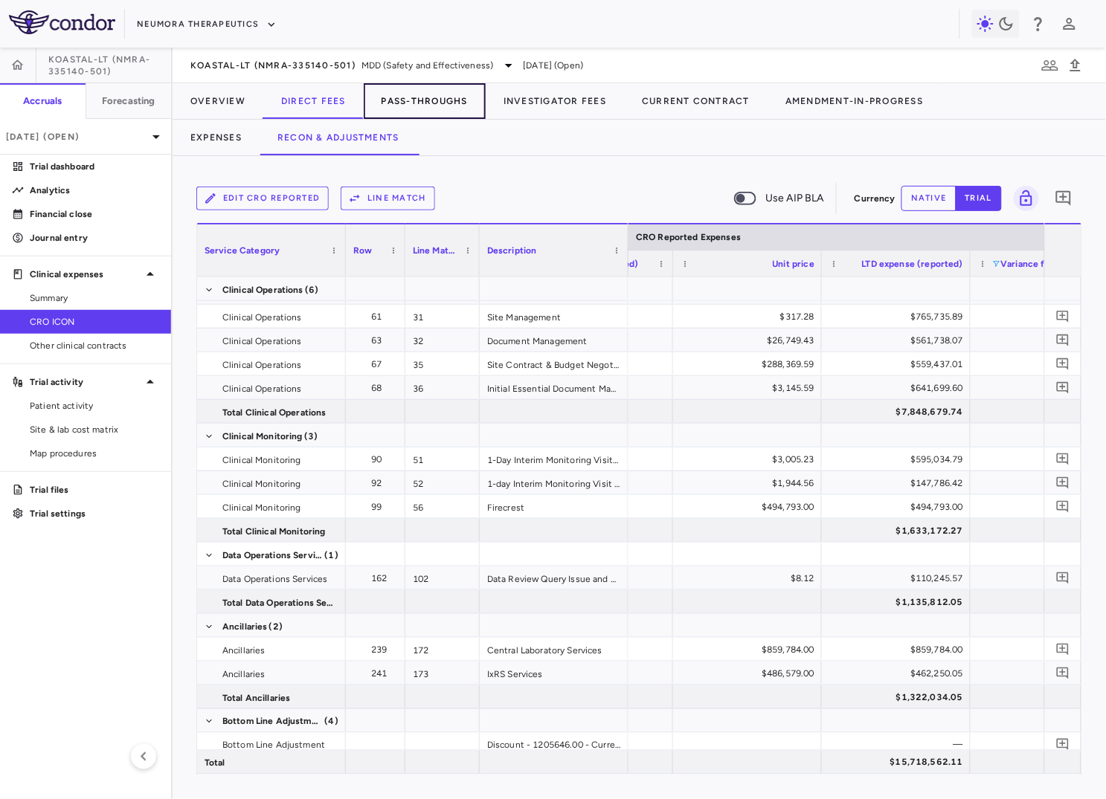
click at [439, 109] on button "Pass-Throughs" at bounding box center [425, 101] width 122 height 36
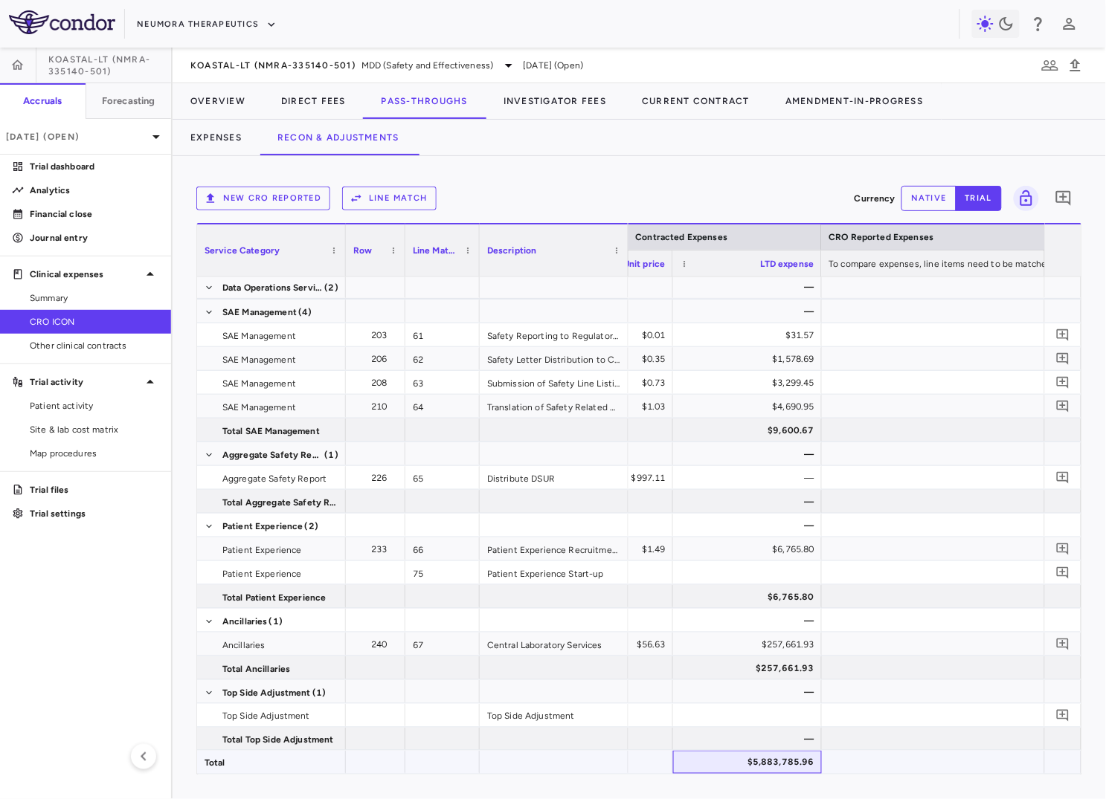
click at [773, 759] on div "$5,883,785.96" at bounding box center [750, 763] width 128 height 24
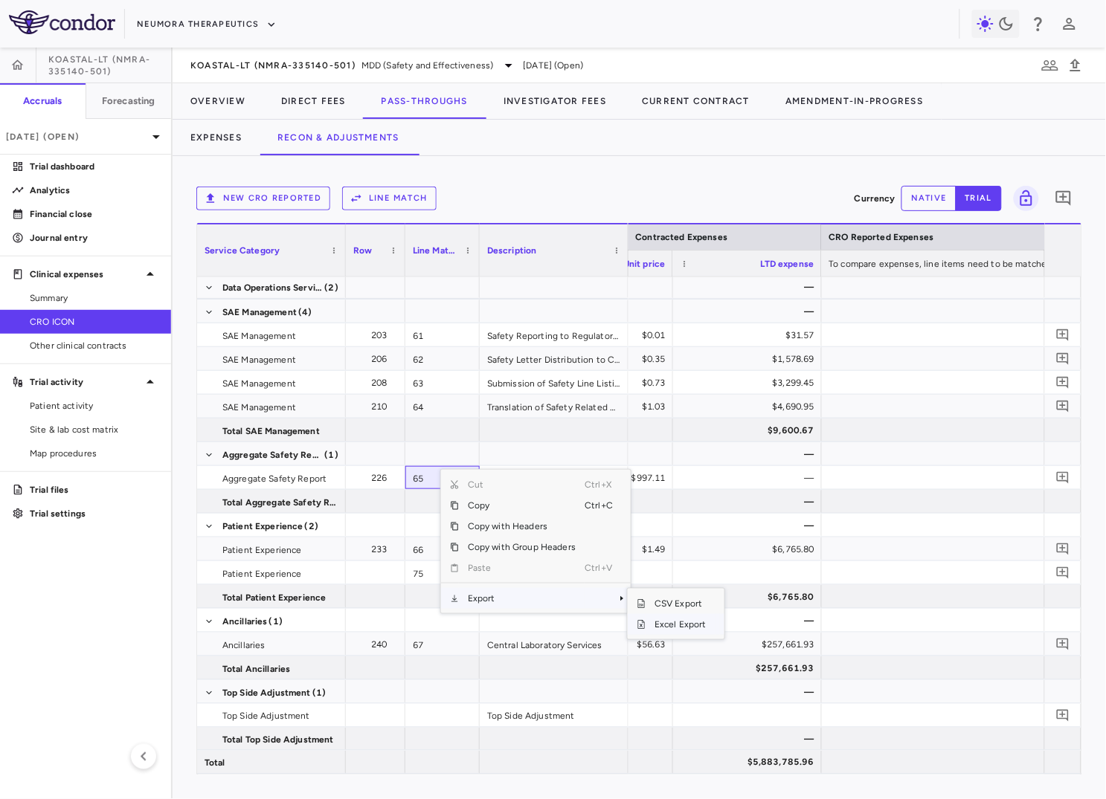
click at [706, 630] on span "Excel Export" at bounding box center [681, 624] width 70 height 21
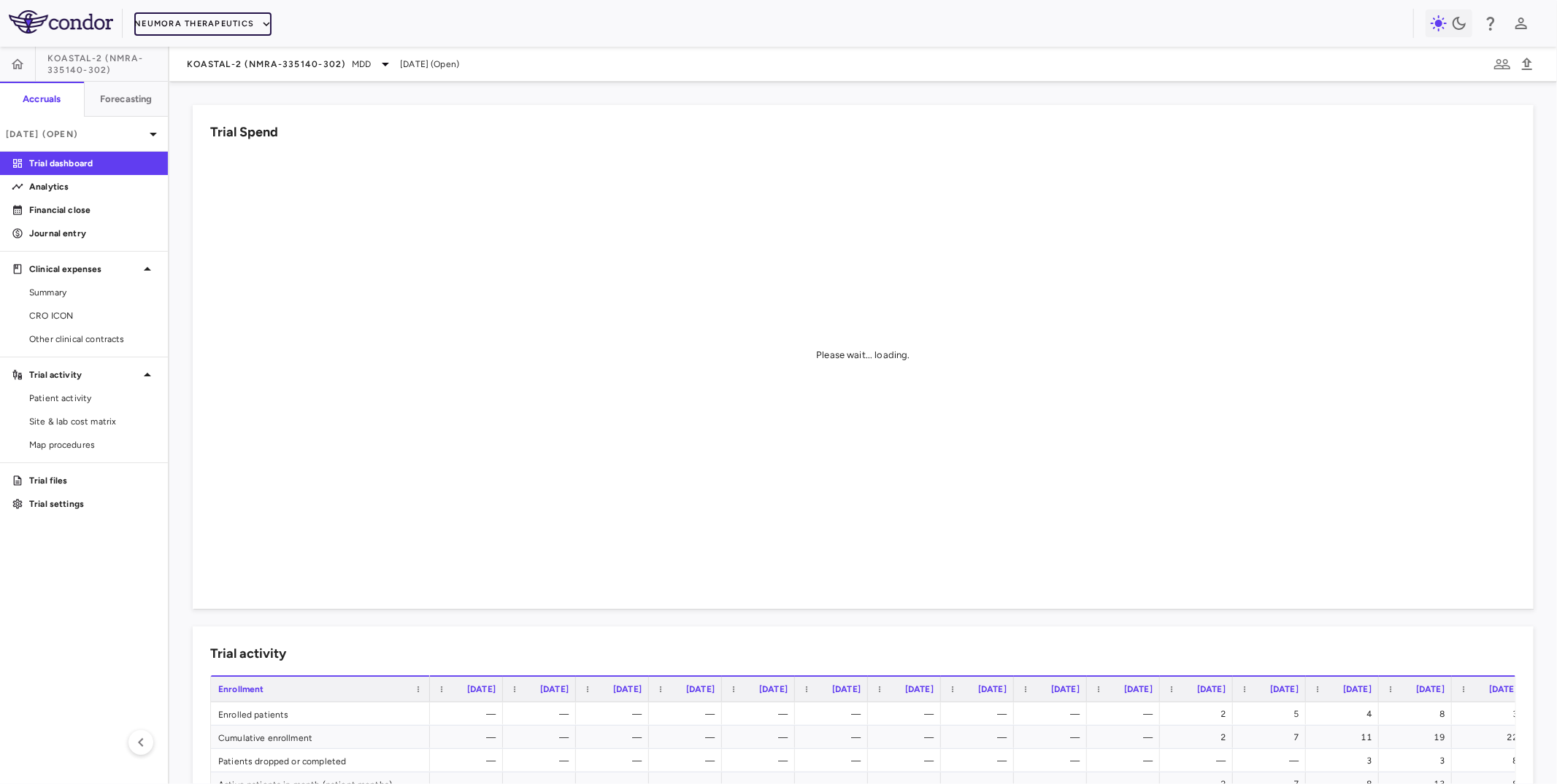
click at [161, 16] on button "Neumora Therapeutics" at bounding box center [203, 25] width 137 height 24
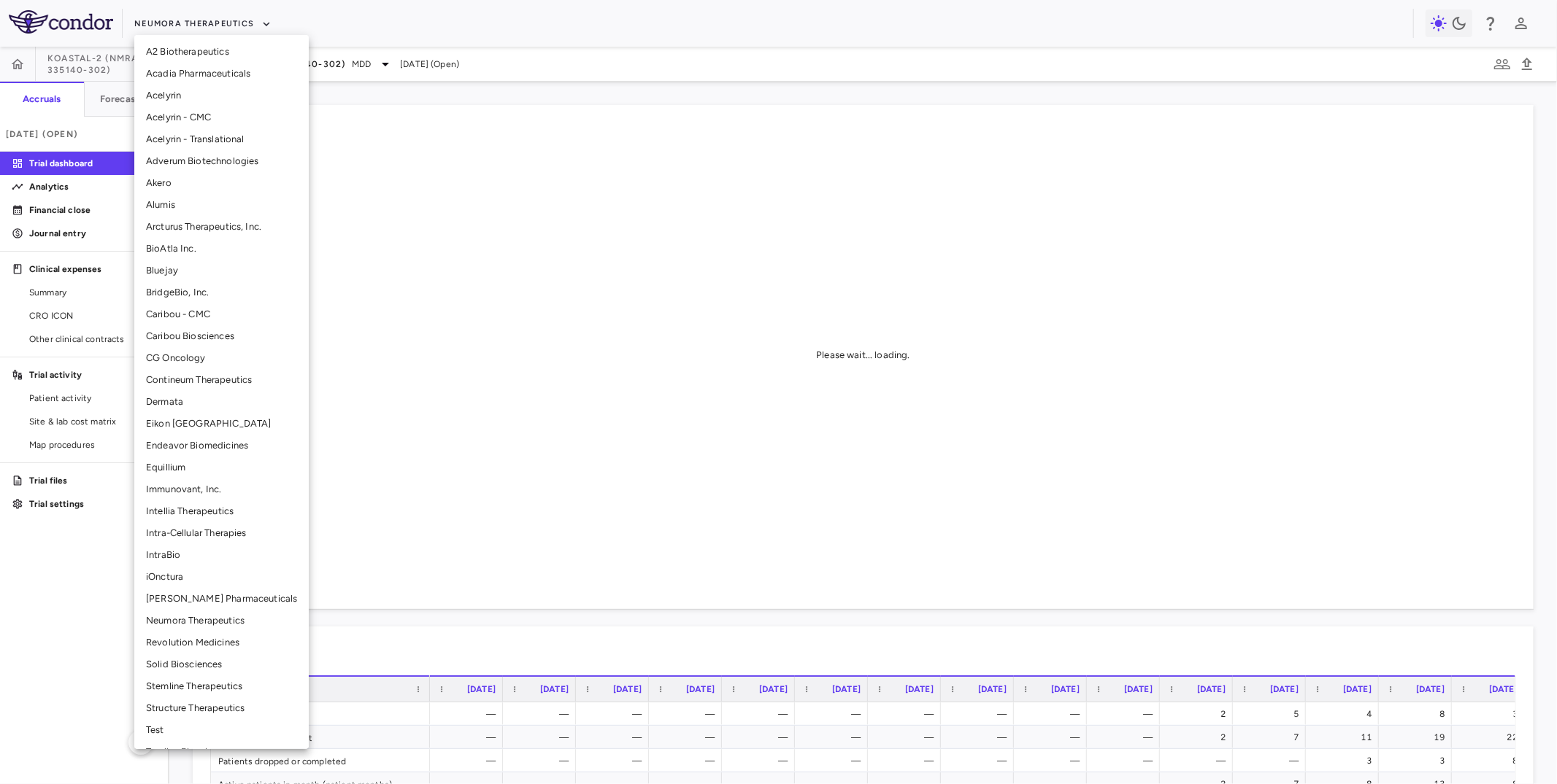
click at [195, 528] on li "Intra-Cellular Therapies" at bounding box center [222, 533] width 175 height 22
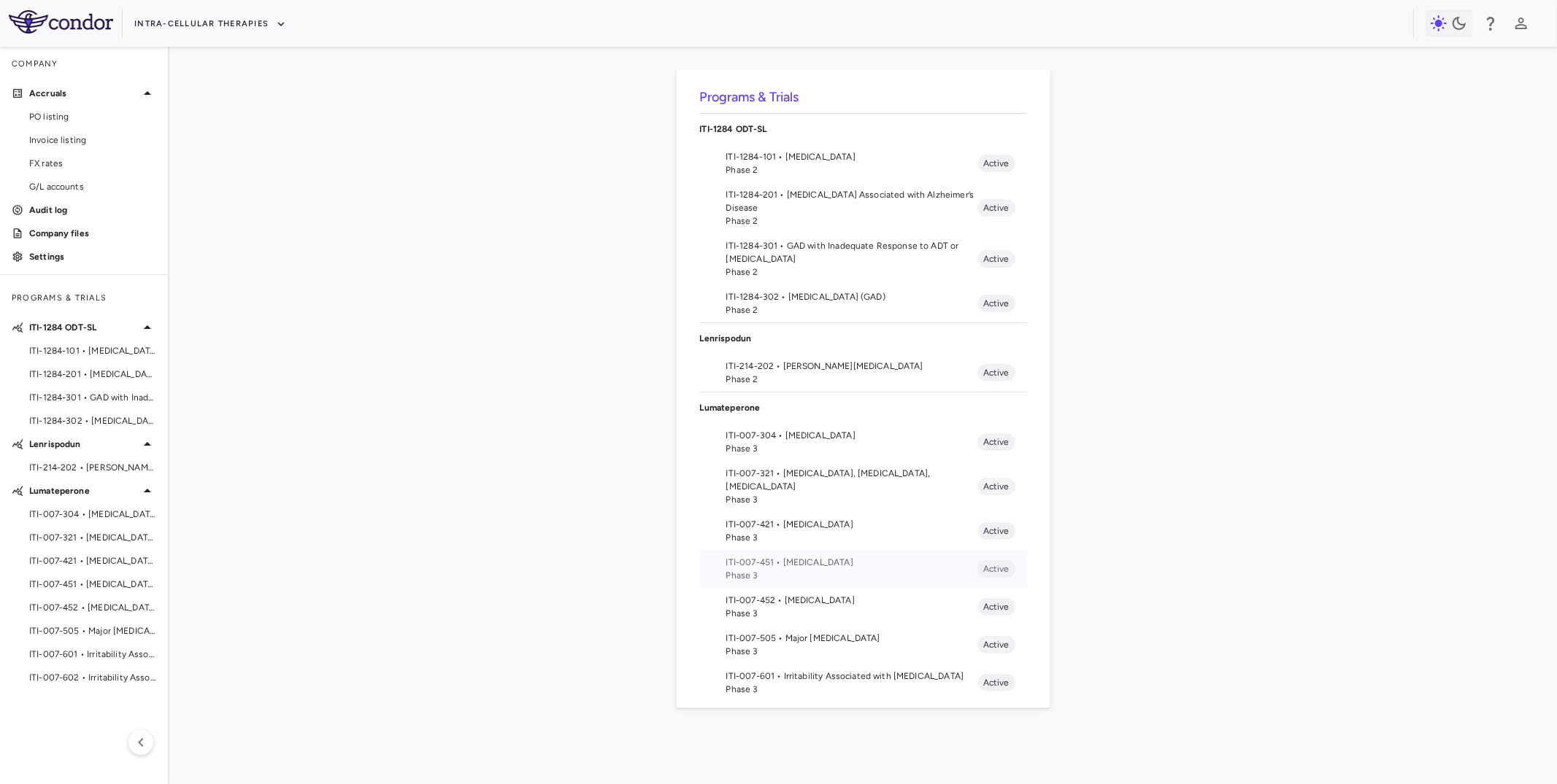
click at [825, 556] on span "ITI-007-451 • [MEDICAL_DATA]" at bounding box center [852, 562] width 251 height 13
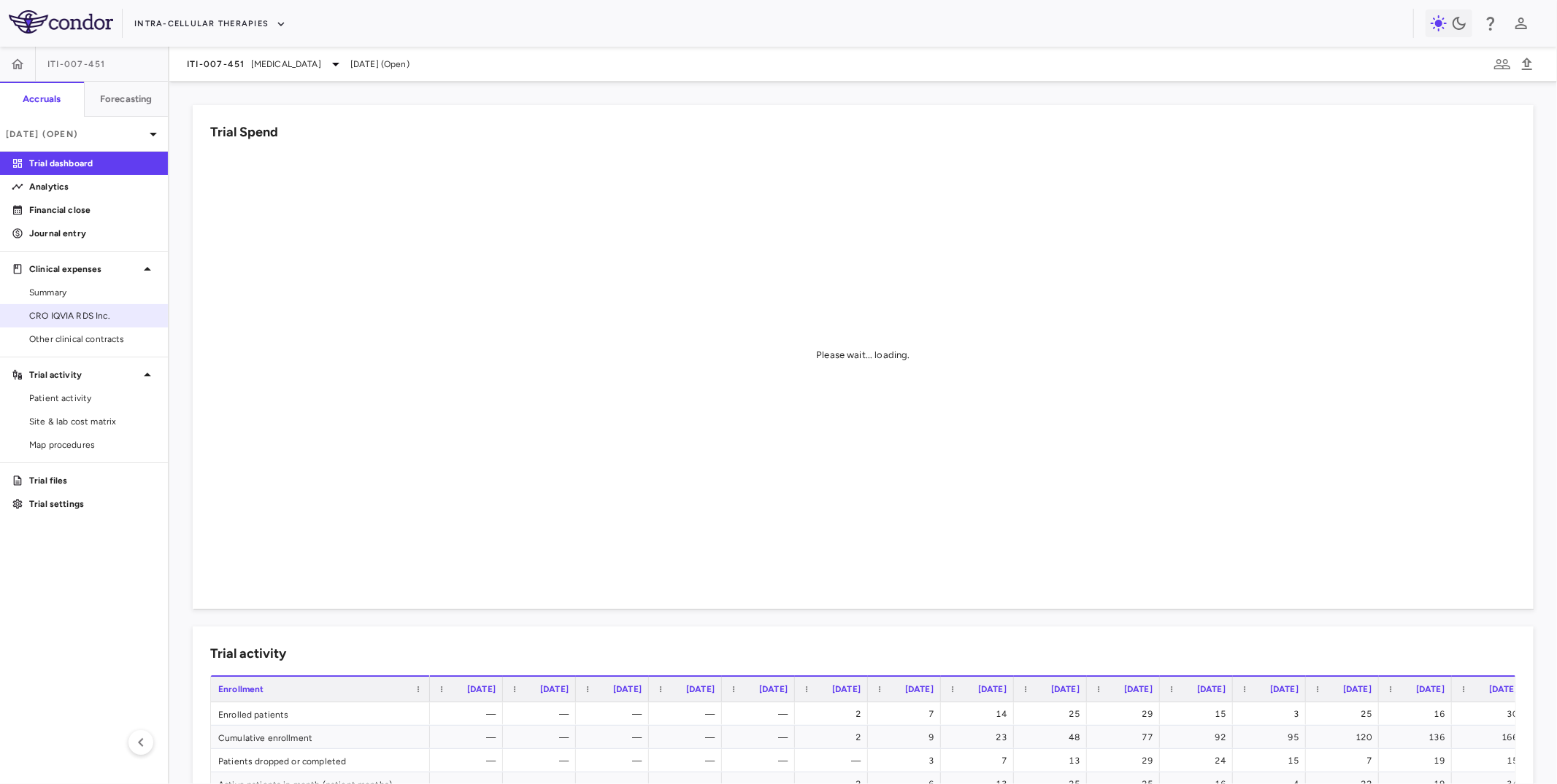
click at [94, 318] on span "CRO IQVIA RDS Inc." at bounding box center [92, 315] width 127 height 13
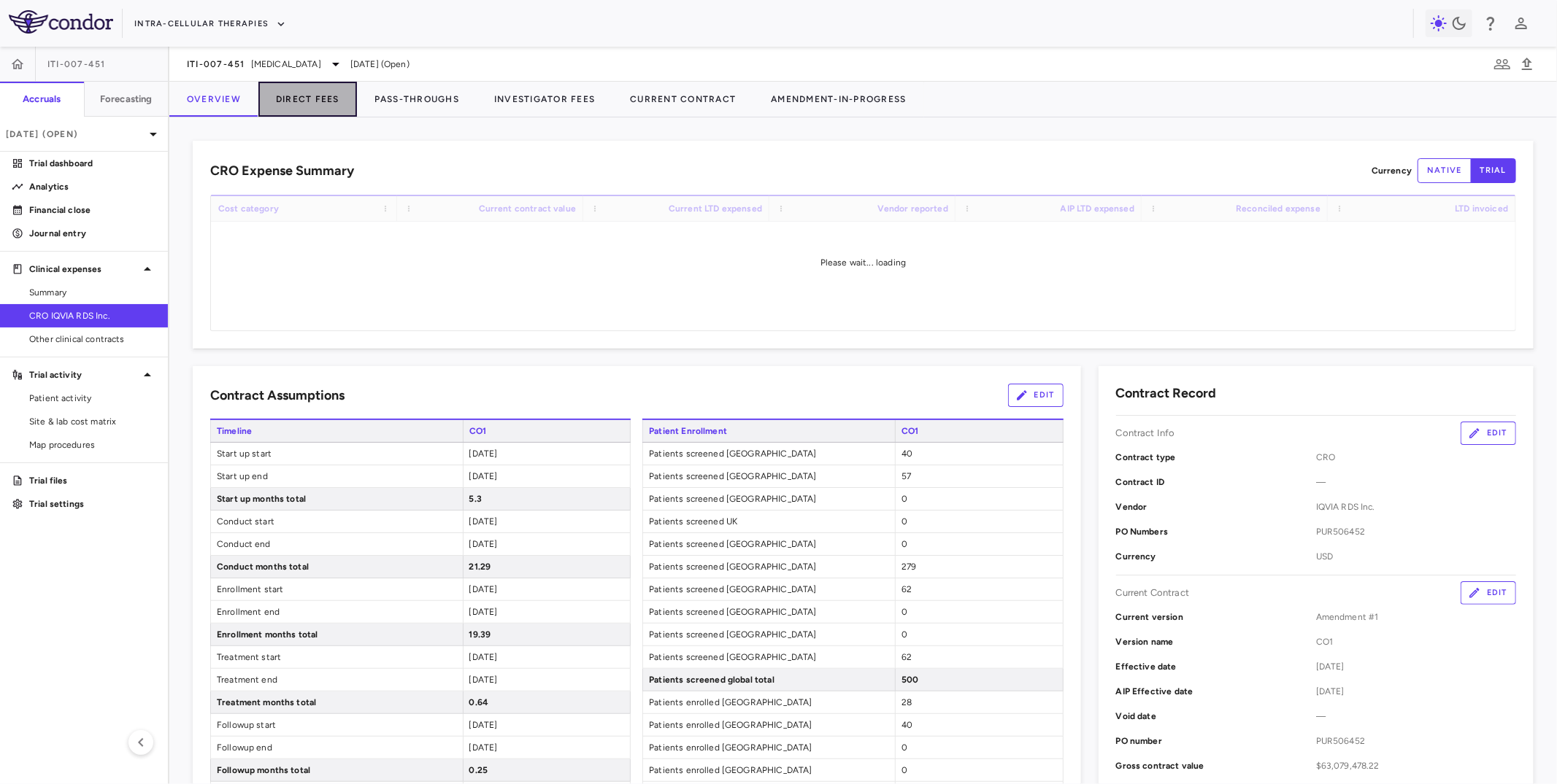
click at [314, 91] on button "Direct Fees" at bounding box center [307, 99] width 98 height 35
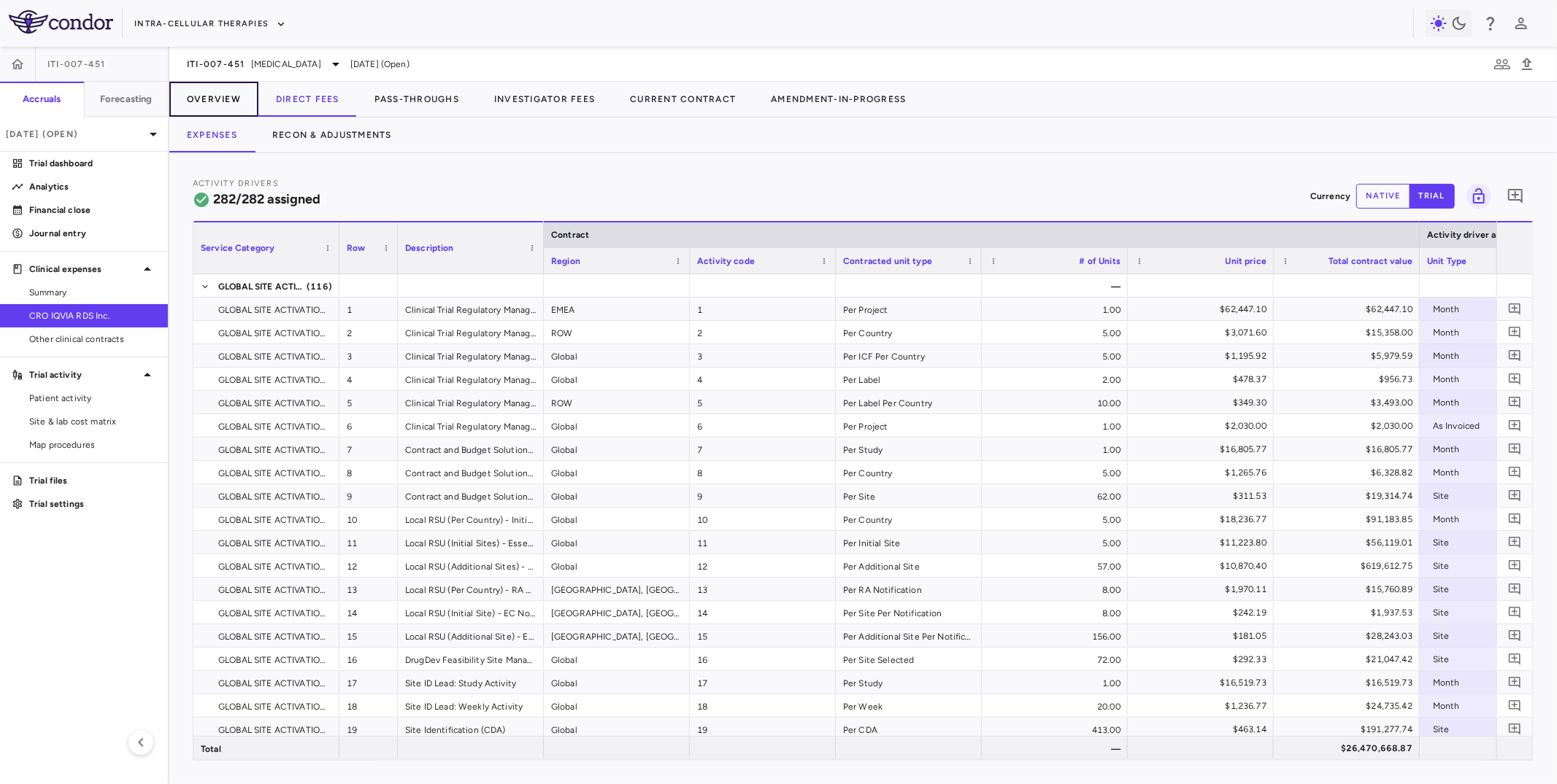
click at [215, 102] on button "Overview" at bounding box center [214, 99] width 89 height 35
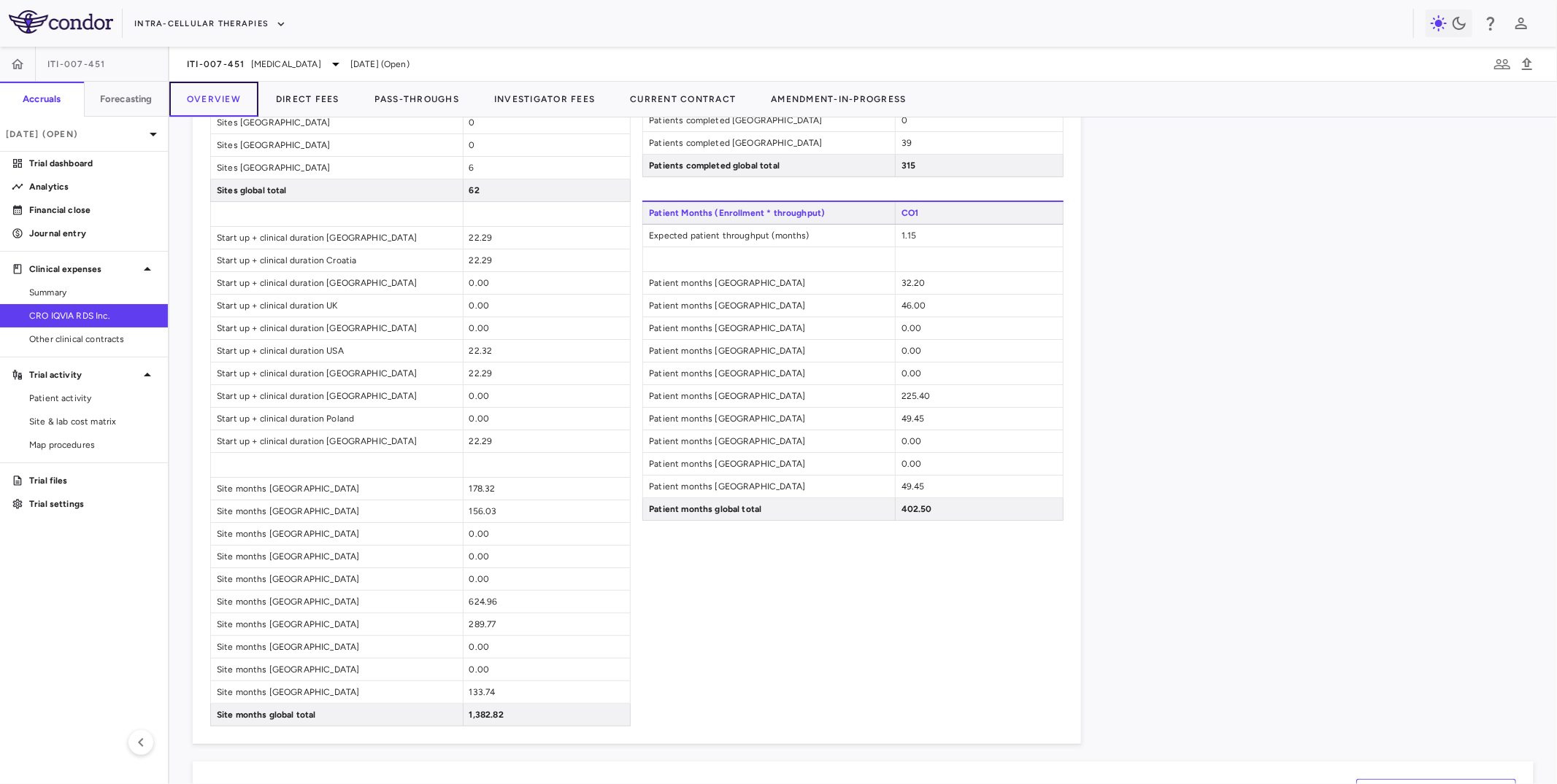
scroll to position [1266, 0]
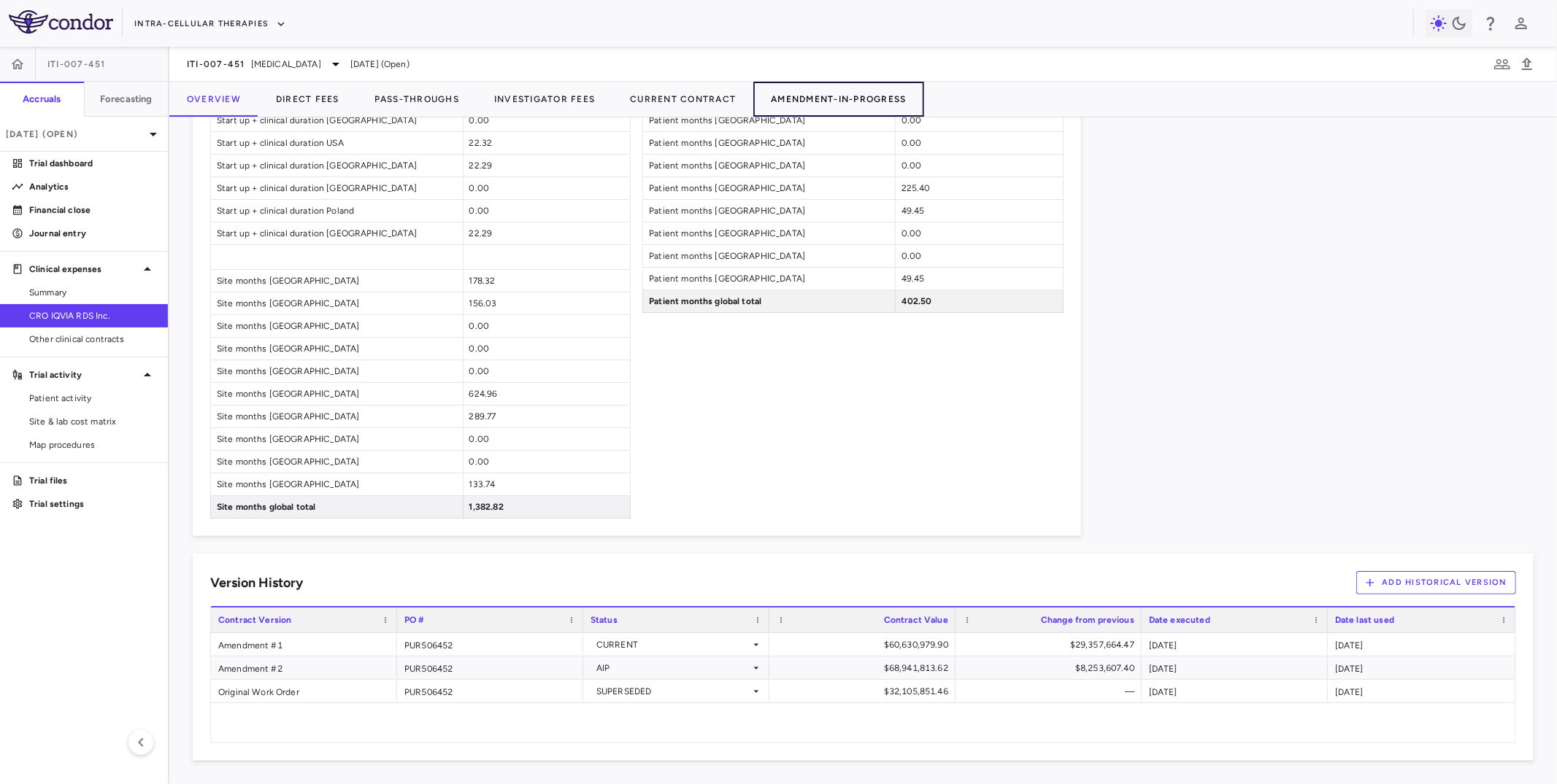
click at [831, 85] on button "Amendment-In-Progress" at bounding box center [837, 99] width 170 height 35
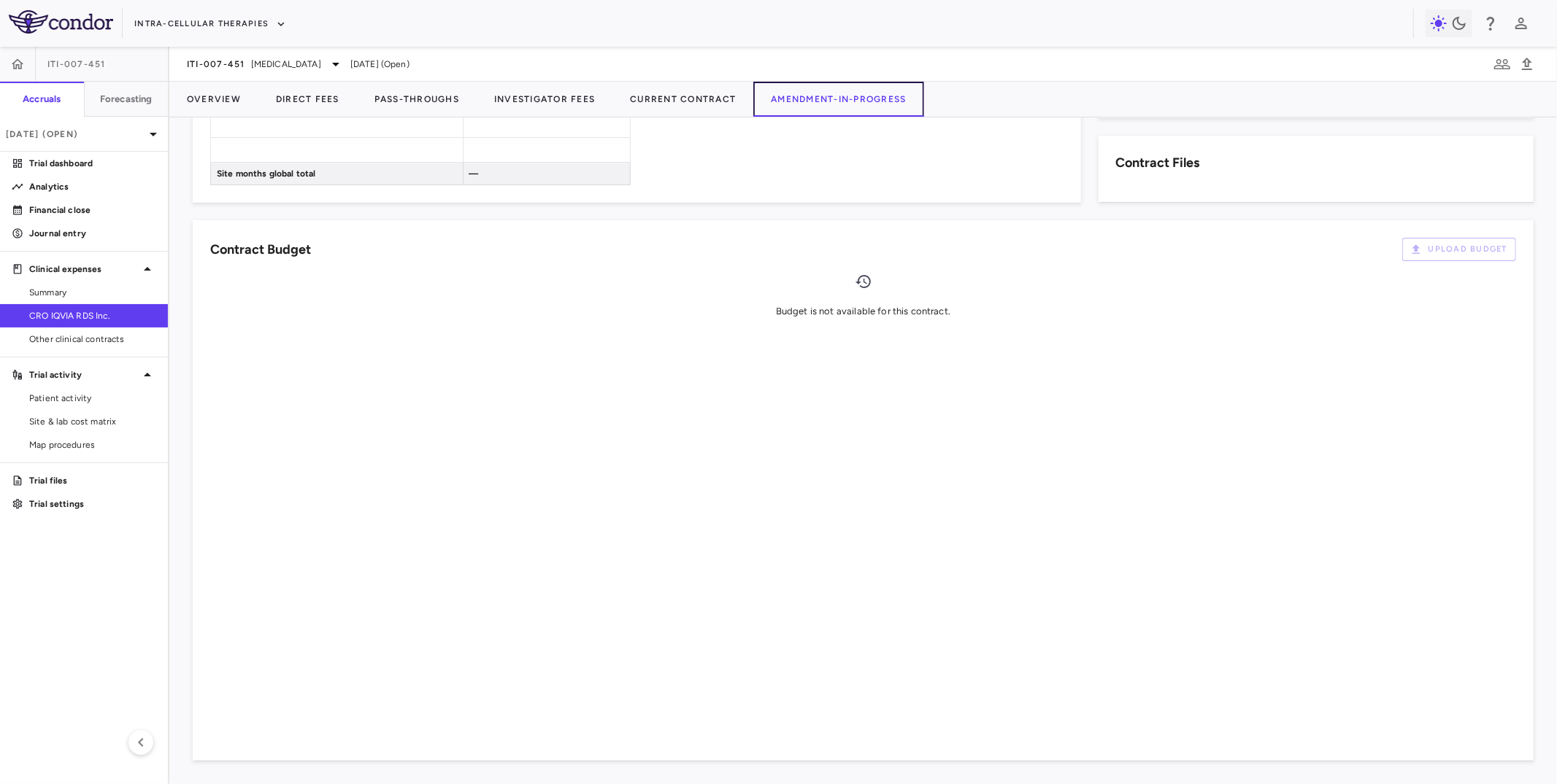
scroll to position [676, 0]
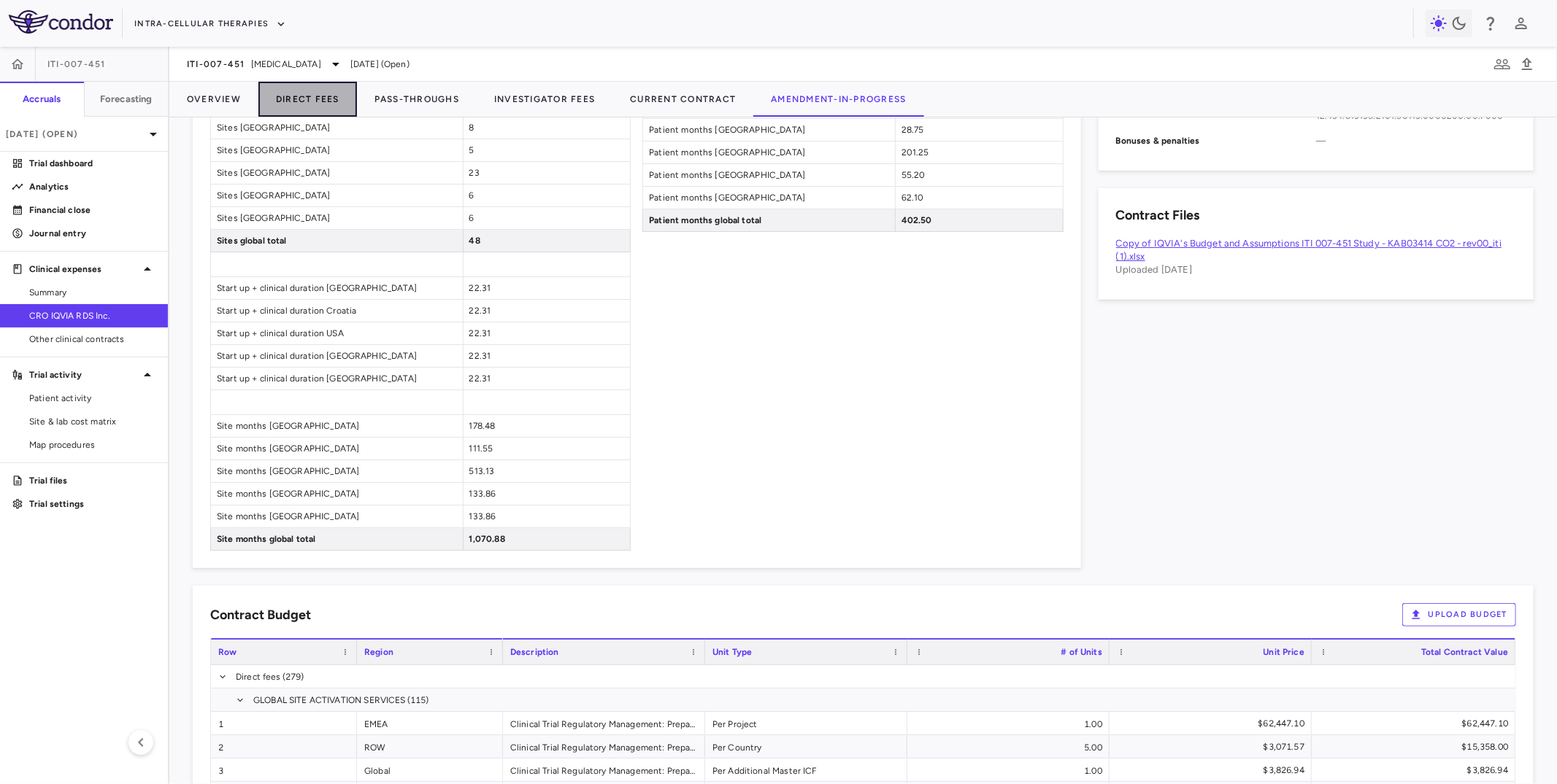
click at [320, 93] on button "Direct Fees" at bounding box center [307, 99] width 98 height 35
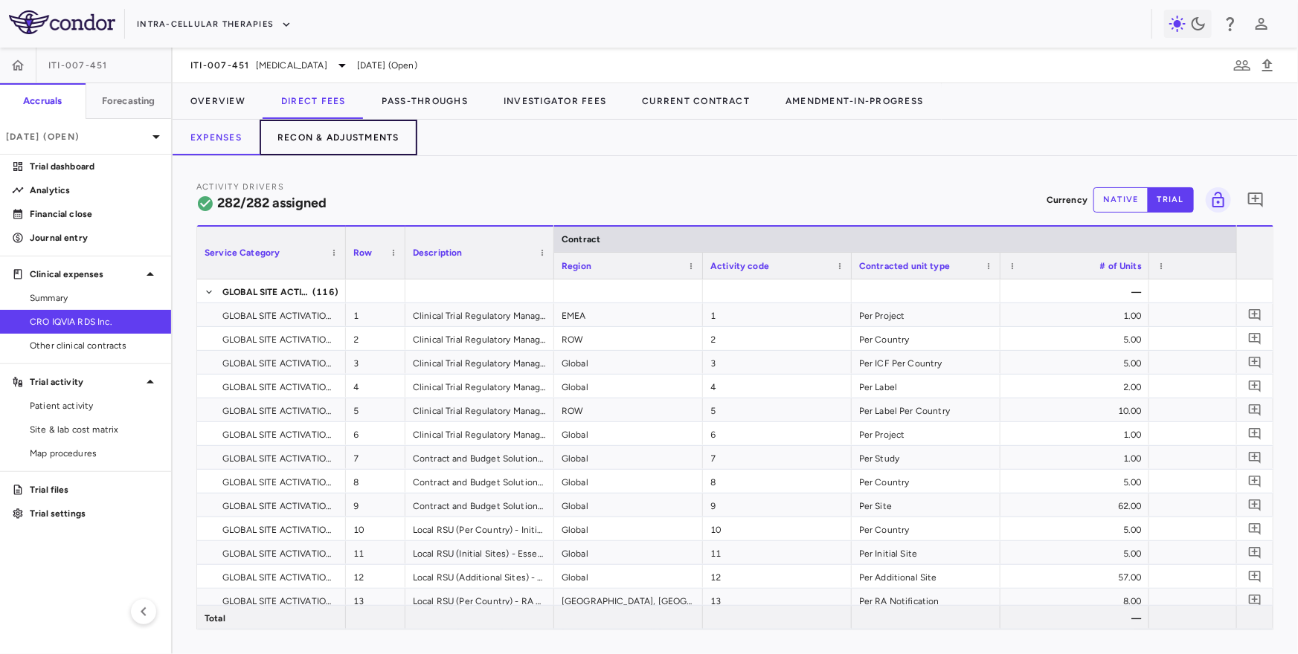
click at [373, 139] on button "Recon & Adjustments" at bounding box center [339, 138] width 158 height 36
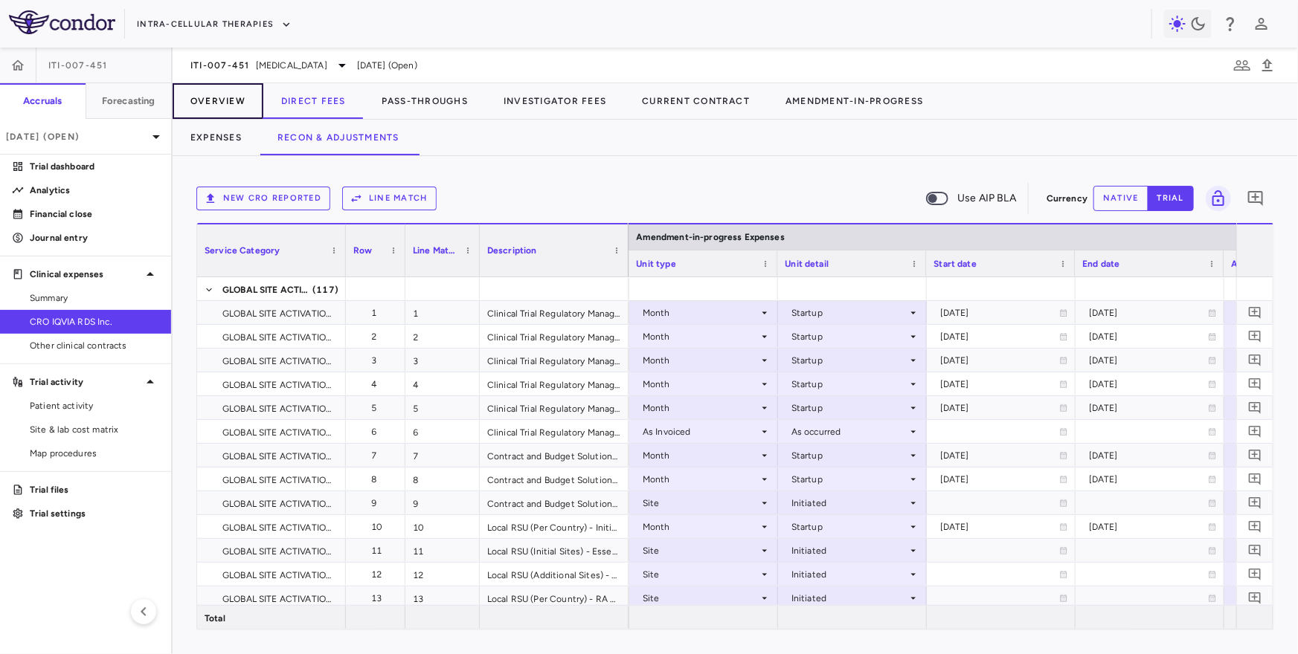
click at [227, 96] on button "Overview" at bounding box center [218, 101] width 91 height 36
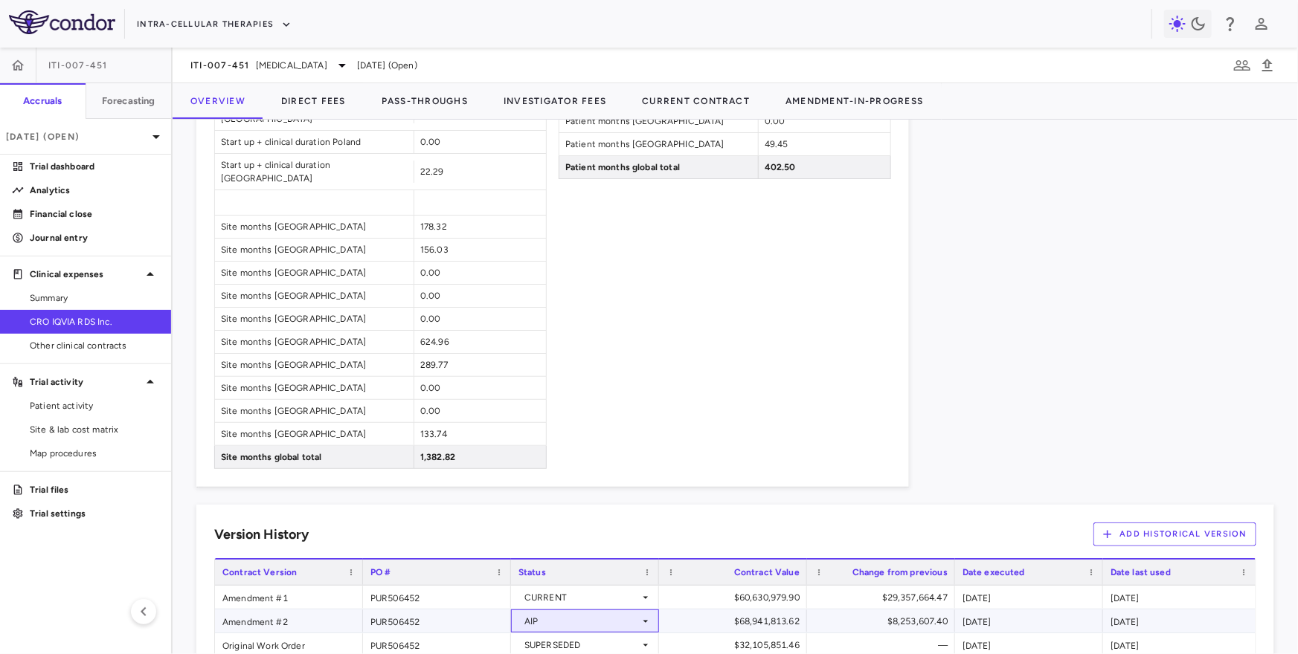
click at [550, 610] on div "AIP" at bounding box center [581, 622] width 115 height 24
click at [444, 605] on div at bounding box center [649, 327] width 1298 height 654
click at [282, 610] on div "Amendment #2" at bounding box center [289, 621] width 148 height 23
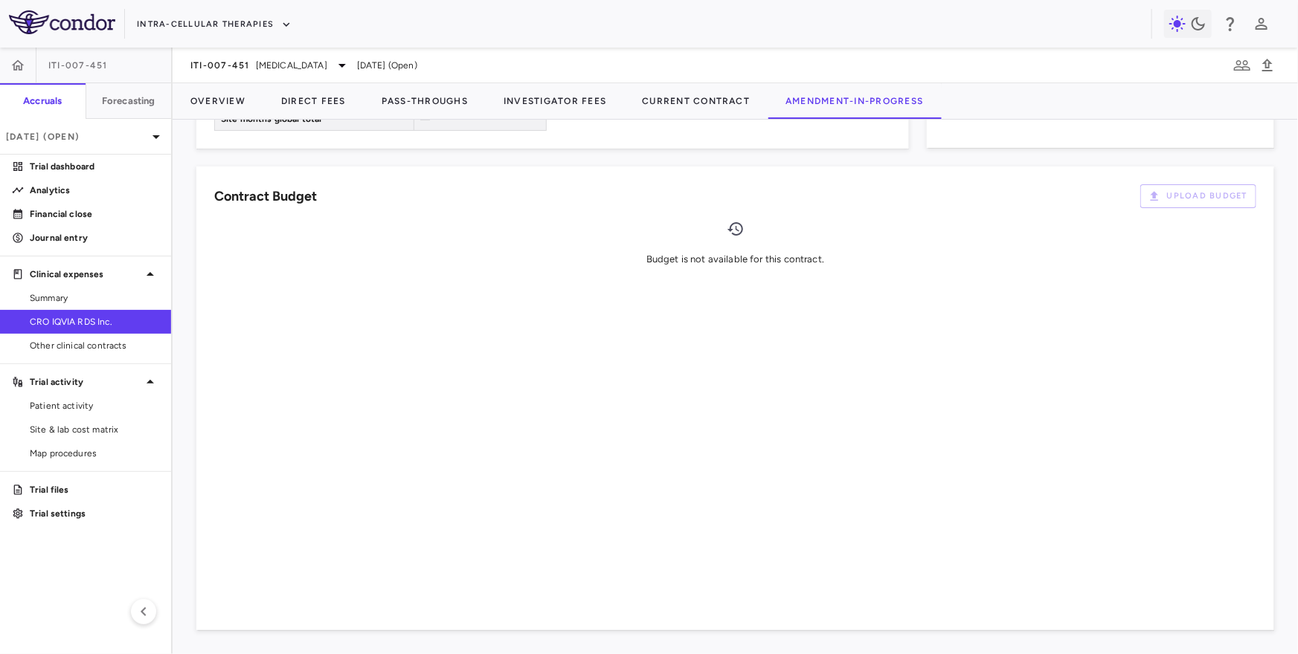
scroll to position [747, 0]
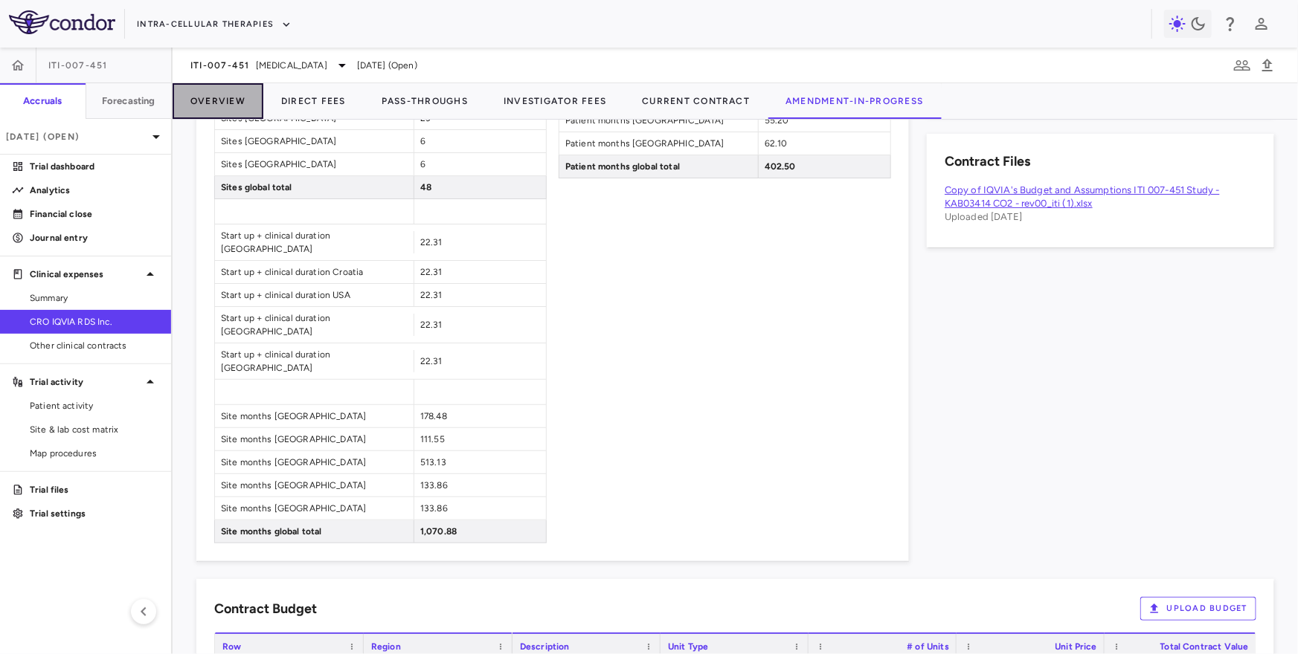
click at [219, 99] on button "Overview" at bounding box center [218, 101] width 91 height 36
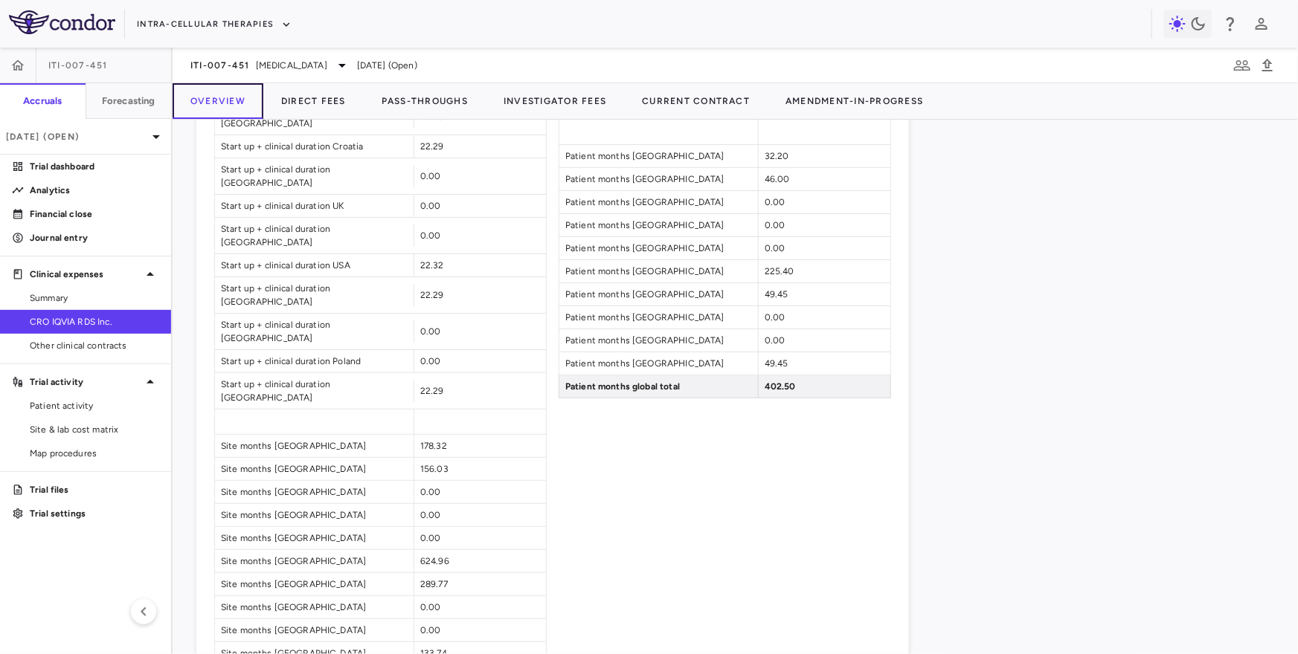
scroll to position [1383, 0]
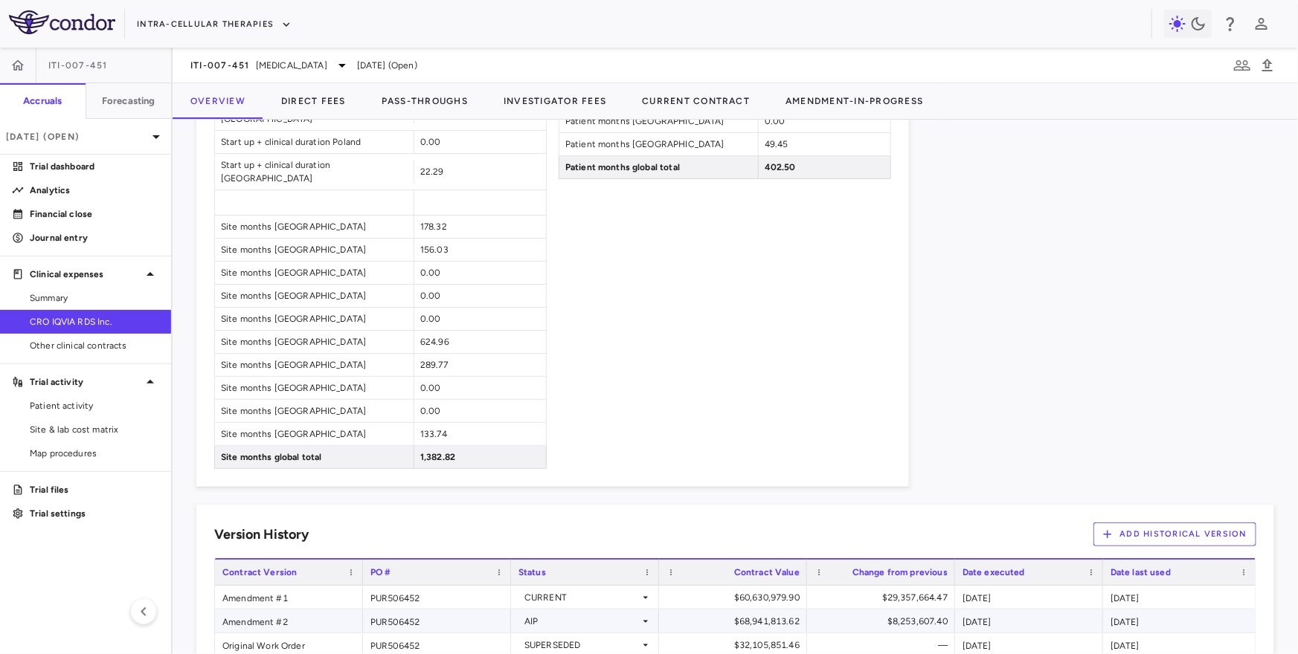
click at [541, 610] on div "AIP" at bounding box center [581, 622] width 115 height 24
click at [567, 534] on div at bounding box center [649, 327] width 1298 height 654
click at [239, 65] on span "ITI-007-451" at bounding box center [219, 65] width 59 height 12
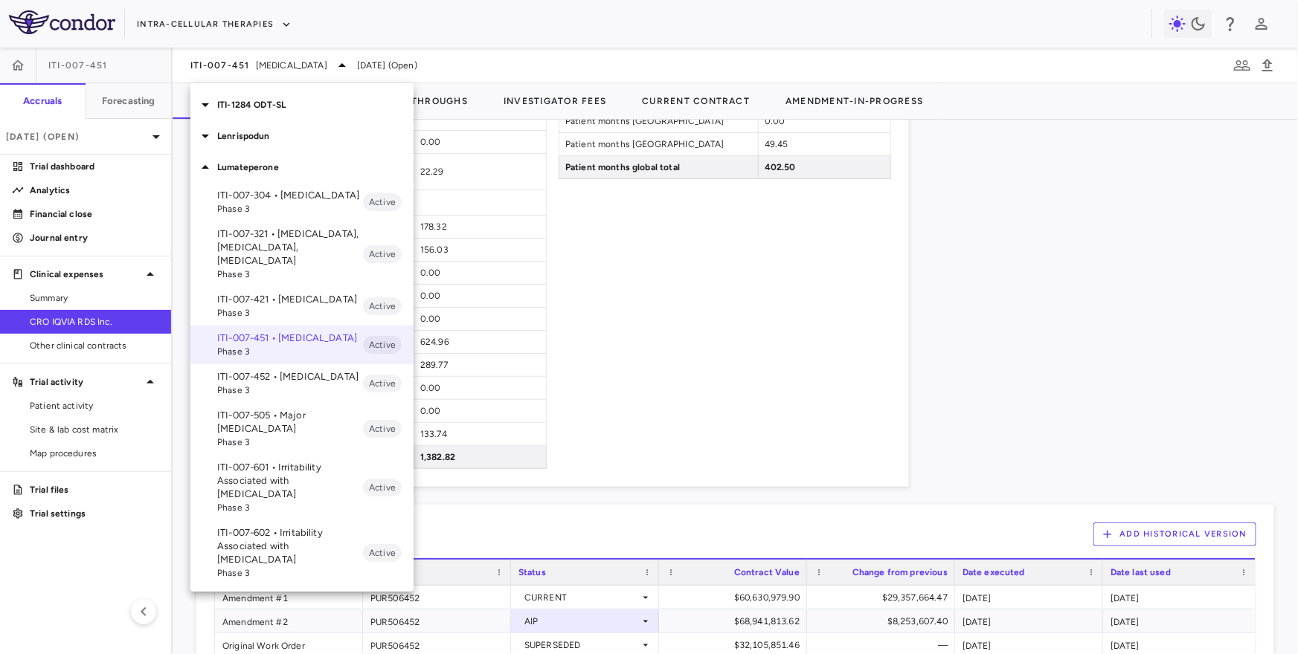
click at [288, 131] on p "Lenrispodun" at bounding box center [315, 135] width 196 height 13
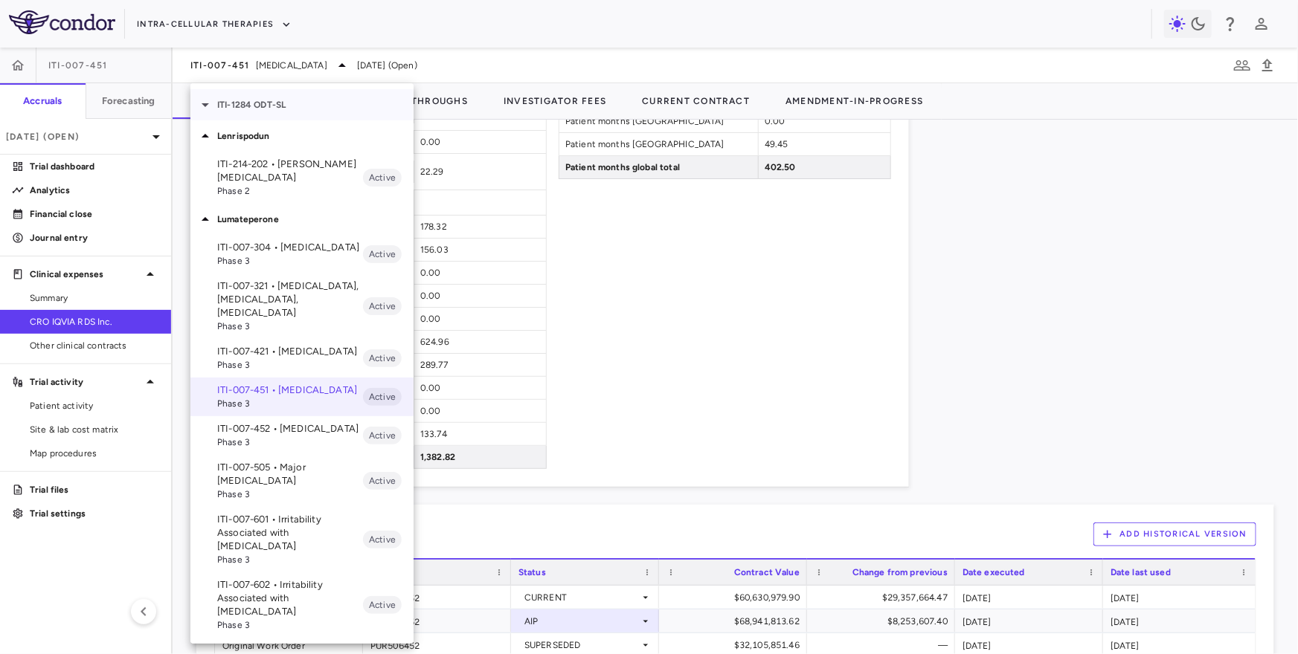
click at [301, 102] on p "ITI-1284 ODT-SL" at bounding box center [315, 104] width 196 height 13
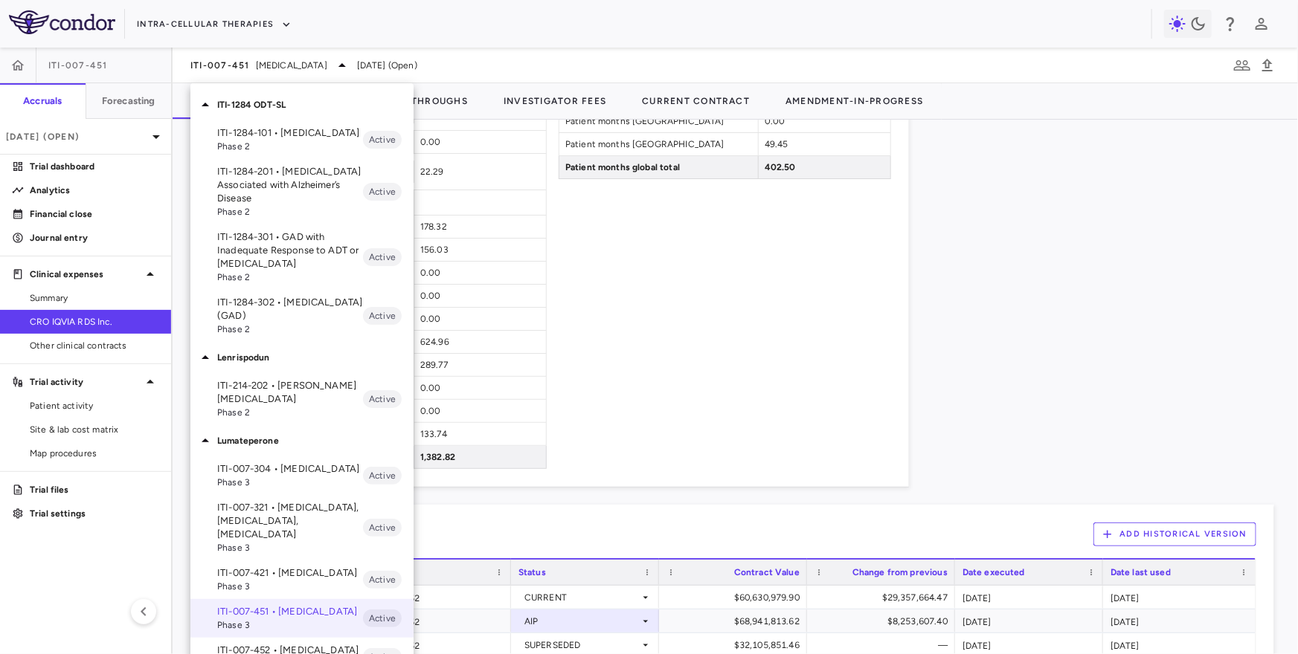
click at [271, 262] on p "ITI-1284-301 • GAD with Inadequate Response to ADT or [MEDICAL_DATA]" at bounding box center [290, 251] width 146 height 40
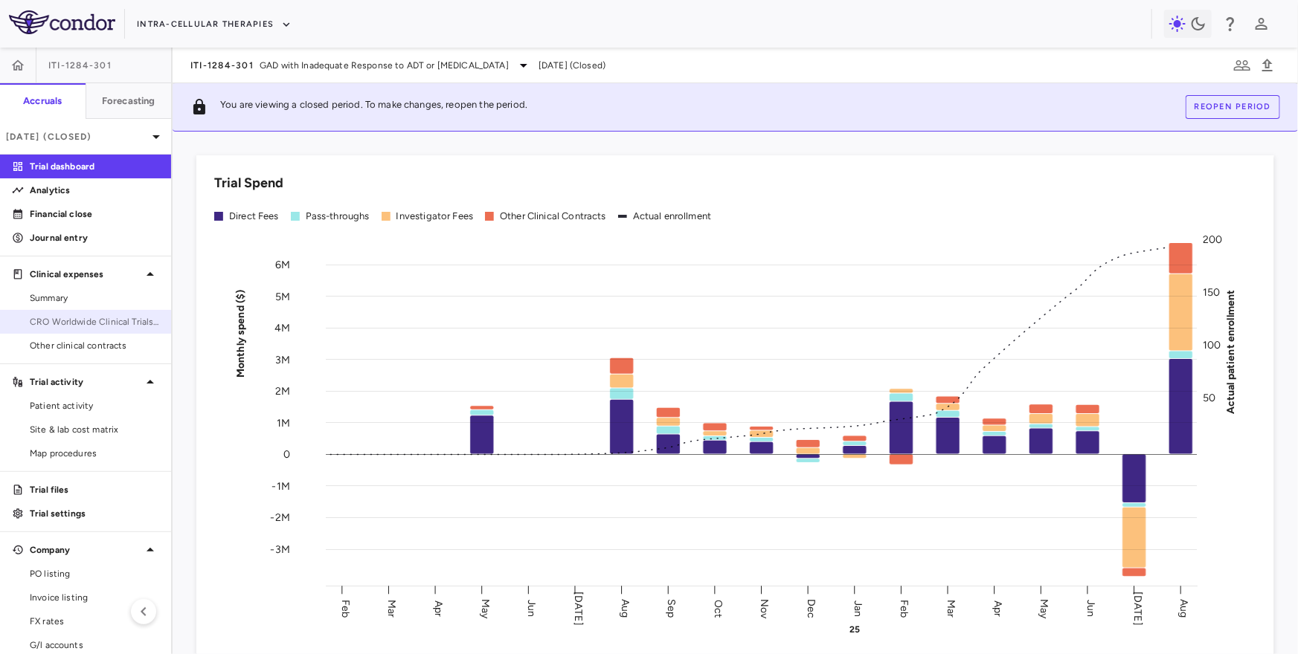
click at [80, 325] on span "CRO Worldwide Clinical Trials, Inc." at bounding box center [94, 321] width 129 height 13
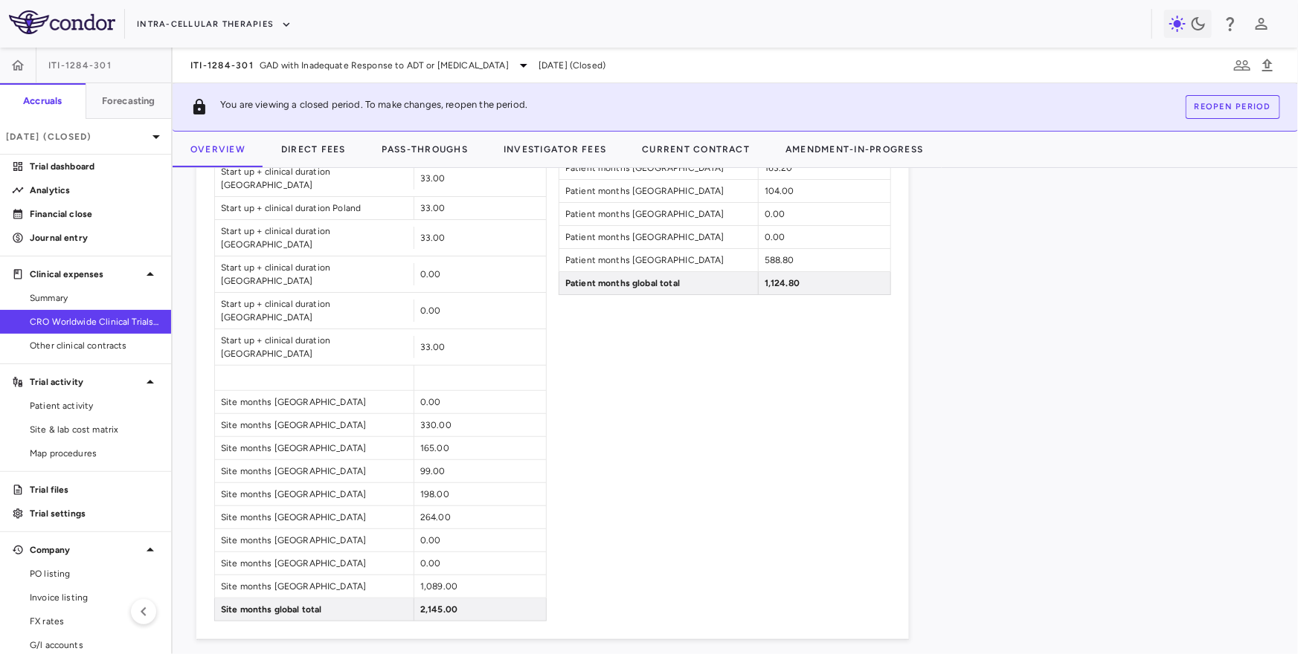
scroll to position [1354, 0]
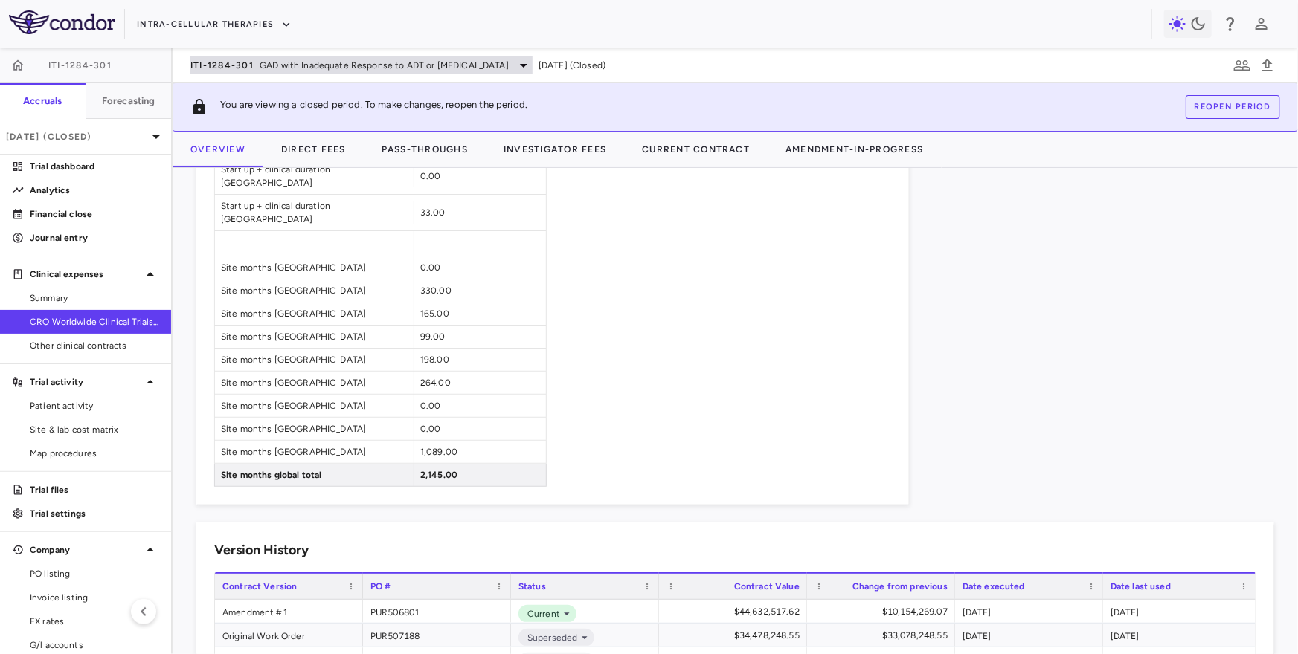
click at [266, 67] on span "GAD with Inadequate Response to ADT or [MEDICAL_DATA]" at bounding box center [384, 65] width 249 height 13
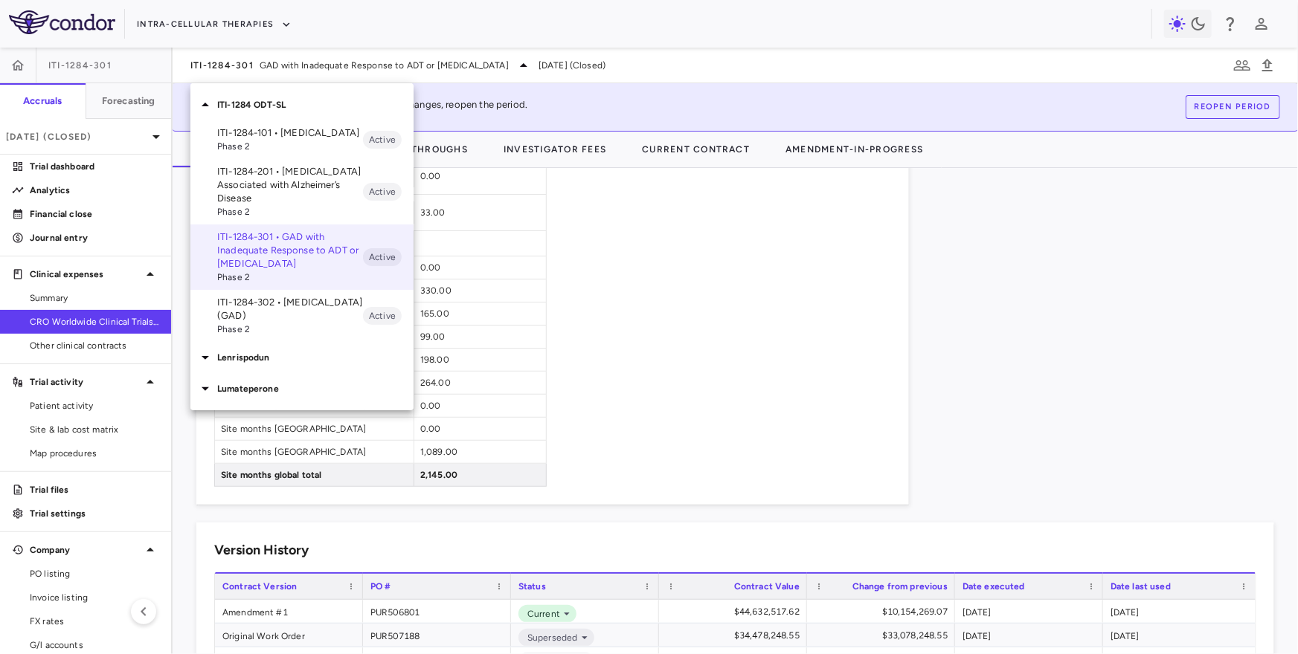
click at [269, 63] on div at bounding box center [649, 327] width 1298 height 654
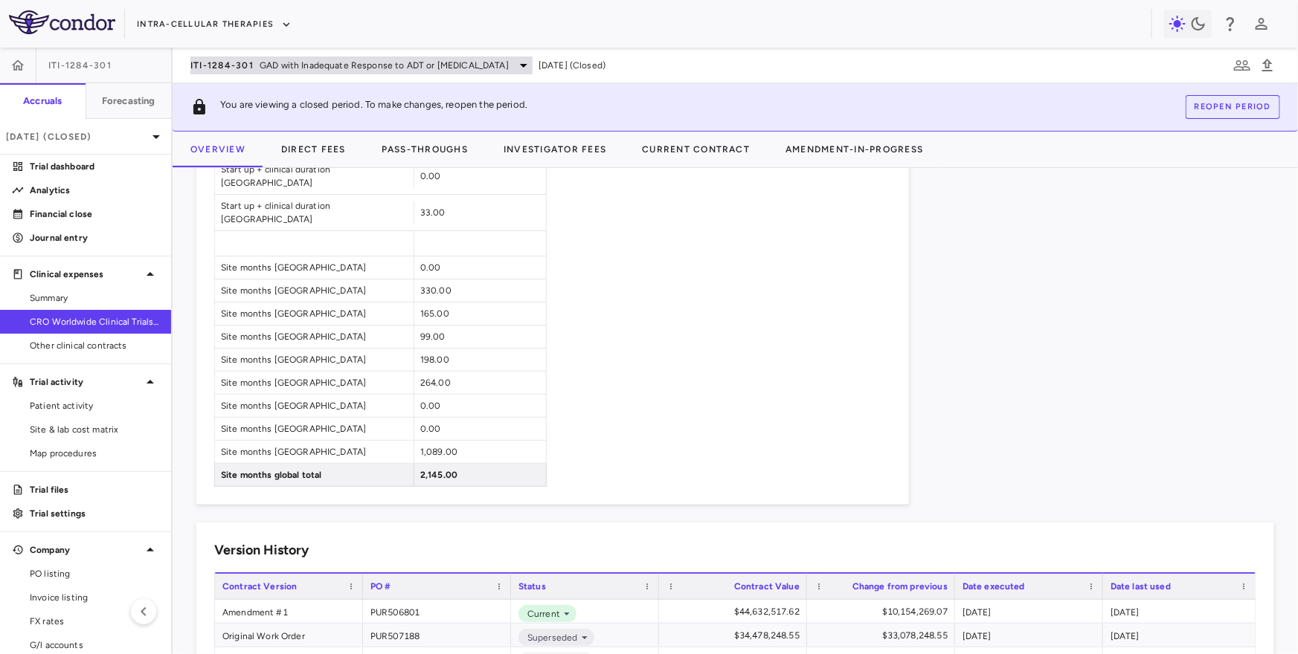
click at [269, 63] on span "GAD with Inadequate Response to ADT or [MEDICAL_DATA]" at bounding box center [384, 65] width 249 height 13
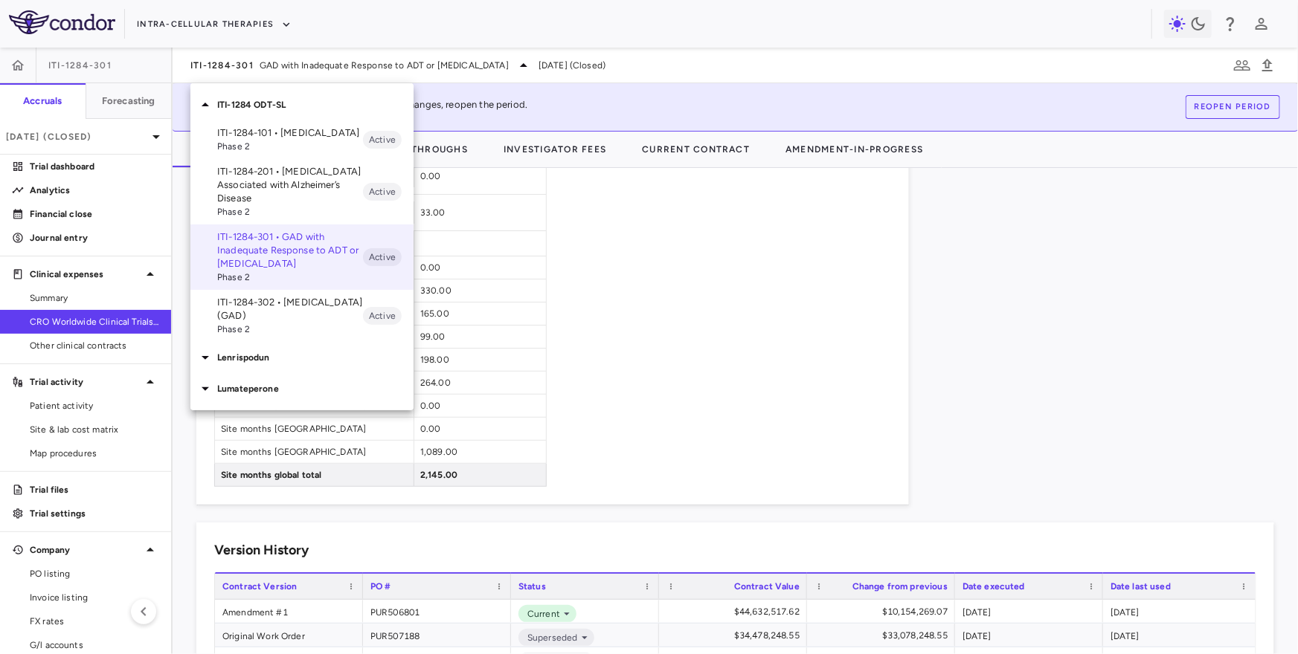
click at [271, 67] on div at bounding box center [649, 327] width 1298 height 654
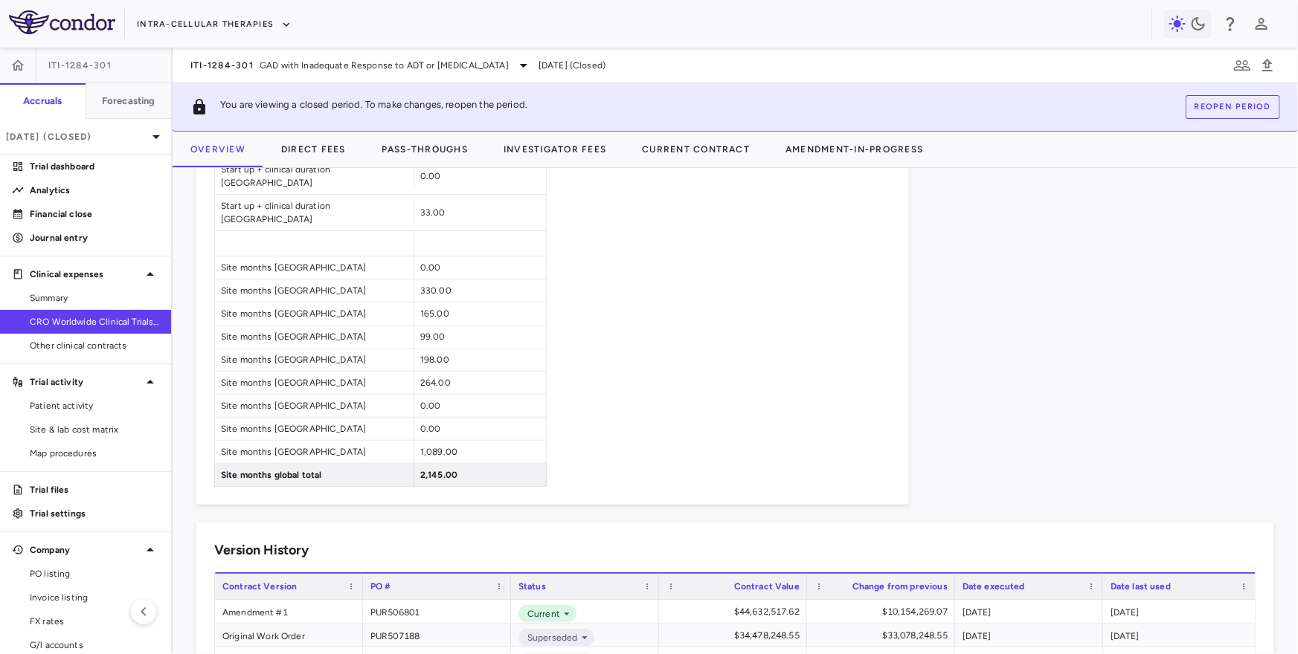
click at [271, 67] on span "GAD with Inadequate Response to ADT or [MEDICAL_DATA]" at bounding box center [384, 65] width 249 height 13
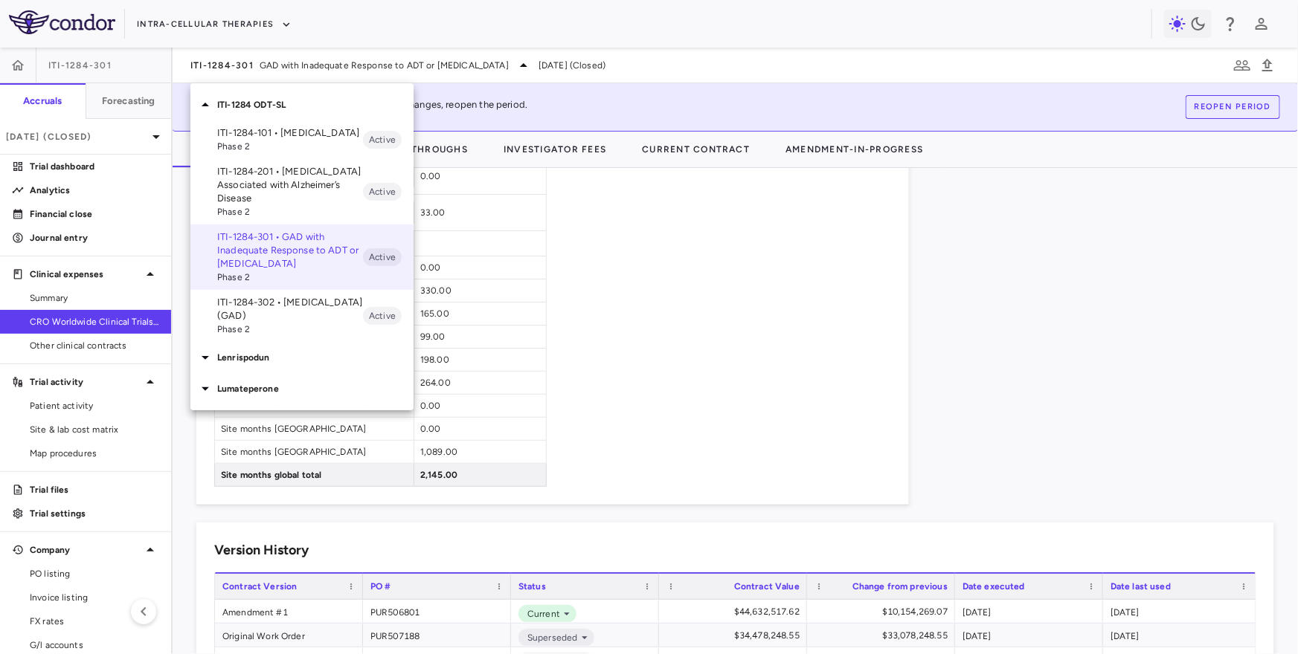
click at [257, 360] on p "Lenrispodun" at bounding box center [315, 357] width 196 height 13
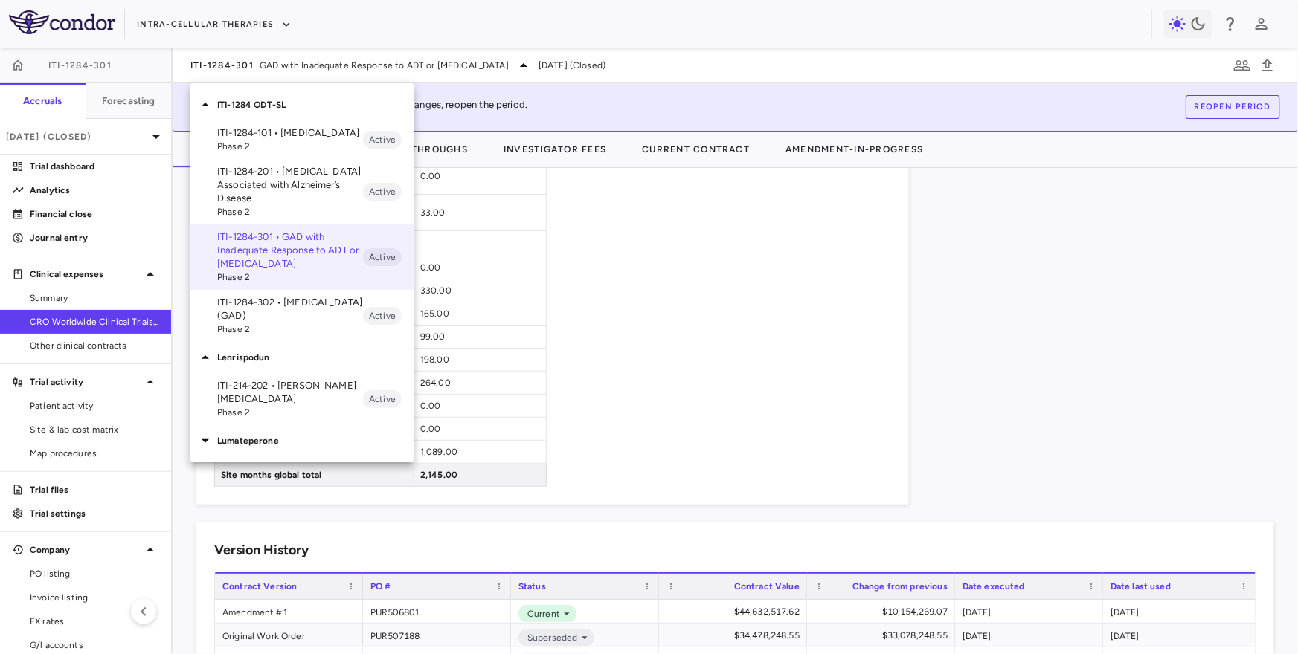
click at [251, 444] on p "Lumateperone" at bounding box center [315, 440] width 196 height 13
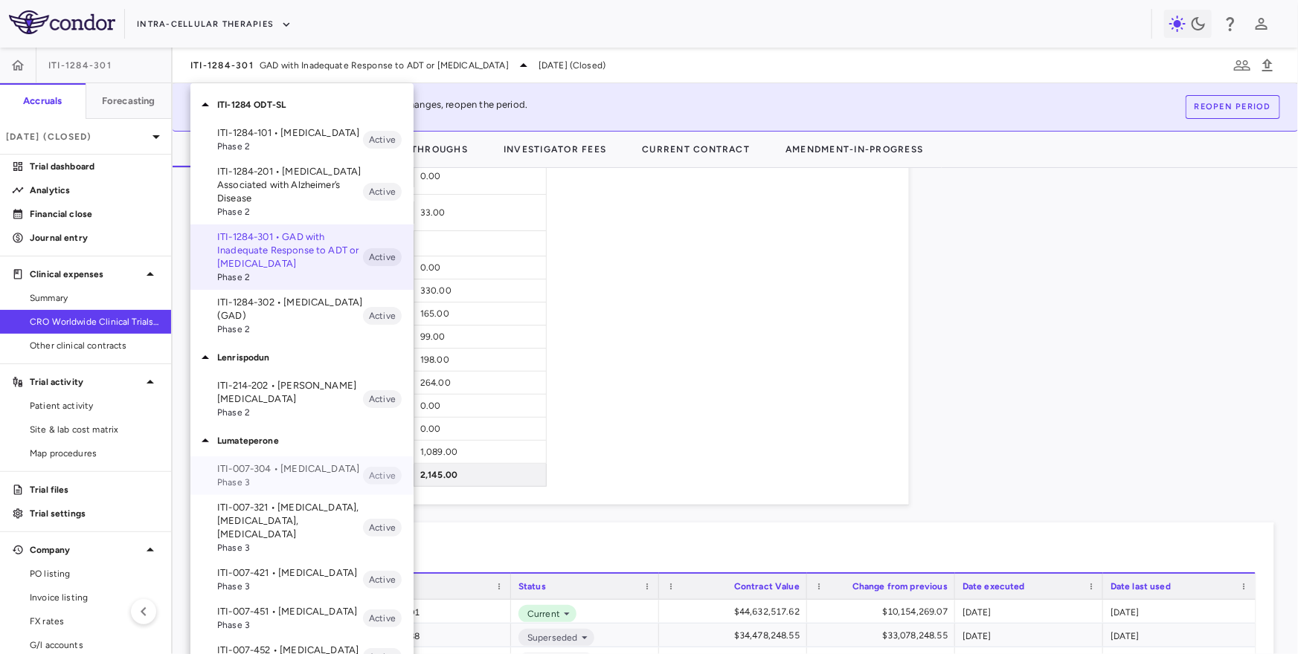
click at [265, 477] on span "Phase 3" at bounding box center [290, 482] width 146 height 13
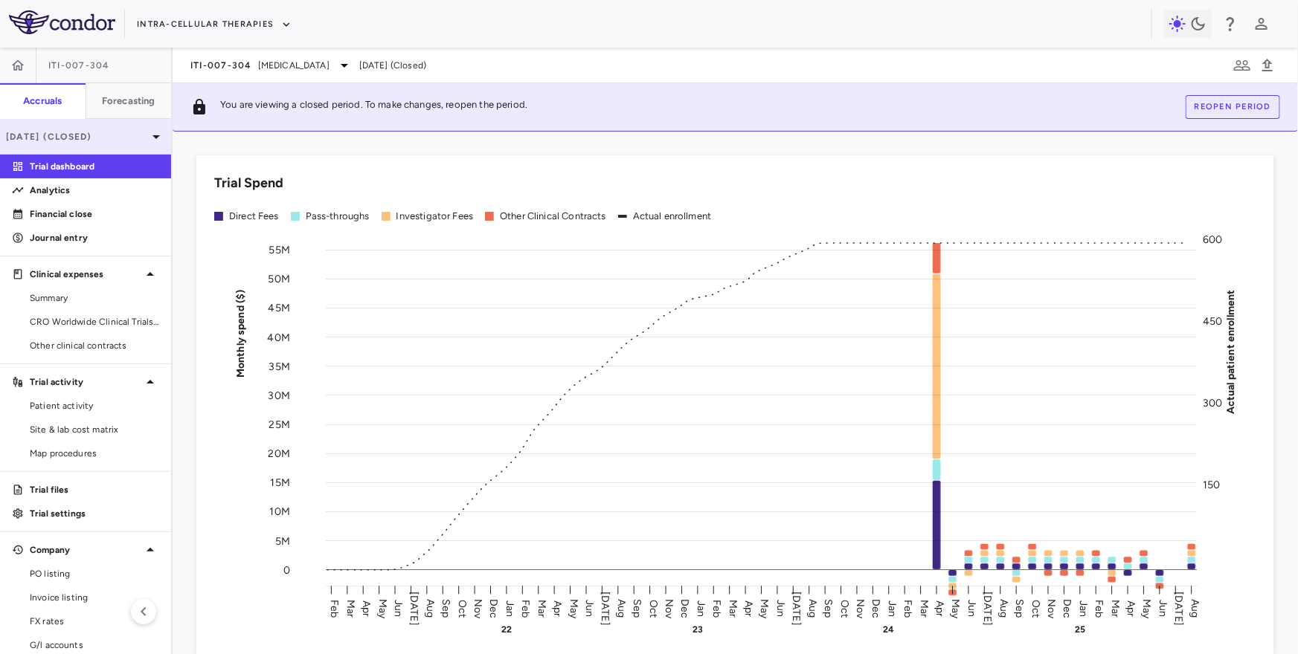
click at [76, 137] on p "[DATE] (Closed)" at bounding box center [76, 136] width 141 height 13
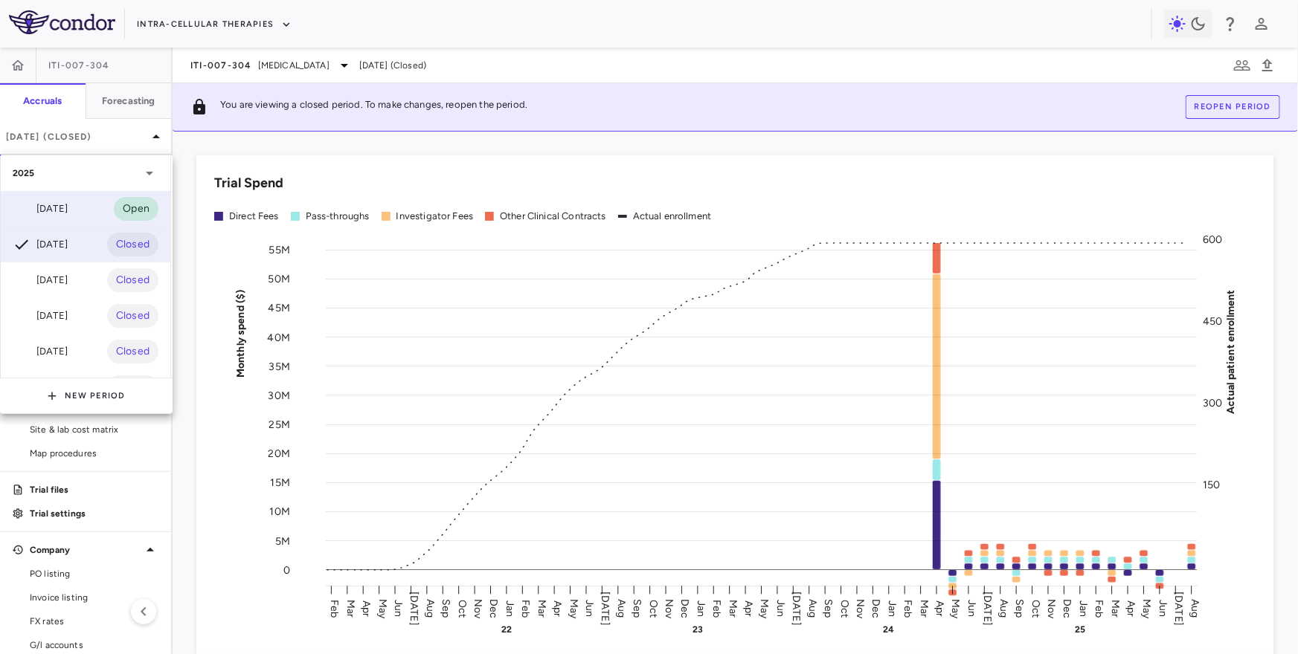
click at [66, 194] on div "[DATE] Open" at bounding box center [86, 209] width 170 height 36
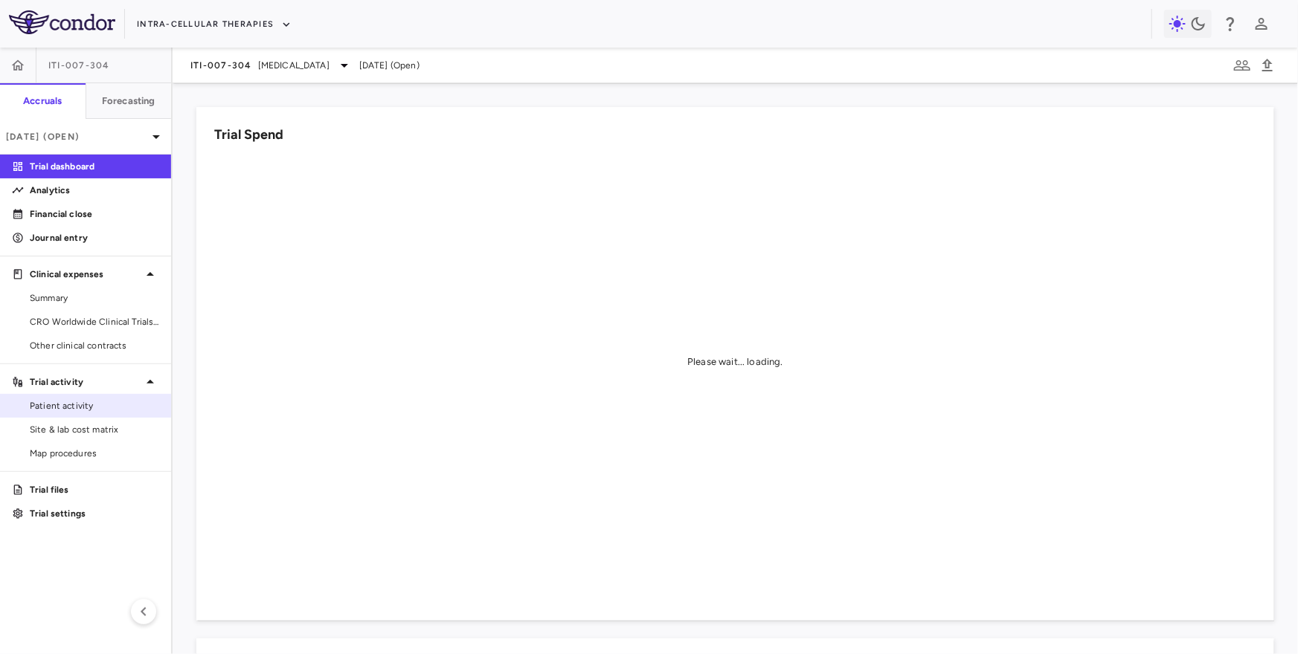
click at [84, 405] on span "Patient activity" at bounding box center [94, 405] width 129 height 13
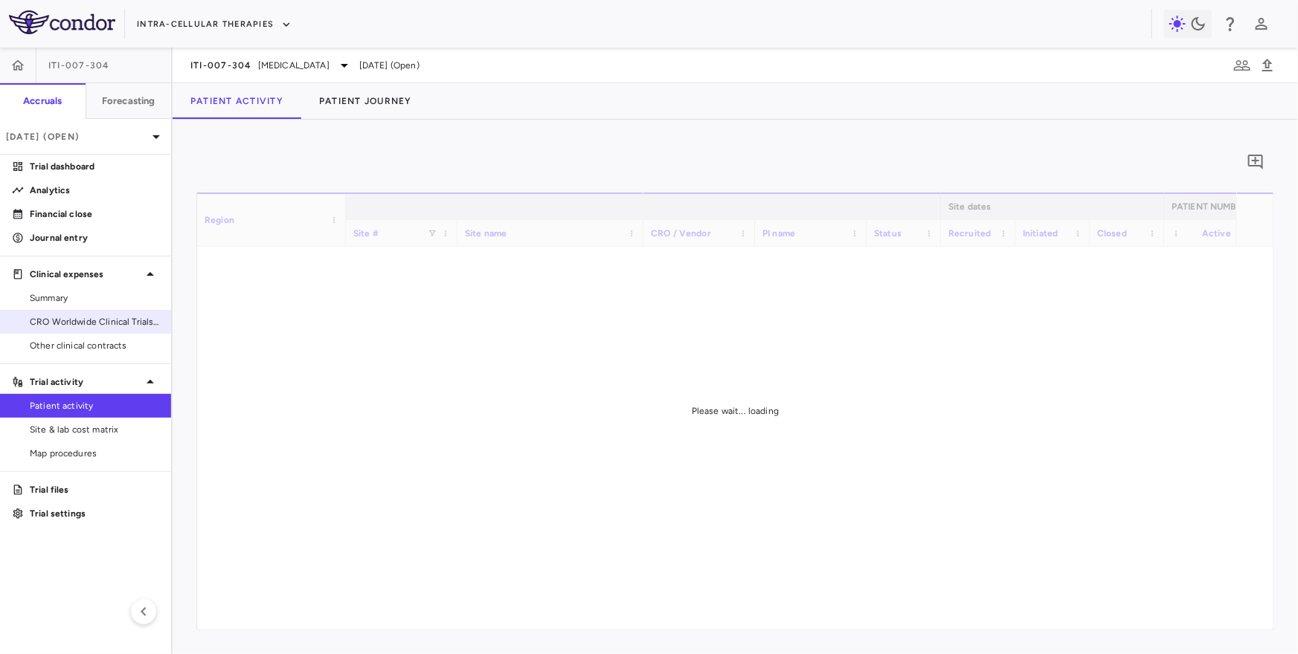
click at [97, 324] on span "CRO Worldwide Clinical Trials, Inc." at bounding box center [94, 321] width 129 height 13
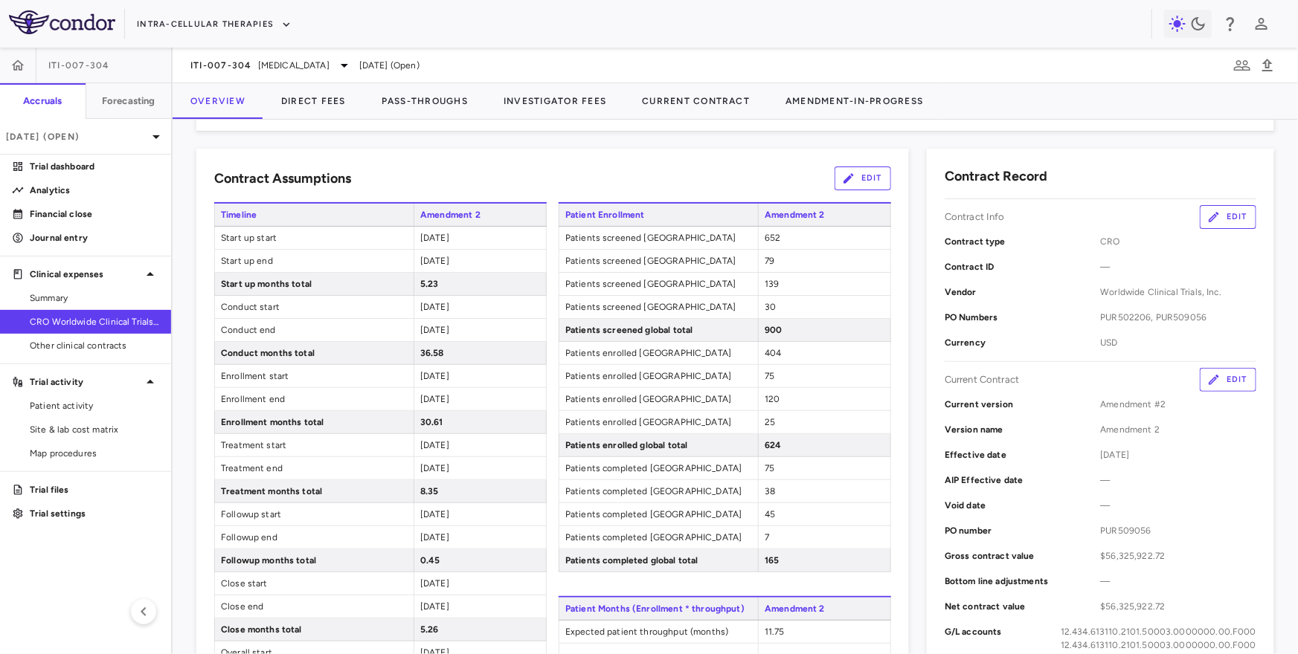
scroll to position [230, 0]
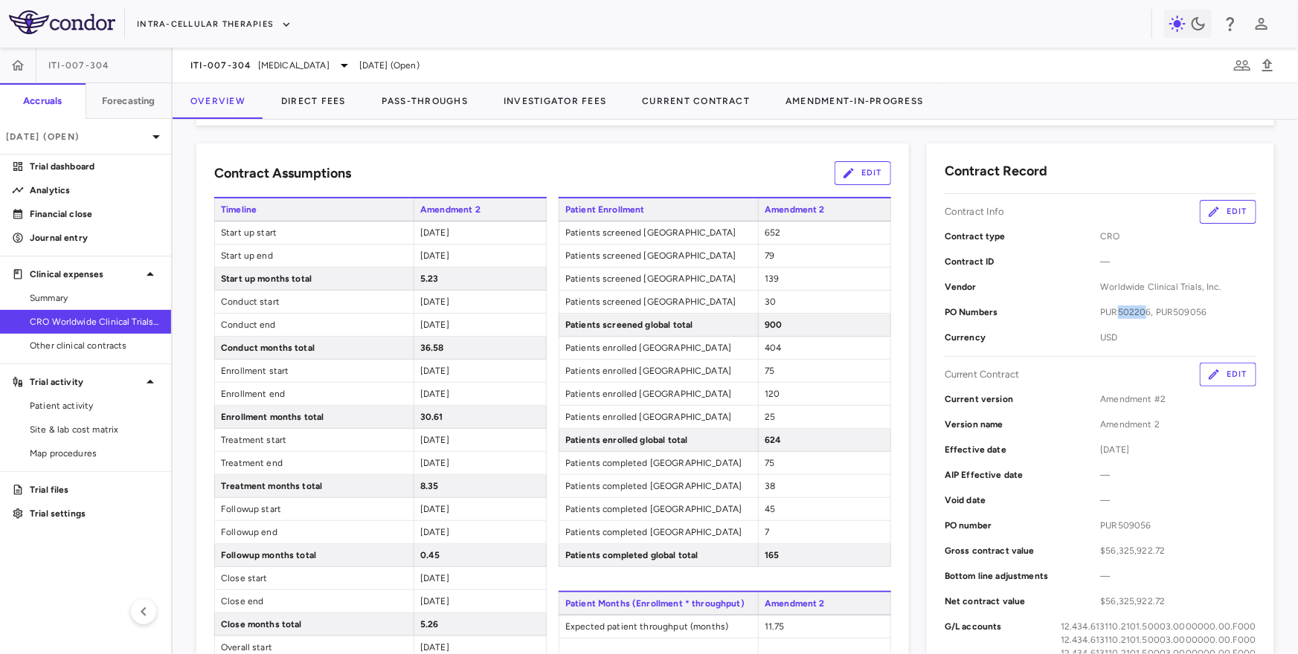
drag, startPoint x: 1148, startPoint y: 312, endPoint x: 1119, endPoint y: 310, distance: 29.0
click at [1119, 310] on span "PUR502206, PUR509056" at bounding box center [1179, 312] width 156 height 13
click at [1148, 312] on span "PUR502206, PUR509056" at bounding box center [1179, 312] width 156 height 13
drag, startPoint x: 1172, startPoint y: 313, endPoint x: 1207, endPoint y: 310, distance: 35.1
click at [1207, 311] on span "PUR502206, PUR509056" at bounding box center [1179, 312] width 156 height 13
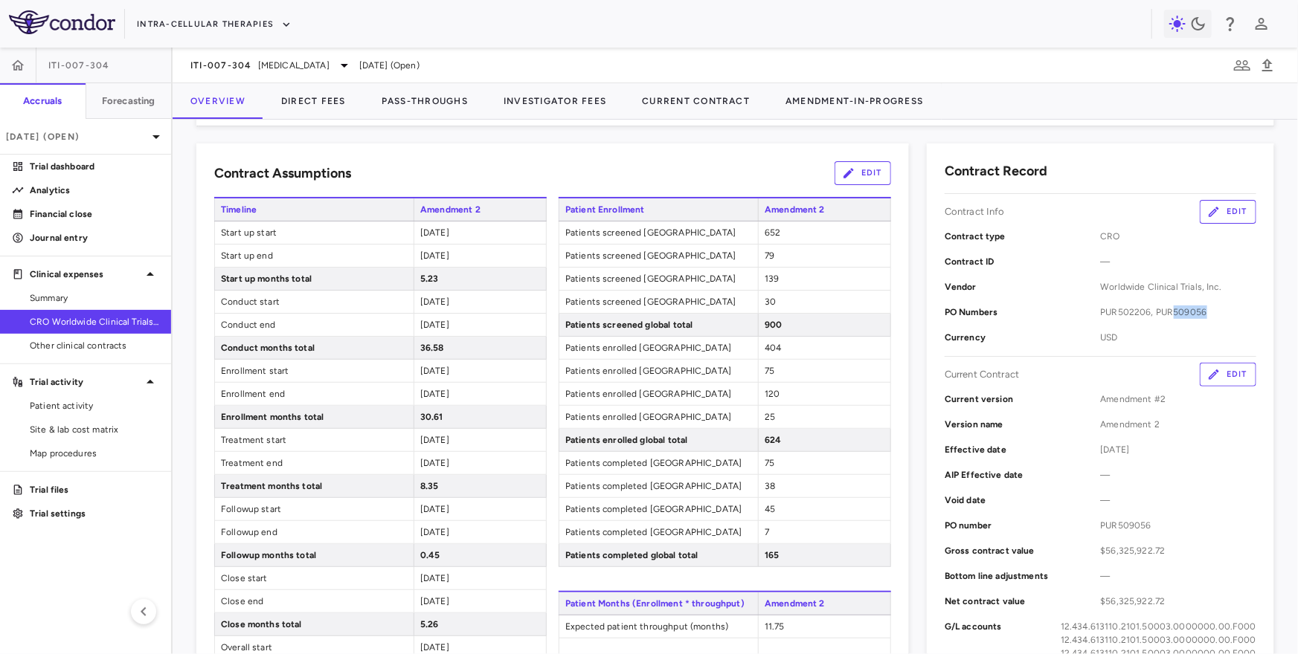
click at [1204, 311] on span "PUR502206, PUR509056" at bounding box center [1179, 312] width 156 height 13
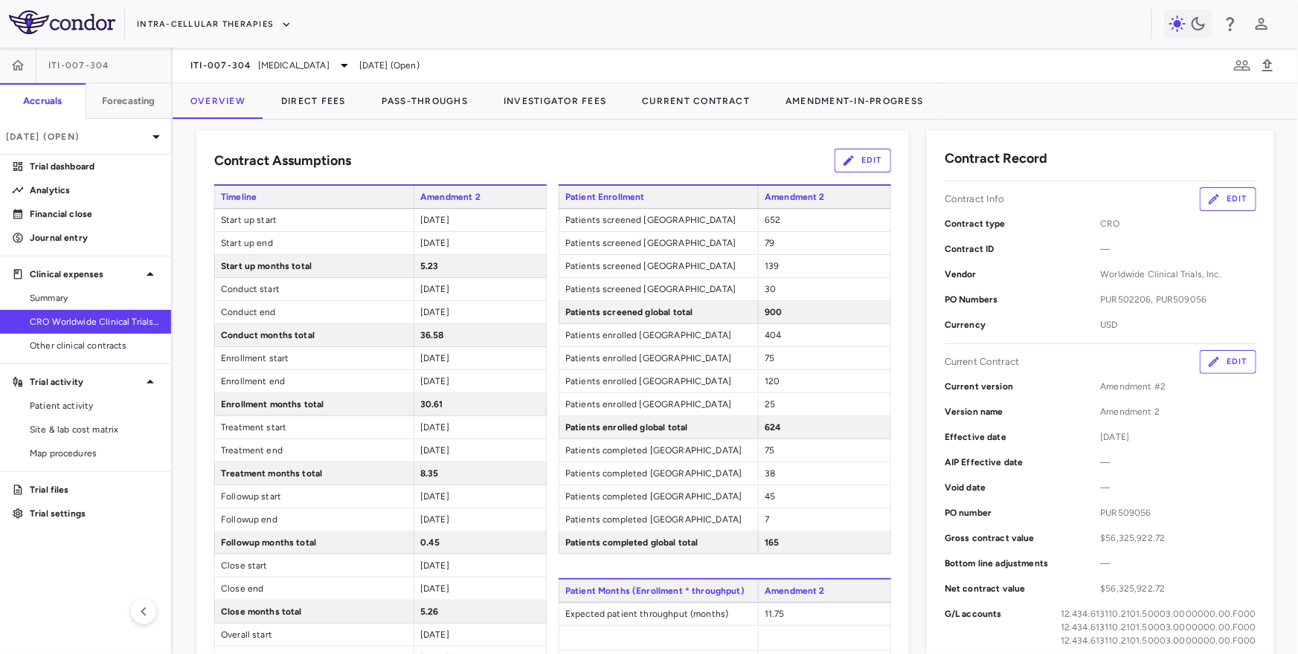
scroll to position [255, 0]
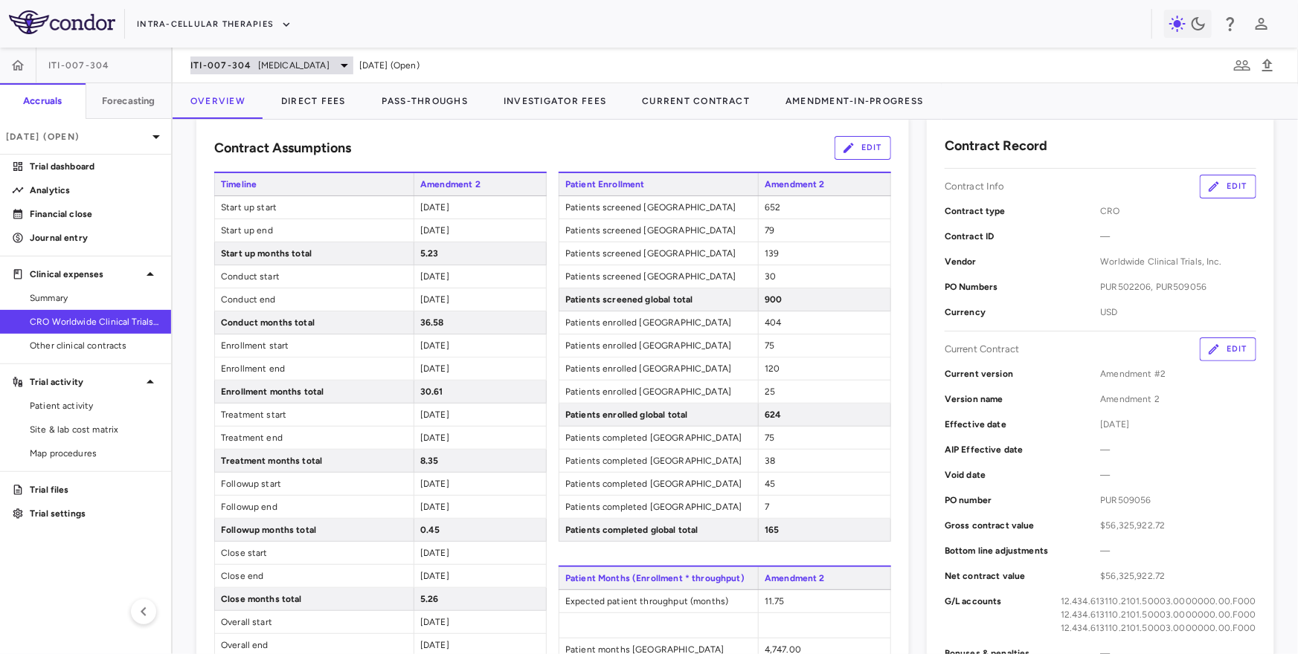
click at [258, 71] on span "[MEDICAL_DATA]" at bounding box center [293, 65] width 71 height 13
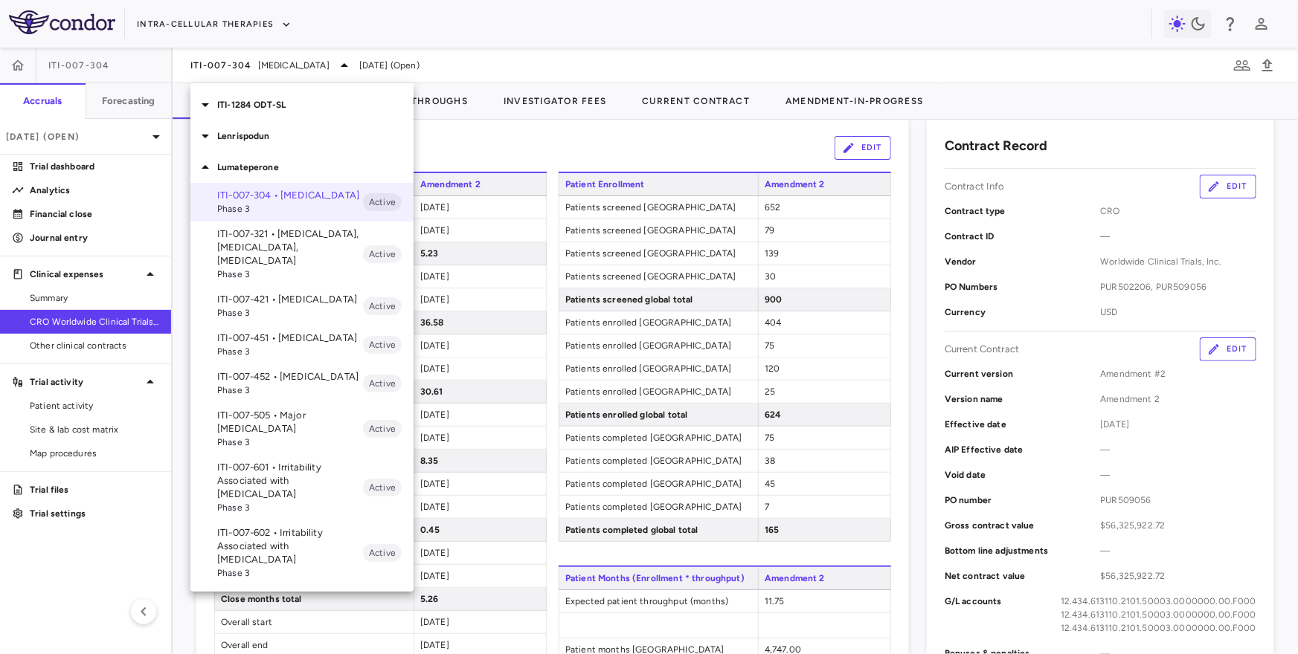
click at [271, 348] on div "ITI-007-451 • [MEDICAL_DATA] Phase 3 Active" at bounding box center [301, 345] width 223 height 39
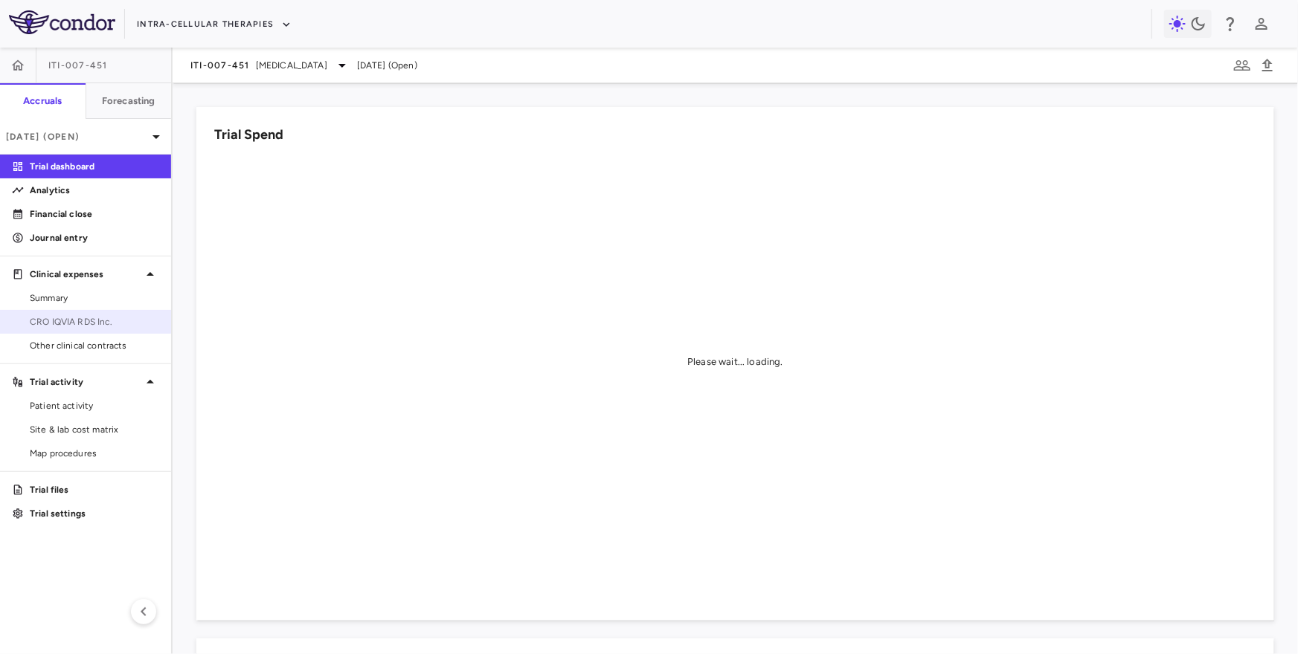
click at [79, 324] on span "CRO IQVIA RDS Inc." at bounding box center [94, 321] width 129 height 13
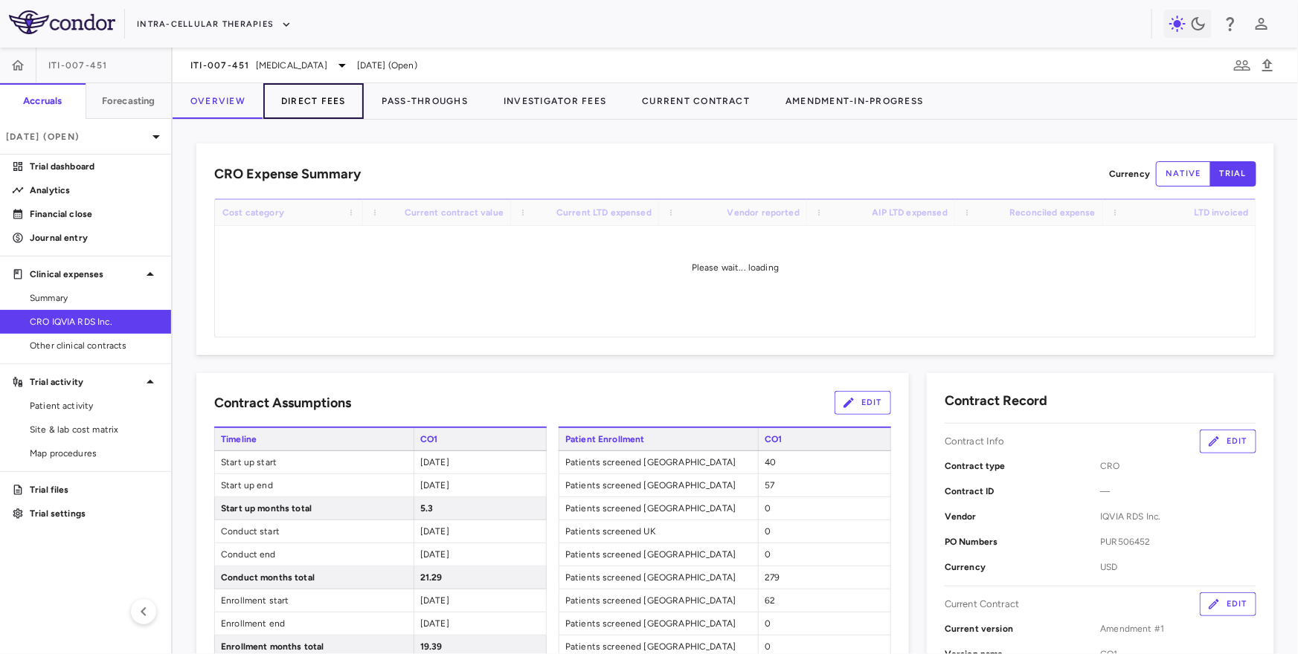
click at [300, 112] on button "Direct Fees" at bounding box center [313, 101] width 100 height 36
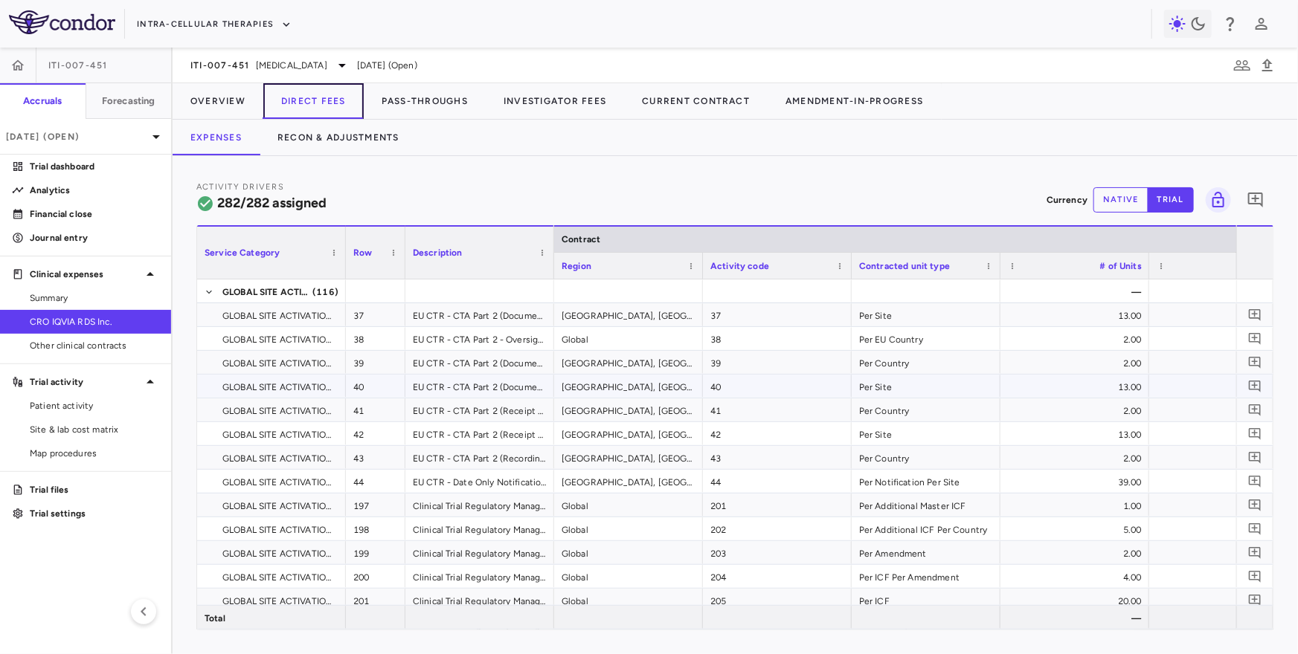
scroll to position [942, 0]
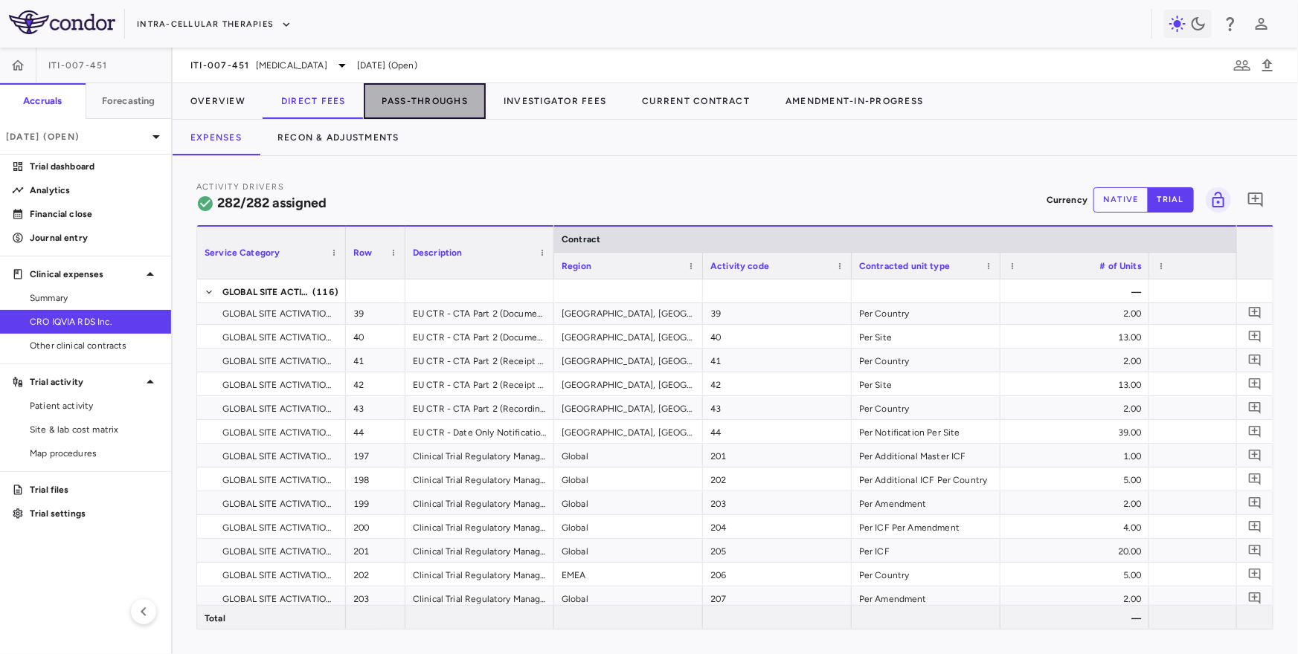
click at [411, 109] on button "Pass-Throughs" at bounding box center [425, 101] width 122 height 36
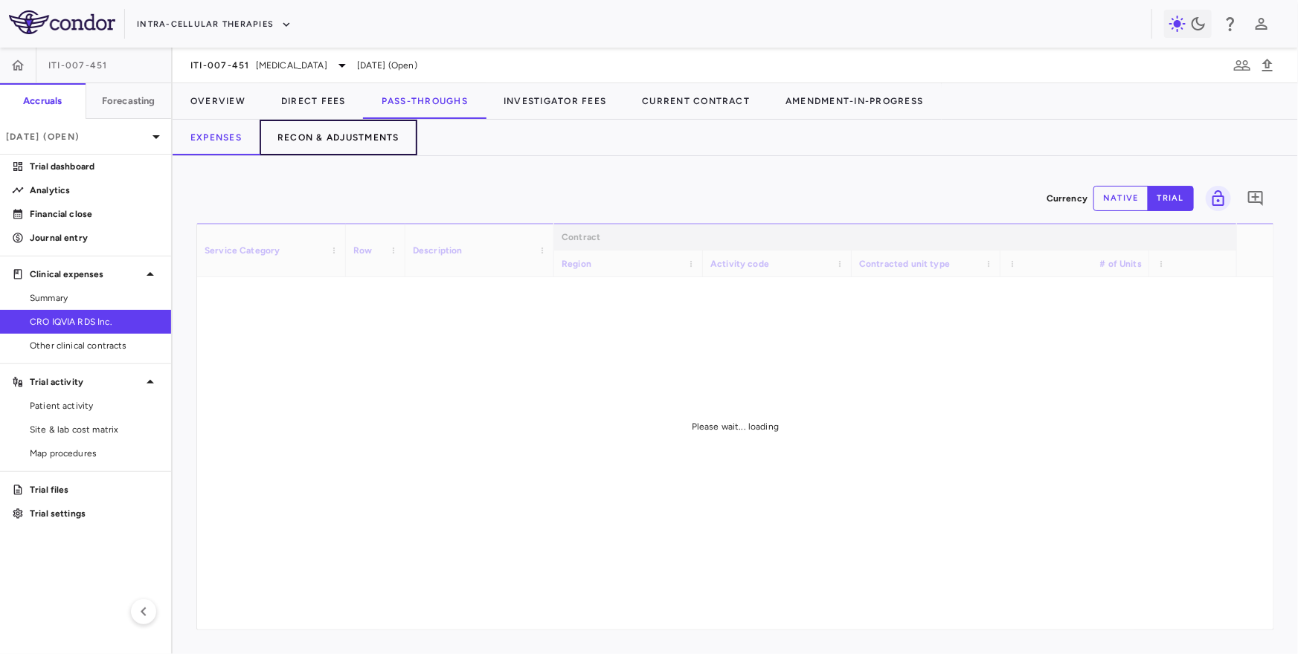
click at [364, 143] on button "Recon & Adjustments" at bounding box center [339, 138] width 158 height 36
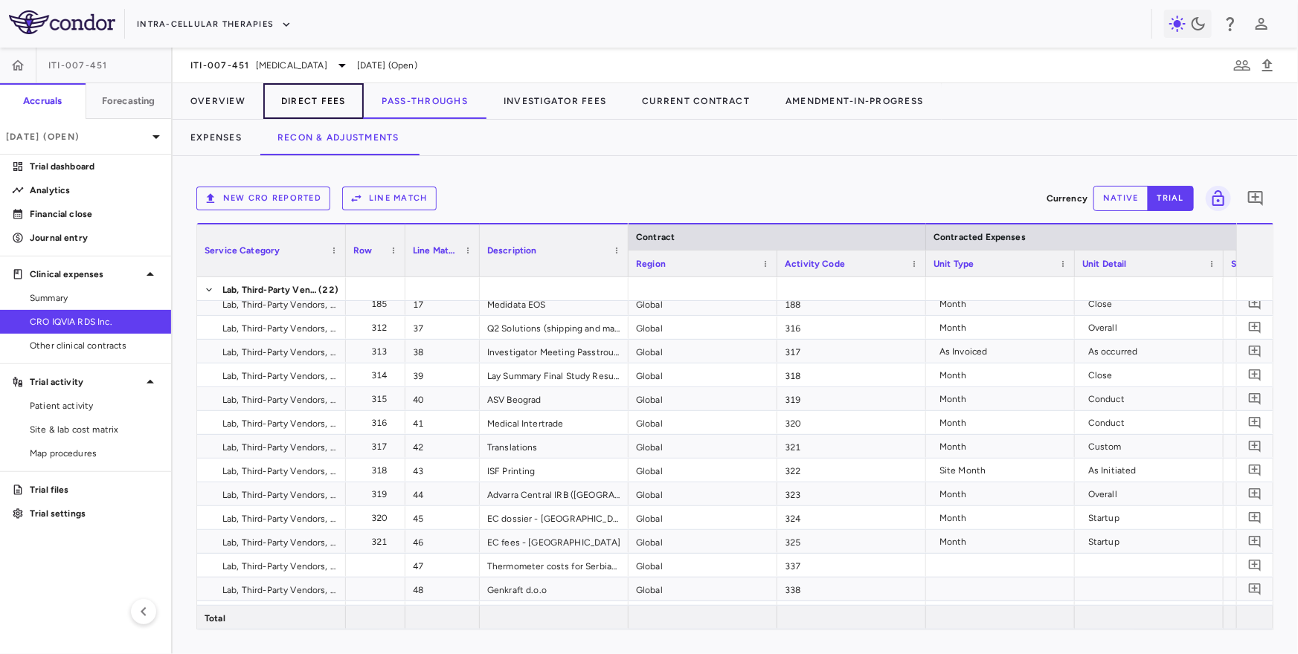
click at [310, 98] on button "Direct Fees" at bounding box center [313, 101] width 100 height 36
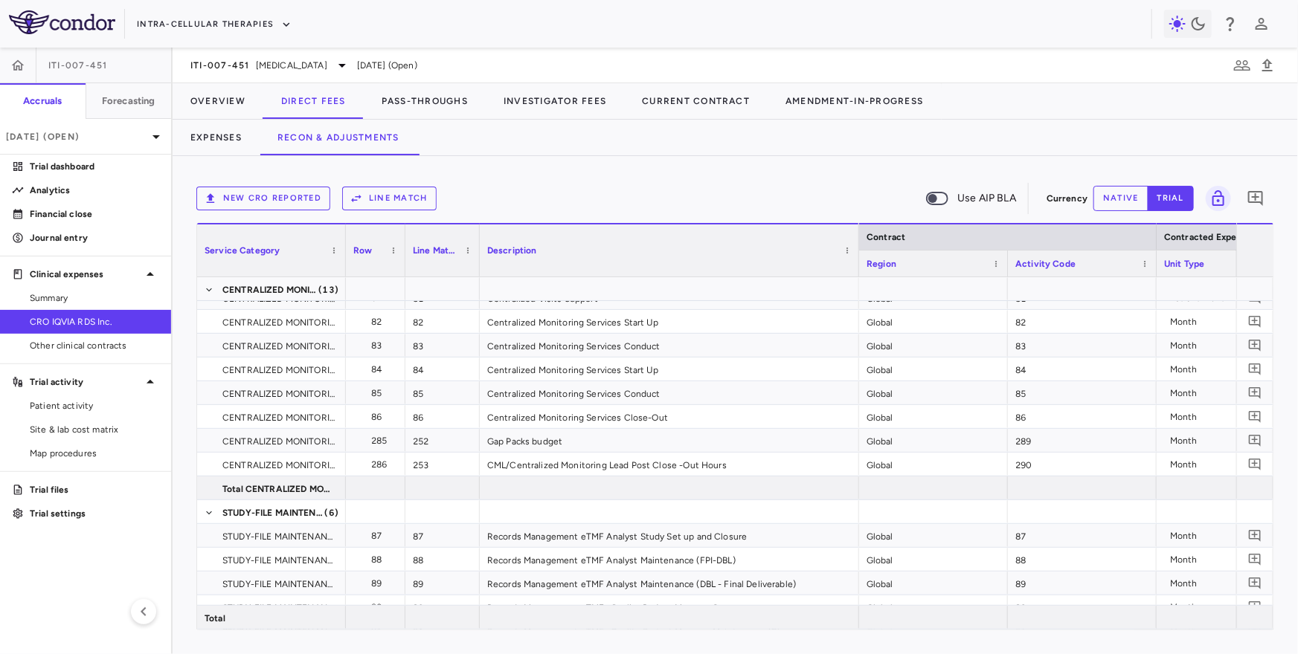
drag, startPoint x: 626, startPoint y: 267, endPoint x: 860, endPoint y: 285, distance: 234.2
click at [860, 285] on div "Service Category Row Line Match" at bounding box center [735, 426] width 1076 height 407
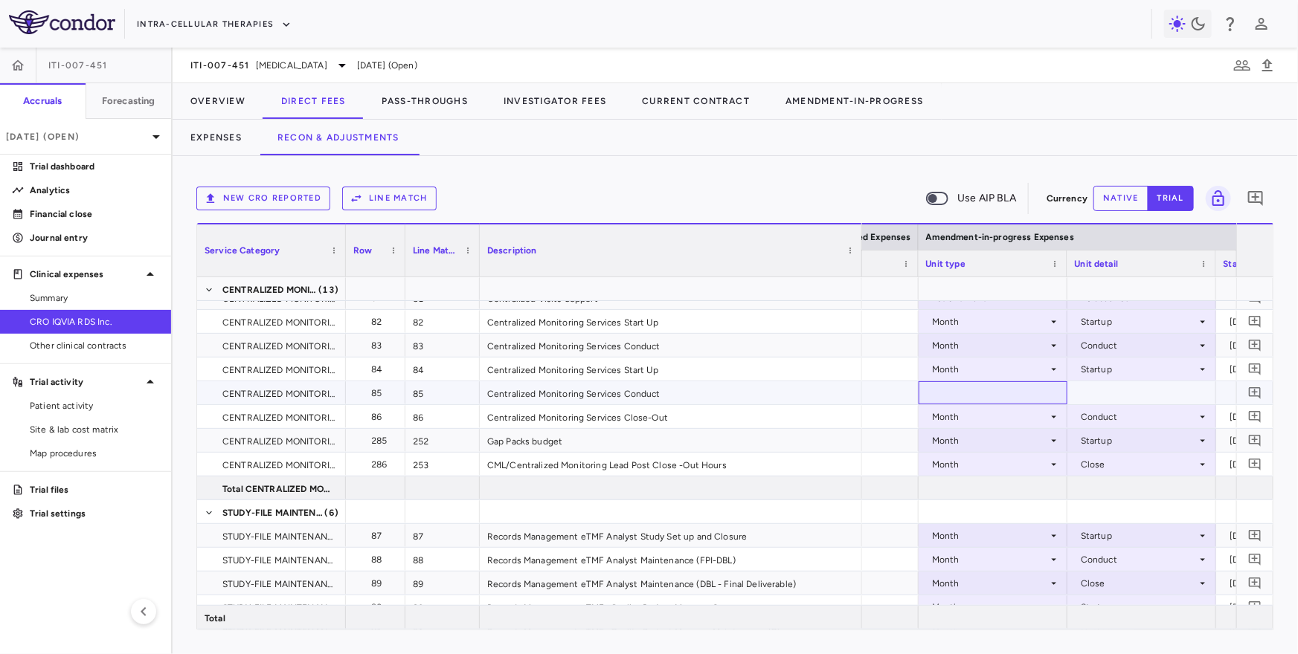
click at [994, 393] on div at bounding box center [992, 393] width 149 height 23
click at [407, 203] on button "Line Match" at bounding box center [389, 199] width 94 height 24
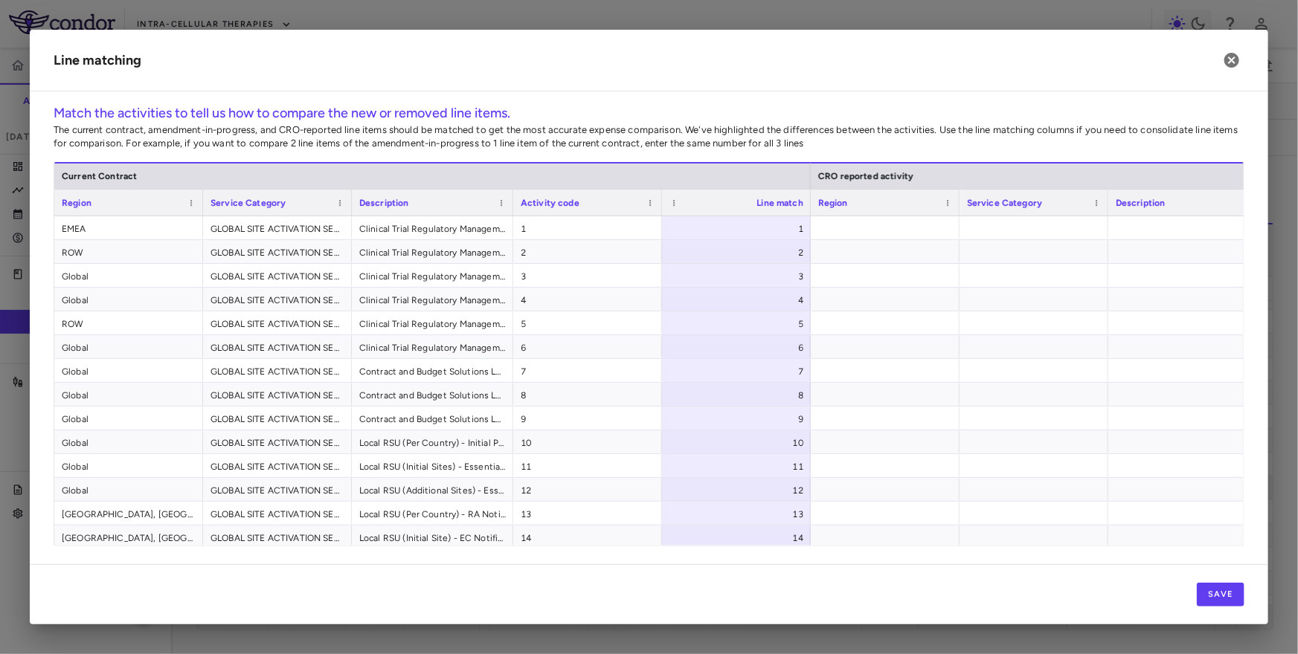
drag, startPoint x: 498, startPoint y: 205, endPoint x: 708, endPoint y: 221, distance: 211.1
click at [708, 221] on div "Current Contract CRO reported activity Region Service Category Description" at bounding box center [648, 354] width 1189 height 384
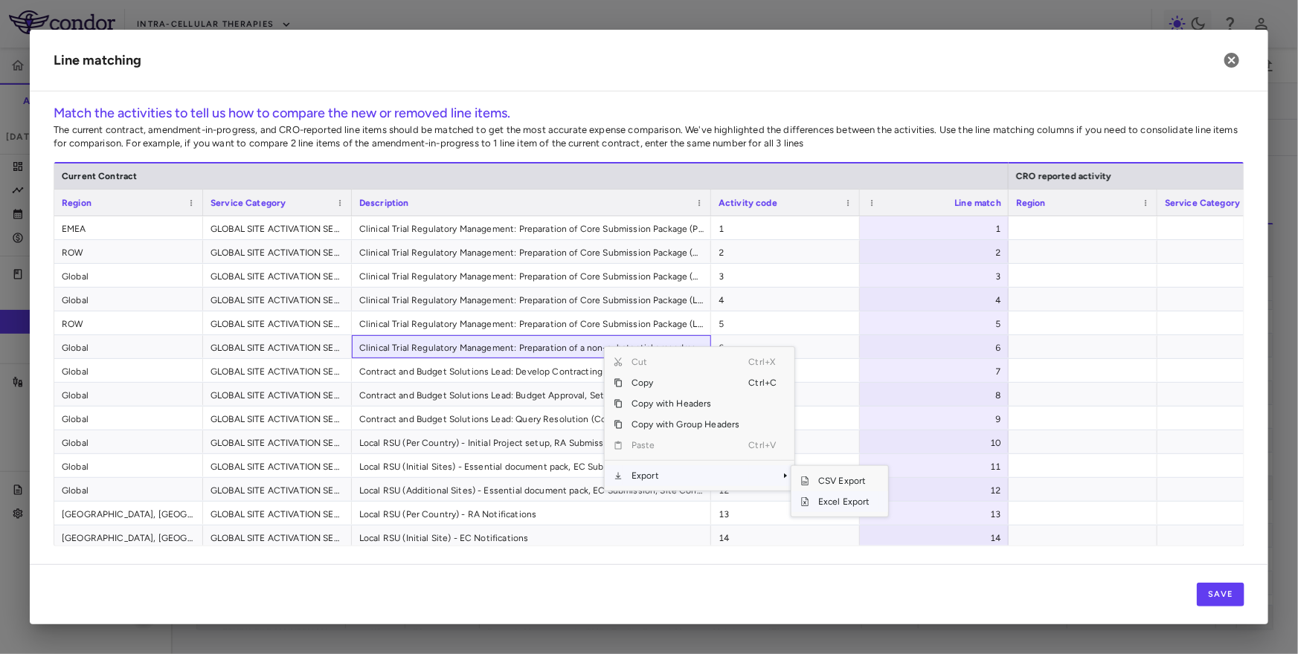
click at [843, 502] on span "Excel Export" at bounding box center [844, 502] width 70 height 21
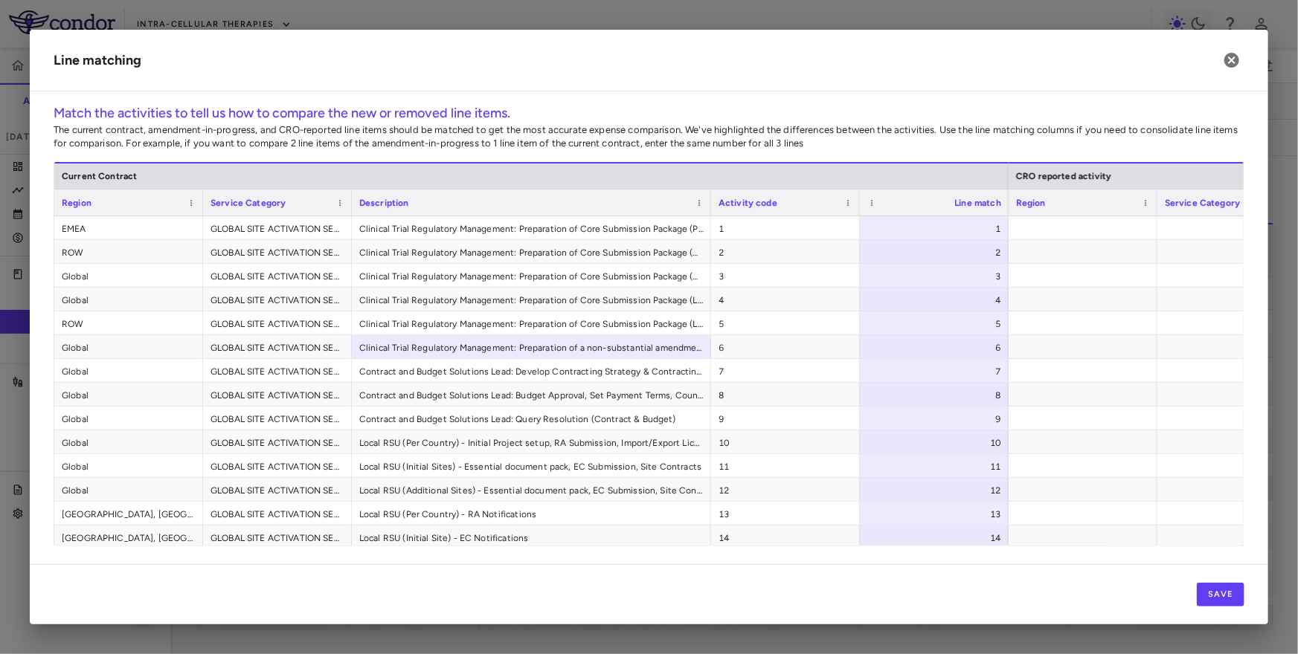
click at [1217, 62] on h2 "Line matching" at bounding box center [649, 61] width 1238 height 62
click at [1229, 61] on icon "button" at bounding box center [1231, 60] width 15 height 15
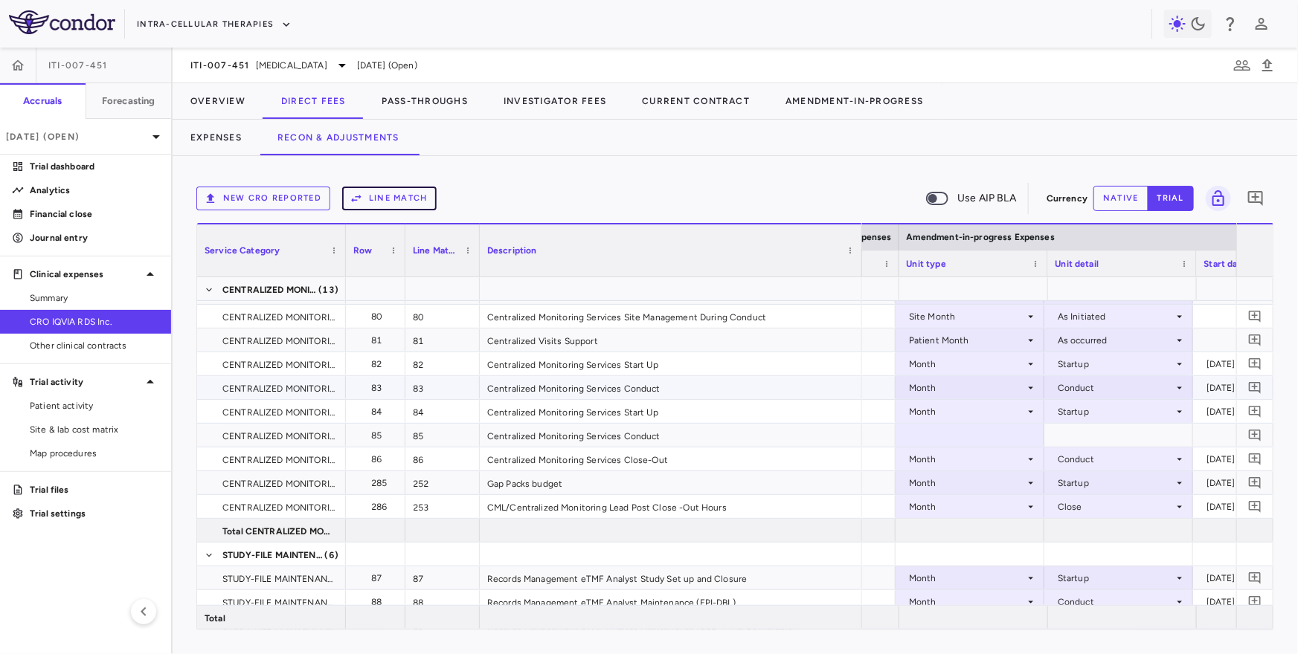
scroll to position [0, 1863]
click at [1065, 431] on div at bounding box center [1118, 435] width 149 height 23
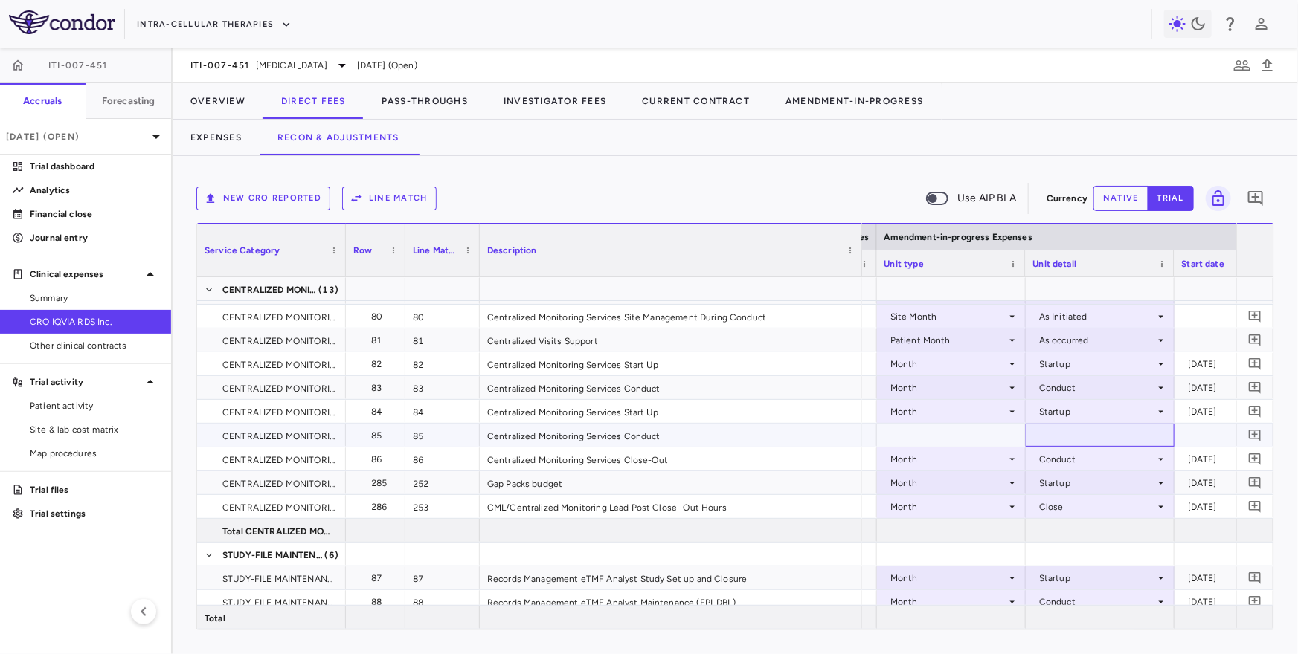
scroll to position [0, 1887]
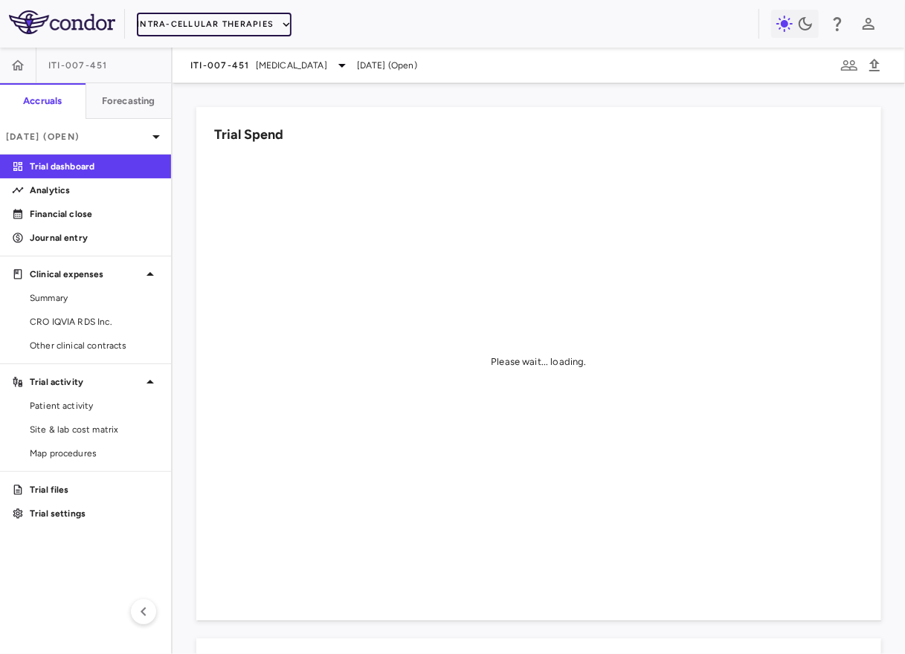
click at [179, 25] on button "Intra-Cellular Therapies" at bounding box center [214, 25] width 155 height 24
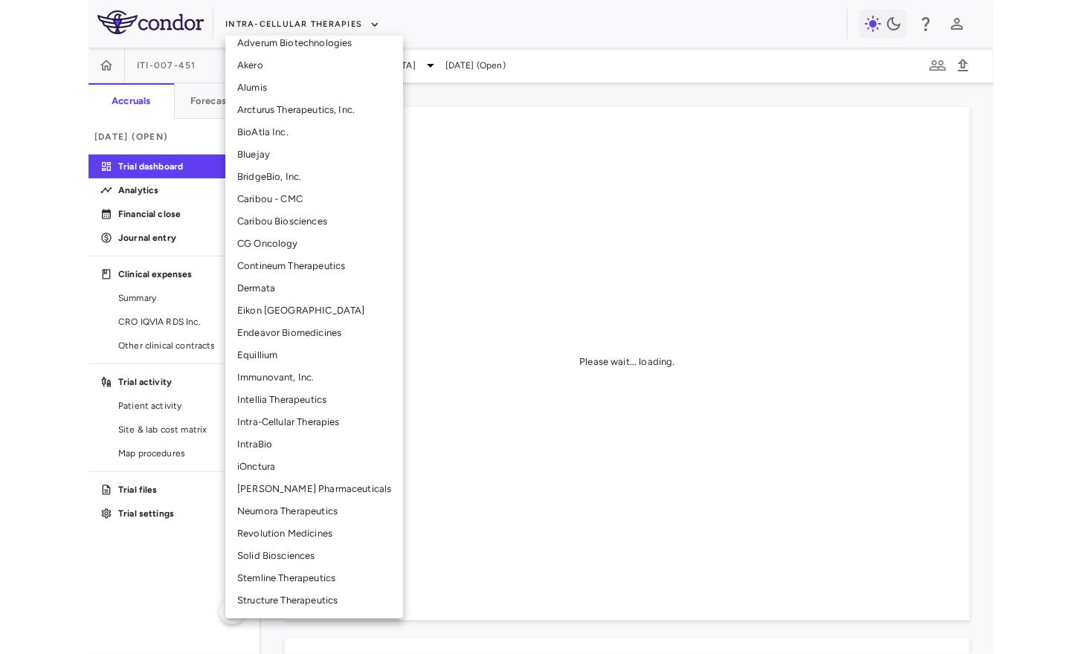
scroll to position [124, 0]
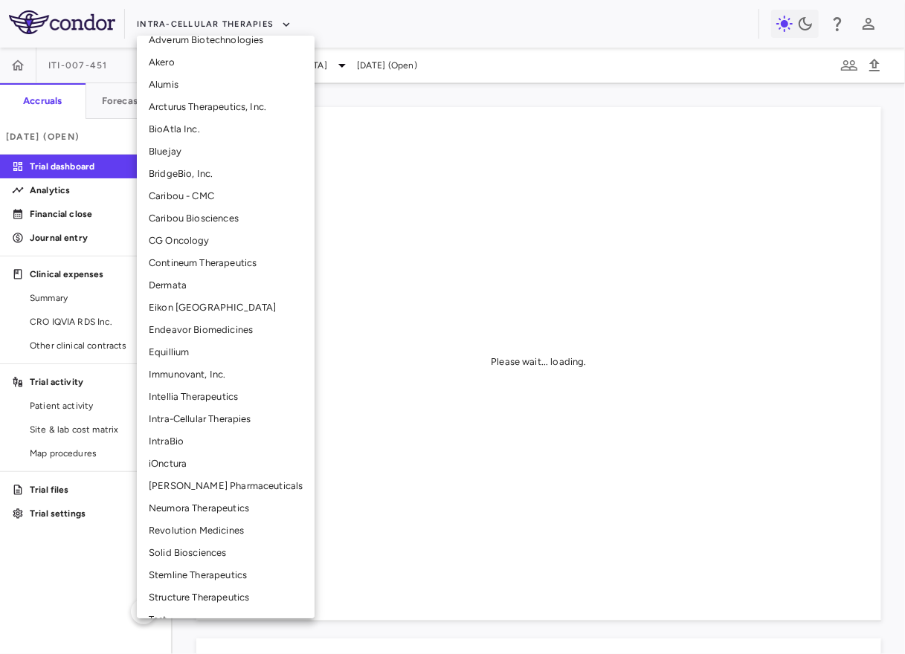
click at [183, 514] on li "Neumora Therapeutics" at bounding box center [226, 509] width 178 height 22
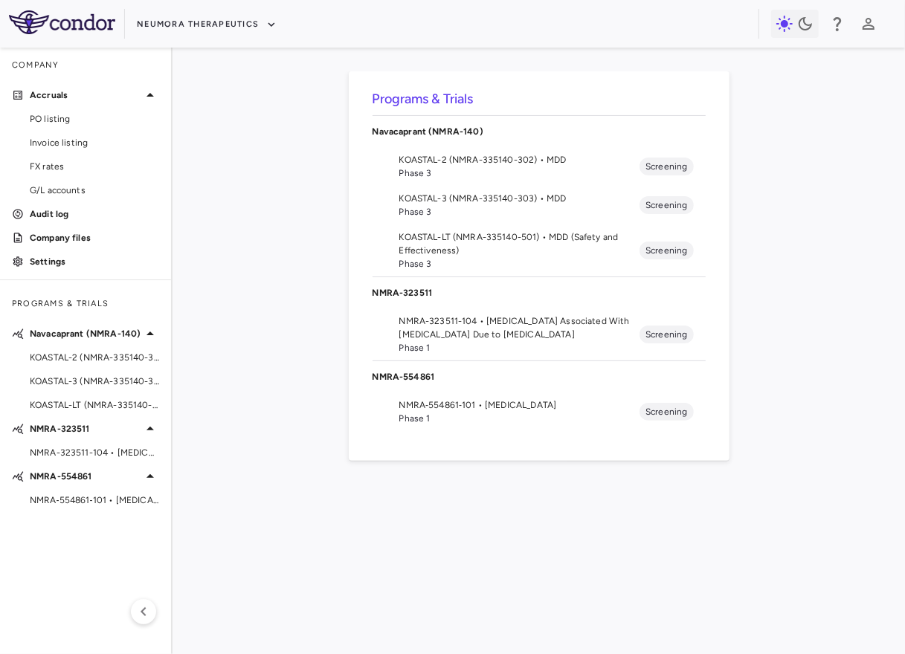
click at [487, 251] on span "KOASTAL-LT (NMRA-335140-501) • MDD (Safety and Effectiveness)" at bounding box center [519, 244] width 241 height 27
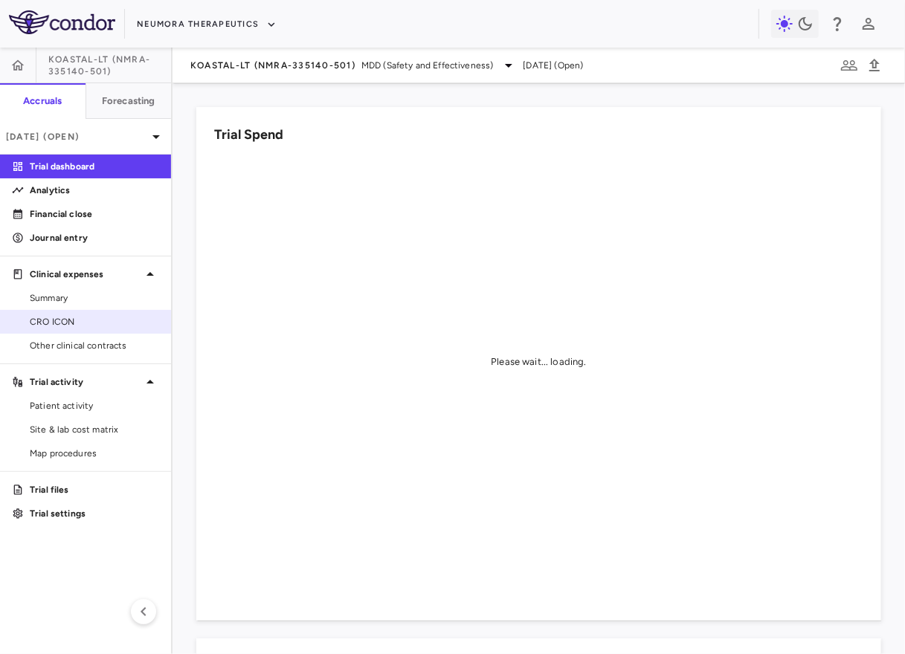
click at [77, 321] on span "CRO ICON" at bounding box center [94, 321] width 129 height 13
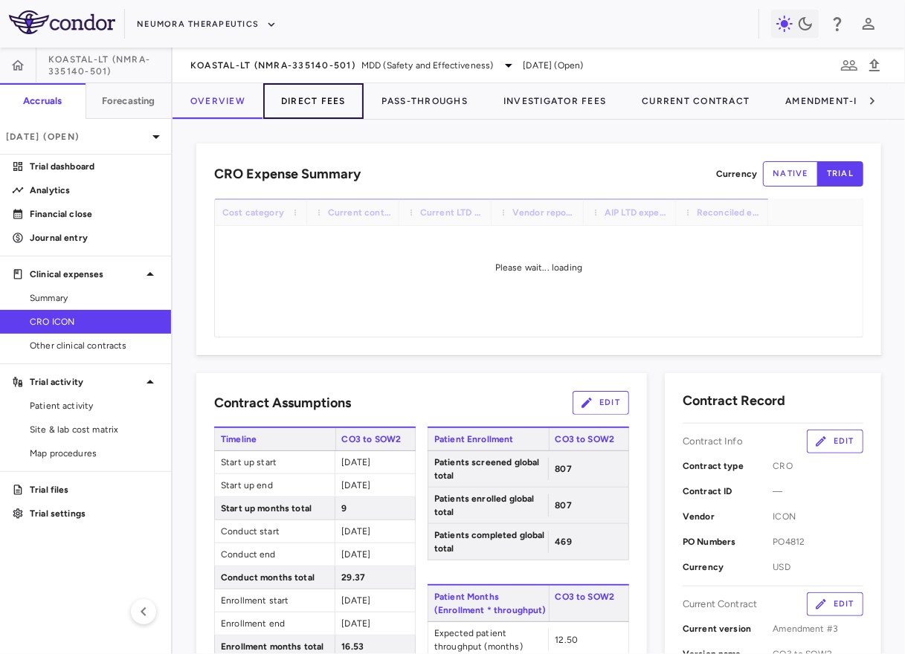
click at [334, 94] on button "Direct Fees" at bounding box center [313, 101] width 100 height 36
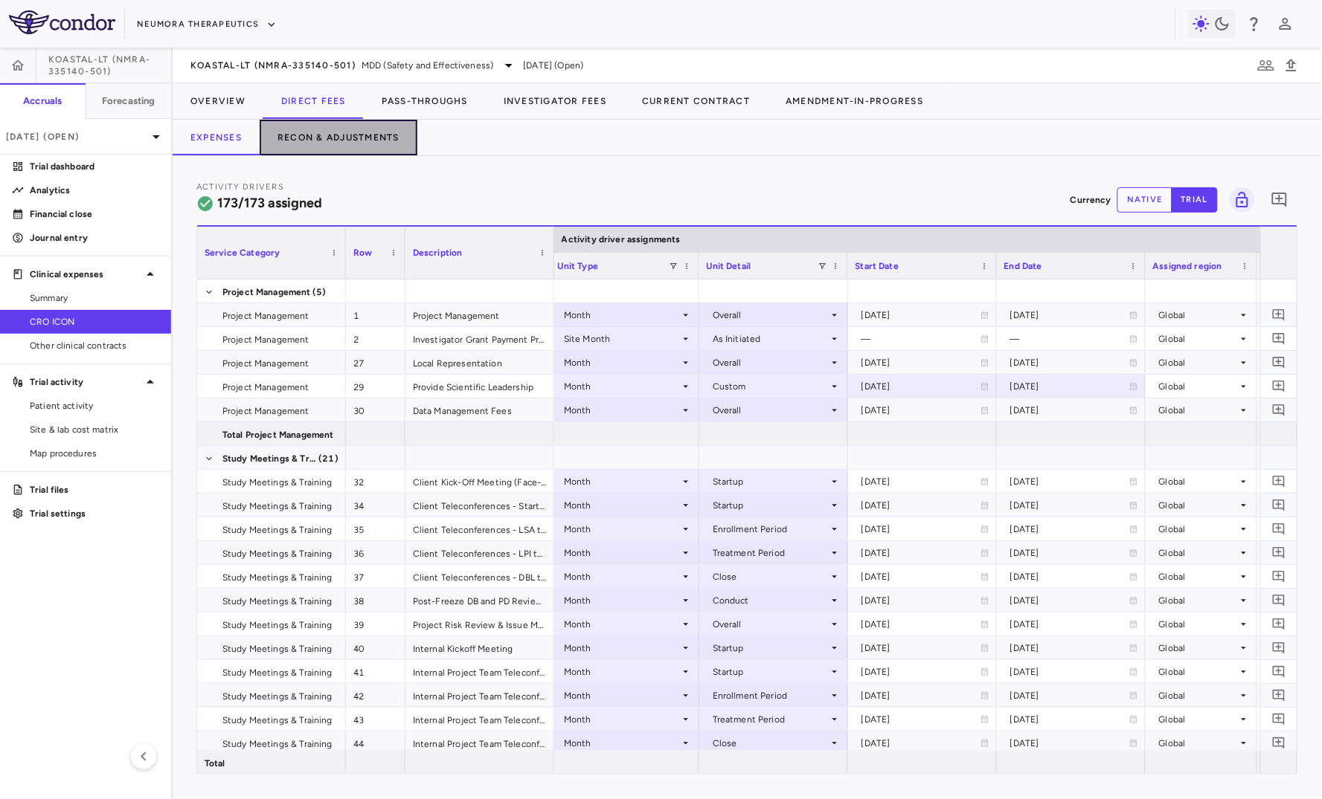
click at [370, 127] on button "Recon & Adjustments" at bounding box center [339, 138] width 158 height 36
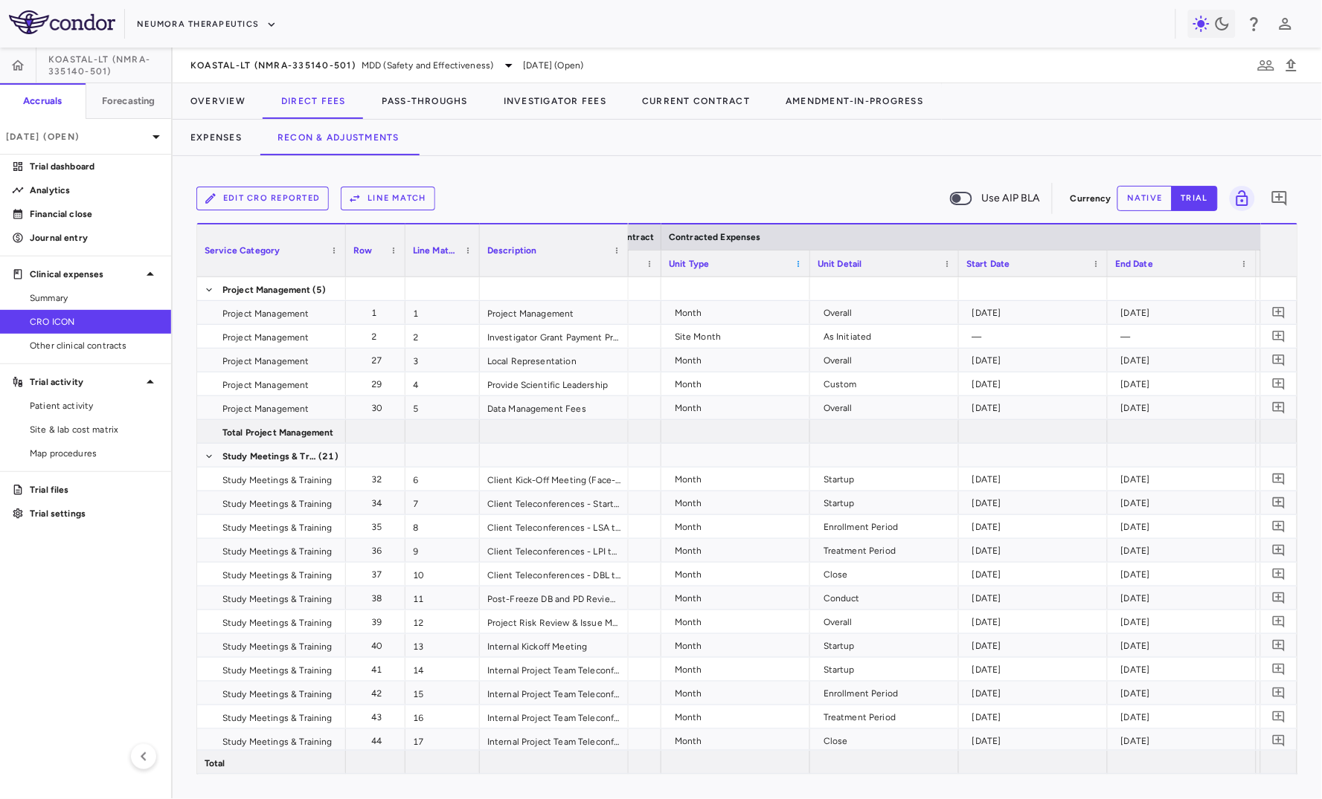
click at [796, 263] on span at bounding box center [798, 264] width 9 height 9
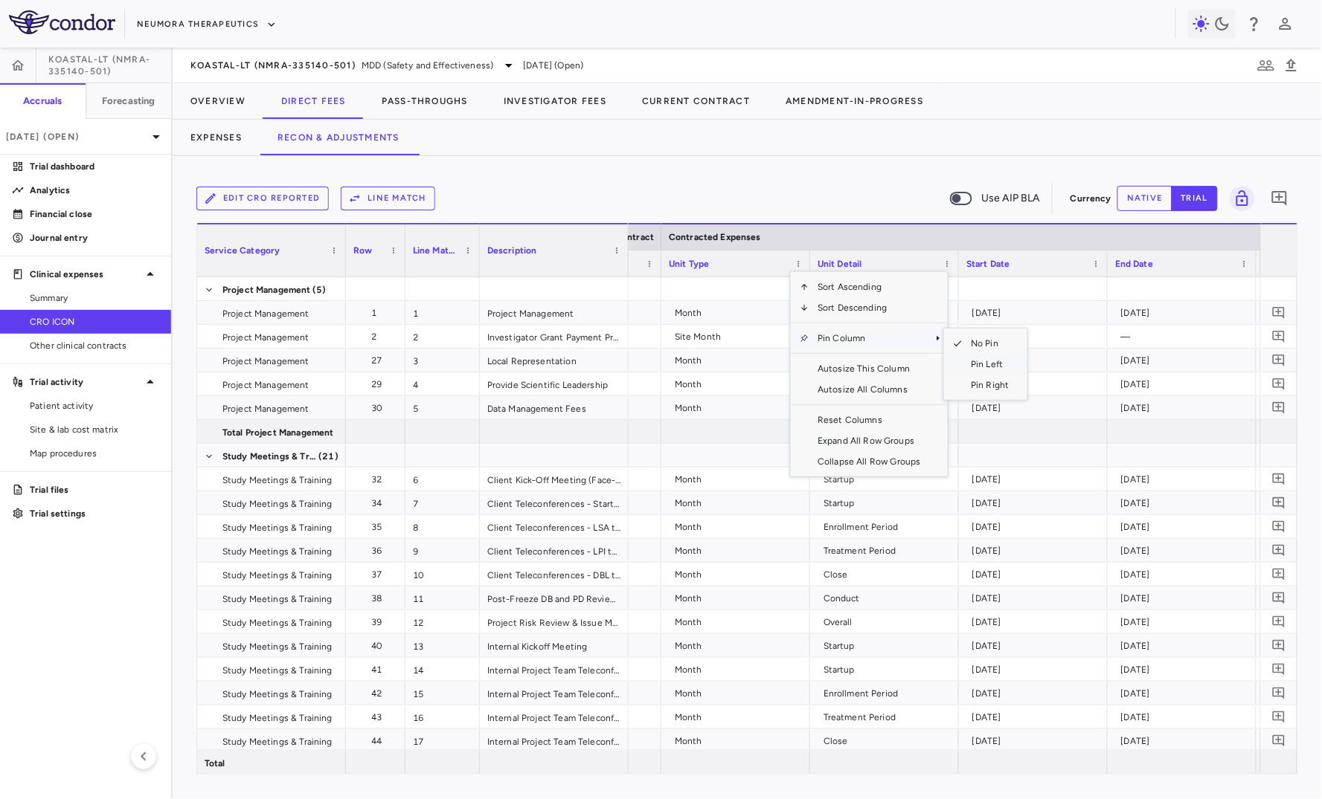
click at [904, 360] on span "Pin Left" at bounding box center [990, 364] width 56 height 21
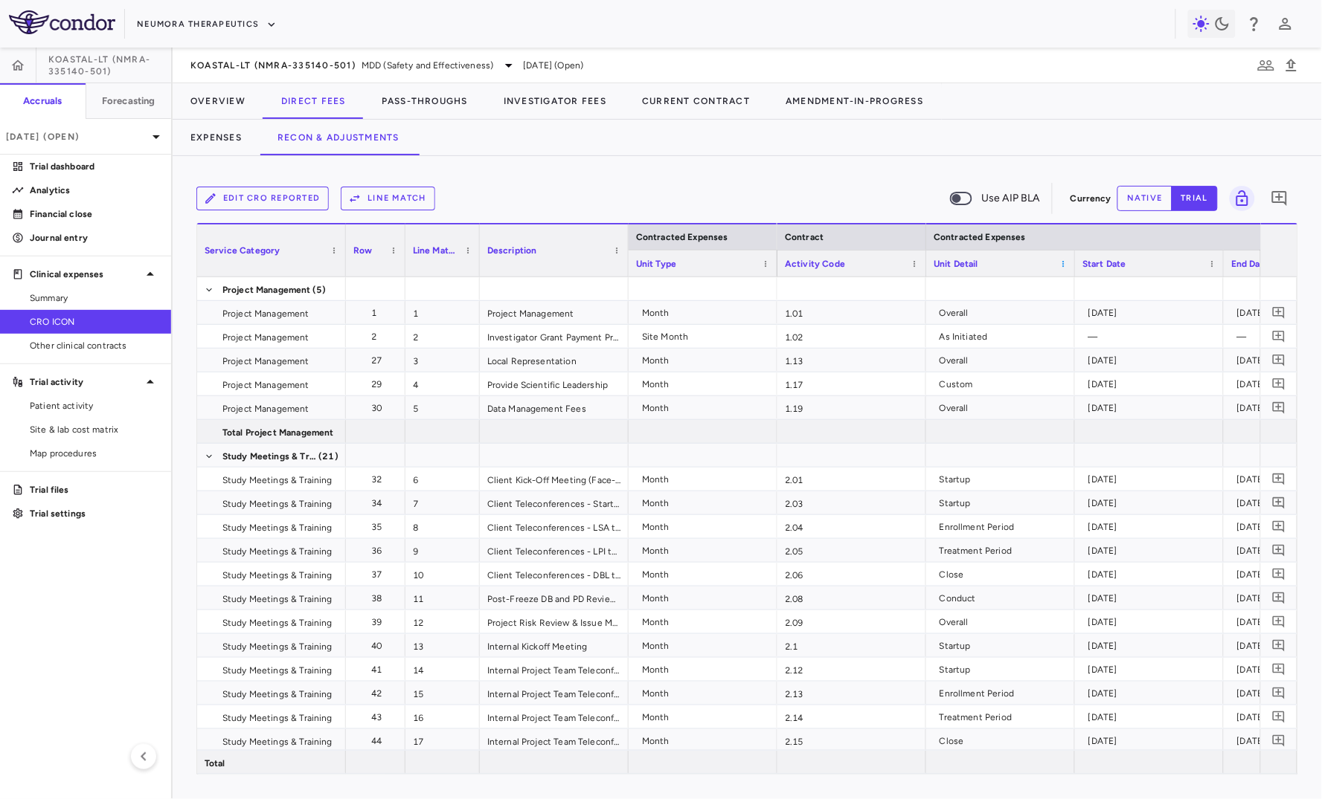
click at [904, 260] on span at bounding box center [1062, 264] width 9 height 9
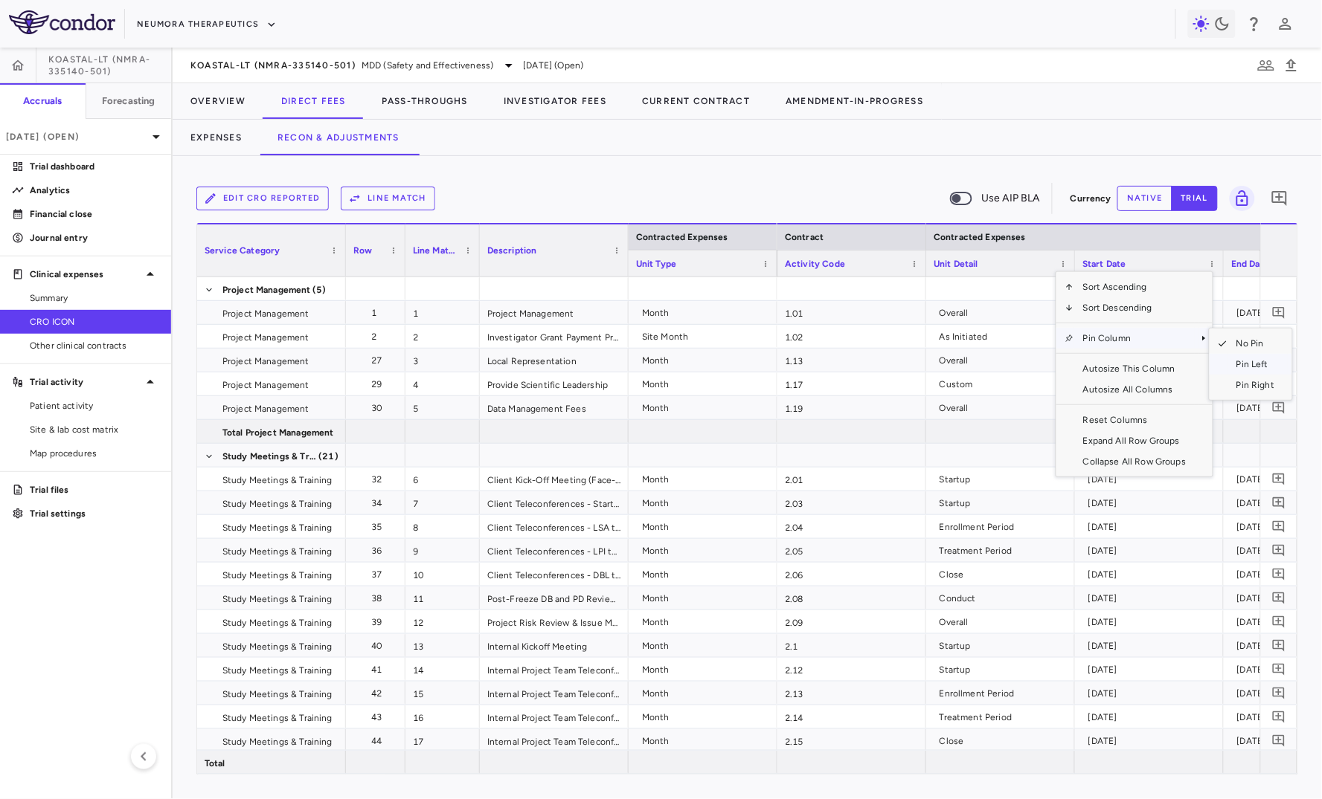
click at [904, 359] on span "Pin Left" at bounding box center [1255, 364] width 56 height 21
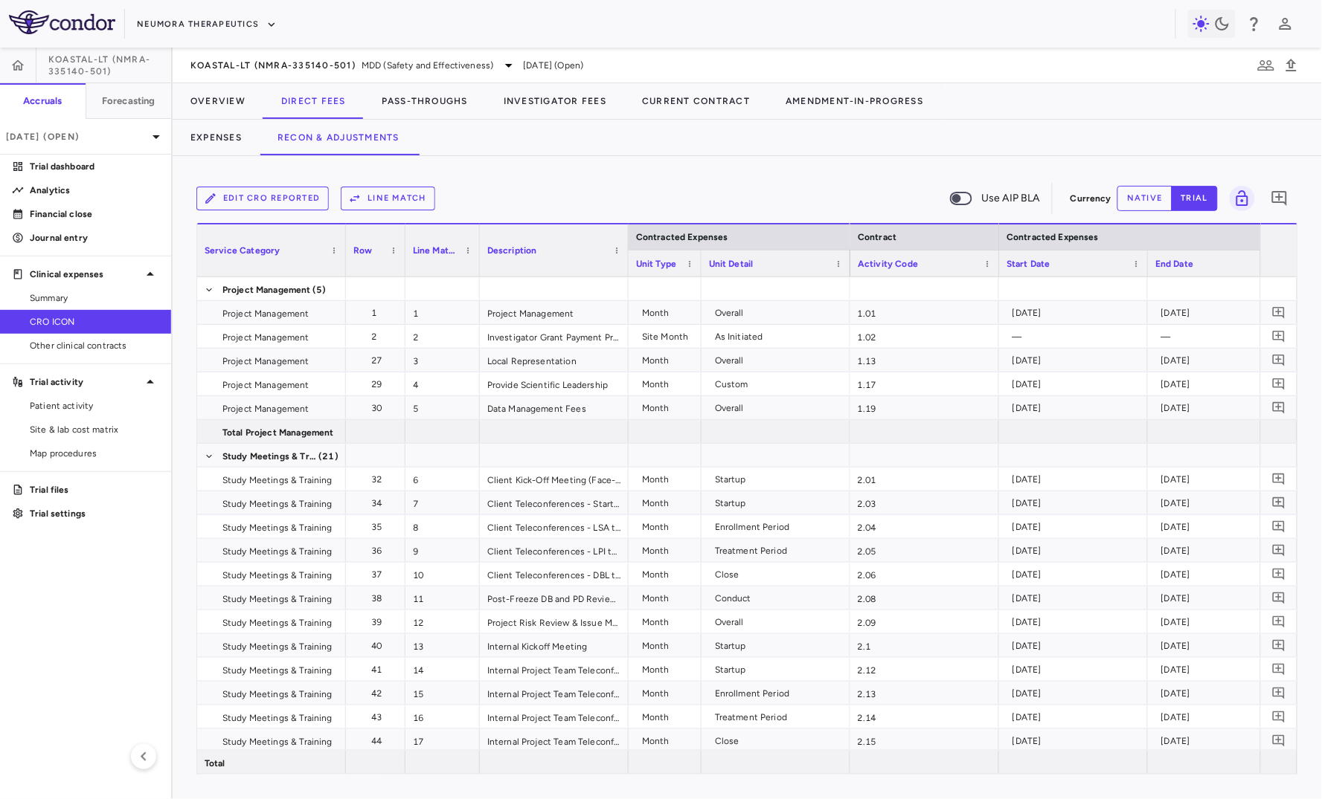
drag, startPoint x: 776, startPoint y: 271, endPoint x: 696, endPoint y: 278, distance: 79.9
click at [697, 280] on div "Contracted Expenses Service Category Row Line Match" at bounding box center [747, 499] width 1100 height 552
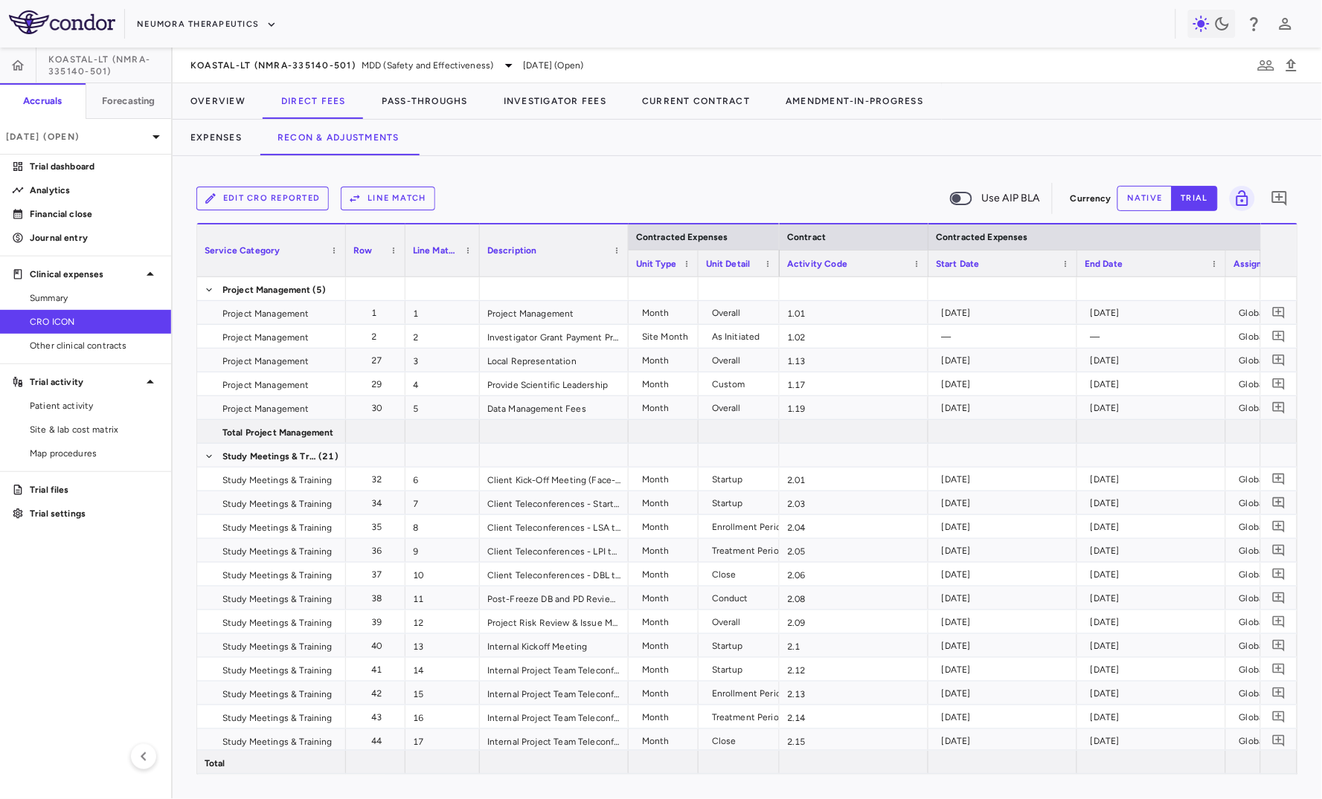
drag, startPoint x: 844, startPoint y: 268, endPoint x: 776, endPoint y: 280, distance: 68.7
click at [776, 280] on div "Contracted Expenses Service Category Row Line Match" at bounding box center [747, 499] width 1100 height 552
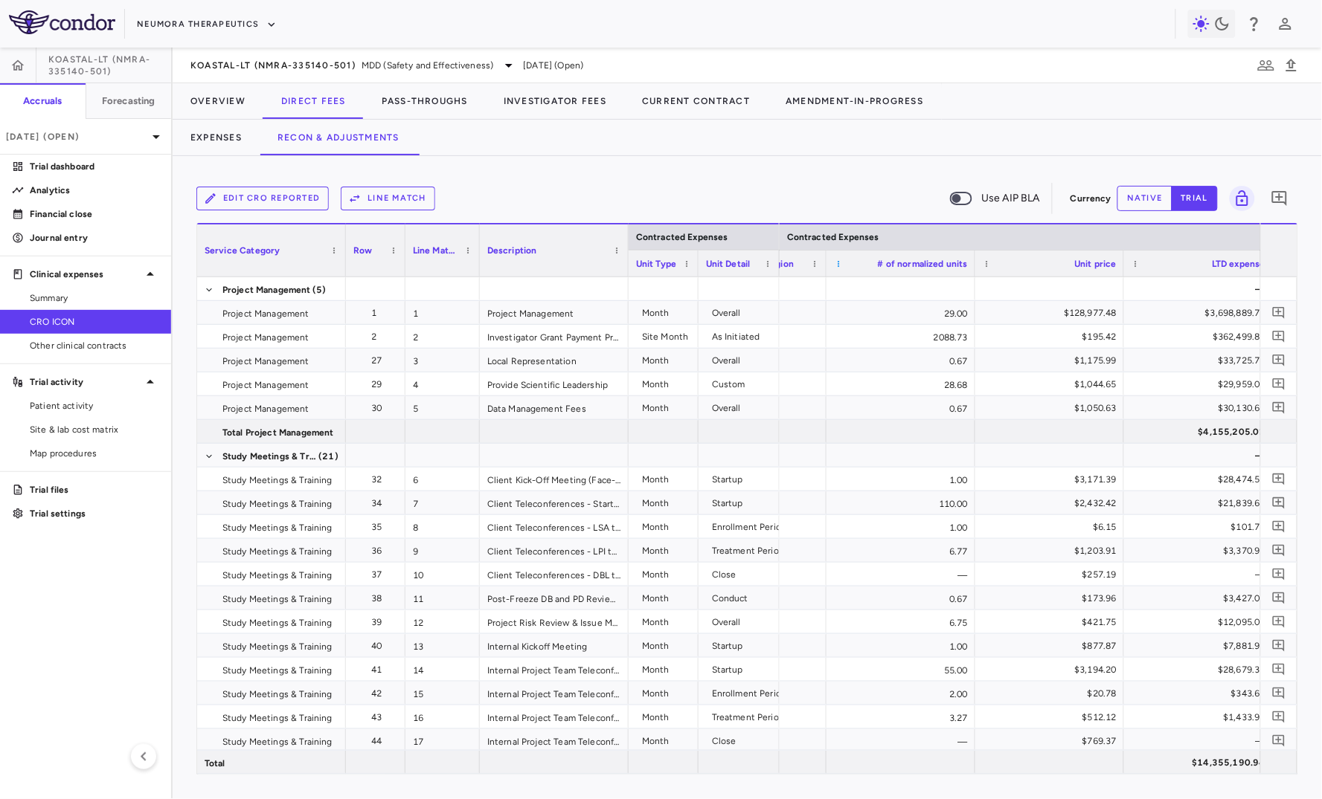
click at [836, 265] on span at bounding box center [838, 264] width 9 height 9
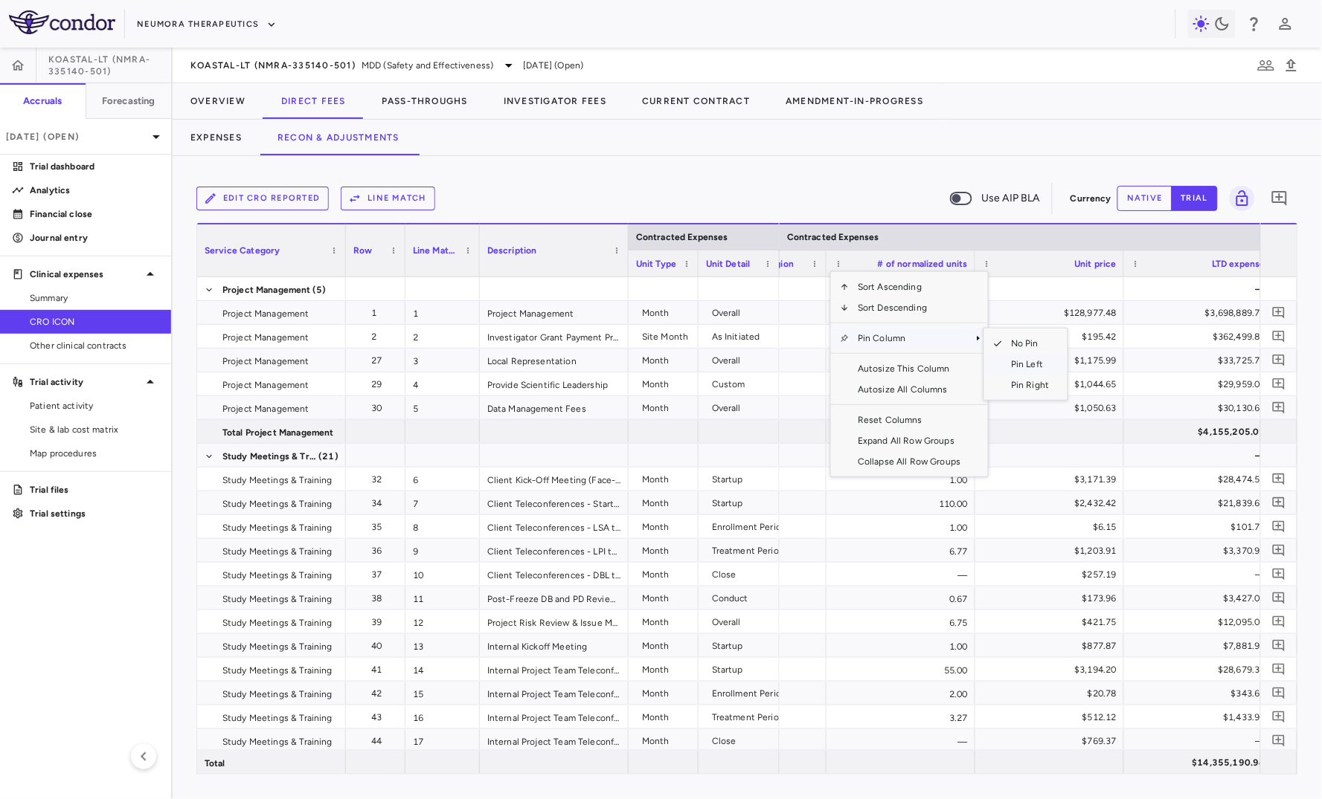
click at [904, 365] on span "Pin Left" at bounding box center [1030, 364] width 56 height 21
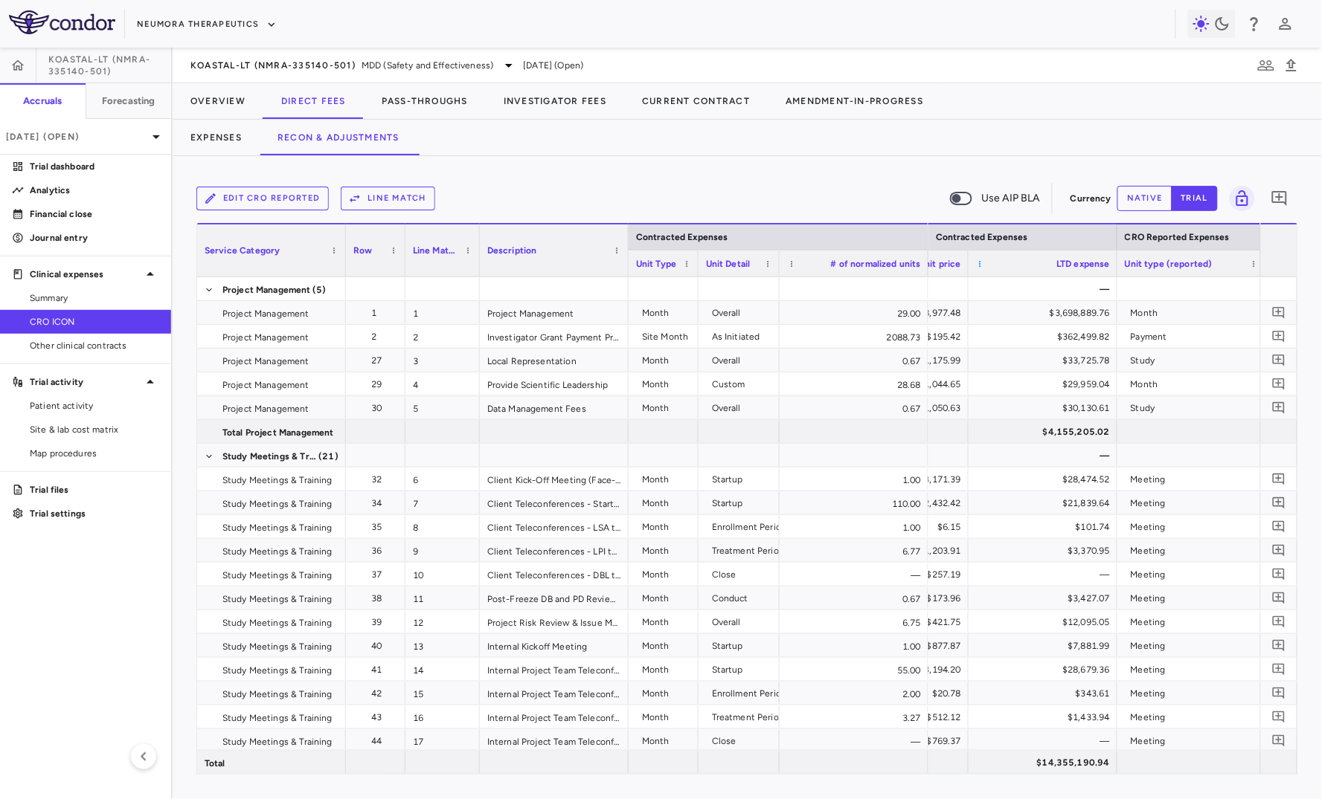
click at [904, 266] on span at bounding box center [980, 264] width 9 height 9
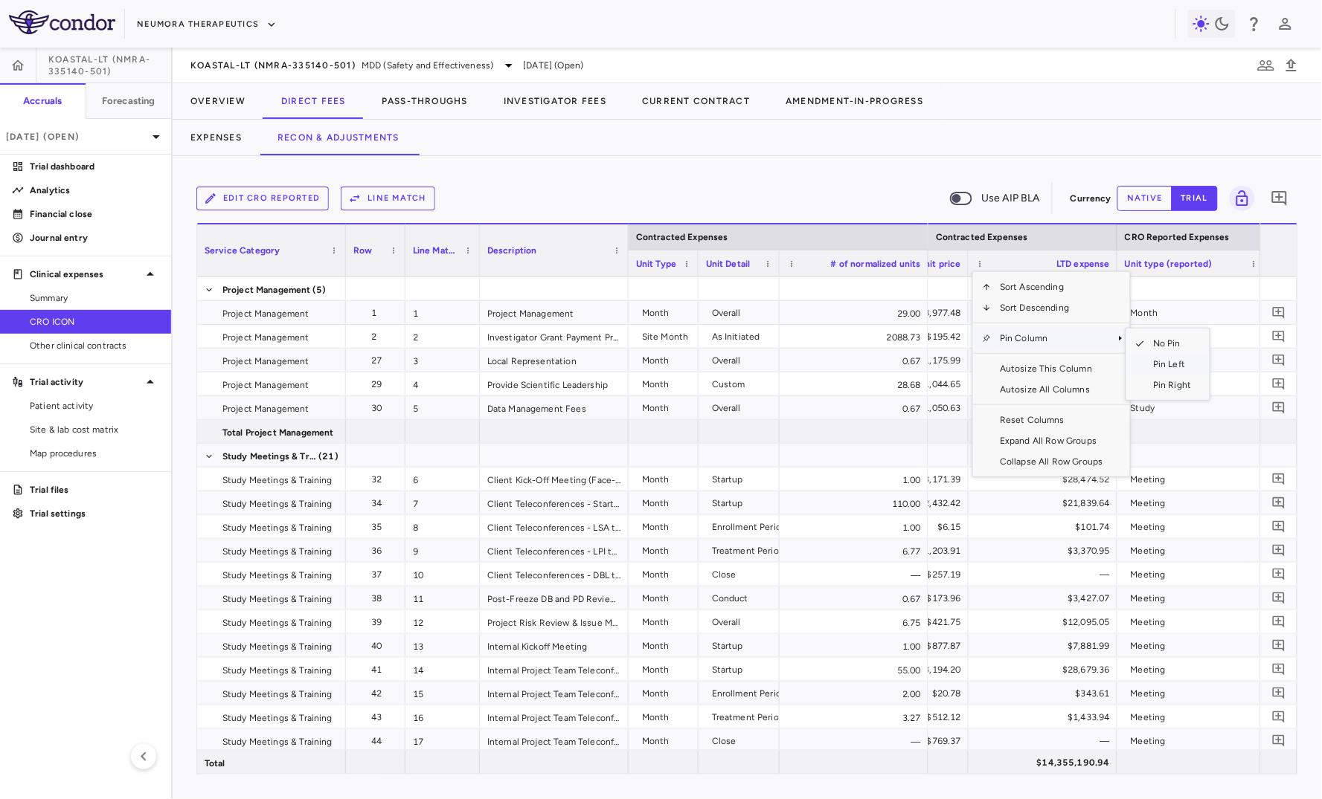
click at [904, 364] on span "Pin Left" at bounding box center [1172, 364] width 56 height 21
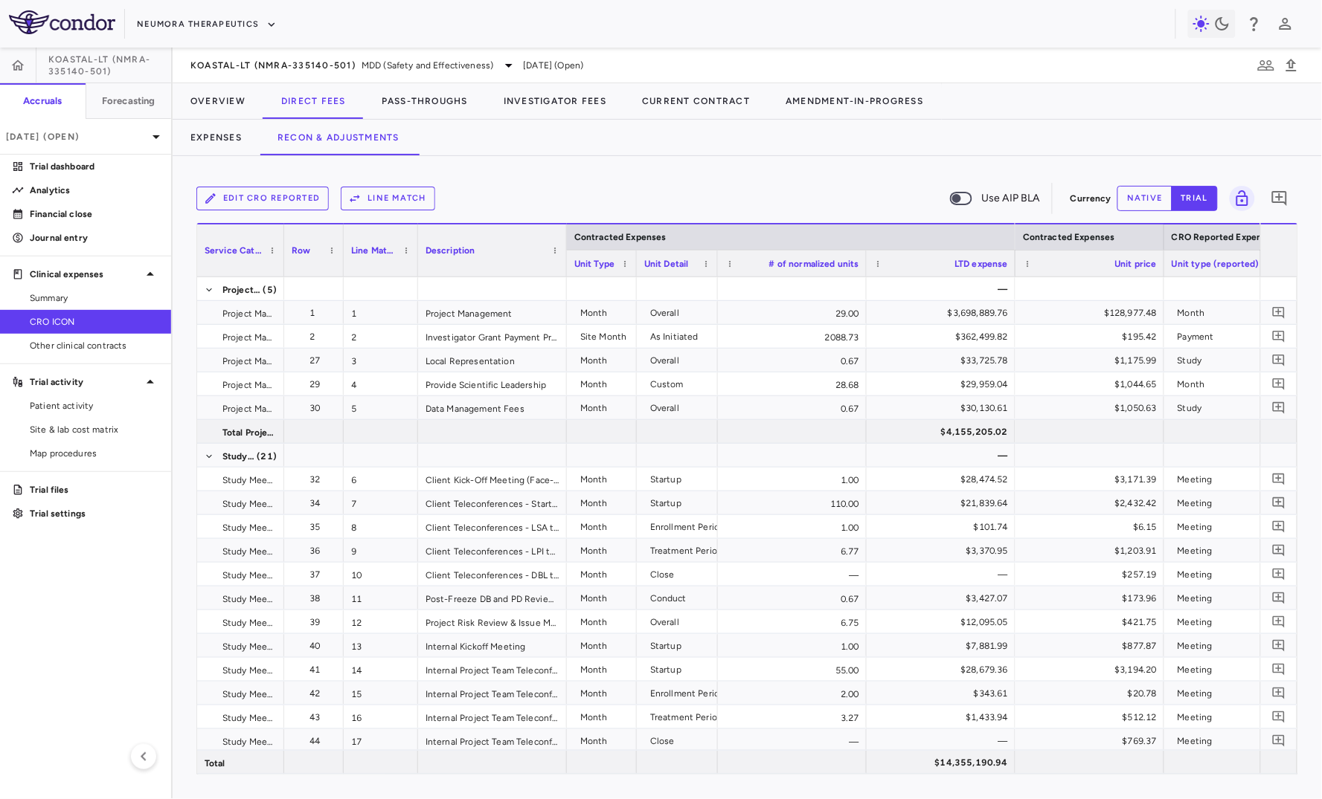
drag, startPoint x: 342, startPoint y: 263, endPoint x: 266, endPoint y: 277, distance: 77.0
click at [267, 277] on div "Contracted Expenses Service Category Row Line Match" at bounding box center [747, 499] width 1100 height 552
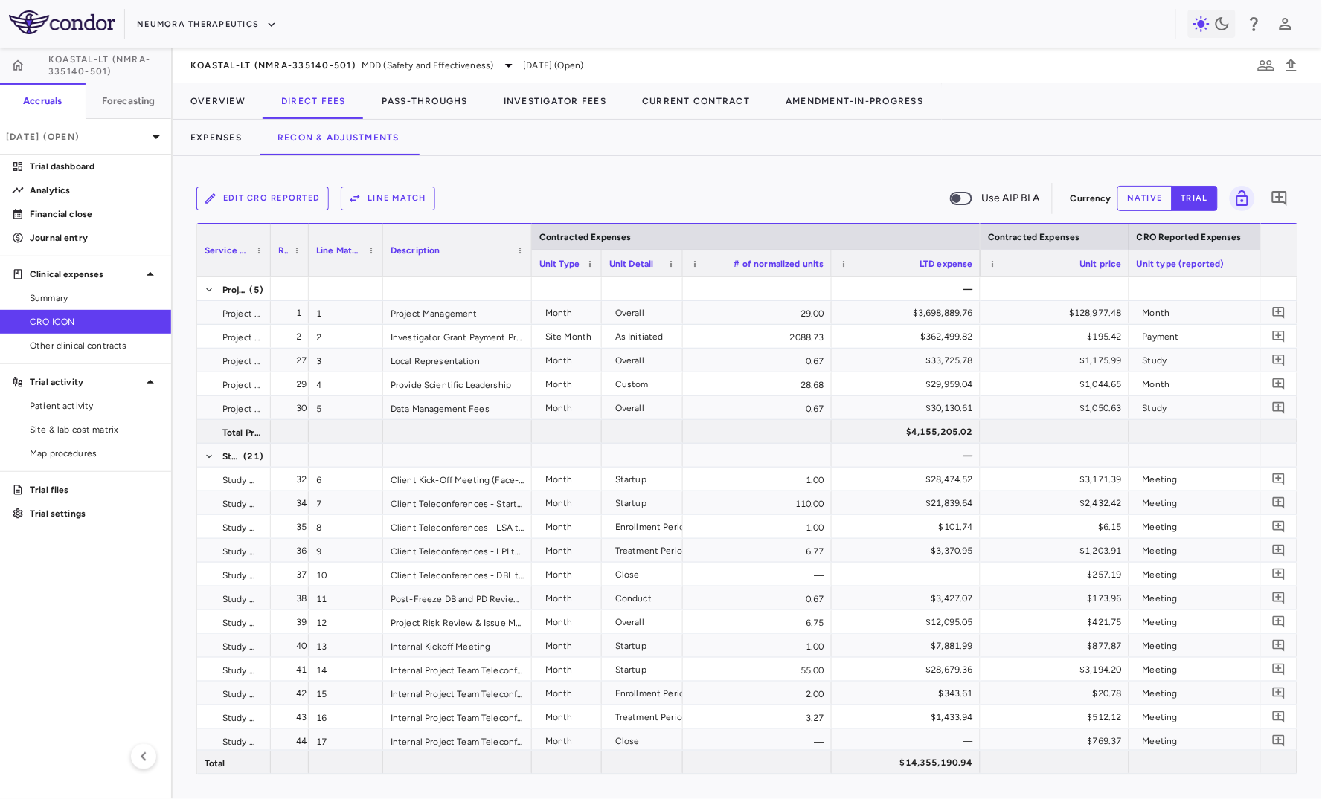
drag, startPoint x: 328, startPoint y: 262, endPoint x: 301, endPoint y: 264, distance: 26.9
click at [305, 264] on div at bounding box center [308, 251] width 6 height 52
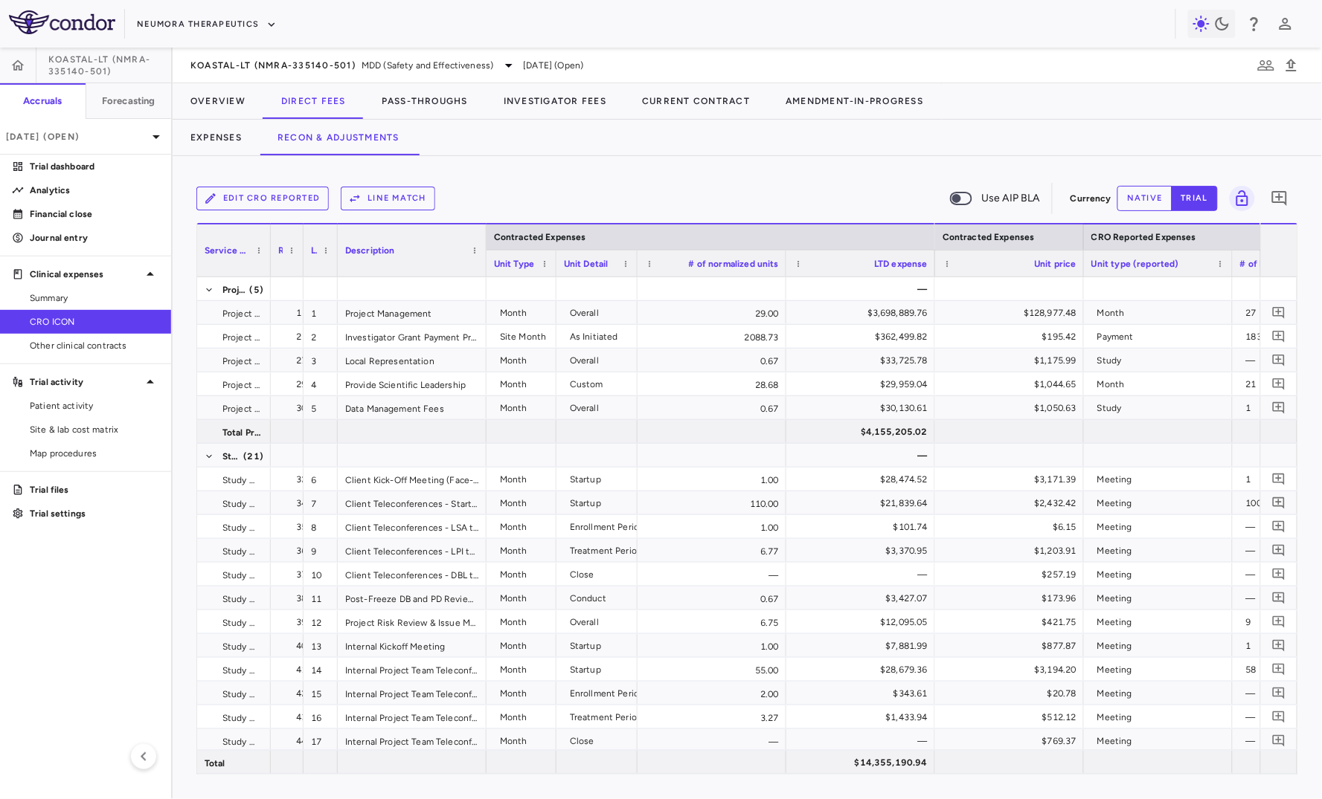
drag, startPoint x: 376, startPoint y: 263, endPoint x: 332, endPoint y: 268, distance: 43.4
click at [334, 268] on div at bounding box center [337, 251] width 6 height 52
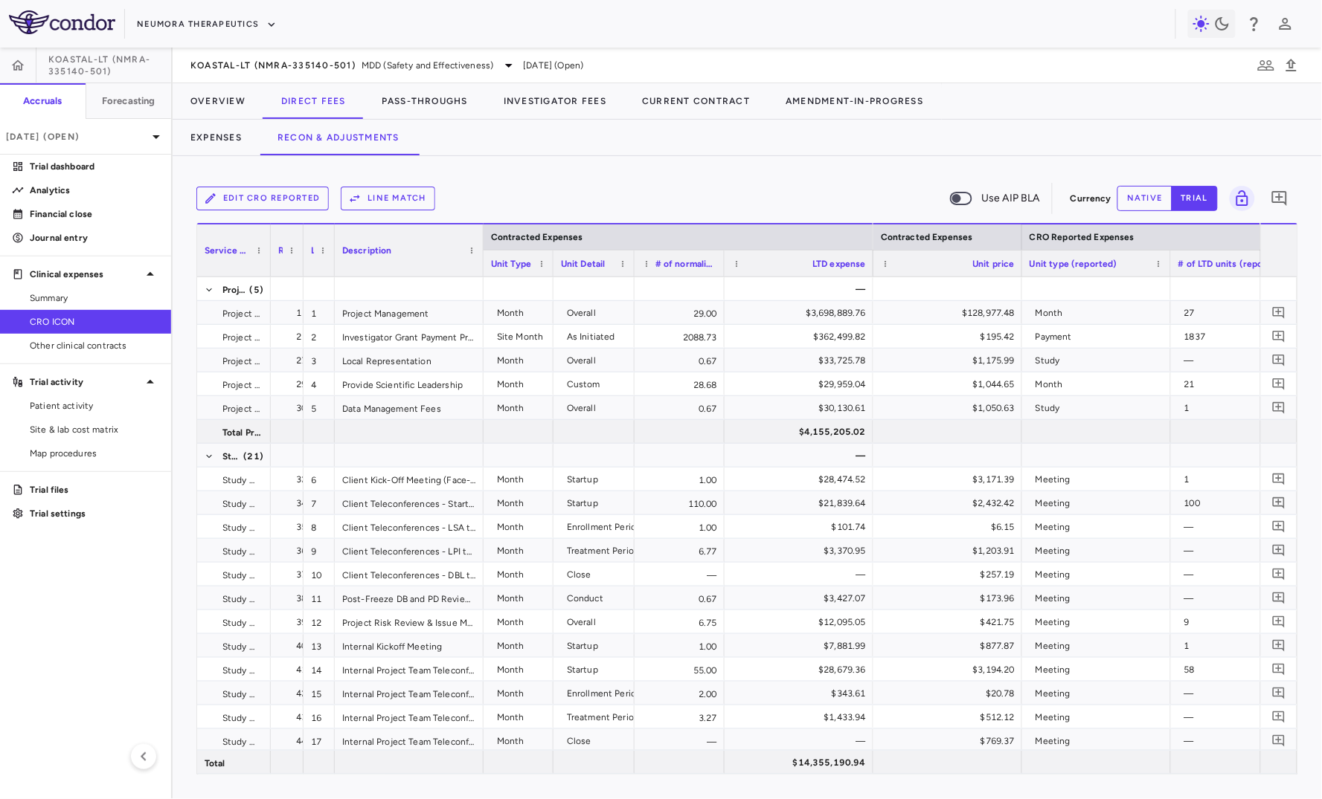
drag, startPoint x: 779, startPoint y: 268, endPoint x: 720, endPoint y: 275, distance: 59.9
click at [721, 275] on div at bounding box center [724, 264] width 6 height 26
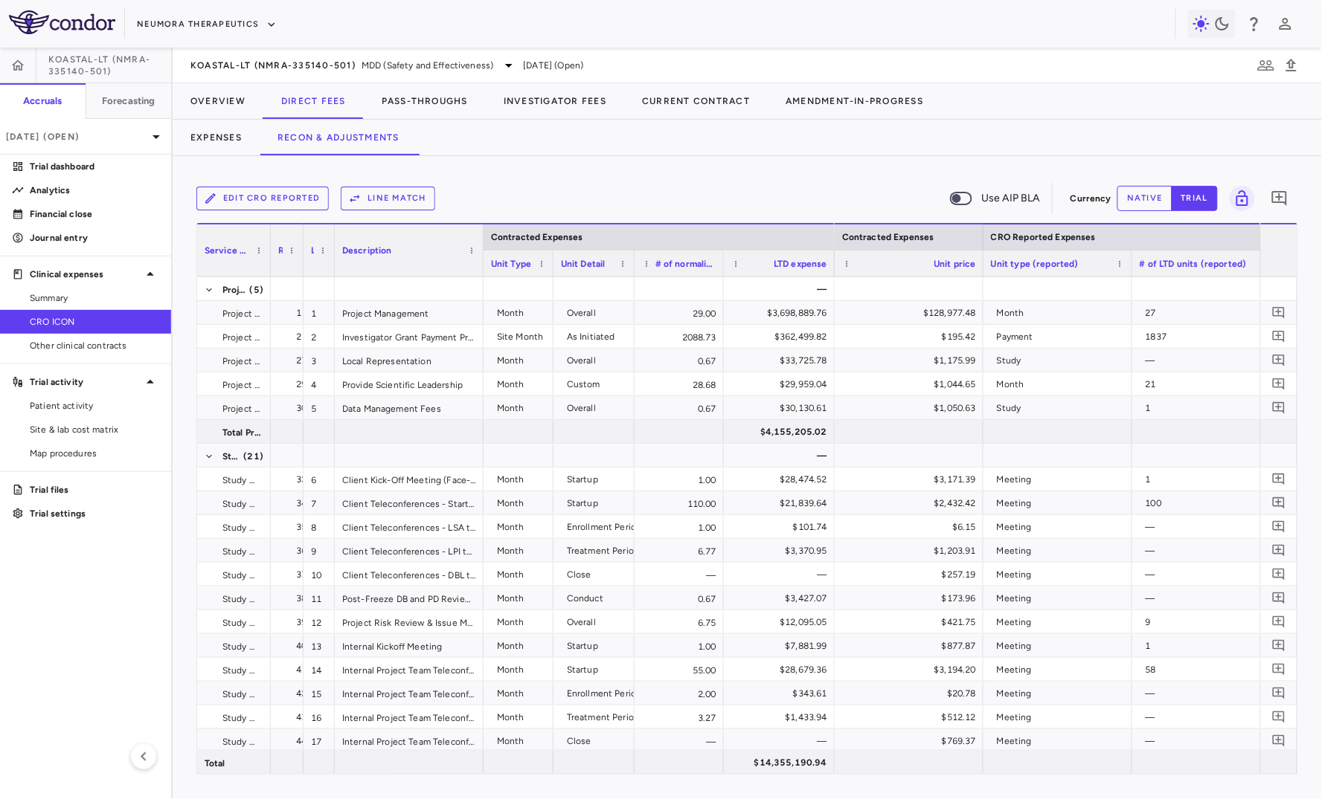
drag, startPoint x: 866, startPoint y: 269, endPoint x: 811, endPoint y: 279, distance: 56.6
click at [811, 279] on div "Contracted Expenses Service Category Row Line Match" at bounding box center [747, 499] width 1100 height 552
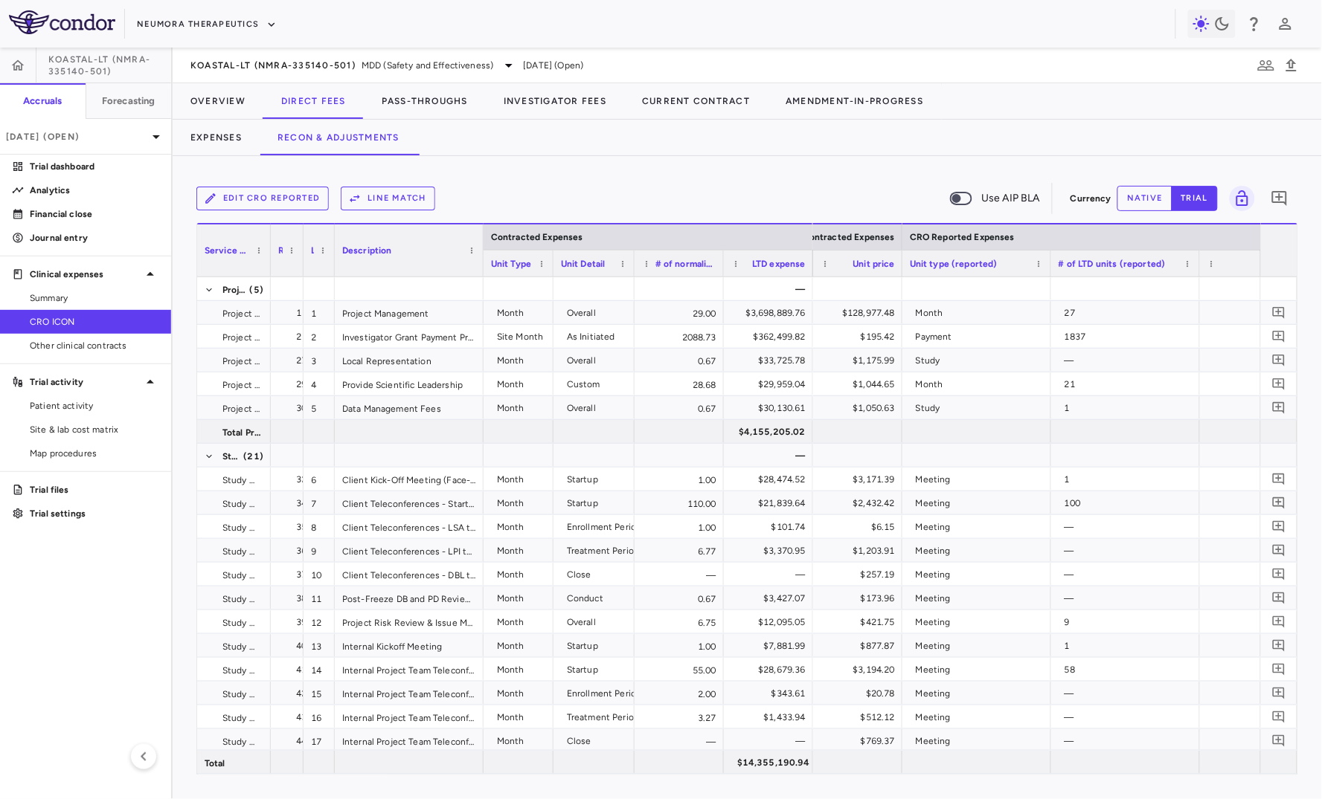
drag, startPoint x: 958, startPoint y: 274, endPoint x: 894, endPoint y: 281, distance: 64.3
click at [894, 281] on div "Contracted Expenses Service Category Row Line Match" at bounding box center [747, 499] width 1100 height 552
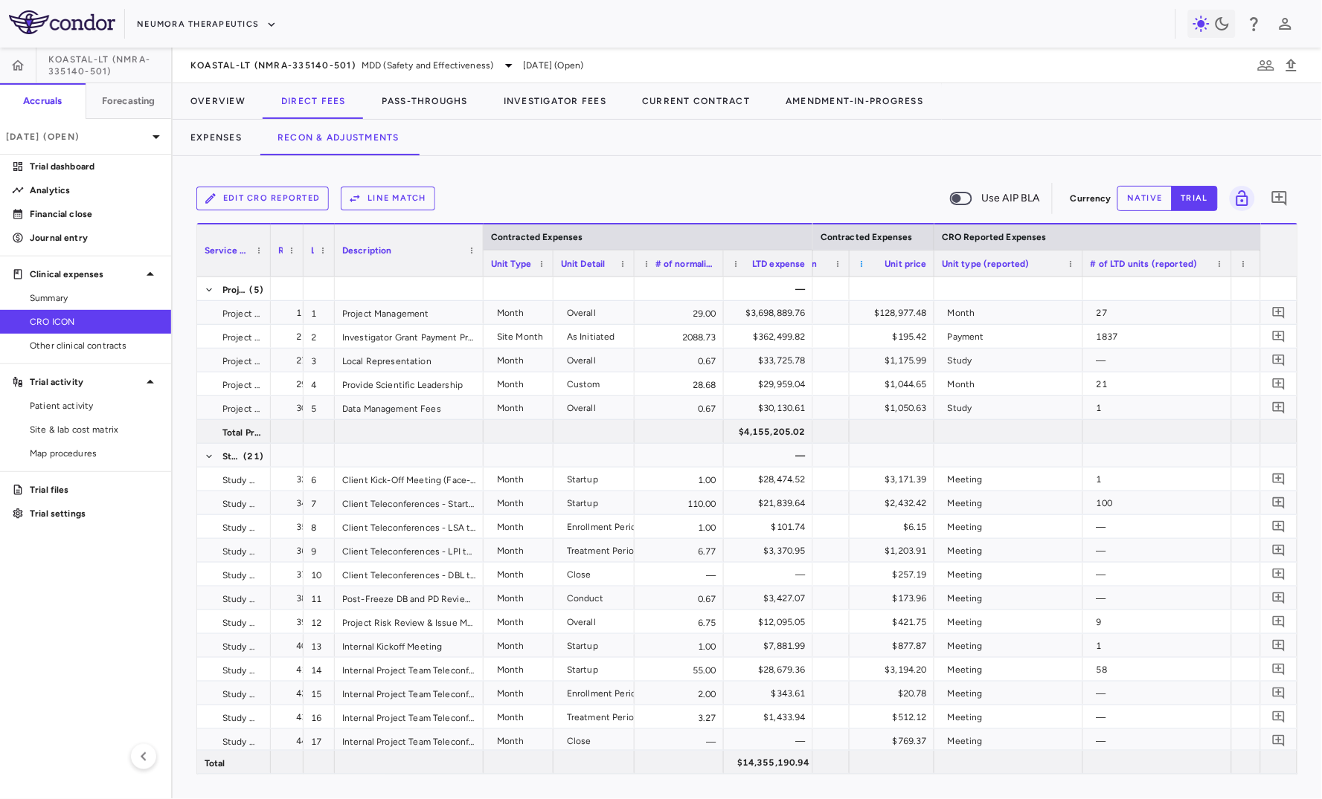
click at [860, 266] on span at bounding box center [861, 264] width 9 height 9
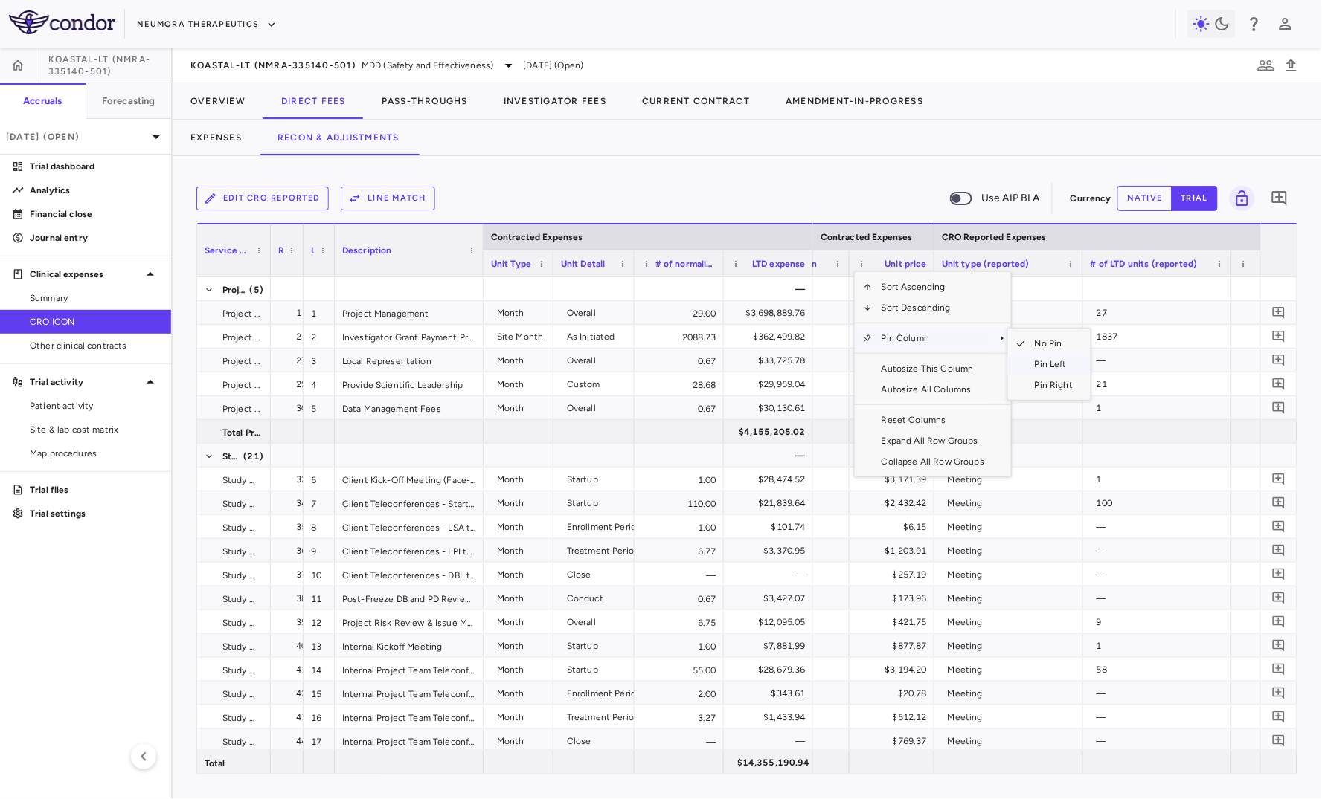
click at [904, 365] on span "Pin Left" at bounding box center [1054, 364] width 56 height 21
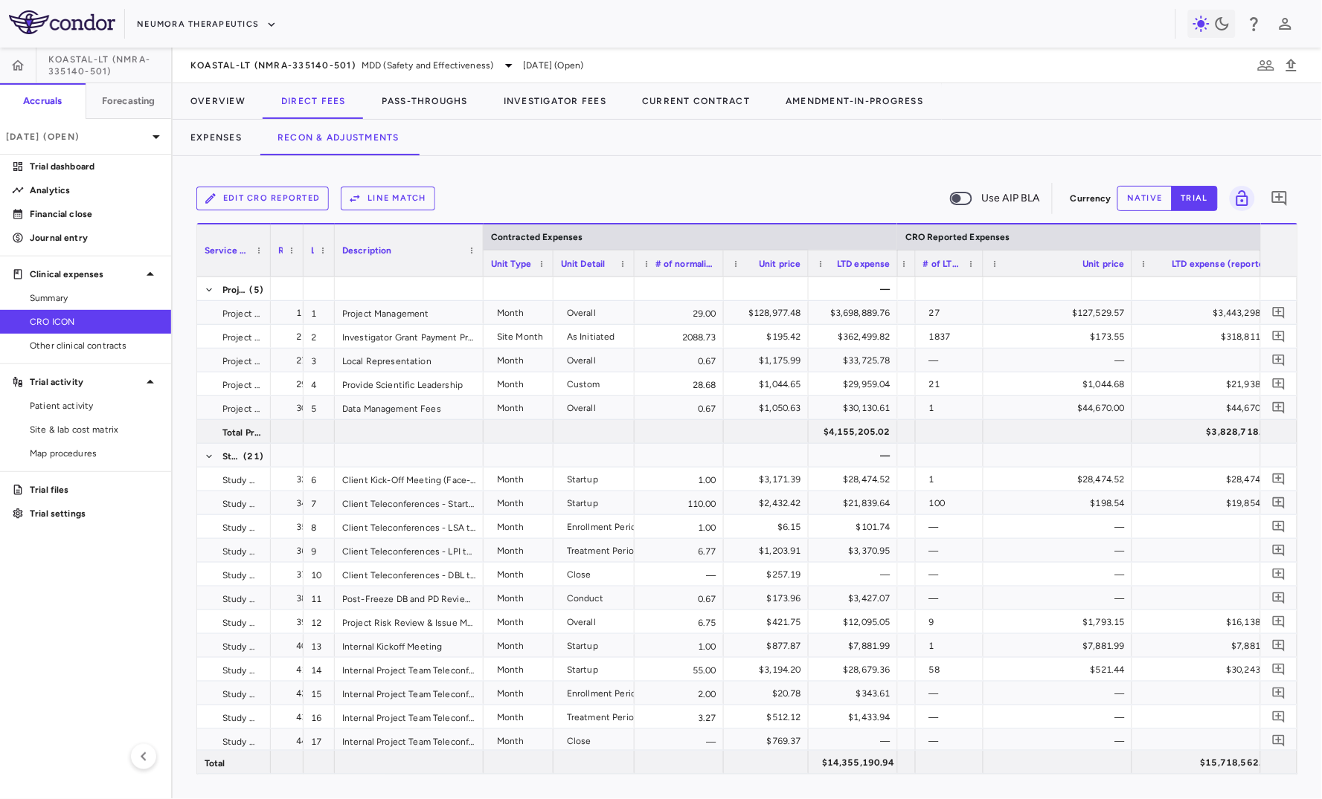
drag, startPoint x: 1060, startPoint y: 267, endPoint x: 973, endPoint y: 283, distance: 87.8
click at [904, 283] on div "Contracted Expenses Service Category Row Line Match" at bounding box center [747, 499] width 1100 height 552
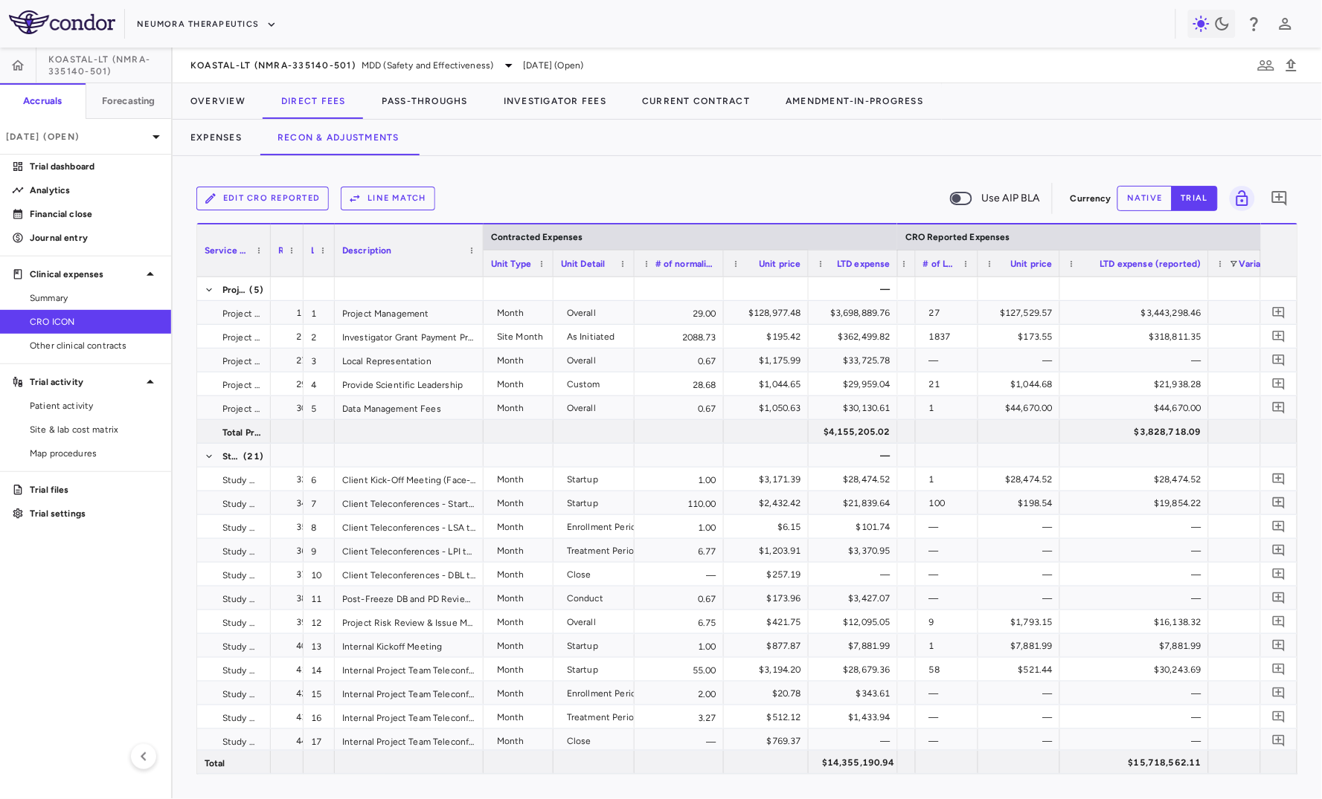
drag, startPoint x: 1124, startPoint y: 266, endPoint x: 1056, endPoint y: 280, distance: 69.1
click at [904, 280] on div "Contracted Expenses Service Category Row Line Match" at bounding box center [747, 499] width 1100 height 552
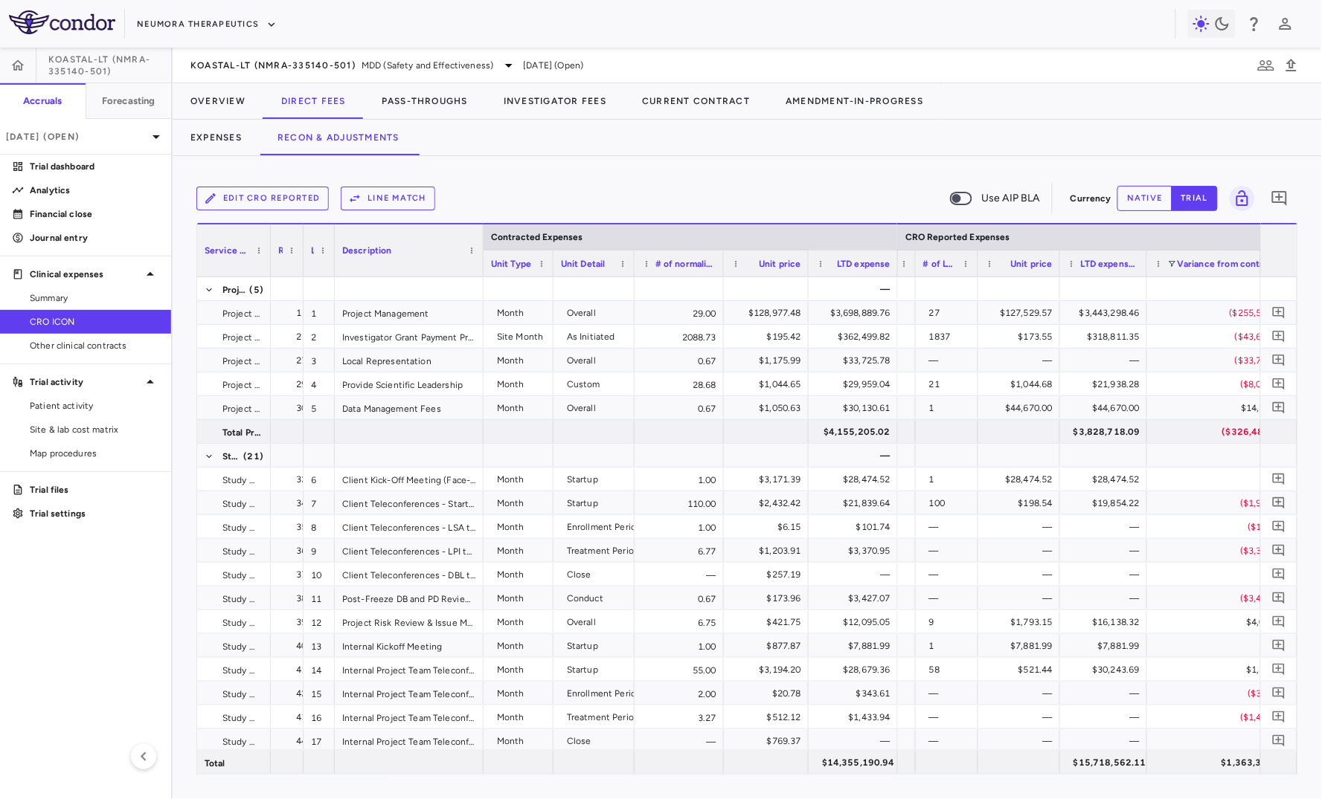
drag, startPoint x: 1204, startPoint y: 271, endPoint x: 1142, endPoint y: 283, distance: 63.7
click at [904, 283] on div "Contracted Expenses Service Category Row Line Match" at bounding box center [747, 499] width 1100 height 552
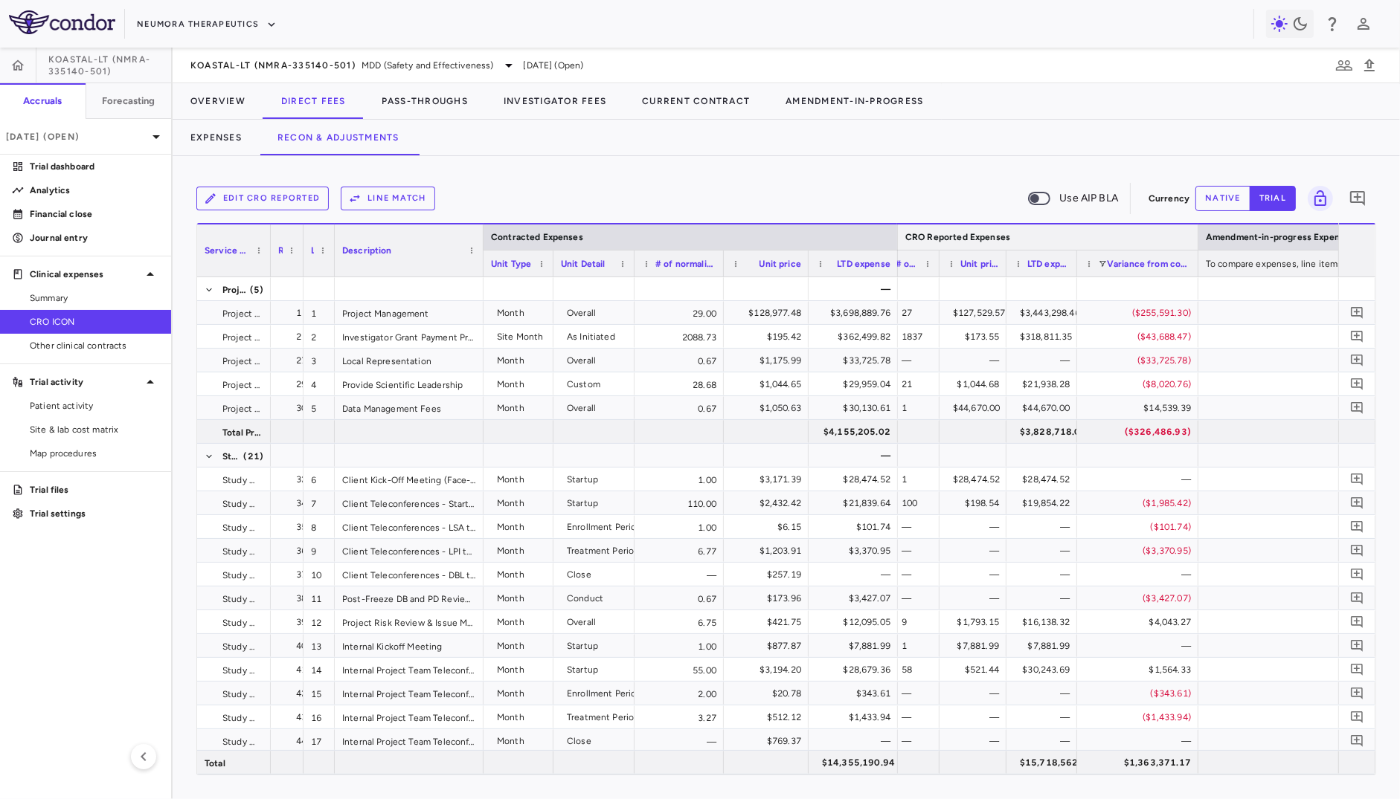
drag, startPoint x: 1294, startPoint y: 238, endPoint x: 1197, endPoint y: 258, distance: 98.7
click at [904, 258] on div "Contracted Expenses CRO Reported Expenses Amendment-in-progress Expenses Assign…" at bounding box center [1075, 250] width 2030 height 54
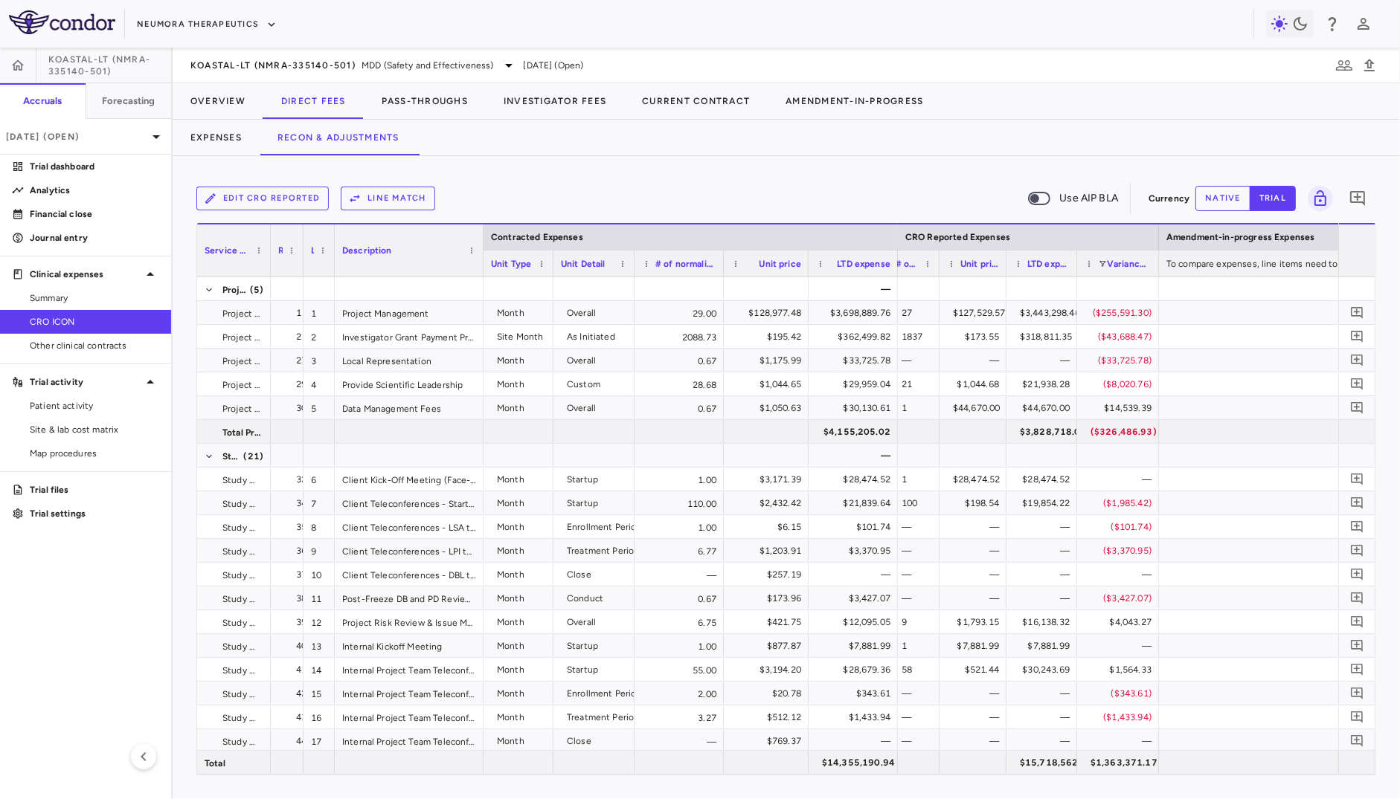
drag, startPoint x: 1195, startPoint y: 261, endPoint x: 1156, endPoint y: 265, distance: 39.6
click at [904, 265] on div at bounding box center [1158, 264] width 6 height 26
drag, startPoint x: 1072, startPoint y: 268, endPoint x: 1092, endPoint y: 268, distance: 19.3
click at [904, 268] on div at bounding box center [1090, 264] width 6 height 26
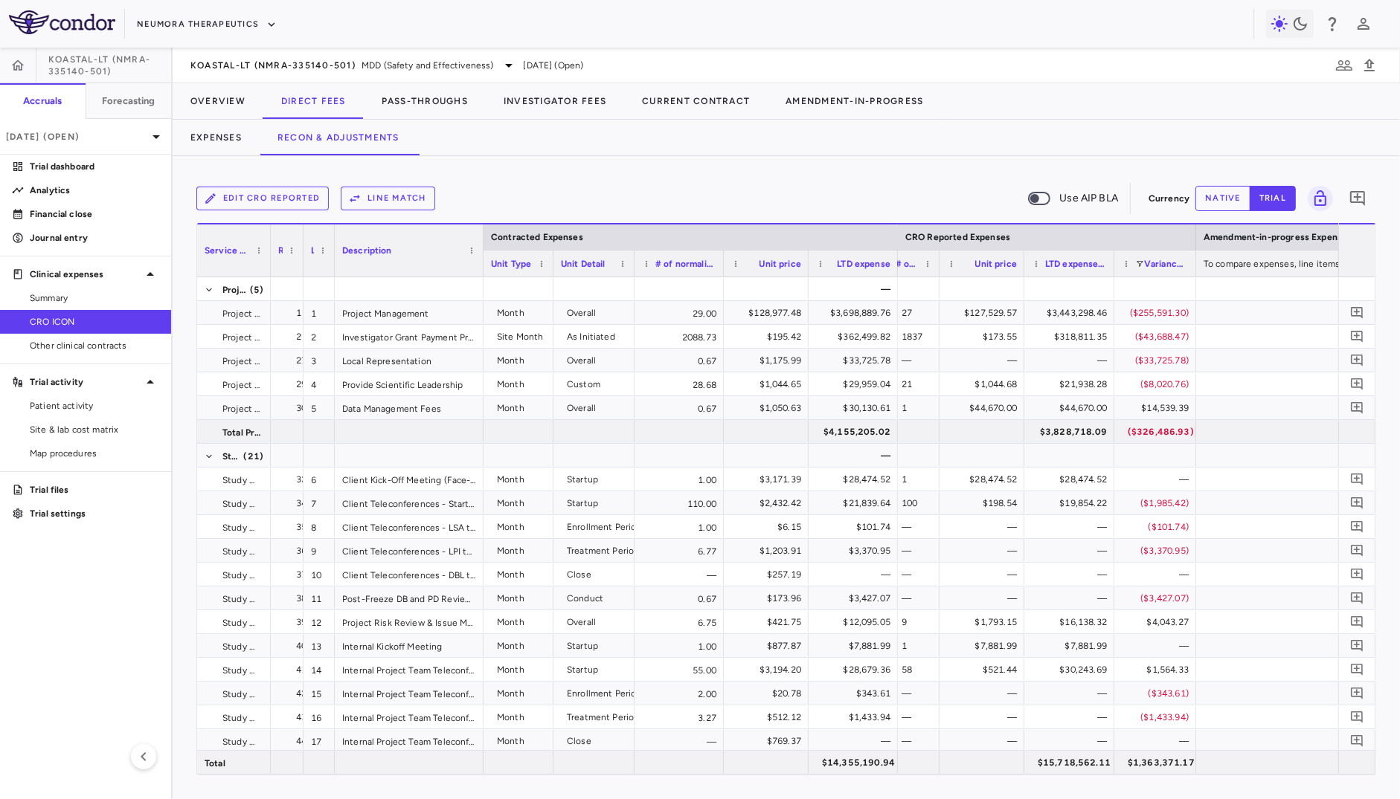
drag, startPoint x: 1002, startPoint y: 266, endPoint x: 1020, endPoint y: 266, distance: 17.8
click at [904, 266] on div at bounding box center [1023, 264] width 6 height 26
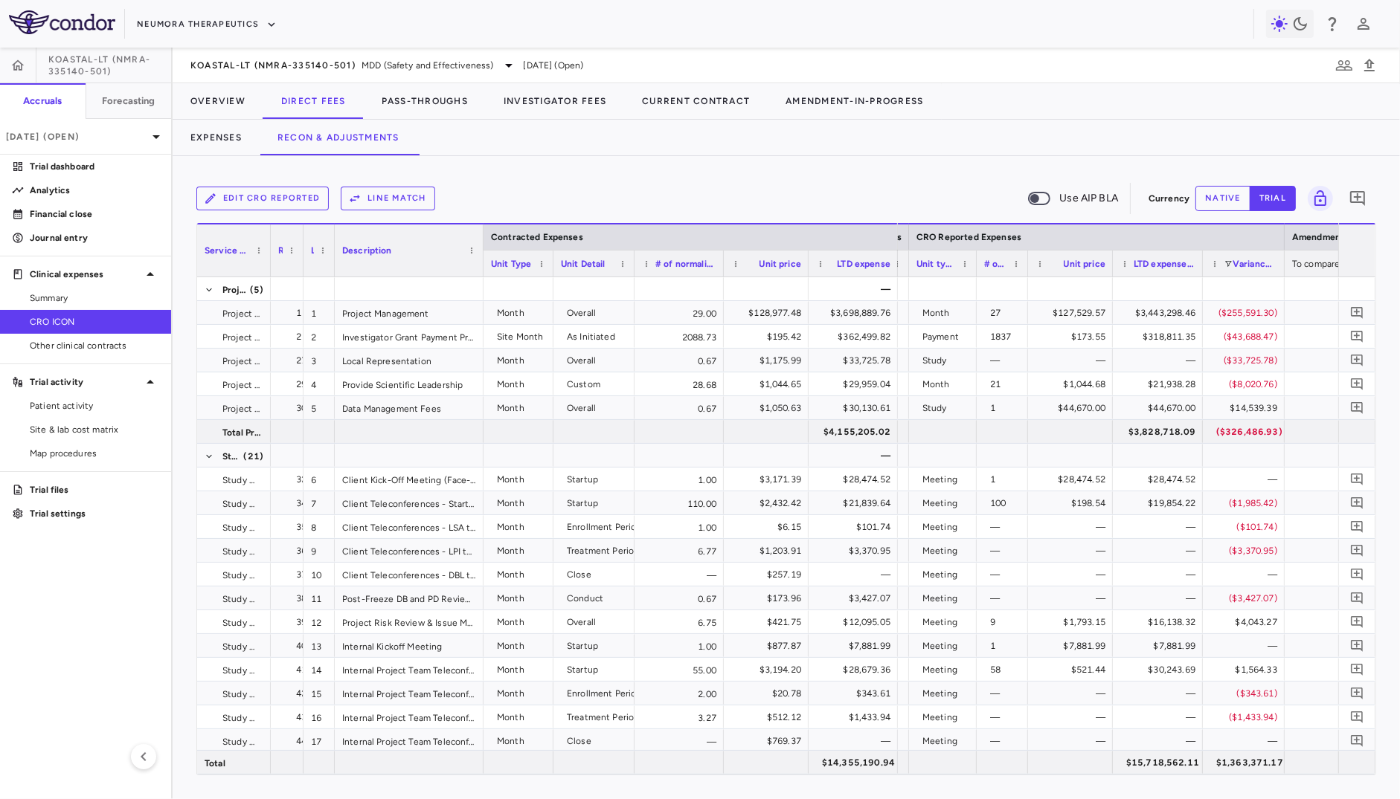
drag, startPoint x: 1026, startPoint y: 266, endPoint x: 971, endPoint y: 279, distance: 56.5
click at [904, 279] on div "Contracted Expenses Service Category Row Line Match" at bounding box center [786, 499] width 1178 height 552
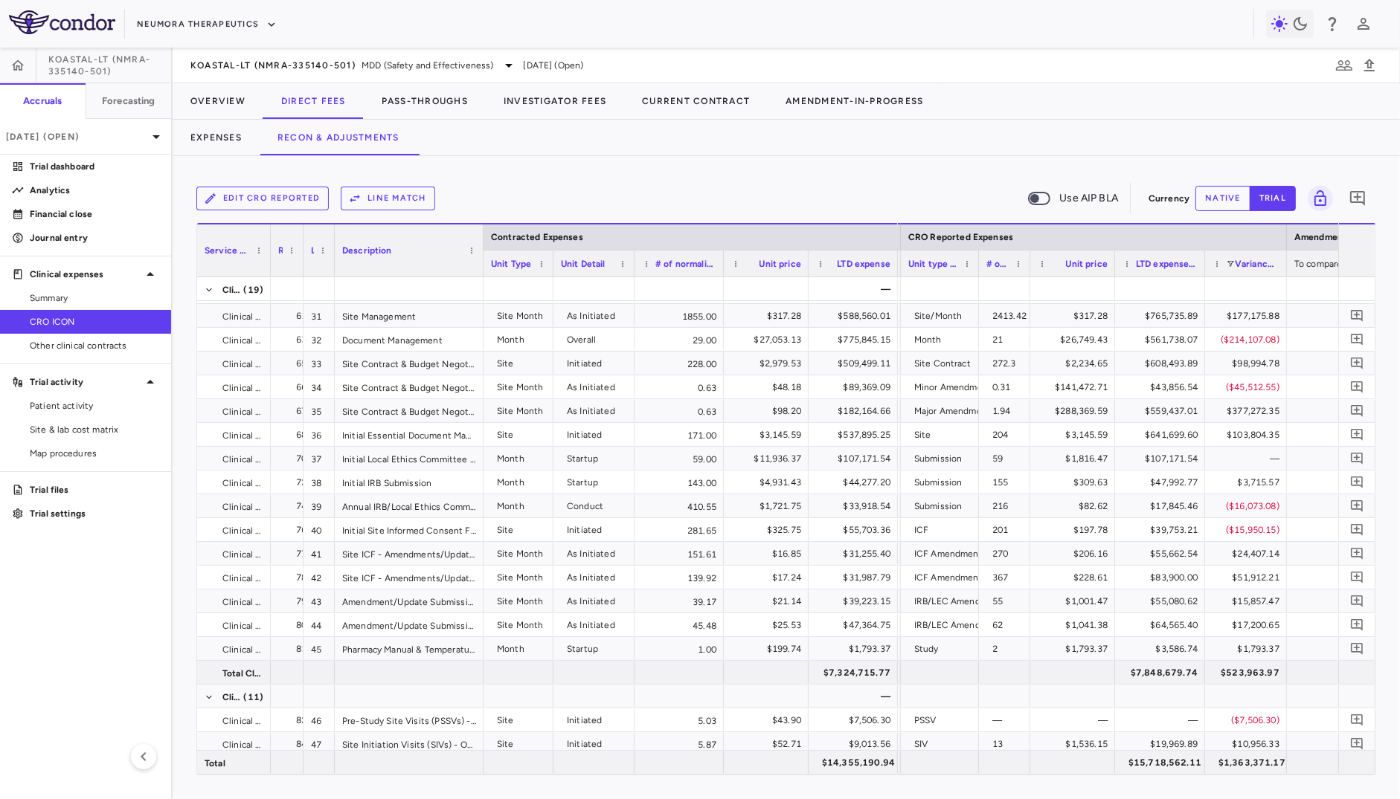
drag, startPoint x: 965, startPoint y: 263, endPoint x: 976, endPoint y: 263, distance: 11.9
click at [904, 263] on div at bounding box center [978, 264] width 6 height 26
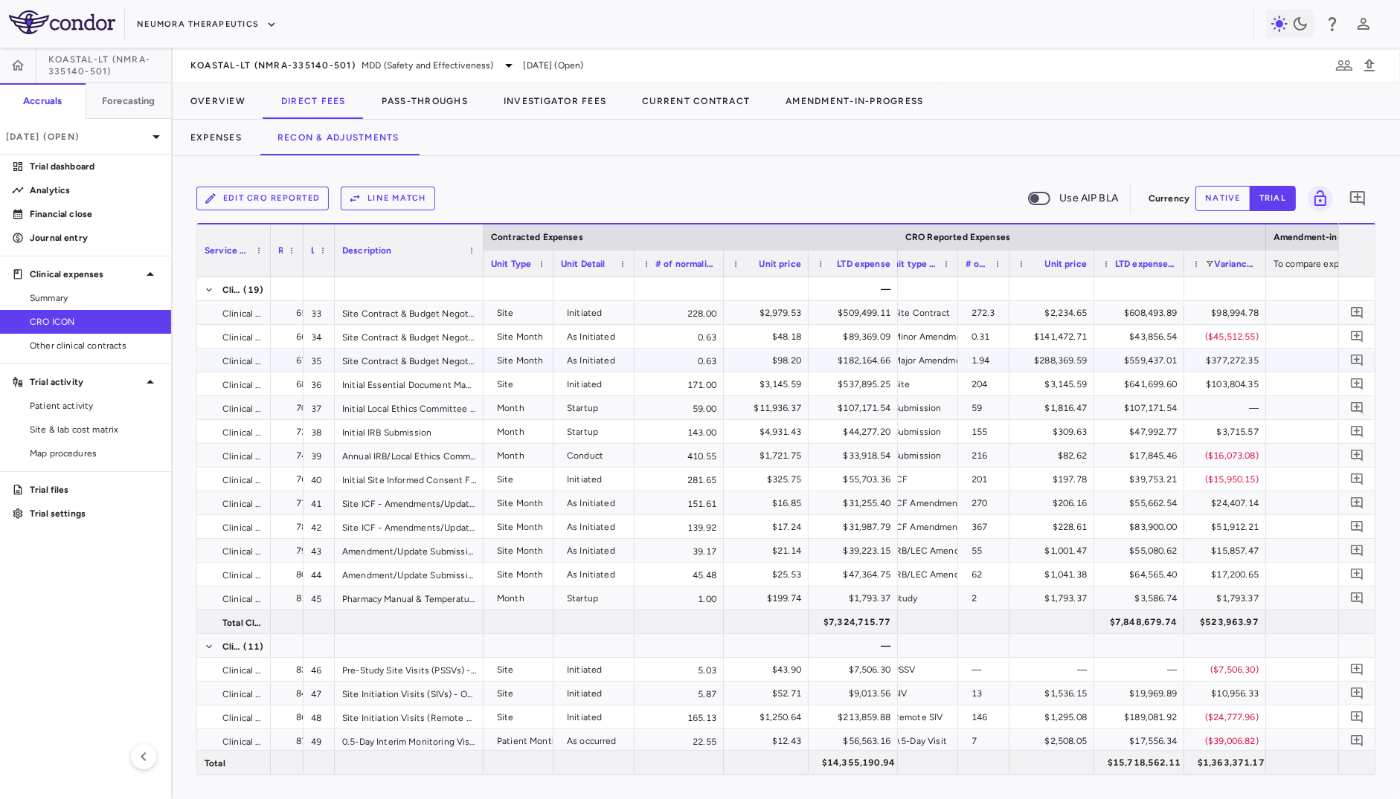
scroll to position [0, 735]
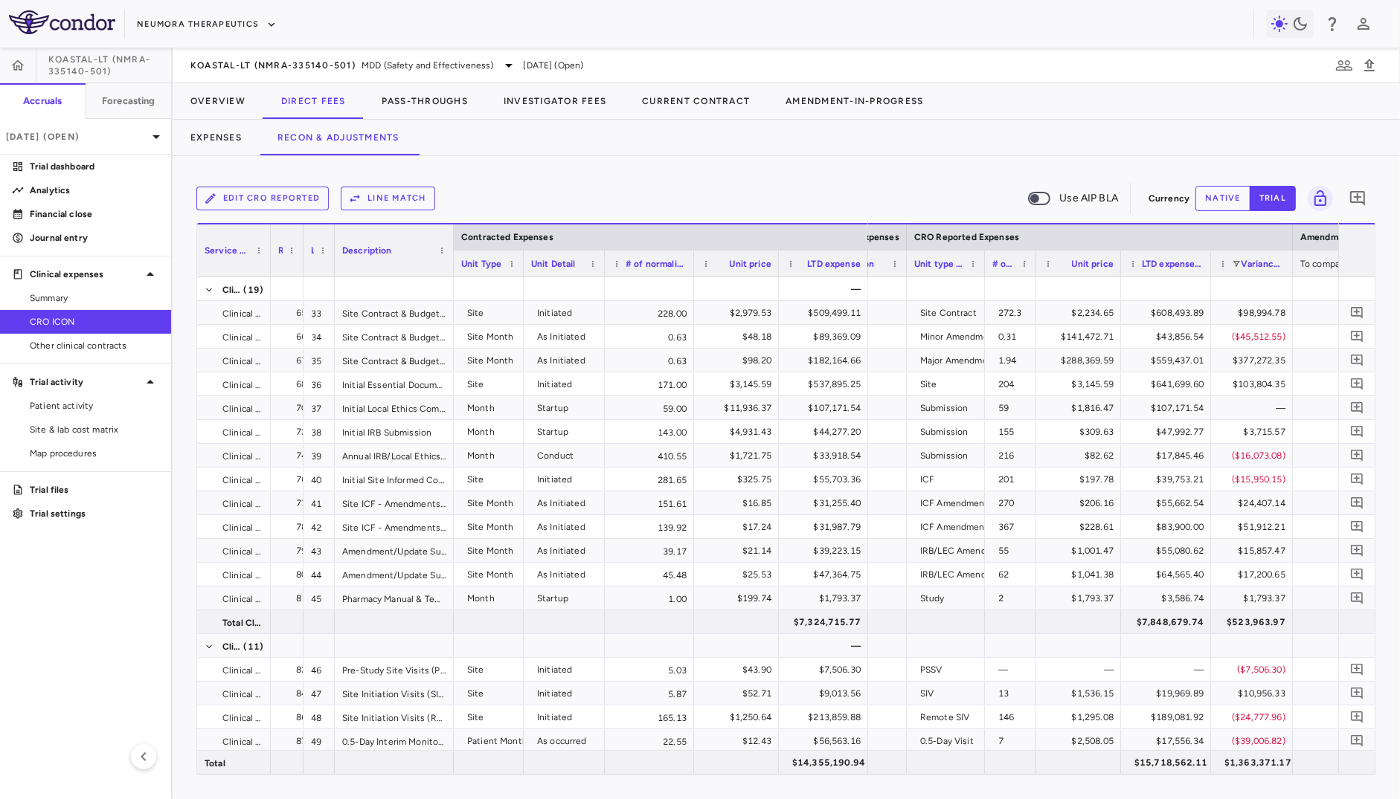
drag, startPoint x: 479, startPoint y: 266, endPoint x: 449, endPoint y: 284, distance: 34.7
click at [449, 284] on div "Contracted Expenses Service Category Row Line Match" at bounding box center [786, 499] width 1178 height 552
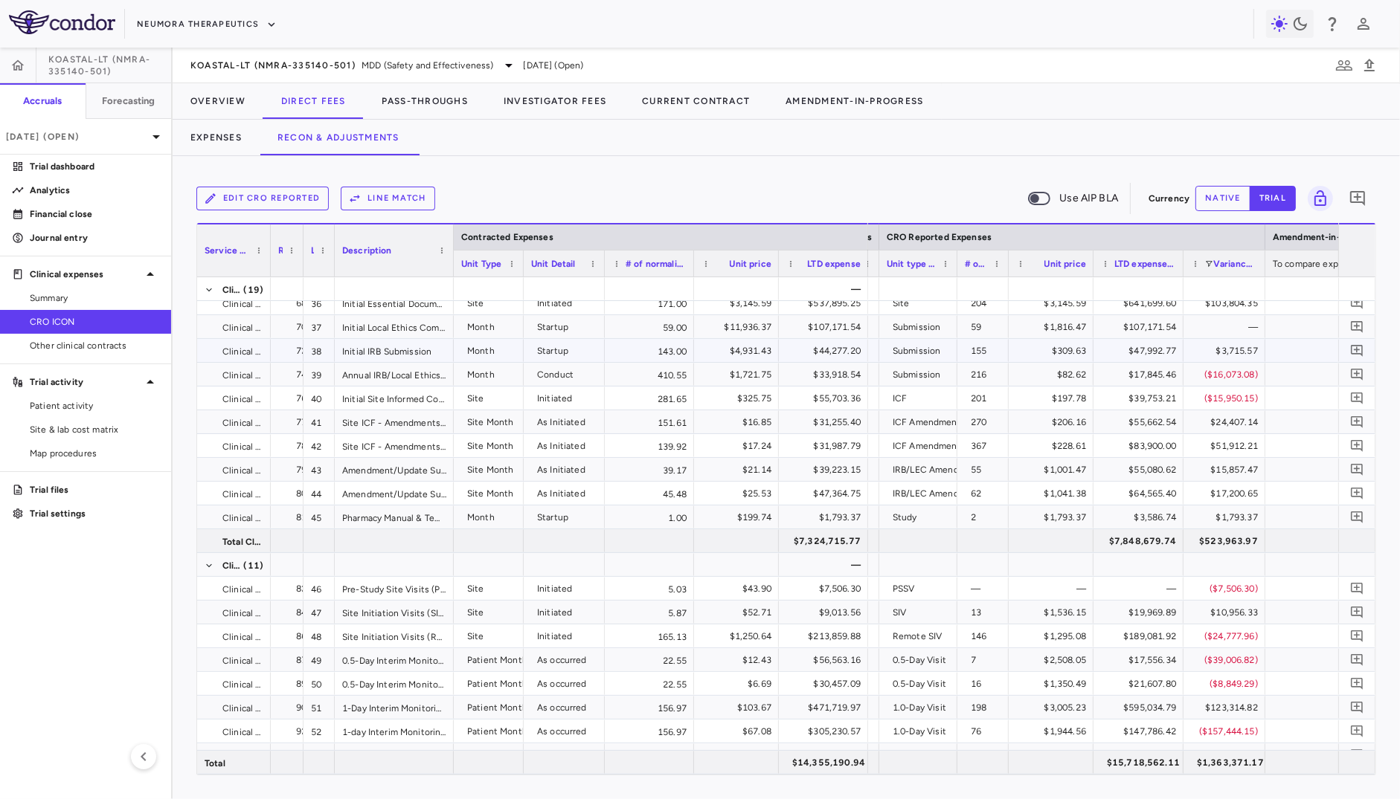
scroll to position [941, 0]
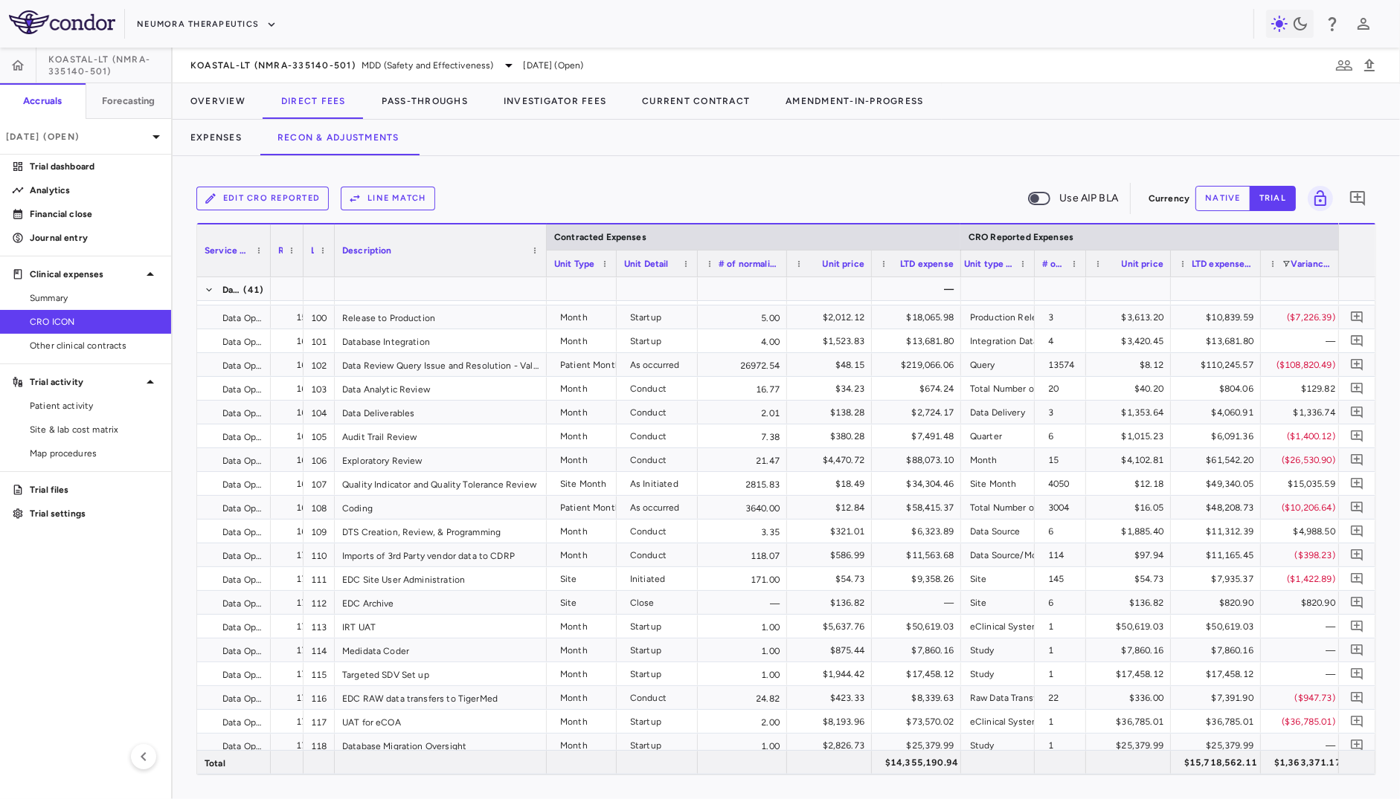
drag, startPoint x: 451, startPoint y: 261, endPoint x: 544, endPoint y: 271, distance: 93.5
click at [544, 271] on div at bounding box center [546, 251] width 6 height 52
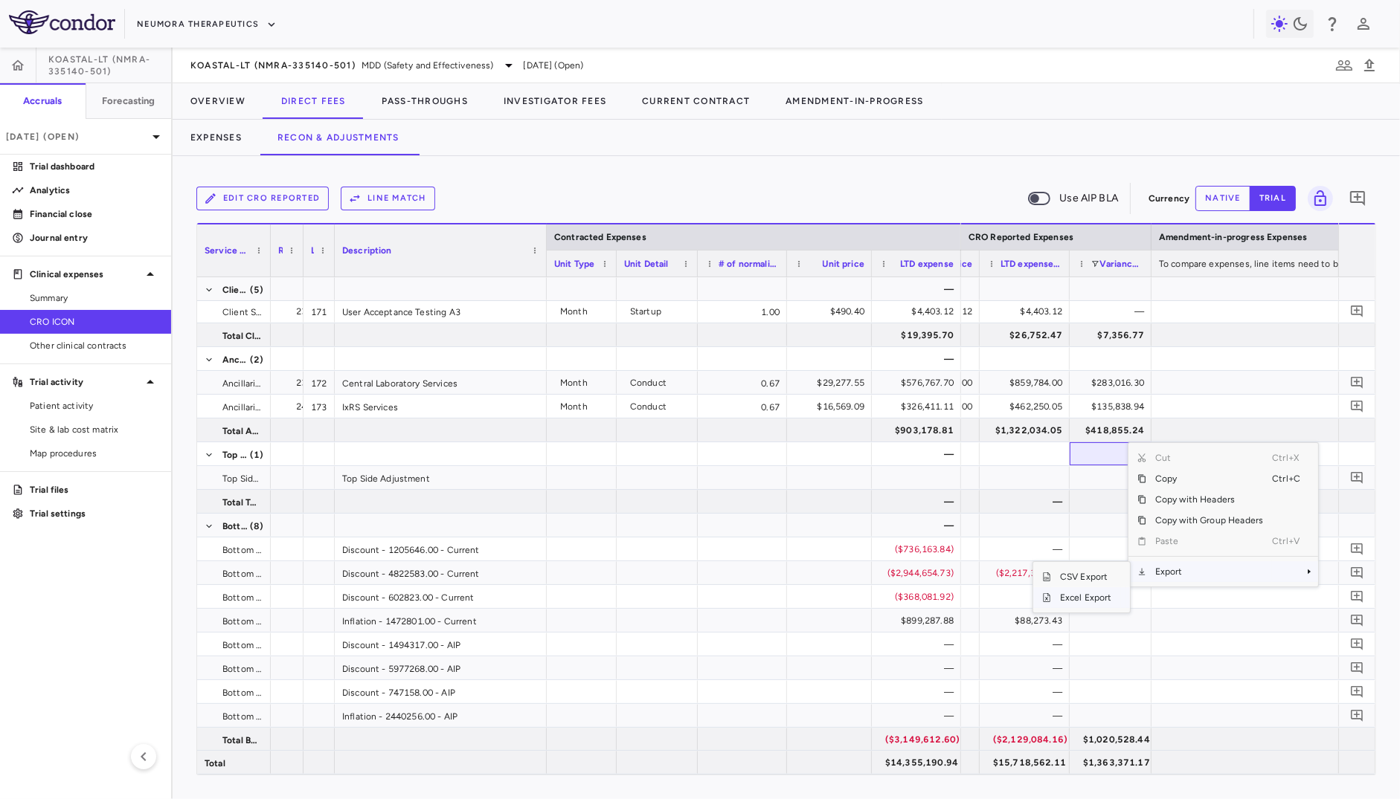
click at [904, 596] on span "Excel Export" at bounding box center [1086, 598] width 70 height 21
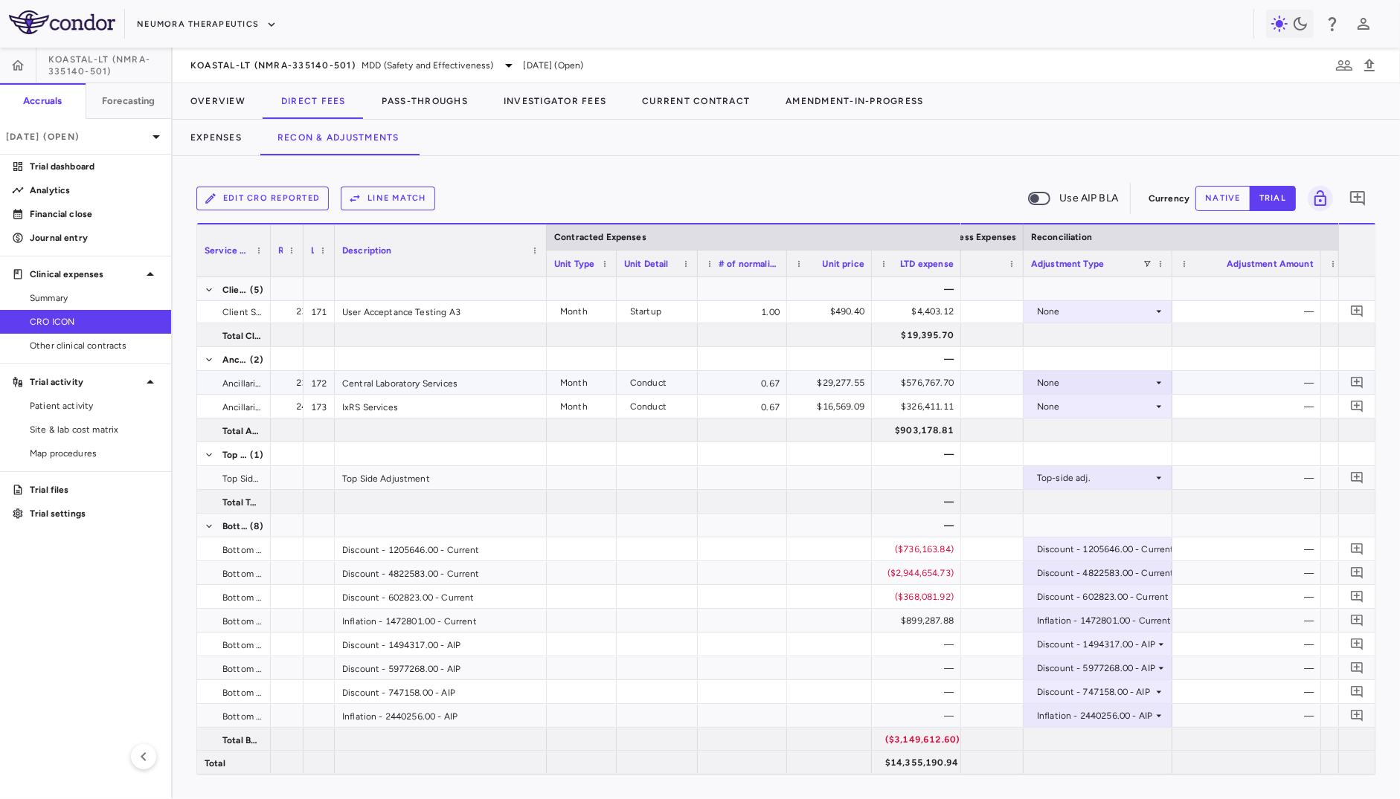
click at [904, 385] on div "None" at bounding box center [1095, 383] width 116 height 24
click at [904, 427] on div "CRO Reported" at bounding box center [1089, 433] width 71 height 13
click at [904, 404] on div "None" at bounding box center [1095, 407] width 116 height 24
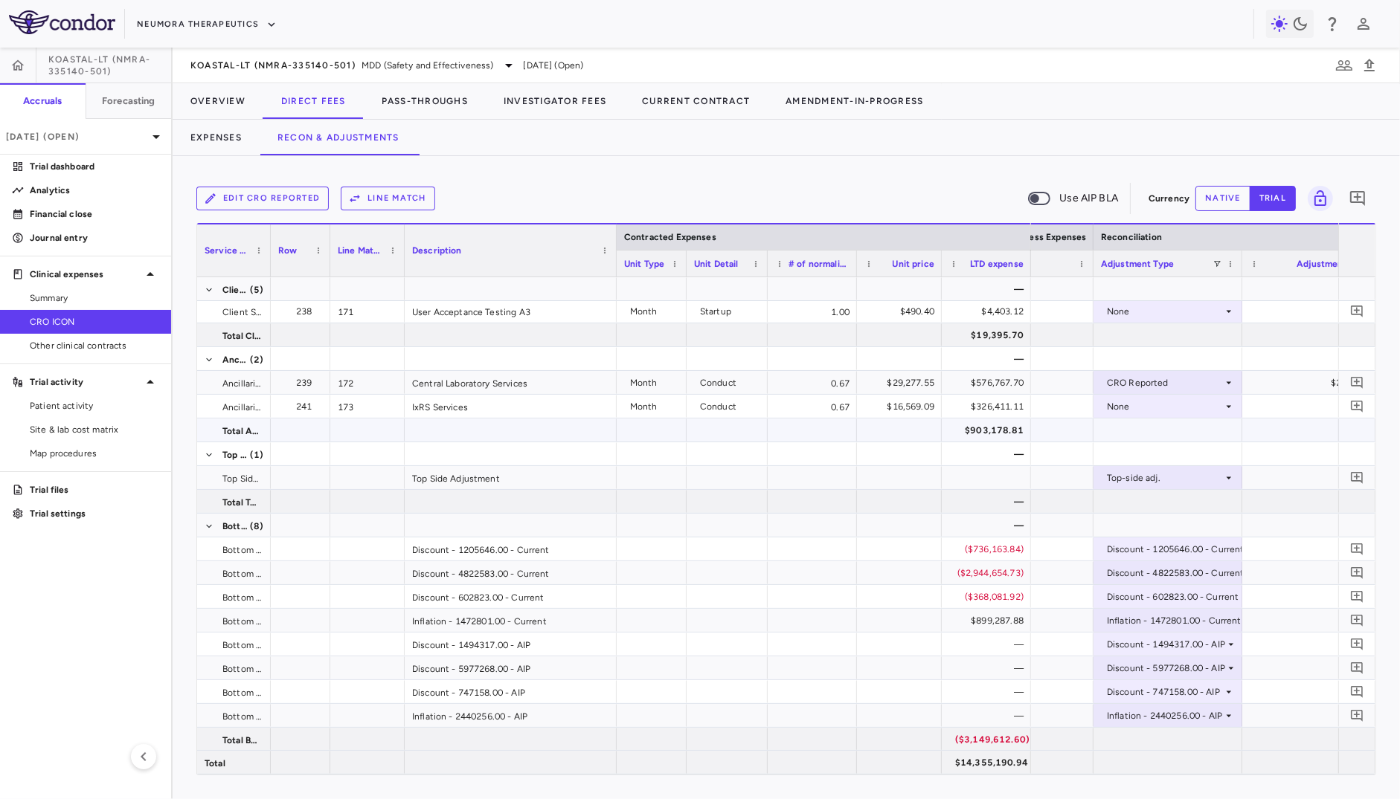
click at [904, 402] on div "None" at bounding box center [1165, 407] width 116 height 24
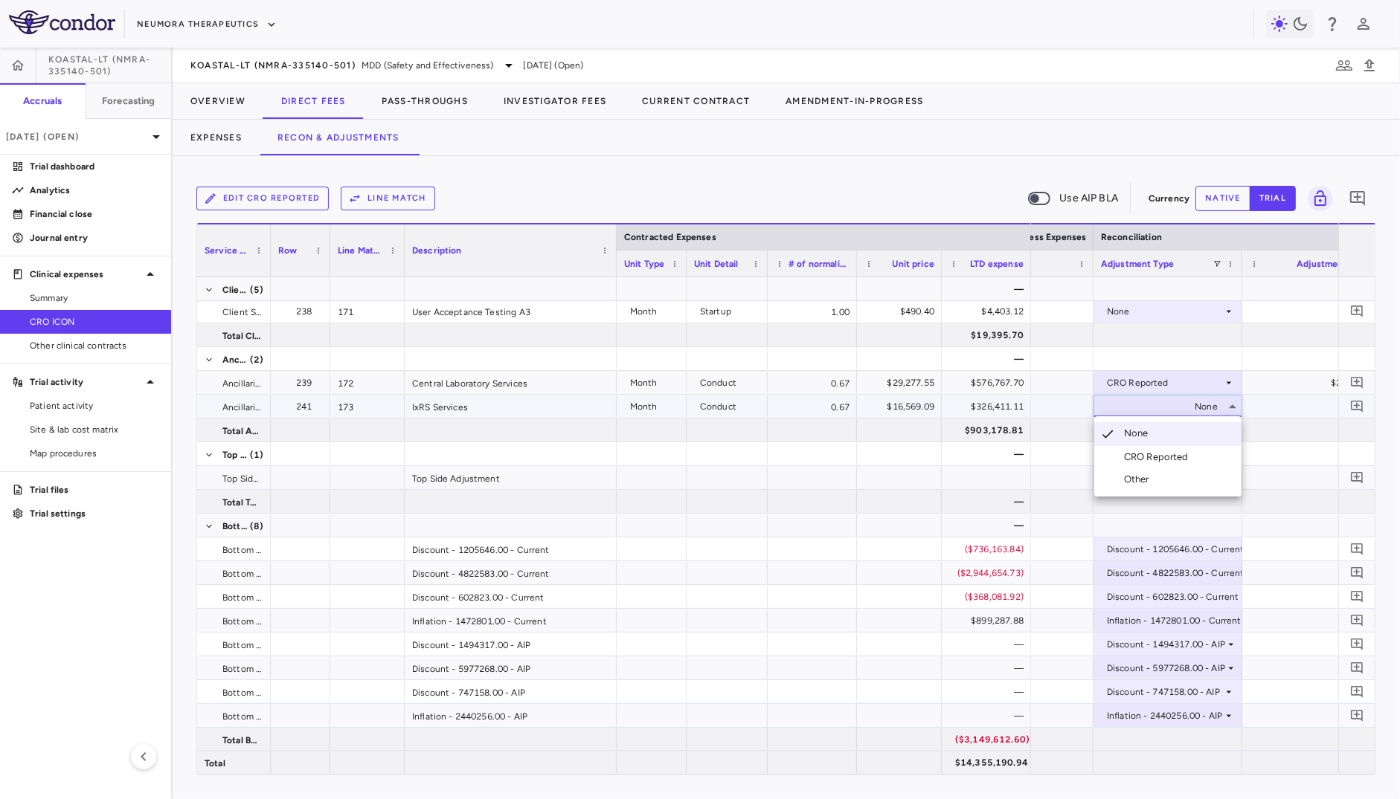
click at [904, 445] on li "None" at bounding box center [1167, 434] width 147 height 24
click at [904, 402] on div "None" at bounding box center [1165, 407] width 116 height 24
click at [904, 451] on div "CRO Reported" at bounding box center [1159, 457] width 71 height 13
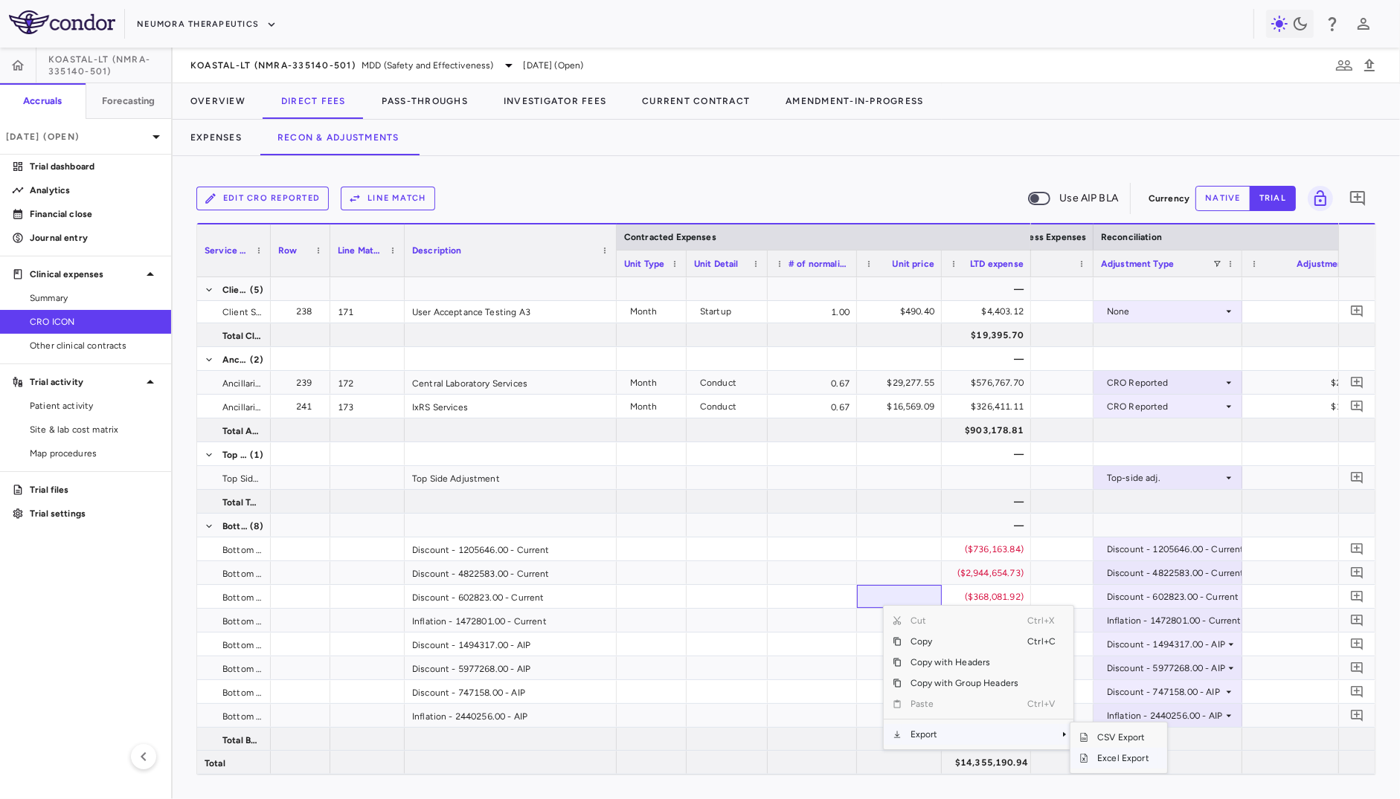
click at [904, 654] on span "Excel Export" at bounding box center [1123, 758] width 70 height 21
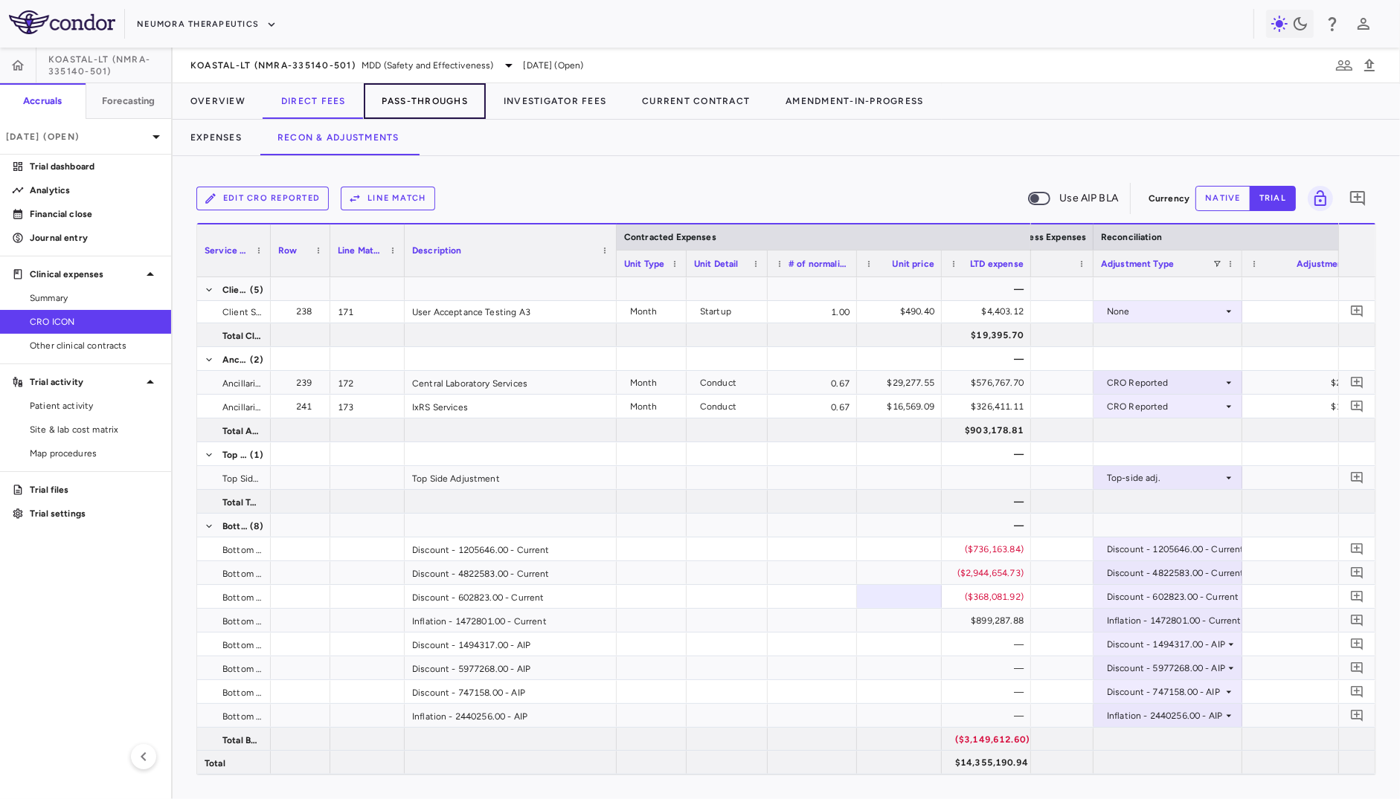
click at [428, 107] on button "Pass-Throughs" at bounding box center [425, 101] width 122 height 36
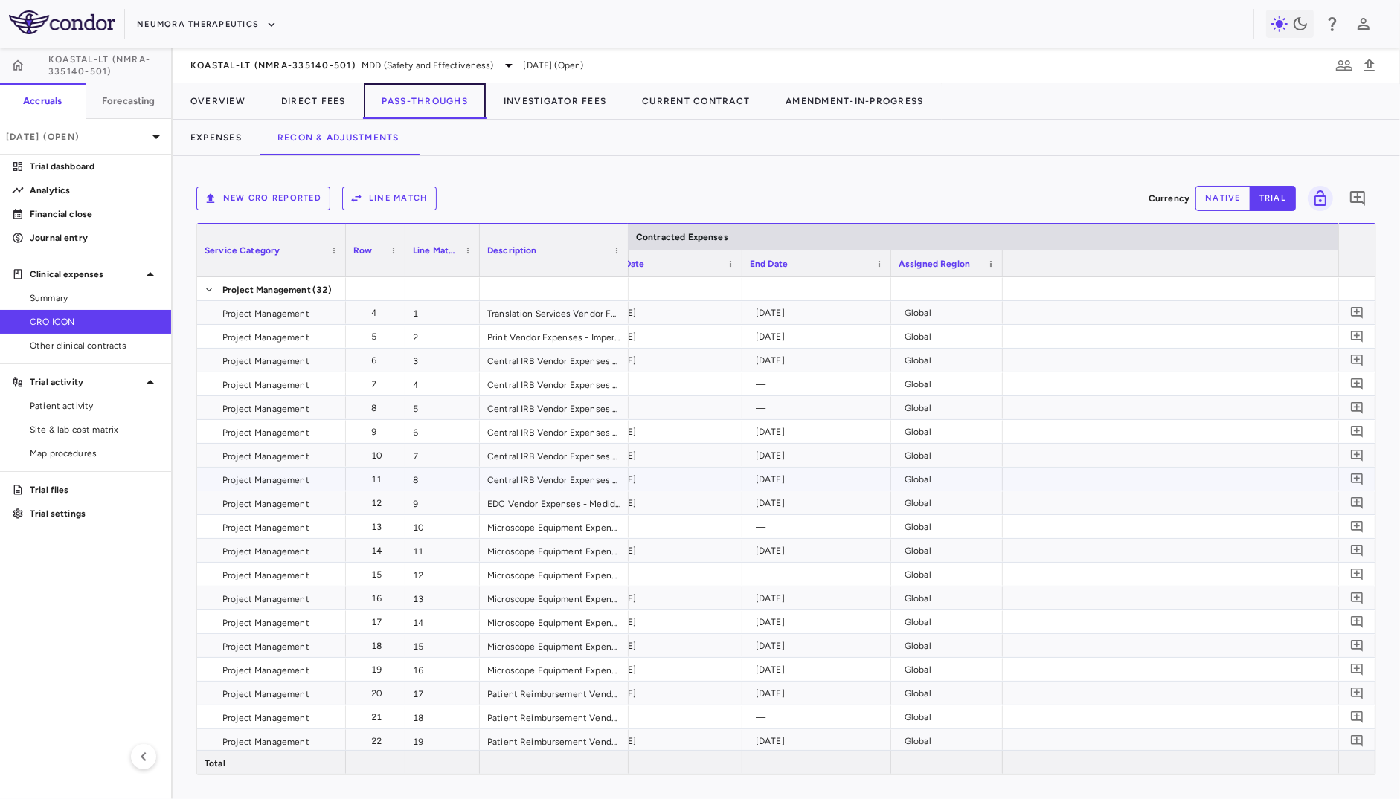
scroll to position [0, 695]
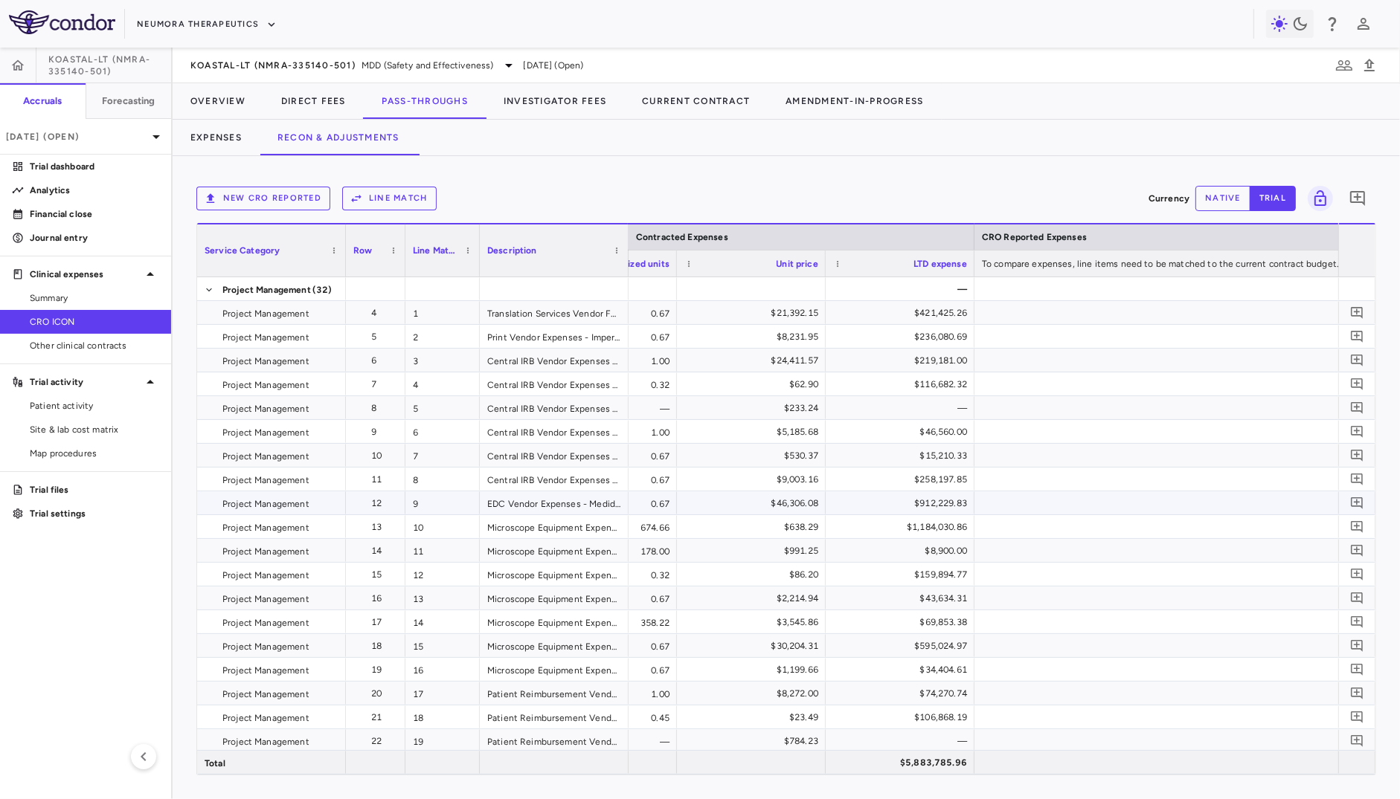
click at [904, 499] on div "$912,229.83" at bounding box center [903, 504] width 128 height 24
drag, startPoint x: 624, startPoint y: 258, endPoint x: 798, endPoint y: 264, distance: 174.1
click at [631, 264] on div at bounding box center [628, 251] width 6 height 52
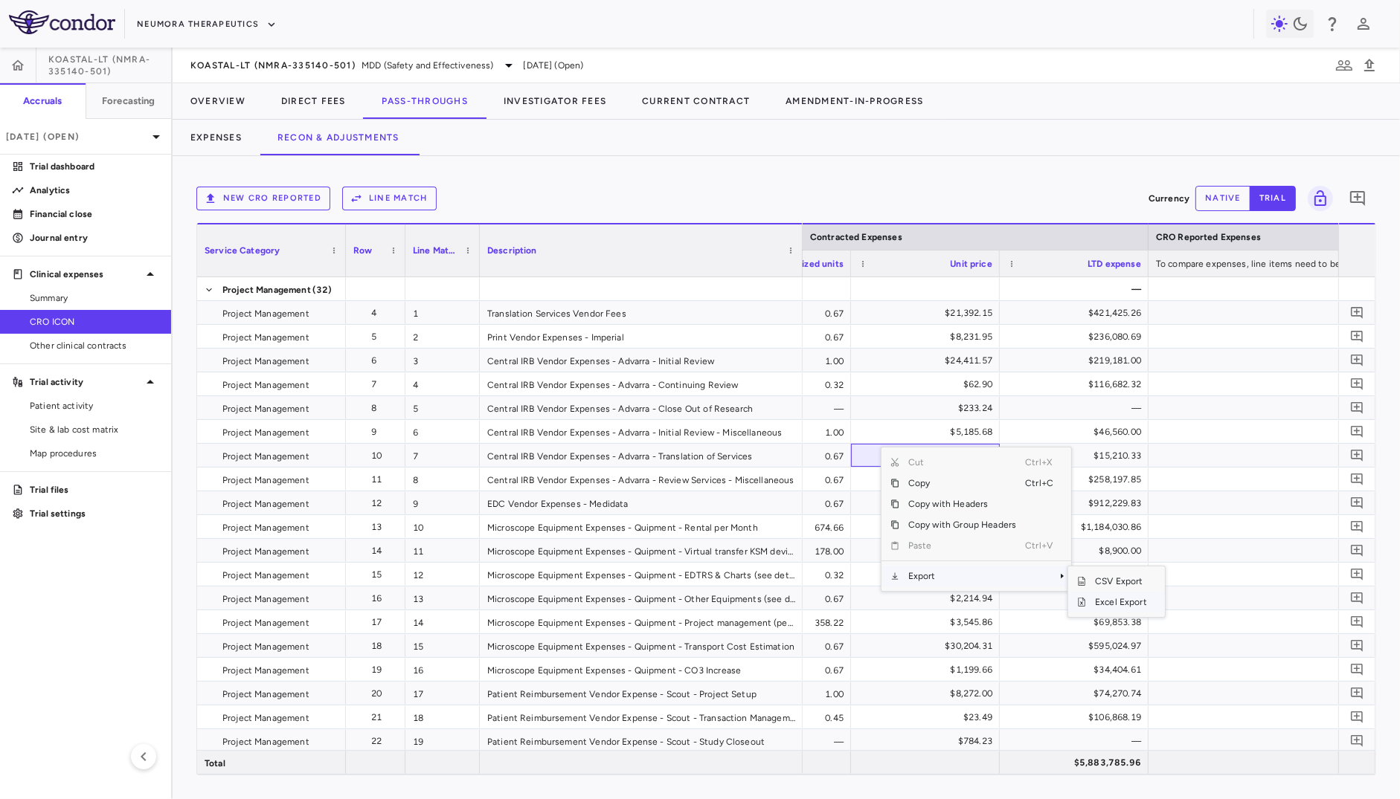
click at [904, 600] on span "Excel Export" at bounding box center [1121, 602] width 70 height 21
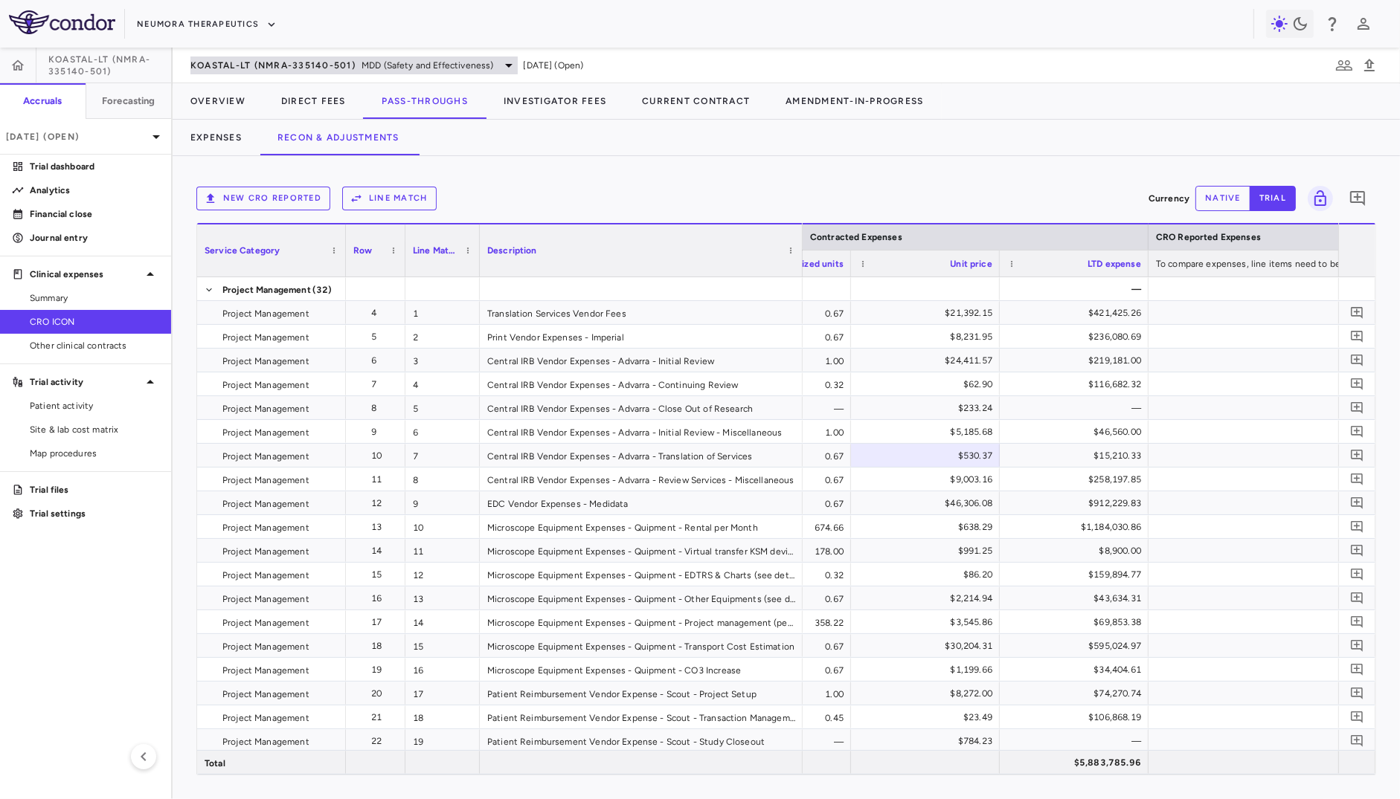
click at [301, 65] on span "KOASTAL-LT (NMRA-335140-501)" at bounding box center [272, 65] width 165 height 12
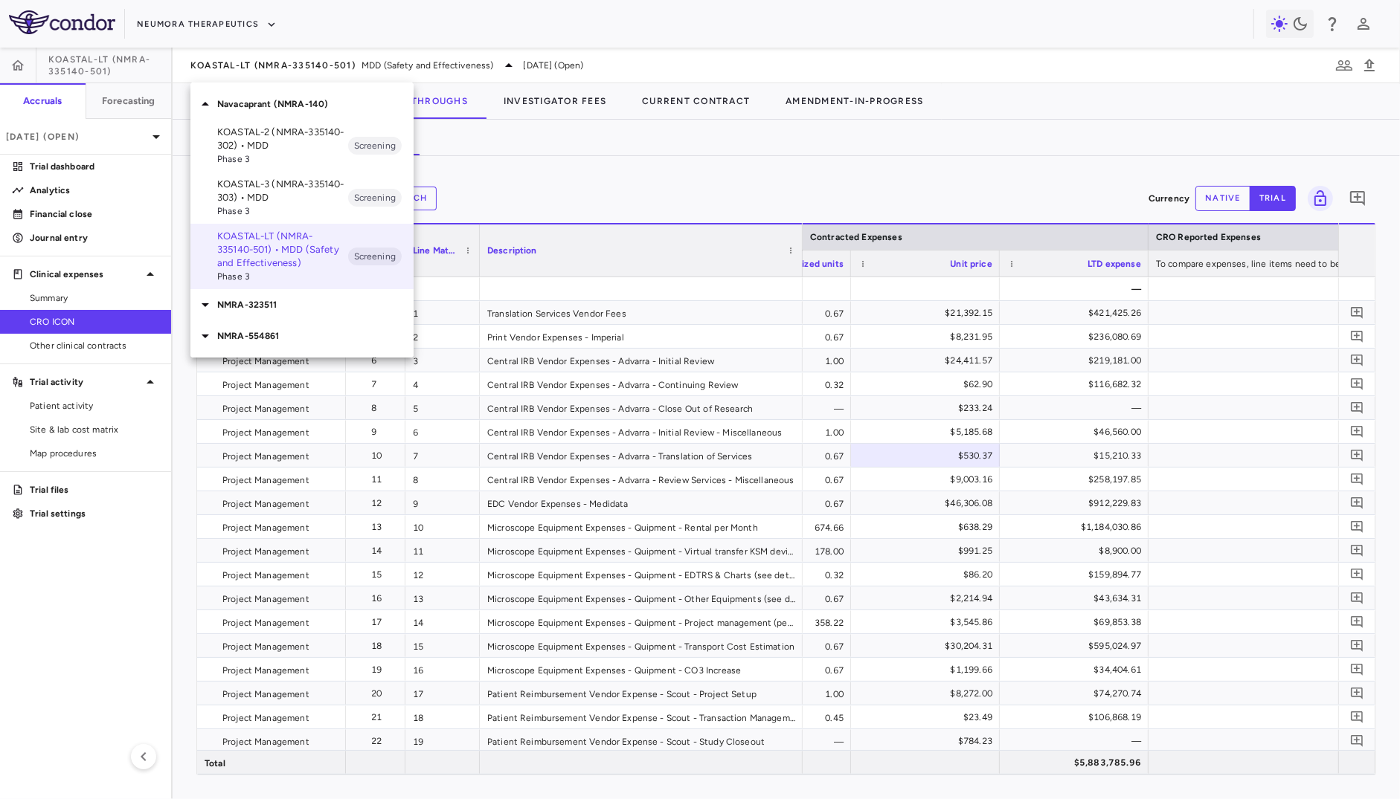
click at [298, 191] on p "KOASTAL-3 (NMRA-335140-303) • MDD" at bounding box center [282, 191] width 131 height 27
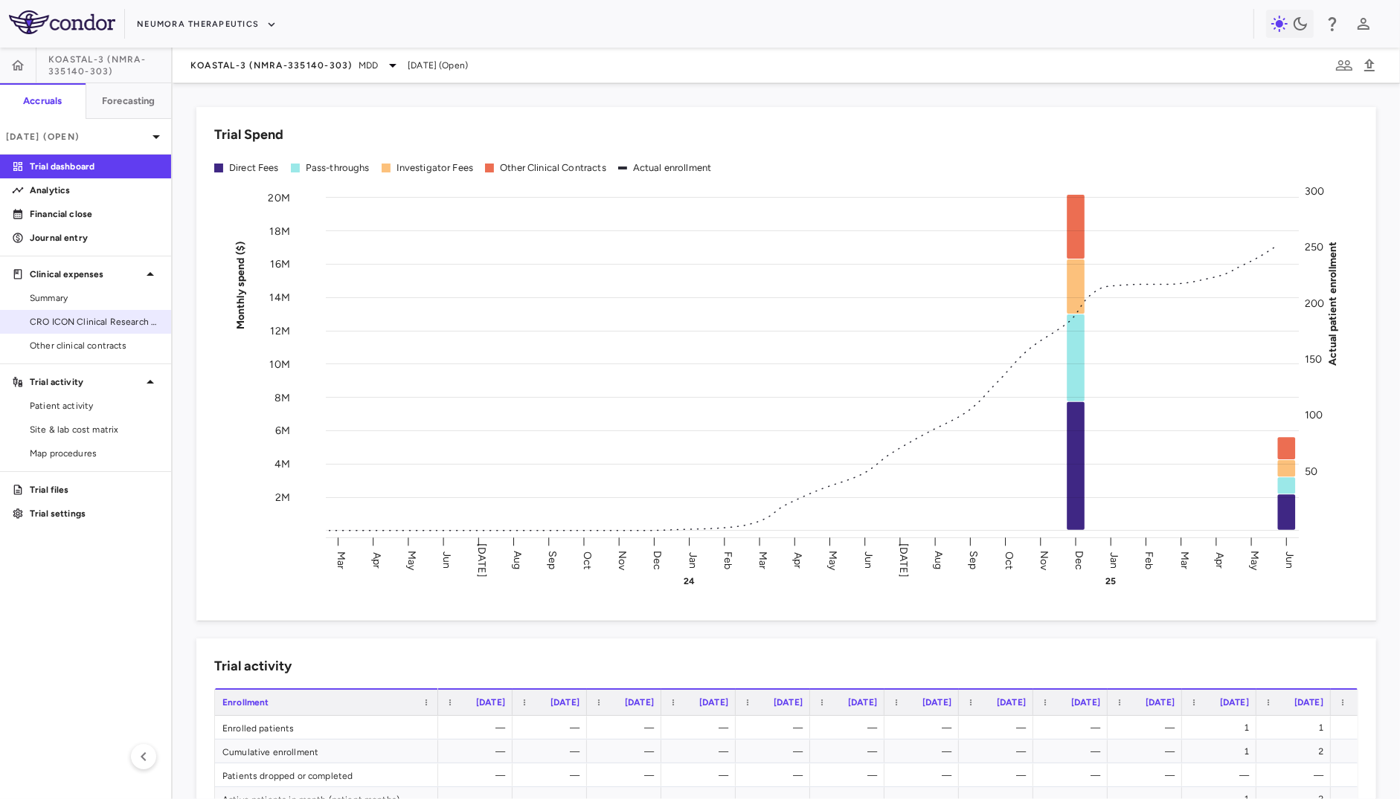
click at [94, 315] on span "CRO ICON Clinical Research Limited" at bounding box center [94, 321] width 129 height 13
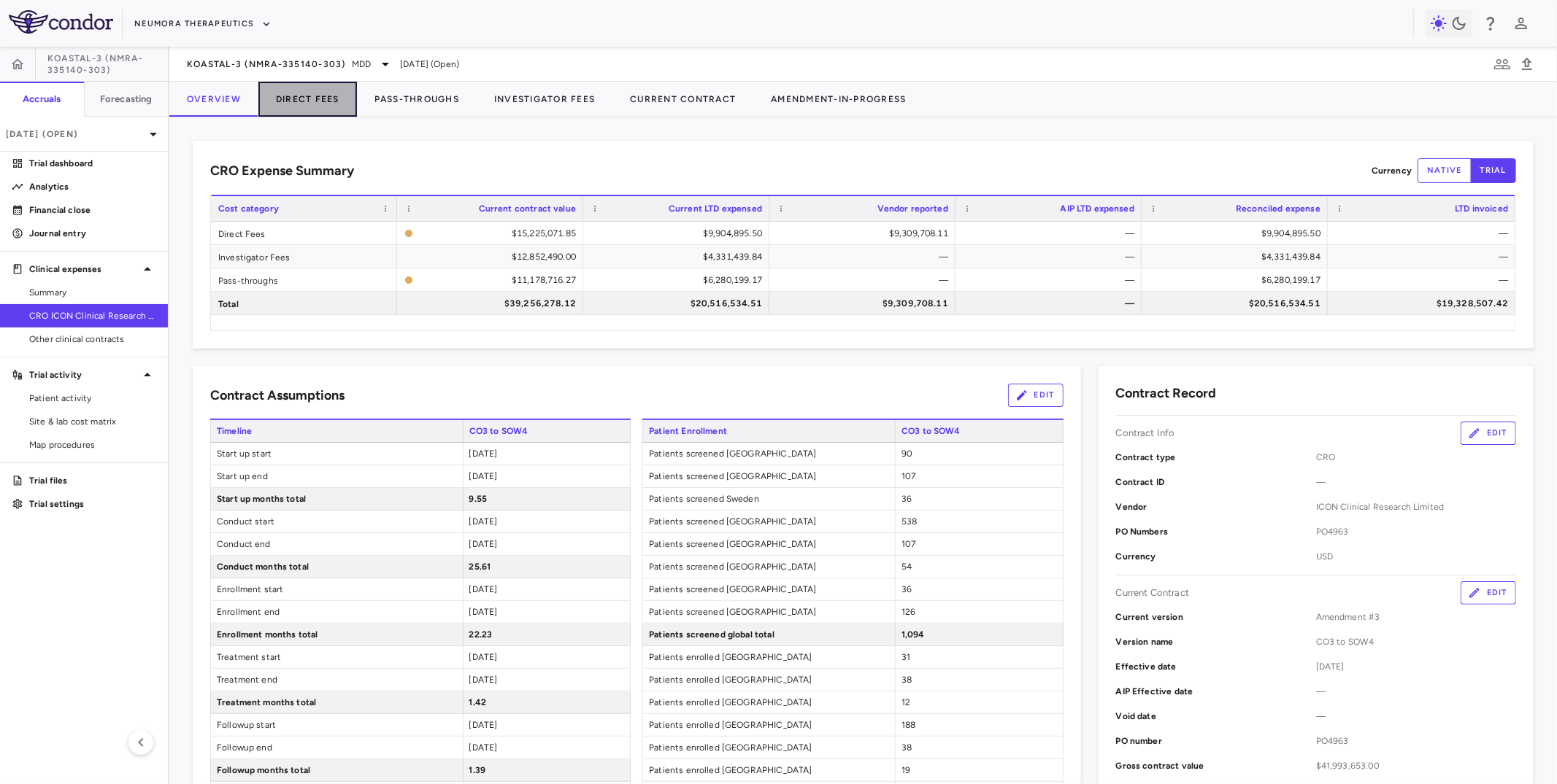
click at [297, 99] on button "Direct Fees" at bounding box center [307, 99] width 98 height 35
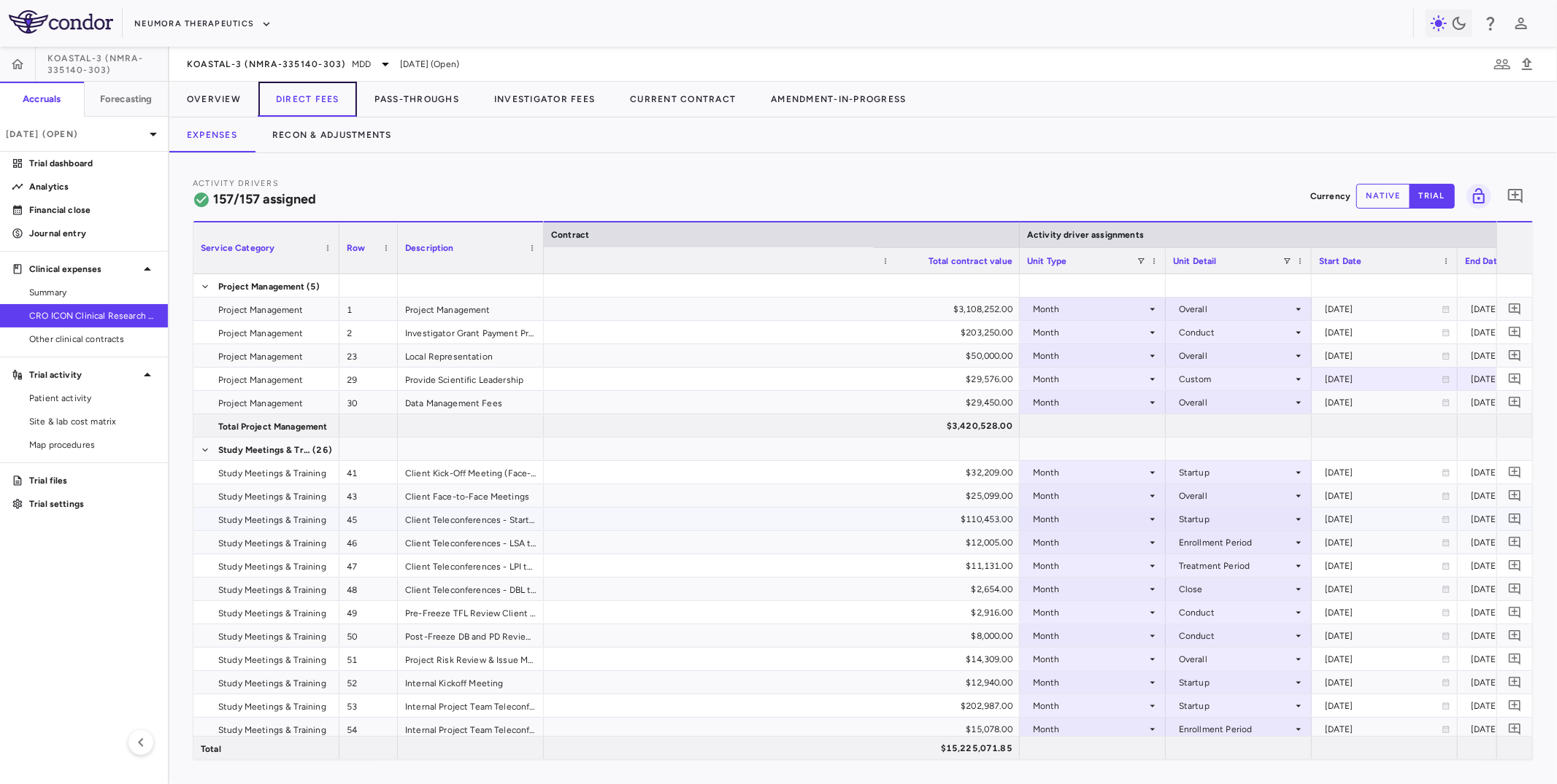
scroll to position [0, 973]
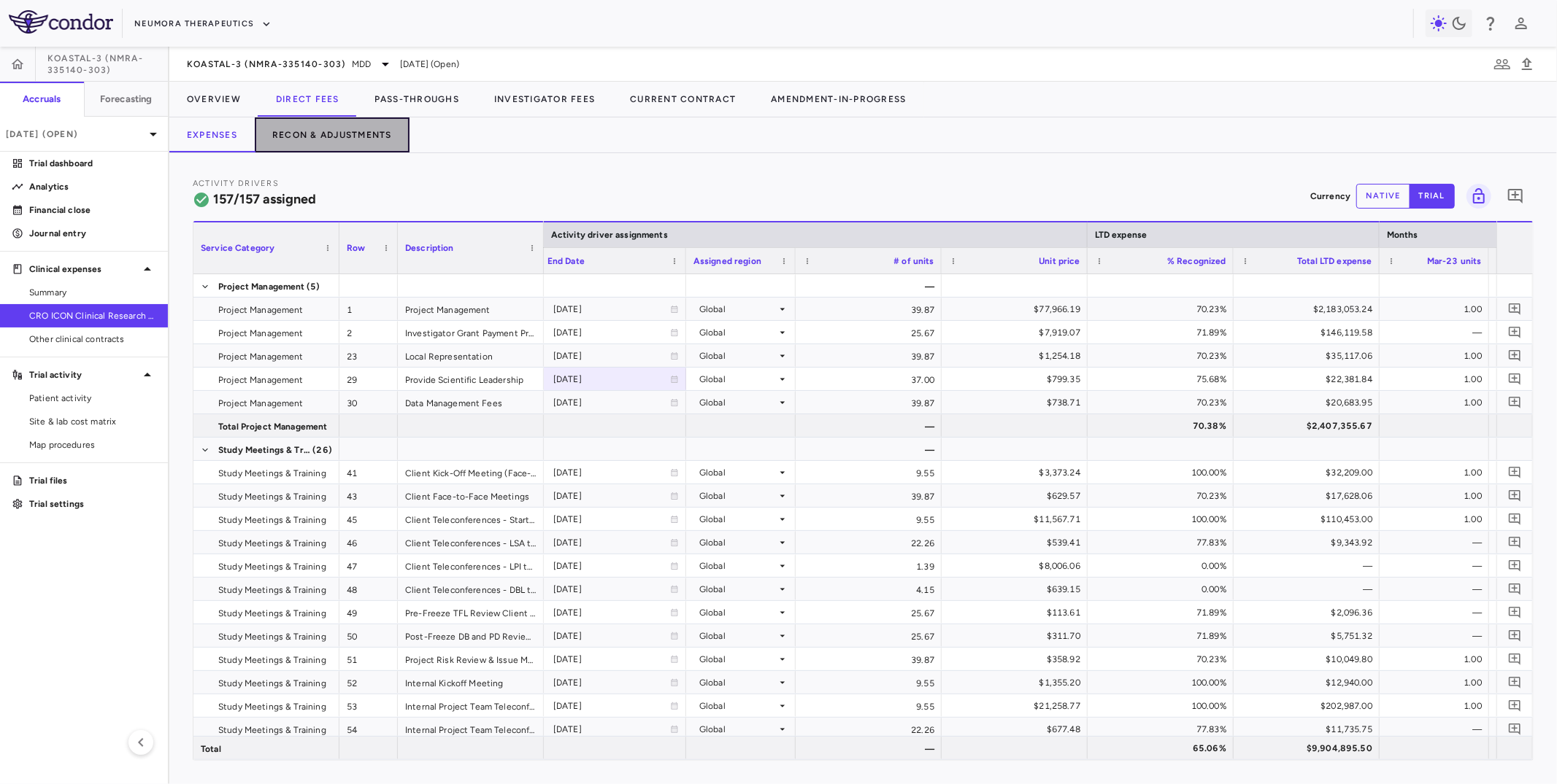
click at [326, 126] on button "Recon & Adjustments" at bounding box center [333, 135] width 155 height 35
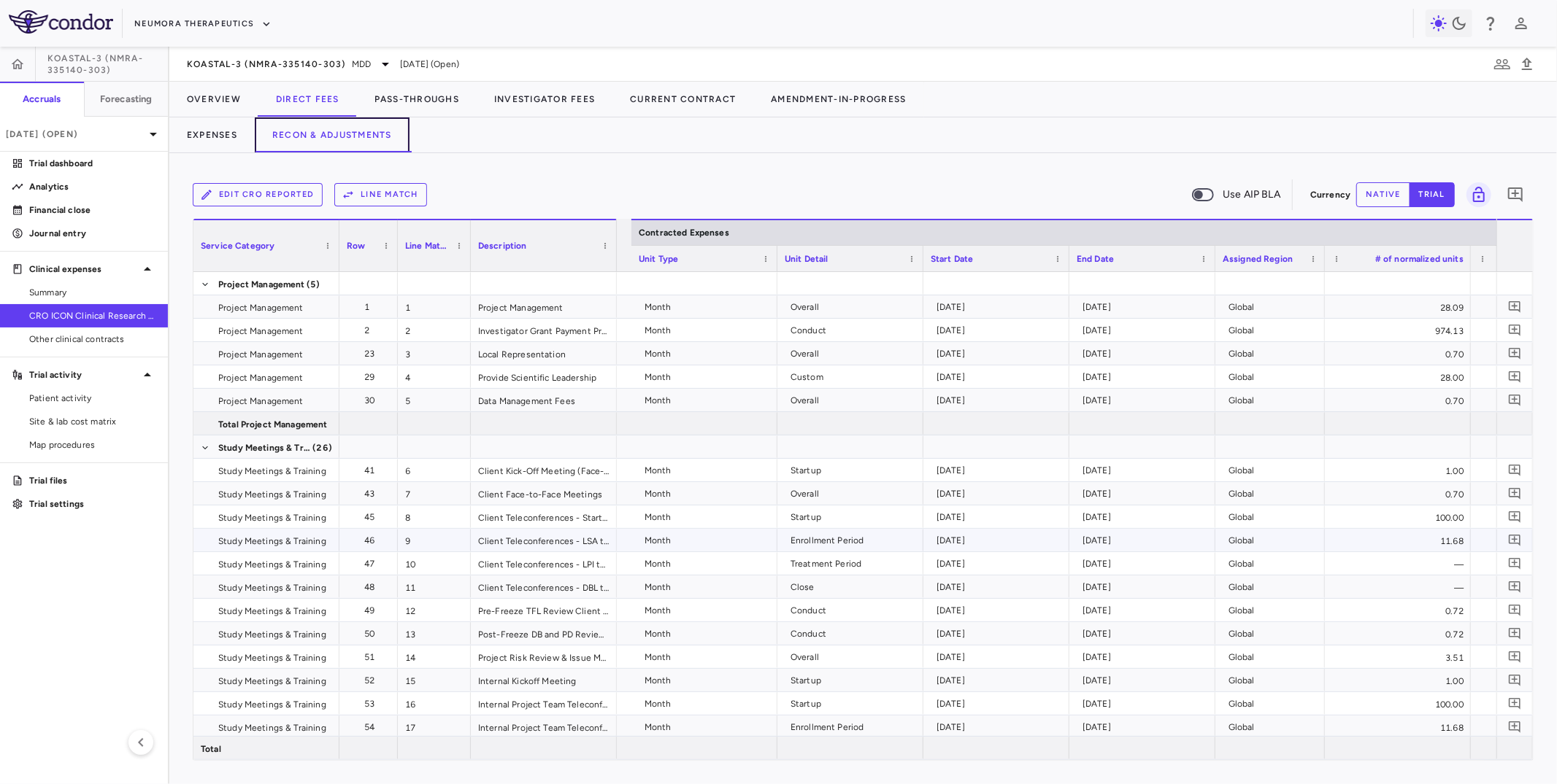
scroll to position [0, 609]
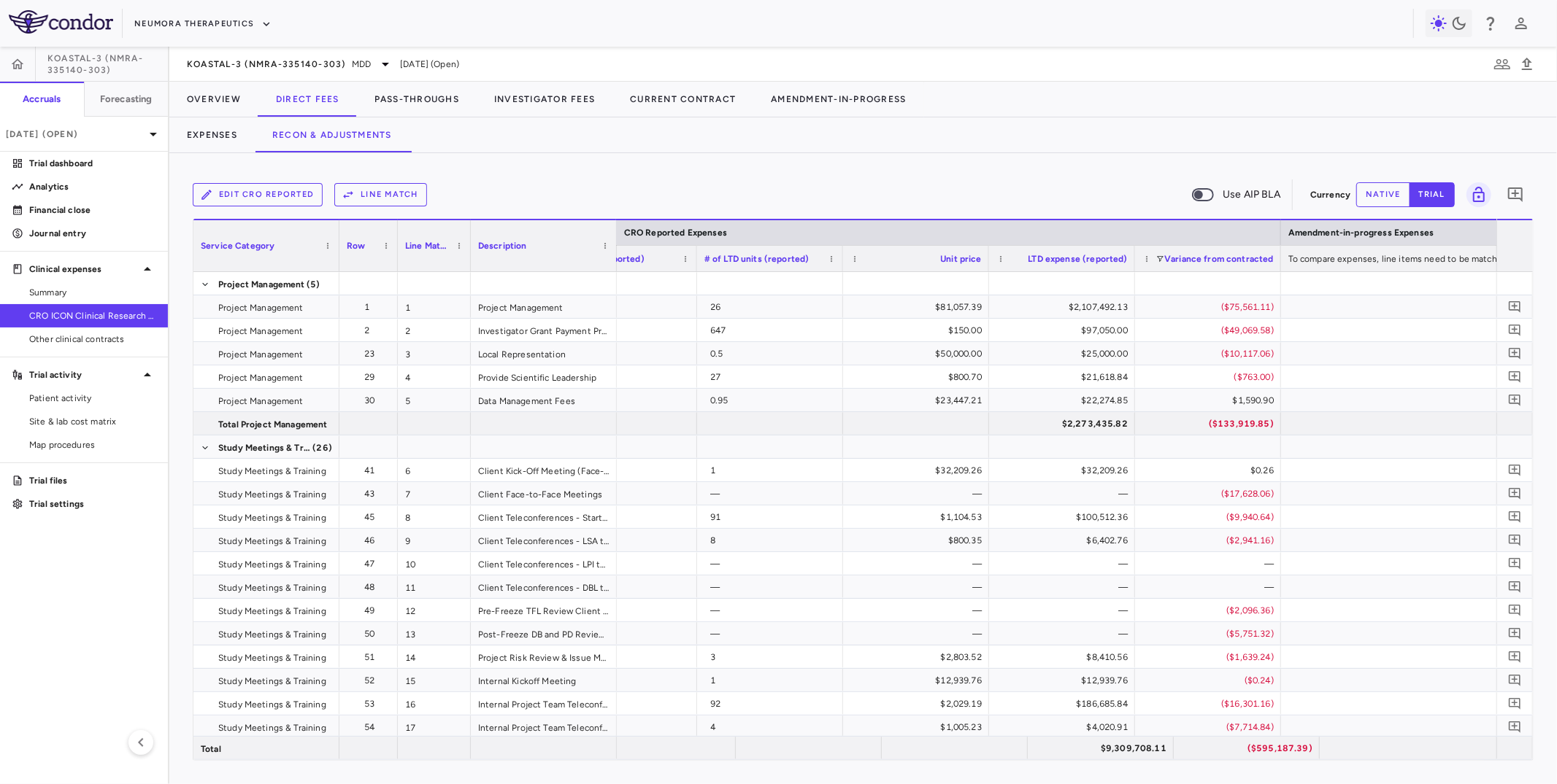
click at [306, 201] on button "Edit CRO reported" at bounding box center [257, 195] width 130 height 24
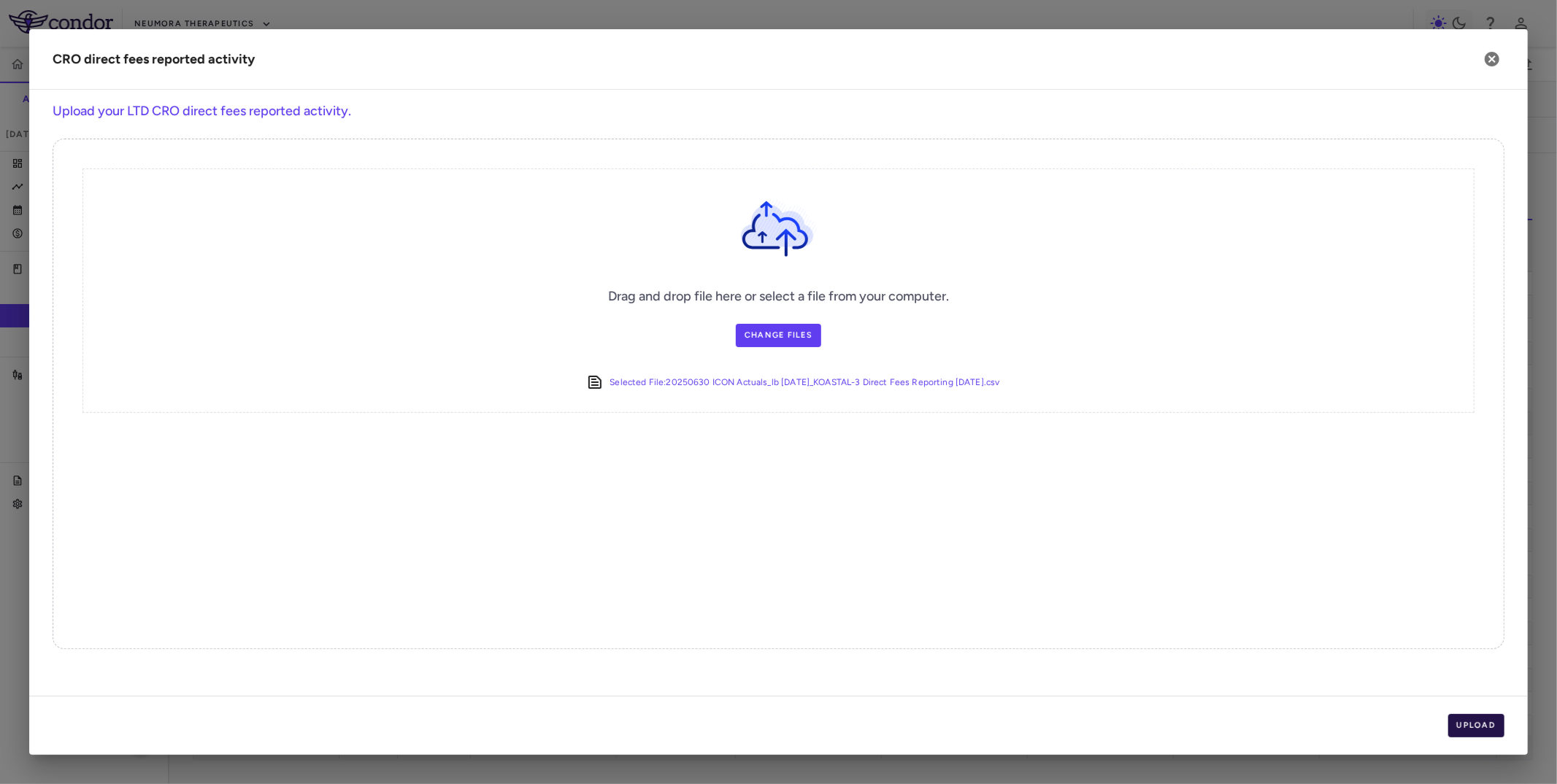
click at [887, 642] on button "Upload" at bounding box center [1476, 726] width 57 height 24
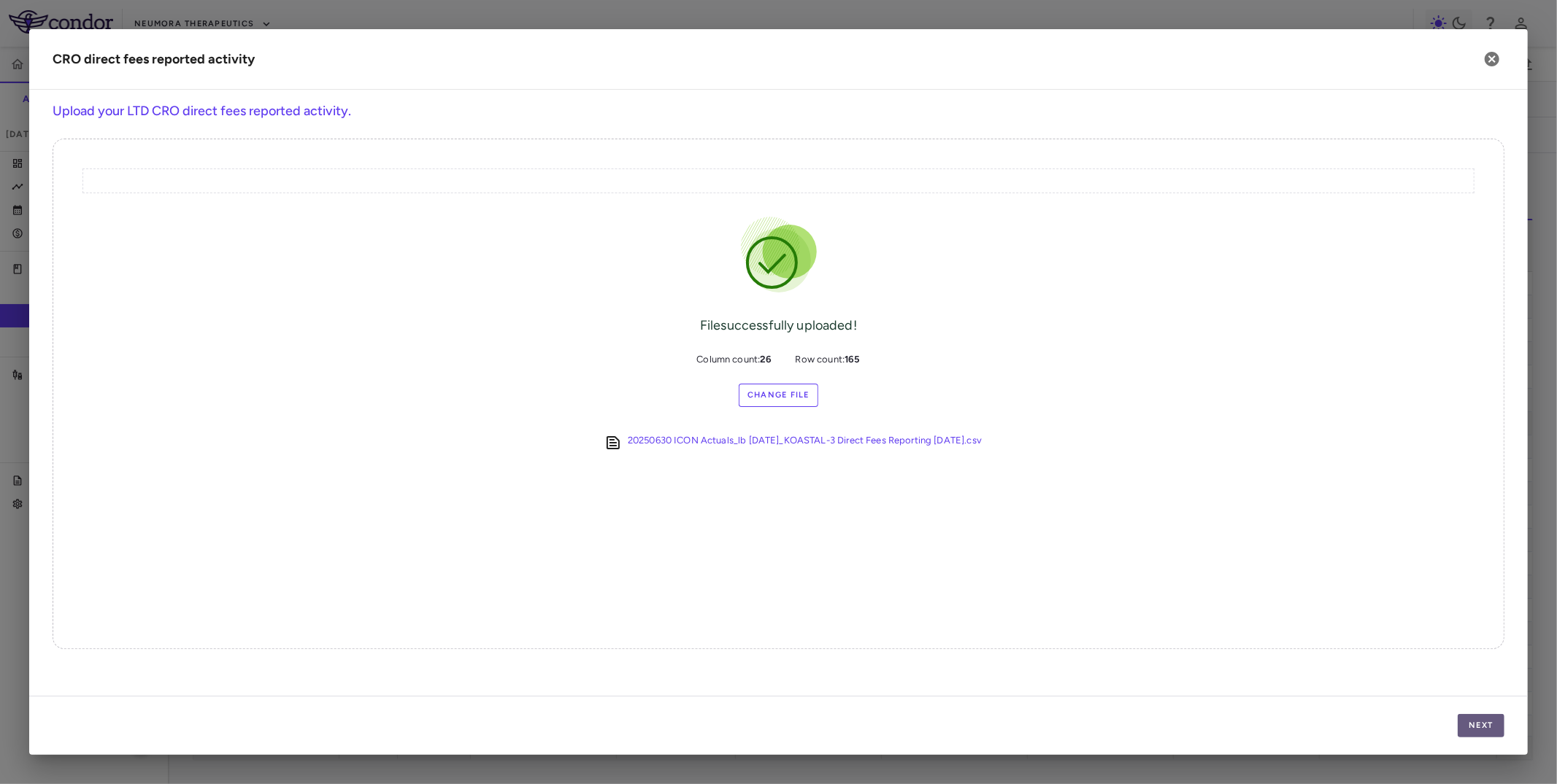
click at [887, 642] on button "Next" at bounding box center [1481, 726] width 47 height 24
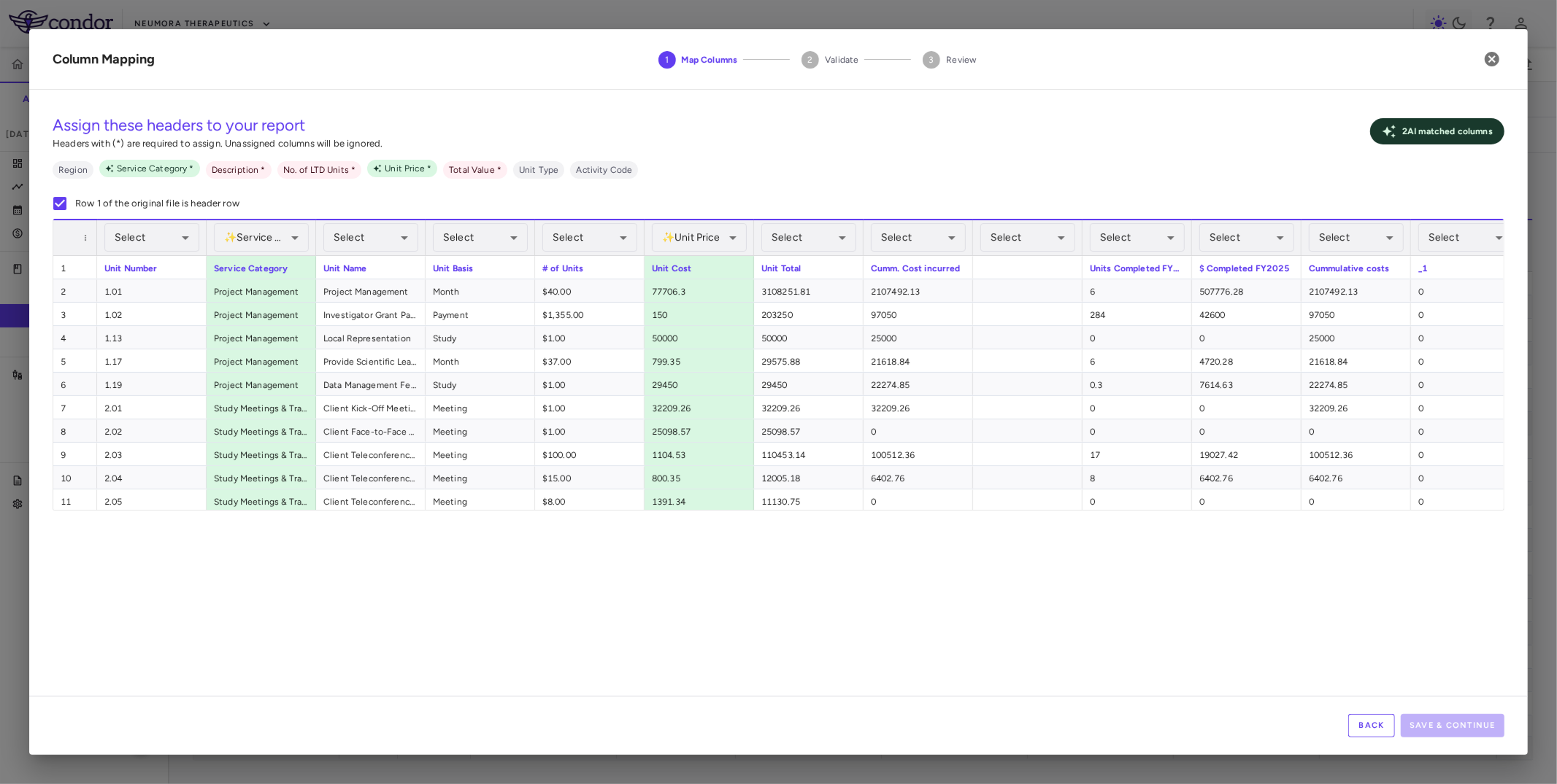
click at [155, 252] on div "Select ​" at bounding box center [151, 237] width 95 height 28
click at [158, 235] on body "Skip to sidebar Skip to main content Neumora Therapeutics KOASTAL-3 (NMRA-33514…" at bounding box center [778, 392] width 1557 height 784
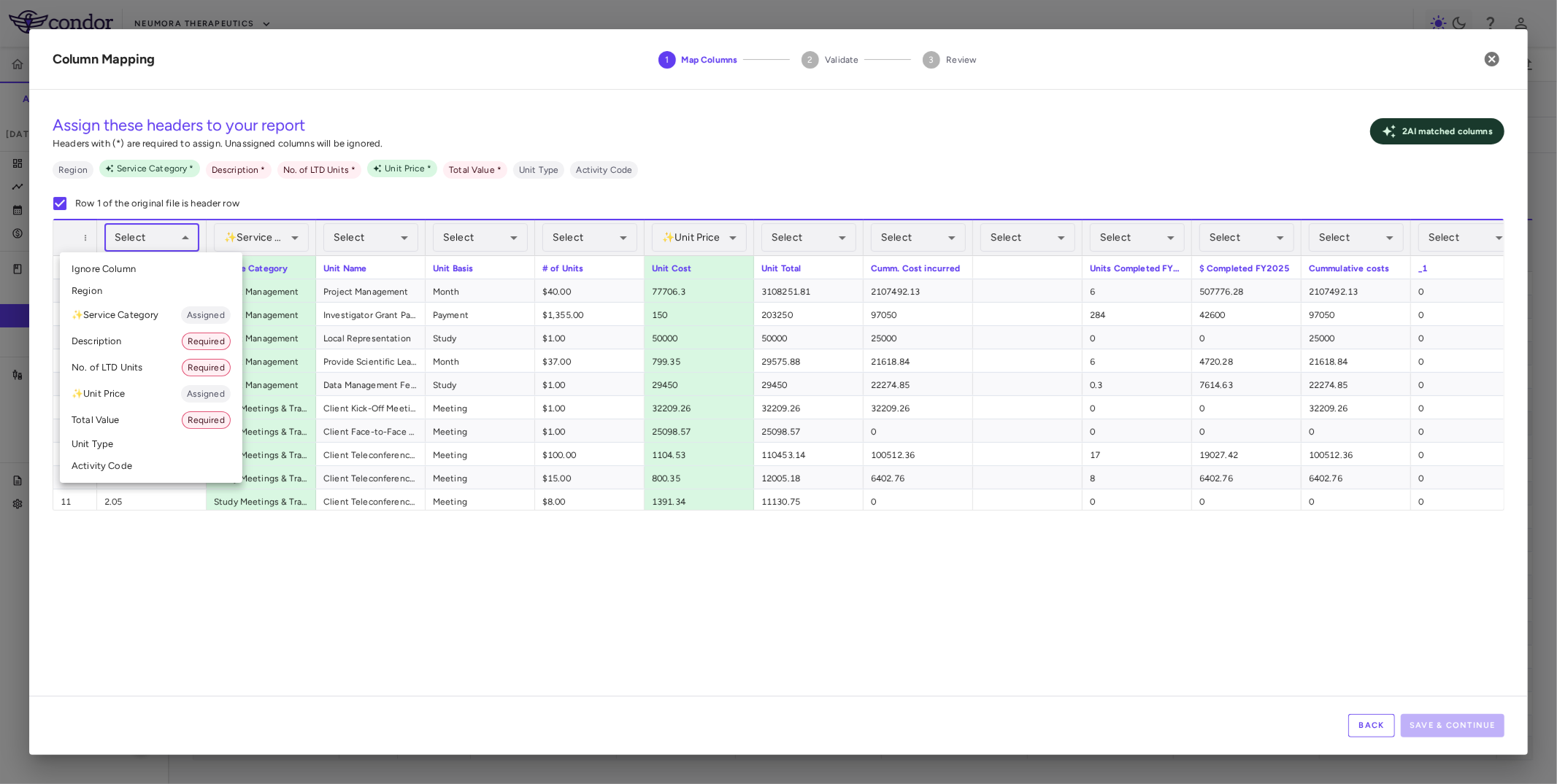
click at [146, 468] on li "Activity Code" at bounding box center [151, 466] width 183 height 22
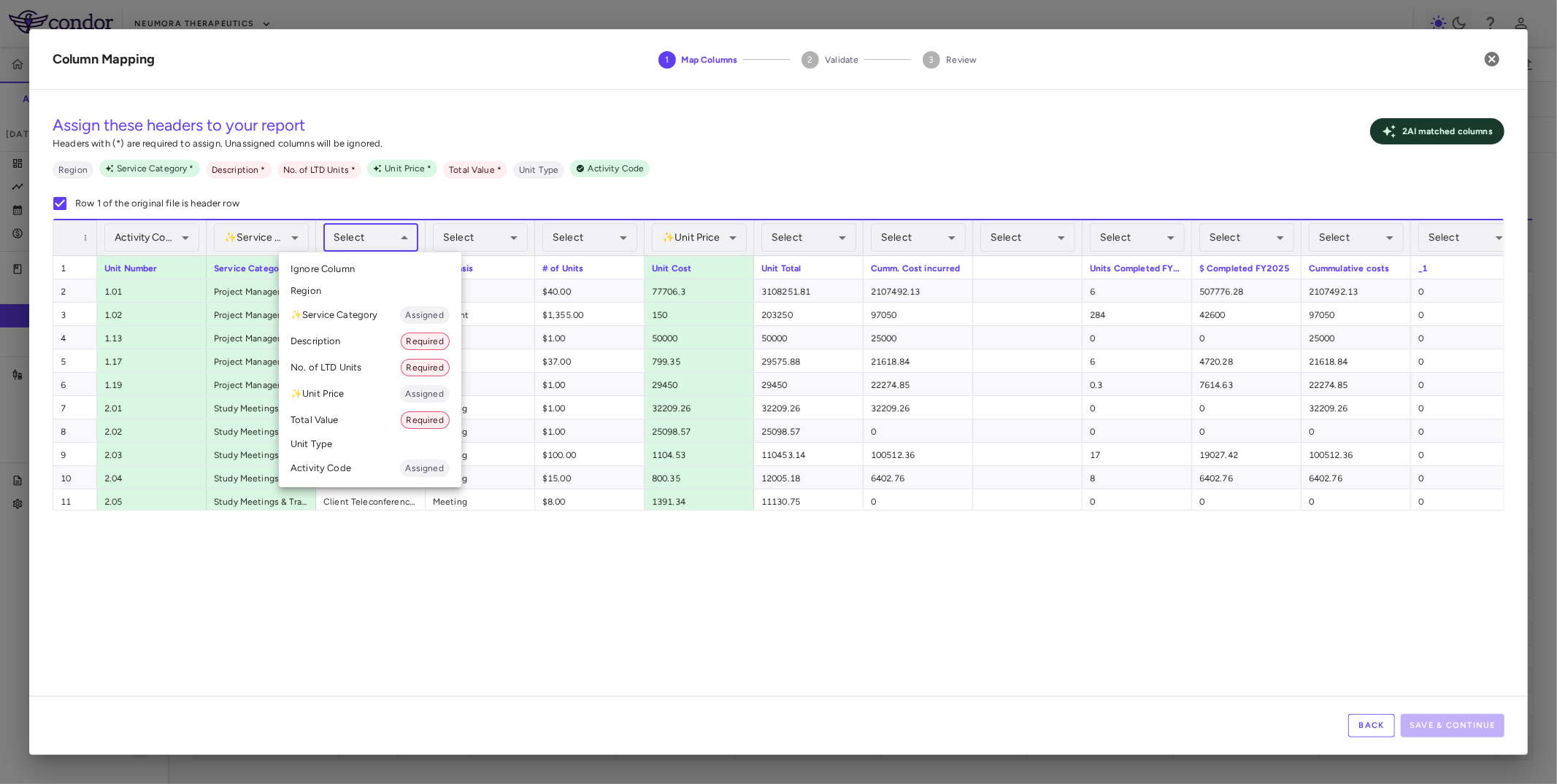
click at [380, 241] on body "Skip to sidebar Skip to main content Neumora Therapeutics KOASTAL-3 (NMRA-33514…" at bounding box center [778, 392] width 1557 height 784
click at [350, 343] on li "Description Required" at bounding box center [370, 341] width 183 height 26
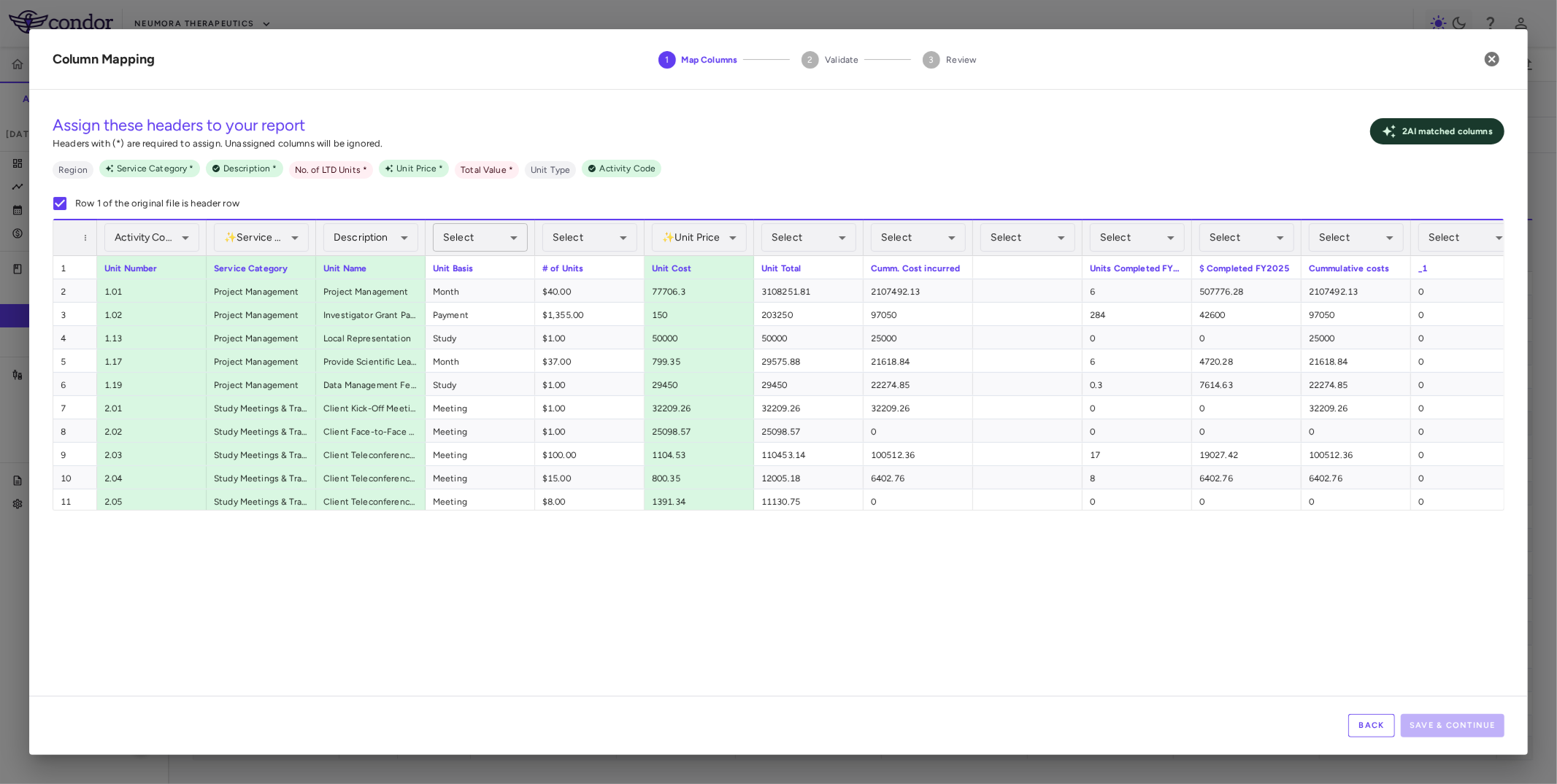
click at [471, 235] on body "Skip to sidebar Skip to main content Neumora Therapeutics KOASTAL-3 (NMRA-33514…" at bounding box center [778, 392] width 1557 height 784
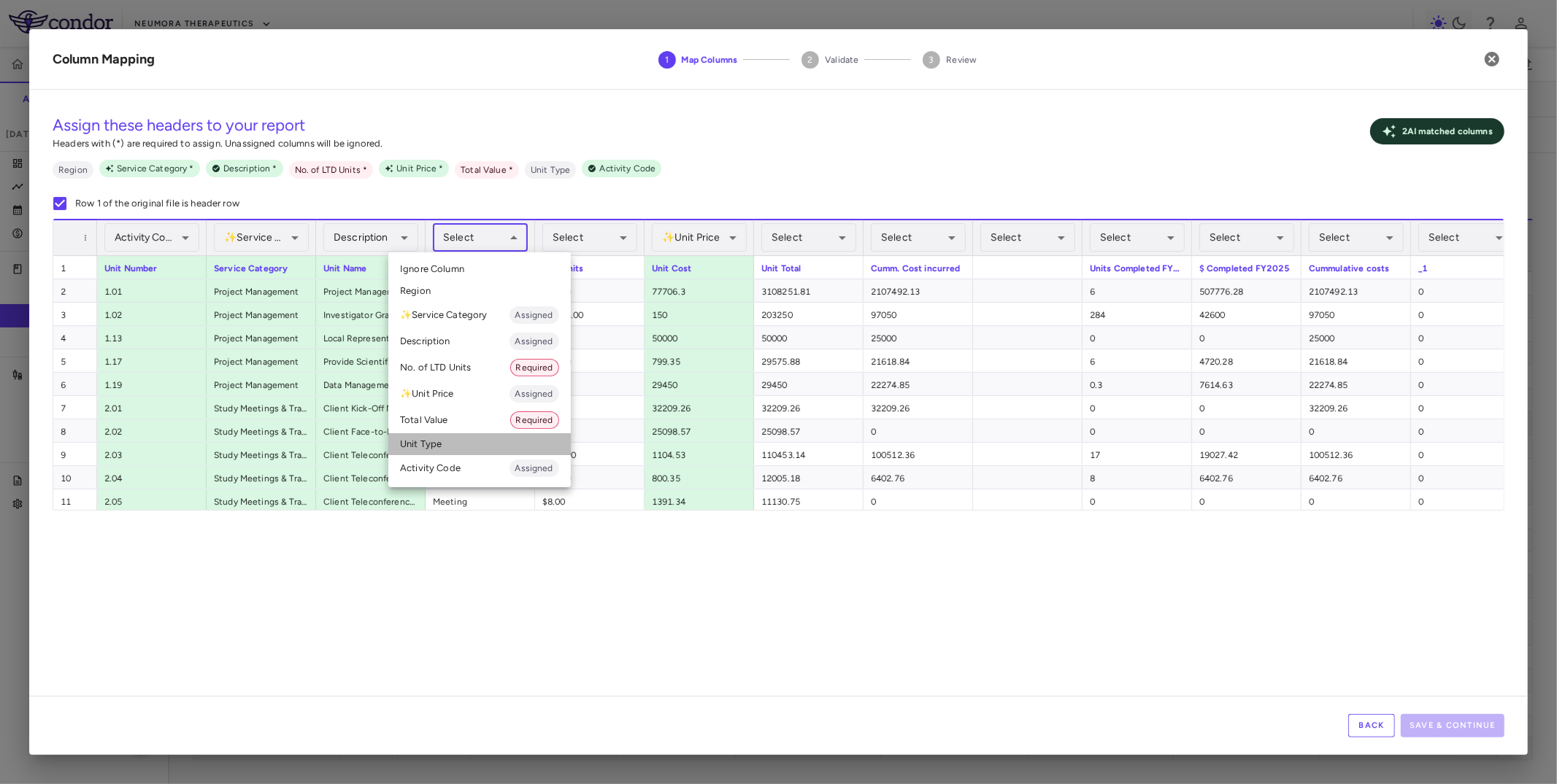
click at [446, 445] on li "Unit Type" at bounding box center [480, 444] width 183 height 22
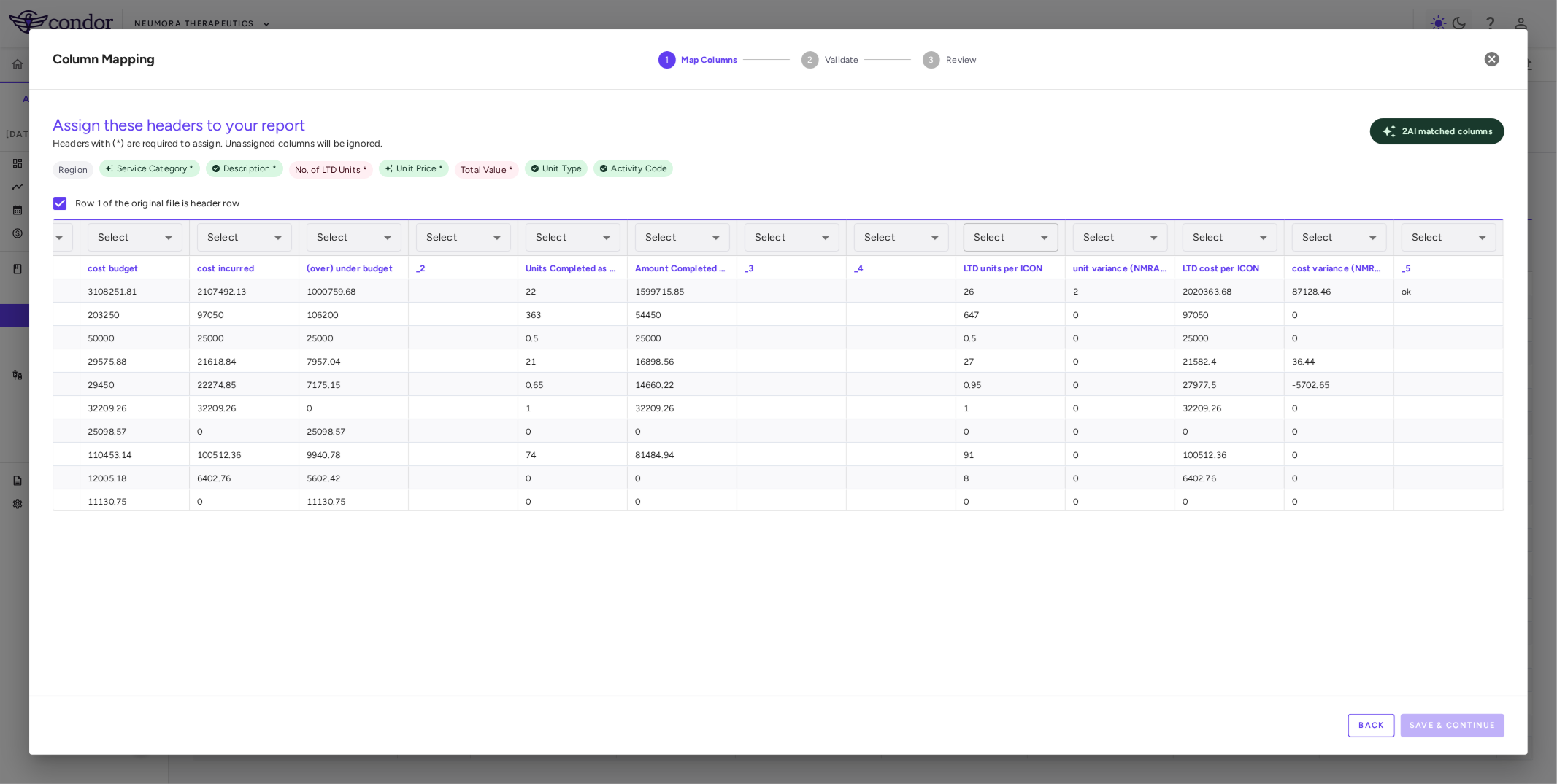
click at [887, 230] on body "Skip to sidebar Skip to main content Neumora Therapeutics KOASTAL-3 (NMRA-33514…" at bounding box center [778, 392] width 1557 height 784
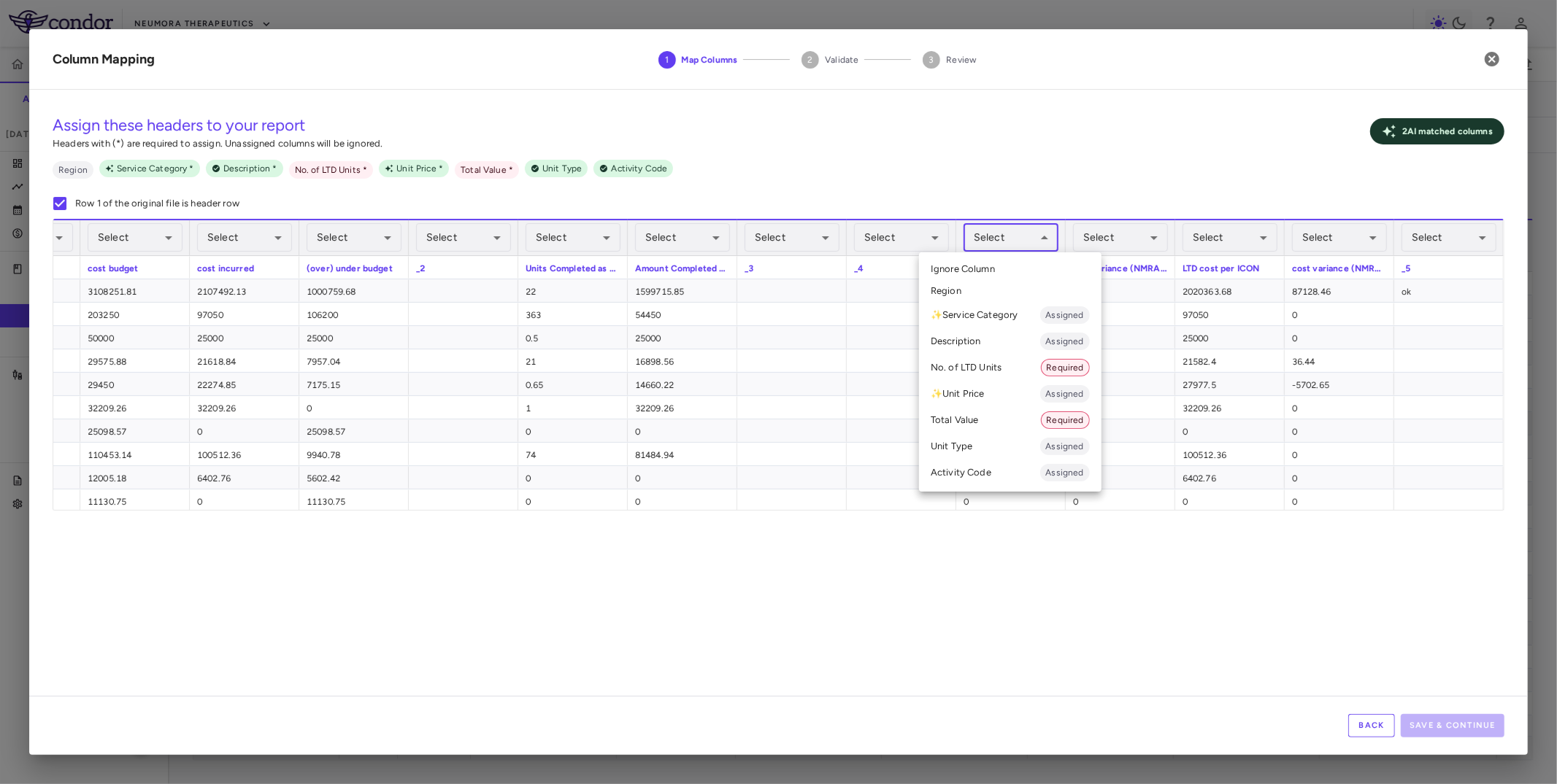
click at [887, 363] on li "No. of LTD Units Required" at bounding box center [1010, 367] width 183 height 26
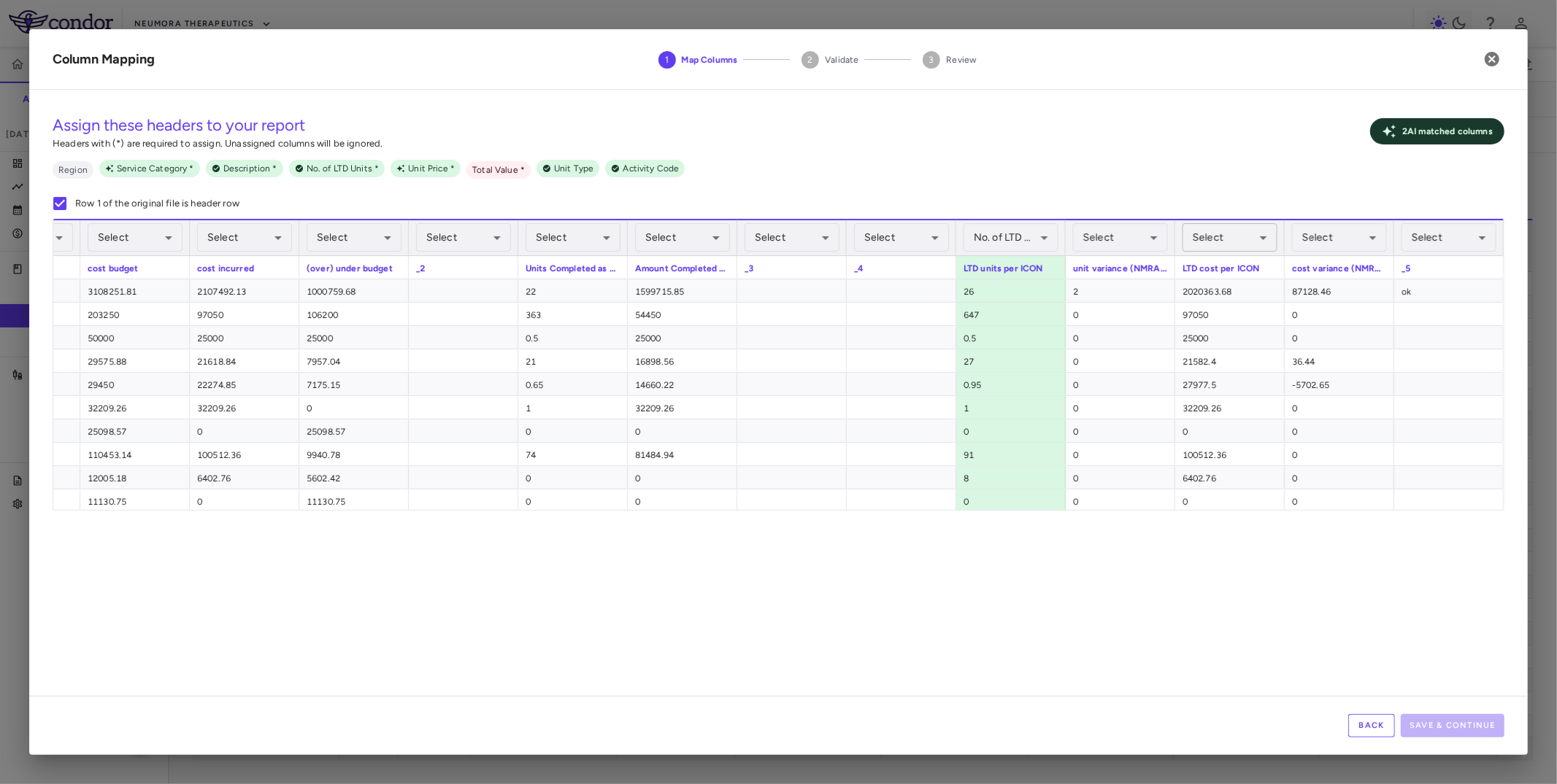
click at [887, 240] on body "Skip to sidebar Skip to main content Neumora Therapeutics KOASTAL-3 (NMRA-33514…" at bounding box center [778, 392] width 1557 height 784
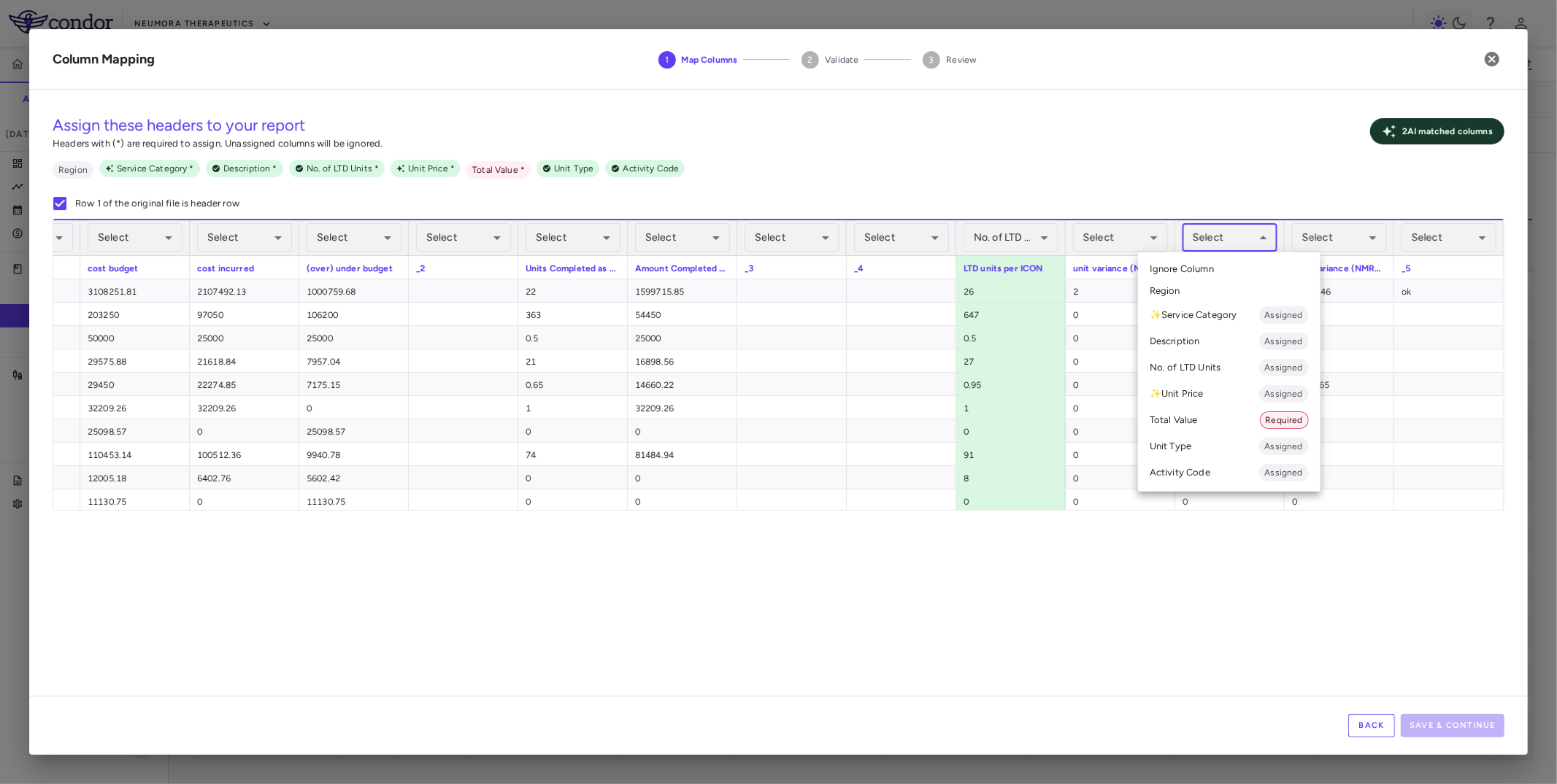
click at [887, 409] on li "Total Value Required" at bounding box center [1229, 420] width 183 height 26
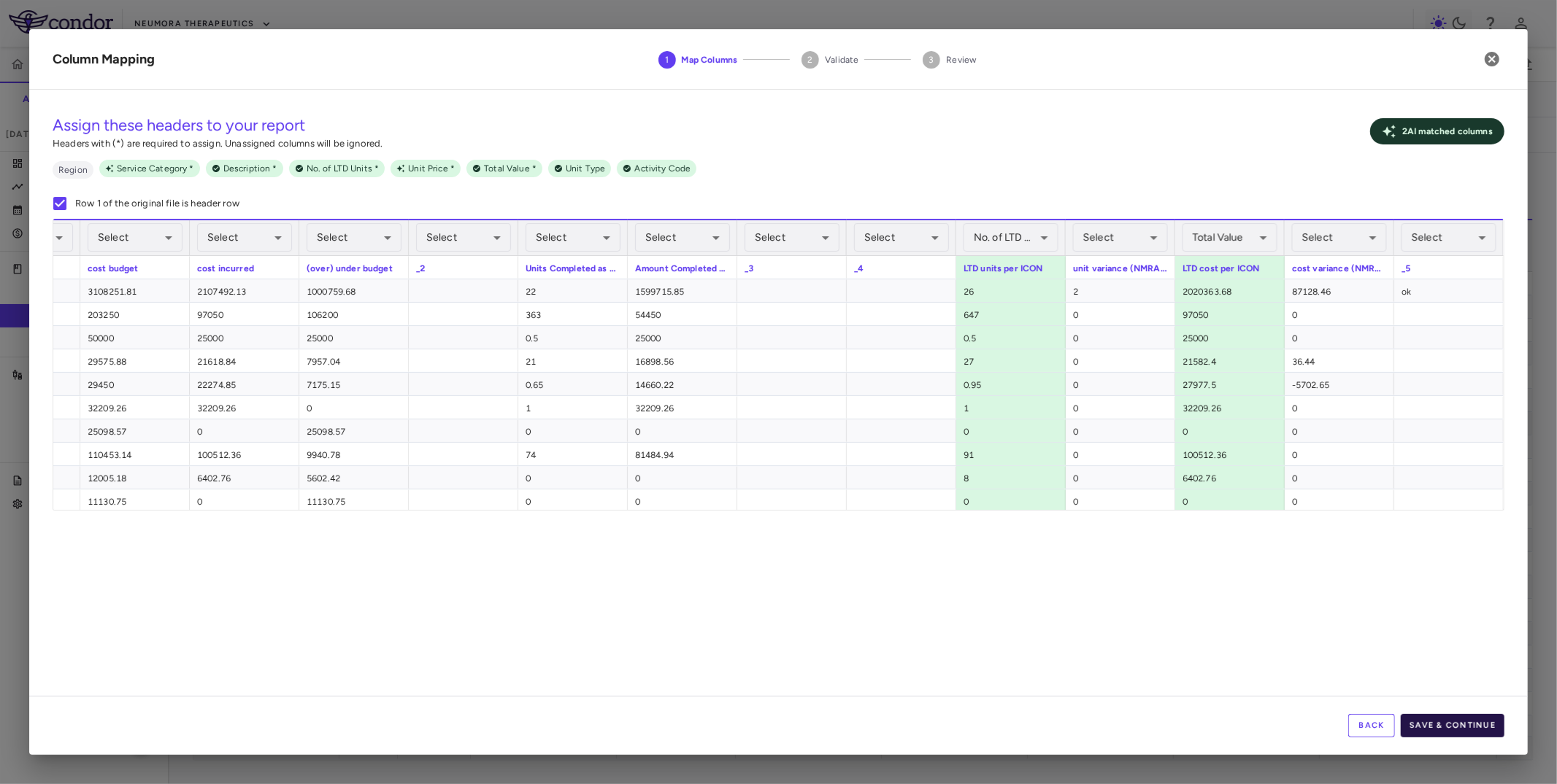
click at [887, 642] on button "Save & Continue" at bounding box center [1453, 726] width 104 height 24
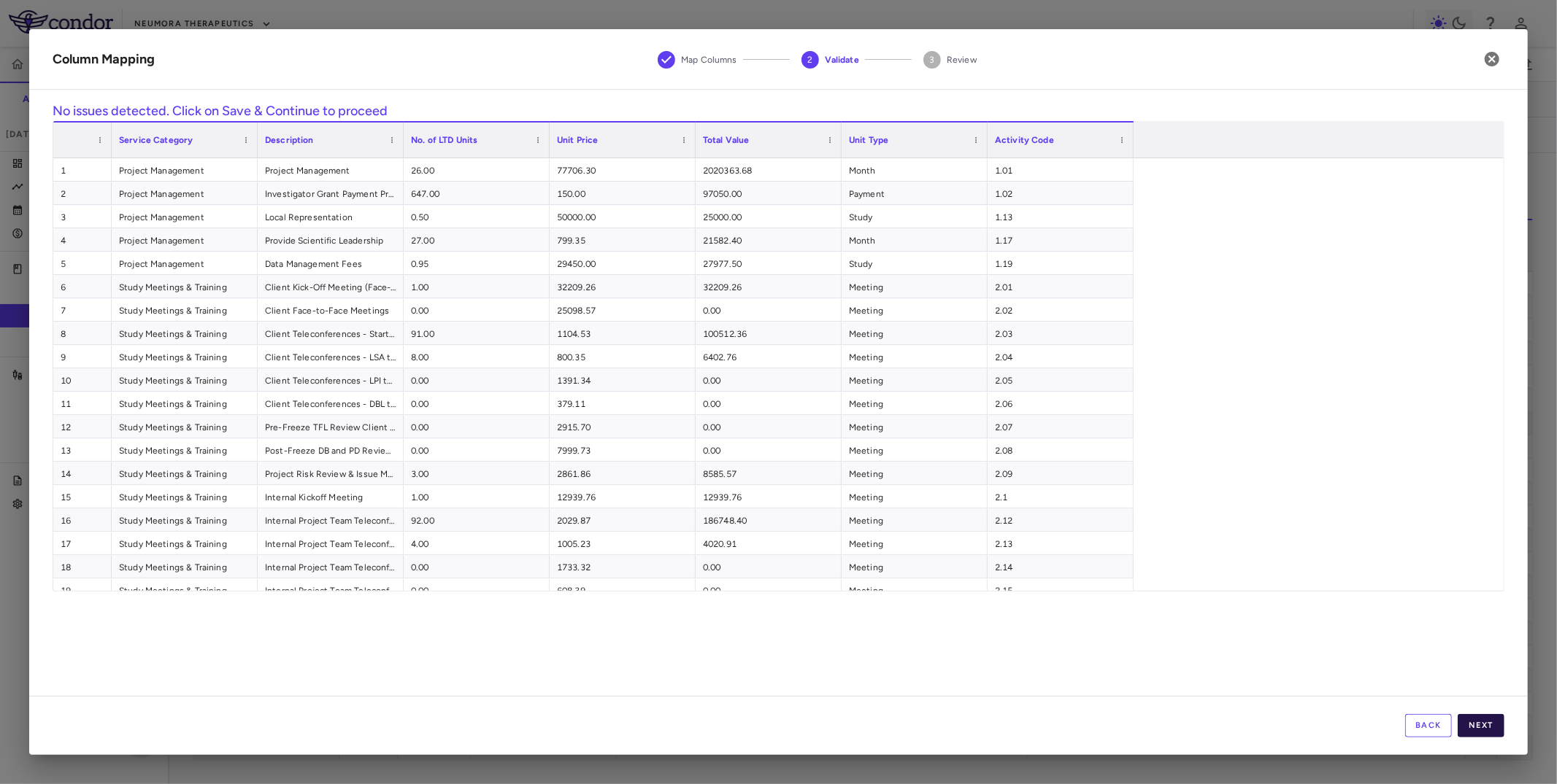
click at [887, 642] on button "Next" at bounding box center [1481, 726] width 47 height 24
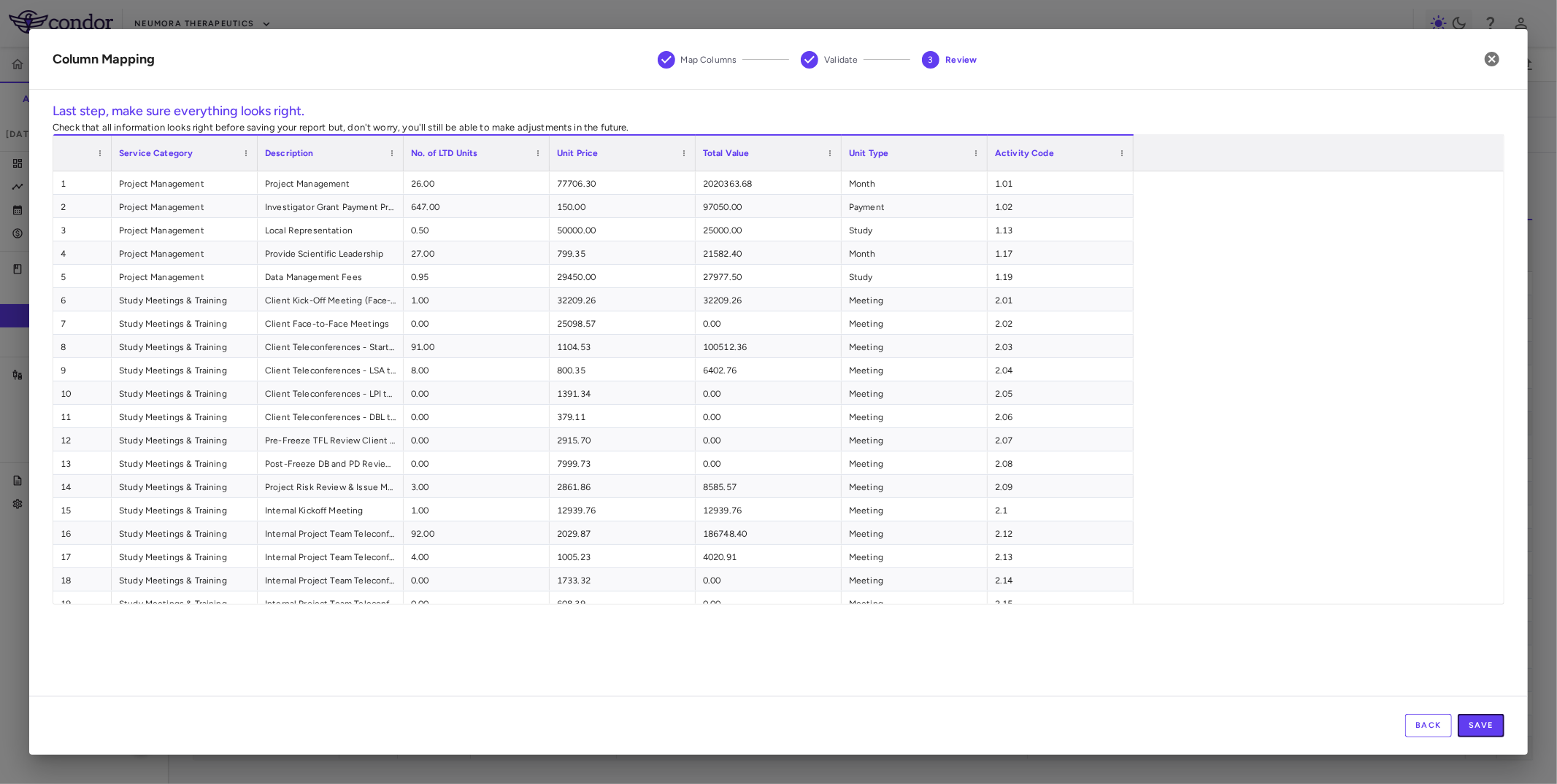
click at [887, 642] on button "Save" at bounding box center [1481, 726] width 47 height 24
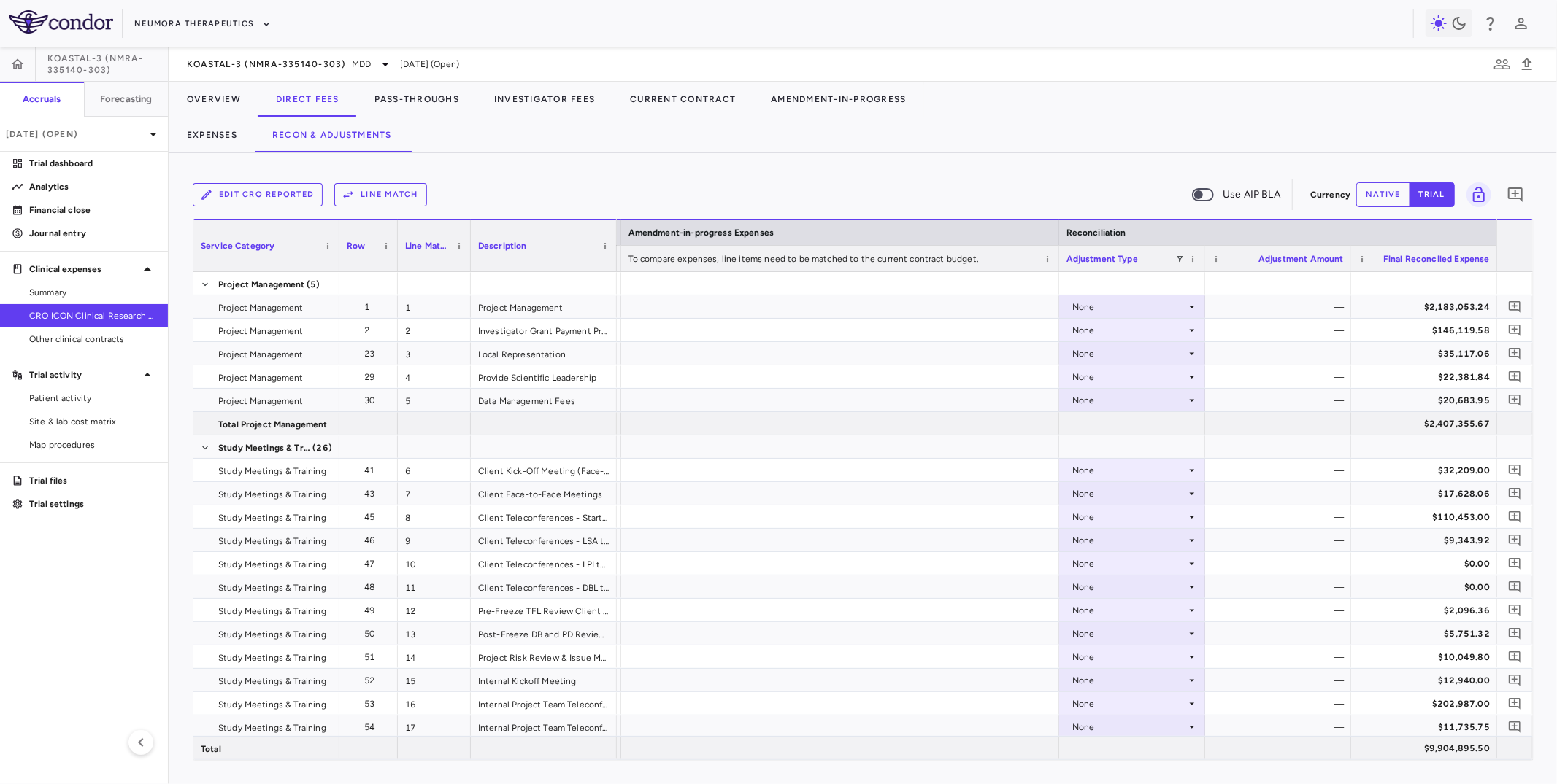
click at [379, 180] on div "Edit CRO reported Line Match Use AIP BLA" at bounding box center [748, 194] width 1112 height 30
click at [375, 199] on button "Line Match" at bounding box center [381, 195] width 92 height 24
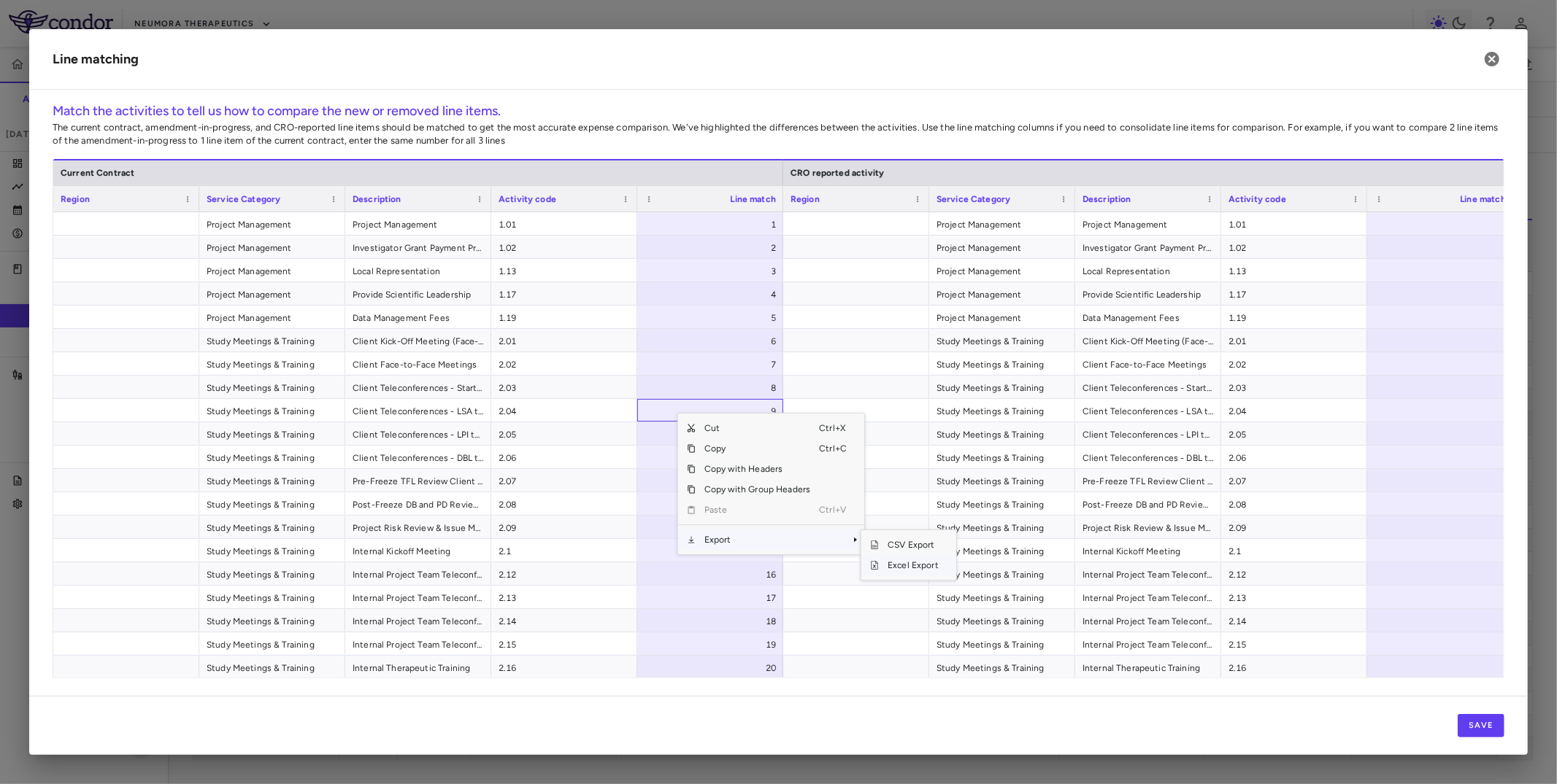
click at [887, 563] on span "Excel Export" at bounding box center [913, 565] width 69 height 21
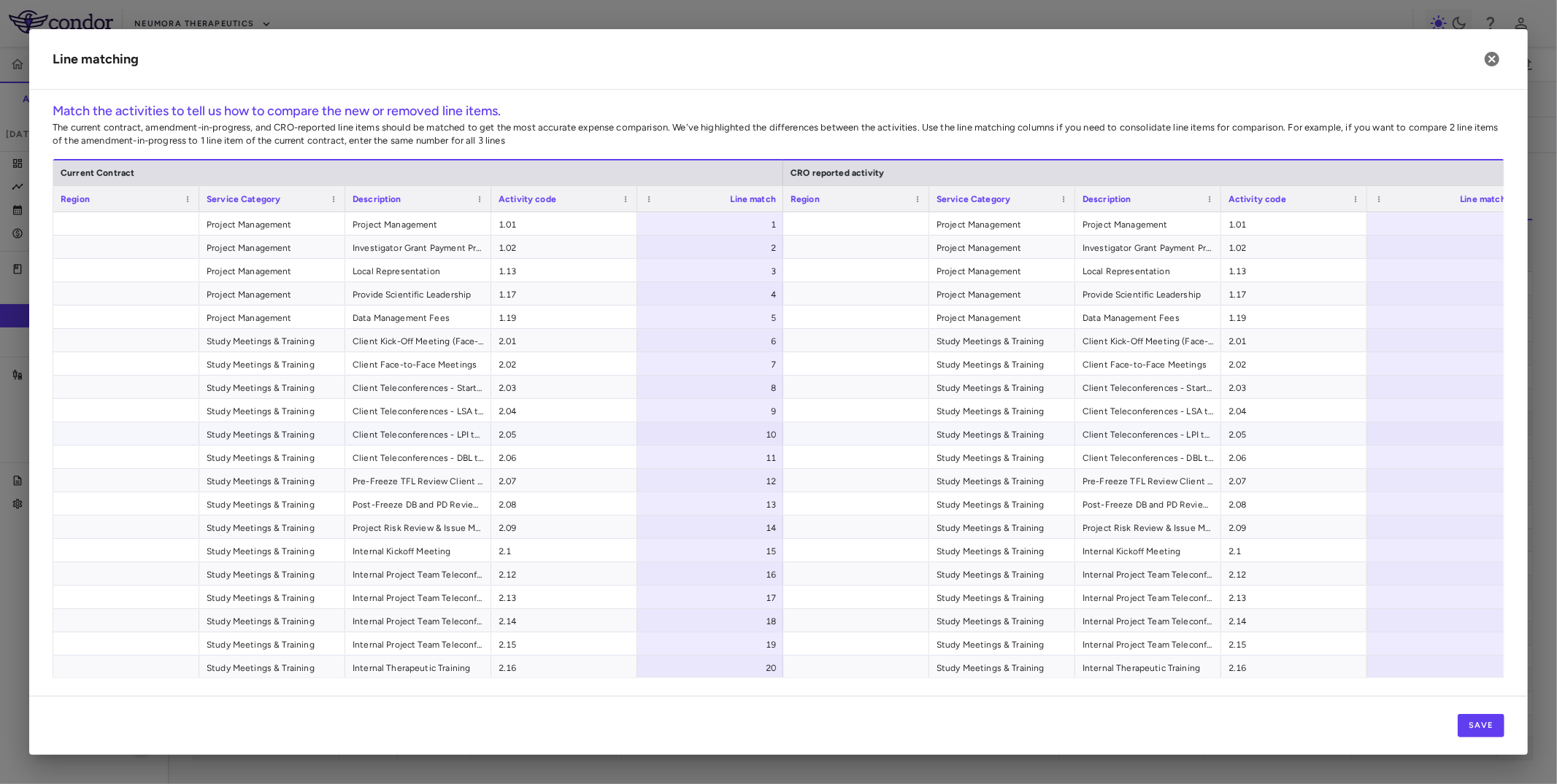
scroll to position [0, 398]
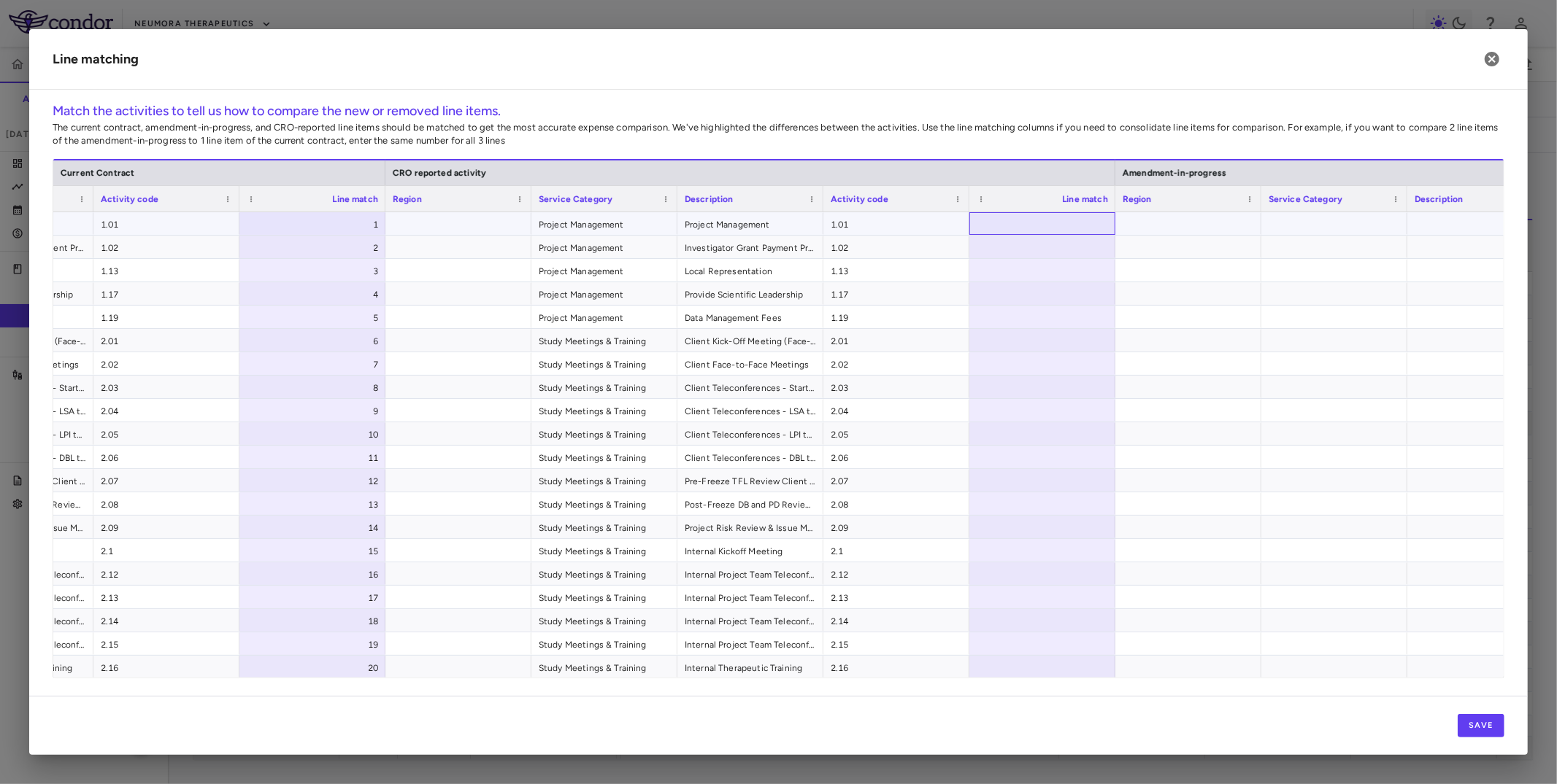
click at [887, 217] on div at bounding box center [1043, 223] width 146 height 23
click at [887, 642] on button "Save" at bounding box center [1481, 726] width 47 height 24
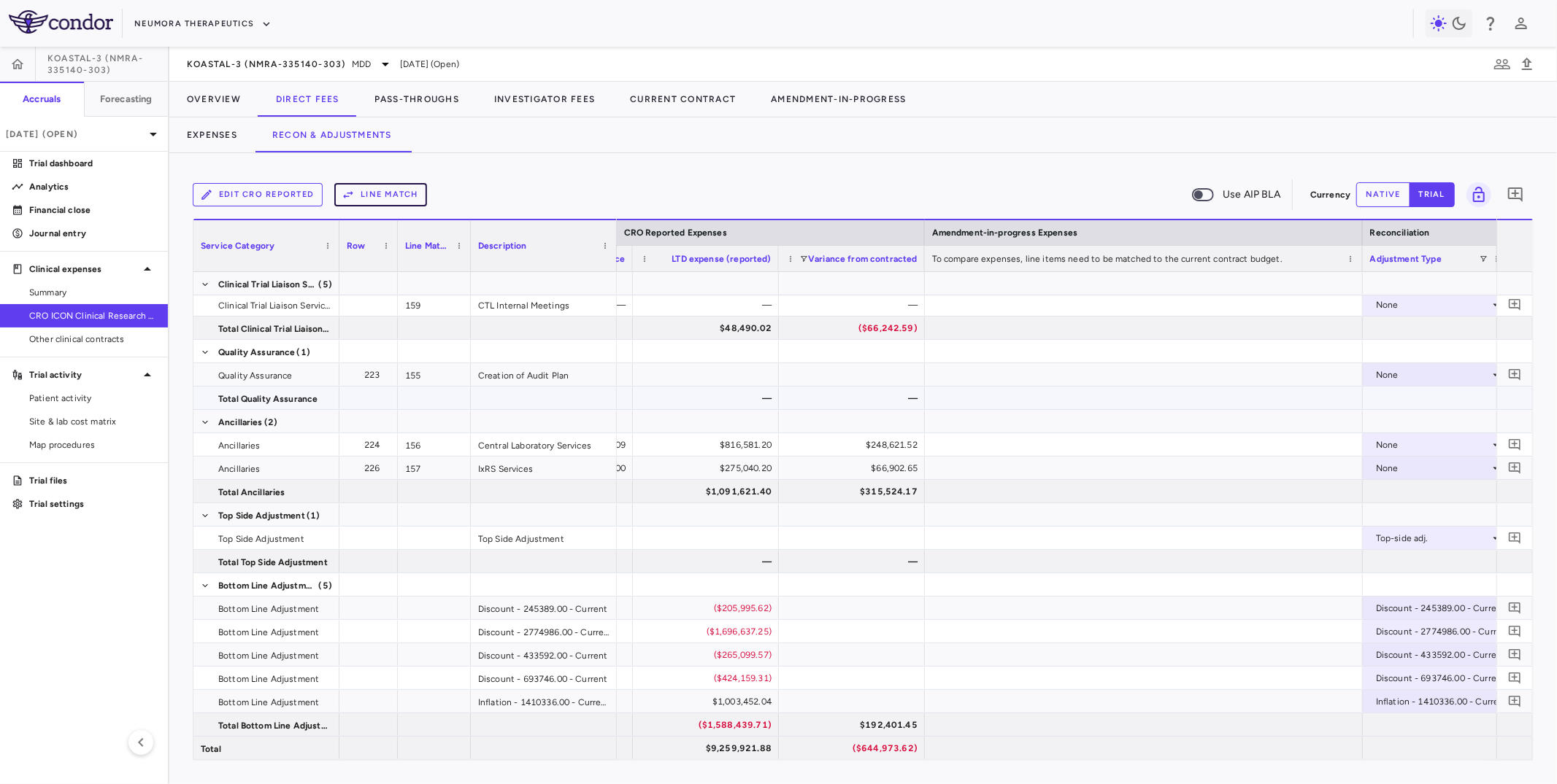
scroll to position [0, 1826]
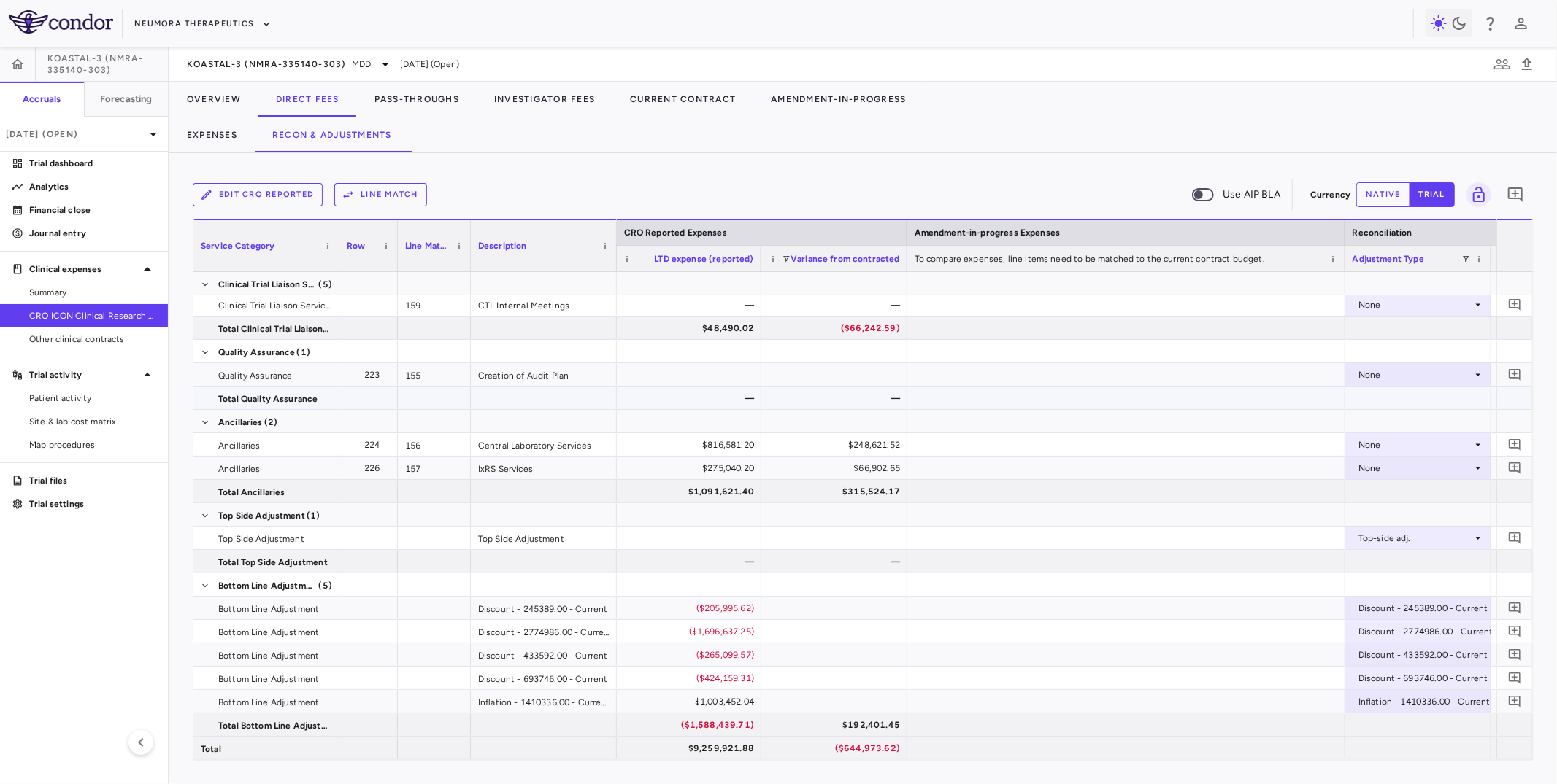
click at [826, 392] on div "—" at bounding box center [837, 398] width 126 height 24
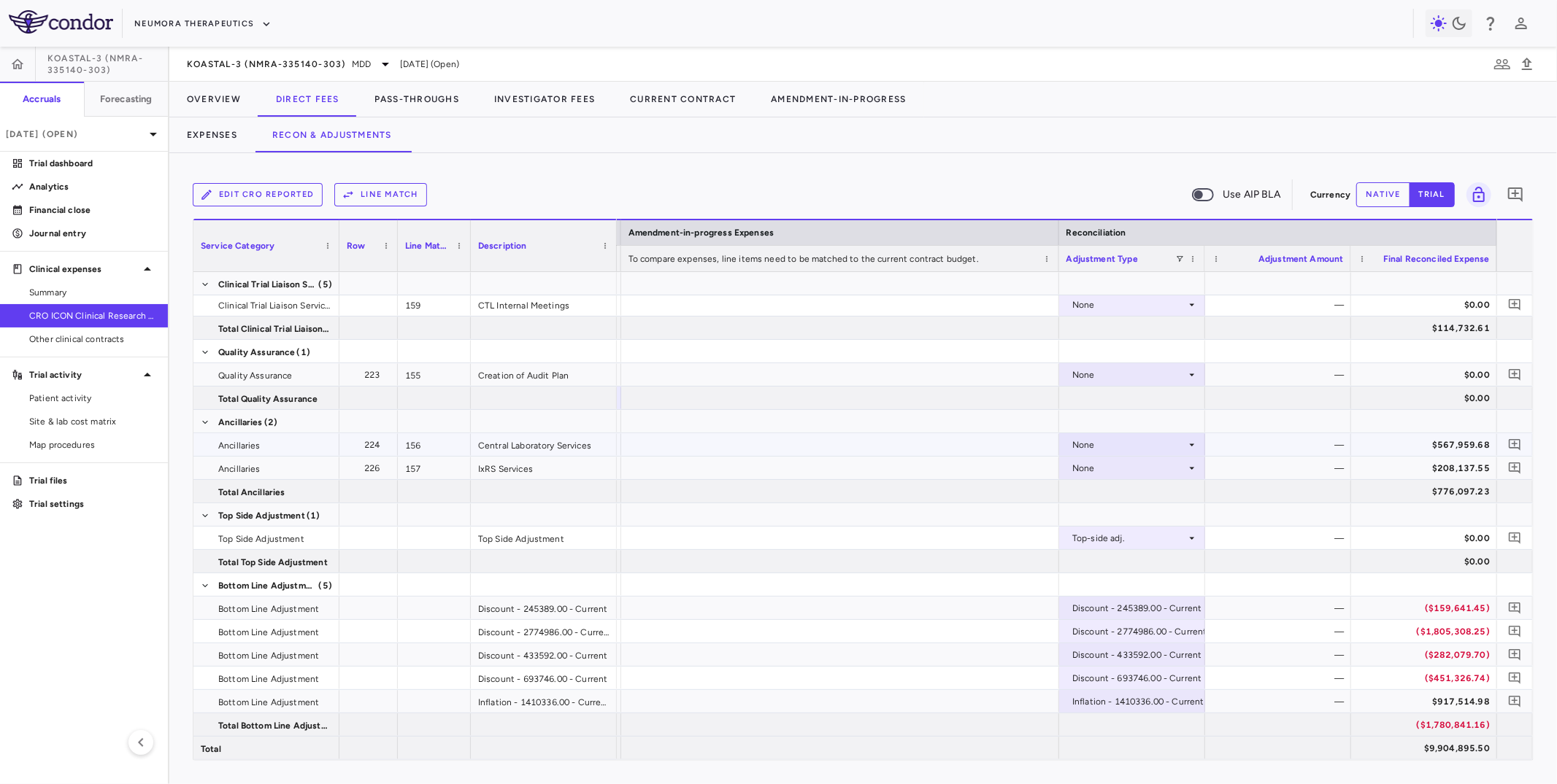
click at [887, 444] on div "None" at bounding box center [1129, 445] width 114 height 24
click at [887, 491] on div "CRO Reported" at bounding box center [1124, 495] width 70 height 13
click at [887, 470] on div "None" at bounding box center [1129, 469] width 114 height 24
click at [887, 512] on div "CRO Reported" at bounding box center [1124, 518] width 70 height 13
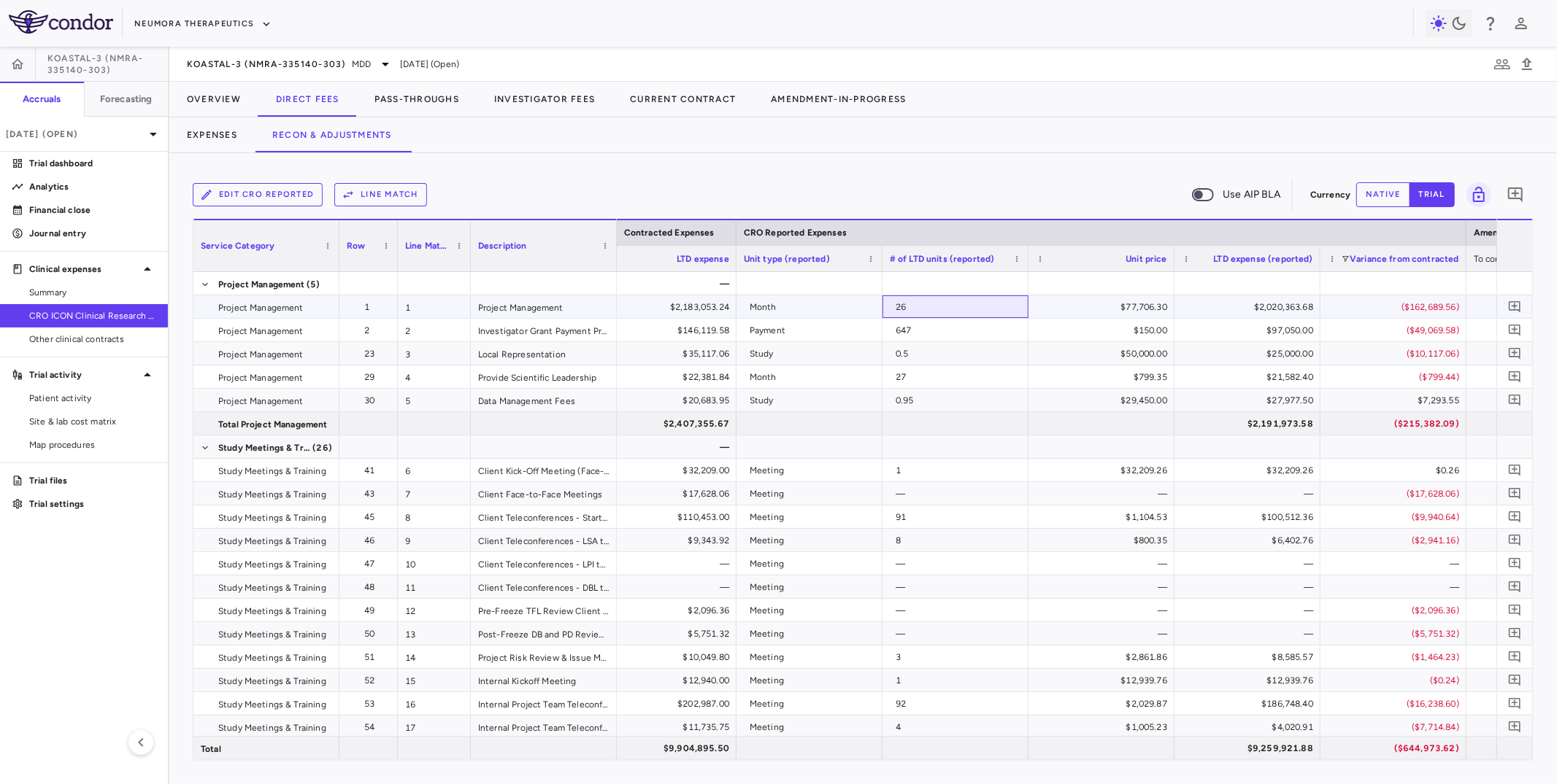
click at [887, 303] on div "26" at bounding box center [959, 307] width 126 height 24
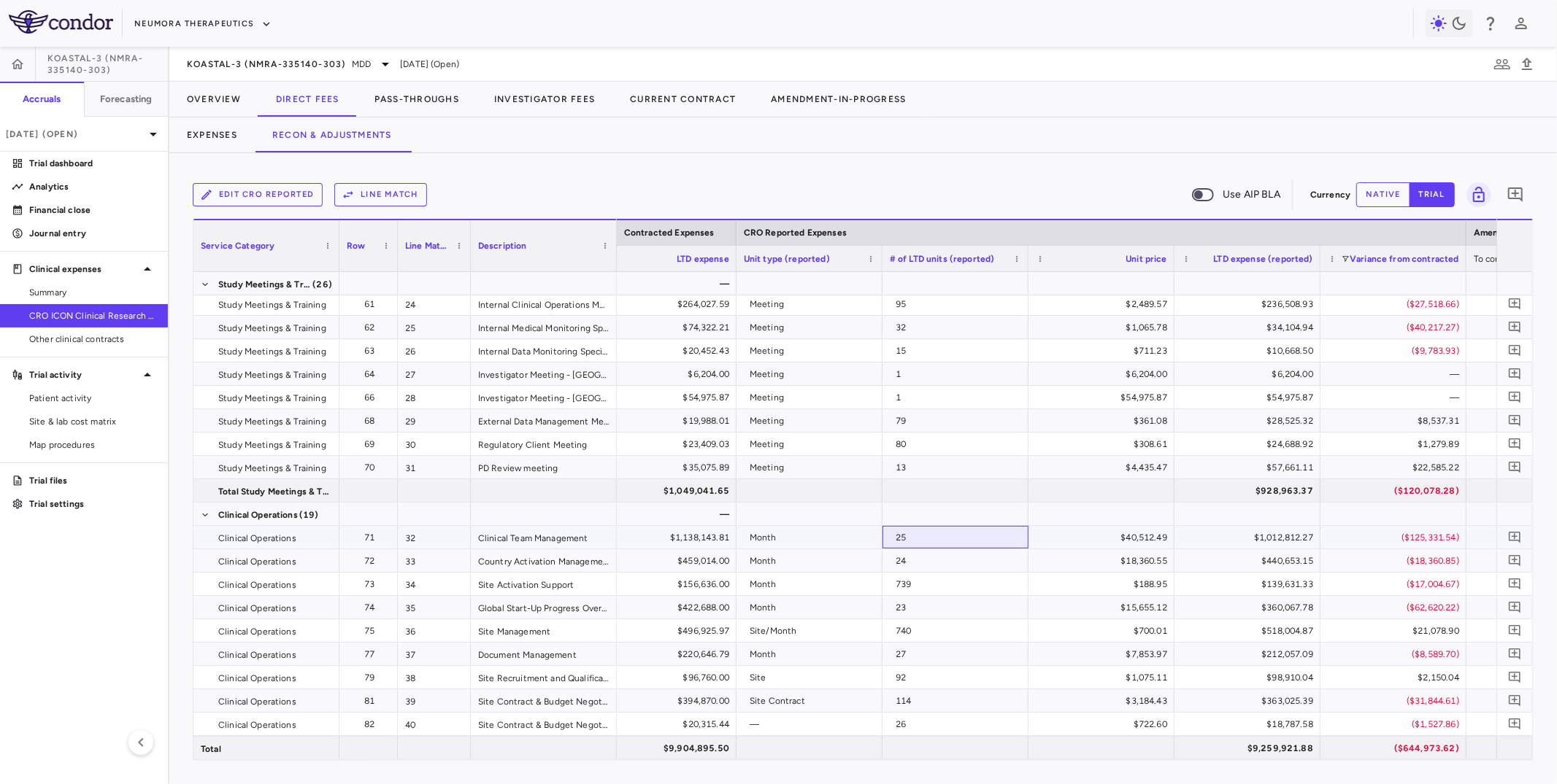
click at [887, 537] on div "25" at bounding box center [959, 538] width 126 height 24
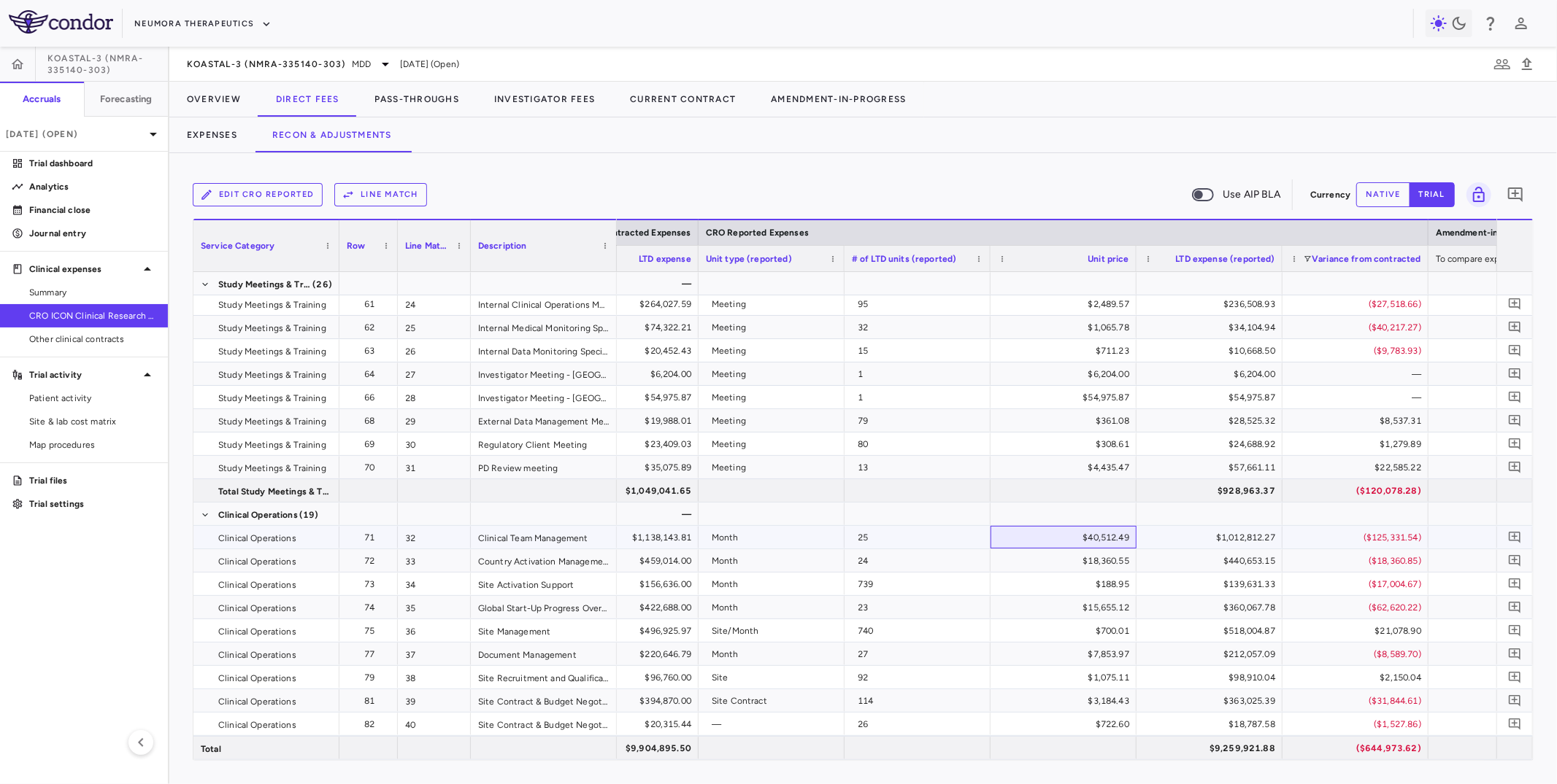
click at [887, 531] on div "$40,512.49" at bounding box center [1067, 538] width 126 height 24
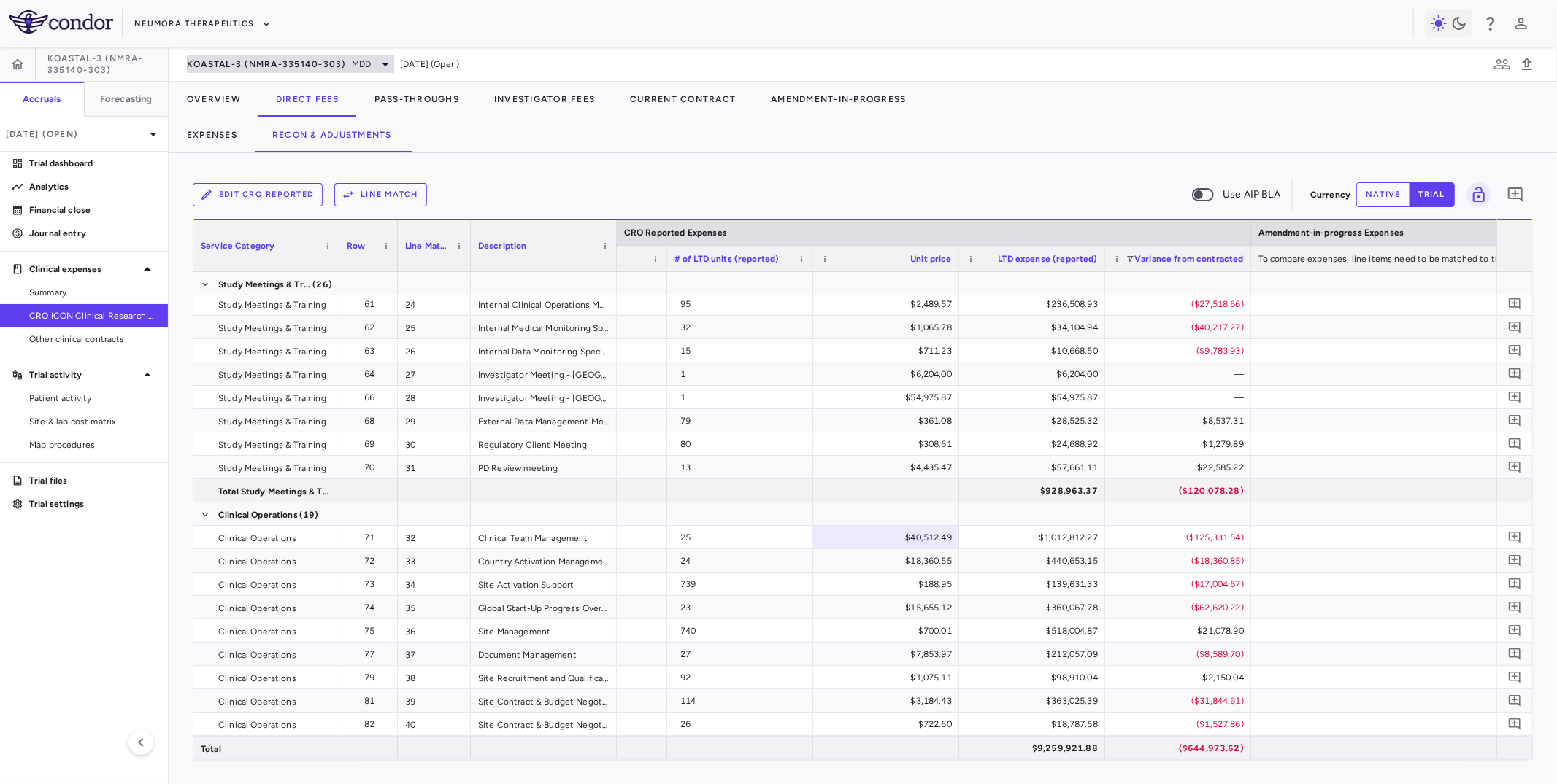
click at [282, 60] on span "KOASTAL-3 (NMRA-335140-303)" at bounding box center [266, 64] width 159 height 12
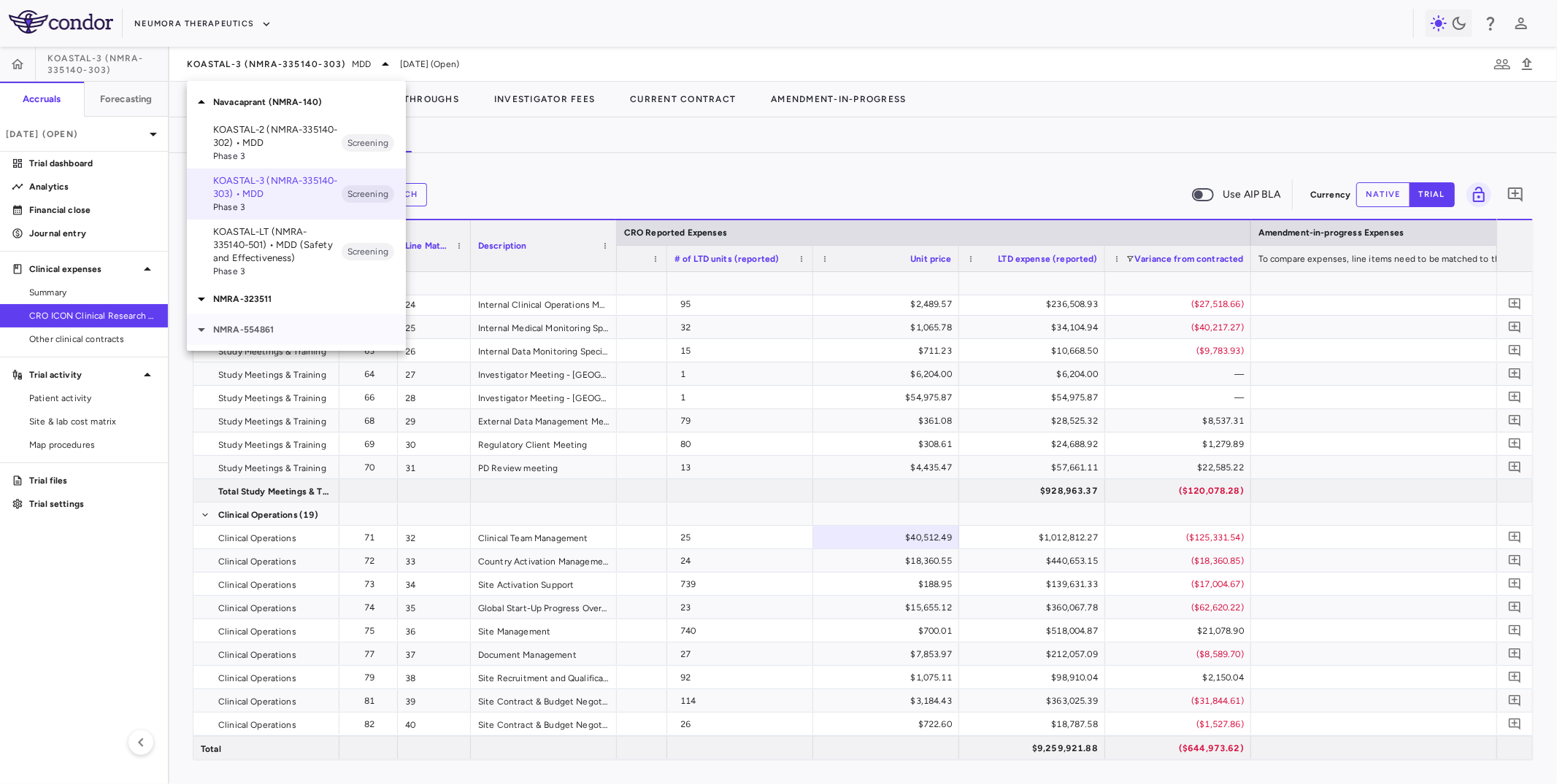
click at [276, 325] on p "NMRA-554861" at bounding box center [309, 329] width 192 height 13
click at [292, 231] on p "KOASTAL-LT (NMRA-335140-501) • MDD (Safety and Effectiveness)" at bounding box center [277, 245] width 129 height 39
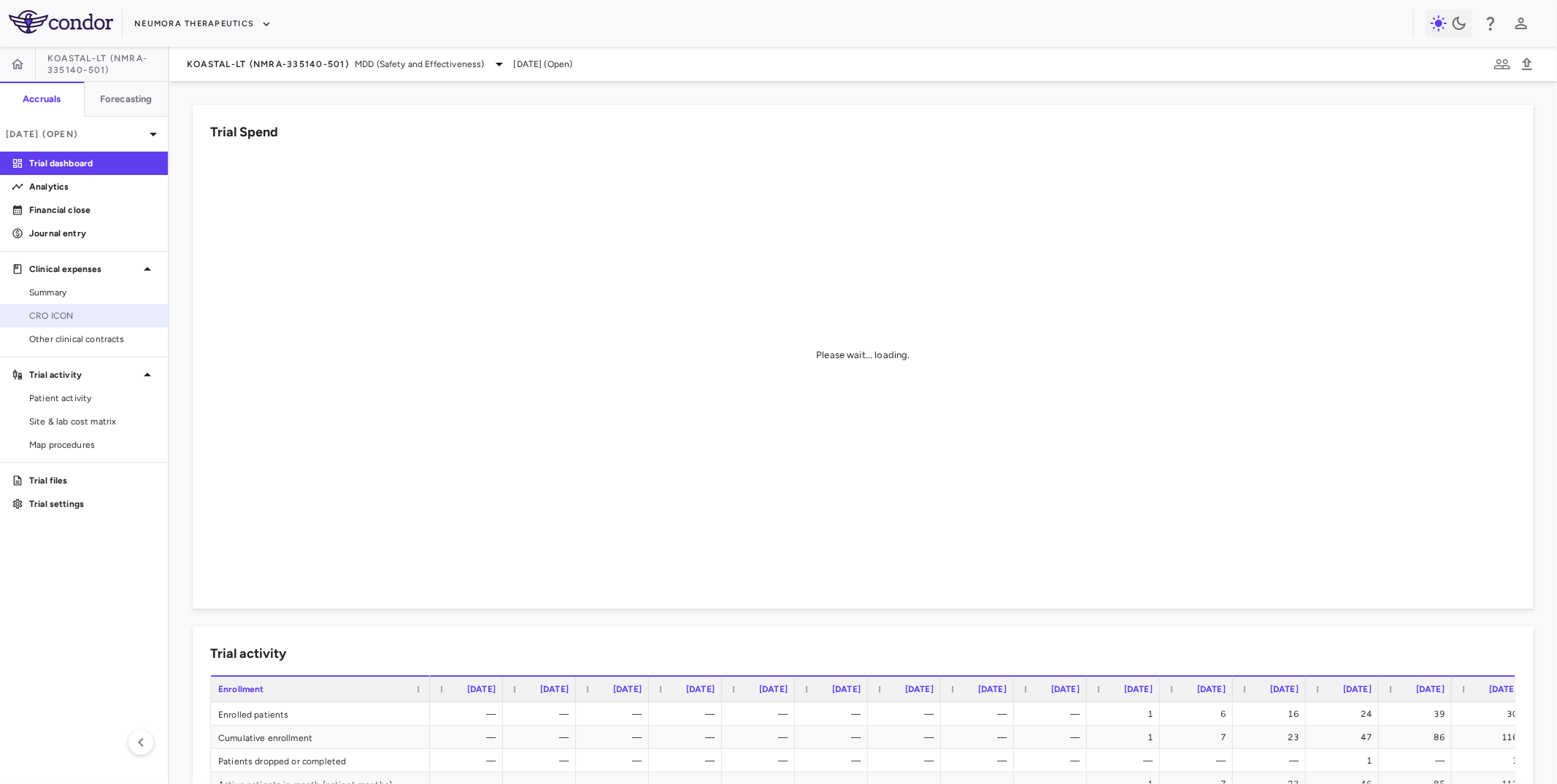
click at [95, 314] on span "CRO ICON" at bounding box center [92, 315] width 127 height 13
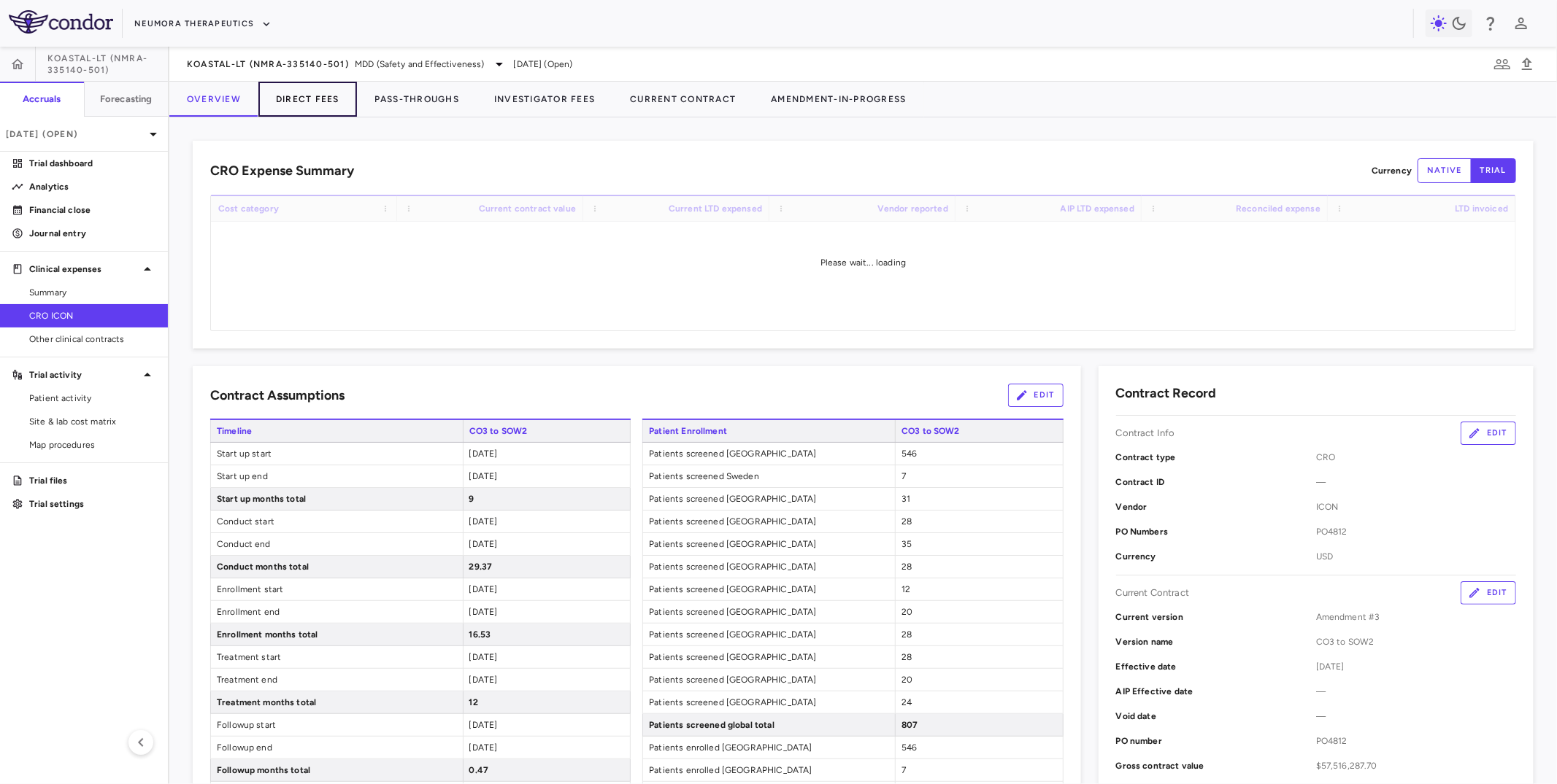
click at [288, 110] on button "Direct Fees" at bounding box center [307, 99] width 98 height 35
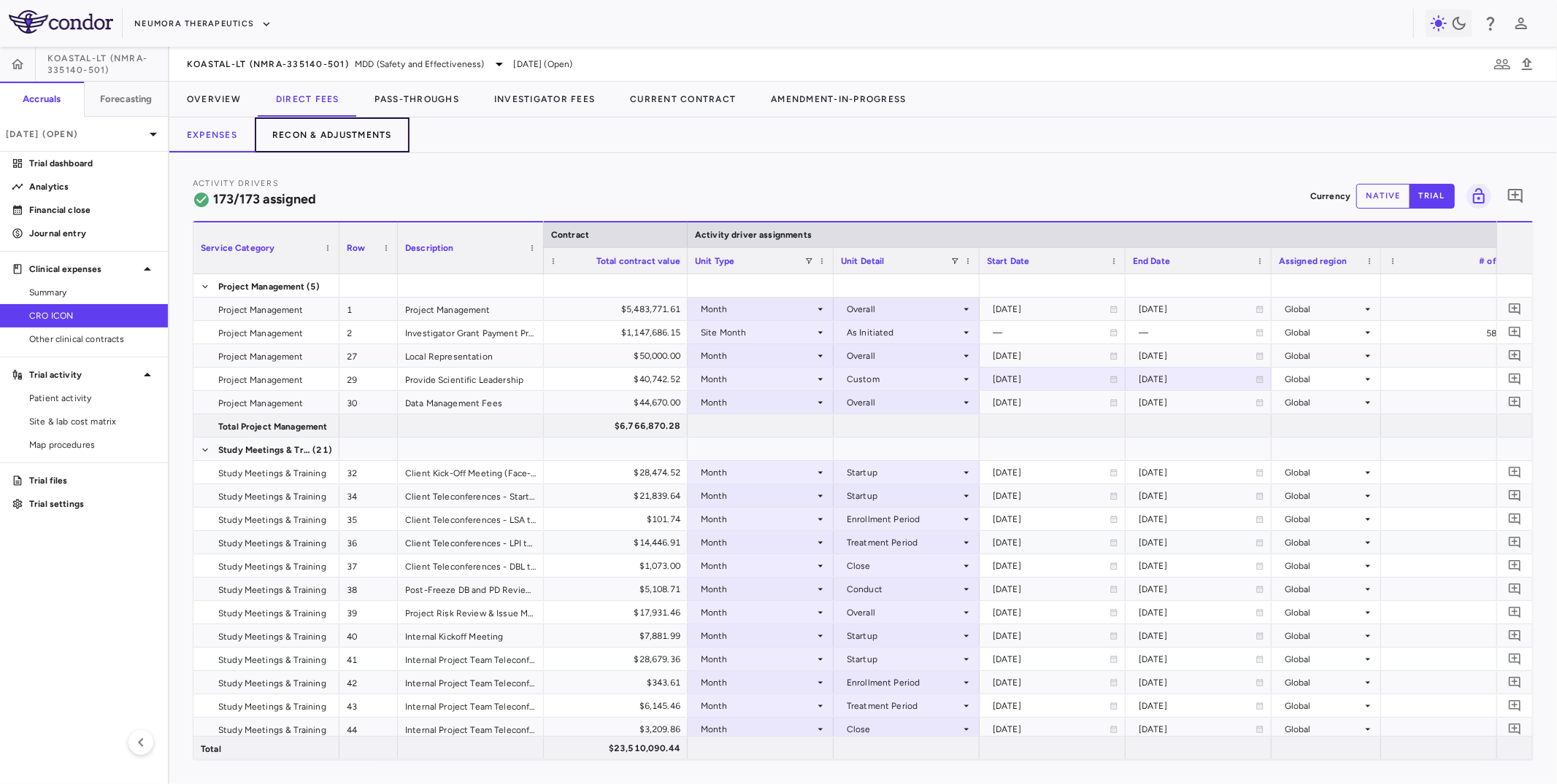
click at [335, 131] on button "Recon & Adjustments" at bounding box center [333, 135] width 155 height 35
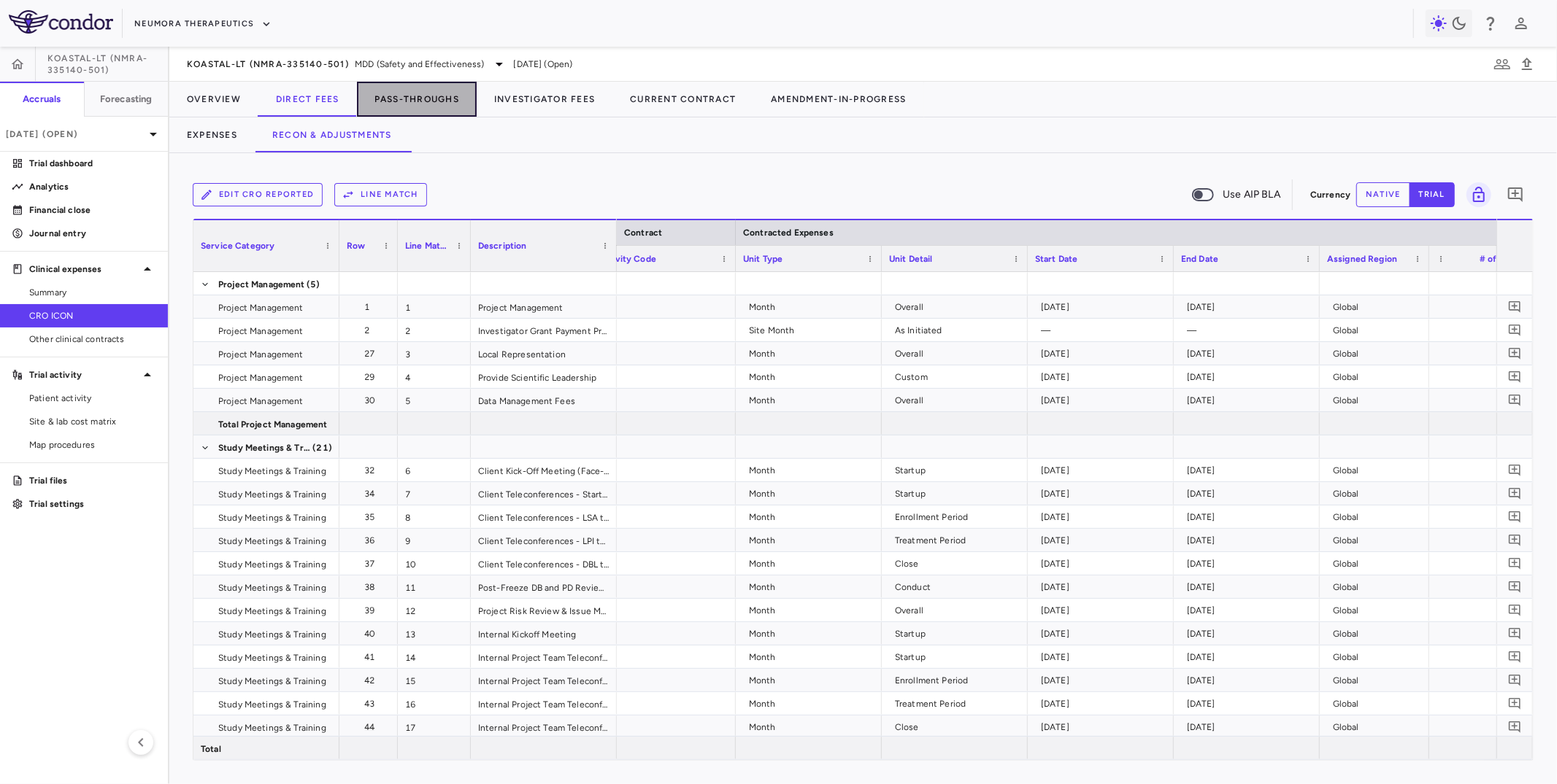
click at [427, 90] on button "Pass-Throughs" at bounding box center [417, 99] width 120 height 35
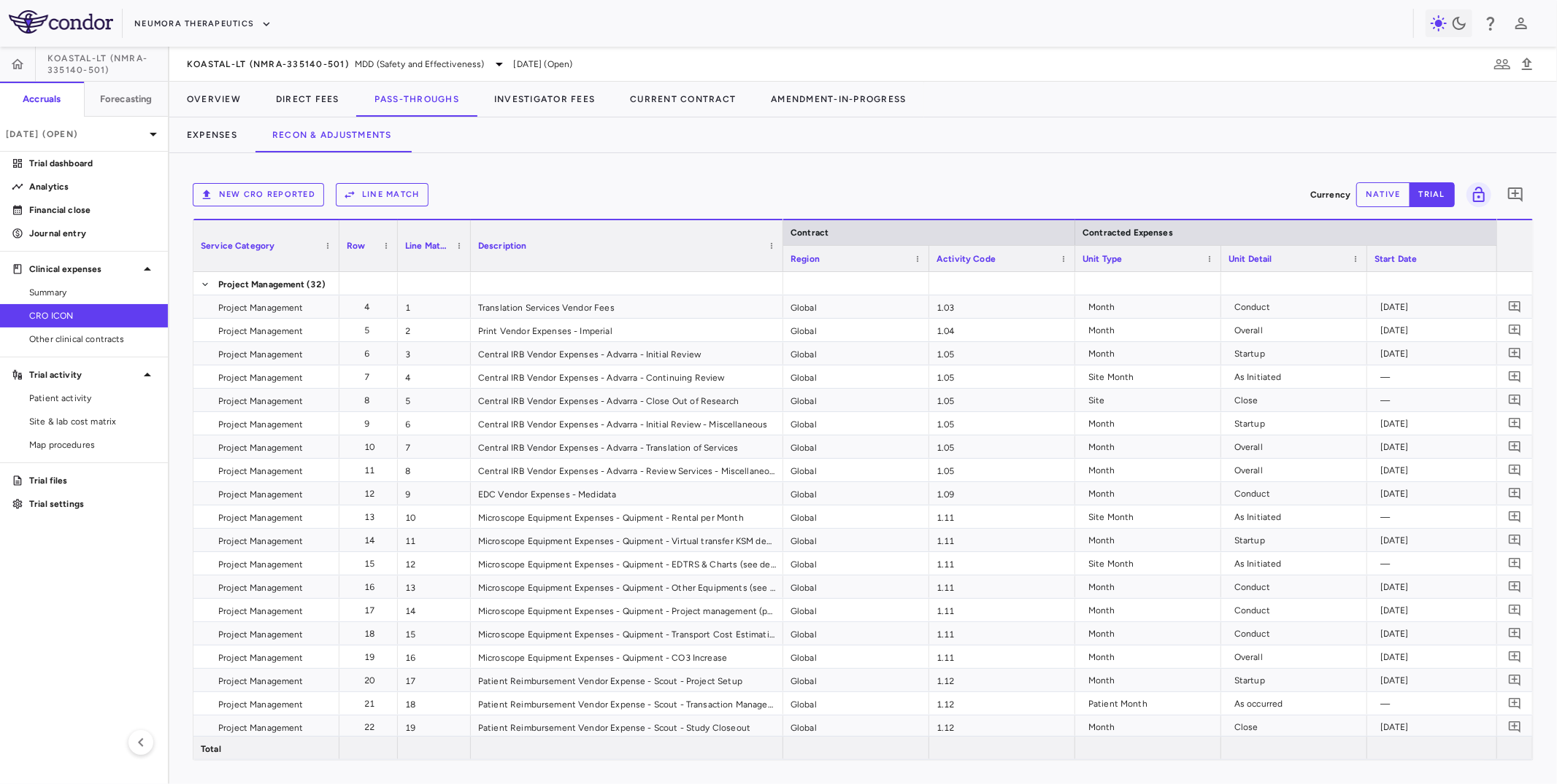
drag, startPoint x: 615, startPoint y: 255, endPoint x: 781, endPoint y: 264, distance: 166.2
click at [781, 264] on div at bounding box center [782, 246] width 6 height 51
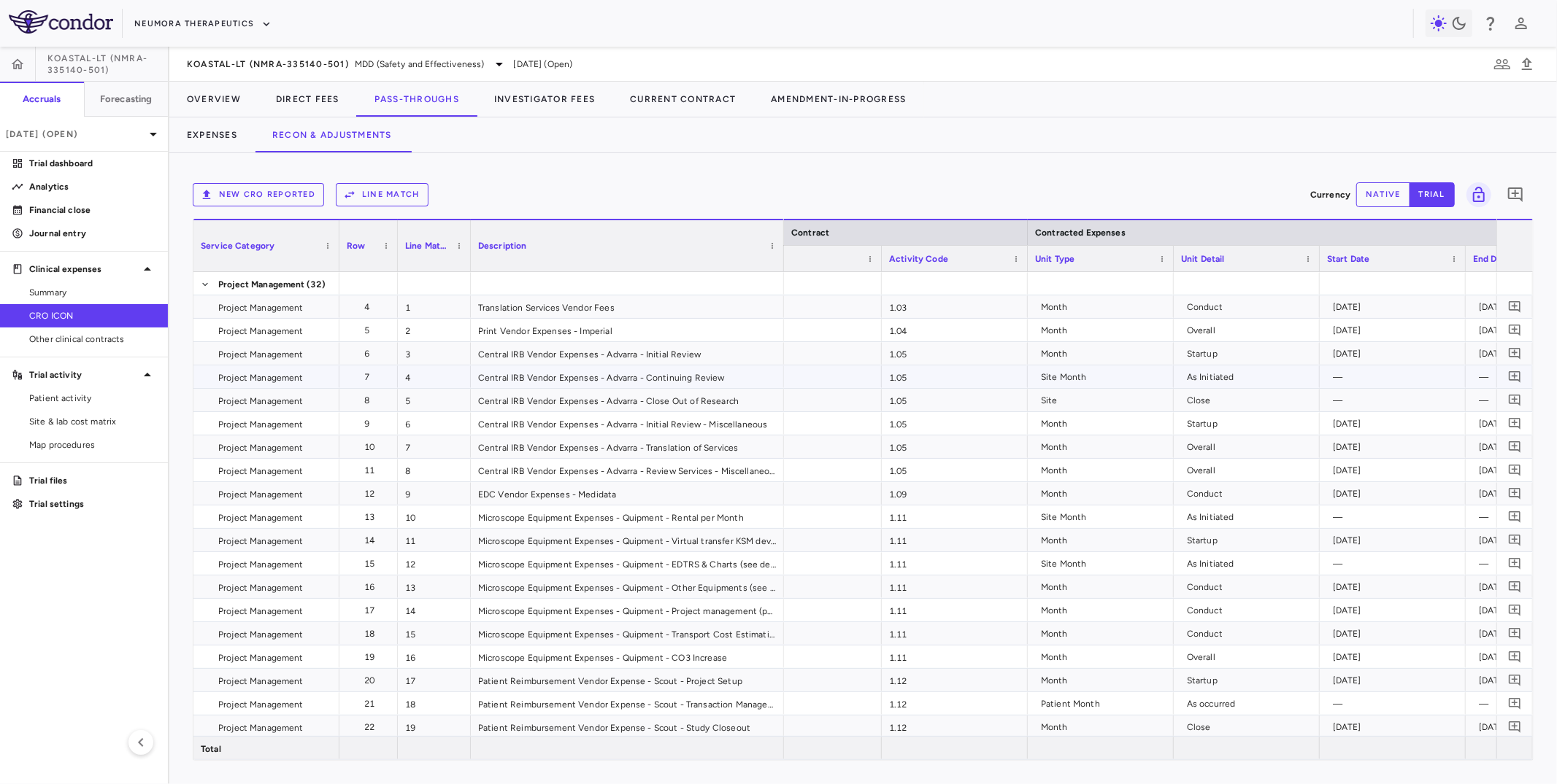
scroll to position [0, 115]
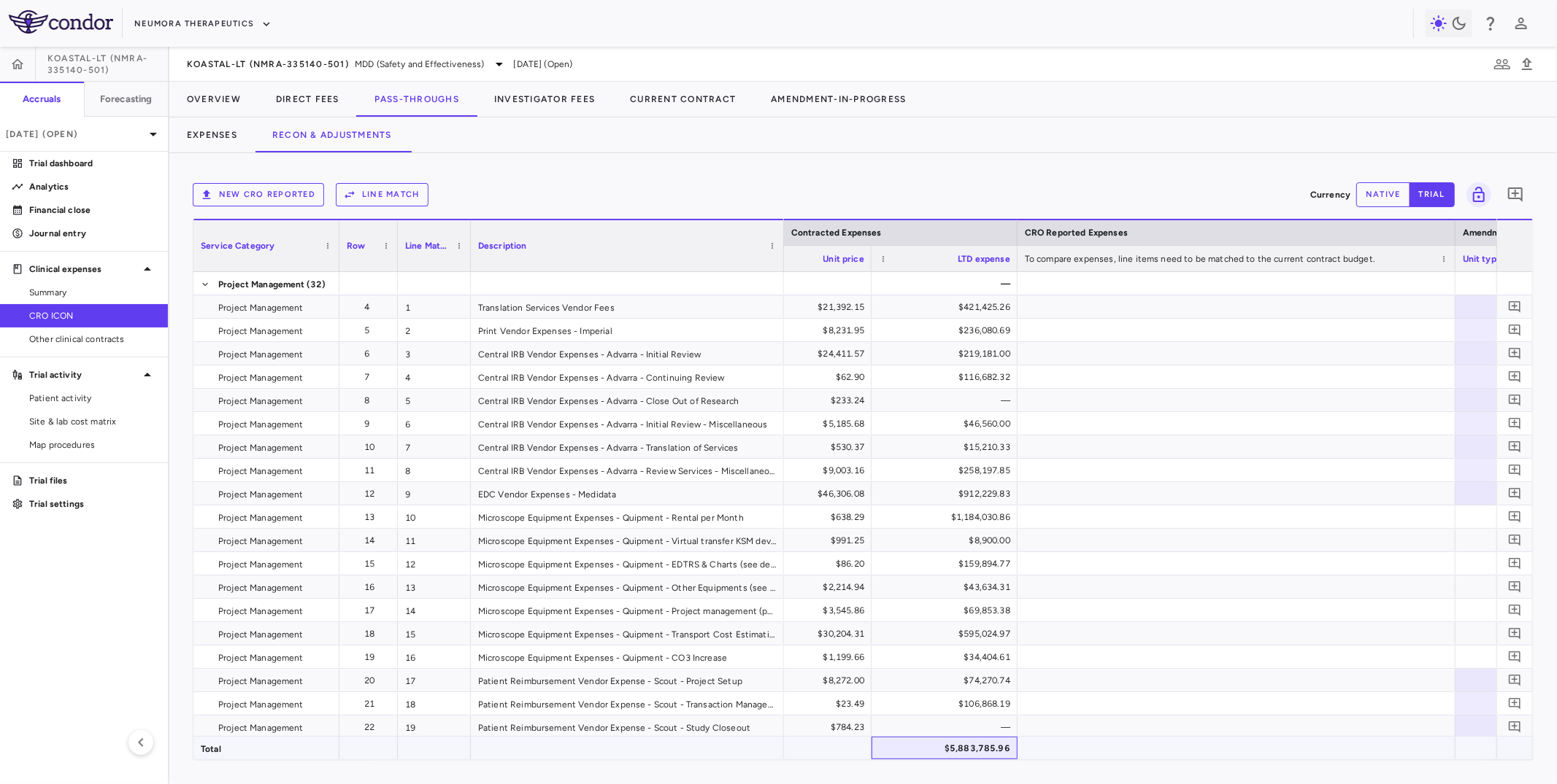
click at [887, 642] on div "$5,883,785.96" at bounding box center [947, 749] width 126 height 24
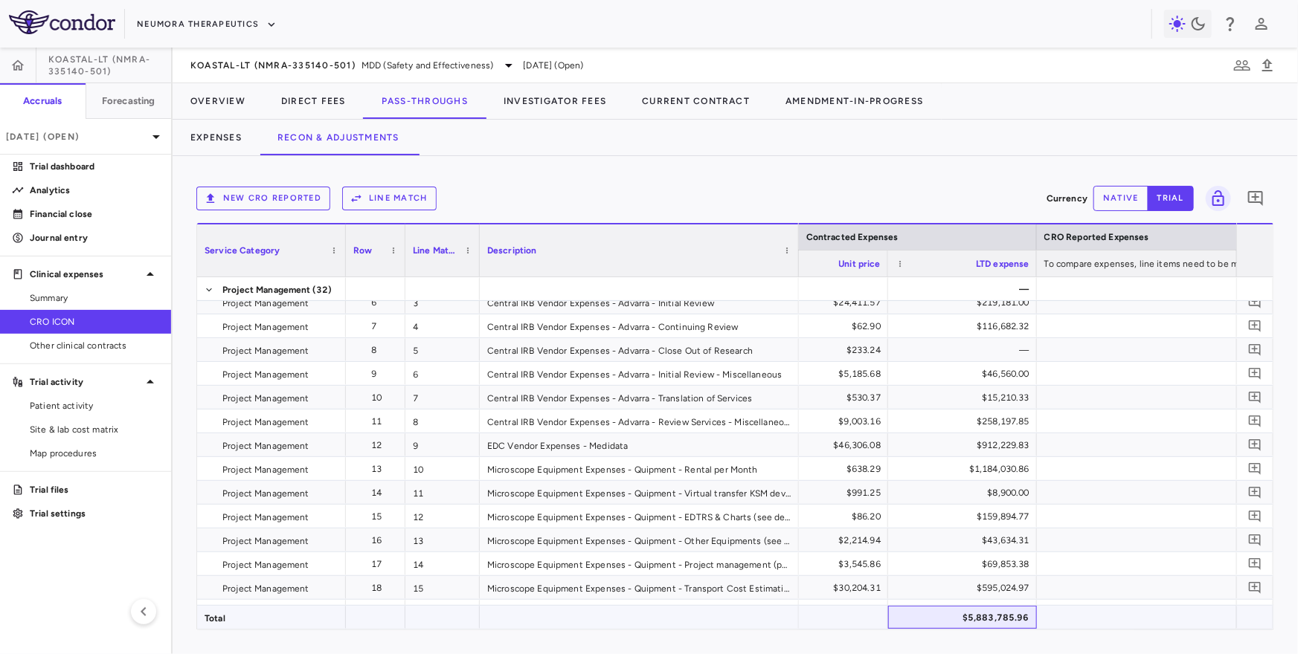
click at [904, 617] on div "$5,883,785.96" at bounding box center [965, 618] width 128 height 24
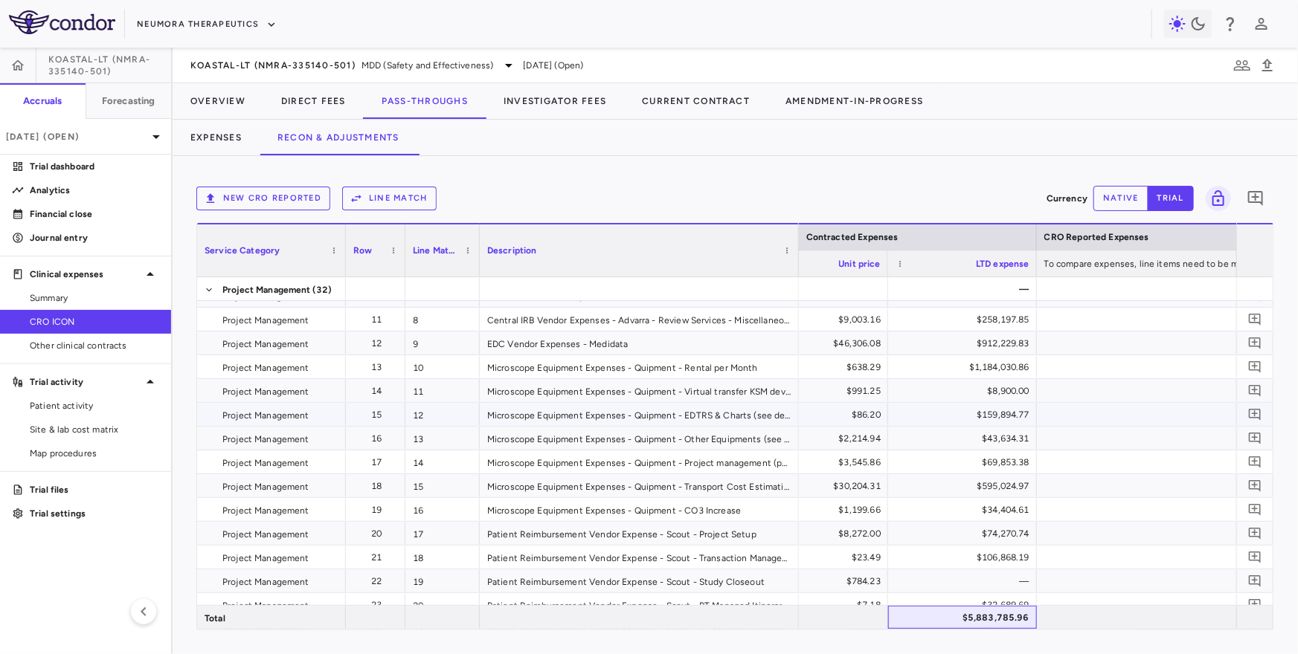
scroll to position [208, 0]
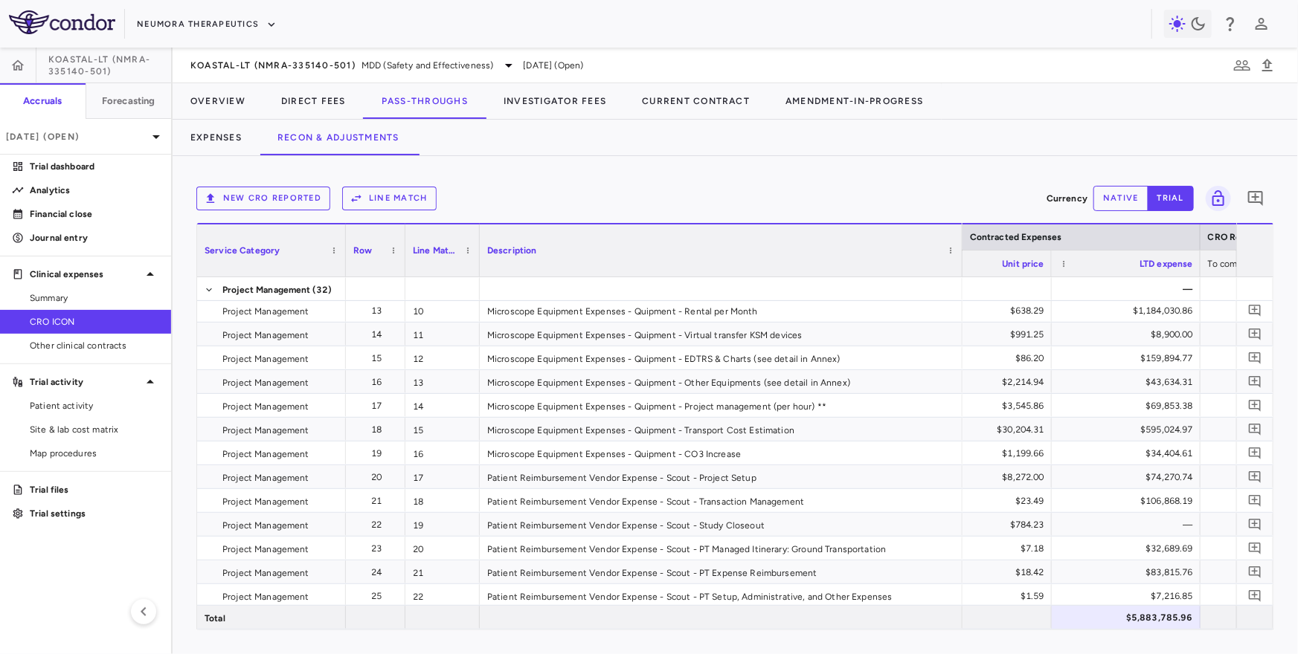
drag, startPoint x: 796, startPoint y: 267, endPoint x: 959, endPoint y: 286, distance: 164.7
click at [904, 286] on div "Service Category Row Line Match" at bounding box center [735, 426] width 1076 height 407
click at [207, 106] on button "Overview" at bounding box center [218, 101] width 91 height 36
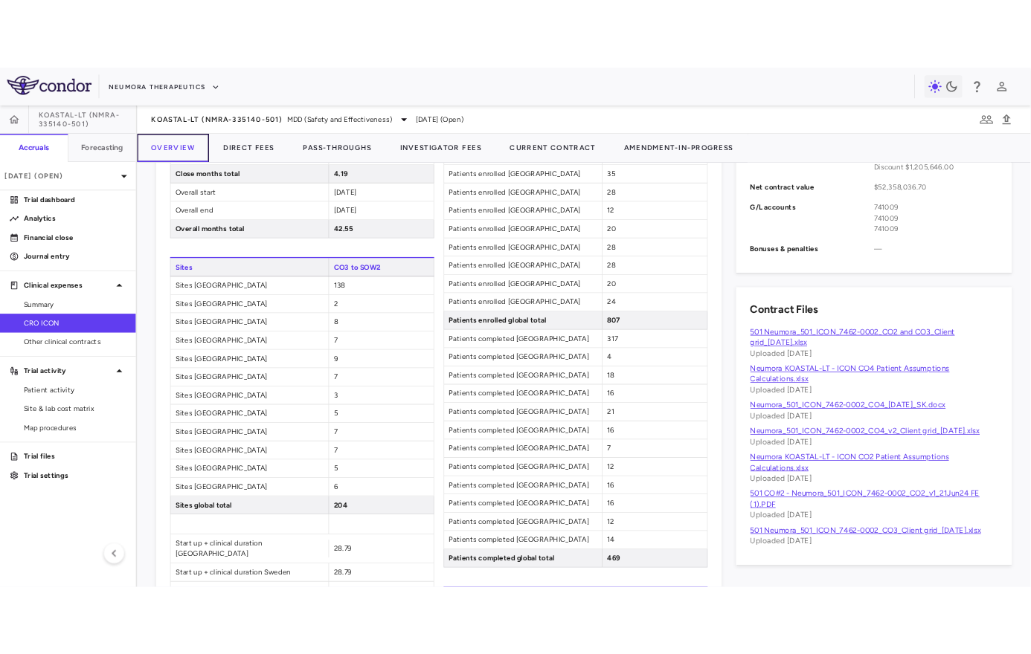
scroll to position [738, 0]
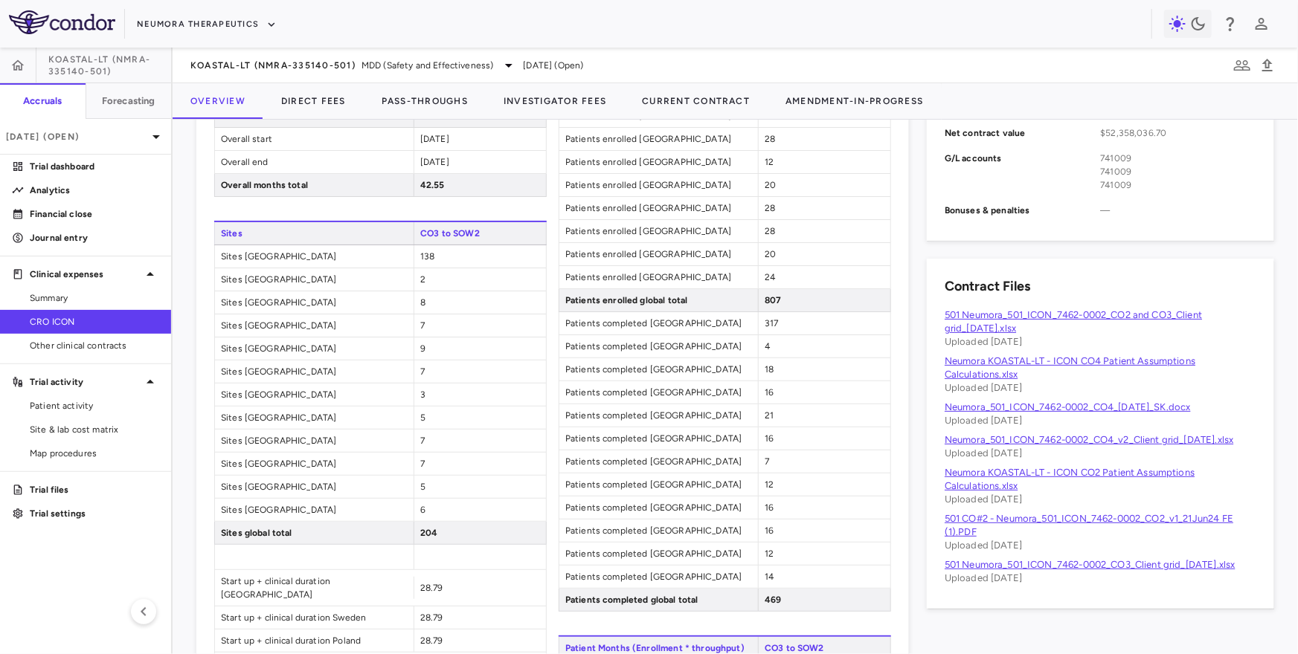
click at [475, 534] on div "204" at bounding box center [479, 533] width 132 height 22
click at [446, 531] on div "204" at bounding box center [479, 533] width 132 height 22
click at [425, 528] on span "204" at bounding box center [428, 533] width 17 height 10
drag, startPoint x: 421, startPoint y: 529, endPoint x: 442, endPoint y: 529, distance: 21.6
click at [442, 529] on div "204" at bounding box center [479, 533] width 132 height 22
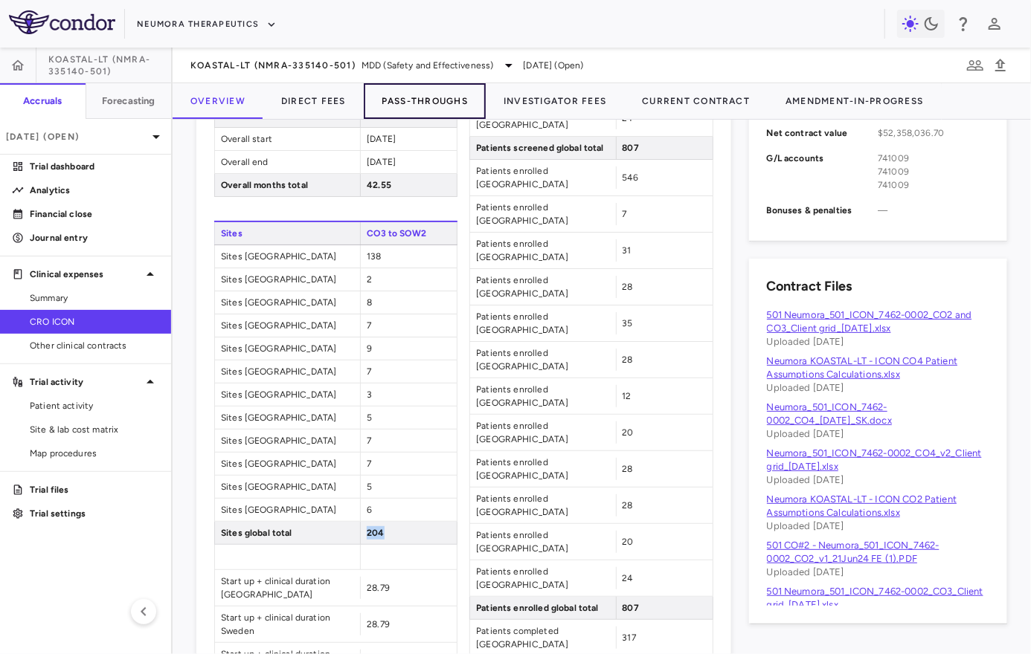
click at [423, 98] on button "Pass-Throughs" at bounding box center [425, 101] width 122 height 36
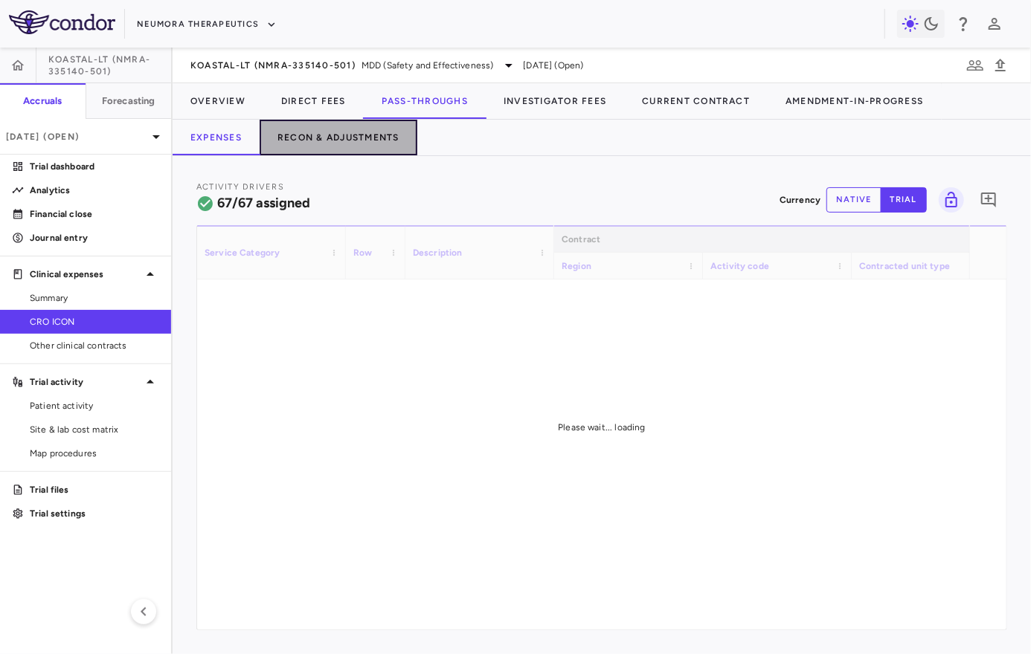
click at [346, 140] on button "Recon & Adjustments" at bounding box center [339, 138] width 158 height 36
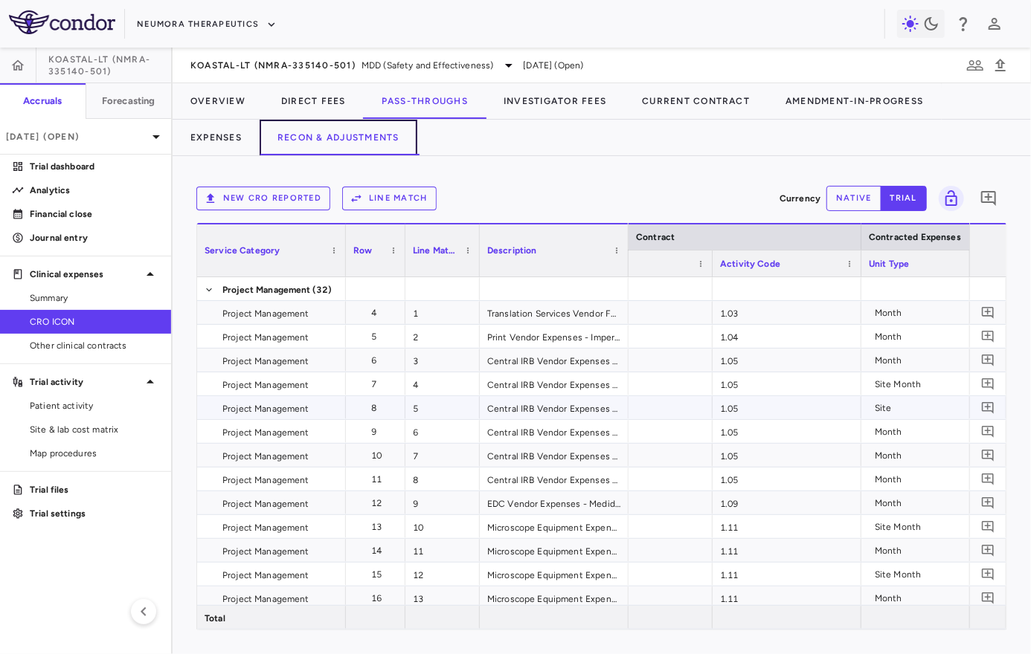
scroll to position [0, 205]
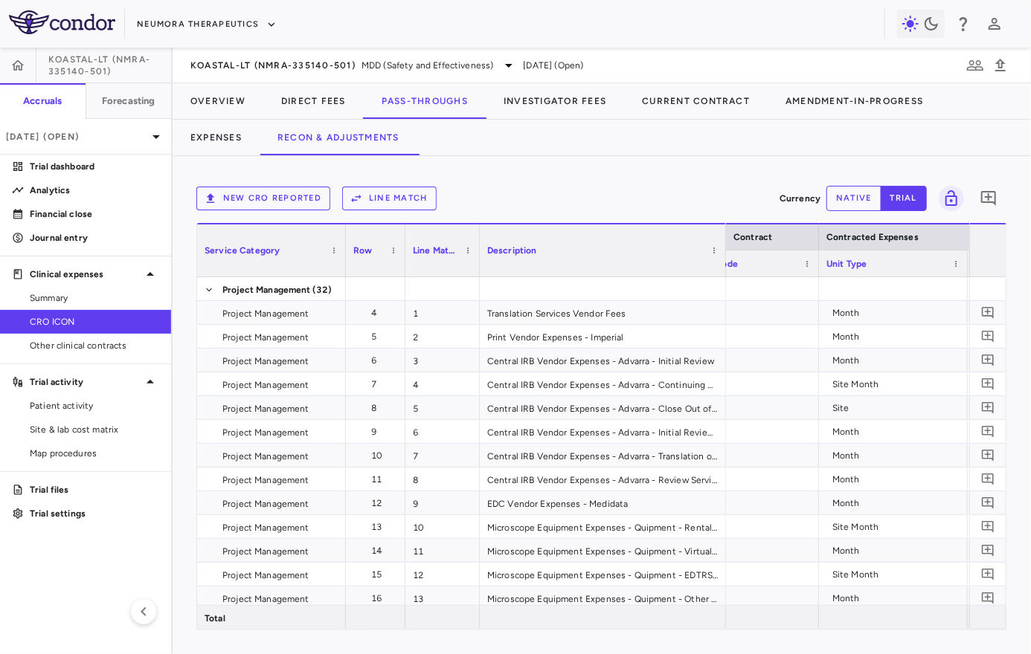
drag, startPoint x: 625, startPoint y: 258, endPoint x: 725, endPoint y: 263, distance: 99.8
click at [725, 263] on div at bounding box center [725, 251] width 6 height 52
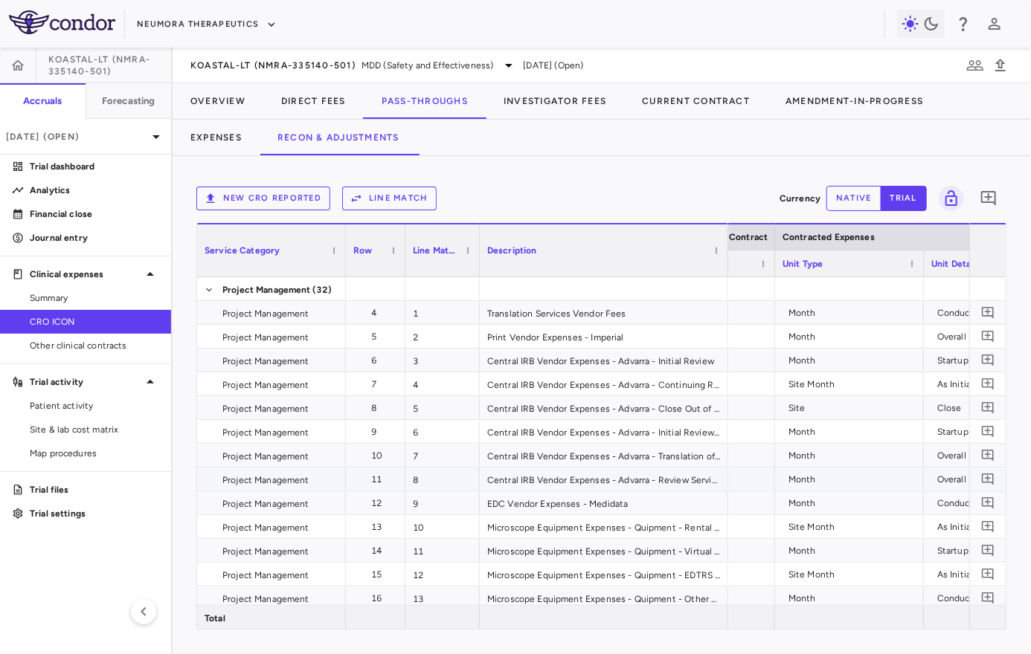
scroll to position [0, 320]
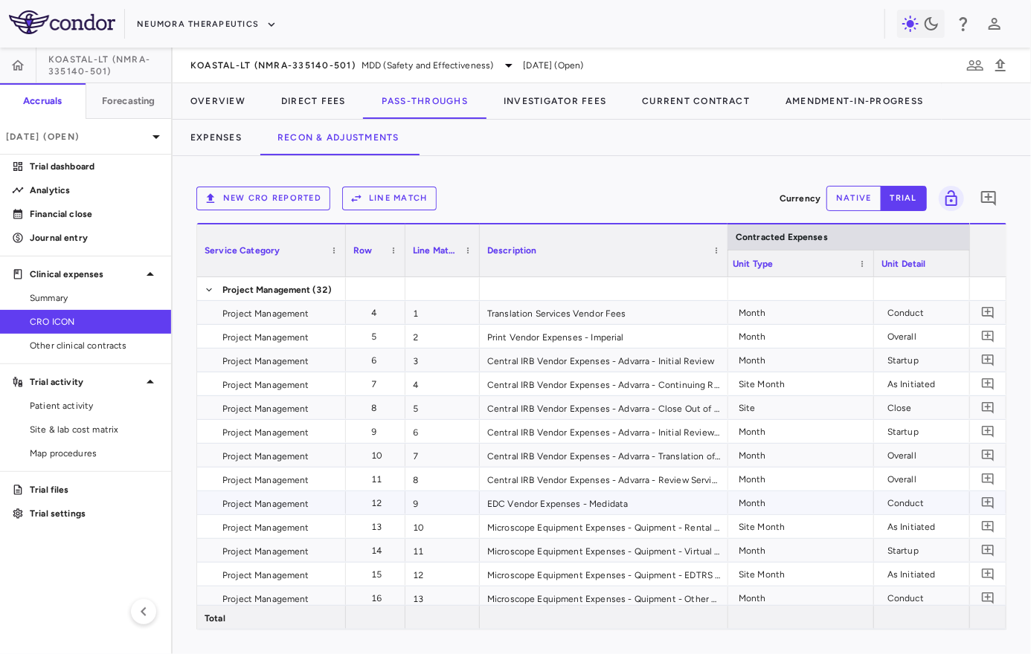
click at [819, 506] on div "Month" at bounding box center [802, 504] width 128 height 24
click at [885, 505] on div "Conduct" at bounding box center [948, 503] width 134 height 22
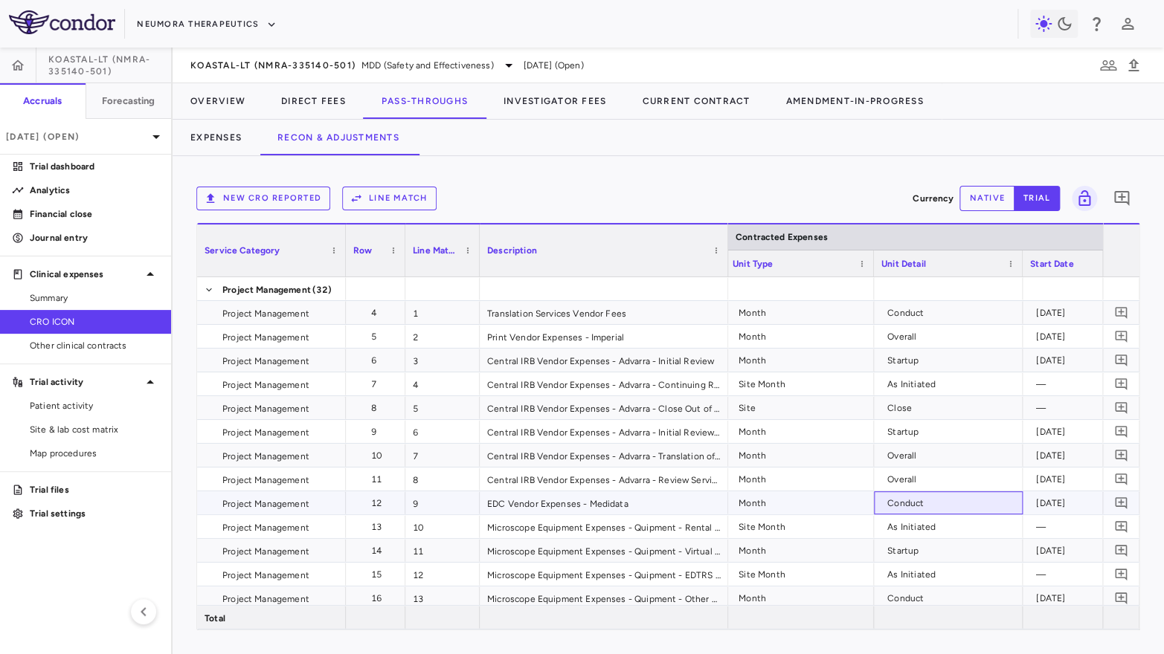
click at [904, 497] on div "Conduct" at bounding box center [951, 504] width 128 height 24
click at [904, 498] on div "Conduct" at bounding box center [951, 504] width 128 height 24
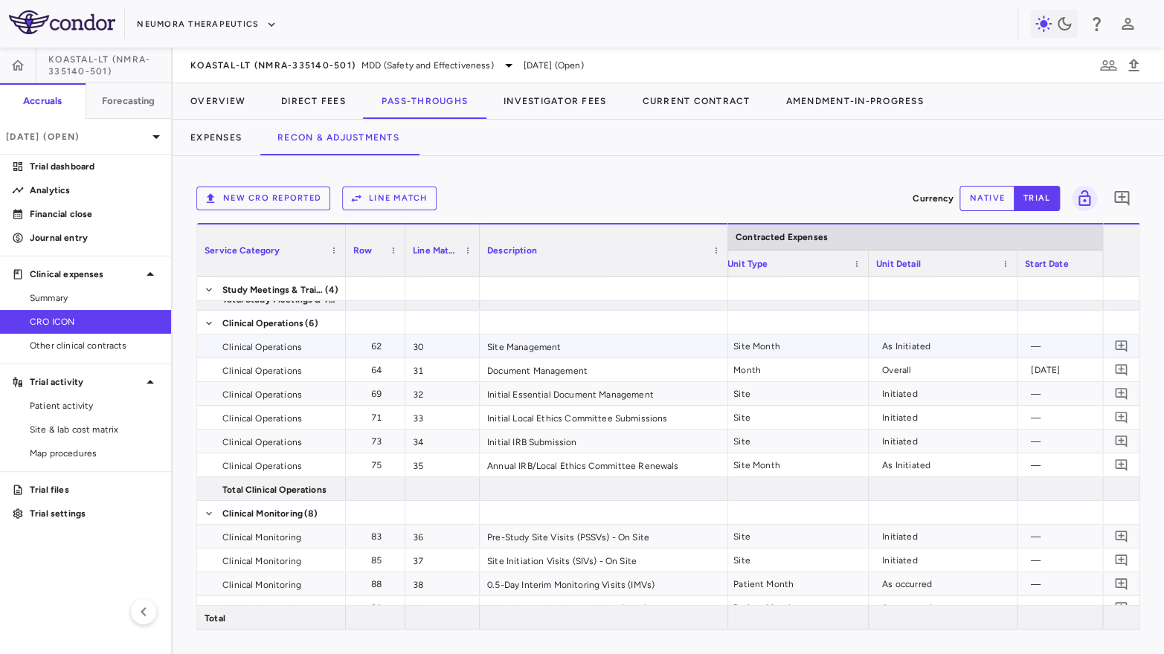
scroll to position [922, 0]
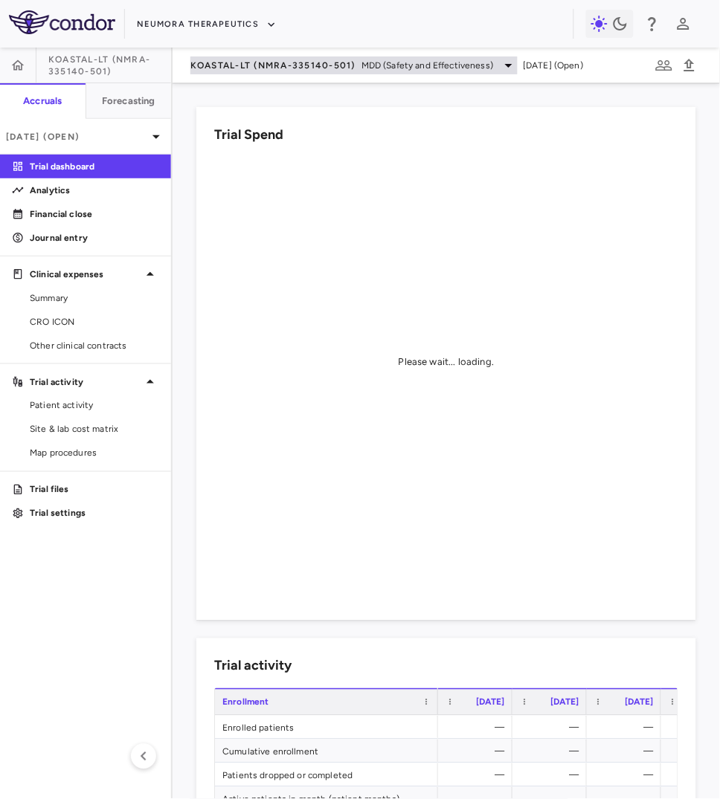
click at [223, 70] on span "KOASTAL-LT (NMRA-335140-501)" at bounding box center [272, 65] width 165 height 12
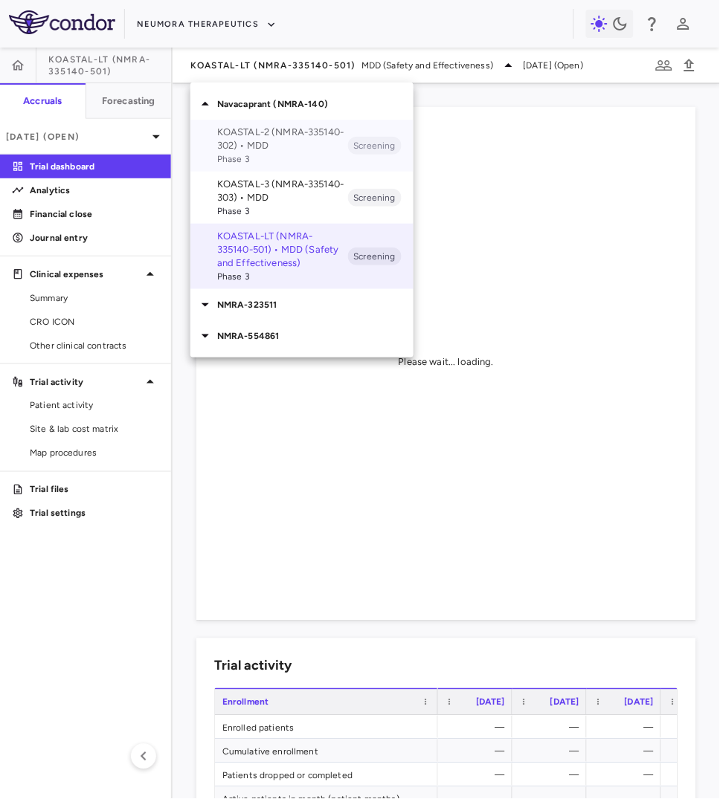
click at [263, 147] on p "KOASTAL-2 (NMRA-335140-302) • MDD" at bounding box center [282, 139] width 131 height 27
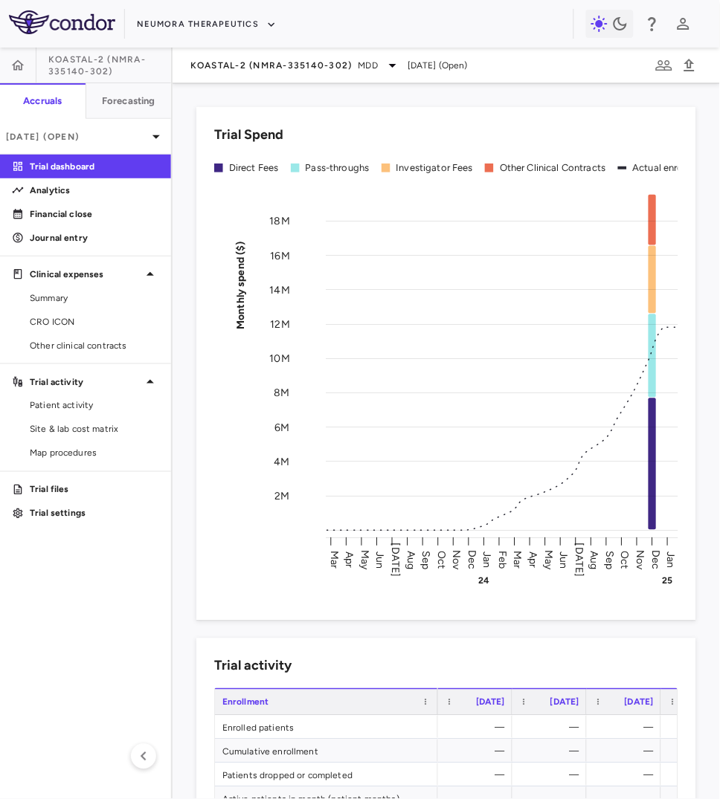
click at [260, 53] on div "KOASTAL-2 (NMRA-335140-302) MDD [DATE] (Open)" at bounding box center [446, 66] width 547 height 36
click at [260, 62] on span "KOASTAL-2 (NMRA-335140-302)" at bounding box center [271, 65] width 162 height 12
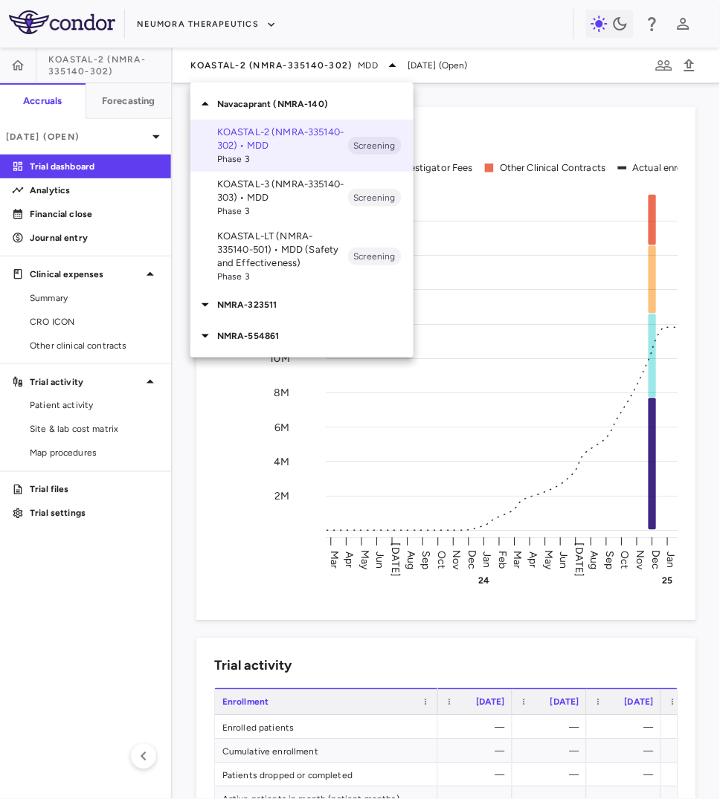
click at [279, 245] on p "KOASTAL-LT (NMRA-335140-501) • MDD (Safety and Effectiveness)" at bounding box center [282, 250] width 131 height 40
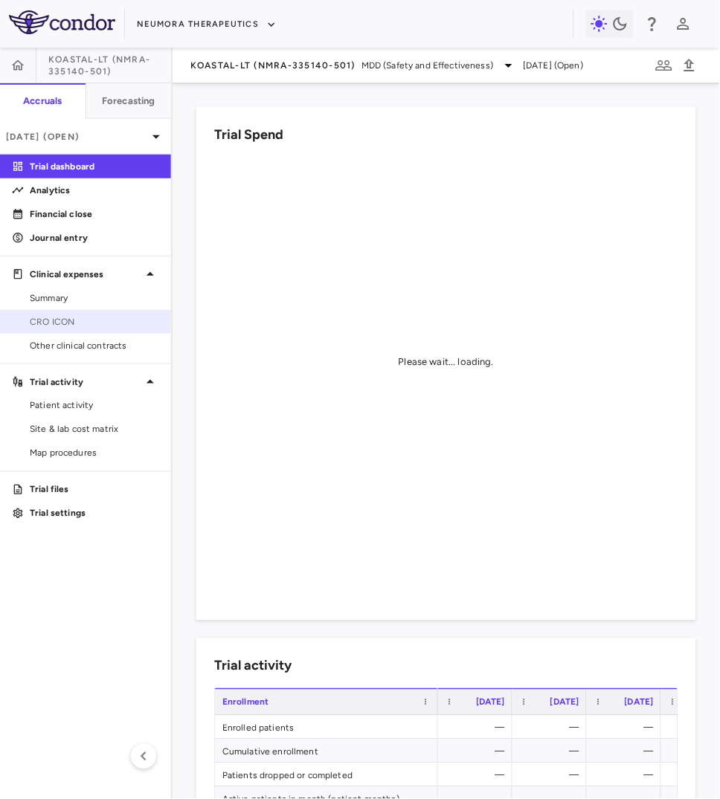
click at [97, 318] on span "CRO ICON" at bounding box center [94, 321] width 129 height 13
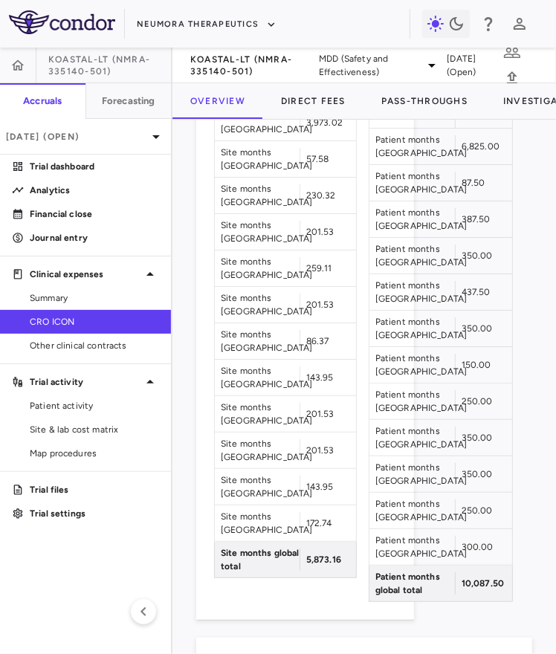
scroll to position [2097, 0]
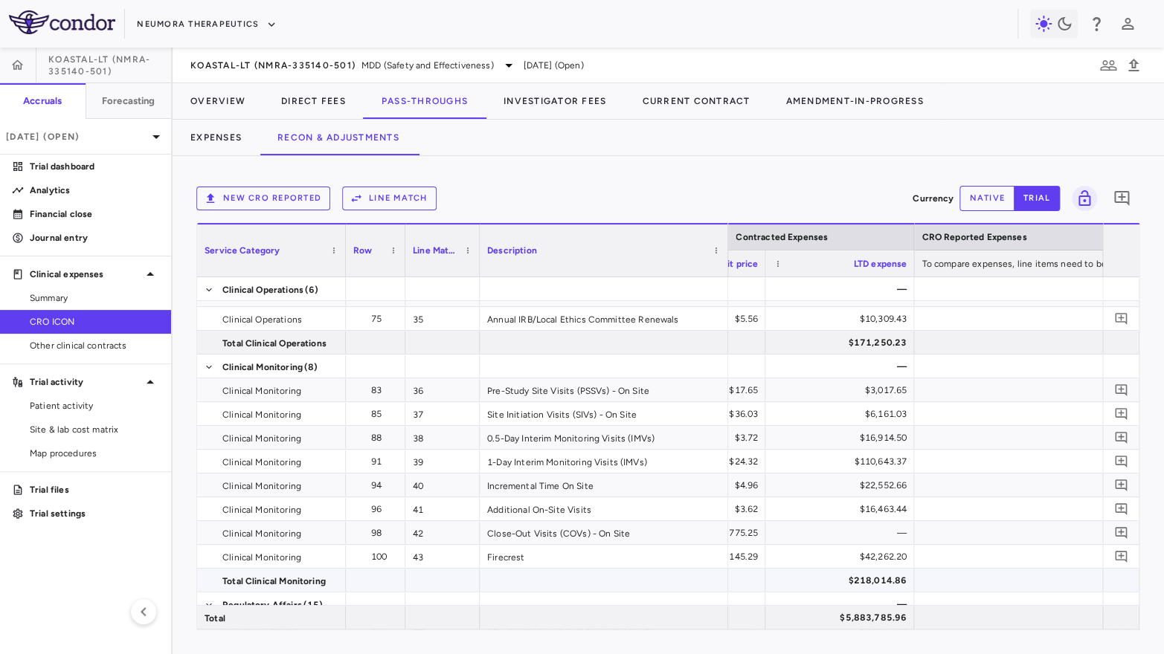
click at [851, 580] on div "$218,014.86" at bounding box center [843, 581] width 128 height 24
click at [884, 556] on div "$42,262.20" at bounding box center [843, 557] width 128 height 24
click at [862, 585] on div "$218,014.86" at bounding box center [843, 581] width 128 height 24
click at [866, 561] on div "$42,262.20" at bounding box center [843, 557] width 128 height 24
click at [856, 587] on div "$218,014.86" at bounding box center [843, 581] width 128 height 24
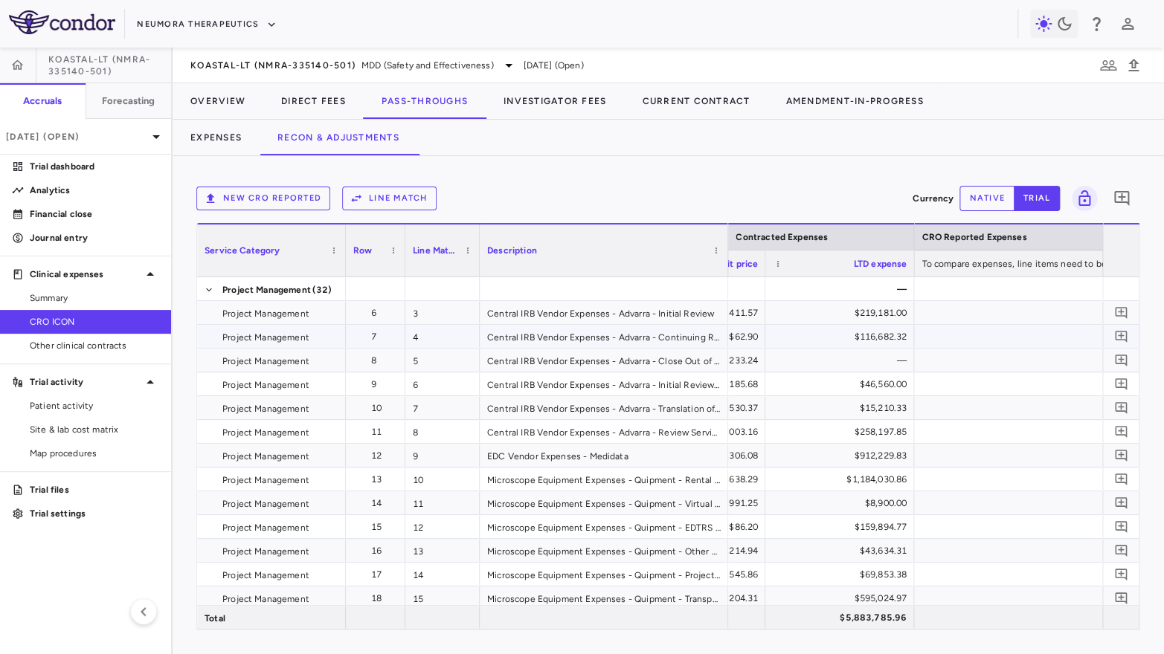
scroll to position [59, 0]
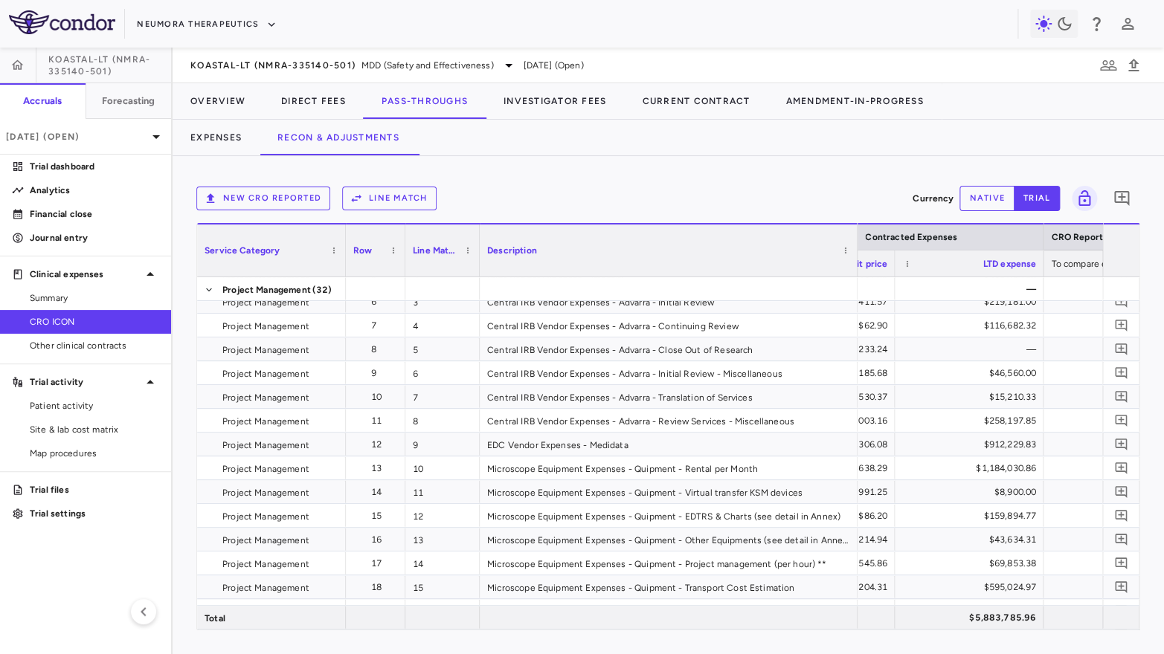
drag, startPoint x: 726, startPoint y: 250, endPoint x: 856, endPoint y: 252, distance: 130.2
click at [856, 252] on div at bounding box center [857, 251] width 6 height 52
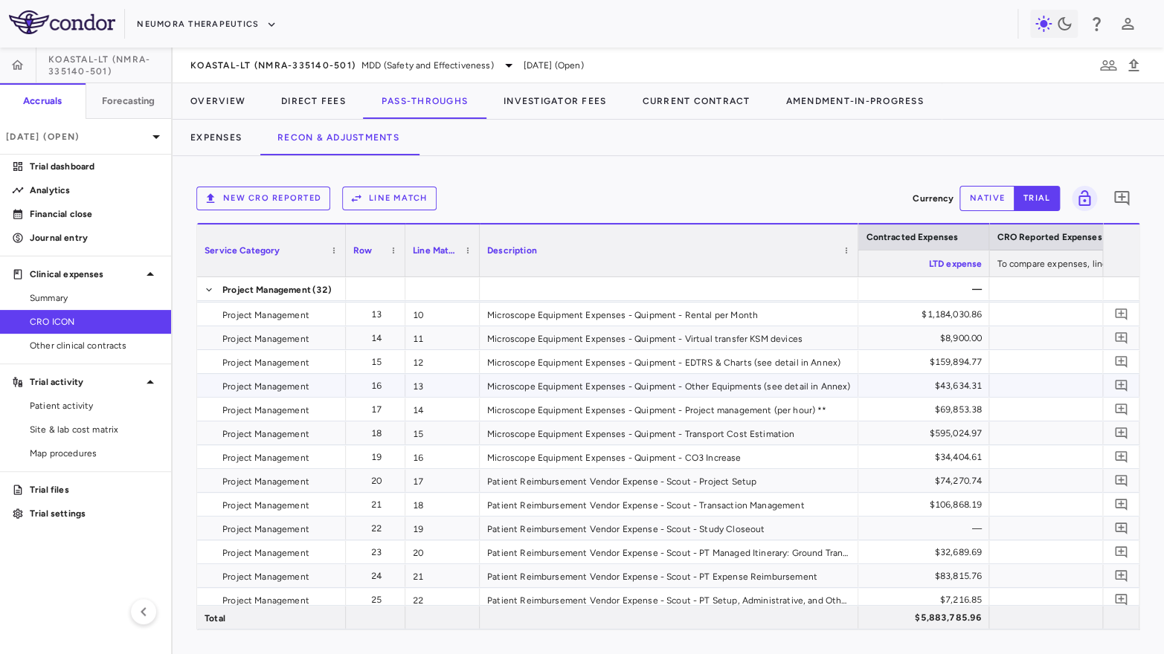
scroll to position [0, 1327]
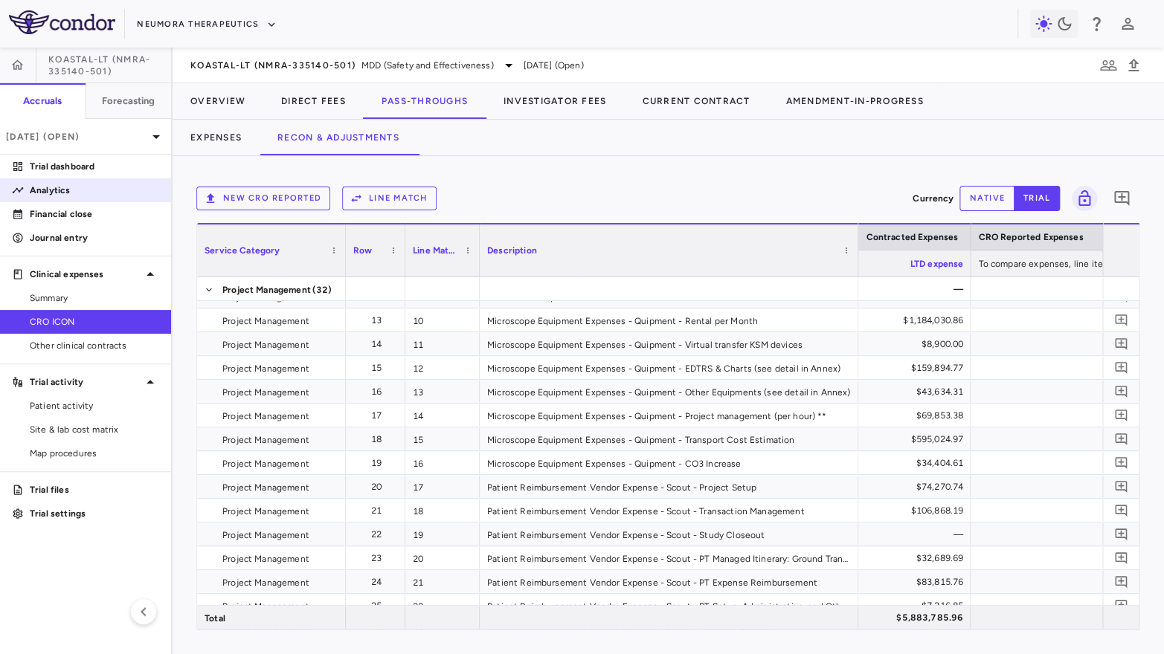
click at [112, 201] on link "Analytics" at bounding box center [85, 190] width 171 height 22
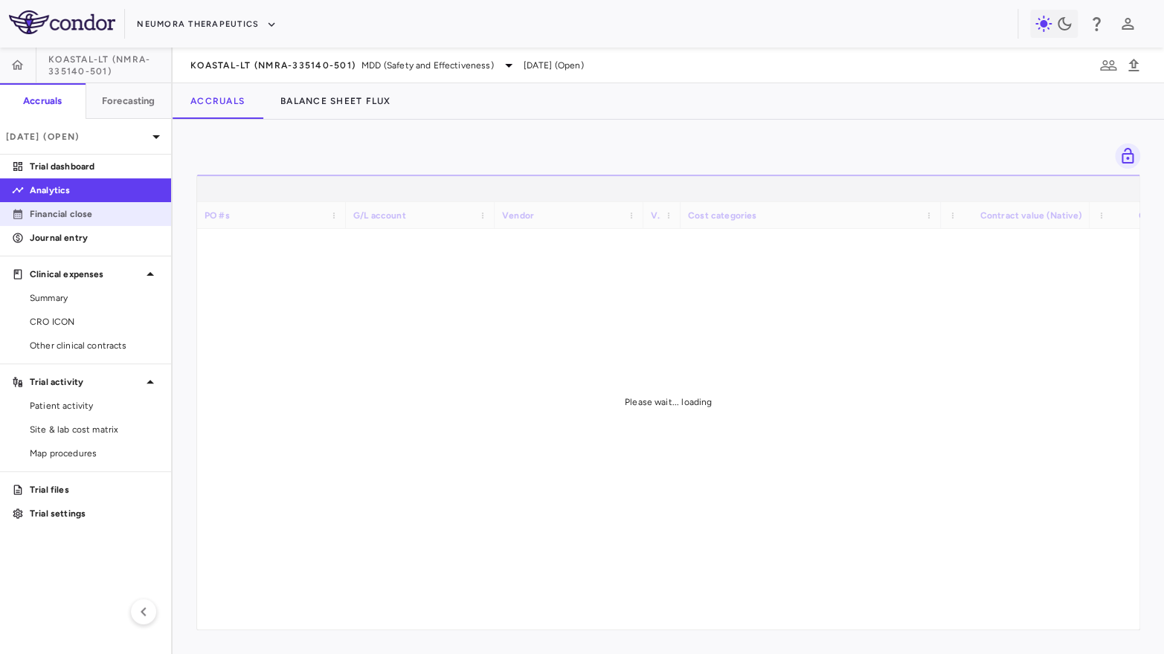
click at [112, 210] on p "Financial close" at bounding box center [94, 213] width 129 height 13
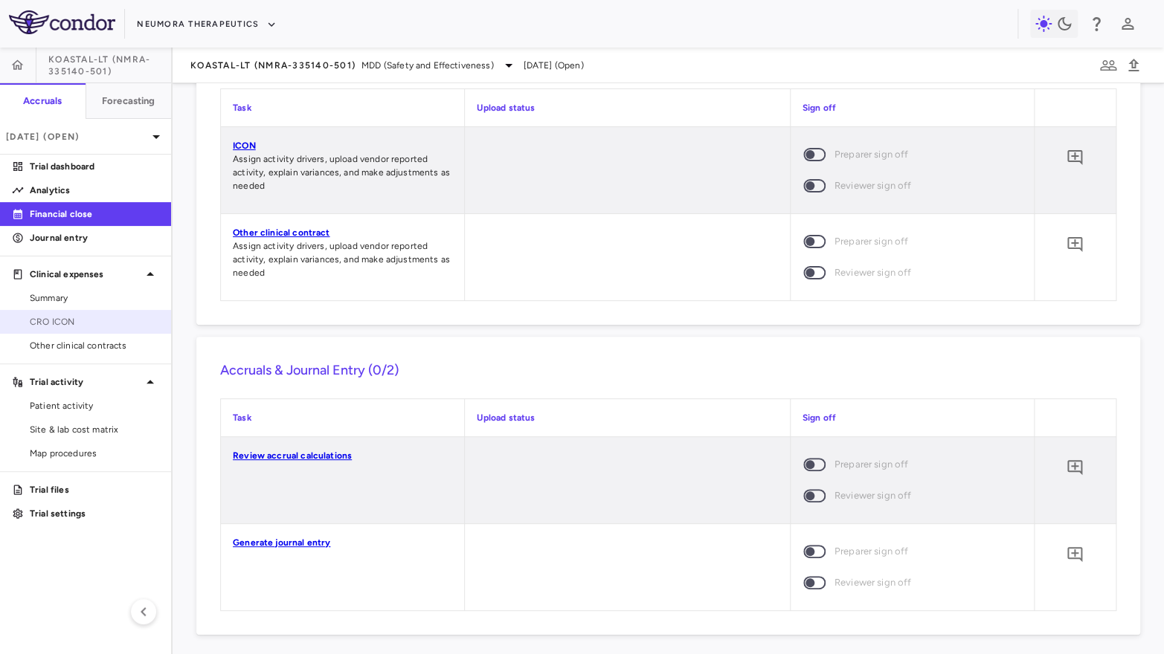
click at [92, 330] on link "CRO ICON" at bounding box center [85, 322] width 171 height 22
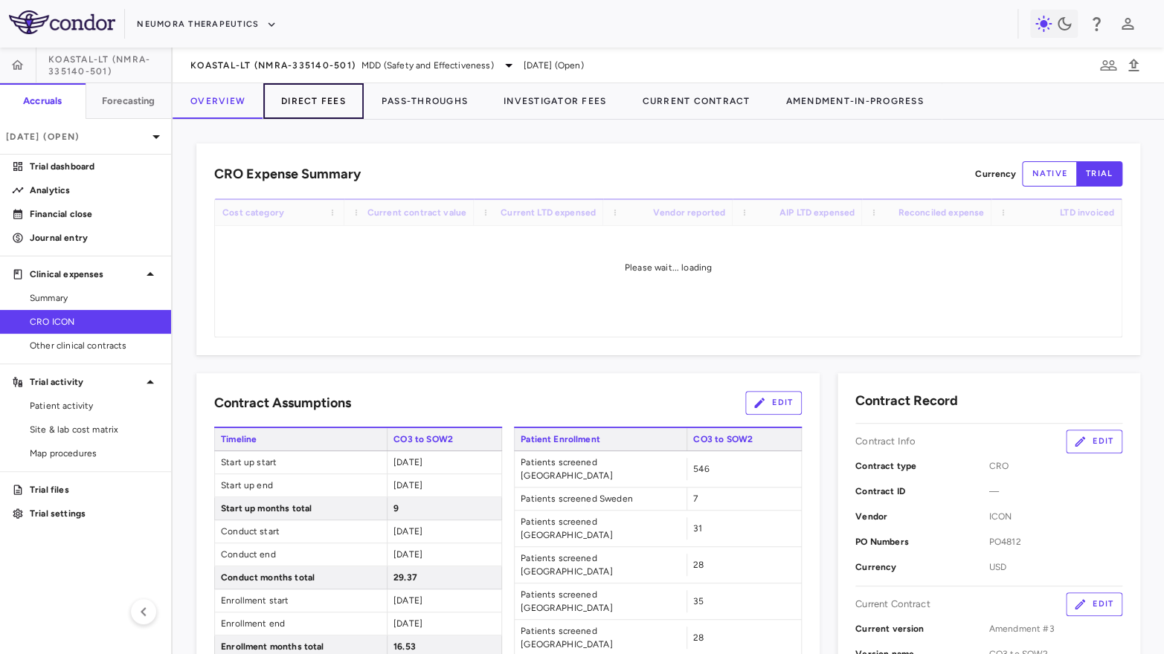
click at [319, 106] on button "Direct Fees" at bounding box center [313, 101] width 100 height 36
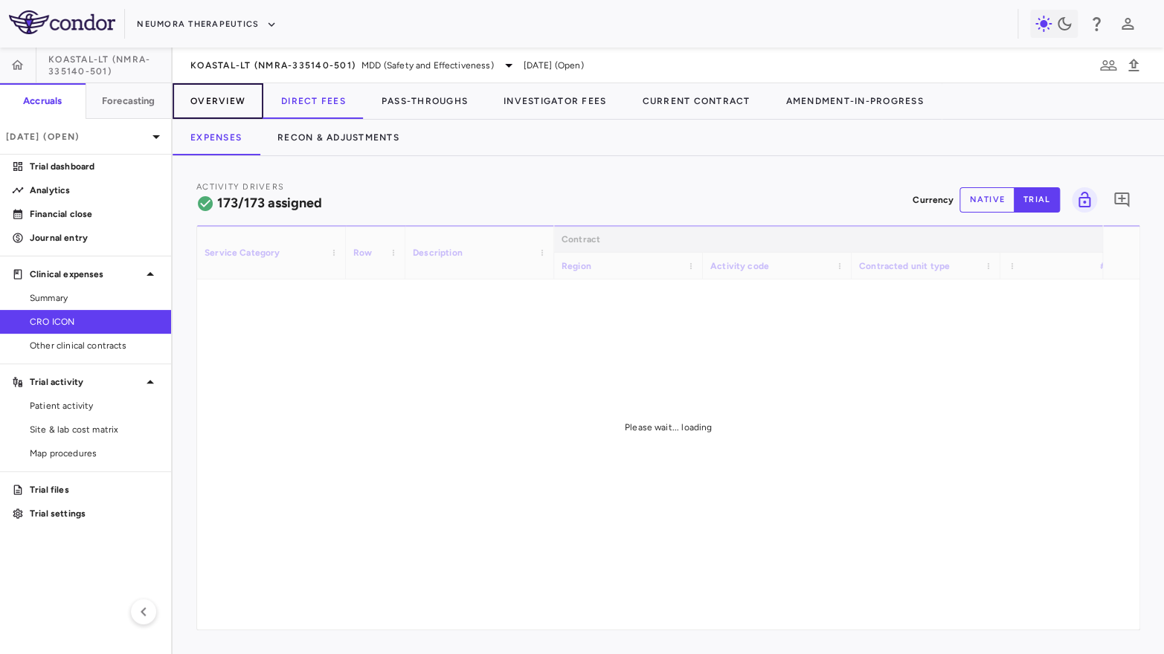
click at [209, 105] on button "Overview" at bounding box center [218, 101] width 91 height 36
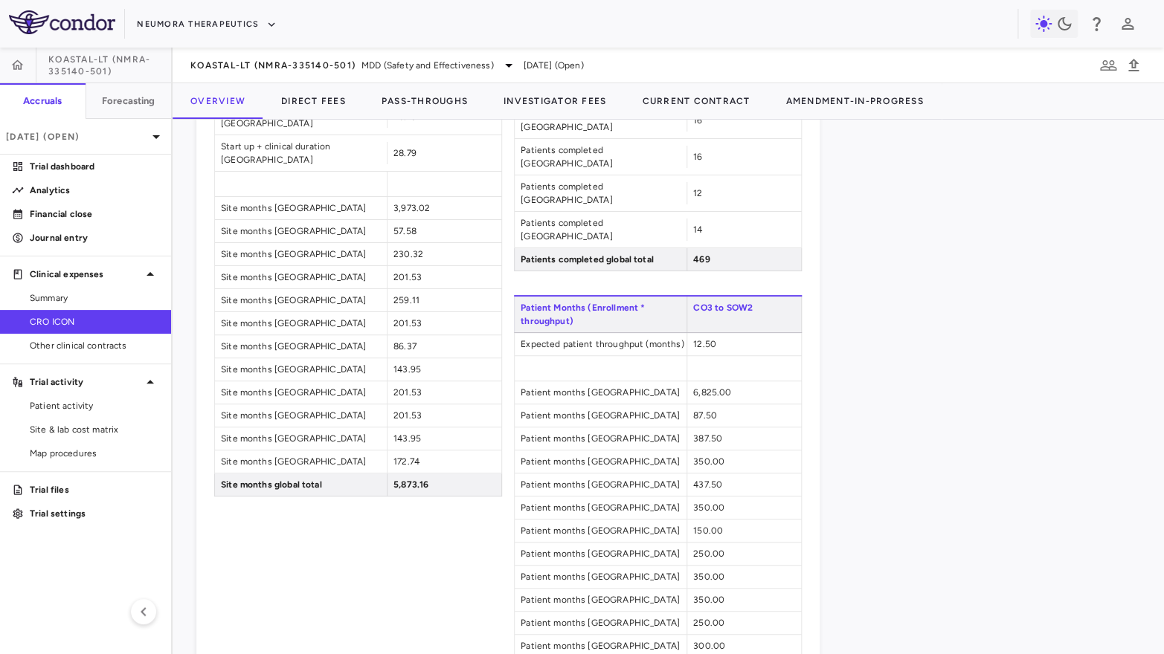
click at [316, 98] on button "Direct Fees" at bounding box center [313, 101] width 100 height 36
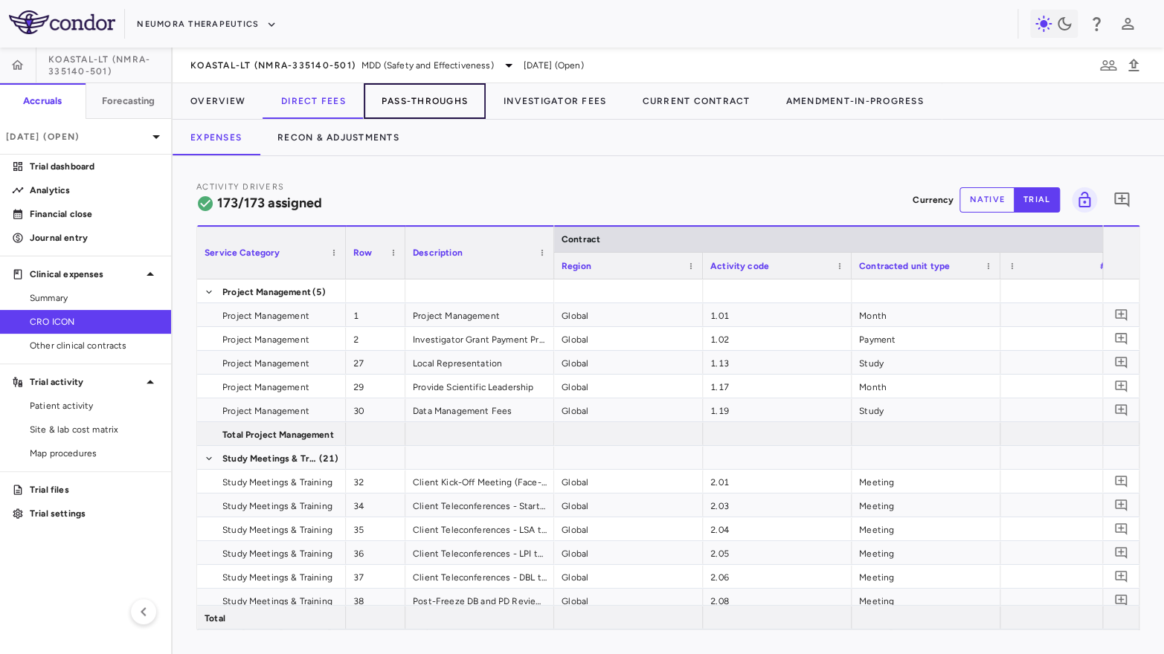
click at [403, 95] on button "Pass-Throughs" at bounding box center [425, 101] width 122 height 36
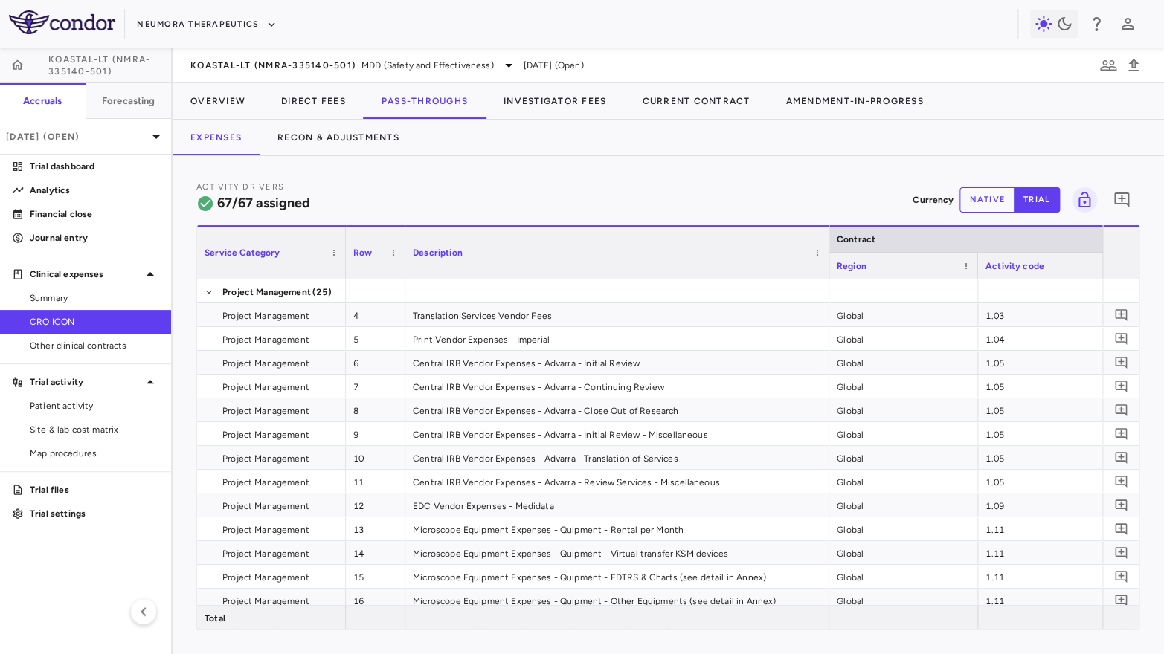
drag, startPoint x: 552, startPoint y: 263, endPoint x: 827, endPoint y: 288, distance: 276.3
click at [827, 288] on div "Service Category Row Description Contract" at bounding box center [668, 427] width 942 height 405
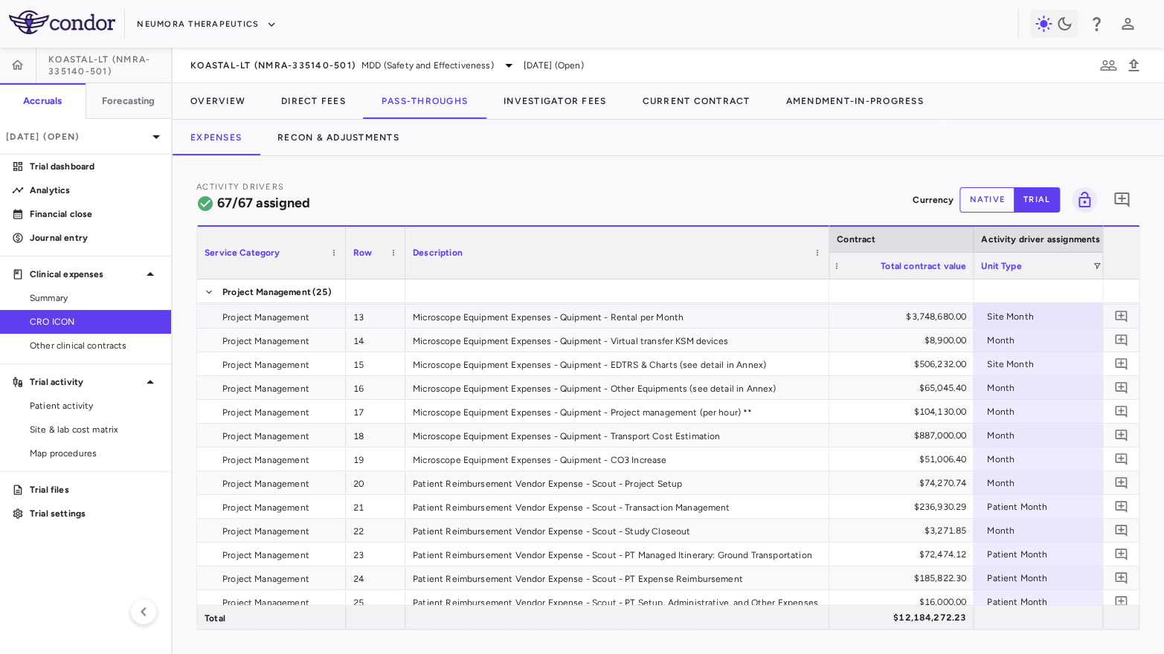
click at [921, 308] on div "$3,748,680.00" at bounding box center [902, 317] width 128 height 24
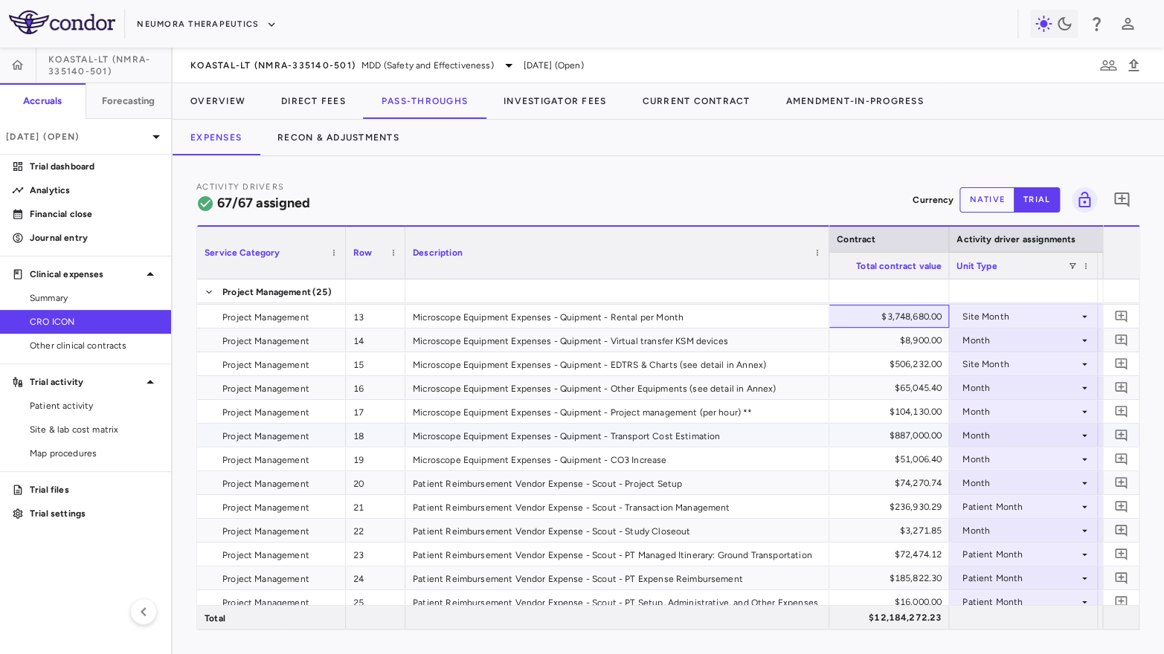
scroll to position [0, 796]
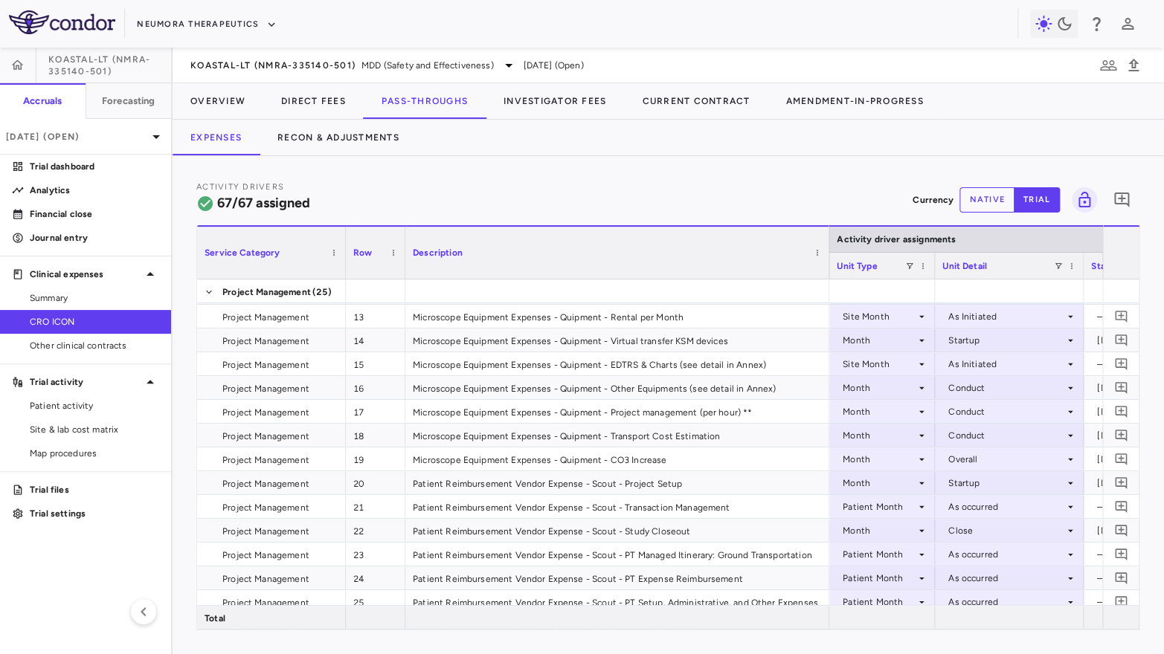
drag, startPoint x: 976, startPoint y: 265, endPoint x: 931, endPoint y: 290, distance: 51.9
click at [931, 290] on div "Service Category Row Description Contract Activity driver assignments 4" at bounding box center [668, 427] width 942 height 405
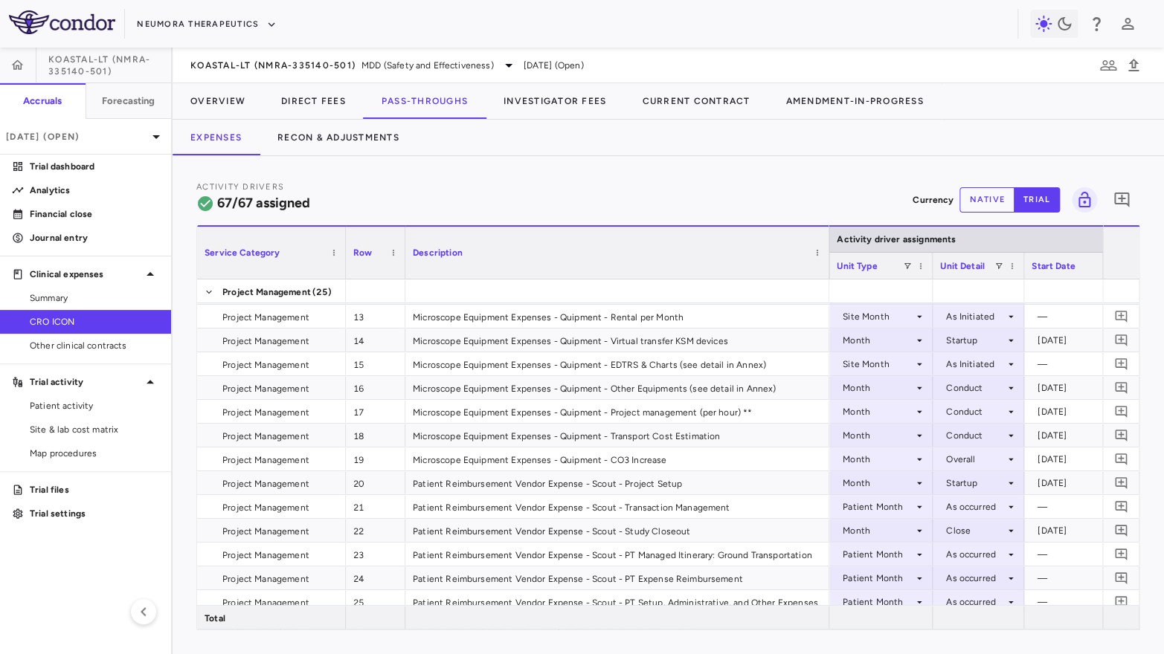
drag, startPoint x: 1077, startPoint y: 270, endPoint x: 1020, endPoint y: 300, distance: 63.9
click at [1020, 300] on div "Service Category Row Description Contract Activity driver assignments 4" at bounding box center [668, 427] width 942 height 405
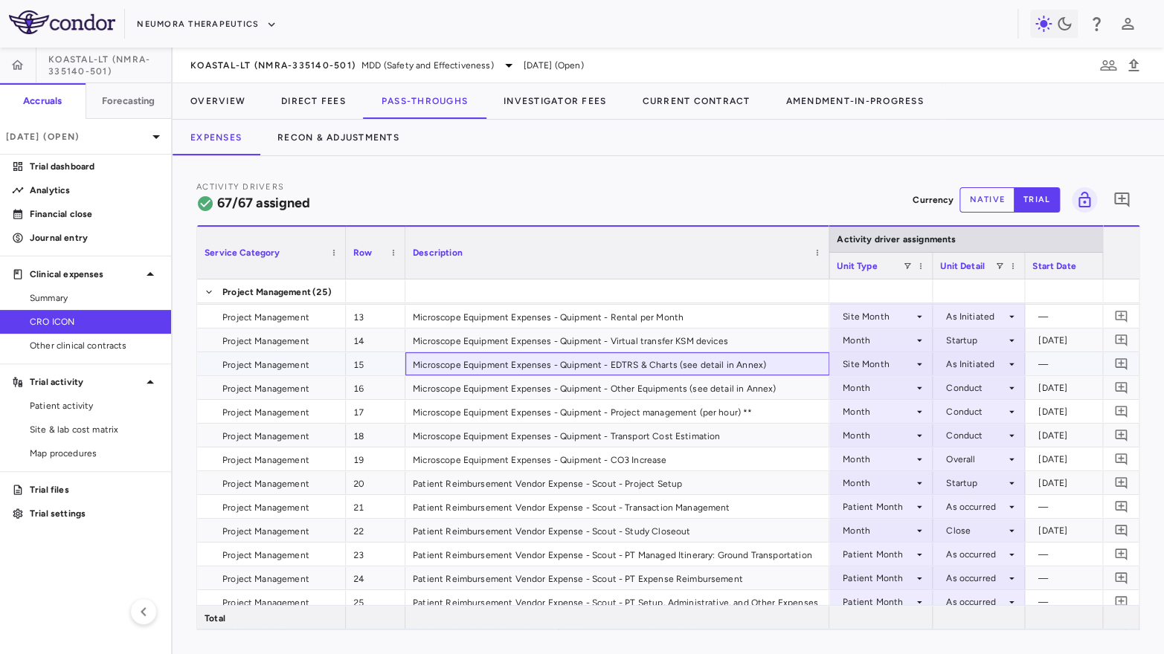
click at [683, 366] on div "Microscope Equipment Expenses - Quipment - EDTRS & Charts (see detail in Annex)" at bounding box center [617, 364] width 424 height 23
click at [693, 387] on div "Microscope Equipment Expenses - Quipment - Other Equipments (see detail in Anne…" at bounding box center [617, 387] width 424 height 23
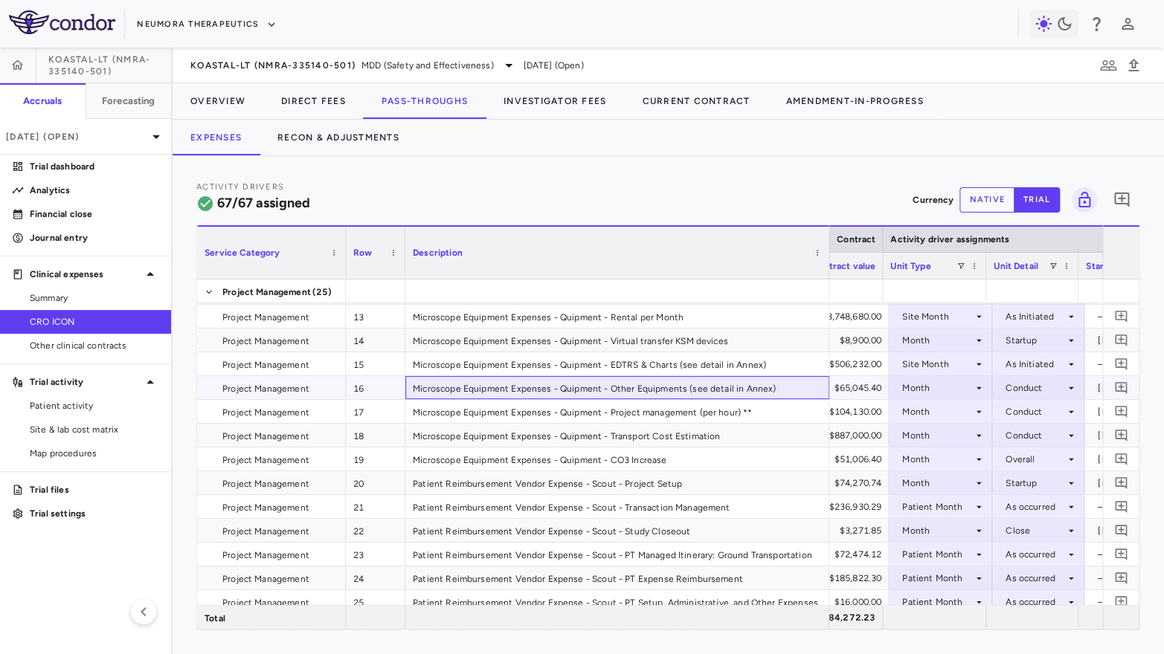
scroll to position [0, 823]
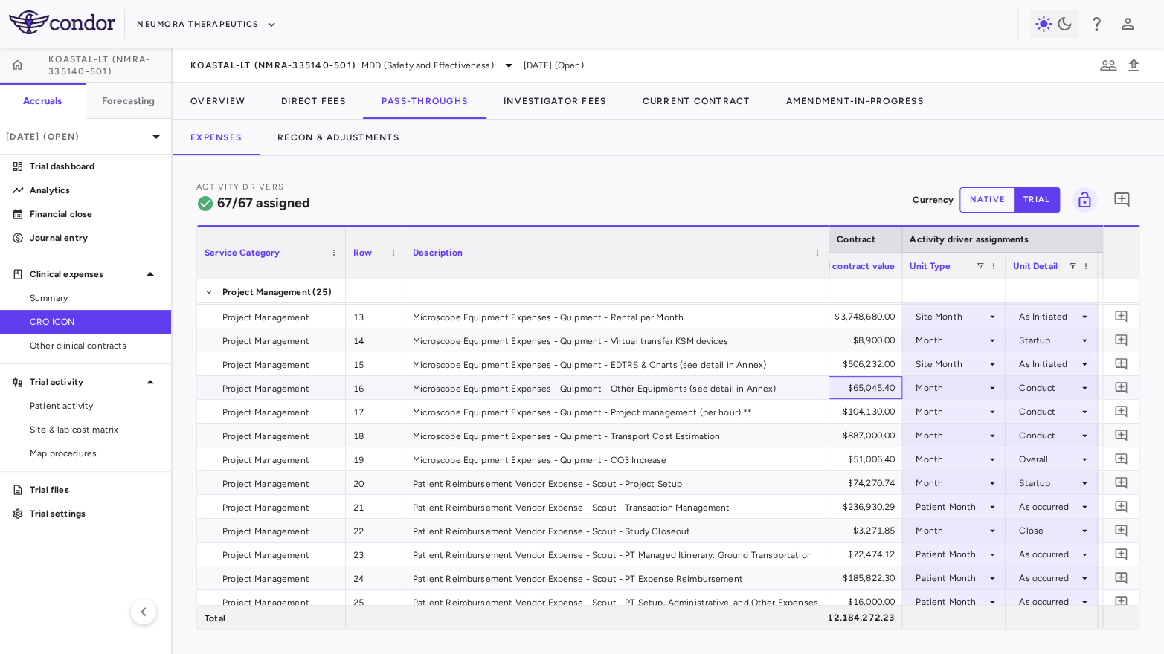
click at [864, 388] on div "$65,045.40" at bounding box center [831, 388] width 128 height 24
click at [974, 390] on div "Month" at bounding box center [950, 388] width 71 height 24
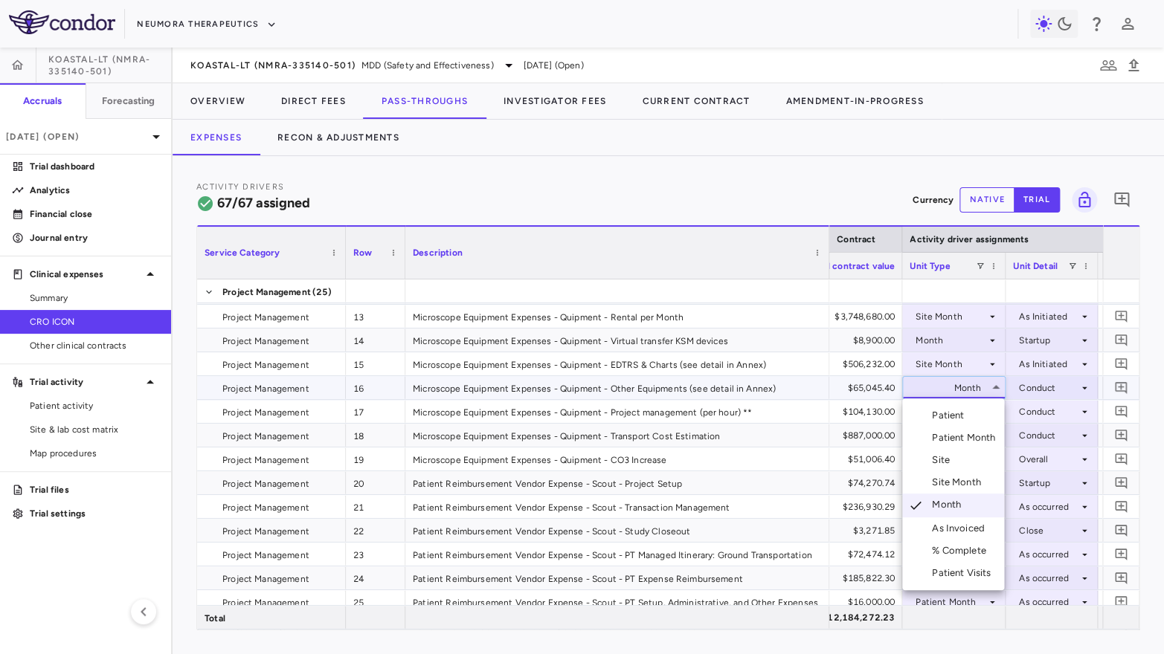
click at [956, 384] on div at bounding box center [582, 327] width 1164 height 654
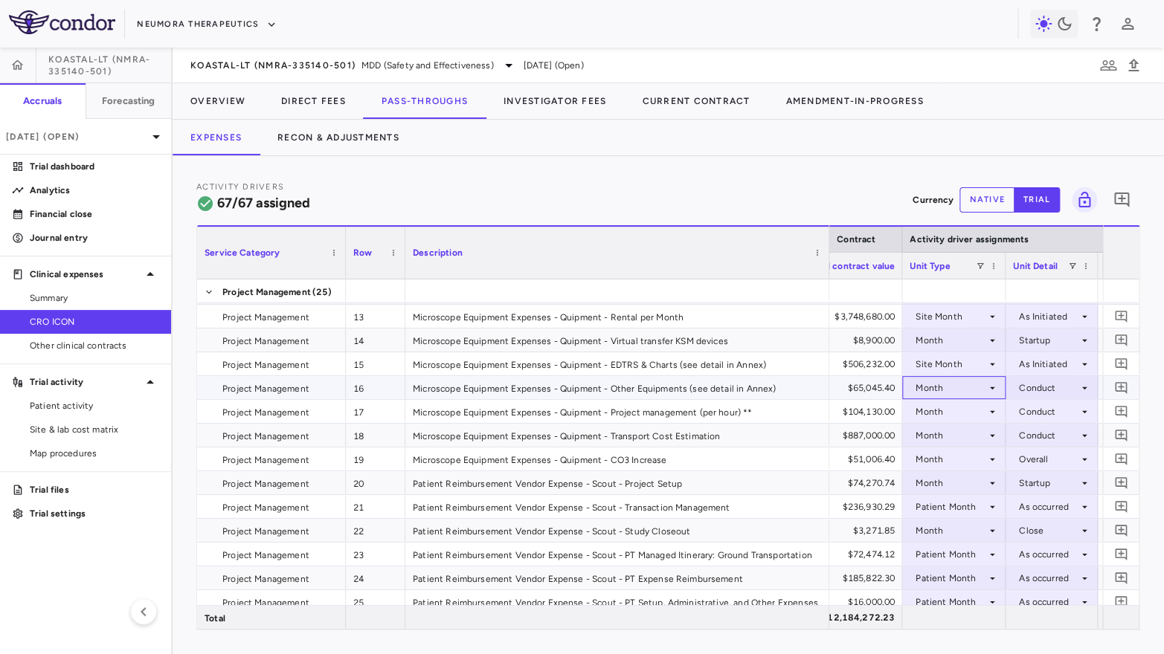
click at [956, 384] on div "Month" at bounding box center [950, 388] width 71 height 24
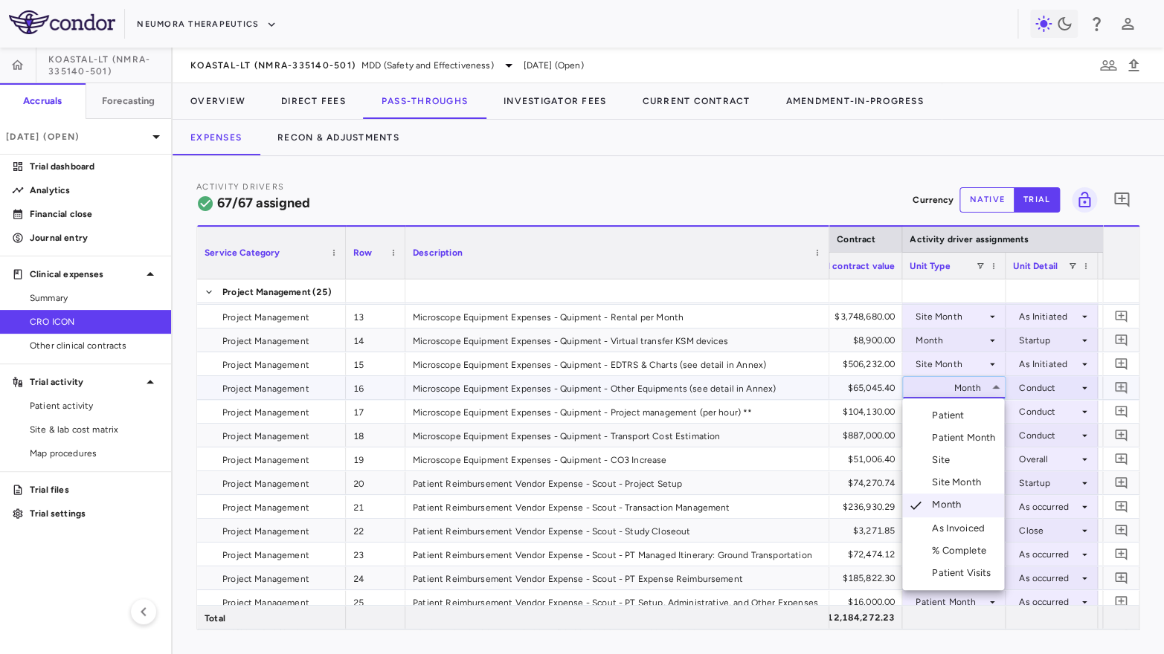
click at [947, 492] on li "Site Month" at bounding box center [953, 482] width 102 height 22
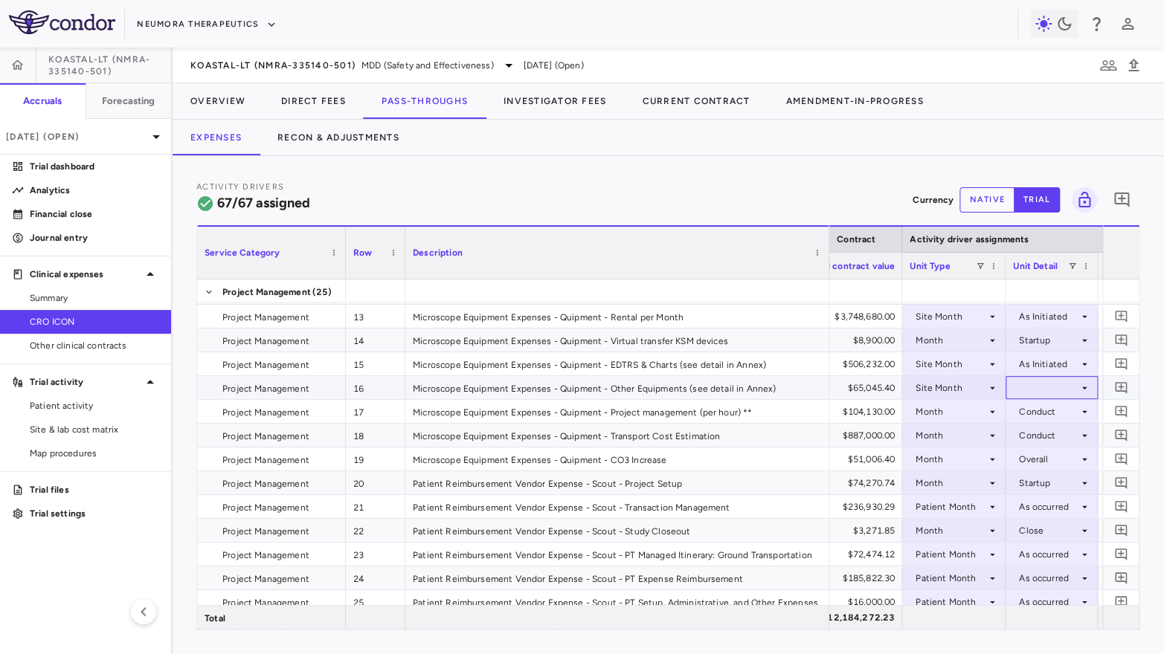
click at [1035, 388] on div at bounding box center [1051, 388] width 77 height 22
click at [1037, 416] on div "As Initiated" at bounding box center [1062, 415] width 57 height 13
click at [956, 338] on div "Month" at bounding box center [950, 341] width 71 height 24
click at [950, 431] on div "Month" at bounding box center [950, 436] width 71 height 24
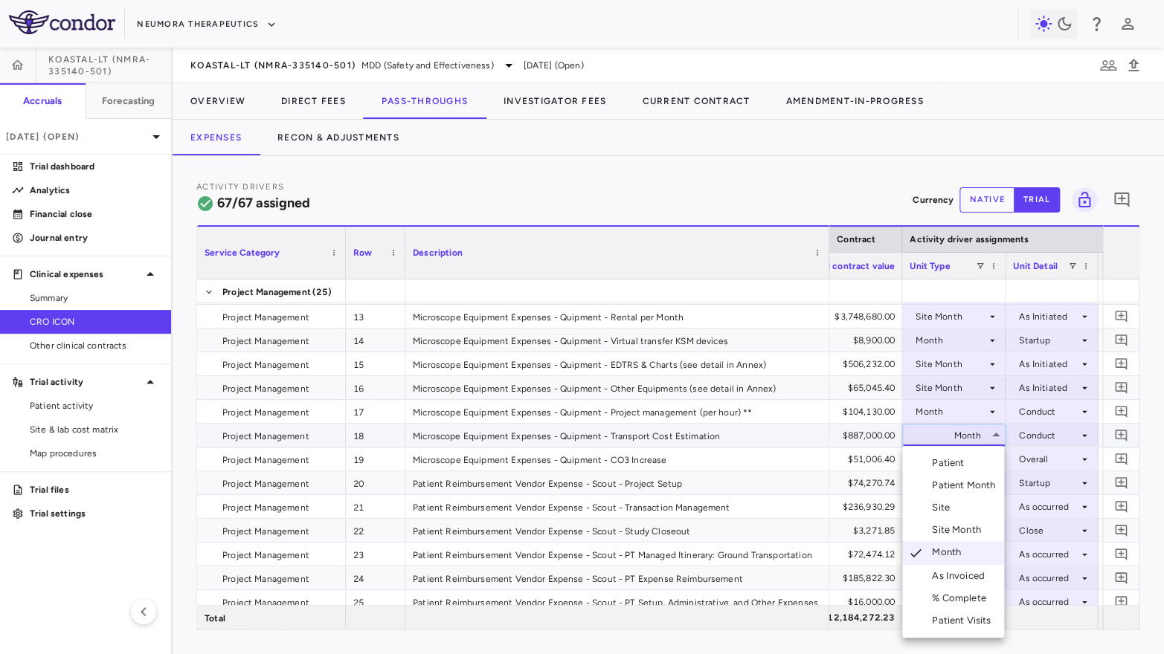
click at [977, 335] on div at bounding box center [582, 327] width 1164 height 654
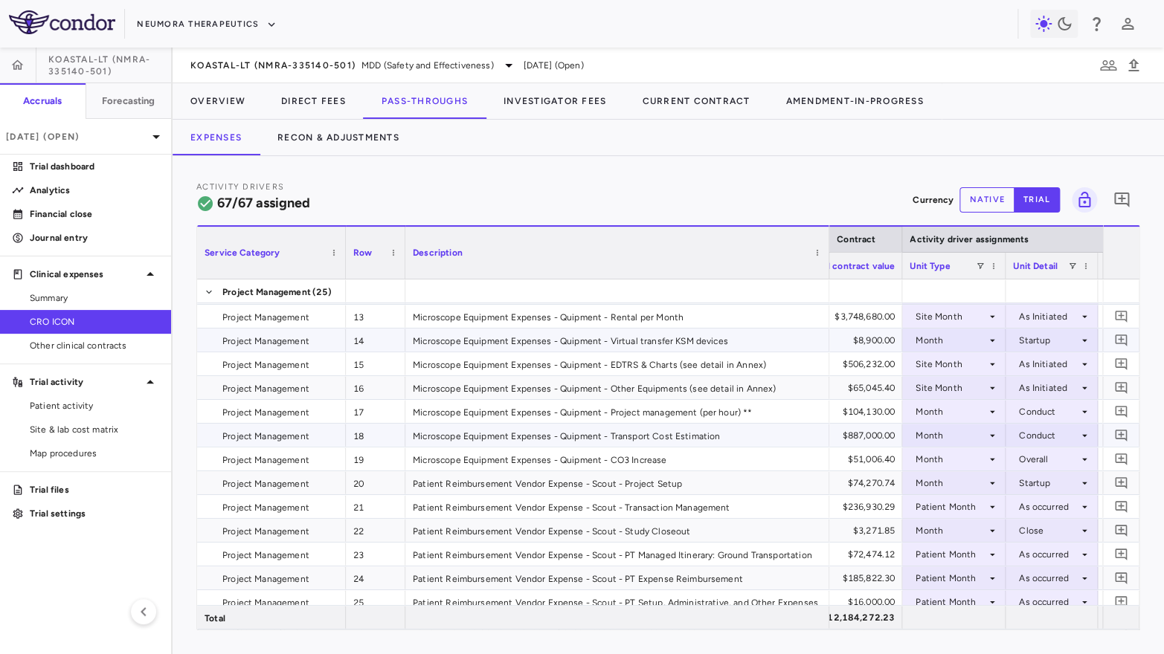
click at [963, 339] on div "Month" at bounding box center [950, 341] width 71 height 24
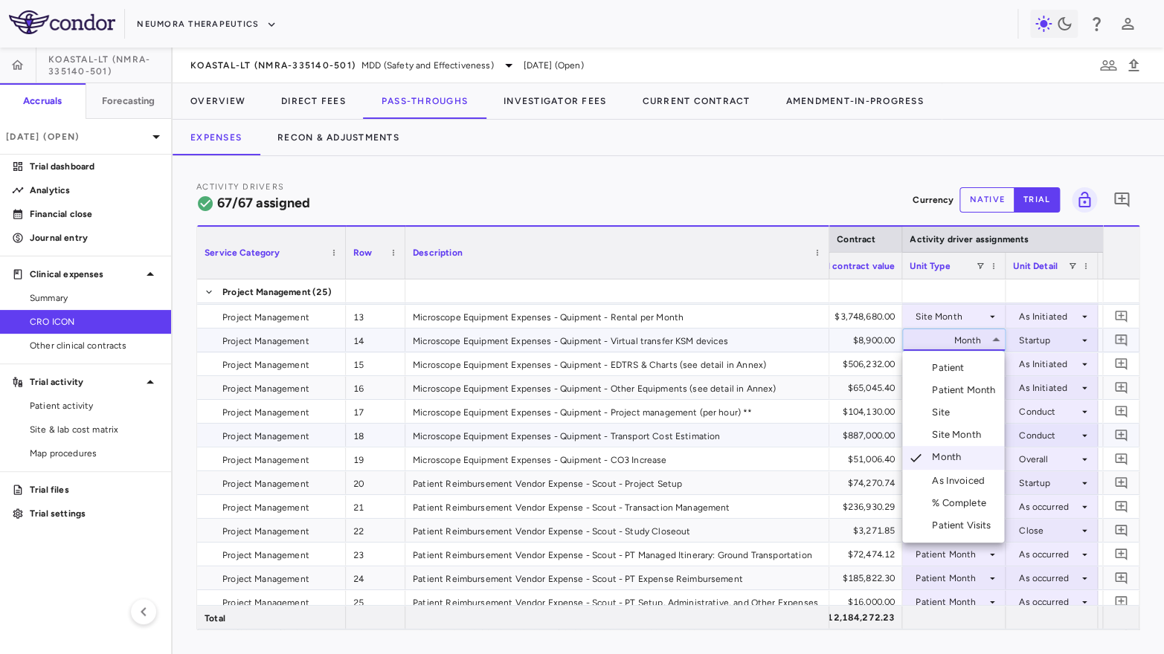
click at [956, 428] on div "Site Month" at bounding box center [959, 434] width 55 height 13
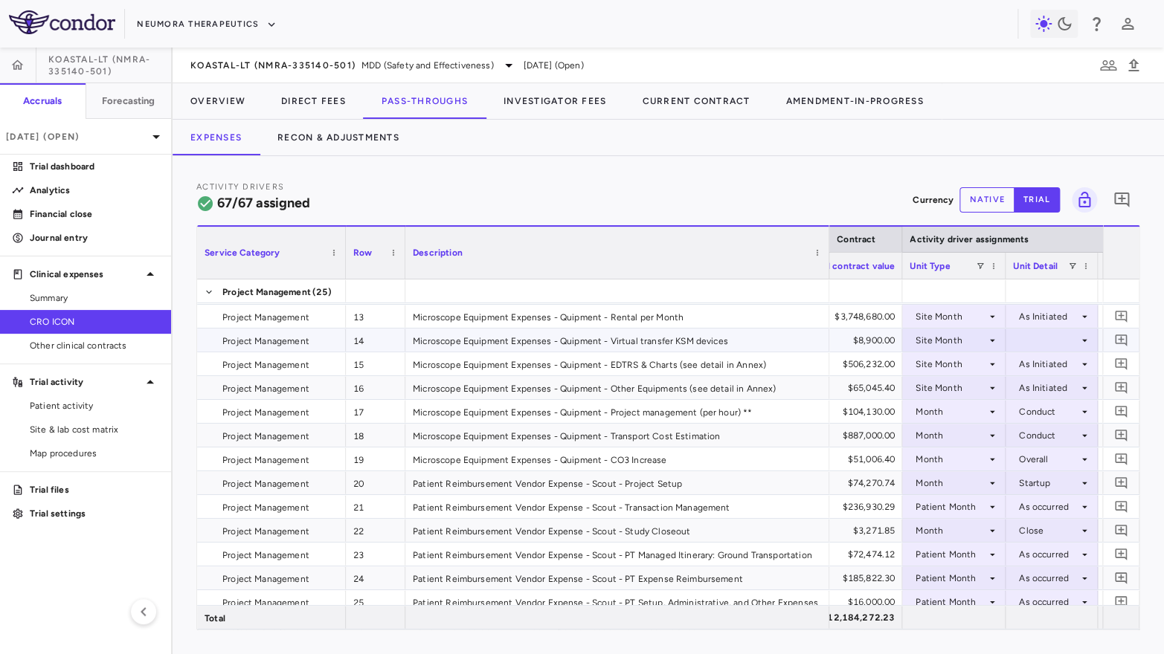
click at [1040, 336] on div at bounding box center [1051, 340] width 77 height 22
click at [1040, 366] on div "As Initiated" at bounding box center [1062, 367] width 57 height 13
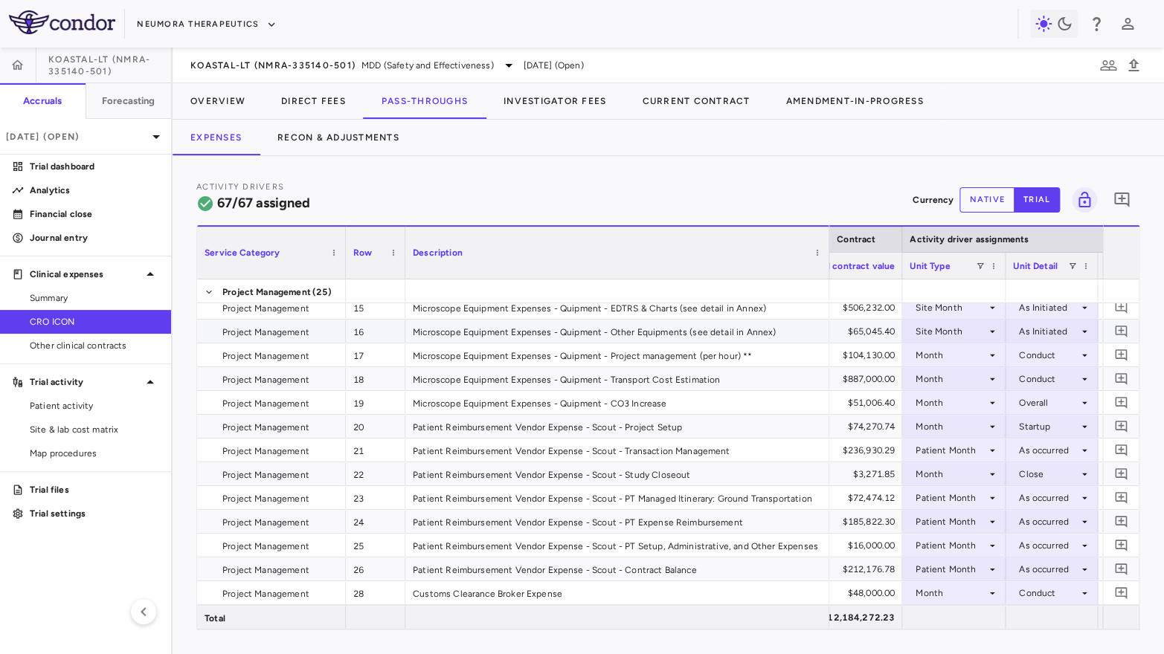
scroll to position [269, 0]
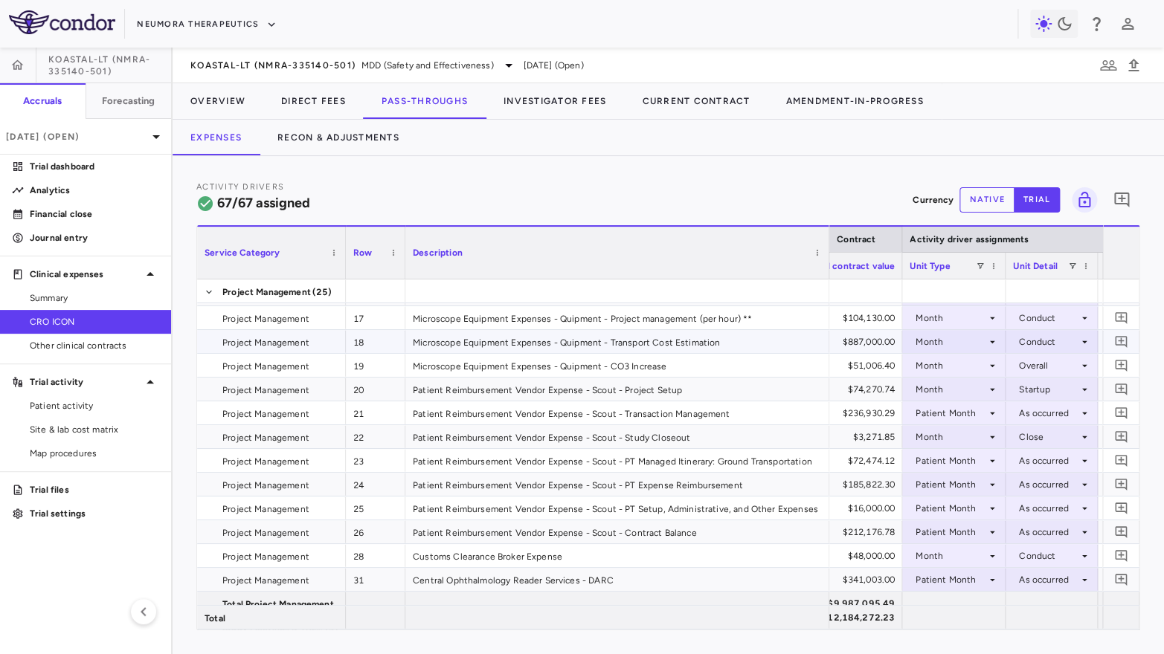
click at [986, 341] on icon at bounding box center [992, 342] width 12 height 12
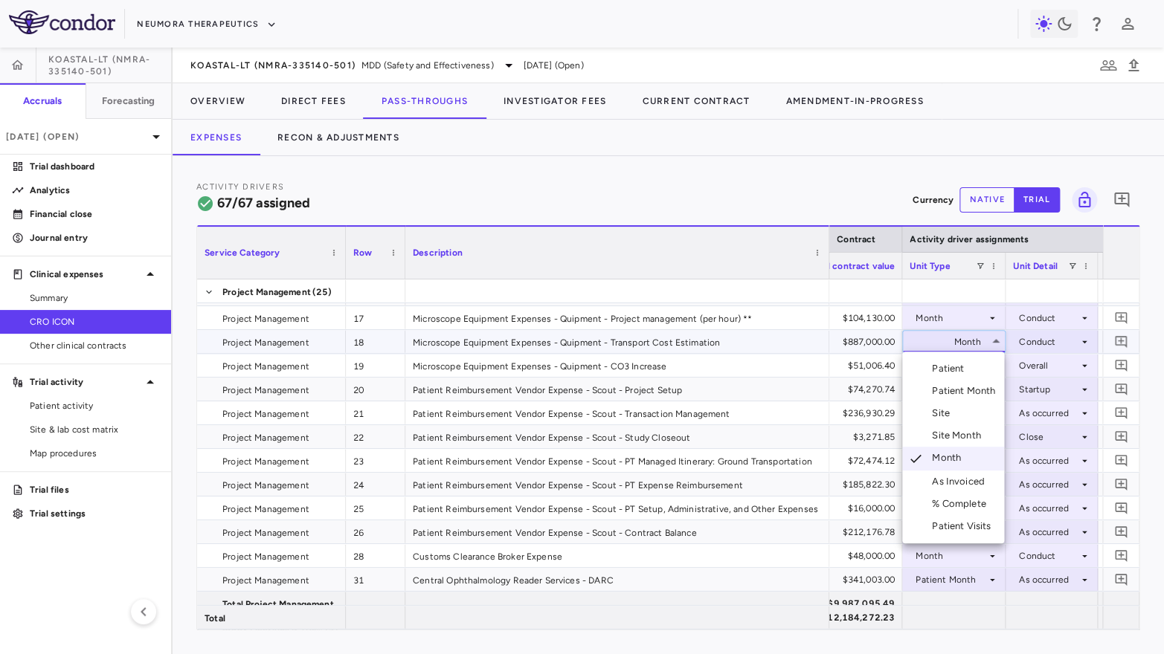
click at [969, 338] on div at bounding box center [582, 327] width 1164 height 654
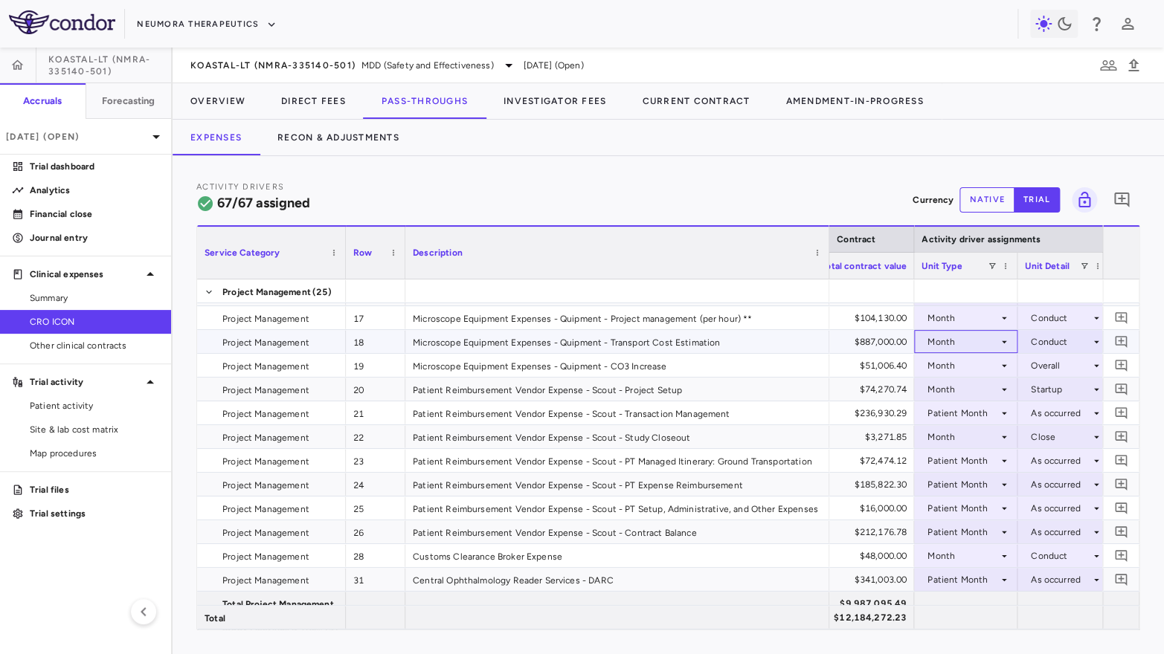
click at [971, 341] on div "Month" at bounding box center [962, 342] width 71 height 24
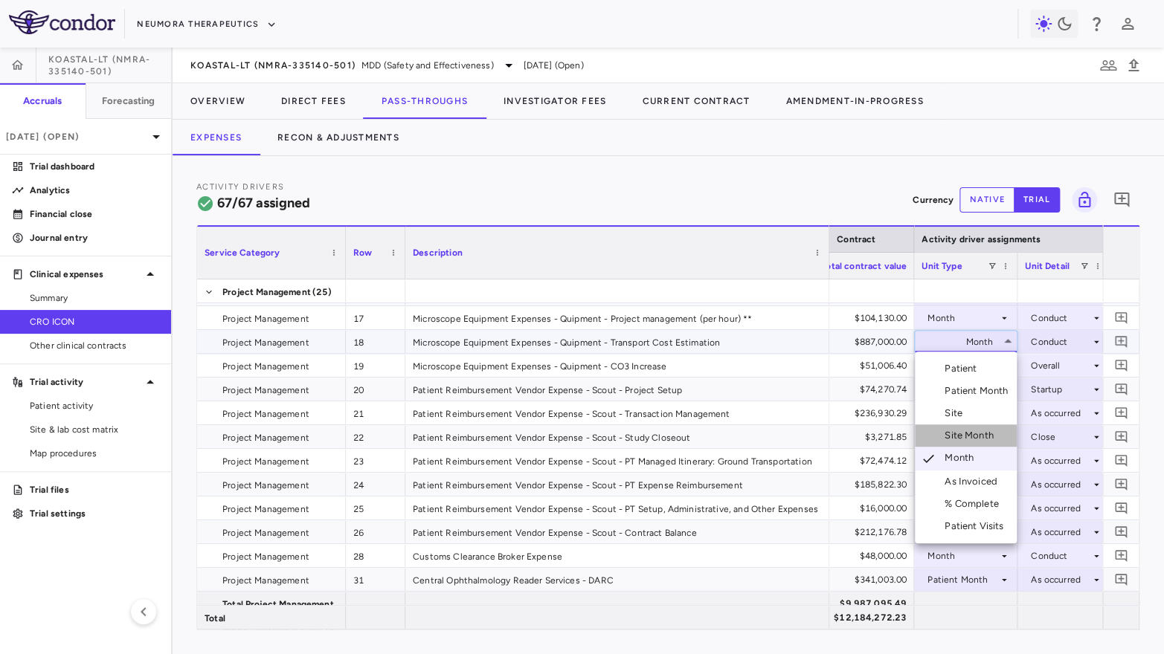
click at [962, 435] on div "Site Month" at bounding box center [971, 435] width 55 height 13
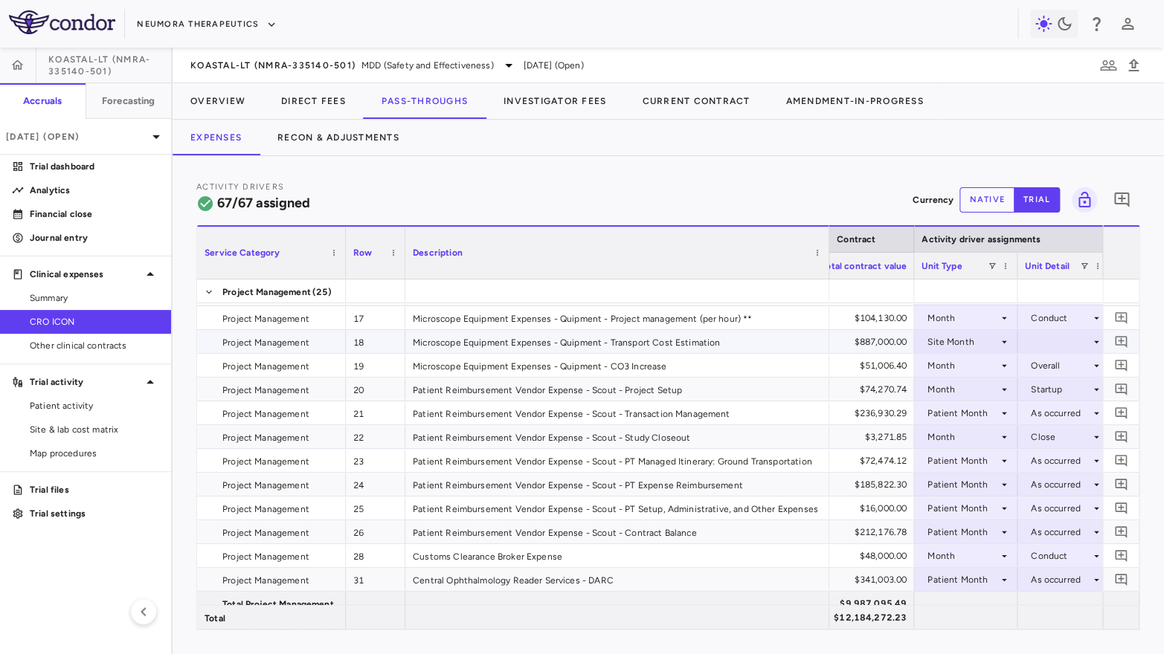
click at [1049, 337] on div at bounding box center [1063, 342] width 77 height 22
click at [1050, 367] on div "As Initiated" at bounding box center [1075, 368] width 57 height 13
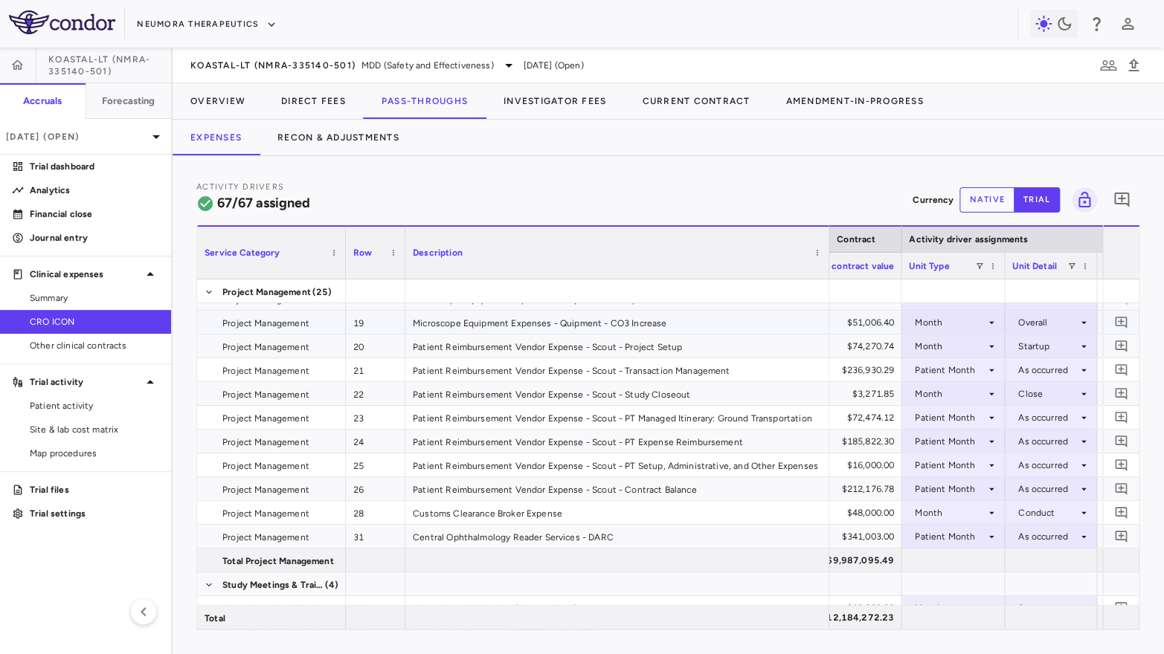
click at [962, 322] on div "Month" at bounding box center [950, 323] width 71 height 24
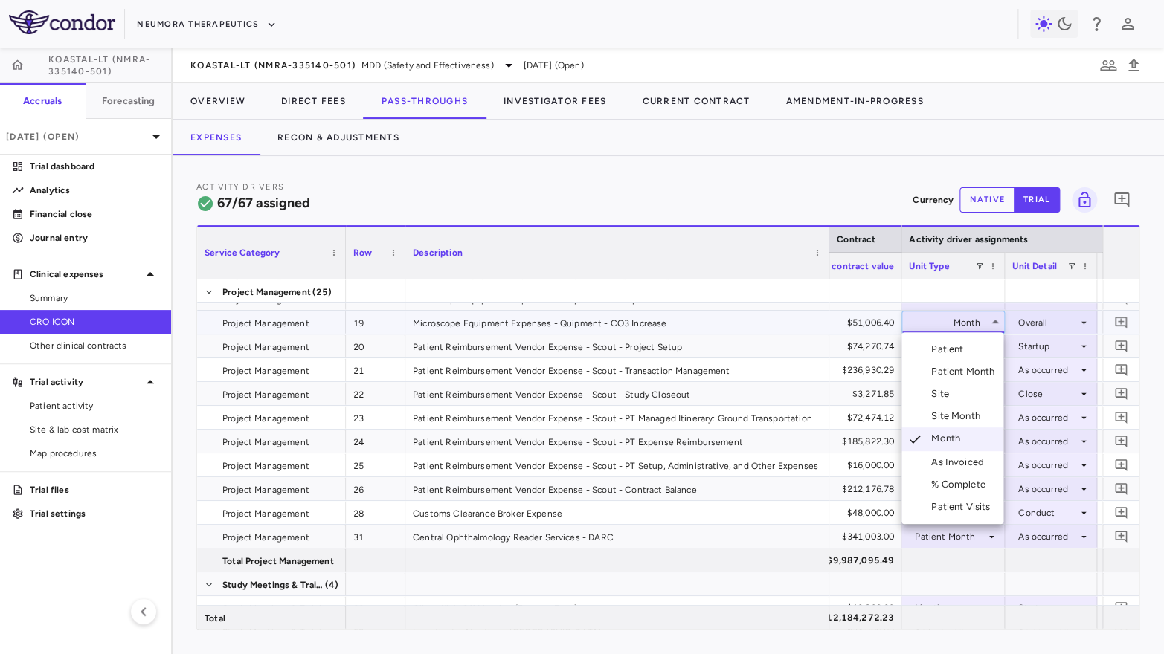
click at [982, 317] on div at bounding box center [582, 327] width 1164 height 654
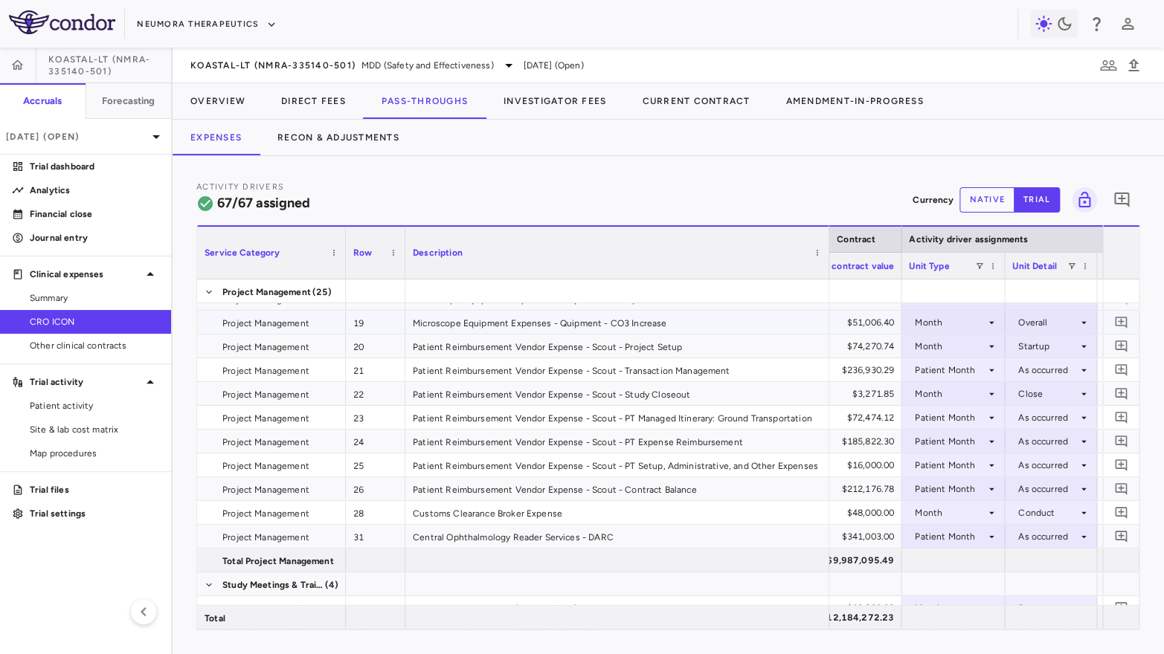
click at [859, 326] on div "$51,006.40" at bounding box center [830, 323] width 128 height 24
click at [960, 317] on div "Month" at bounding box center [950, 323] width 71 height 24
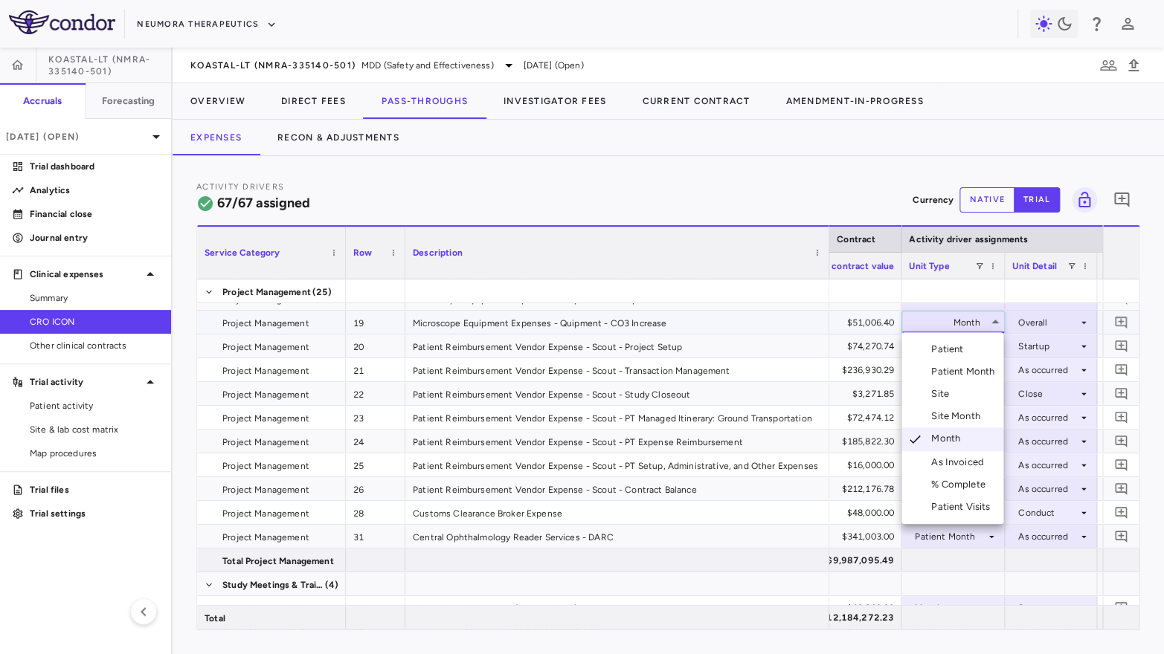
click at [962, 416] on div "Site Month" at bounding box center [958, 416] width 55 height 13
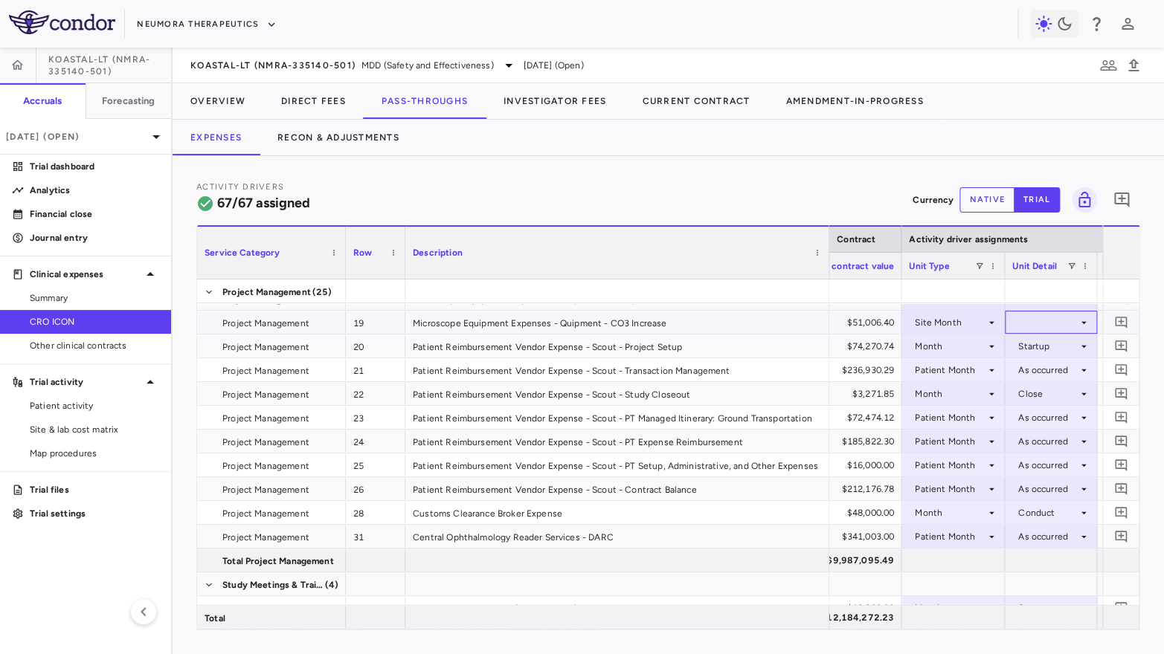
click at [1034, 321] on div at bounding box center [1050, 323] width 77 height 22
click at [1035, 344] on div "As Initiated" at bounding box center [1062, 349] width 57 height 13
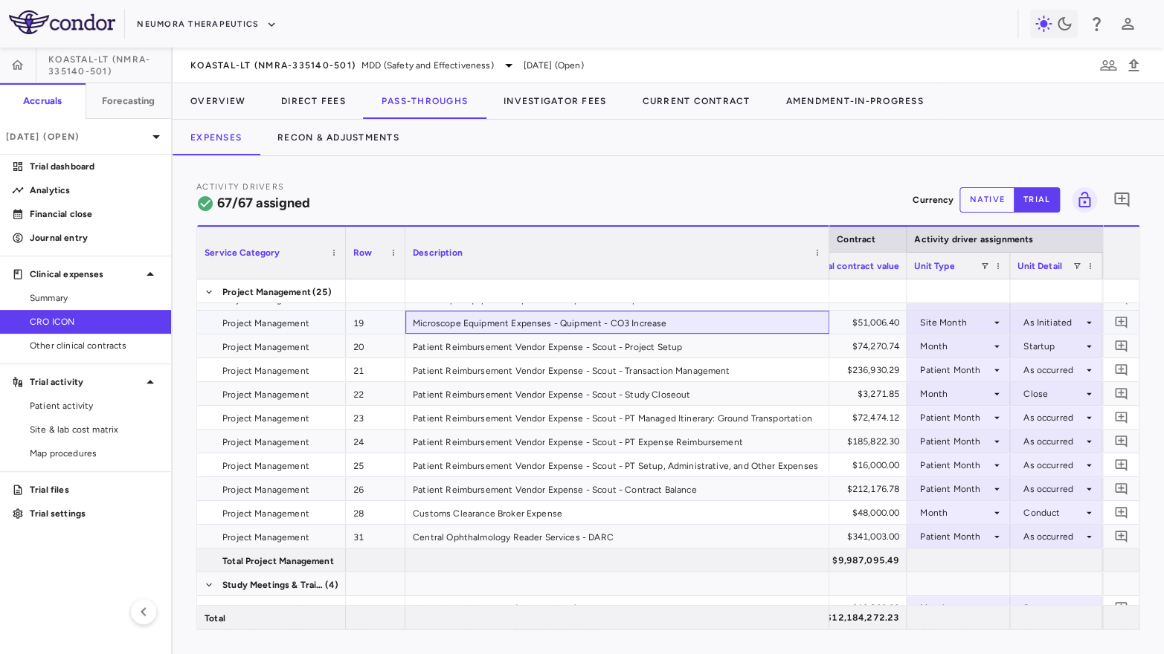
click at [744, 317] on div "Microscope Equipment Expenses - Quipment - CO3 Increase" at bounding box center [617, 322] width 424 height 23
click at [751, 318] on div "Microscope Equipment Expenses - Quipment - CO3 Increase" at bounding box center [617, 322] width 424 height 23
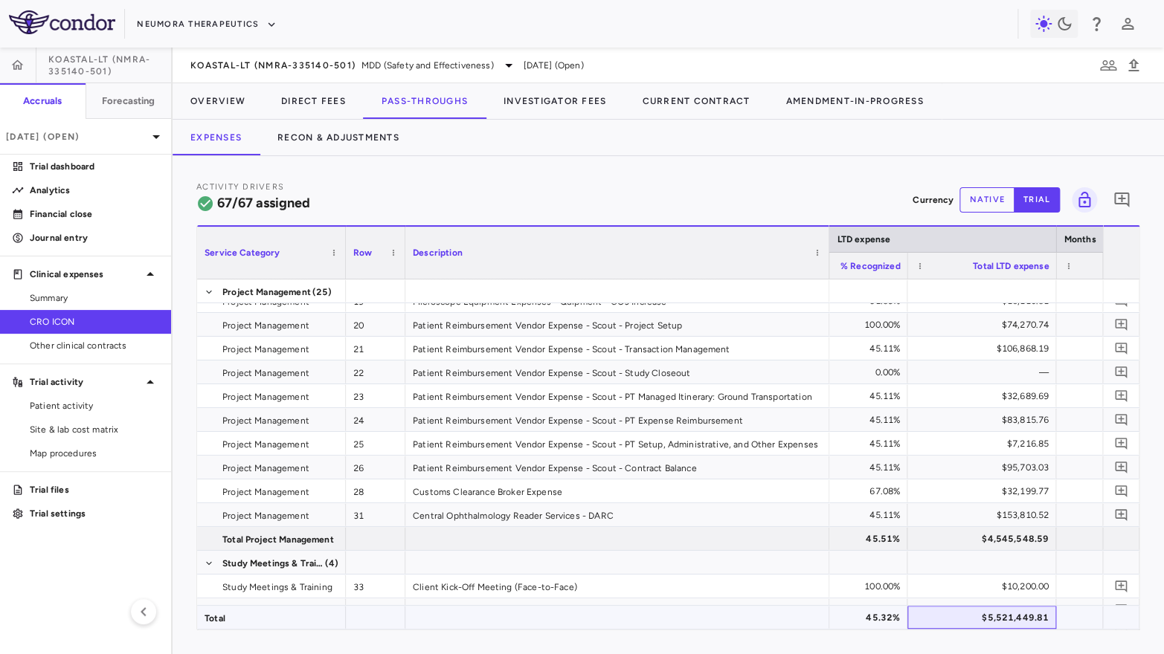
click at [1008, 618] on div "$5,521,449.81" at bounding box center [985, 618] width 128 height 24
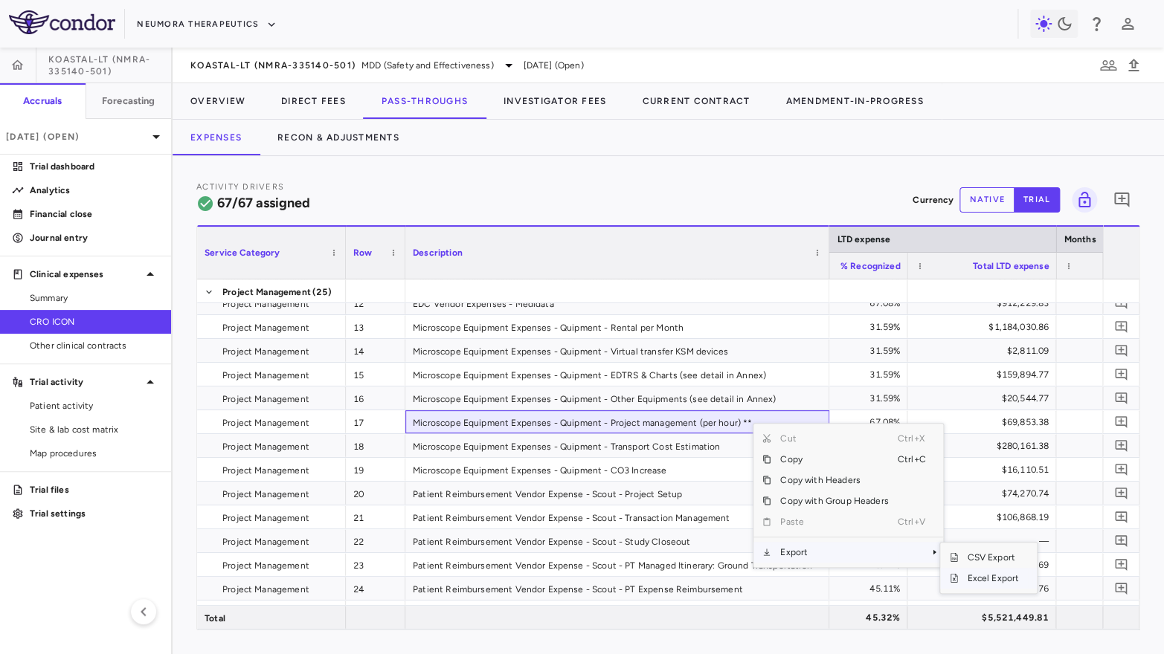
click at [964, 577] on span "Excel Export" at bounding box center [993, 578] width 70 height 21
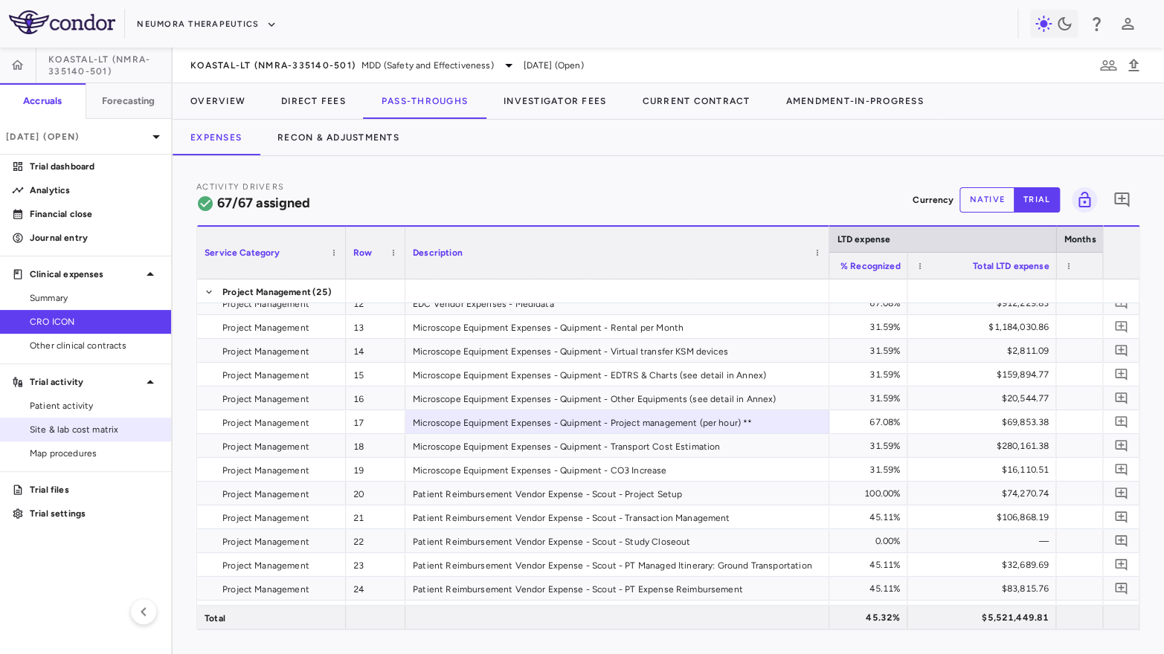
click at [103, 423] on span "Site & lab cost matrix" at bounding box center [94, 429] width 129 height 13
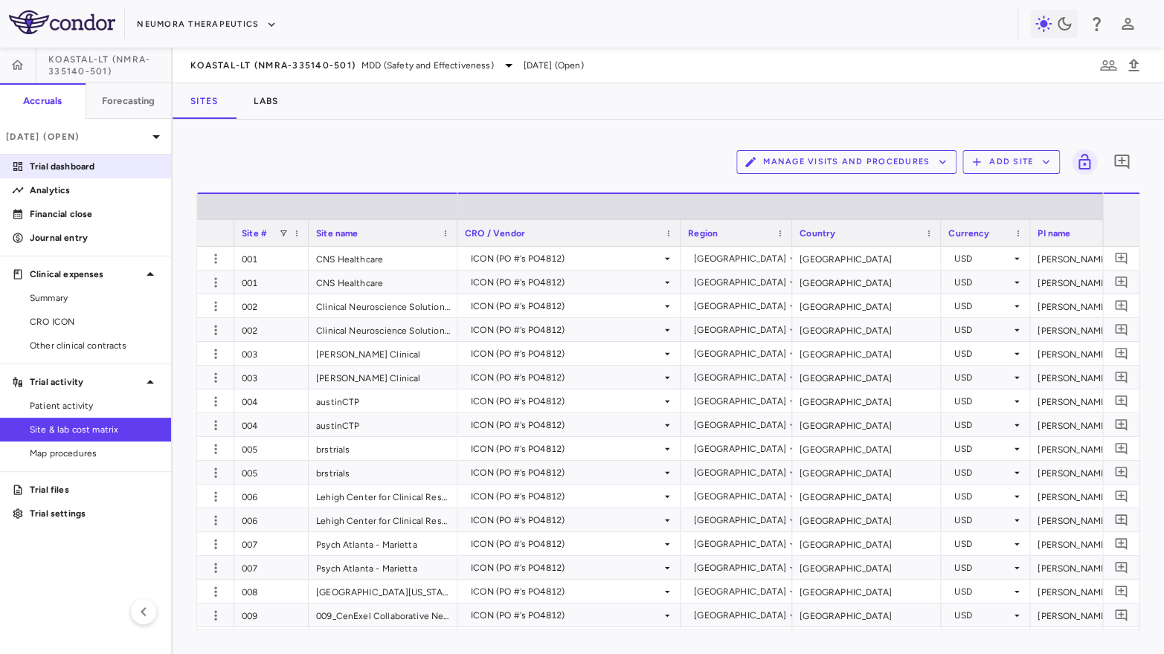
click at [83, 164] on p "Trial dashboard" at bounding box center [94, 166] width 129 height 13
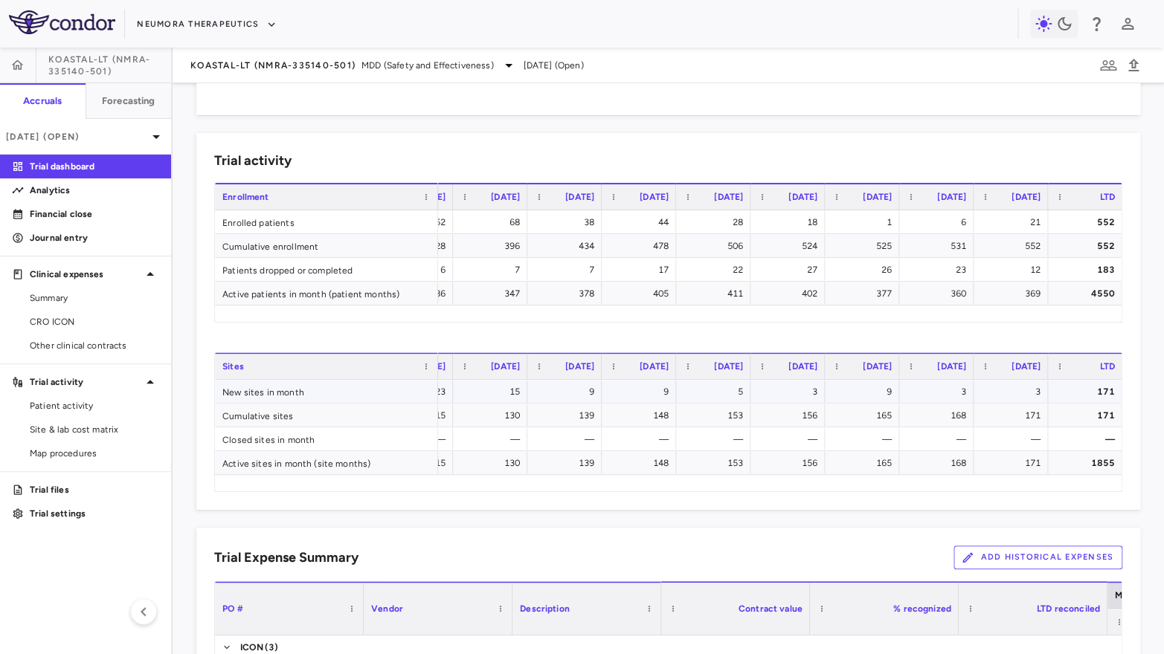
click at [1085, 381] on div "171" at bounding box center [1088, 392] width 54 height 24
click at [1068, 463] on div "1855" at bounding box center [1088, 463] width 54 height 24
click at [39, 324] on span "CRO ICON" at bounding box center [94, 321] width 129 height 13
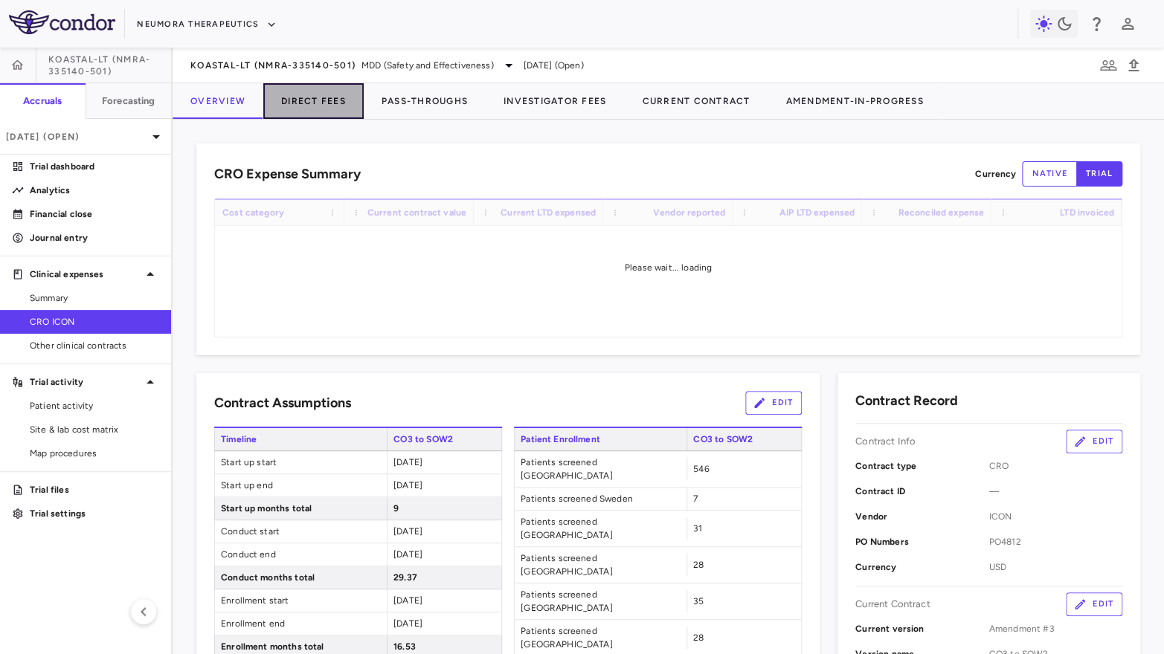
click at [322, 106] on button "Direct Fees" at bounding box center [313, 101] width 100 height 36
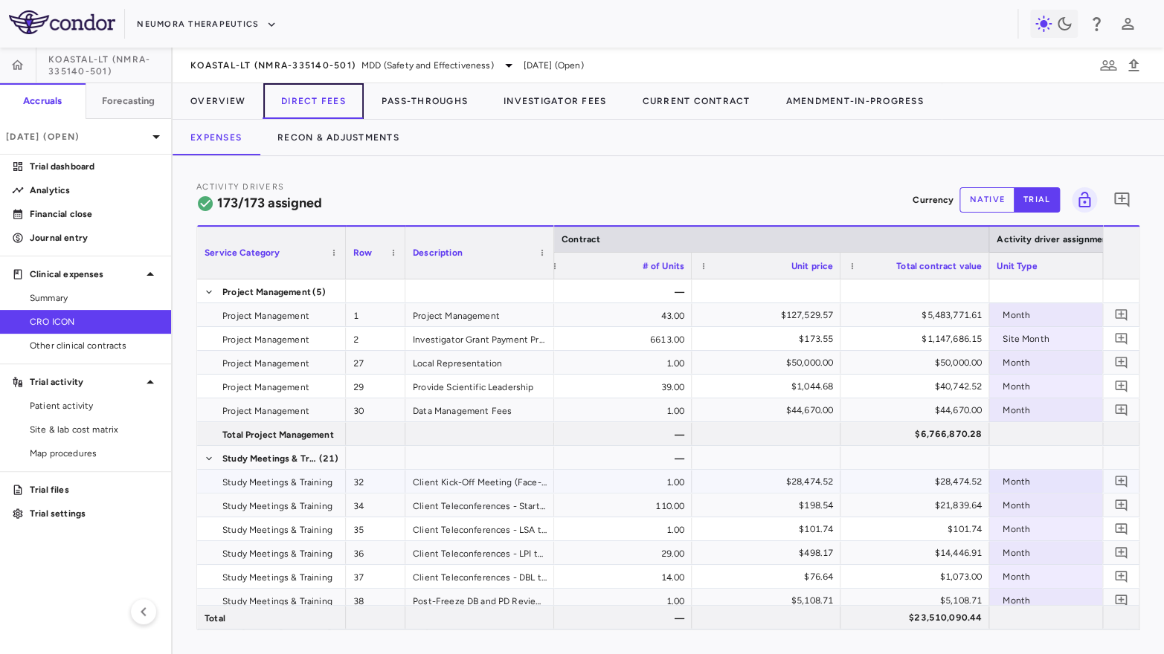
scroll to position [0, 939]
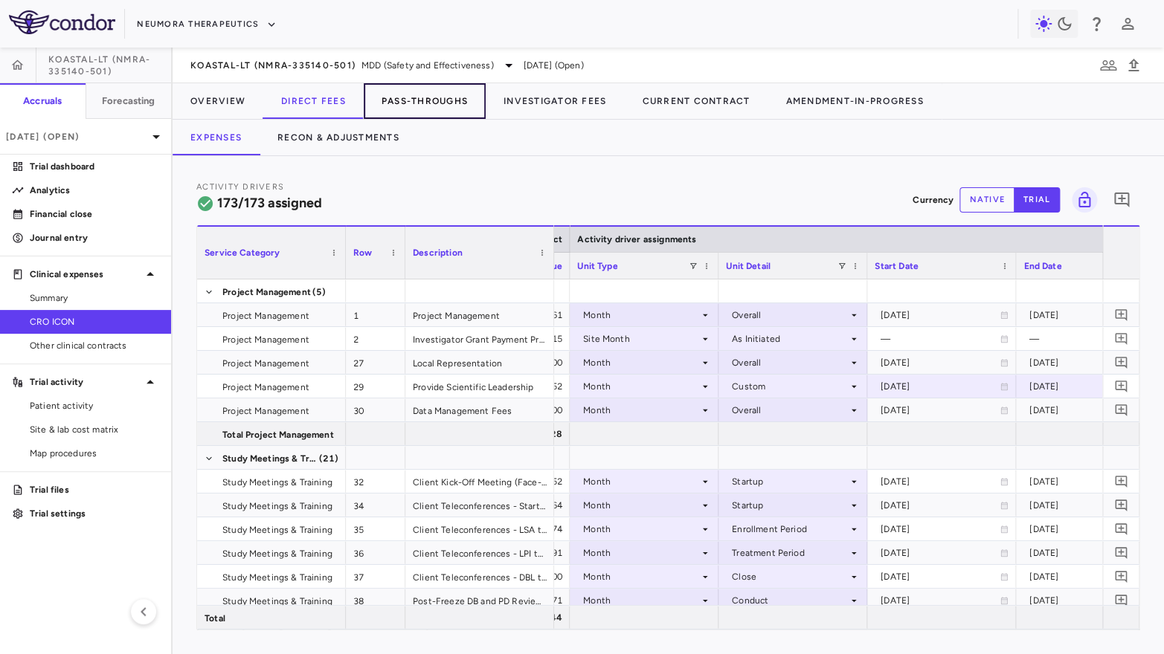
click at [390, 93] on button "Pass-Throughs" at bounding box center [425, 101] width 122 height 36
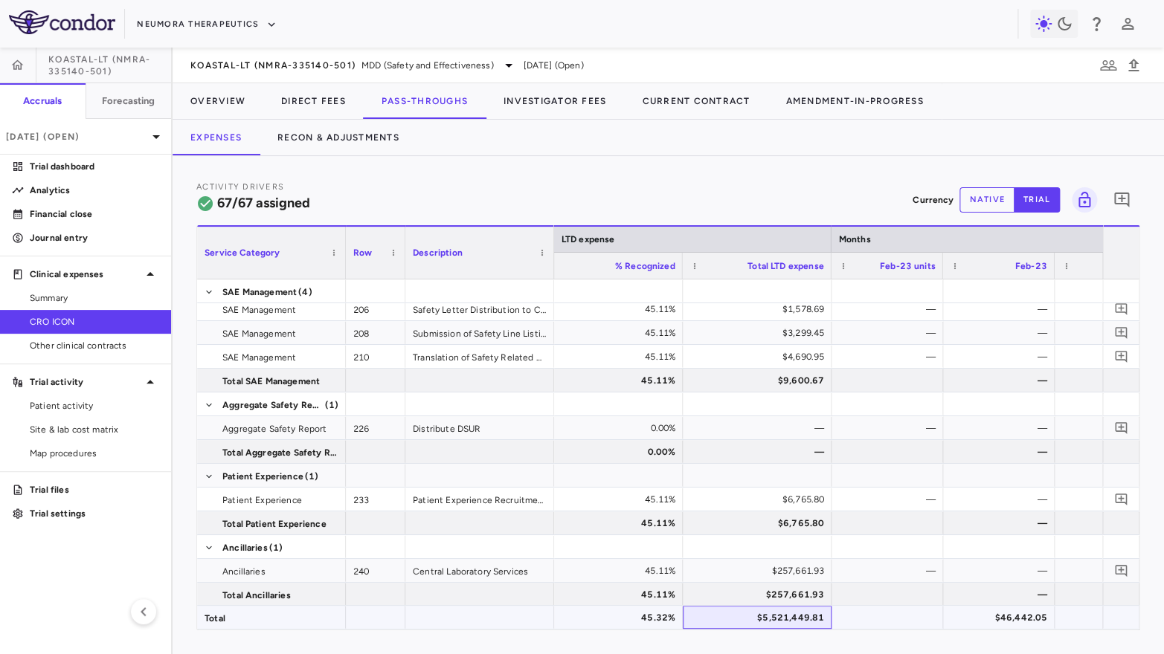
click at [770, 614] on div "$5,521,449.81" at bounding box center [760, 618] width 128 height 24
click at [314, 101] on button "Direct Fees" at bounding box center [313, 101] width 100 height 36
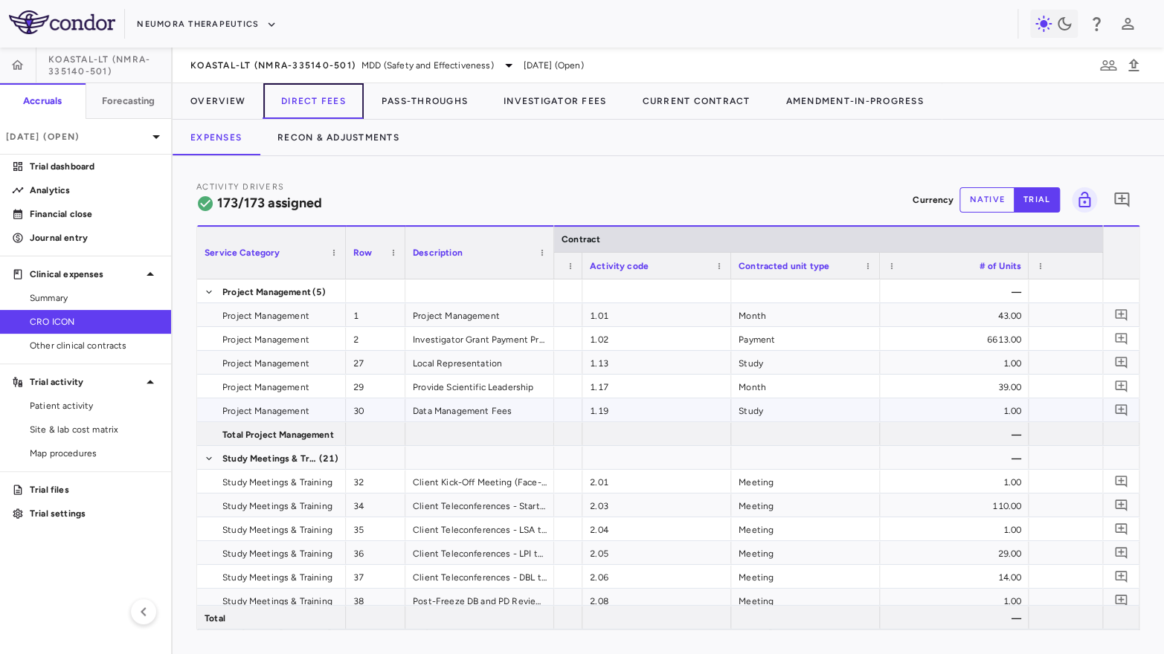
scroll to position [0, 188]
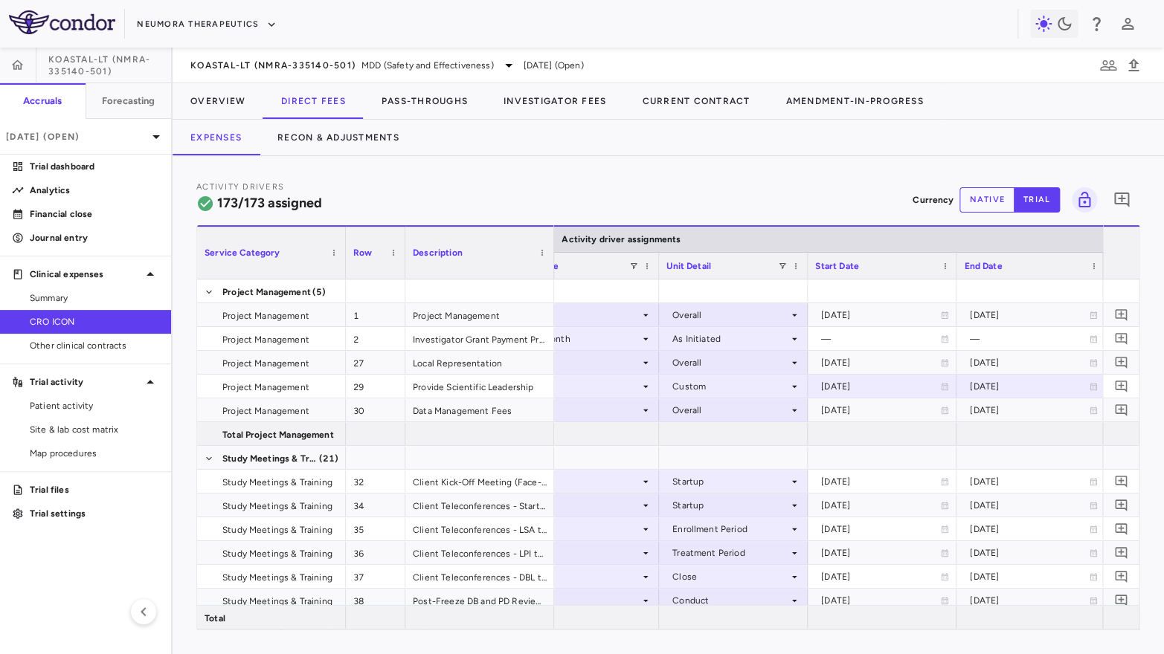
click at [1161, 301] on div "Activity Drivers 173/173 assigned Currency native trial 0 Service Category Drag…" at bounding box center [668, 405] width 991 height 498
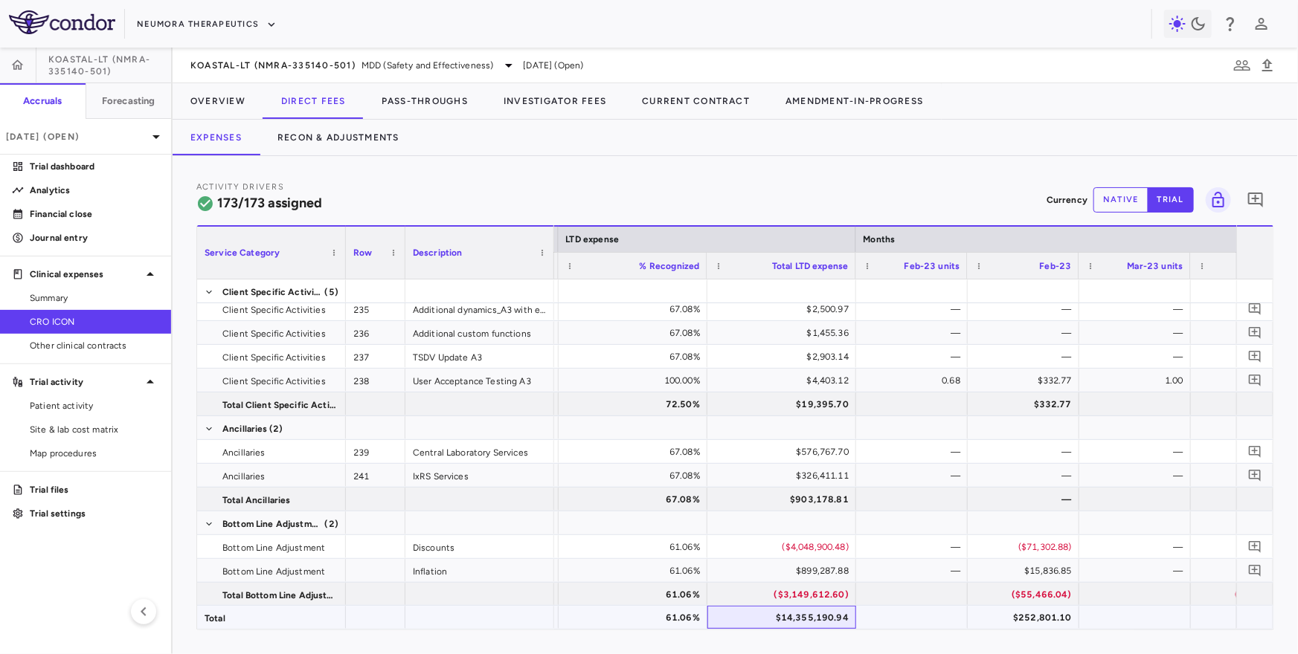
click at [809, 618] on div "$14,355,190.94" at bounding box center [785, 618] width 128 height 24
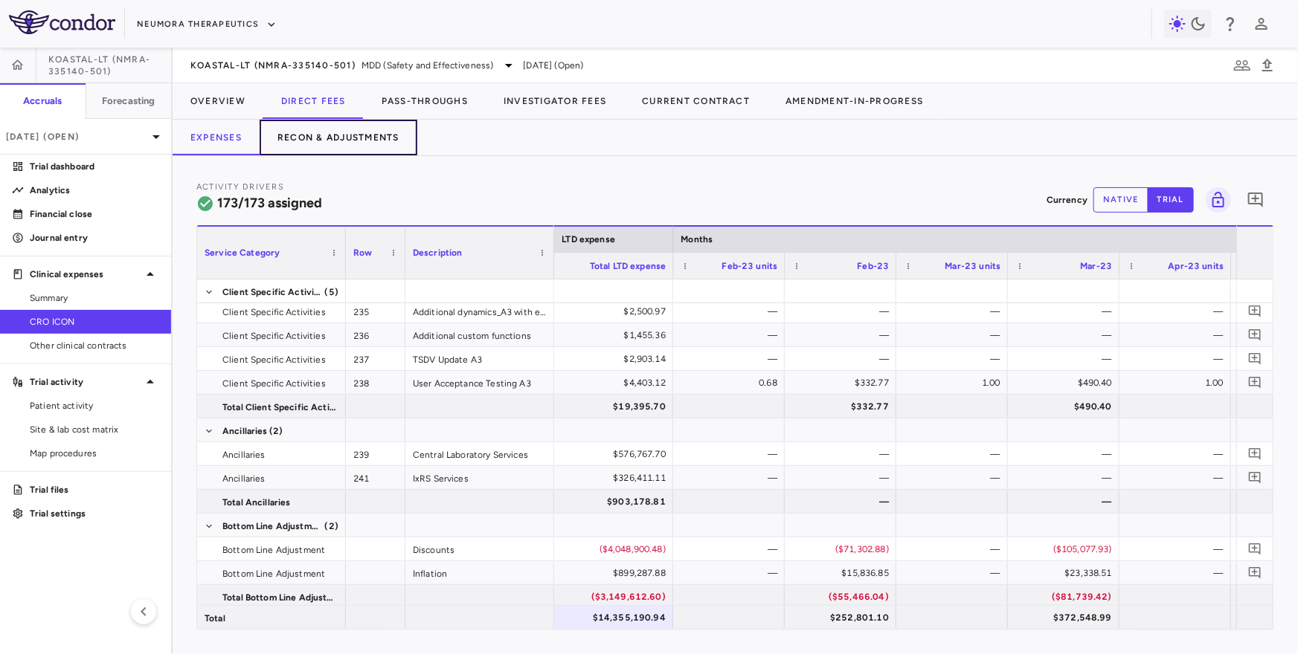
click at [354, 145] on button "Recon & Adjustments" at bounding box center [339, 138] width 158 height 36
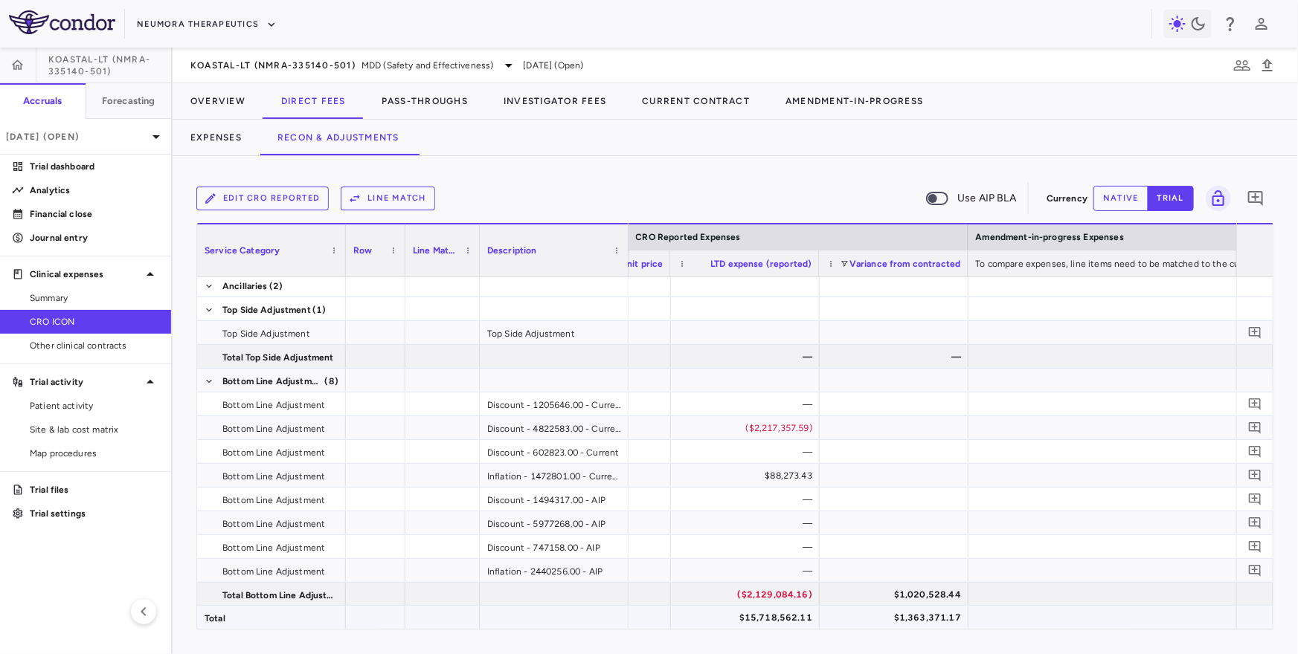
click at [778, 617] on div "$15,718,562.11" at bounding box center [748, 618] width 128 height 24
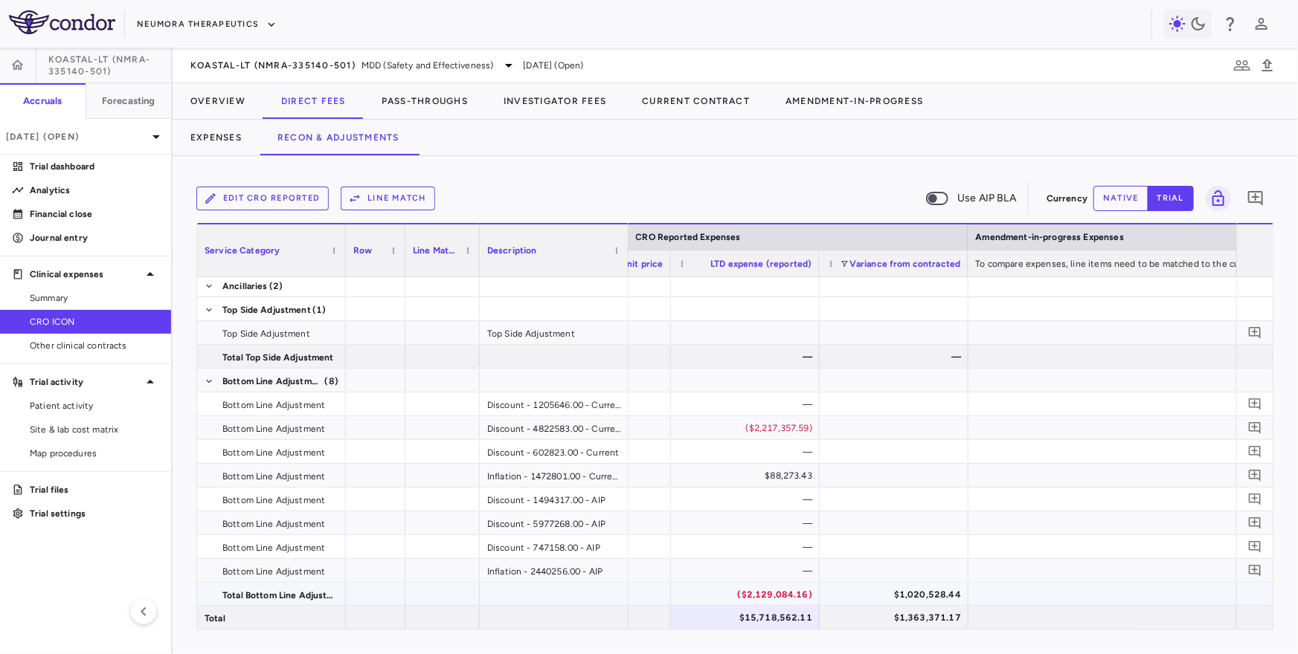
click at [758, 592] on div "($2,129,084.16)" at bounding box center [748, 595] width 128 height 24
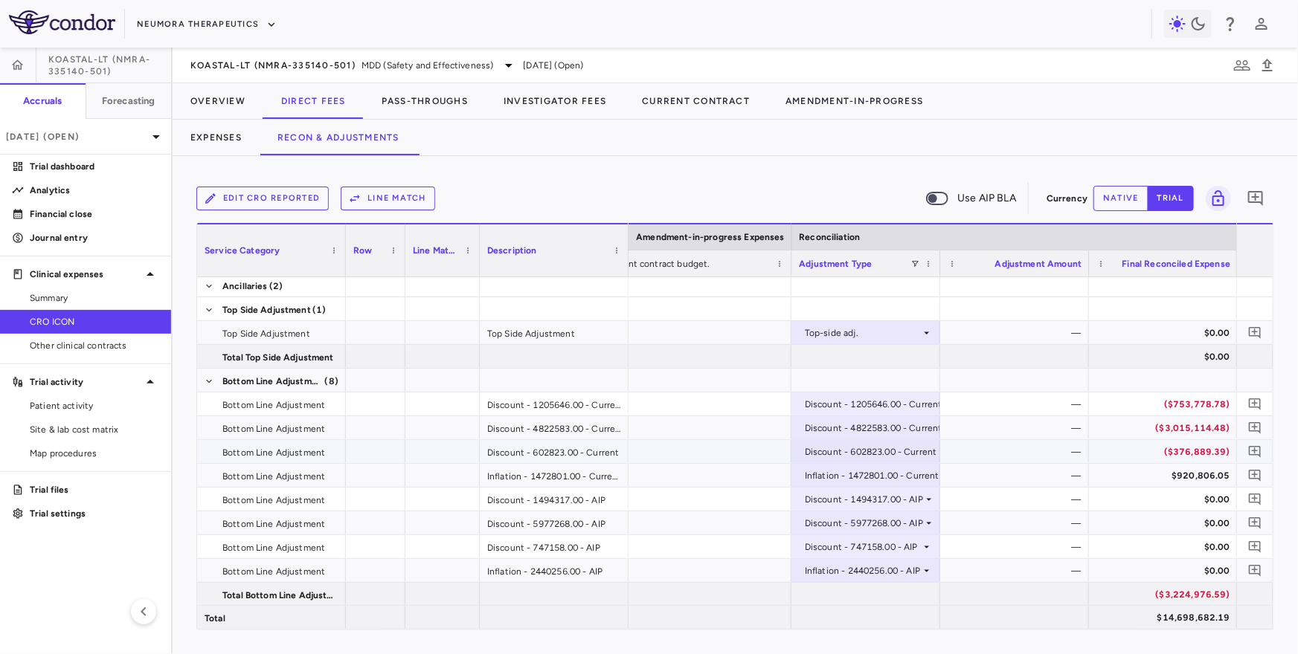
scroll to position [0, 2458]
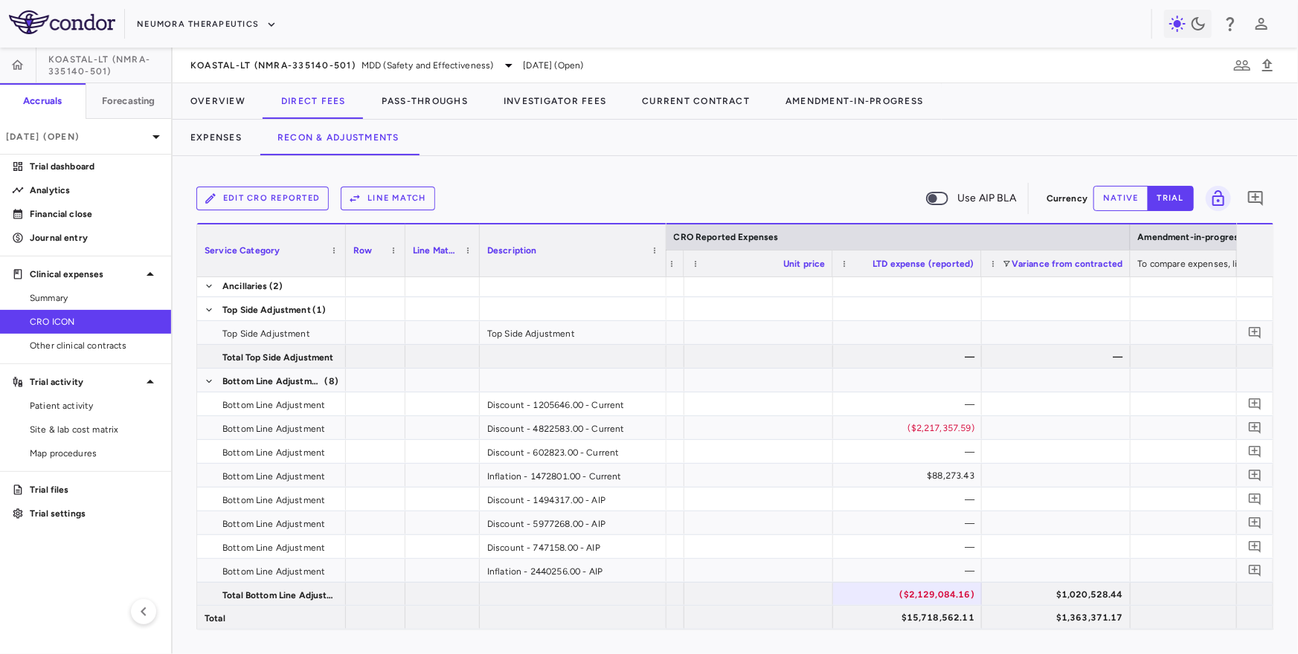
drag, startPoint x: 626, startPoint y: 265, endPoint x: 664, endPoint y: 269, distance: 38.1
click at [664, 269] on div at bounding box center [666, 251] width 6 height 52
click at [257, 60] on span "KOASTAL-LT (NMRA-335140-501)" at bounding box center [272, 65] width 165 height 12
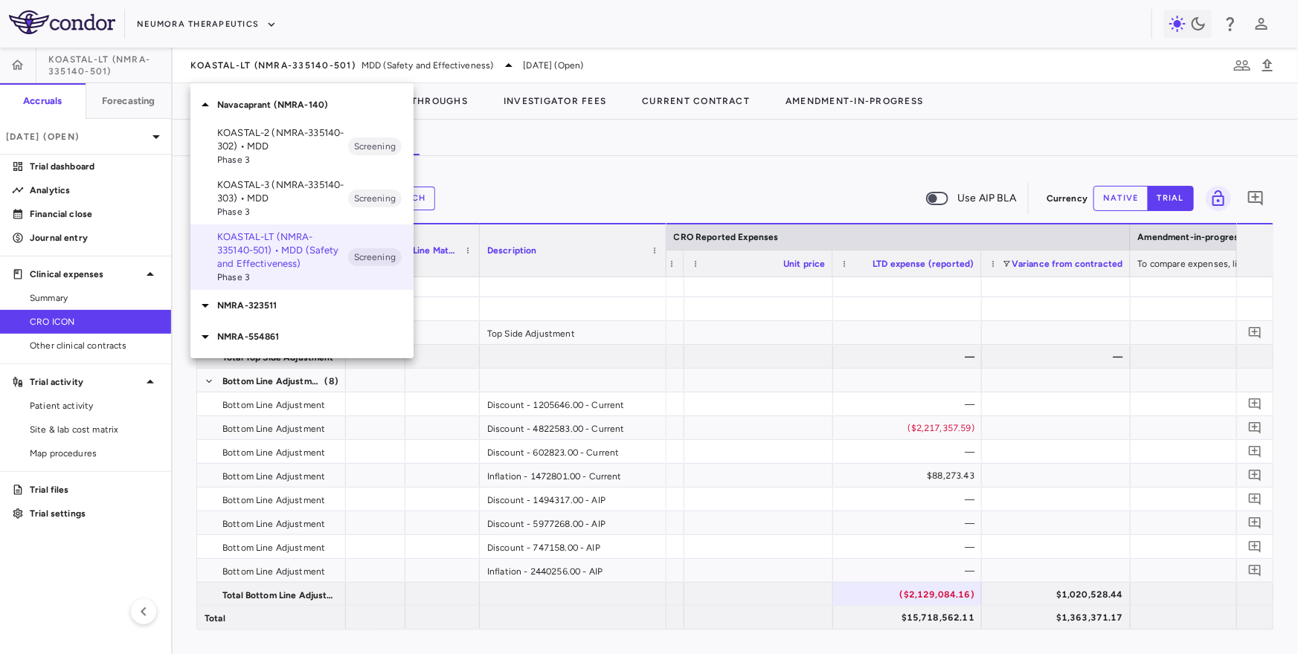
click at [269, 141] on p "KOASTAL-2 (NMRA-335140-302) • MDD" at bounding box center [282, 139] width 131 height 27
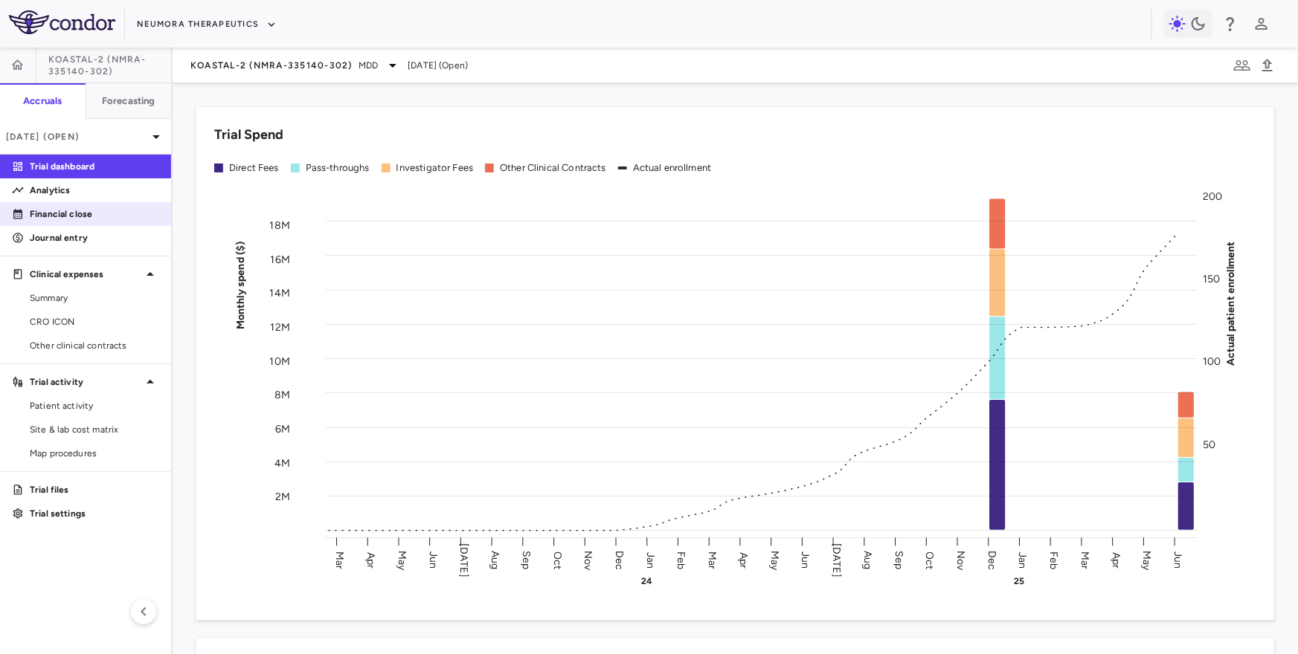
click at [137, 207] on p "Financial close" at bounding box center [94, 213] width 129 height 13
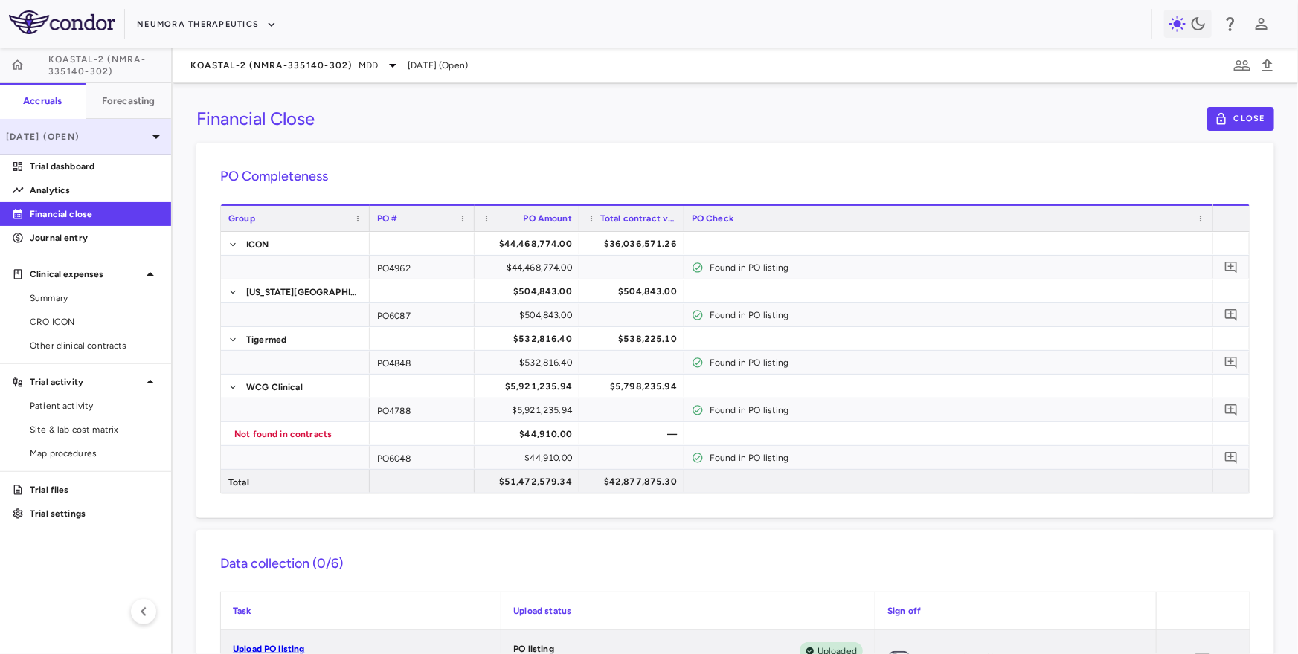
click at [80, 136] on p "[DATE] (Open)" at bounding box center [76, 136] width 141 height 13
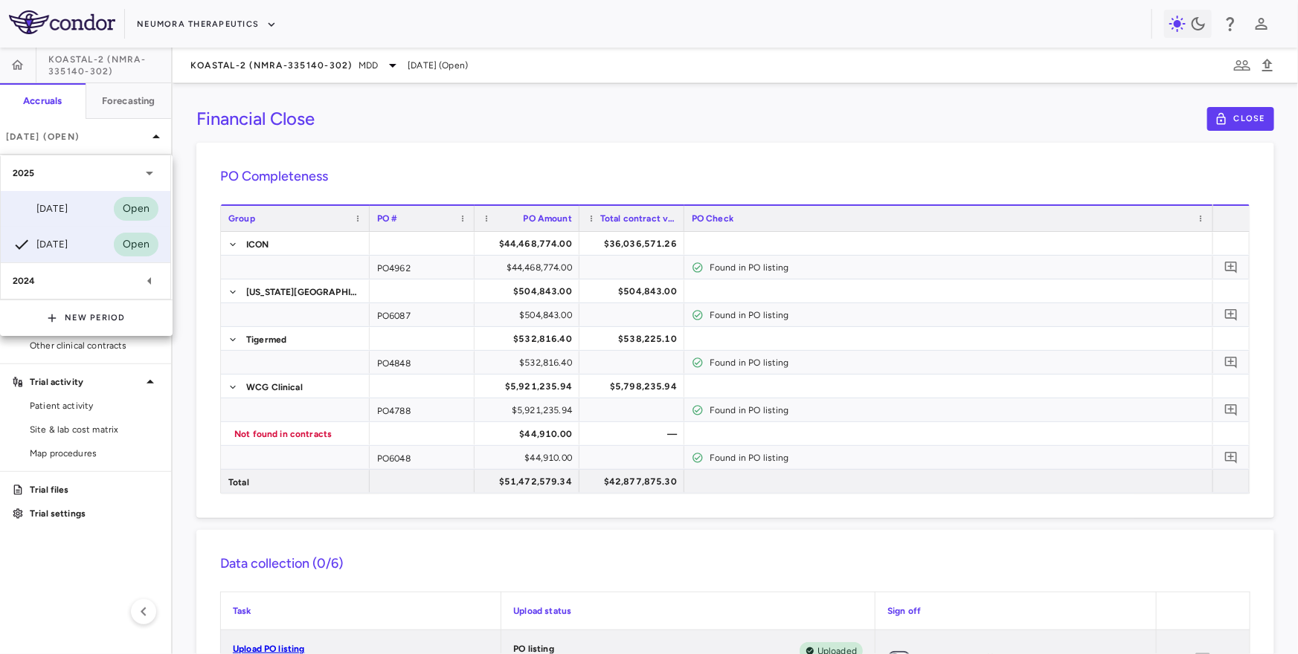
click at [74, 219] on div "[DATE] Open" at bounding box center [86, 209] width 170 height 36
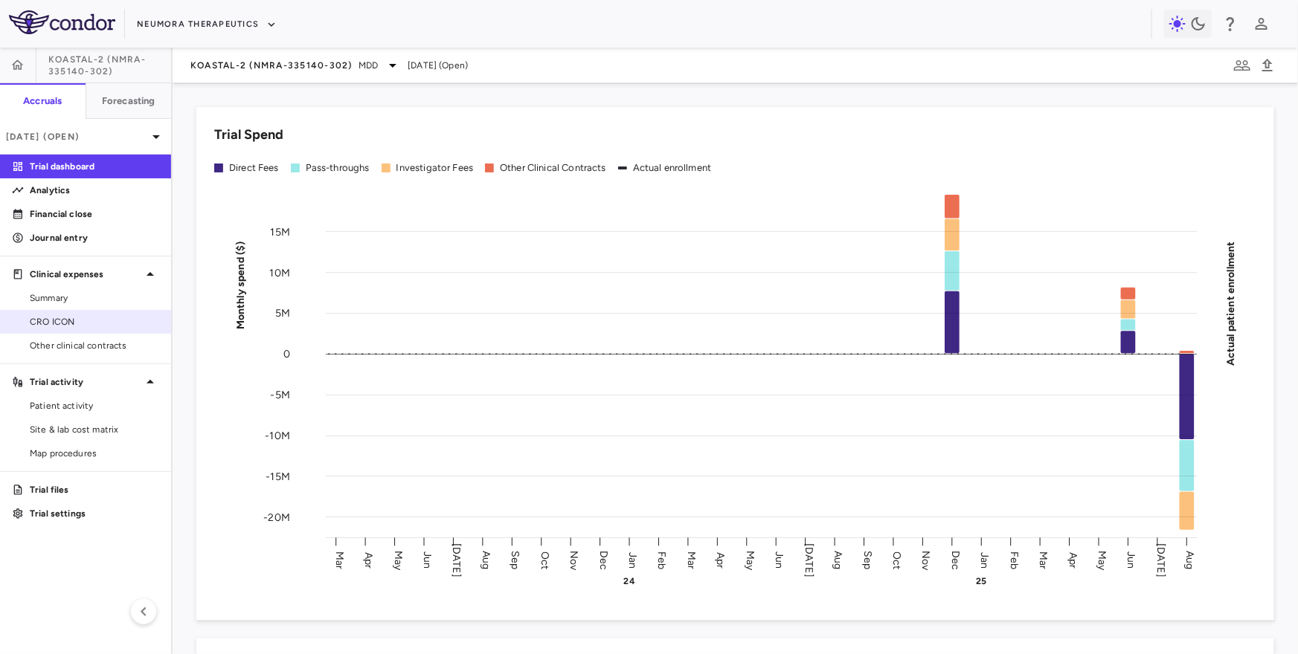
click at [43, 313] on link "CRO ICON" at bounding box center [85, 322] width 171 height 22
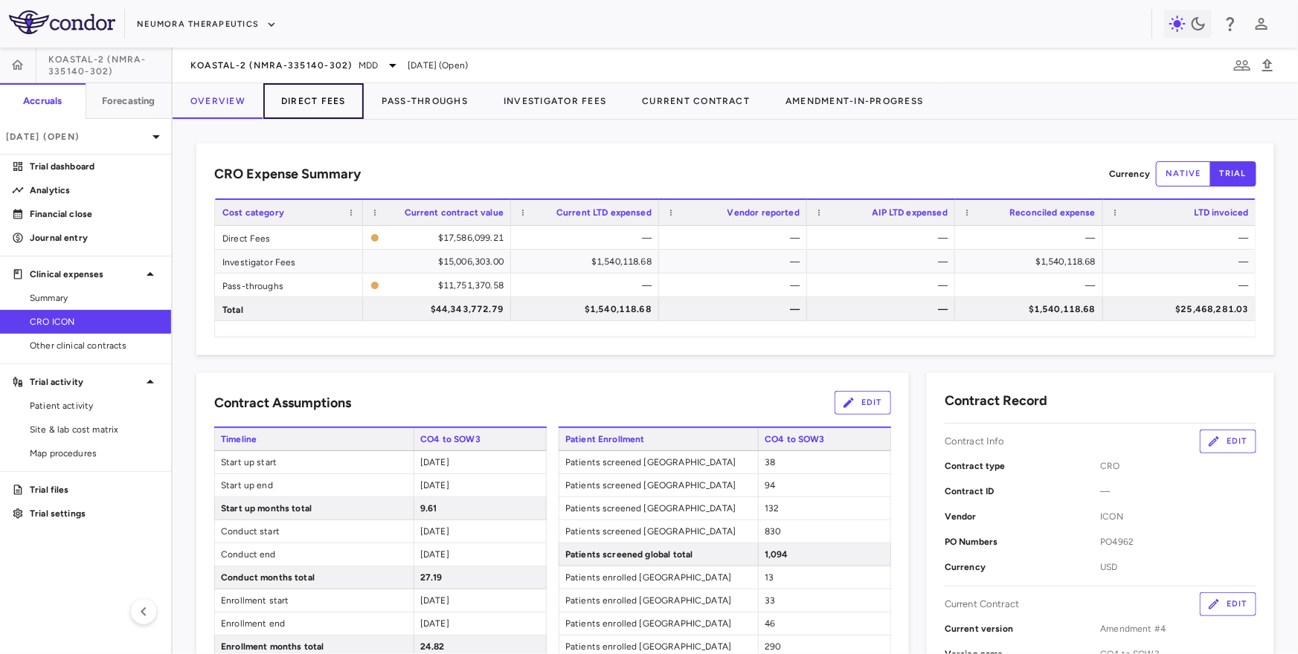
click at [310, 103] on button "Direct Fees" at bounding box center [313, 101] width 100 height 36
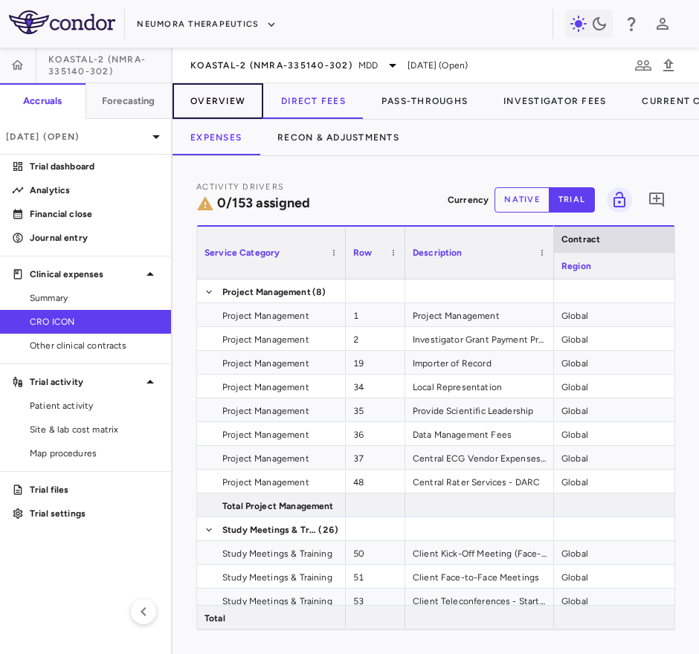
click at [226, 106] on button "Overview" at bounding box center [218, 101] width 91 height 36
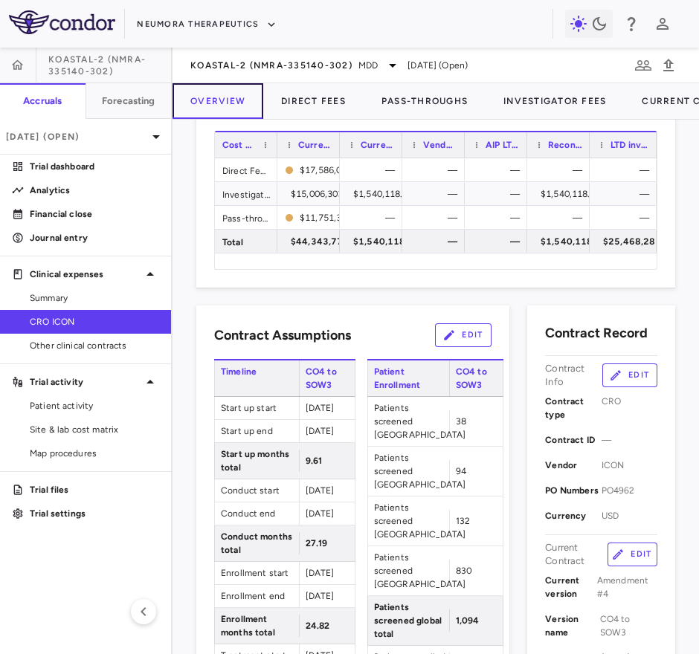
scroll to position [89, 0]
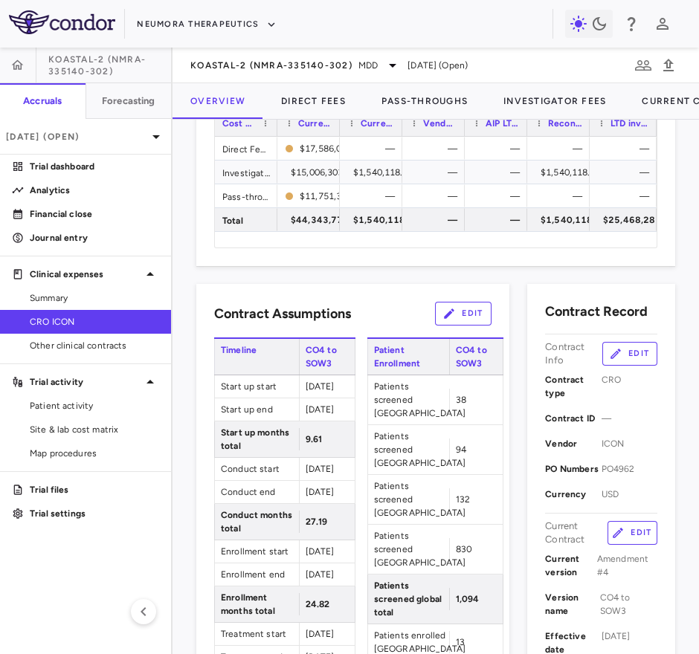
click at [631, 531] on button "Edit" at bounding box center [633, 533] width 50 height 24
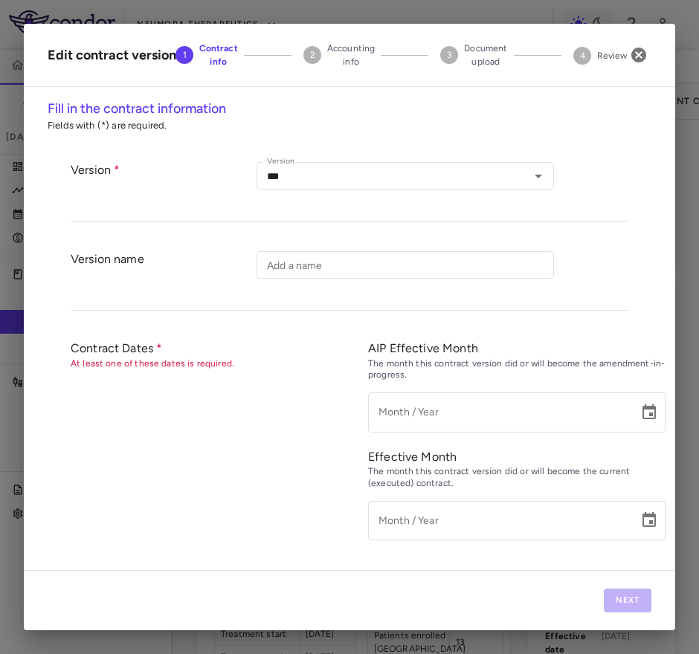
type input "**********"
type input "*********"
type input "******"
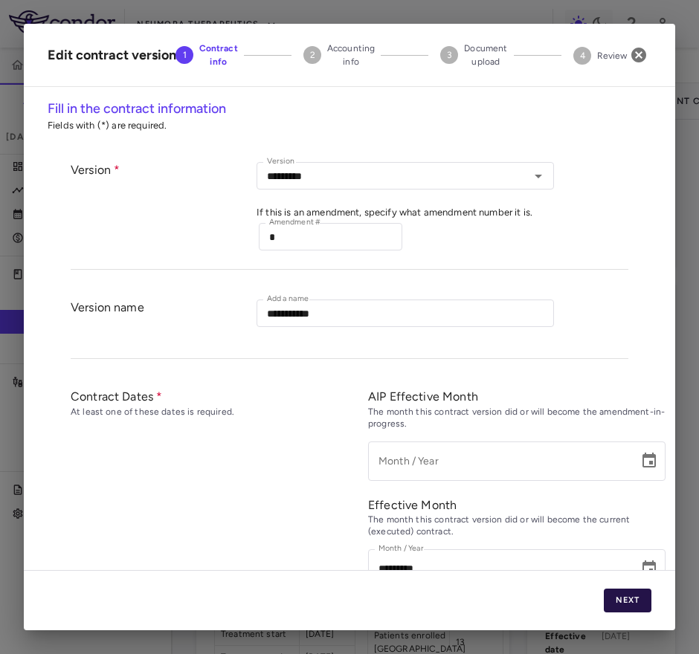
click at [614, 599] on button "Next" at bounding box center [628, 601] width 48 height 24
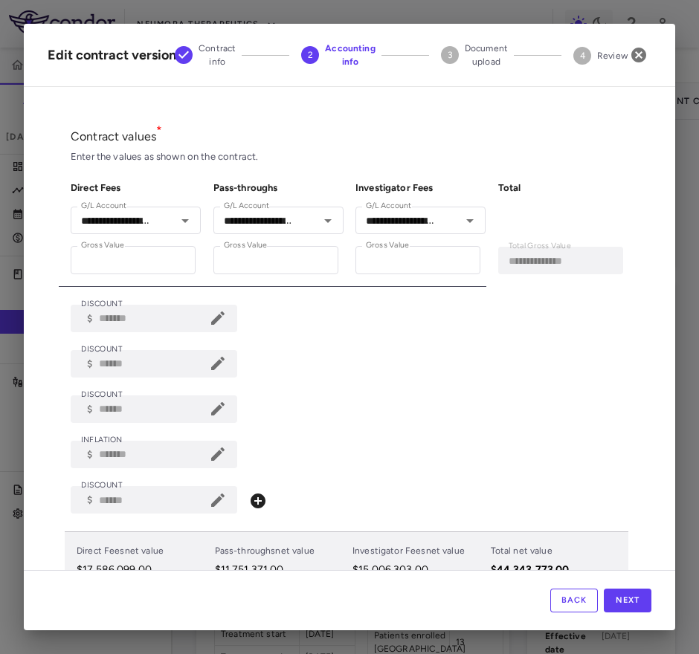
scroll to position [37, 0]
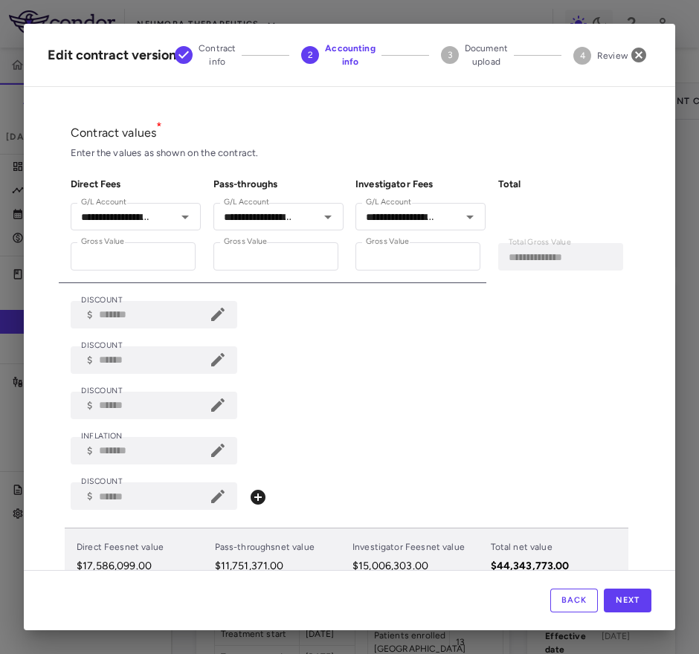
click at [260, 408] on div "DISCOUNT ​ $ ****** DISCOUNT" at bounding box center [350, 406] width 558 height 28
click at [210, 407] on icon at bounding box center [218, 405] width 18 height 18
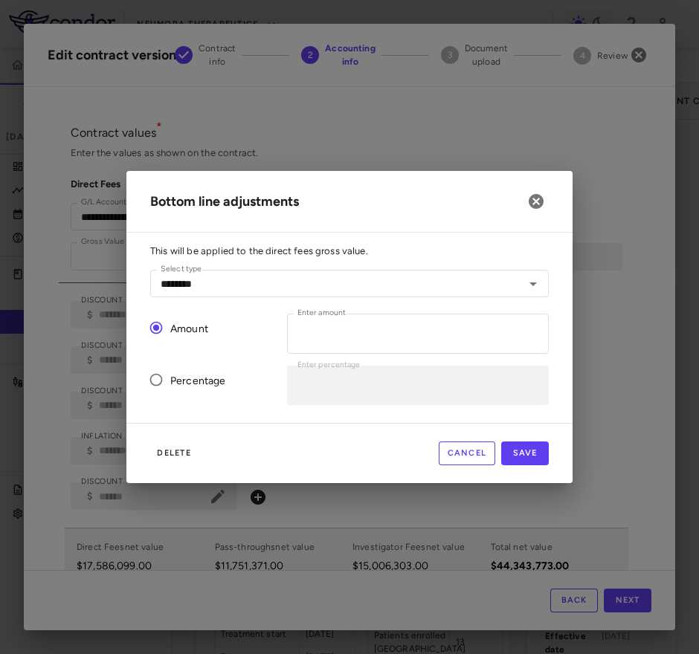
click at [213, 407] on div "This will be applied to the direct fees gross value. Select type ******** Selec…" at bounding box center [349, 334] width 446 height 178
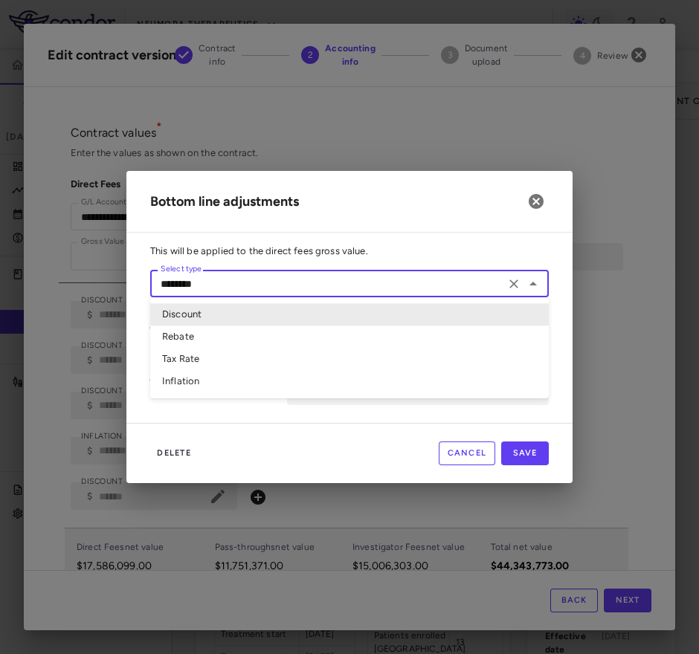
click at [294, 287] on input "********" at bounding box center [328, 283] width 346 height 19
click at [411, 196] on h2 "Bottom line adjustments" at bounding box center [349, 202] width 446 height 62
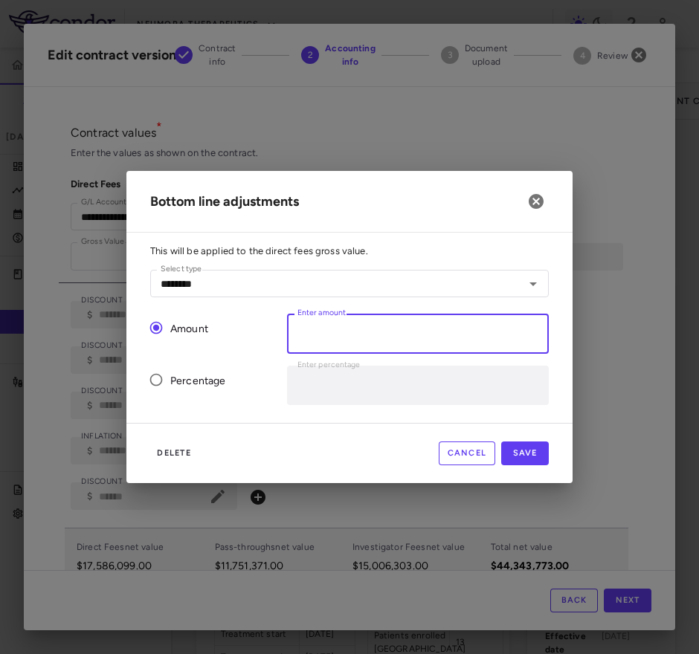
drag, startPoint x: 355, startPoint y: 326, endPoint x: 300, endPoint y: 321, distance: 55.2
click at [300, 321] on input "******" at bounding box center [418, 333] width 262 height 39
click at [253, 341] on div "Amount" at bounding box center [206, 327] width 137 height 51
drag, startPoint x: 341, startPoint y: 334, endPoint x: 280, endPoint y: 332, distance: 60.3
click at [280, 332] on div "Enter amount ****** Enter amount" at bounding box center [412, 327] width 274 height 51
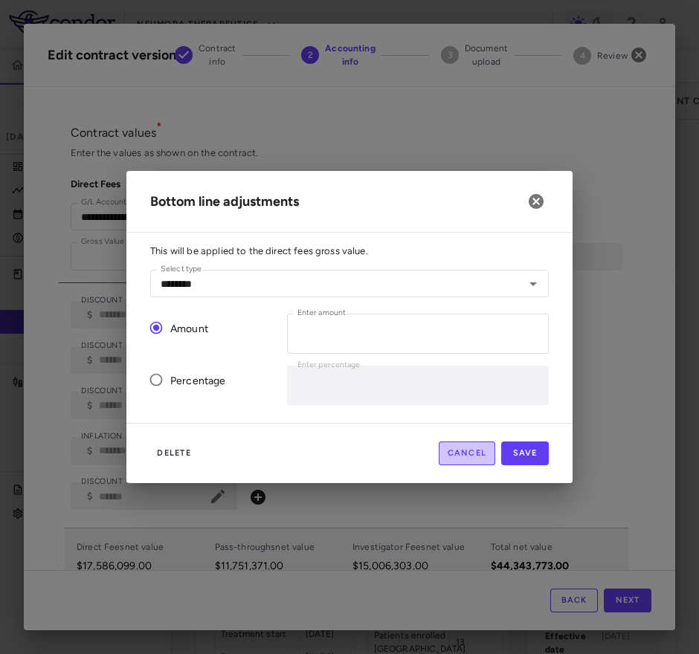
click at [462, 452] on button "Cancel" at bounding box center [467, 454] width 57 height 24
type input "*"
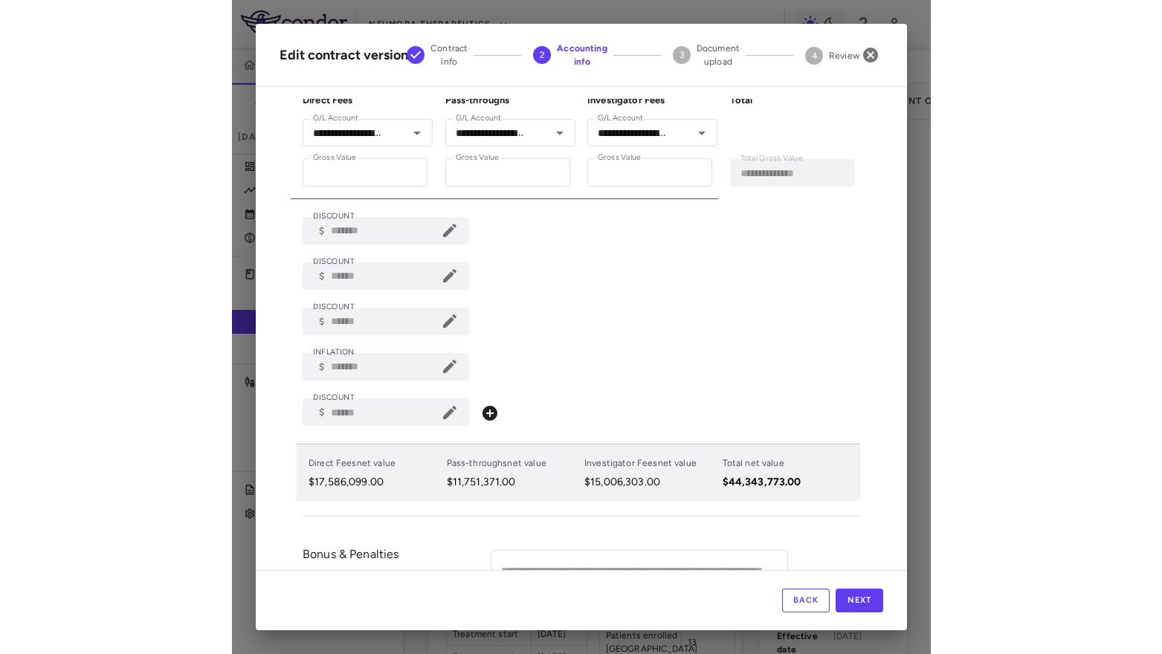
scroll to position [118, 0]
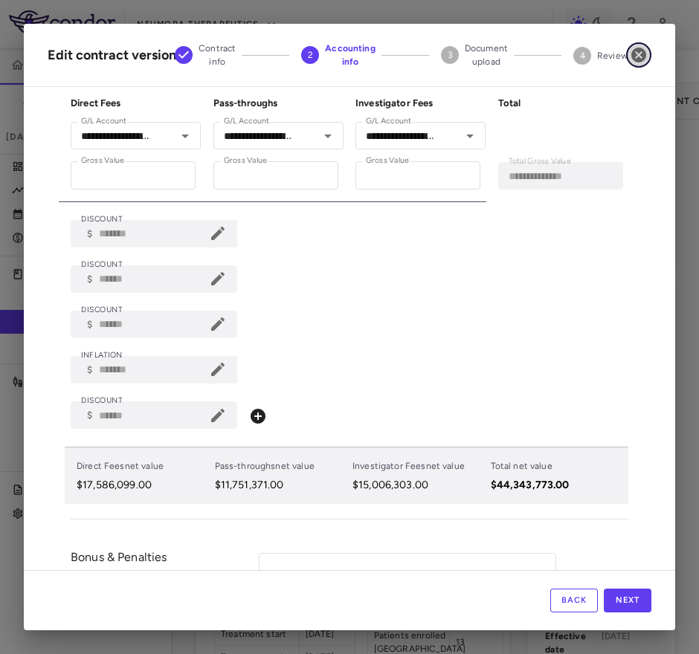
click at [641, 57] on icon "button" at bounding box center [639, 55] width 18 height 18
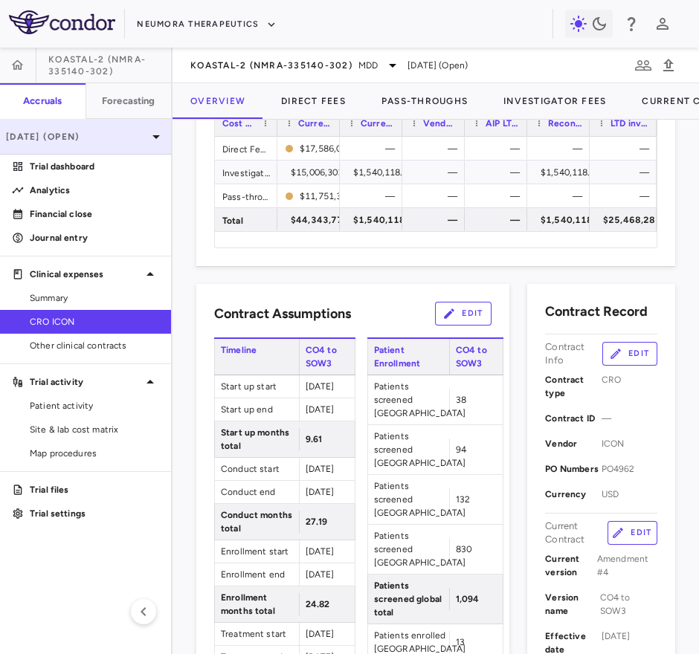
click at [138, 135] on p "[DATE] (Open)" at bounding box center [76, 136] width 141 height 13
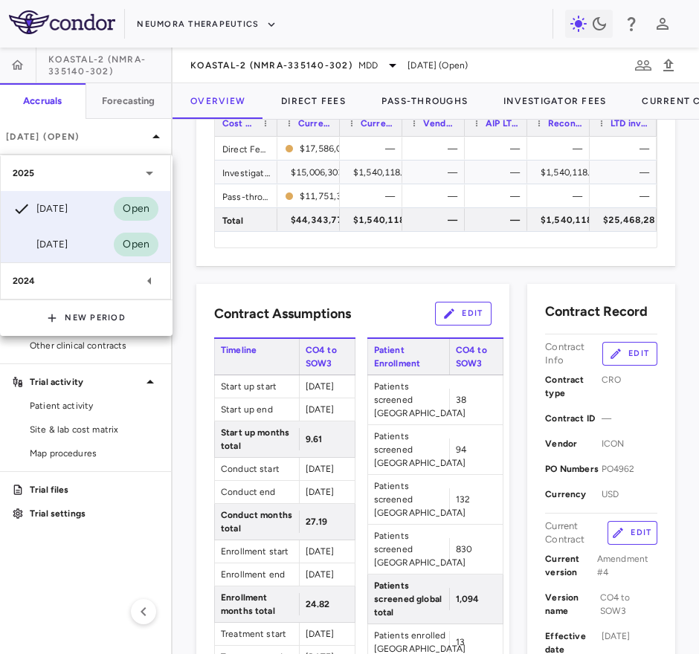
click at [67, 244] on div "[DATE]" at bounding box center [40, 245] width 55 height 18
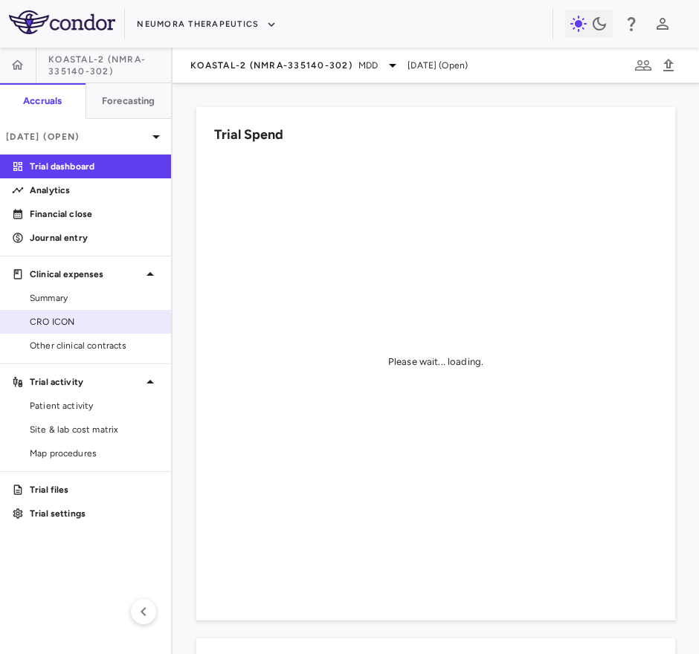
click at [68, 324] on span "CRO ICON" at bounding box center [94, 321] width 129 height 13
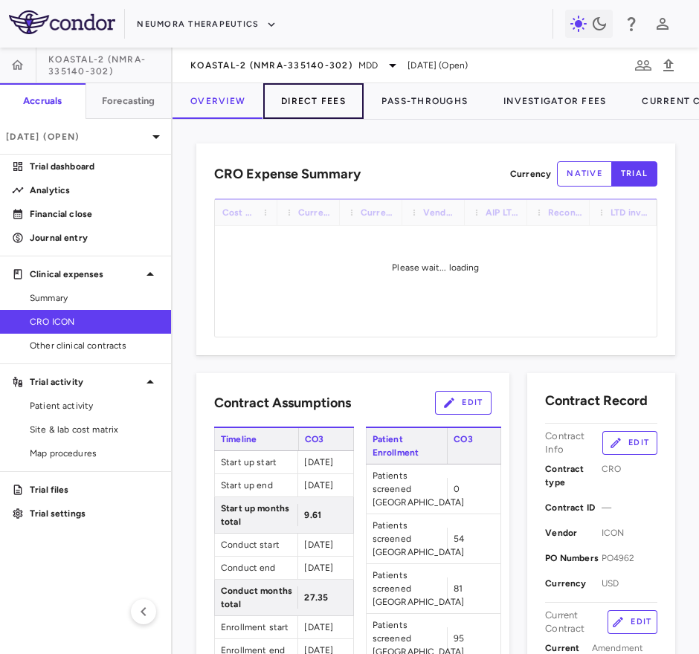
click at [324, 86] on button "Direct Fees" at bounding box center [313, 101] width 100 height 36
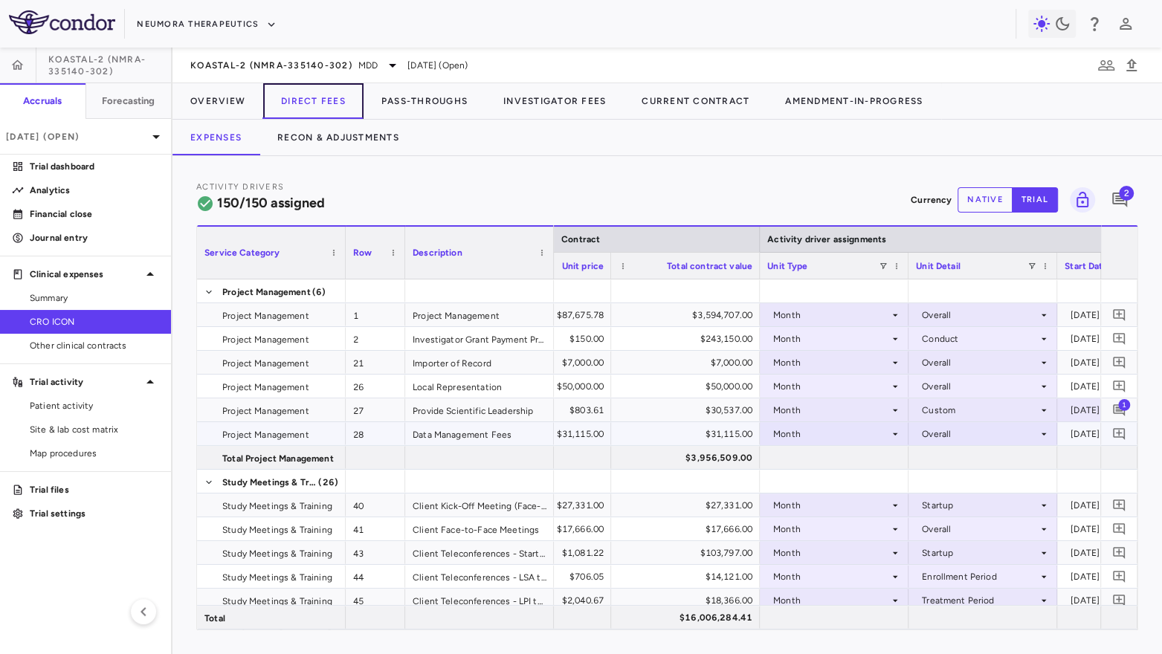
scroll to position [0, 803]
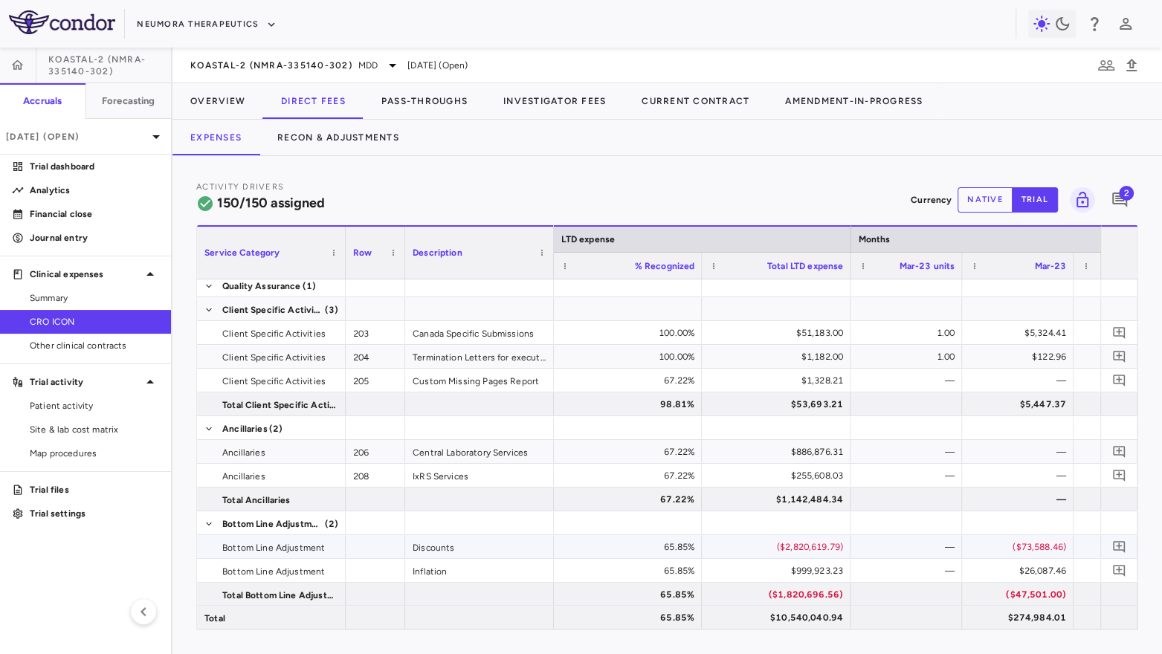
click at [817, 545] on div "($2,820,619.79)" at bounding box center [779, 547] width 128 height 24
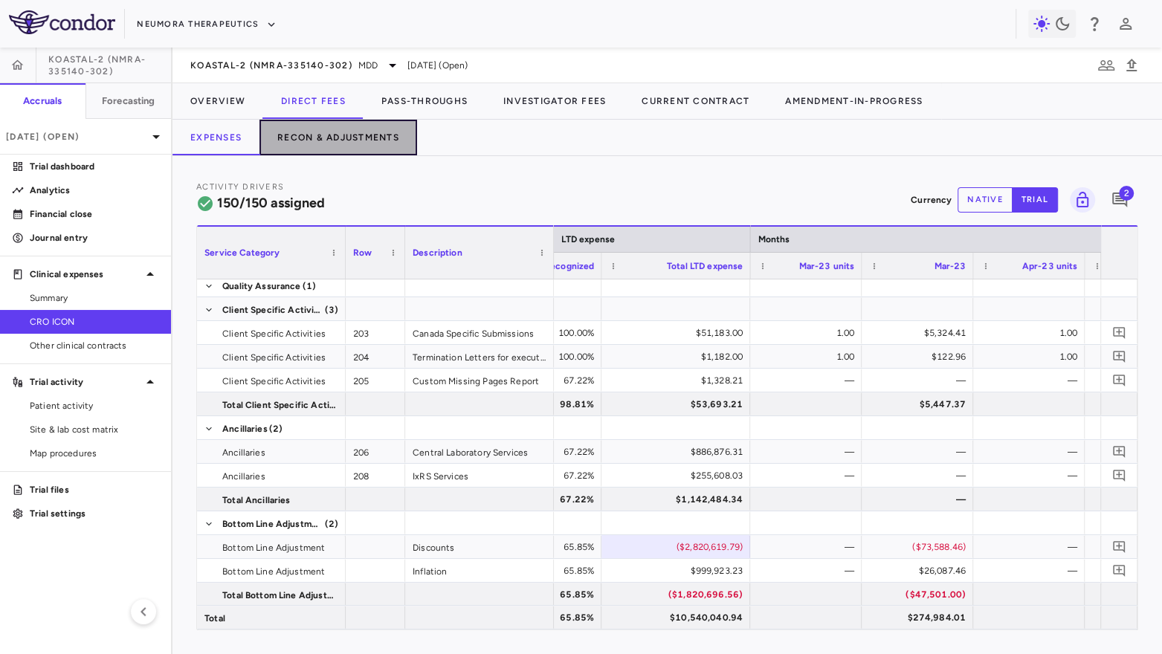
click at [363, 138] on button "Recon & Adjustments" at bounding box center [339, 138] width 158 height 36
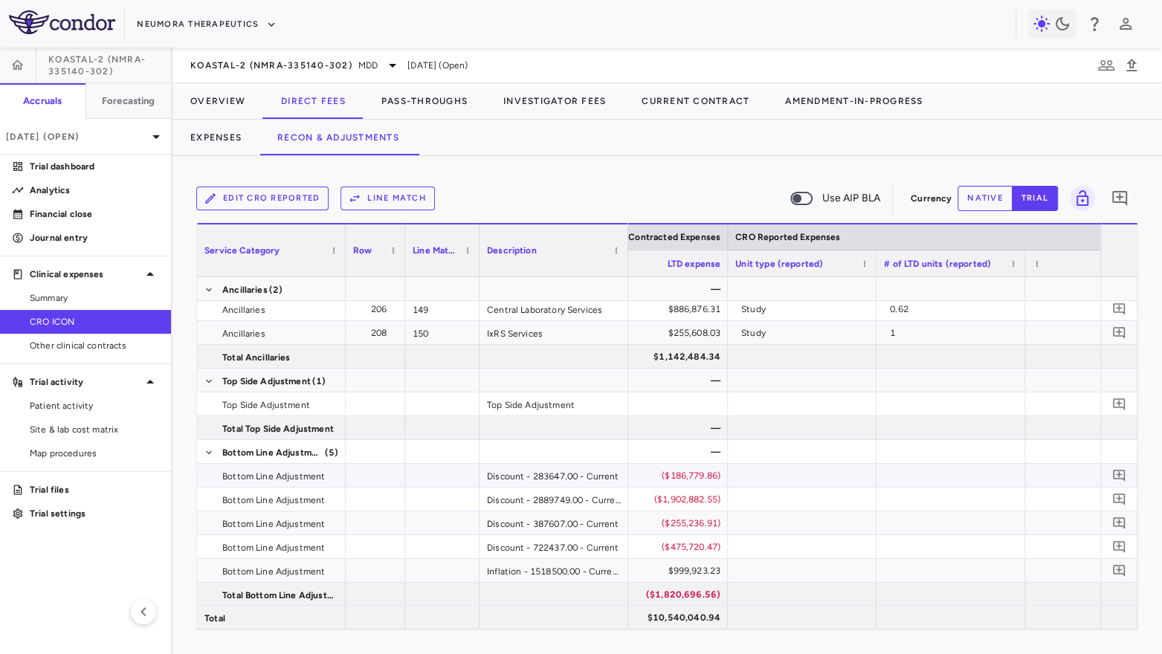
click at [689, 484] on div "($186,779.86)" at bounding box center [657, 476] width 128 height 24
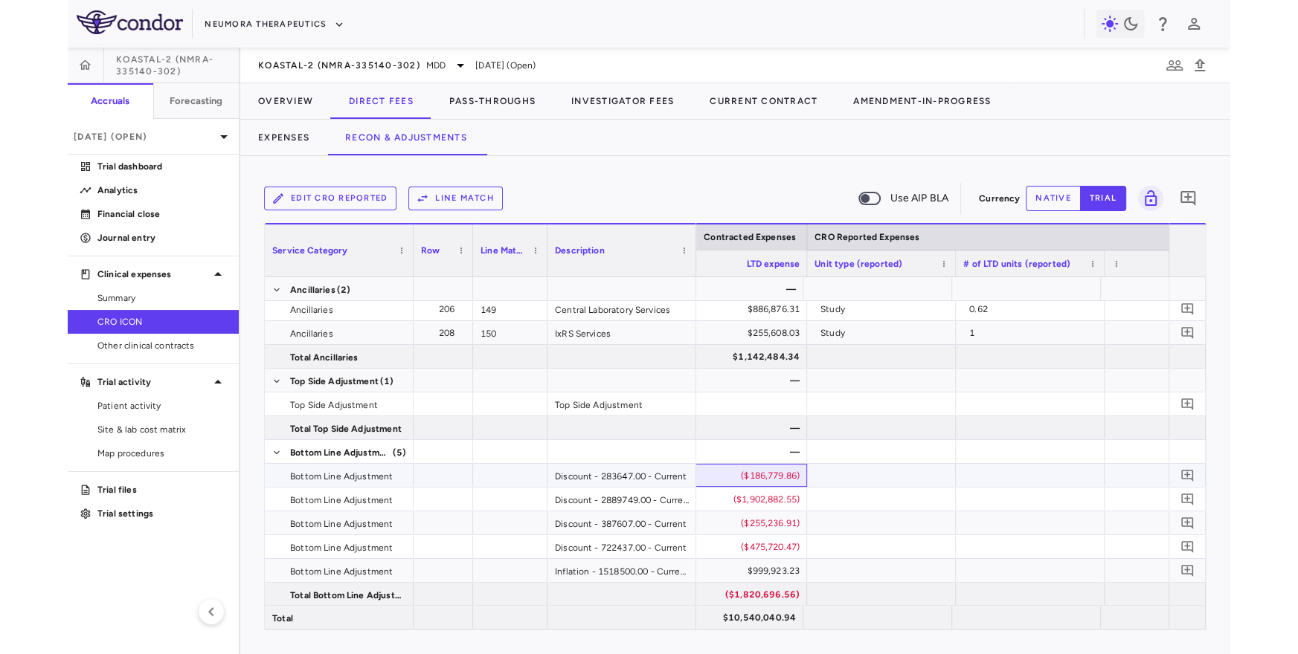
scroll to position [0, 1339]
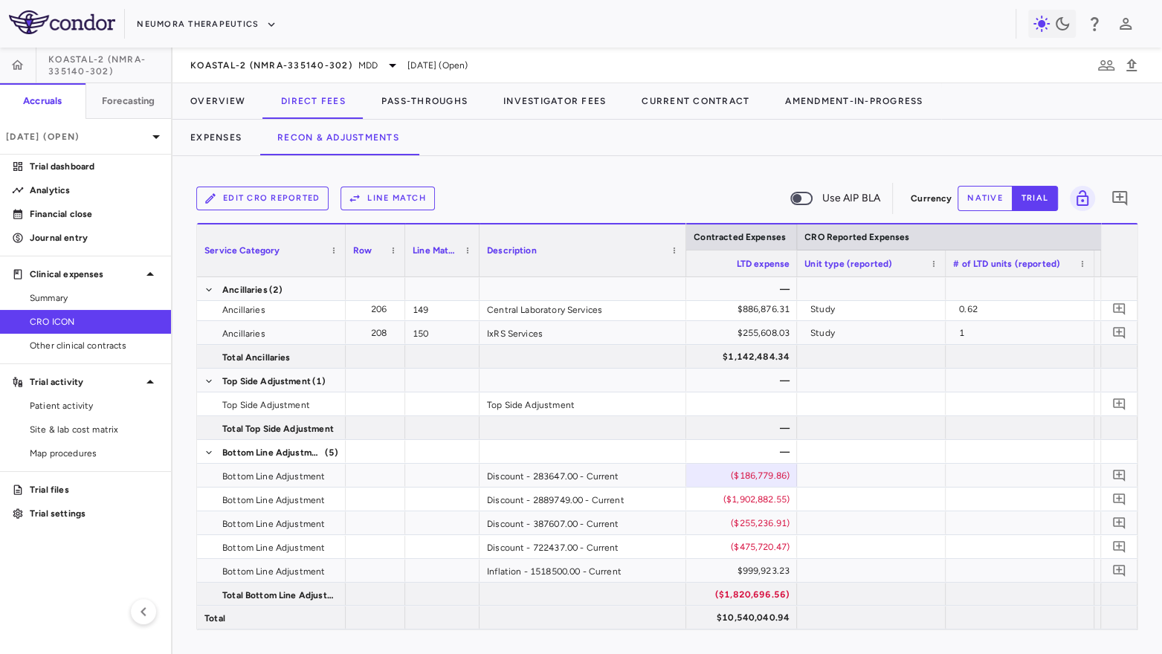
drag, startPoint x: 626, startPoint y: 264, endPoint x: 685, endPoint y: 269, distance: 59.0
click at [685, 269] on div at bounding box center [686, 251] width 6 height 52
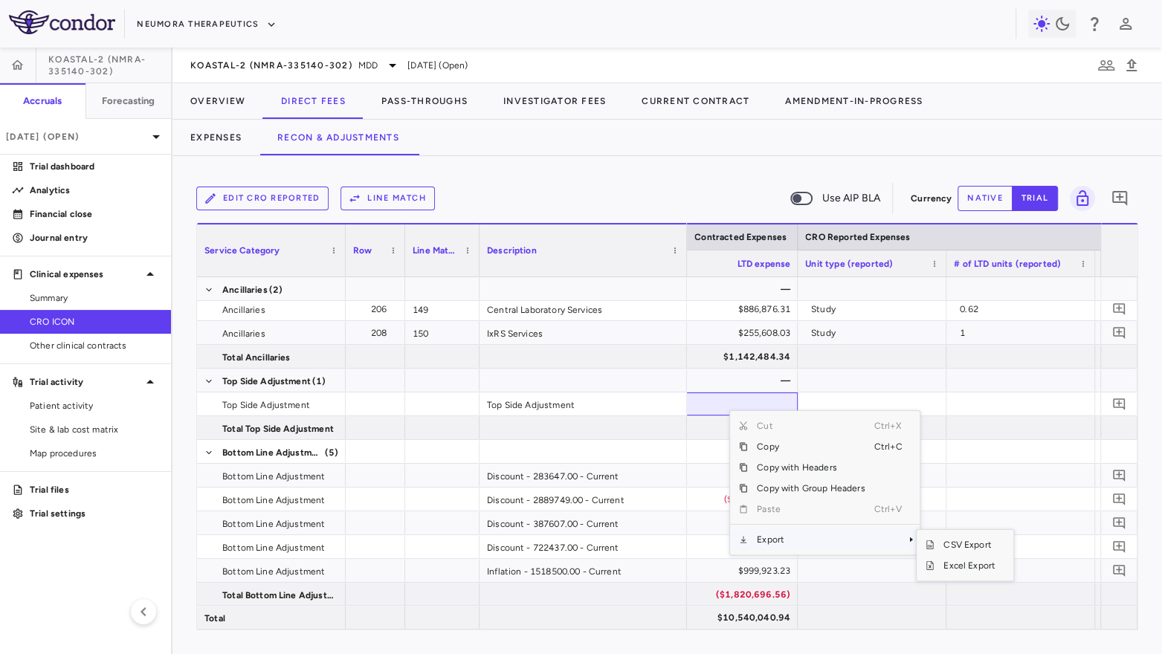
click at [674, 586] on div at bounding box center [583, 594] width 207 height 23
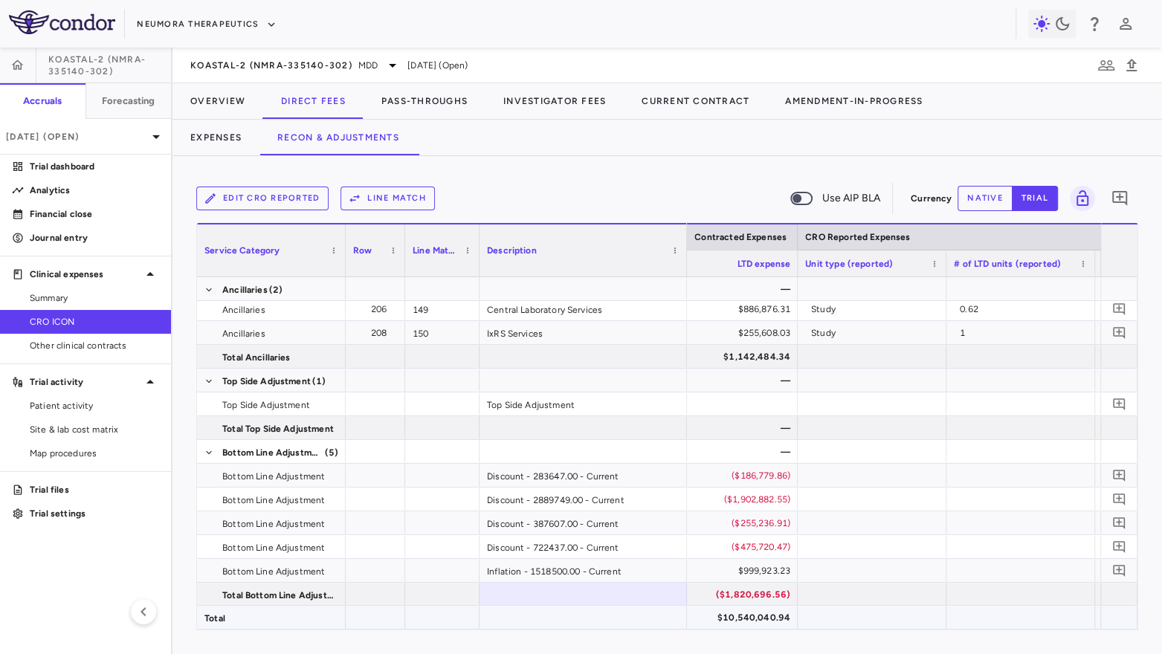
click at [750, 617] on div "$10,540,040.94" at bounding box center [727, 618] width 128 height 24
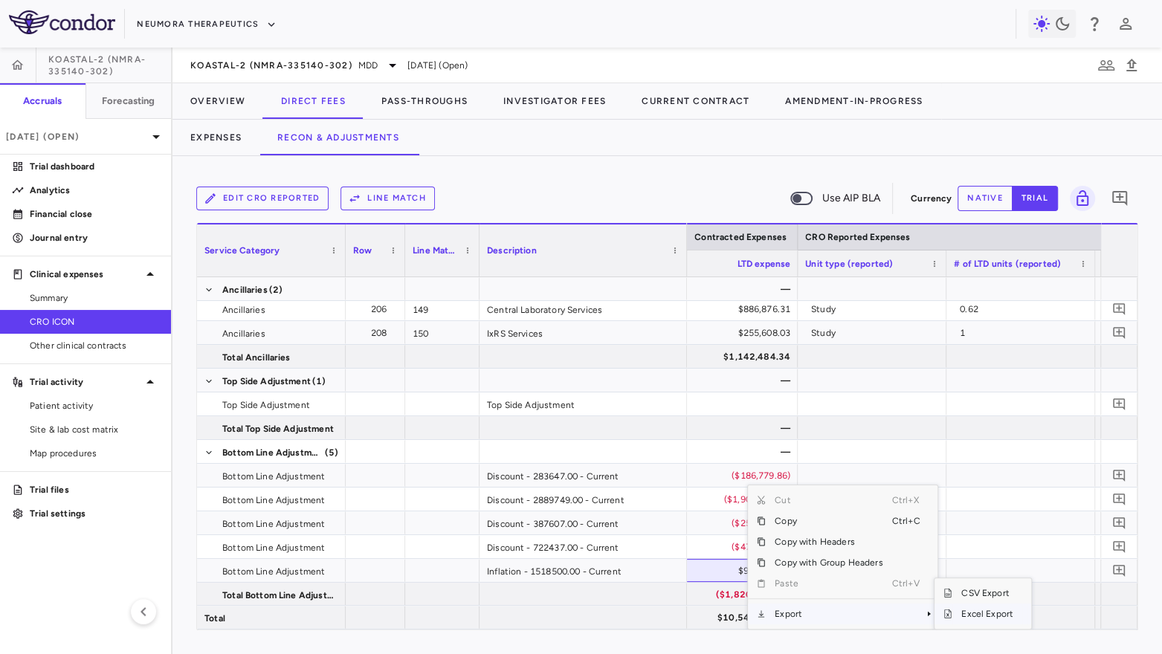
click at [958, 614] on span "Excel Export" at bounding box center [988, 614] width 70 height 21
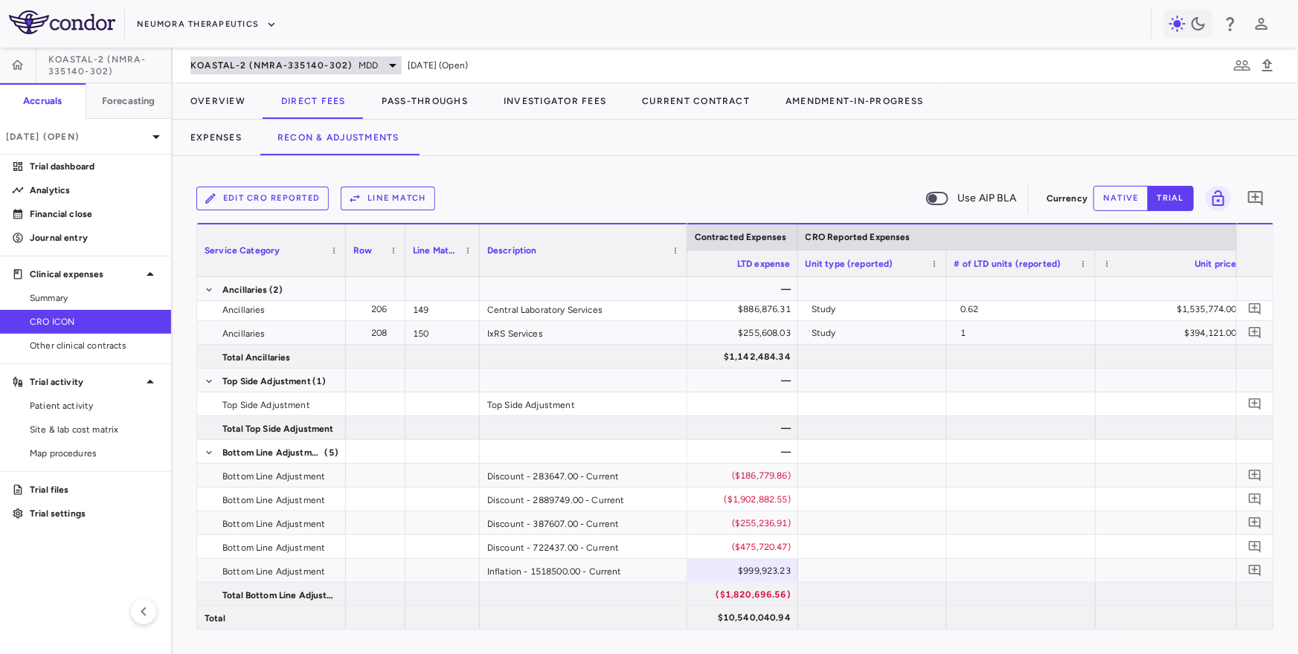
click at [315, 61] on span "KOASTAL-2 (NMRA-335140-302)" at bounding box center [271, 65] width 162 height 12
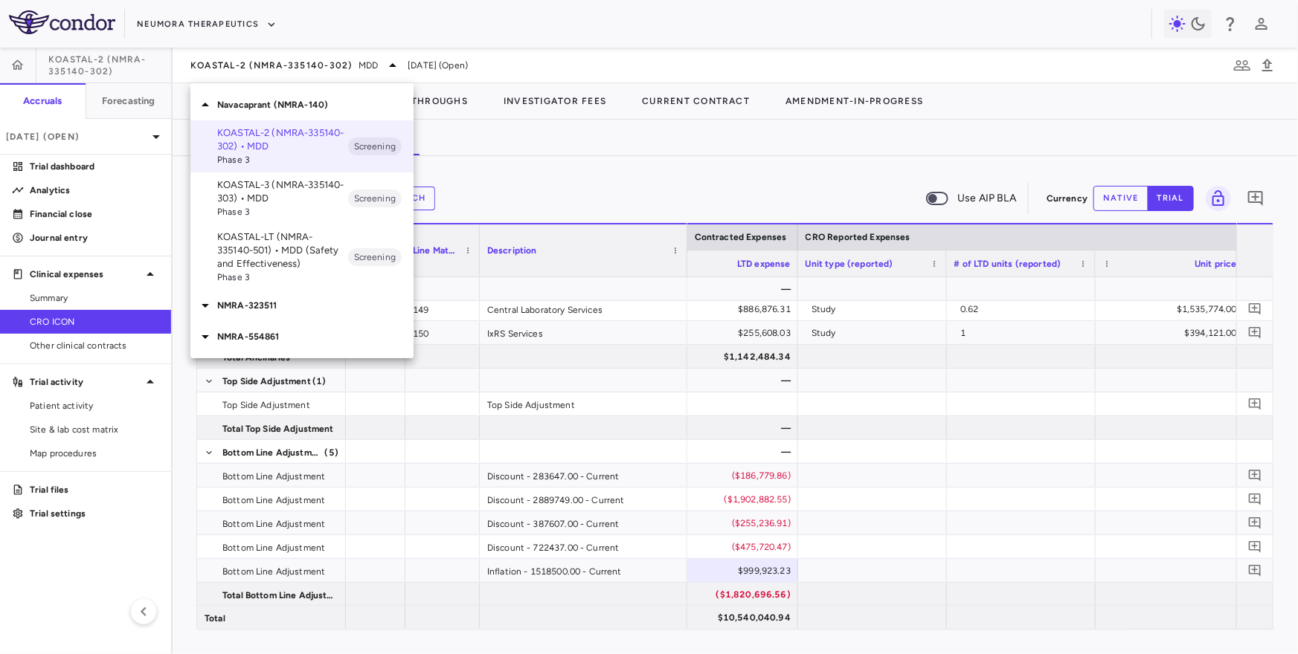
click at [297, 201] on p "KOASTAL-3 (NMRA-335140-303) • MDD" at bounding box center [282, 191] width 131 height 27
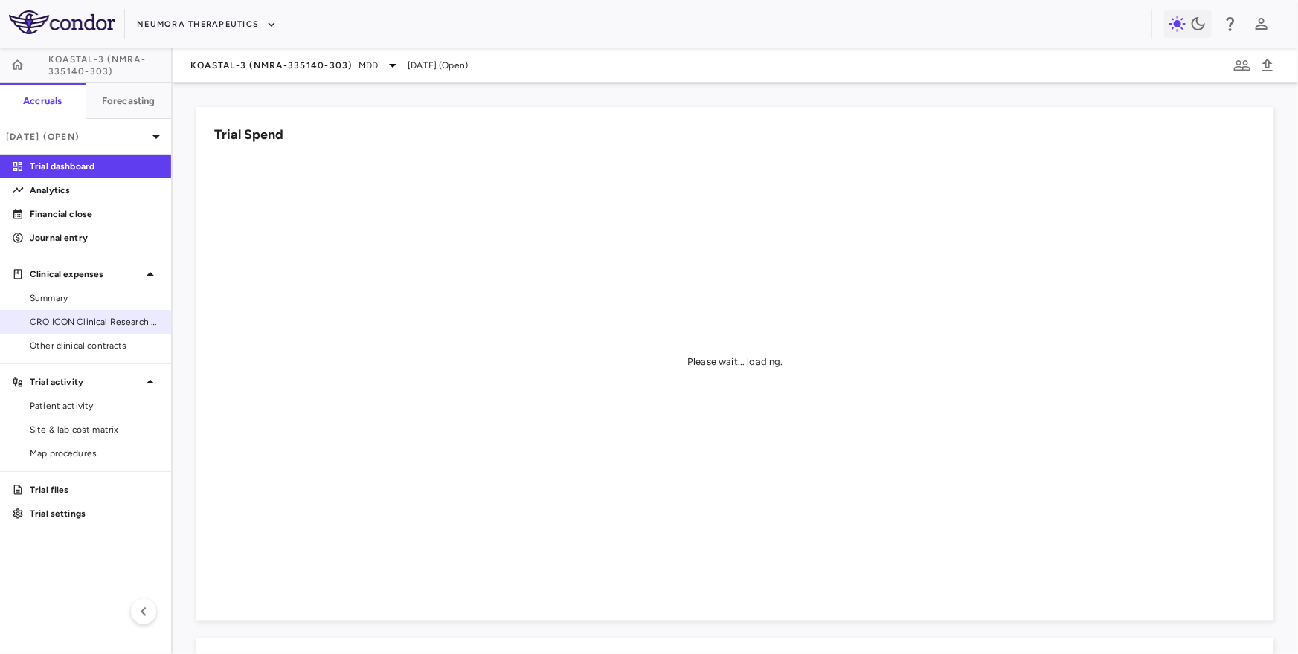
click at [66, 314] on link "CRO ICON Clinical Research Limited" at bounding box center [85, 322] width 171 height 22
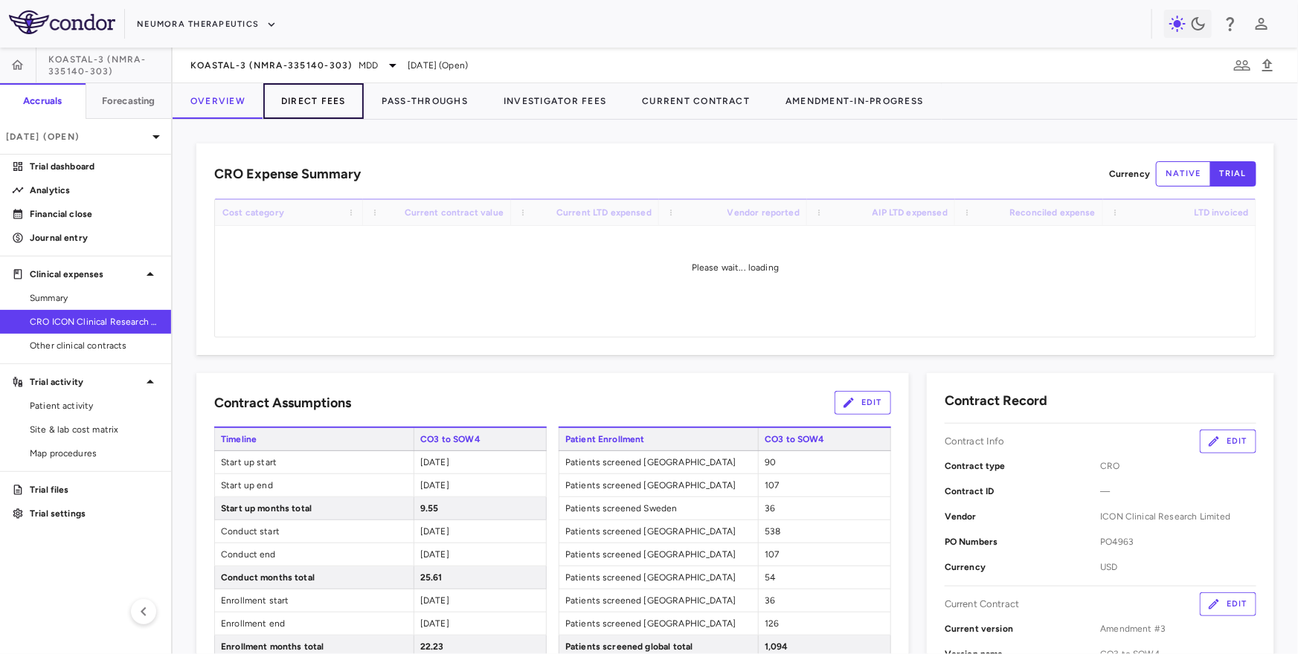
click at [310, 99] on button "Direct Fees" at bounding box center [313, 101] width 100 height 36
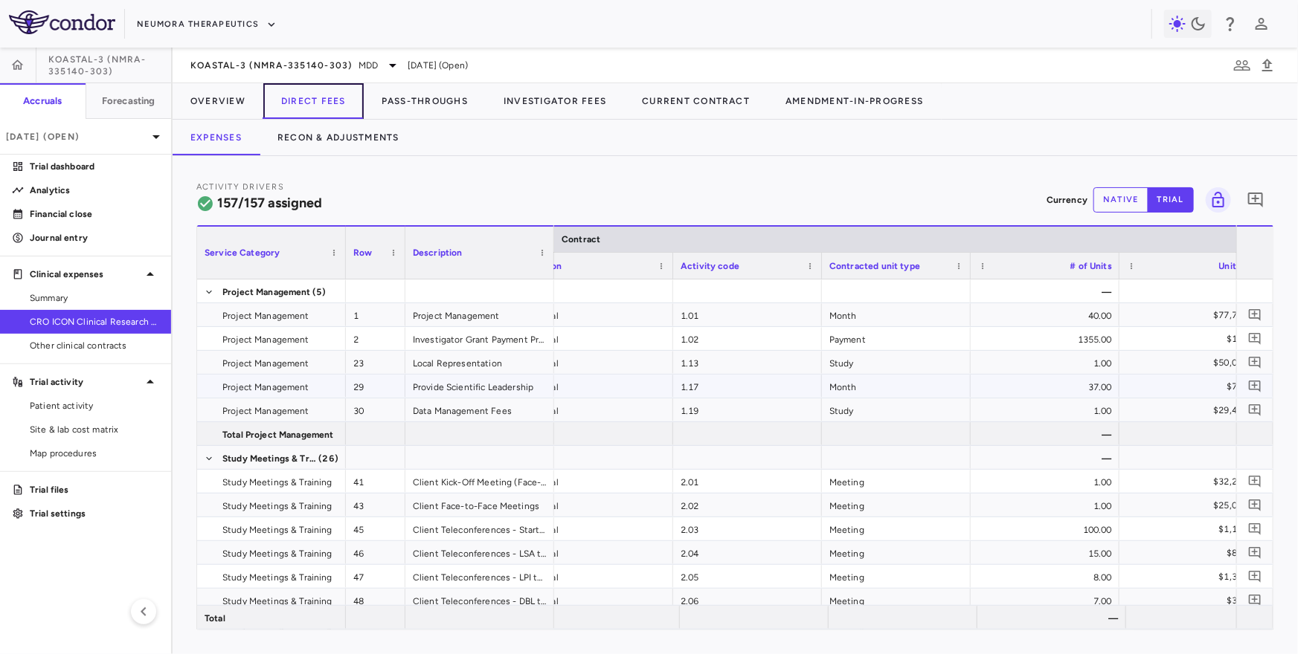
scroll to position [0, 30]
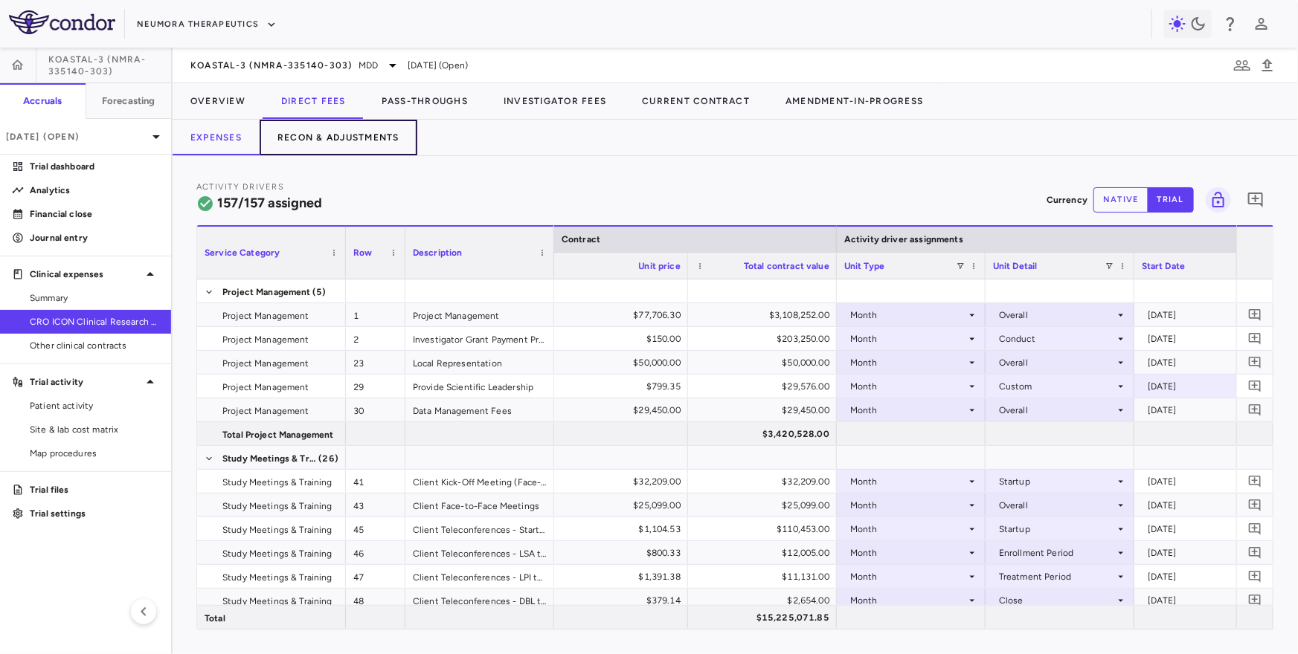
click at [326, 135] on button "Recon & Adjustments" at bounding box center [339, 138] width 158 height 36
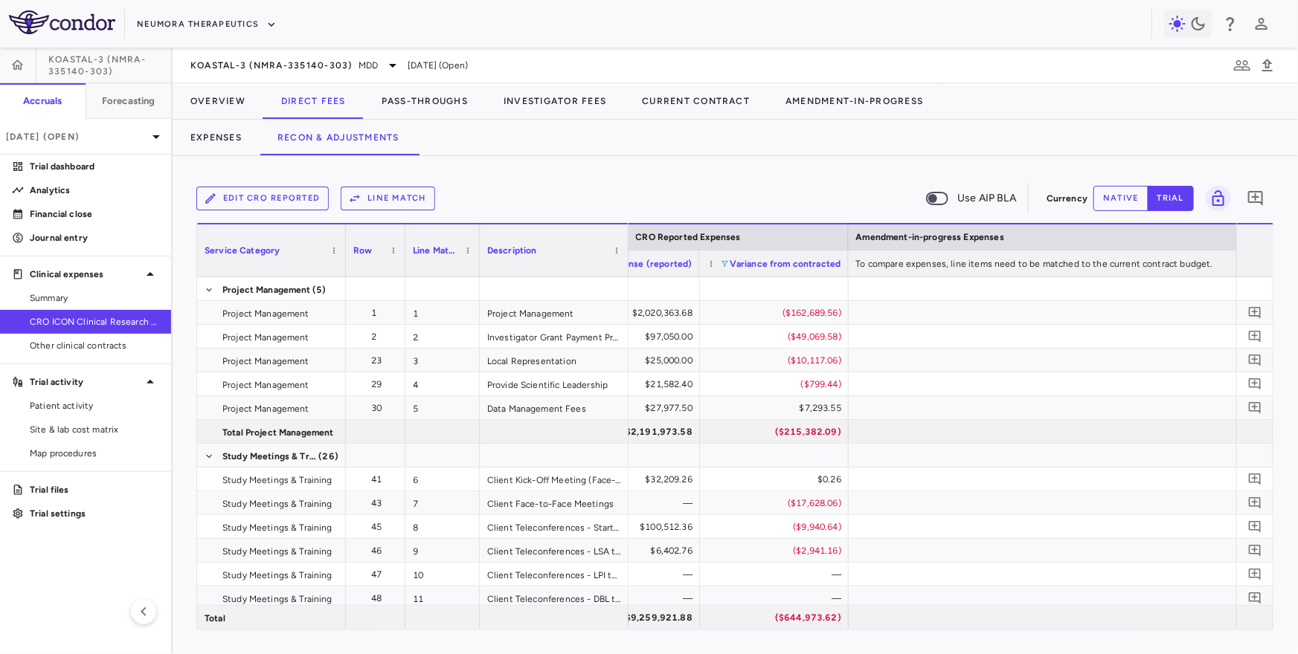
click at [726, 263] on span at bounding box center [725, 264] width 9 height 9
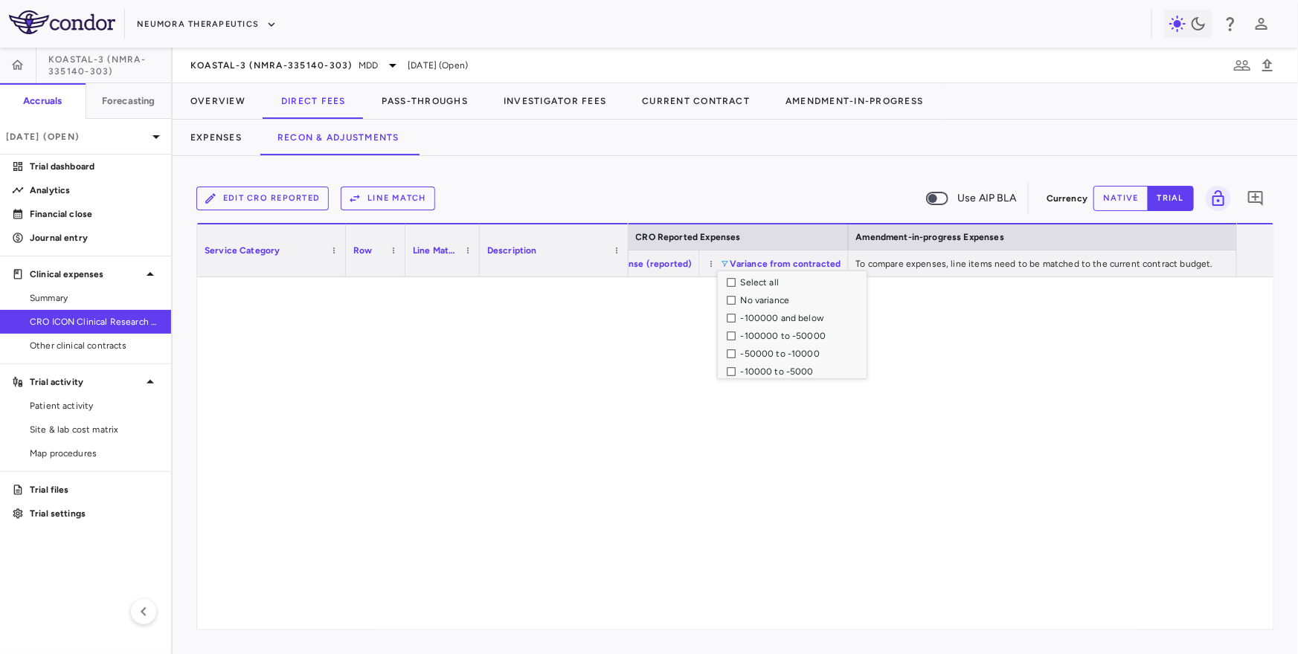
click at [733, 324] on div "-100000 and below" at bounding box center [797, 318] width 140 height 18
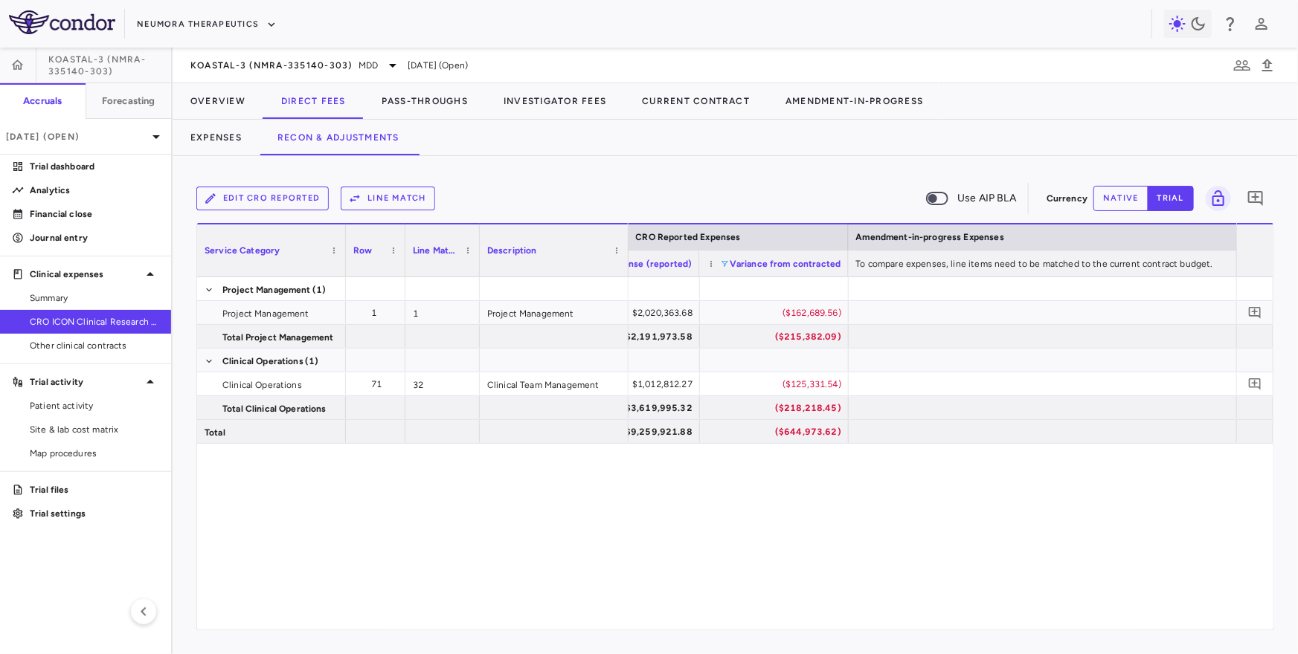
click at [684, 170] on div "Edit CRO reported Line Match Use AIP BLA Currency native trial 0 Press ENTER to…" at bounding box center [735, 405] width 1125 height 498
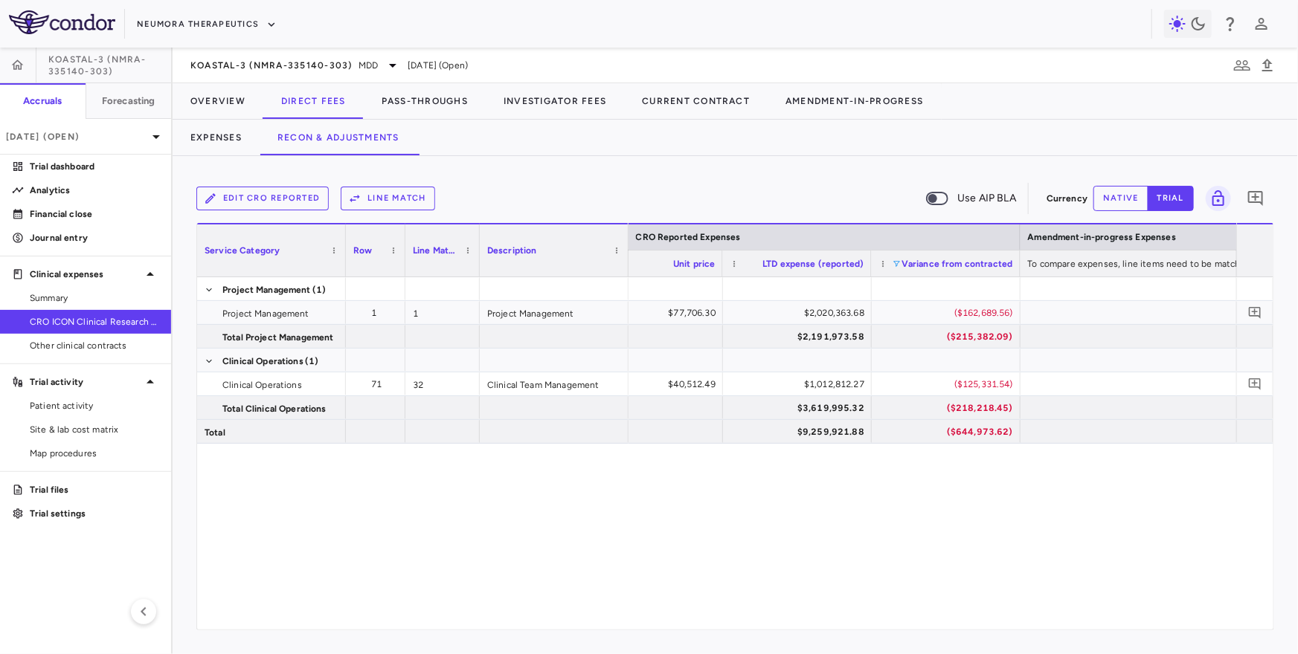
click at [892, 265] on span at bounding box center [896, 264] width 9 height 9
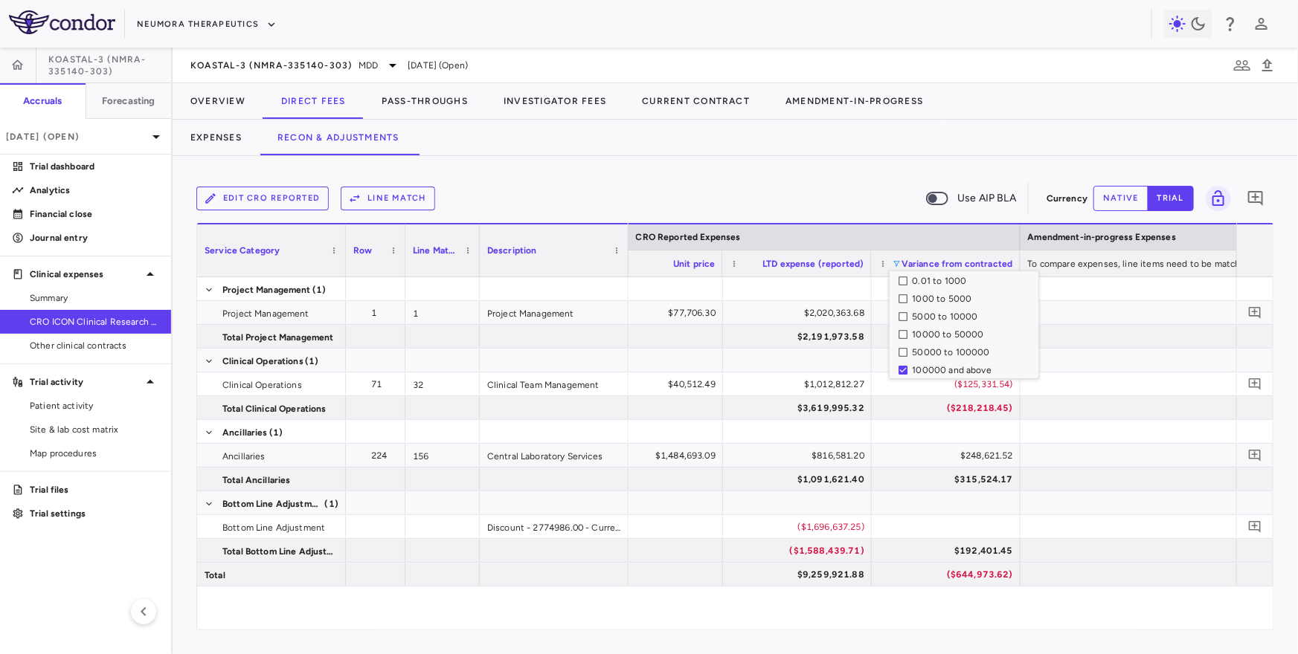
click at [861, 187] on div "Edit CRO reported Line Match Use AIP BLA" at bounding box center [618, 198] width 844 height 31
click at [897, 260] on span at bounding box center [896, 264] width 9 height 9
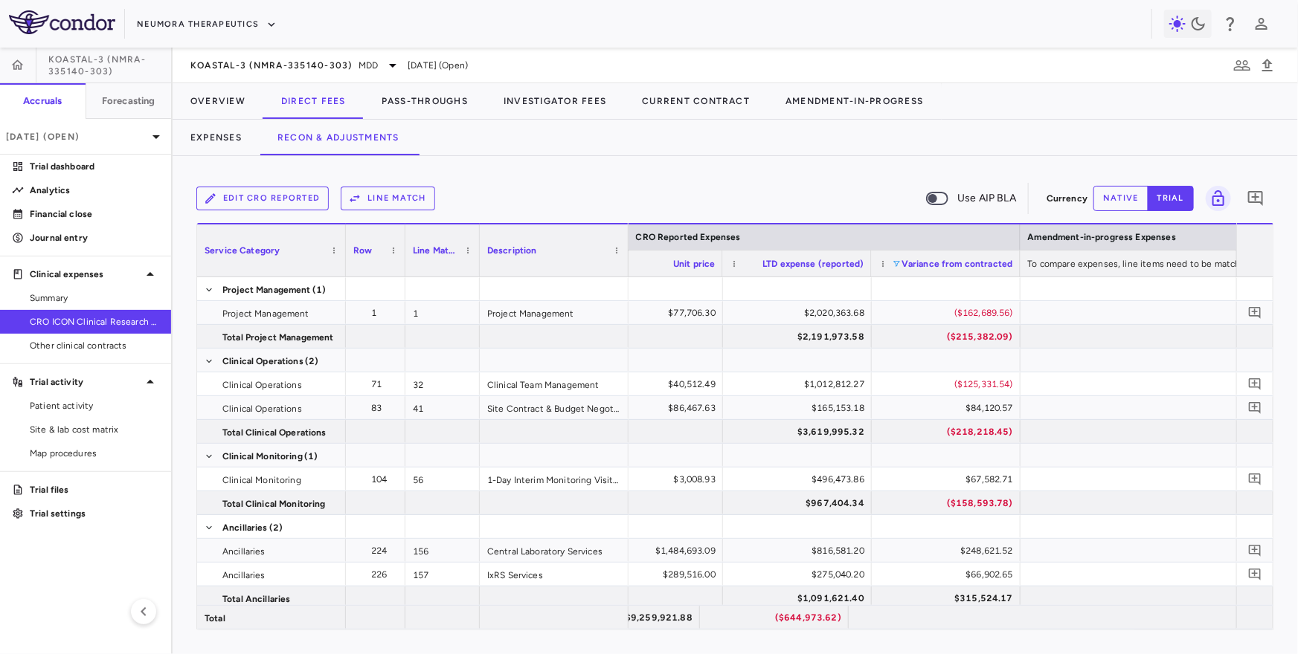
click at [828, 208] on div "Edit CRO reported Line Match Use AIP BLA" at bounding box center [618, 198] width 844 height 31
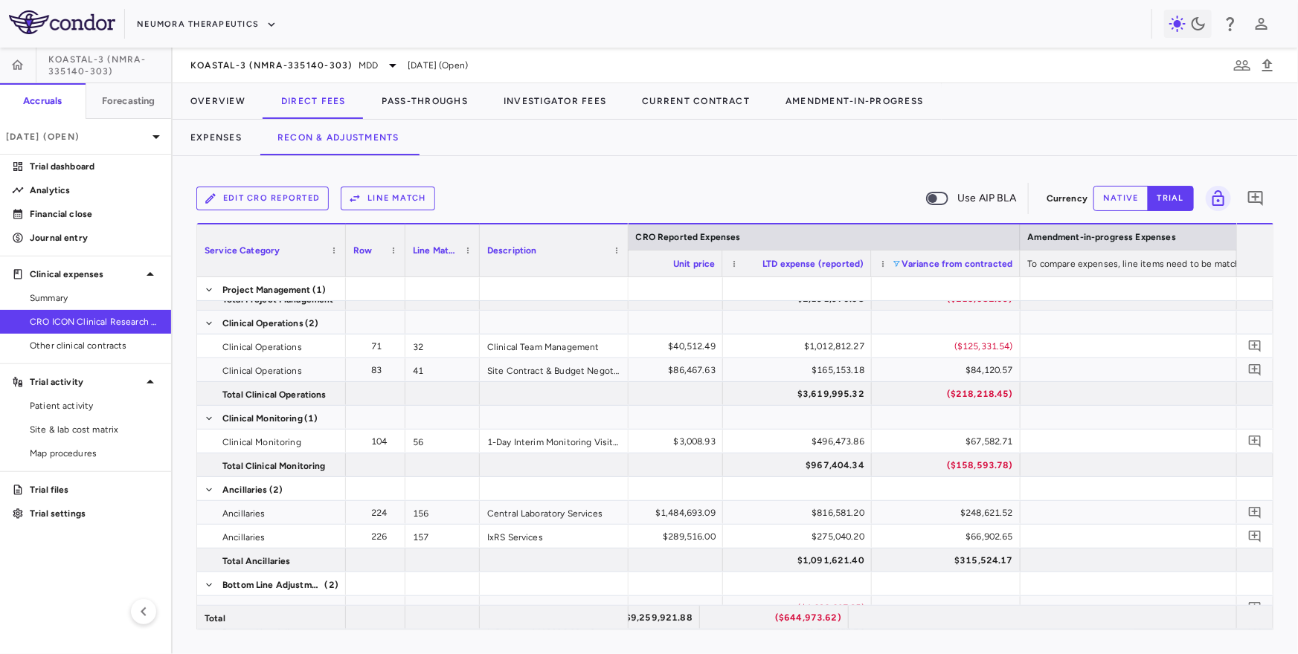
click at [892, 268] on div "Variance from contracted" at bounding box center [946, 264] width 134 height 26
click at [893, 262] on span at bounding box center [896, 264] width 9 height 9
click at [895, 262] on span at bounding box center [896, 264] width 9 height 9
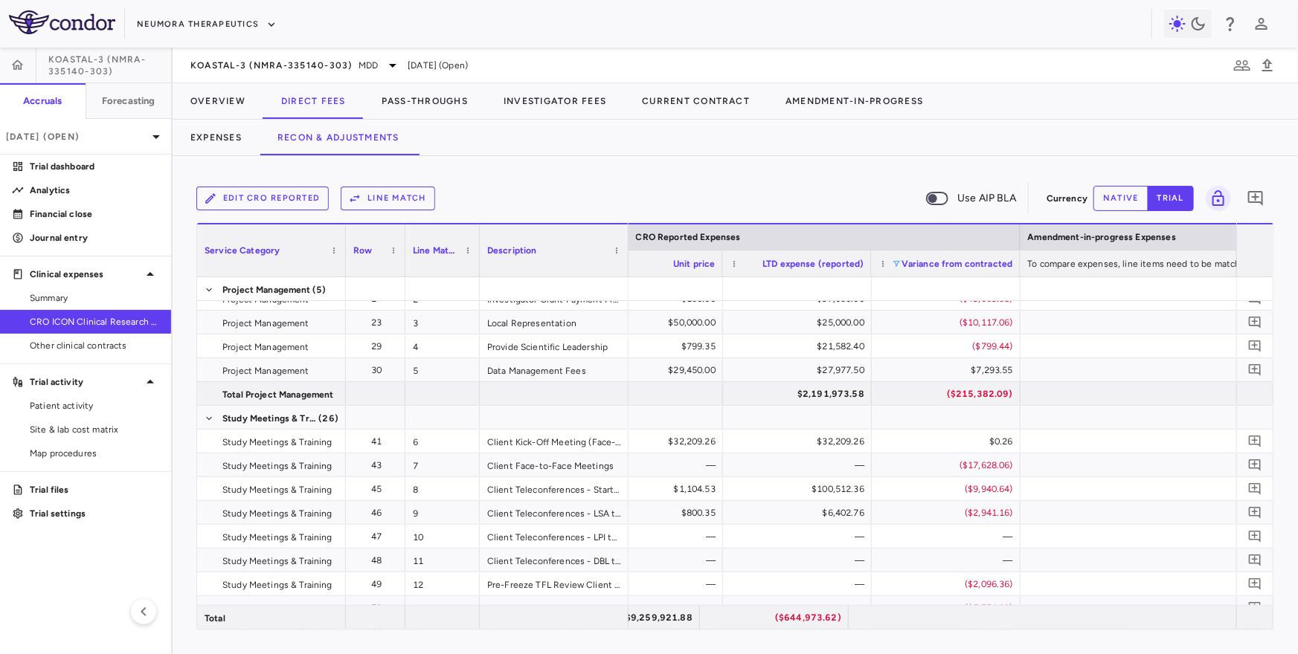
click at [873, 210] on div "Edit CRO reported Line Match Use AIP BLA" at bounding box center [618, 198] width 844 height 31
click at [330, 254] on div "Service Category" at bounding box center [272, 251] width 134 height 52
click at [331, 248] on span at bounding box center [333, 250] width 9 height 9
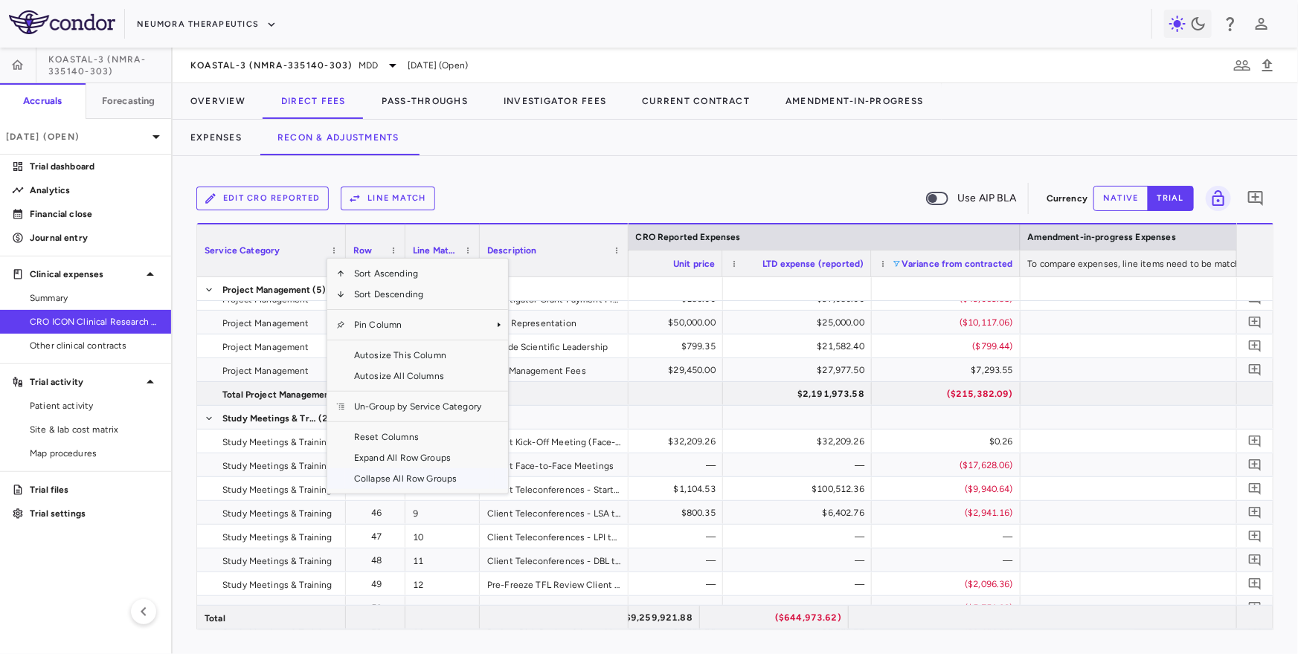
click at [382, 480] on span "Collapse All Row Groups" at bounding box center [417, 479] width 145 height 21
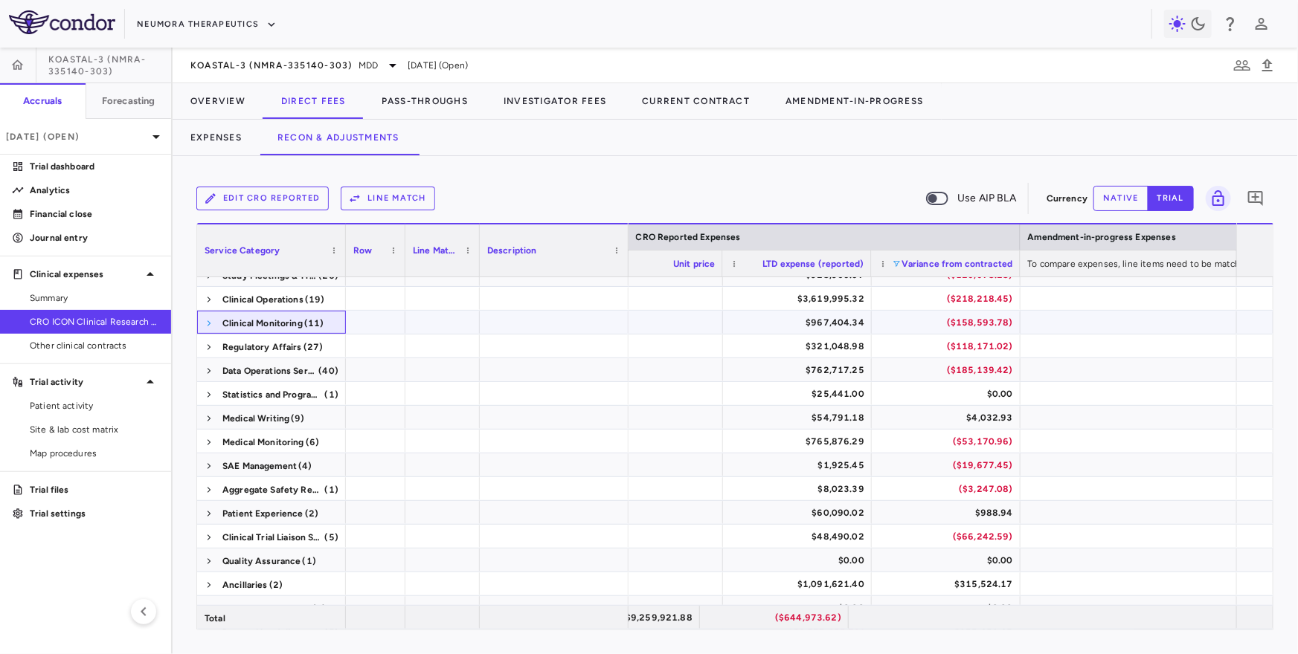
click at [212, 321] on span at bounding box center [209, 323] width 9 height 9
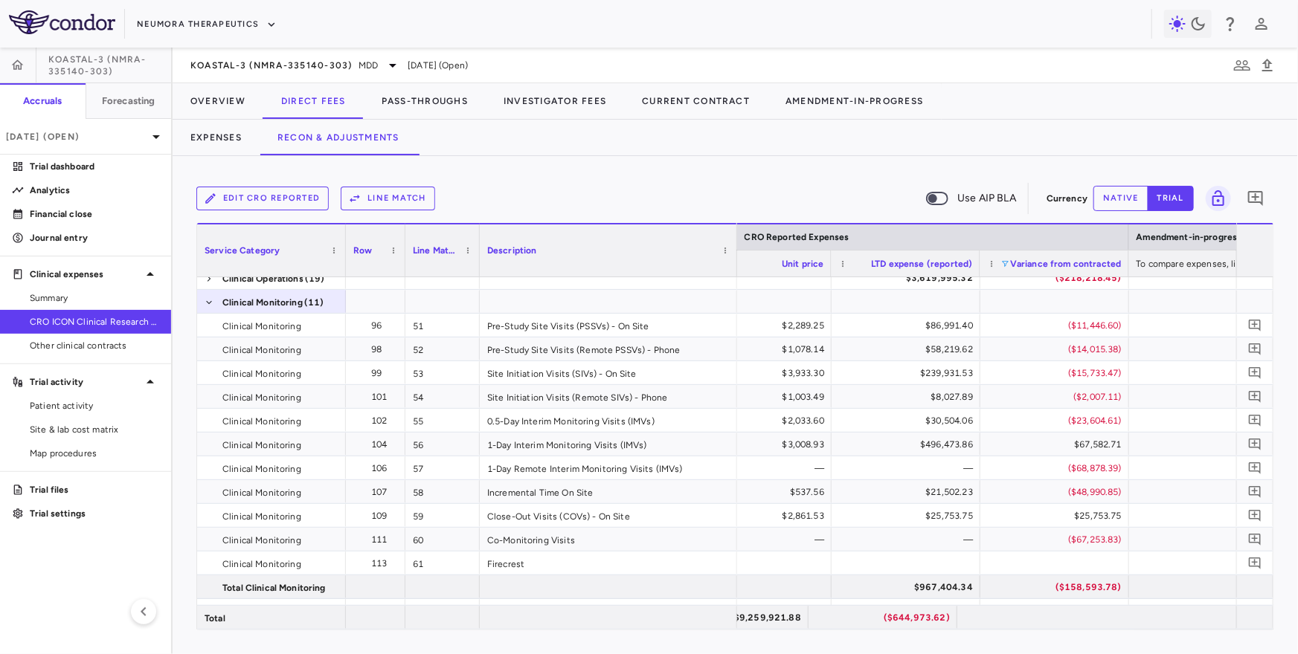
drag, startPoint x: 627, startPoint y: 258, endPoint x: 744, endPoint y: 265, distance: 117.0
click at [739, 266] on div at bounding box center [736, 251] width 6 height 52
click at [614, 448] on div "1-Day Interim Monitoring Visits (IMVs)" at bounding box center [613, 444] width 266 height 23
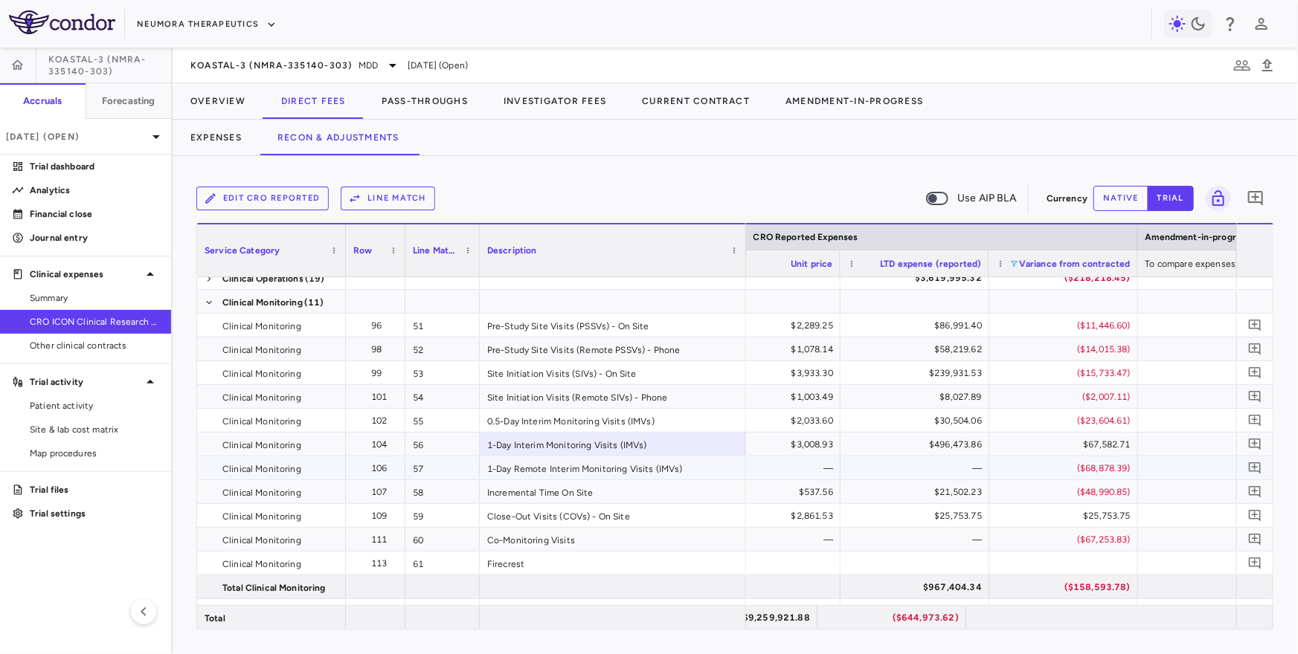
click at [692, 469] on div "1-Day Remote Interim Monitoring Visits (IMVs)" at bounding box center [613, 468] width 266 height 23
click at [1014, 450] on div "$67,582.71" at bounding box center [1066, 445] width 128 height 24
click at [1017, 261] on span at bounding box center [1014, 264] width 9 height 9
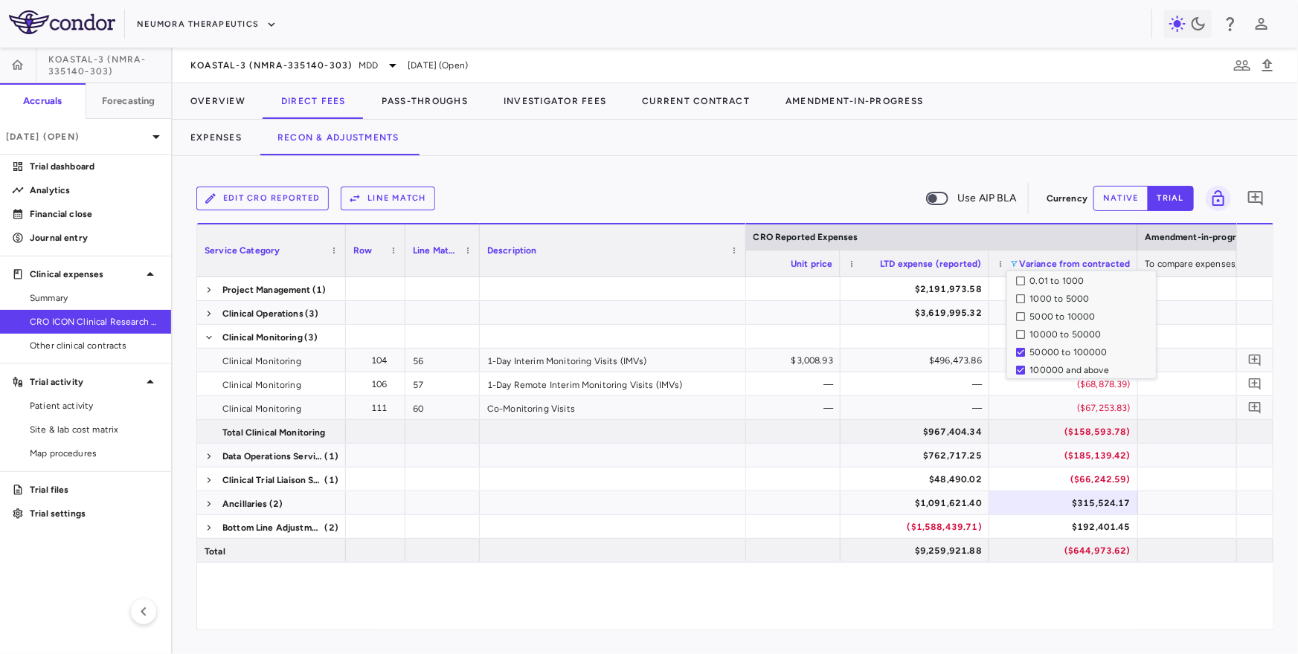
click at [843, 185] on div "Edit CRO reported Line Match Use AIP BLA" at bounding box center [618, 198] width 844 height 31
click at [1020, 260] on div "Variance from contracted" at bounding box center [1075, 263] width 112 height 19
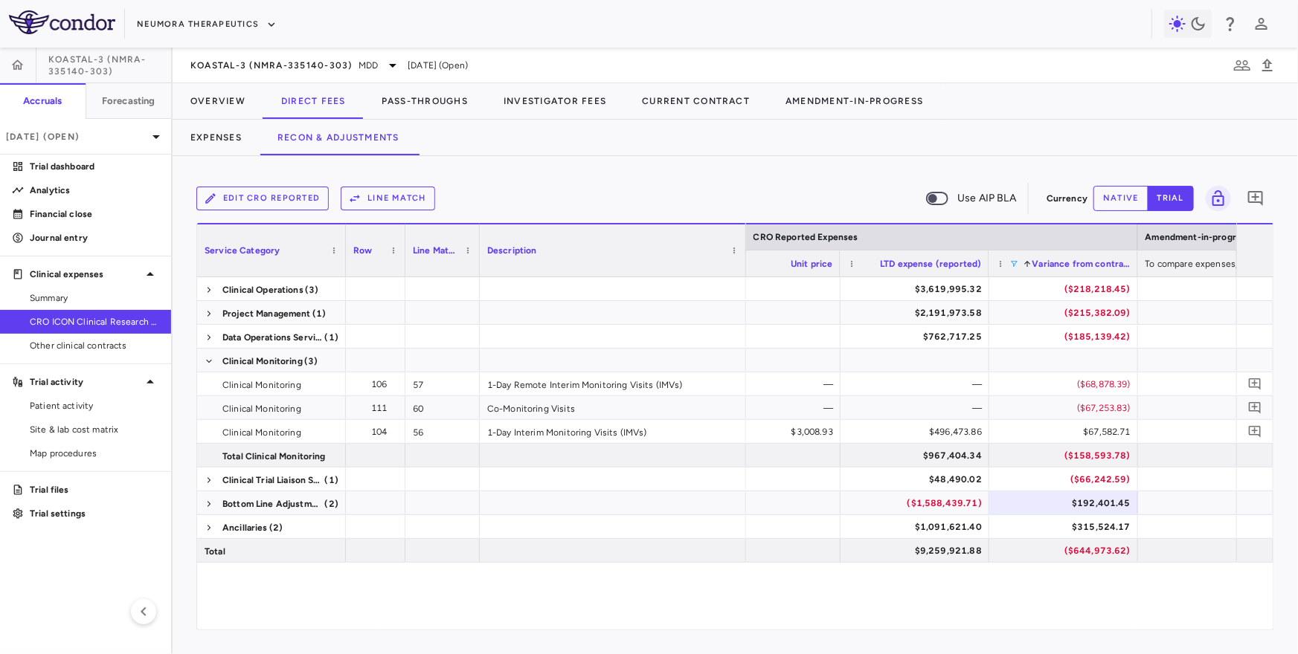
click at [1016, 264] on span at bounding box center [1014, 264] width 9 height 9
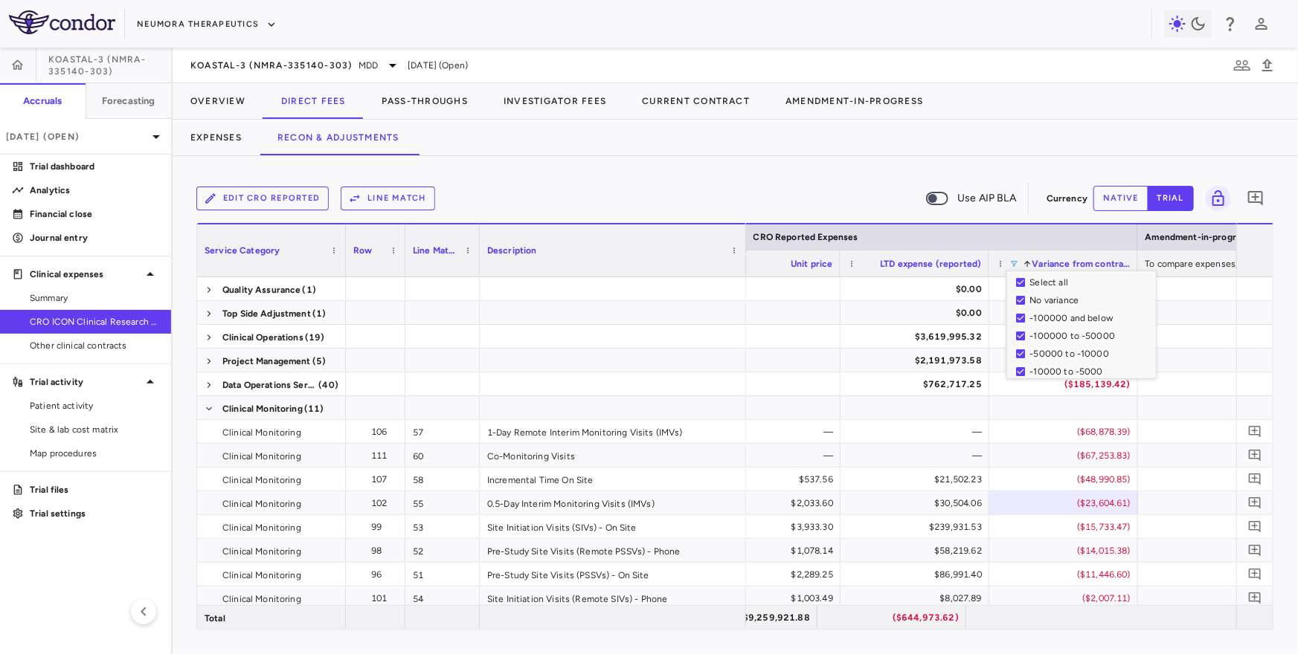
click at [750, 184] on div "Edit CRO reported Line Match Use AIP BLA" at bounding box center [618, 198] width 844 height 31
click at [332, 243] on div "Service Category" at bounding box center [272, 251] width 134 height 52
click at [330, 243] on div "Service Category" at bounding box center [272, 251] width 134 height 52
click at [334, 251] on span at bounding box center [333, 250] width 9 height 9
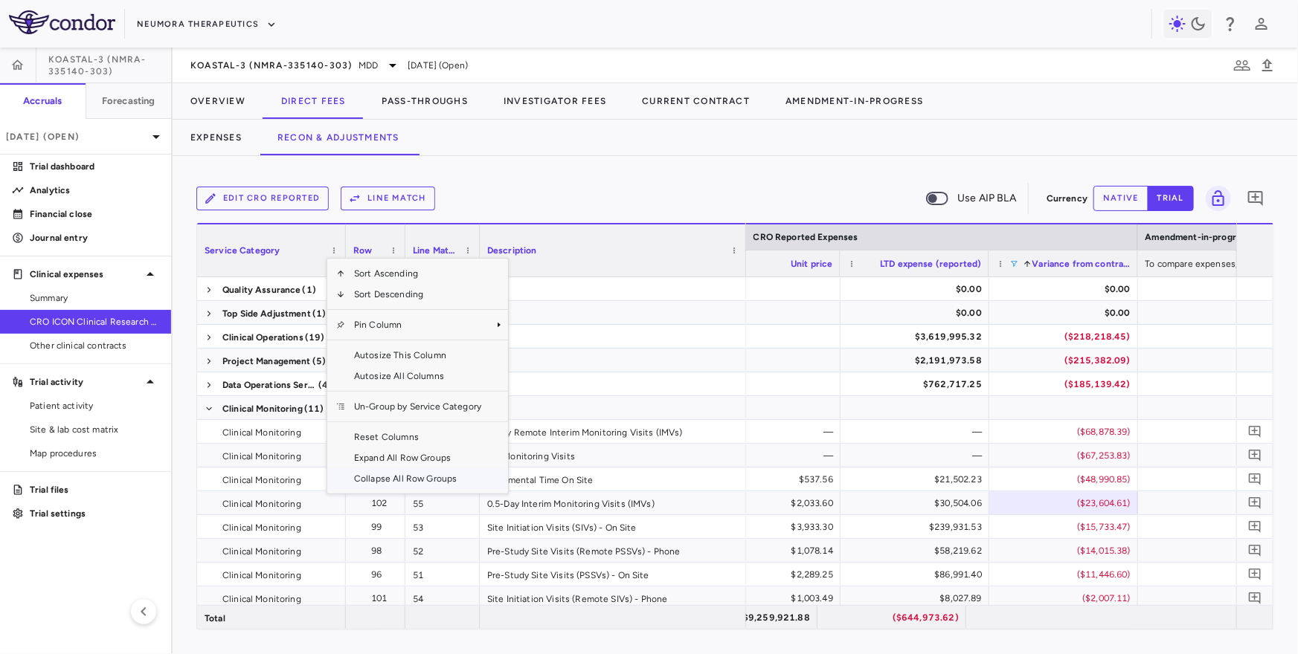
click at [379, 483] on span "Collapse All Row Groups" at bounding box center [417, 479] width 145 height 21
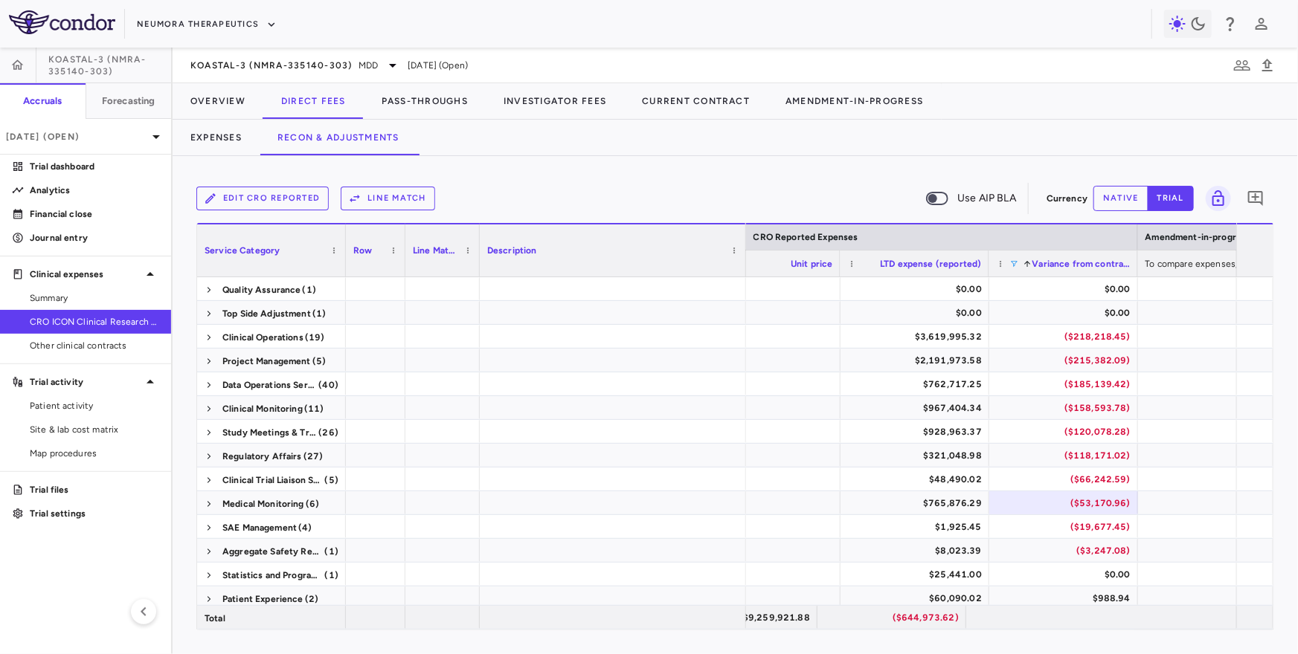
click at [1017, 263] on span at bounding box center [1014, 264] width 9 height 9
click at [336, 250] on span at bounding box center [333, 250] width 9 height 9
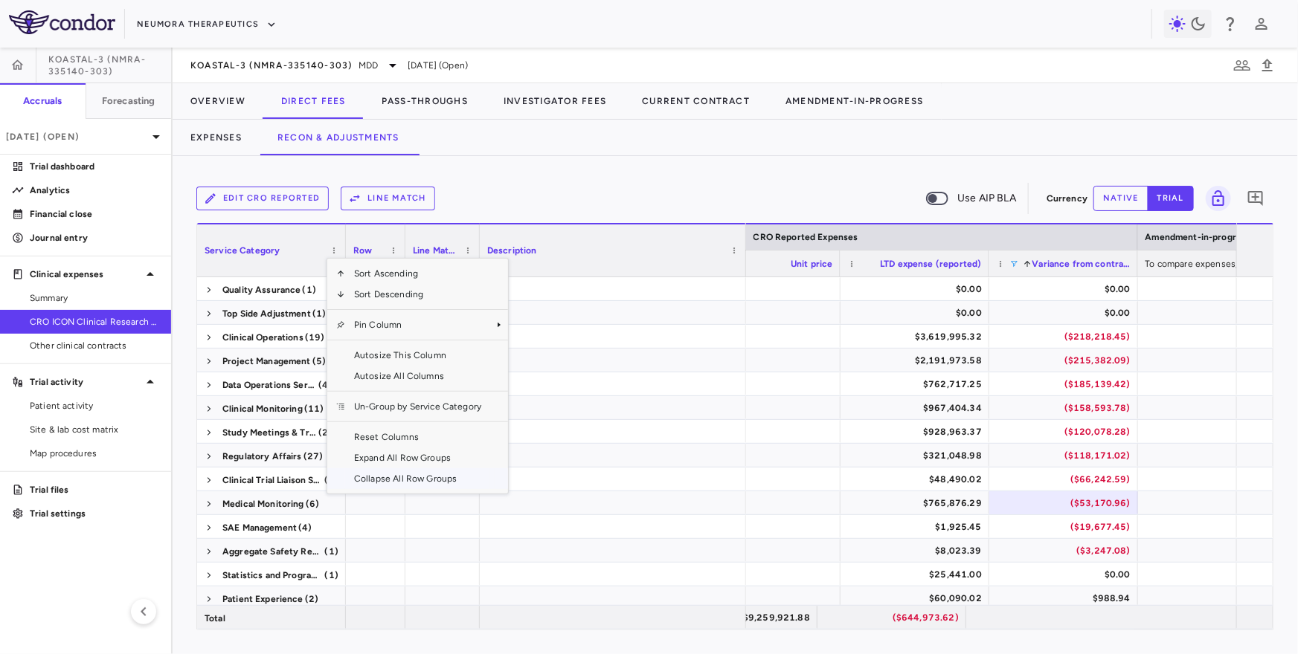
click at [385, 473] on span "Collapse All Row Groups" at bounding box center [417, 479] width 145 height 21
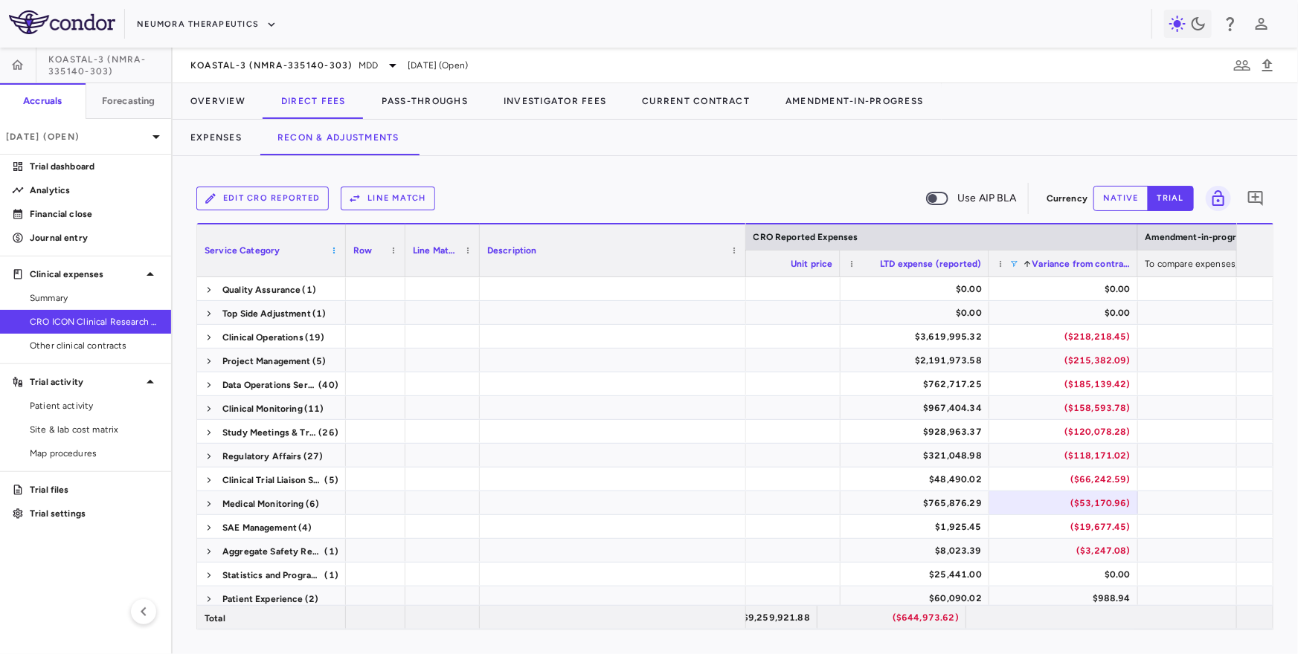
click at [329, 254] on span at bounding box center [333, 250] width 9 height 9
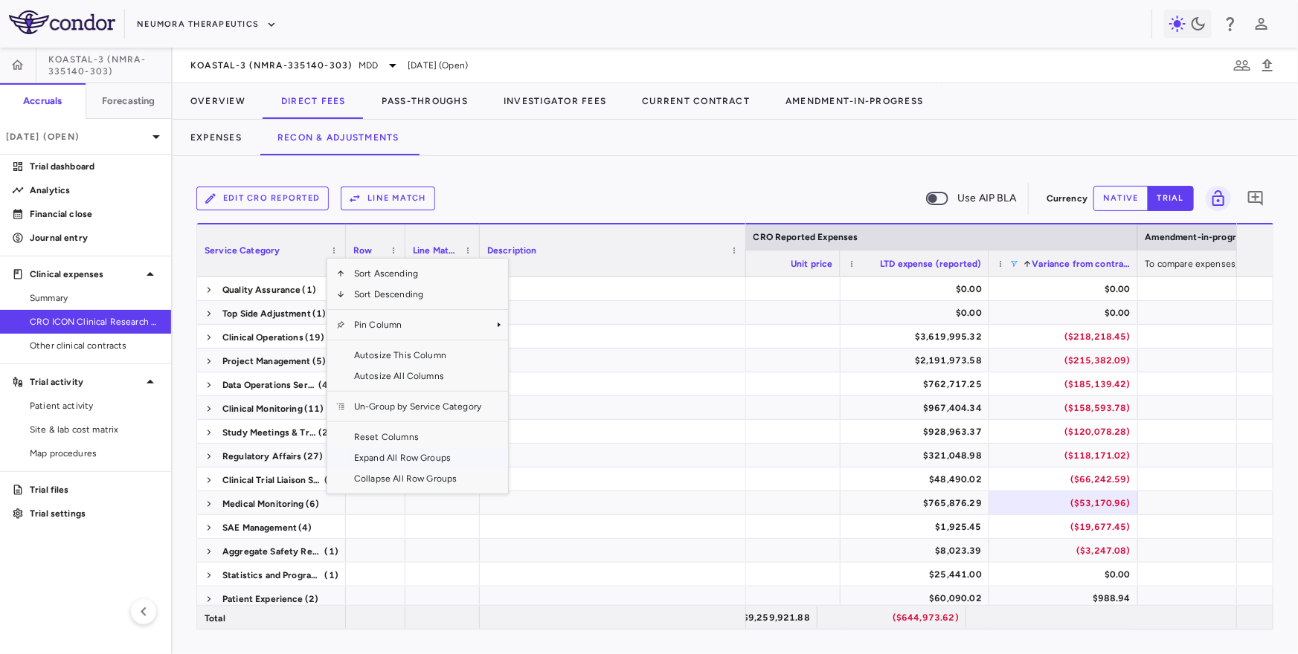
click at [364, 459] on span "Expand All Row Groups" at bounding box center [417, 458] width 145 height 21
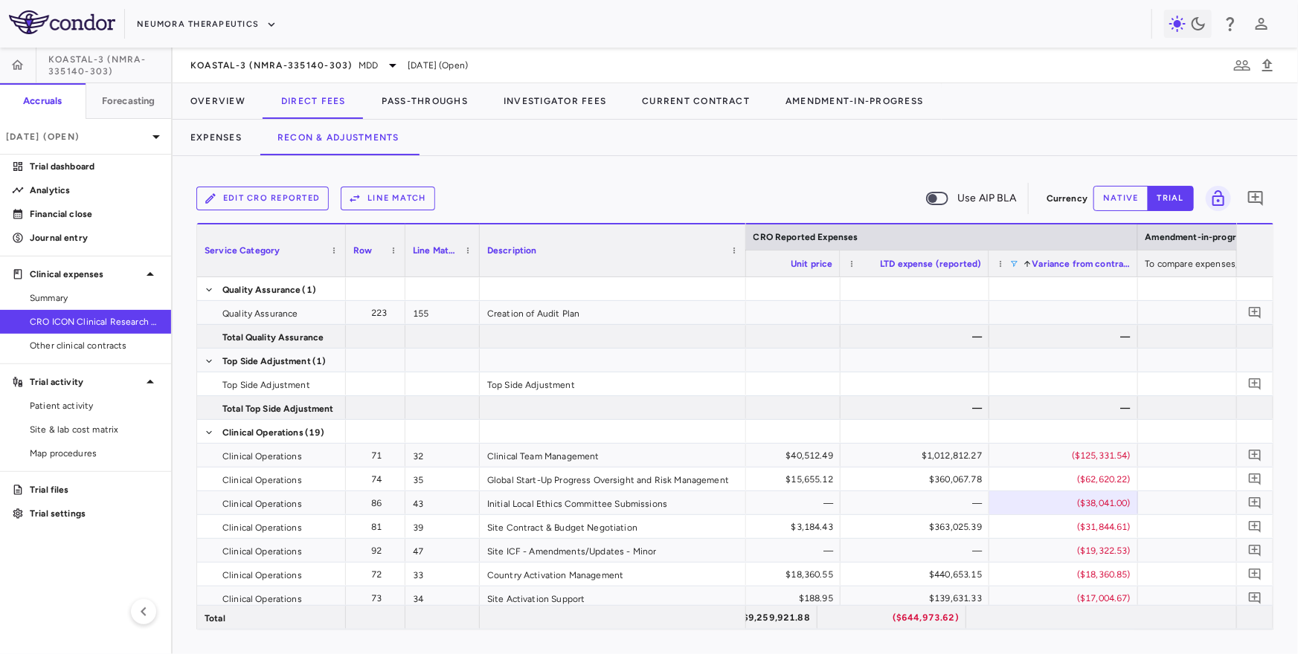
click at [723, 141] on div "Expenses Recon & Adjustments" at bounding box center [735, 138] width 1125 height 36
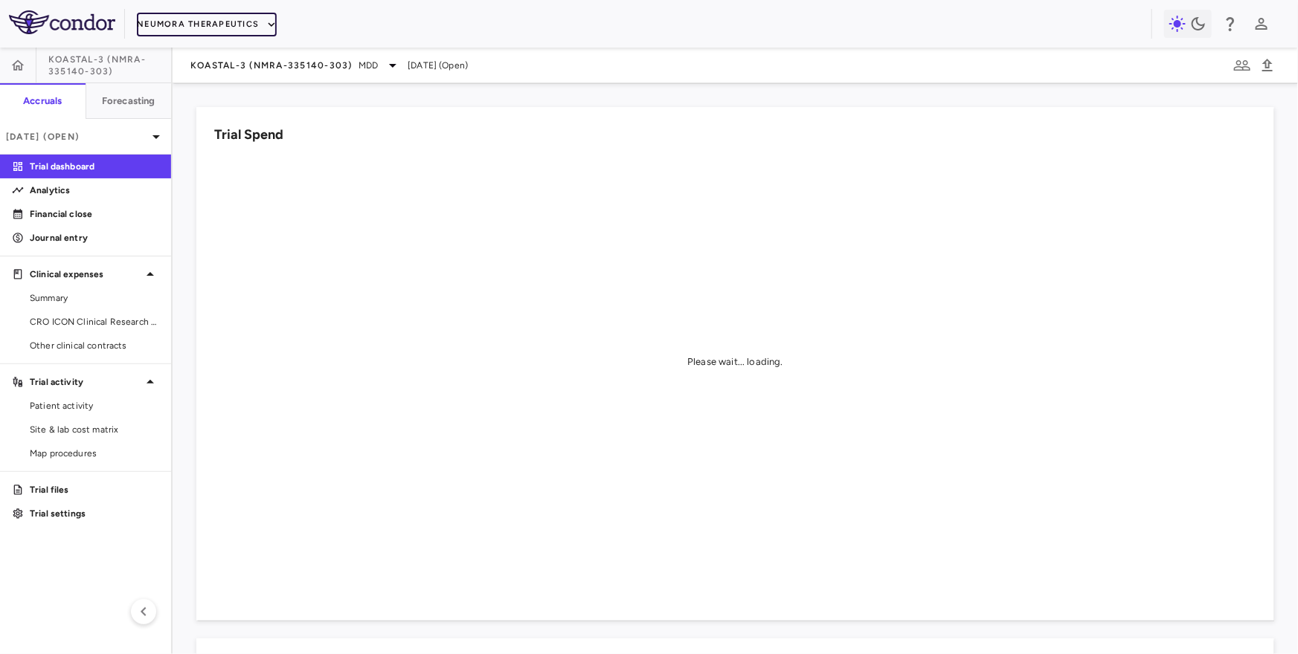
click at [200, 21] on button "Neumora Therapeutics" at bounding box center [207, 25] width 140 height 24
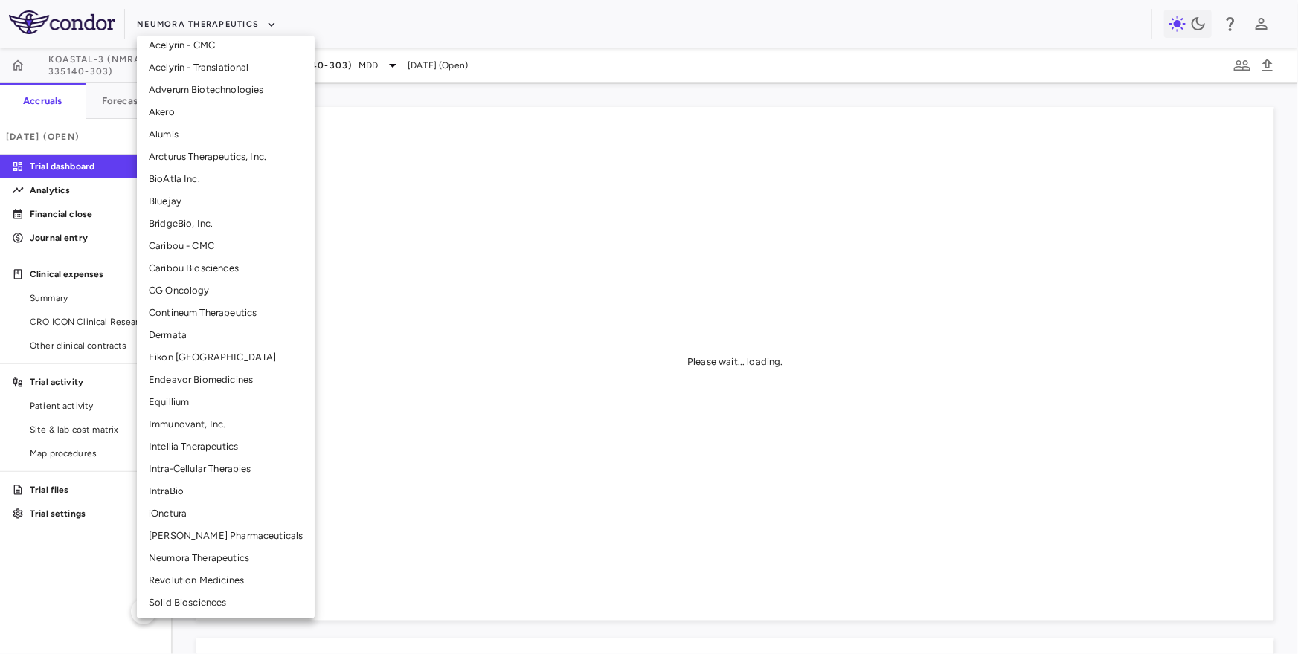
scroll to position [81, 0]
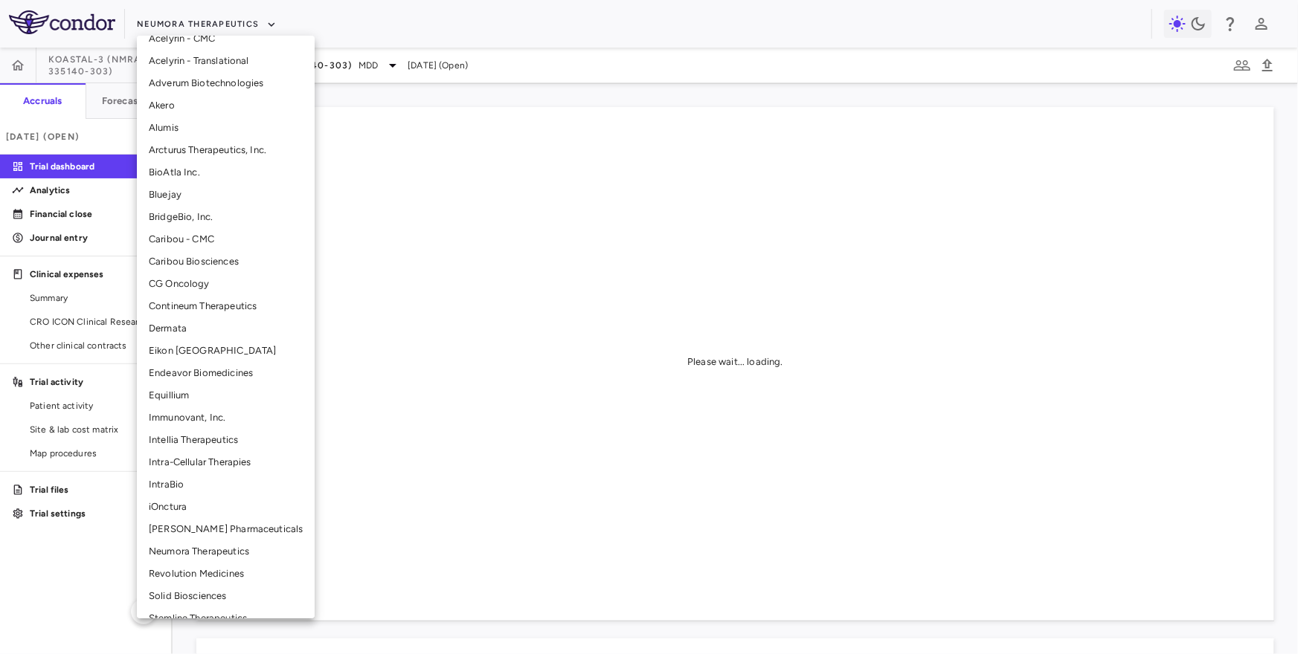
click at [187, 442] on li "Intellia Therapeutics" at bounding box center [226, 440] width 178 height 22
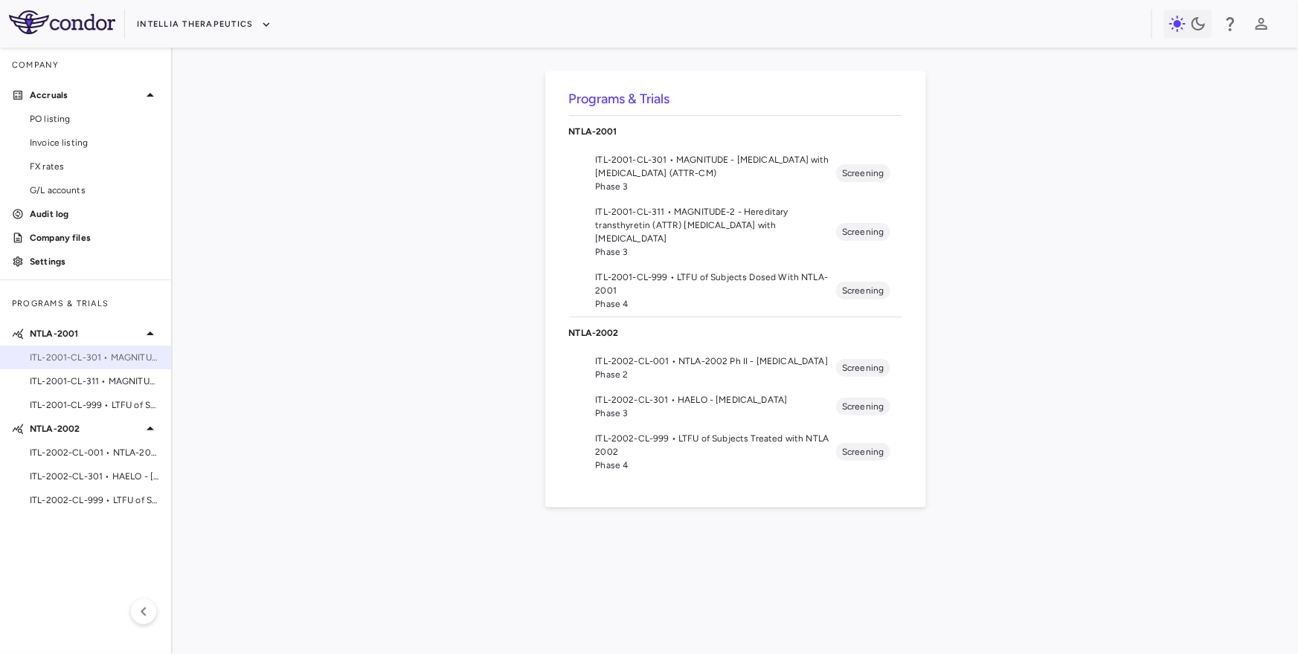
click at [124, 355] on span "ITL-2001-CL-301 • MAGNITUDE - [MEDICAL_DATA] with [MEDICAL_DATA] (ATTR-CM)" at bounding box center [94, 357] width 129 height 13
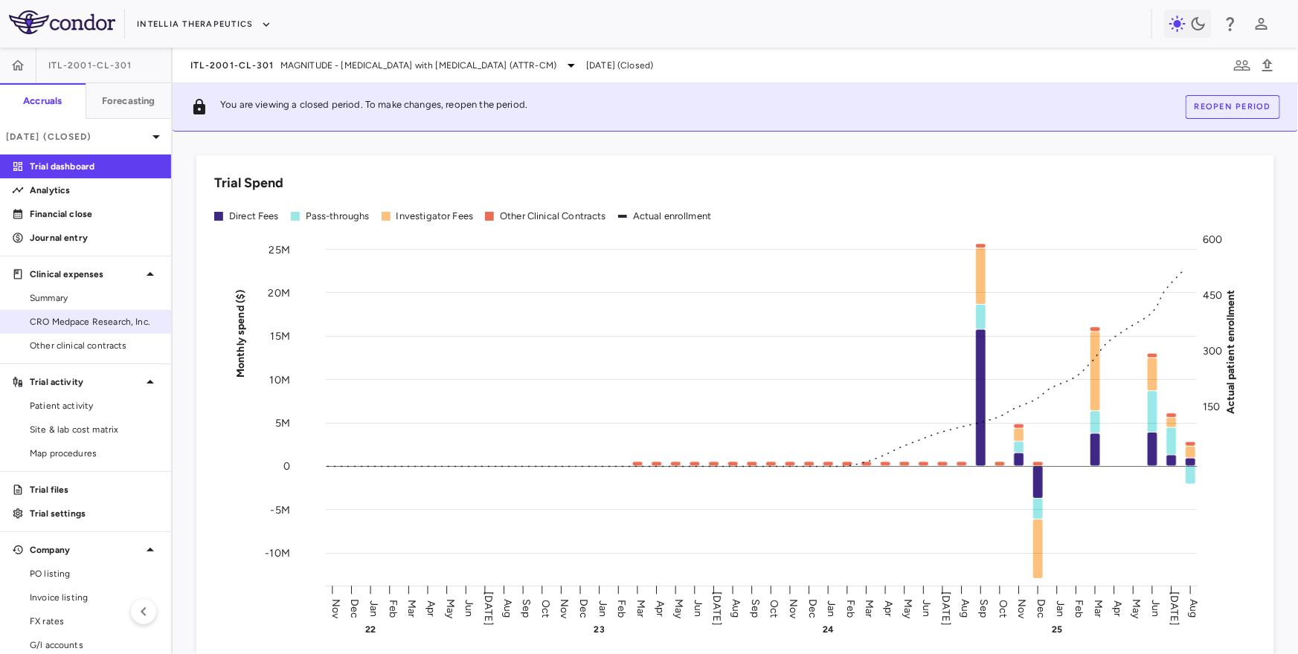
click at [124, 327] on span "CRO Medpace Research, Inc." at bounding box center [94, 321] width 129 height 13
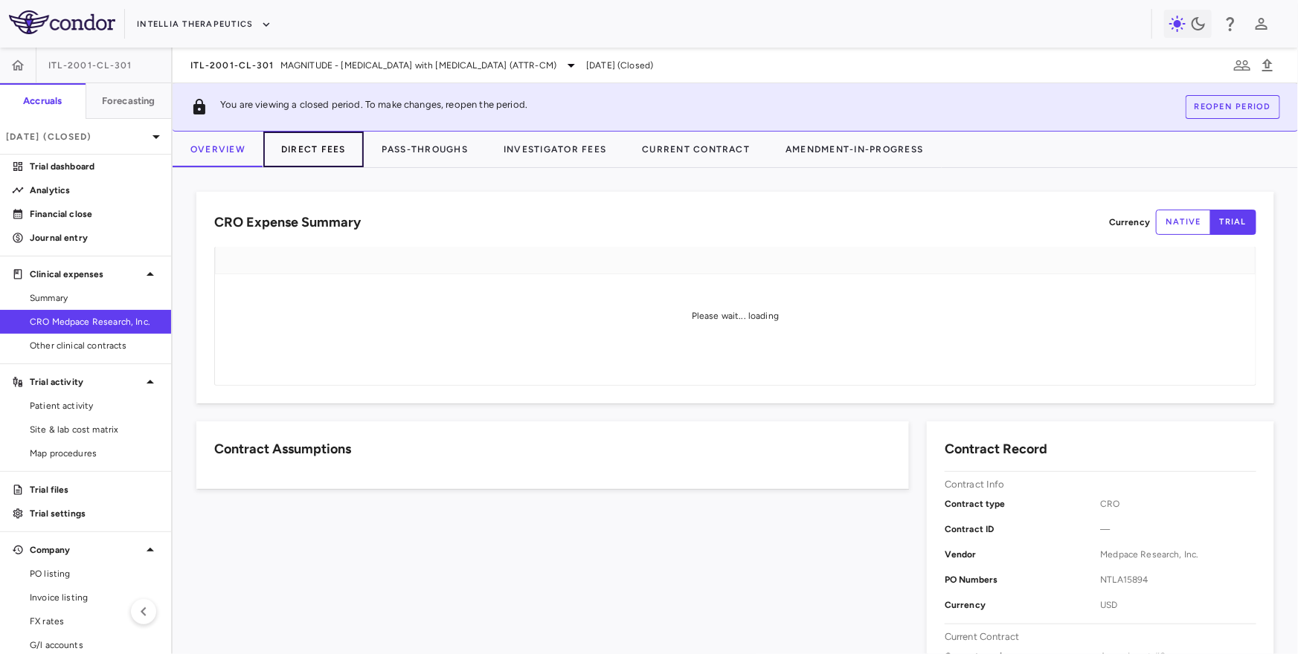
click at [336, 140] on button "Direct Fees" at bounding box center [313, 150] width 100 height 36
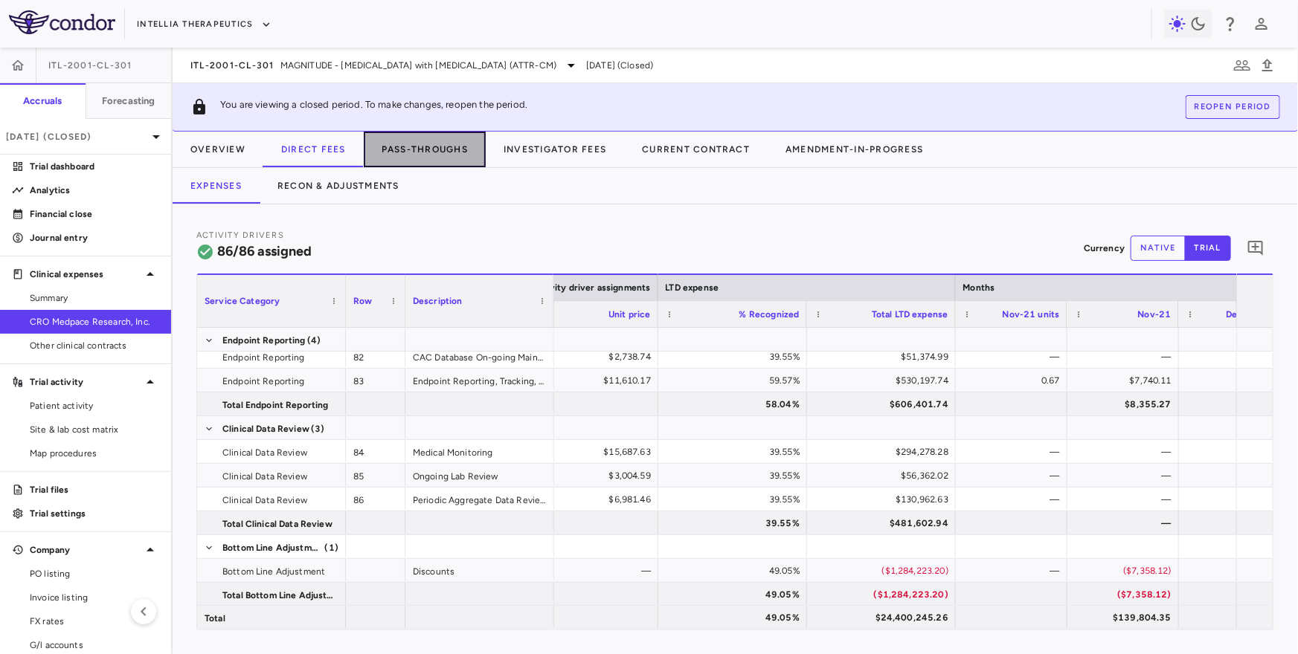
click at [405, 145] on button "Pass-Throughs" at bounding box center [425, 150] width 122 height 36
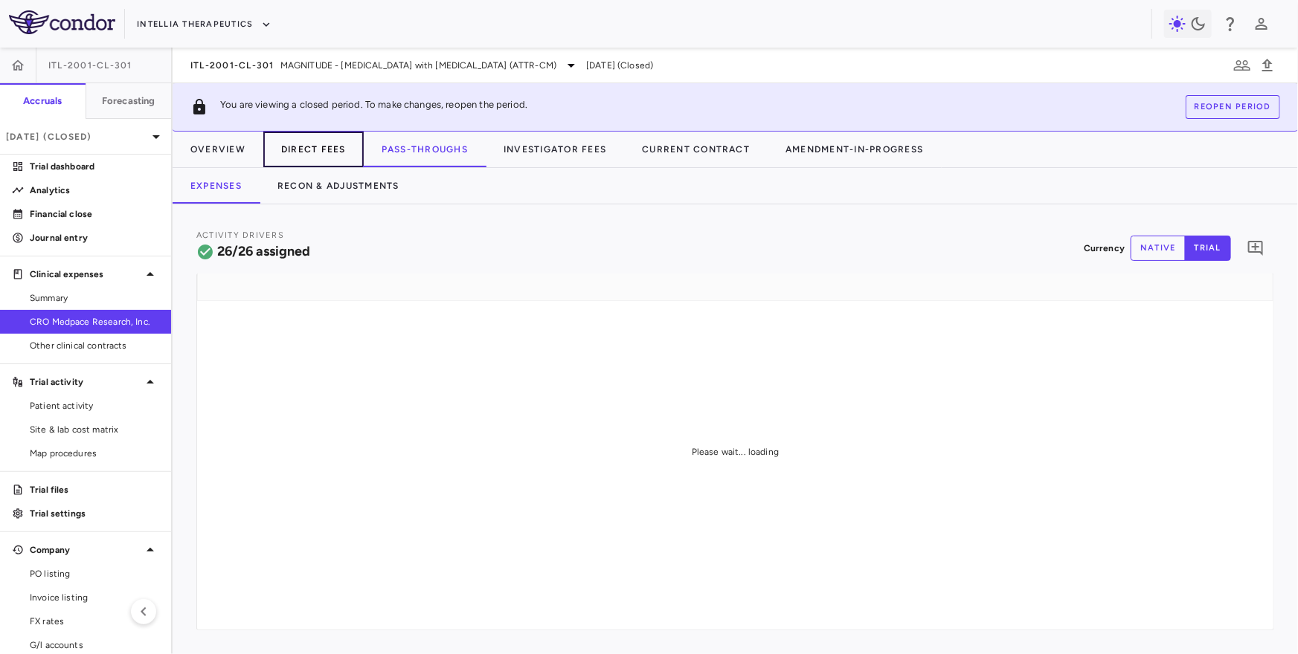
click at [315, 144] on button "Direct Fees" at bounding box center [313, 150] width 100 height 36
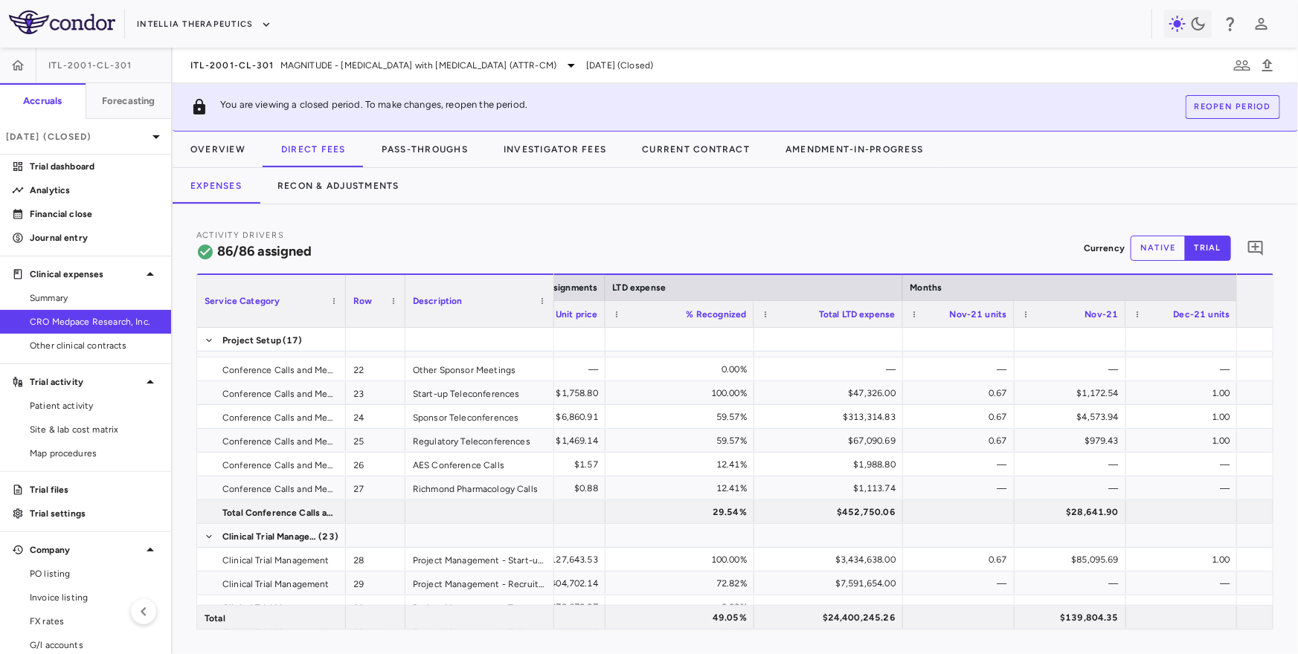
scroll to position [155, 0]
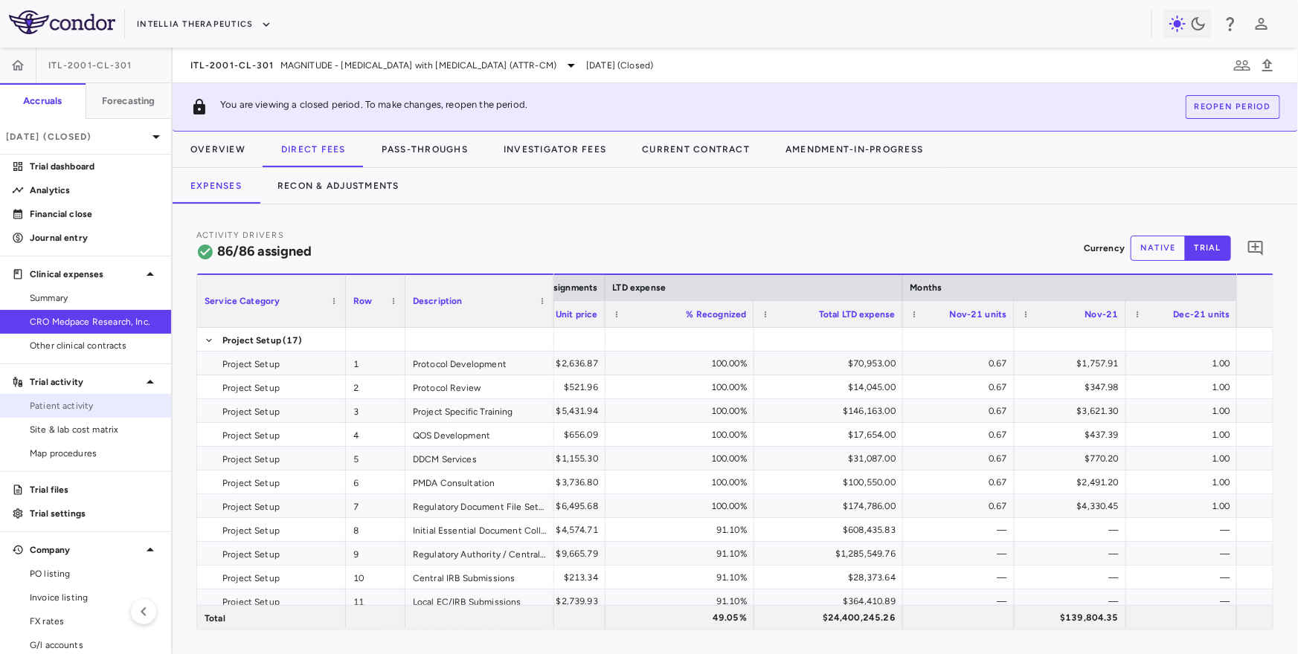
click at [66, 412] on span "Patient activity" at bounding box center [94, 405] width 129 height 13
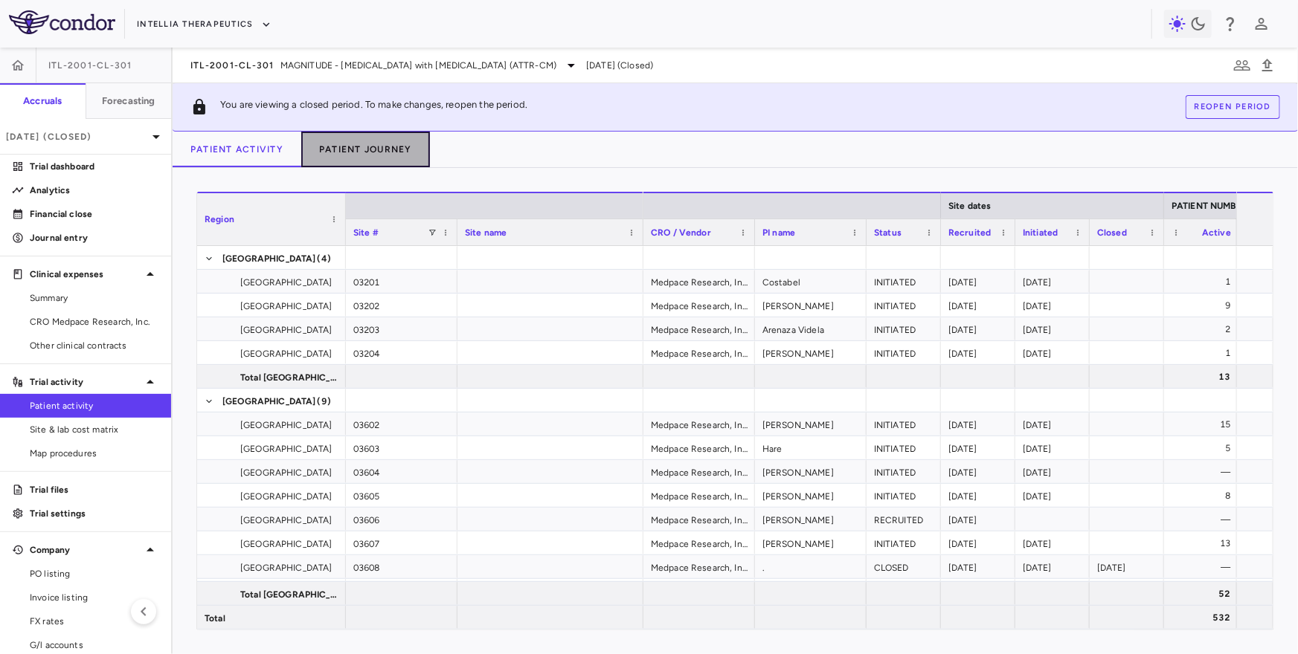
click at [350, 155] on button "Patient Journey" at bounding box center [365, 150] width 129 height 36
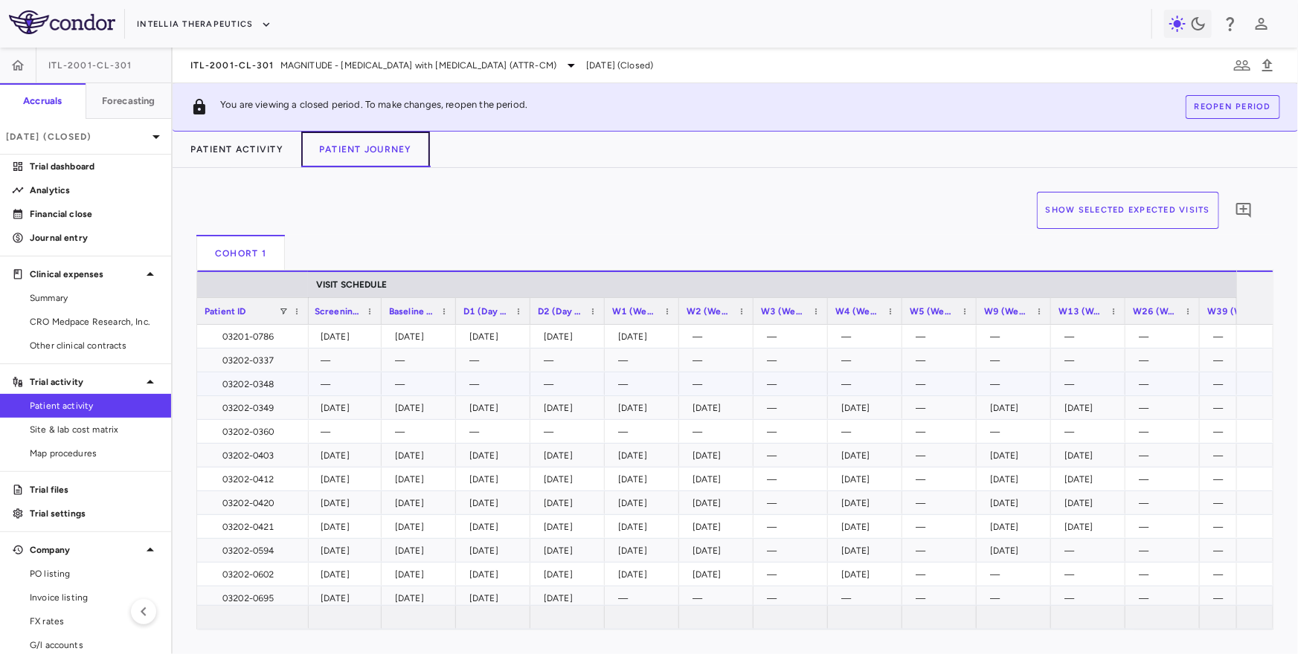
scroll to position [0, 502]
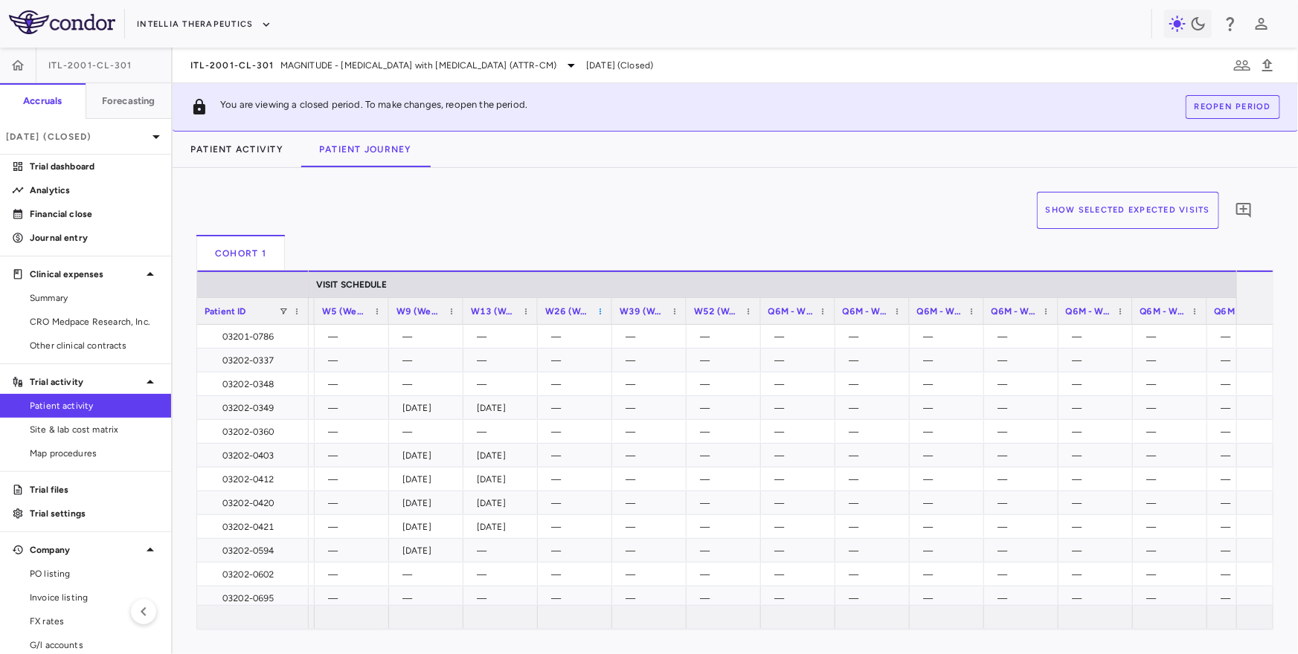
click at [597, 311] on span at bounding box center [600, 311] width 9 height 9
click at [662, 429] on span "Autosize All Columns" at bounding box center [666, 436] width 110 height 21
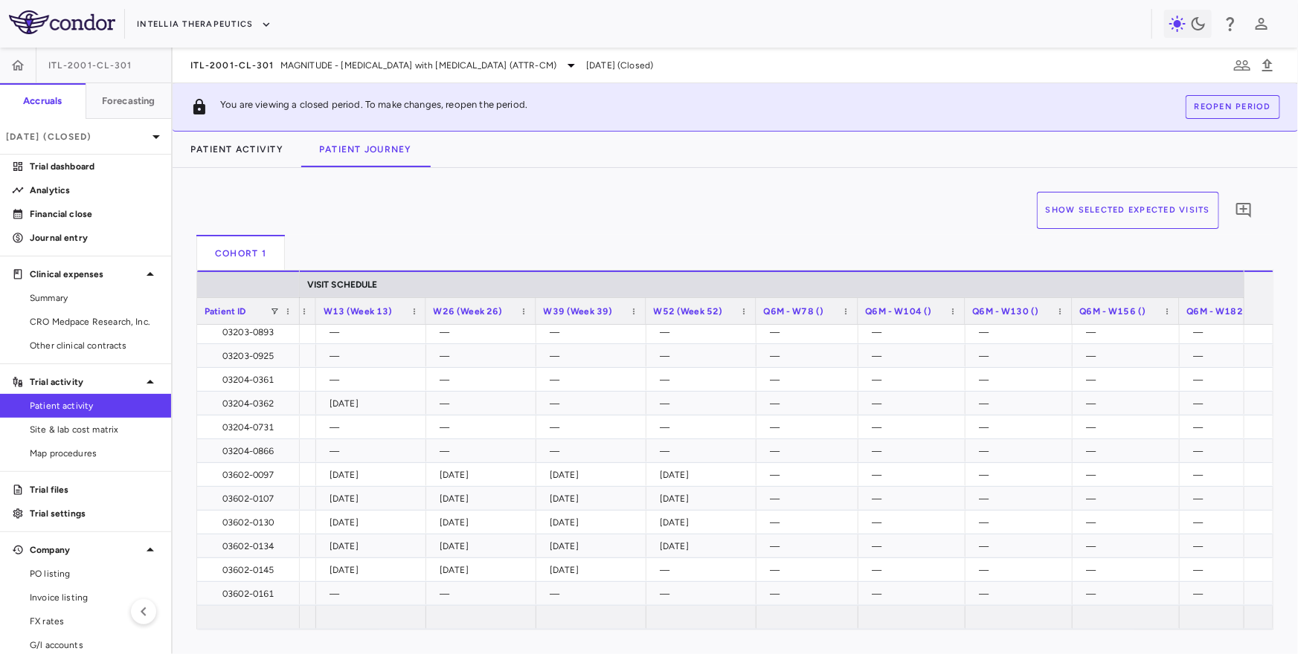
click at [698, 315] on span "W52 (Week 52)" at bounding box center [688, 311] width 69 height 10
click at [699, 309] on span "W52 (Week 52)" at bounding box center [688, 311] width 68 height 10
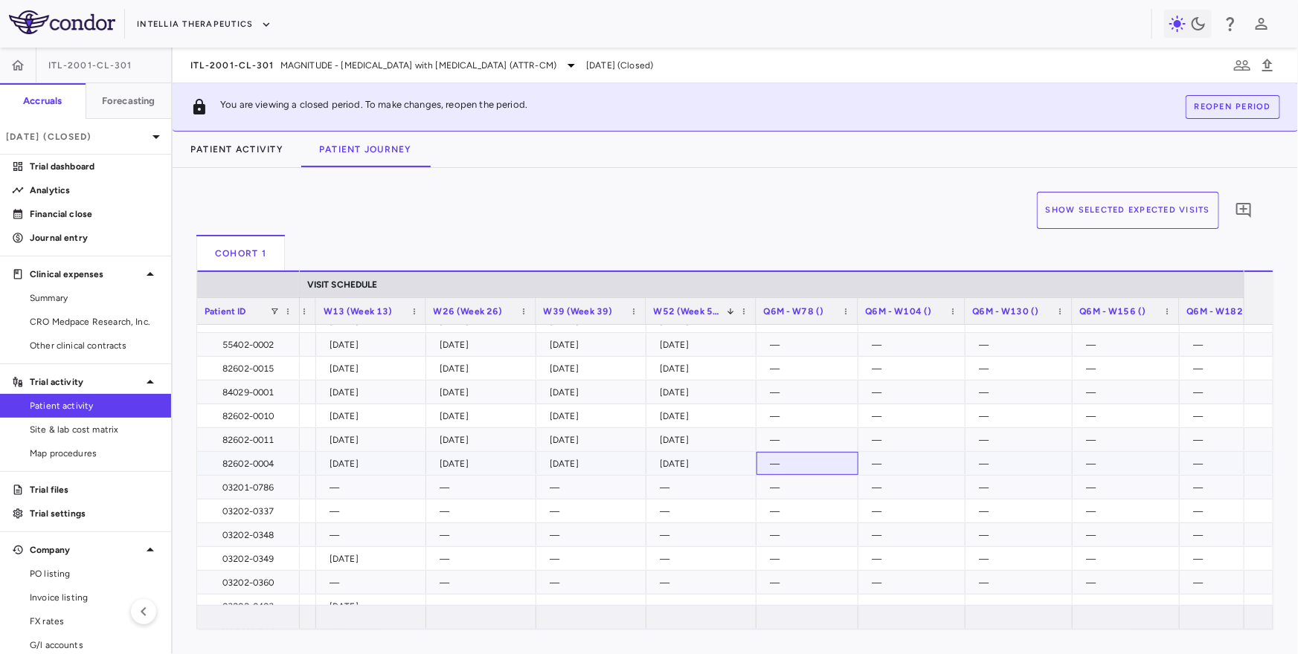
click at [814, 462] on div "—" at bounding box center [810, 464] width 81 height 24
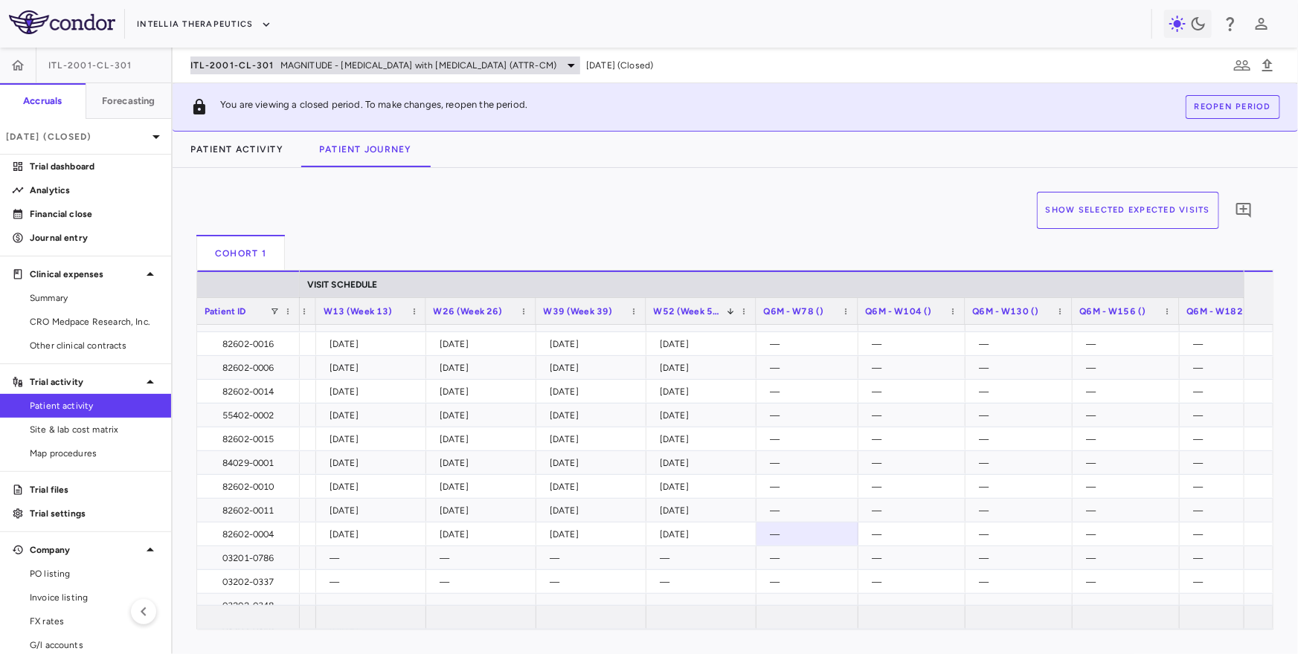
click at [250, 59] on span "ITL-2001-CL-301" at bounding box center [232, 65] width 84 height 12
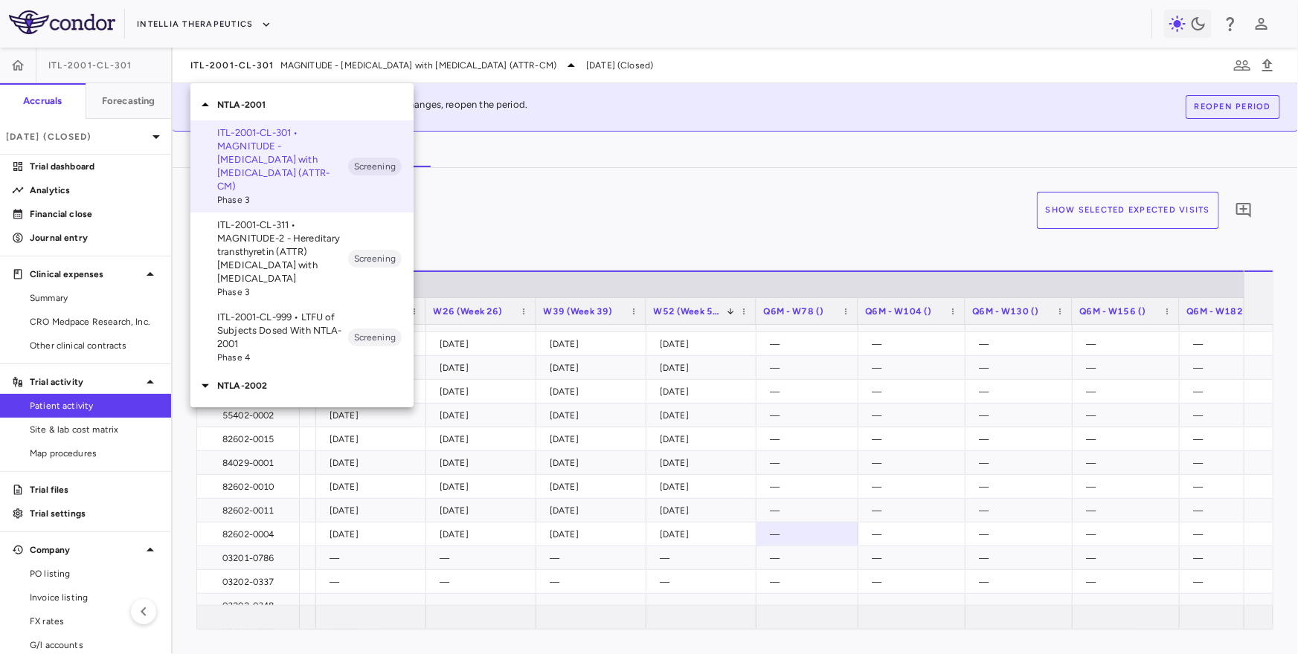
click at [266, 318] on p "ITL-2001-CL-999 • LTFU of Subjects Dosed With NTLA-2001" at bounding box center [282, 331] width 131 height 40
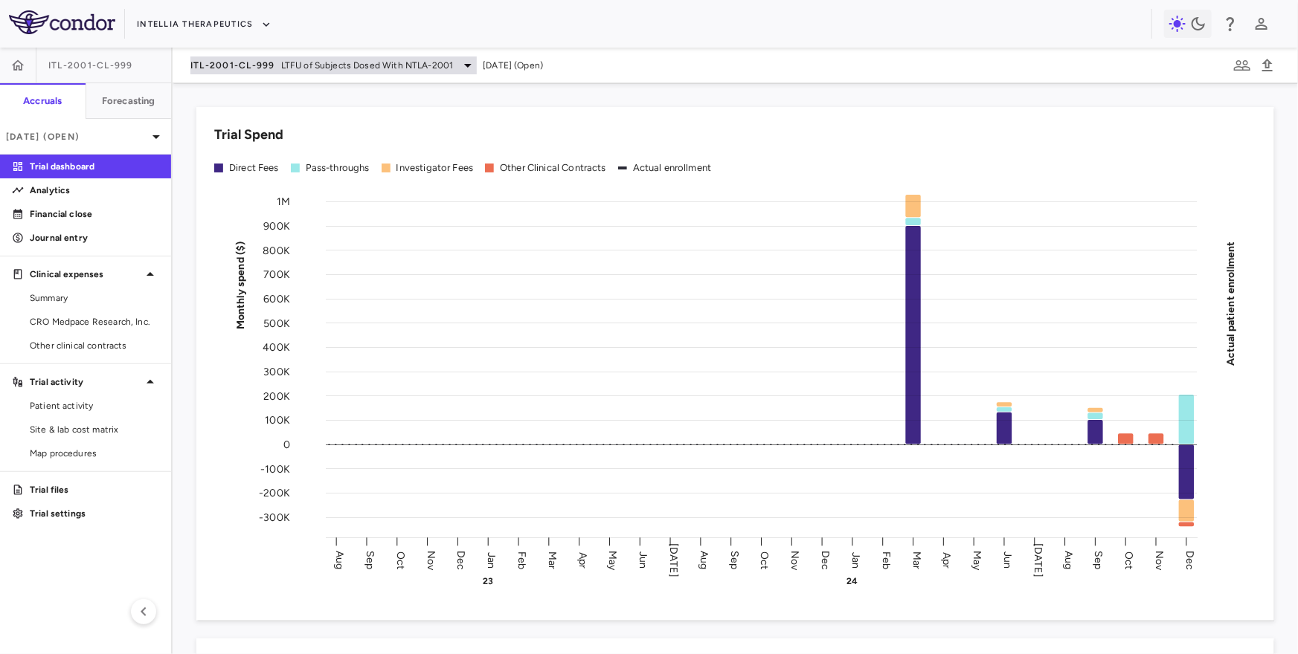
click at [291, 57] on div "ITL-2001-CL-999 LTFU of Subjects Dosed With NTLA-2001" at bounding box center [333, 66] width 286 height 18
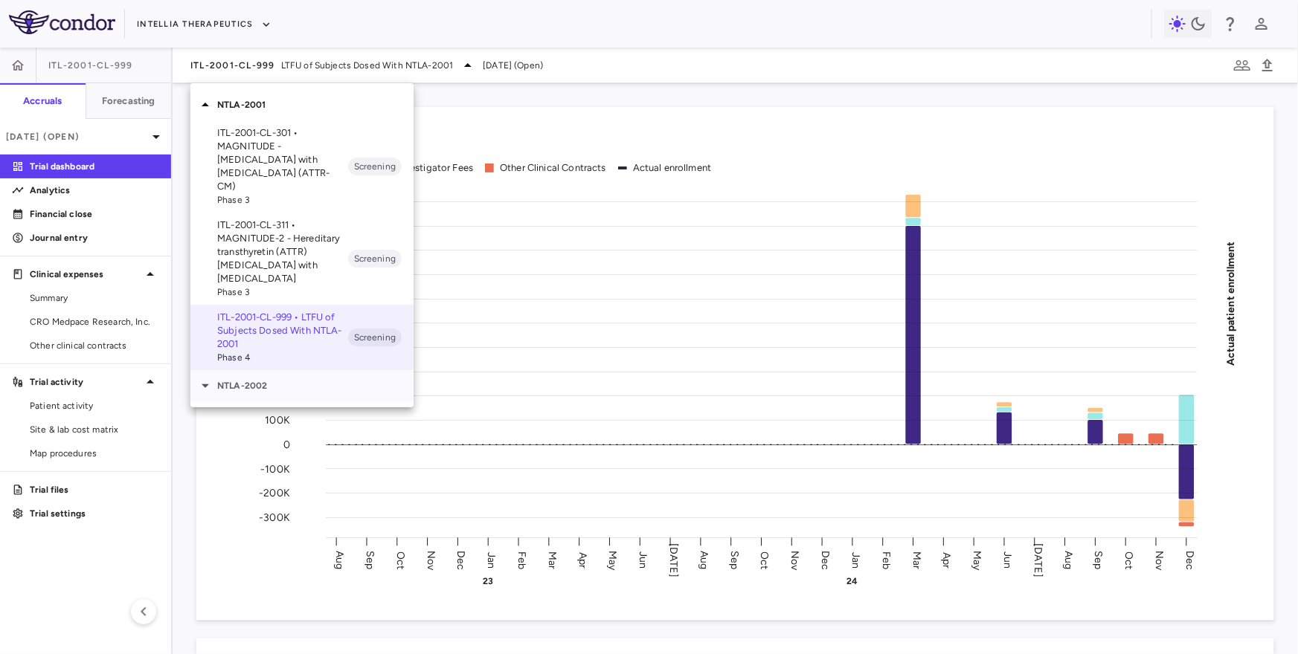
click at [265, 379] on p "NTLA-2002" at bounding box center [315, 385] width 196 height 13
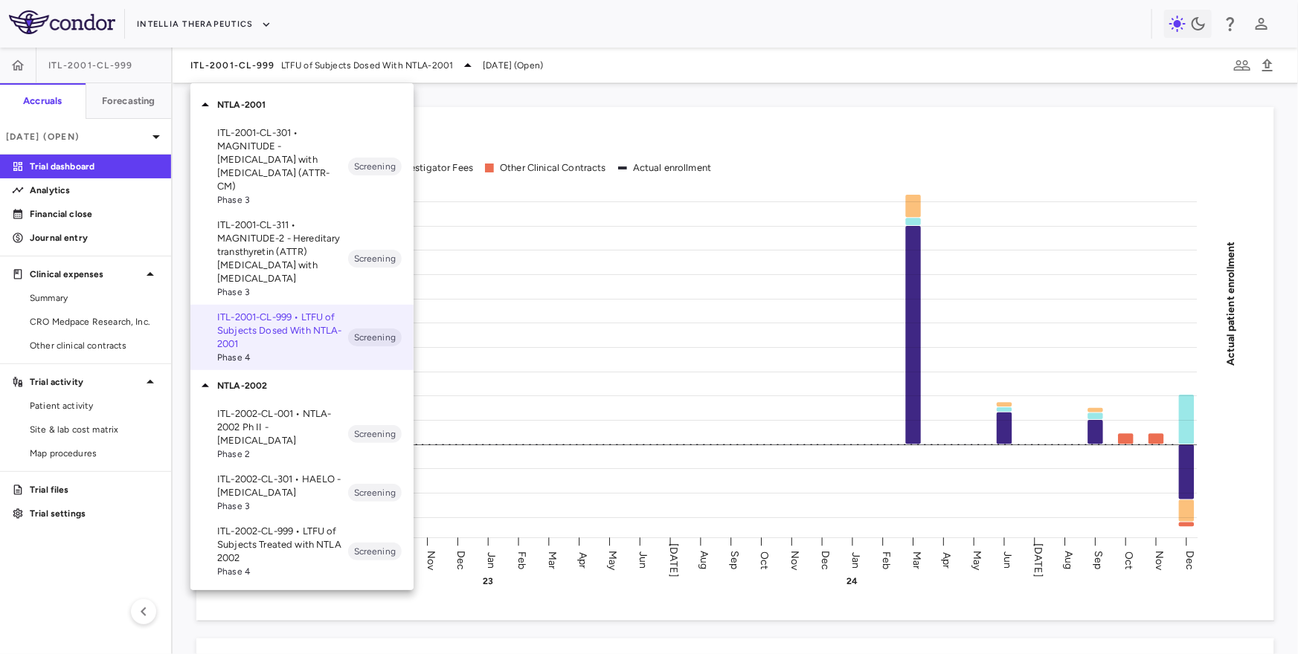
click at [288, 428] on p "ITL-2002-CL-001 • NTLA-2002 Ph II - [MEDICAL_DATA]" at bounding box center [282, 428] width 131 height 40
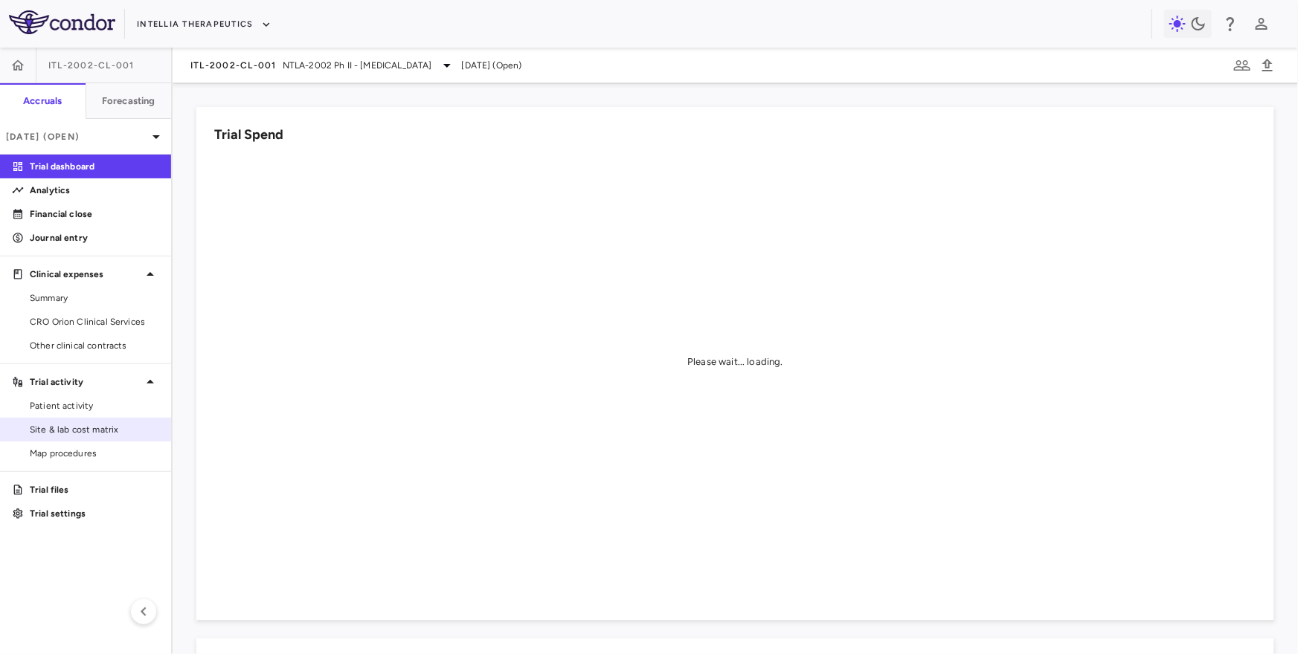
click at [109, 420] on link "Site & lab cost matrix" at bounding box center [85, 430] width 171 height 22
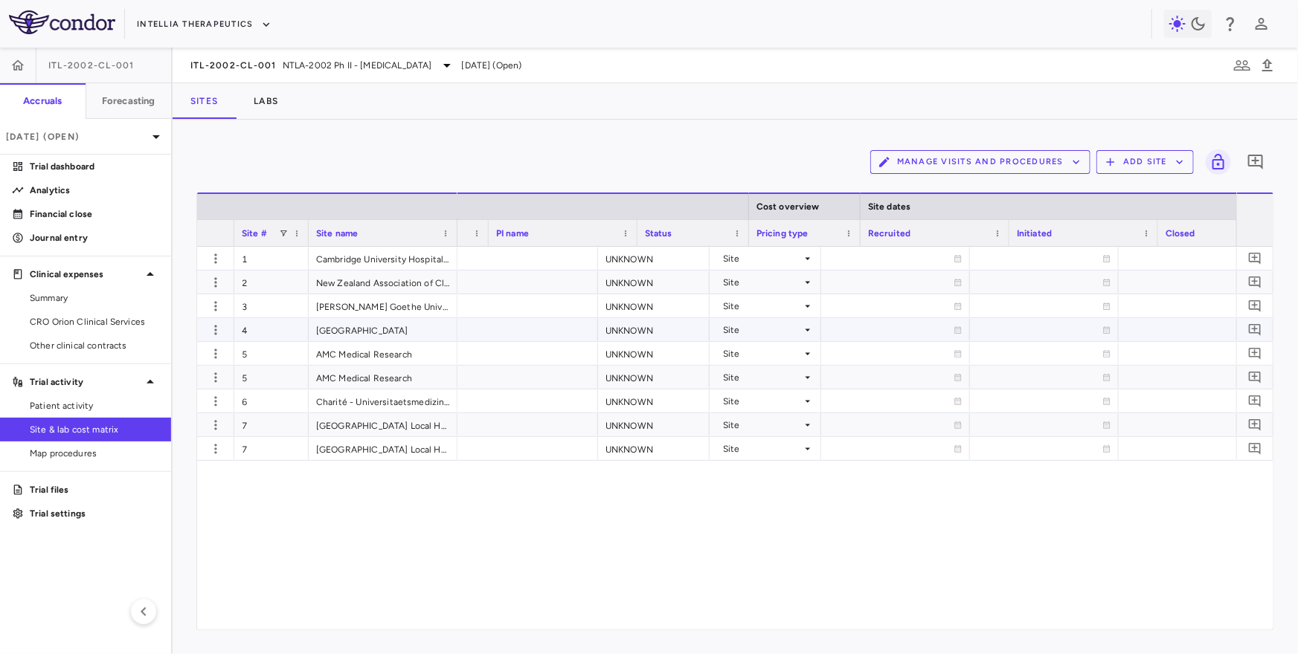
scroll to position [0, 581]
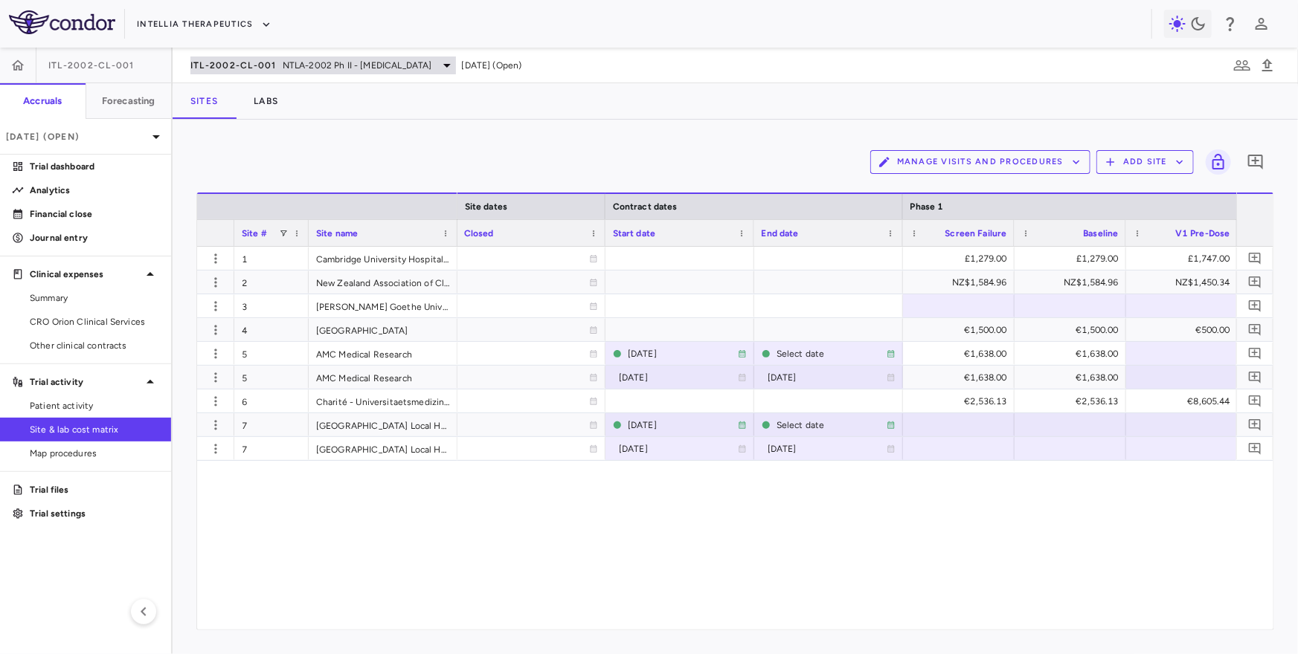
click at [361, 57] on div "ITL-2002-CL-001 NTLA-2002 Ph II - [MEDICAL_DATA]" at bounding box center [322, 66] width 265 height 18
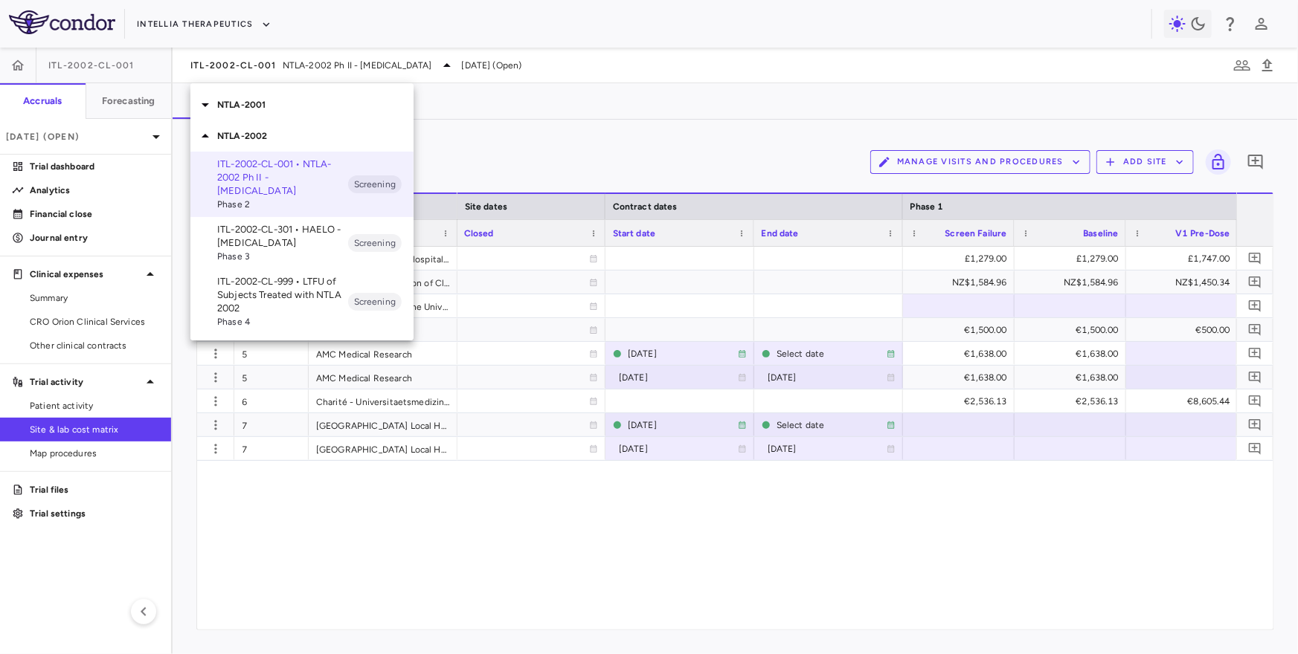
click at [294, 280] on p "ITL-2002-CL-999 • LTFU of Subjects Treated with NTLA 2002" at bounding box center [282, 295] width 131 height 40
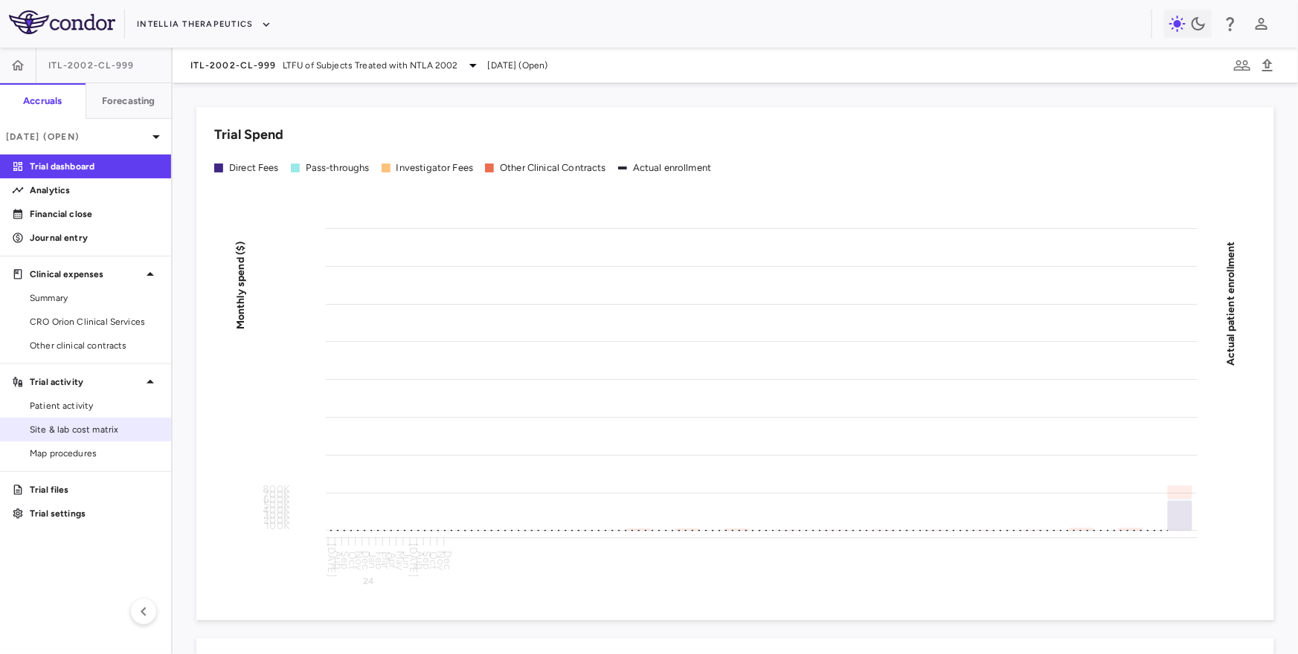
click at [80, 427] on span "Site & lab cost matrix" at bounding box center [94, 429] width 129 height 13
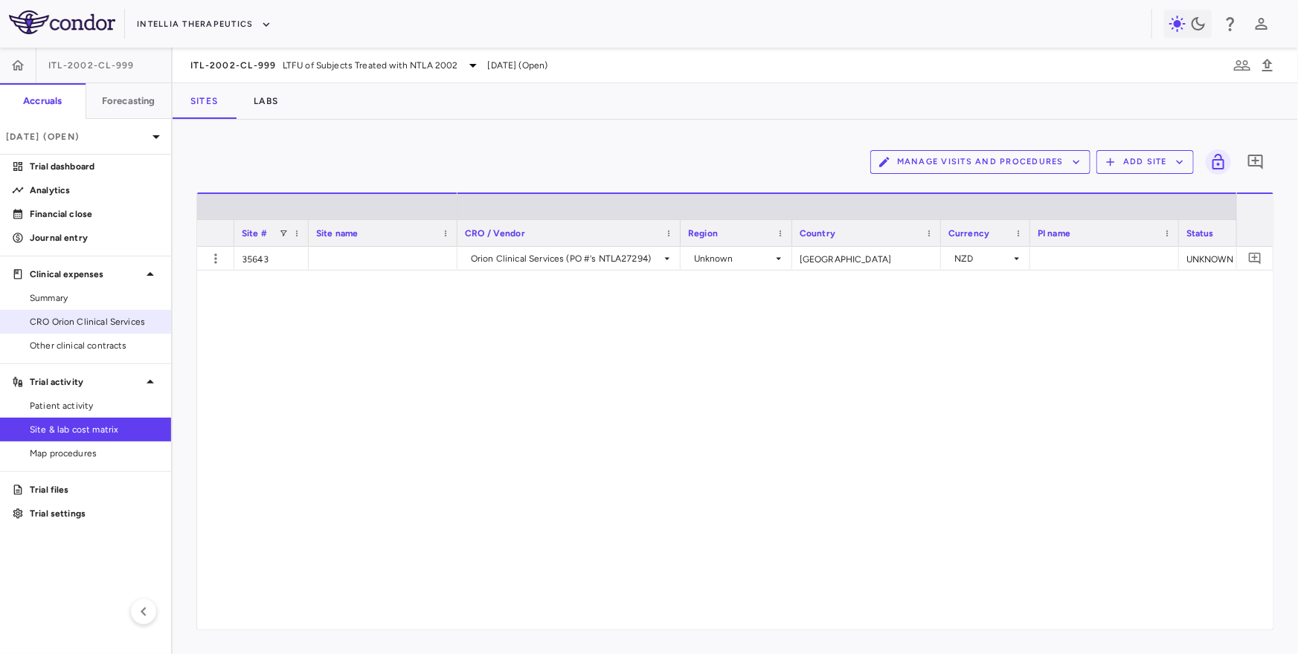
click at [103, 319] on span "CRO Orion Clinical Services" at bounding box center [94, 321] width 129 height 13
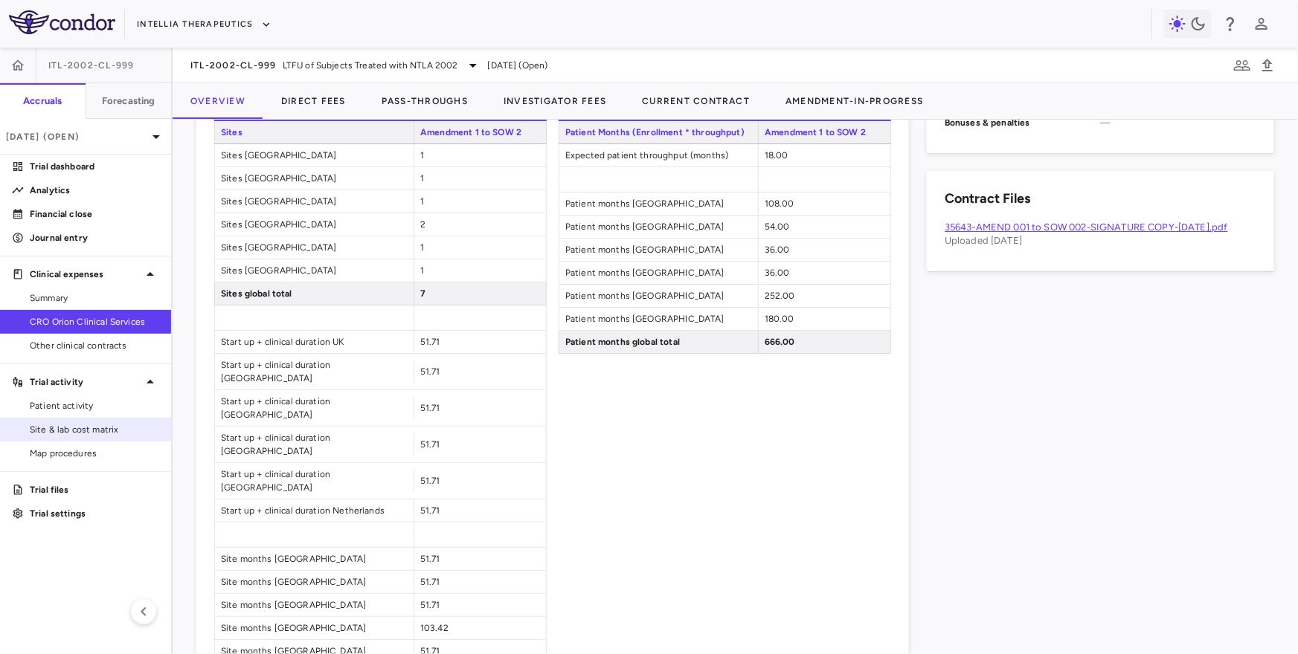
click at [50, 434] on span "Site & lab cost matrix" at bounding box center [94, 429] width 129 height 13
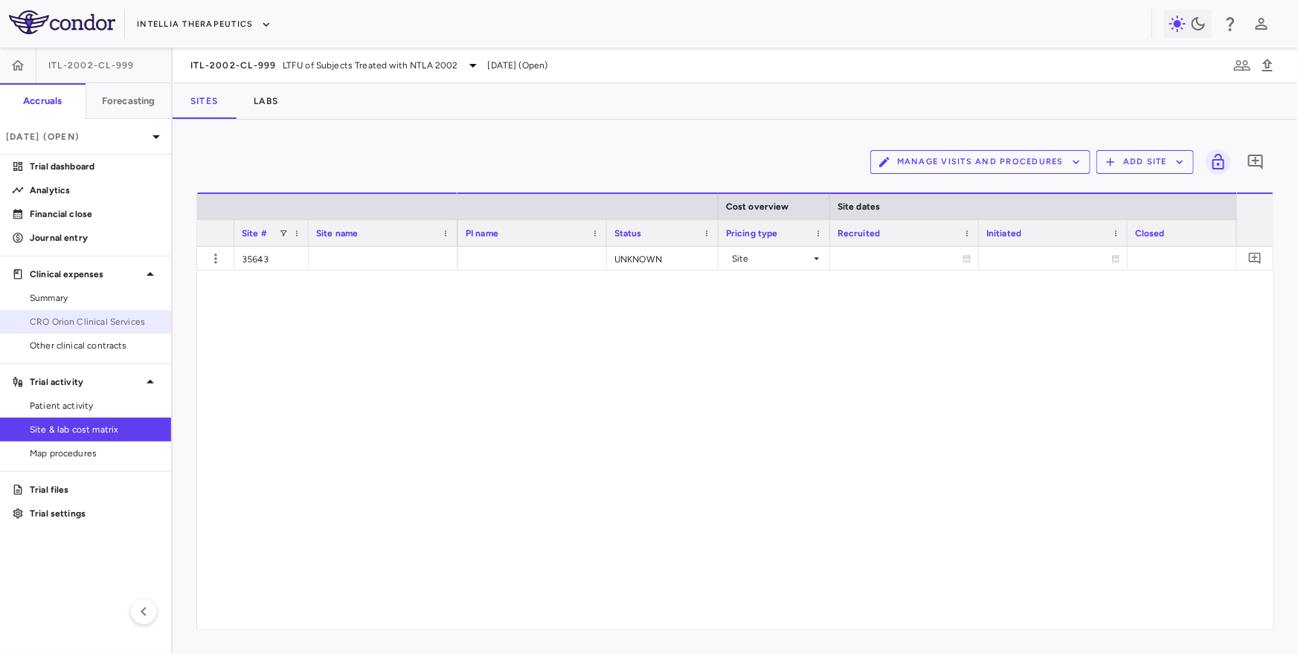
click at [74, 317] on span "CRO Orion Clinical Services" at bounding box center [94, 321] width 129 height 13
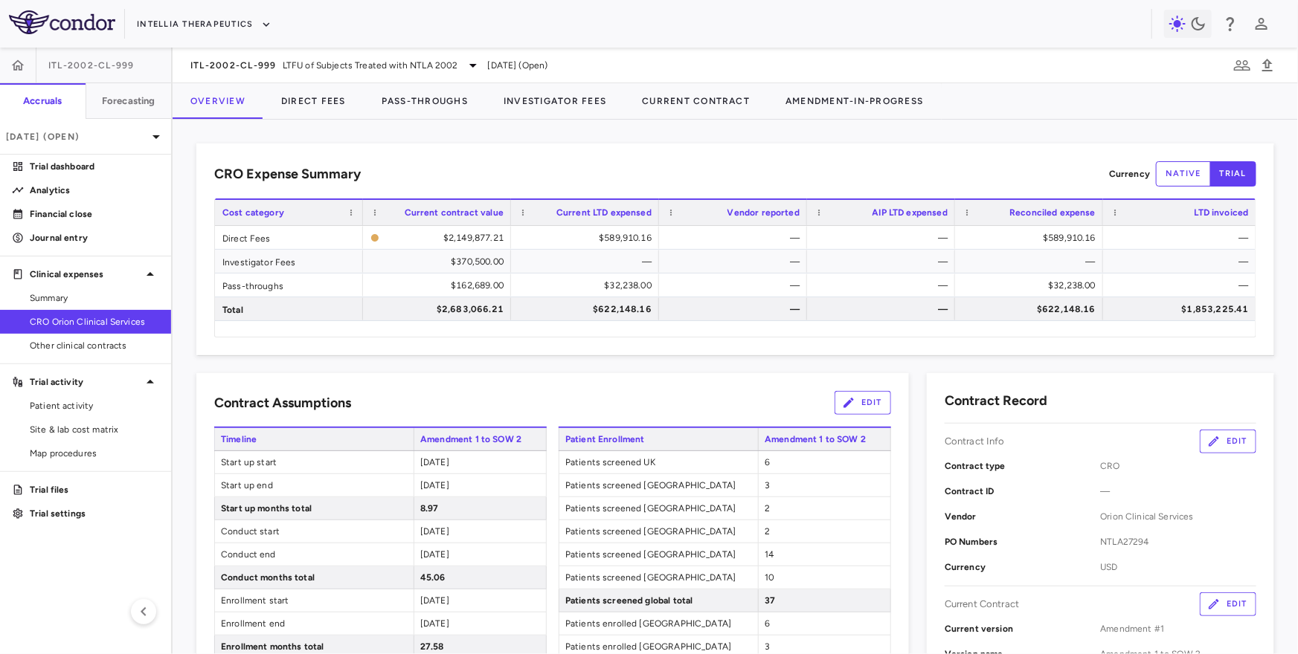
click at [116, 326] on span "CRO Orion Clinical Services" at bounding box center [94, 321] width 129 height 13
click at [102, 342] on span "Other clinical contracts" at bounding box center [94, 345] width 129 height 13
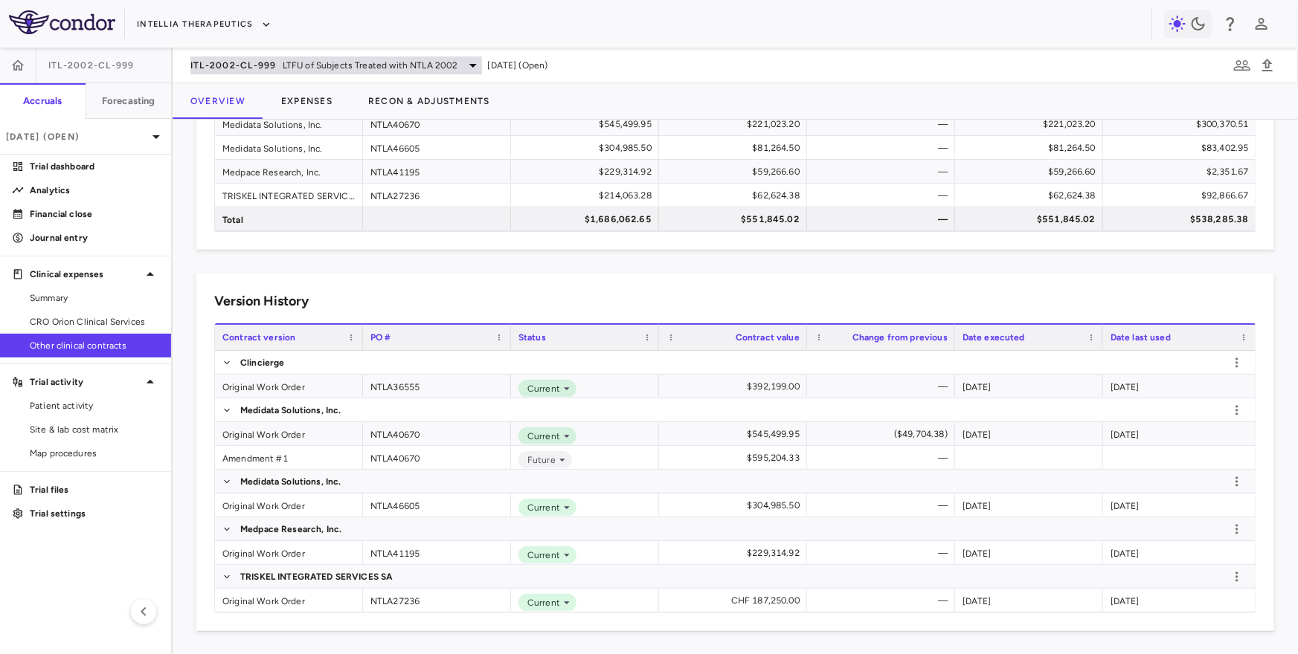
click at [298, 59] on span "LTFU of Subjects Treated with NTLA 2002" at bounding box center [371, 65] width 176 height 13
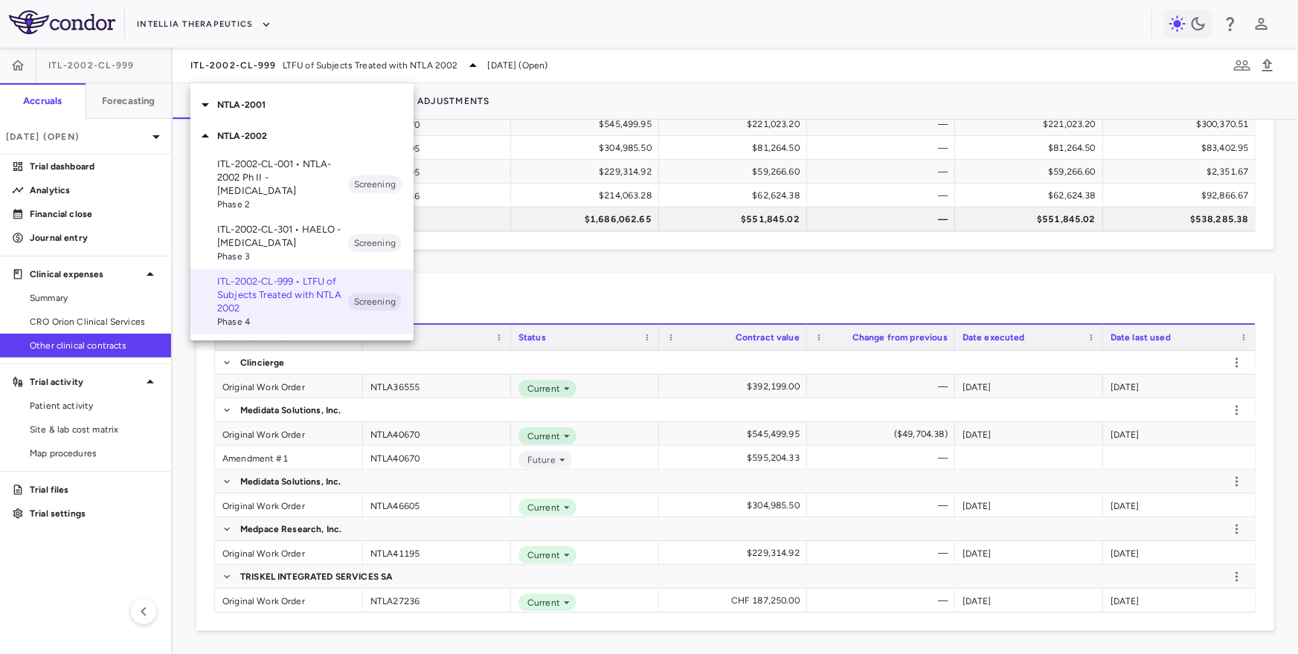
click at [300, 59] on div at bounding box center [649, 327] width 1298 height 654
